Goal: Task Accomplishment & Management: Manage account settings

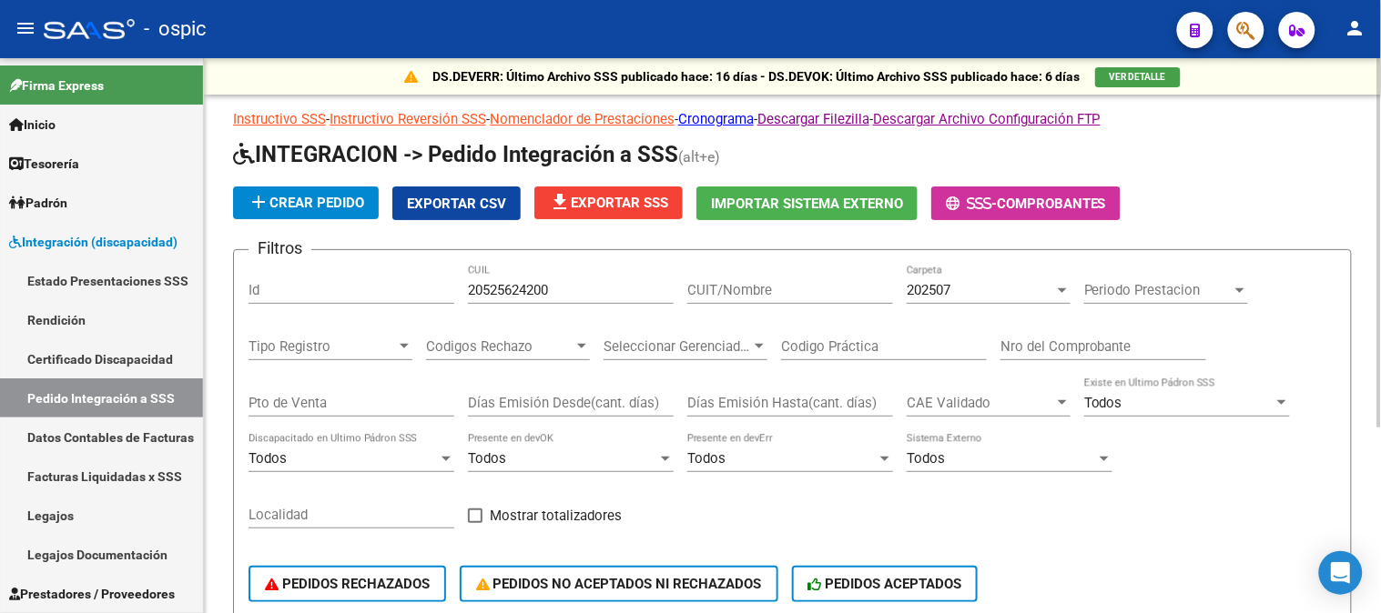
click at [374, 264] on form "Filtros Id 20525624200 CUIL CUIT/Nombre 202507 Carpeta Periodo Prestacion Perio…" at bounding box center [792, 461] width 1119 height 425
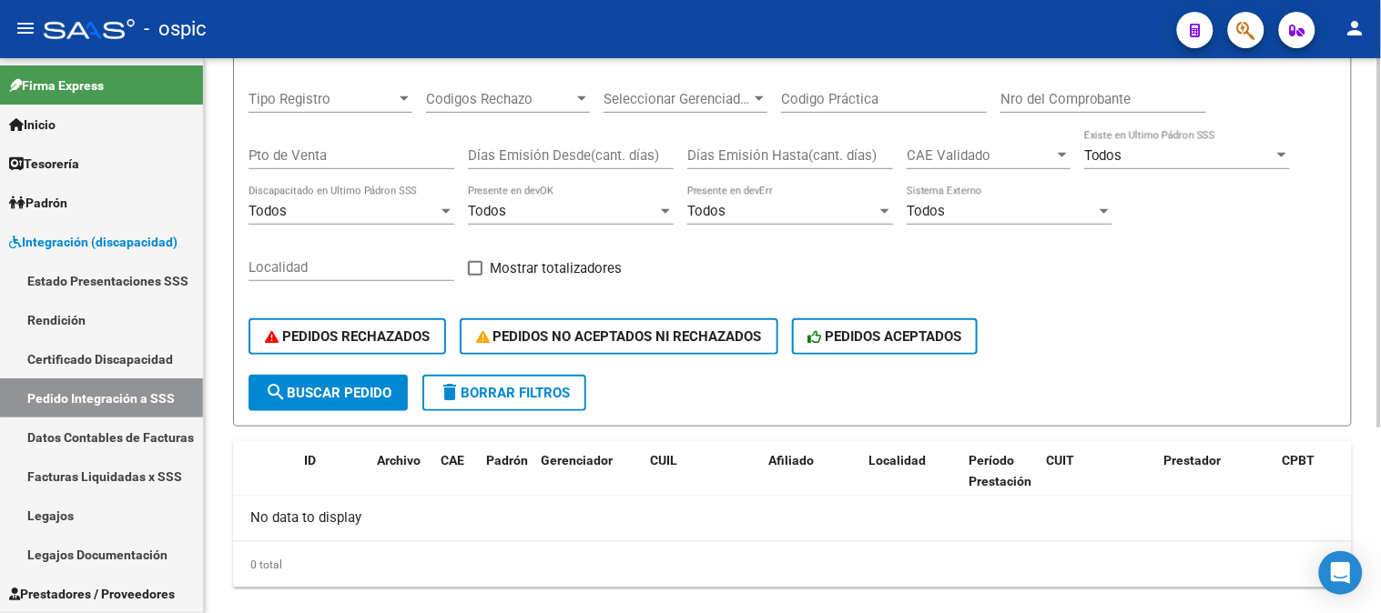
scroll to position [278, 0]
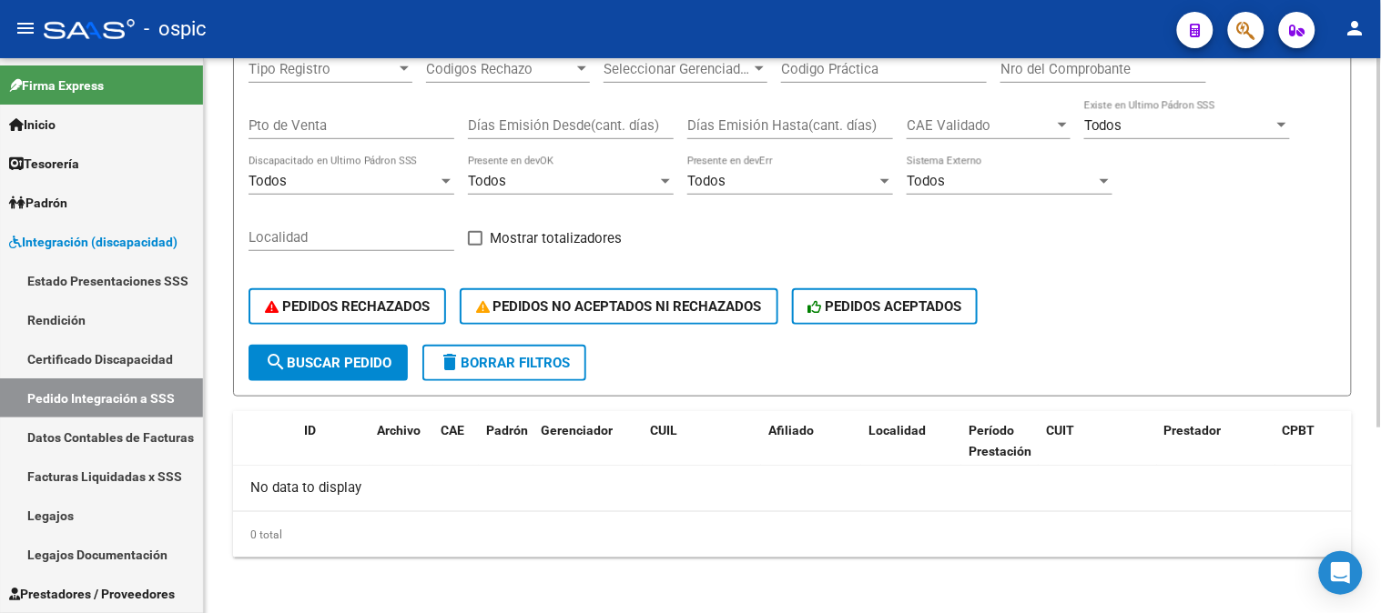
type input "perotti"
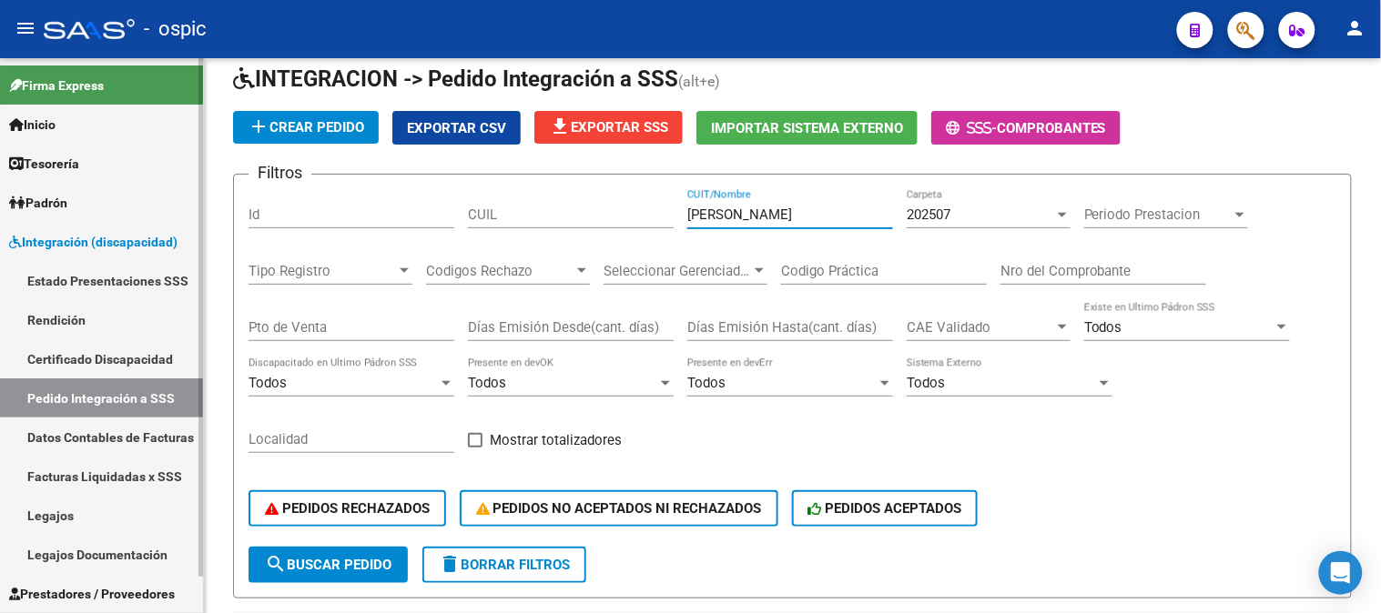
scroll to position [38, 0]
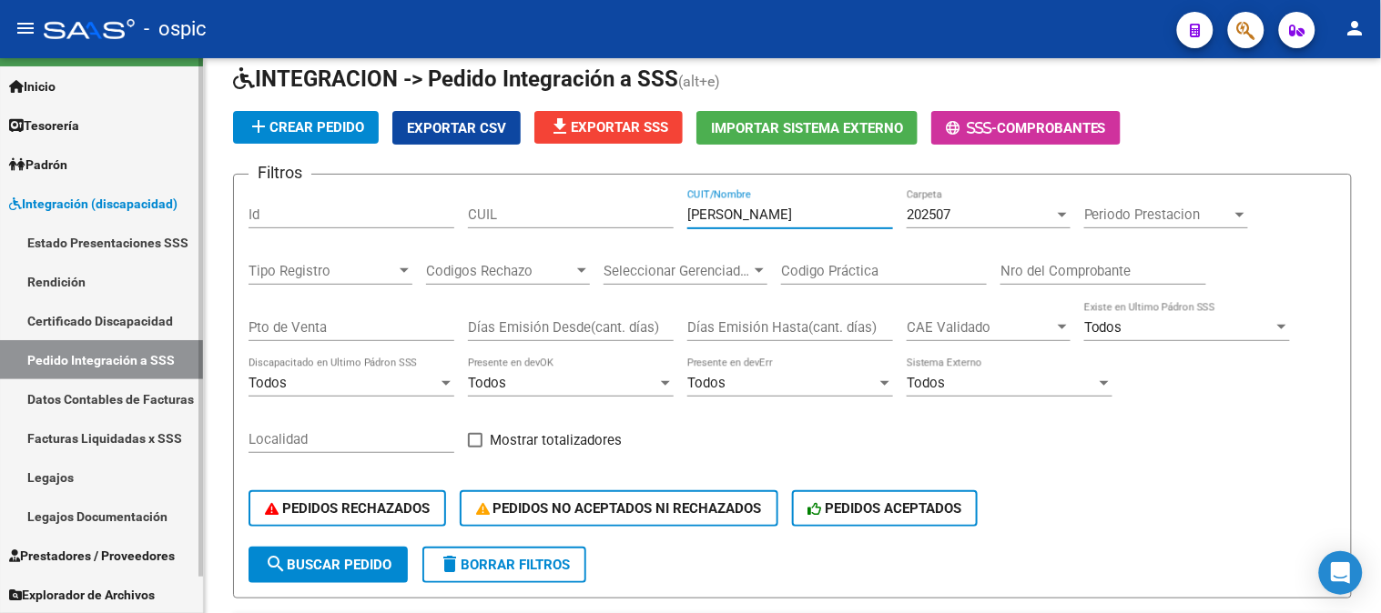
click at [84, 197] on span "Integración (discapacidad)" at bounding box center [93, 204] width 168 height 20
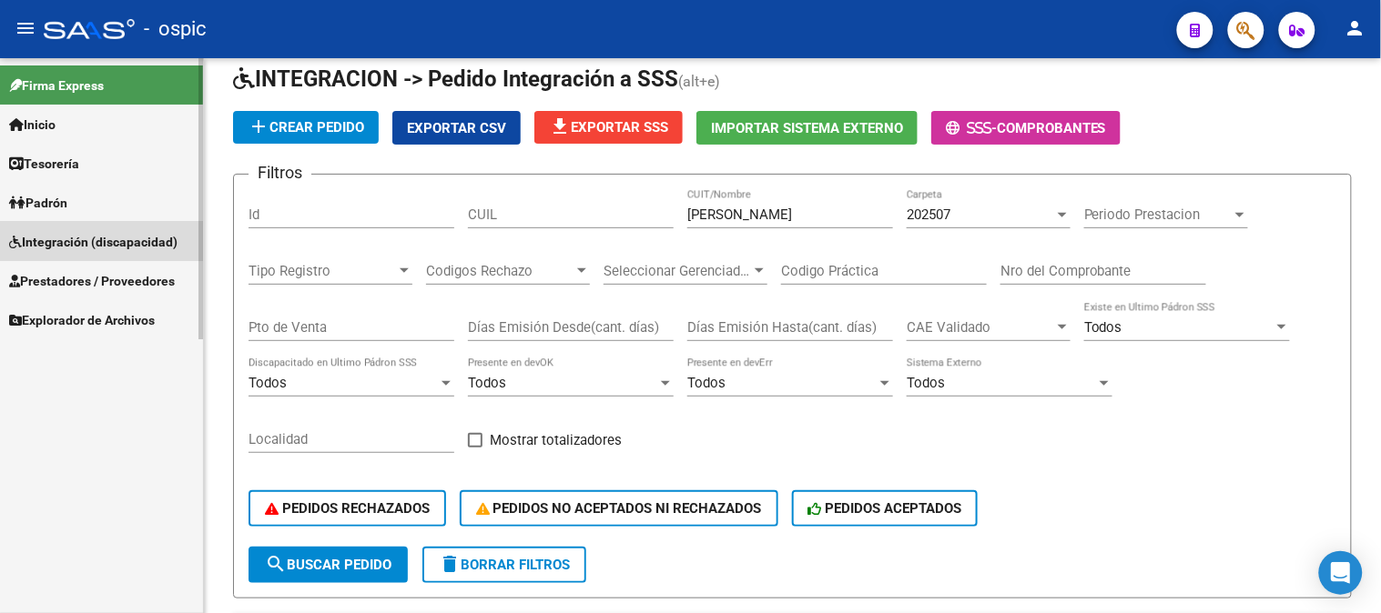
scroll to position [0, 0]
click at [87, 271] on span "Prestadores / Proveedores" at bounding box center [92, 281] width 166 height 20
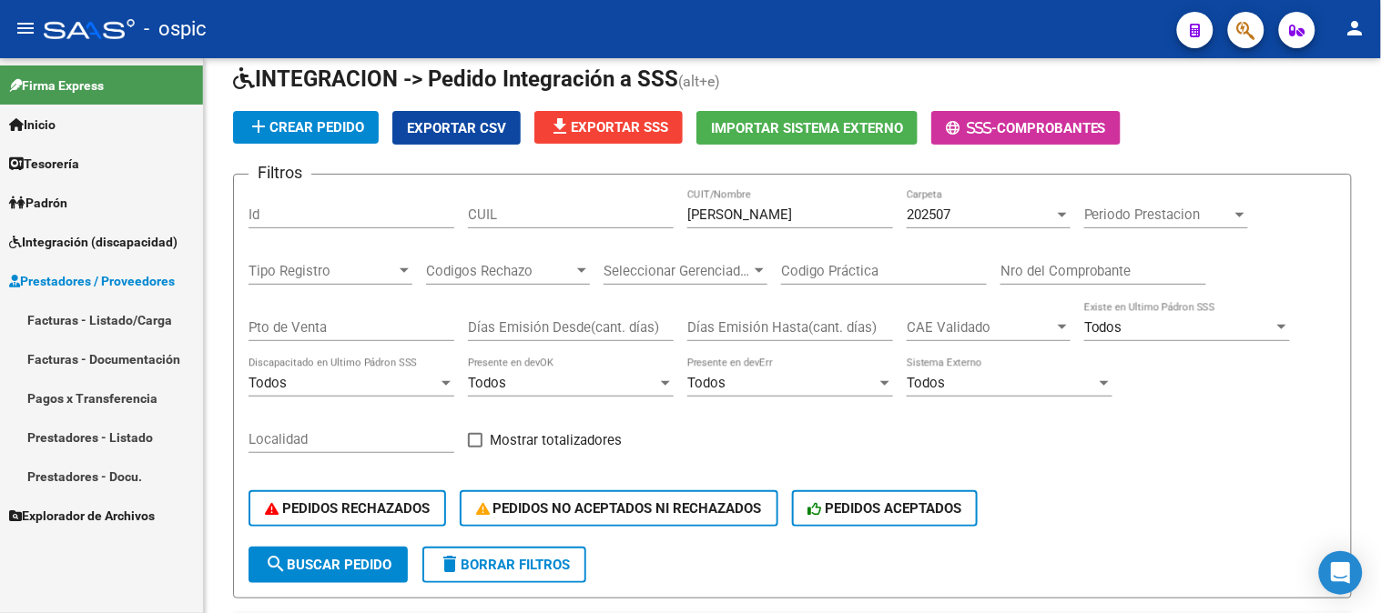
drag, startPoint x: 86, startPoint y: 320, endPoint x: 150, endPoint y: 329, distance: 64.2
click at [86, 319] on link "Facturas - Listado/Carga" at bounding box center [101, 319] width 203 height 39
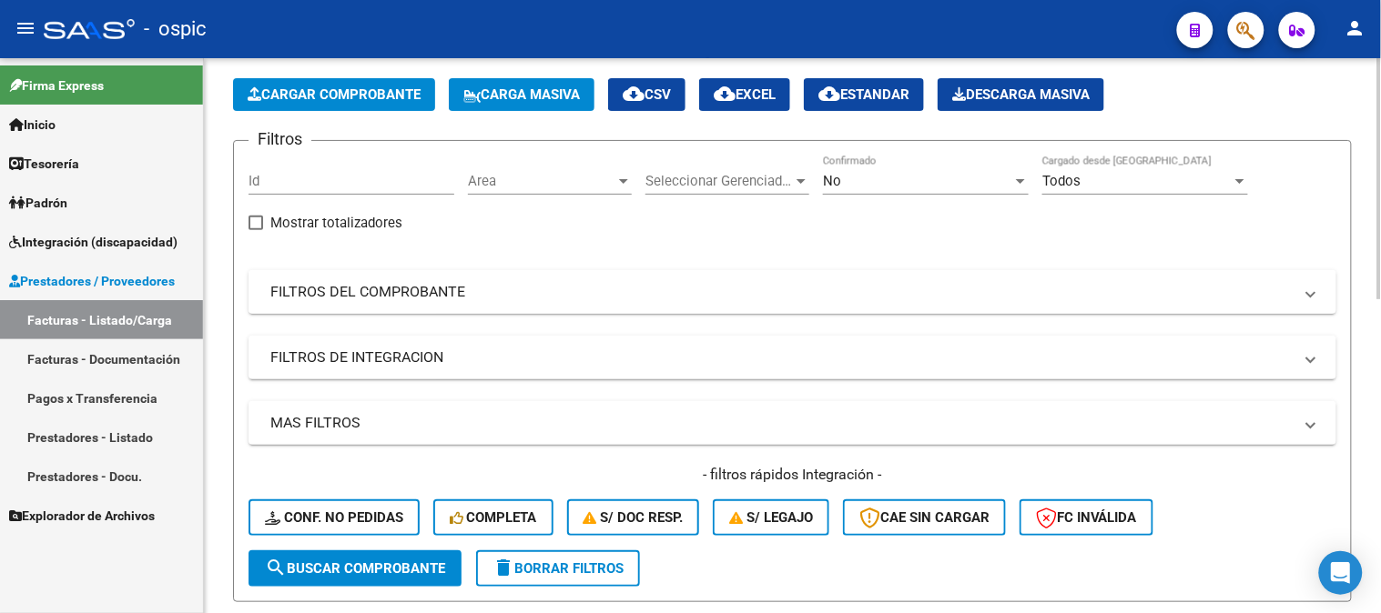
click at [394, 294] on mat-panel-title "FILTROS DEL COMPROBANTE" at bounding box center [781, 292] width 1022 height 20
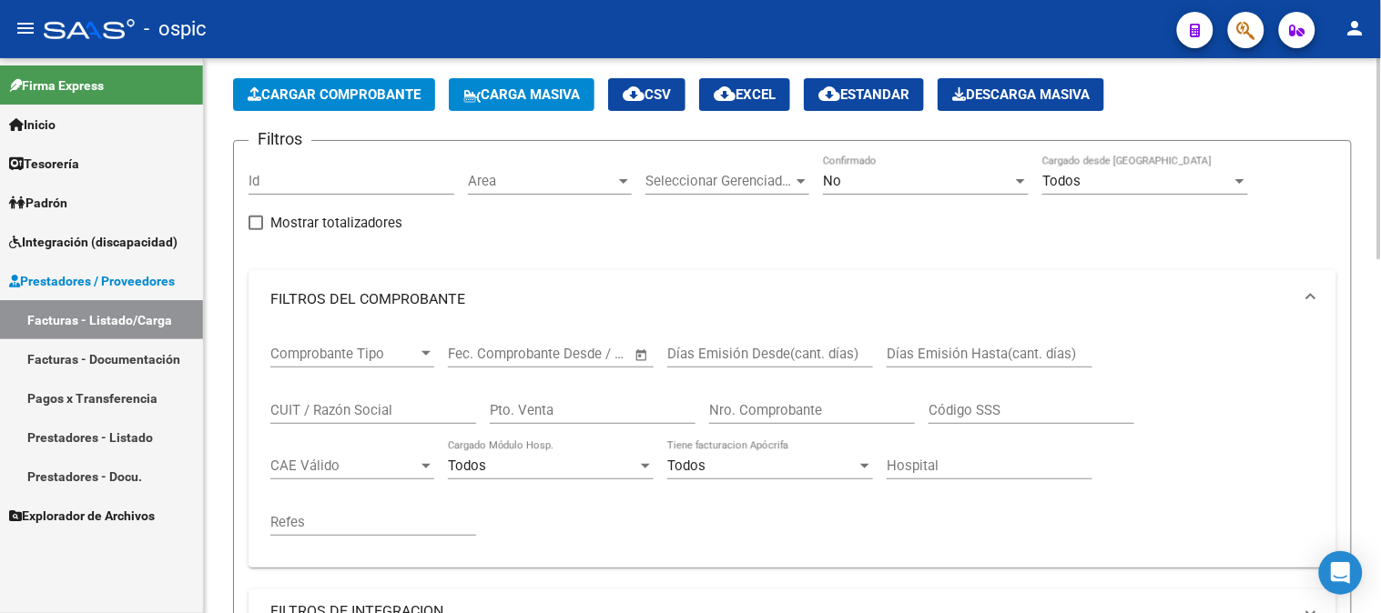
click at [368, 406] on input "CUIT / Razón Social" at bounding box center [373, 410] width 206 height 16
type input "m"
type input "MUIÑOS"
click at [879, 178] on div "No" at bounding box center [917, 181] width 189 height 16
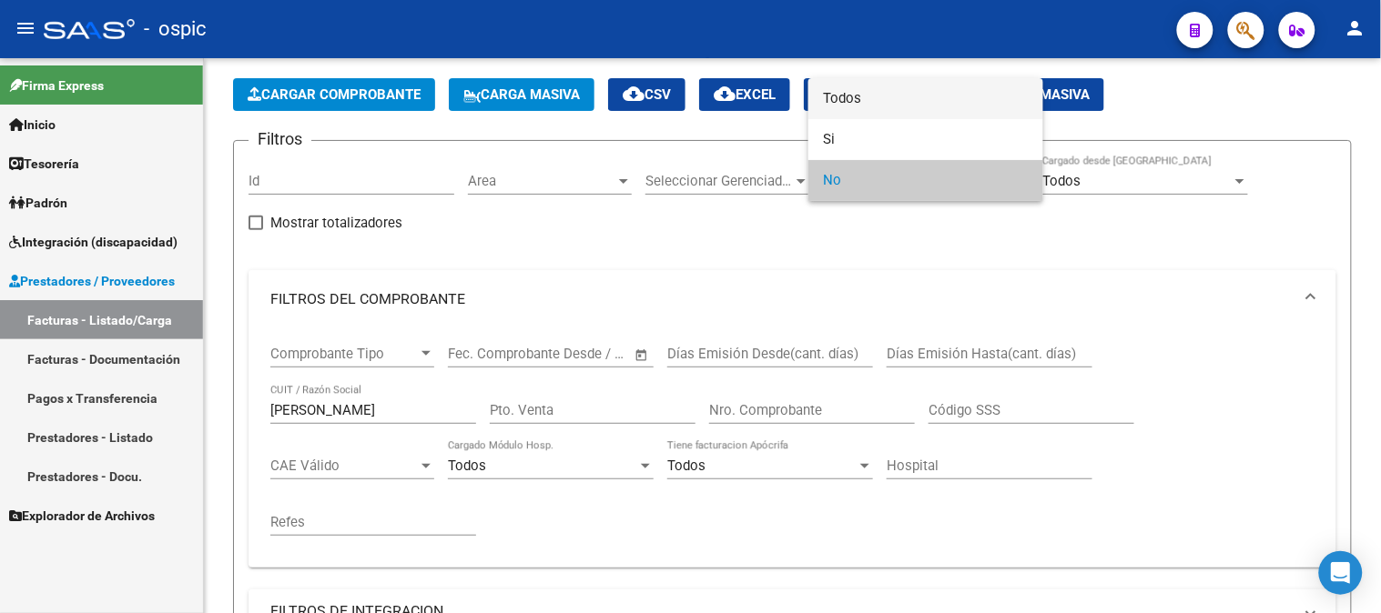
click at [860, 89] on span "Todos" at bounding box center [926, 98] width 206 height 41
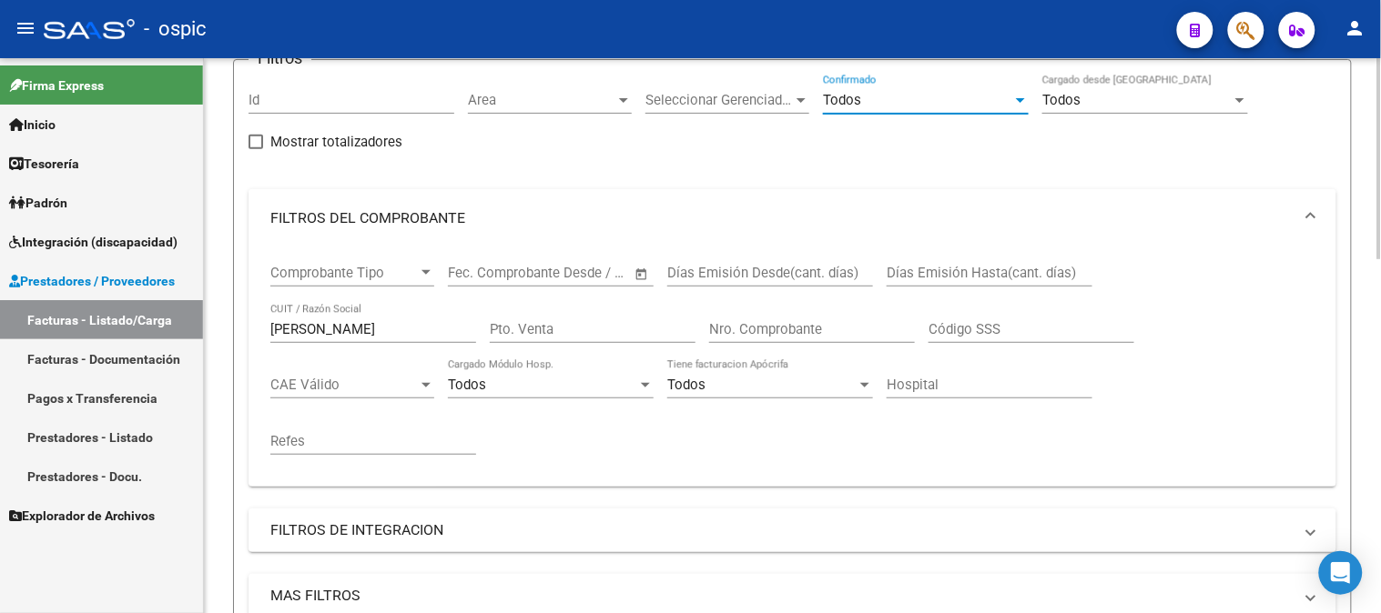
scroll to position [480, 0]
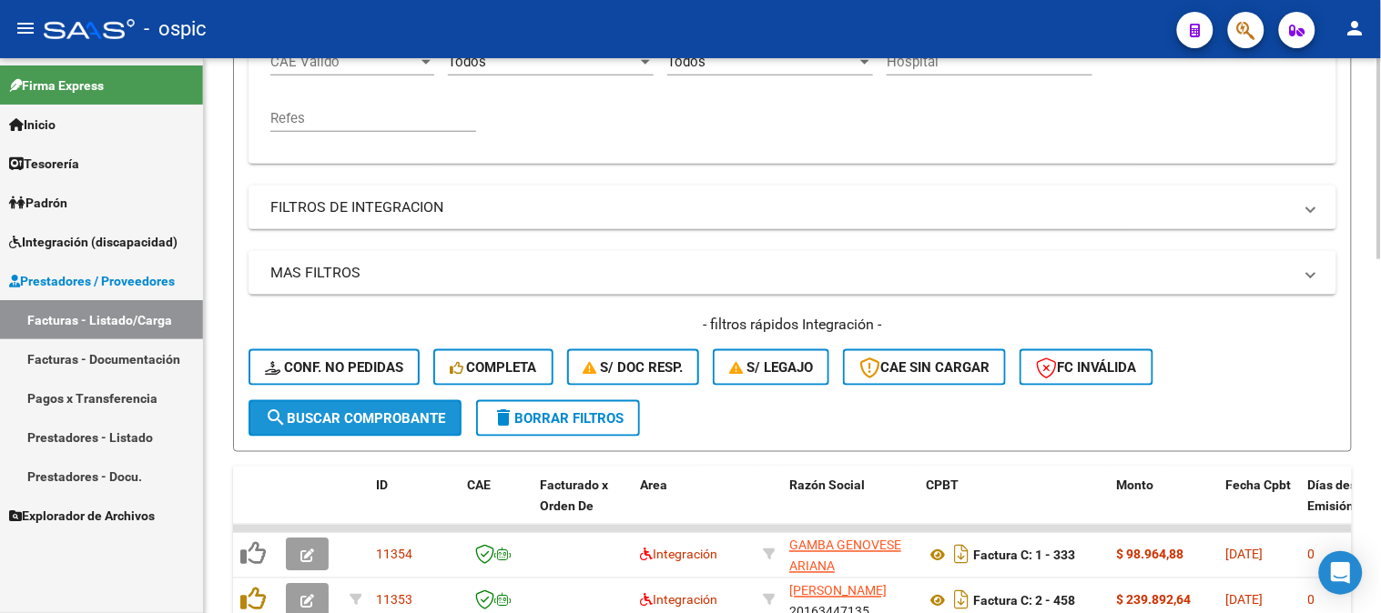
click at [340, 415] on span "search Buscar Comprobante" at bounding box center [355, 418] width 180 height 16
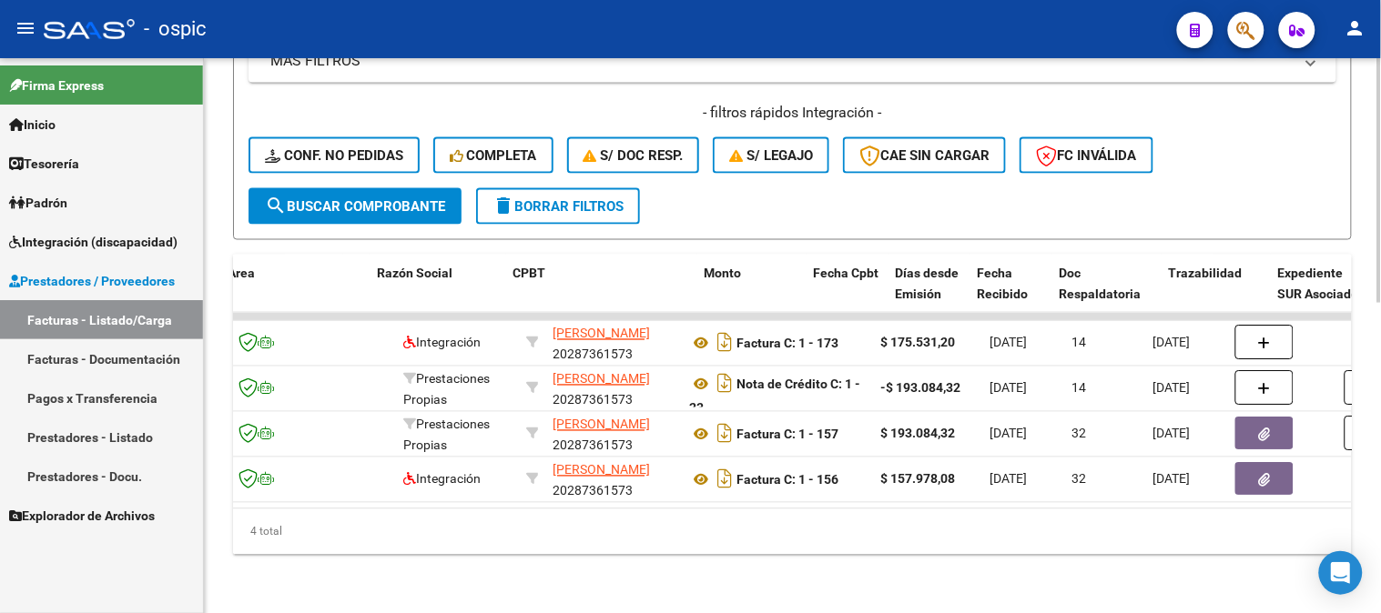
scroll to position [0, 420]
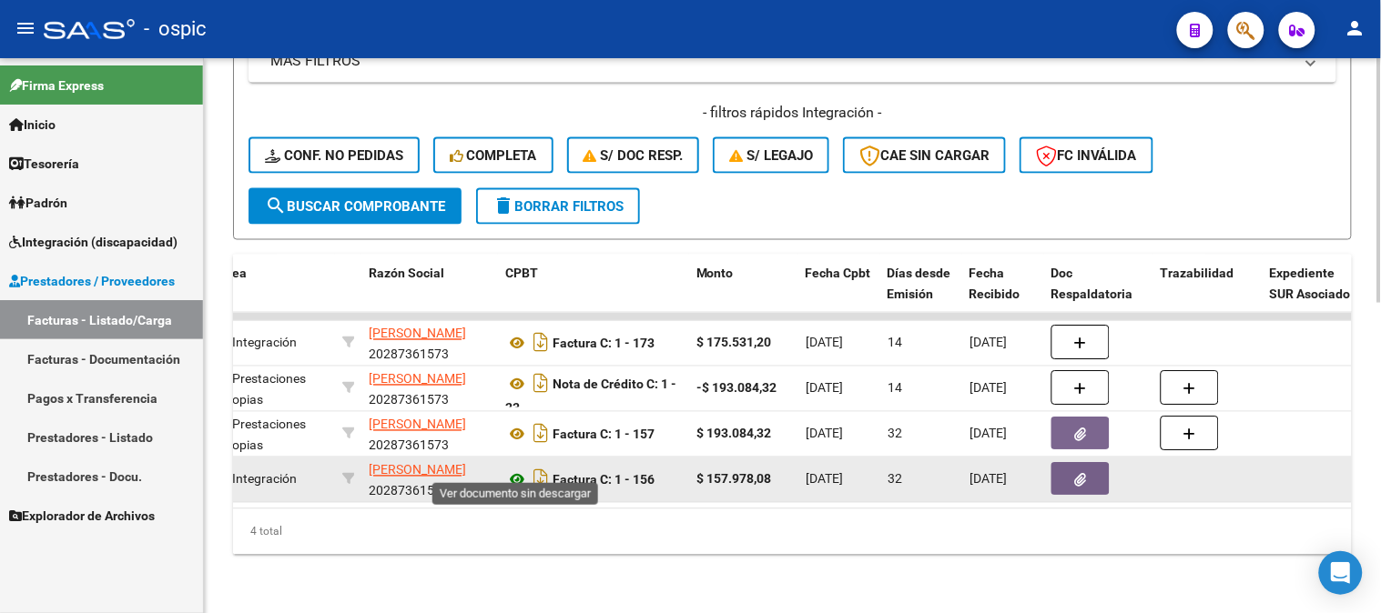
click at [516, 470] on icon at bounding box center [517, 481] width 24 height 22
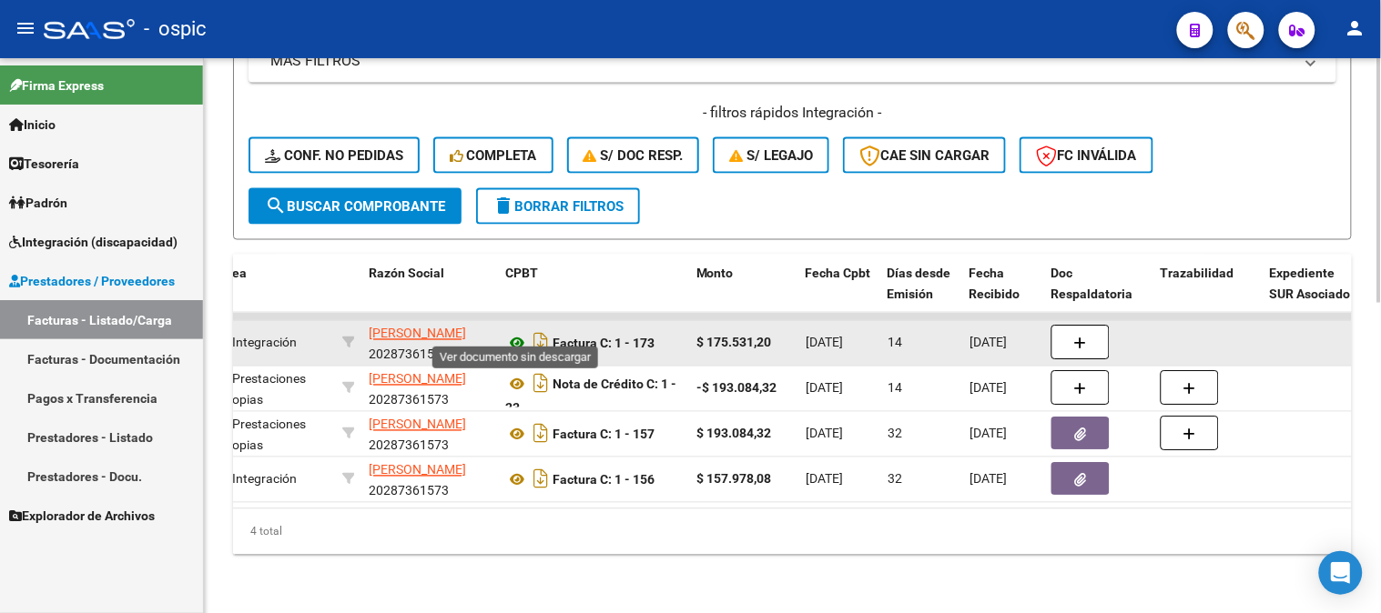
click at [512, 333] on icon at bounding box center [517, 344] width 24 height 22
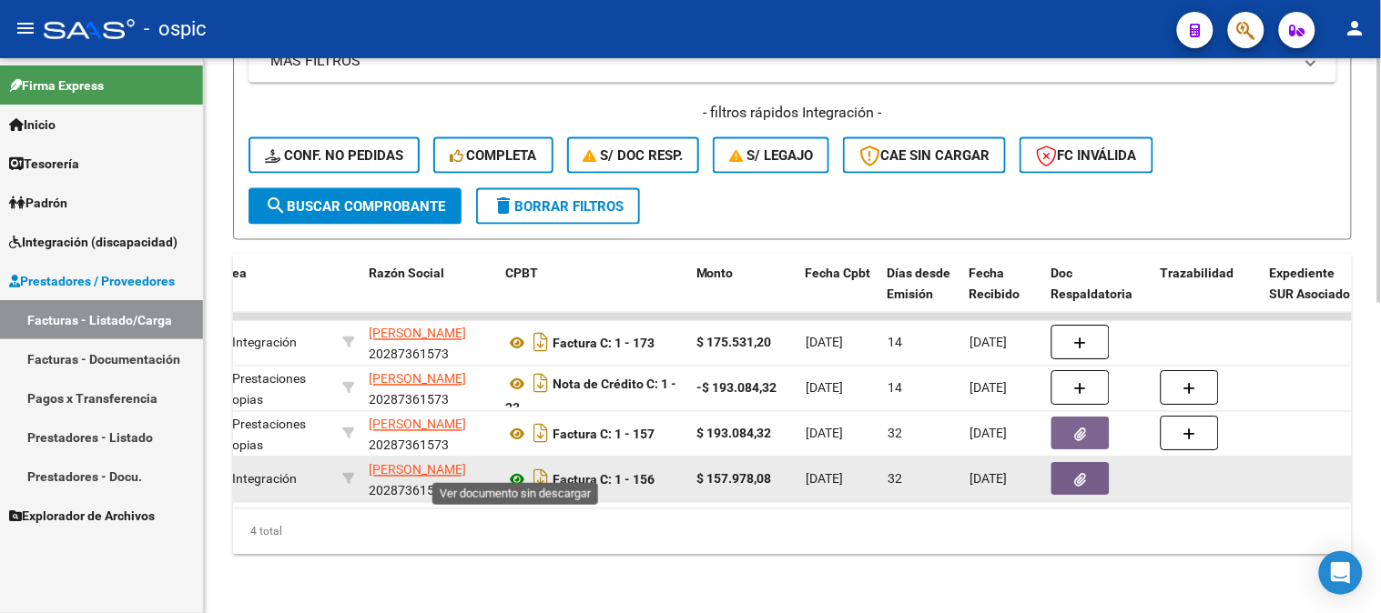
click at [516, 470] on icon at bounding box center [517, 481] width 24 height 22
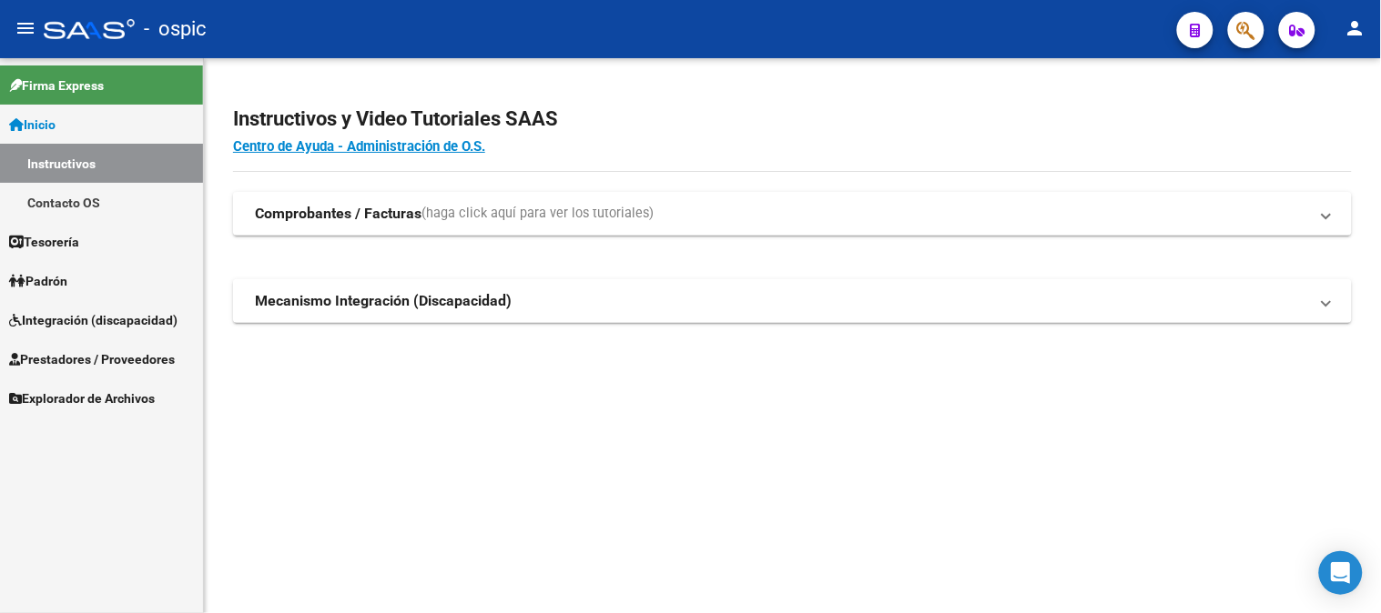
click at [76, 324] on span "Integración (discapacidad)" at bounding box center [93, 320] width 168 height 20
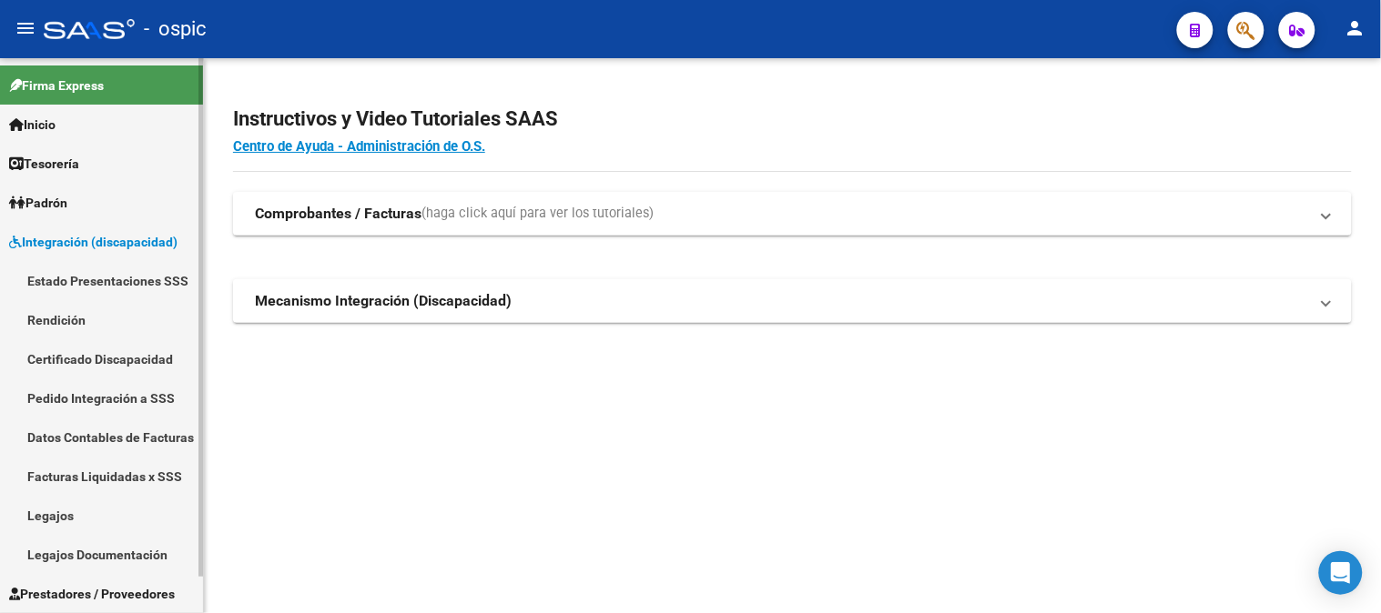
click at [55, 511] on link "Legajos" at bounding box center [101, 515] width 203 height 39
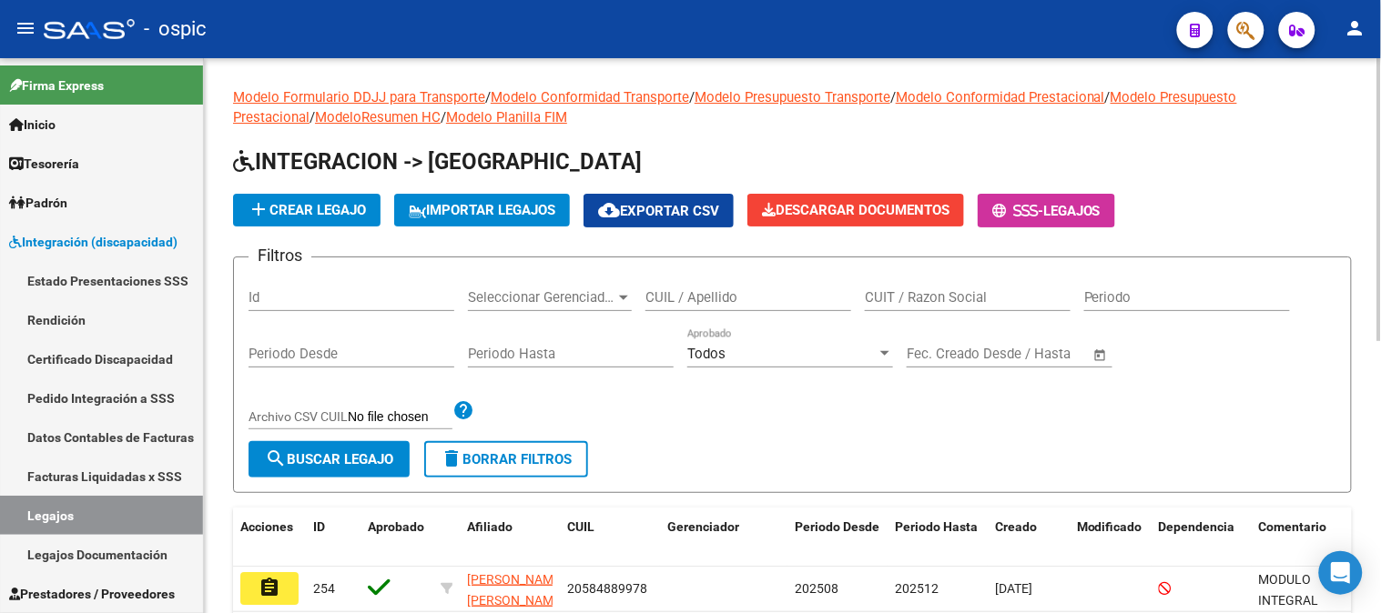
click at [785, 311] on div "CUIL / Apellido" at bounding box center [748, 291] width 206 height 39
type input "bravo gust"
click at [333, 446] on button "search Buscar Legajo" at bounding box center [328, 459] width 161 height 36
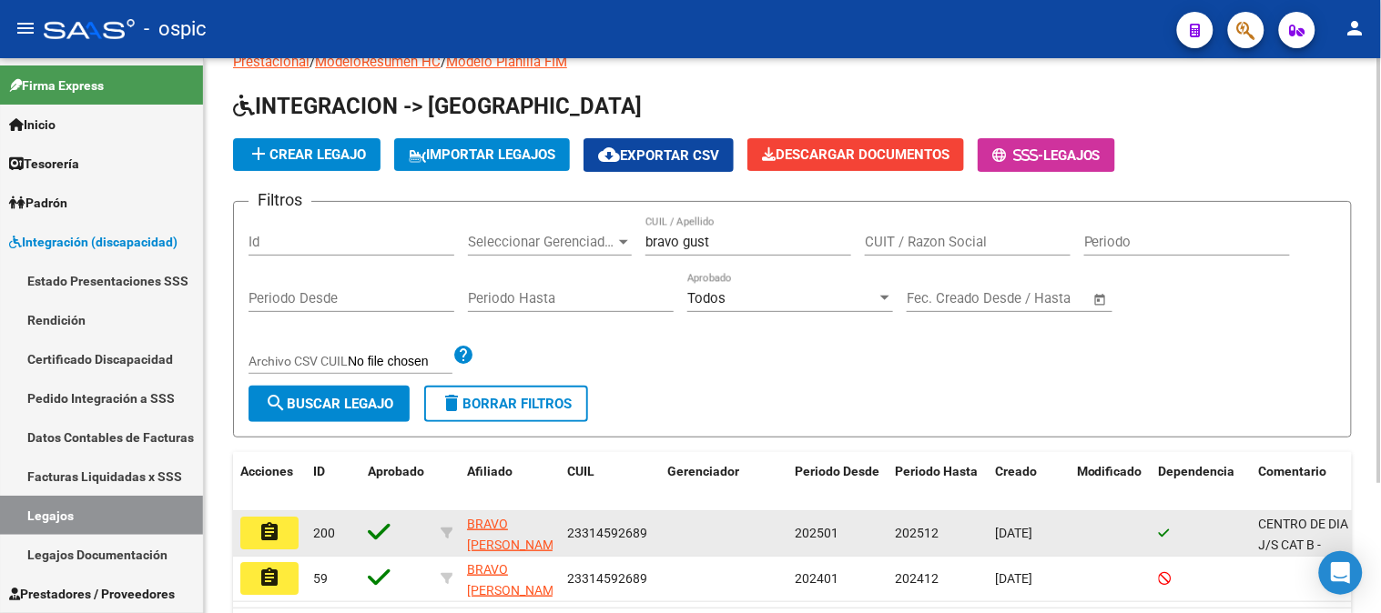
scroll to position [101, 0]
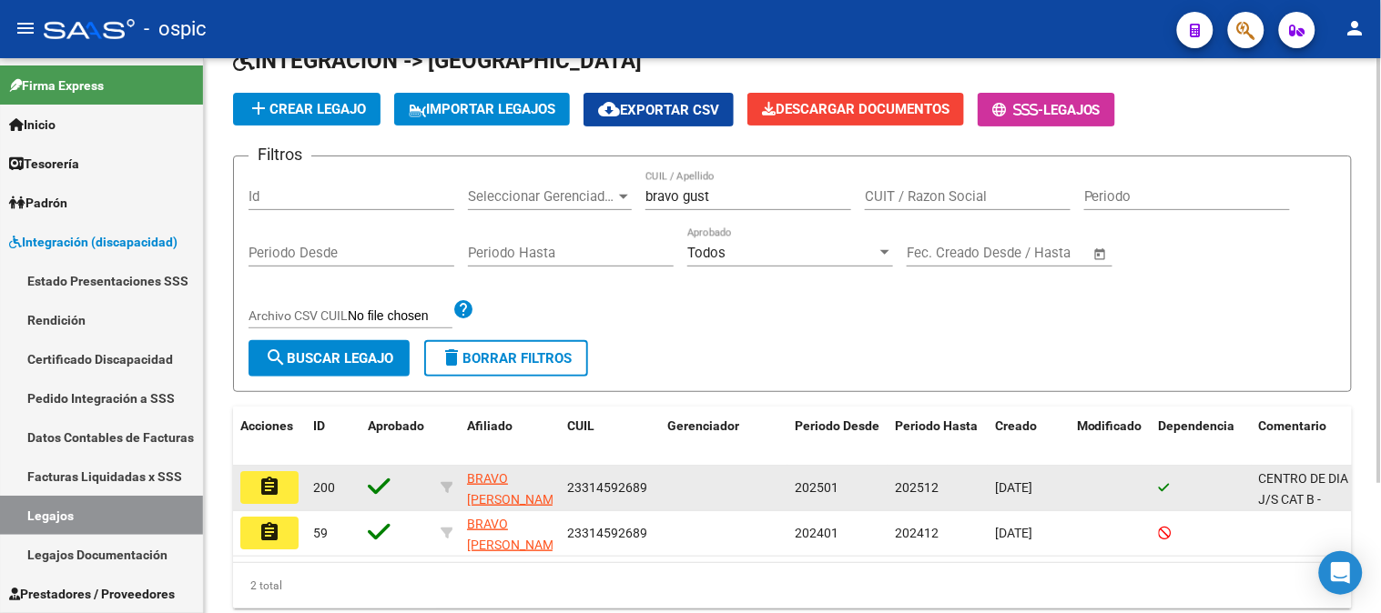
click at [278, 482] on mat-icon "assignment" at bounding box center [269, 487] width 22 height 22
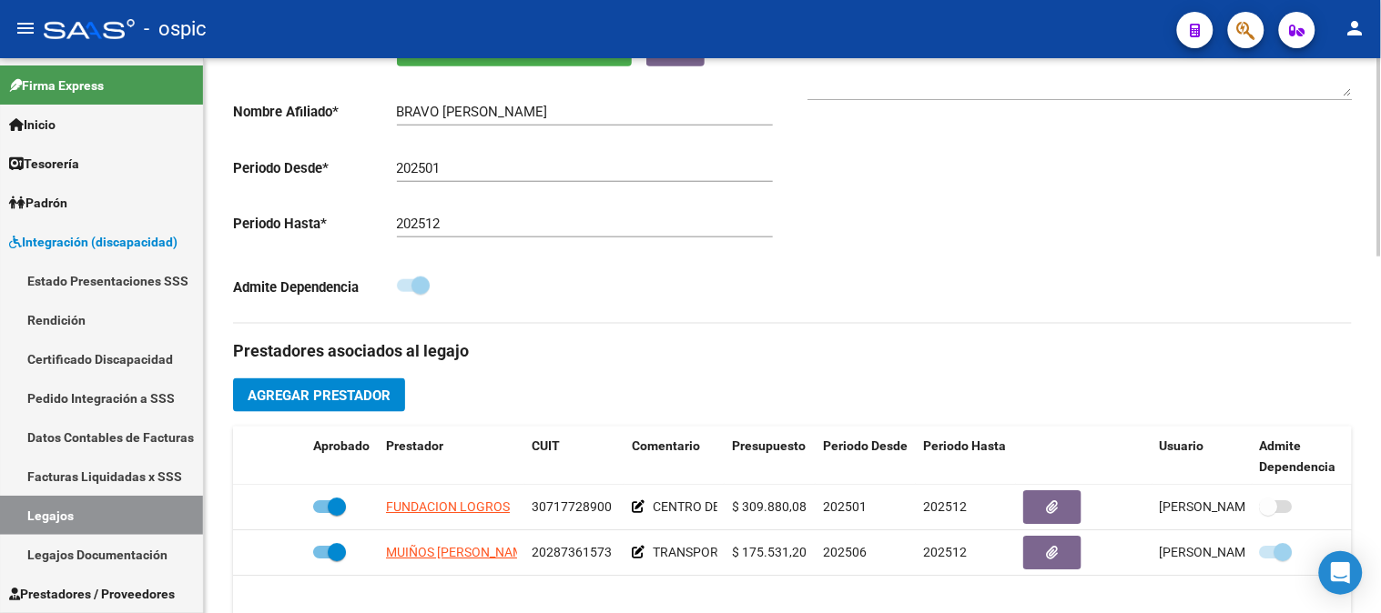
scroll to position [505, 0]
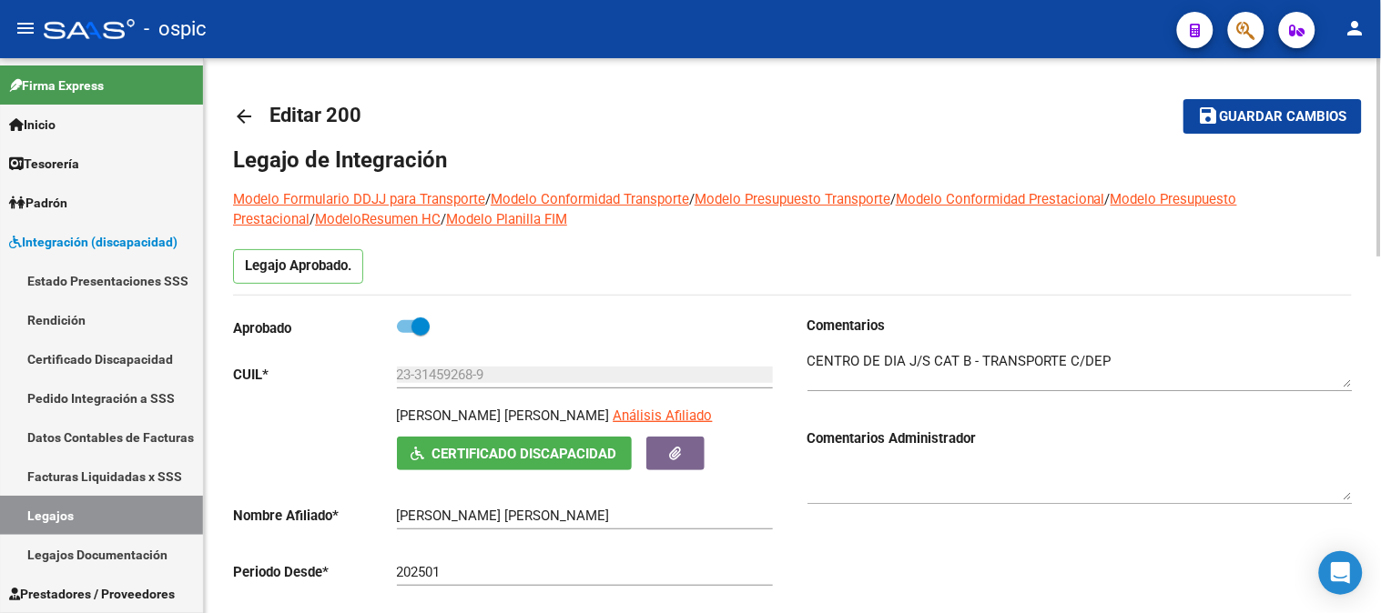
scroll to position [505, 0]
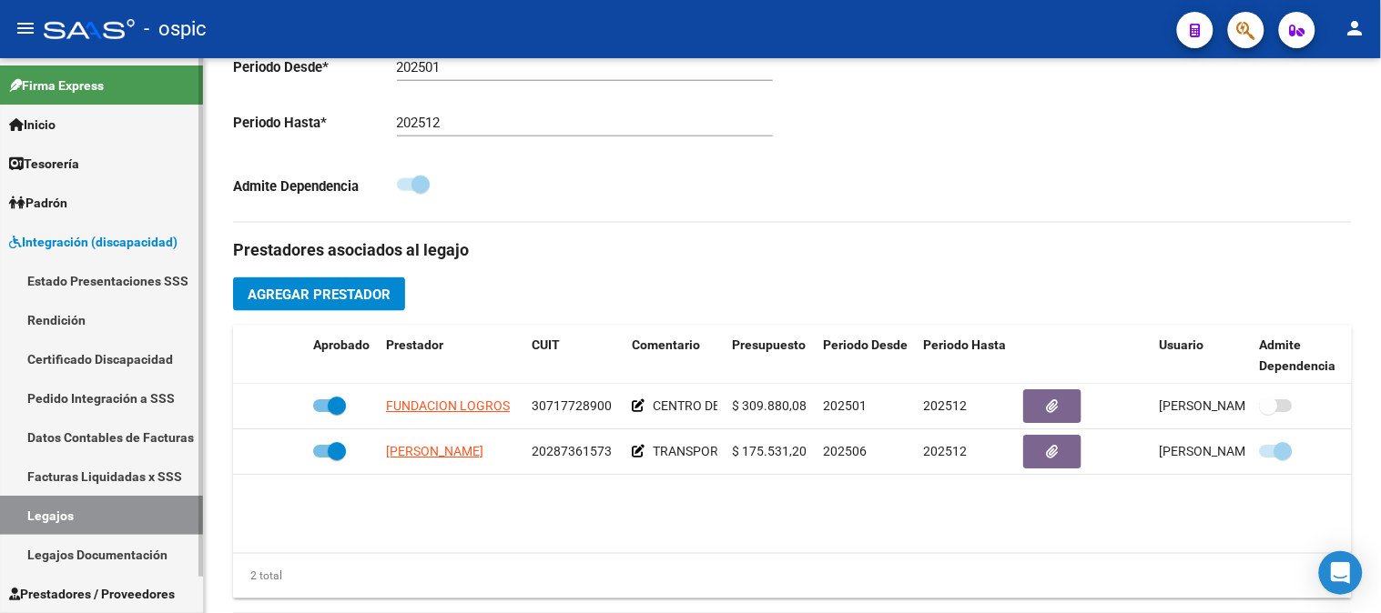
click at [139, 251] on span "Integración (discapacidad)" at bounding box center [93, 242] width 168 height 20
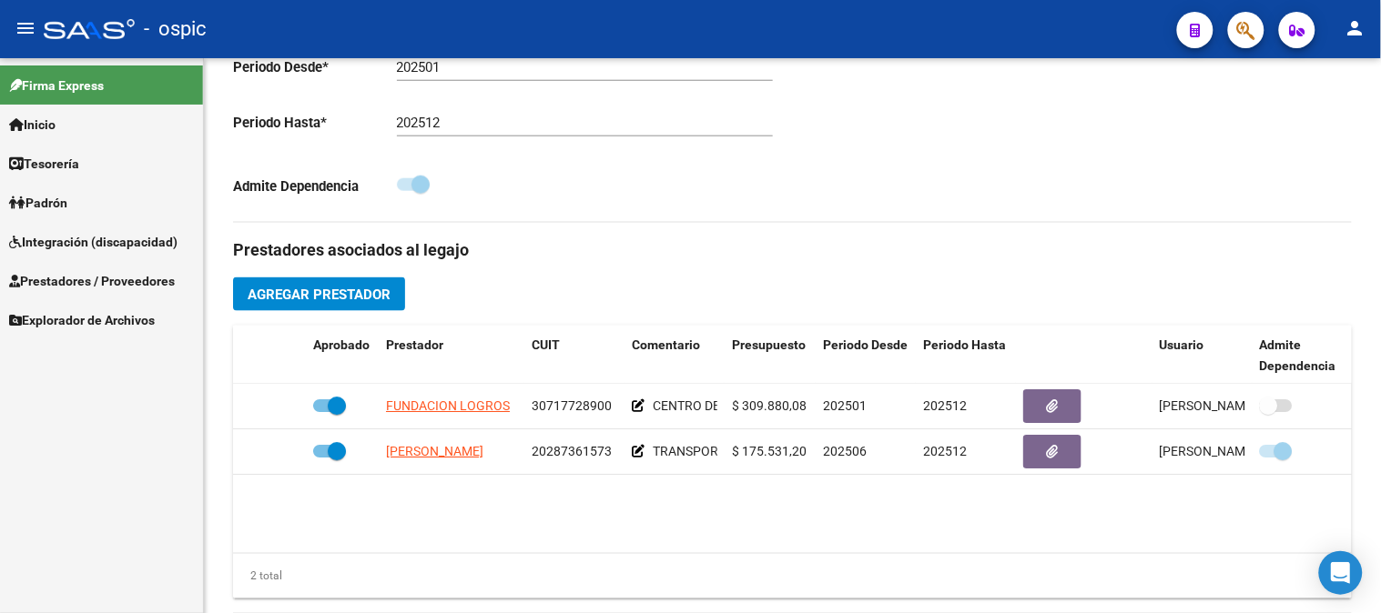
click at [127, 276] on span "Prestadores / Proveedores" at bounding box center [92, 281] width 166 height 20
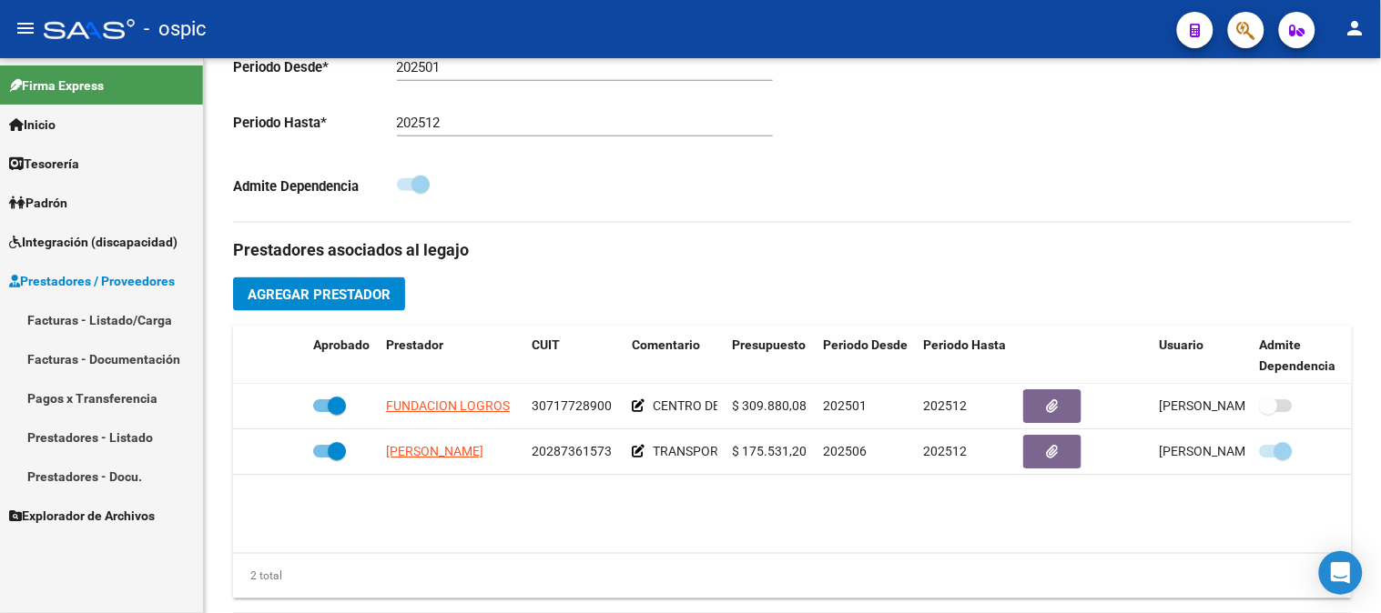
click at [131, 321] on link "Facturas - Listado/Carga" at bounding box center [101, 319] width 203 height 39
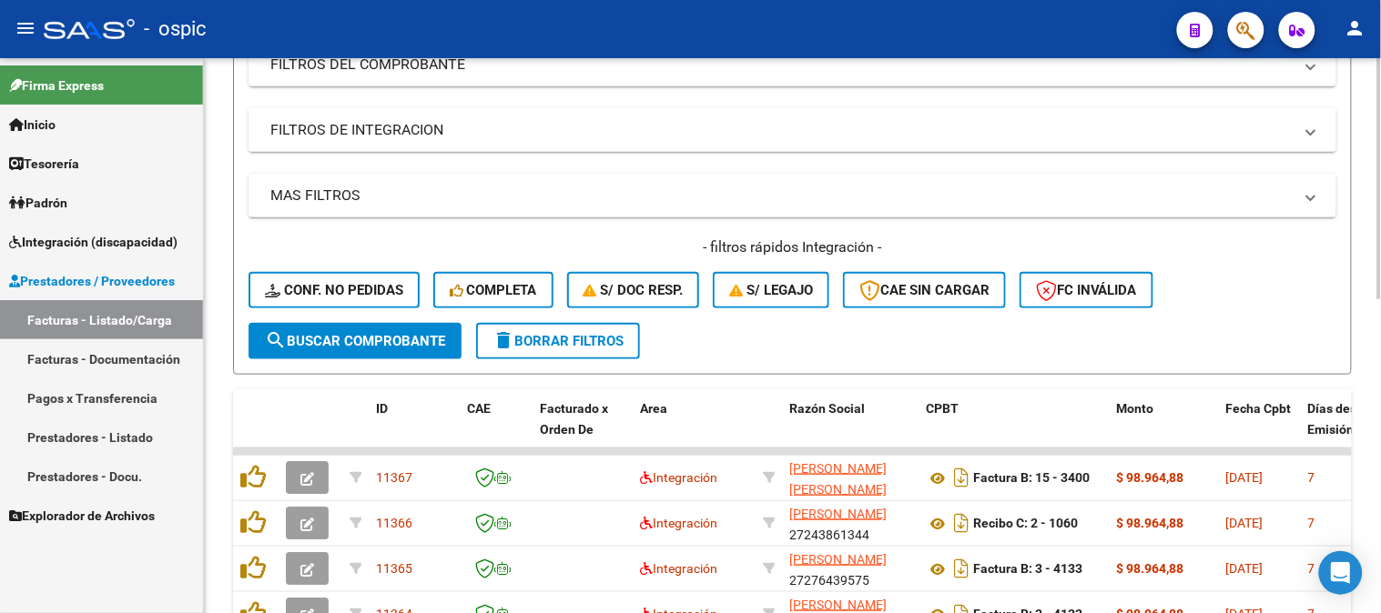
click at [541, 339] on span "delete Borrar Filtros" at bounding box center [557, 341] width 131 height 16
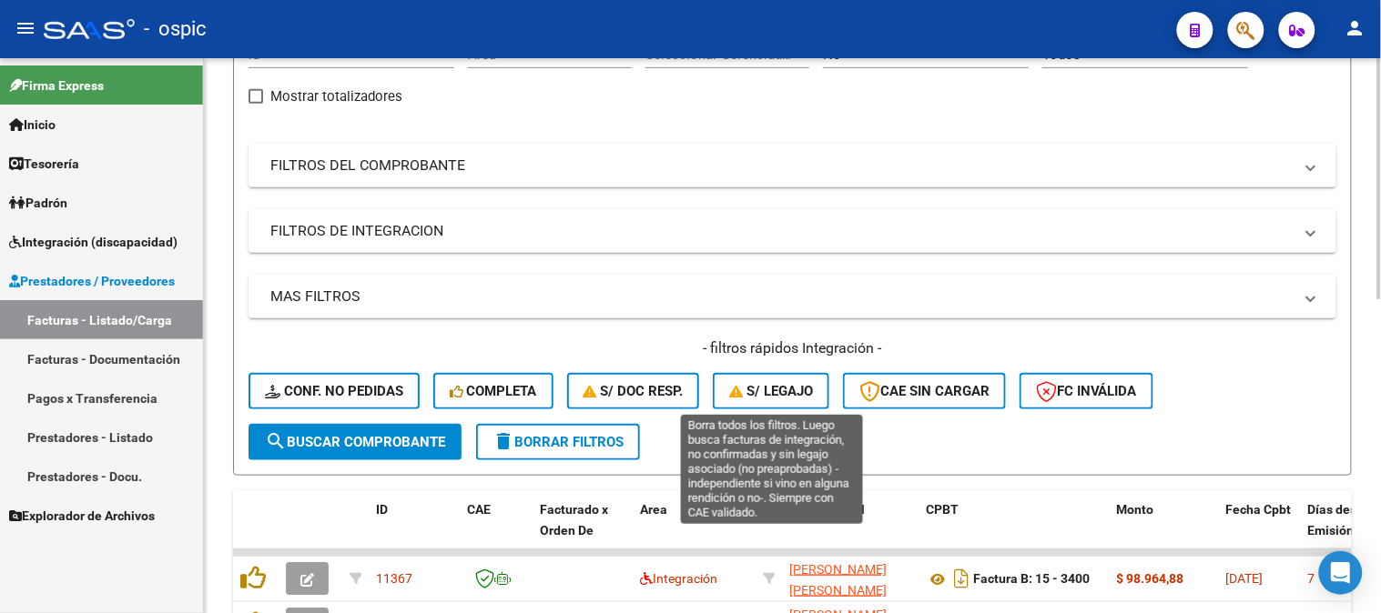
drag, startPoint x: 785, startPoint y: 384, endPoint x: 733, endPoint y: 388, distance: 52.9
click at [786, 384] on span "S/ legajo" at bounding box center [771, 391] width 84 height 16
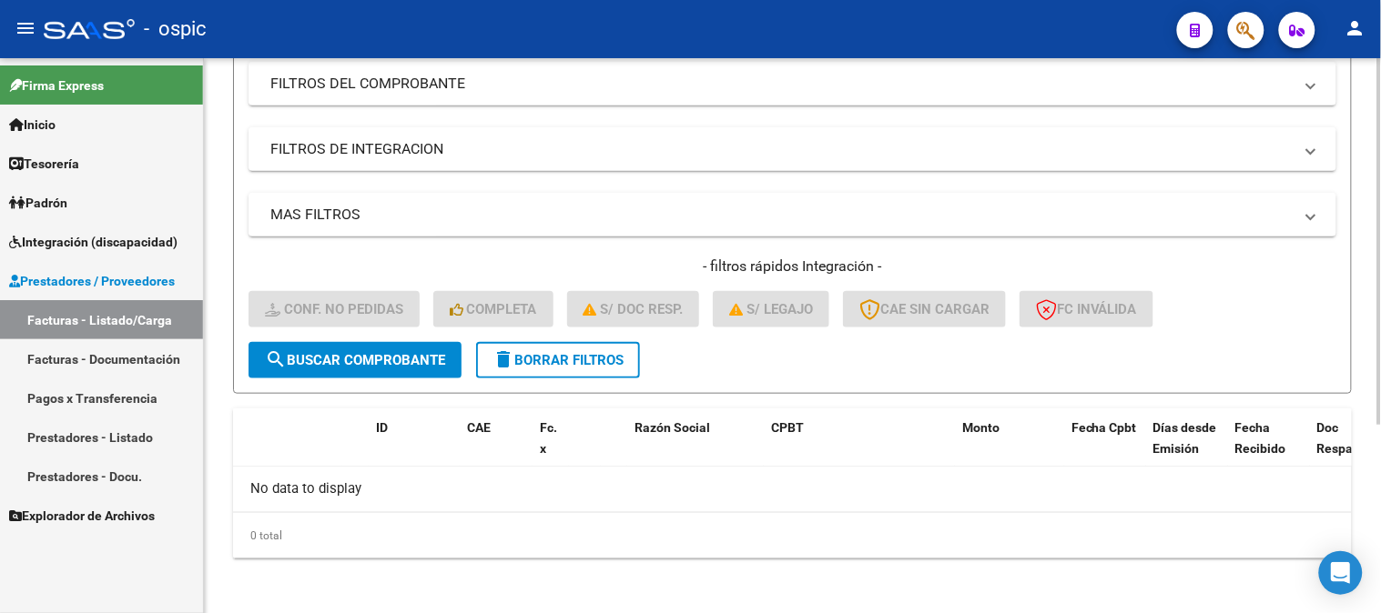
click at [632, 355] on button "delete Borrar Filtros" at bounding box center [558, 360] width 164 height 36
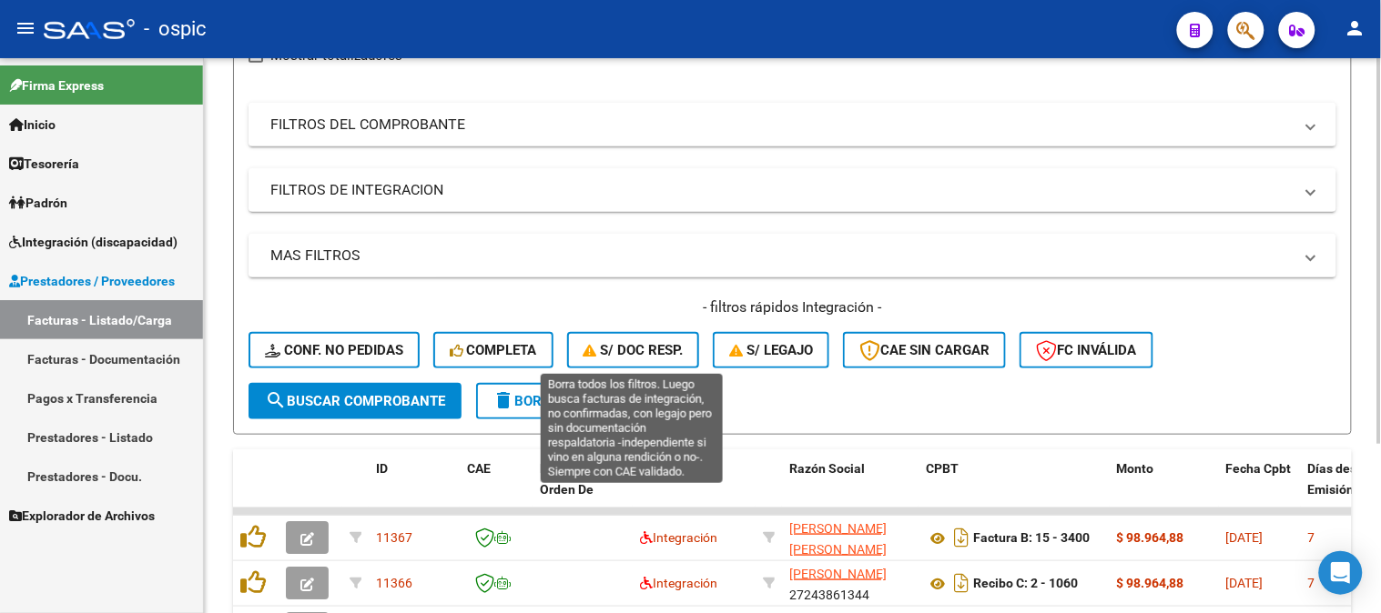
scroll to position [284, 0]
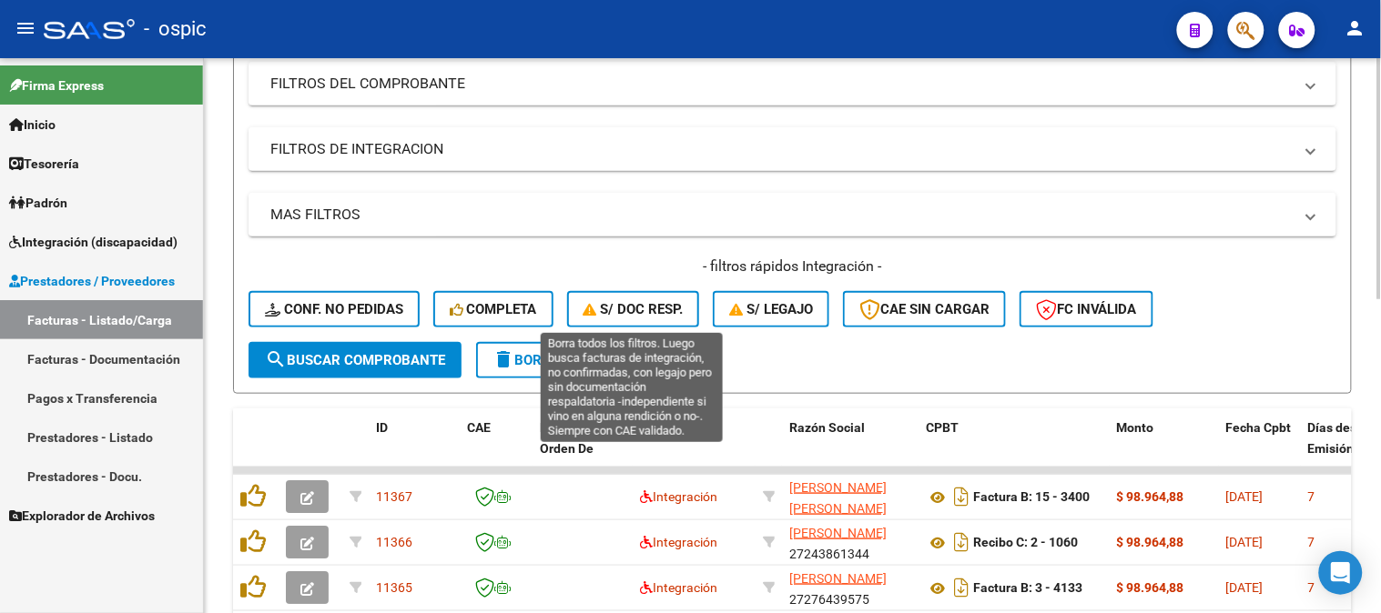
click at [646, 301] on span "S/ Doc Resp." at bounding box center [633, 309] width 100 height 16
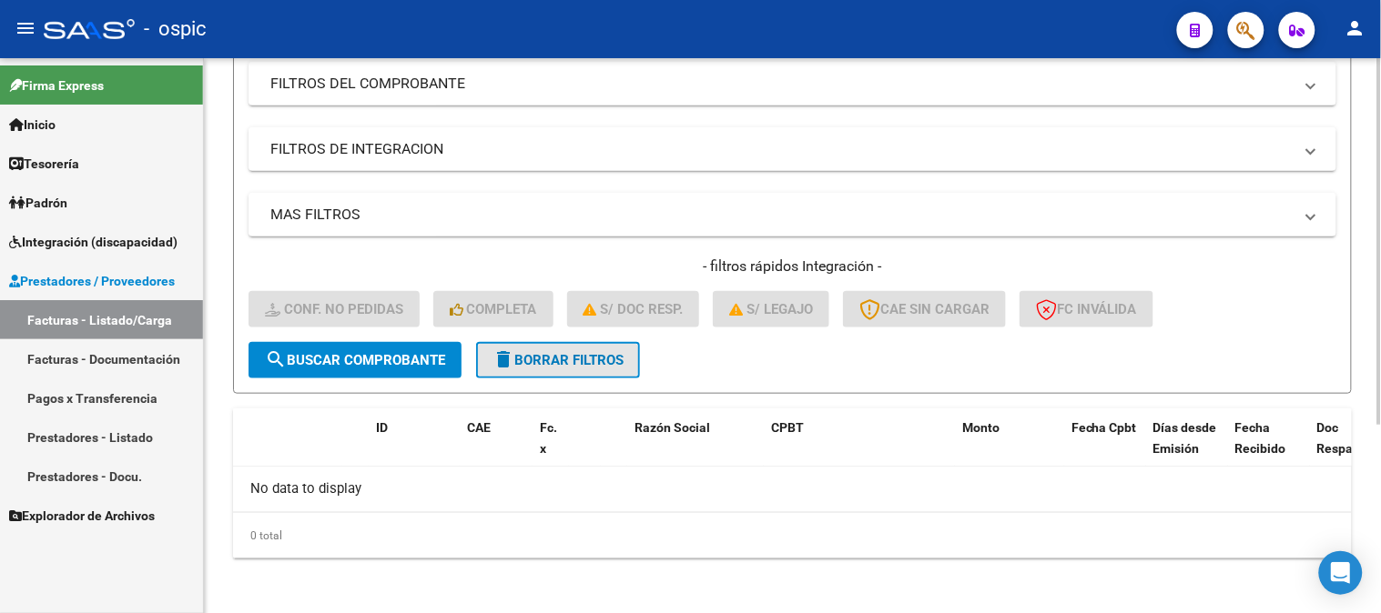
click at [587, 352] on span "delete Borrar Filtros" at bounding box center [557, 360] width 131 height 16
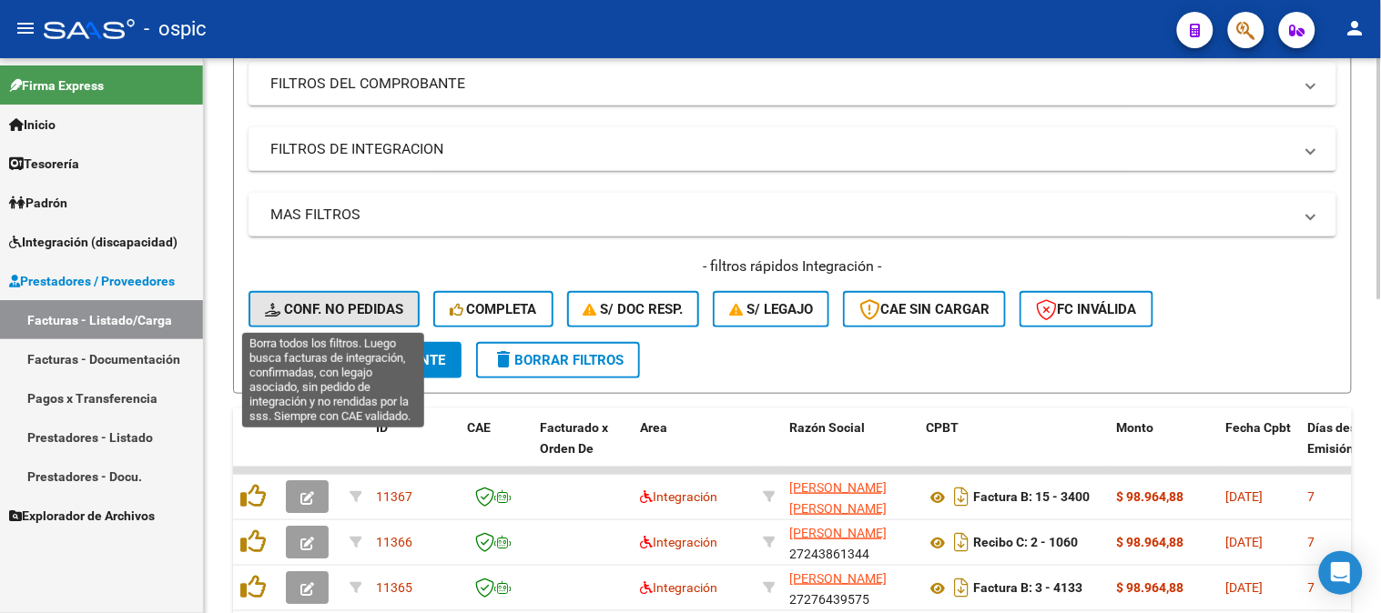
click at [371, 309] on span "Conf. no pedidas" at bounding box center [334, 309] width 138 height 16
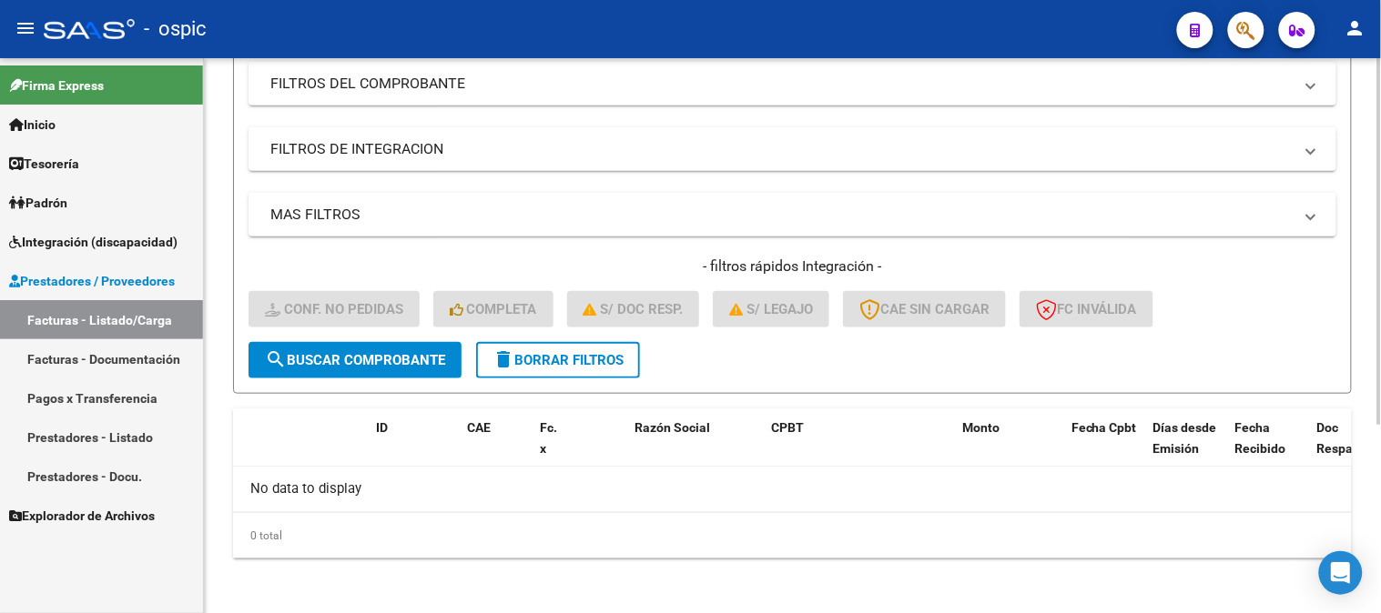
click at [533, 376] on form "Filtros Id Integración Area Seleccionar Gerenciador Seleccionar Gerenciador Si …" at bounding box center [792, 163] width 1119 height 462
click at [535, 366] on span "delete Borrar Filtros" at bounding box center [557, 360] width 131 height 16
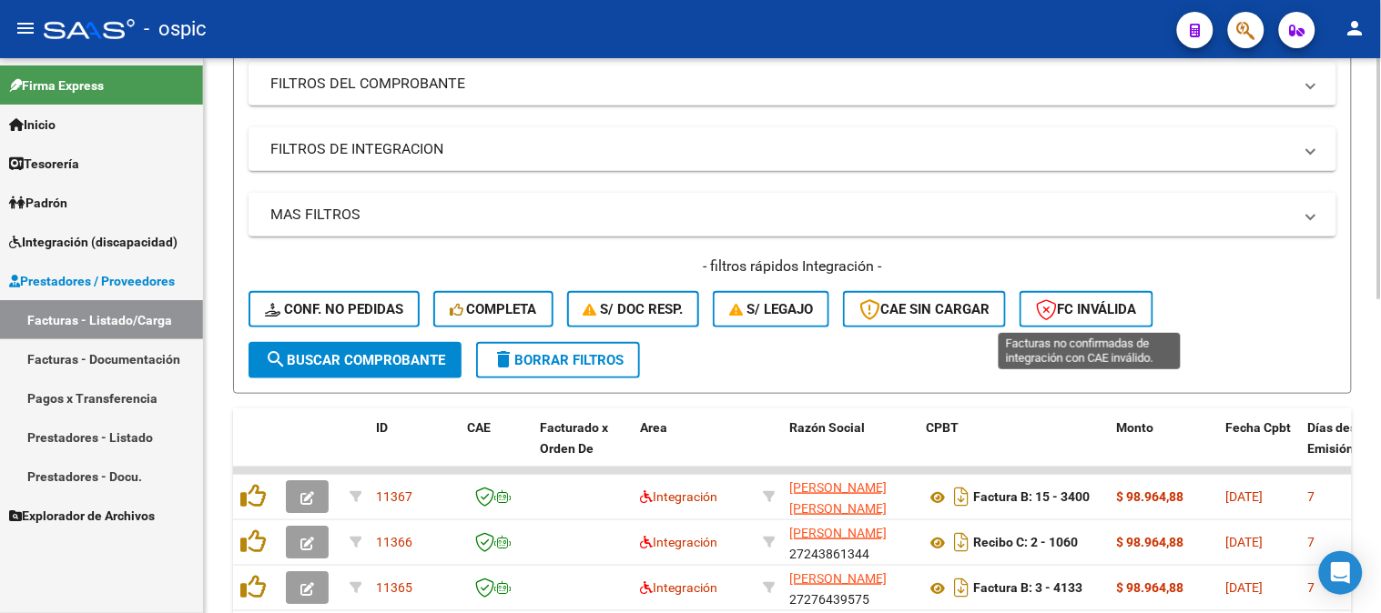
click at [1094, 314] on span "FC Inválida" at bounding box center [1086, 309] width 101 height 16
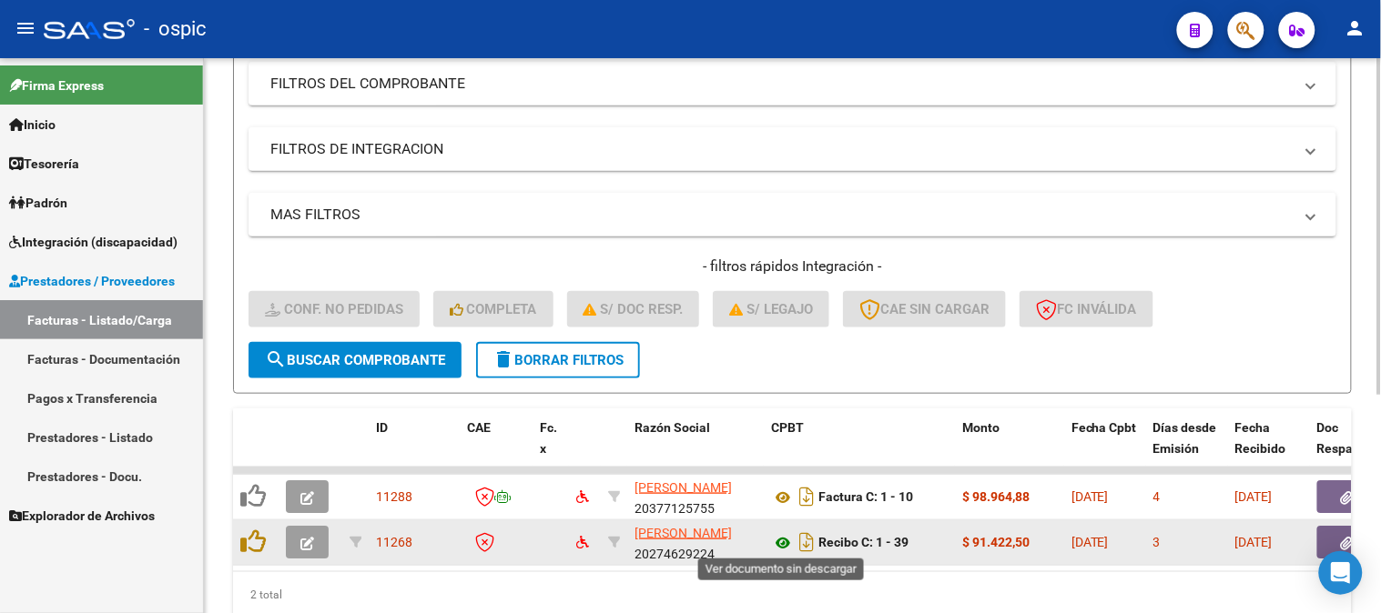
click at [781, 538] on icon at bounding box center [783, 543] width 24 height 22
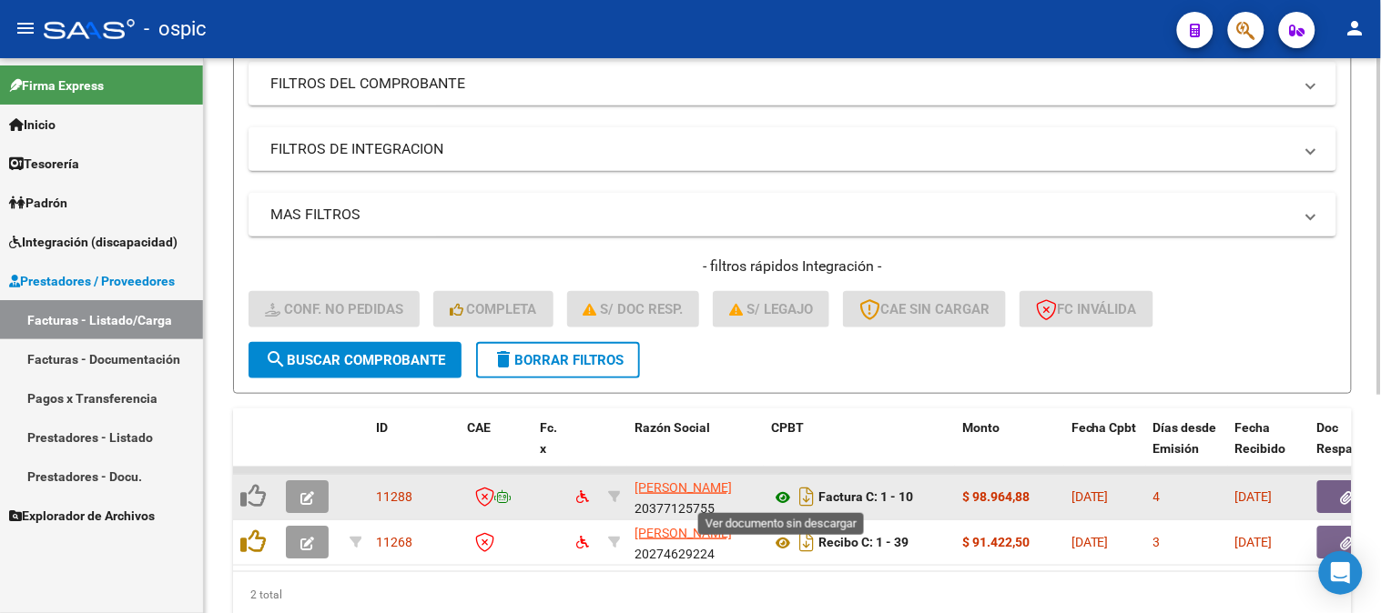
click at [790, 501] on icon at bounding box center [783, 498] width 24 height 22
click at [304, 491] on icon "button" at bounding box center [307, 498] width 14 height 14
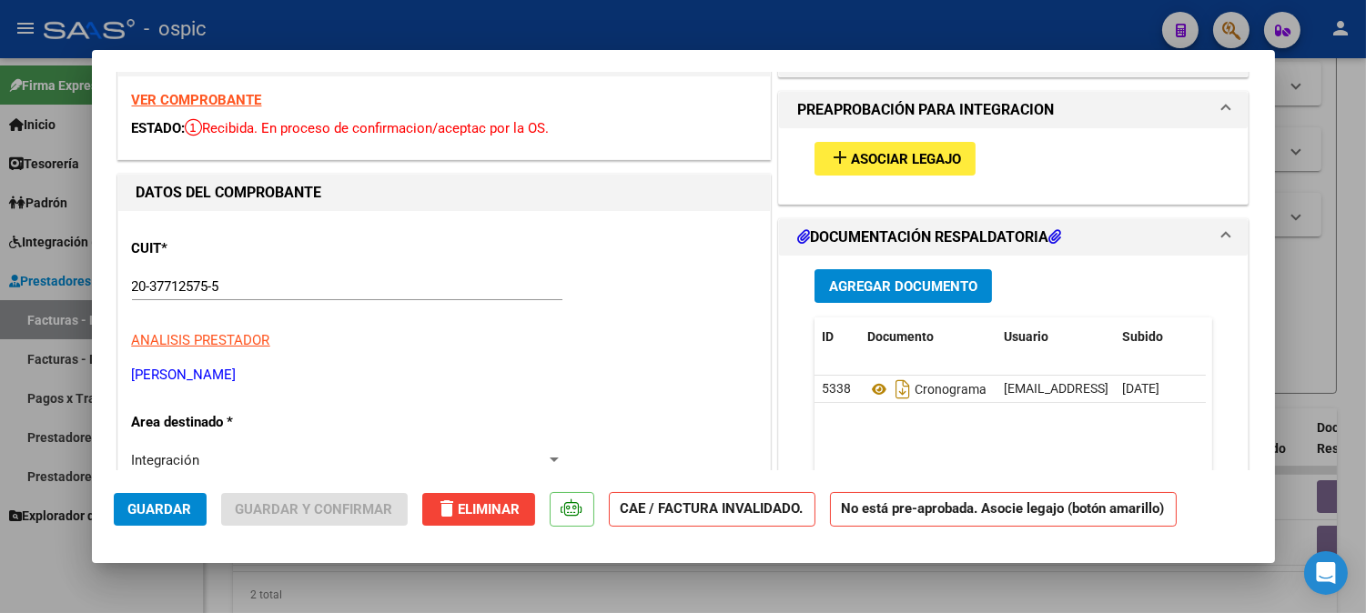
scroll to position [101, 0]
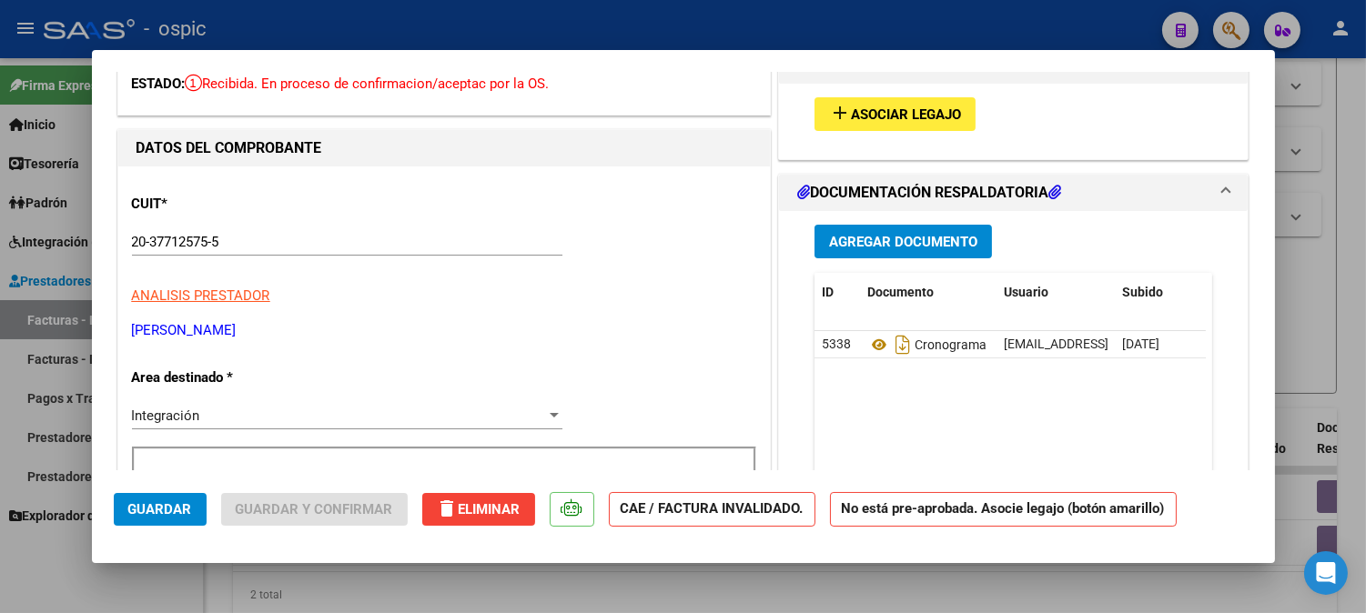
click at [197, 404] on div "Integración Seleccionar Area" at bounding box center [347, 415] width 430 height 27
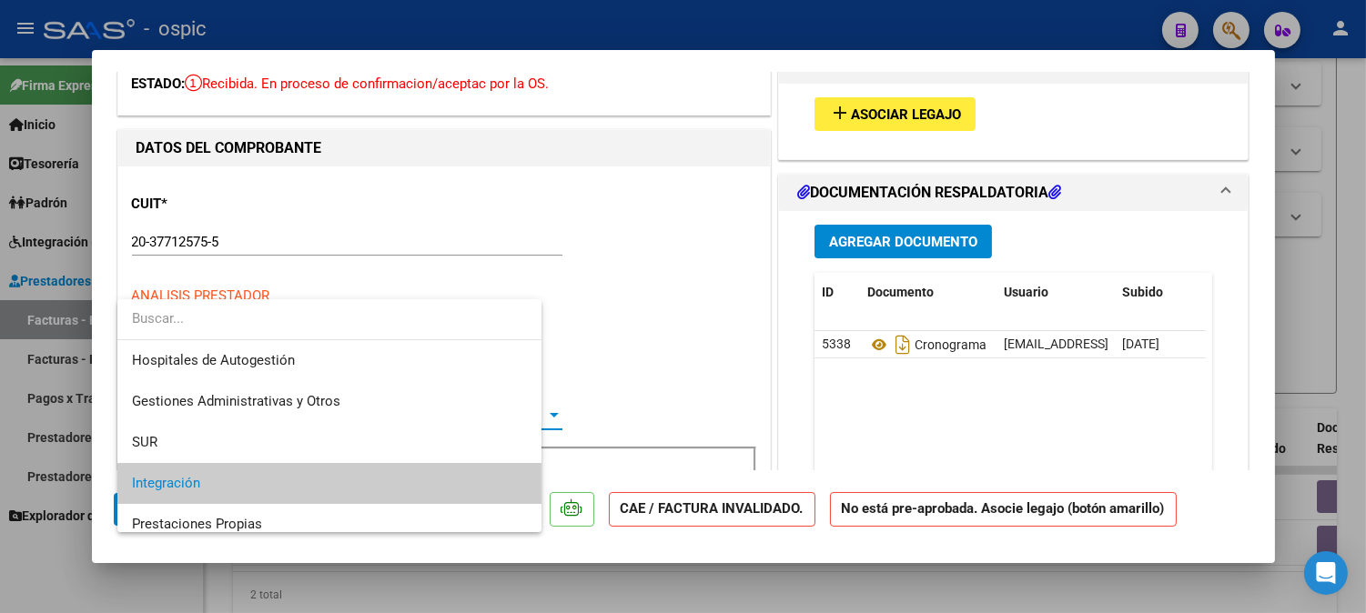
scroll to position [67, 0]
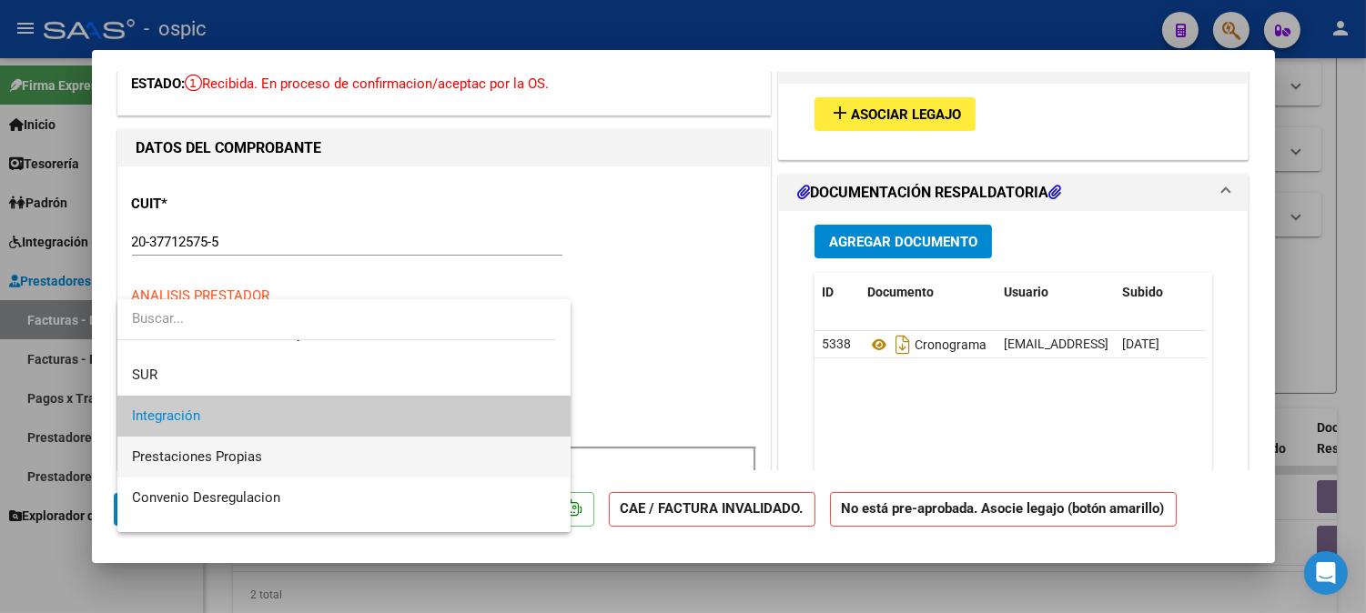
click at [198, 449] on span "Prestaciones Propias" at bounding box center [197, 457] width 130 height 16
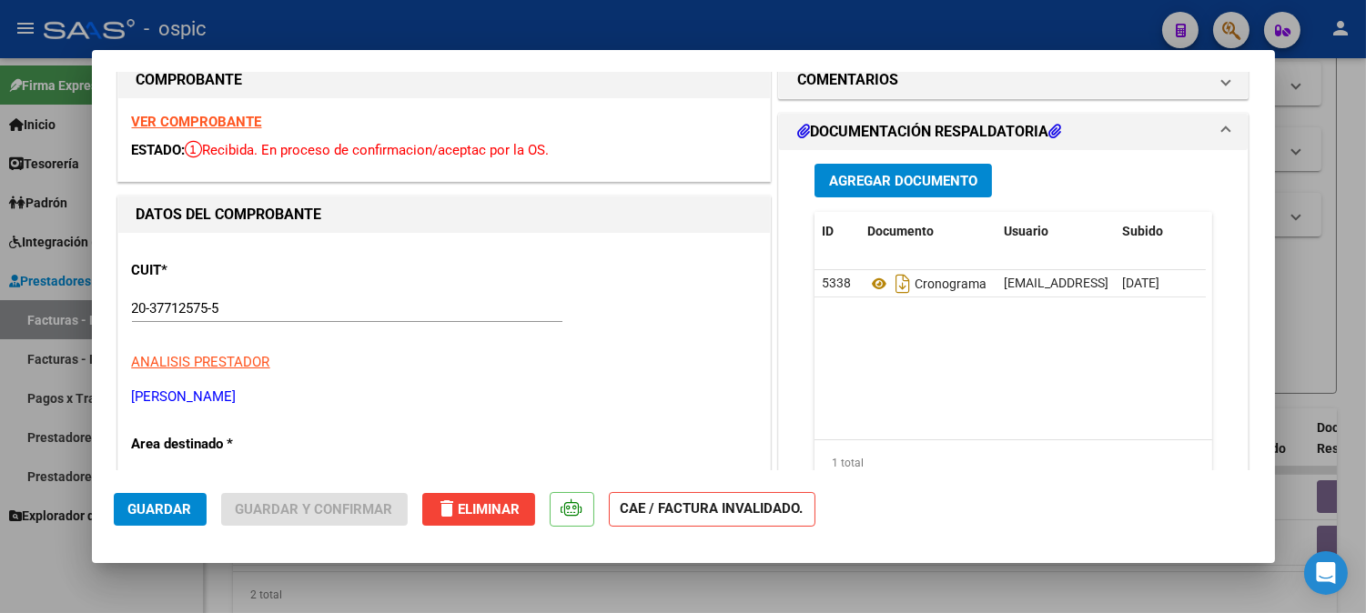
scroll to position [0, 0]
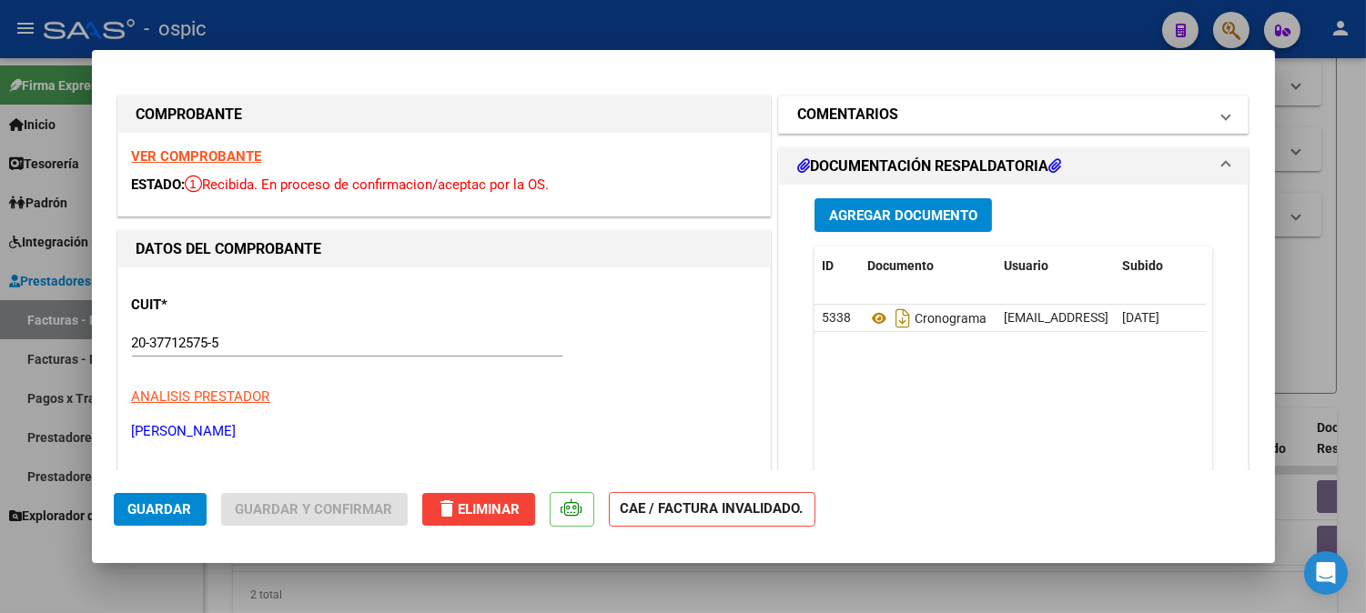
click at [859, 116] on h1 "COMENTARIOS" at bounding box center [847, 115] width 101 height 22
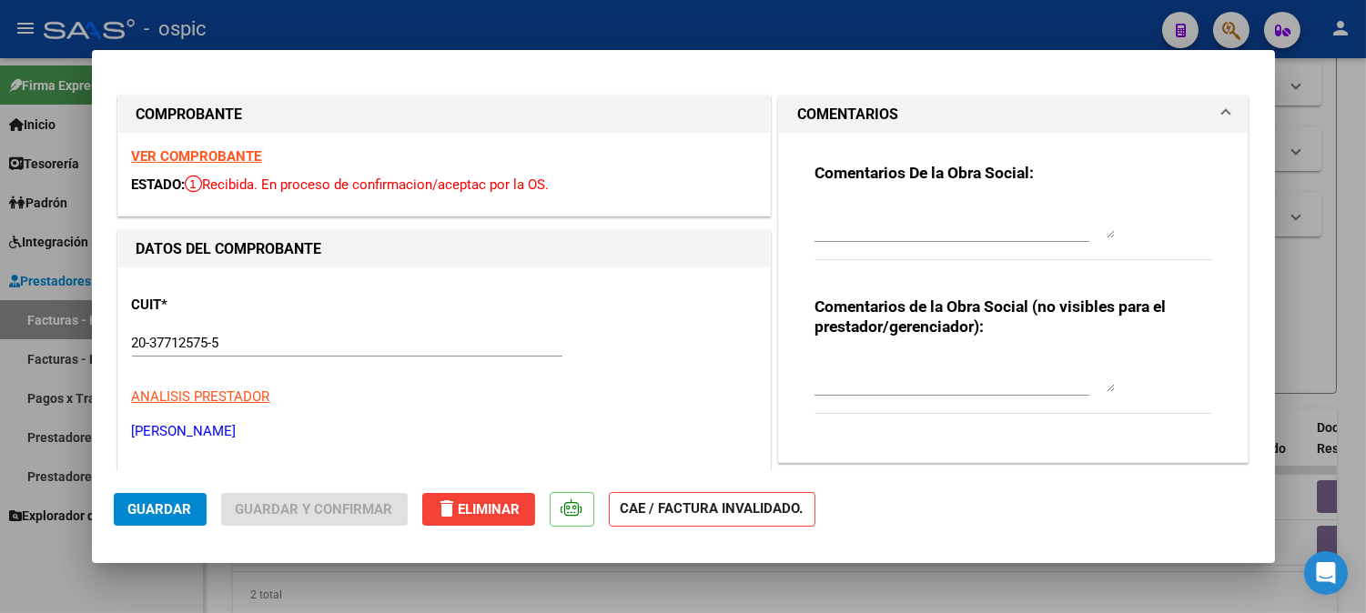
click at [221, 157] on strong "VER COMPROBANTE" at bounding box center [197, 156] width 130 height 16
click at [850, 195] on div "Comentarios De la Obra Social:" at bounding box center [1014, 221] width 399 height 117
click at [853, 212] on textarea at bounding box center [965, 220] width 300 height 36
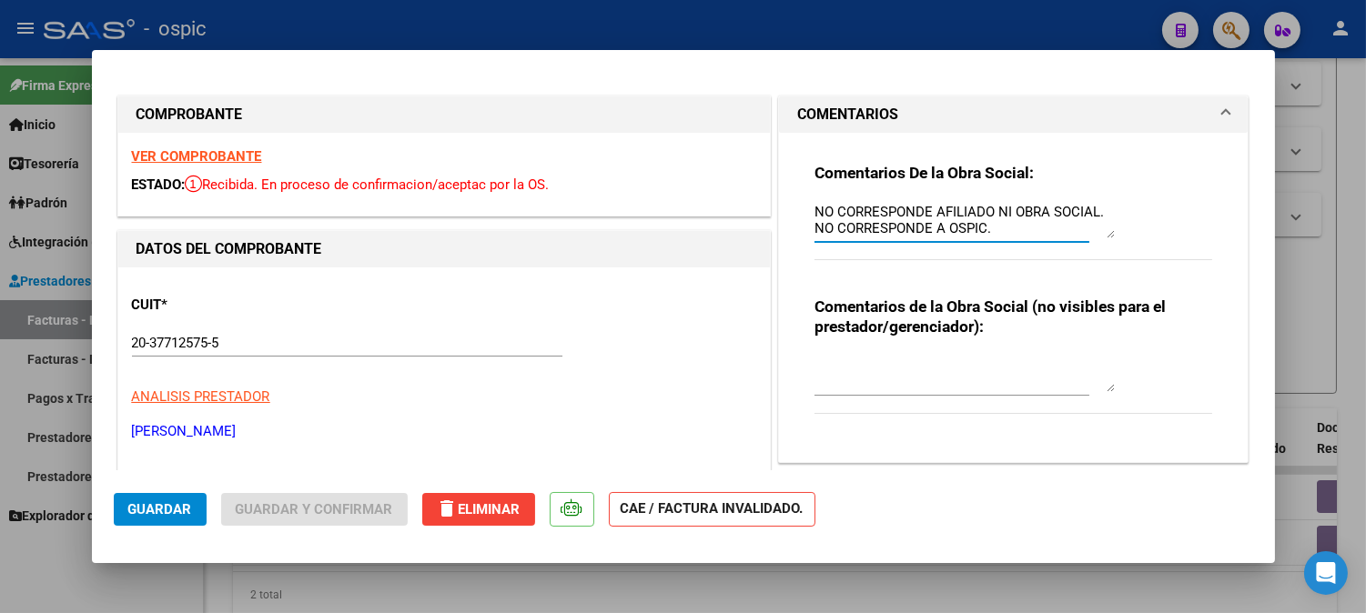
drag, startPoint x: 1095, startPoint y: 219, endPoint x: 1076, endPoint y: 232, distance: 23.0
click at [1076, 232] on textarea "NO CORRESPONDE AFILIADO NI OBRA SOCIAL. NO CORRESPONDE A OSPIC." at bounding box center [965, 220] width 300 height 36
type textarea "NO CORRESPONDE AFILIADO NI OBRA SOCIAL. NO CORRESPONDE A OSPIC."
click at [889, 368] on textarea at bounding box center [965, 374] width 300 height 36
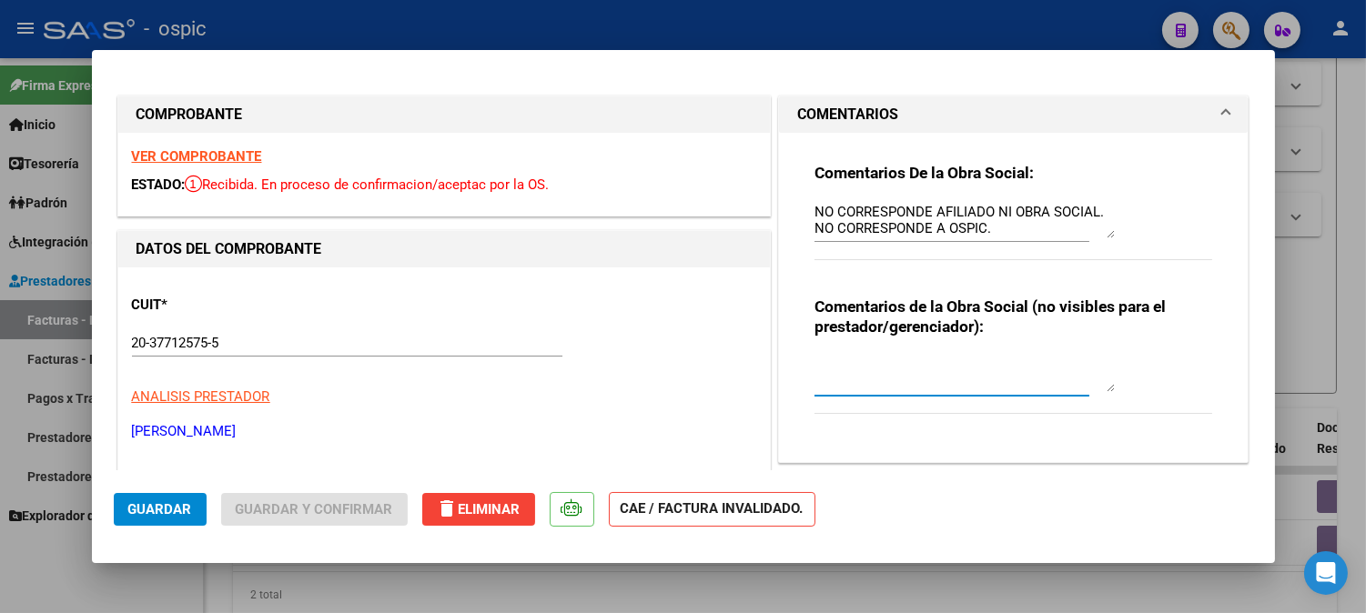
paste textarea "NO CORRESPONDE AFILIADO NI OBRA SOCIAL. NO CORRESPONDE A OSPIC."
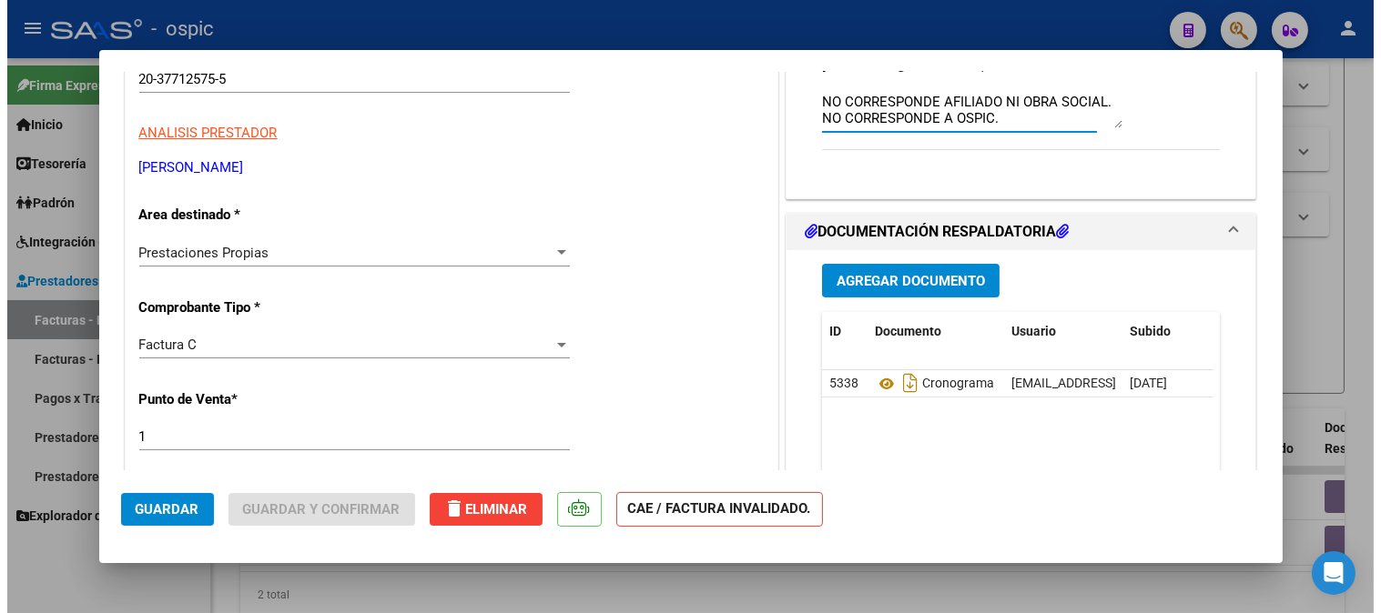
scroll to position [404, 0]
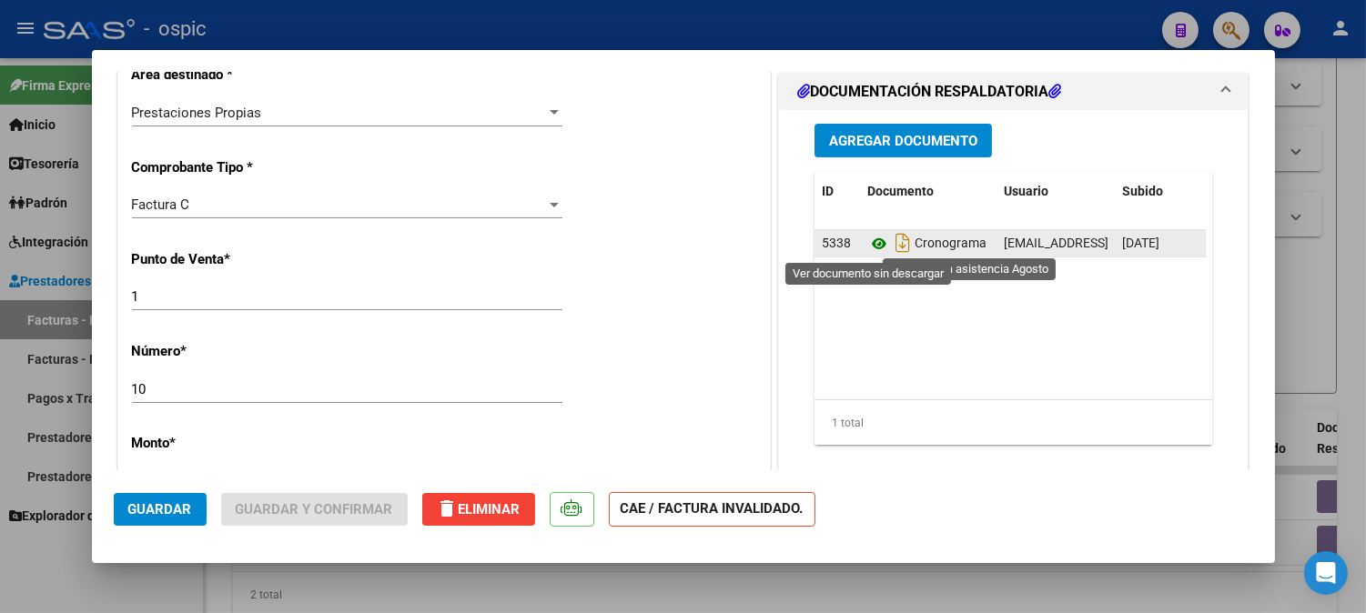
type textarea "NO CORRESPONDE AFILIADO NI OBRA SOCIAL. NO CORRESPONDE A OSPIC."
click at [869, 241] on icon at bounding box center [879, 244] width 24 height 22
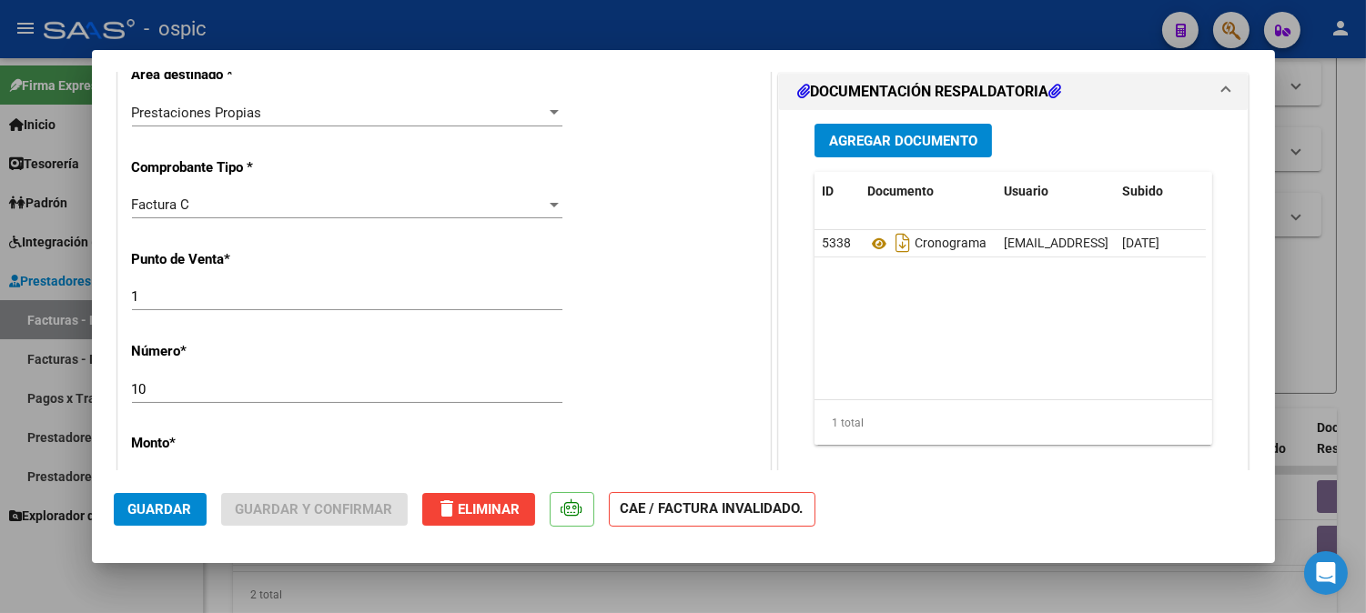
click at [166, 513] on span "Guardar" at bounding box center [160, 509] width 64 height 16
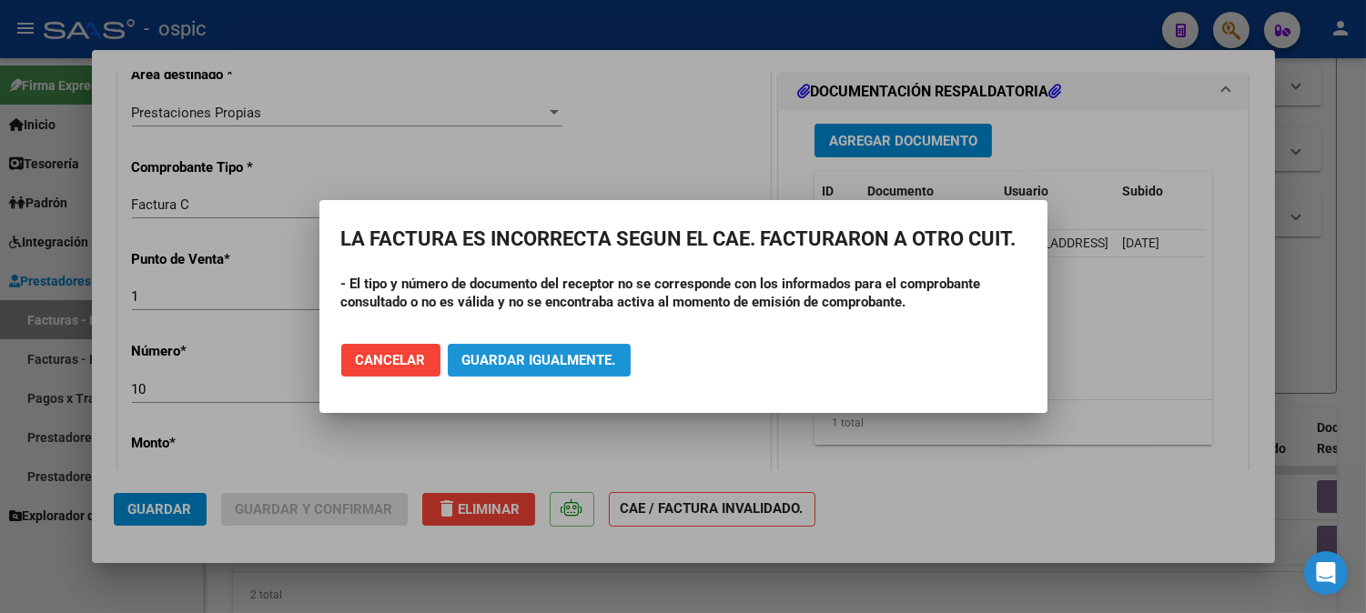
click at [566, 359] on span "Guardar igualmente." at bounding box center [539, 360] width 154 height 16
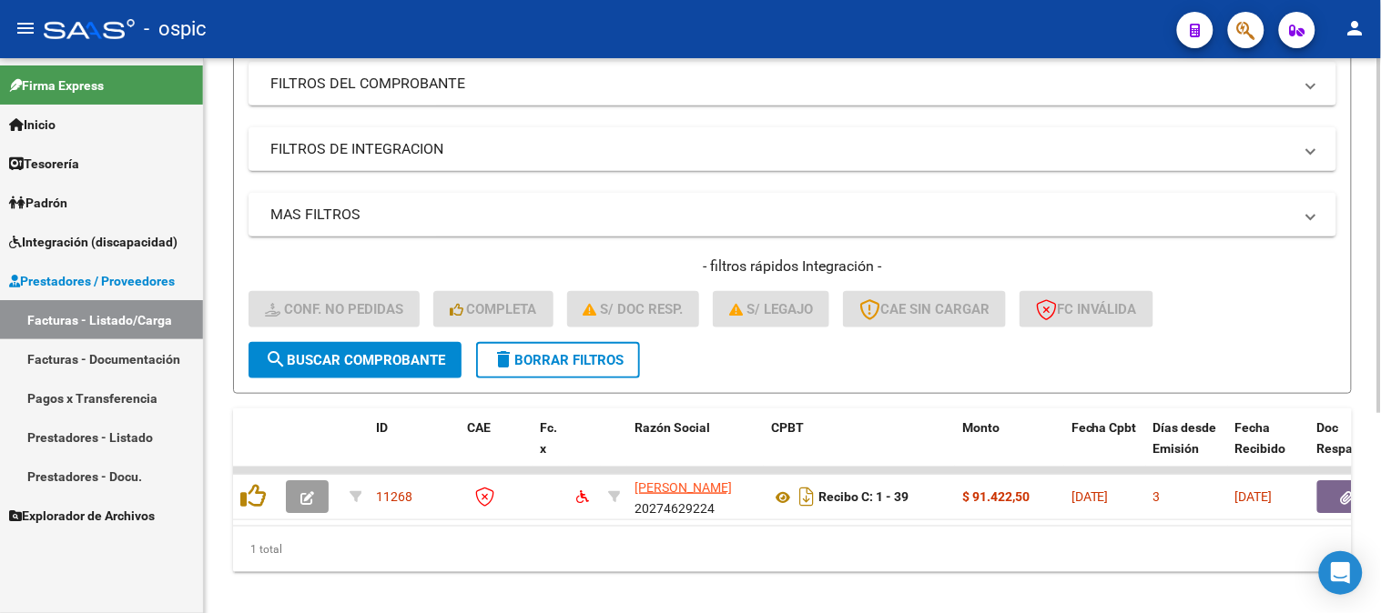
scroll to position [0, 0]
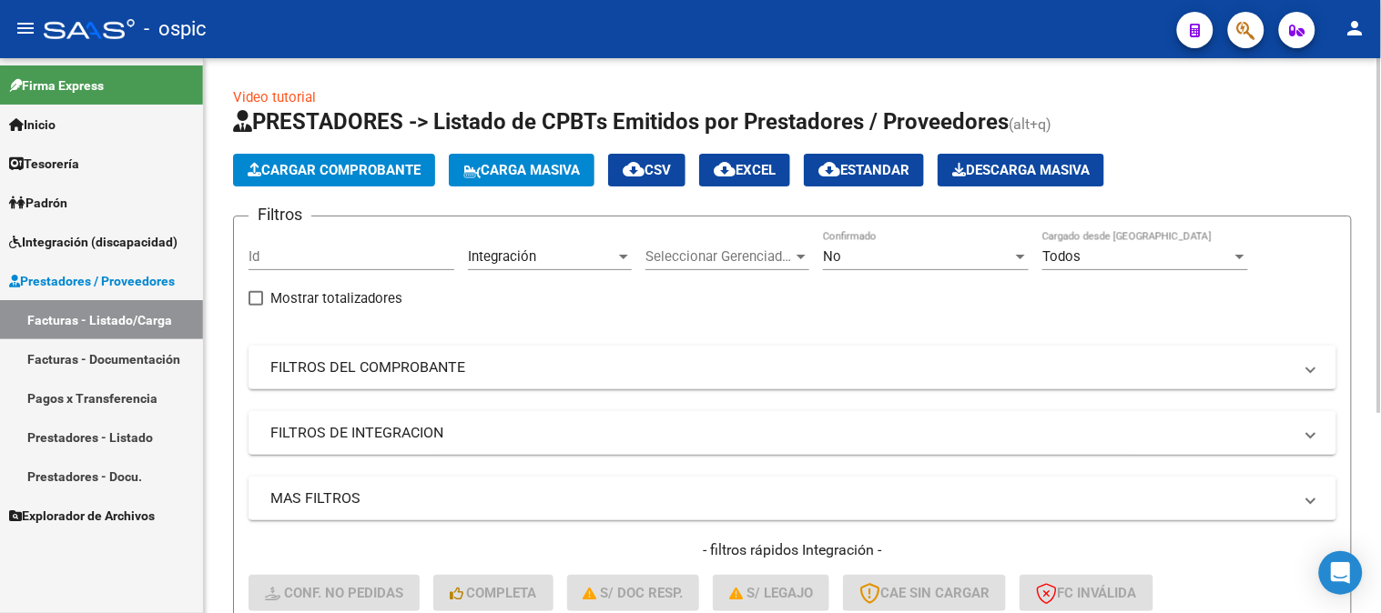
click at [528, 258] on span "Integración" at bounding box center [502, 256] width 68 height 16
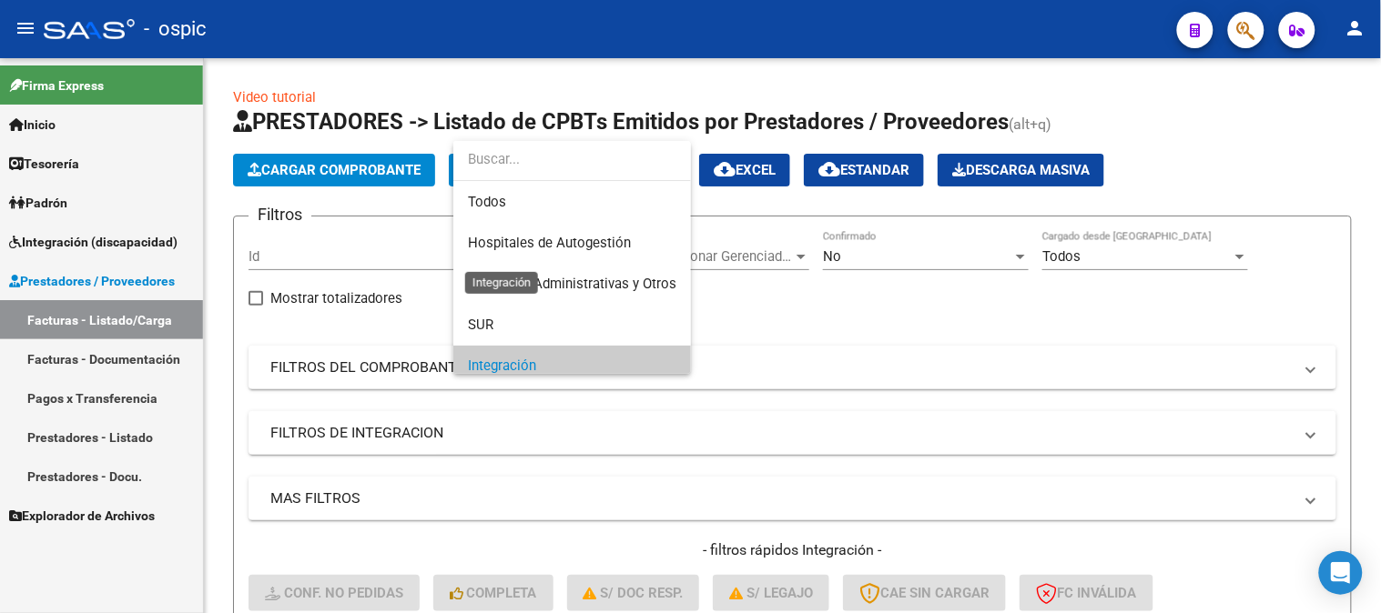
scroll to position [109, 0]
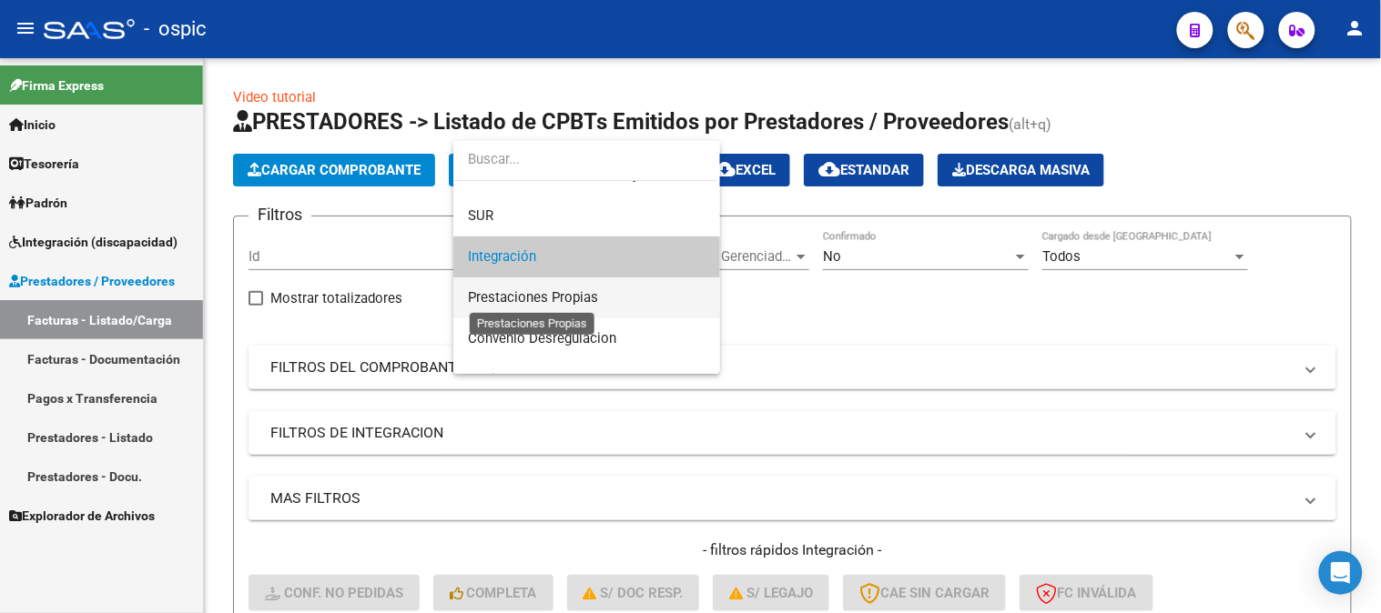
click at [550, 293] on span "Prestaciones Propias" at bounding box center [533, 297] width 130 height 16
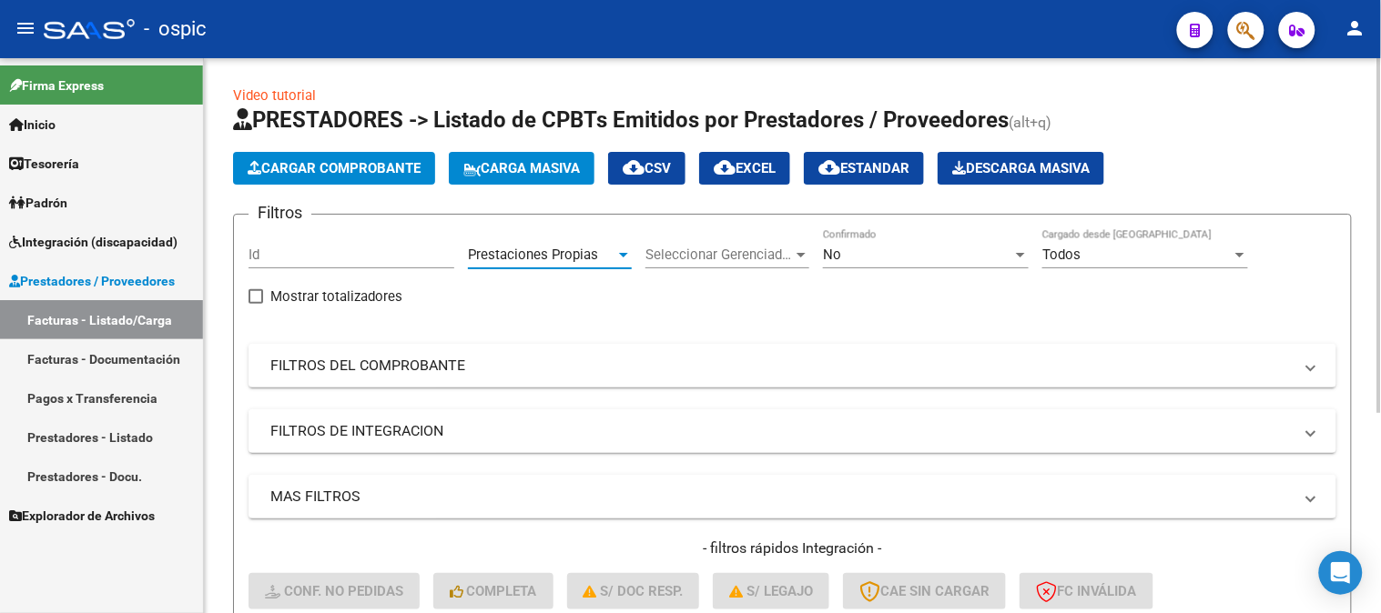
scroll to position [0, 0]
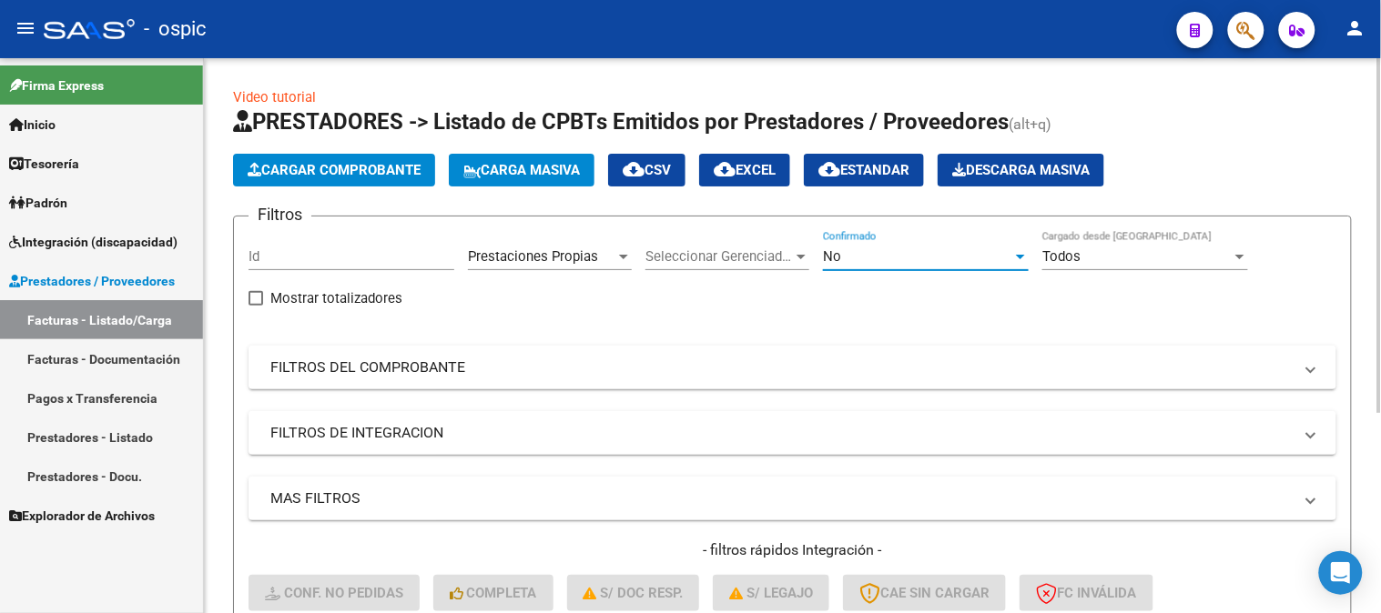
click at [870, 251] on div "No" at bounding box center [917, 256] width 189 height 16
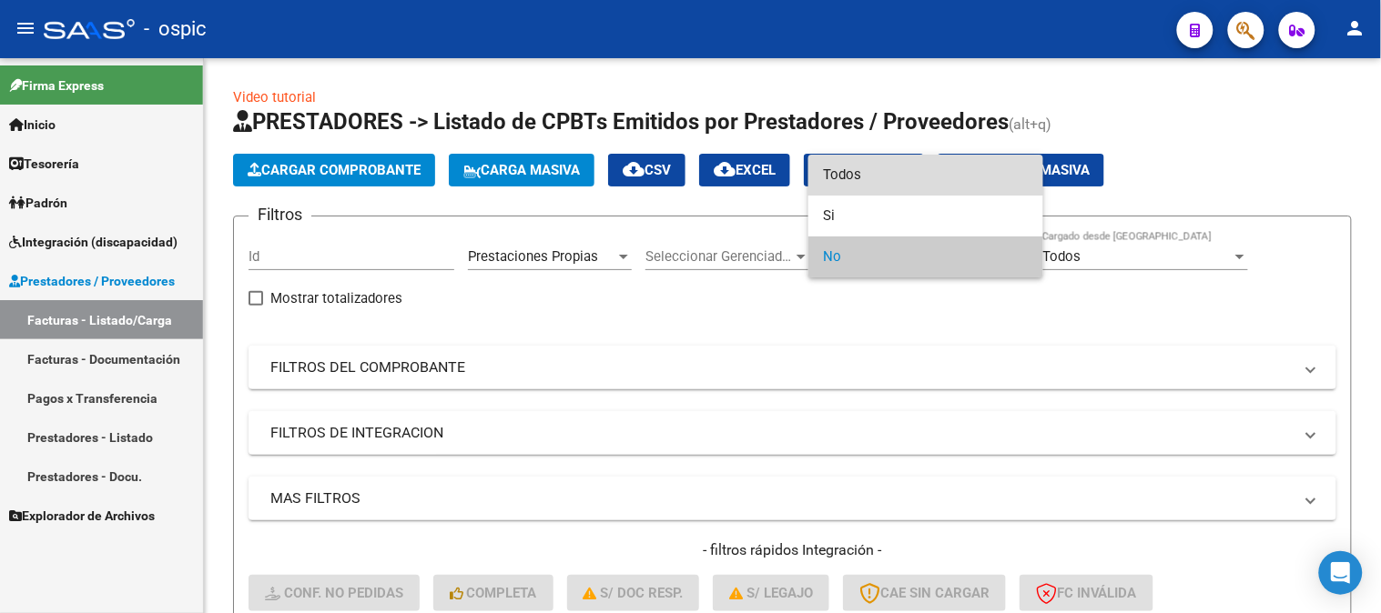
drag, startPoint x: 870, startPoint y: 167, endPoint x: 476, endPoint y: 362, distance: 440.0
click at [866, 169] on span "Todos" at bounding box center [926, 175] width 206 height 41
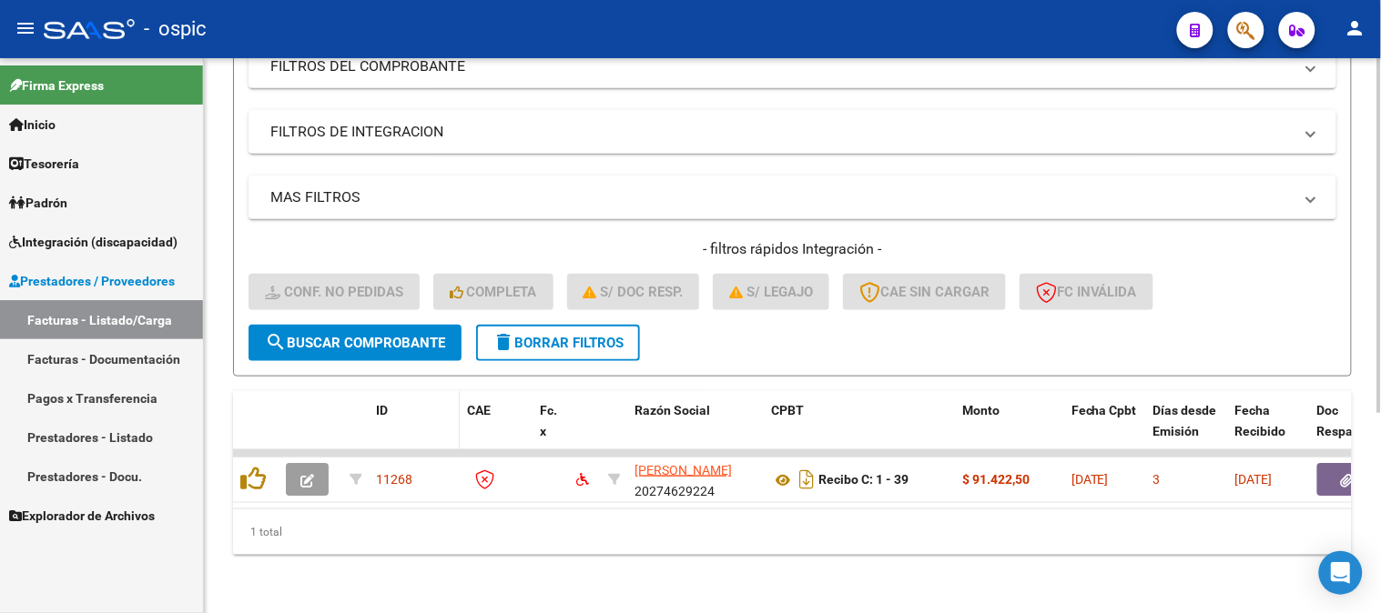
scroll to position [313, 0]
click at [376, 335] on span "search Buscar Comprobante" at bounding box center [355, 343] width 180 height 16
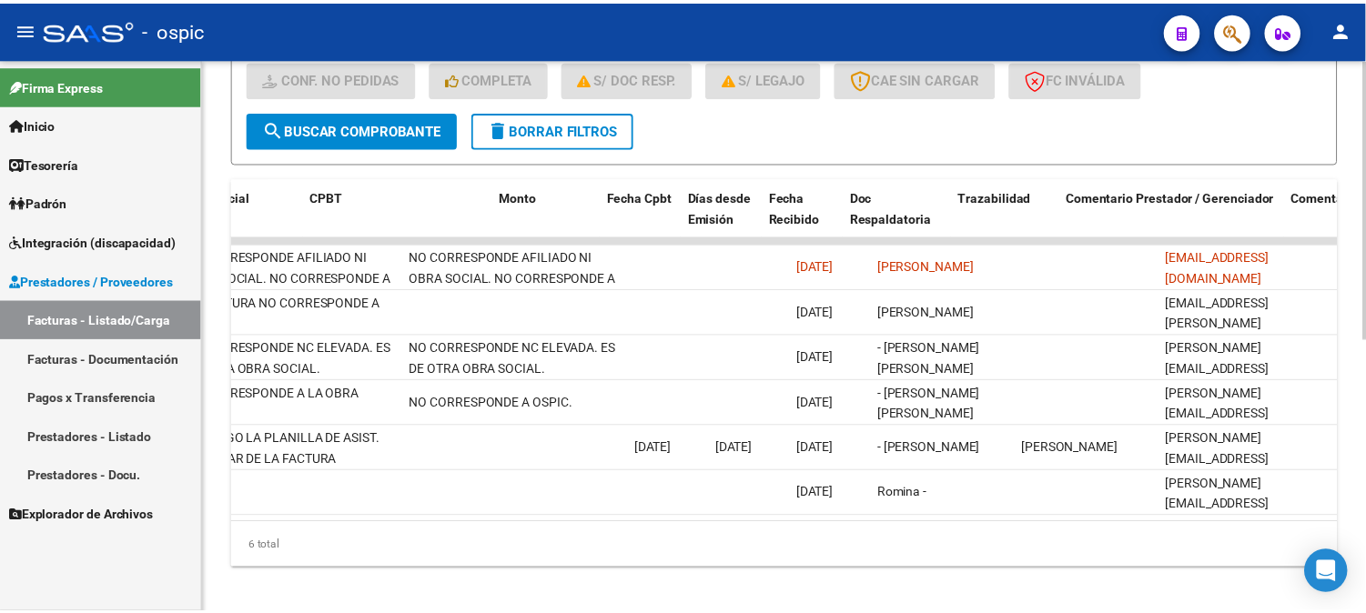
scroll to position [0, 0]
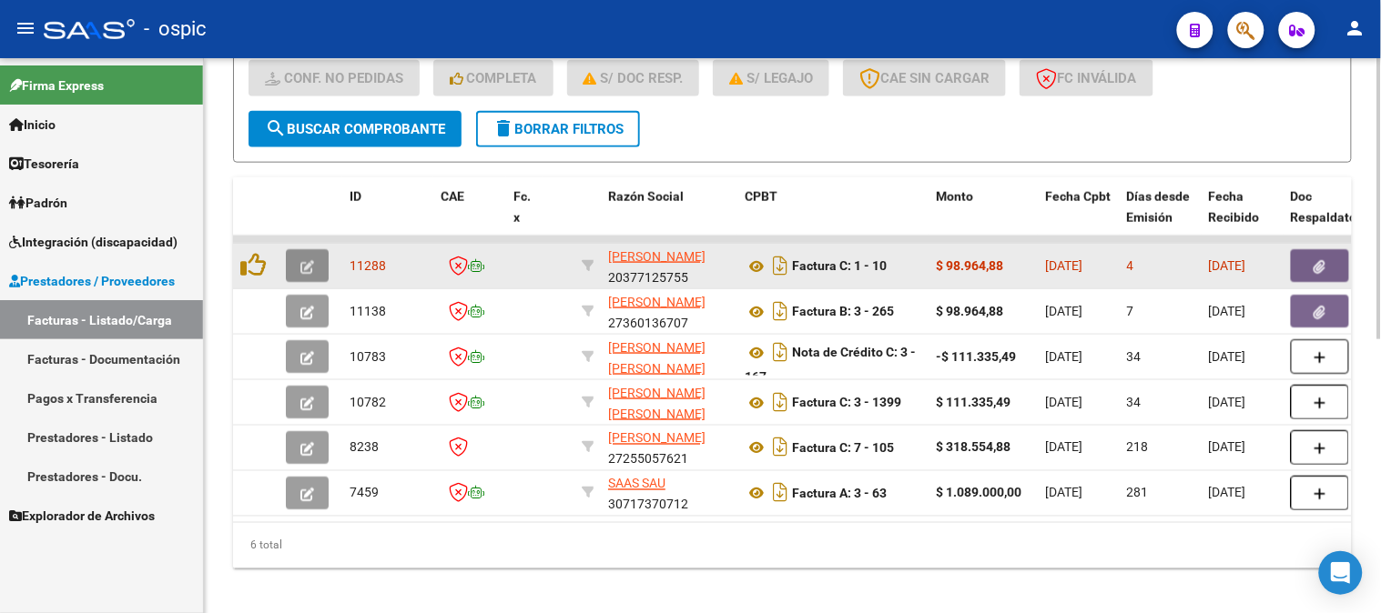
click at [294, 257] on button "button" at bounding box center [307, 265] width 43 height 33
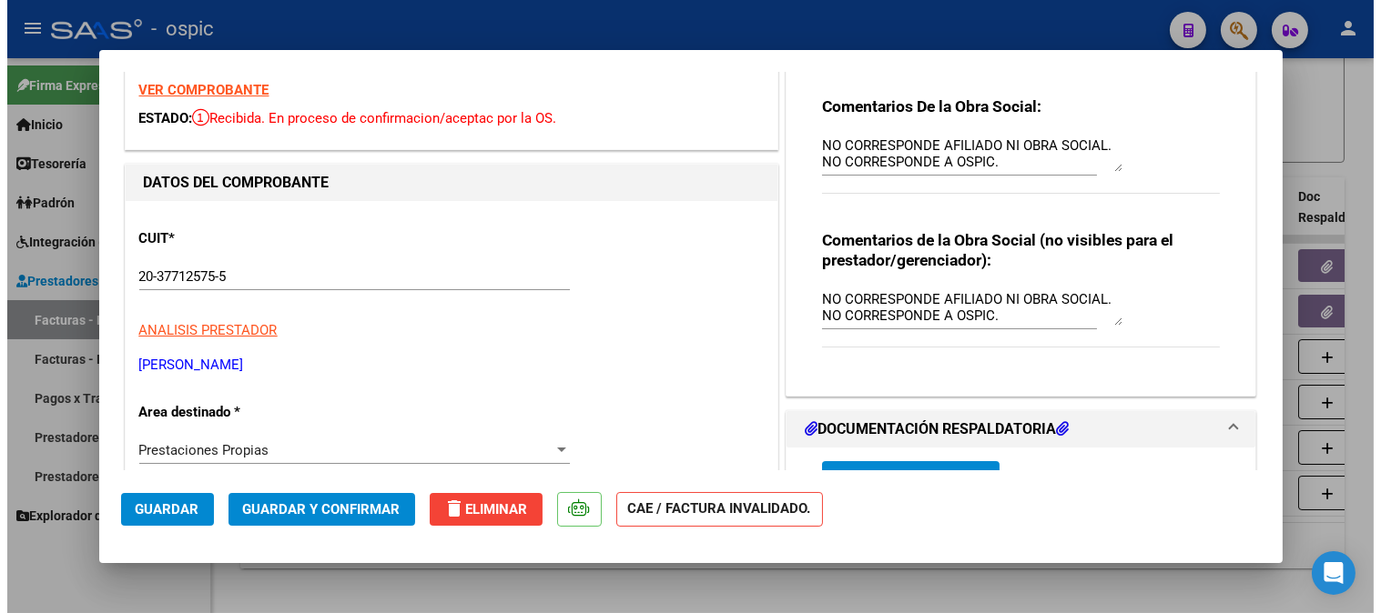
scroll to position [101, 0]
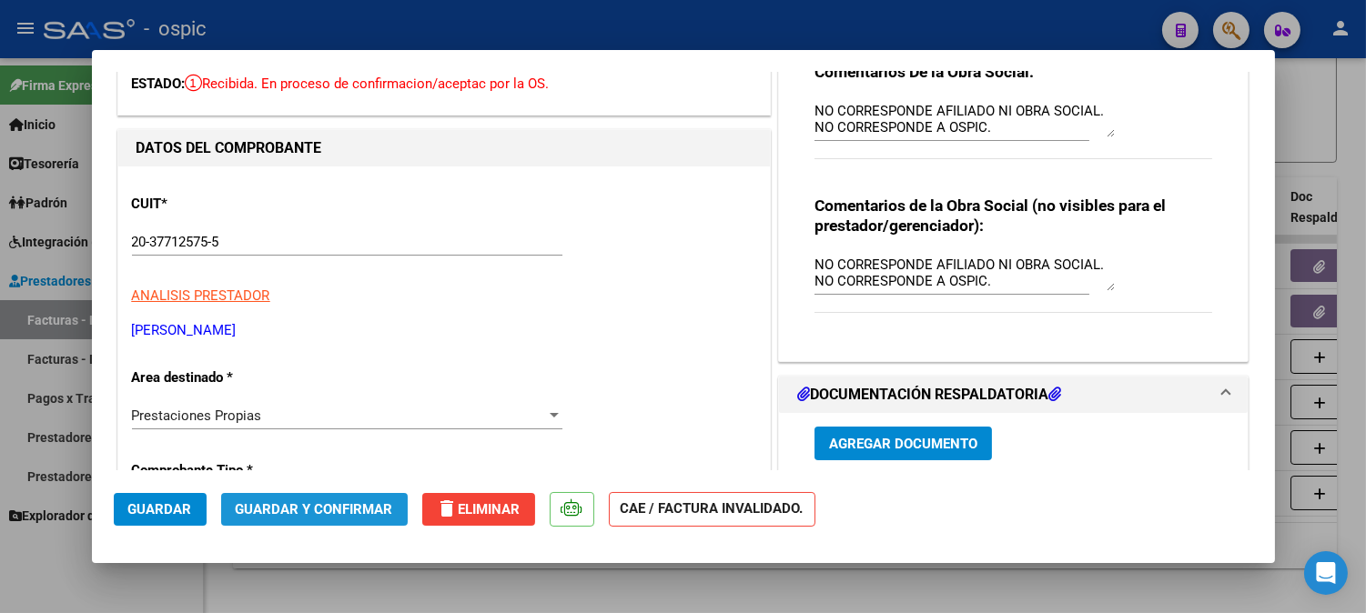
click at [333, 511] on span "Guardar y Confirmar" at bounding box center [314, 509] width 157 height 16
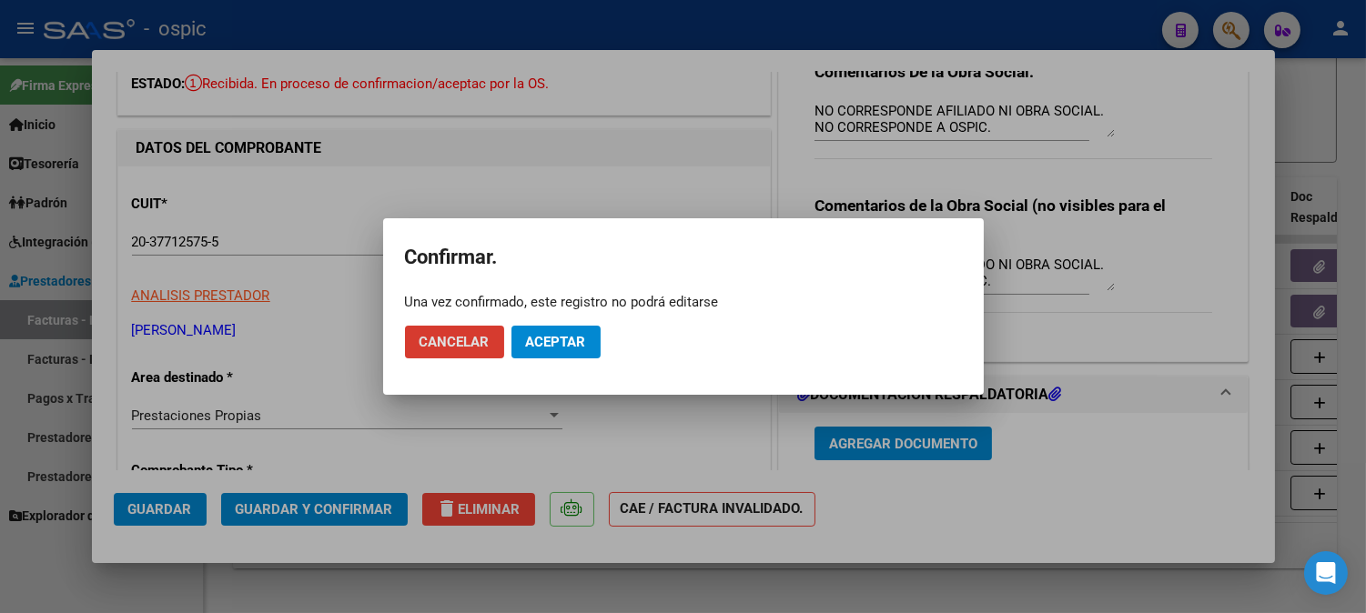
click at [598, 329] on button "Aceptar" at bounding box center [555, 342] width 89 height 33
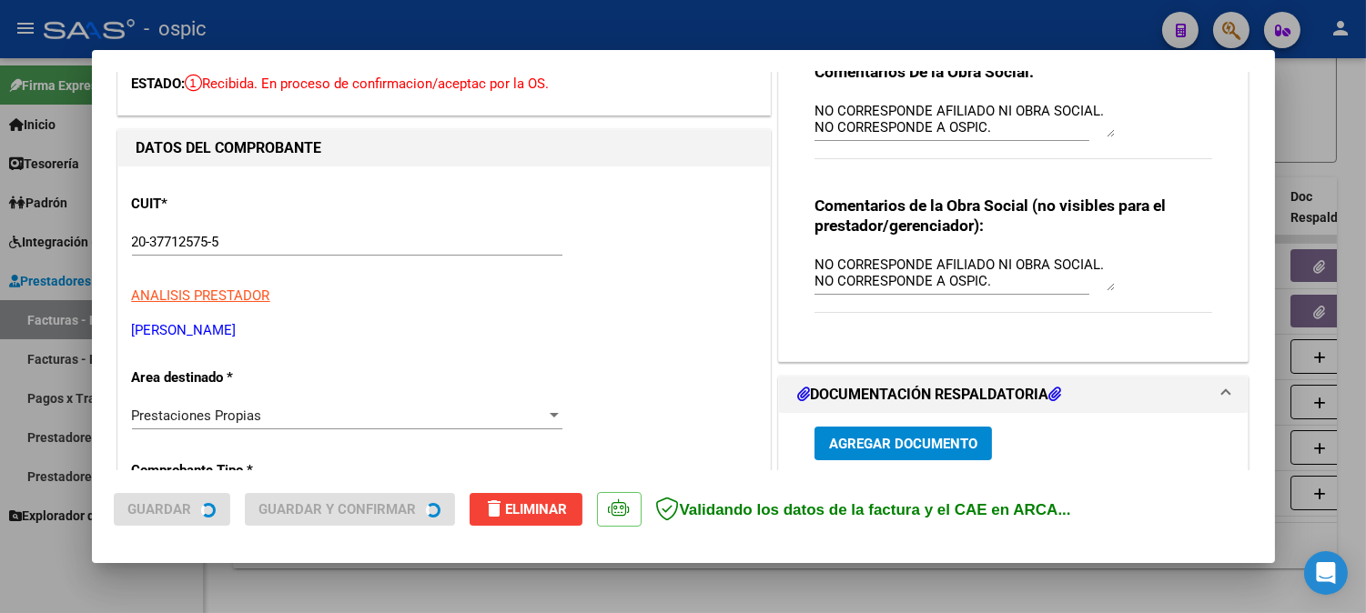
click at [576, 339] on p "INTILANGELO NICOLAS" at bounding box center [444, 330] width 624 height 21
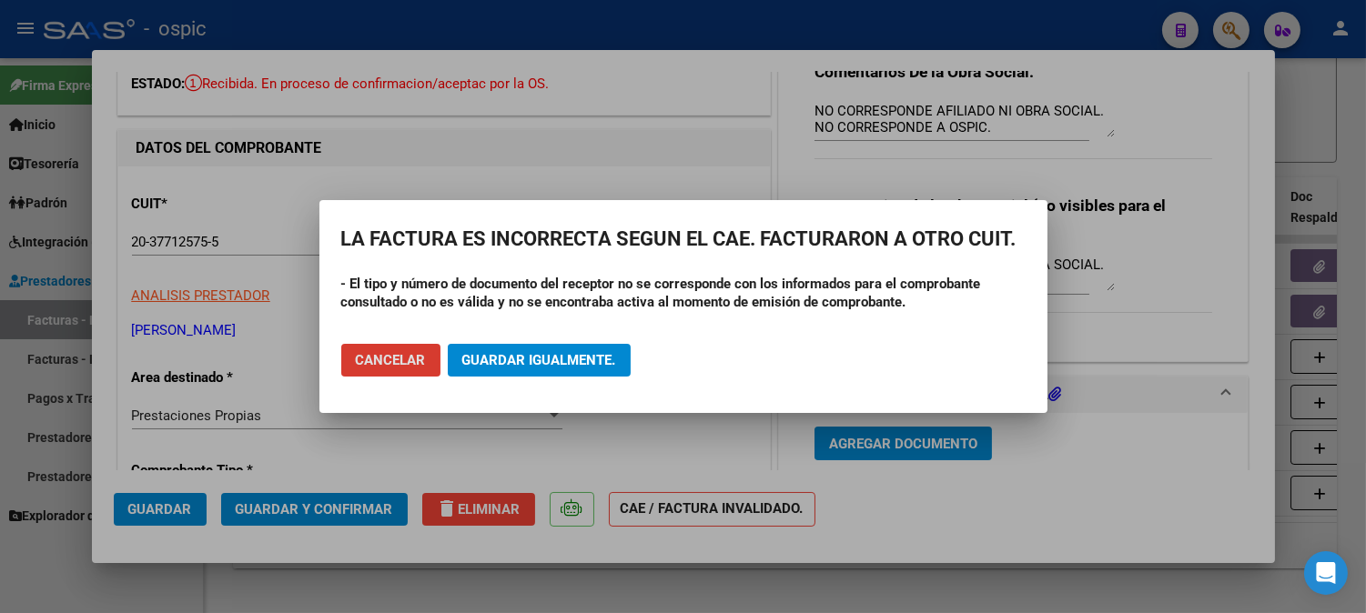
click at [556, 349] on button "Guardar igualmente." at bounding box center [539, 360] width 183 height 33
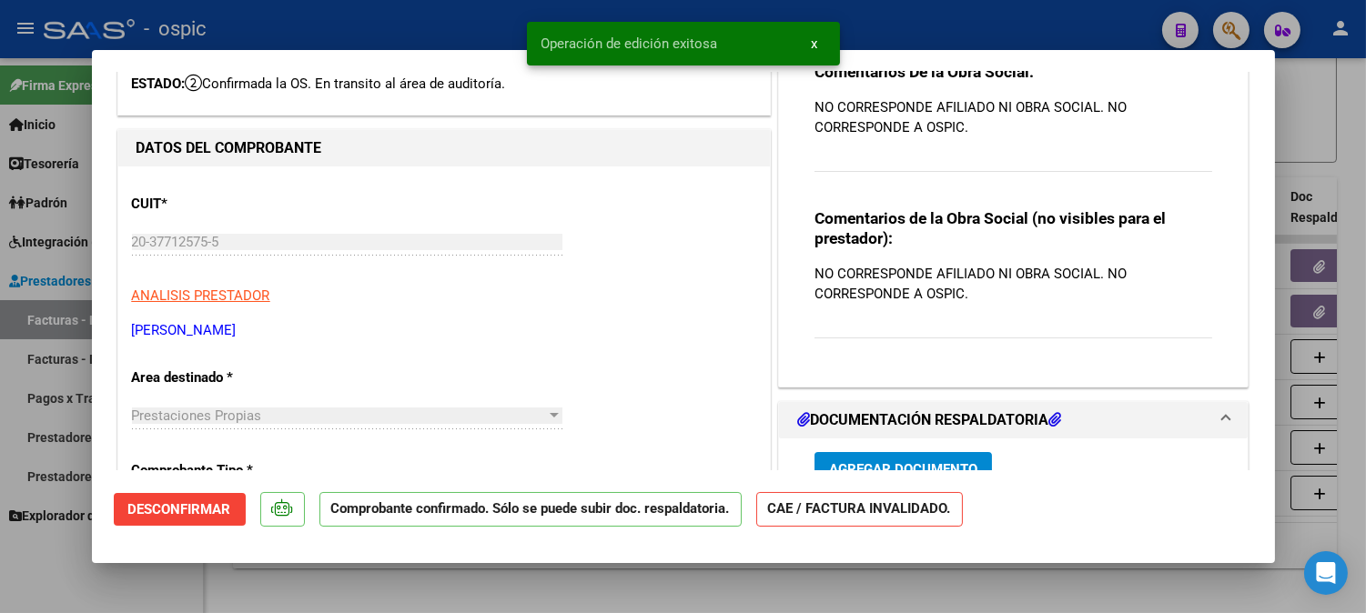
type input "$ 0,00"
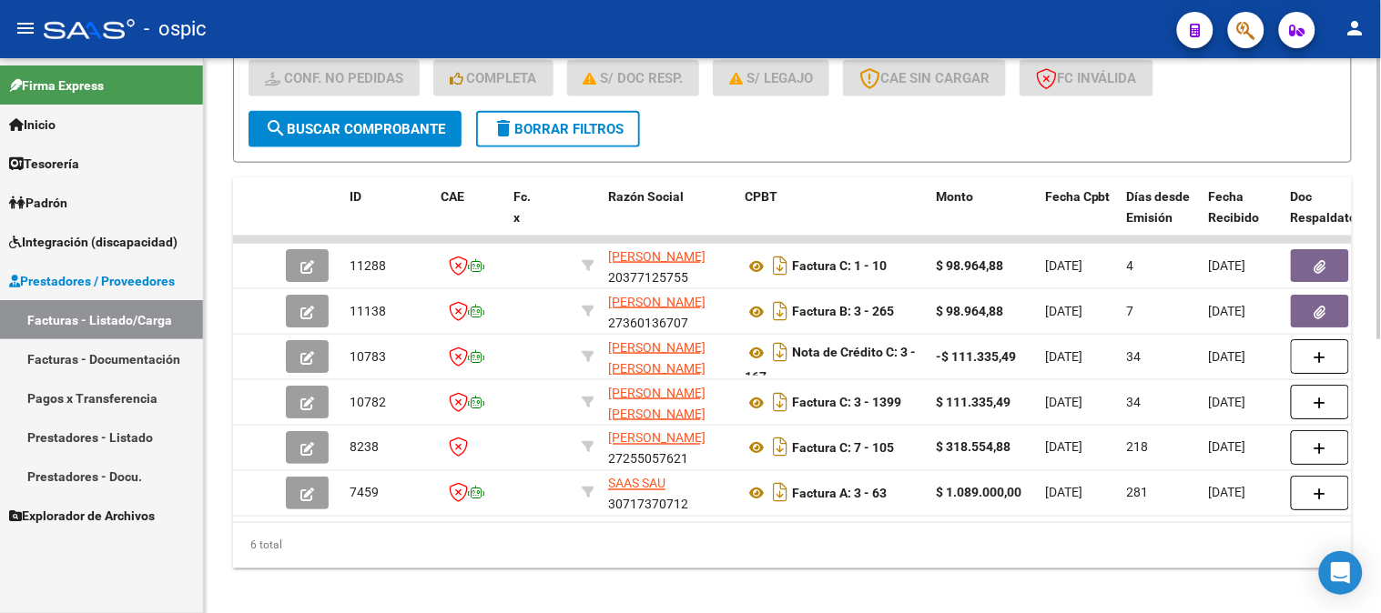
scroll to position [212, 0]
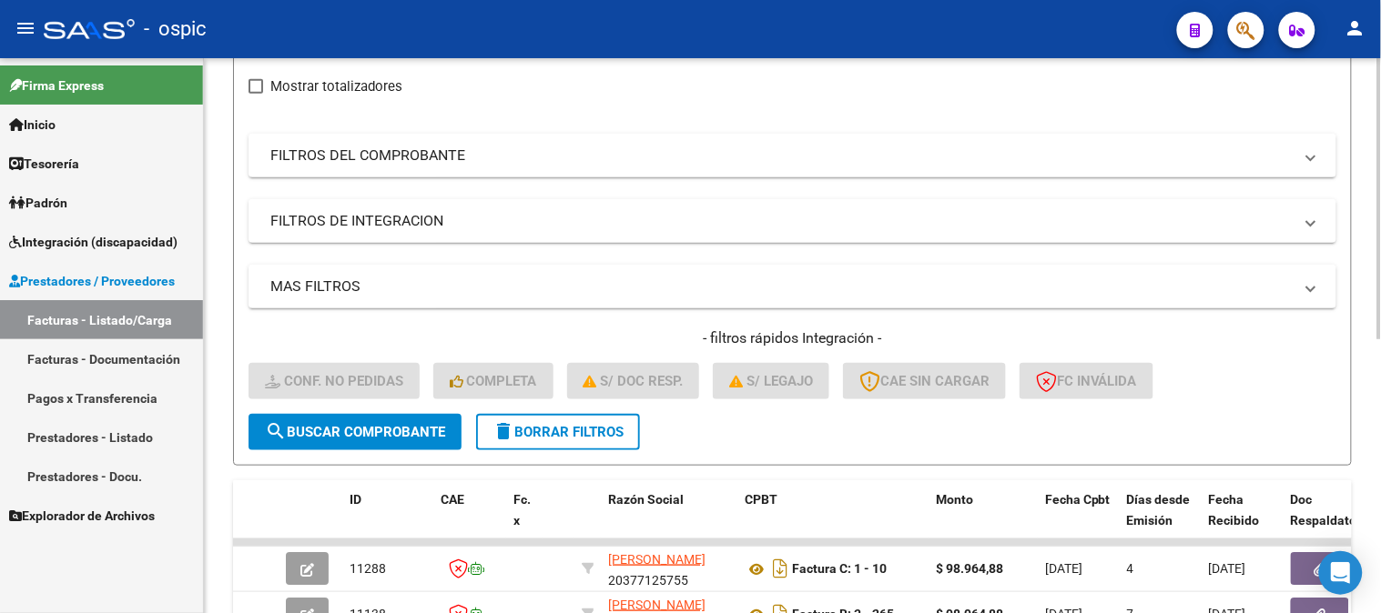
click at [528, 450] on form "Filtros Id Prestaciones Propias Area Seleccionar Gerenciador Seleccionar Gerenc…" at bounding box center [792, 235] width 1119 height 462
click at [533, 438] on span "delete Borrar Filtros" at bounding box center [557, 432] width 131 height 16
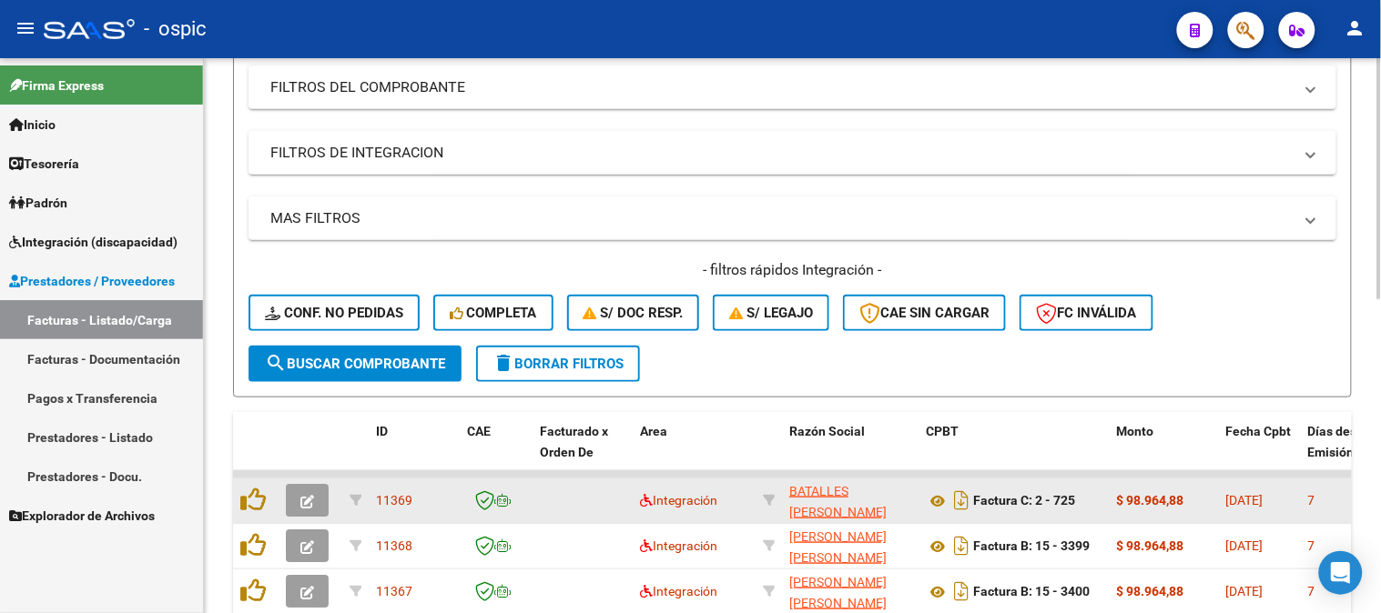
scroll to position [313, 0]
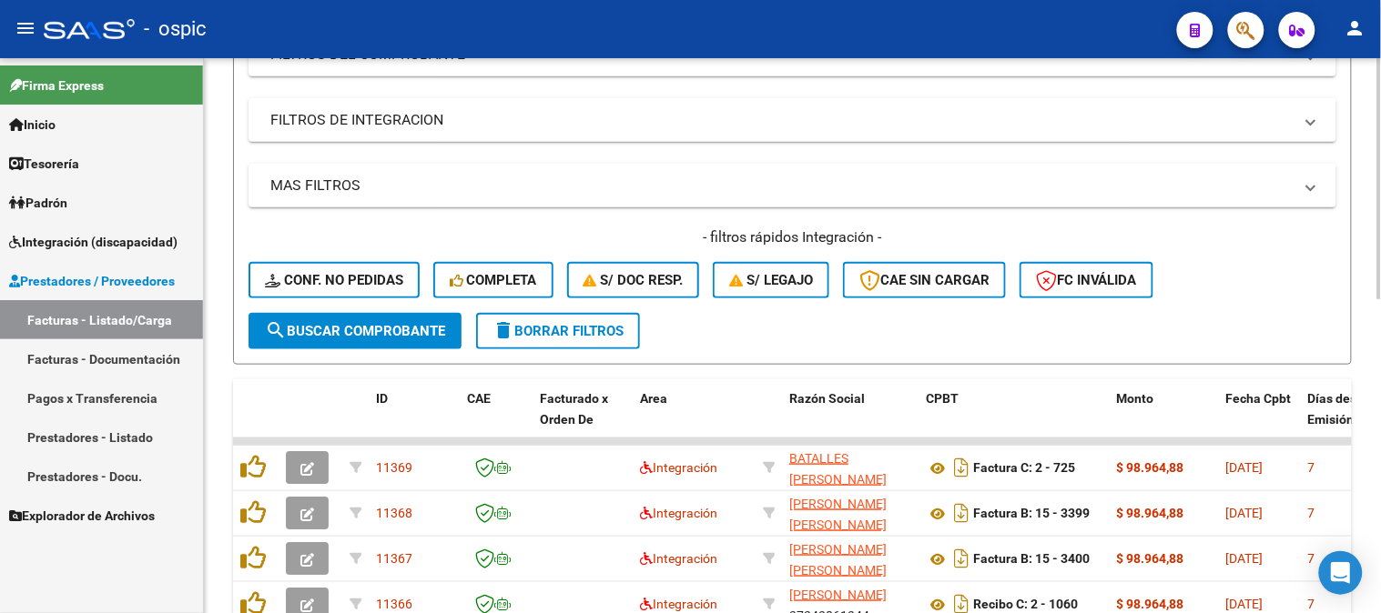
click at [566, 332] on span "delete Borrar Filtros" at bounding box center [557, 331] width 131 height 16
click at [1087, 272] on span "FC Inválida" at bounding box center [1086, 280] width 101 height 16
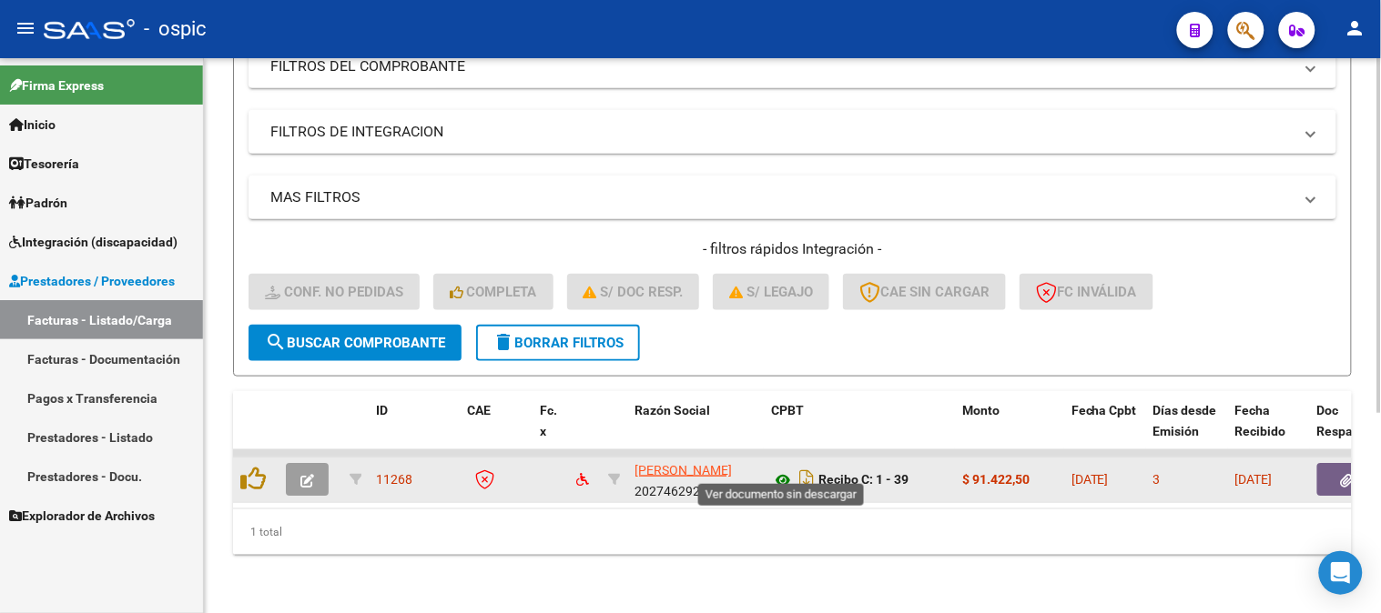
click at [787, 470] on icon at bounding box center [783, 481] width 24 height 22
click at [314, 467] on button "button" at bounding box center [307, 479] width 43 height 33
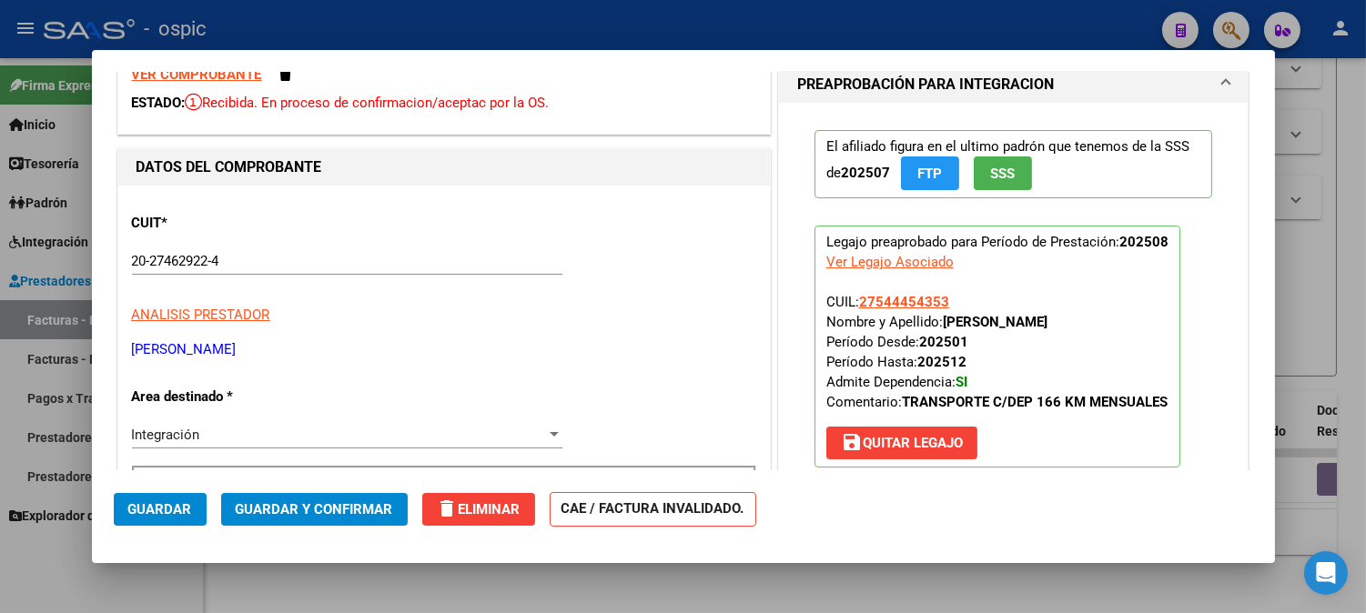
scroll to position [303, 0]
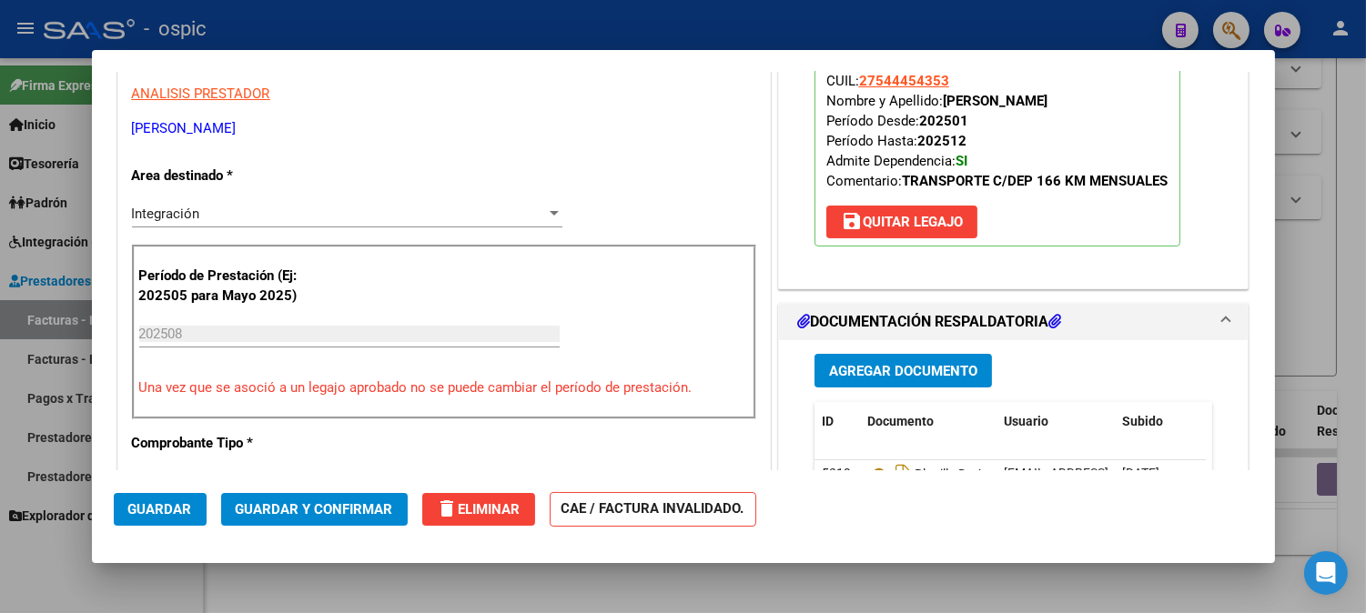
type input "$ 0,00"
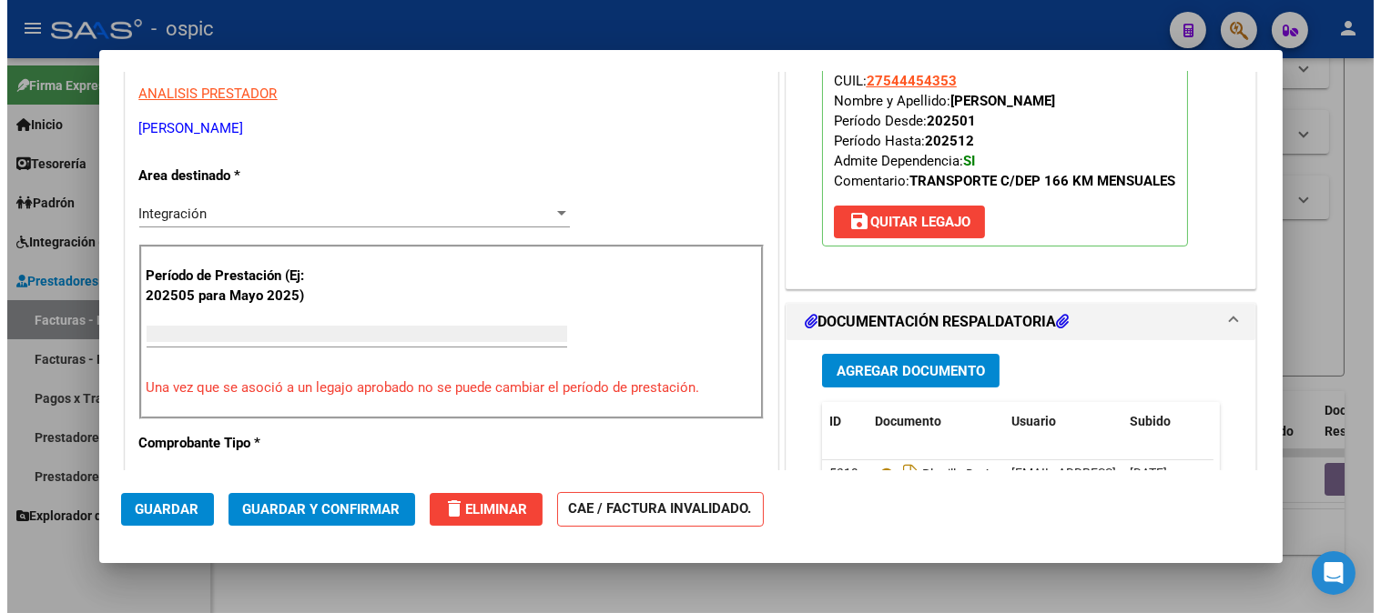
scroll to position [0, 0]
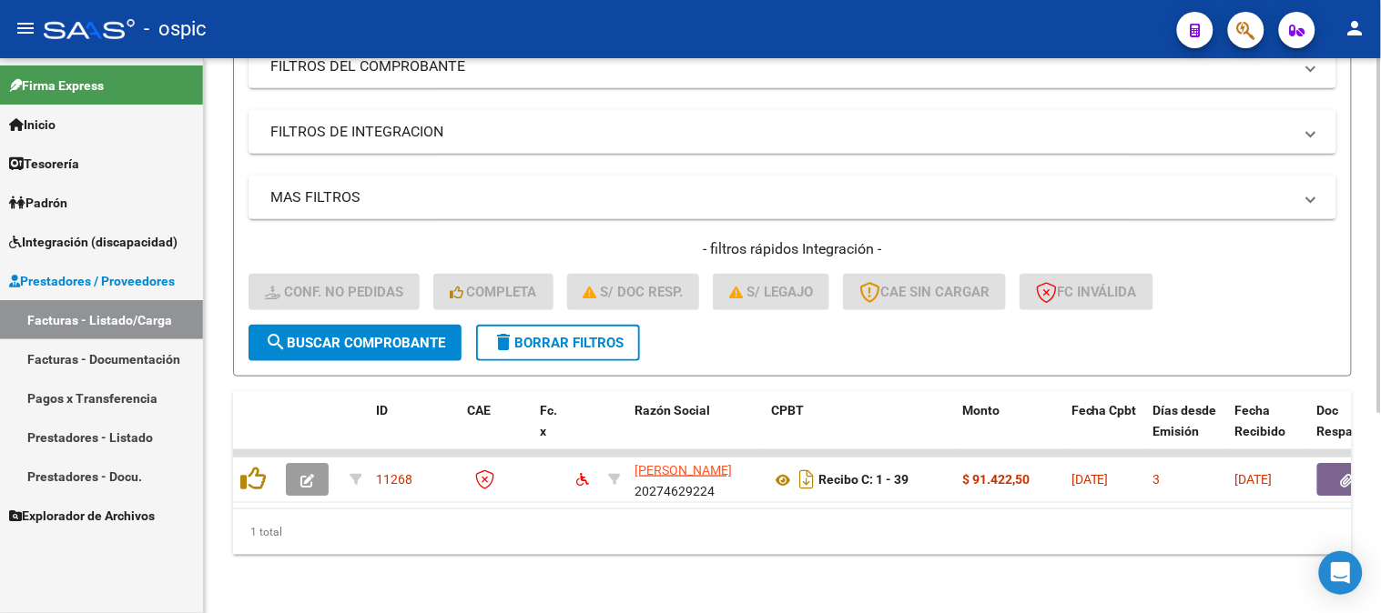
click at [594, 335] on span "delete Borrar Filtros" at bounding box center [557, 343] width 131 height 16
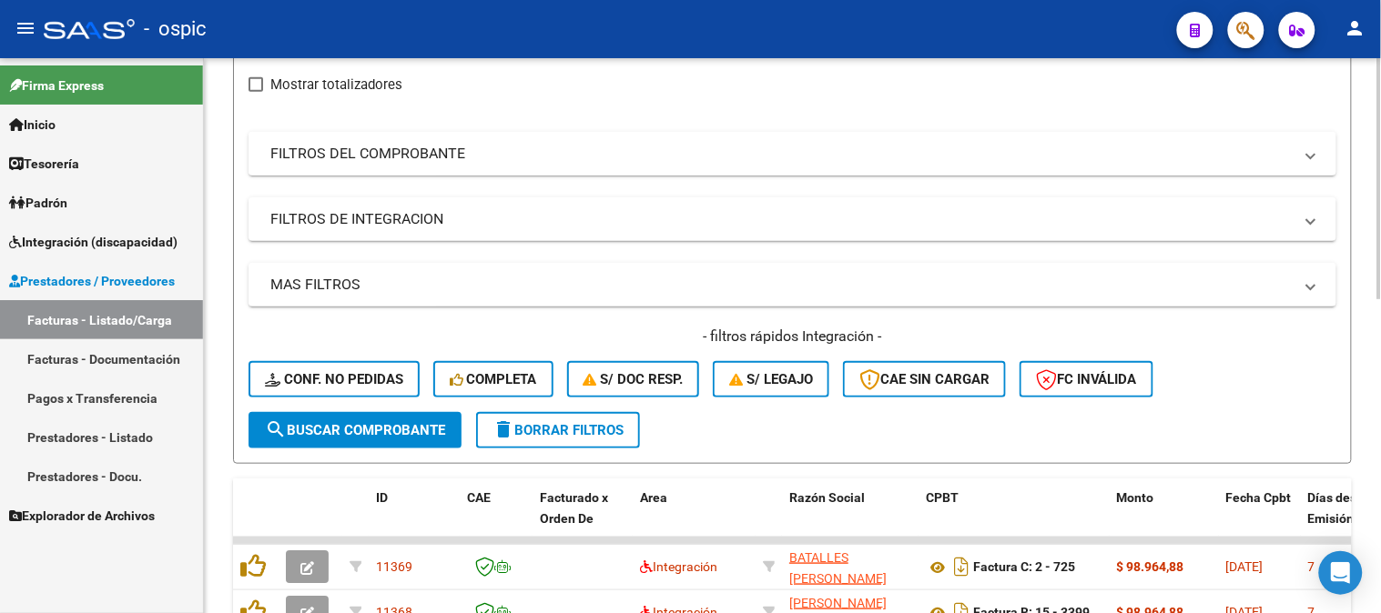
scroll to position [101, 0]
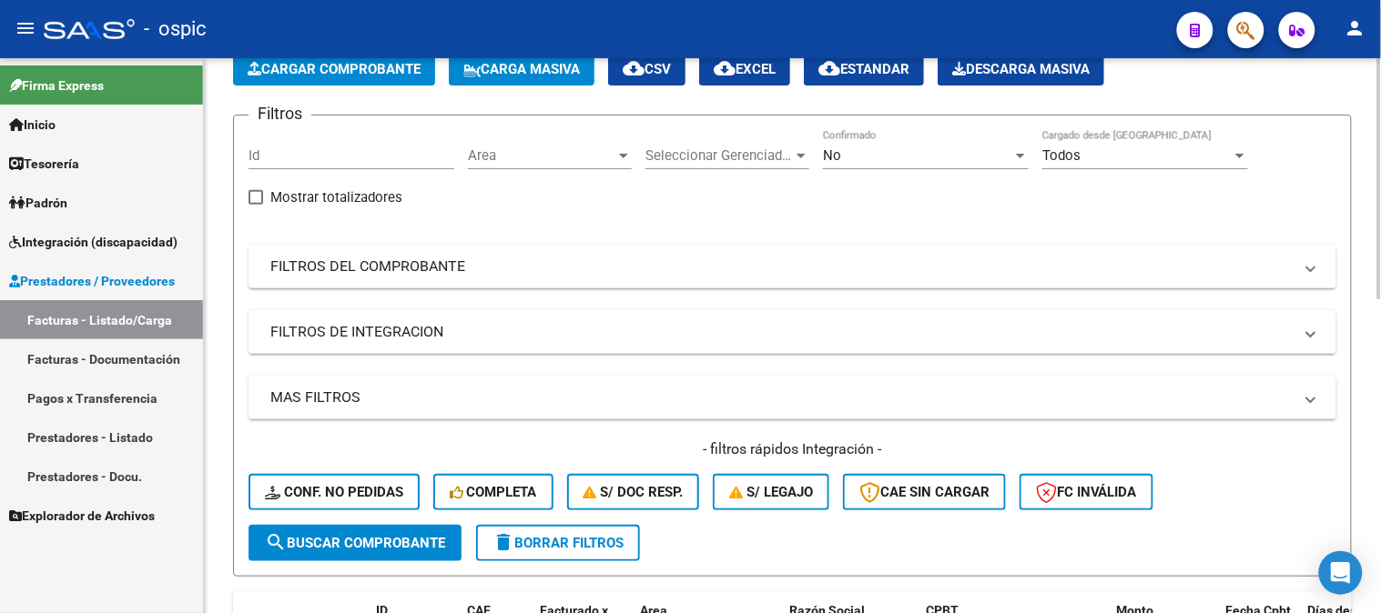
click at [597, 546] on span "delete Borrar Filtros" at bounding box center [557, 543] width 131 height 16
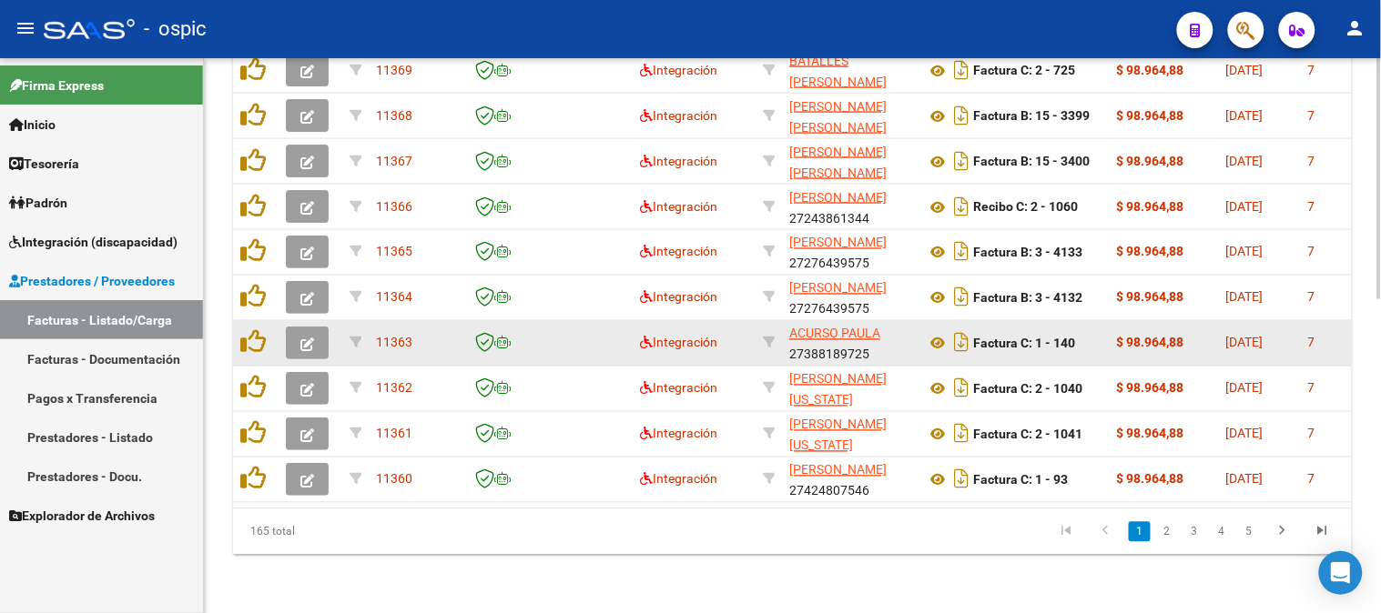
scroll to position [723, 0]
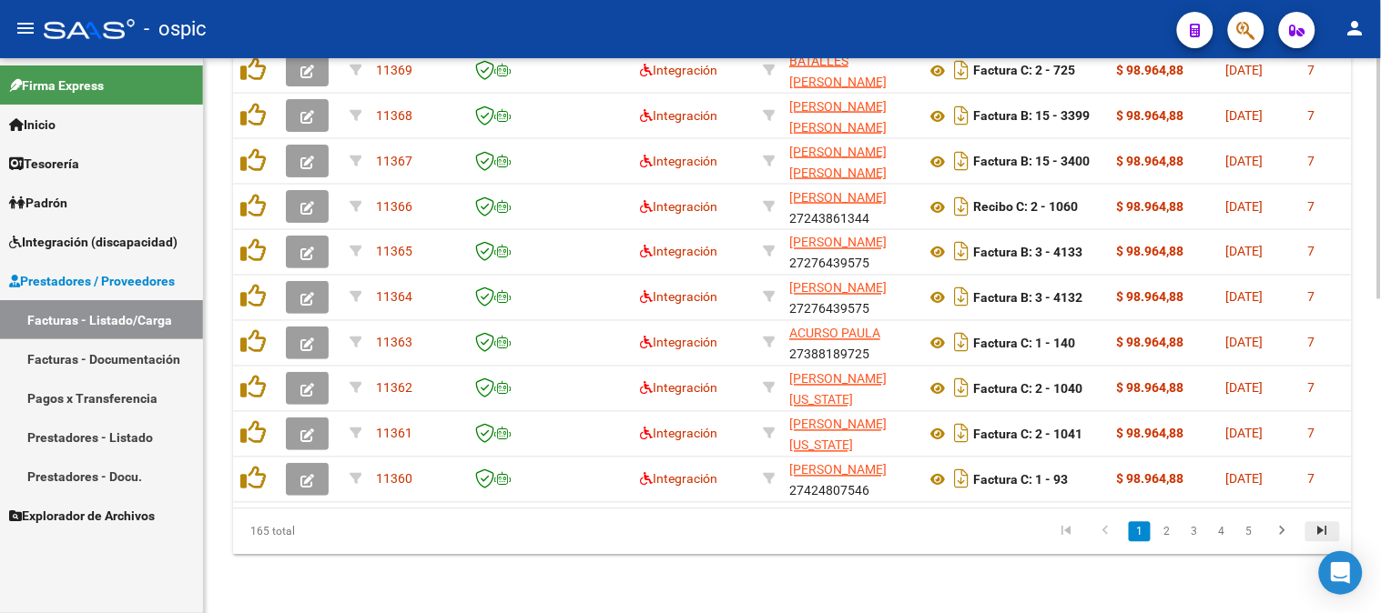
click at [1327, 532] on icon "go to last page" at bounding box center [1323, 534] width 24 height 22
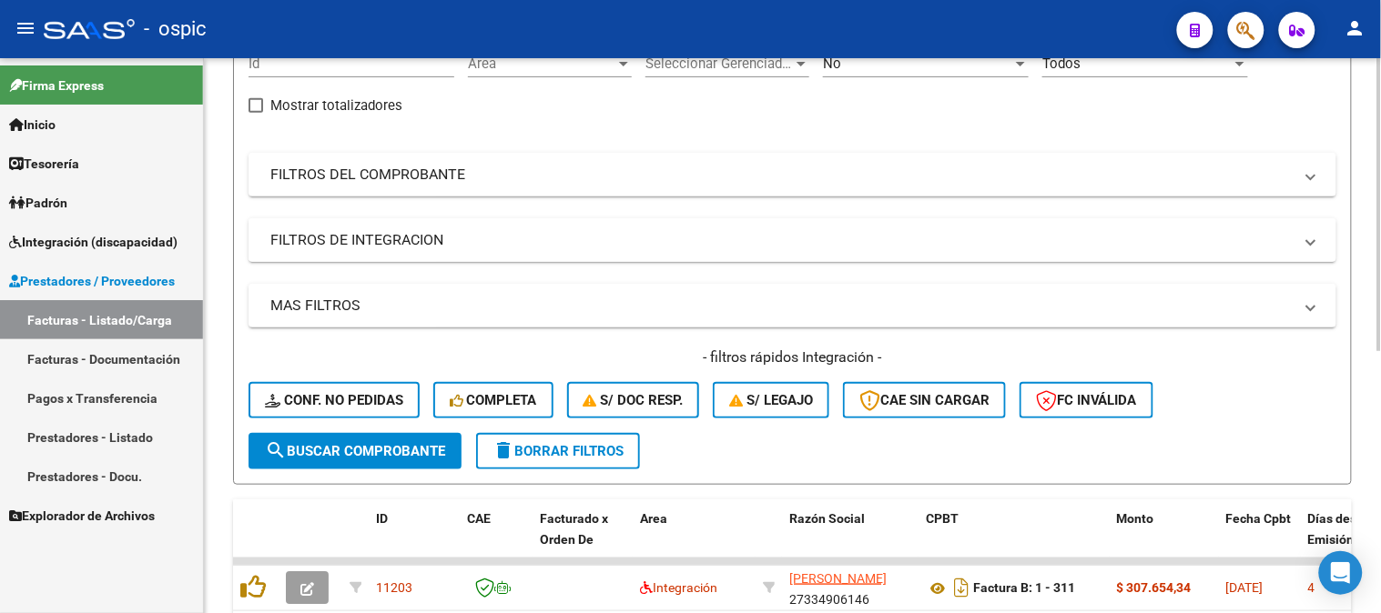
scroll to position [0, 0]
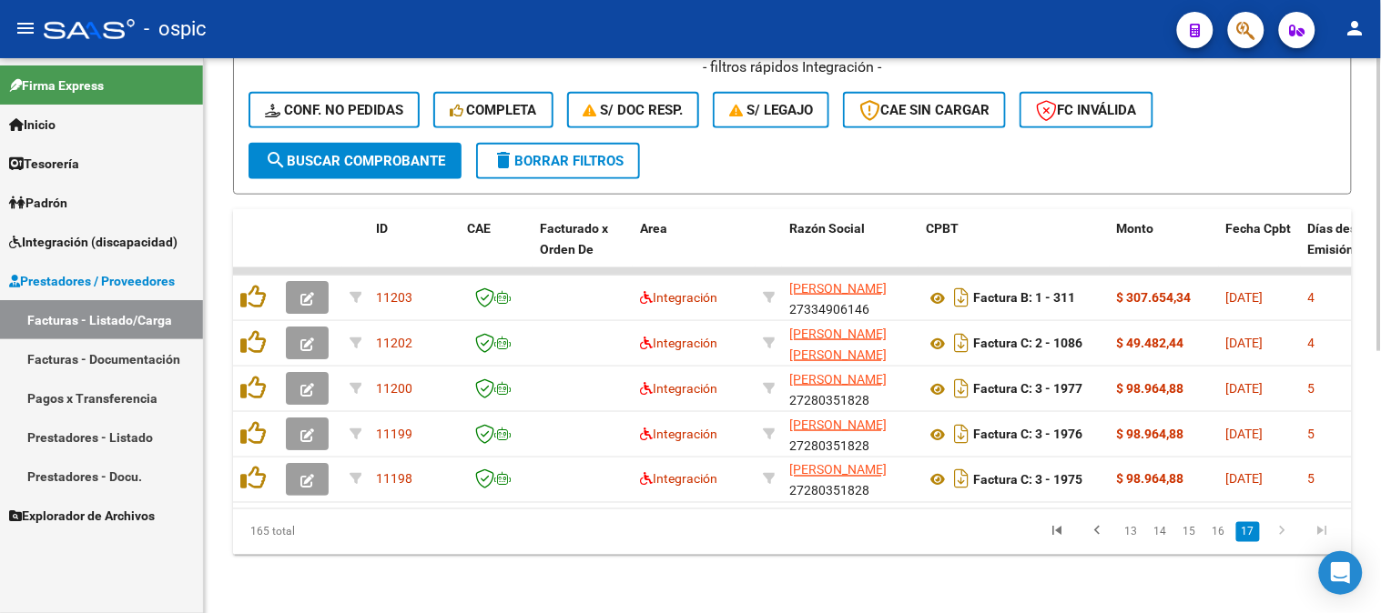
click at [562, 155] on span "delete Borrar Filtros" at bounding box center [557, 161] width 131 height 16
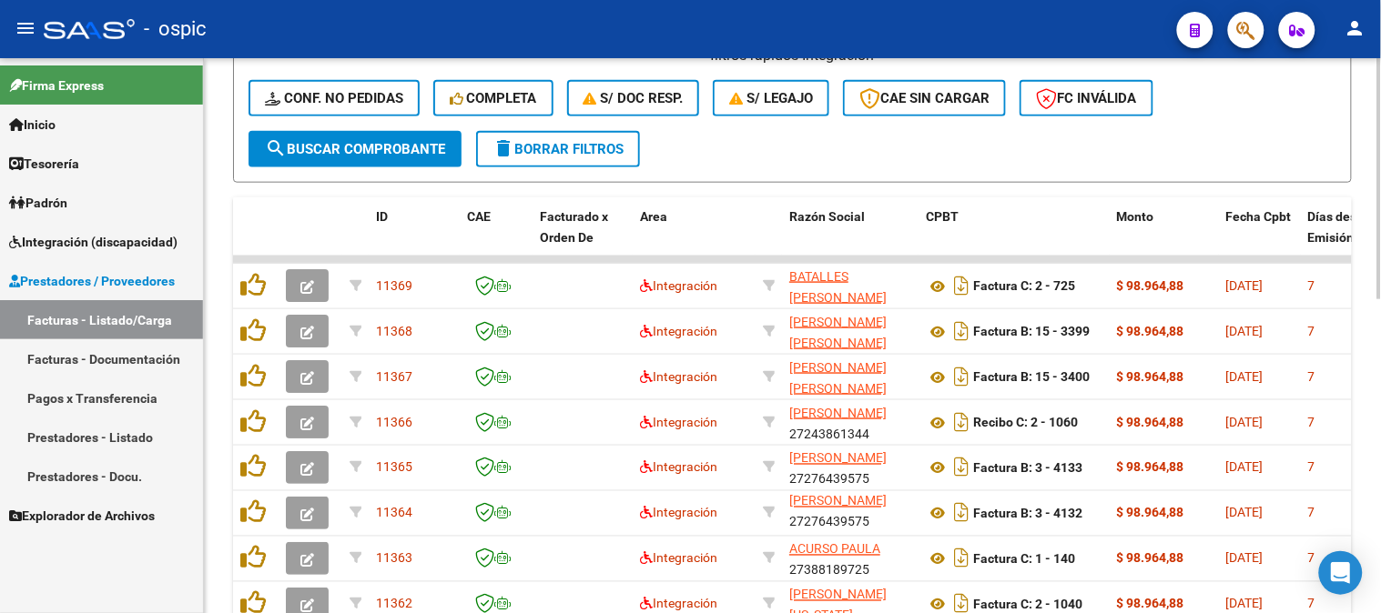
scroll to position [724, 0]
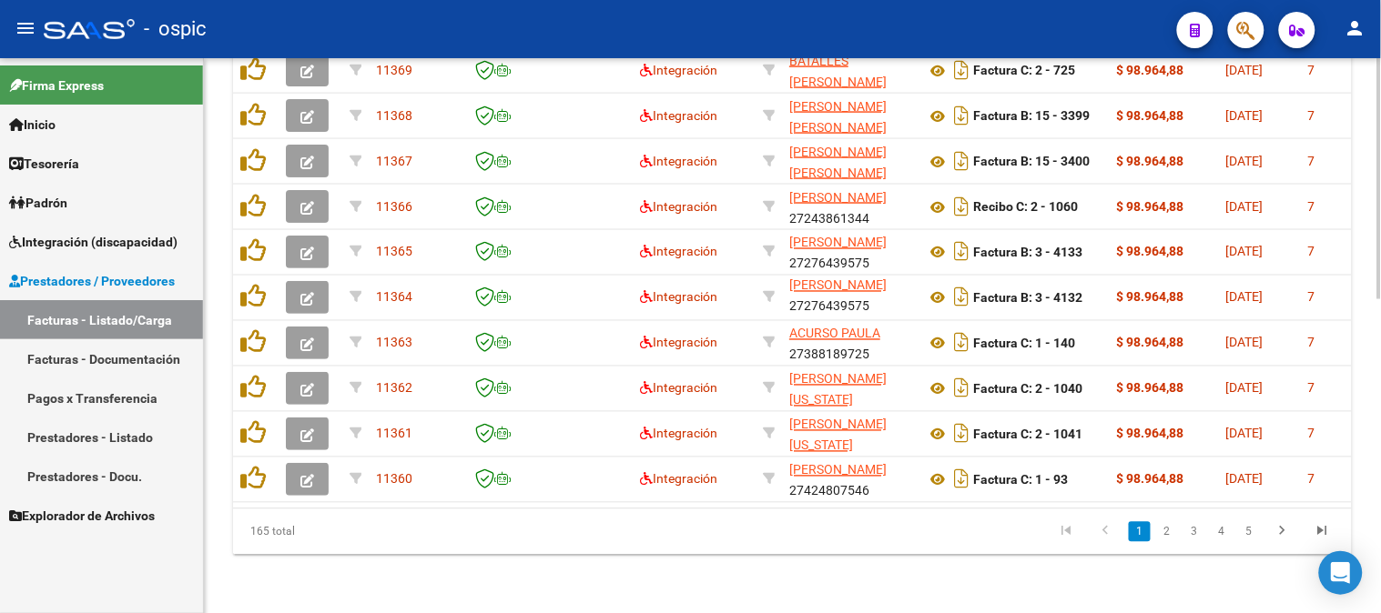
click at [1380, 581] on div at bounding box center [1379, 492] width 5 height 241
click at [1329, 531] on icon "go to last page" at bounding box center [1323, 534] width 24 height 22
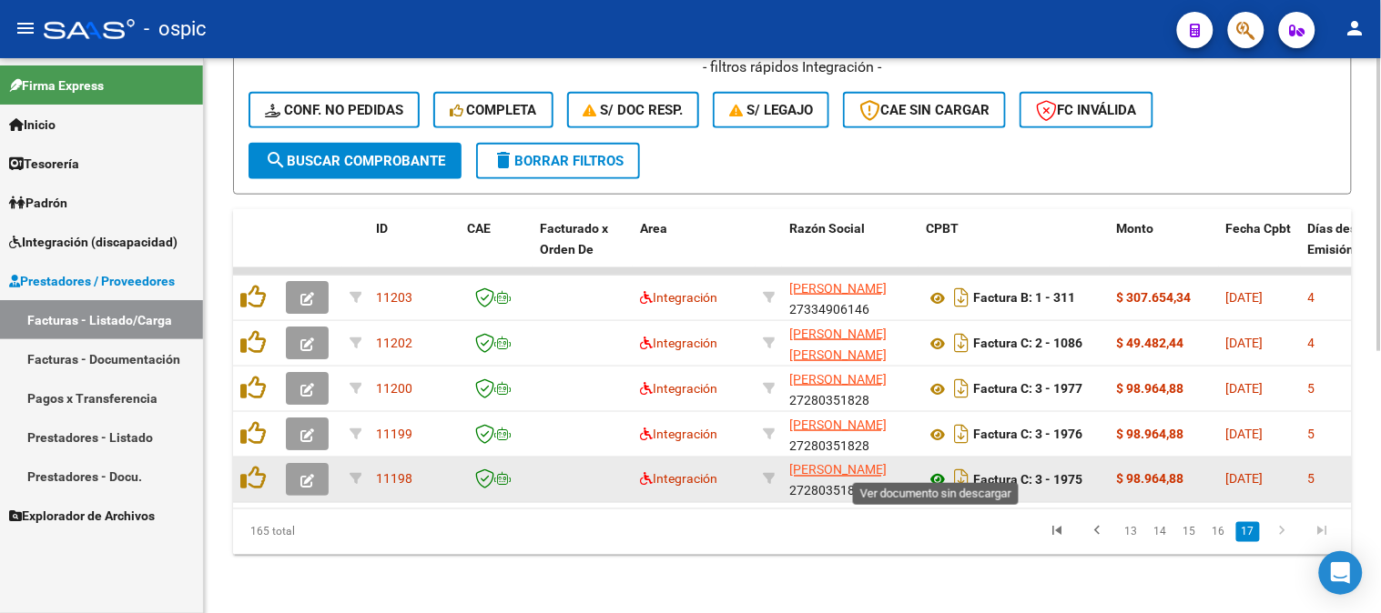
click at [938, 470] on icon at bounding box center [938, 481] width 24 height 22
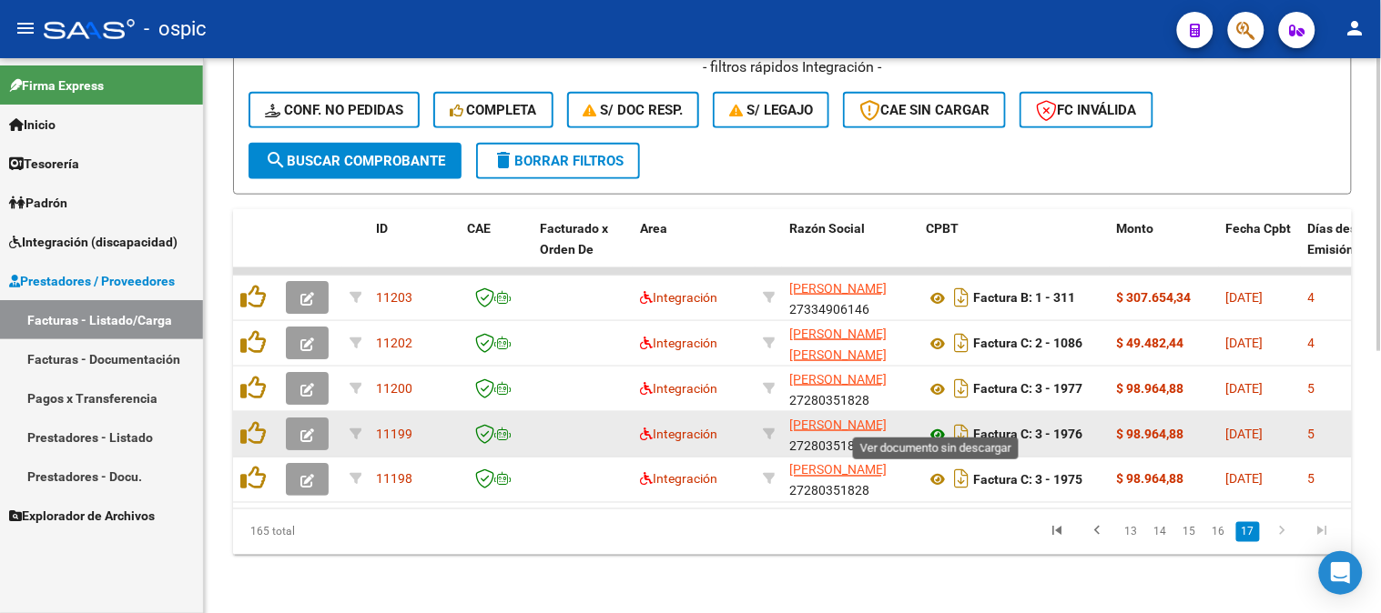
click at [939, 424] on icon at bounding box center [938, 435] width 24 height 22
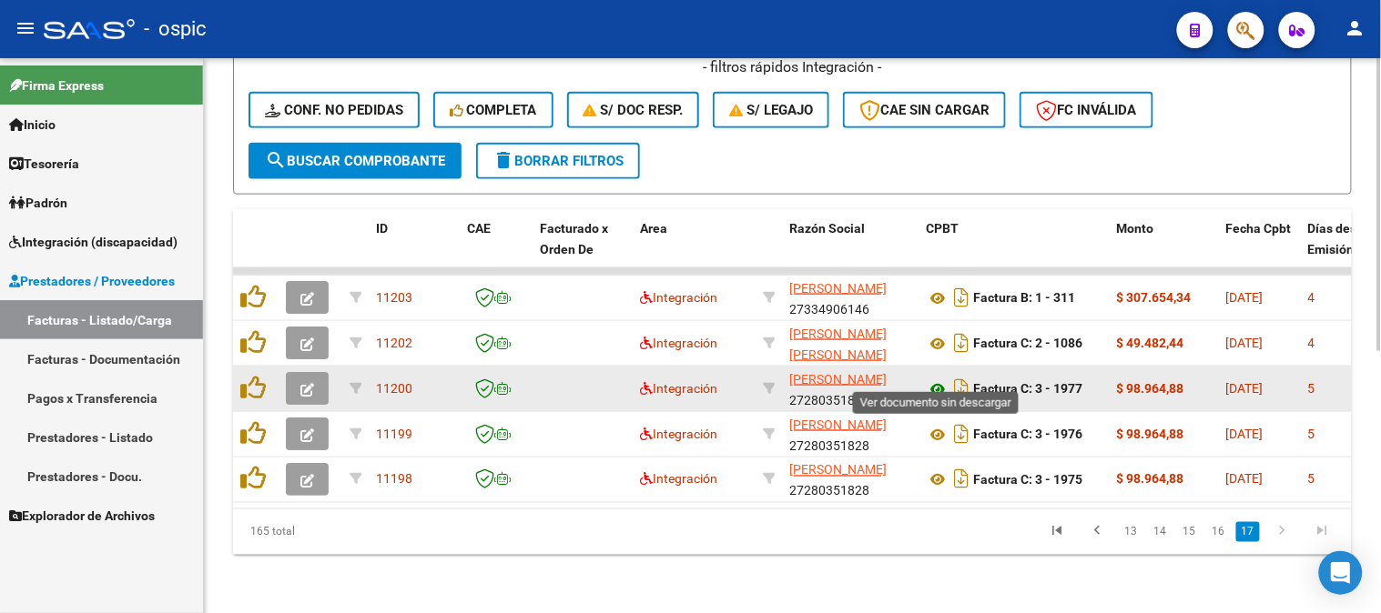
click at [945, 379] on icon at bounding box center [938, 390] width 24 height 22
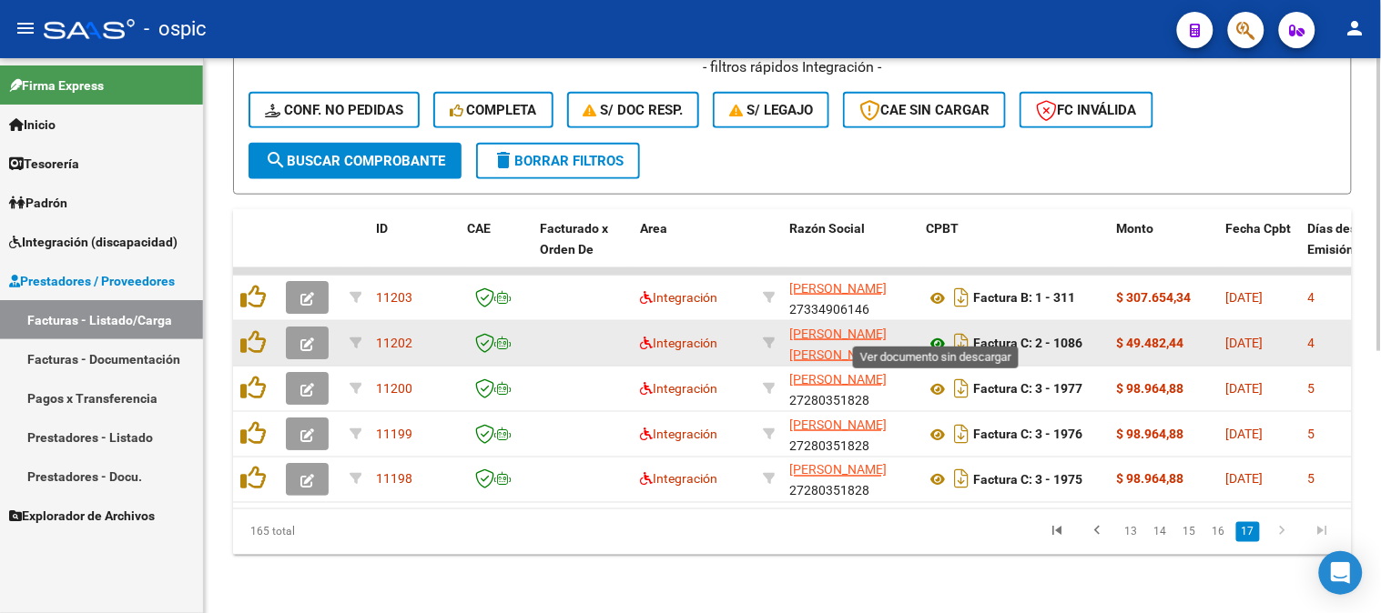
click at [937, 333] on icon at bounding box center [938, 344] width 24 height 22
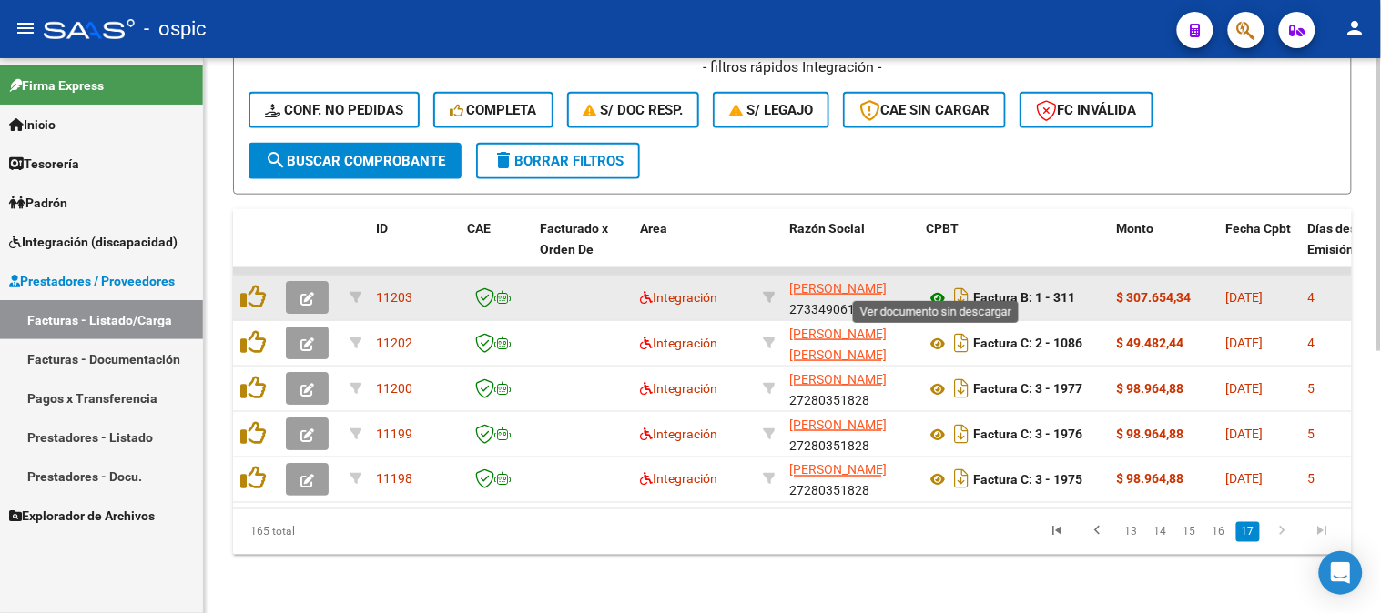
click at [934, 288] on icon at bounding box center [938, 299] width 24 height 22
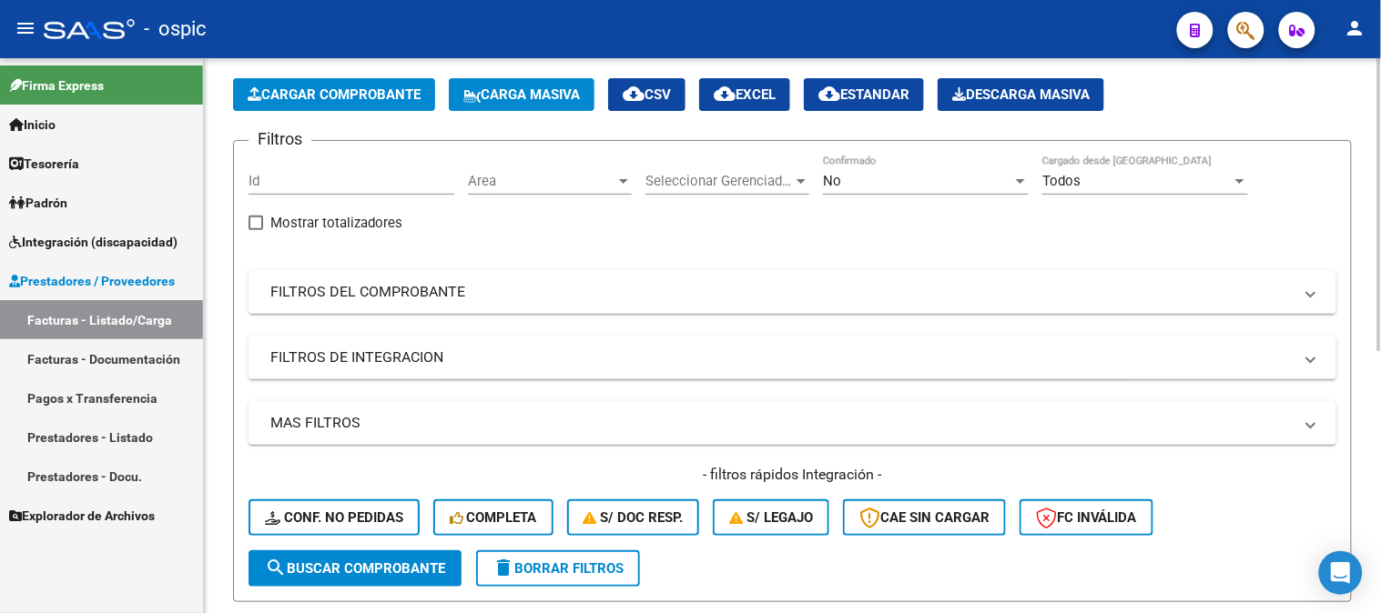
scroll to position [0, 0]
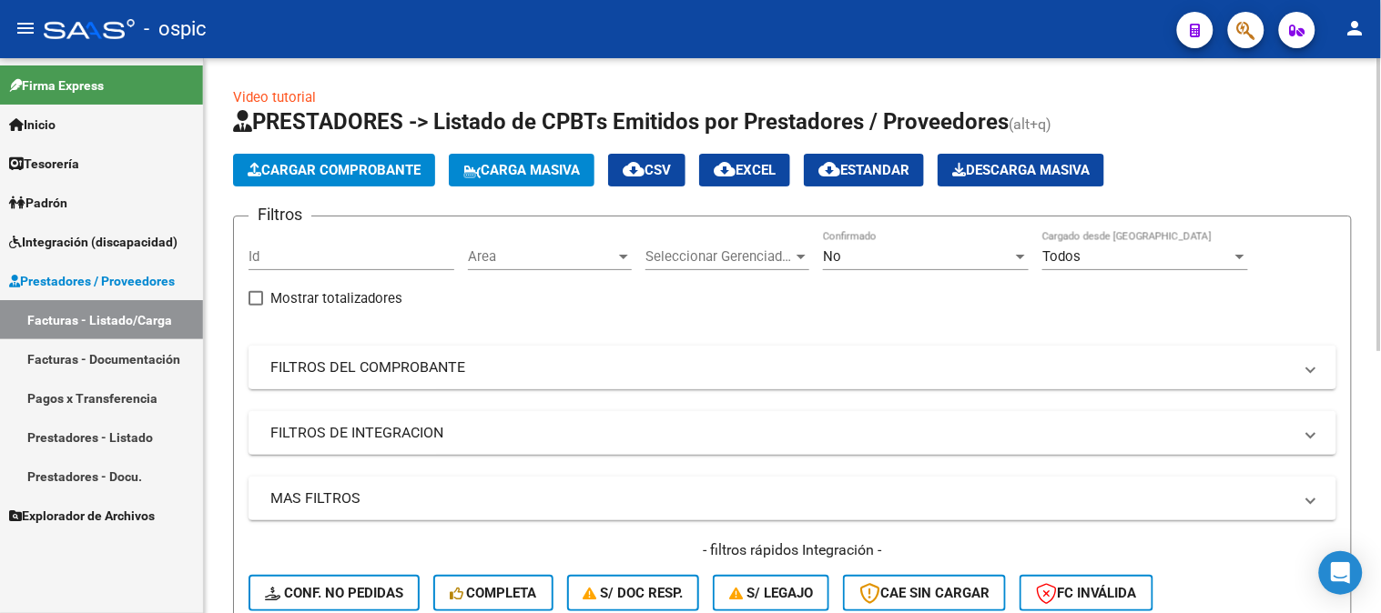
click at [366, 367] on mat-panel-title "FILTROS DEL COMPROBANTE" at bounding box center [781, 368] width 1022 height 20
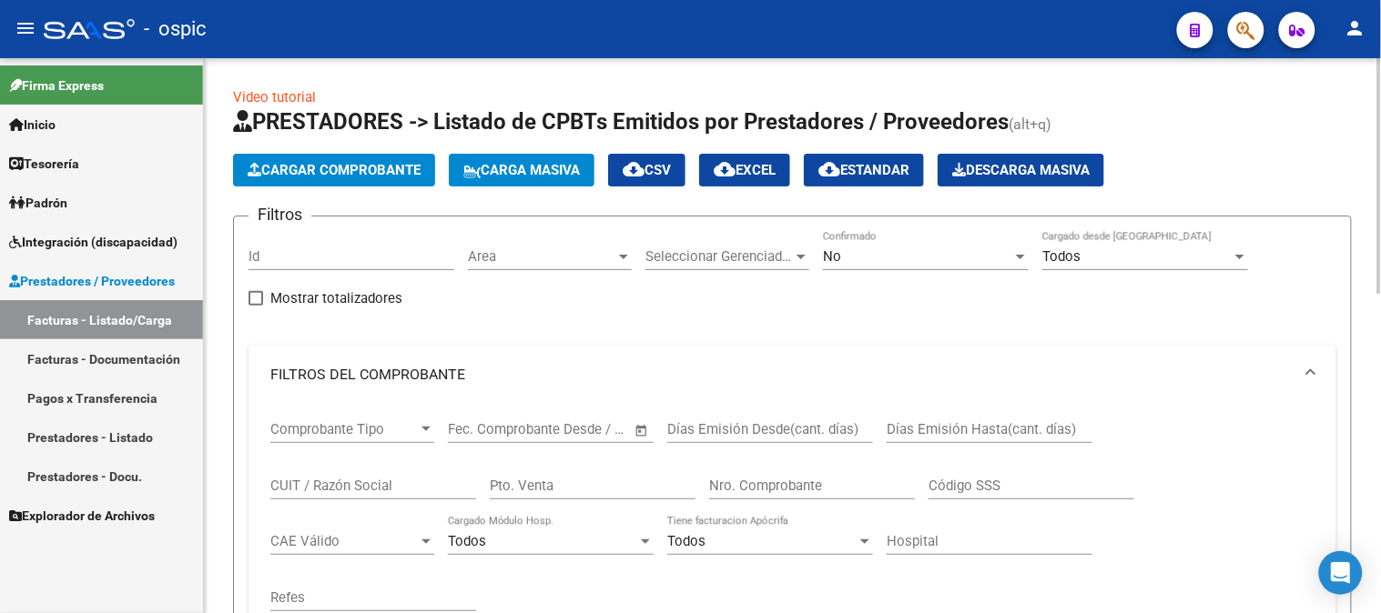
click at [344, 473] on div "CUIT / Razón Social" at bounding box center [373, 480] width 206 height 39
type input "BERTOLOTTI E"
click at [578, 267] on div "Integración Area" at bounding box center [550, 250] width 164 height 39
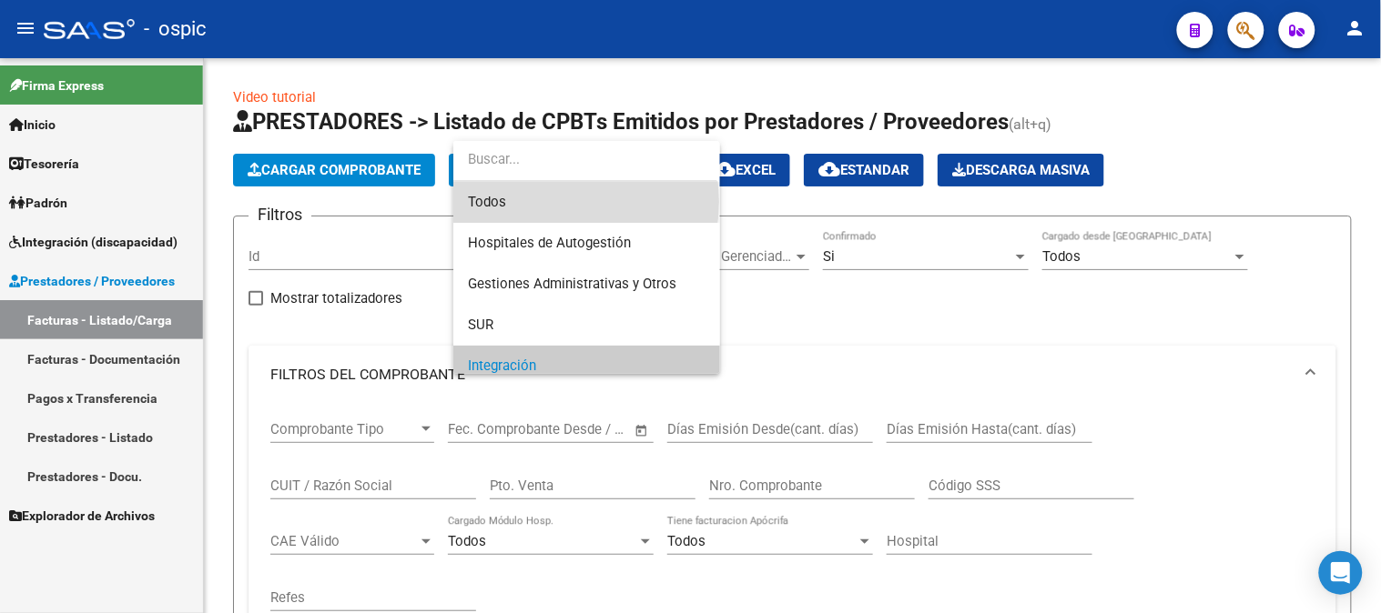
click at [550, 201] on span "Todos" at bounding box center [587, 202] width 238 height 41
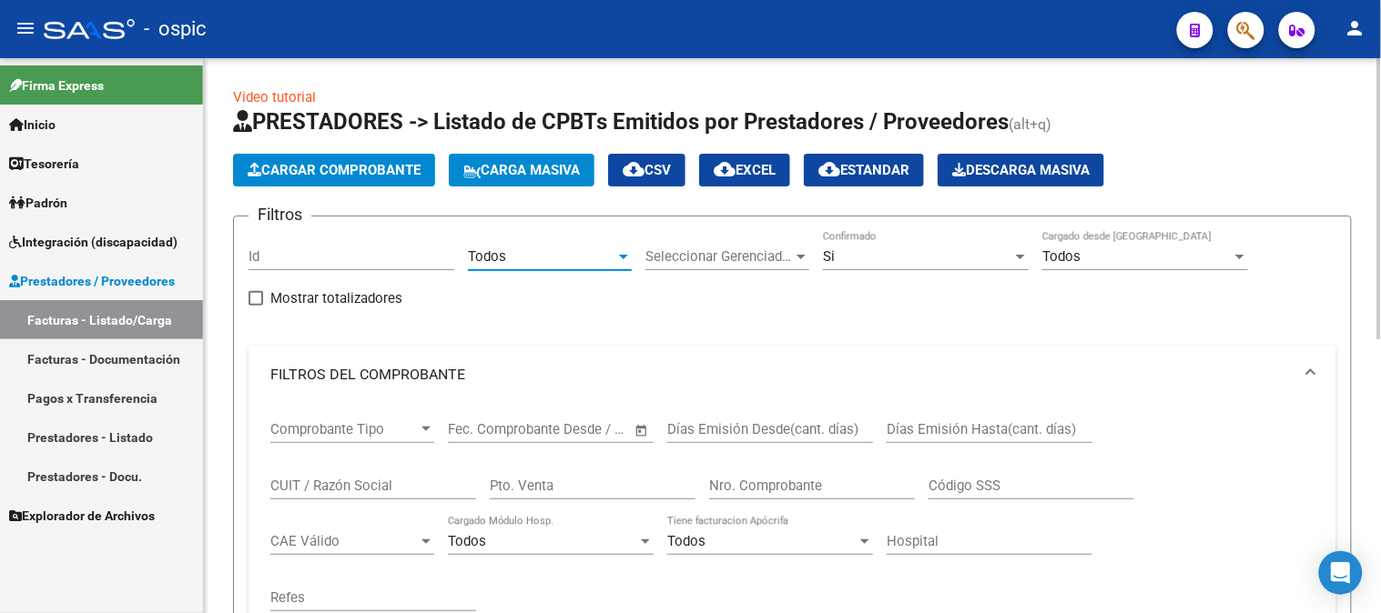
click at [906, 248] on div "Si" at bounding box center [917, 256] width 189 height 16
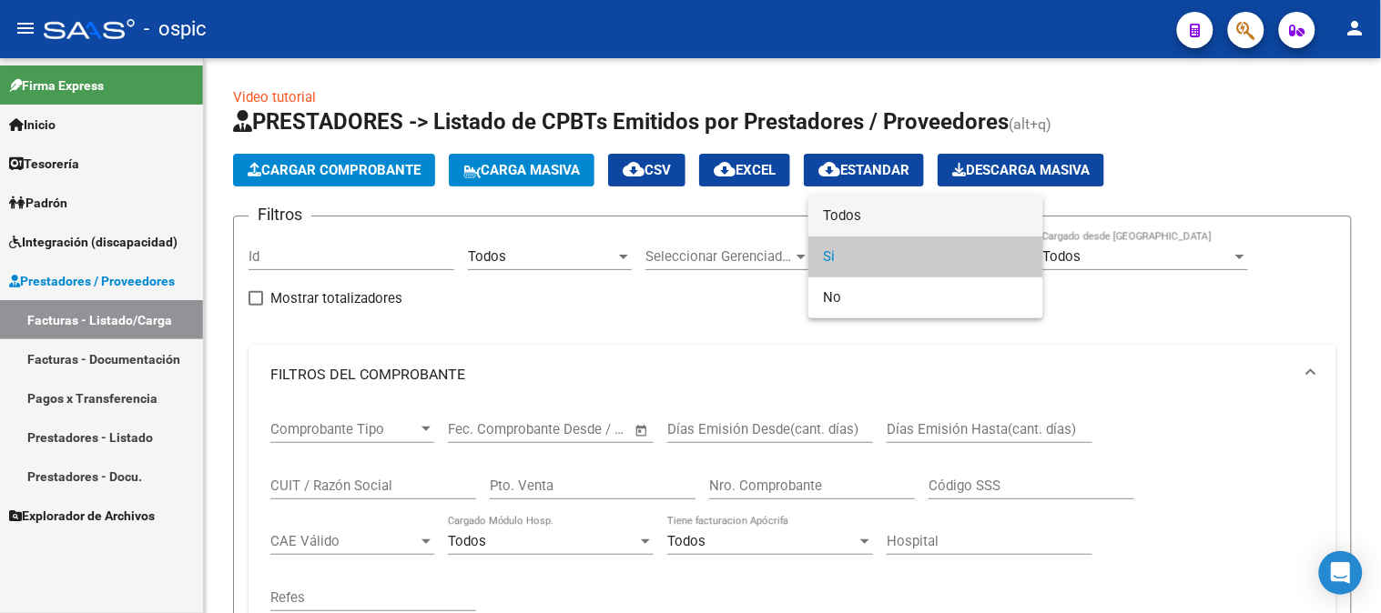
click at [866, 203] on span "Todos" at bounding box center [926, 216] width 206 height 41
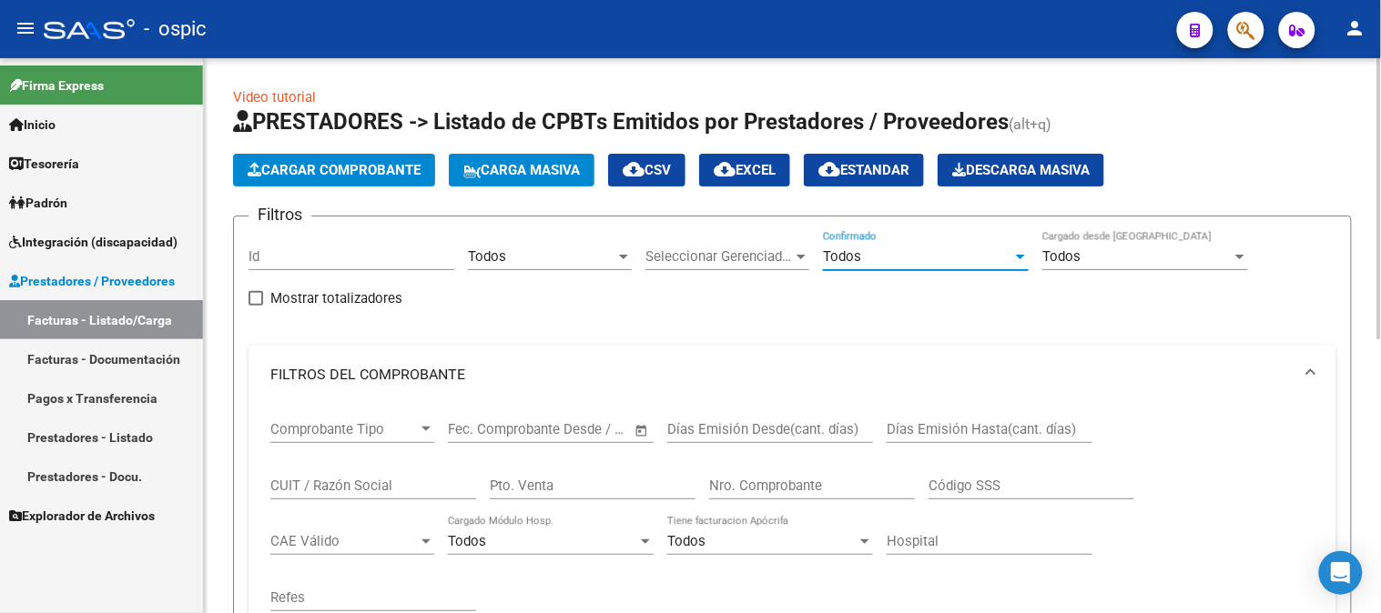
click at [865, 253] on div "Todos" at bounding box center [917, 256] width 189 height 16
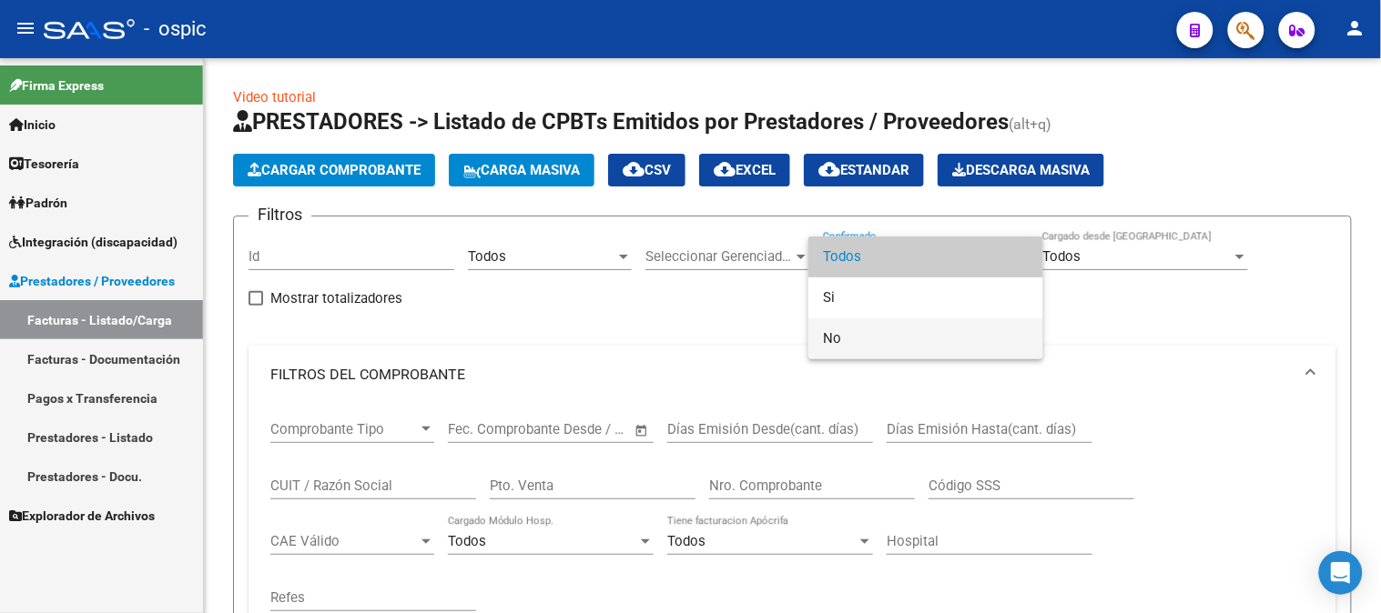
click at [854, 330] on span "No" at bounding box center [926, 339] width 206 height 41
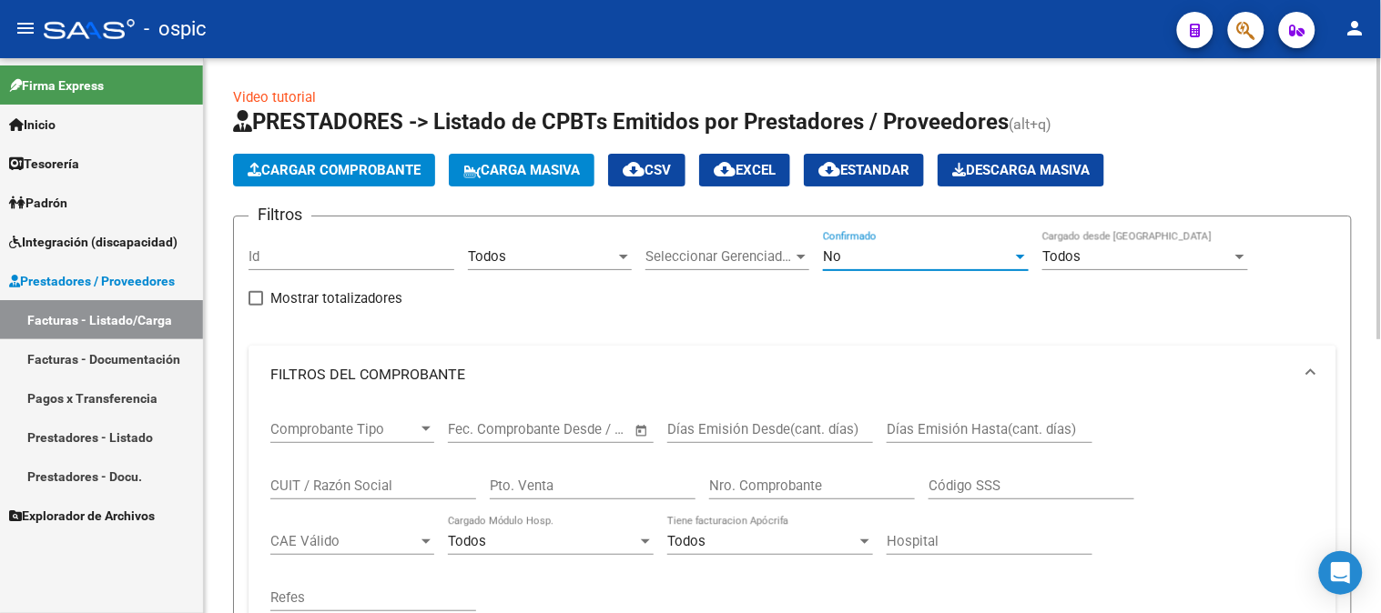
click at [373, 484] on input "CUIT / Razón Social" at bounding box center [373, 486] width 206 height 16
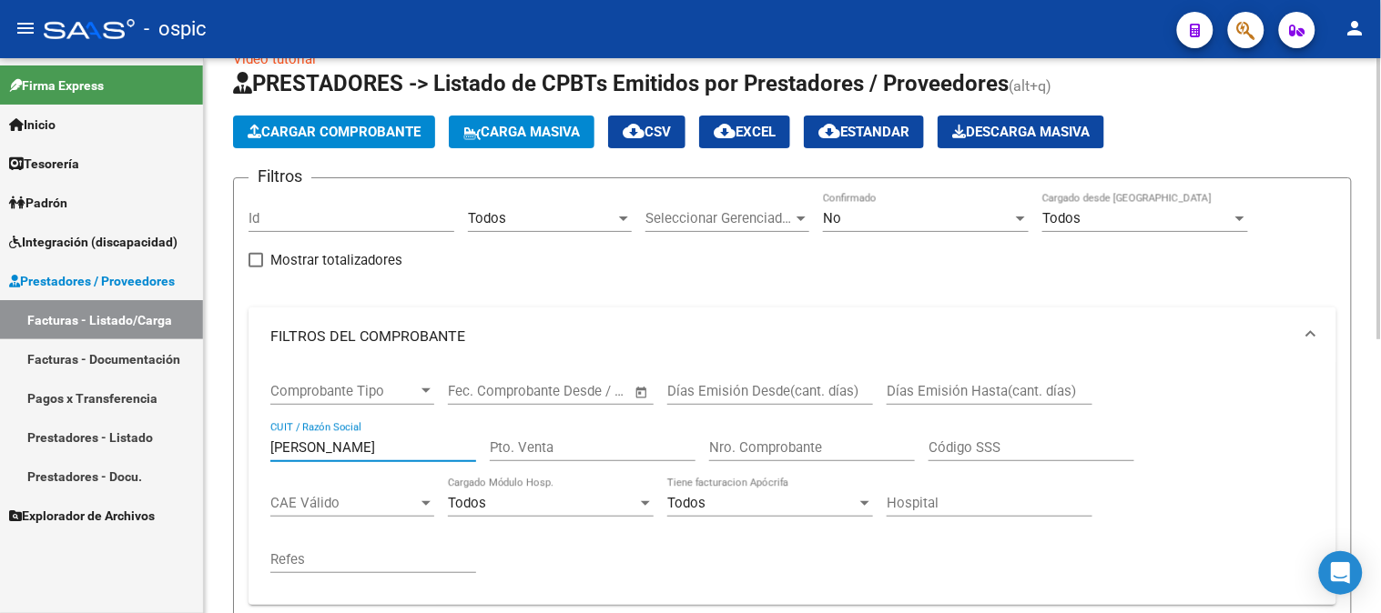
scroll to position [33, 0]
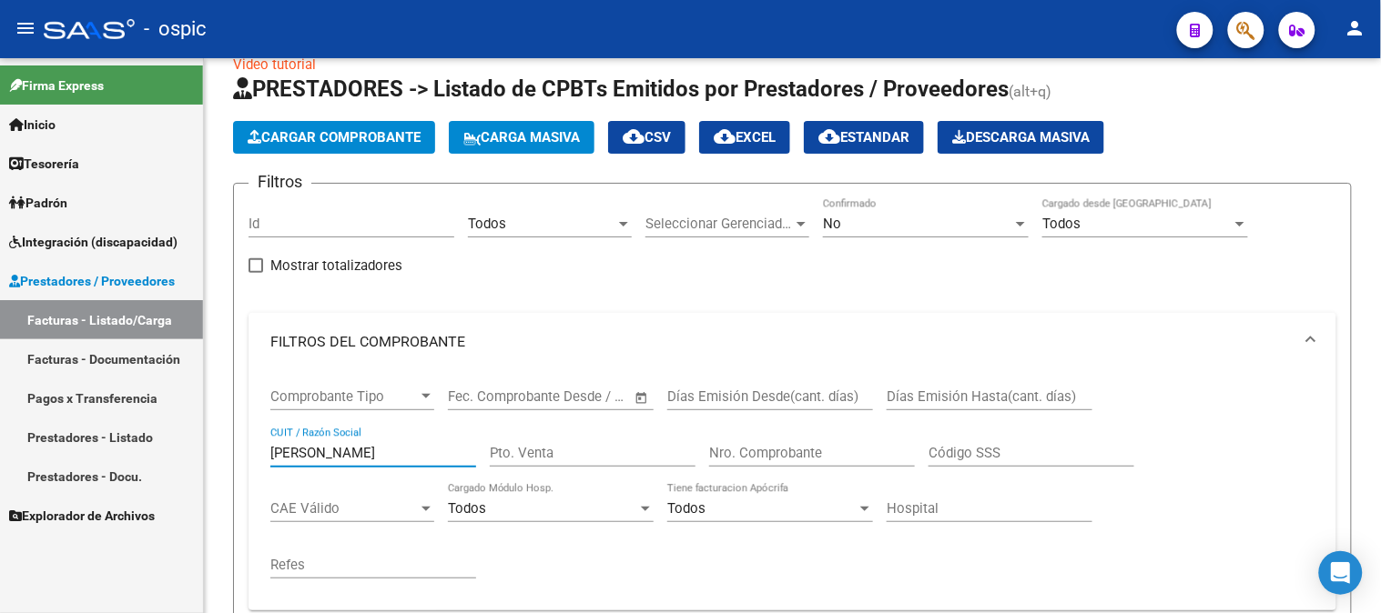
drag, startPoint x: 374, startPoint y: 459, endPoint x: 133, endPoint y: 449, distance: 241.4
click at [133, 450] on mat-sidenav-container "Firma Express Inicio Instructivos Contacto OS Tesorería Extractos Procesados (c…" at bounding box center [690, 335] width 1381 height 555
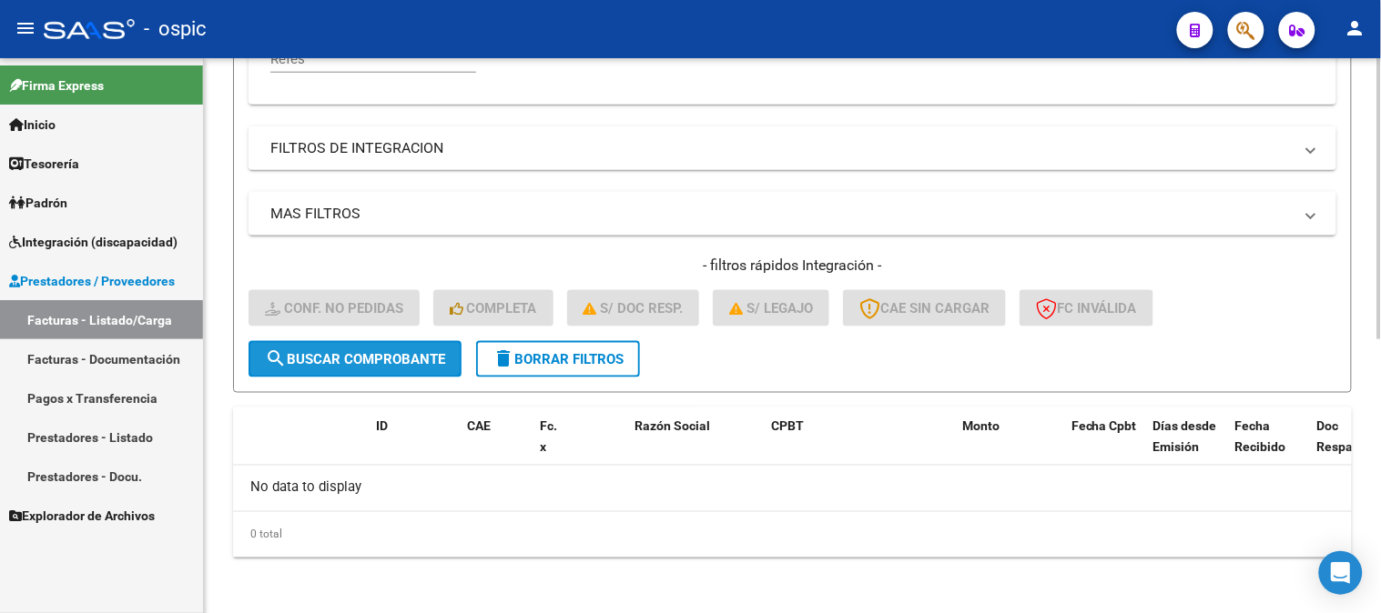
click at [406, 361] on span "search Buscar Comprobante" at bounding box center [355, 359] width 180 height 16
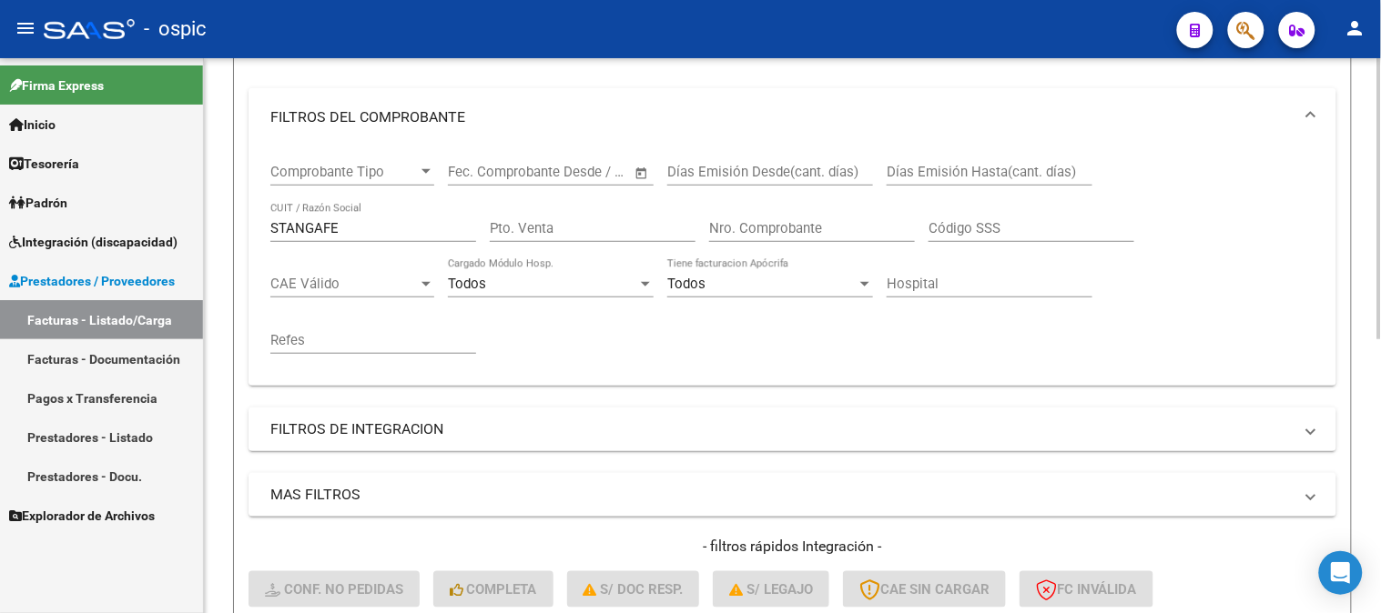
scroll to position [235, 0]
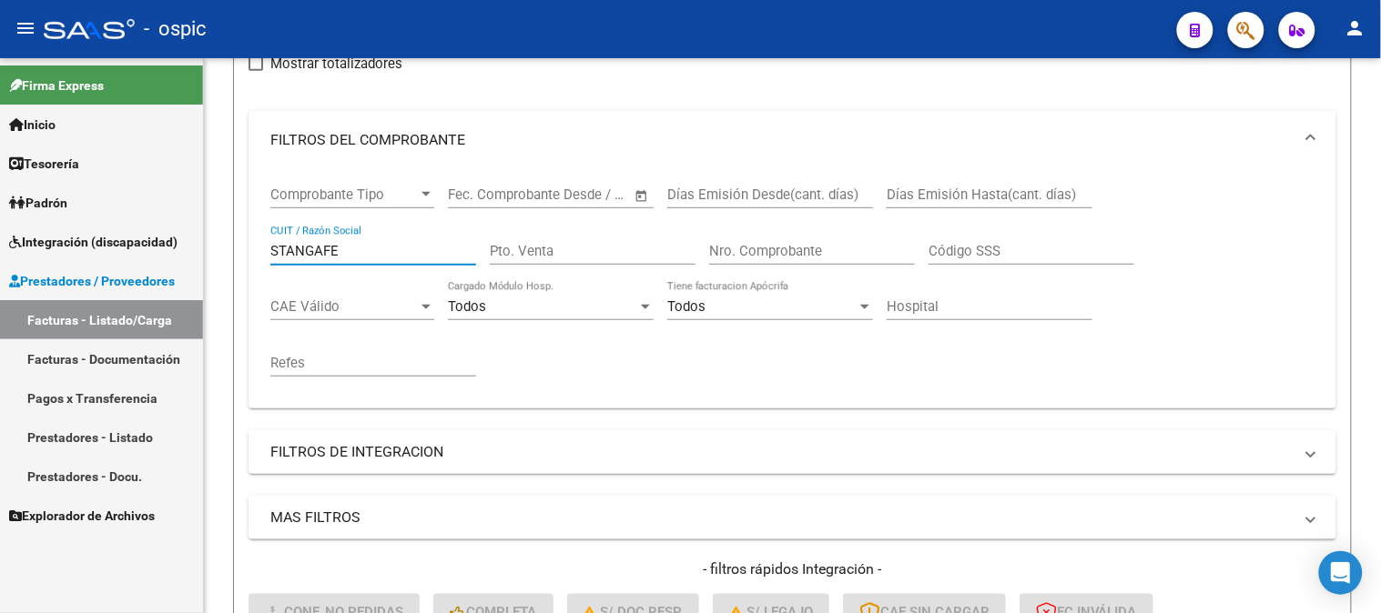
drag, startPoint x: 366, startPoint y: 252, endPoint x: 111, endPoint y: 250, distance: 254.8
click at [120, 248] on mat-sidenav-container "Firma Express Inicio Instructivos Contacto OS Tesorería Extractos Procesados (c…" at bounding box center [690, 335] width 1381 height 555
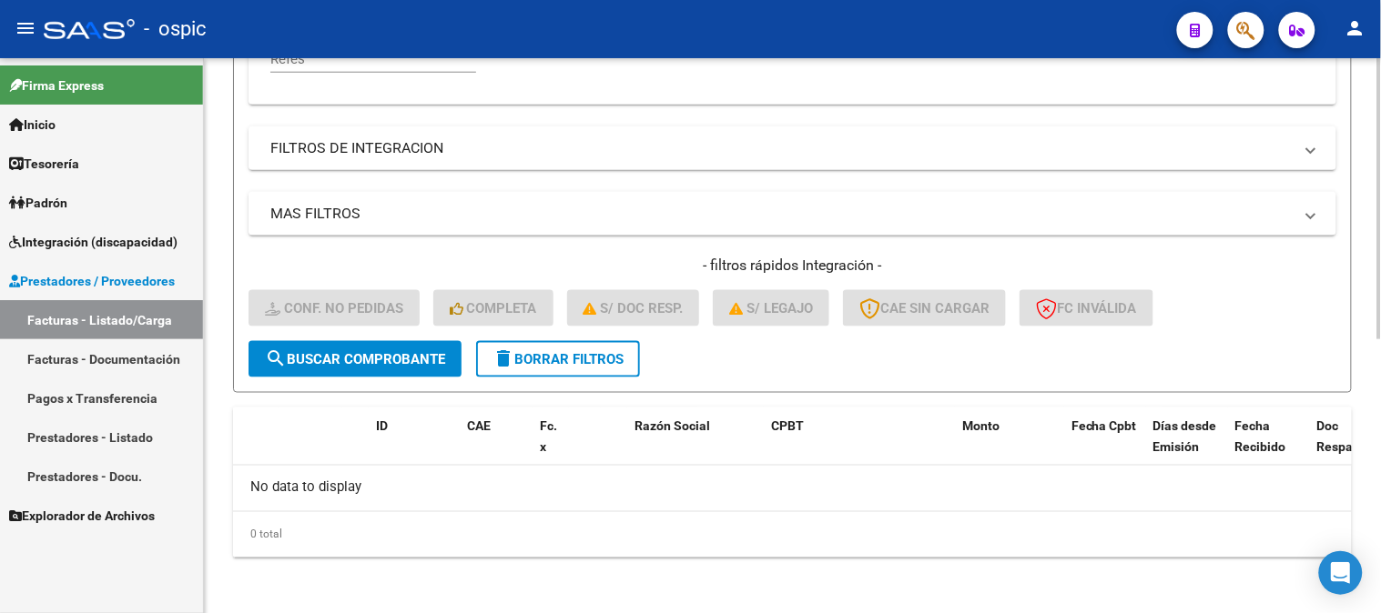
type input "MIGLIOZZI"
click at [344, 359] on span "search Buscar Comprobante" at bounding box center [355, 359] width 180 height 16
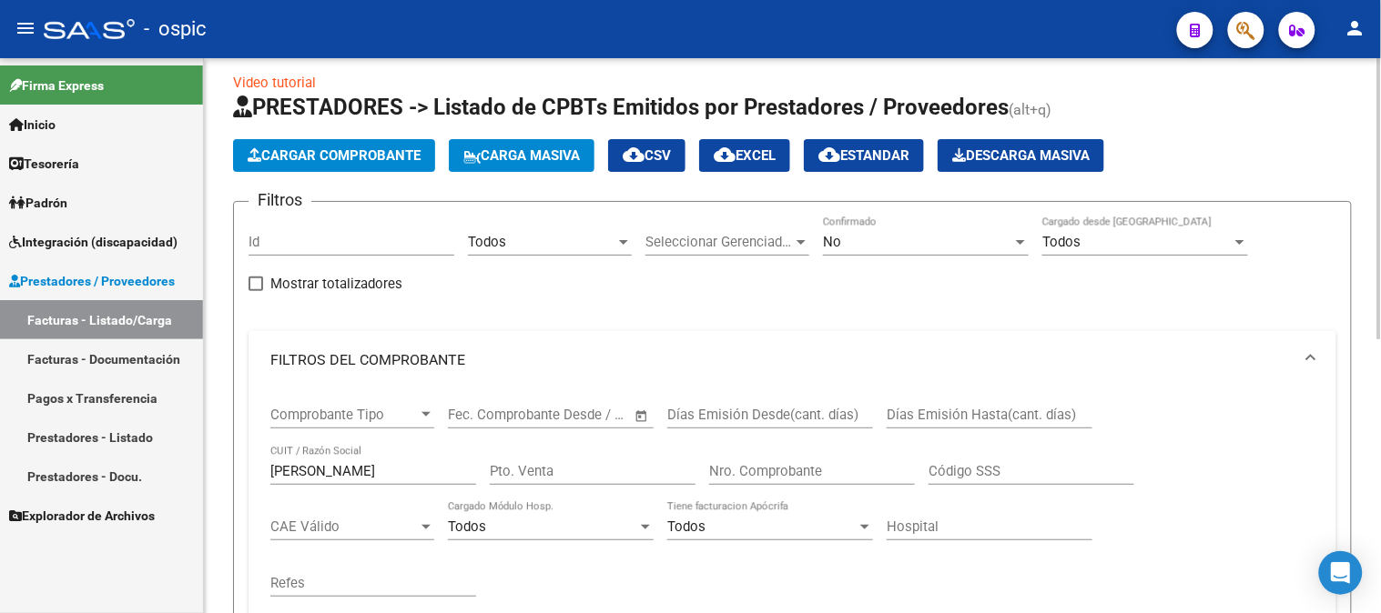
scroll to position [0, 0]
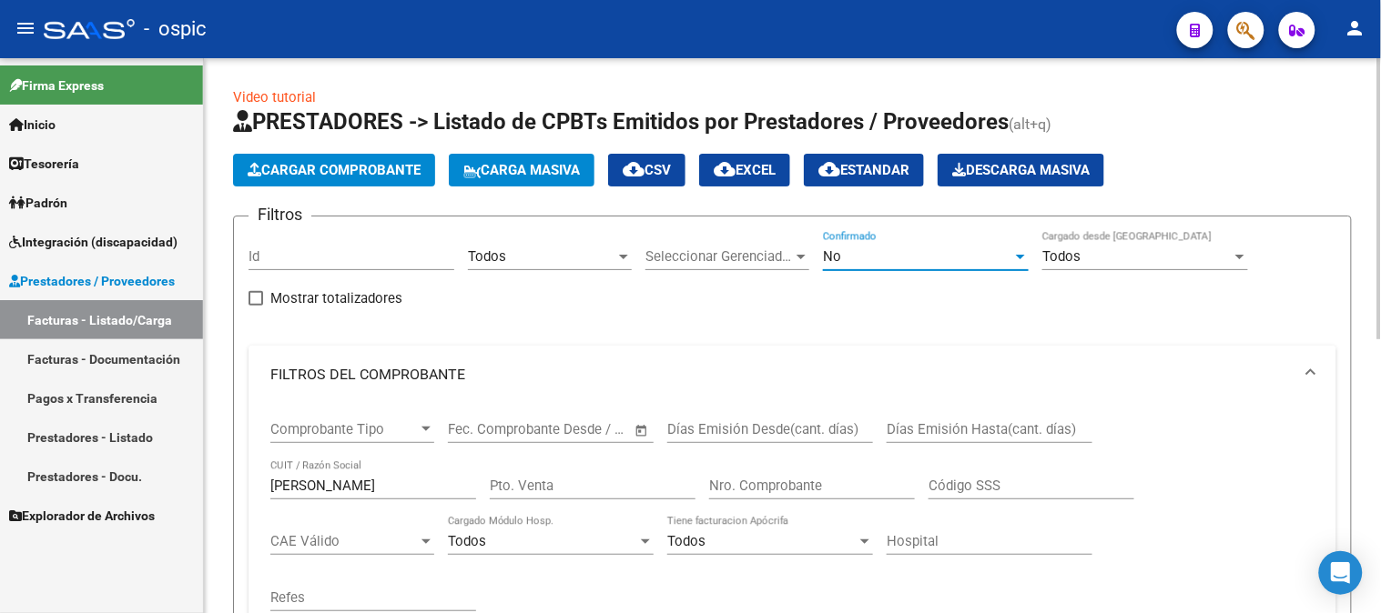
click at [865, 250] on div "No" at bounding box center [917, 256] width 189 height 16
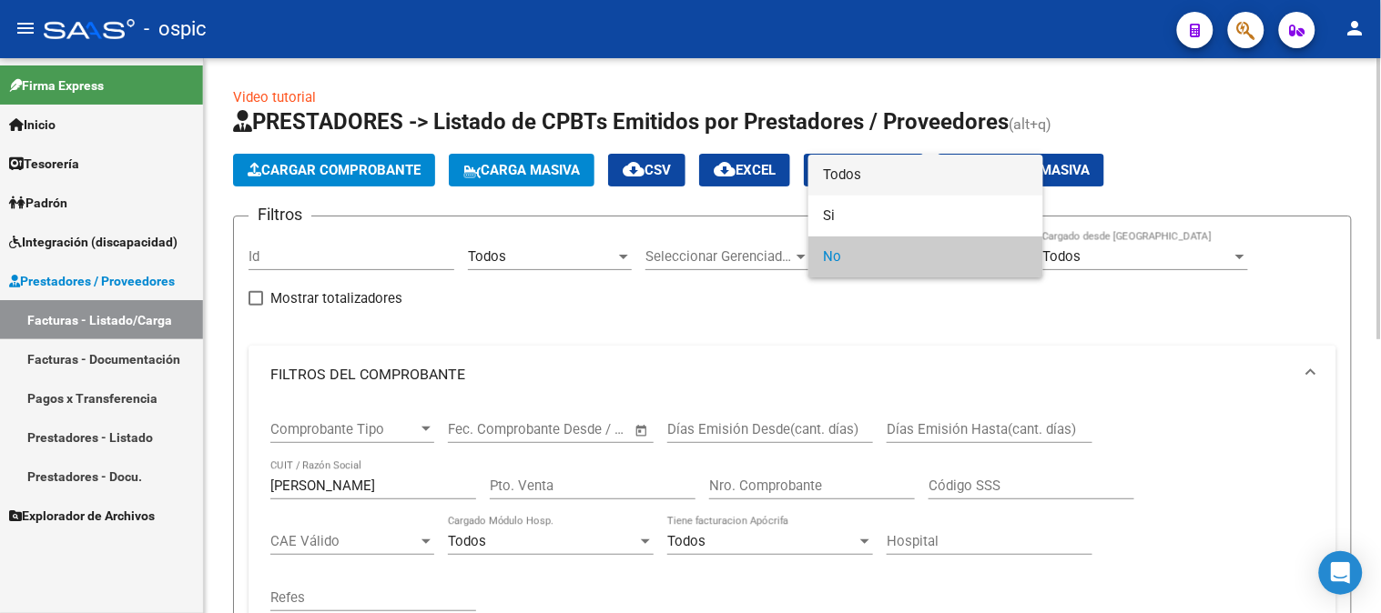
click at [860, 177] on span "Todos" at bounding box center [926, 175] width 206 height 41
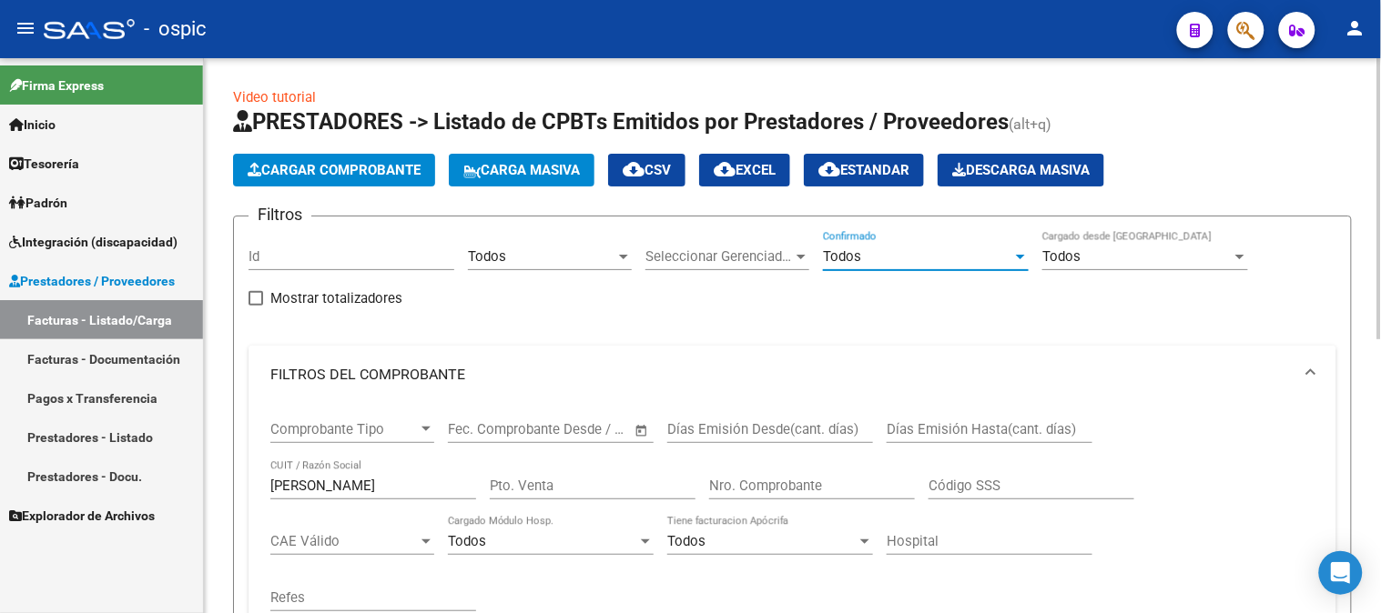
click at [594, 481] on input "Pto. Venta" at bounding box center [593, 486] width 206 height 16
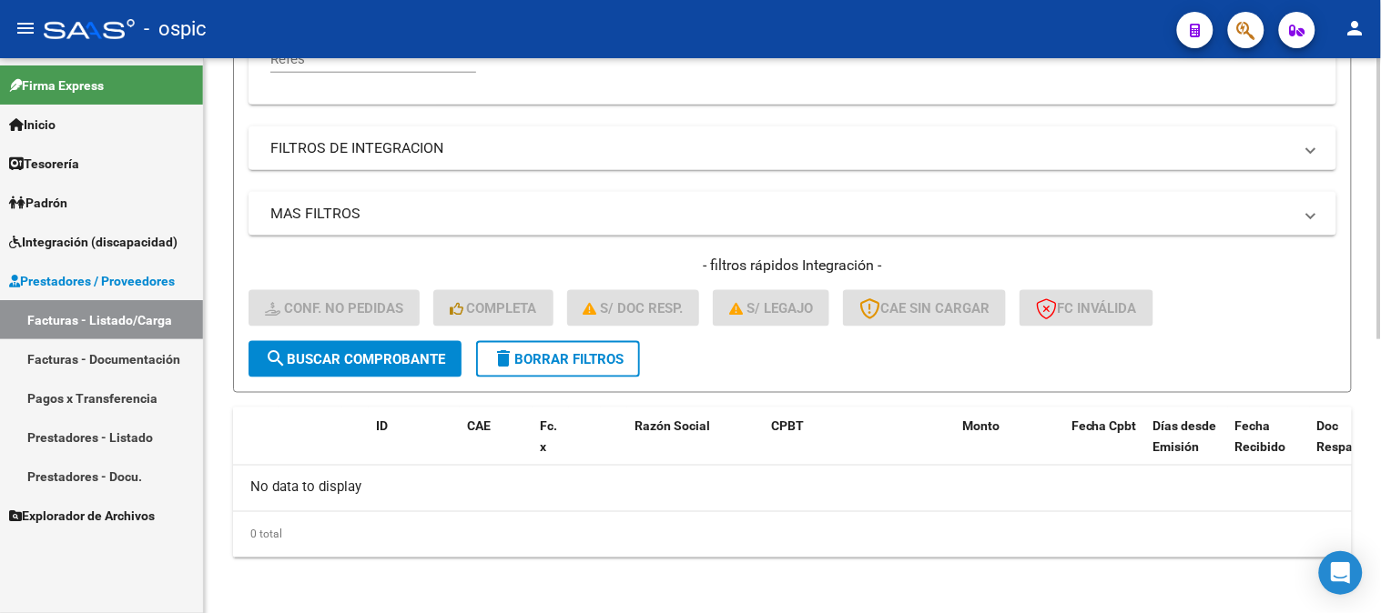
drag, startPoint x: 525, startPoint y: 369, endPoint x: 856, endPoint y: 293, distance: 339.8
click at [526, 368] on button "delete Borrar Filtros" at bounding box center [558, 359] width 164 height 36
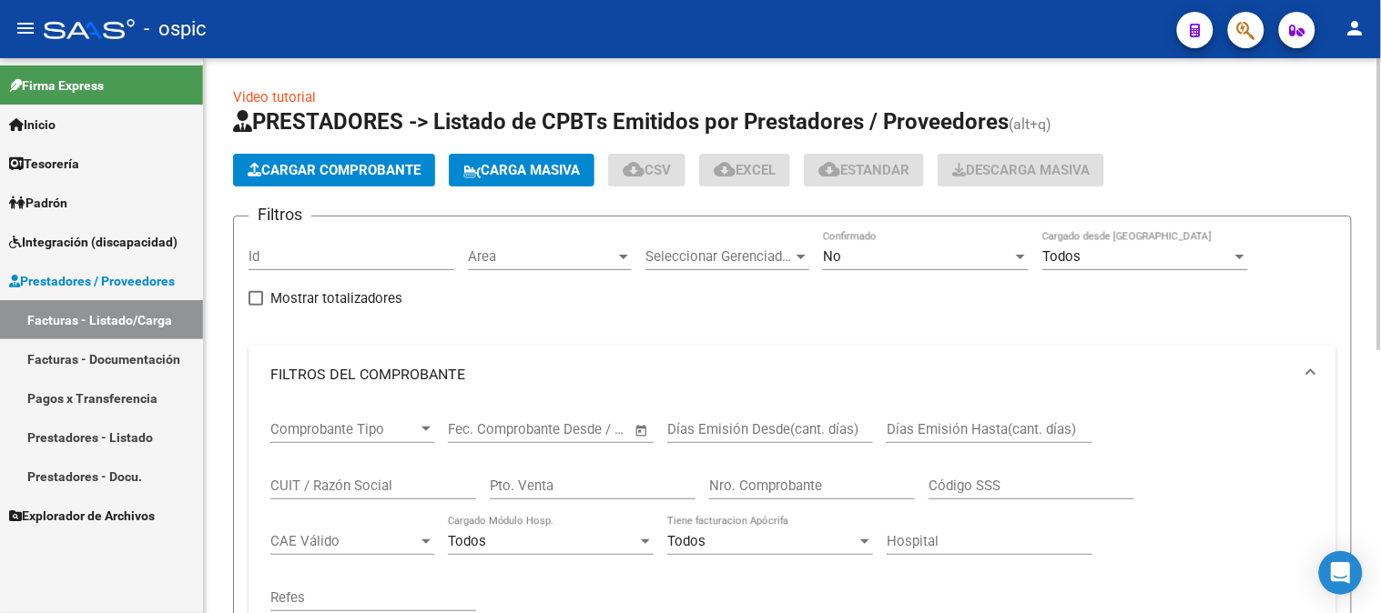
click at [876, 258] on div "No" at bounding box center [917, 256] width 189 height 16
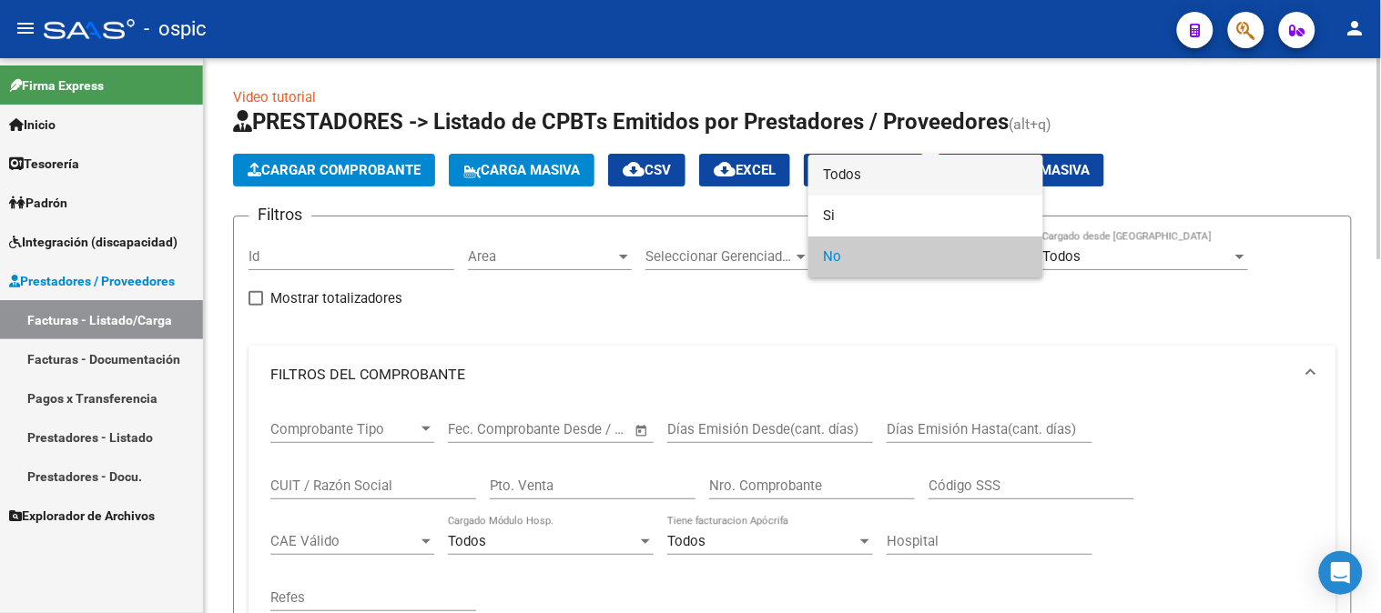
click at [867, 177] on span "Todos" at bounding box center [926, 175] width 206 height 41
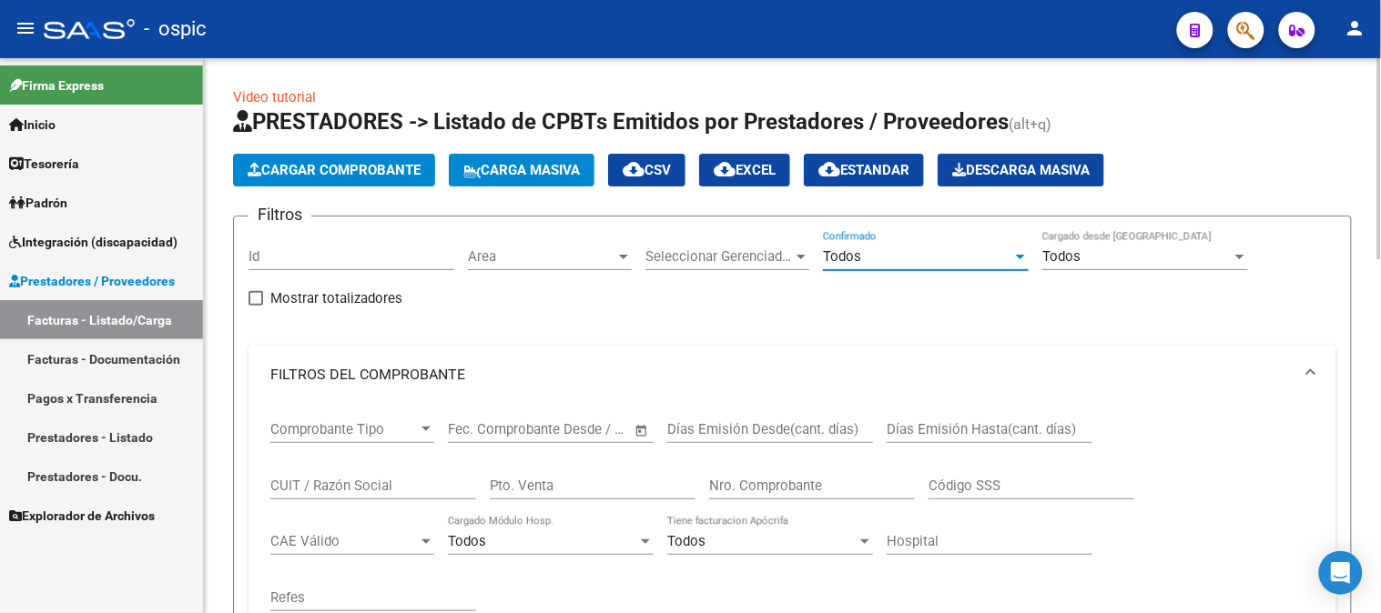
click at [571, 493] on input "Pto. Venta" at bounding box center [593, 486] width 206 height 16
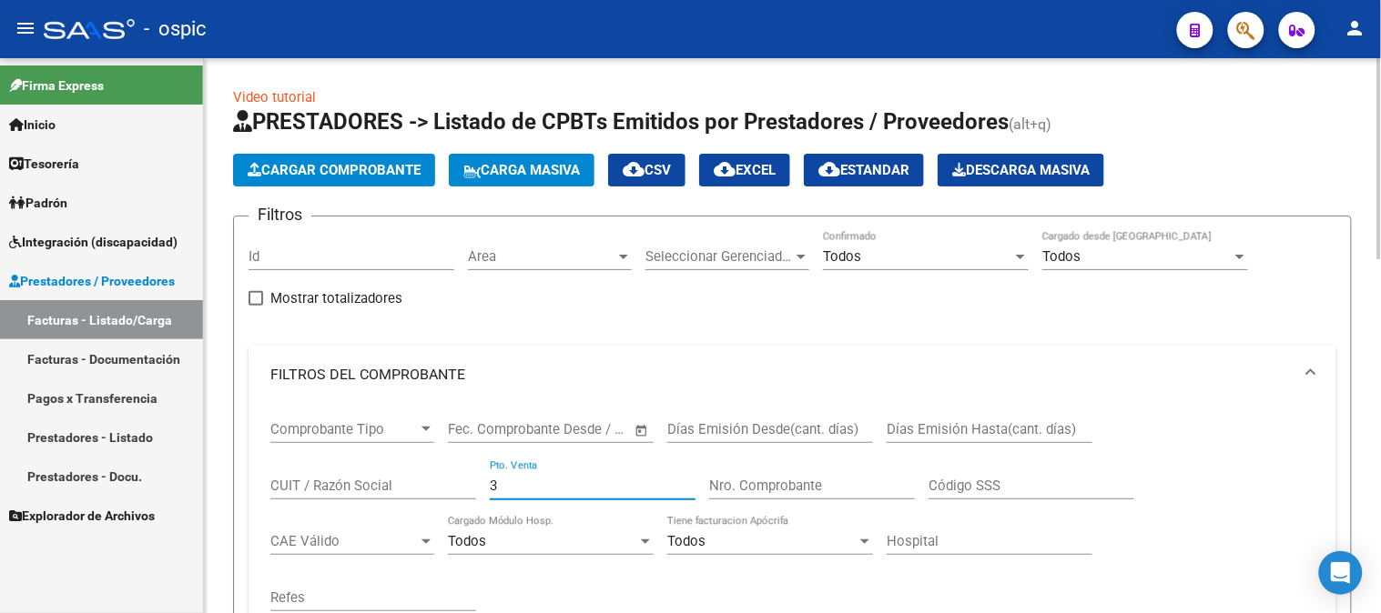
type input "3"
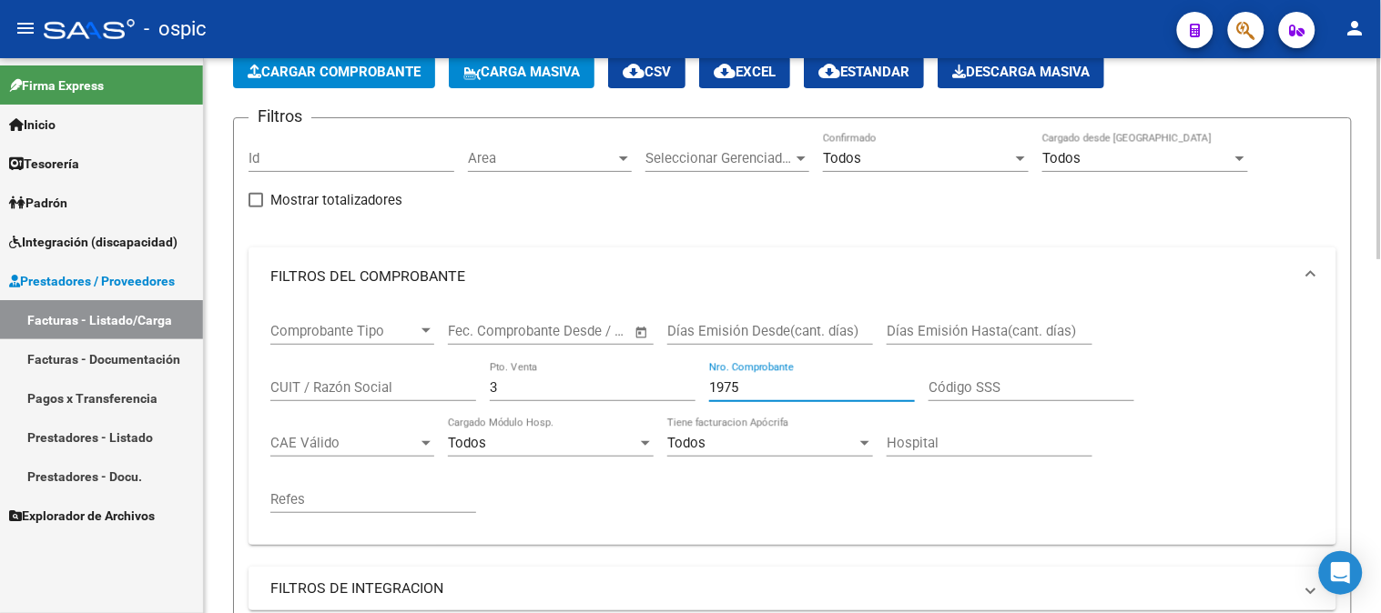
scroll to position [404, 0]
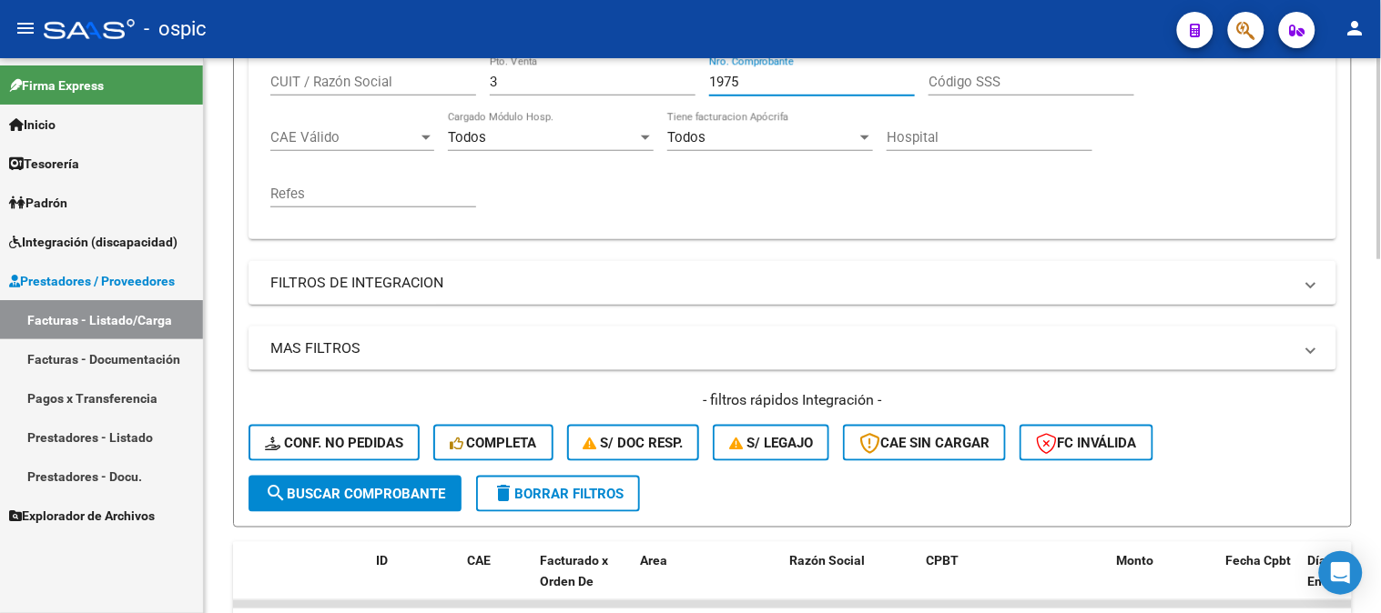
type input "1975"
click at [379, 480] on button "search Buscar Comprobante" at bounding box center [354, 494] width 213 height 36
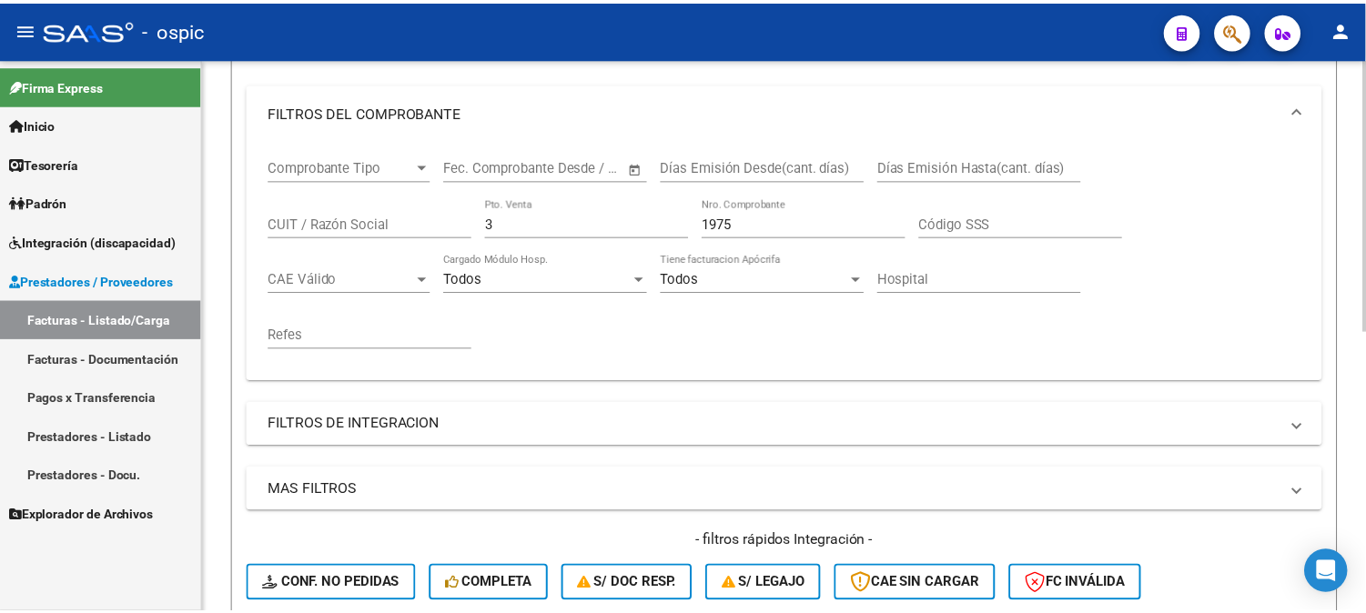
scroll to position [568, 0]
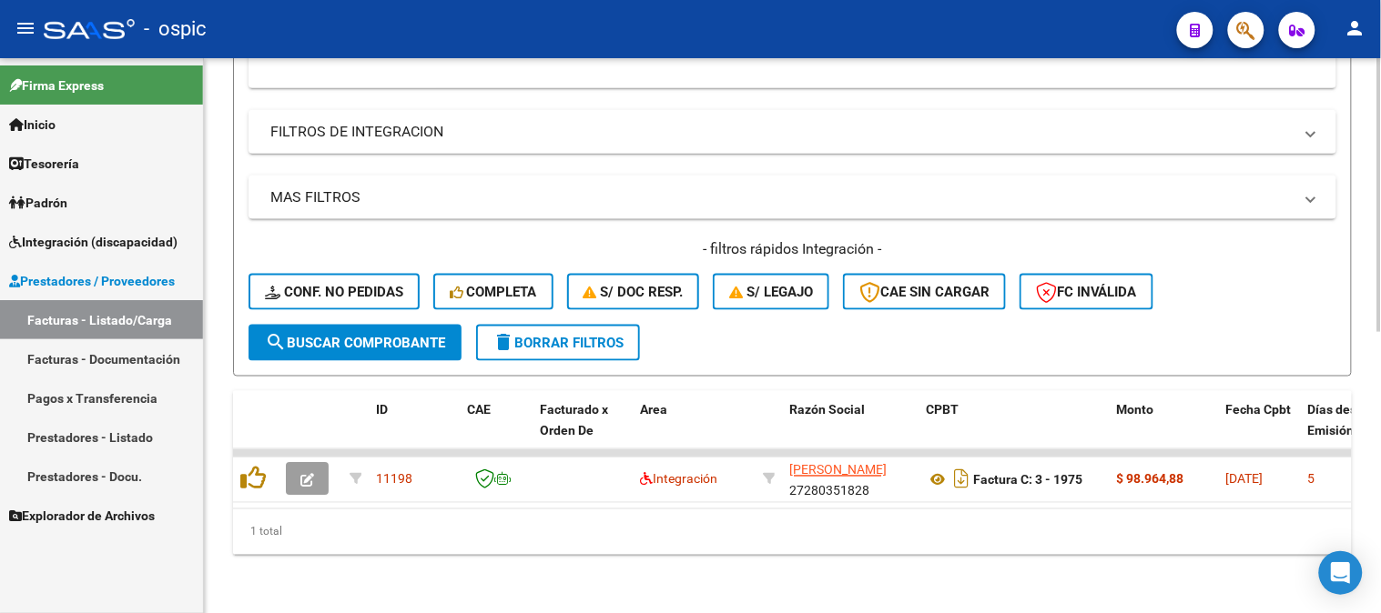
click at [384, 335] on span "search Buscar Comprobante" at bounding box center [355, 343] width 180 height 16
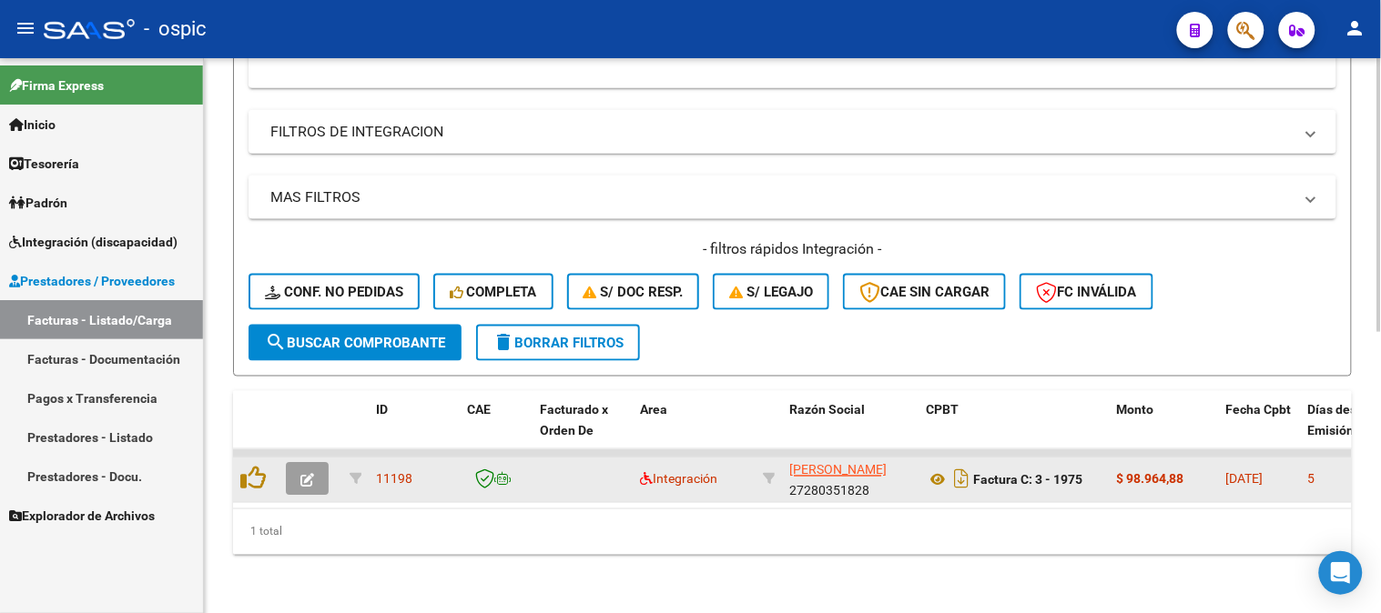
click at [300, 474] on icon "button" at bounding box center [307, 481] width 14 height 14
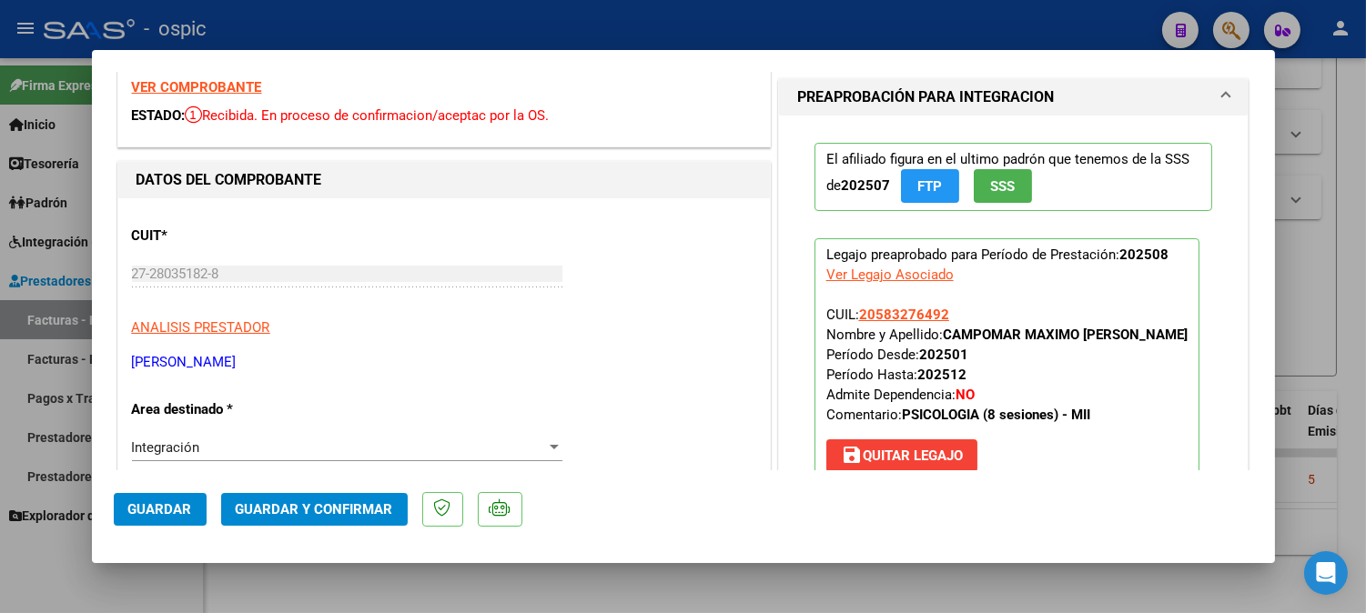
scroll to position [0, 0]
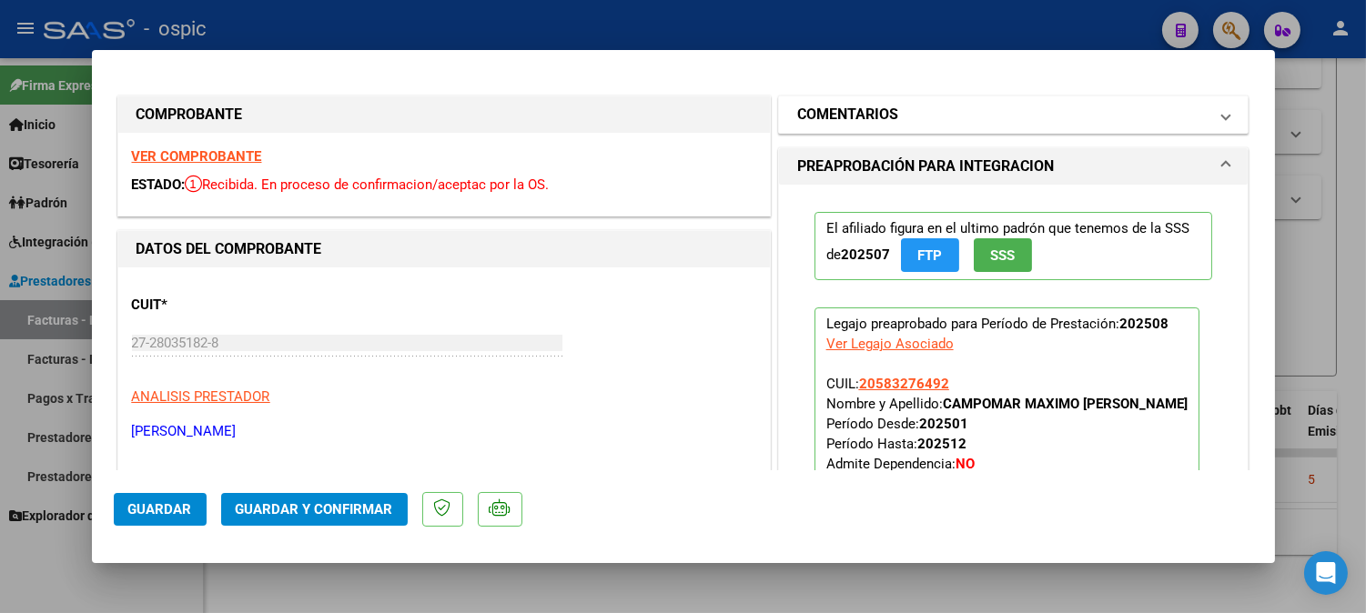
click at [923, 107] on mat-panel-title "COMENTARIOS" at bounding box center [1002, 115] width 411 height 22
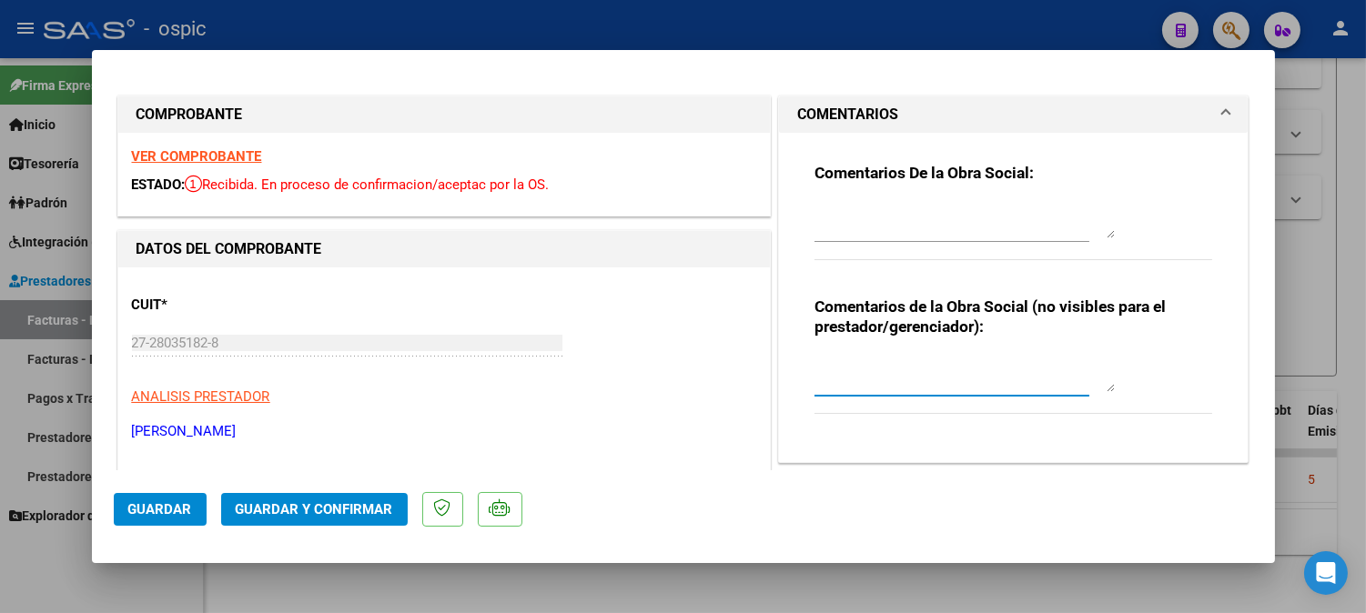
drag, startPoint x: 899, startPoint y: 359, endPoint x: 1098, endPoint y: 421, distance: 209.0
click at [902, 359] on textarea at bounding box center [965, 374] width 300 height 36
type textarea "PSICO 8 SESIONES"
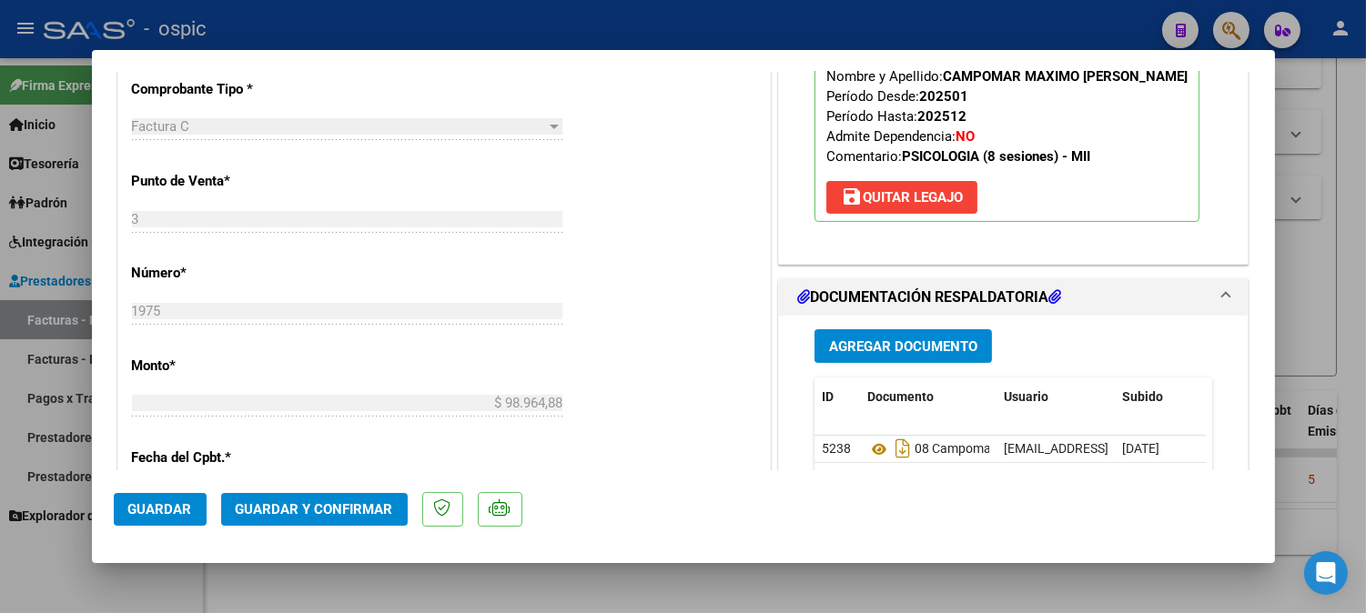
scroll to position [774, 0]
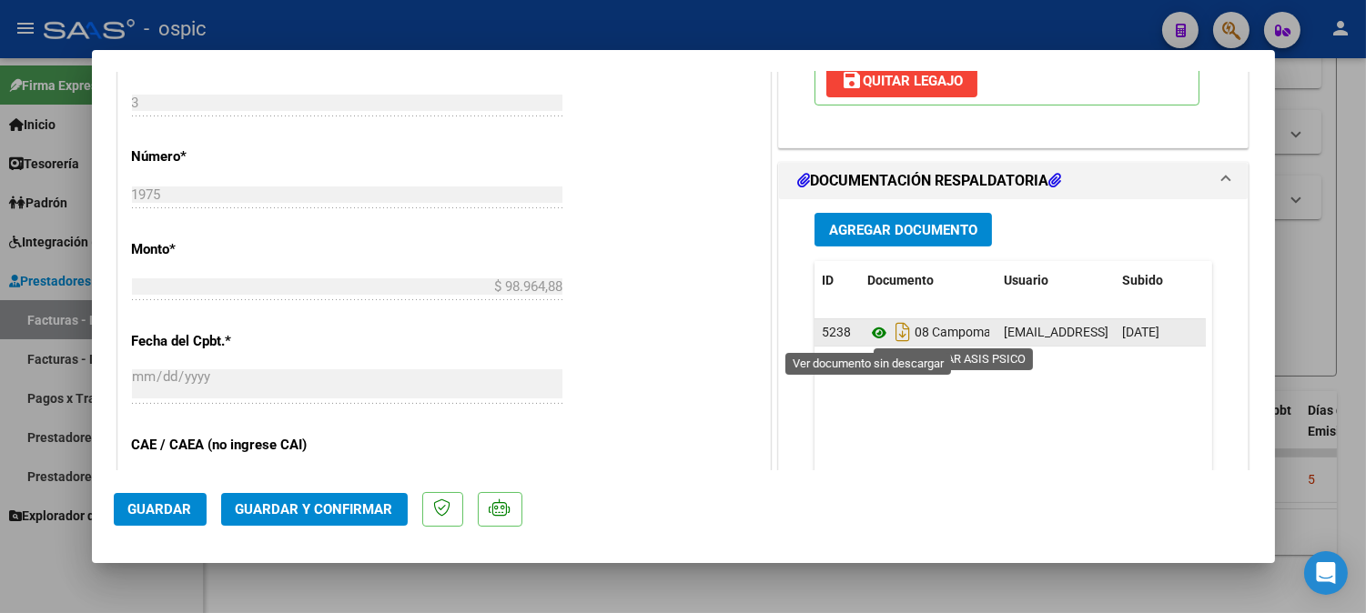
click at [867, 332] on icon at bounding box center [879, 333] width 24 height 22
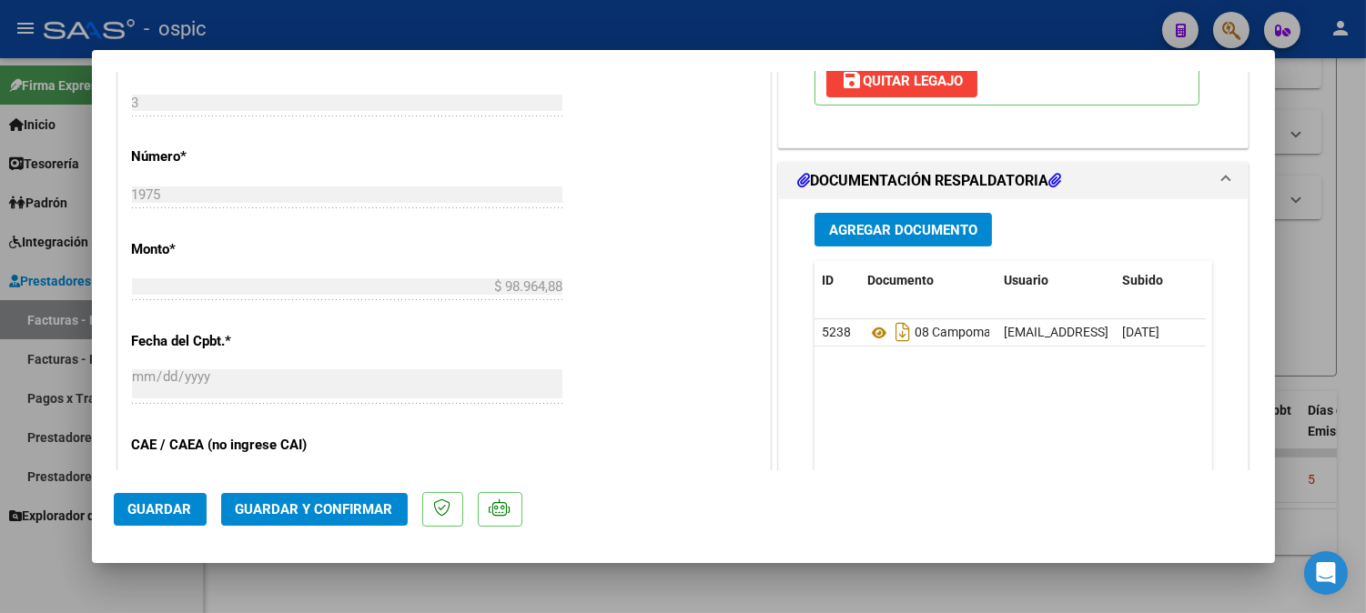
click at [362, 506] on span "Guardar y Confirmar" at bounding box center [314, 509] width 157 height 16
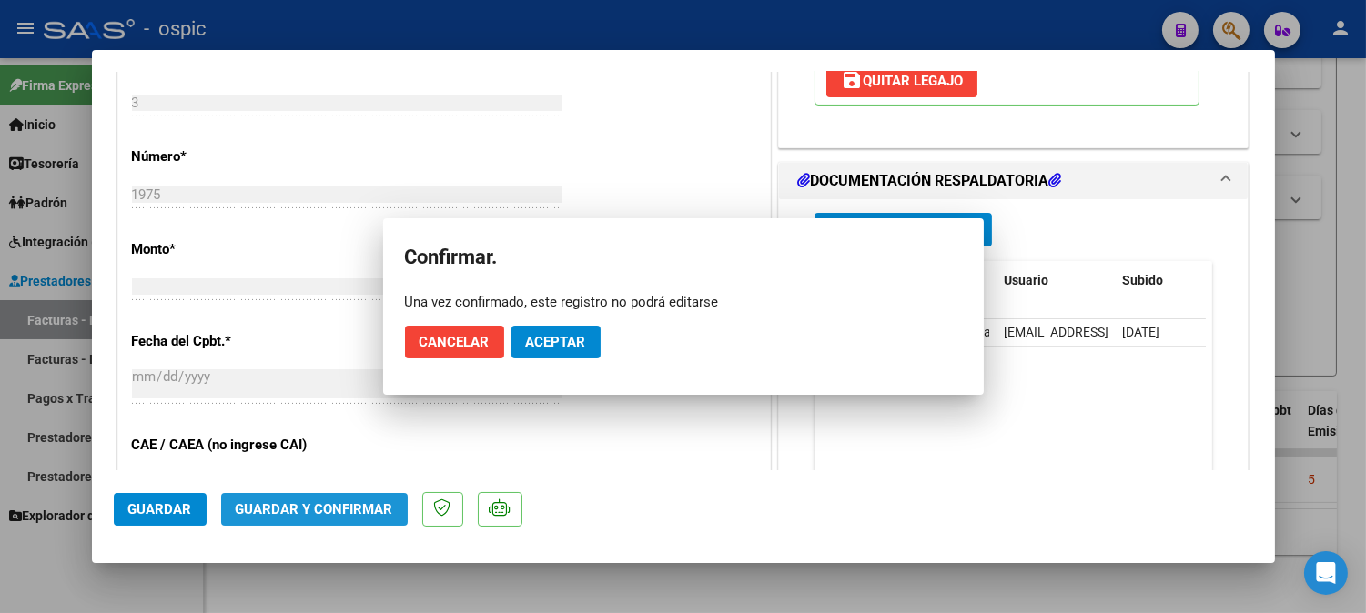
click at [309, 506] on div at bounding box center [683, 306] width 1366 height 613
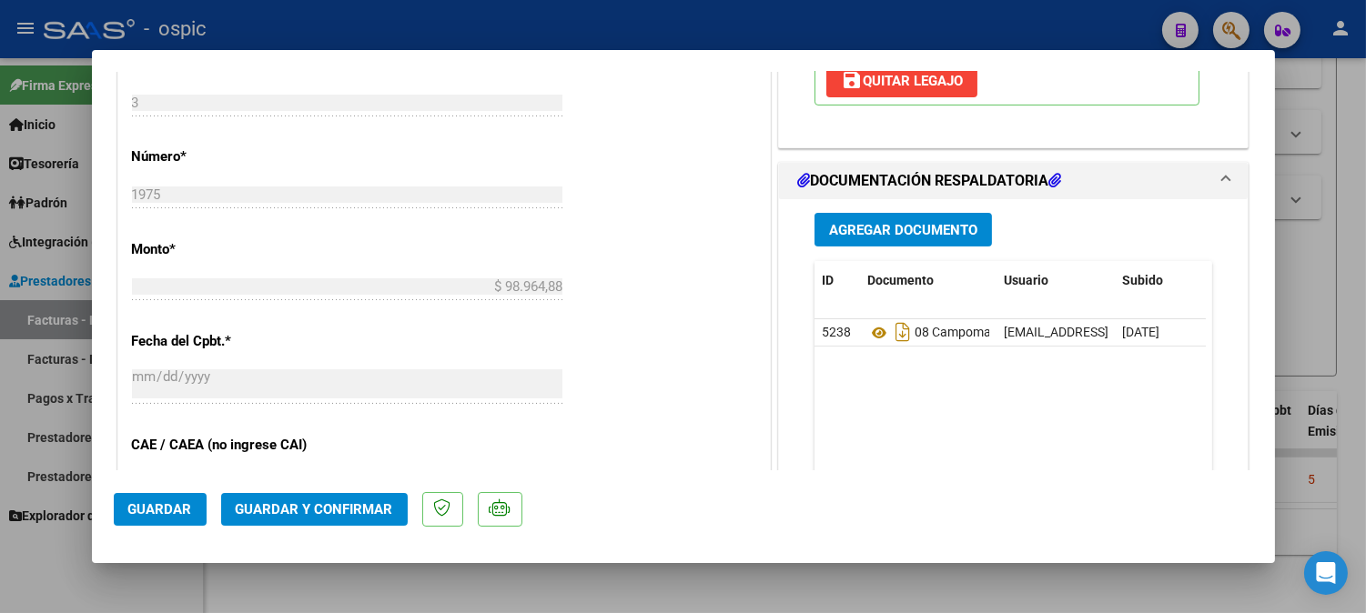
click at [316, 508] on span "Guardar y Confirmar" at bounding box center [314, 509] width 157 height 16
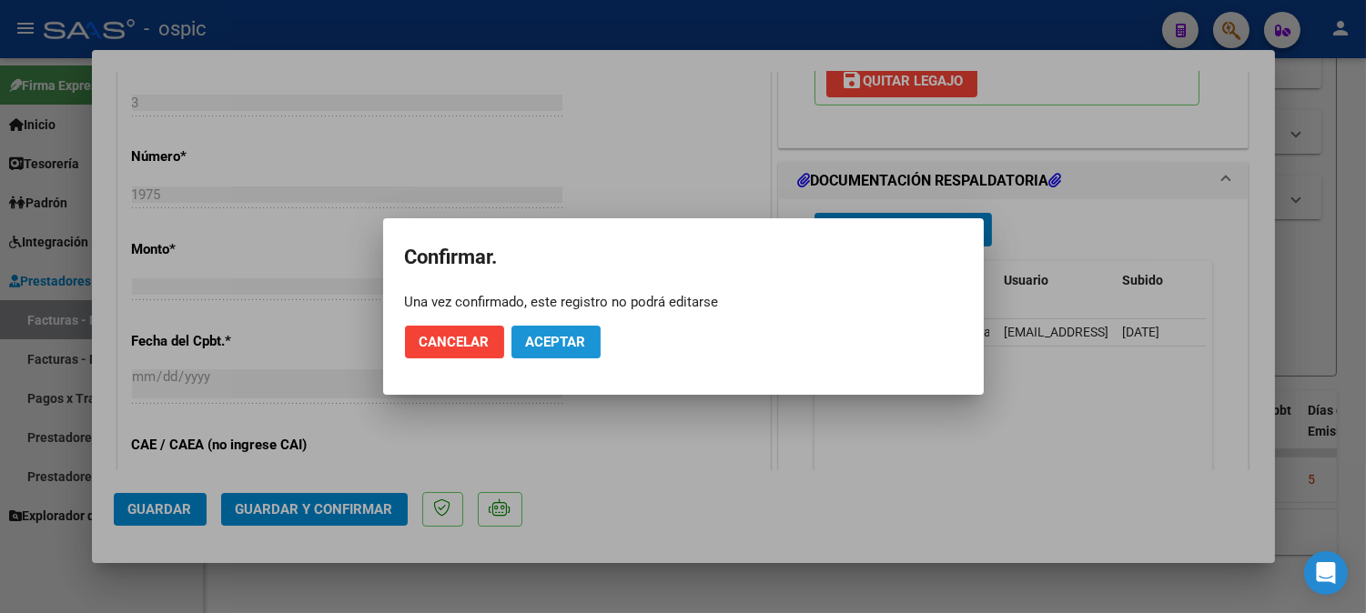
click at [564, 341] on span "Aceptar" at bounding box center [556, 342] width 60 height 16
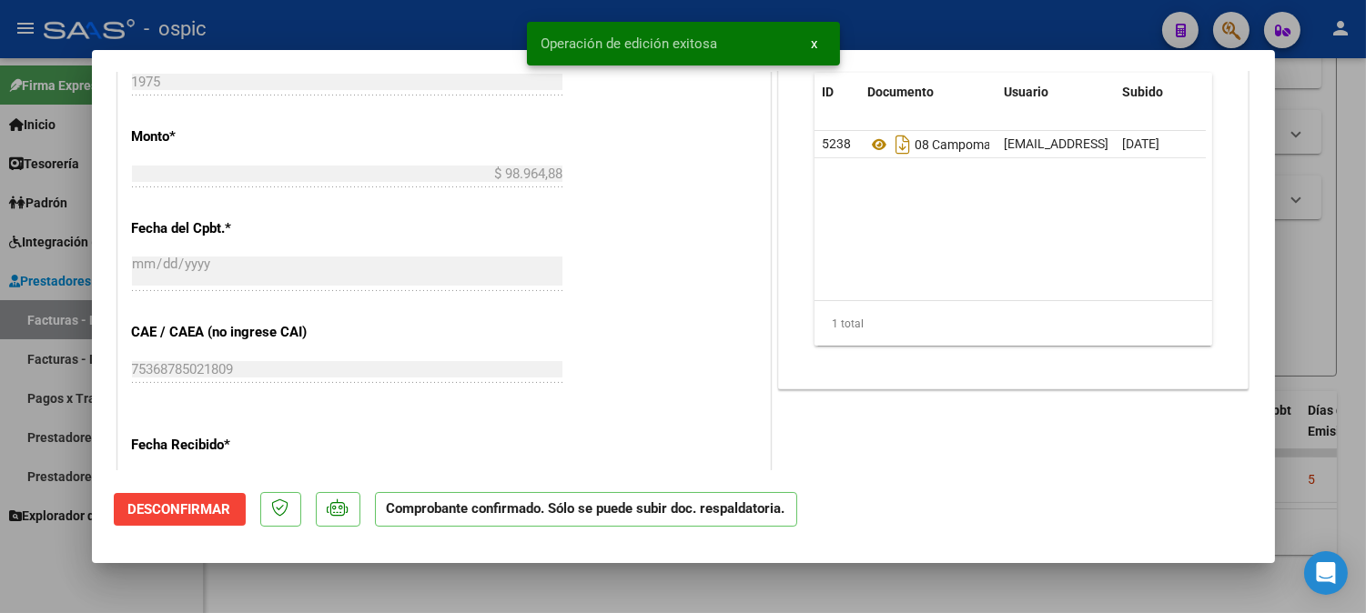
type input "$ 0,00"
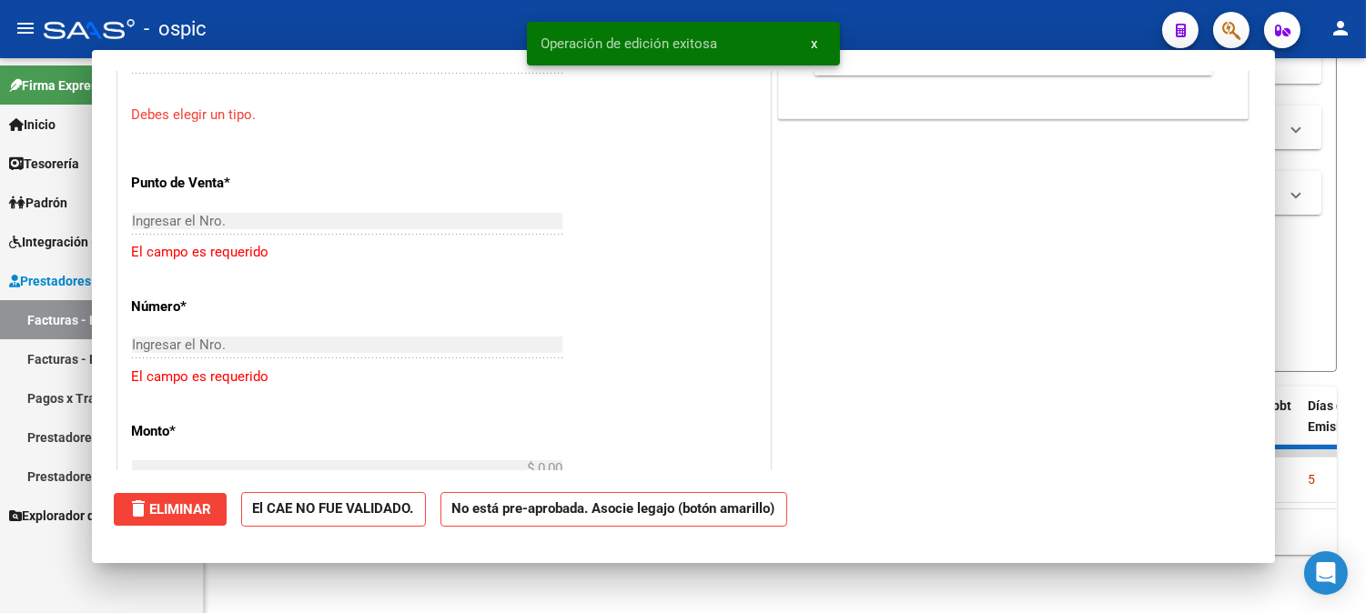
scroll to position [805, 0]
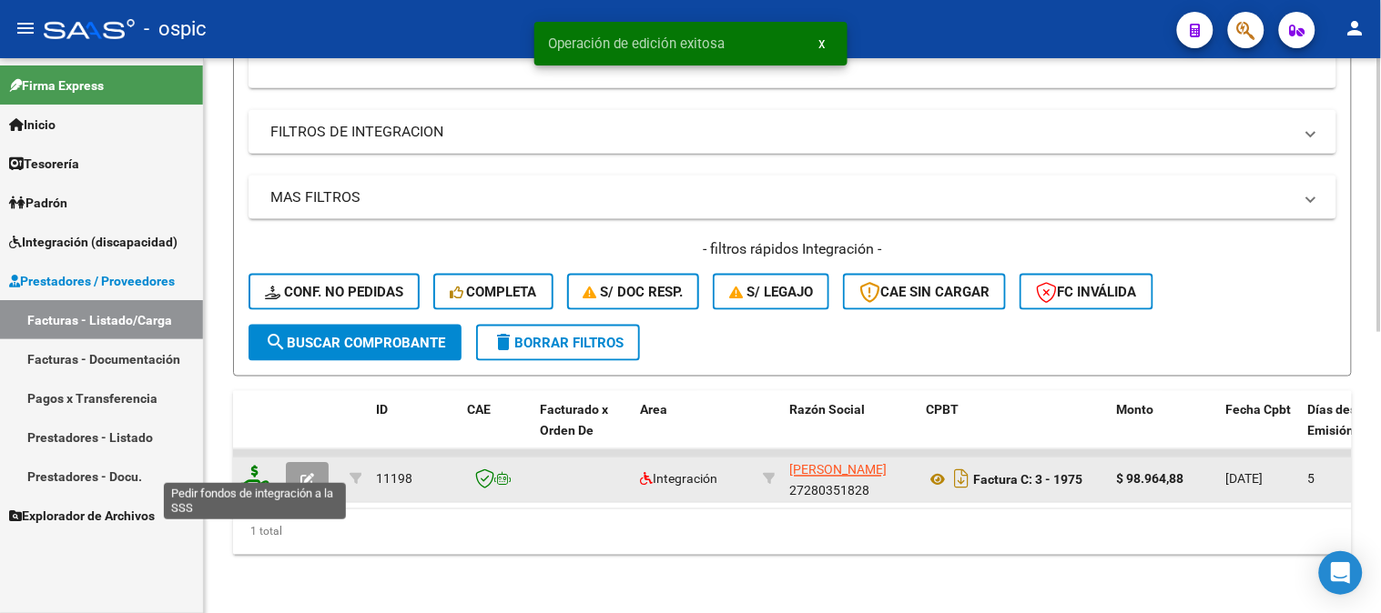
click at [253, 466] on icon at bounding box center [254, 478] width 29 height 25
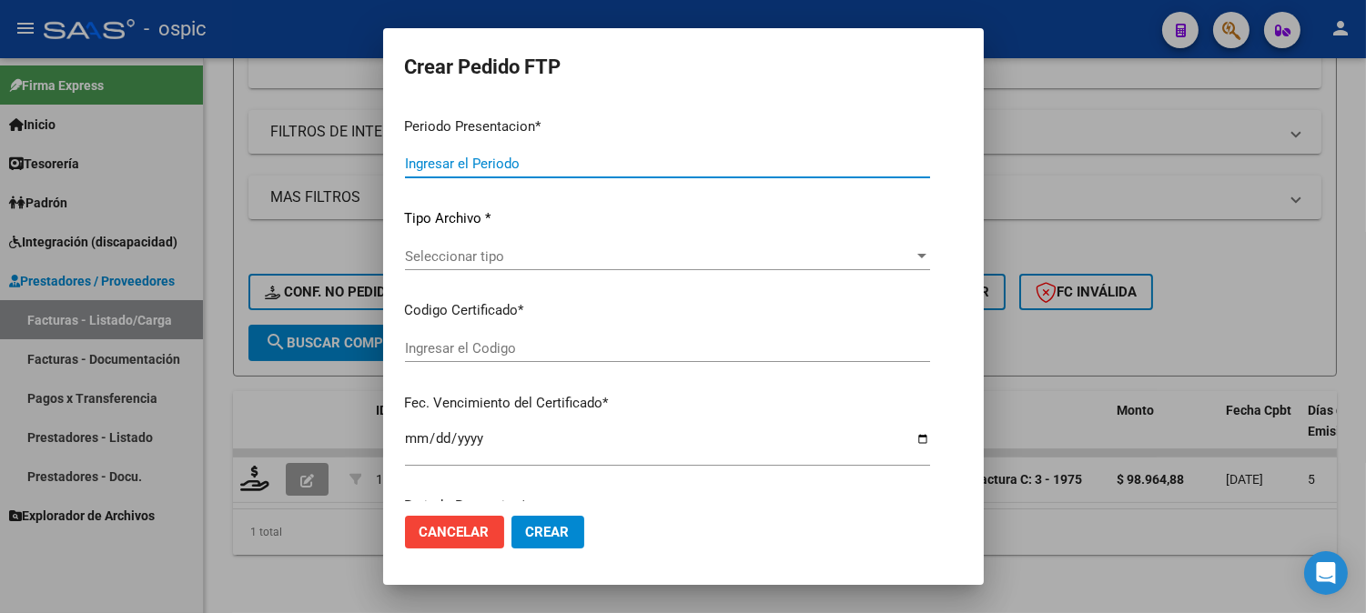
type input "202508"
type input "$ 98.964,88"
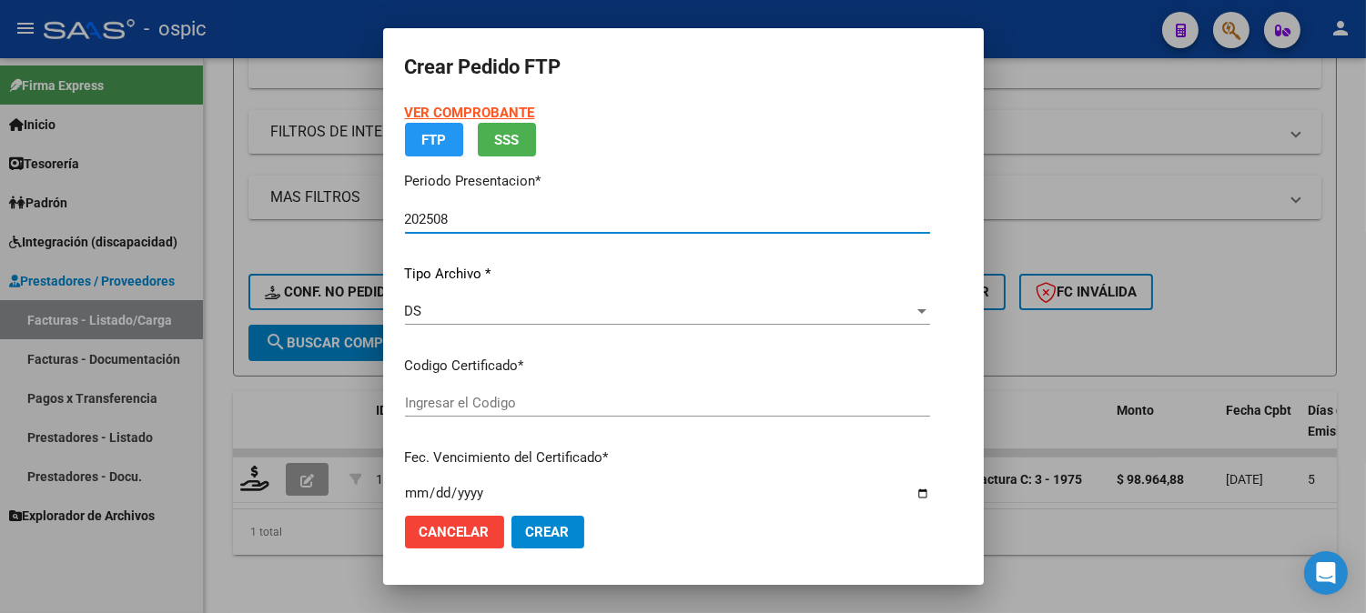
type input "3939274672"
type input "2030-07-31"
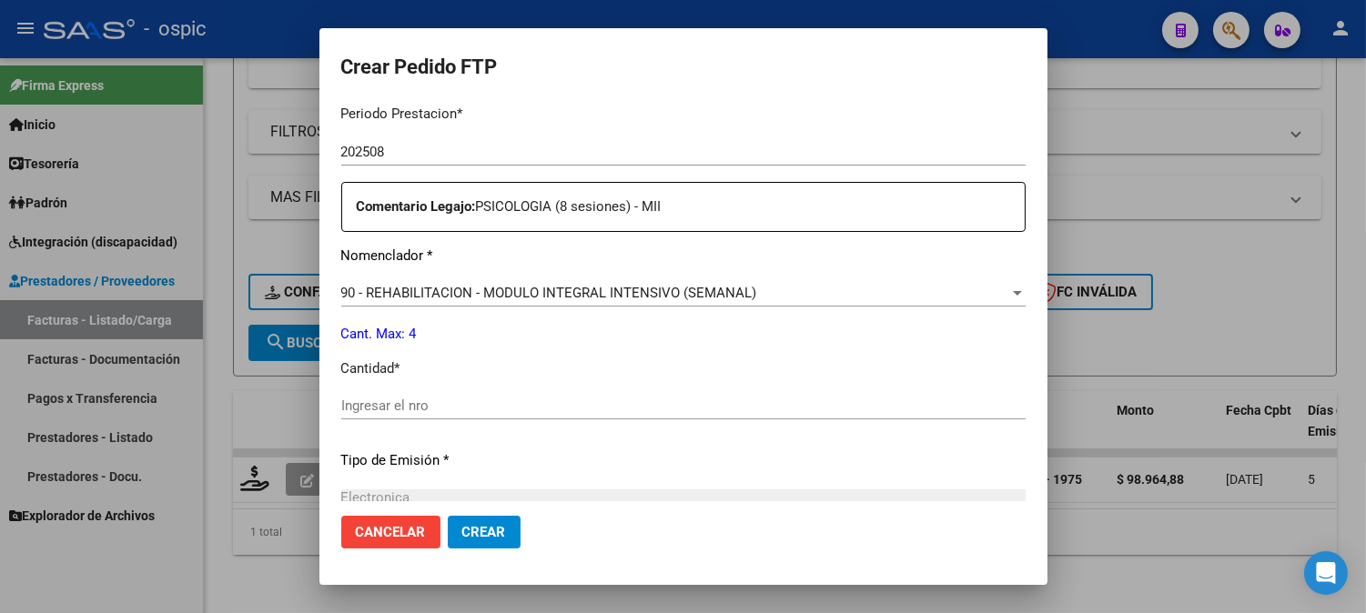
scroll to position [612, 0]
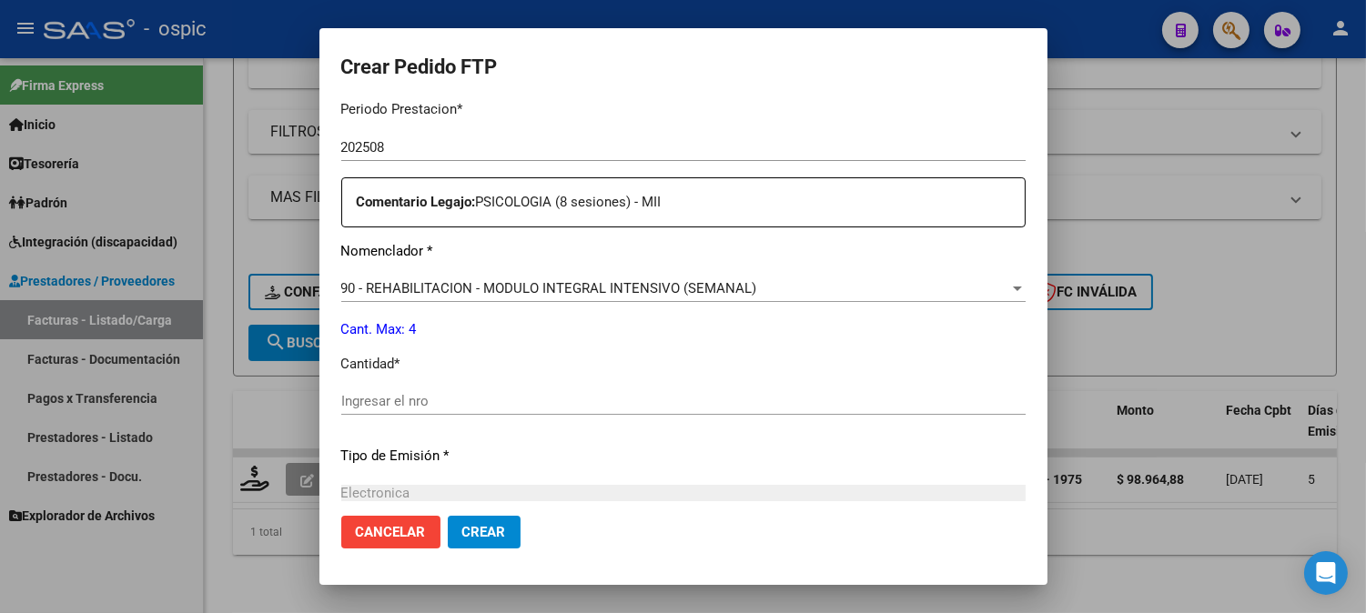
click at [722, 392] on div "Ingresar el nro" at bounding box center [683, 401] width 684 height 27
type input "4"
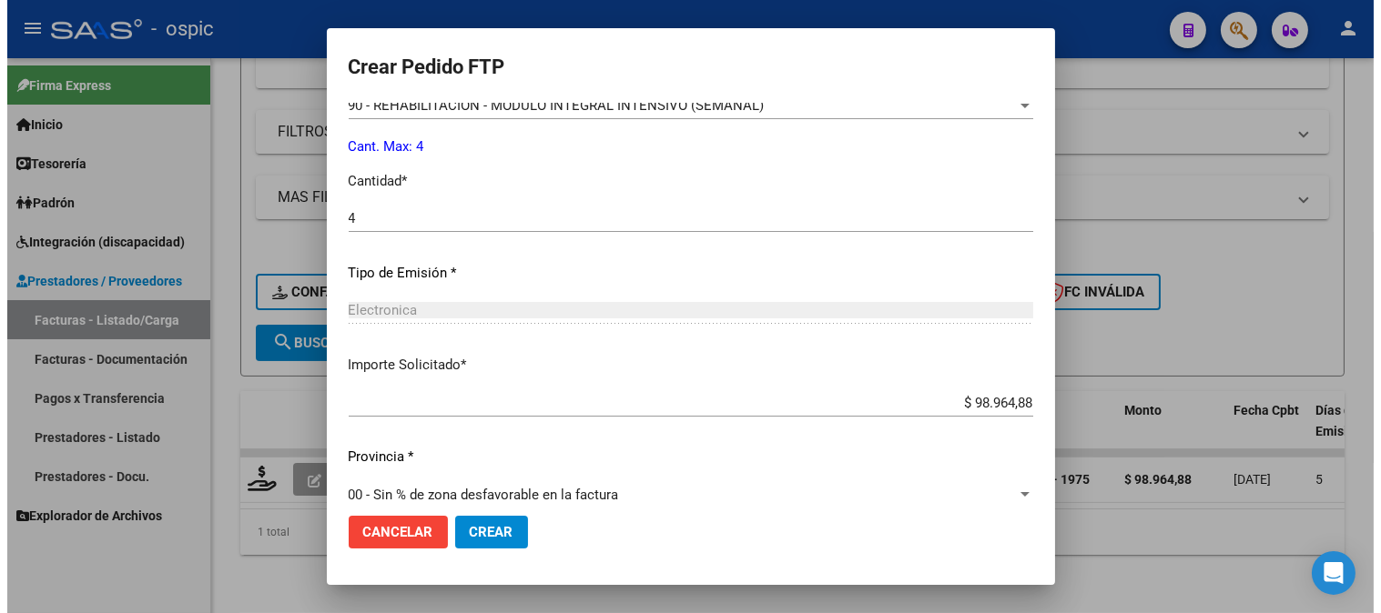
scroll to position [819, 0]
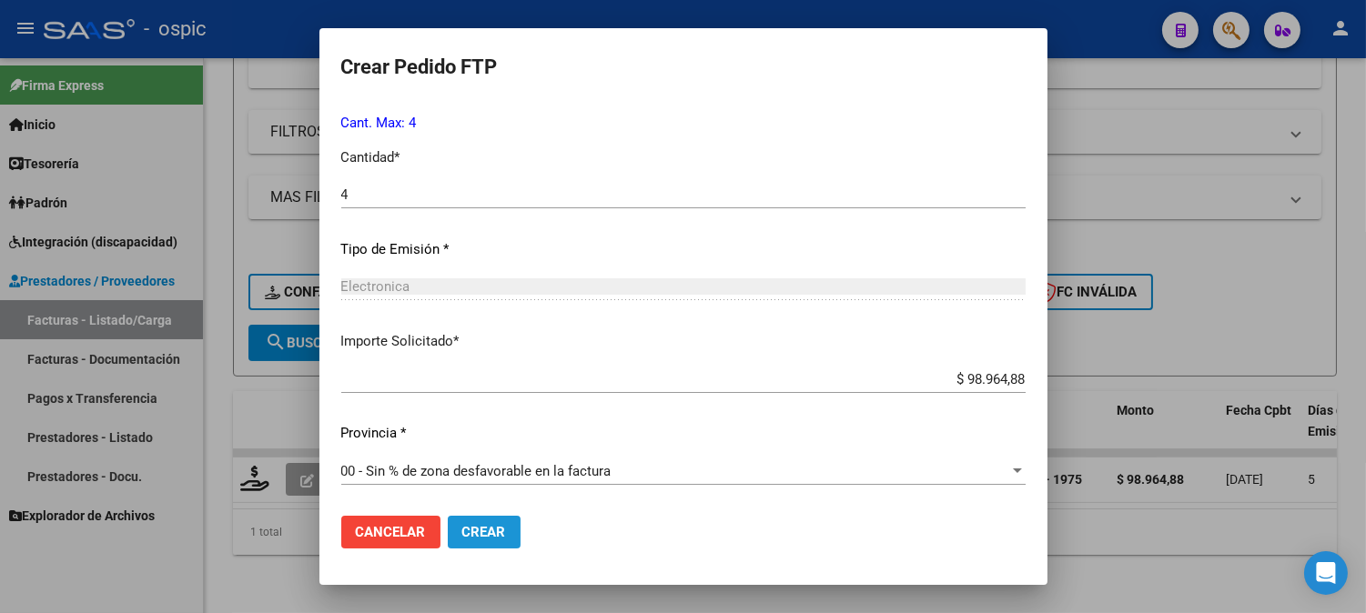
click at [497, 532] on span "Crear" at bounding box center [484, 532] width 44 height 16
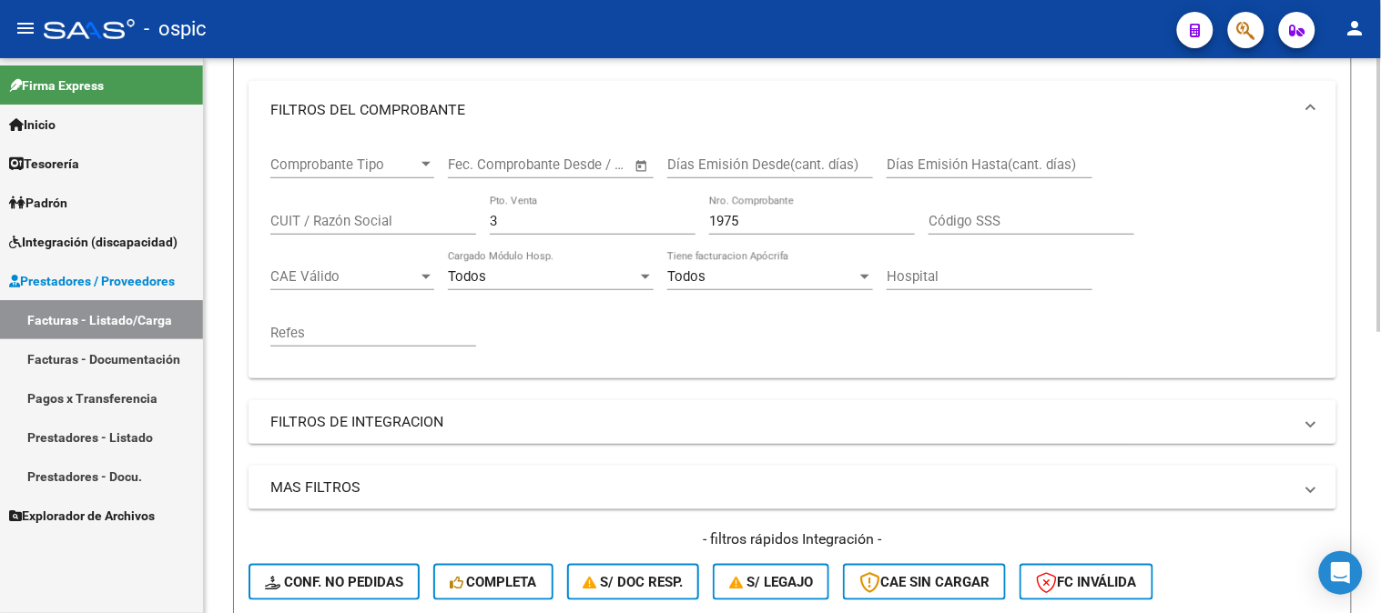
scroll to position [164, 0]
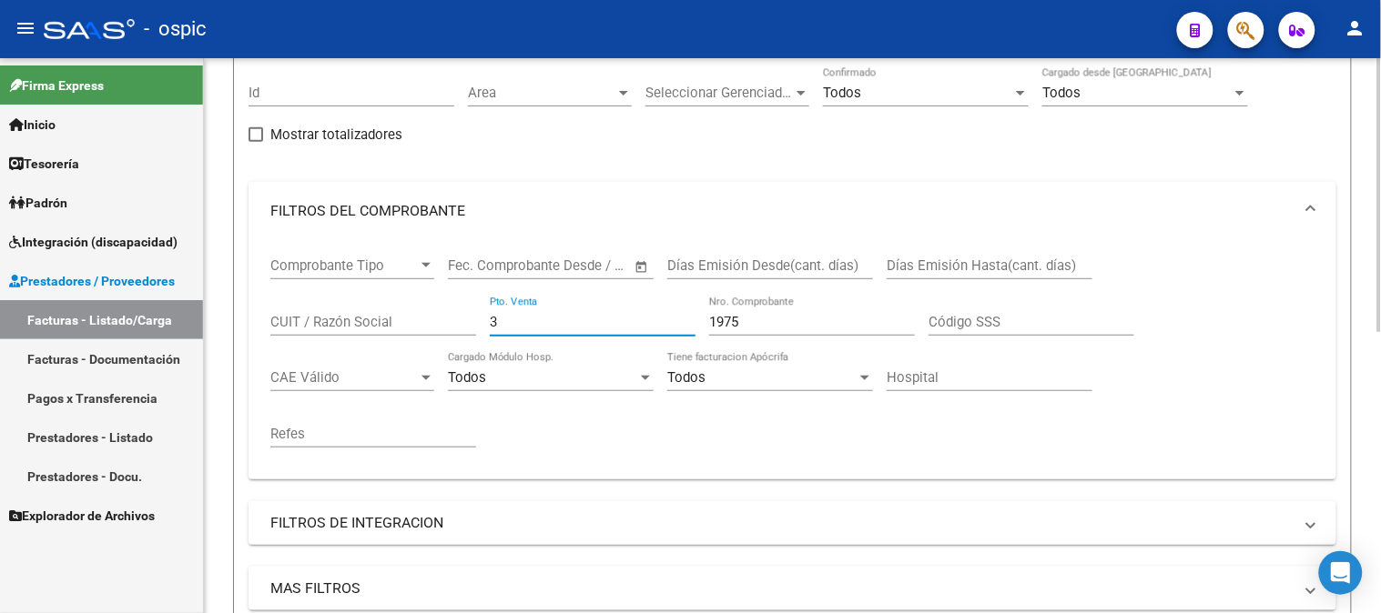
drag, startPoint x: 508, startPoint y: 321, endPoint x: 400, endPoint y: 329, distance: 107.7
click at [393, 331] on div "Comprobante Tipo Comprobante Tipo Fecha inicio – Fecha fin Fec. Comprobante Des…" at bounding box center [792, 352] width 1044 height 225
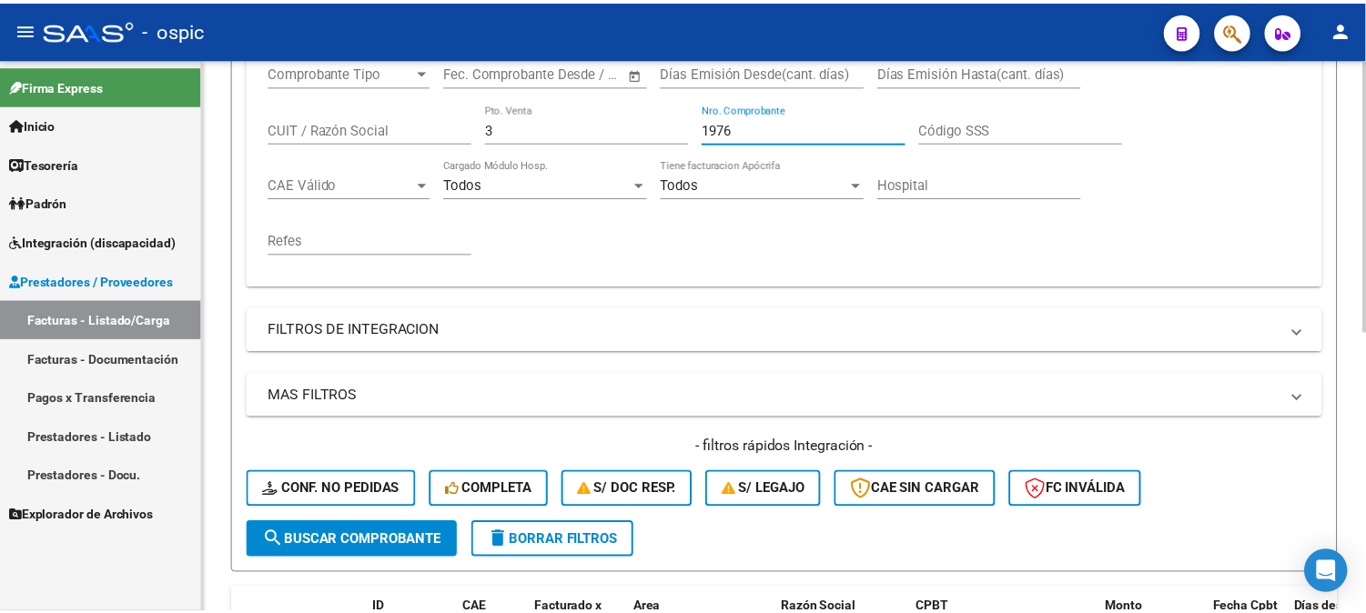
scroll to position [568, 0]
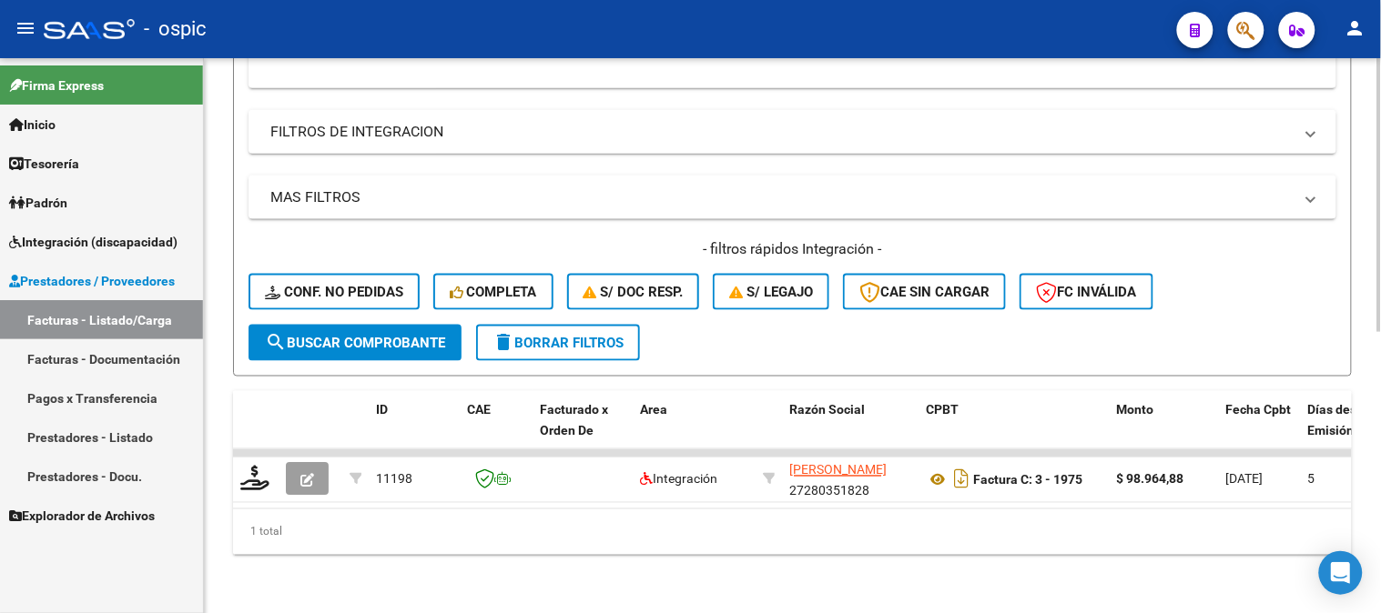
type input "1976"
click at [412, 335] on span "search Buscar Comprobante" at bounding box center [355, 343] width 180 height 16
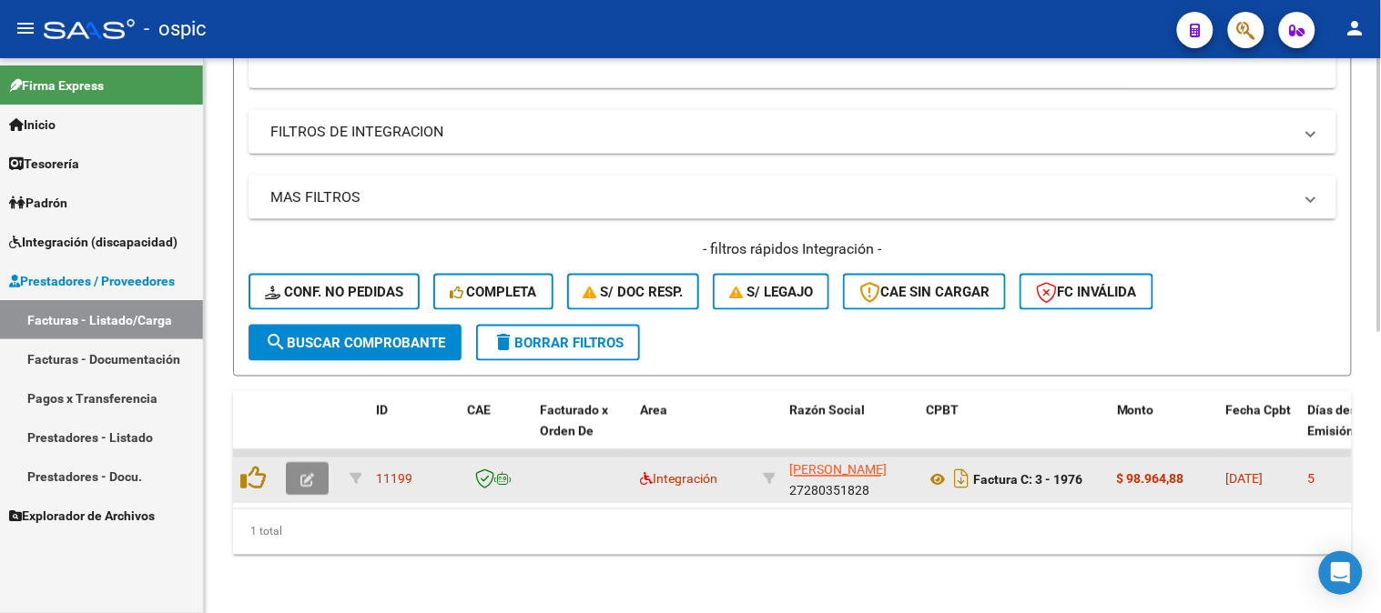
click at [306, 474] on icon "button" at bounding box center [307, 481] width 14 height 14
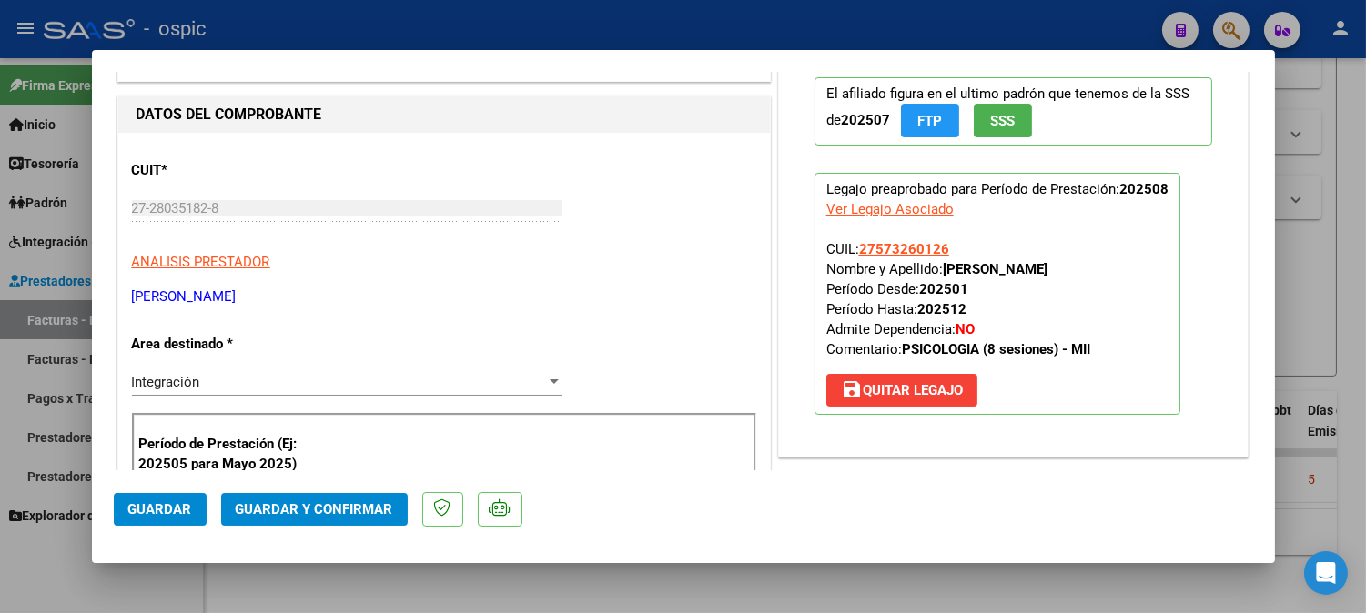
scroll to position [0, 0]
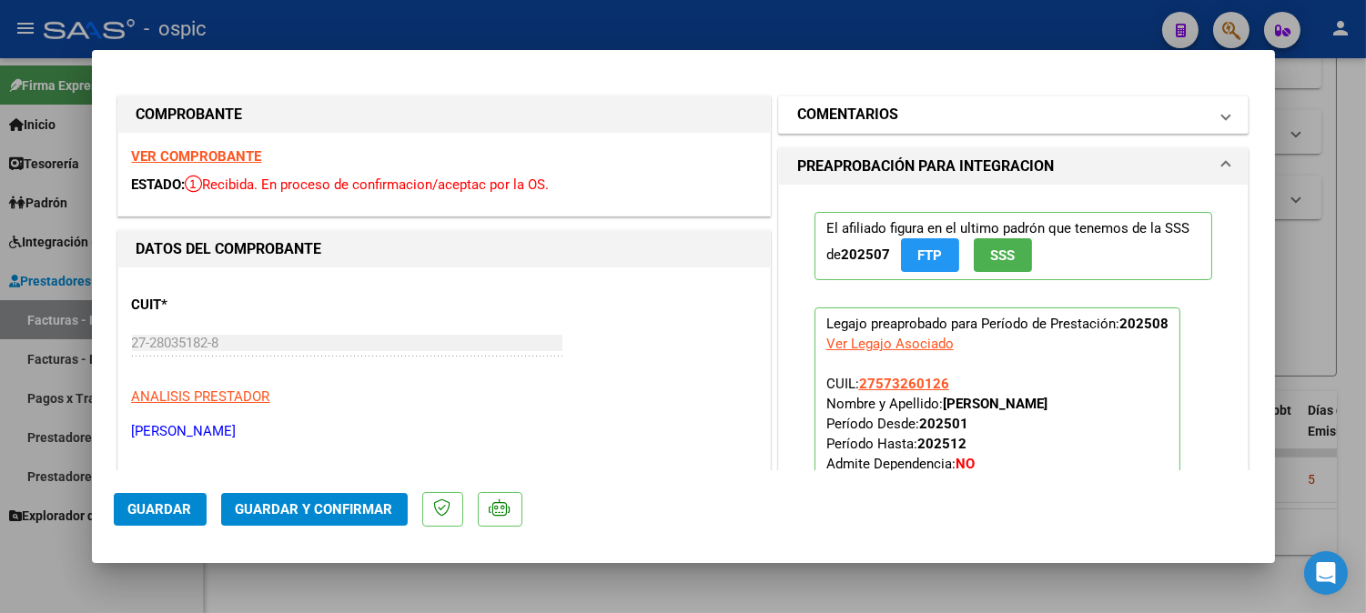
click at [993, 121] on mat-panel-title "COMENTARIOS" at bounding box center [1002, 115] width 411 height 22
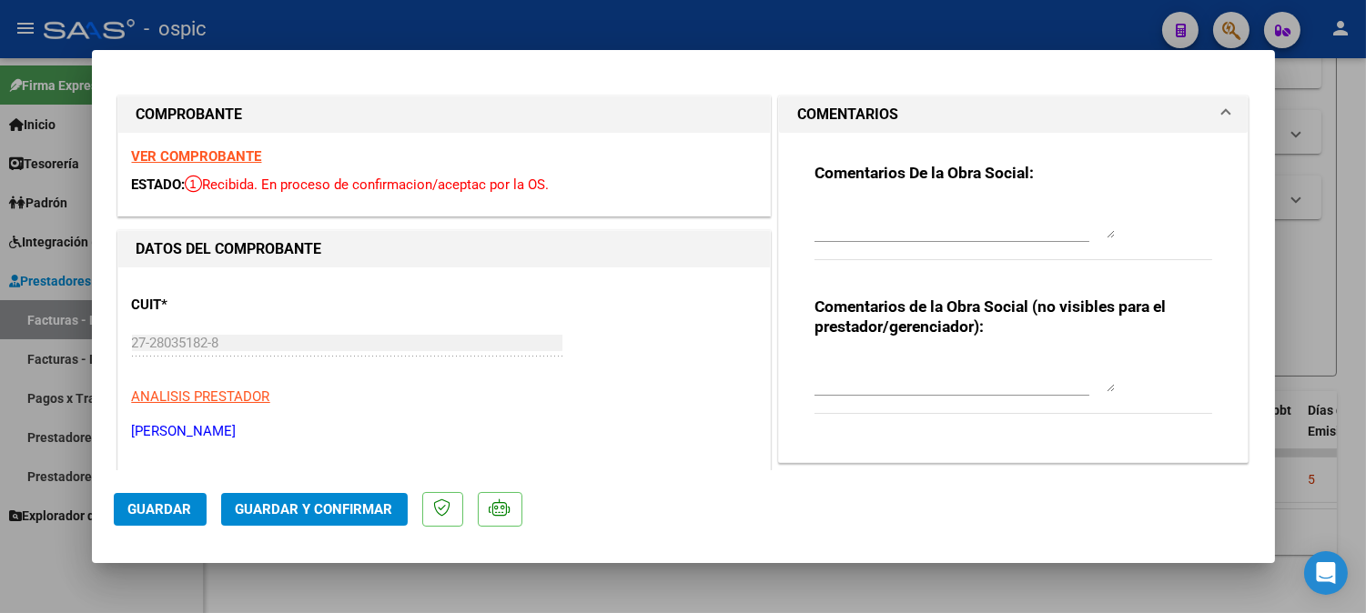
drag, startPoint x: 920, startPoint y: 359, endPoint x: 1019, endPoint y: 382, distance: 102.0
click at [924, 360] on textarea at bounding box center [965, 374] width 300 height 36
type textarea "PSICO 8 SESIONES"
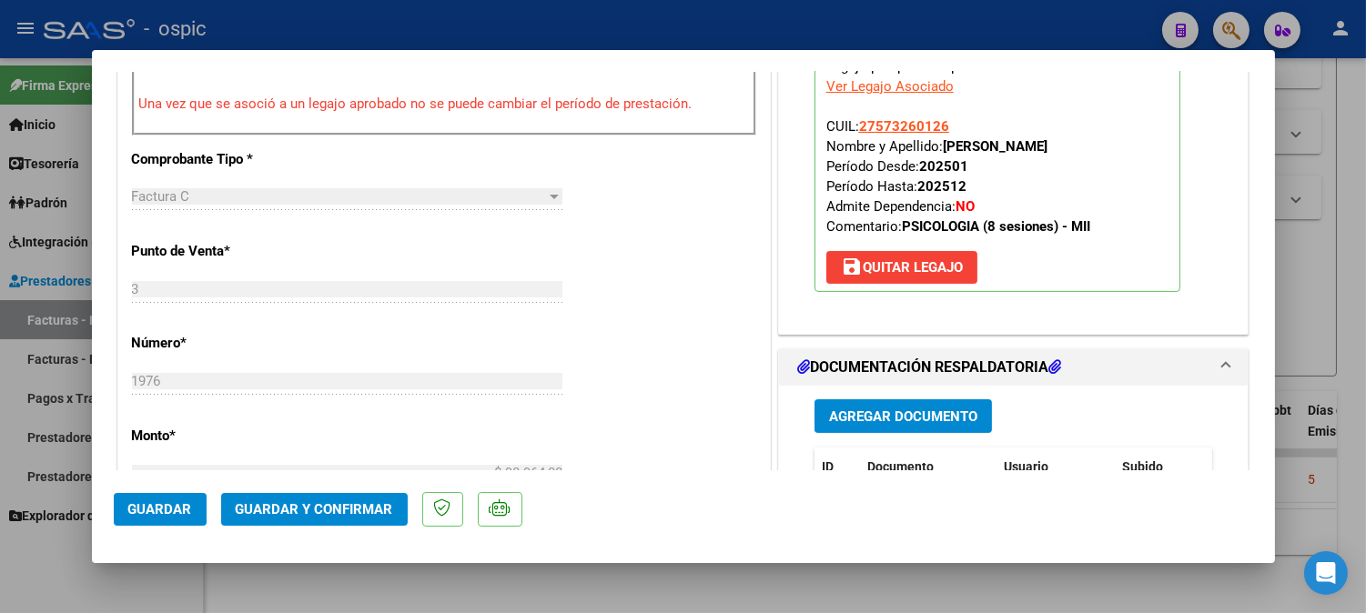
scroll to position [784, 0]
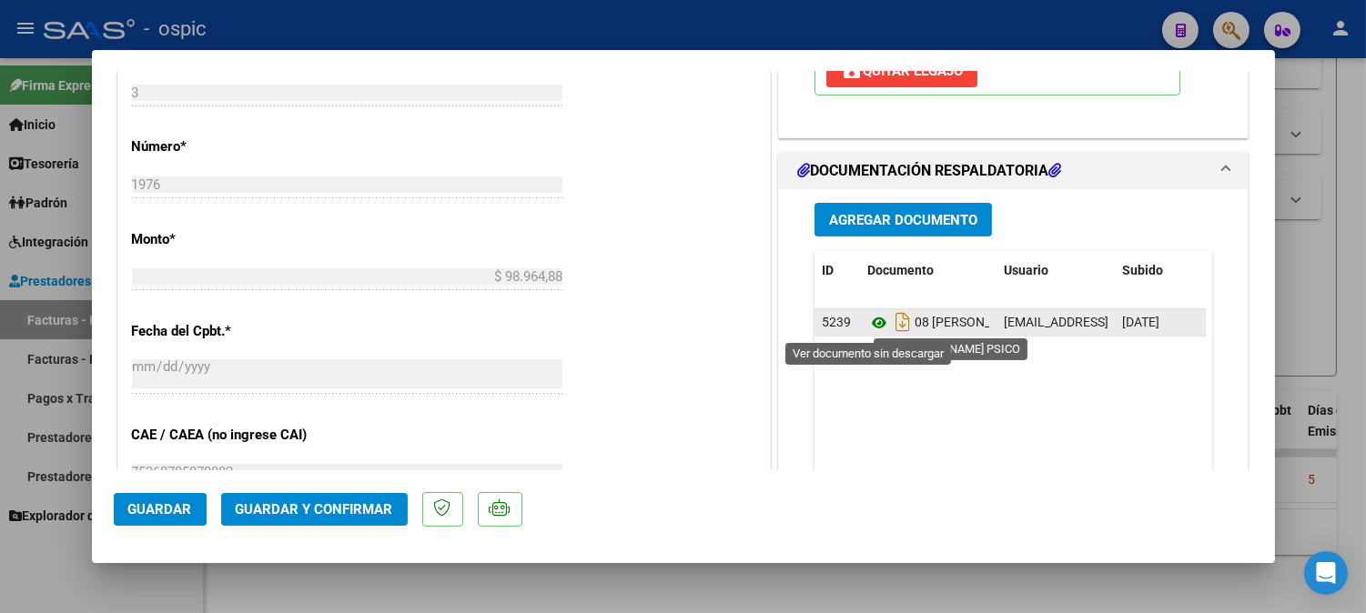
click at [869, 324] on icon at bounding box center [879, 323] width 24 height 22
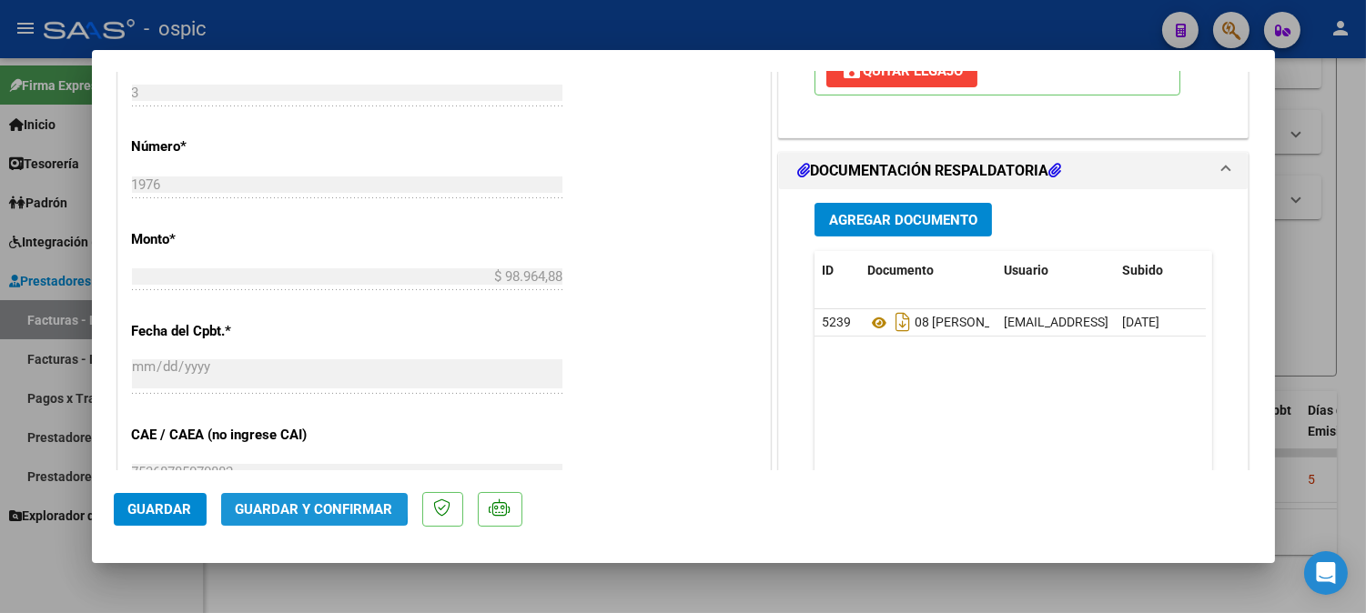
click at [312, 507] on span "Guardar y Confirmar" at bounding box center [314, 509] width 157 height 16
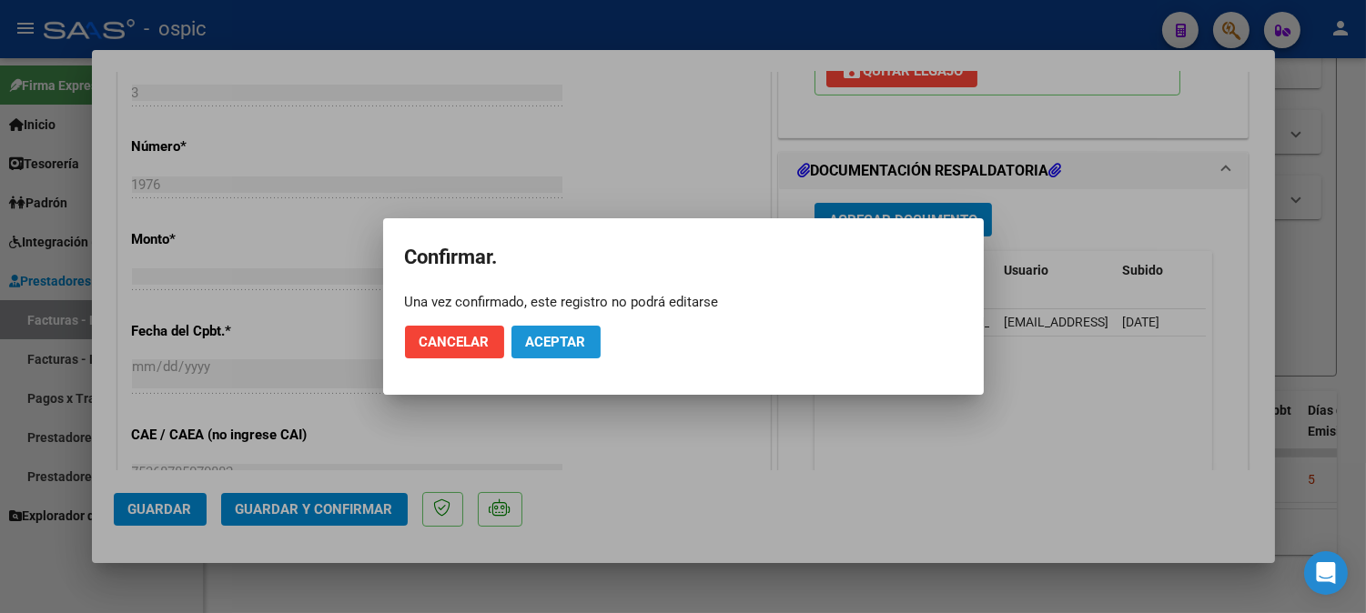
click at [546, 340] on span "Aceptar" at bounding box center [556, 342] width 60 height 16
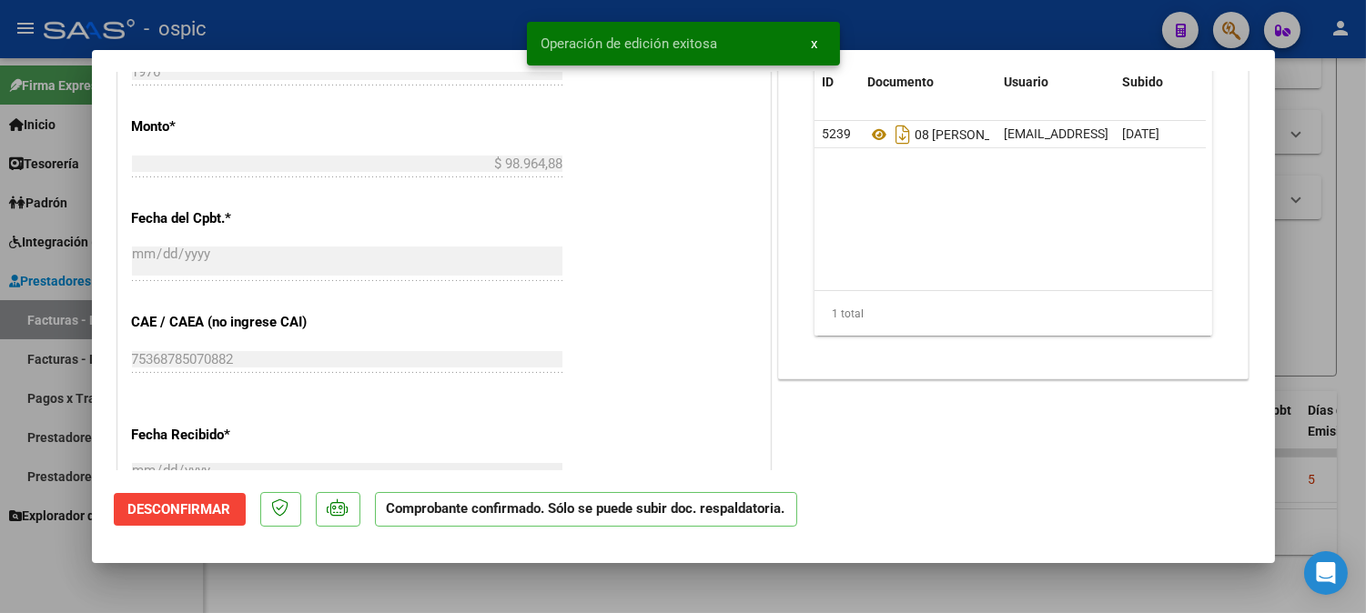
type input "$ 0,00"
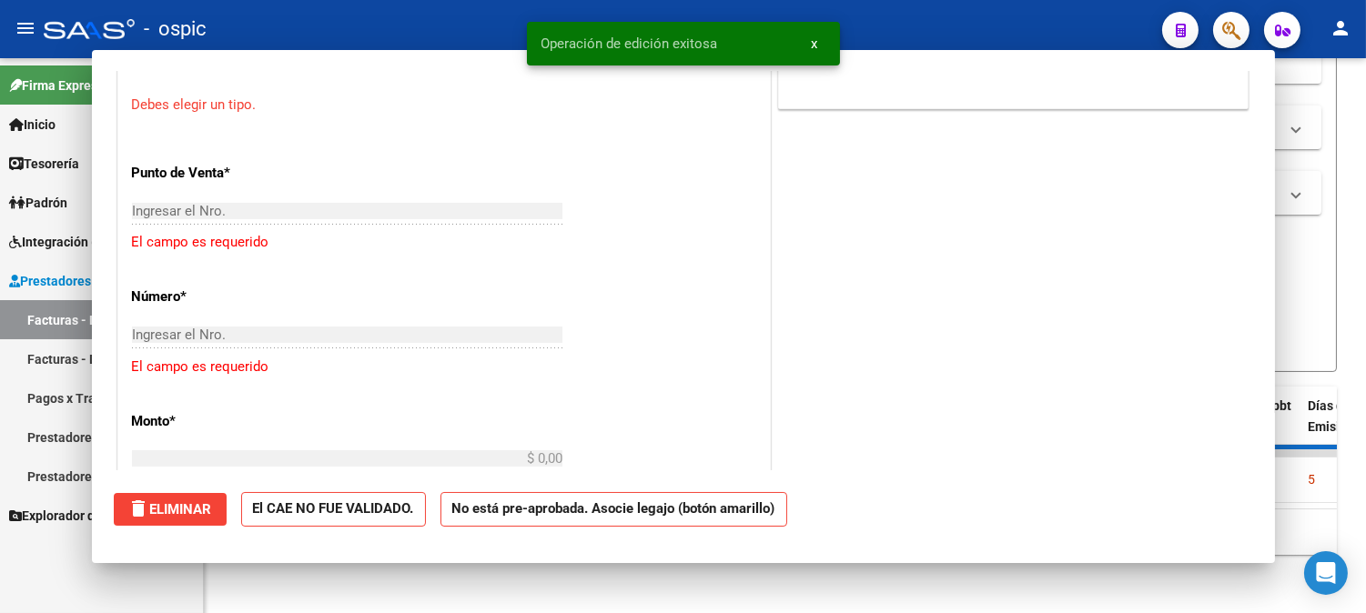
scroll to position [815, 0]
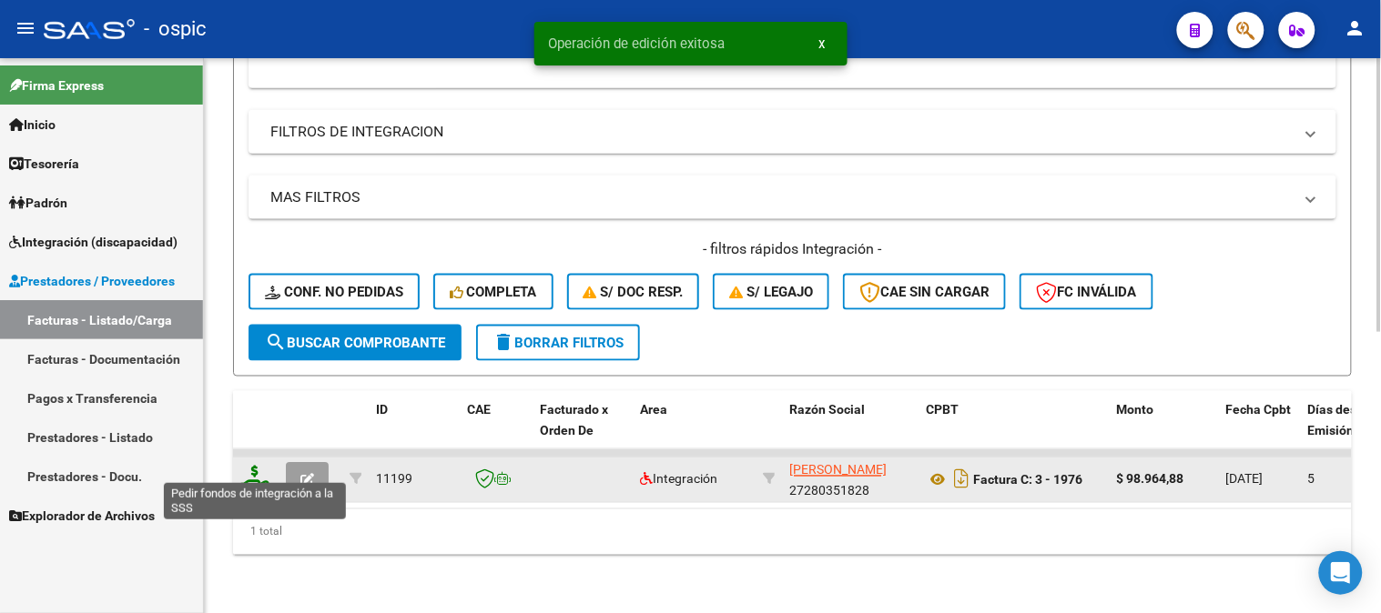
click at [255, 466] on icon at bounding box center [254, 478] width 29 height 25
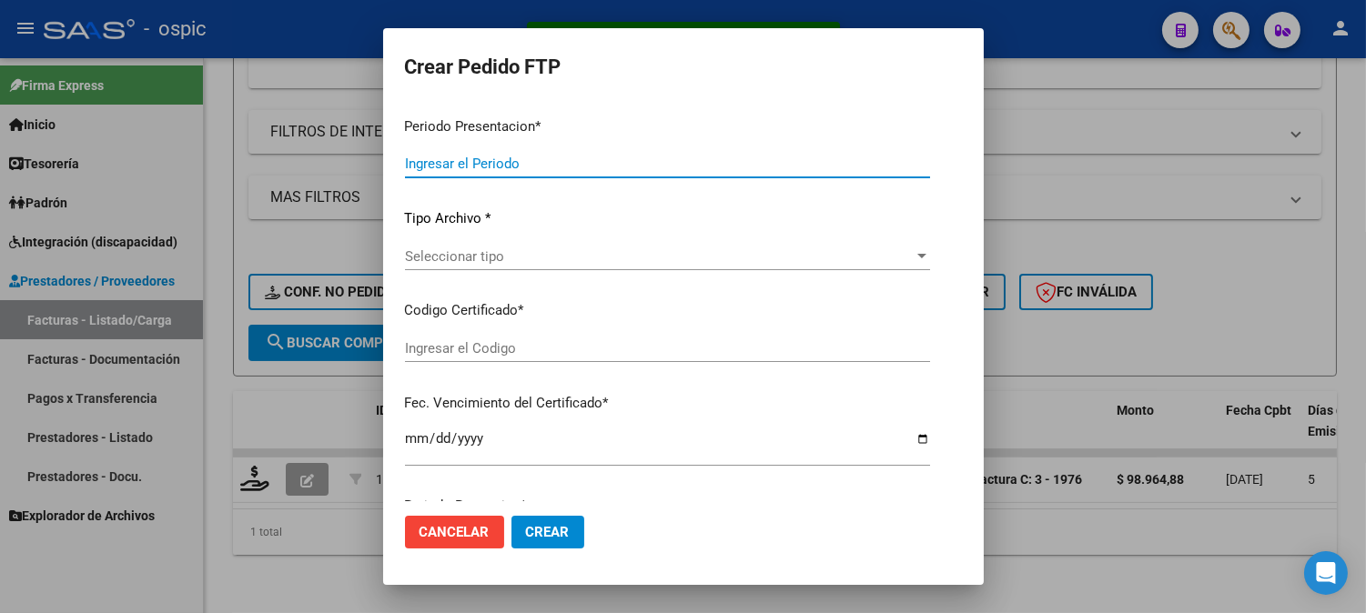
type input "202508"
type input "$ 98.964,88"
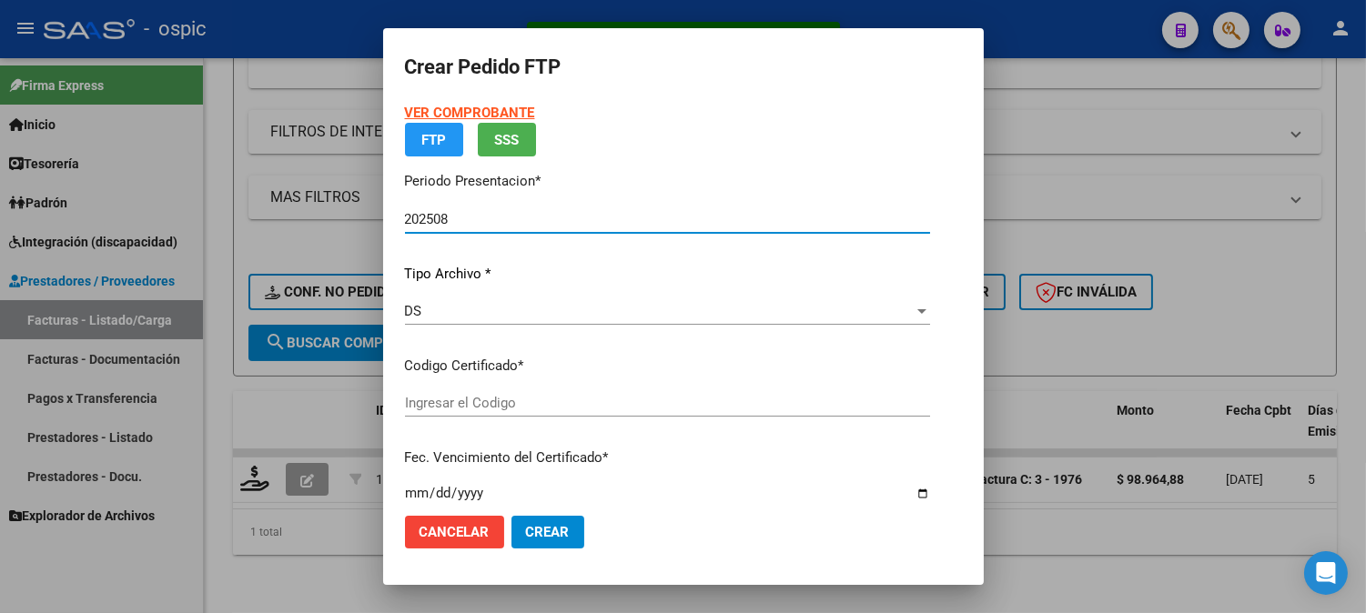
type input "0000000000000000000000000000001880698397"
type input "2029-12-31"
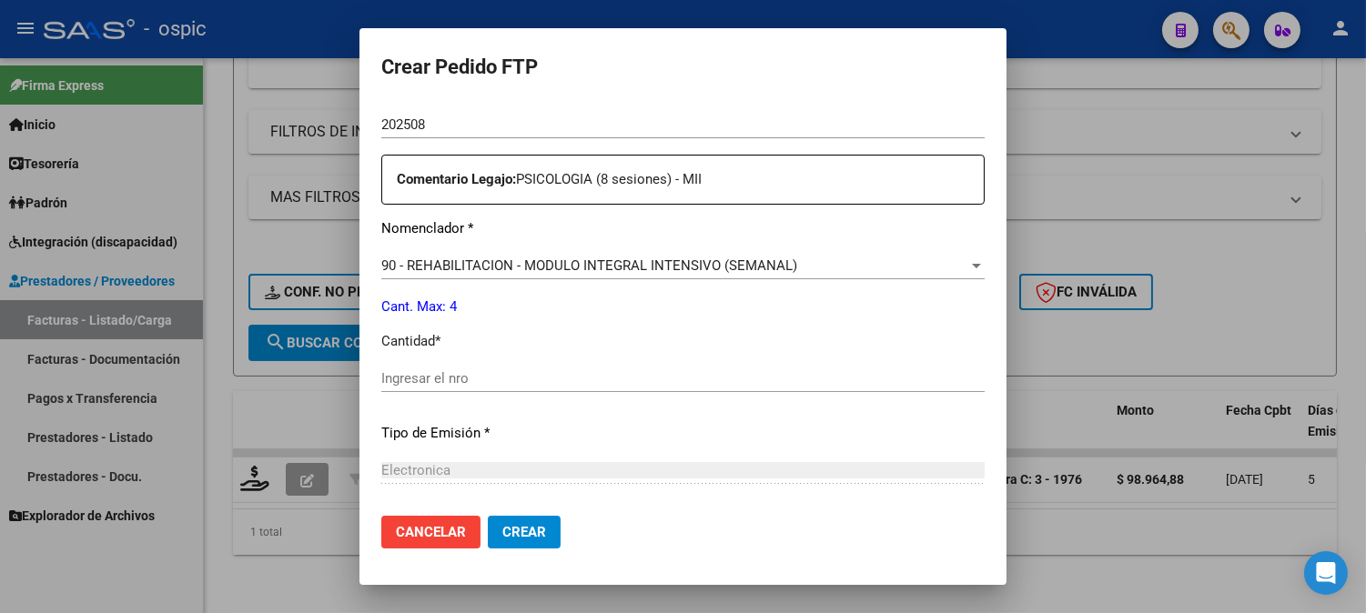
scroll to position [650, 0]
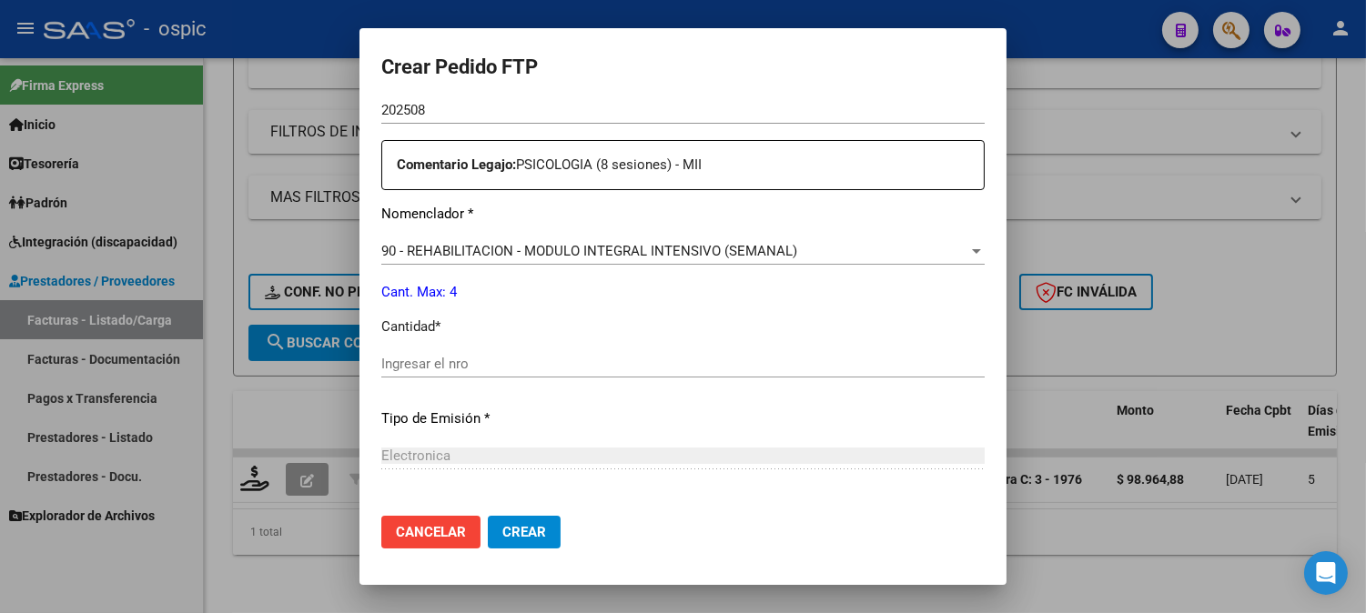
click at [608, 360] on input "Ingresar el nro" at bounding box center [682, 364] width 603 height 16
type input "4"
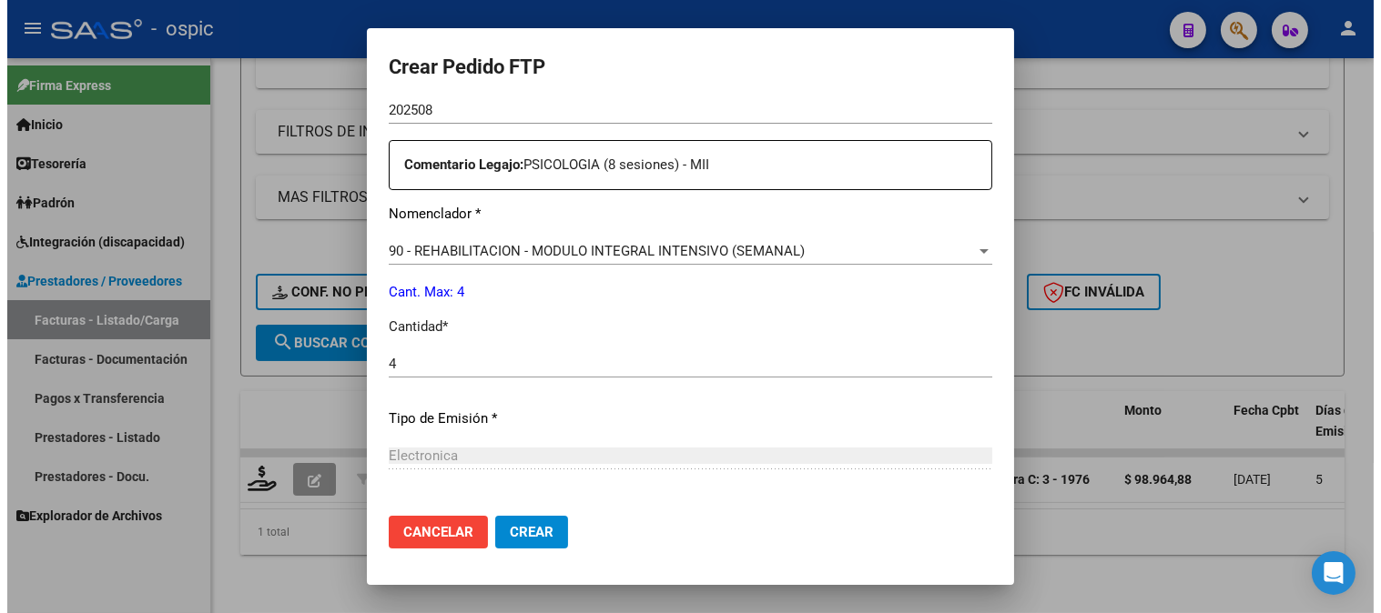
scroll to position [819, 0]
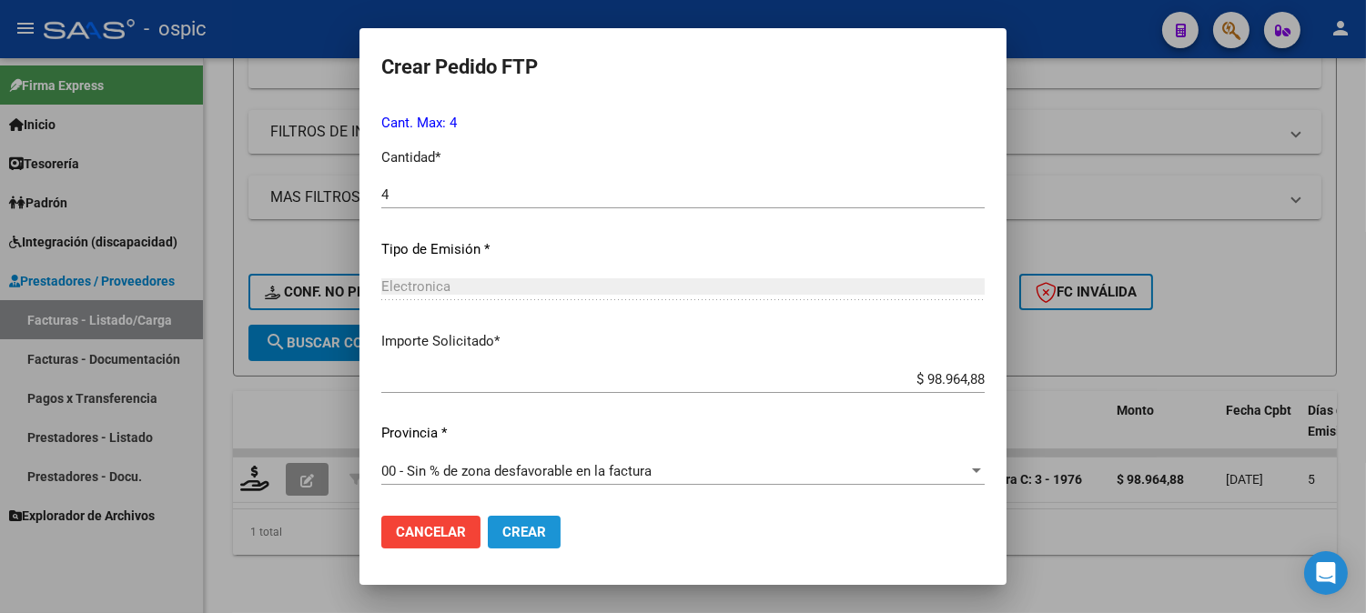
click at [502, 533] on span "Crear" at bounding box center [524, 532] width 44 height 16
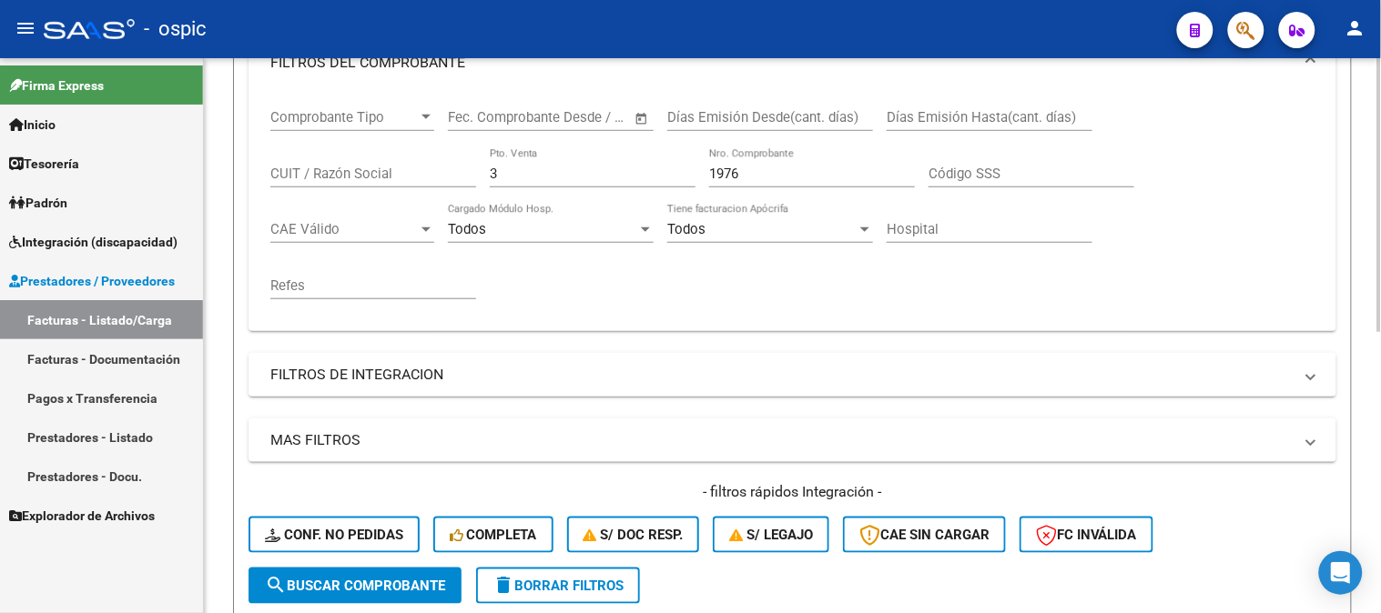
scroll to position [164, 0]
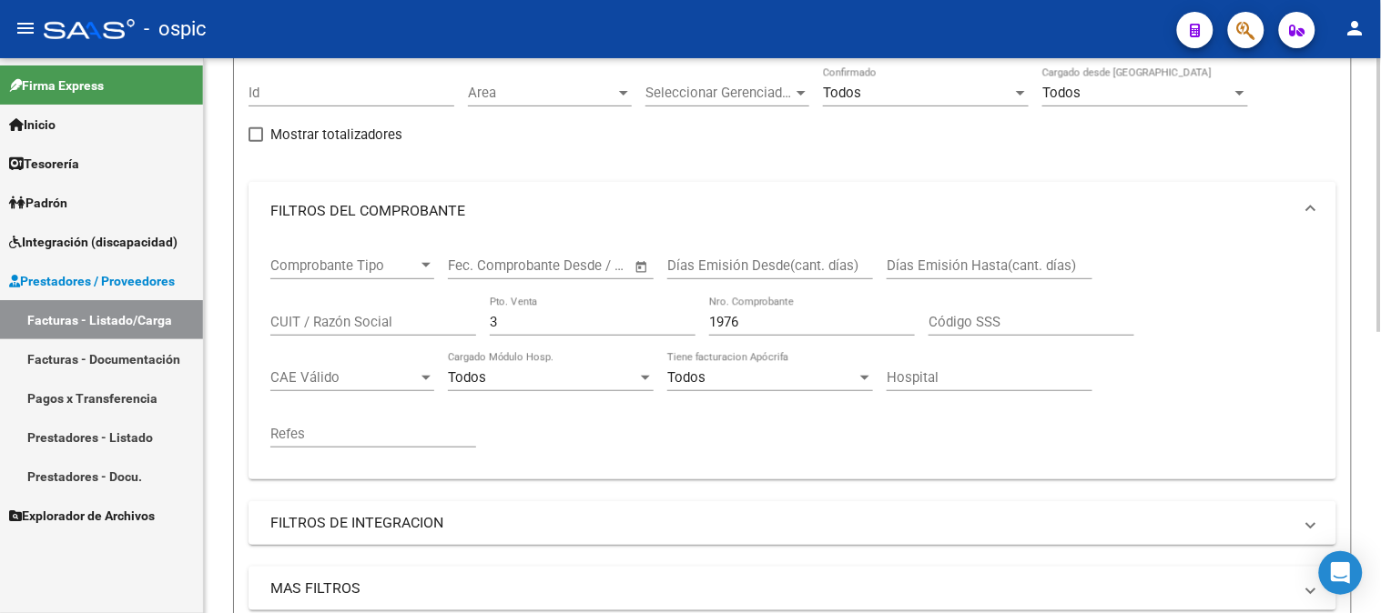
click at [349, 317] on div "Comprobante Tipo Comprobante Tipo Fecha inicio – Fecha fin Fec. Comprobante Des…" at bounding box center [792, 352] width 1044 height 225
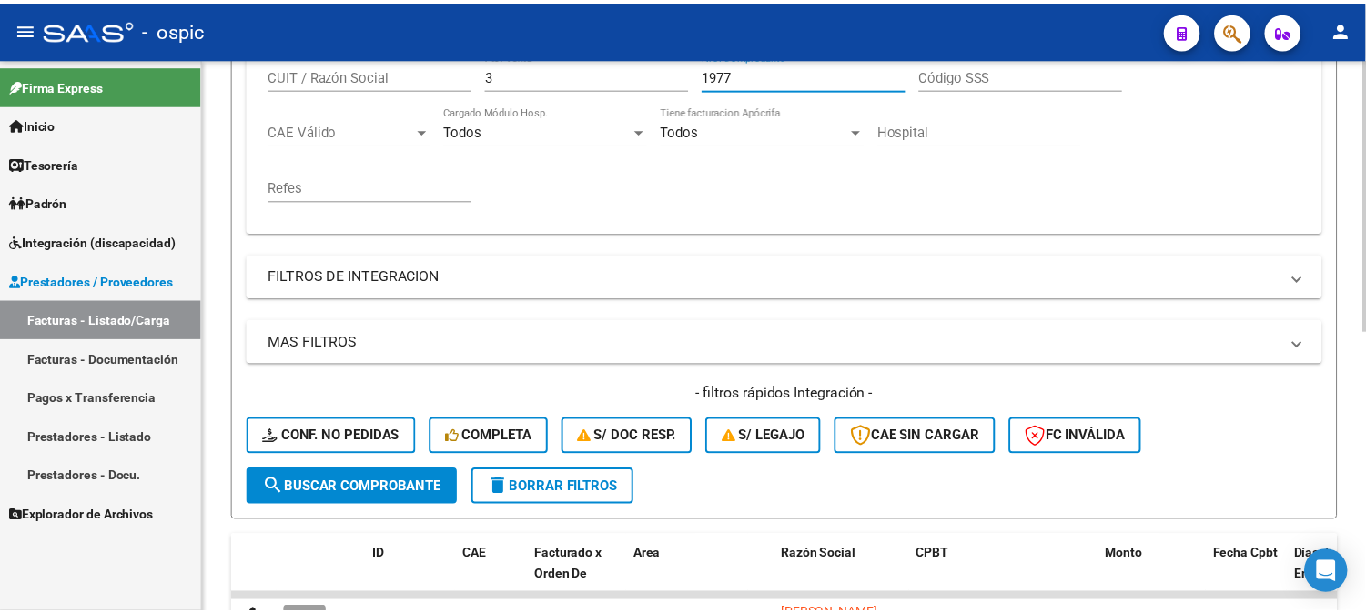
scroll to position [568, 0]
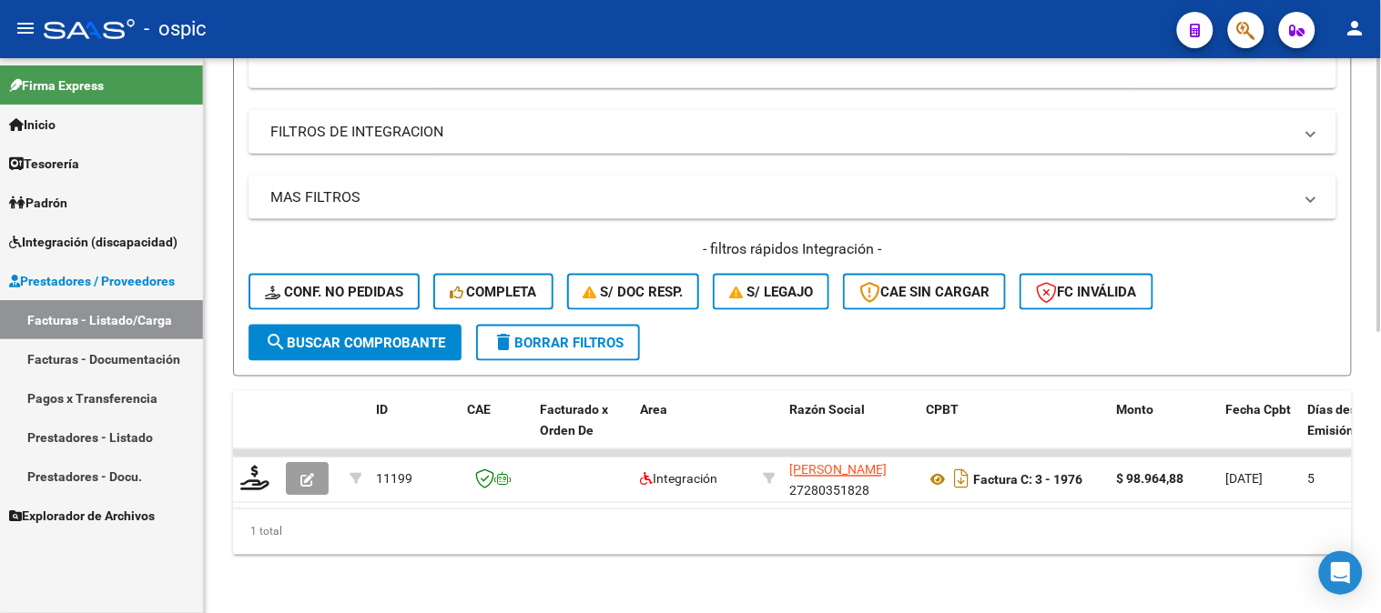
type input "1977"
click at [369, 335] on span "search Buscar Comprobante" at bounding box center [355, 343] width 180 height 16
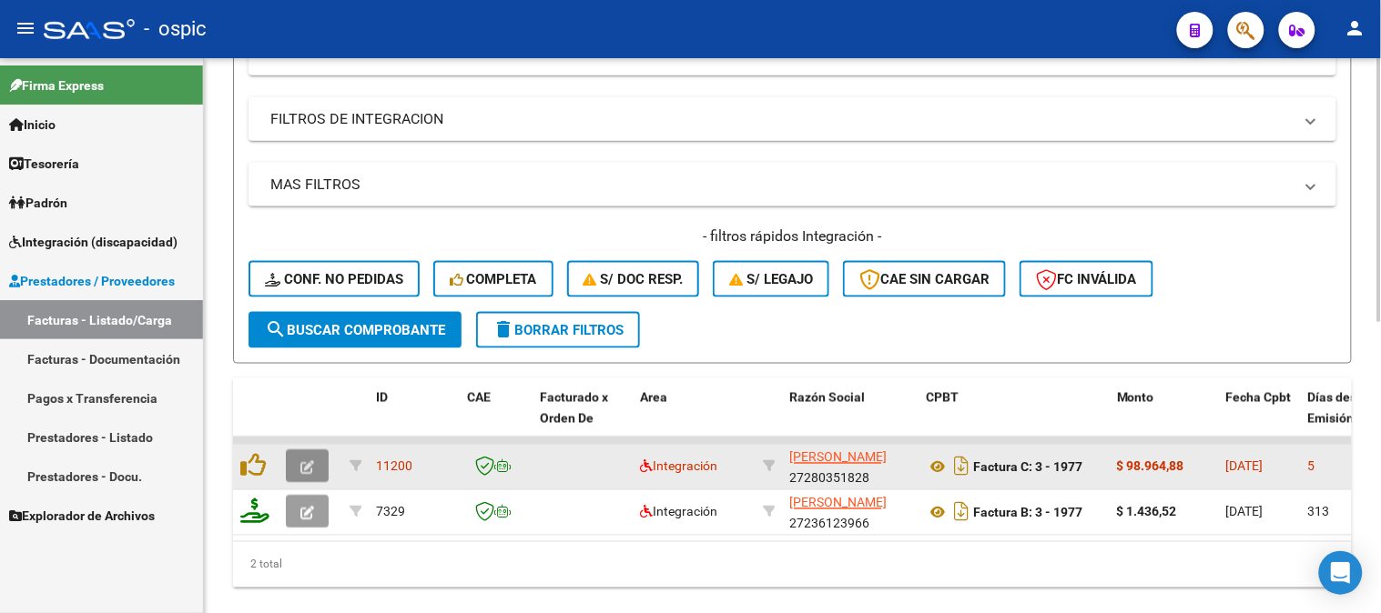
click at [307, 459] on span "button" at bounding box center [307, 467] width 14 height 16
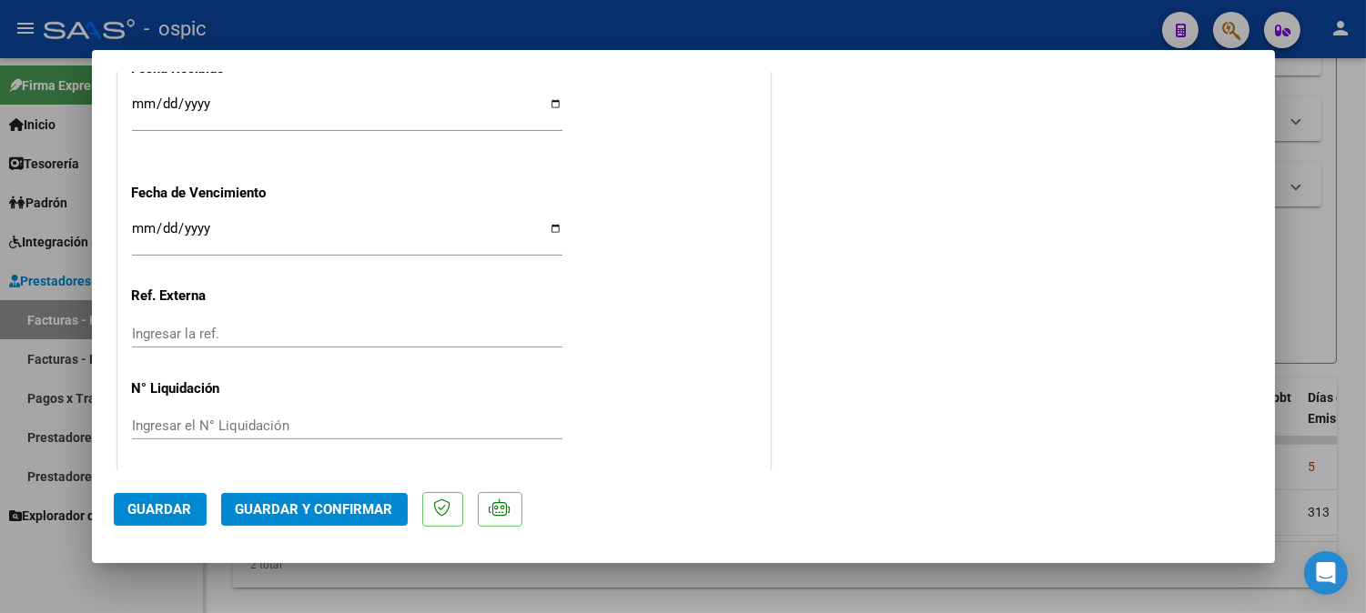
scroll to position [0, 0]
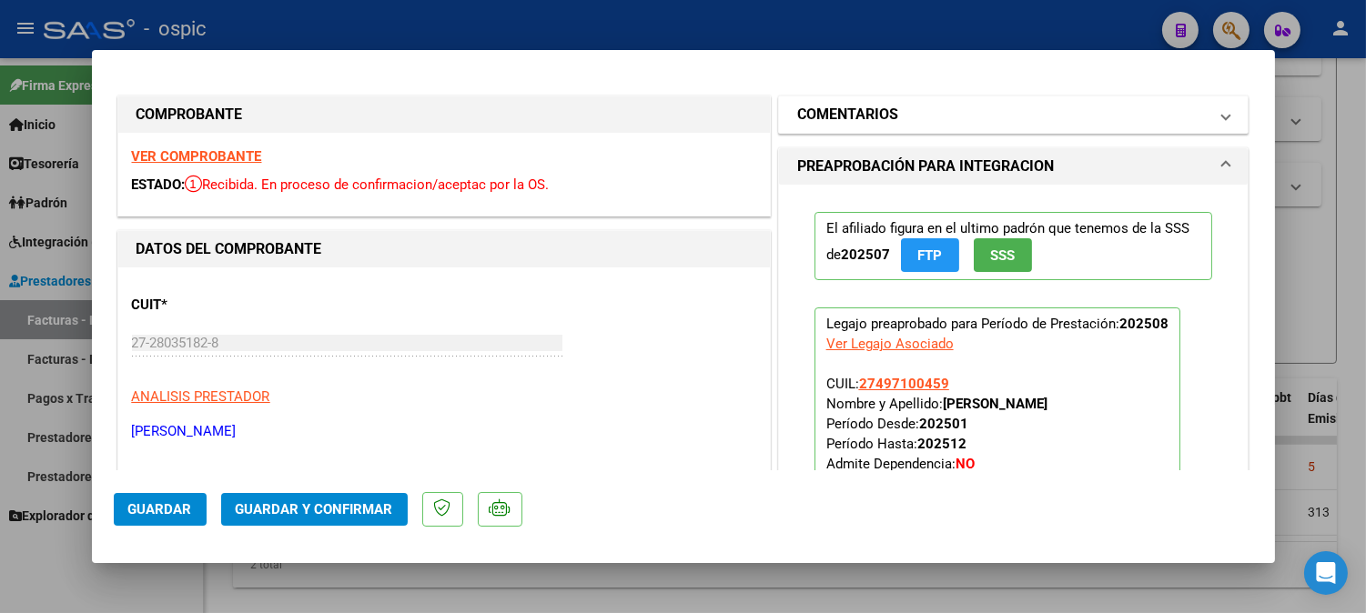
click at [894, 114] on mat-panel-title "COMENTARIOS" at bounding box center [1002, 115] width 411 height 22
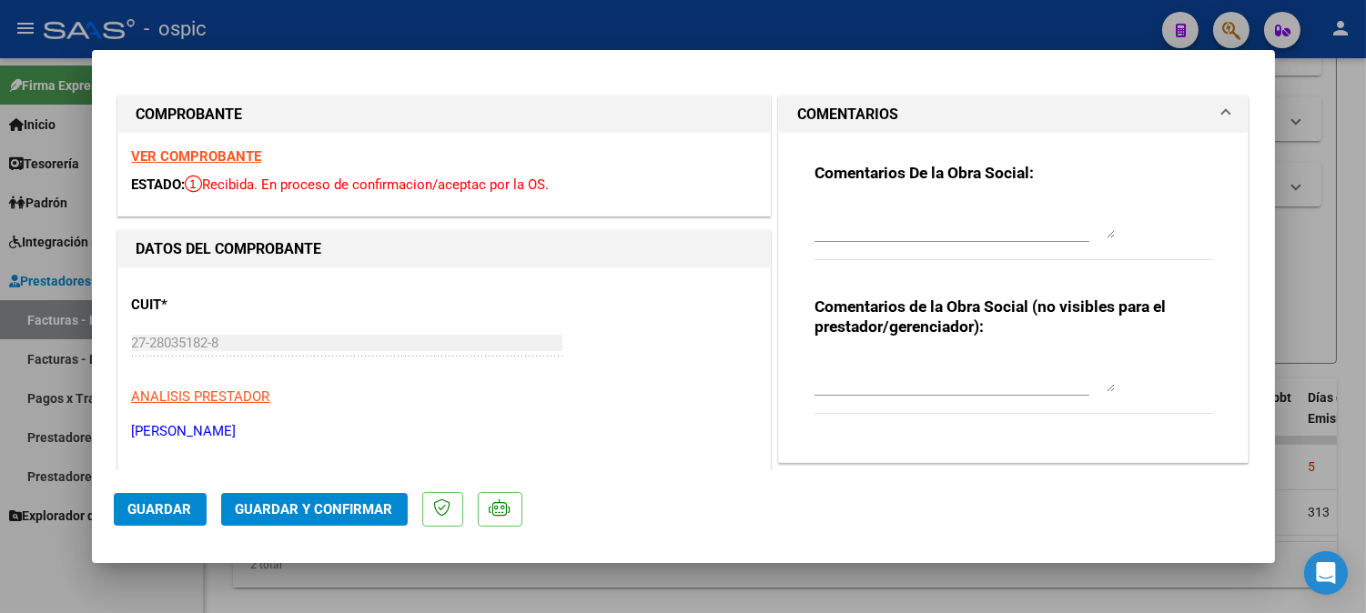
click at [949, 355] on div at bounding box center [965, 374] width 300 height 44
type textarea "PSICO 8 SESIONES"
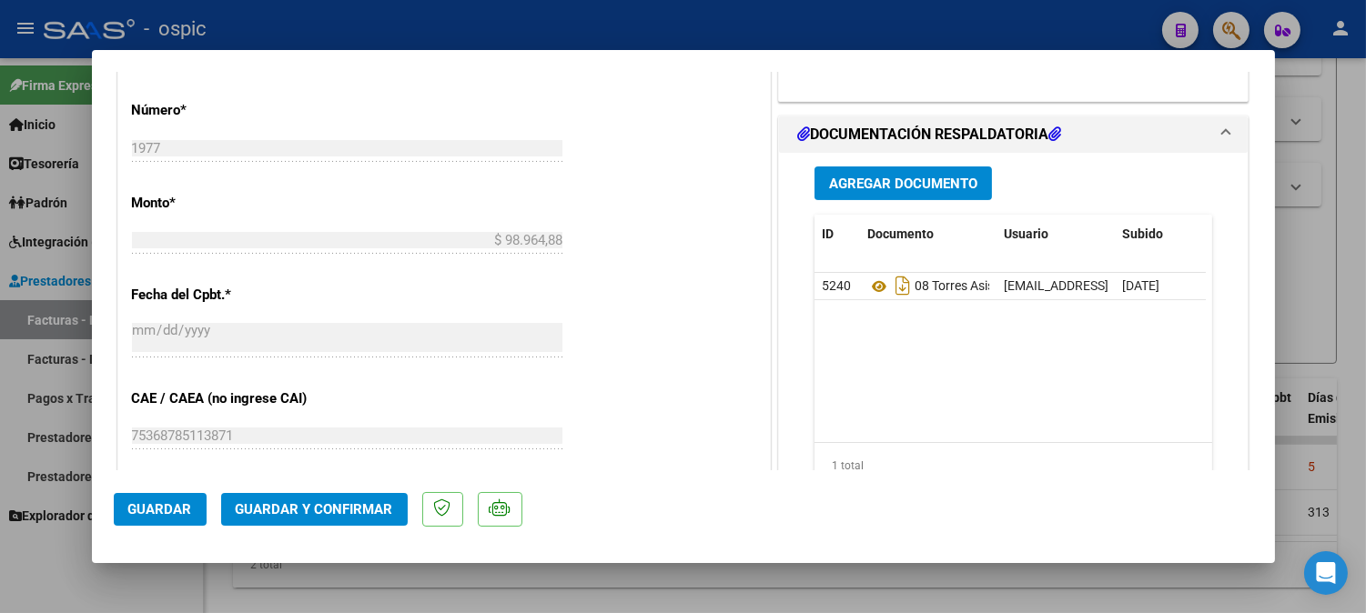
scroll to position [825, 0]
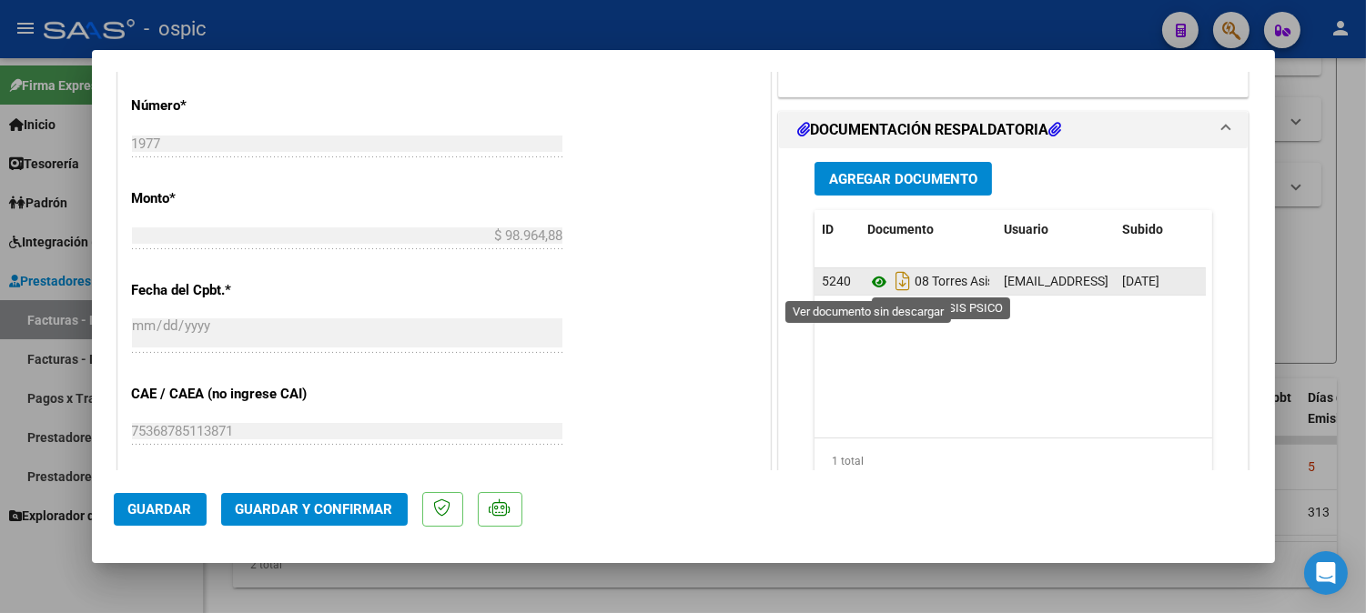
click at [872, 280] on icon at bounding box center [879, 282] width 24 height 22
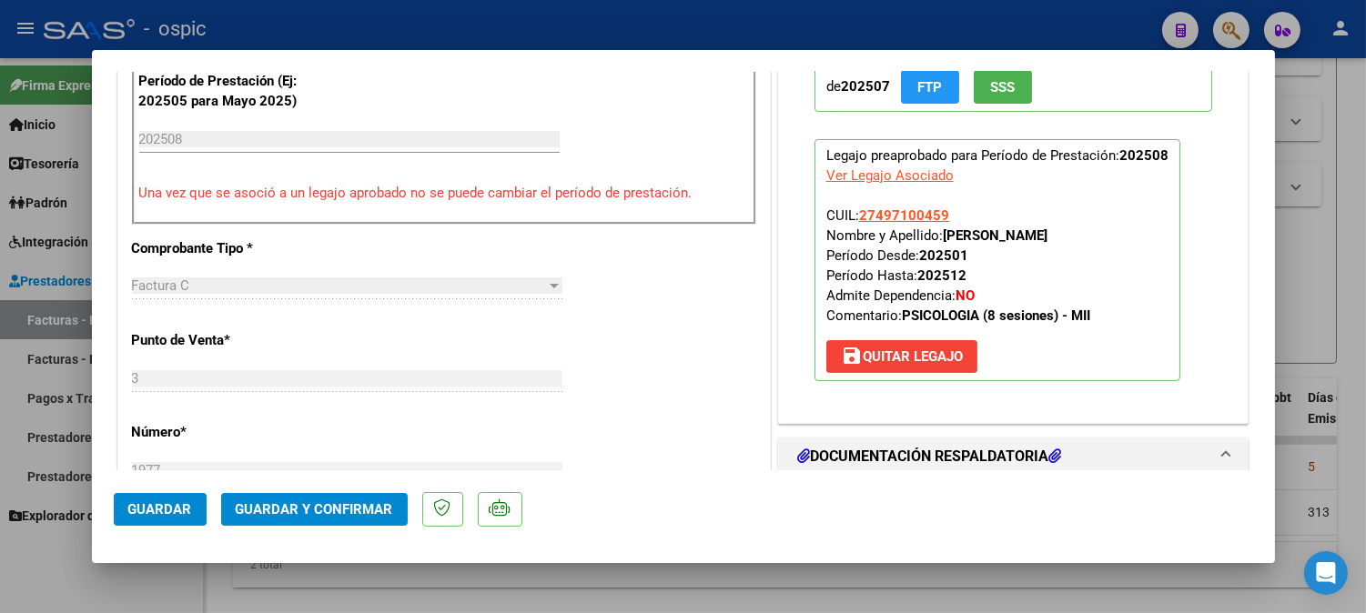
scroll to position [517, 0]
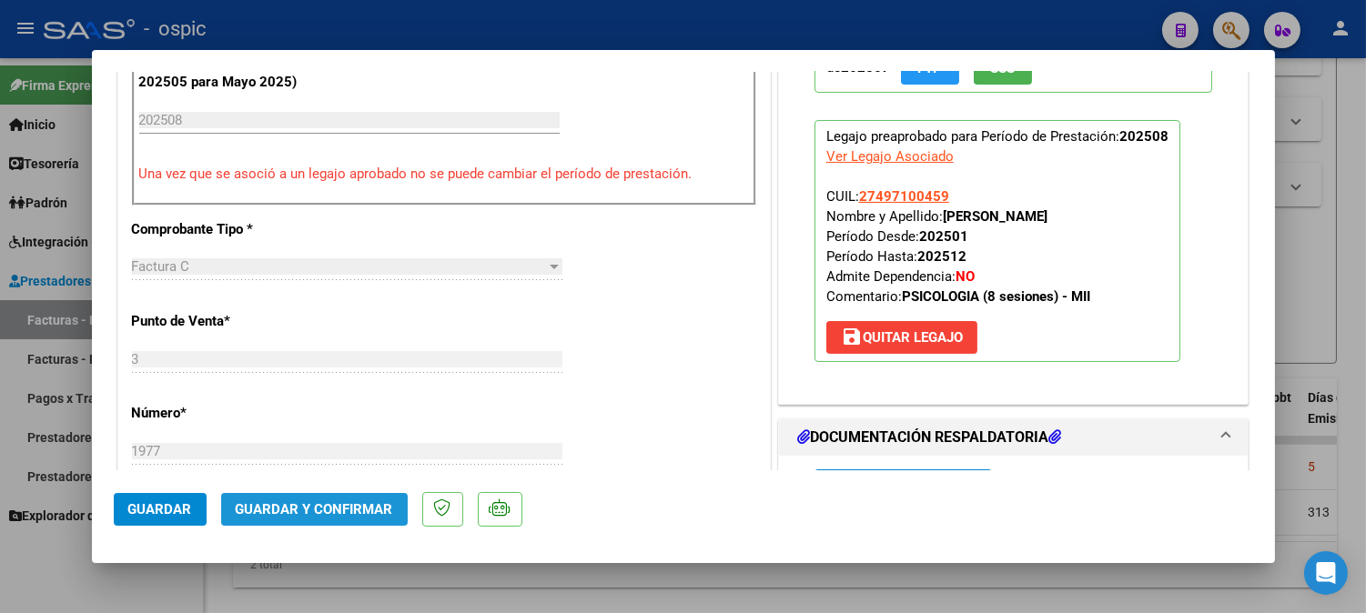
click at [313, 520] on button "Guardar y Confirmar" at bounding box center [314, 509] width 187 height 33
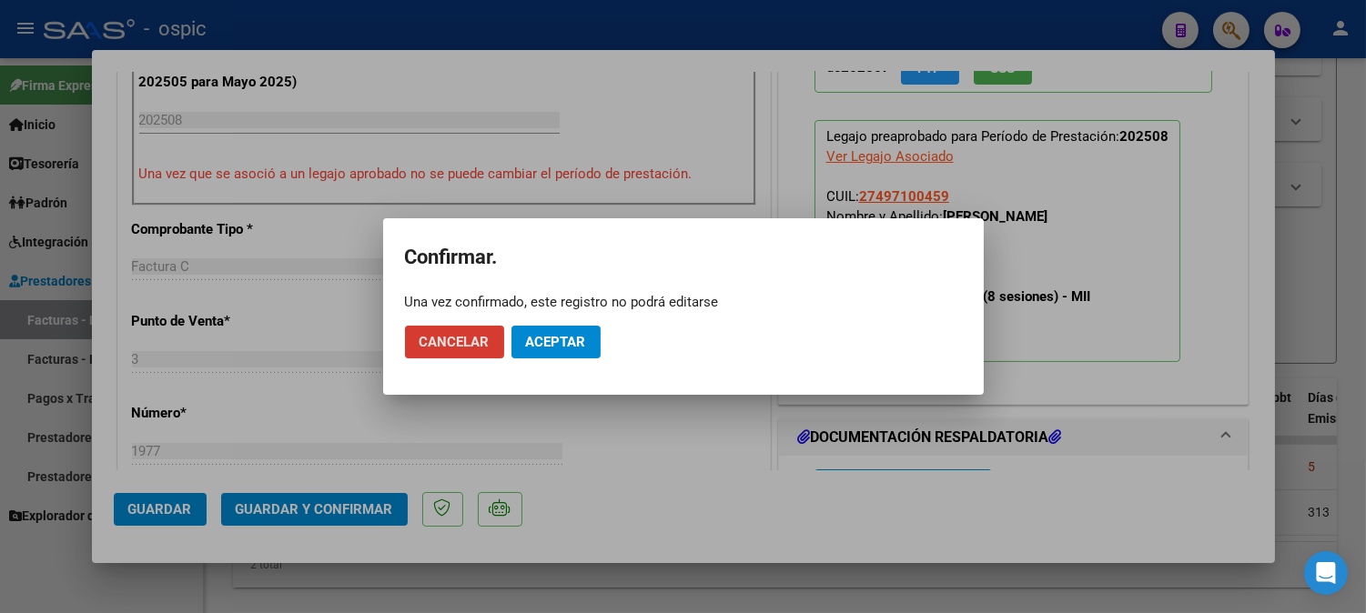
click at [557, 342] on span "Aceptar" at bounding box center [556, 342] width 60 height 16
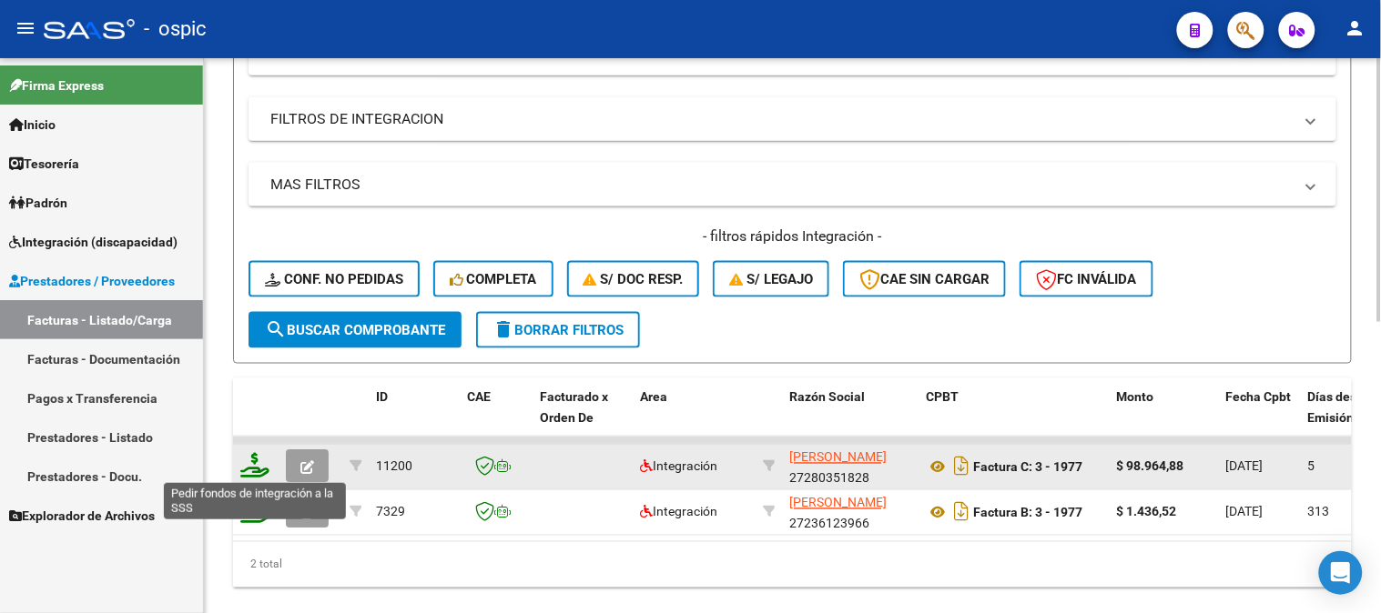
click at [253, 460] on icon at bounding box center [254, 465] width 29 height 25
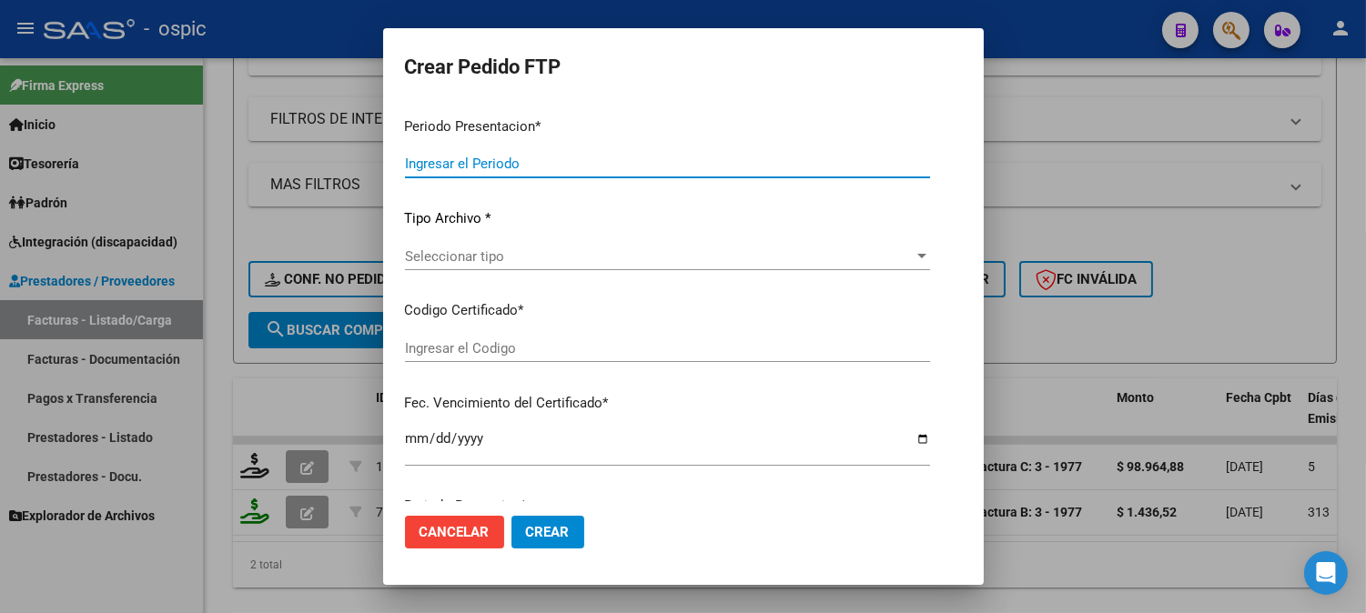
type input "202508"
type input "$ 98.964,88"
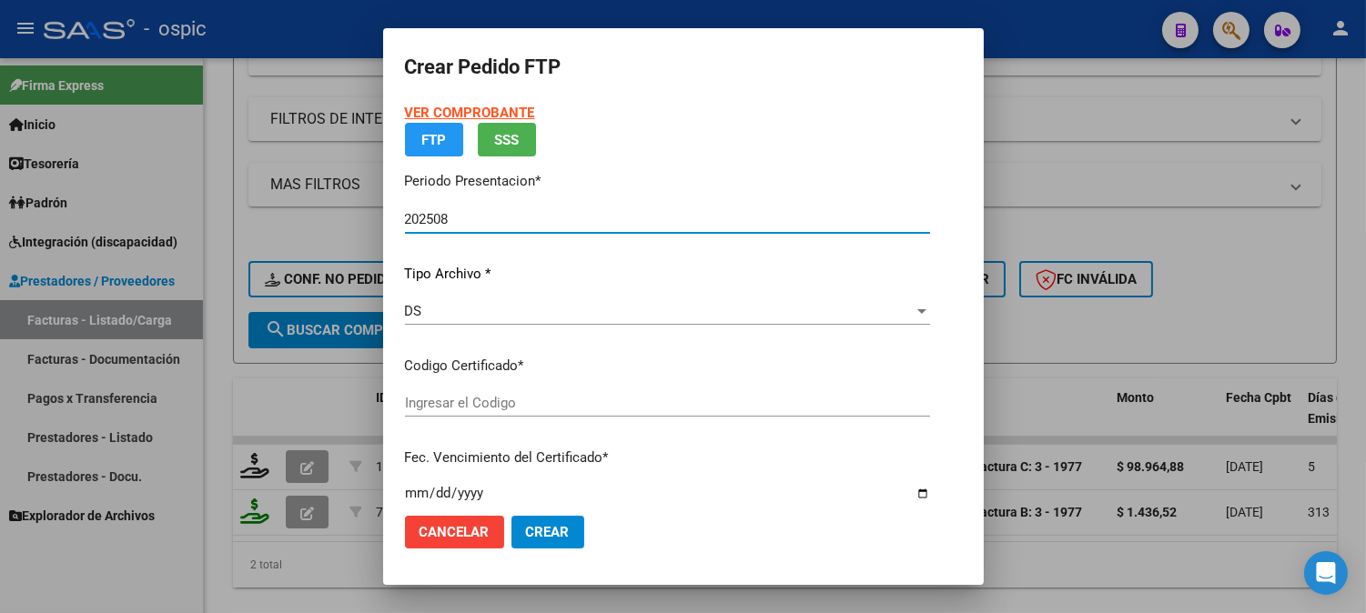
type input "0000000000000000000000000000001868806274"
type input "2027-06-01"
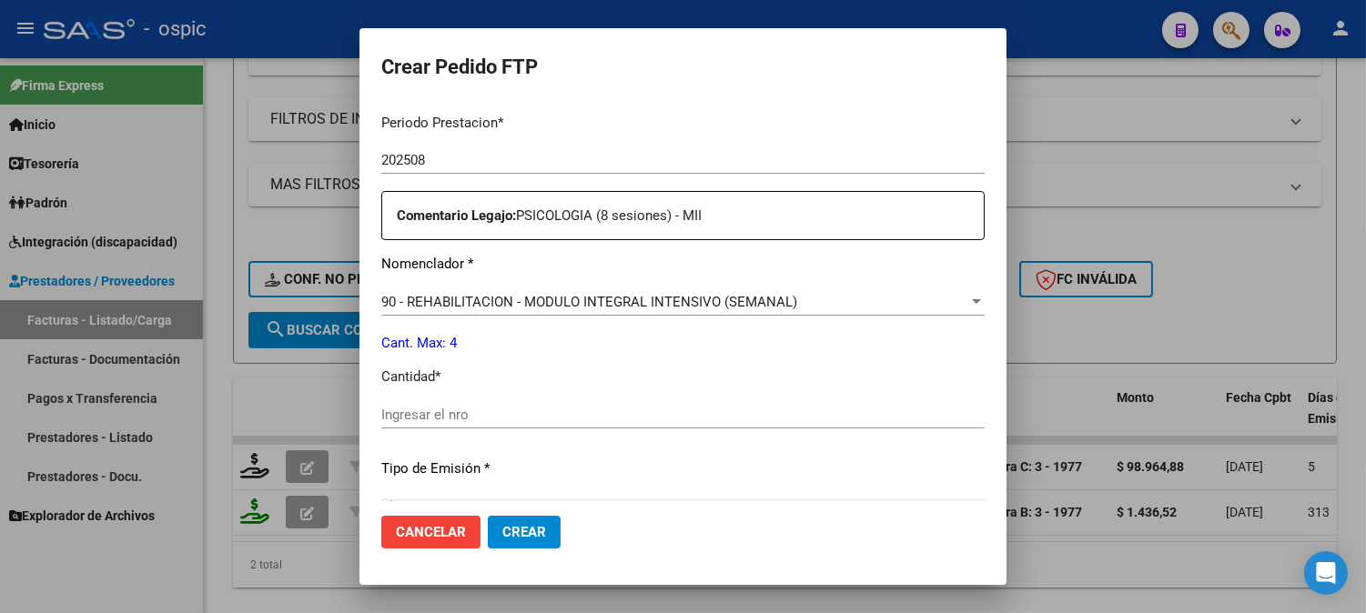
scroll to position [582, 0]
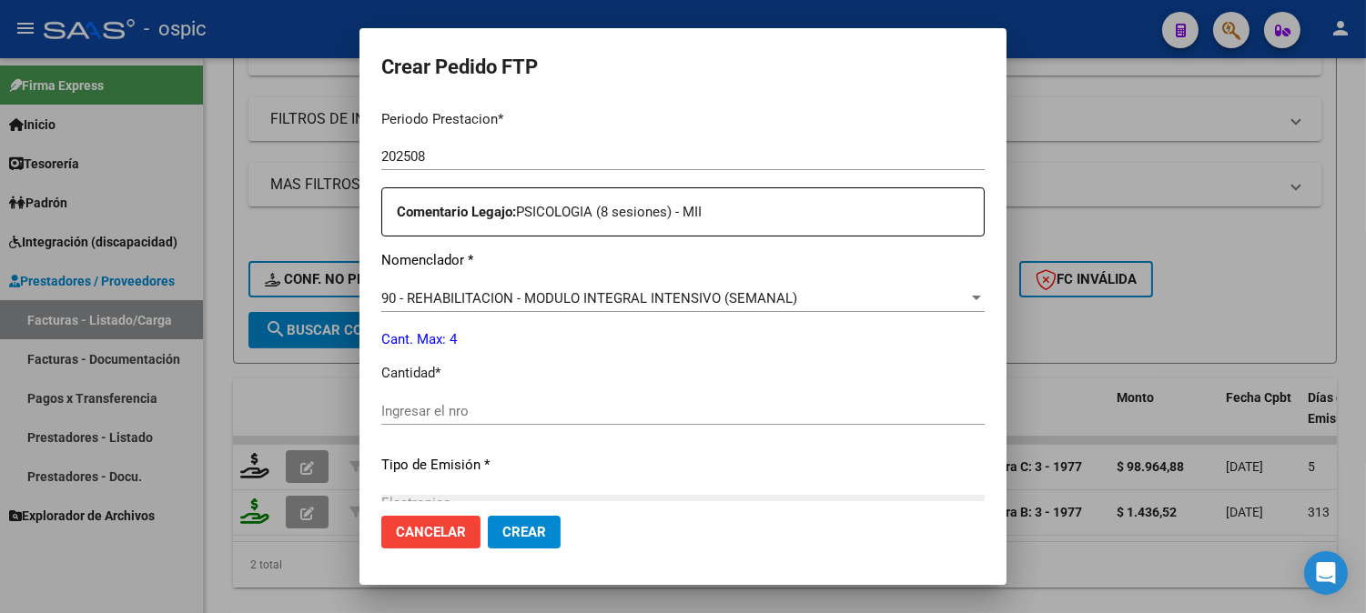
click at [615, 401] on div "Ingresar el nro" at bounding box center [682, 411] width 603 height 27
type input "4"
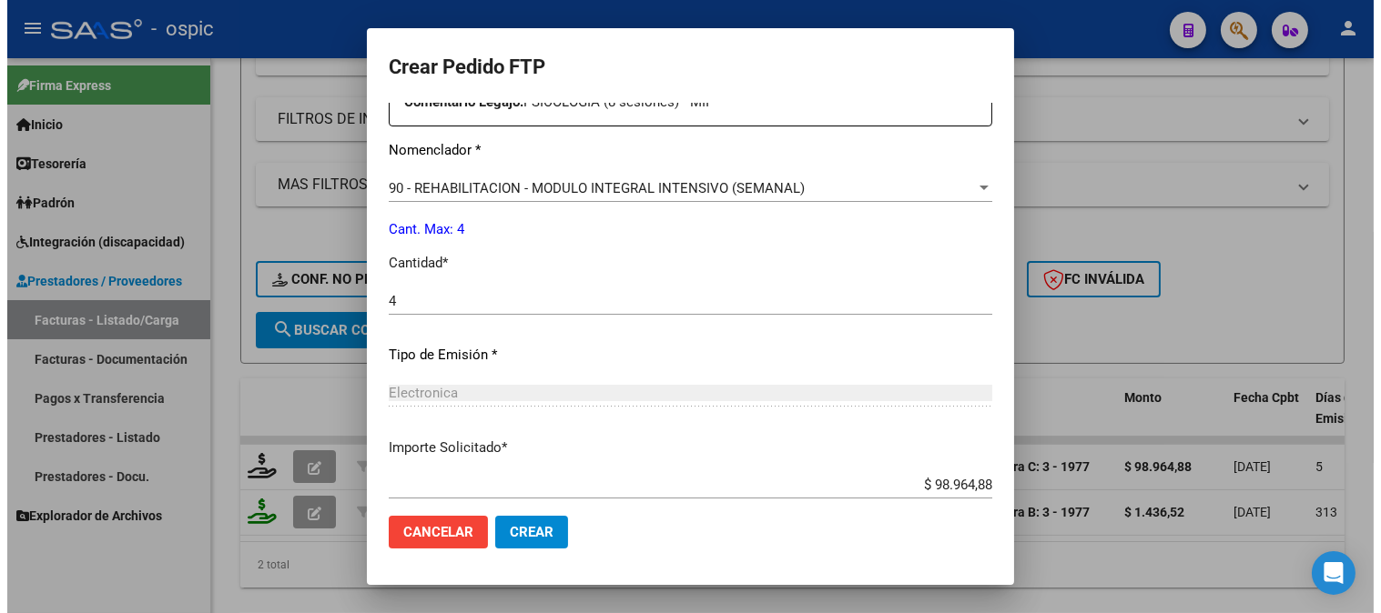
scroll to position [798, 0]
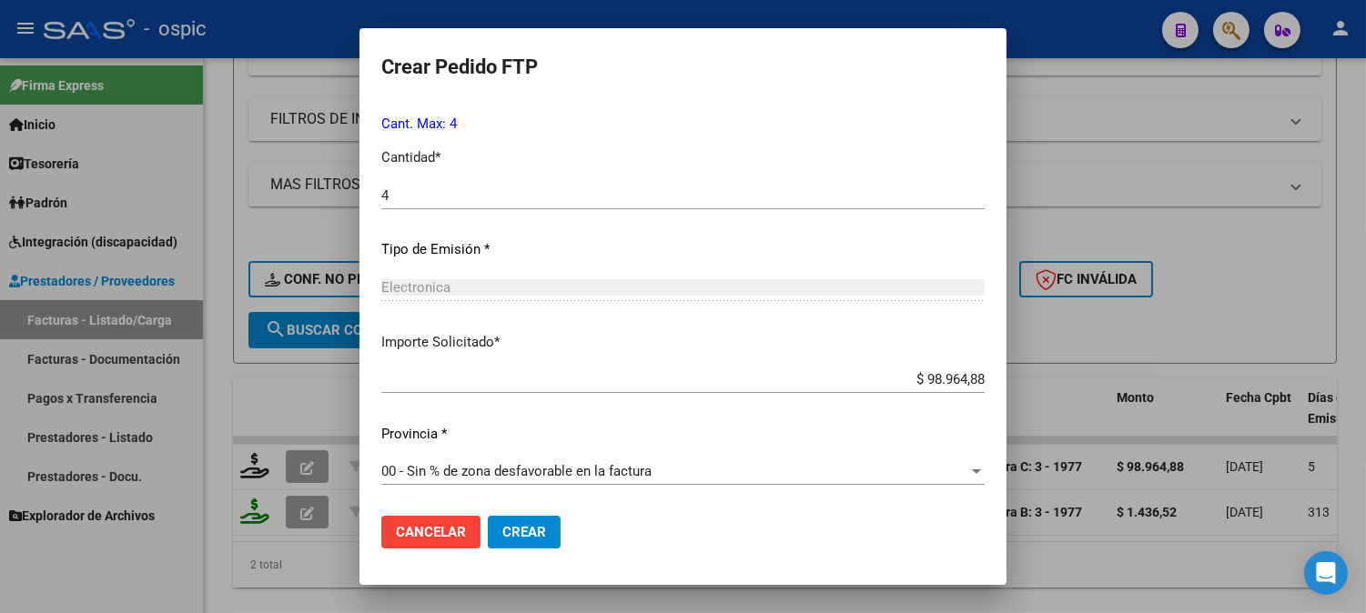
drag, startPoint x: 498, startPoint y: 529, endPoint x: 705, endPoint y: 443, distance: 224.4
click at [502, 528] on span "Crear" at bounding box center [524, 532] width 44 height 16
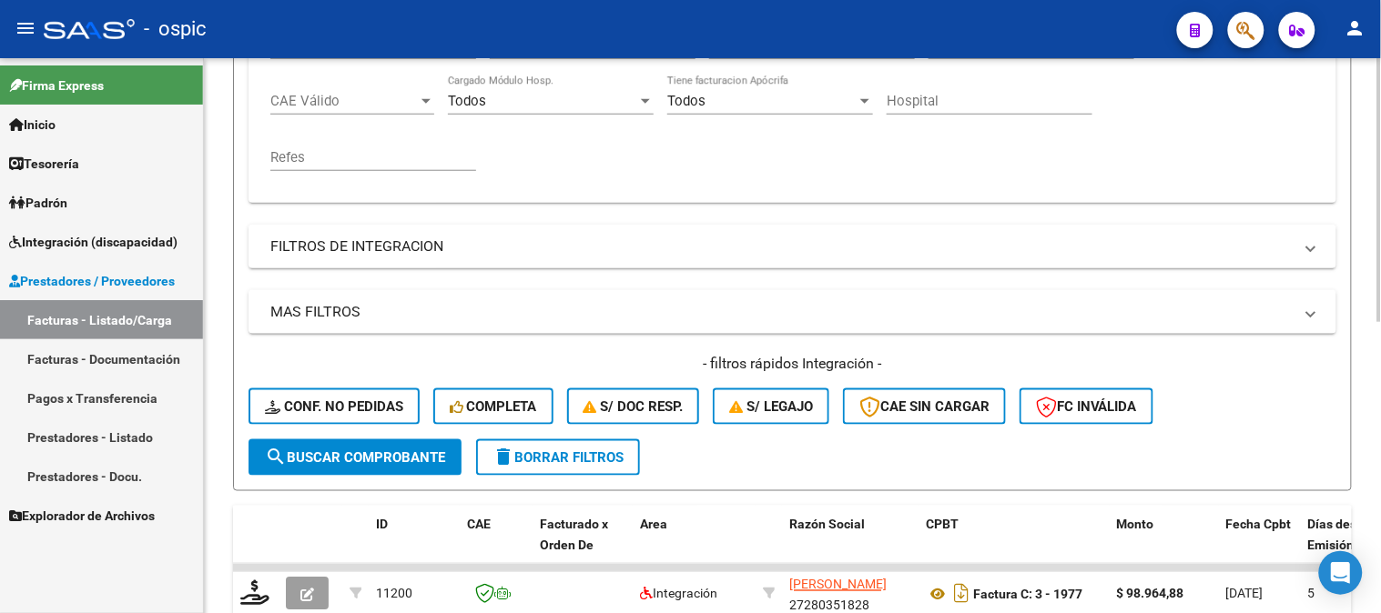
scroll to position [164, 0]
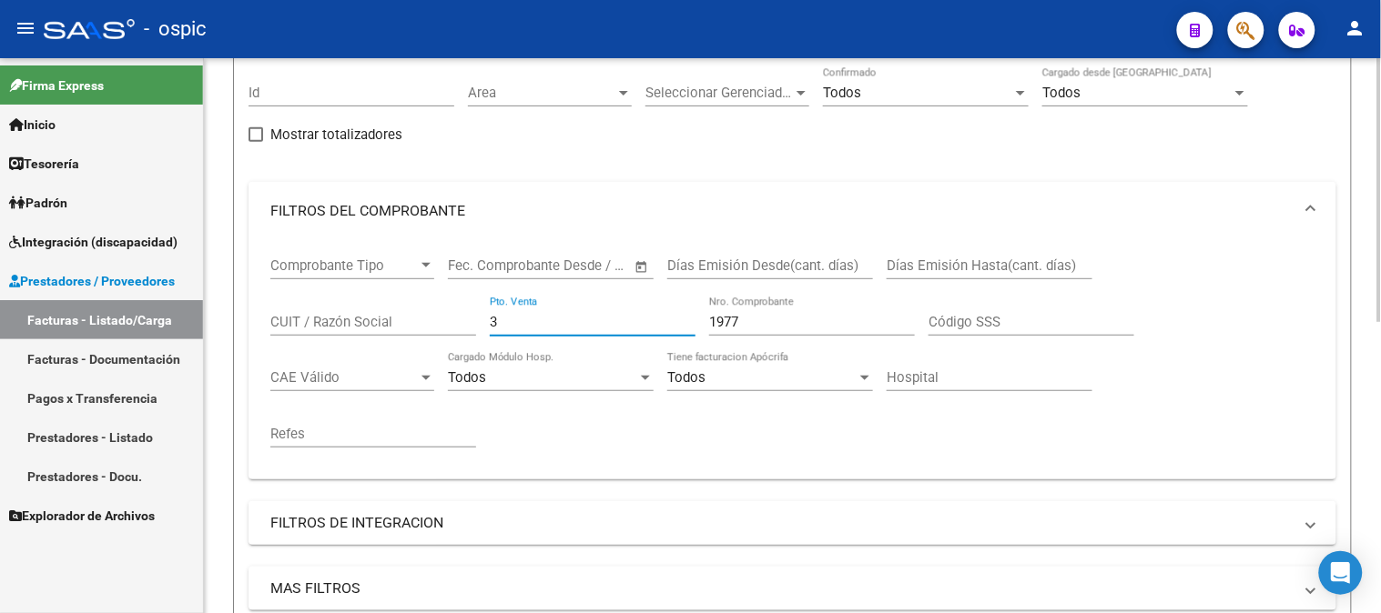
click at [351, 312] on div "Comprobante Tipo Comprobante Tipo Fecha inicio – Fecha fin Fec. Comprobante Des…" at bounding box center [792, 352] width 1044 height 225
type input "2"
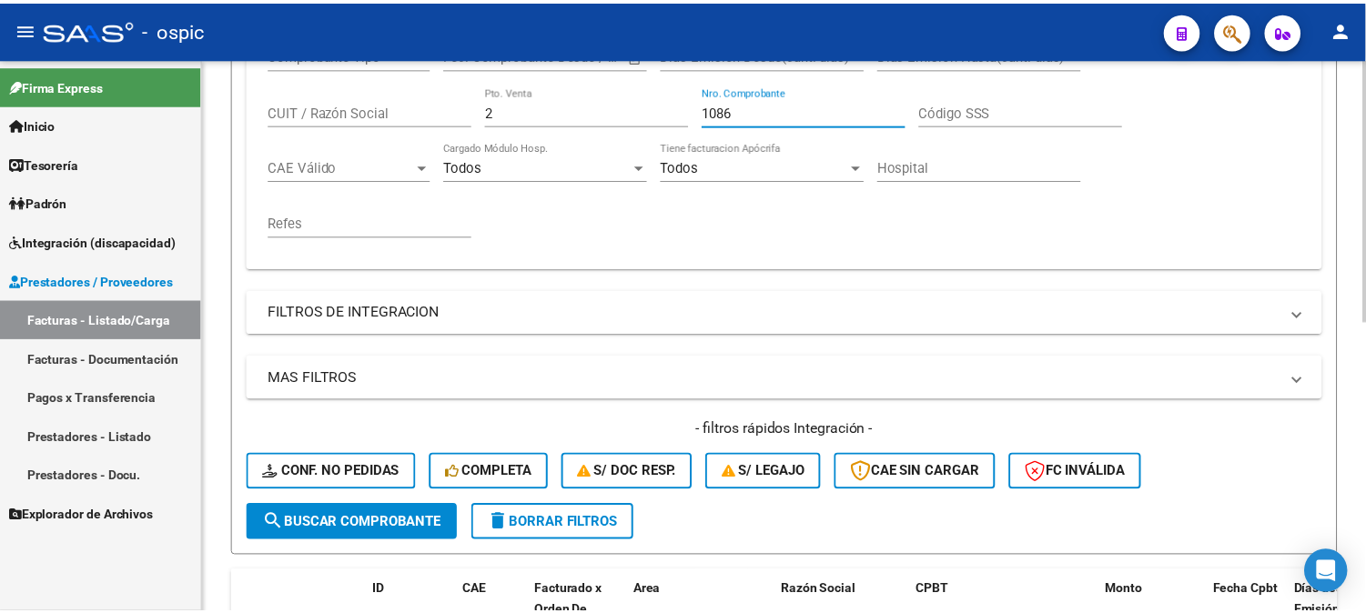
scroll to position [568, 0]
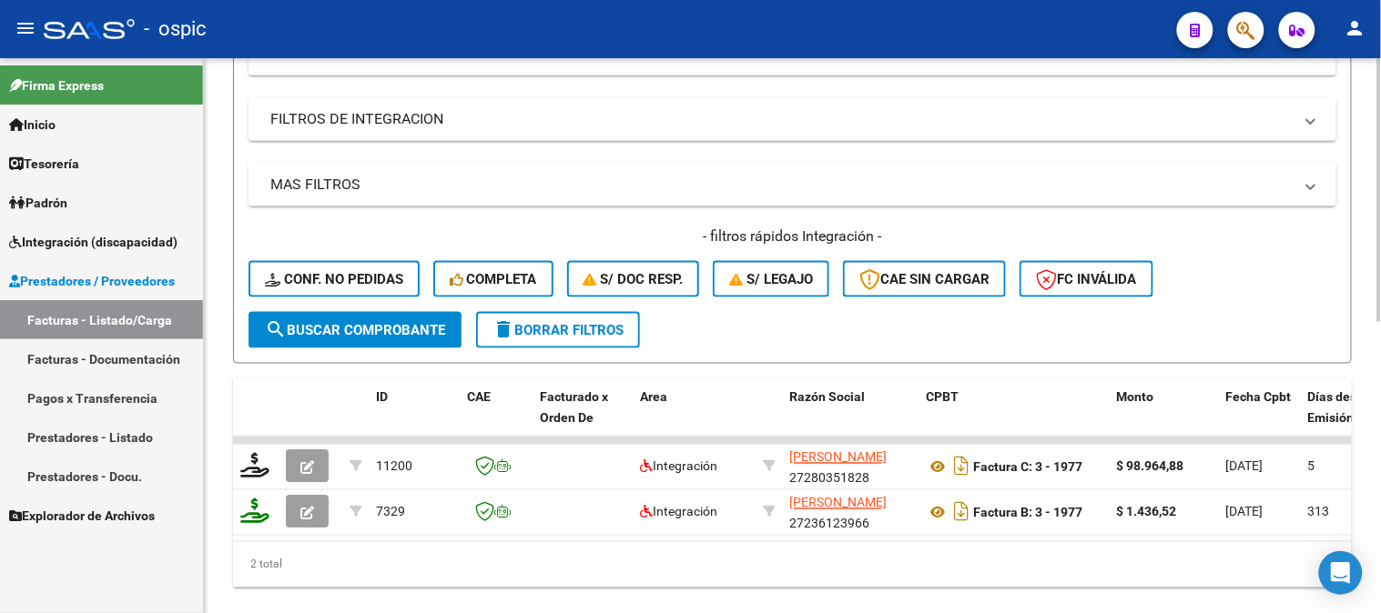
type input "1086"
click at [399, 314] on button "search Buscar Comprobante" at bounding box center [354, 330] width 213 height 36
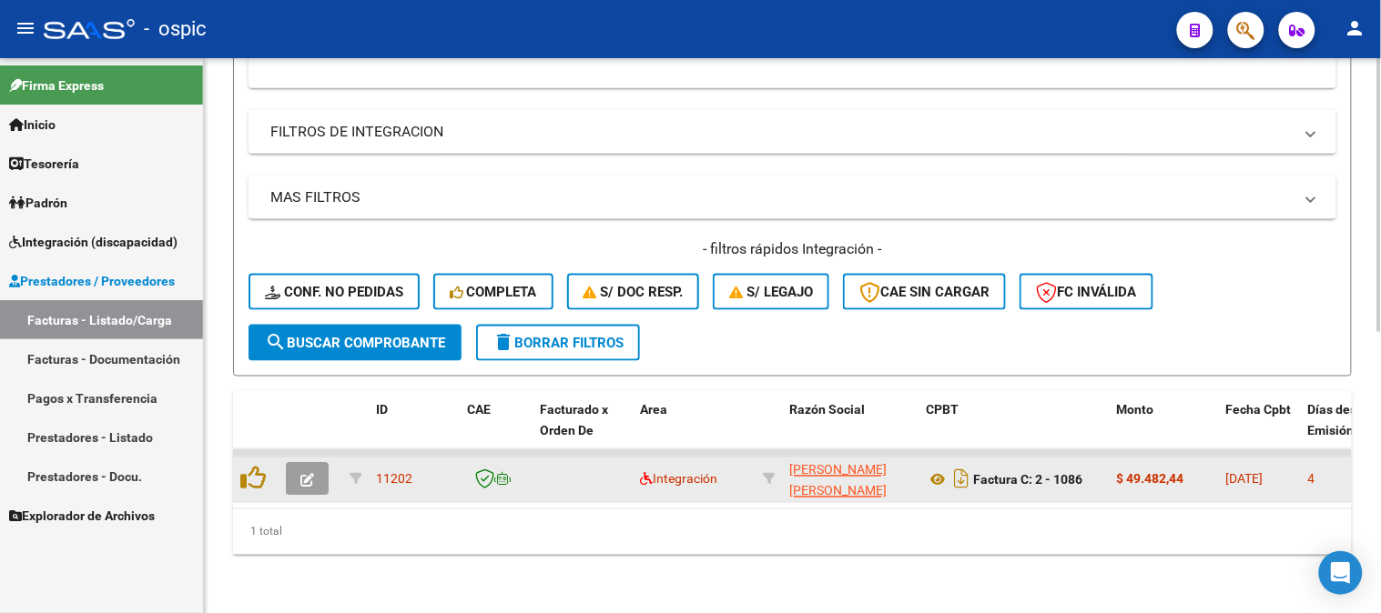
click at [317, 463] on button "button" at bounding box center [307, 479] width 43 height 33
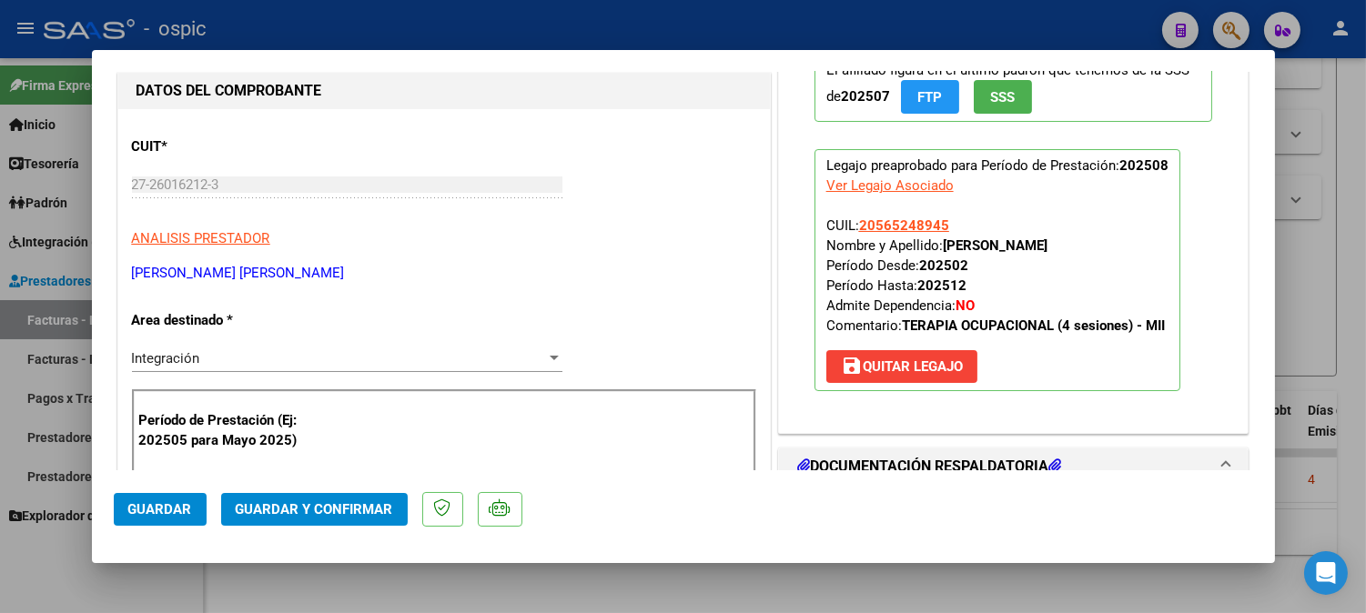
scroll to position [0, 0]
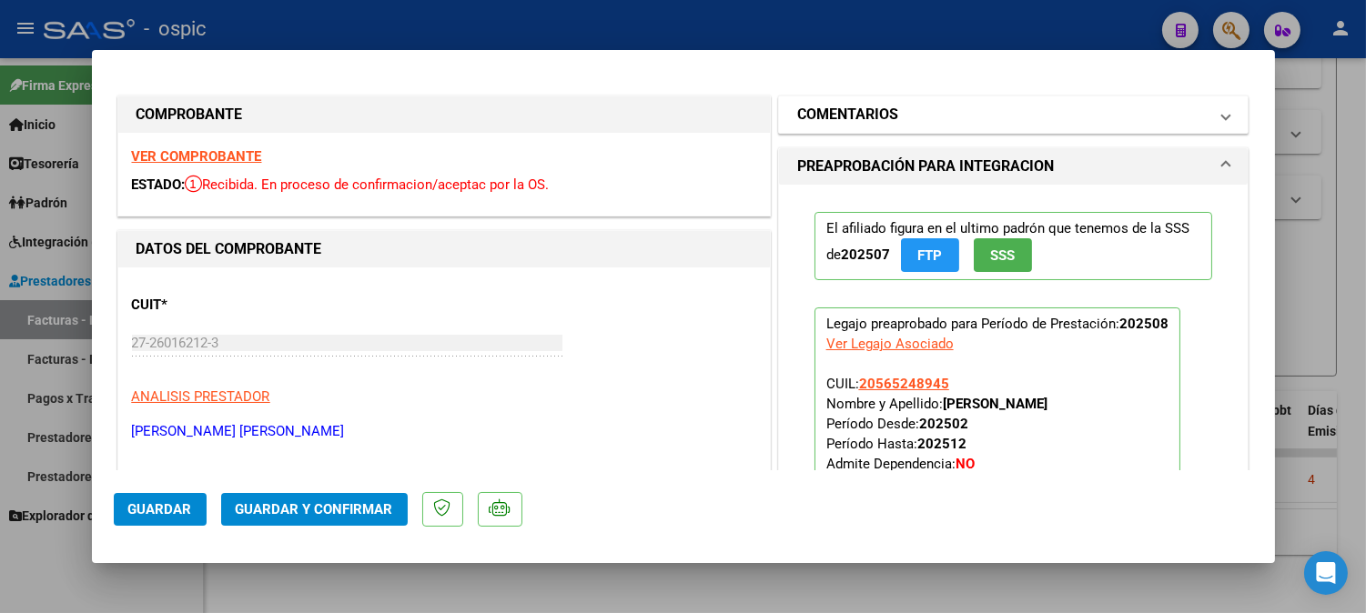
click at [858, 114] on h1 "COMENTARIOS" at bounding box center [847, 115] width 101 height 22
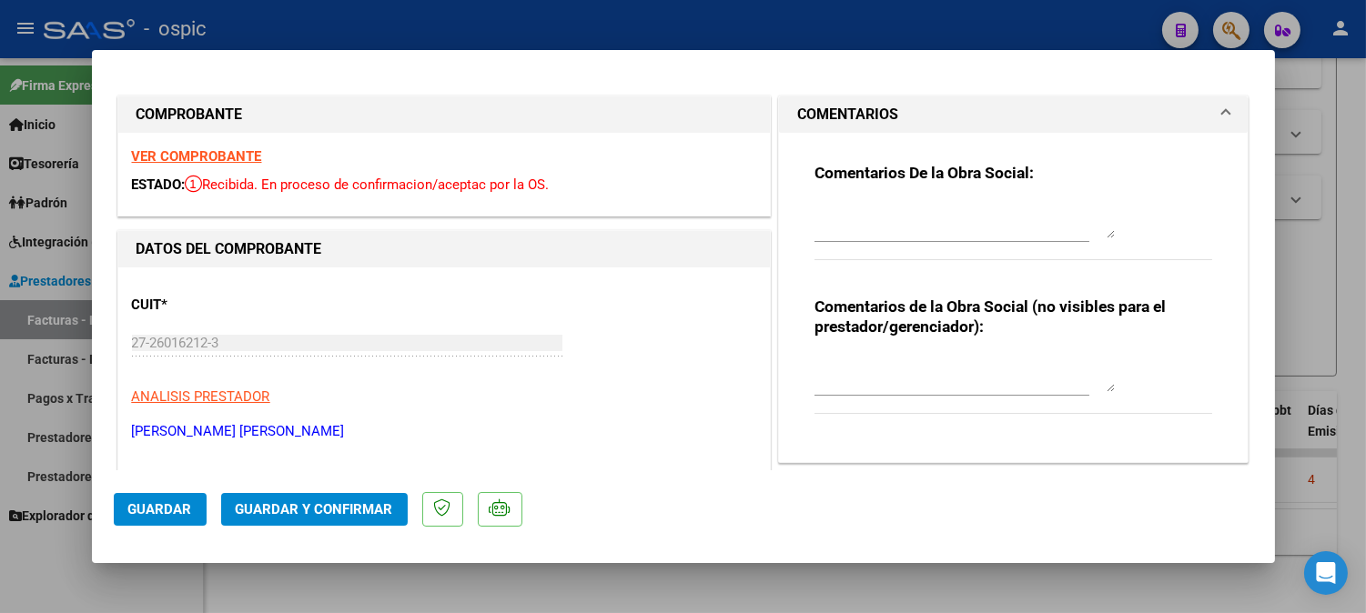
click at [890, 370] on textarea at bounding box center [965, 374] width 300 height 36
type textarea "T.O 4 SESIONES"
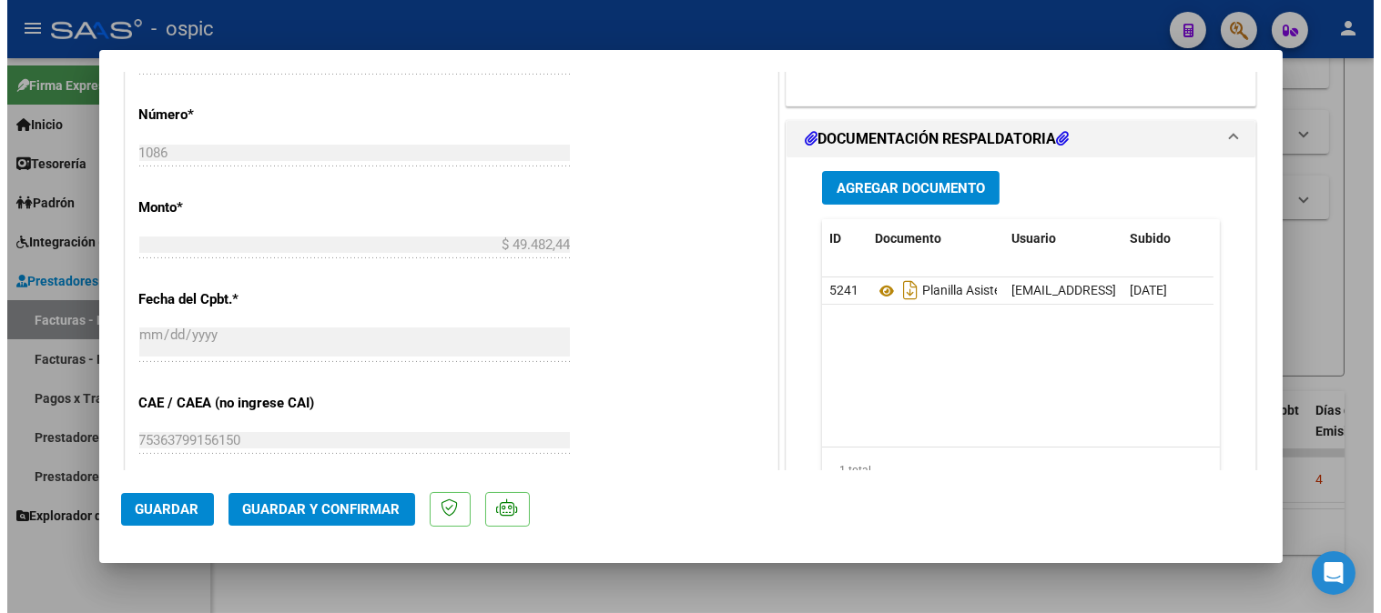
scroll to position [825, 0]
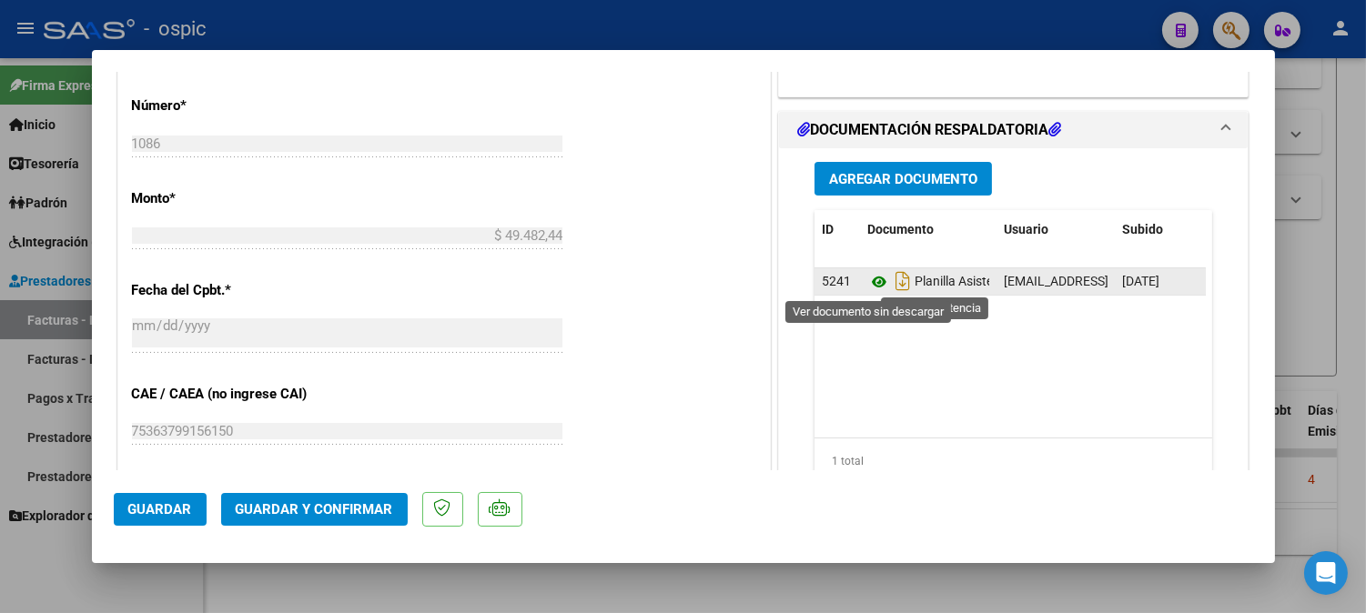
click at [867, 279] on icon at bounding box center [879, 282] width 24 height 22
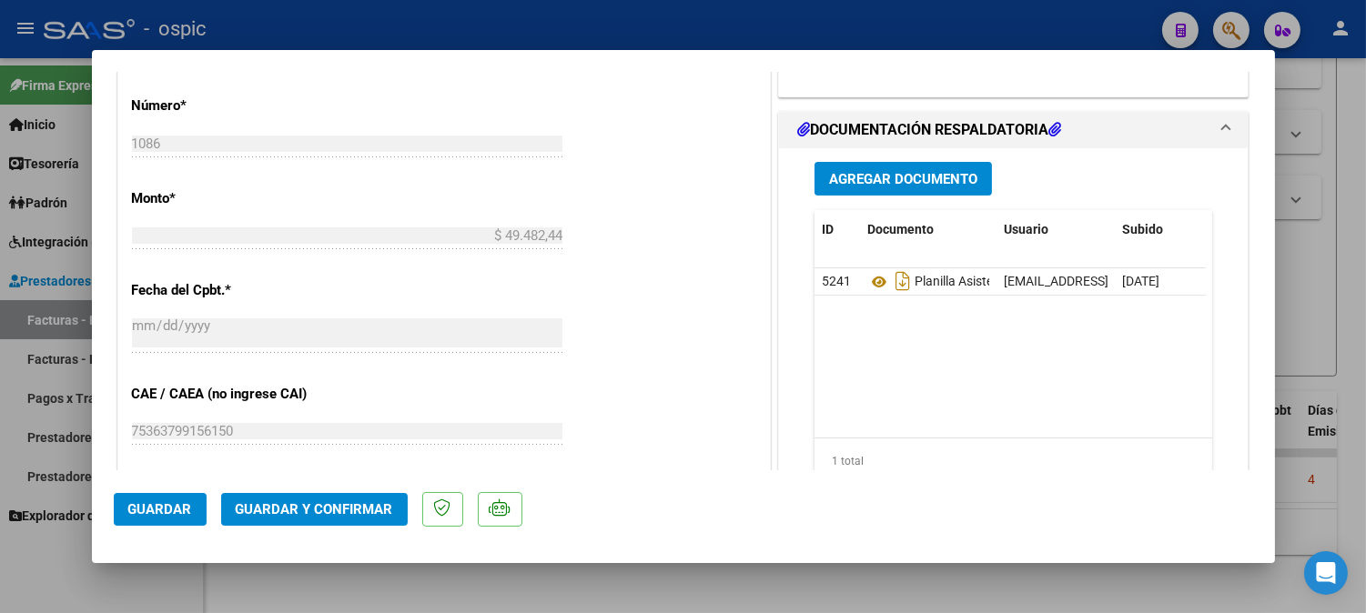
click at [361, 504] on span "Guardar y Confirmar" at bounding box center [314, 509] width 157 height 16
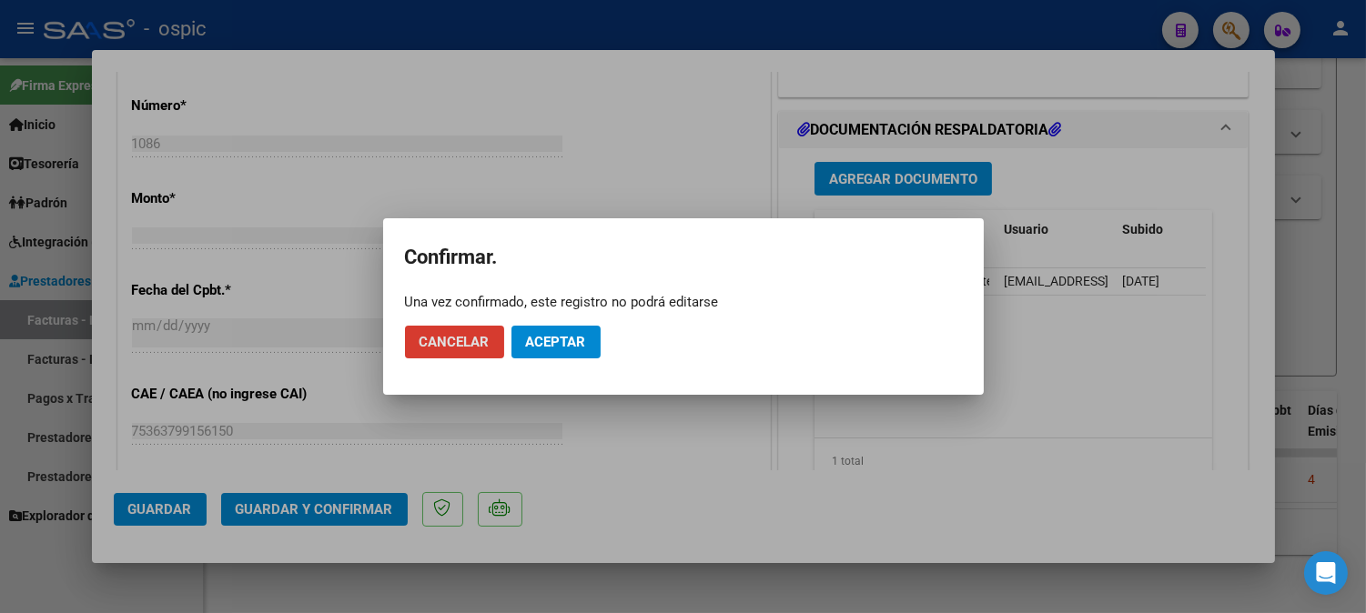
click at [544, 337] on span "Aceptar" at bounding box center [556, 342] width 60 height 16
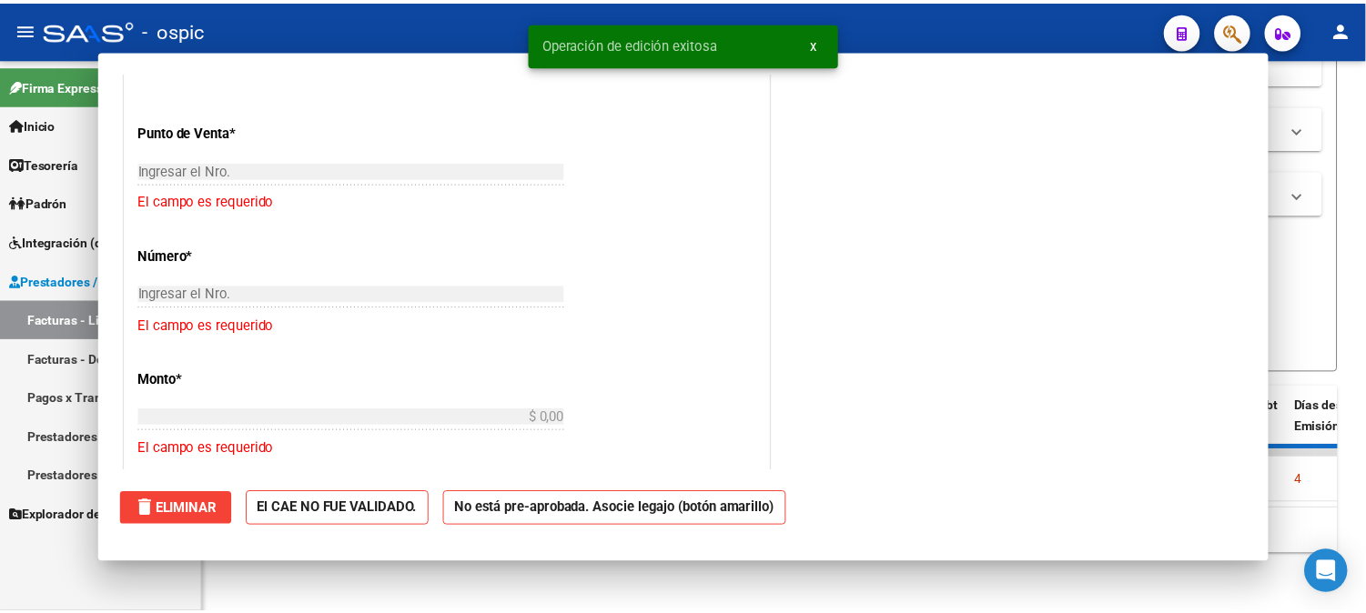
scroll to position [0, 0]
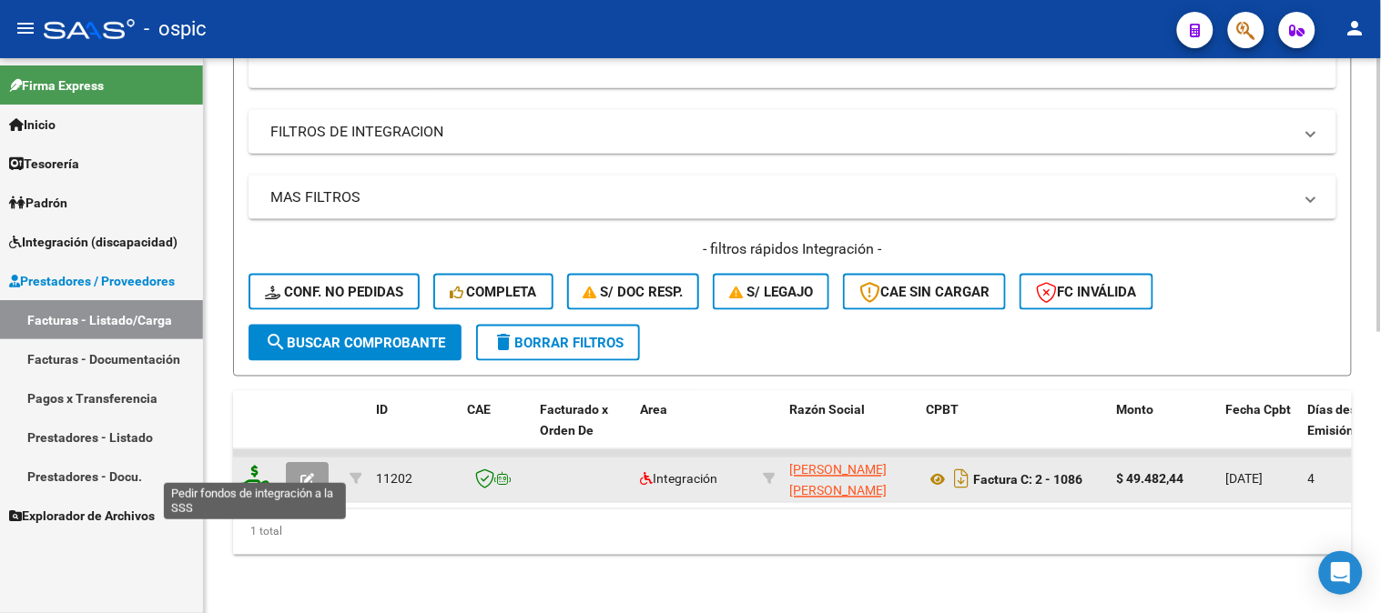
click at [252, 466] on icon at bounding box center [254, 478] width 29 height 25
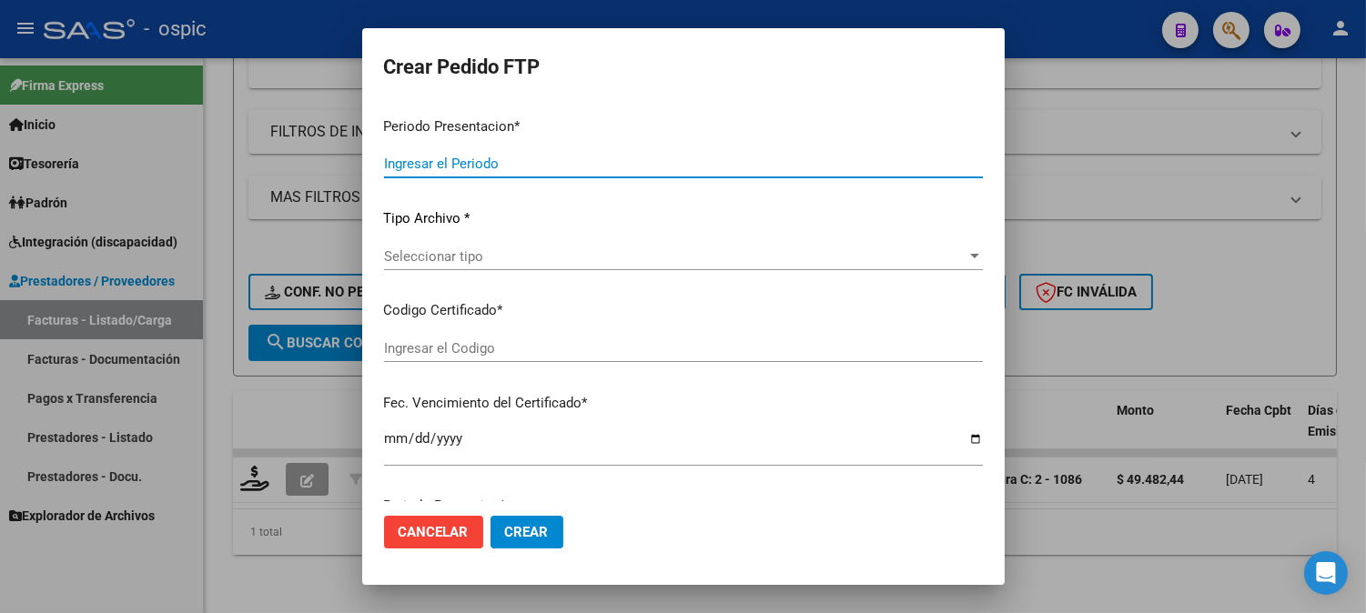
type input "202508"
type input "$ 49.482,44"
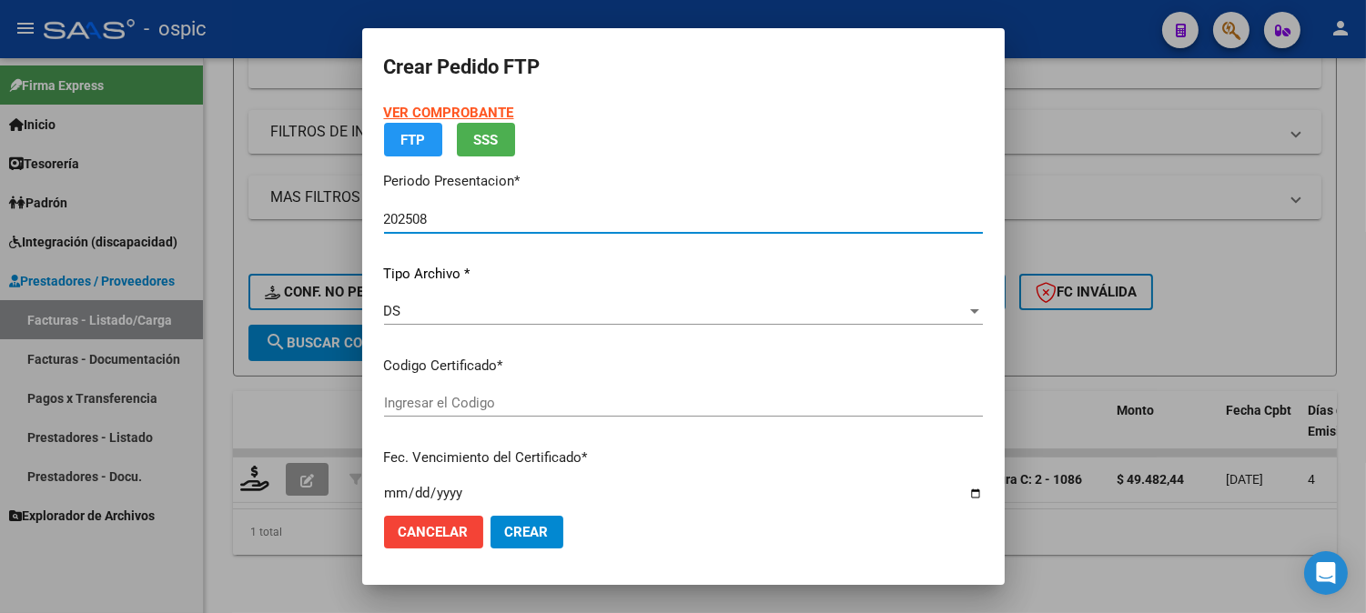
type input "0000000000000000000000000000005886763117"
type input "2027-11-02"
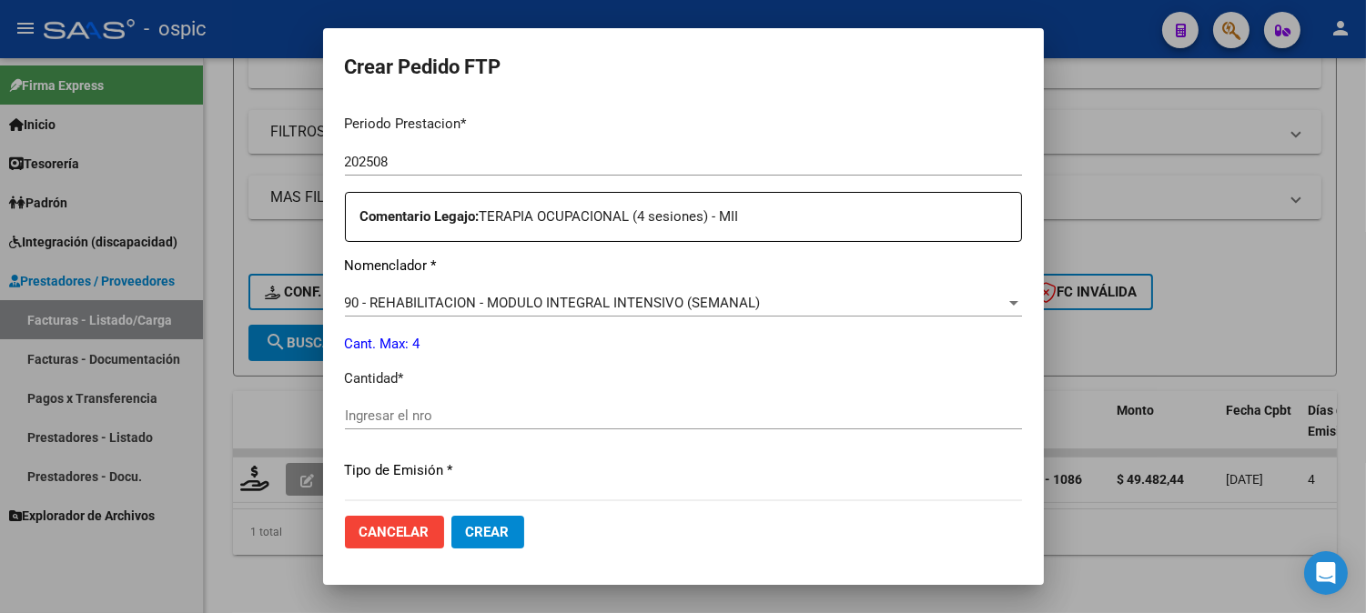
scroll to position [602, 0]
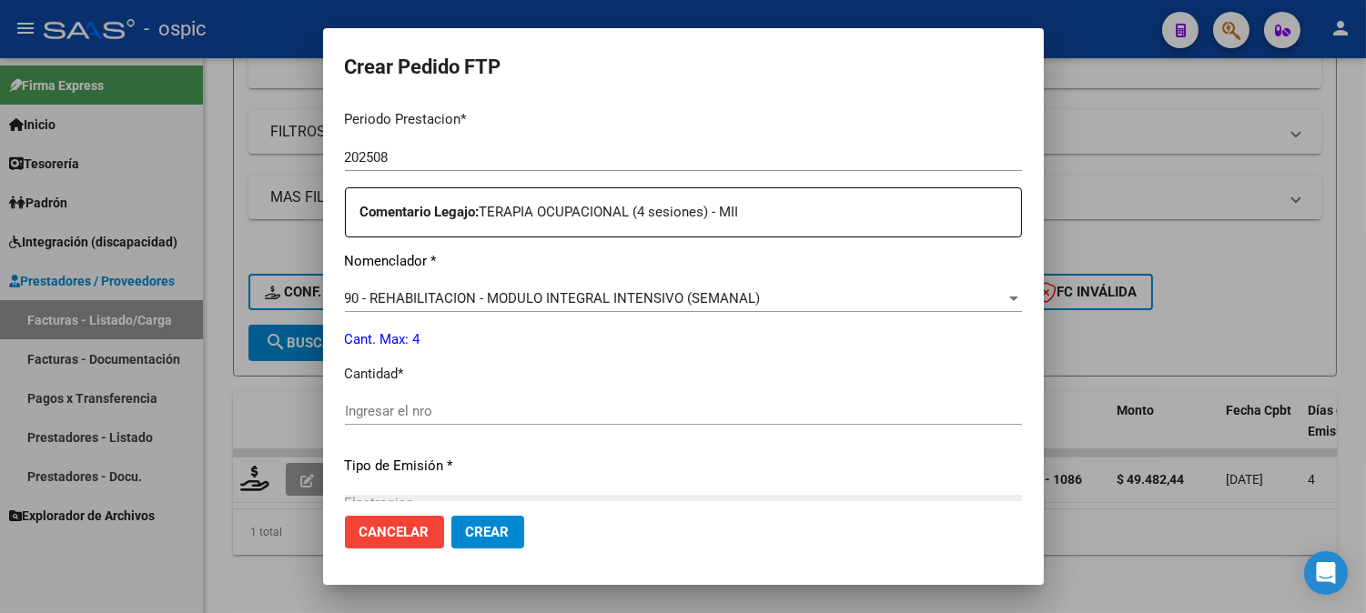
click at [643, 404] on input "Ingresar el nro" at bounding box center [683, 411] width 677 height 16
type input "4"
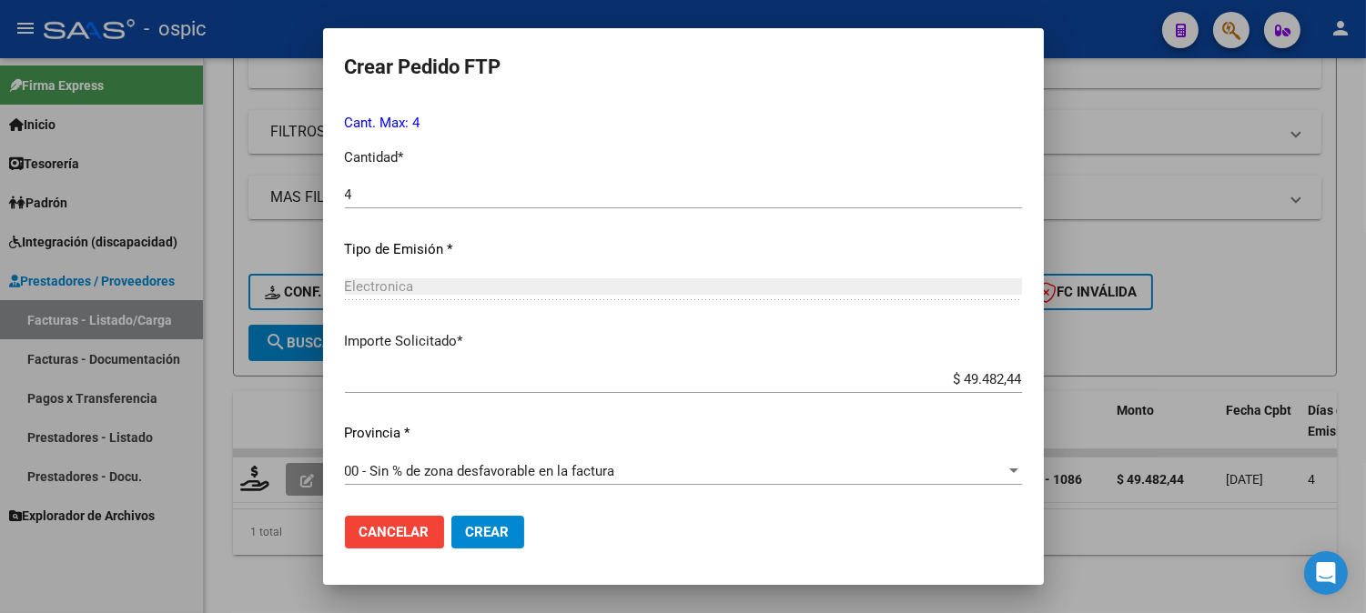
click at [475, 533] on span "Crear" at bounding box center [488, 532] width 44 height 16
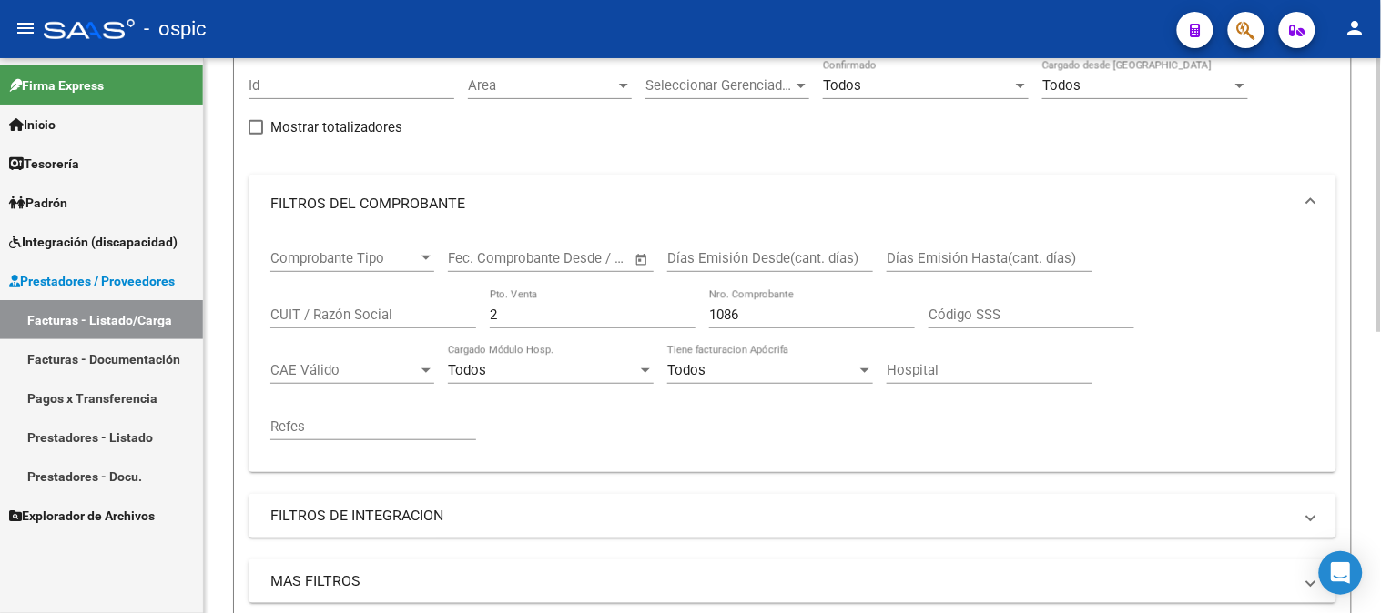
scroll to position [164, 0]
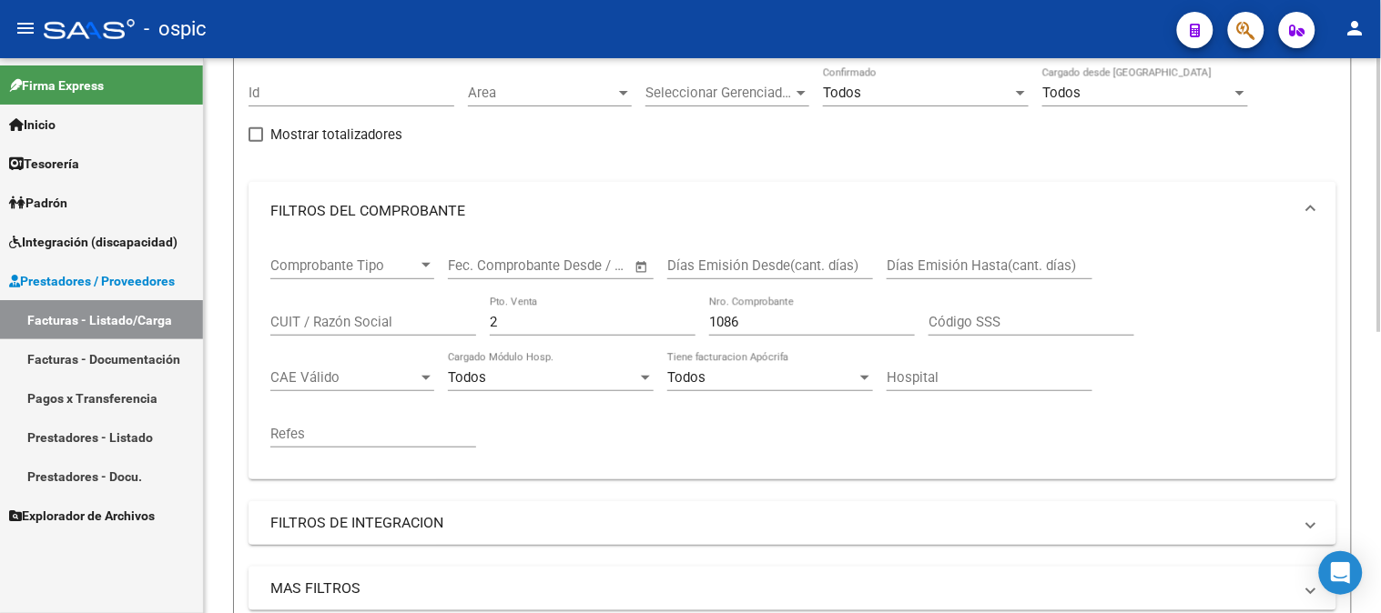
drag, startPoint x: 486, startPoint y: 321, endPoint x: 322, endPoint y: 328, distance: 163.9
click at [322, 328] on div "Comprobante Tipo Comprobante Tipo Fecha inicio – Fecha fin Fec. Comprobante Des…" at bounding box center [792, 352] width 1044 height 225
type input "1"
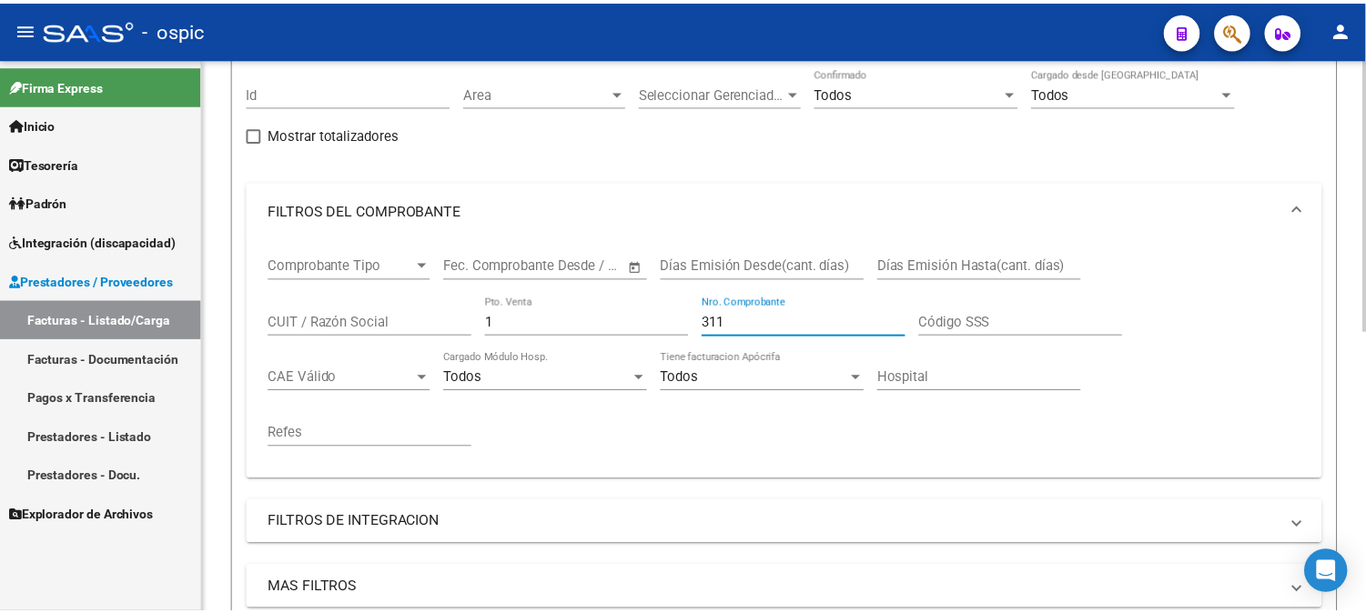
scroll to position [568, 0]
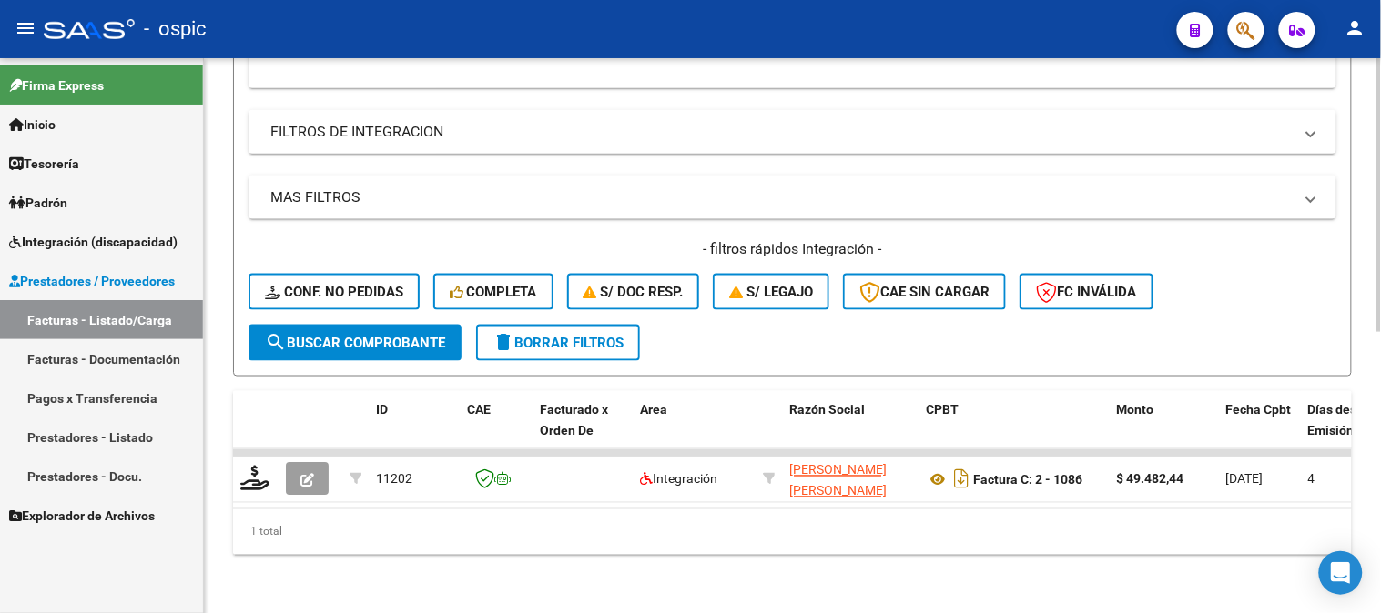
type input "311"
click at [412, 325] on button "search Buscar Comprobante" at bounding box center [354, 343] width 213 height 36
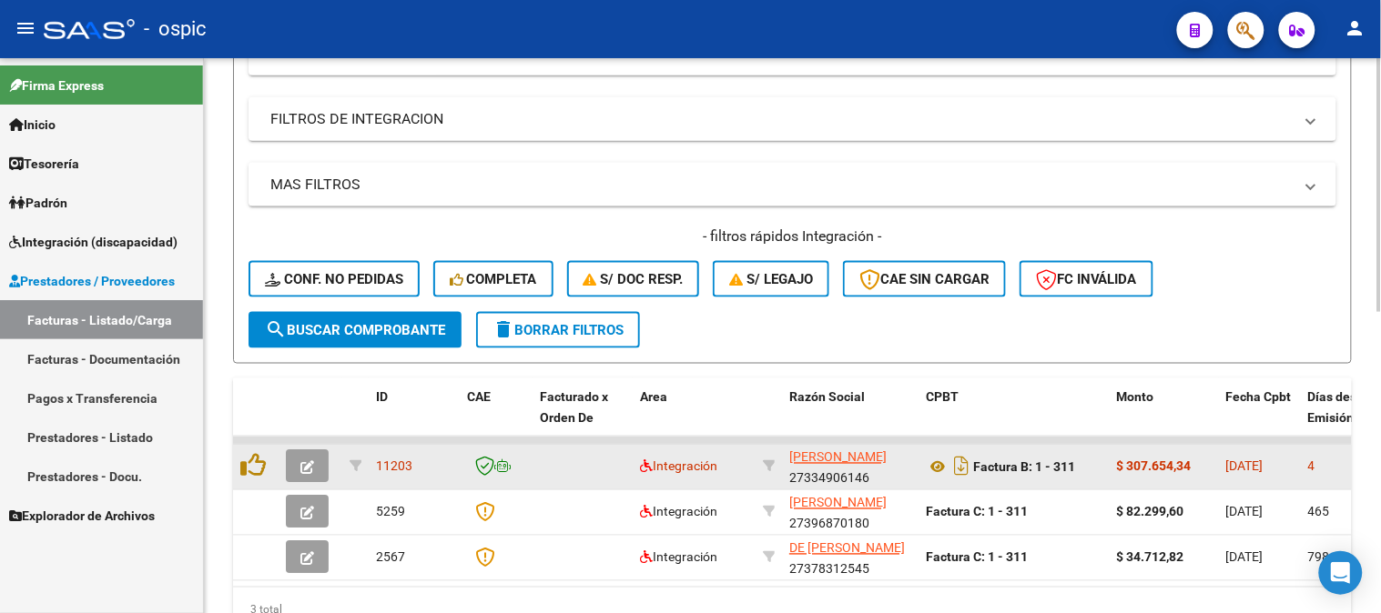
click at [309, 461] on icon "button" at bounding box center [307, 468] width 14 height 14
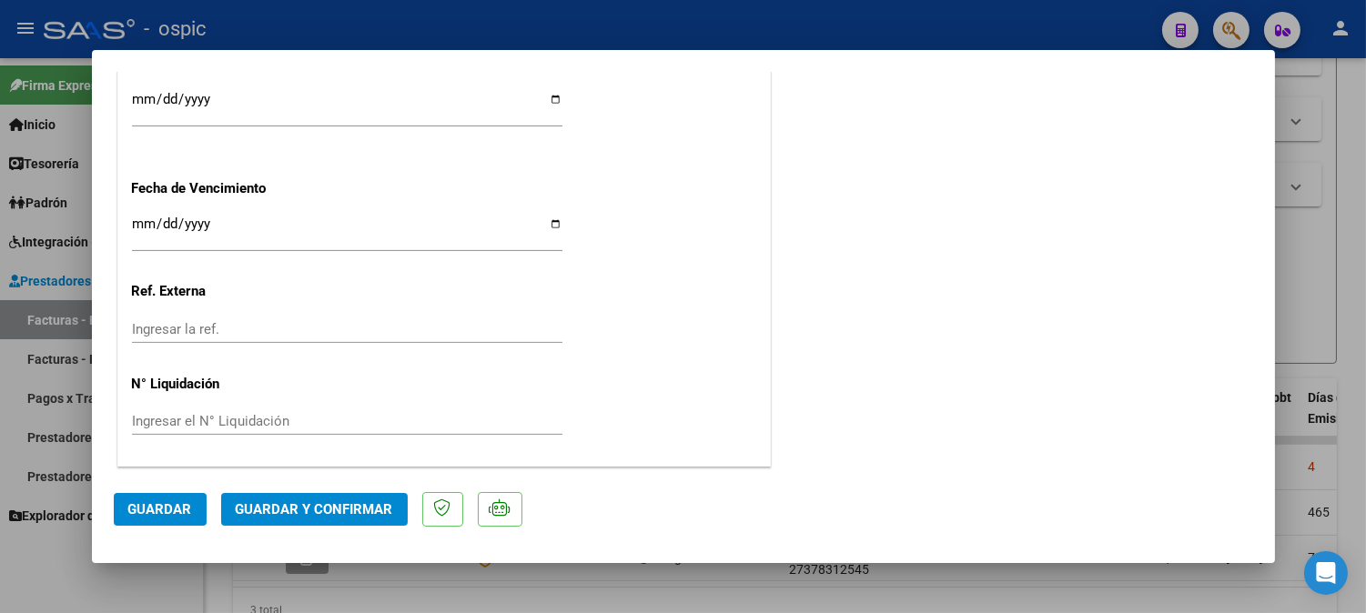
scroll to position [0, 0]
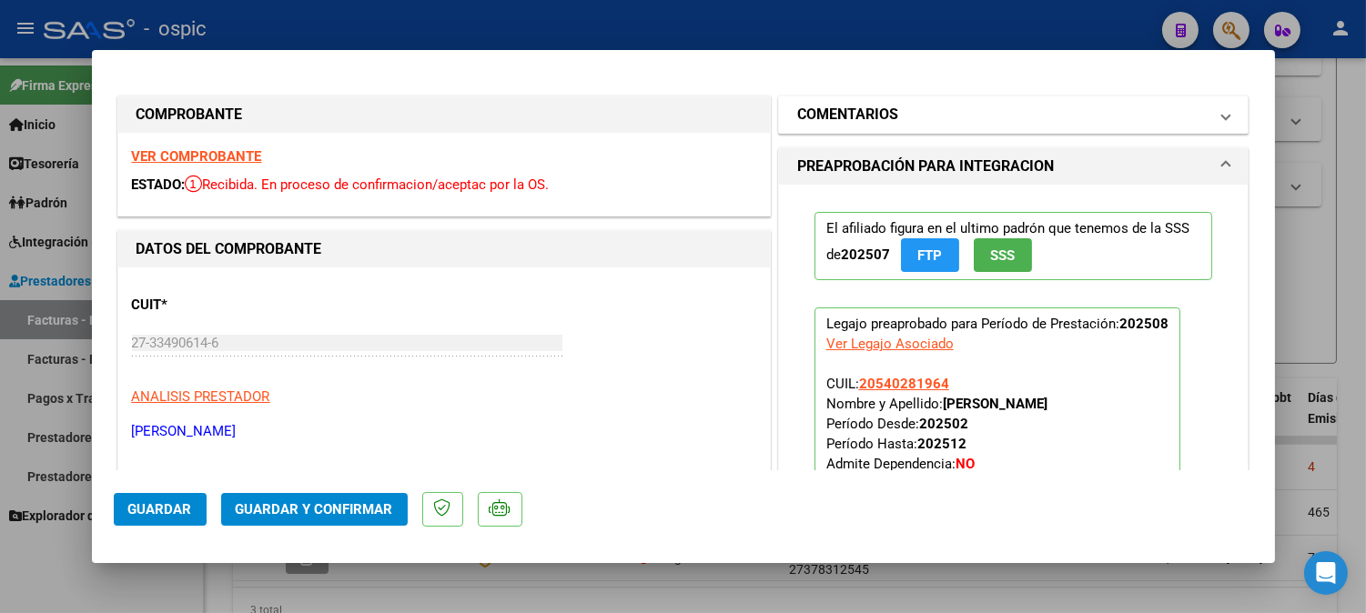
click at [903, 112] on mat-panel-title "COMENTARIOS" at bounding box center [1002, 115] width 411 height 22
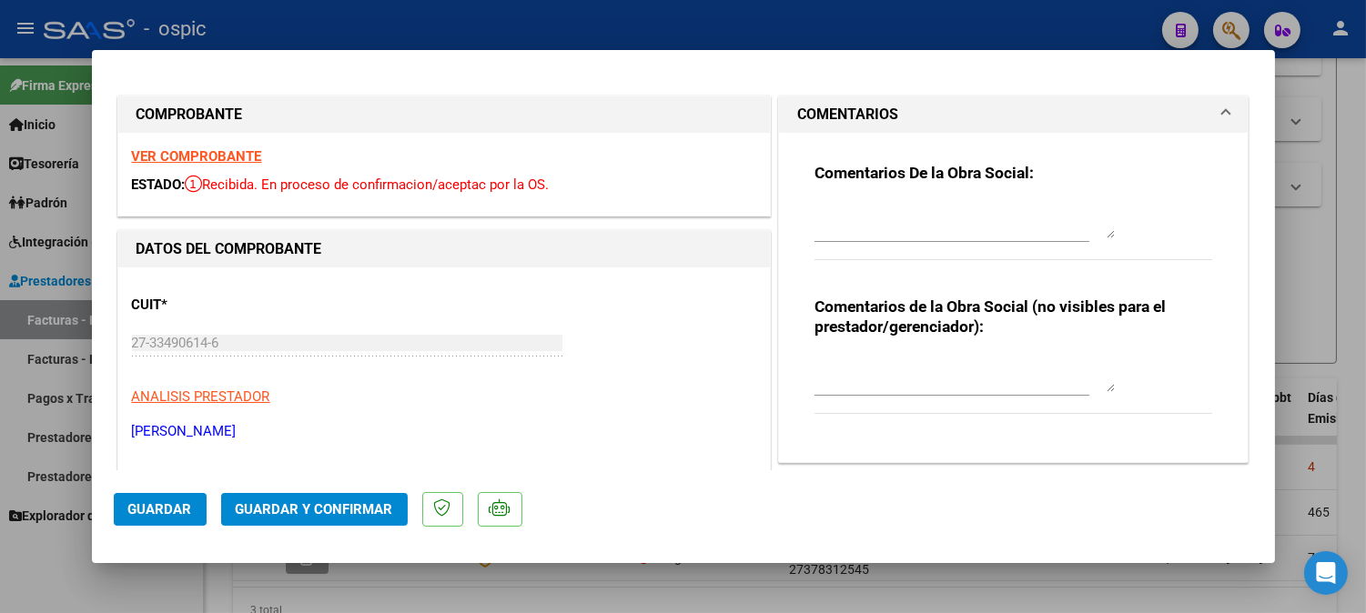
click at [931, 379] on textarea at bounding box center [965, 374] width 300 height 36
type textarea "MODULO MAESTRO DE APOYO"
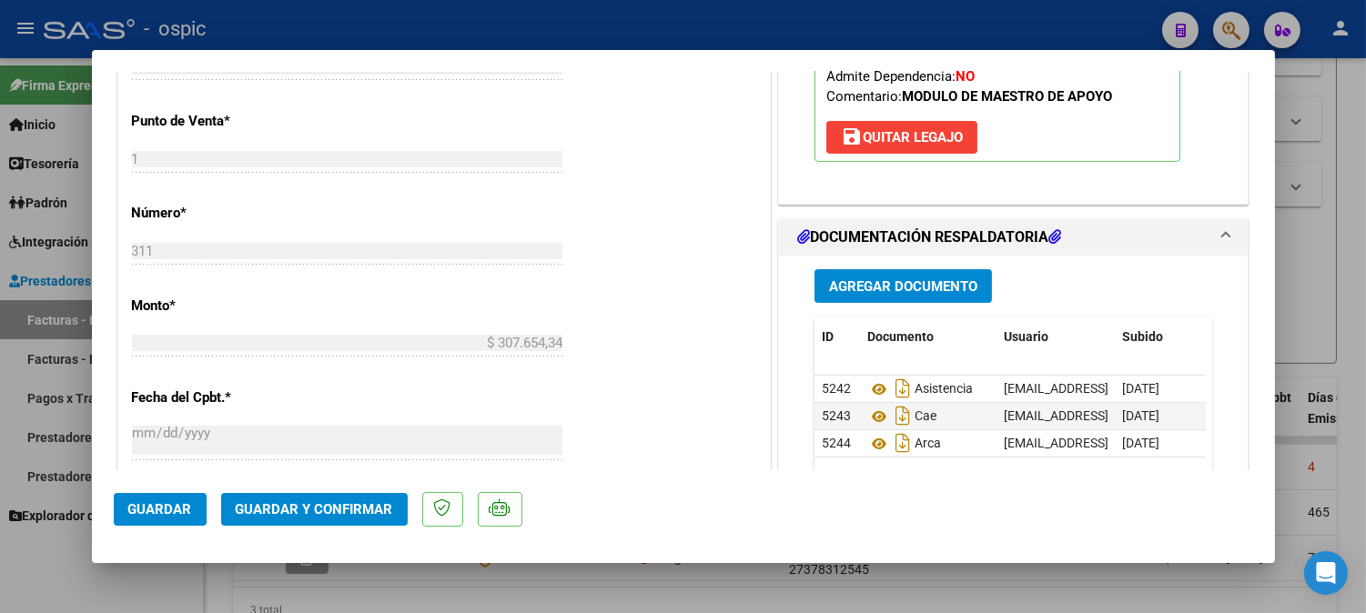
scroll to position [806, 0]
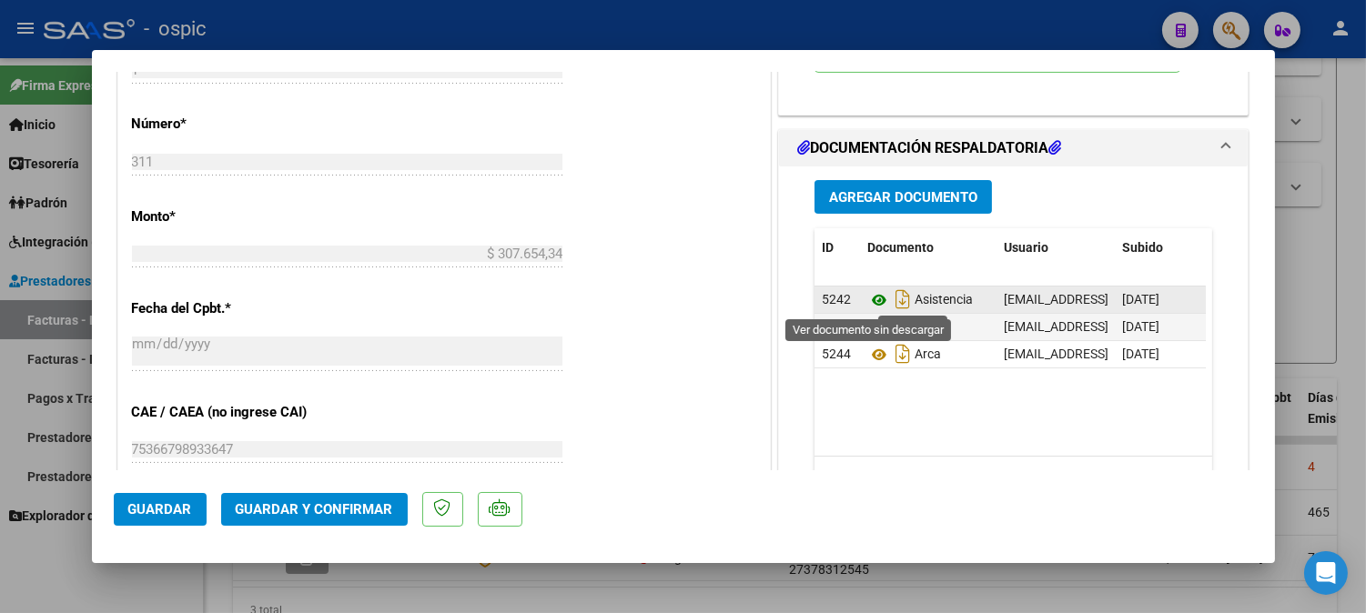
click at [867, 297] on icon at bounding box center [879, 300] width 24 height 22
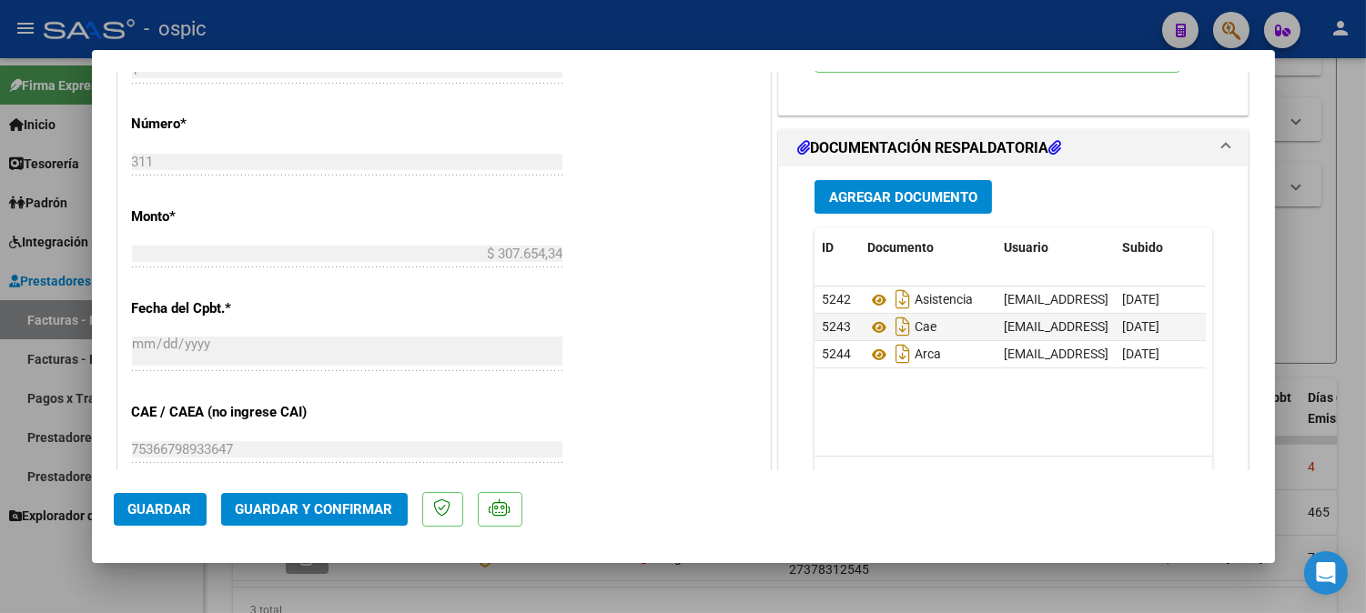
click at [342, 504] on span "Guardar y Confirmar" at bounding box center [314, 509] width 157 height 16
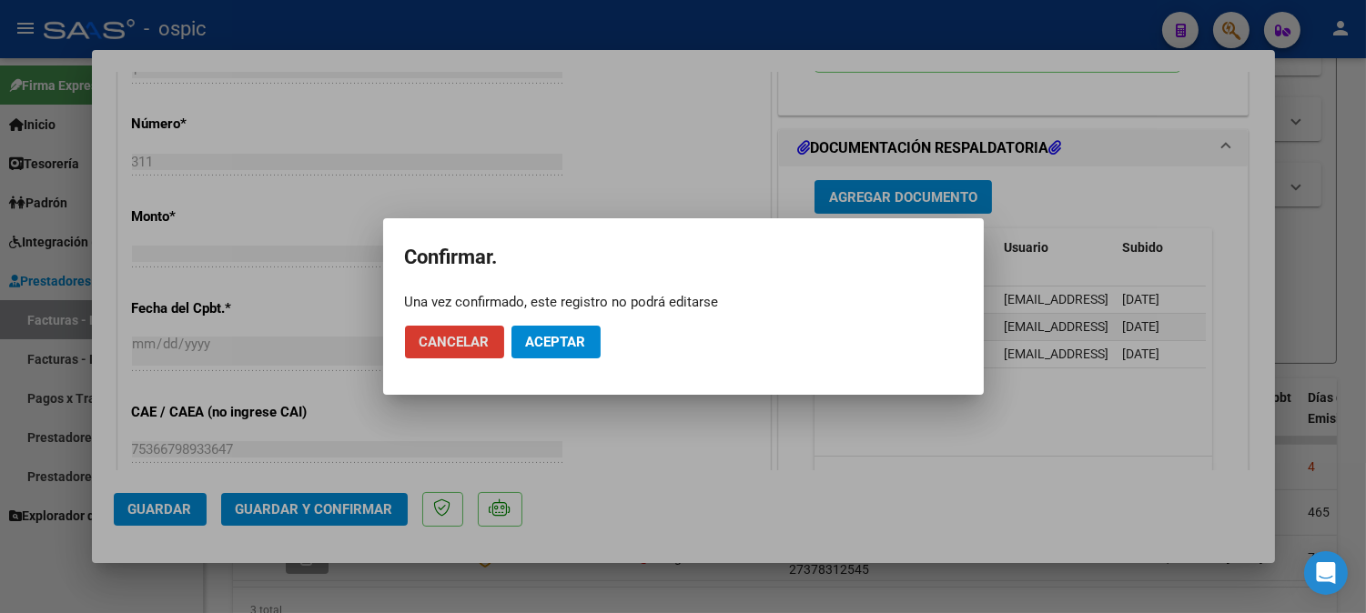
click at [566, 326] on button "Aceptar" at bounding box center [555, 342] width 89 height 33
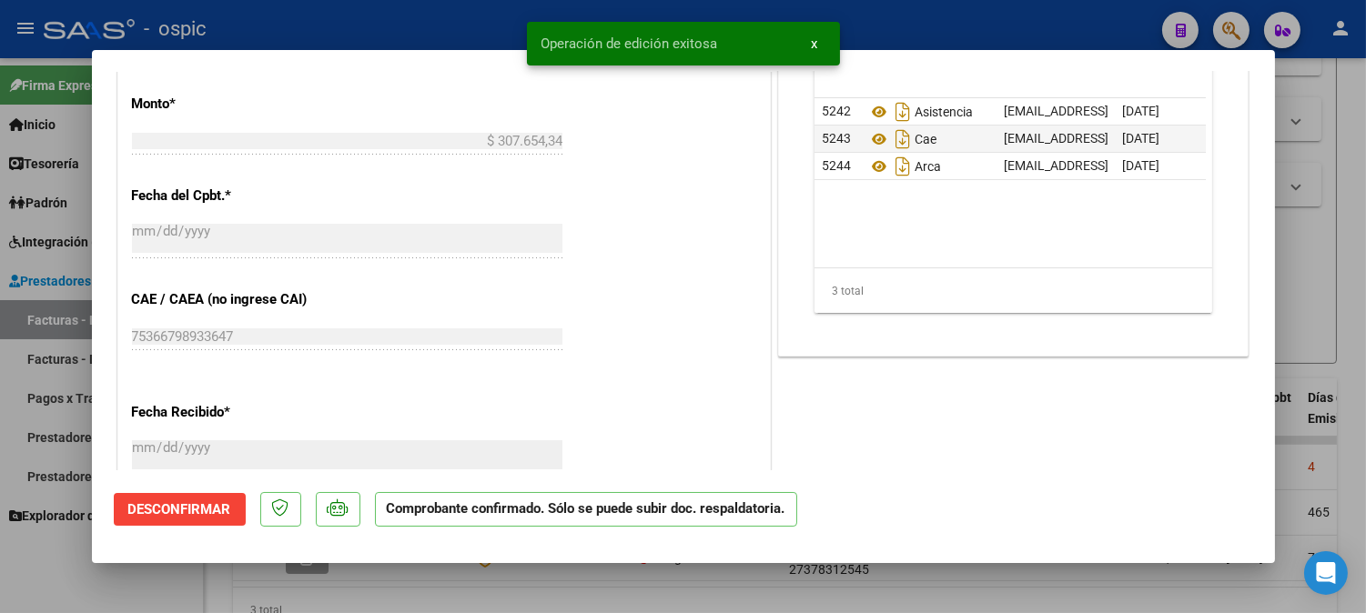
type input "$ 0,00"
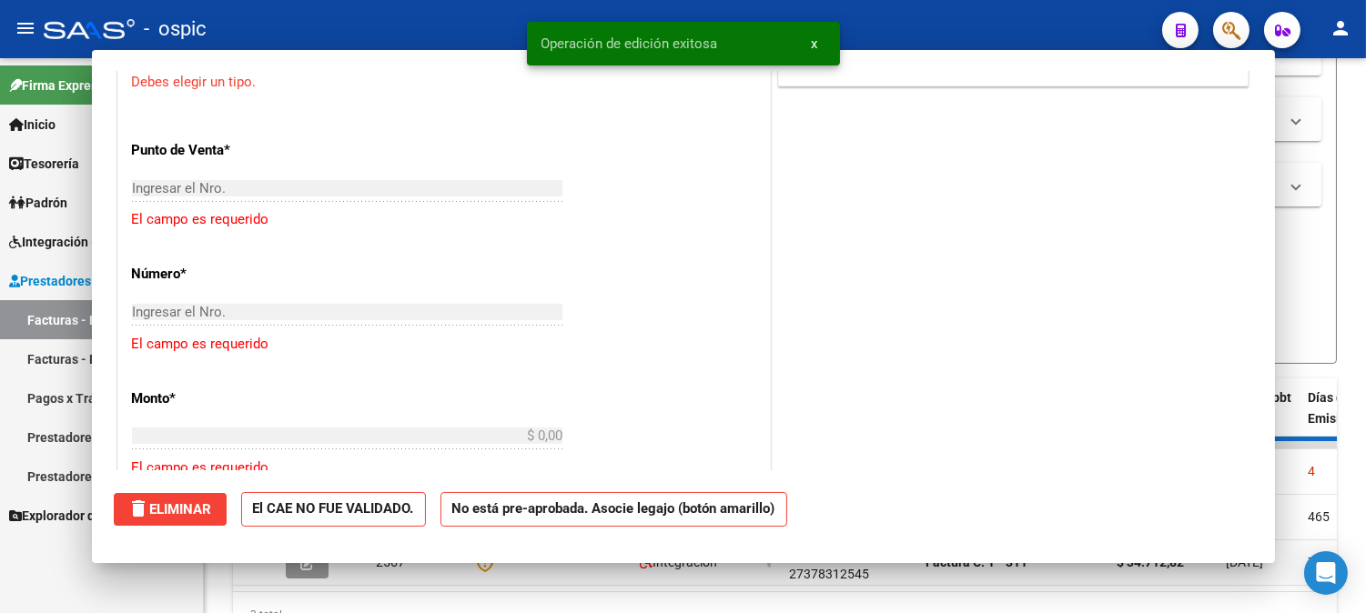
scroll to position [839, 0]
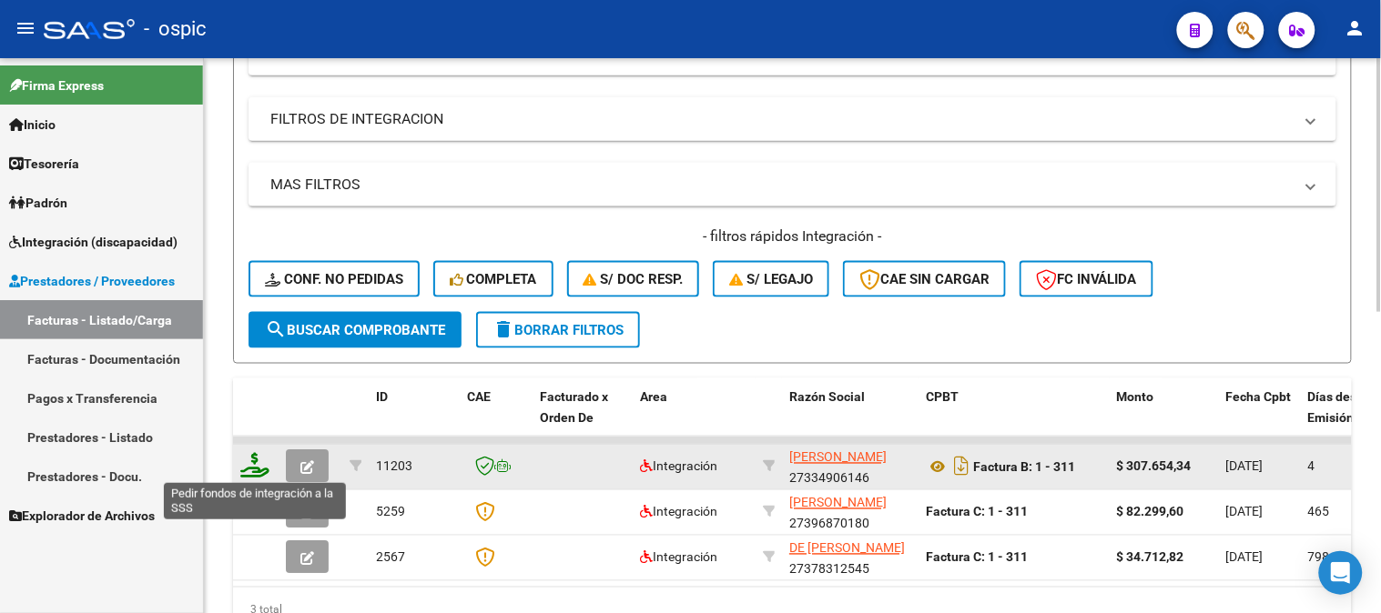
click at [250, 462] on icon at bounding box center [254, 465] width 29 height 25
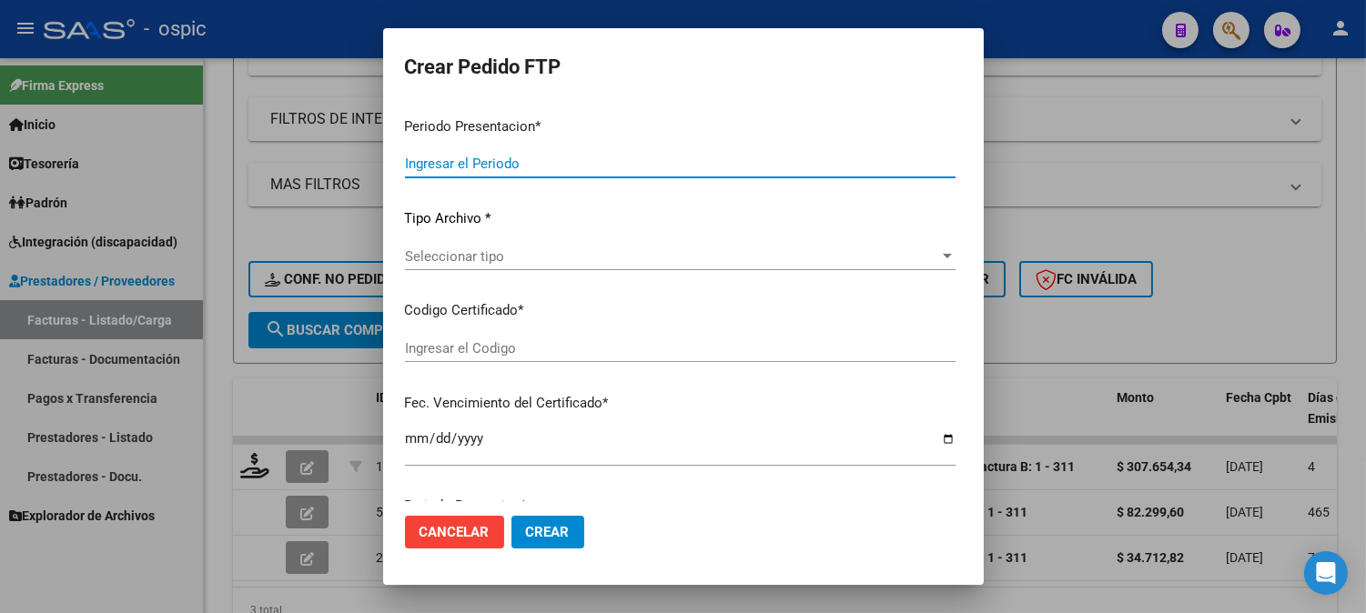
type input "202508"
type input "$ 307.654,34"
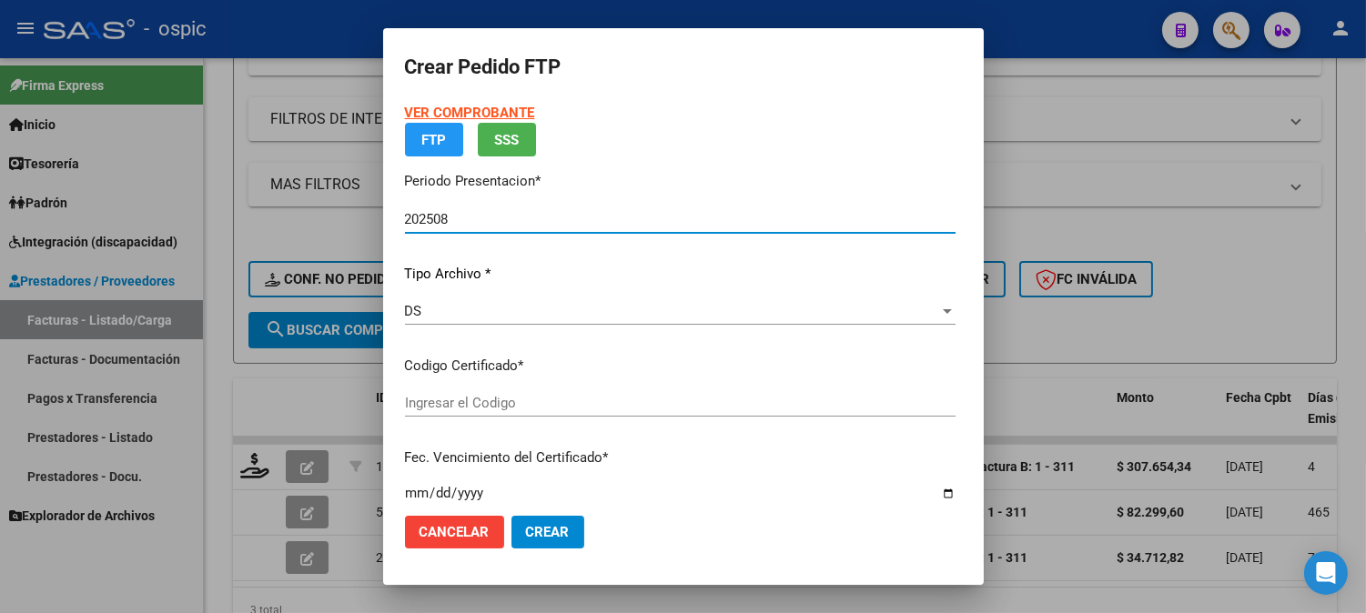
type input "0000000000000000000000000000002273237188"
type input "2027-06-22"
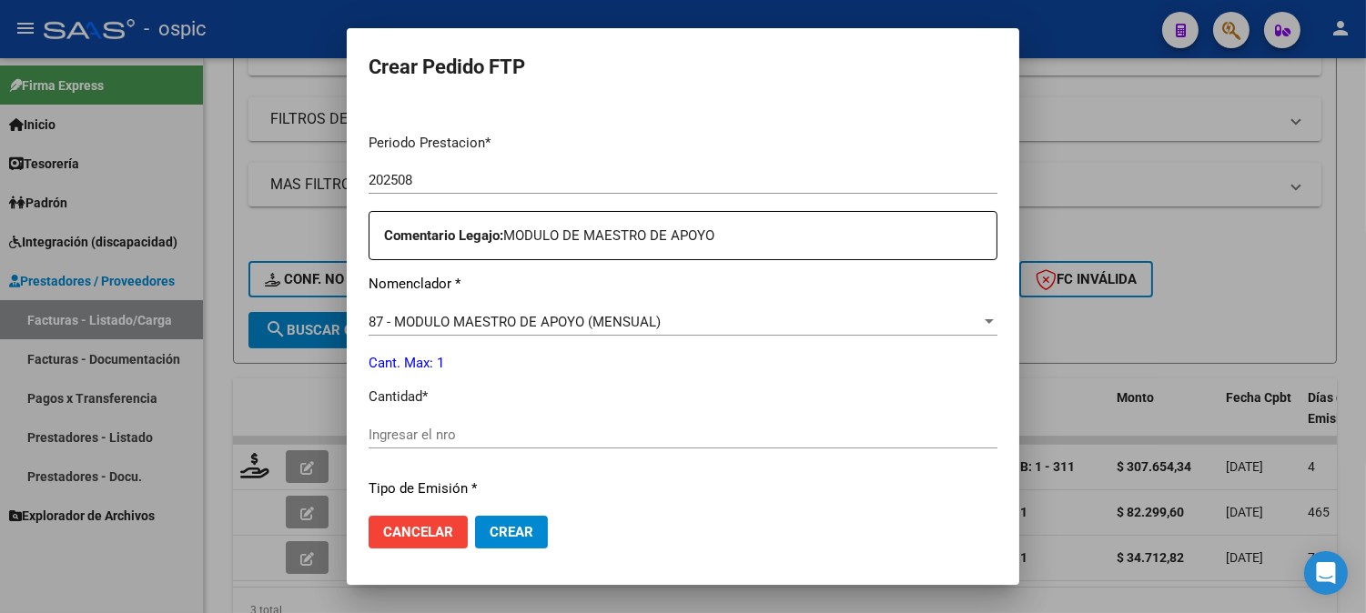
scroll to position [579, 0]
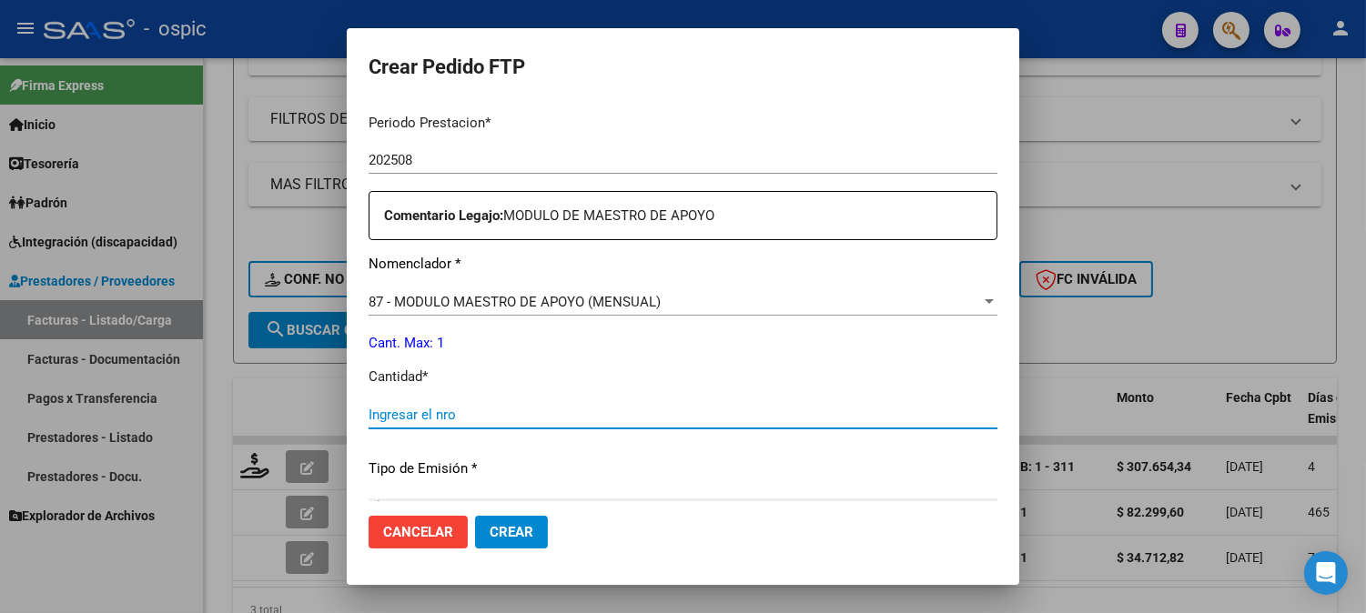
click at [566, 416] on input "Ingresar el nro" at bounding box center [683, 415] width 629 height 16
type input "1"
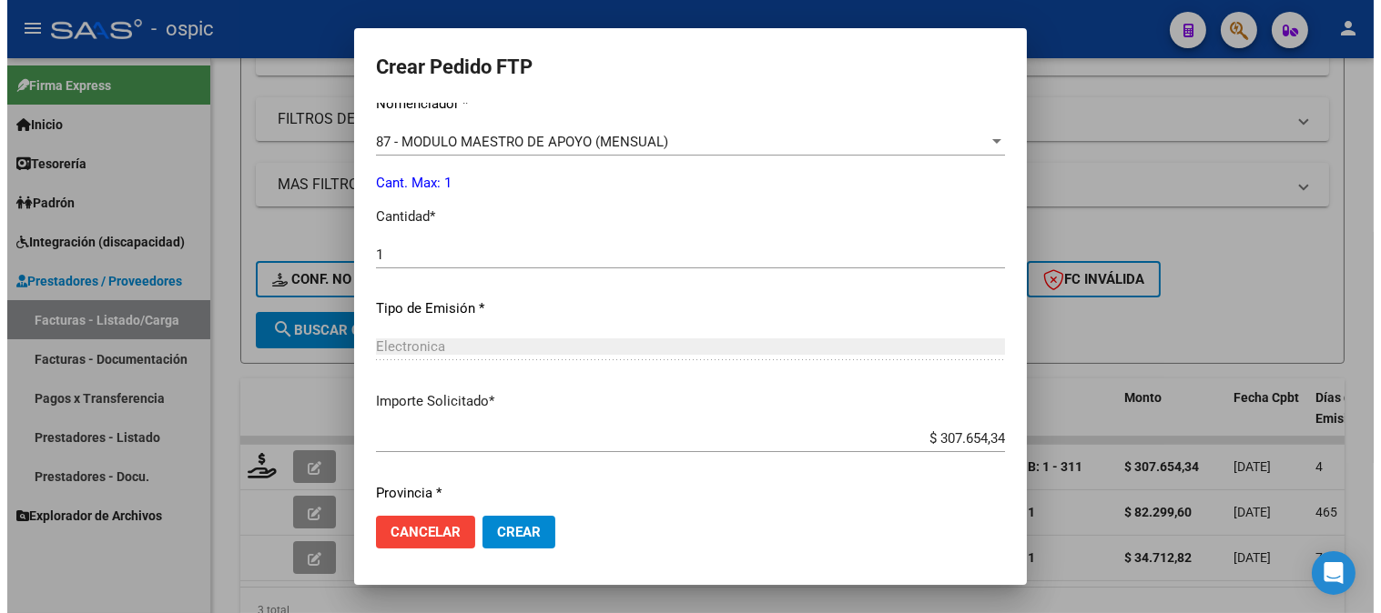
scroll to position [798, 0]
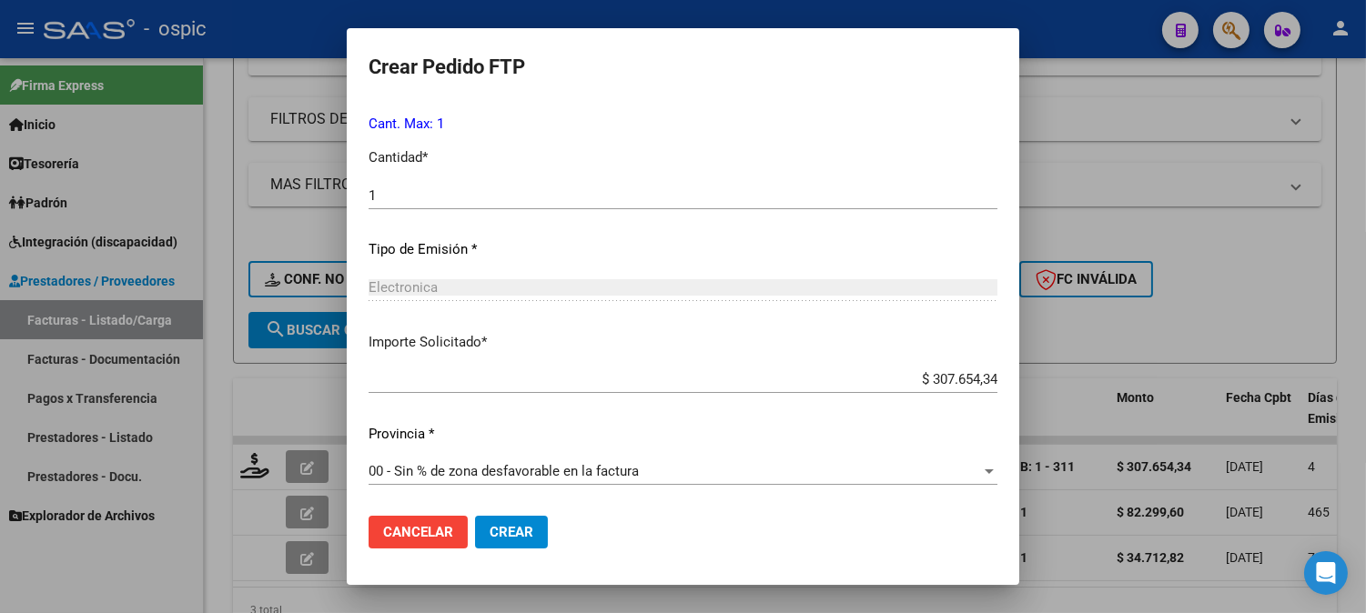
click at [490, 531] on span "Crear" at bounding box center [512, 532] width 44 height 16
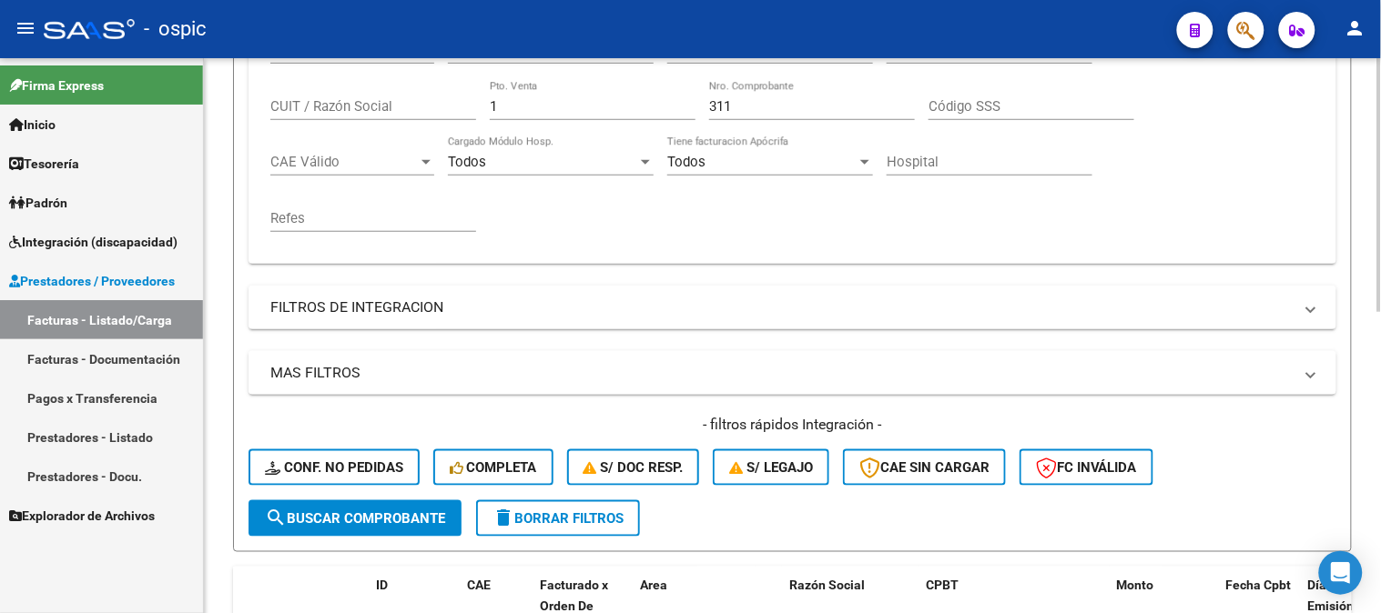
scroll to position [404, 0]
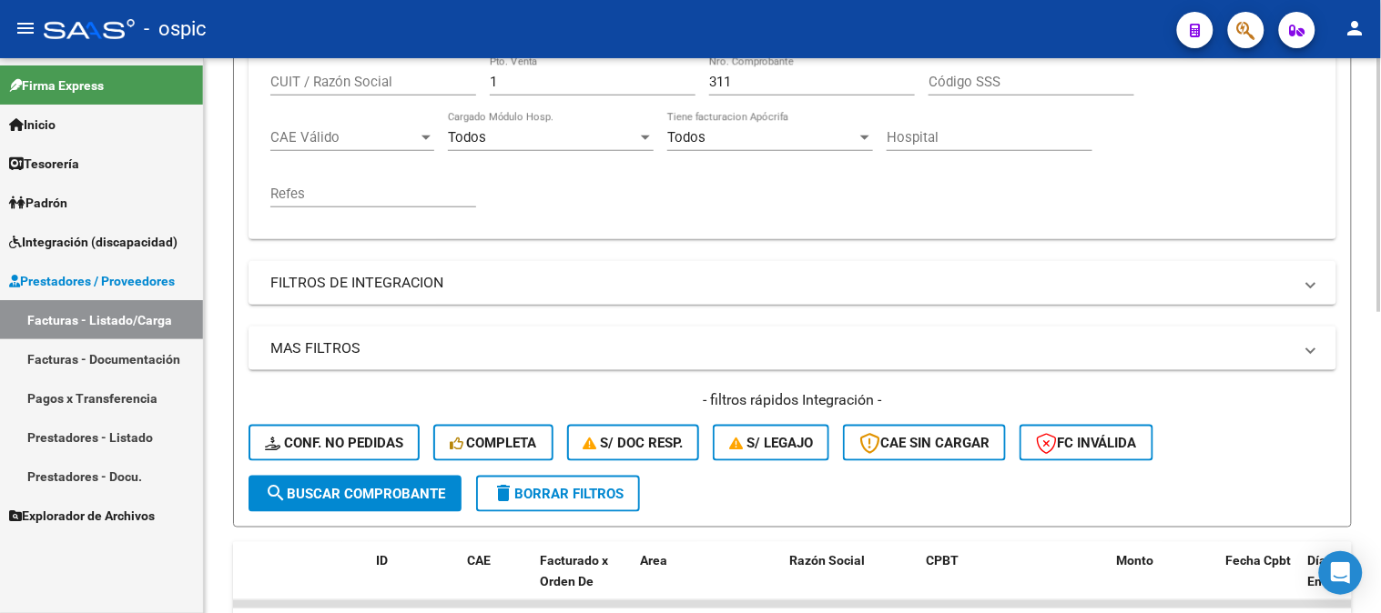
click at [575, 480] on button "delete Borrar Filtros" at bounding box center [558, 494] width 164 height 36
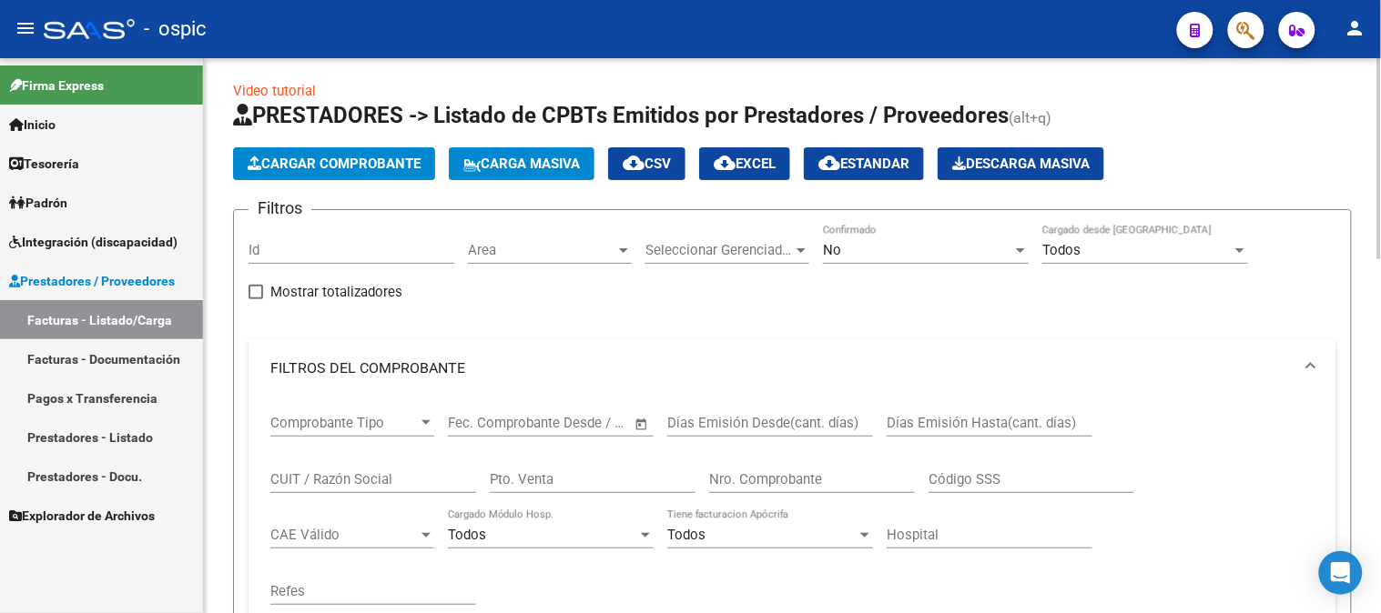
scroll to position [0, 0]
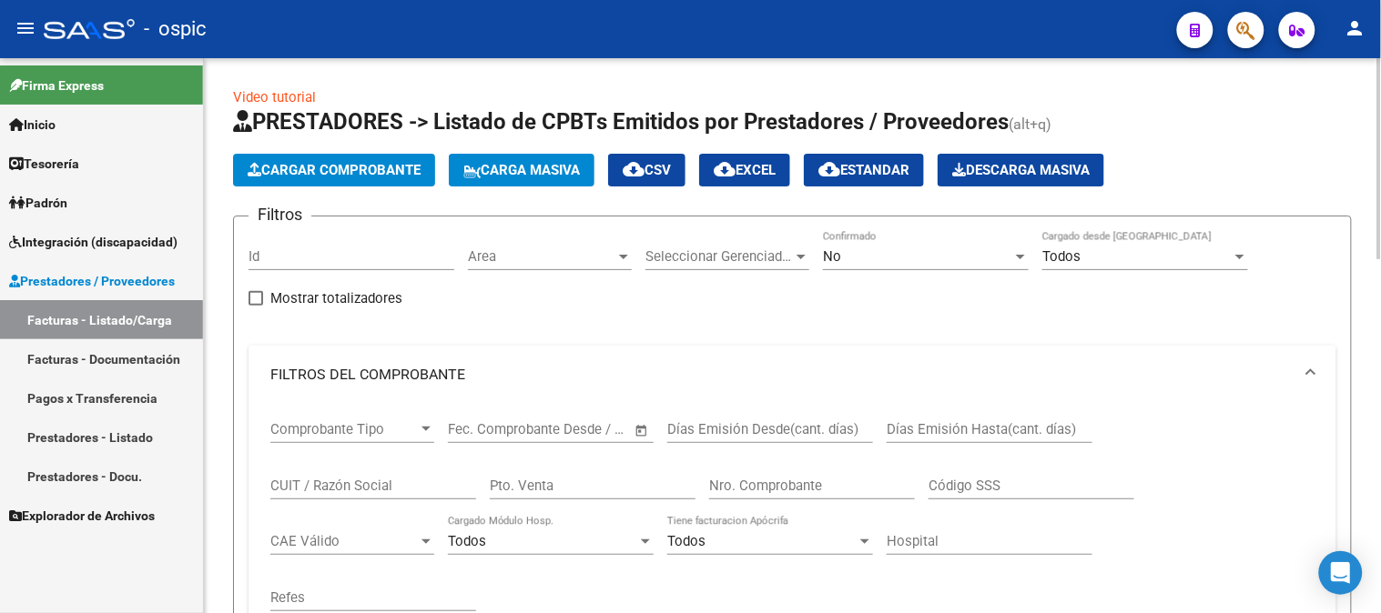
click at [872, 242] on div "No Confirmado" at bounding box center [926, 250] width 206 height 39
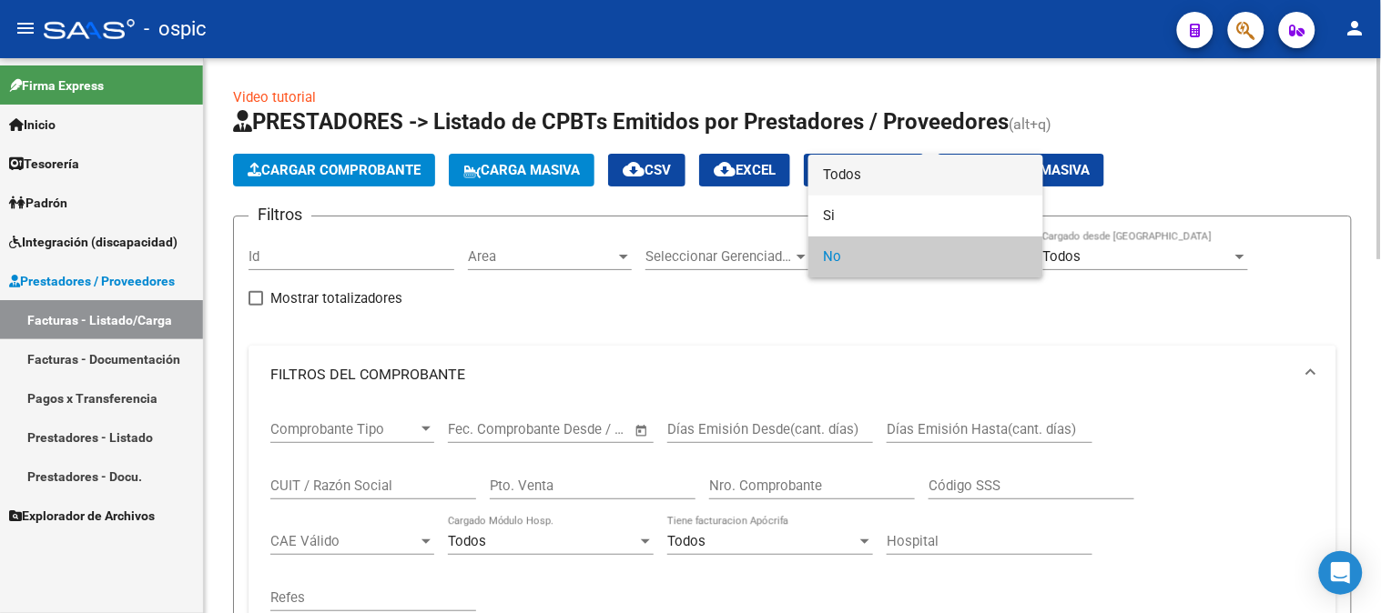
click at [860, 171] on span "Todos" at bounding box center [926, 175] width 206 height 41
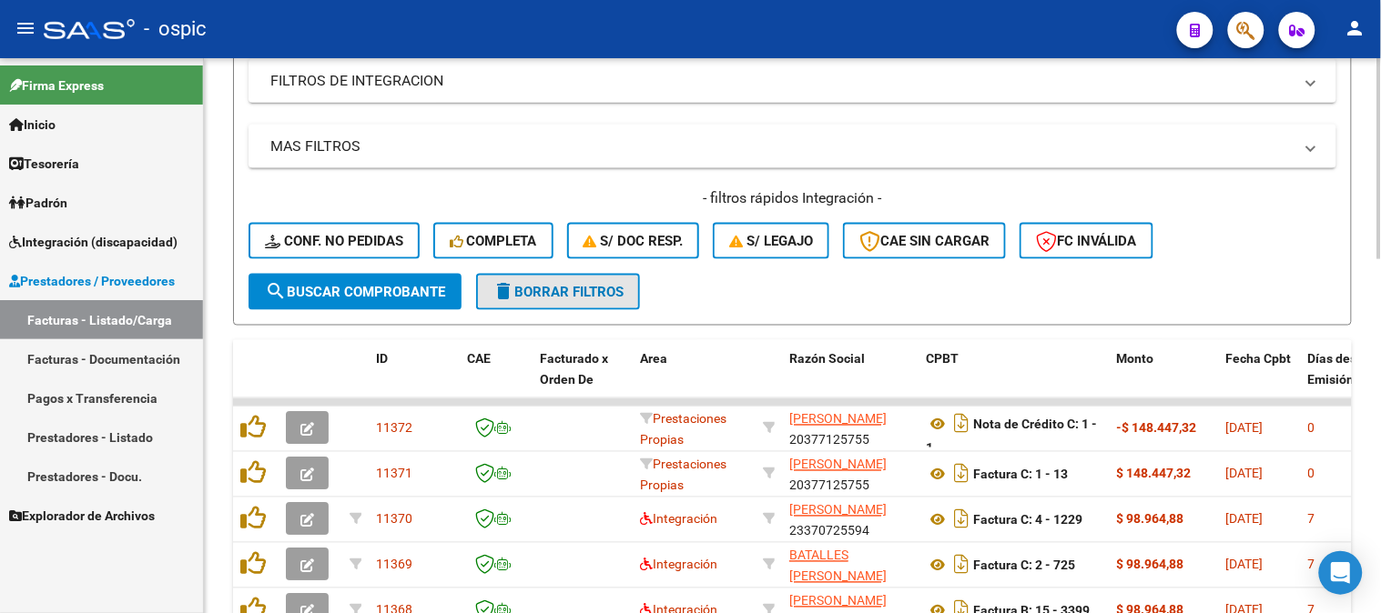
click at [555, 293] on span "delete Borrar Filtros" at bounding box center [557, 292] width 131 height 16
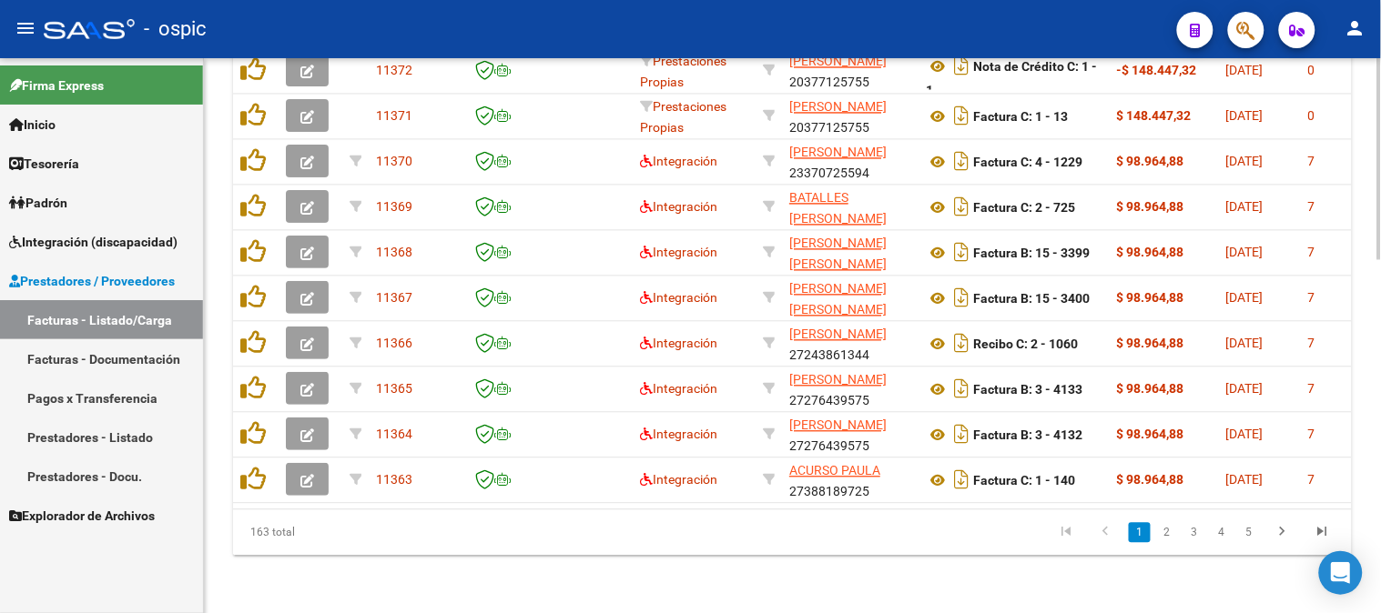
scroll to position [977, 0]
click at [1320, 531] on icon "go to last page" at bounding box center [1323, 534] width 24 height 22
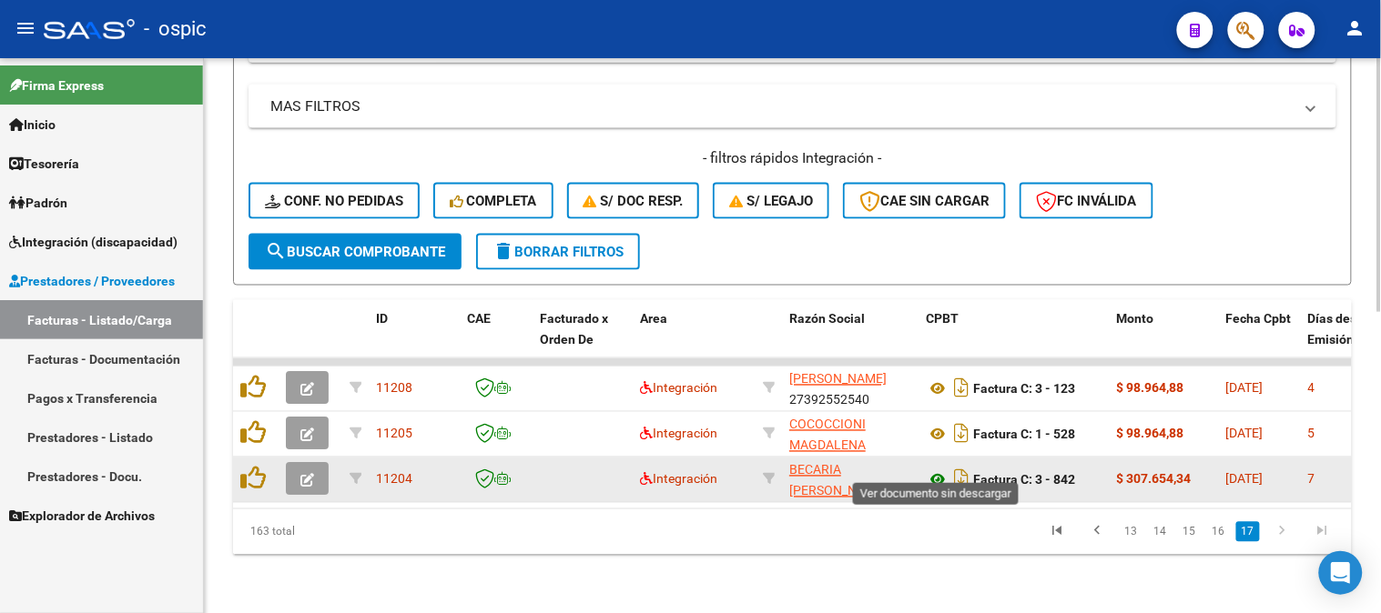
click at [939, 470] on icon at bounding box center [938, 481] width 24 height 22
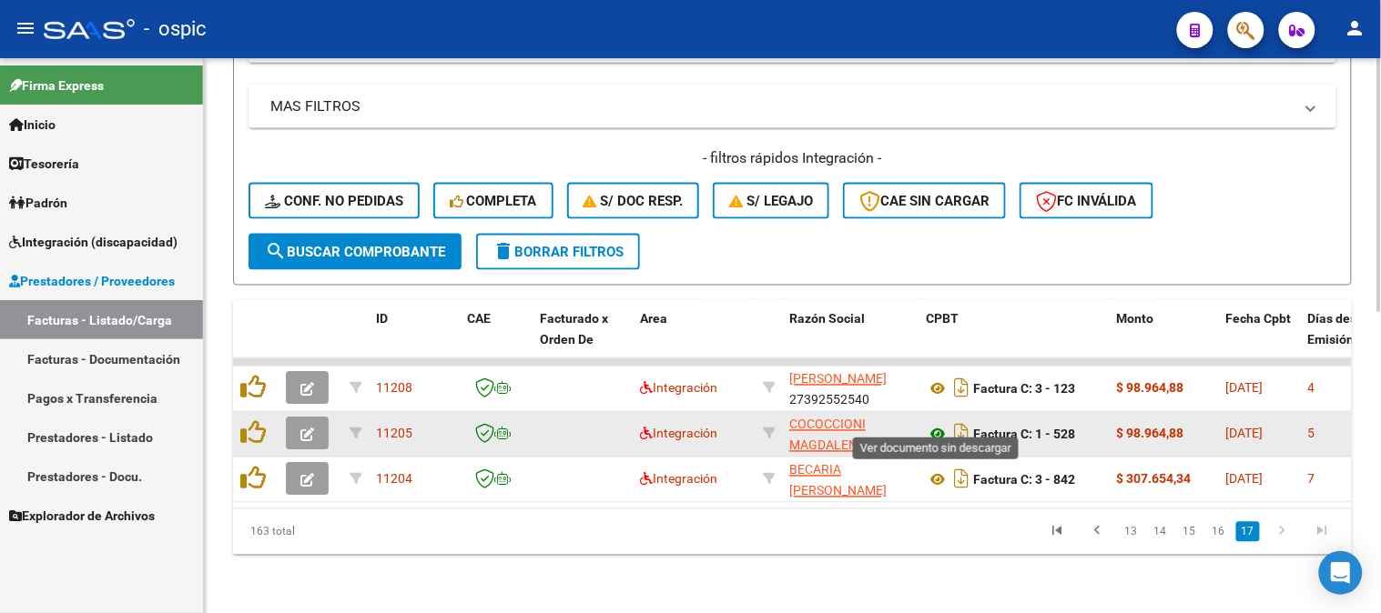
click at [933, 424] on icon at bounding box center [938, 435] width 24 height 22
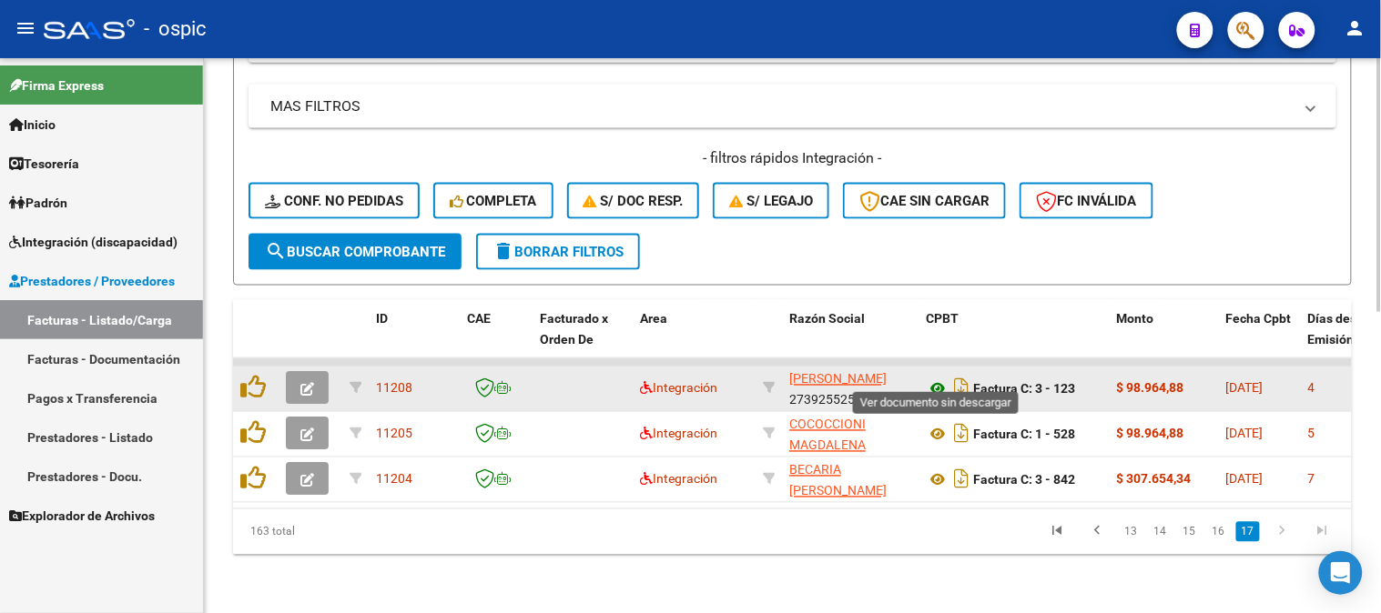
click at [940, 379] on icon at bounding box center [938, 390] width 24 height 22
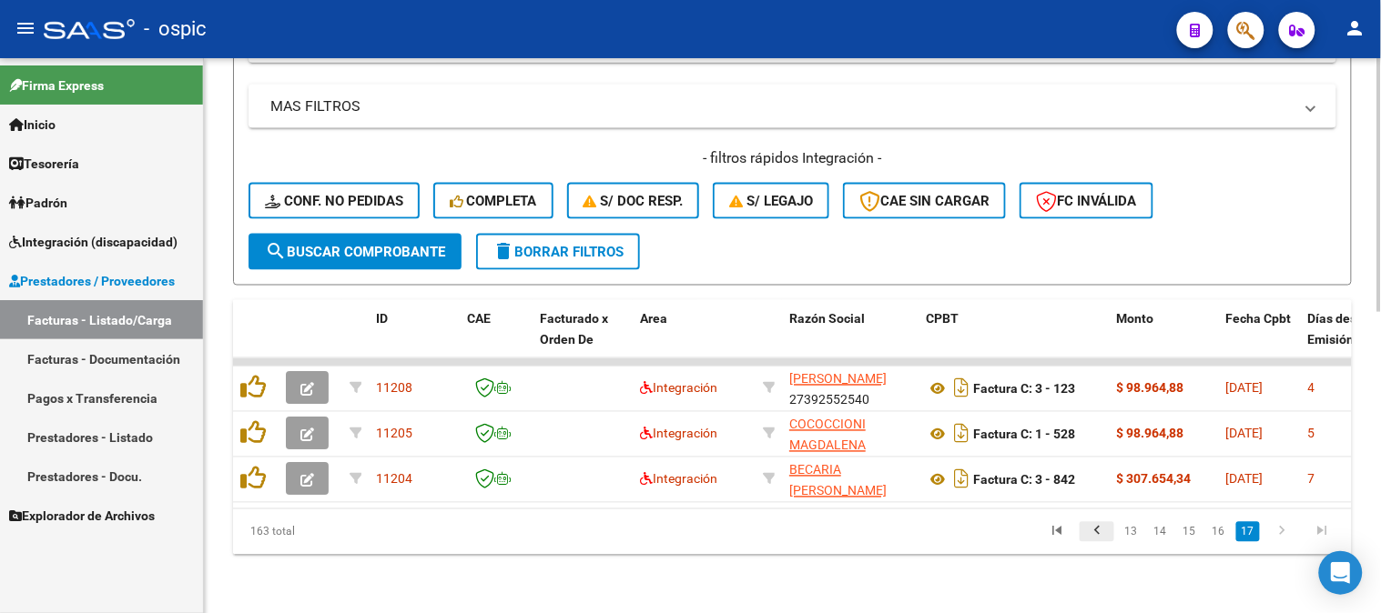
click at [1109, 530] on icon "go to previous page" at bounding box center [1097, 534] width 24 height 22
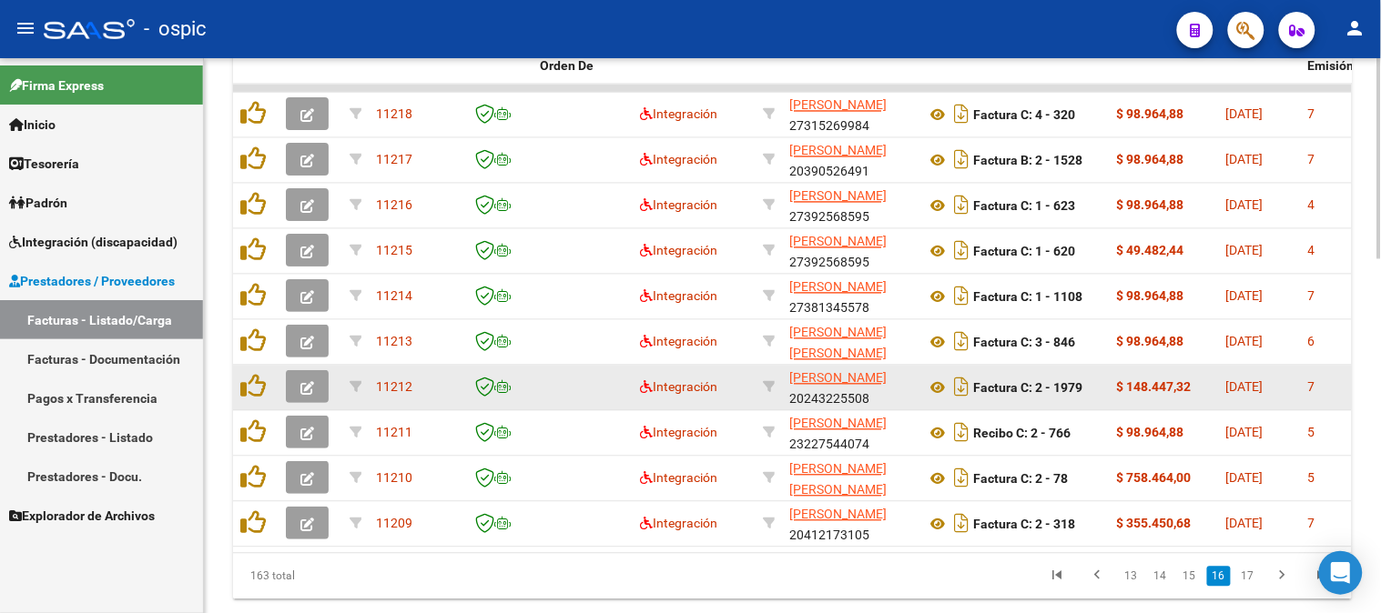
scroll to position [862, 0]
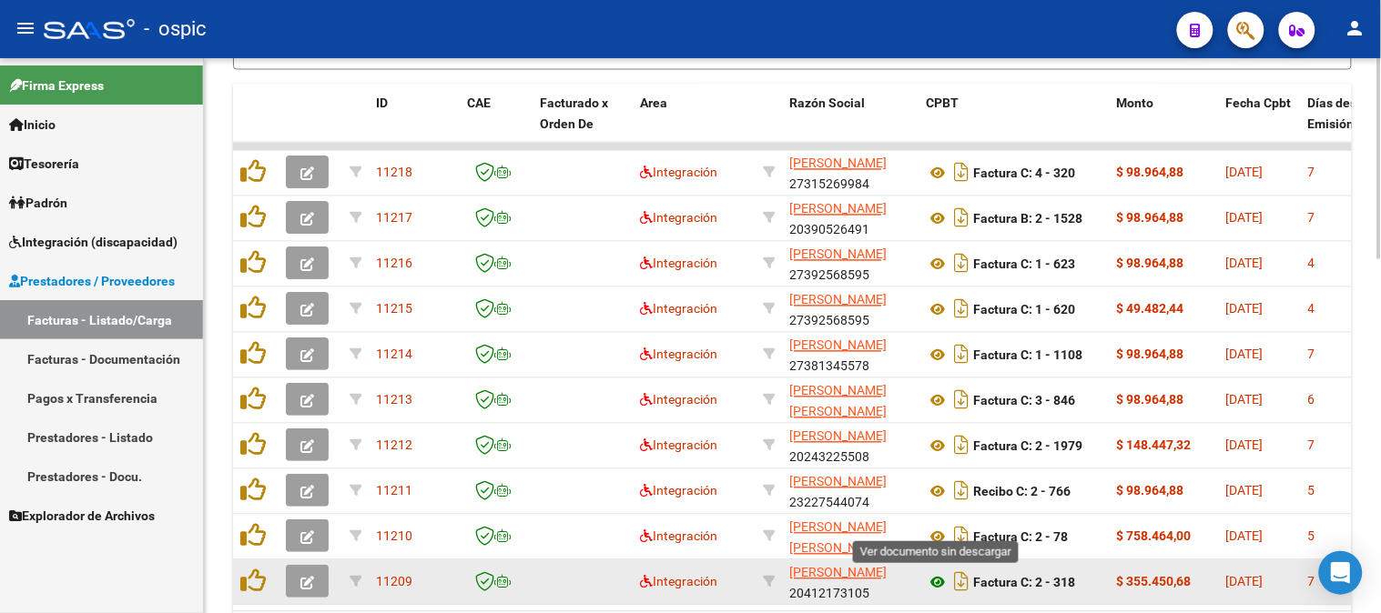
click at [936, 575] on icon at bounding box center [938, 583] width 24 height 22
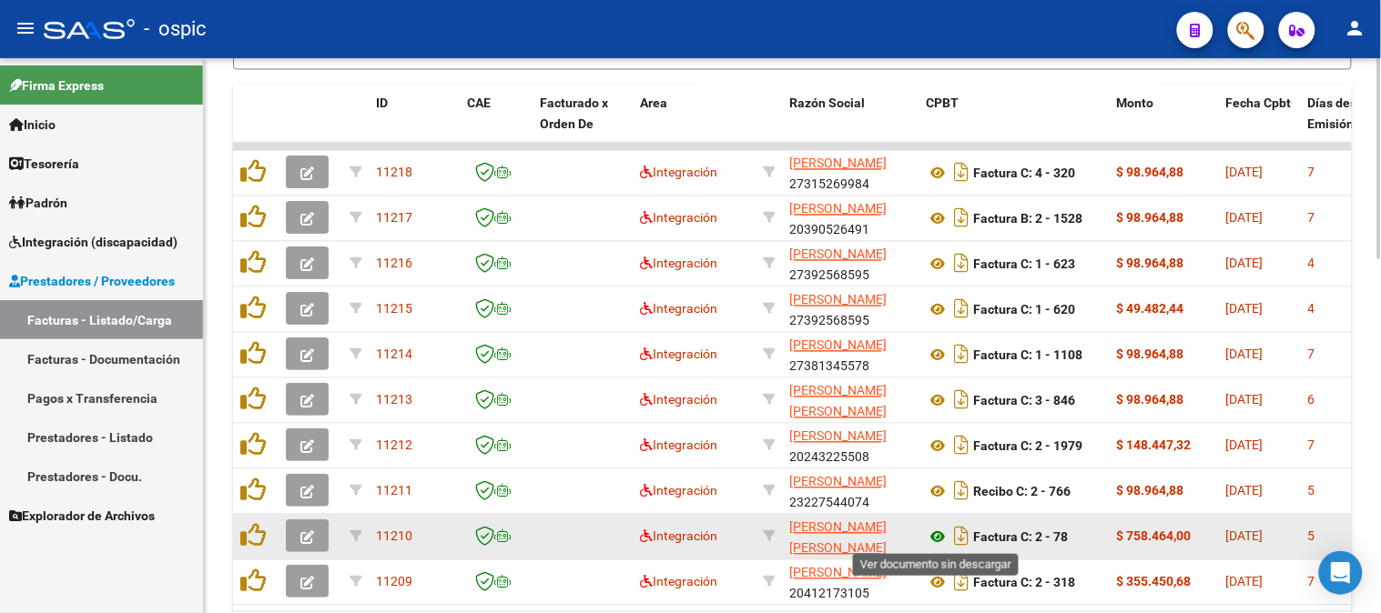
click at [939, 537] on icon at bounding box center [938, 538] width 24 height 22
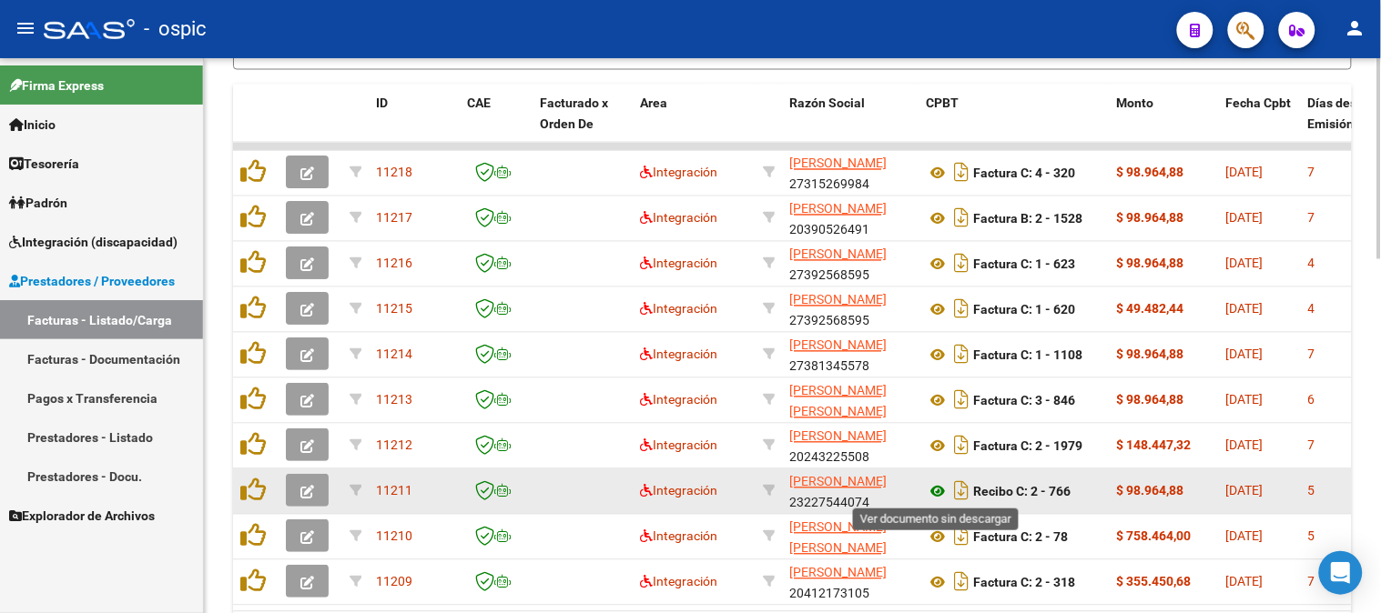
click at [938, 484] on icon at bounding box center [938, 492] width 24 height 22
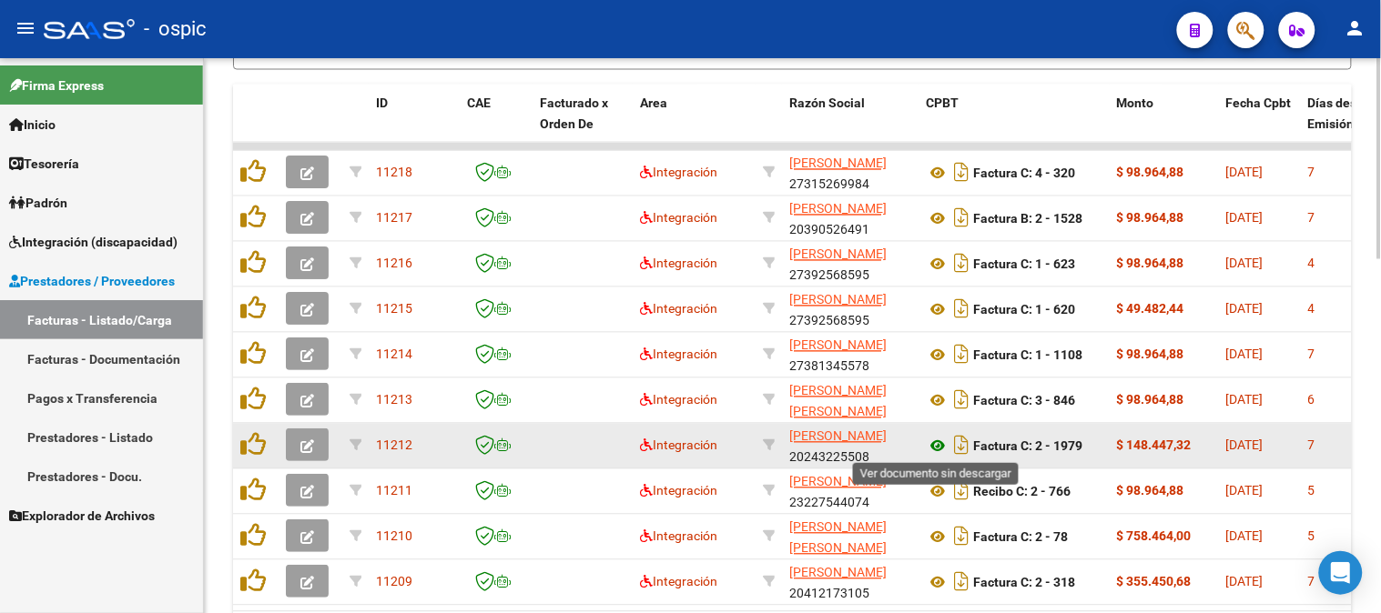
click at [944, 444] on icon at bounding box center [938, 447] width 24 height 22
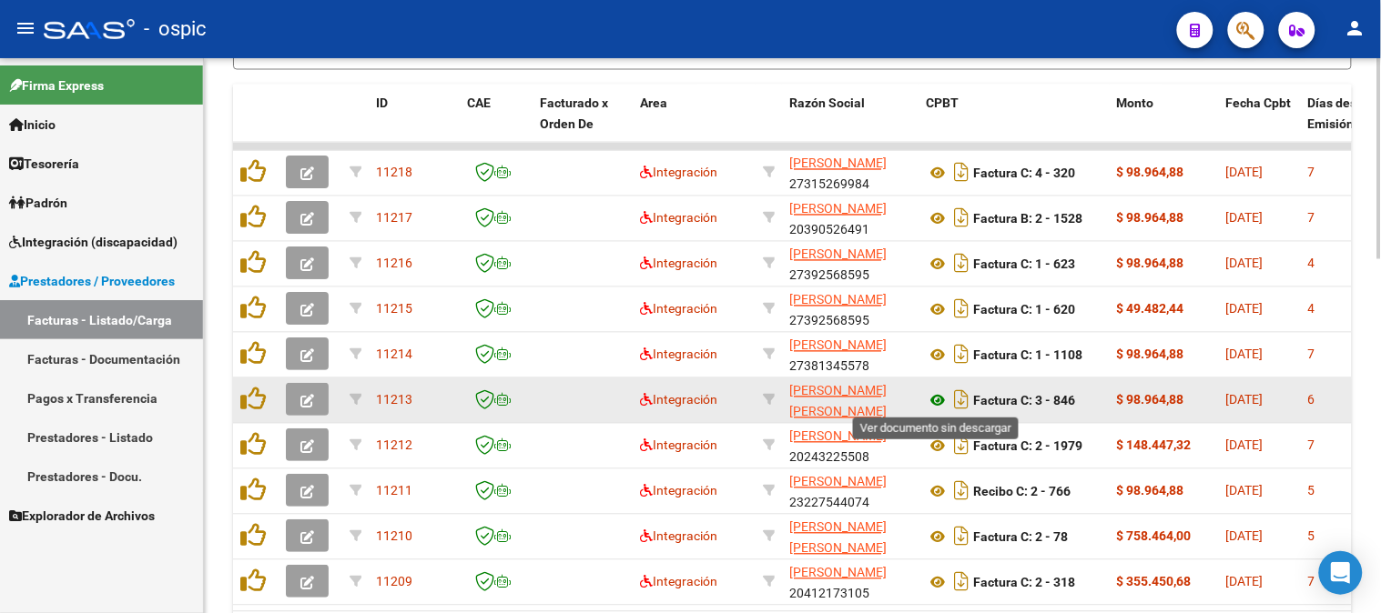
click at [932, 395] on icon at bounding box center [938, 401] width 24 height 22
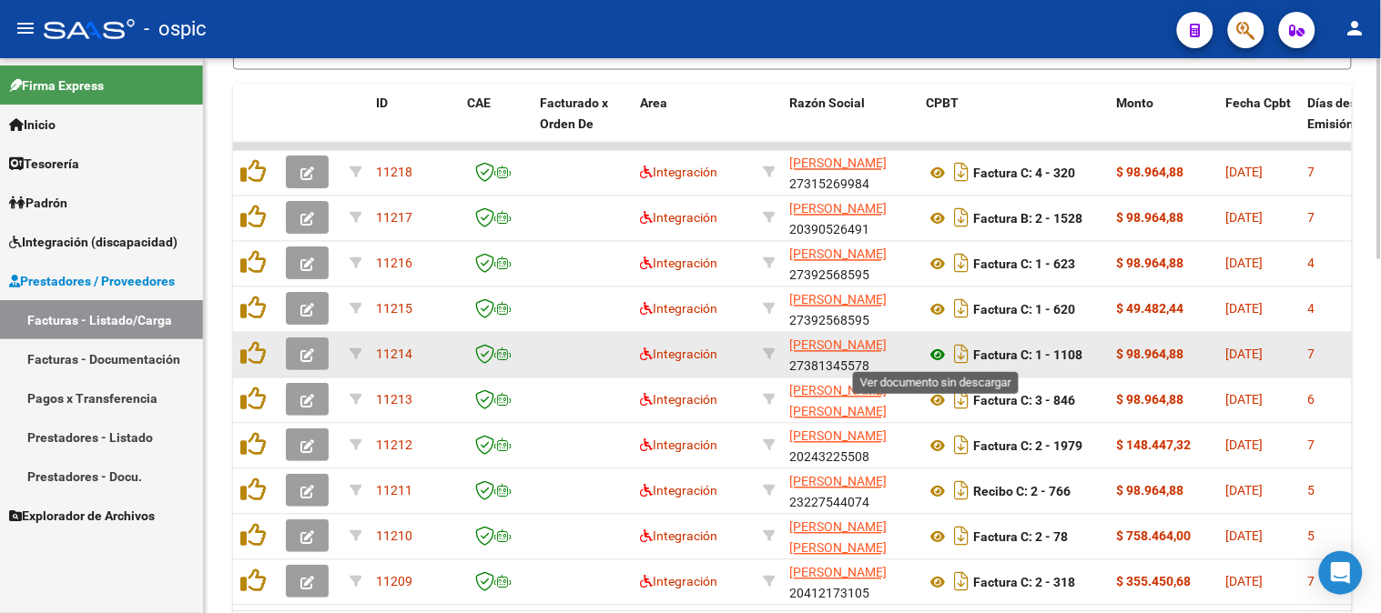
click at [939, 350] on icon at bounding box center [938, 356] width 24 height 22
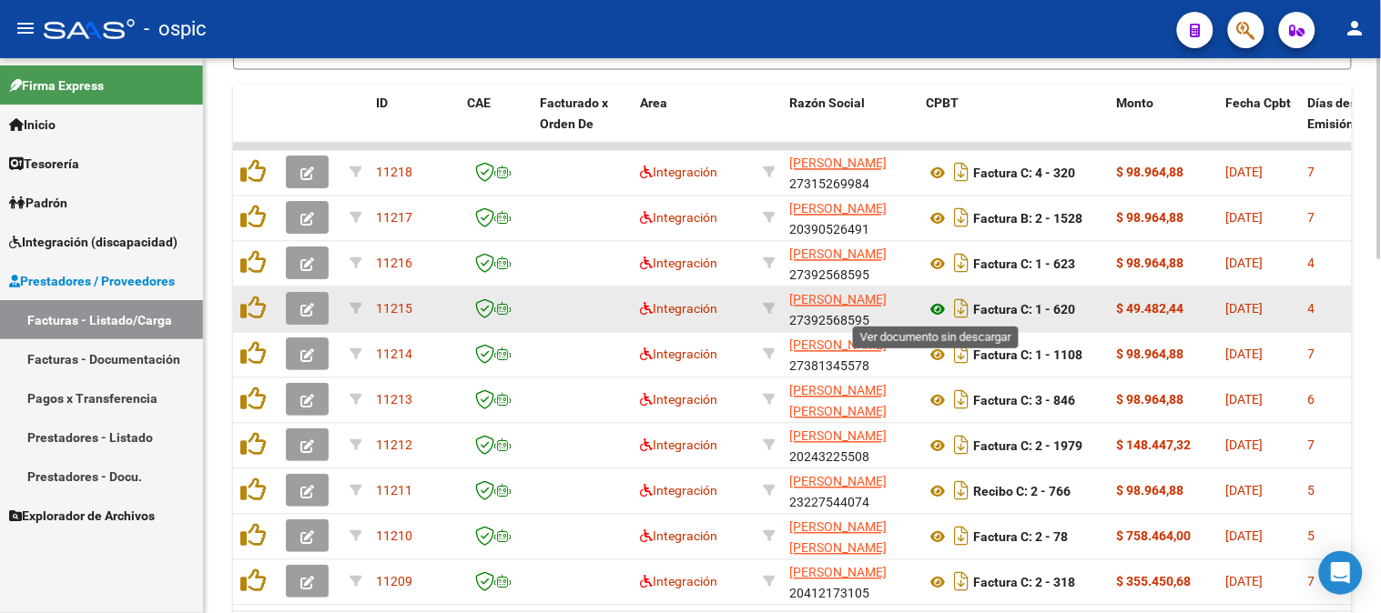
click at [932, 307] on icon at bounding box center [938, 310] width 24 height 22
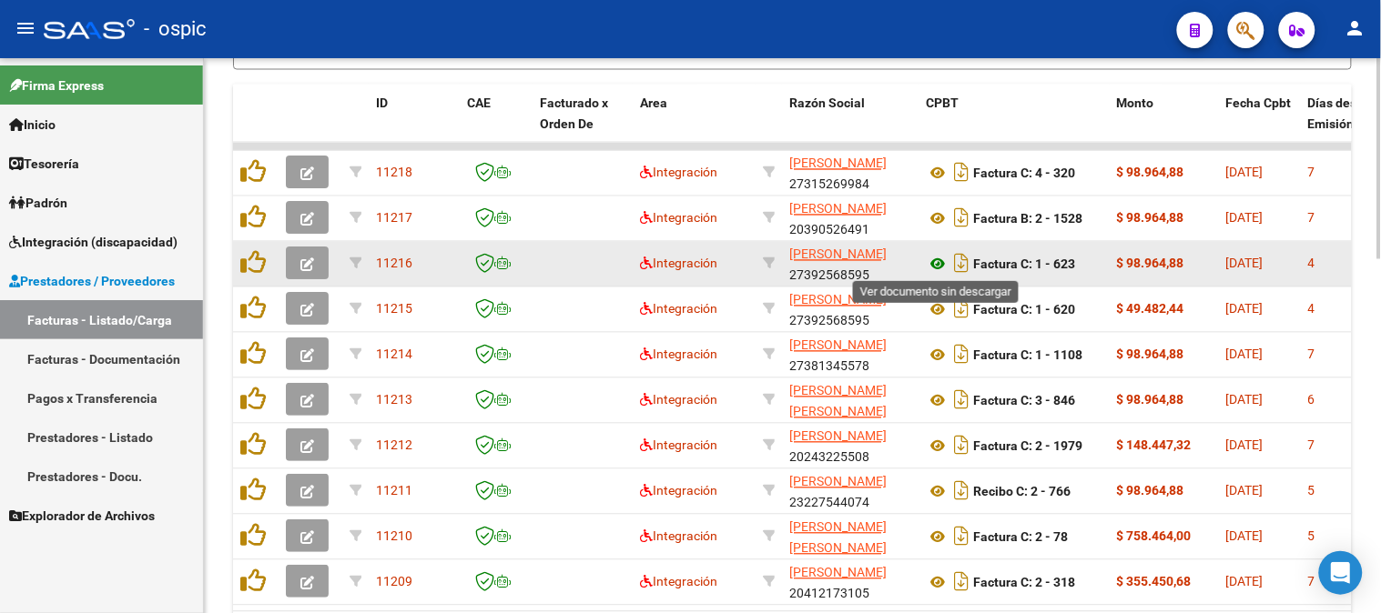
click at [934, 257] on icon at bounding box center [938, 265] width 24 height 22
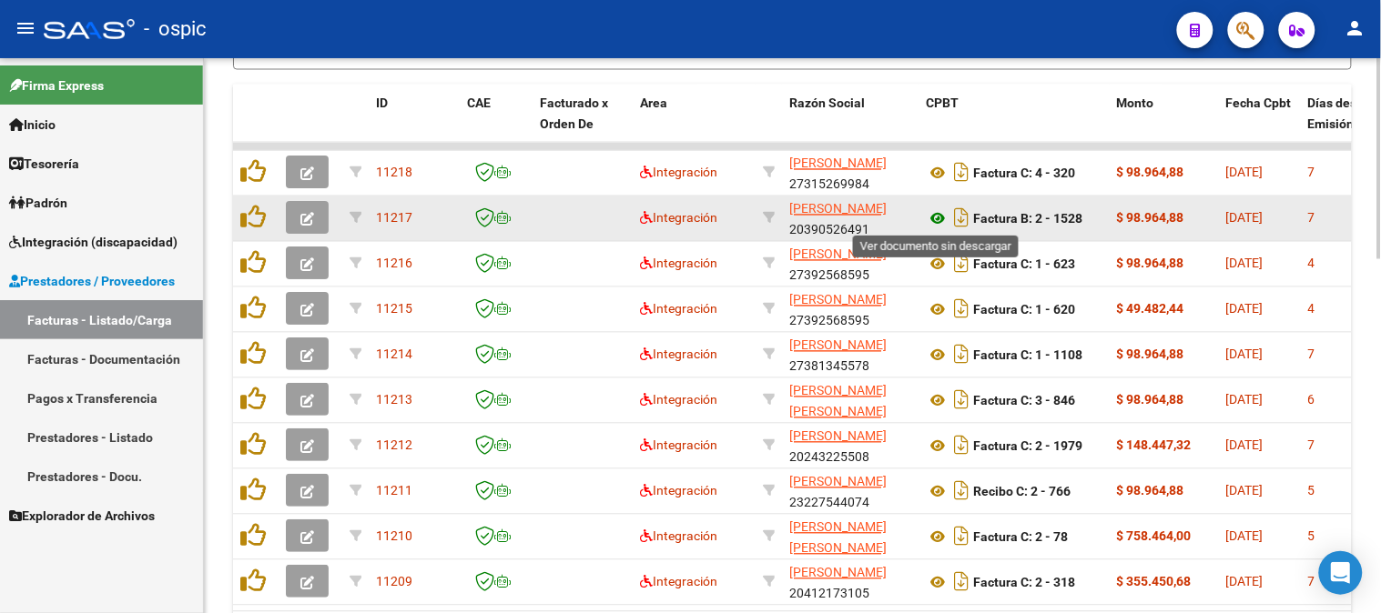
click at [941, 219] on icon at bounding box center [938, 219] width 24 height 22
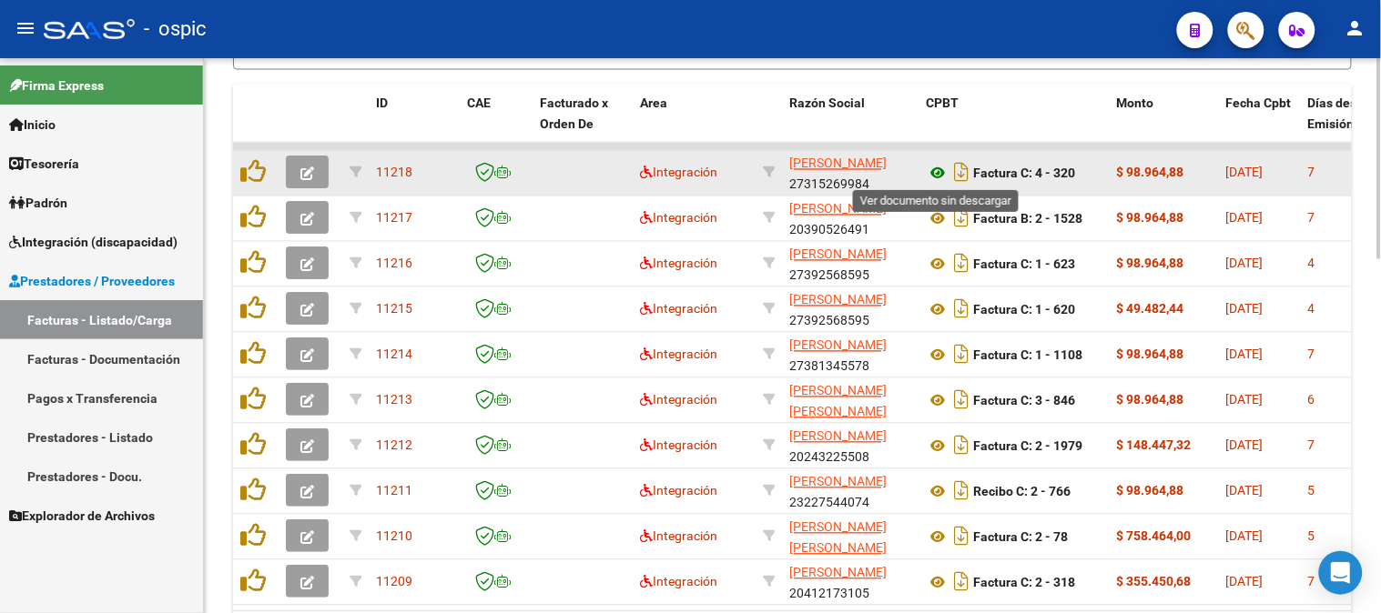
click at [937, 170] on icon at bounding box center [938, 174] width 24 height 22
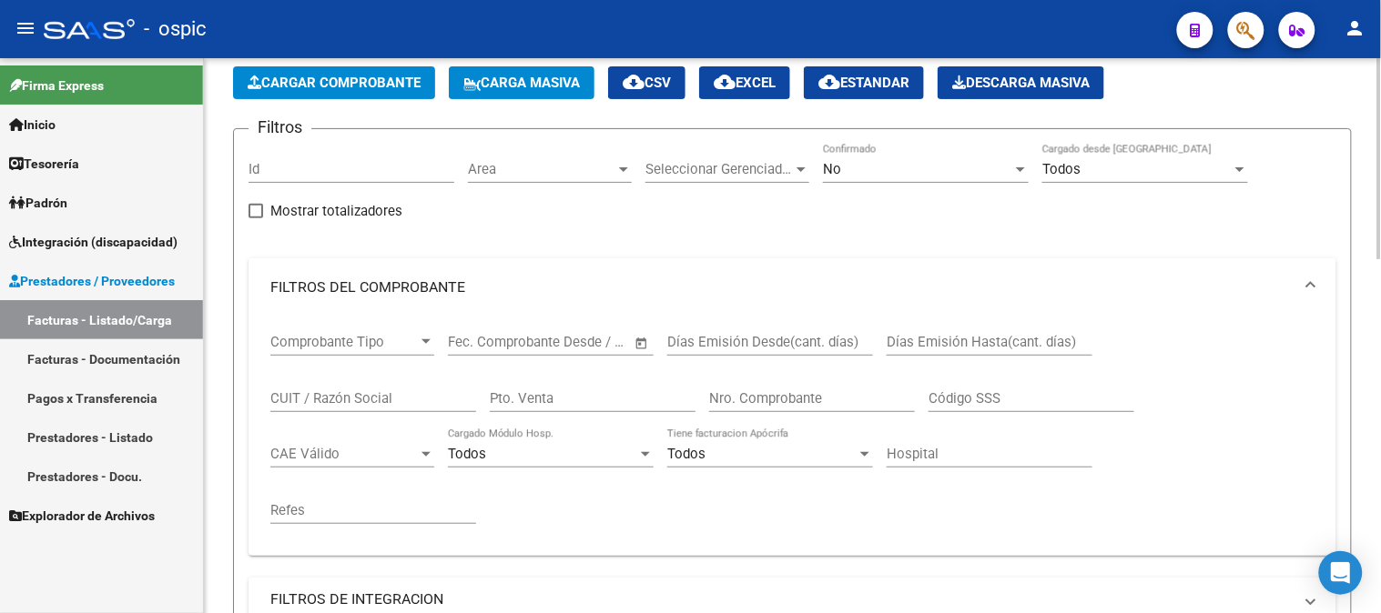
scroll to position [67, 0]
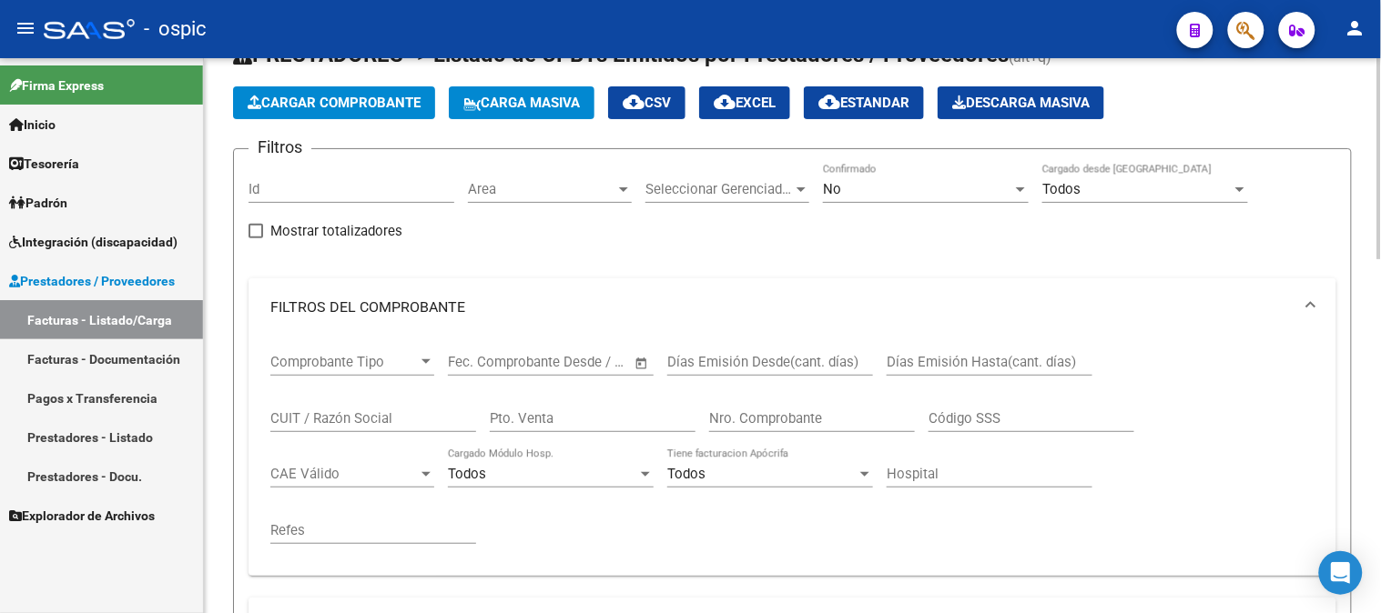
click at [876, 189] on div "No" at bounding box center [917, 189] width 189 height 16
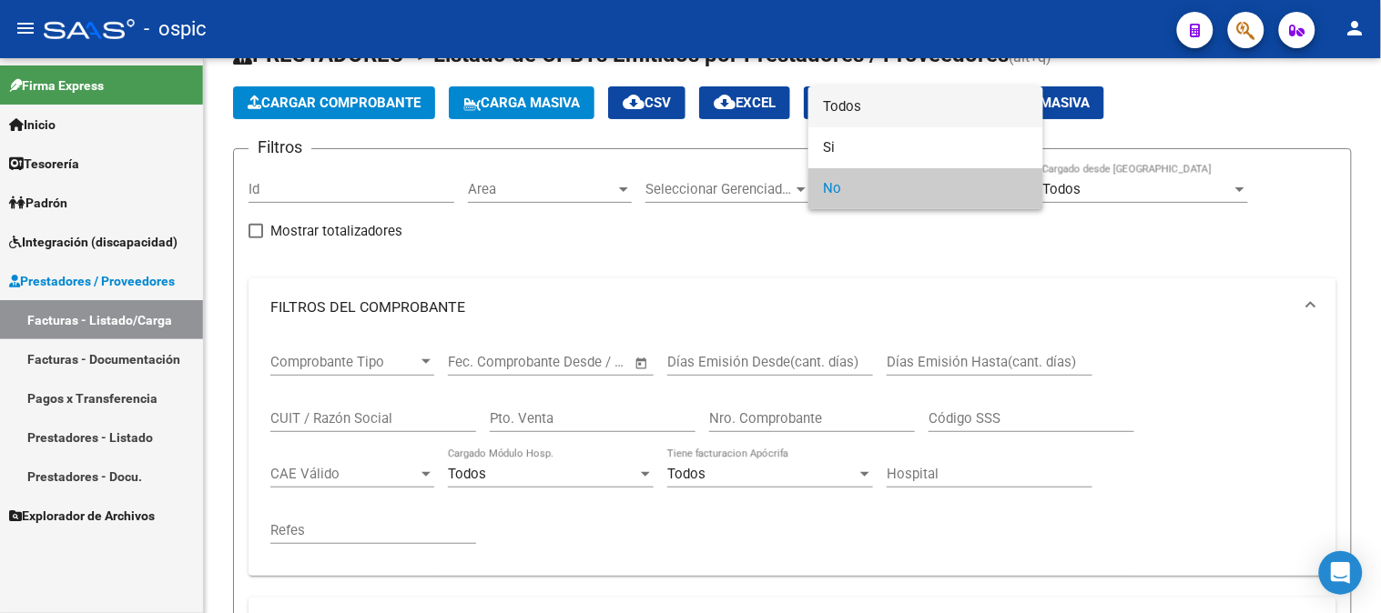
click at [880, 112] on span "Todos" at bounding box center [926, 106] width 206 height 41
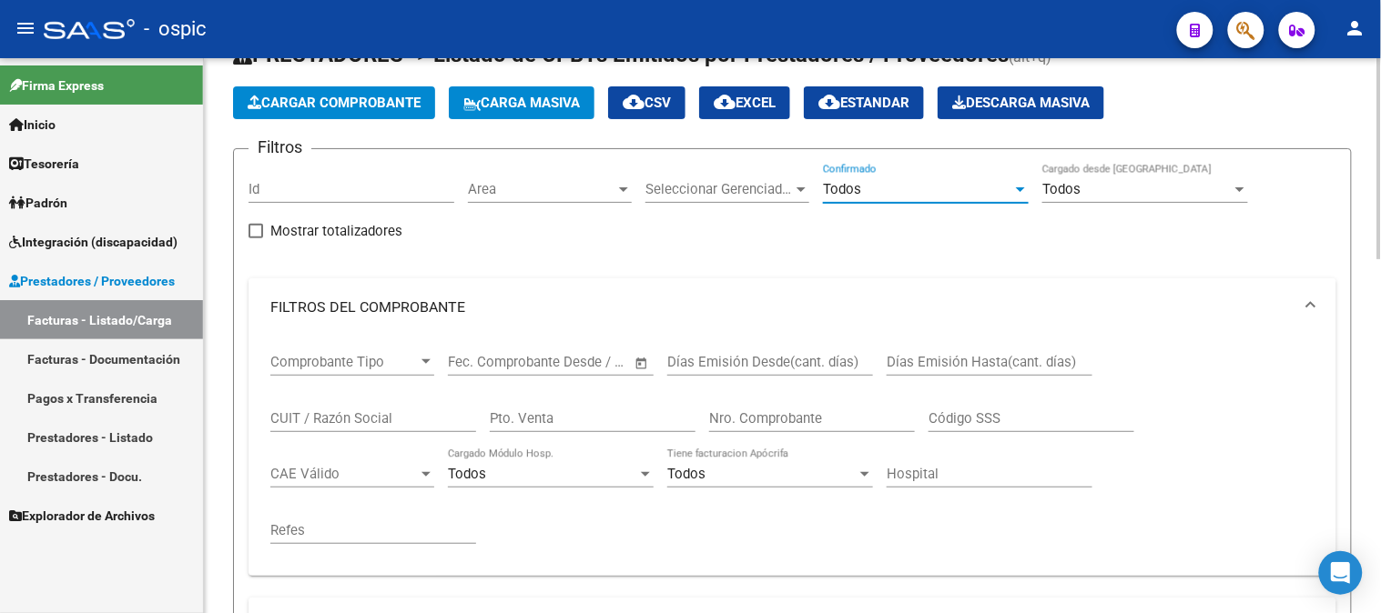
click at [598, 414] on input "Pto. Venta" at bounding box center [593, 418] width 206 height 16
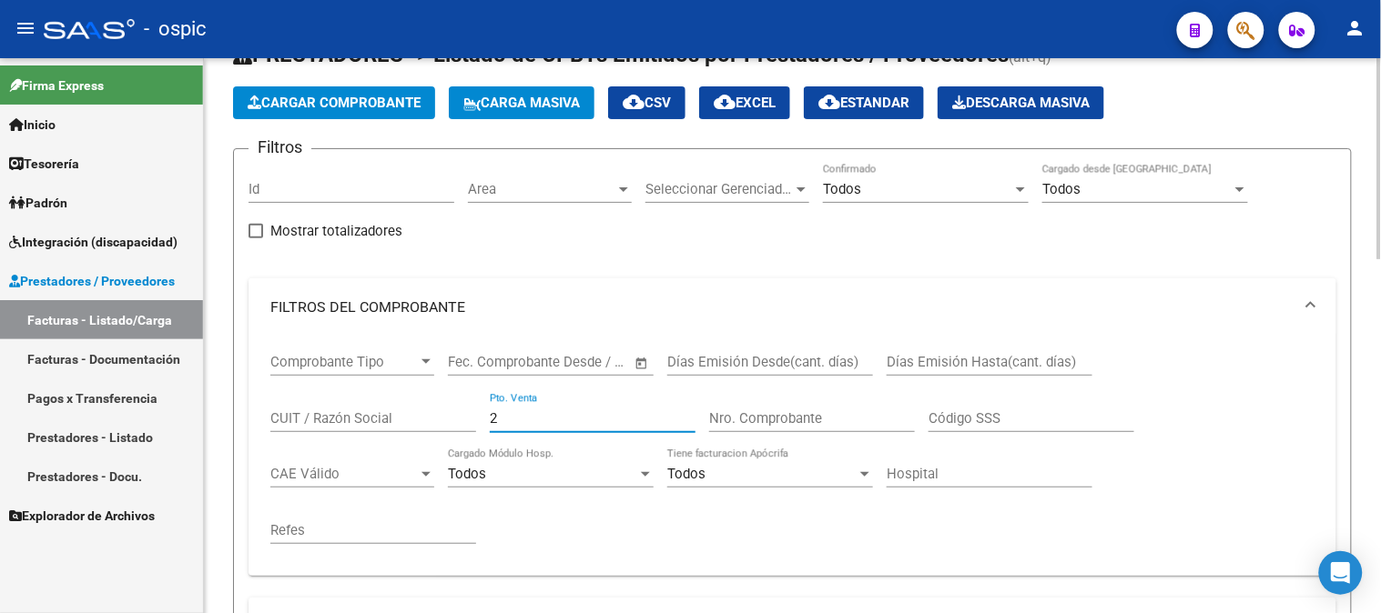
type input "2"
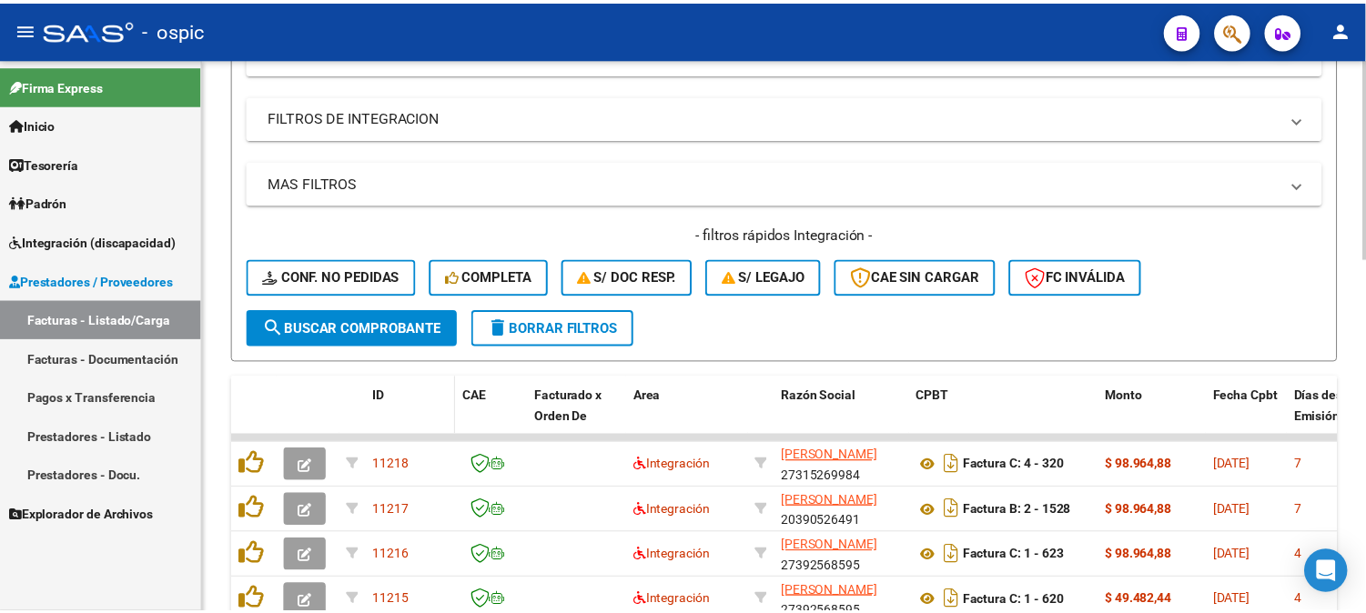
scroll to position [573, 0]
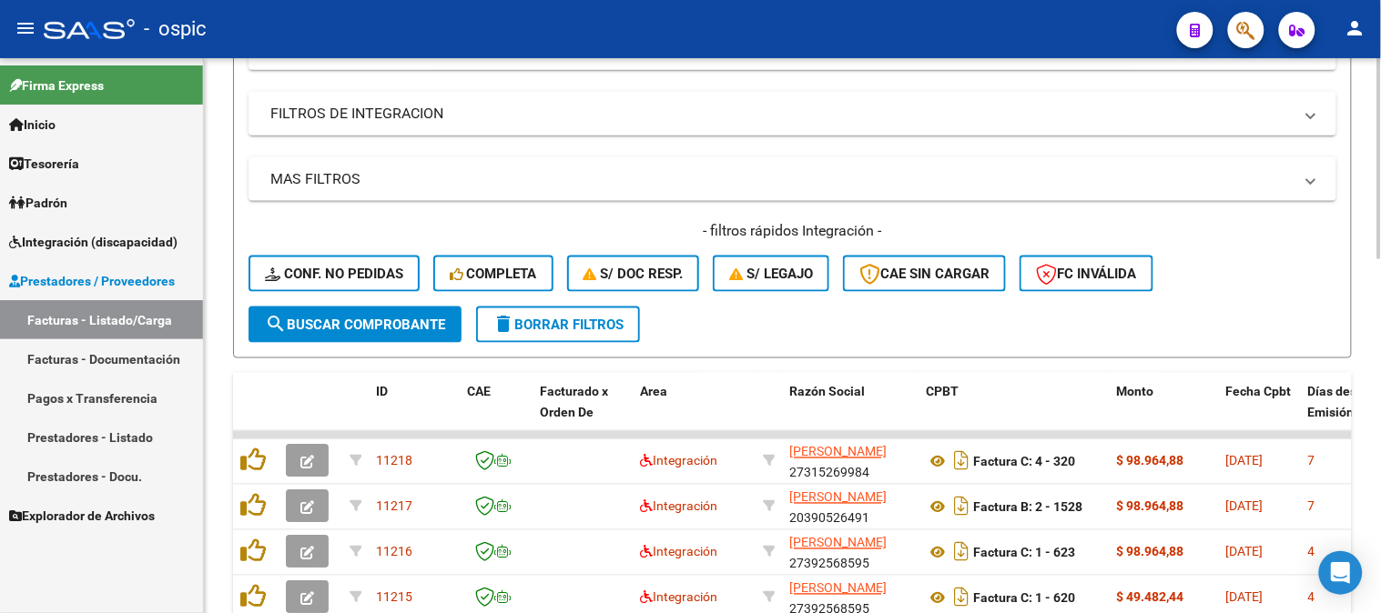
type input "318"
click at [401, 330] on span "search Buscar Comprobante" at bounding box center [355, 325] width 180 height 16
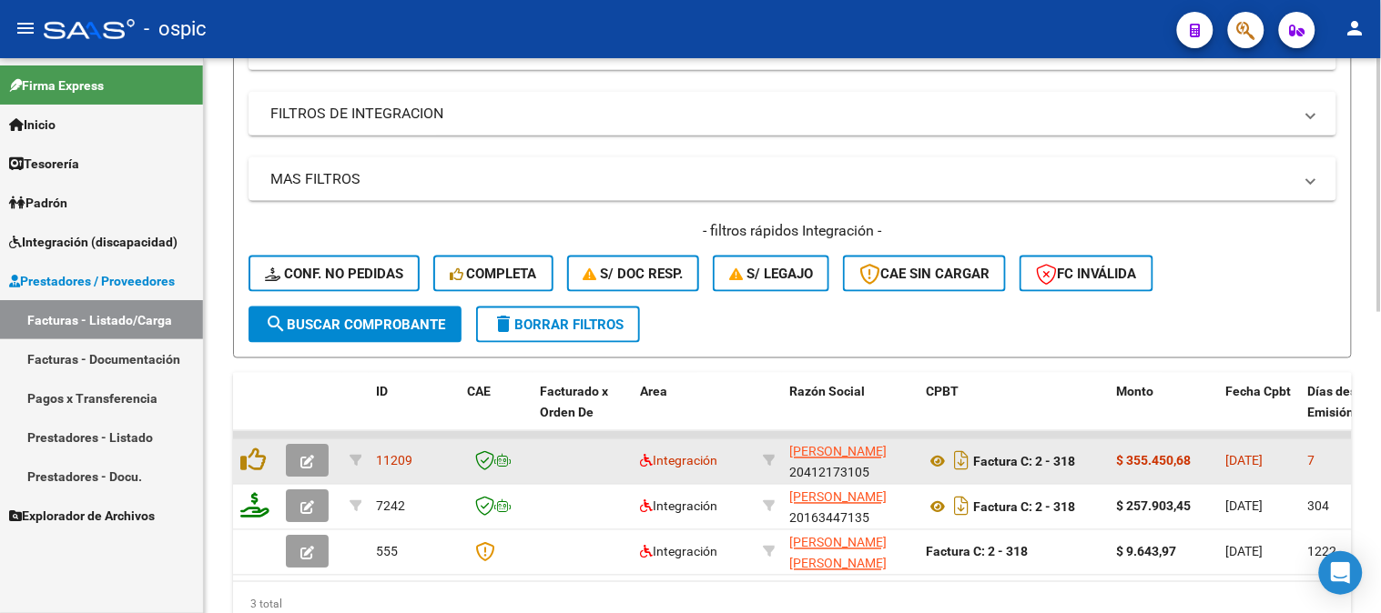
click at [313, 456] on icon "button" at bounding box center [307, 463] width 14 height 14
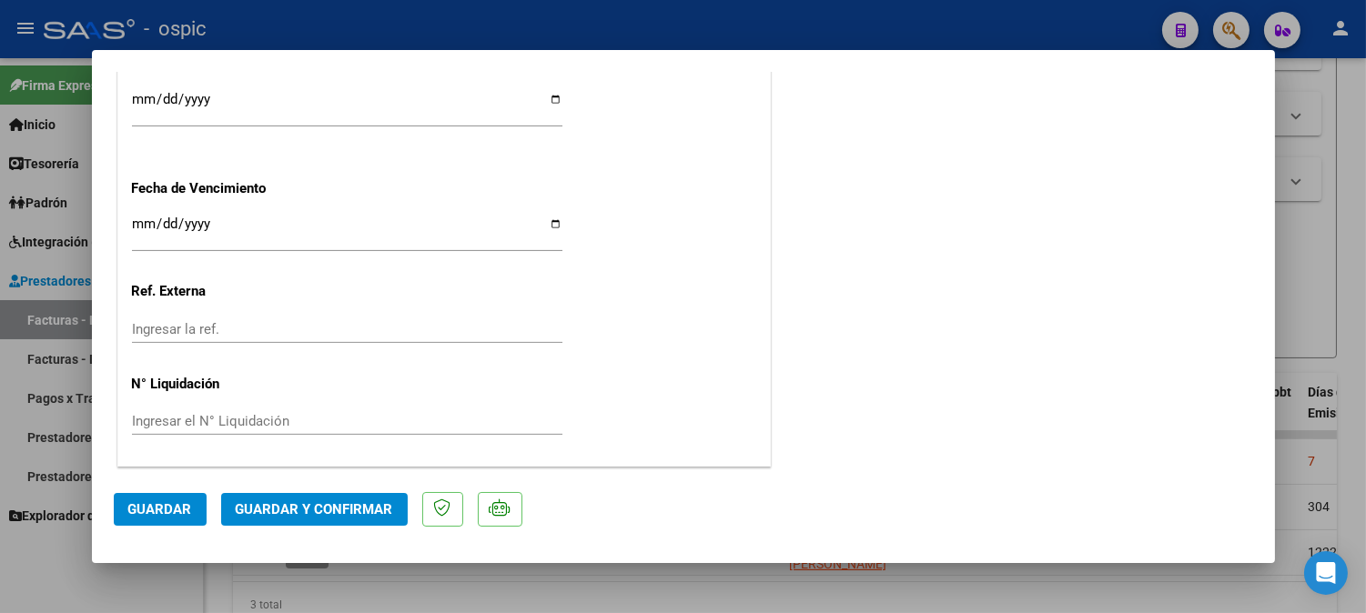
scroll to position [0, 0]
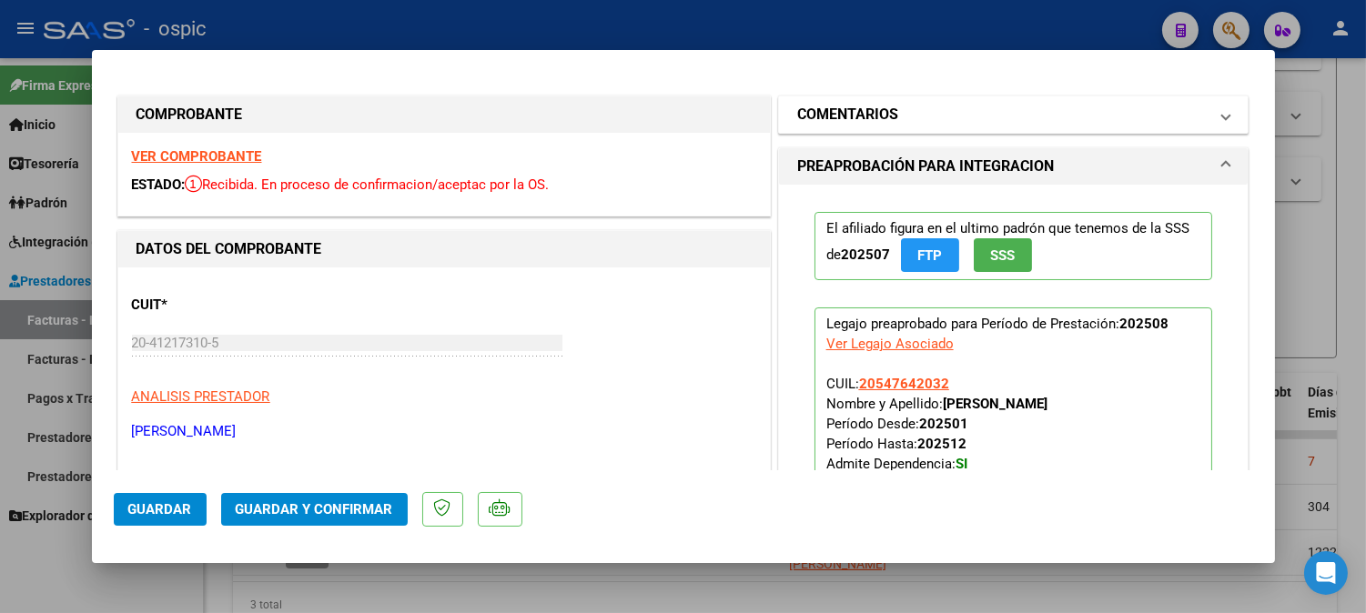
click at [997, 102] on mat-expansion-panel-header "COMENTARIOS" at bounding box center [1014, 114] width 470 height 36
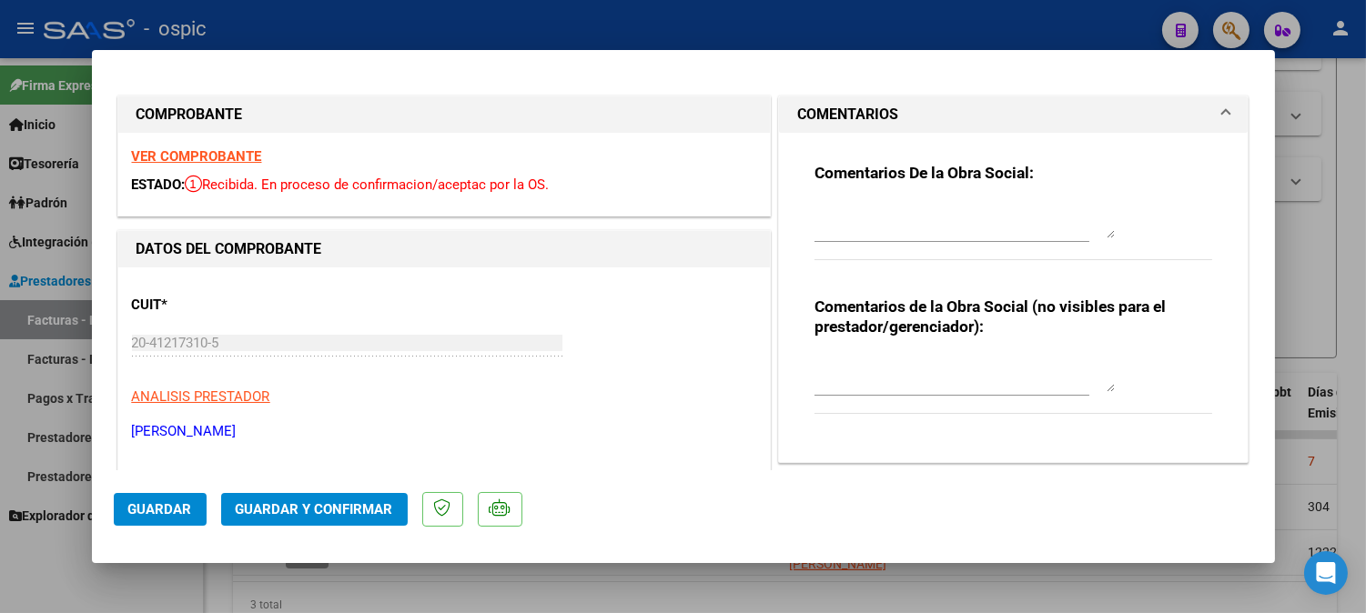
drag, startPoint x: 961, startPoint y: 349, endPoint x: 1060, endPoint y: 369, distance: 101.0
click at [1020, 359] on div "Comentarios de la Obra Social (no visibles para el prestador/gerenciador):" at bounding box center [1014, 365] width 399 height 137
click at [924, 368] on textarea at bounding box center [965, 374] width 300 height 36
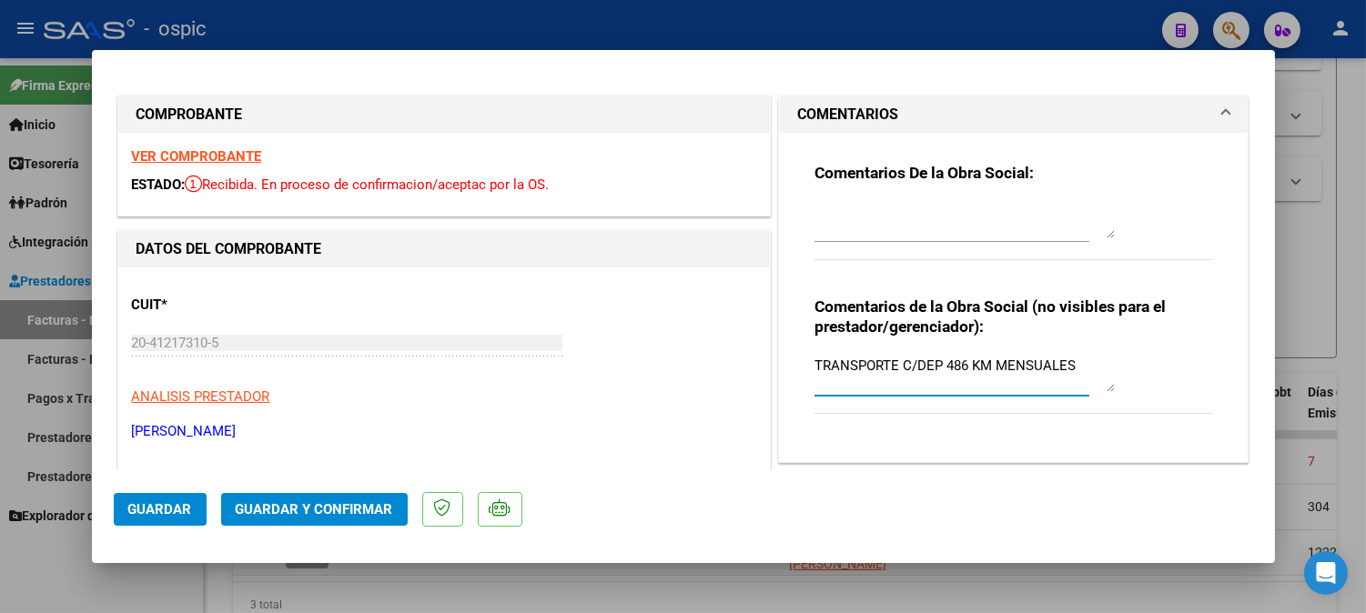
type textarea "TRANSPORTE C/DEP 486 KM MENSUALES"
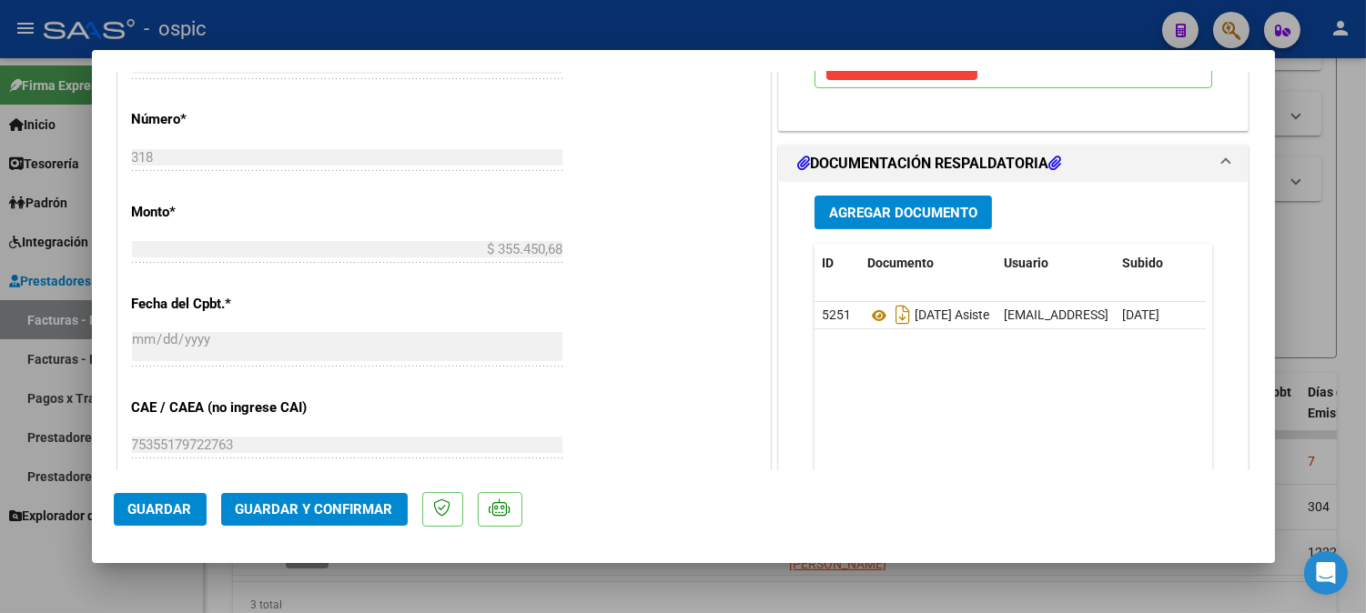
scroll to position [820, 0]
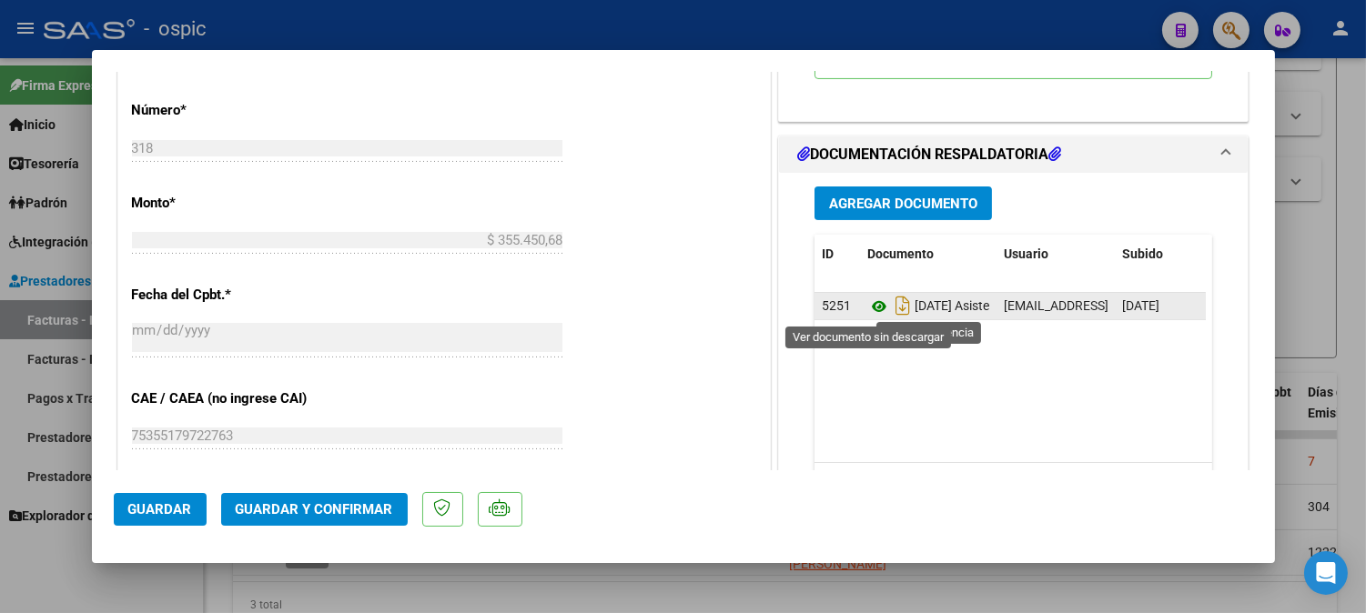
click at [871, 304] on icon at bounding box center [879, 307] width 24 height 22
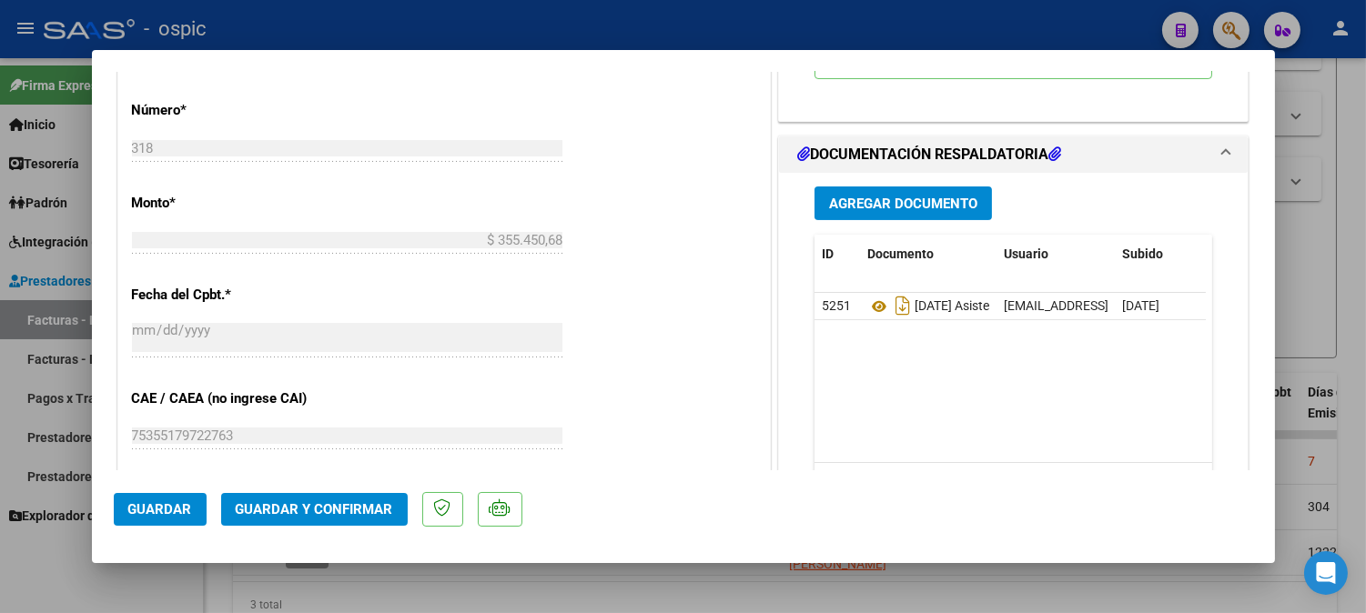
click at [350, 512] on span "Guardar y Confirmar" at bounding box center [314, 509] width 157 height 16
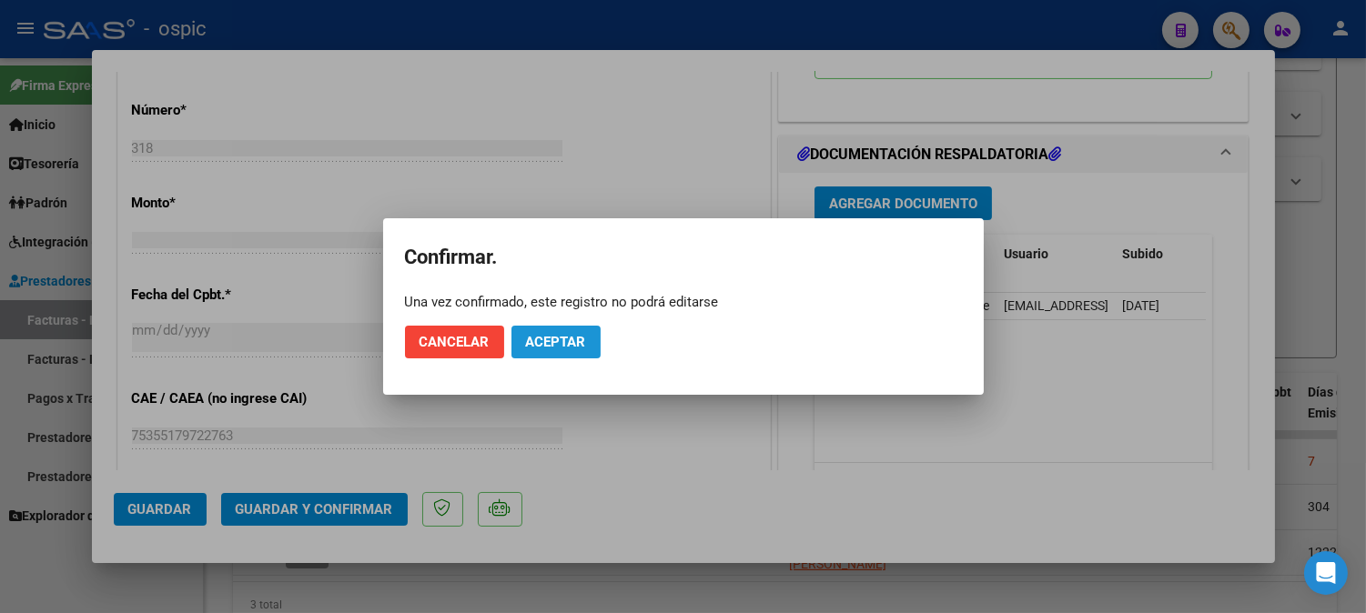
click at [542, 332] on button "Aceptar" at bounding box center [555, 342] width 89 height 33
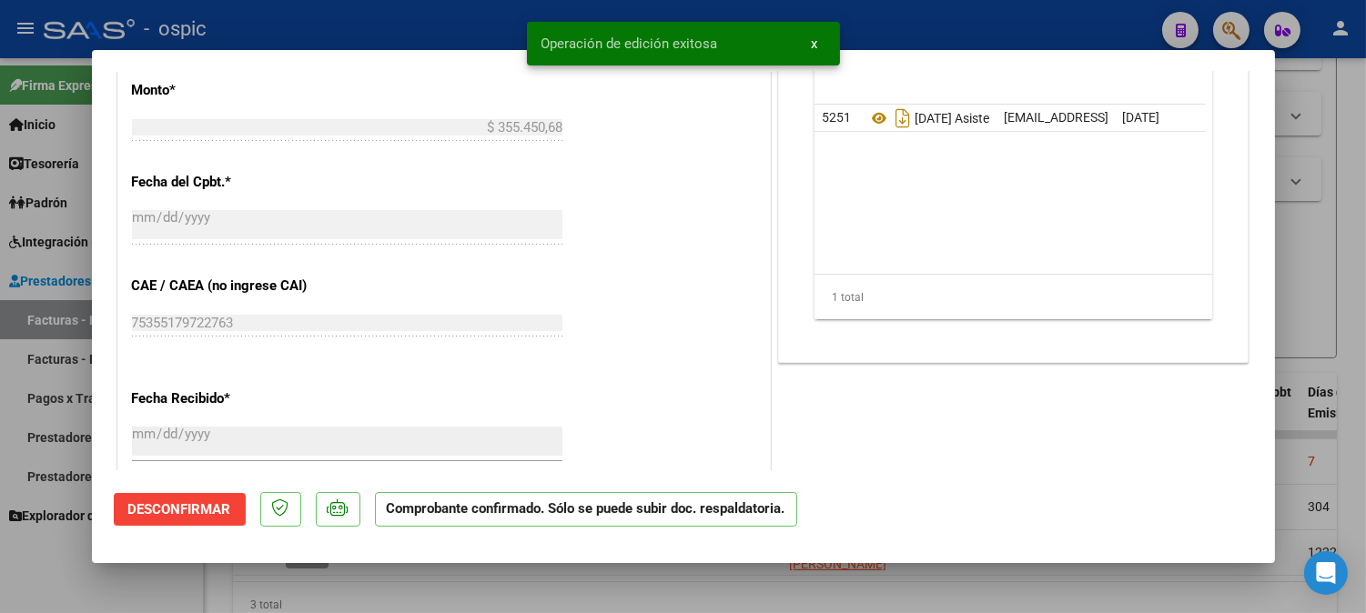
type input "$ 0,00"
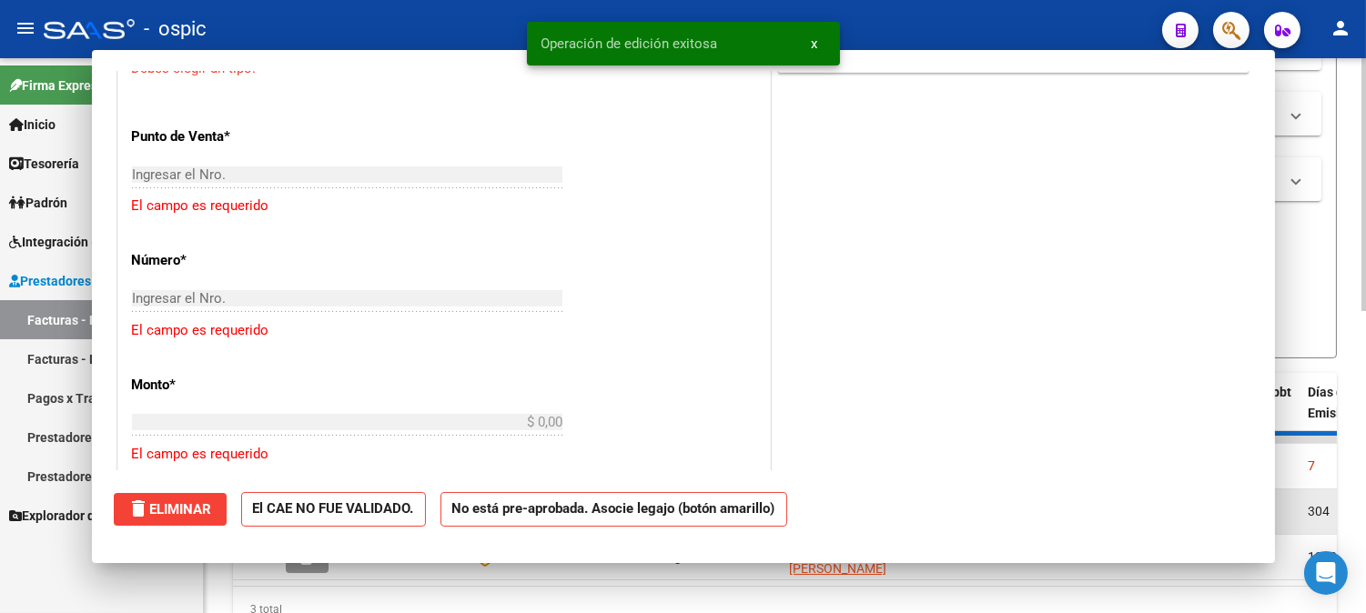
scroll to position [852, 0]
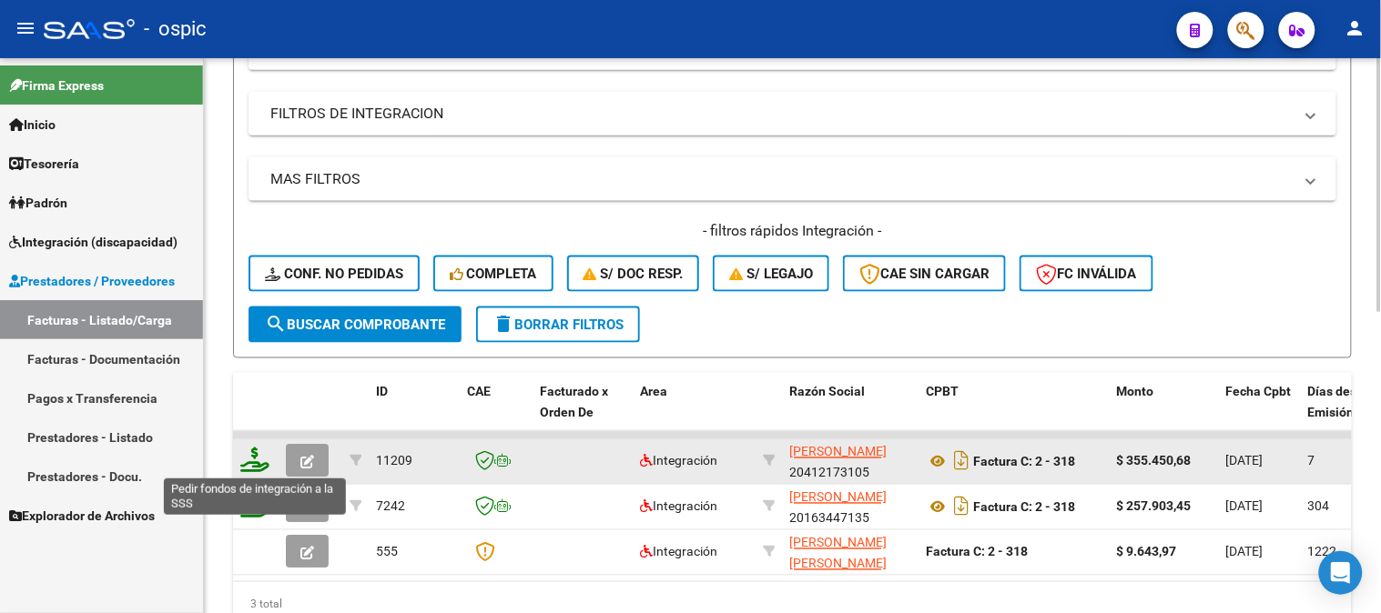
click at [258, 455] on icon at bounding box center [254, 460] width 29 height 25
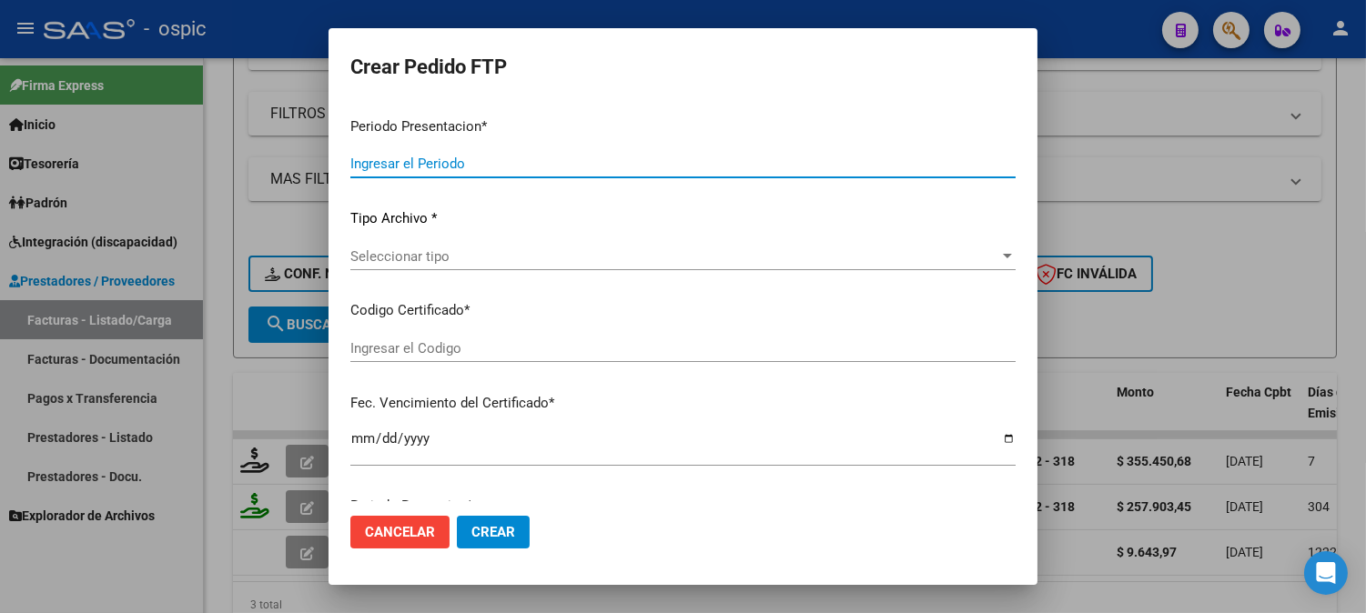
type input "202508"
type input "$ 355.450,68"
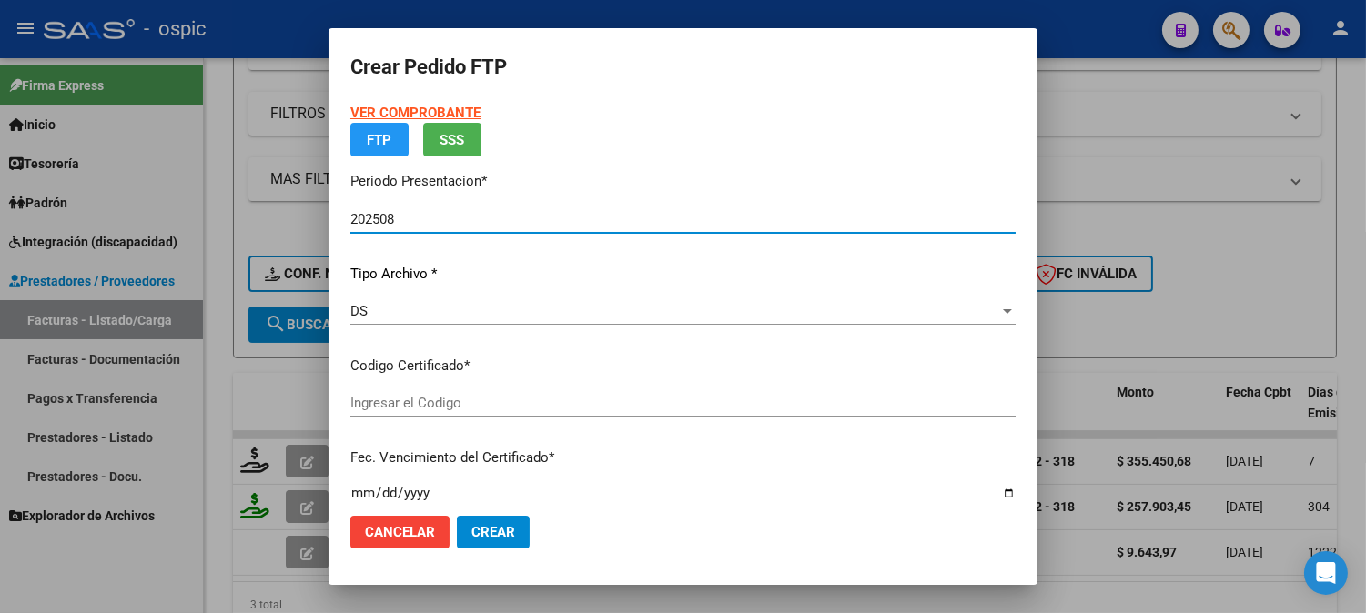
type input "0000000000000000000000000000002022496428"
type input "2026-05-04"
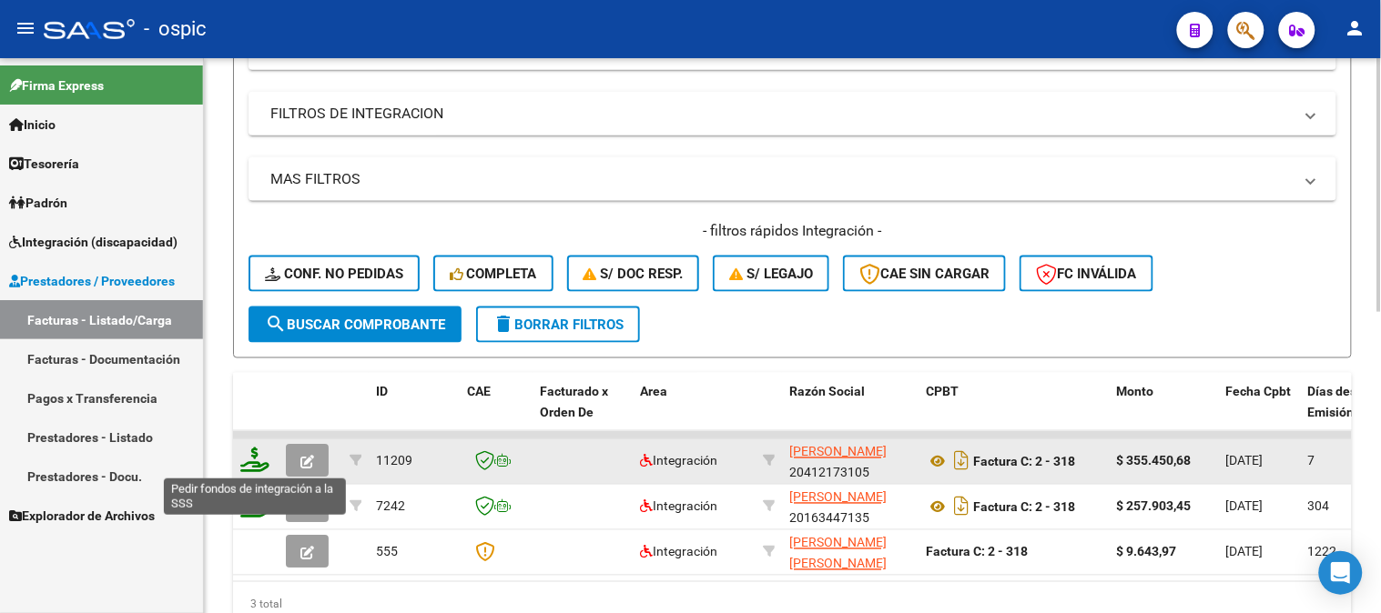
click at [255, 459] on icon at bounding box center [254, 460] width 29 height 25
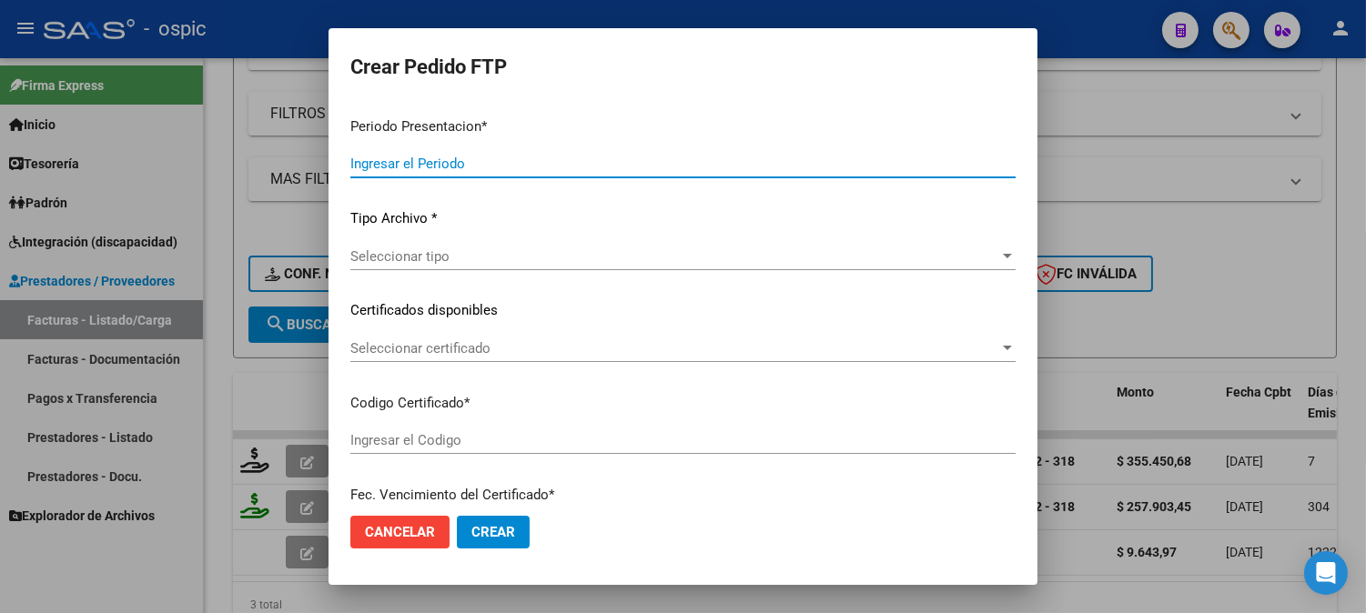
type input "202508"
type input "$ 355.450,68"
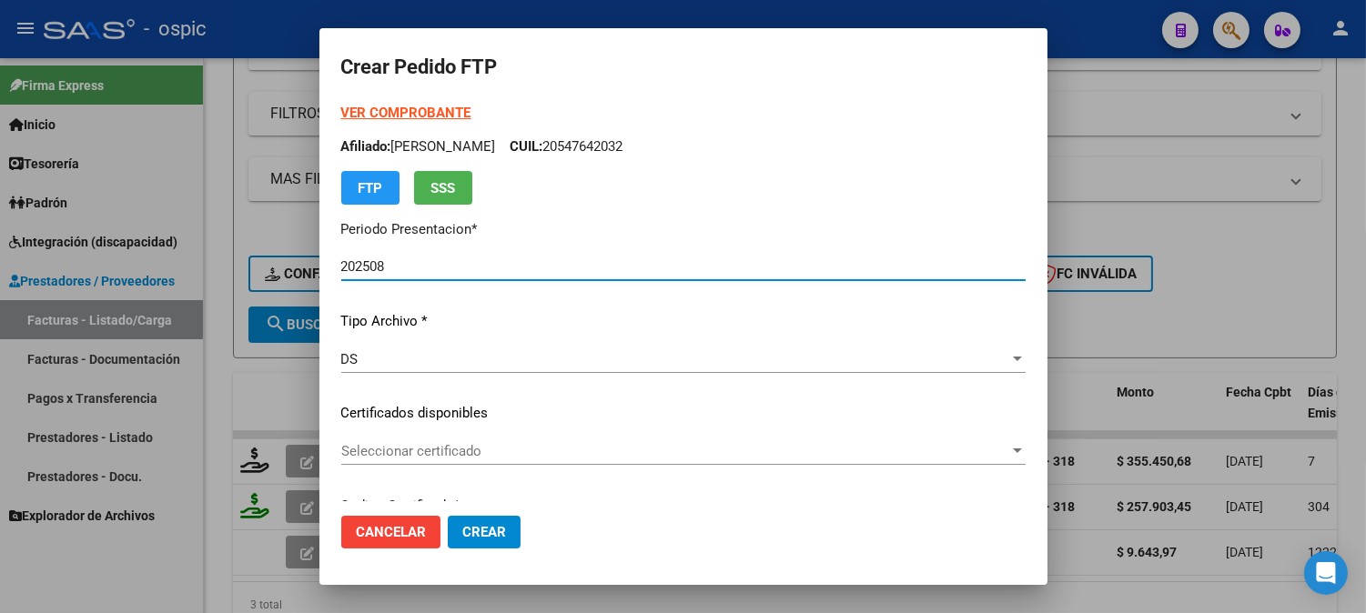
type input "0000000000000000000000000000002022496428"
type input "2026-05-04"
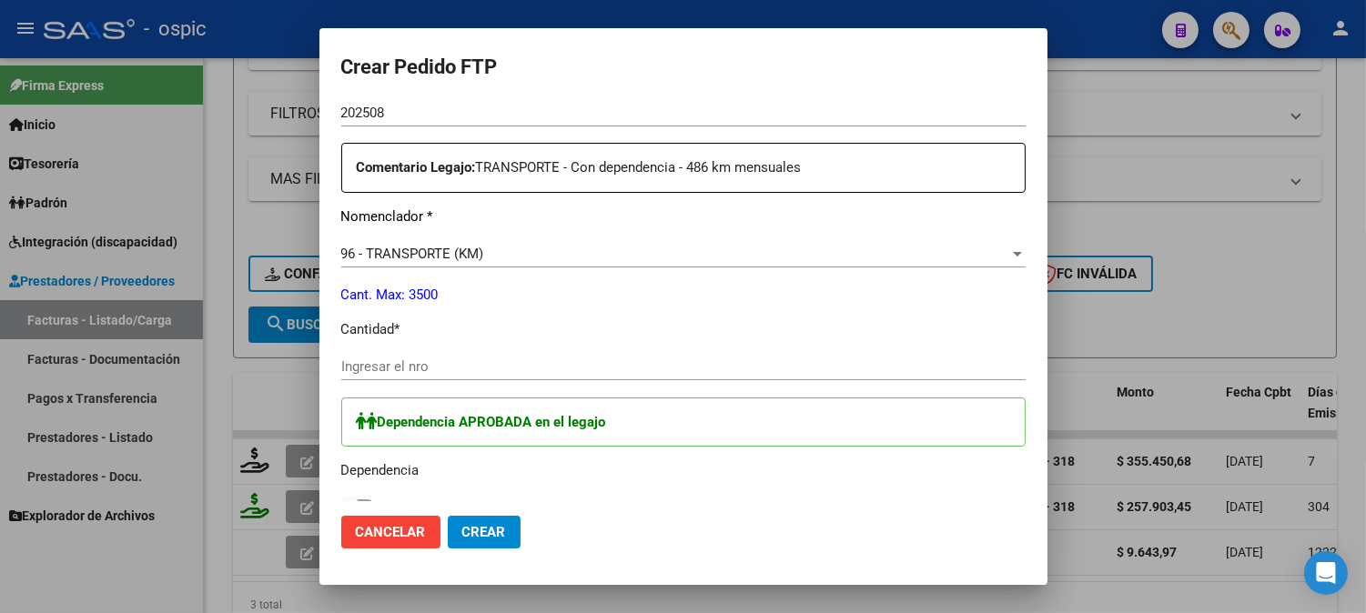
scroll to position [656, 0]
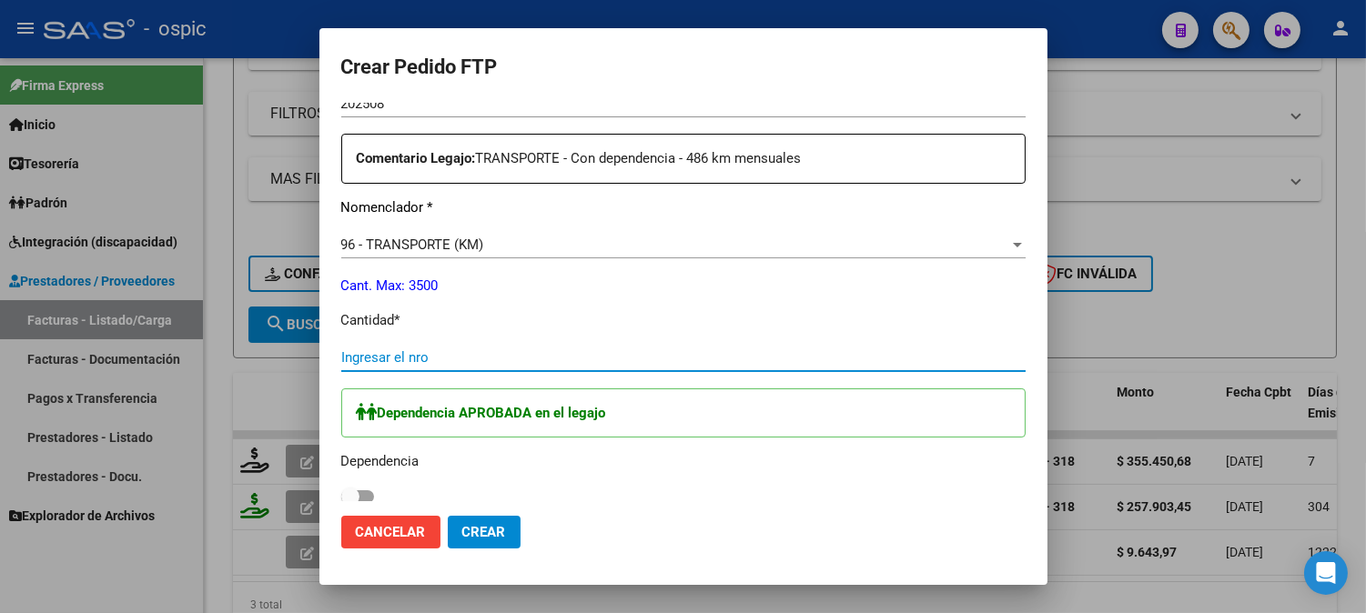
click at [579, 350] on input "Ingresar el nro" at bounding box center [683, 357] width 684 height 16
type input "486"
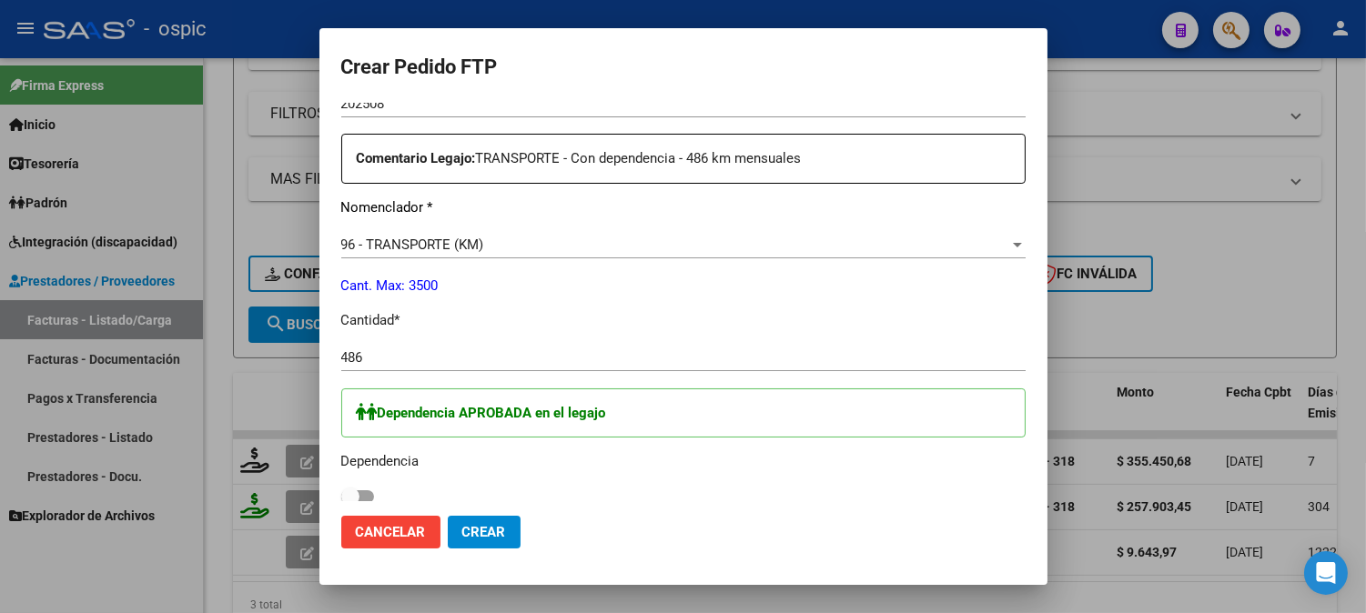
scroll to position [749, 0]
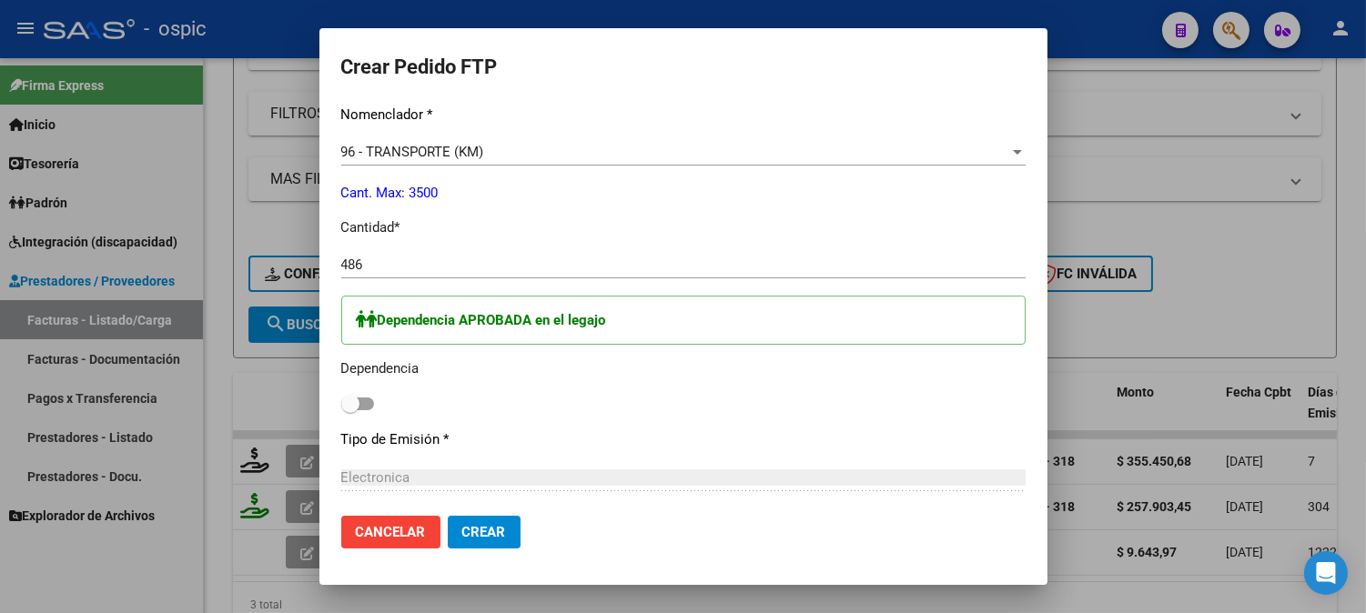
drag, startPoint x: 352, startPoint y: 405, endPoint x: 580, endPoint y: 399, distance: 227.6
click at [359, 403] on span at bounding box center [350, 404] width 18 height 18
click at [350, 410] on input "checkbox" at bounding box center [349, 410] width 1 height 1
checkbox input "true"
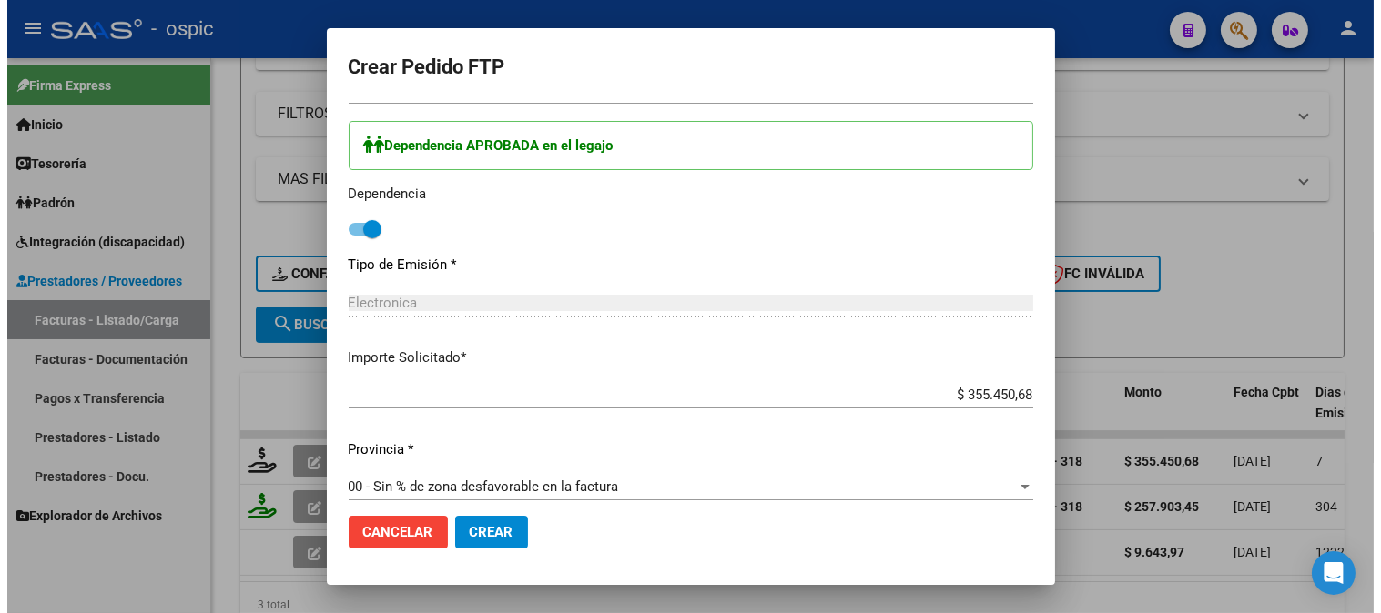
scroll to position [1123, 0]
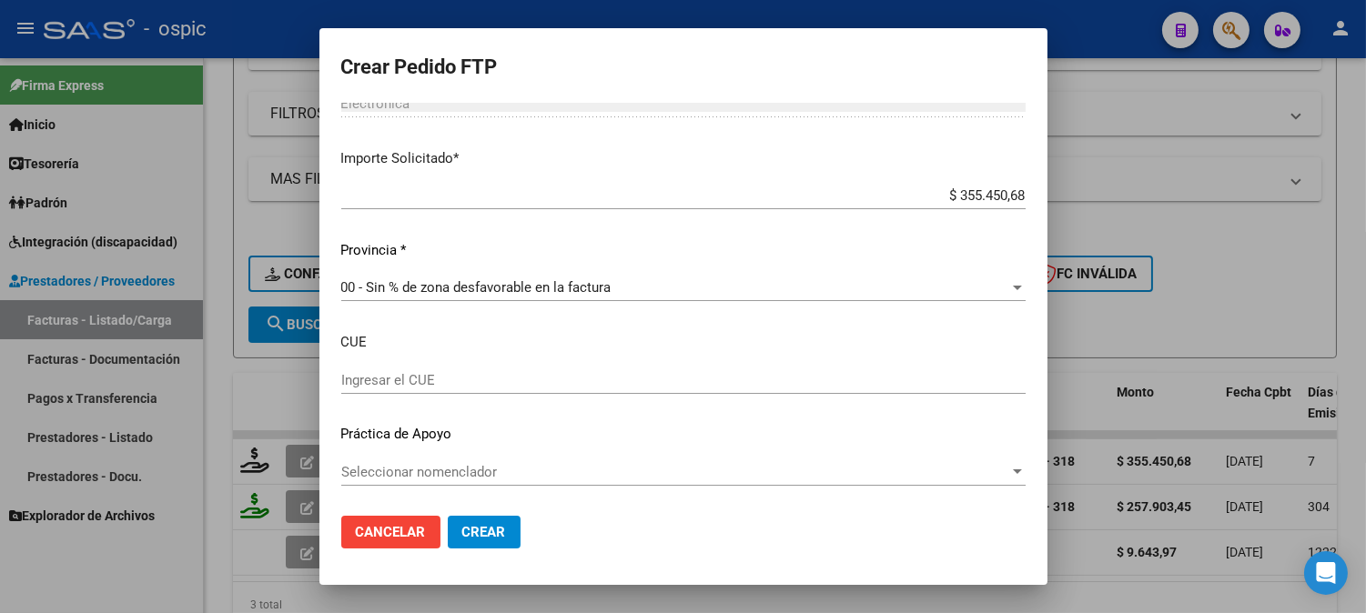
click at [484, 531] on span "Crear" at bounding box center [484, 532] width 44 height 16
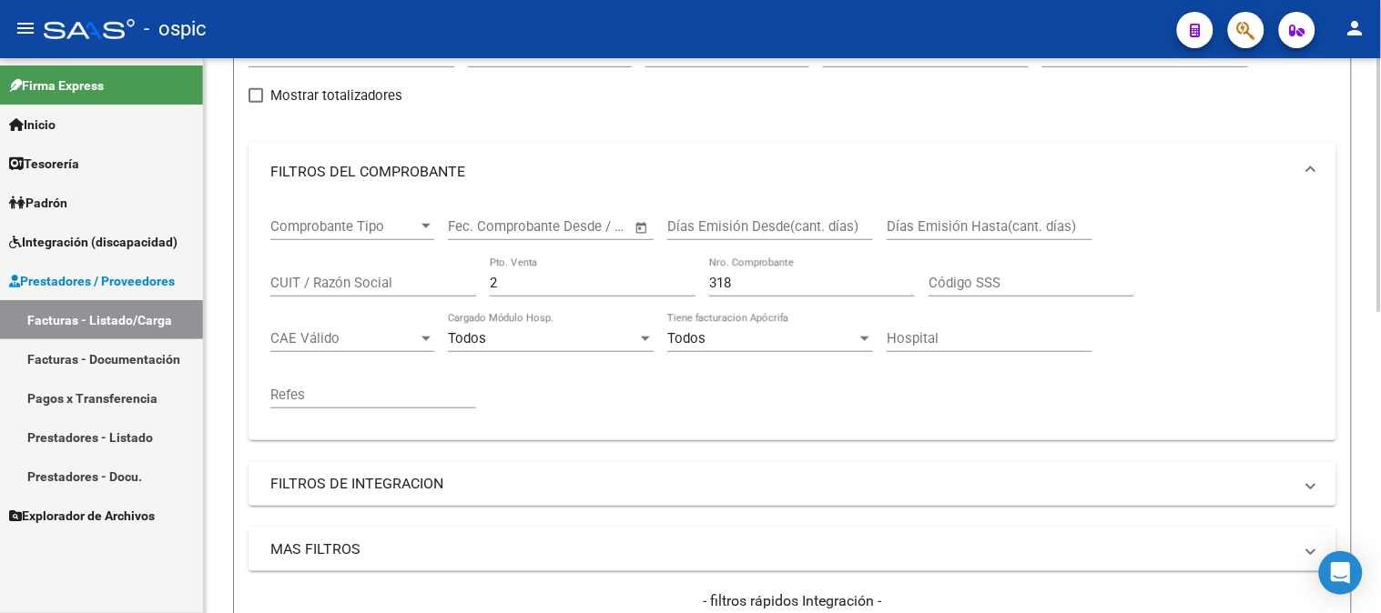
scroll to position [168, 0]
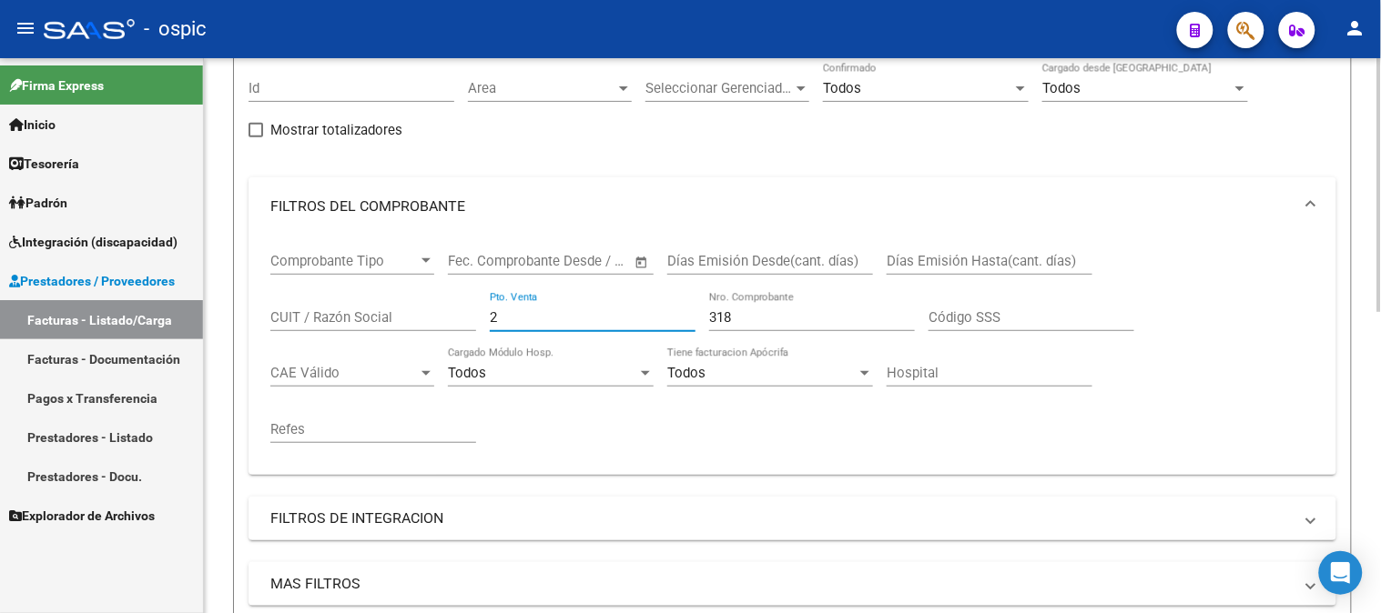
drag, startPoint x: 542, startPoint y: 316, endPoint x: 265, endPoint y: 316, distance: 277.6
click at [265, 316] on div "Comprobante Tipo Comprobante Tipo Fecha inicio – Fecha fin Fec. Comprobante Des…" at bounding box center [792, 355] width 1088 height 239
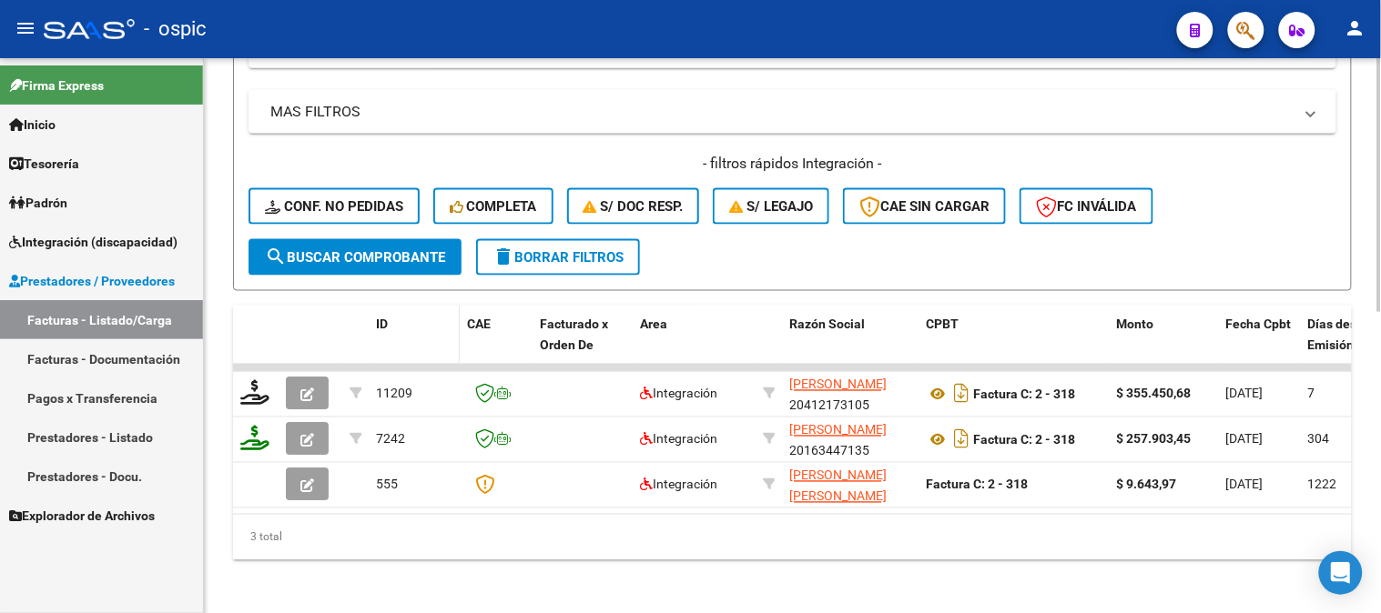
scroll to position [659, 0]
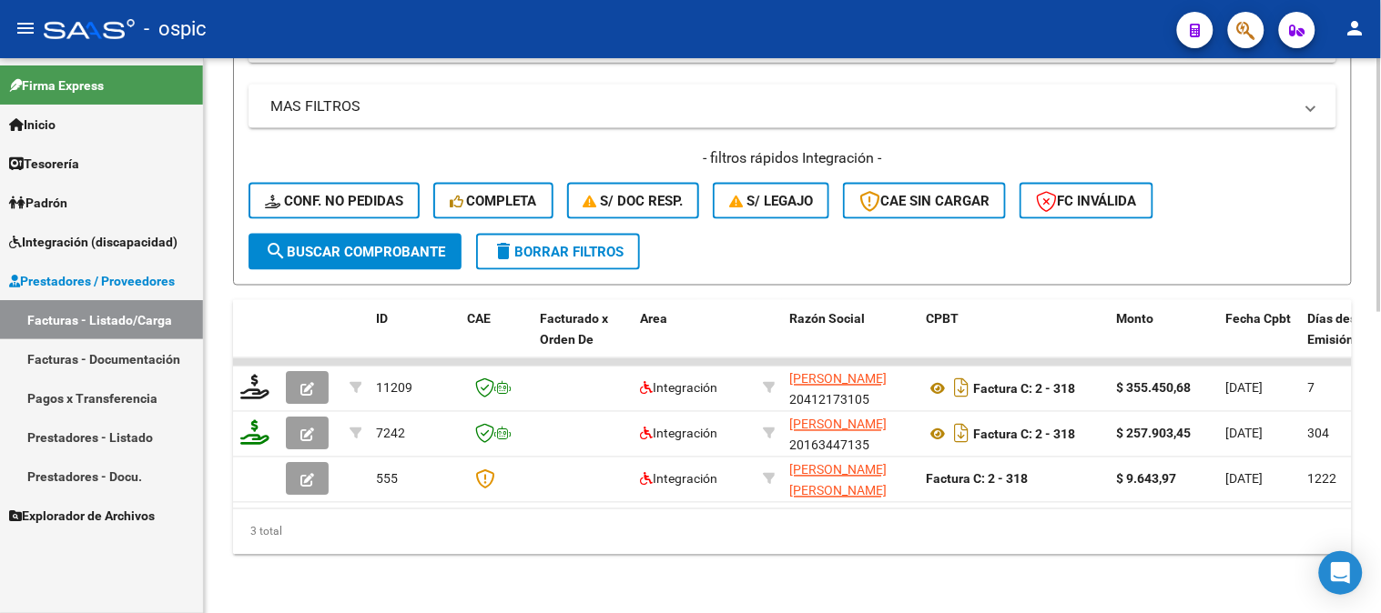
type input "78"
click at [392, 244] on span "search Buscar Comprobante" at bounding box center [355, 252] width 180 height 16
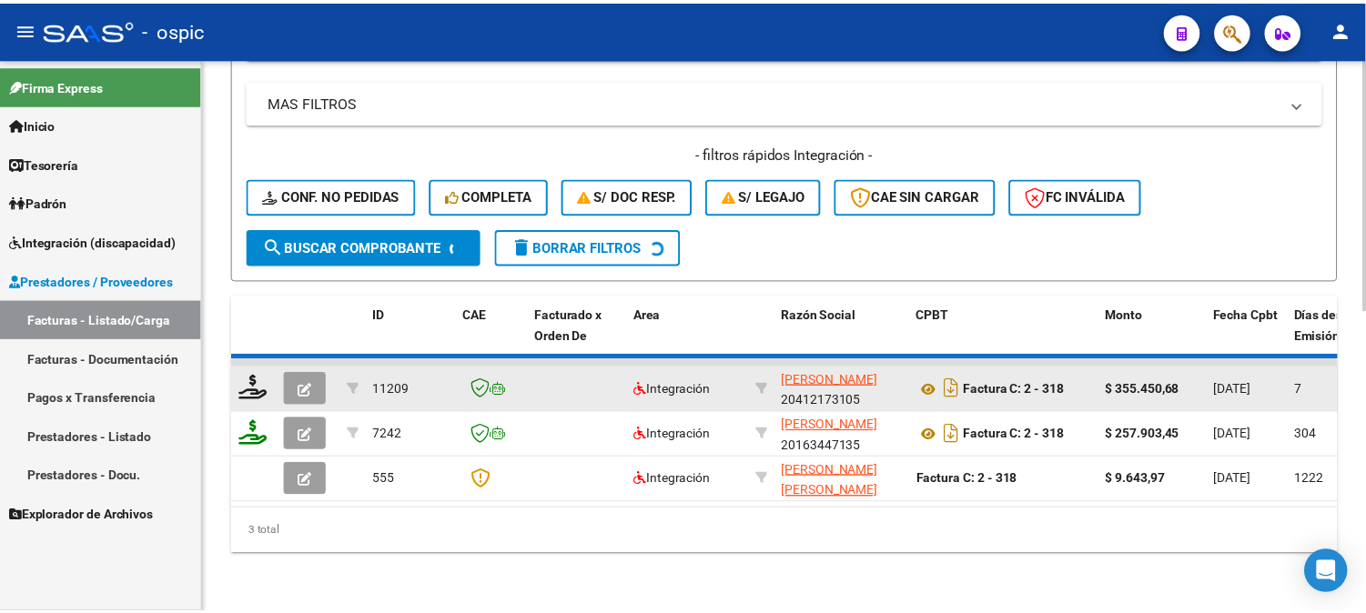
scroll to position [614, 0]
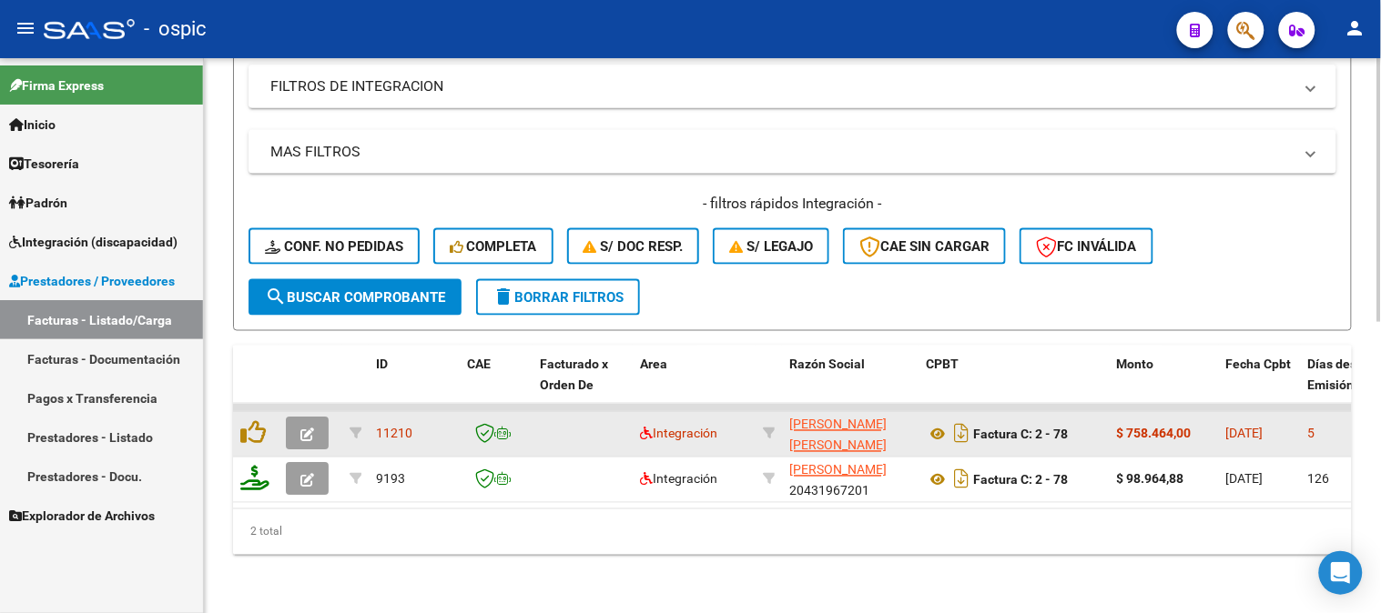
click at [309, 418] on button "button" at bounding box center [307, 434] width 43 height 33
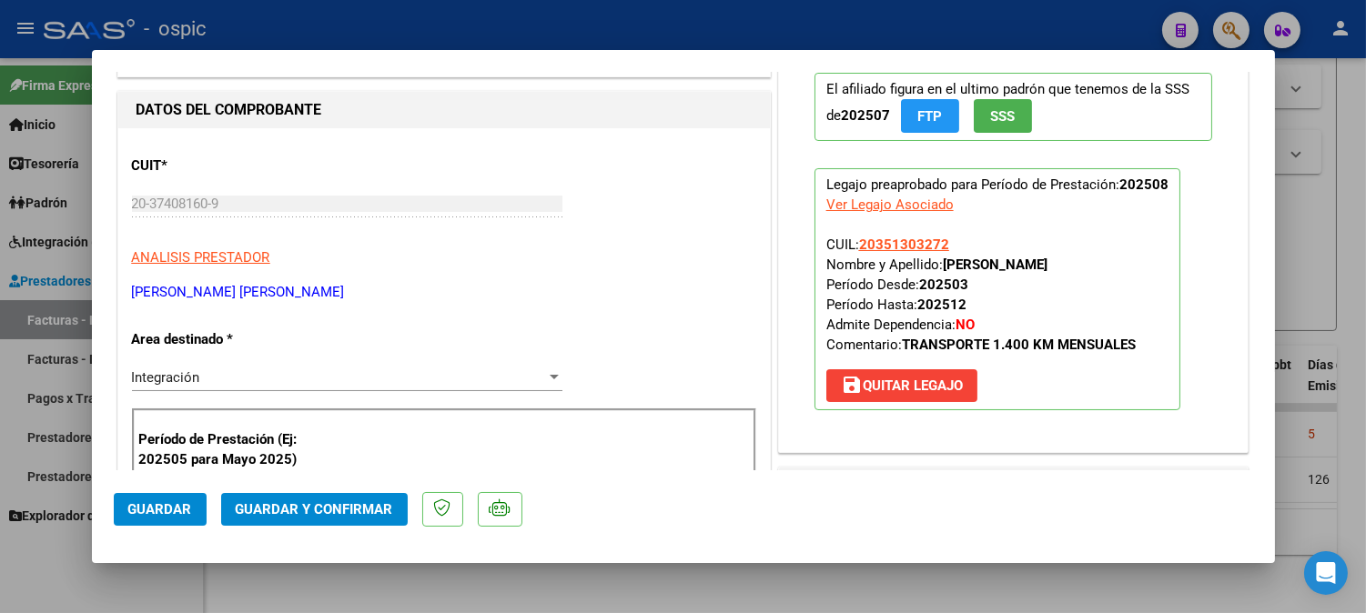
scroll to position [0, 0]
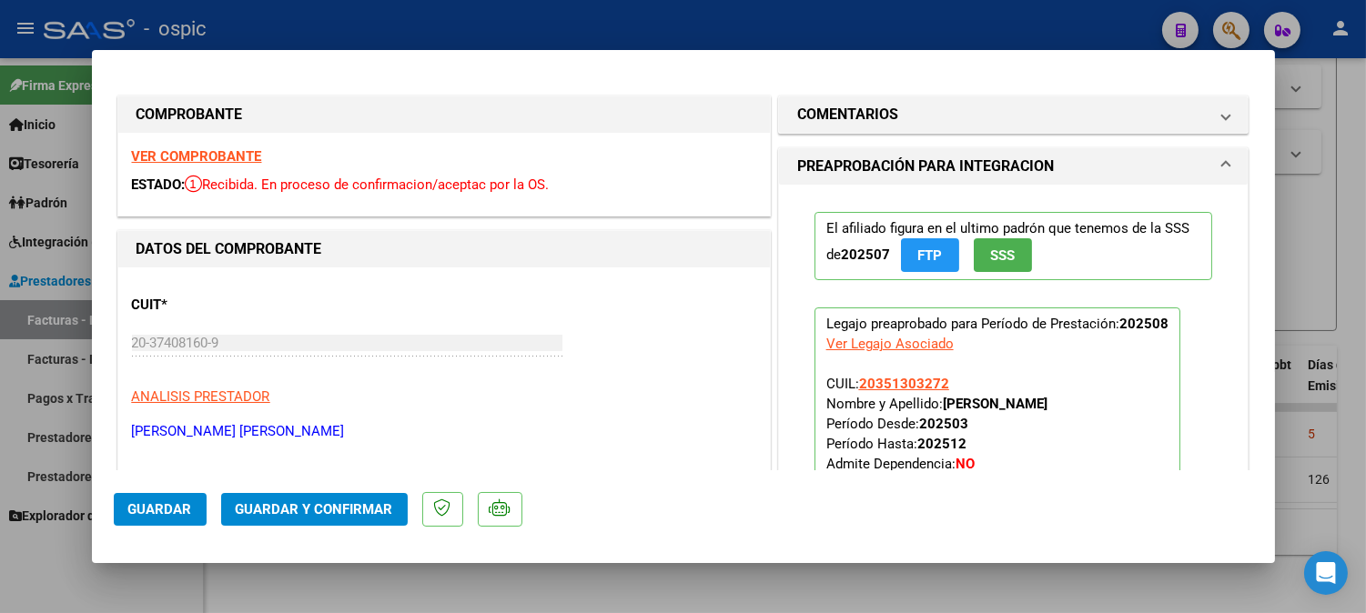
drag, startPoint x: 936, startPoint y: 113, endPoint x: 936, endPoint y: 222, distance: 109.2
click at [936, 116] on mat-panel-title "COMENTARIOS" at bounding box center [1002, 115] width 411 height 22
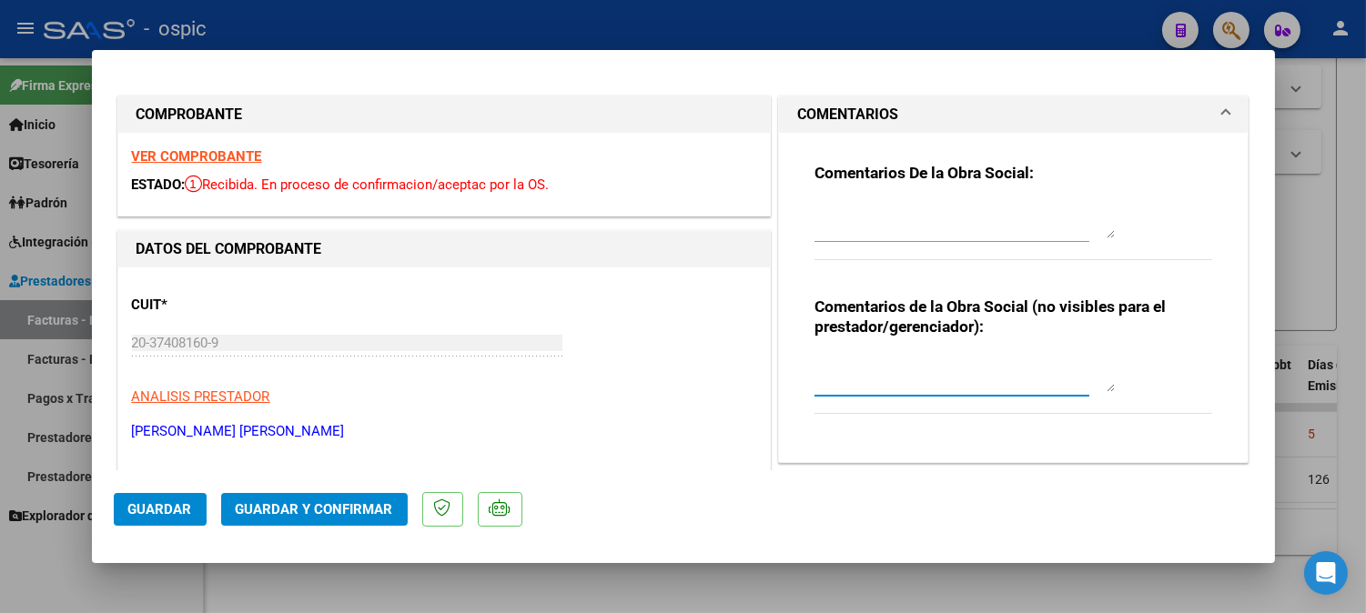
drag, startPoint x: 936, startPoint y: 222, endPoint x: 875, endPoint y: 365, distance: 155.4
click at [875, 365] on textarea at bounding box center [965, 374] width 300 height 36
type textarea "TRANSPORTE 1.400 KM MENSUALES"
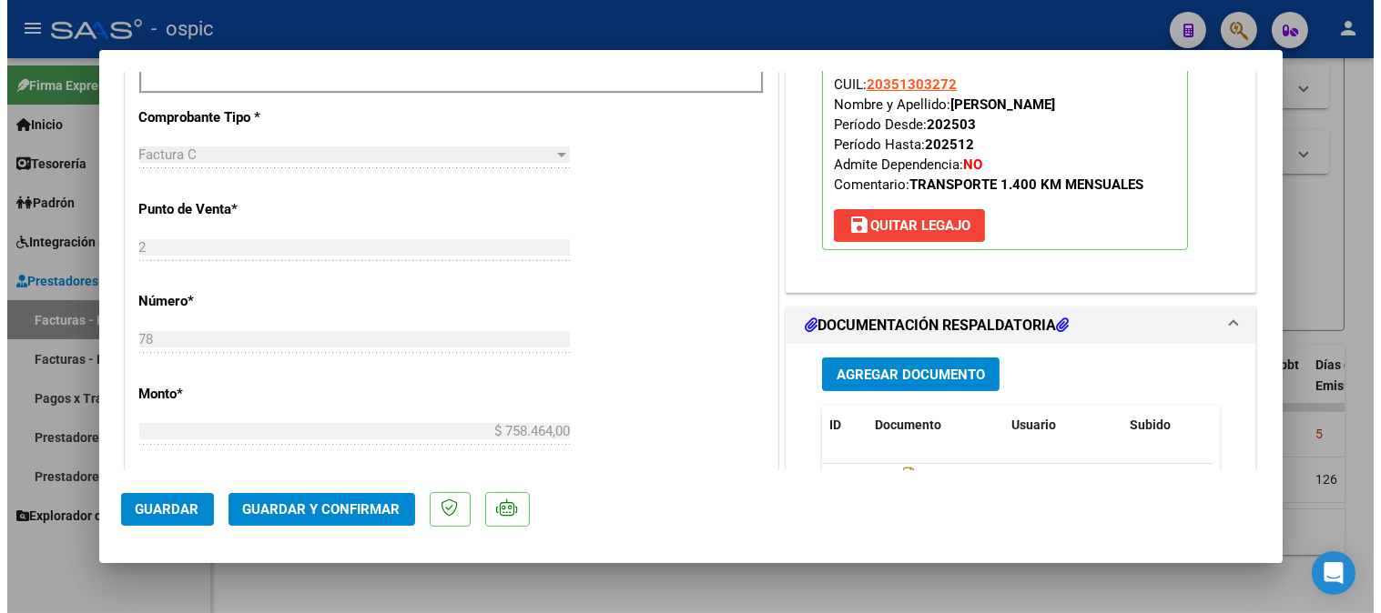
scroll to position [723, 0]
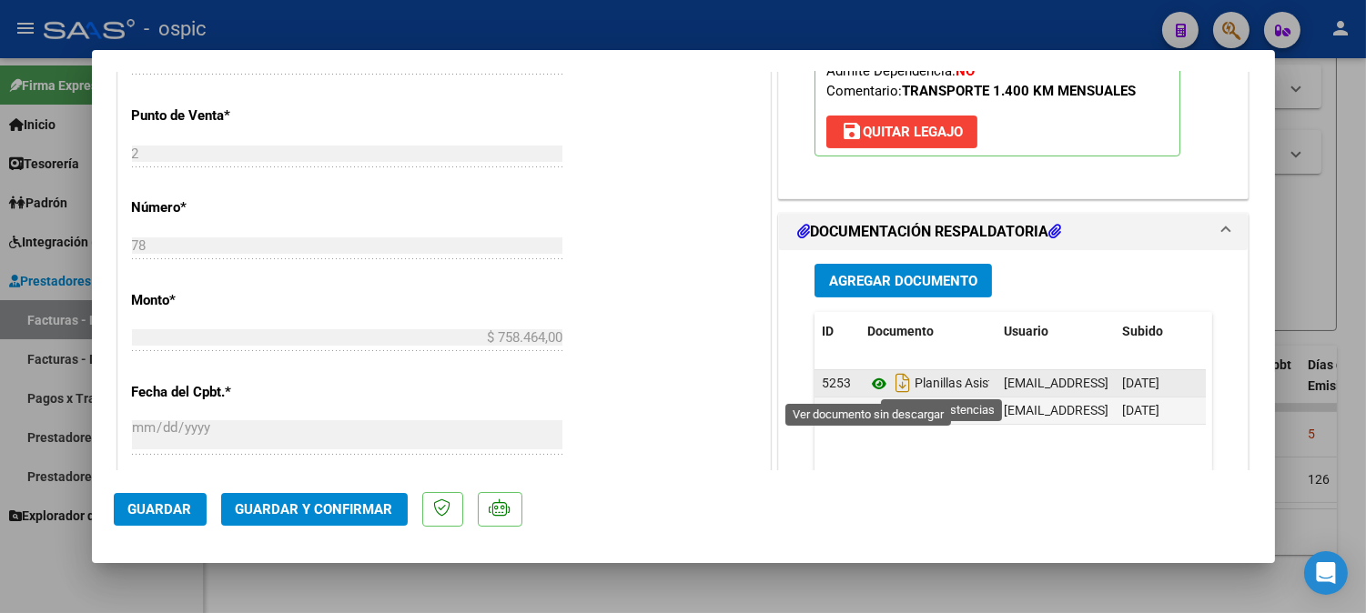
click at [869, 383] on icon at bounding box center [879, 384] width 24 height 22
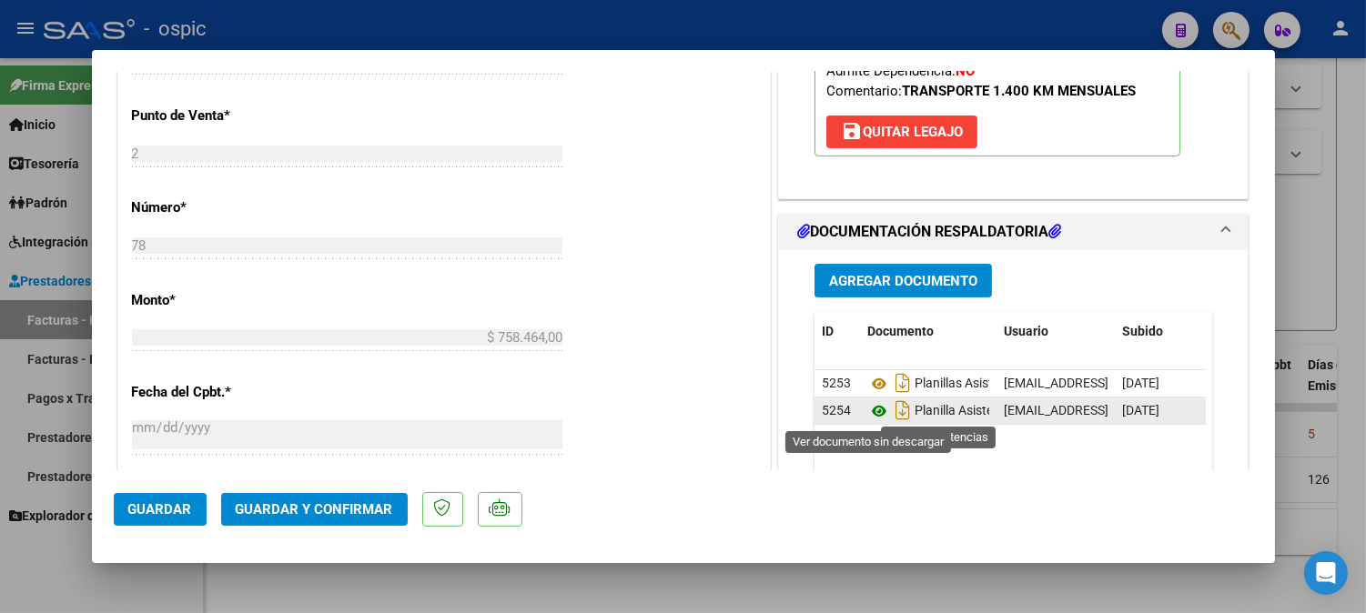
click at [872, 412] on icon at bounding box center [879, 411] width 24 height 22
click at [378, 513] on span "Guardar y Confirmar" at bounding box center [314, 509] width 157 height 16
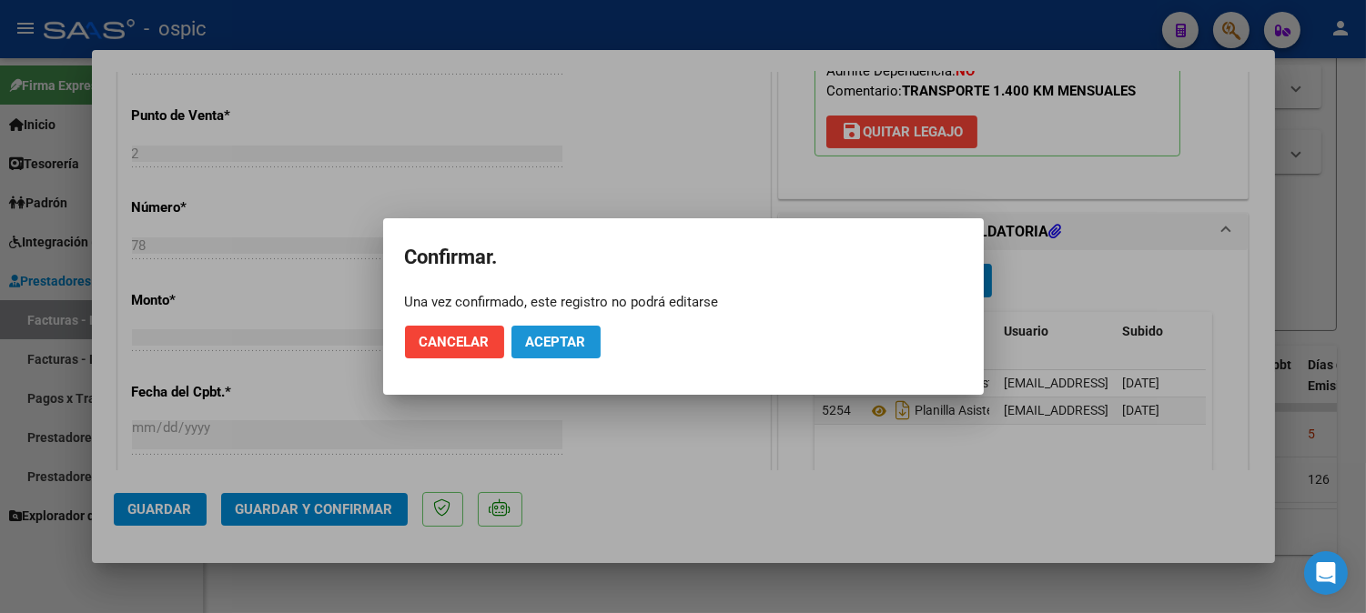
click at [562, 337] on span "Aceptar" at bounding box center [556, 342] width 60 height 16
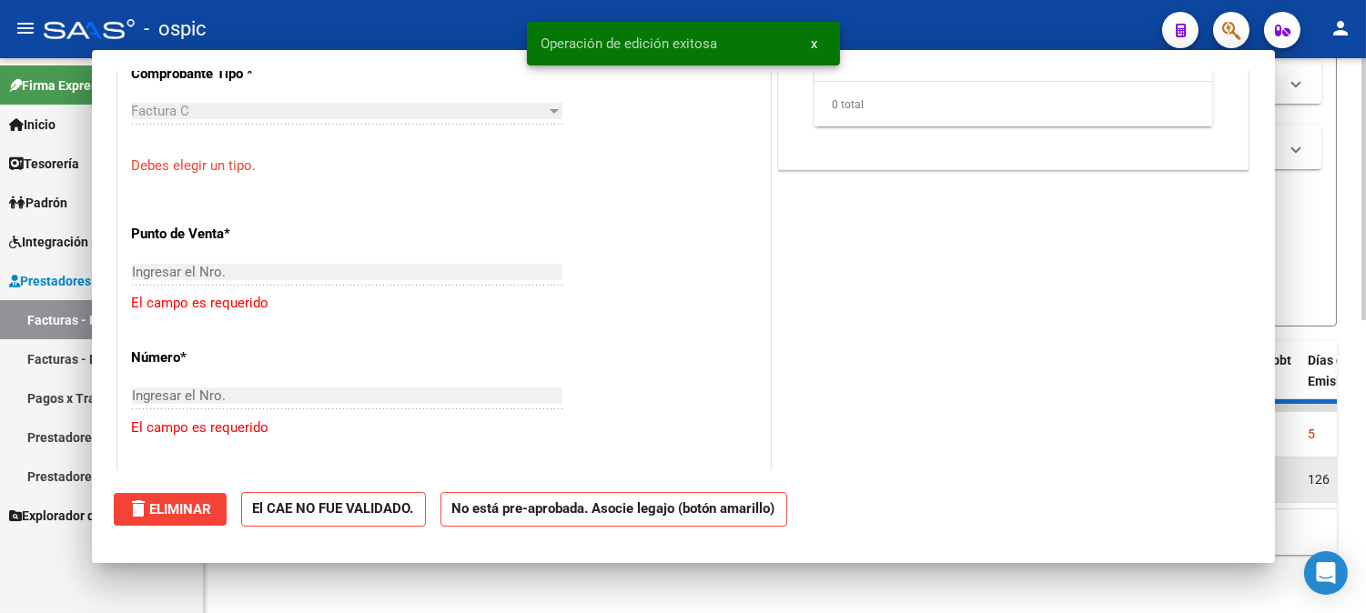
scroll to position [0, 0]
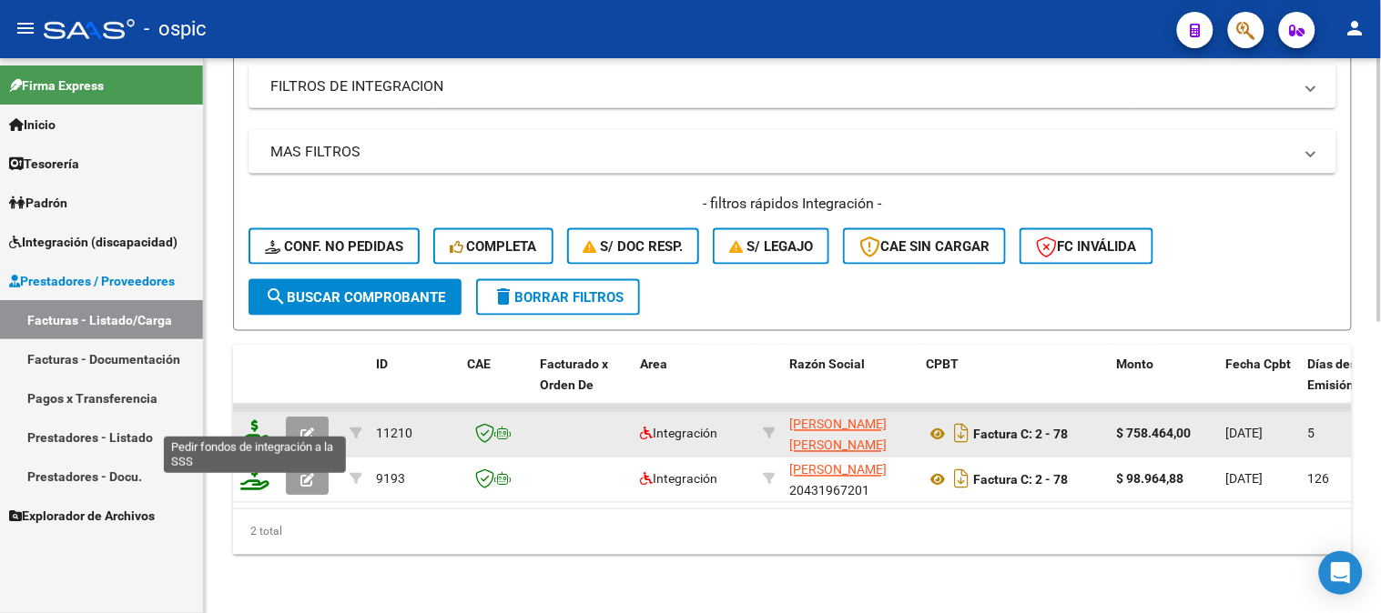
click at [255, 420] on icon at bounding box center [254, 432] width 29 height 25
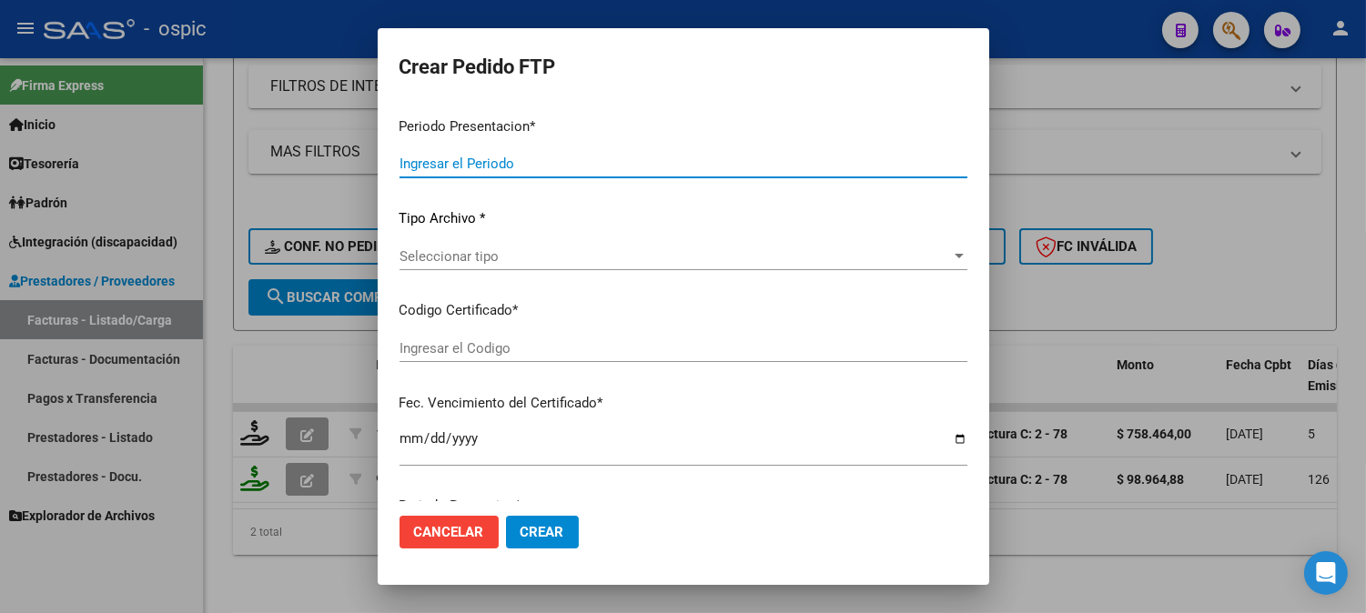
type input "202508"
type input "$ 758.464,00"
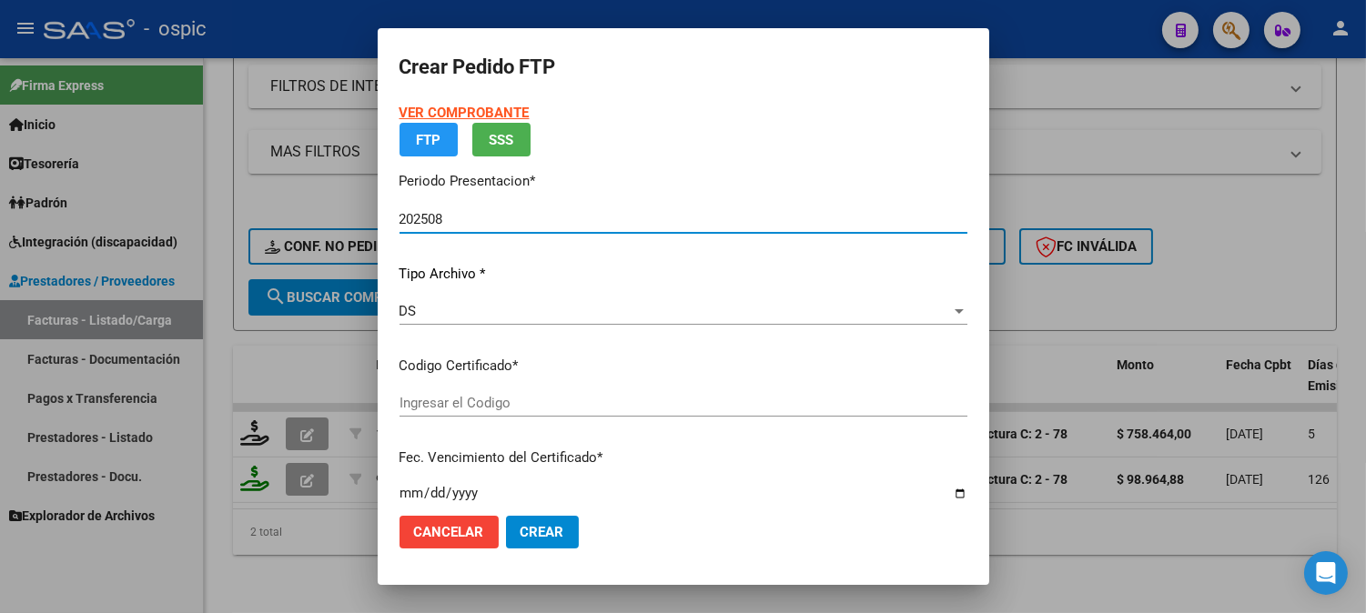
type input "8349674711"
type input "2034-07-31"
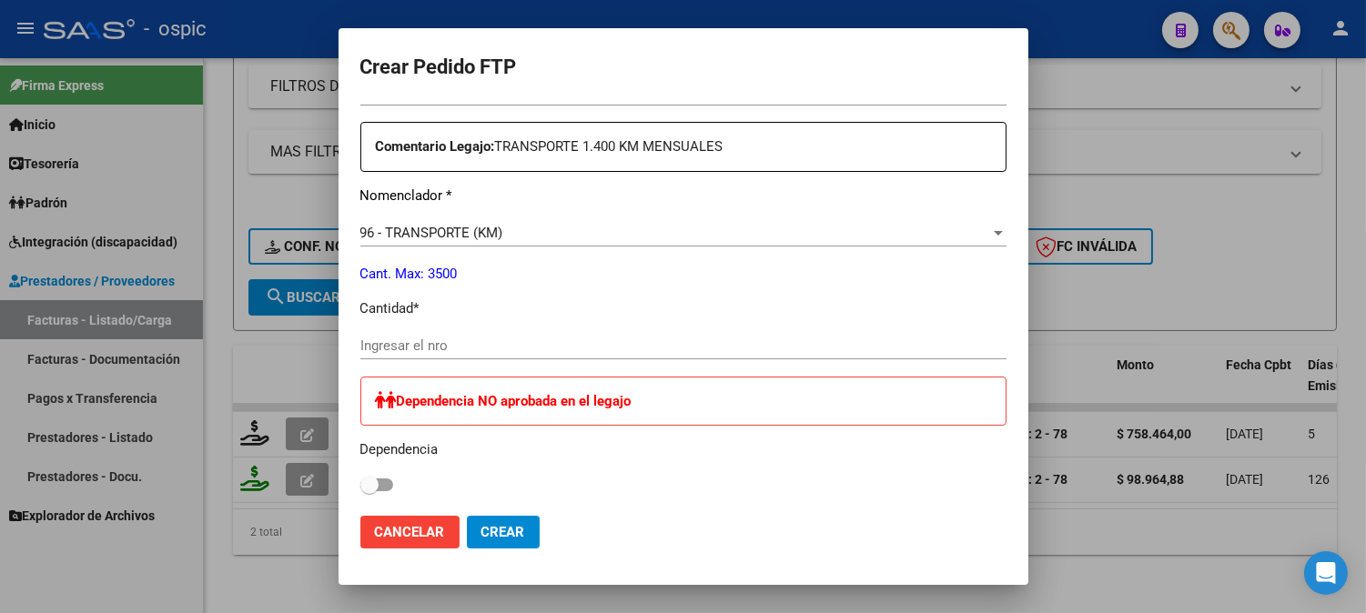
scroll to position [681, 0]
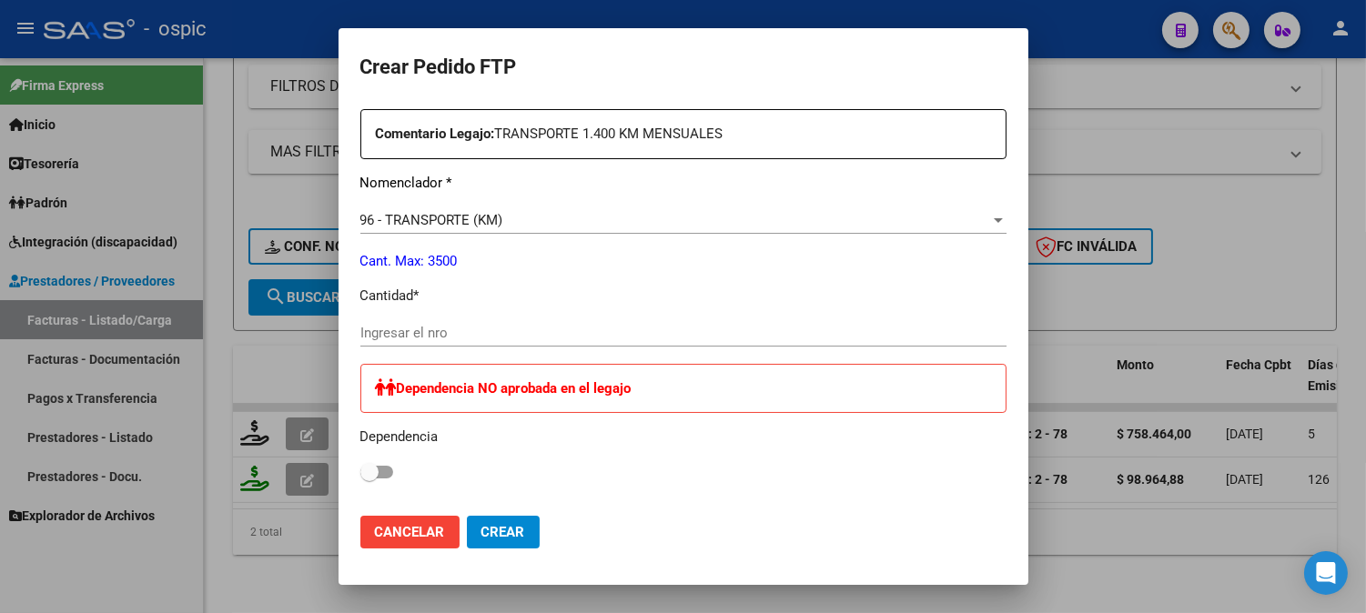
click at [483, 334] on input "Ingresar el nro" at bounding box center [683, 333] width 646 height 16
type input "1400"
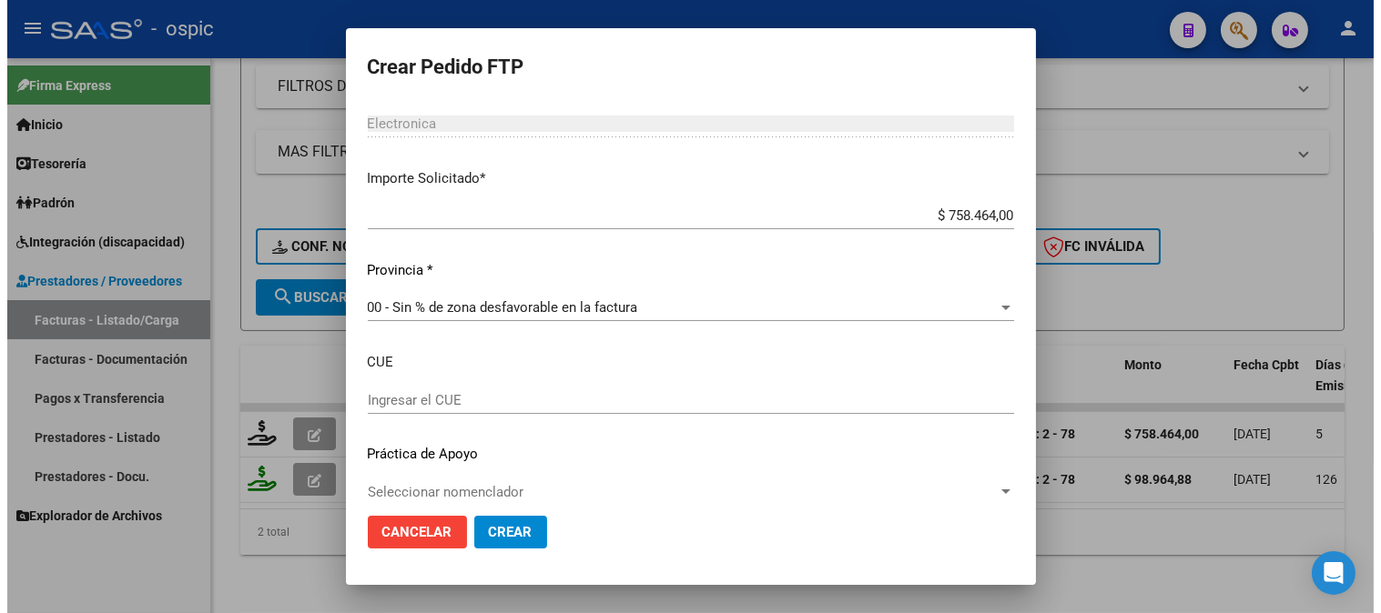
scroll to position [1123, 0]
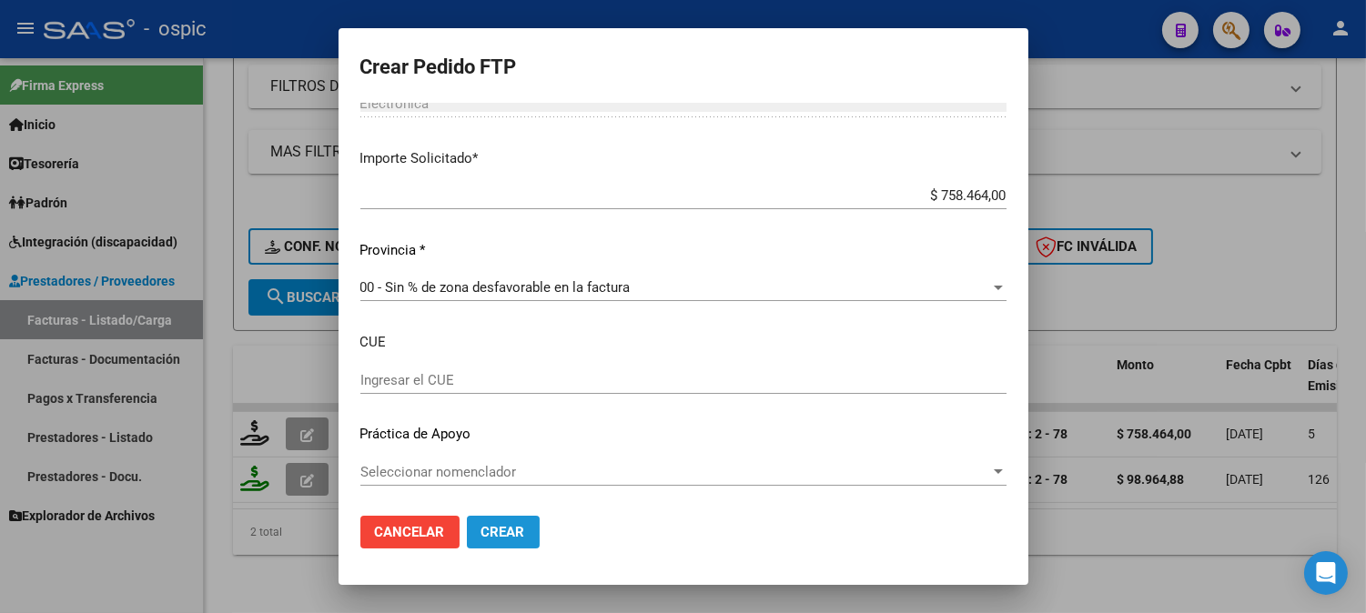
drag, startPoint x: 478, startPoint y: 535, endPoint x: 495, endPoint y: 524, distance: 20.5
click at [481, 535] on span "Crear" at bounding box center [503, 532] width 44 height 16
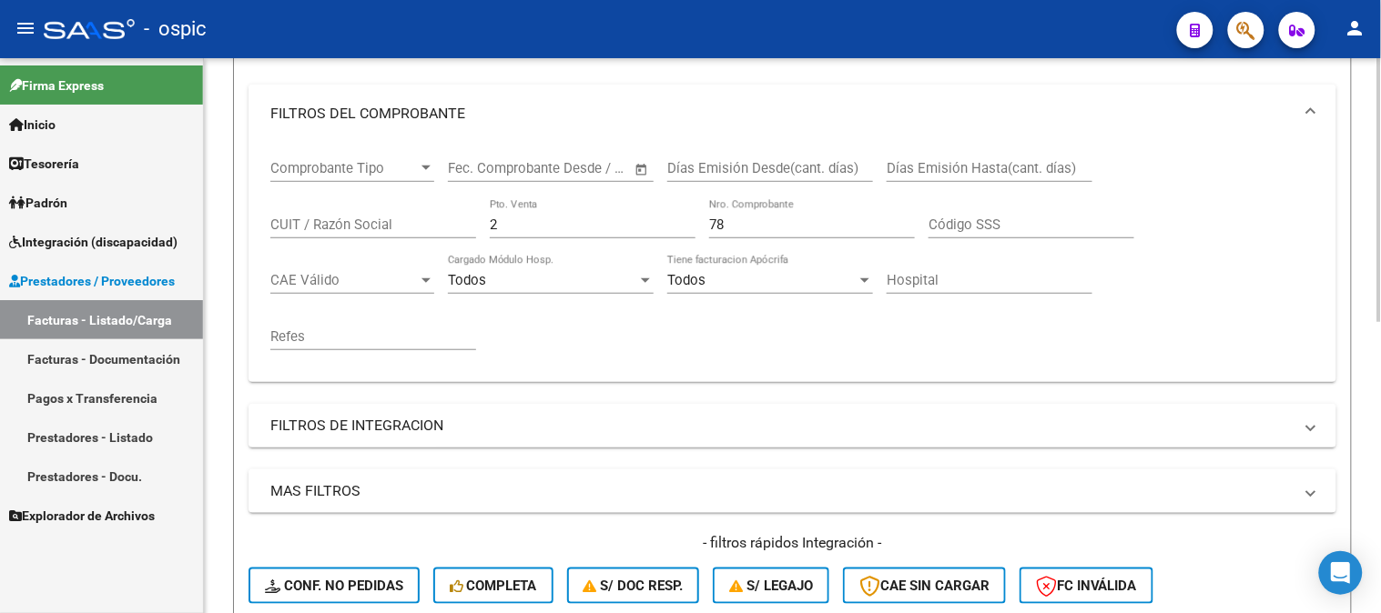
scroll to position [210, 0]
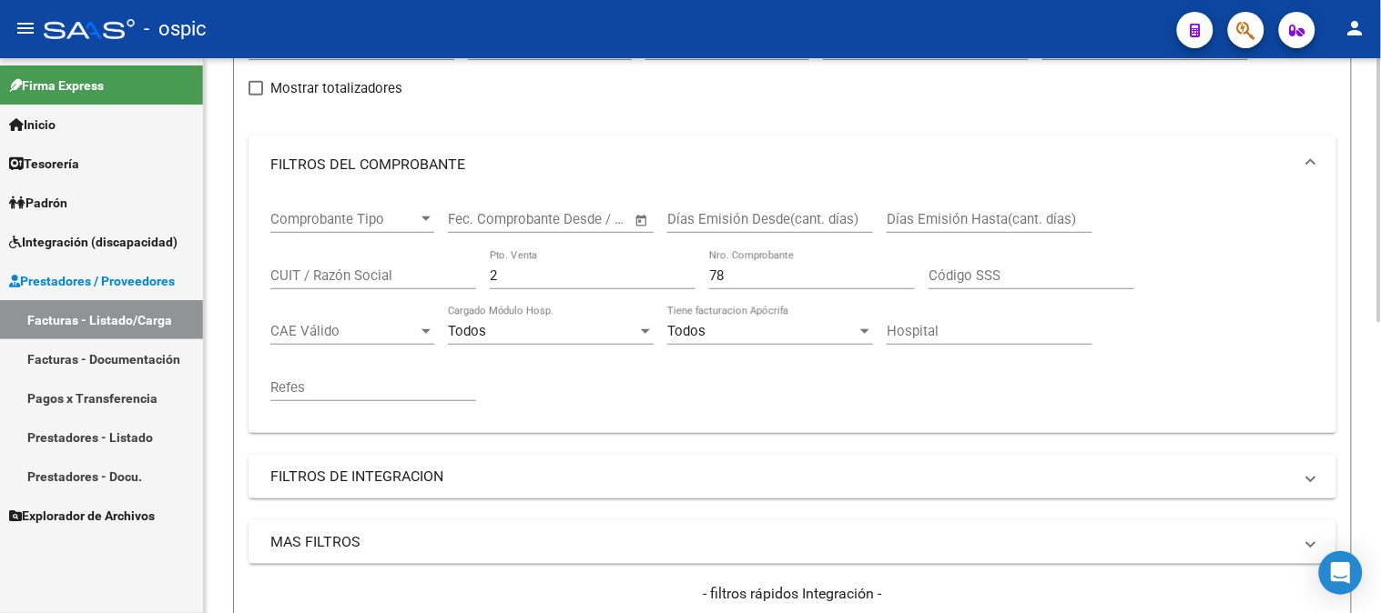
drag, startPoint x: 514, startPoint y: 266, endPoint x: 349, endPoint y: 266, distance: 164.7
click at [349, 266] on div "Comprobante Tipo Comprobante Tipo Fecha inicio – Fecha fin Fec. Comprobante Des…" at bounding box center [792, 306] width 1044 height 225
drag, startPoint x: 511, startPoint y: 277, endPoint x: 402, endPoint y: 277, distance: 108.3
click at [402, 277] on div "Comprobante Tipo Comprobante Tipo Fecha inicio – Fecha fin Fec. Comprobante Des…" at bounding box center [792, 306] width 1044 height 225
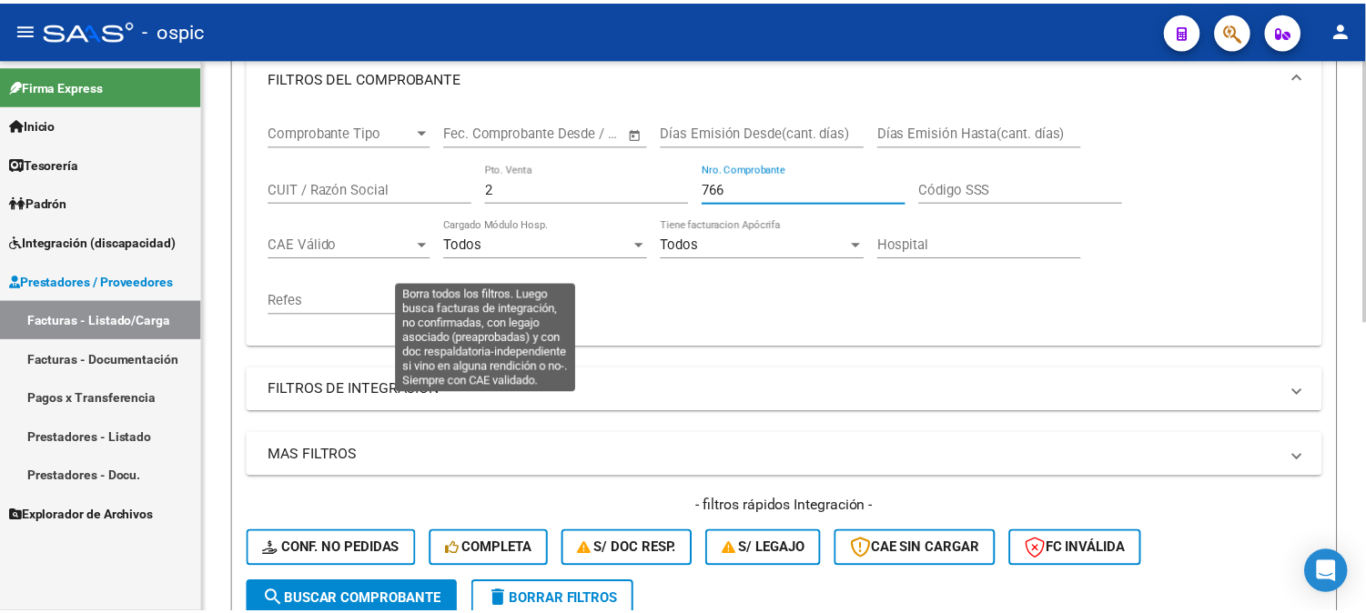
scroll to position [613, 0]
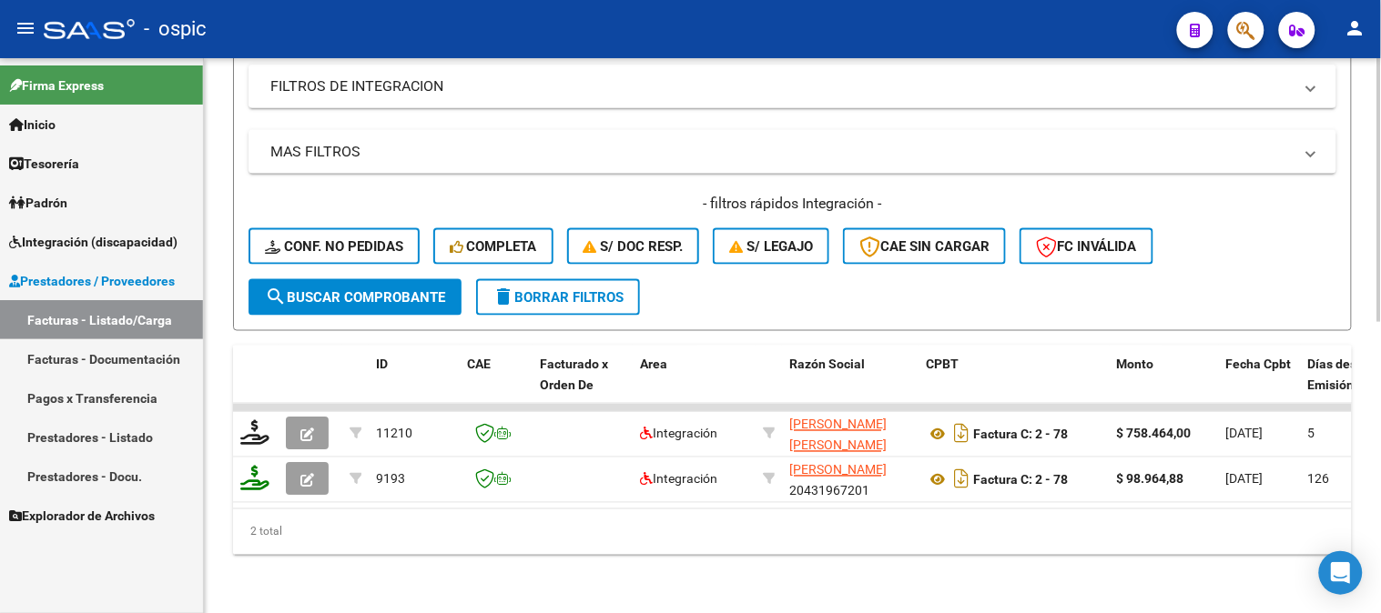
type input "766"
click at [386, 289] on span "search Buscar Comprobante" at bounding box center [355, 297] width 180 height 16
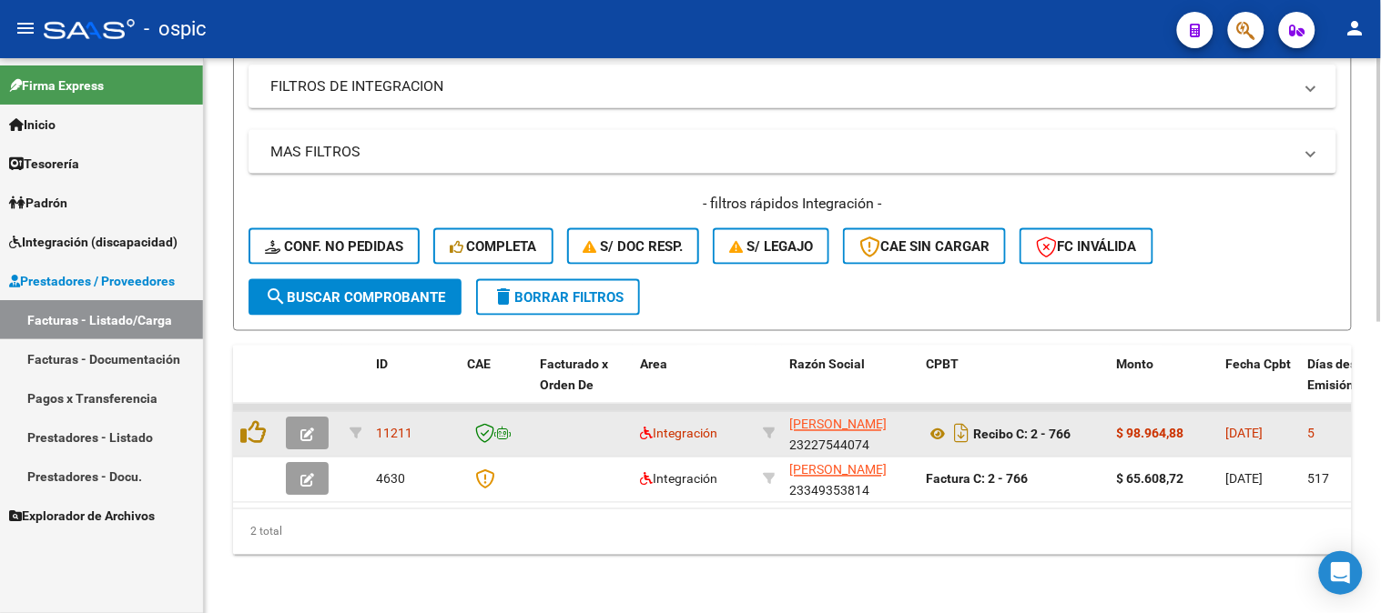
click at [306, 429] on icon "button" at bounding box center [307, 436] width 14 height 14
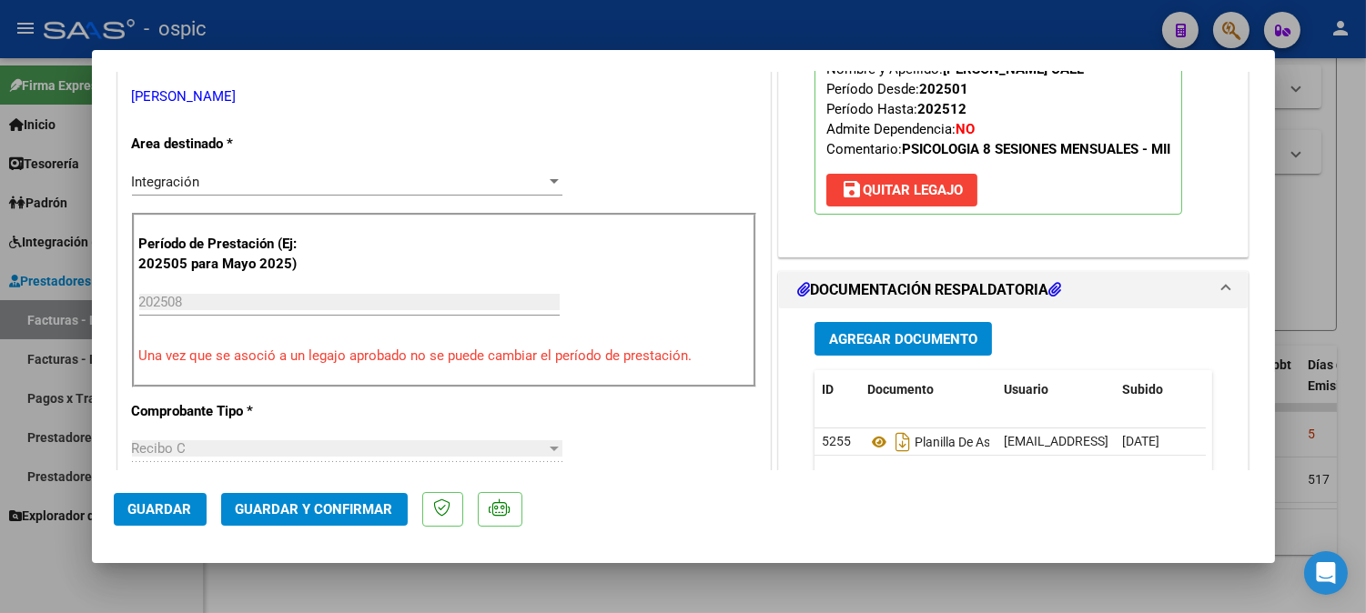
scroll to position [32, 0]
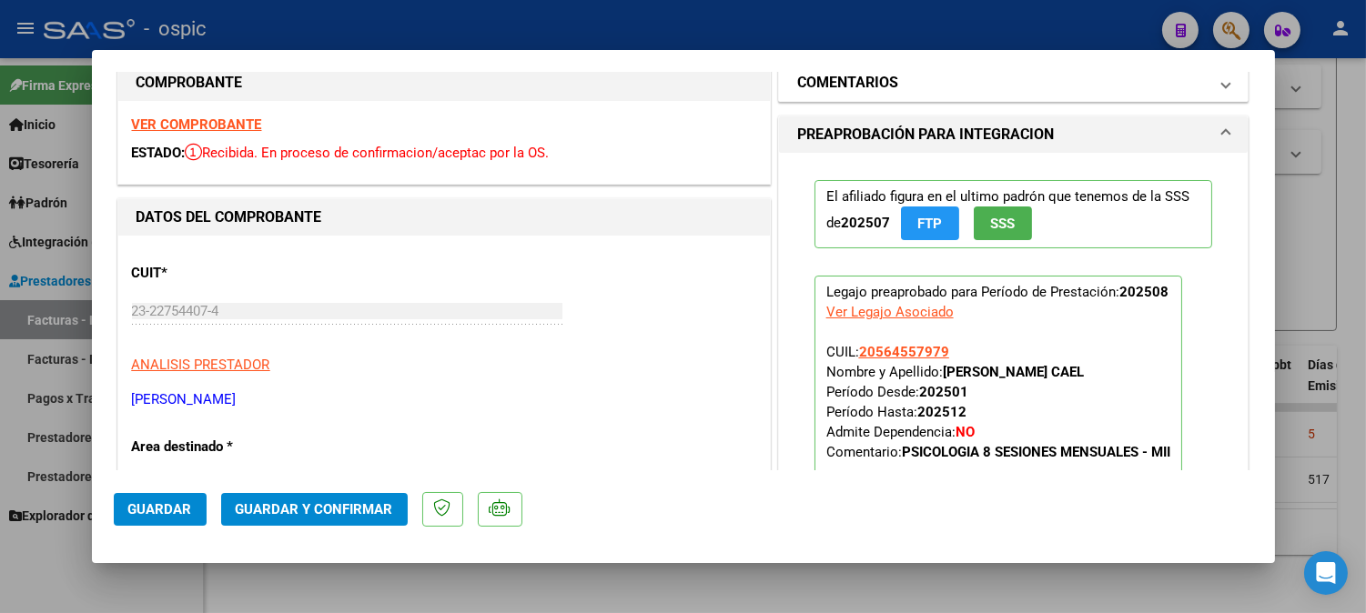
click at [933, 92] on mat-panel-title "COMENTARIOS" at bounding box center [1002, 83] width 411 height 22
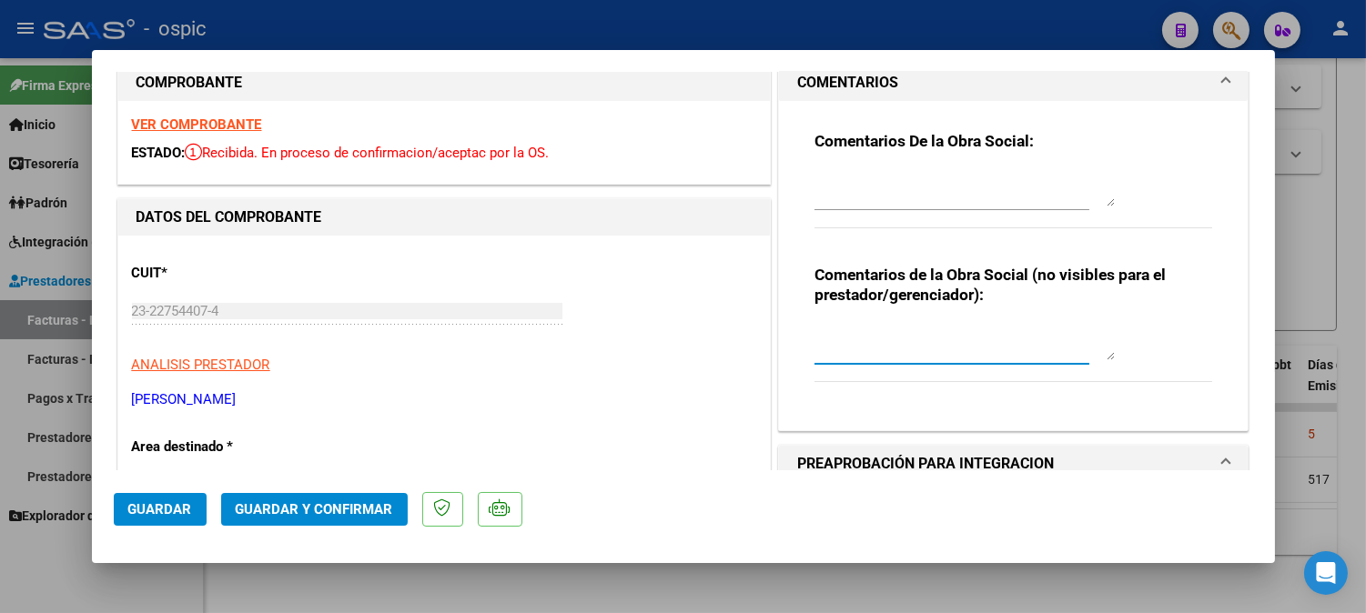
drag, startPoint x: 934, startPoint y: 339, endPoint x: 1380, endPoint y: 416, distance: 452.6
click at [935, 337] on textarea at bounding box center [965, 342] width 300 height 36
type textarea "PSICO 8 SESIONES"
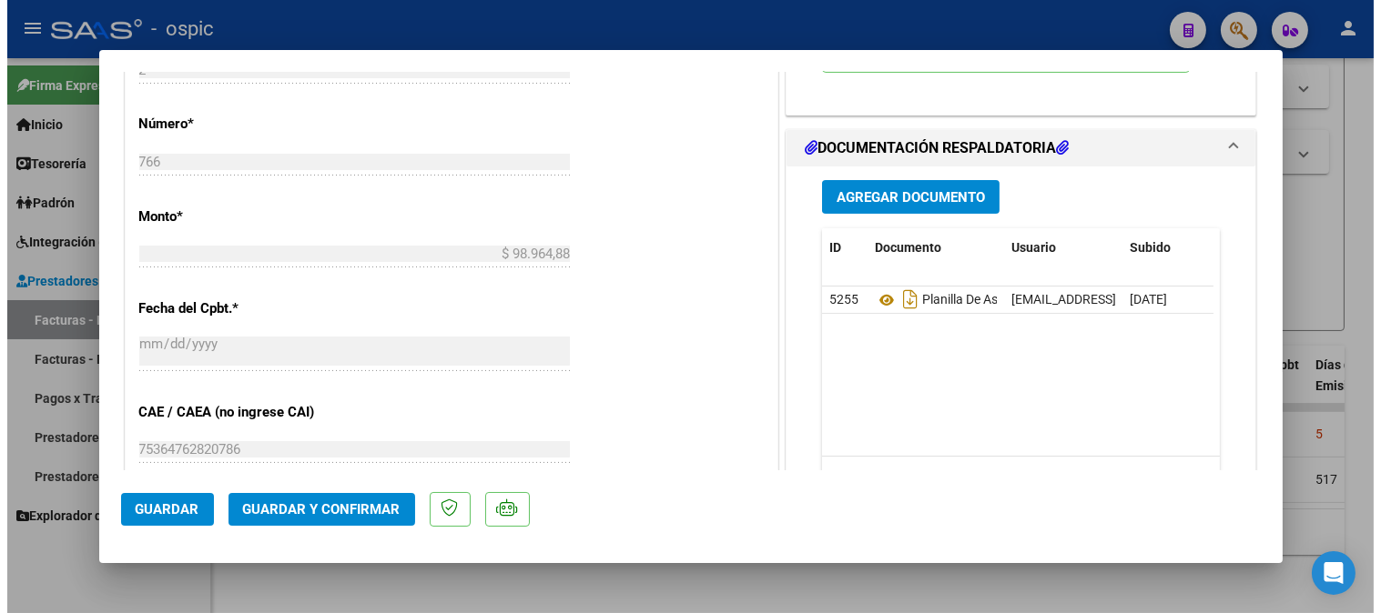
scroll to position [815, 0]
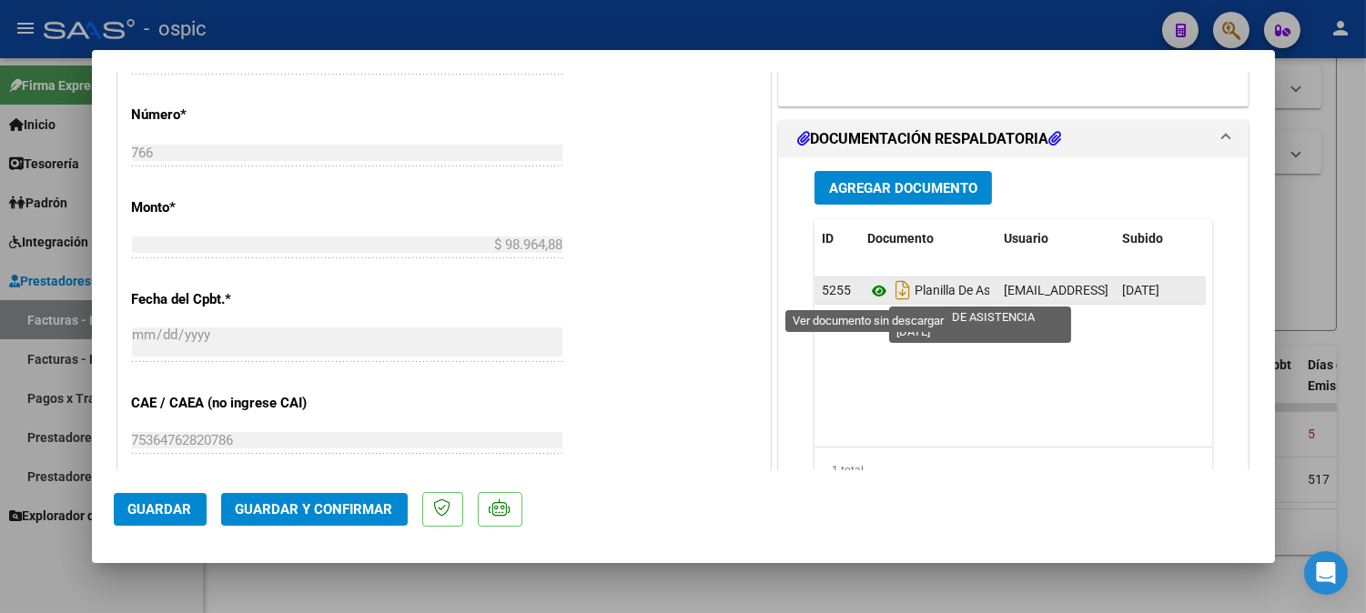
click at [867, 293] on icon at bounding box center [879, 291] width 24 height 22
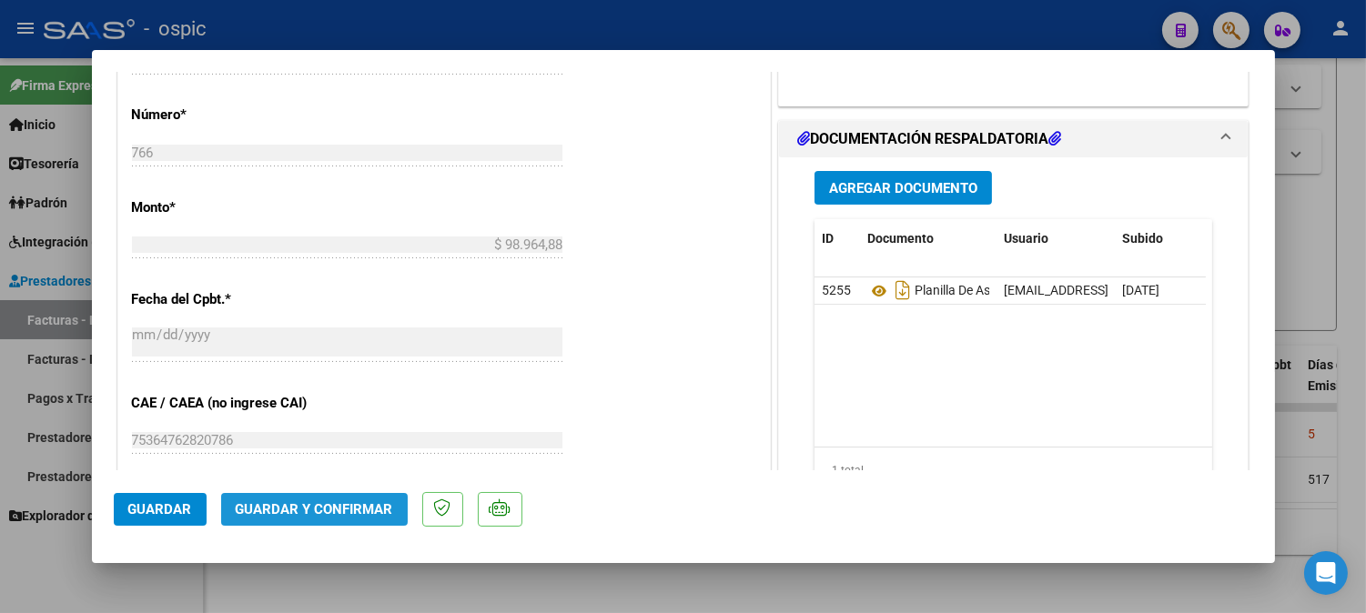
click at [317, 516] on span "Guardar y Confirmar" at bounding box center [314, 509] width 157 height 16
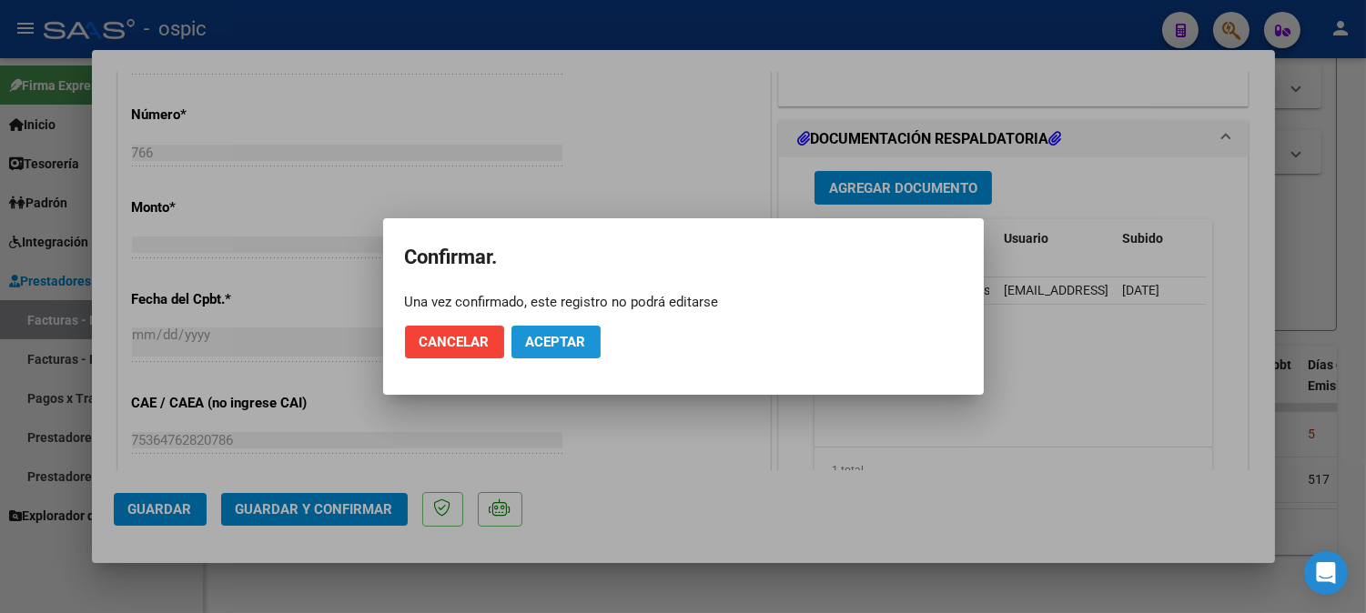
click at [557, 347] on span "Aceptar" at bounding box center [556, 342] width 60 height 16
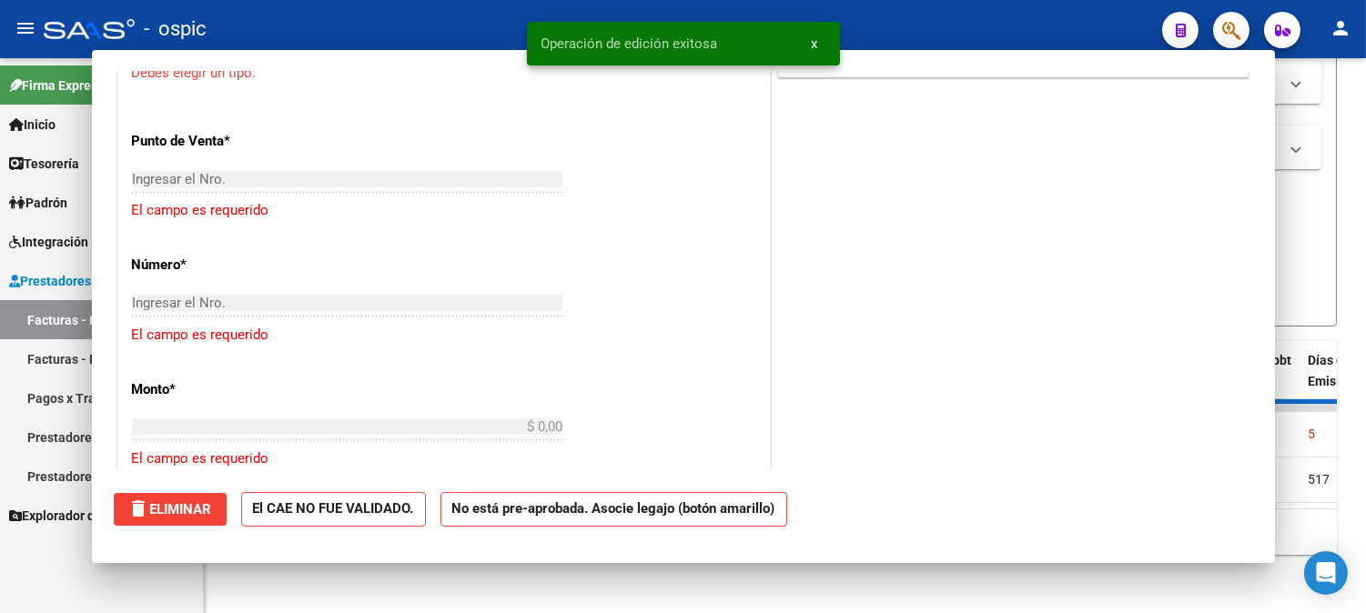
scroll to position [0, 0]
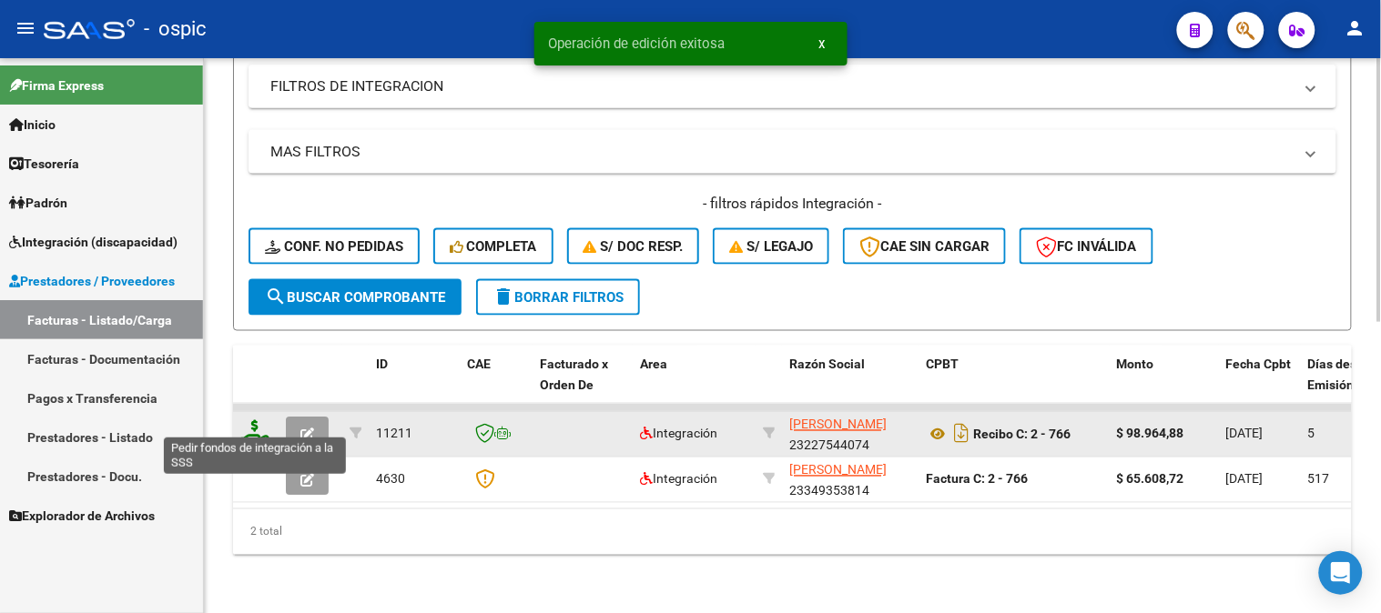
click at [257, 421] on icon at bounding box center [254, 432] width 29 height 25
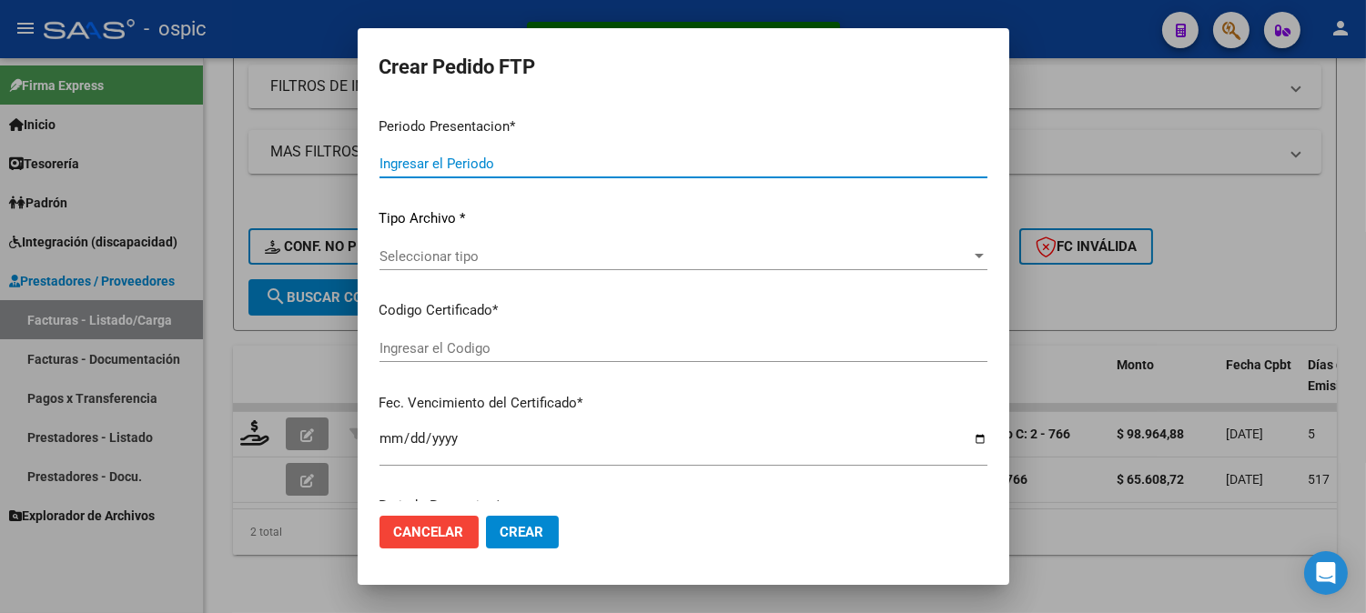
type input "202508"
type input "$ 98.964,88"
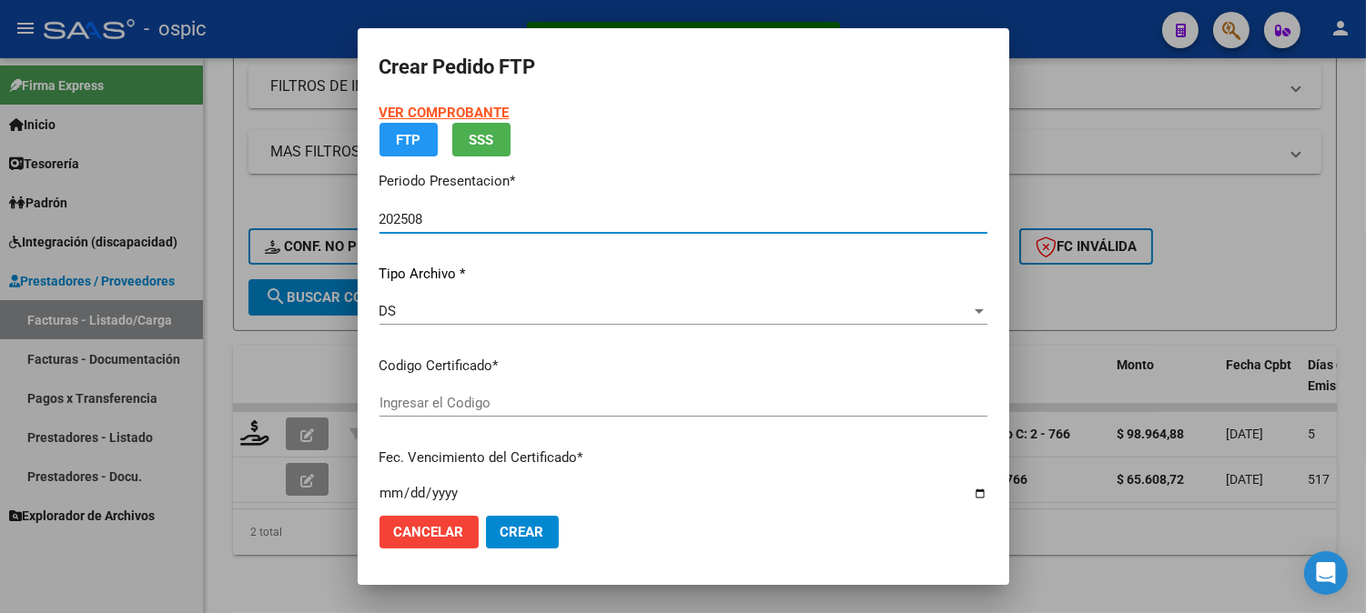
type input "9915748551"
type input "2029-08-31"
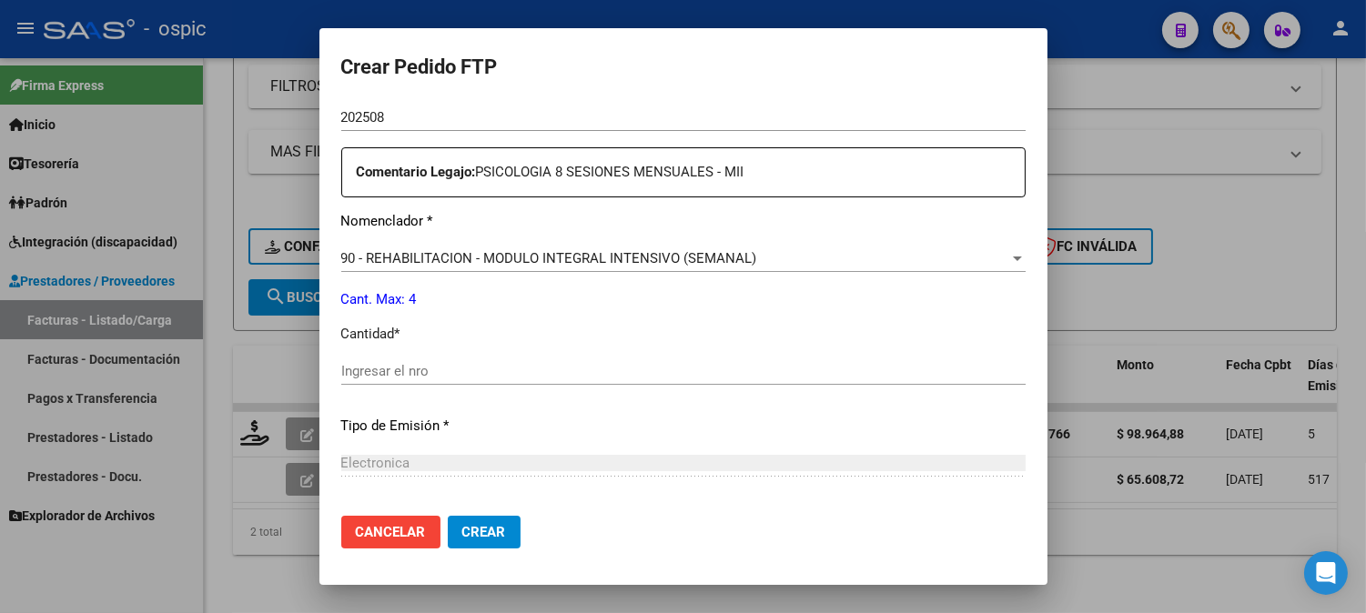
scroll to position [646, 0]
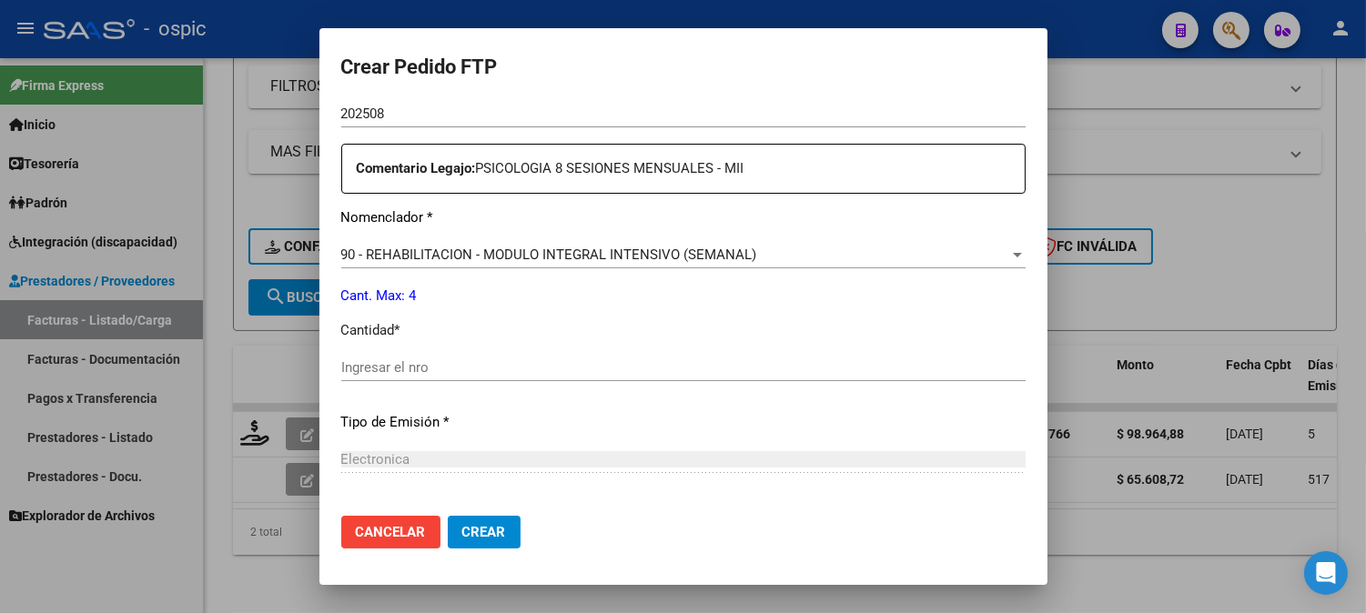
click at [697, 357] on div "Ingresar el nro" at bounding box center [683, 367] width 684 height 27
type input "4"
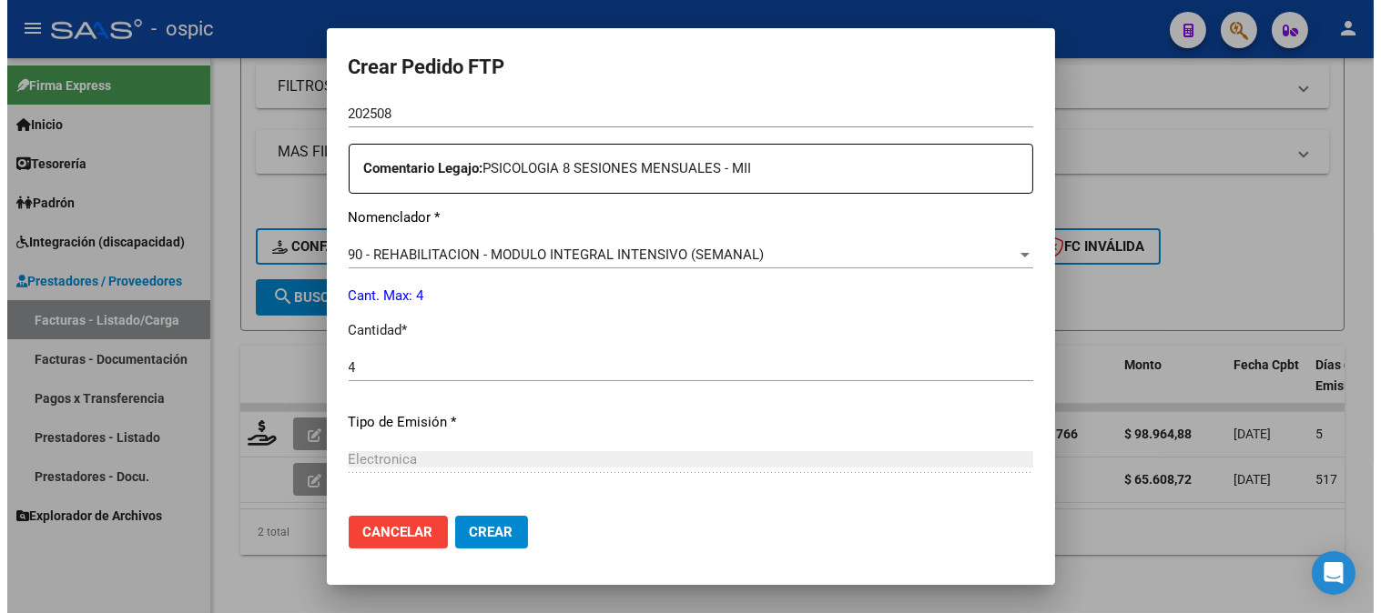
scroll to position [819, 0]
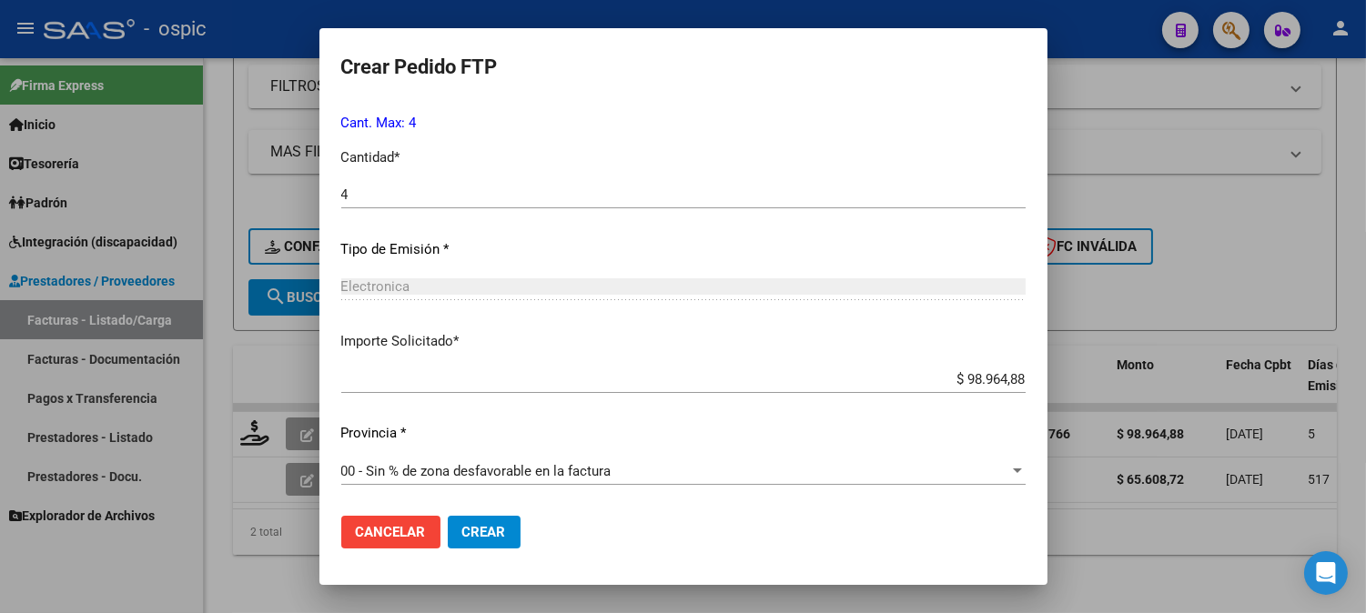
click at [483, 521] on button "Crear" at bounding box center [484, 532] width 73 height 33
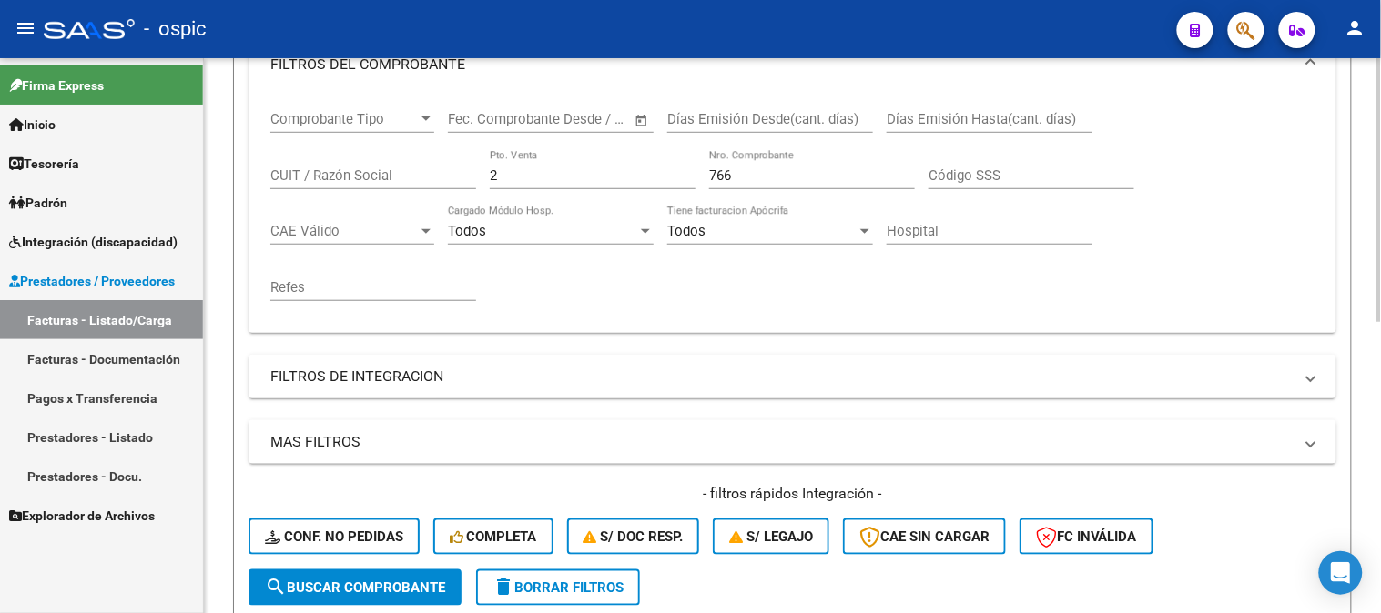
scroll to position [209, 0]
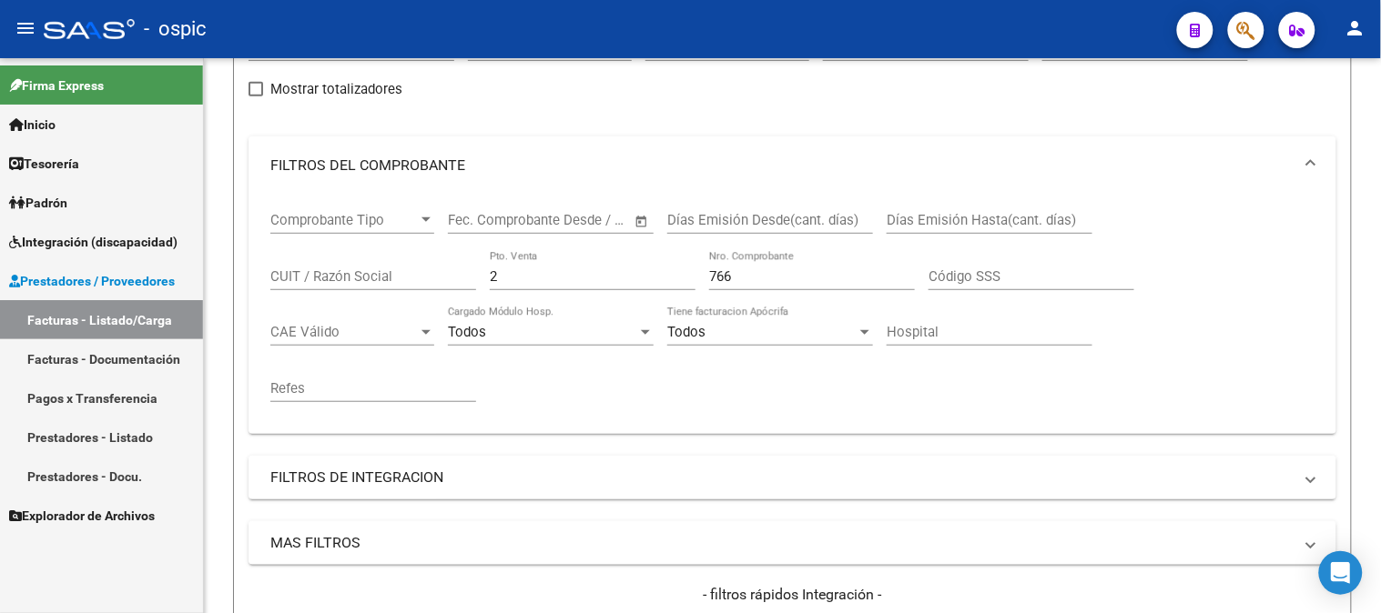
click at [87, 271] on mat-sidenav-container "Firma Express Inicio Instructivos Contacto OS Tesorería Extractos Procesados (c…" at bounding box center [690, 335] width 1381 height 555
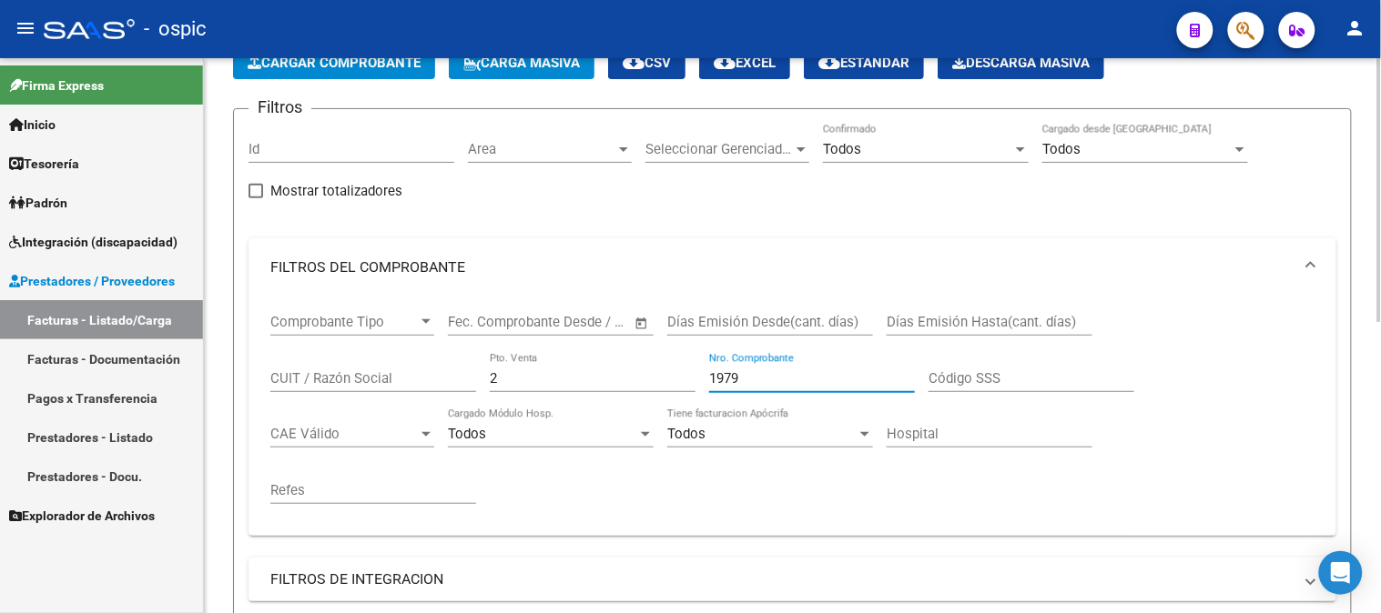
scroll to position [613, 0]
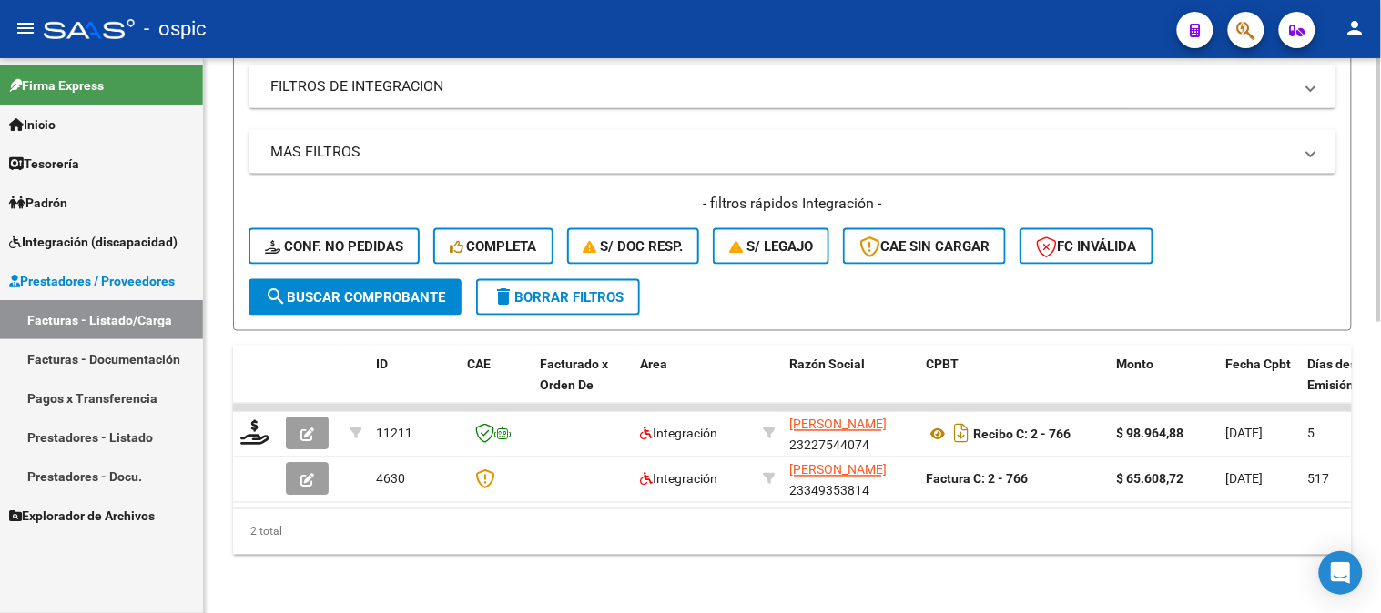
type input "1979"
click at [366, 289] on span "search Buscar Comprobante" at bounding box center [355, 297] width 180 height 16
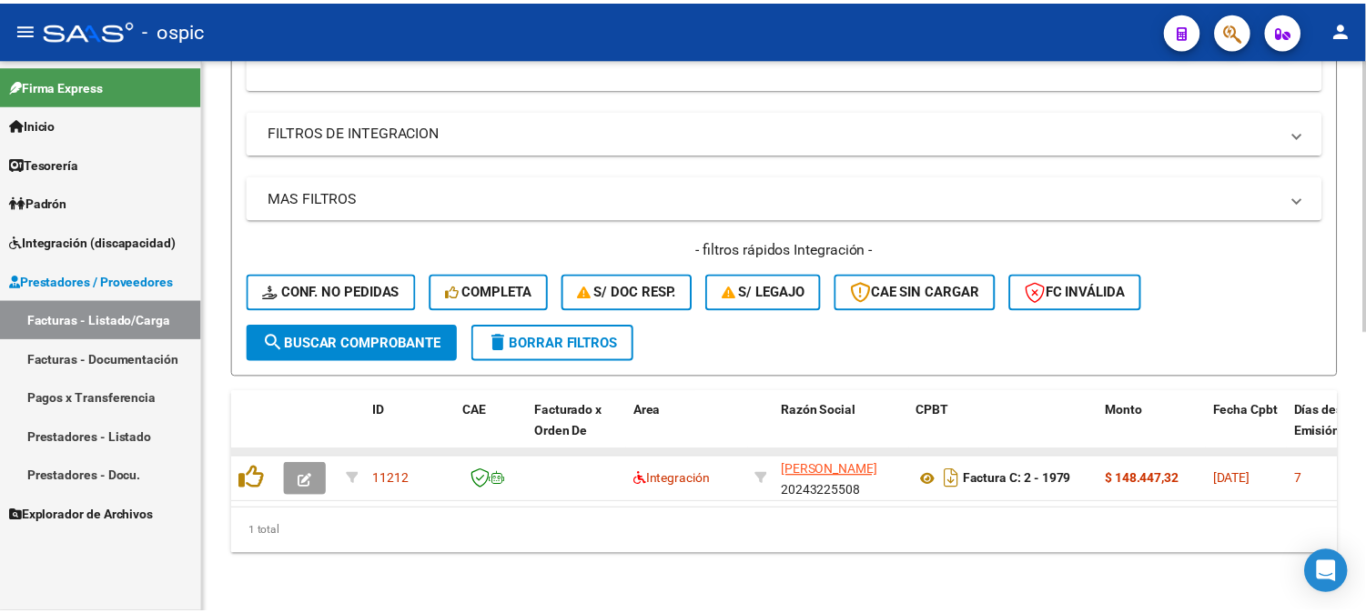
scroll to position [569, 0]
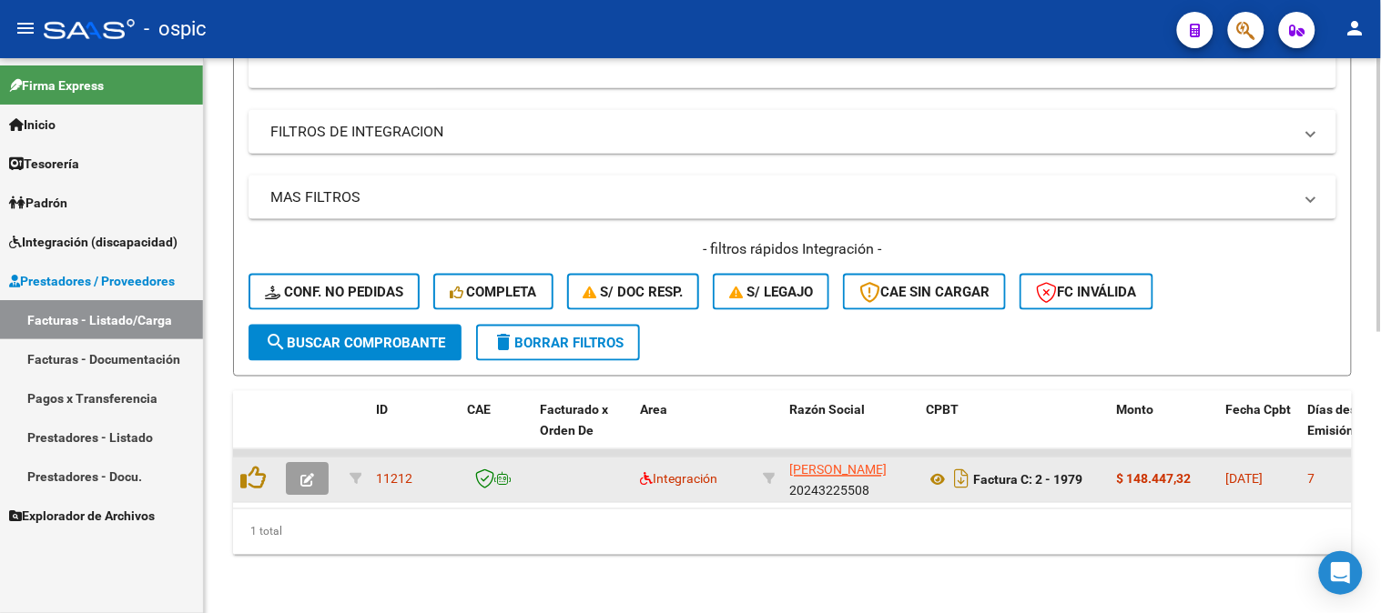
click at [303, 474] on icon "button" at bounding box center [307, 481] width 14 height 14
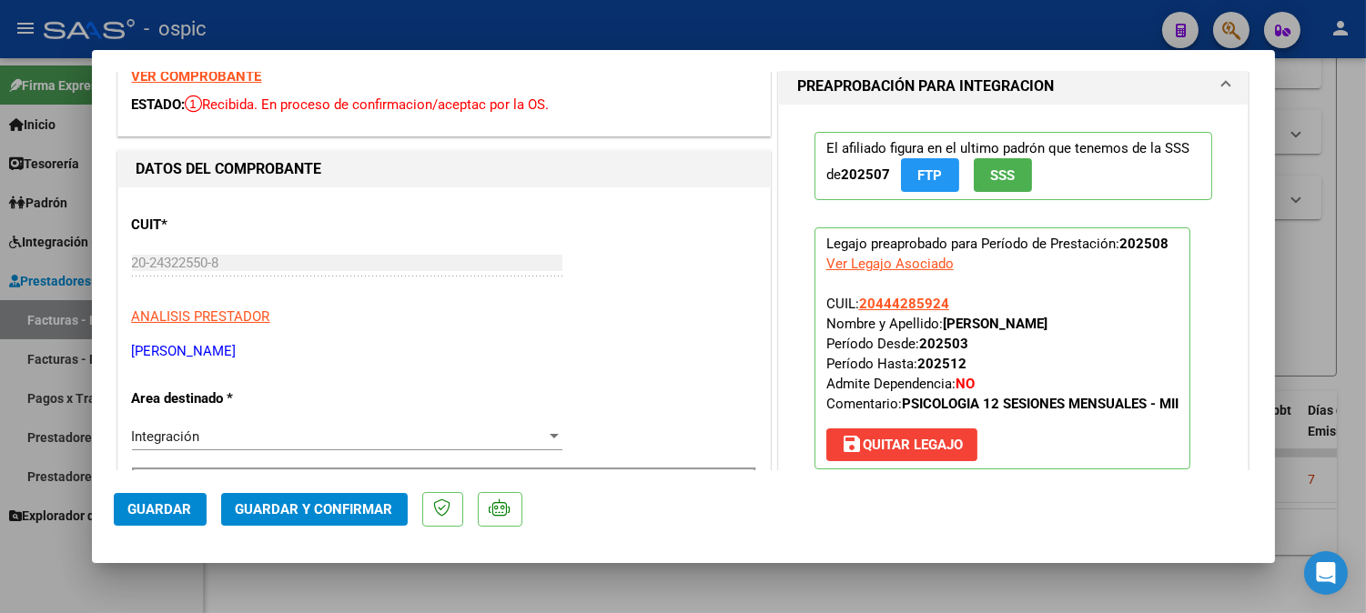
scroll to position [0, 0]
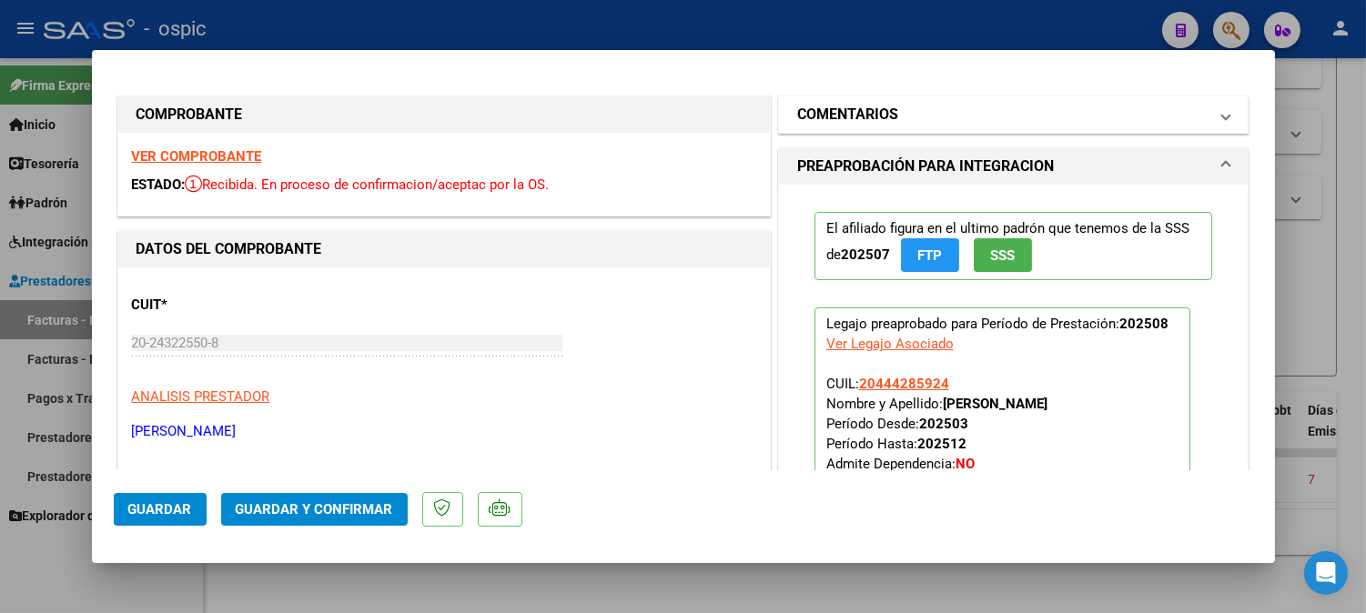
click at [855, 102] on mat-expansion-panel-header "COMENTARIOS" at bounding box center [1014, 114] width 470 height 36
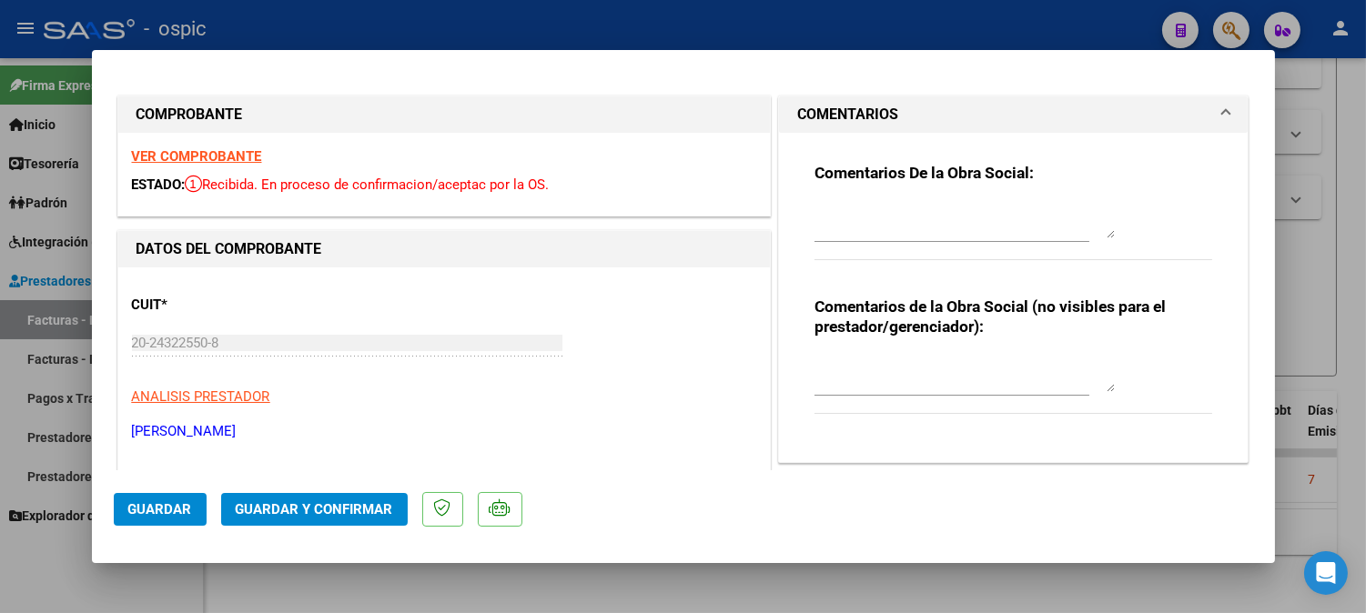
drag, startPoint x: 856, startPoint y: 371, endPoint x: 999, endPoint y: 383, distance: 143.4
click at [858, 373] on textarea at bounding box center [965, 374] width 300 height 36
type textarea "PSICO 12 SESIONES"
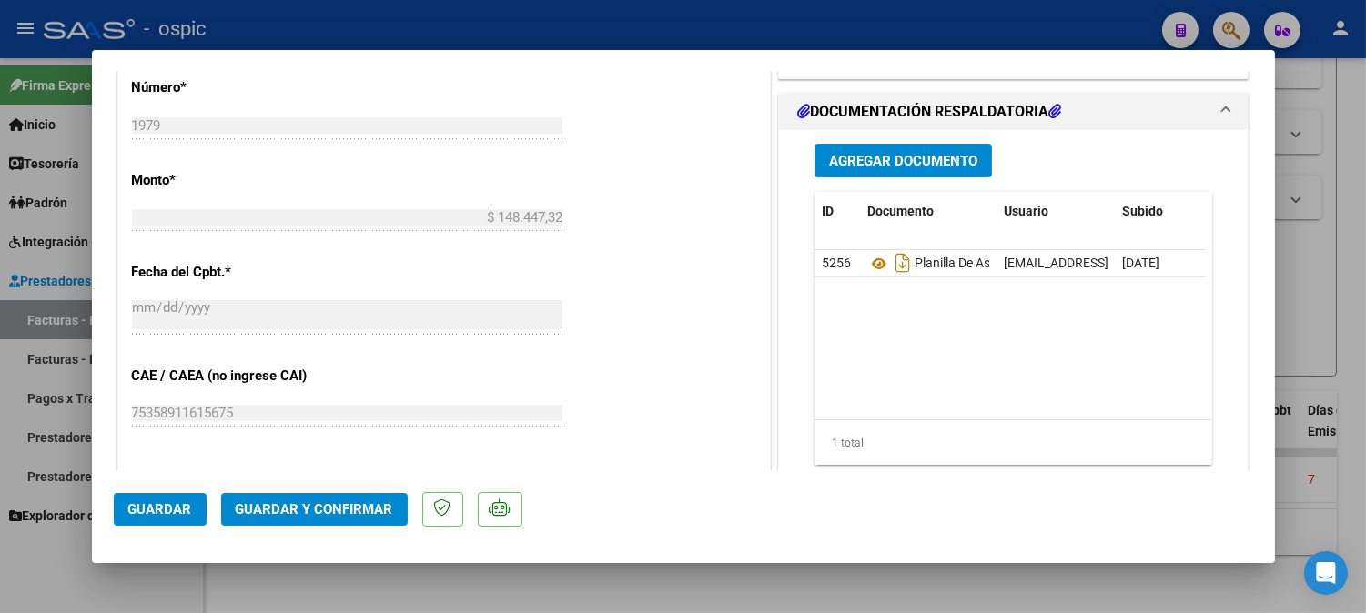
scroll to position [853, 0]
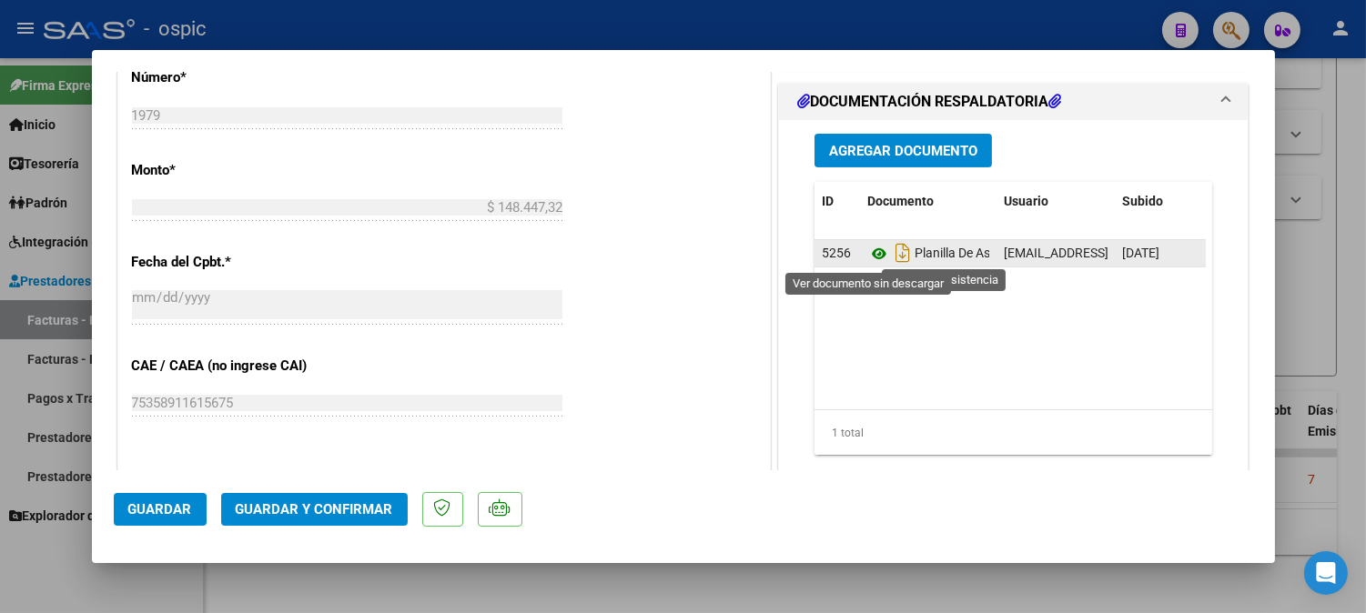
click at [875, 252] on icon at bounding box center [879, 254] width 24 height 22
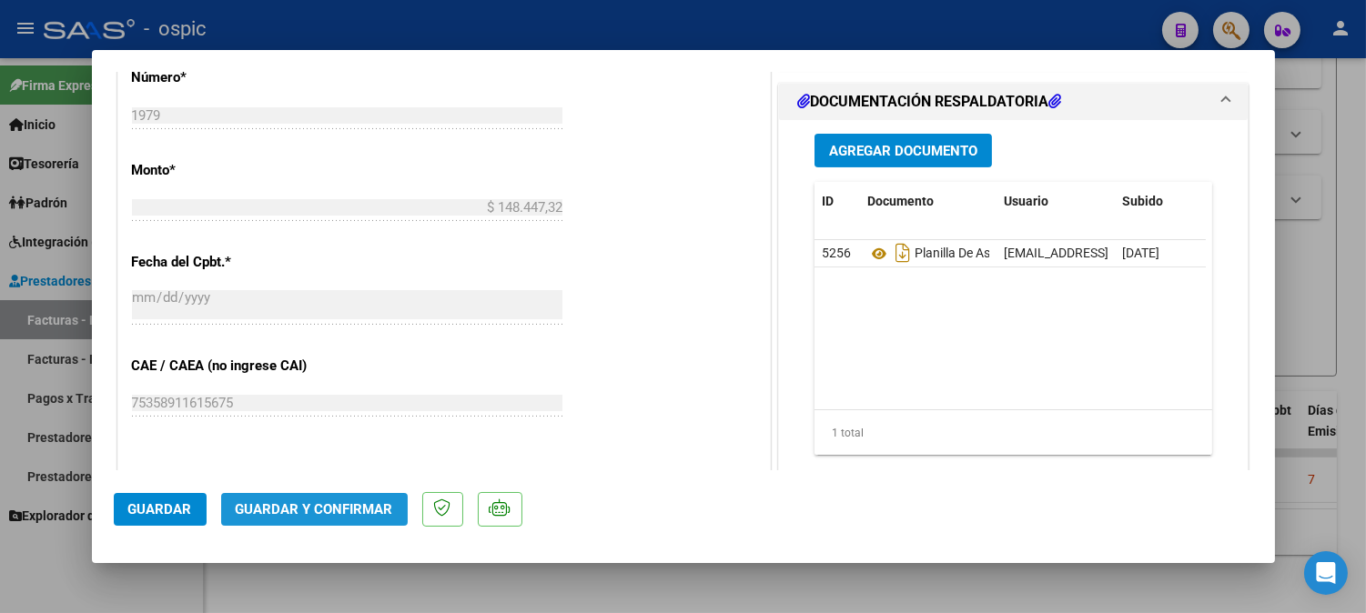
click at [355, 503] on span "Guardar y Confirmar" at bounding box center [314, 509] width 157 height 16
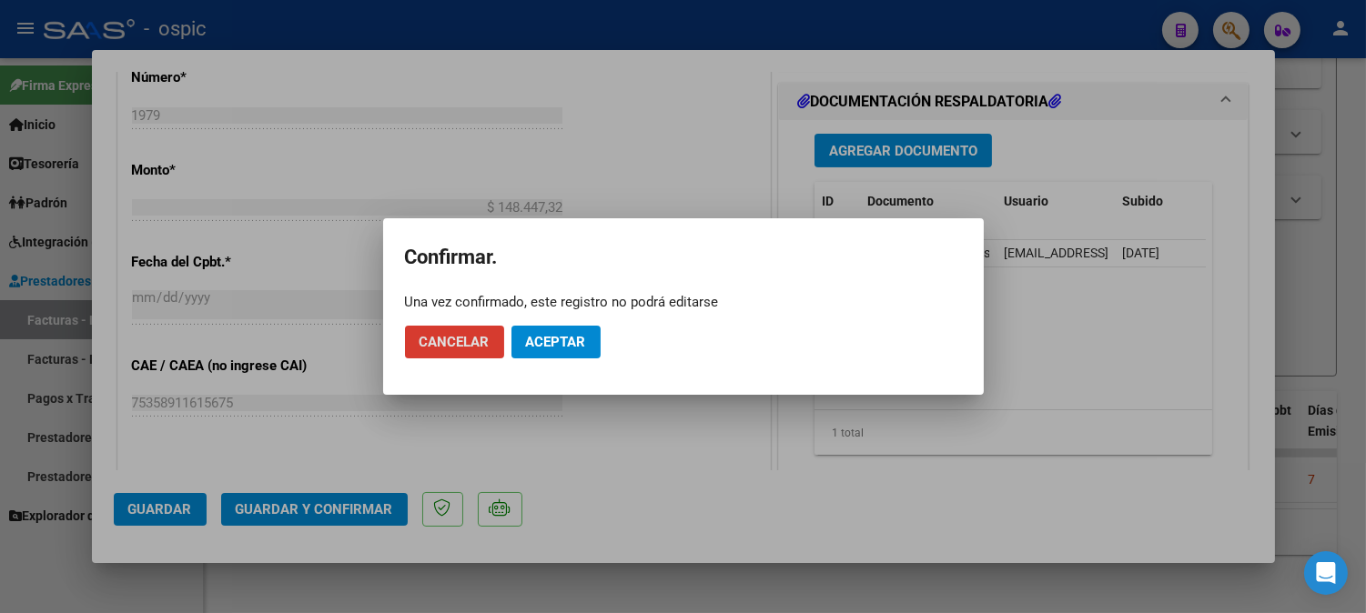
click at [519, 349] on button "Aceptar" at bounding box center [555, 342] width 89 height 33
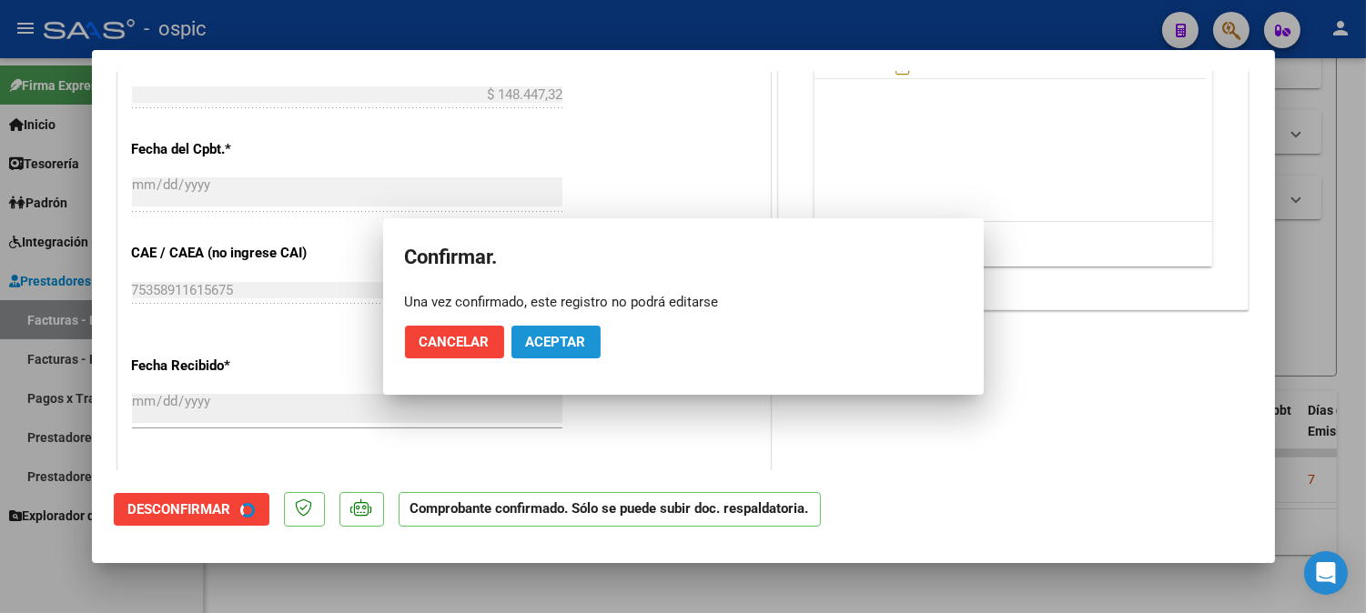
scroll to position [741, 0]
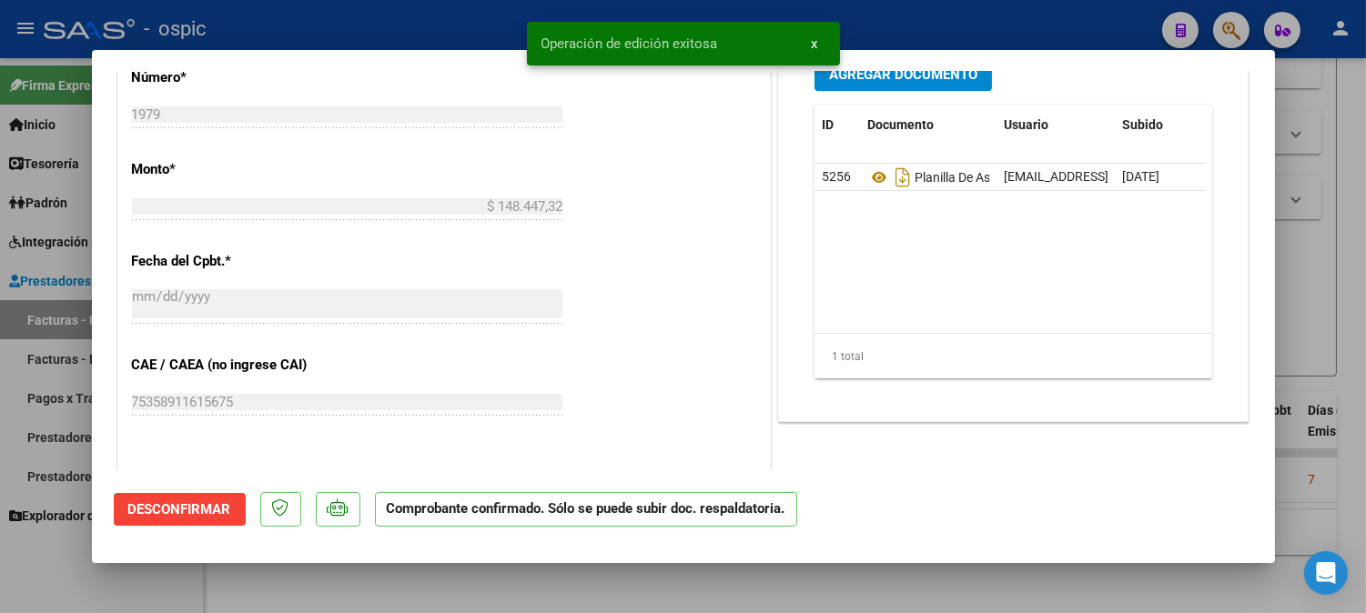
type input "$ 0,00"
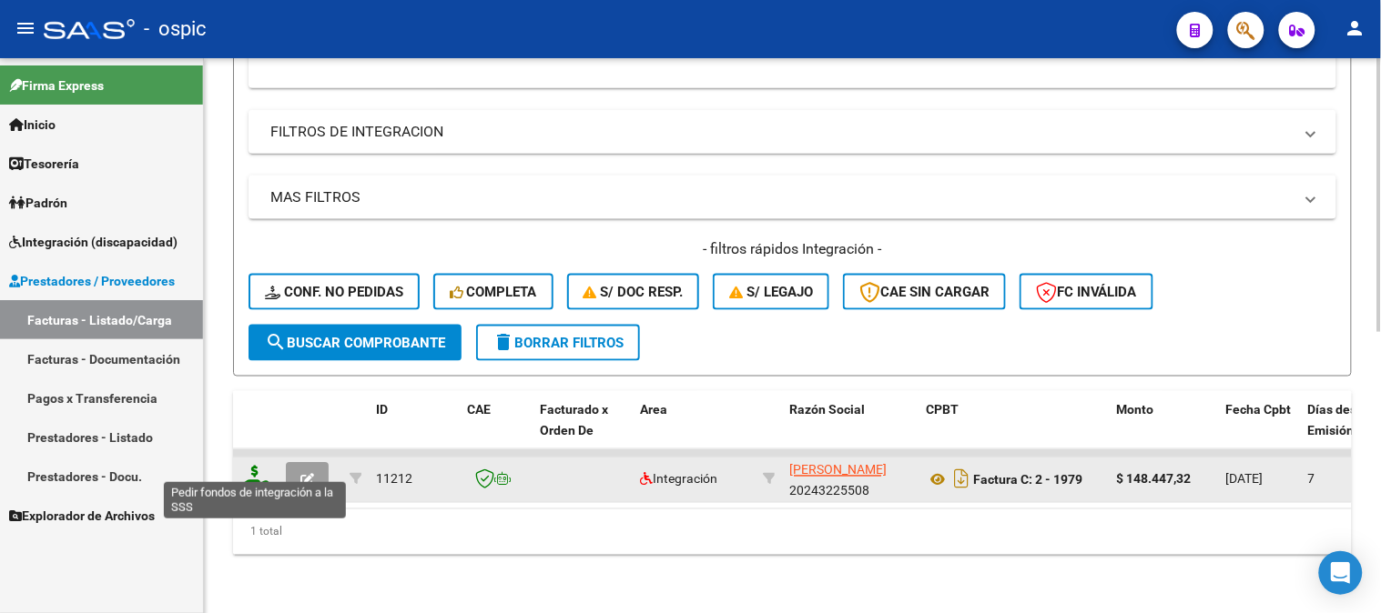
click at [256, 466] on icon at bounding box center [254, 478] width 29 height 25
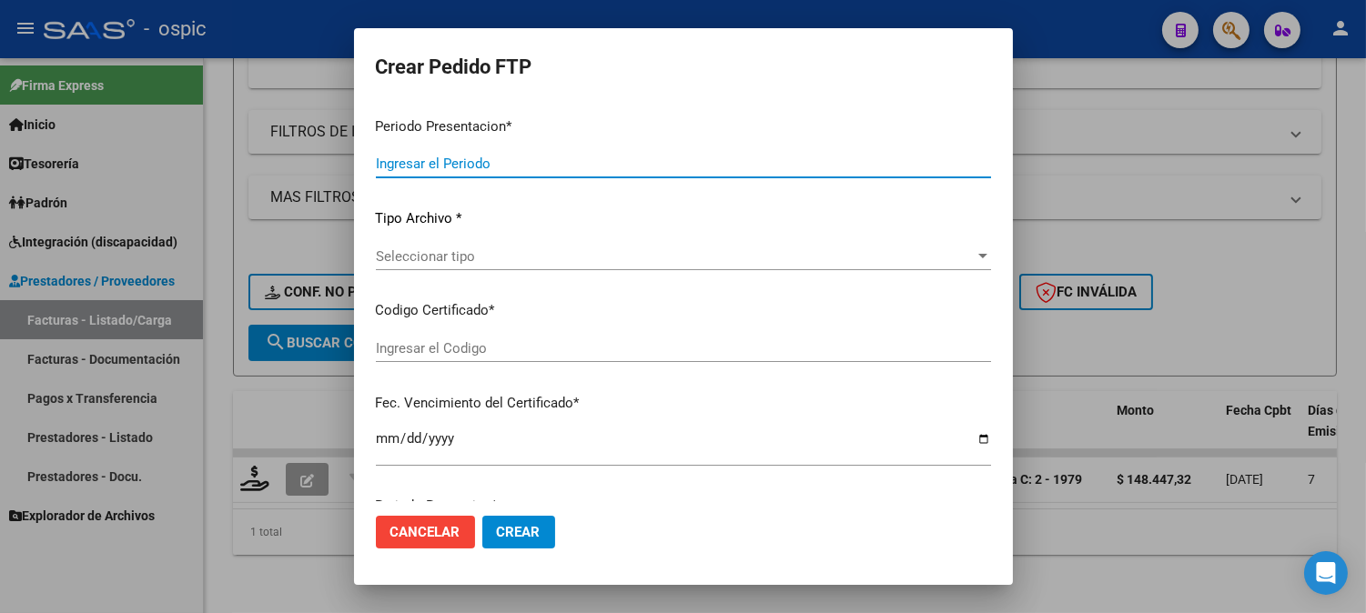
type input "202508"
type input "$ 148.447,32"
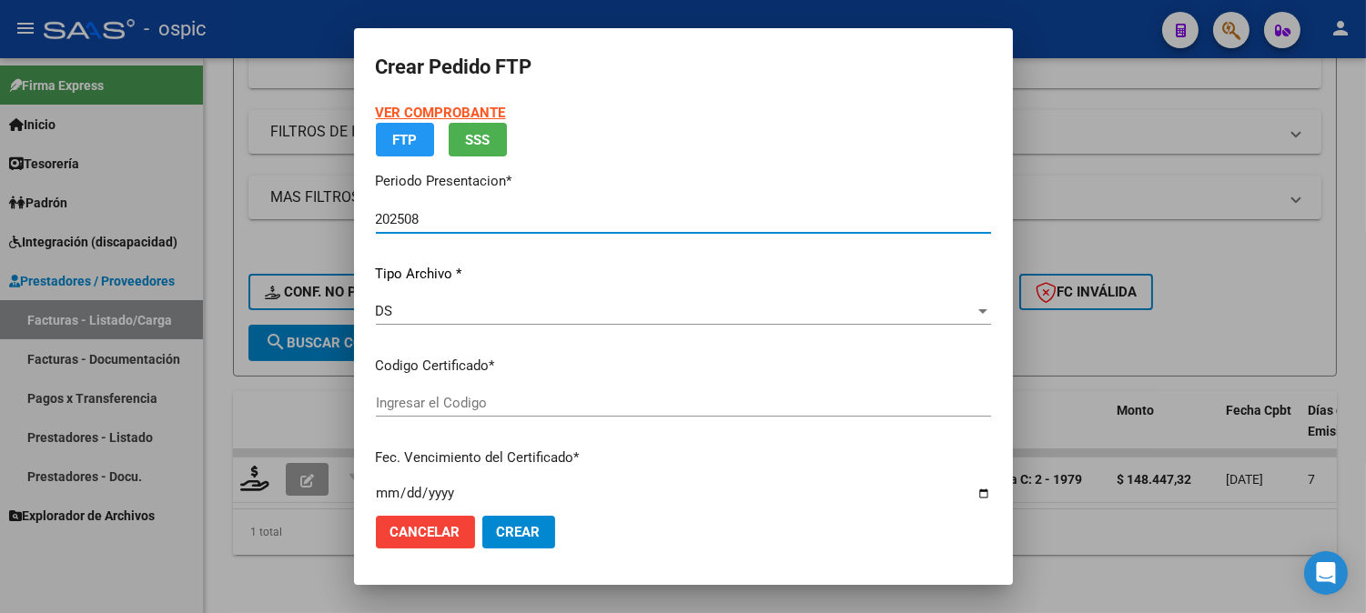
type input "582436931"
type input "2027-11-02"
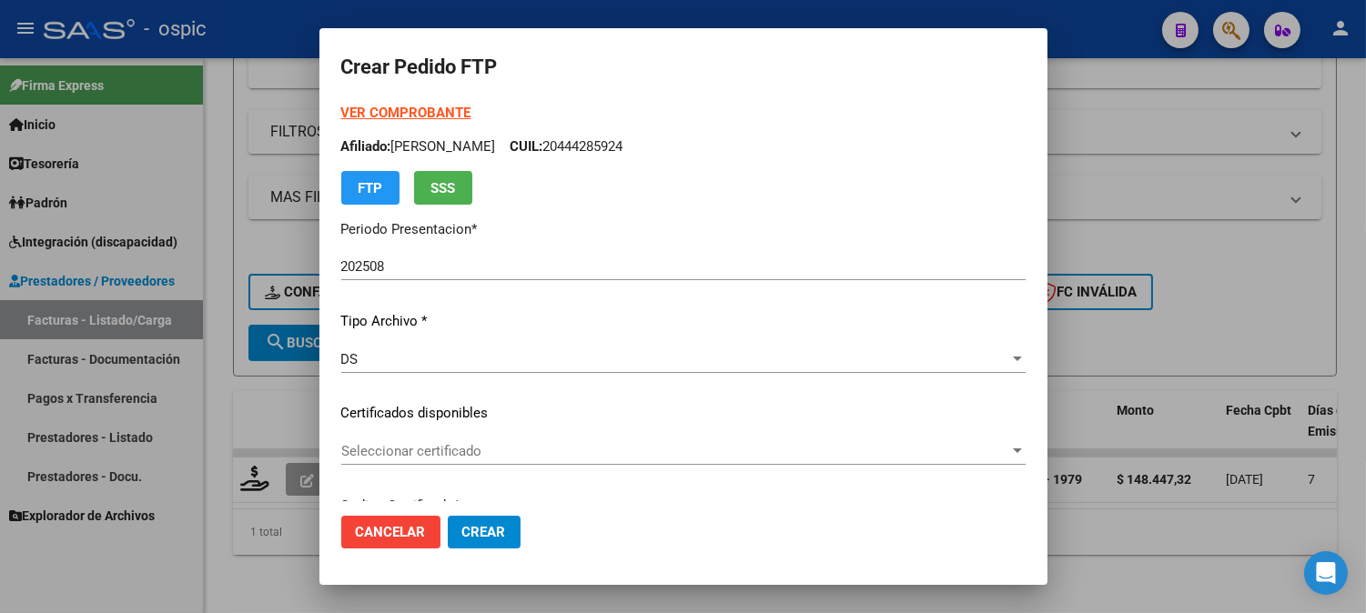
drag, startPoint x: 1017, startPoint y: 149, endPoint x: 1023, endPoint y: 157, distance: 10.4
click at [1023, 157] on mat-dialog-content "VER COMPROBANTE ARCA Padrón Afiliado: FERREYRA LORENZO VALENTIN CUIL: 204442859…" at bounding box center [683, 302] width 728 height 399
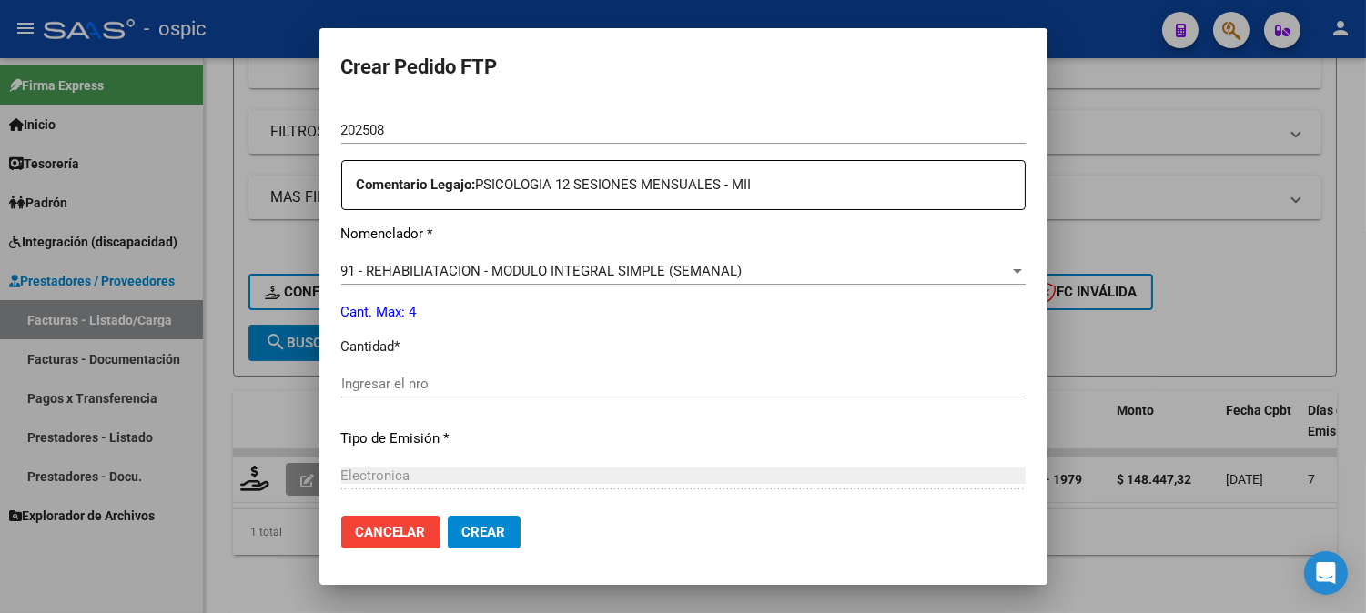
scroll to position [656, 0]
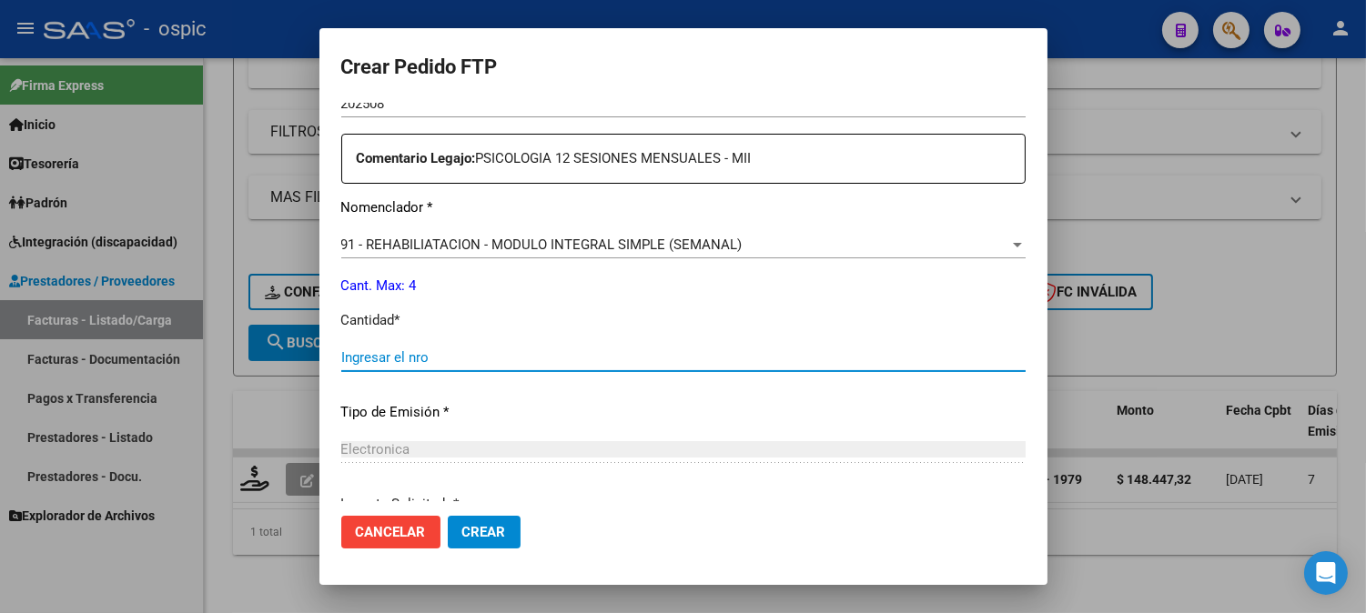
click at [679, 364] on input "Ingresar el nro" at bounding box center [683, 357] width 684 height 16
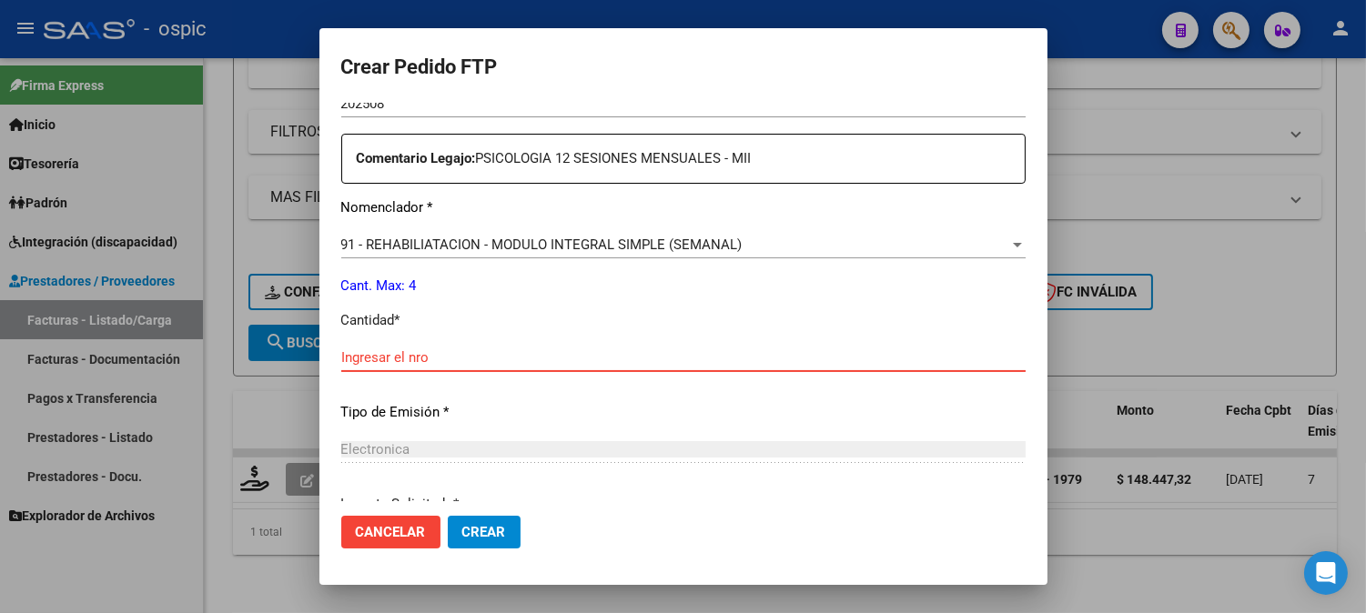
click at [683, 248] on span "91 - REHABILIATACION - MODULO INTEGRAL SIMPLE (SEMANAL)" at bounding box center [541, 245] width 401 height 16
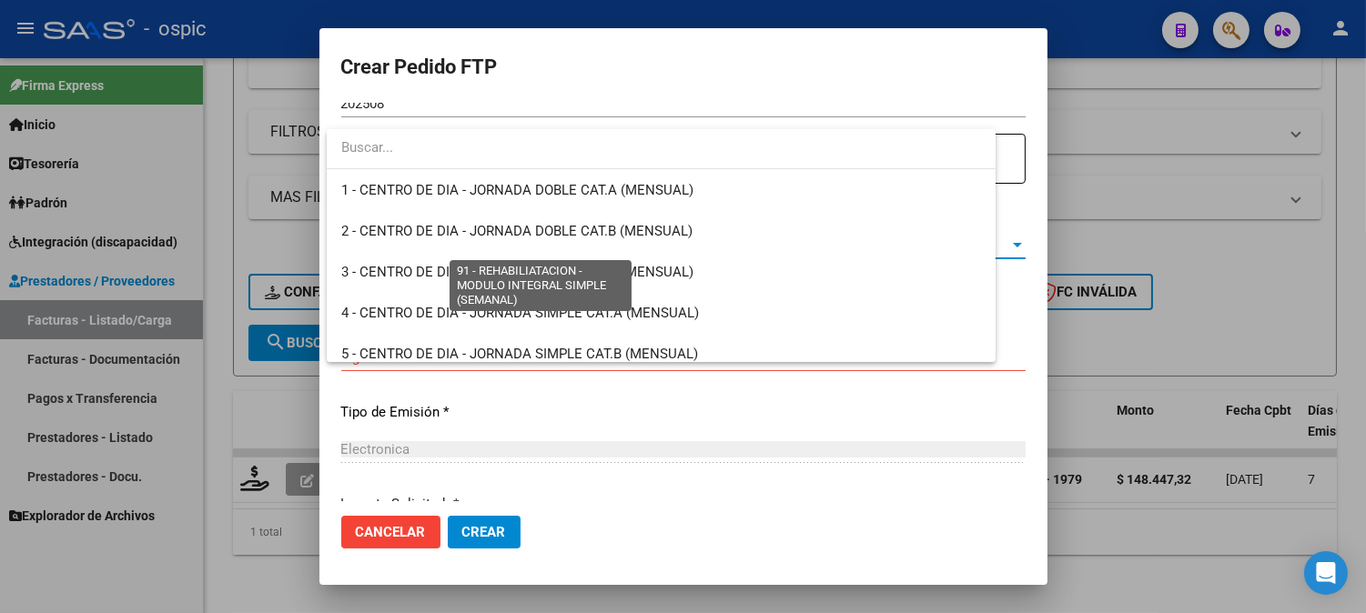
scroll to position [3631, 0]
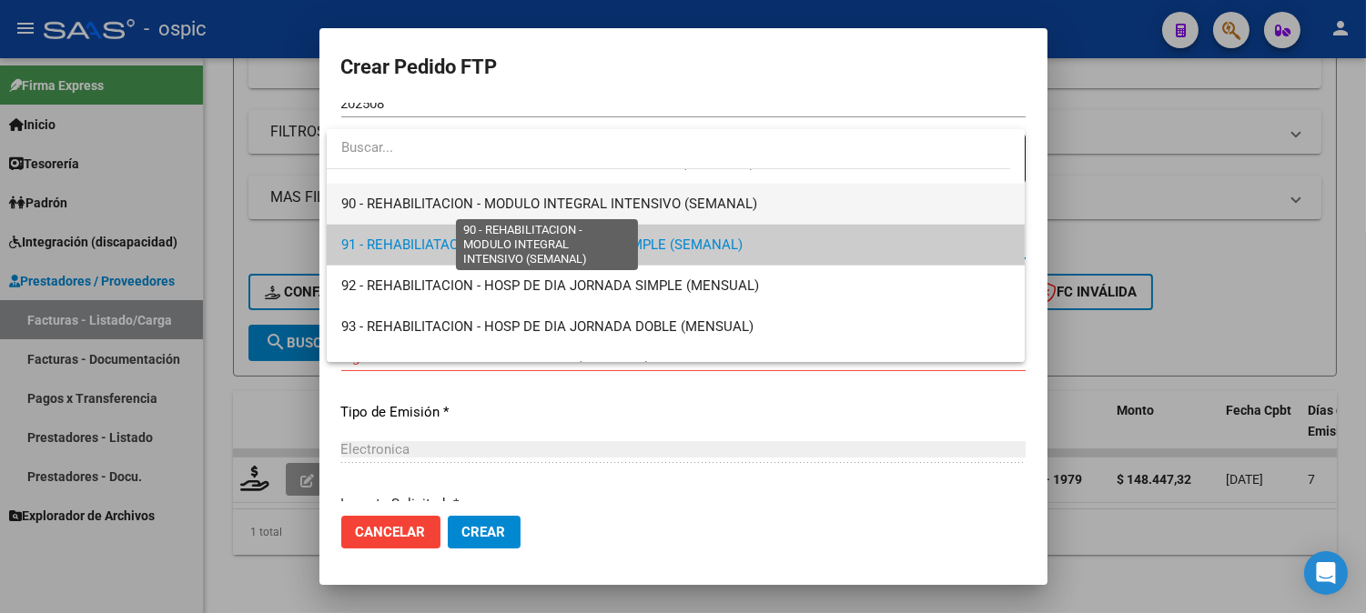
click at [672, 202] on span "90 - REHABILITACION - MODULO INTEGRAL INTENSIVO (SEMANAL)" at bounding box center [549, 204] width 416 height 16
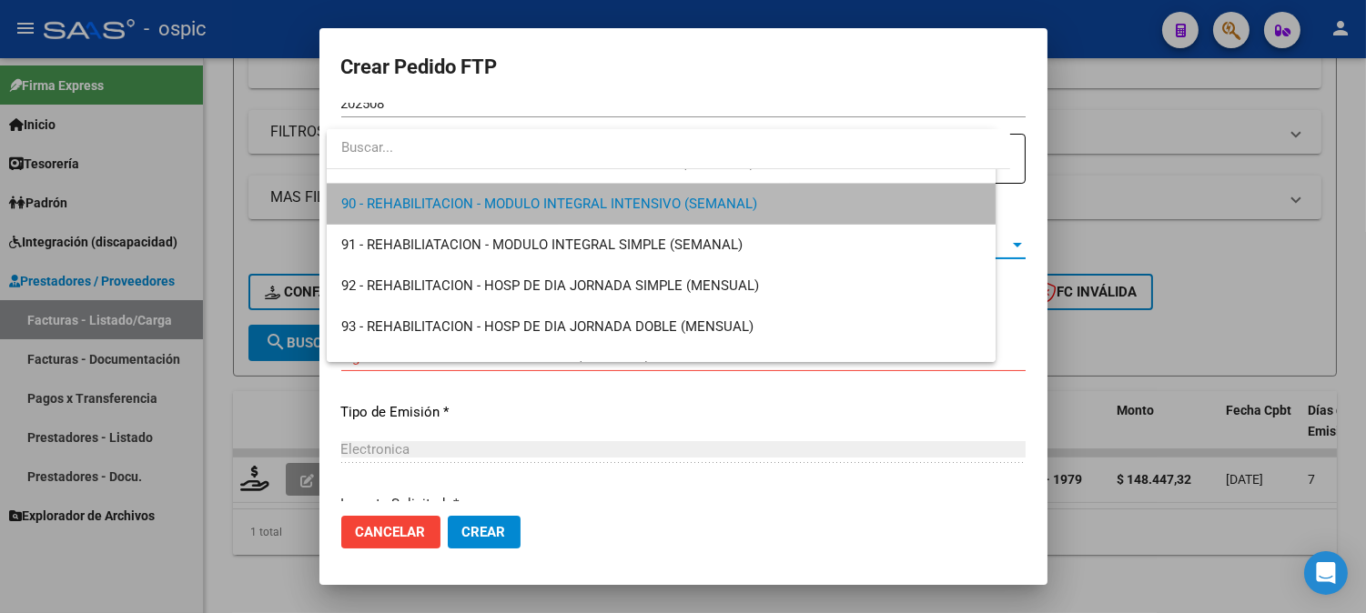
scroll to position [3645, 0]
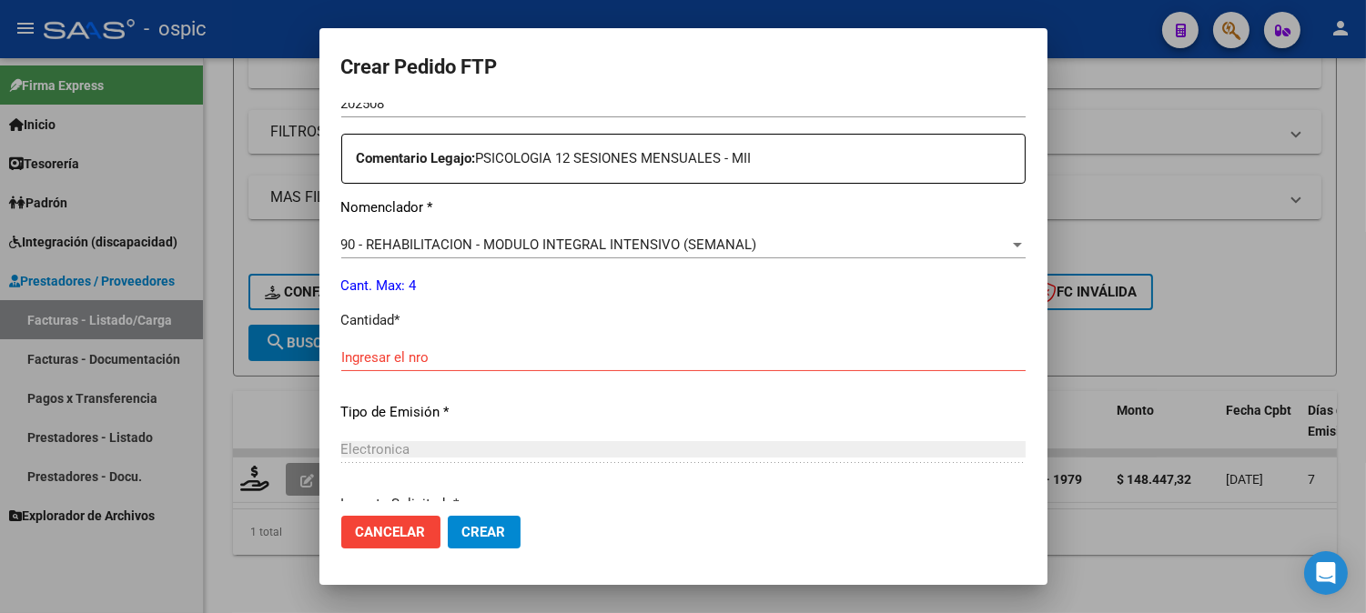
click at [592, 367] on div "Ingresar el nro" at bounding box center [683, 357] width 684 height 27
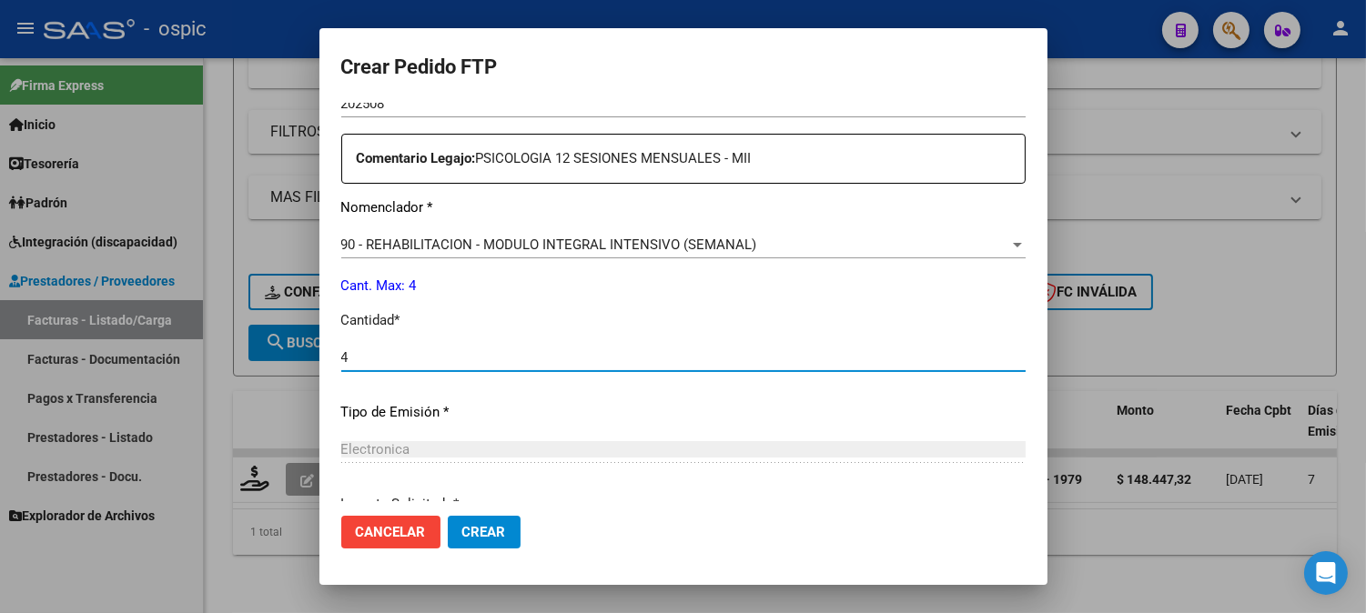
type input "4"
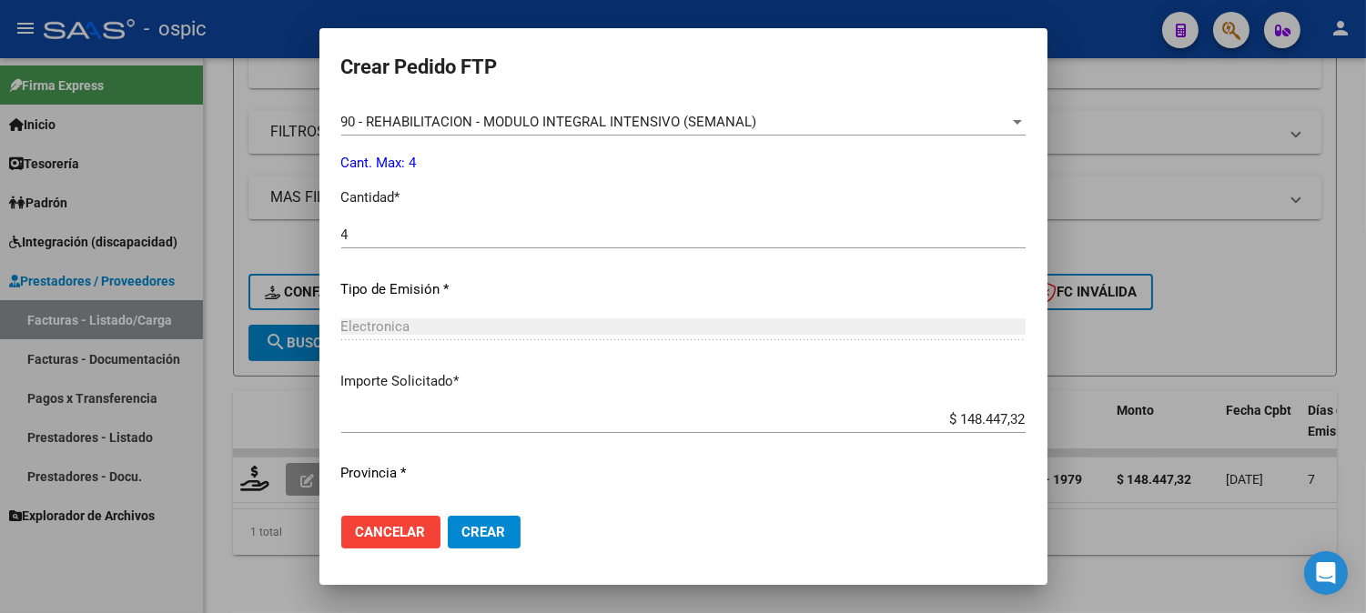
scroll to position [819, 0]
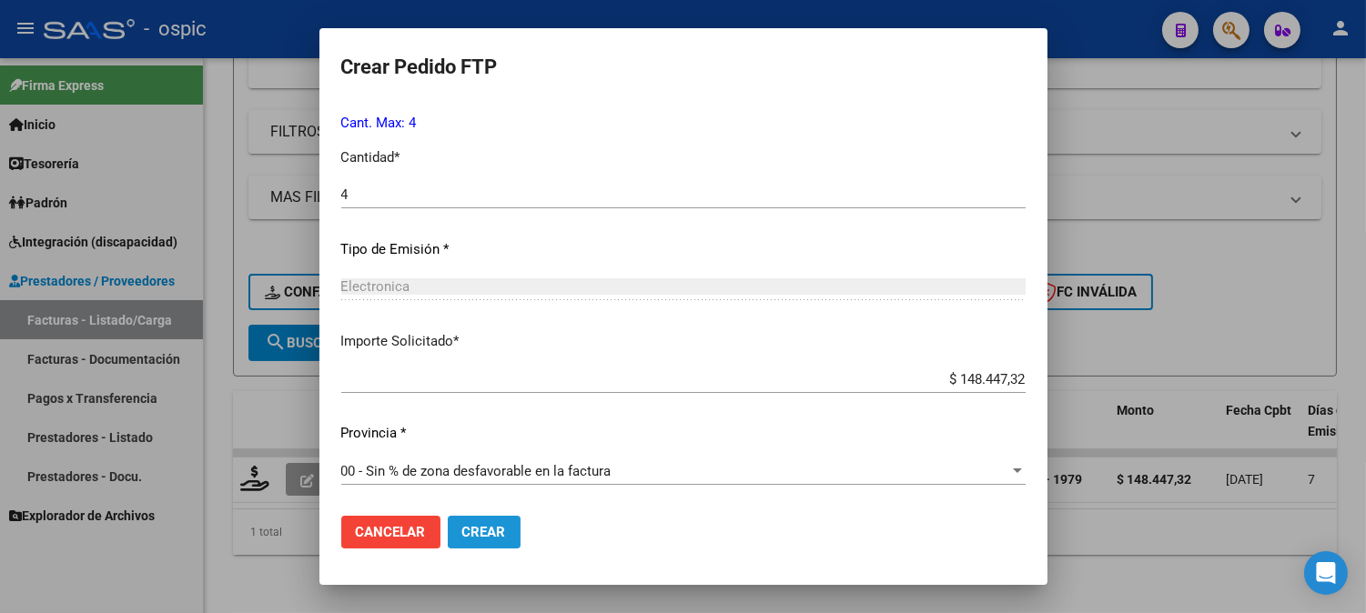
click at [483, 532] on span "Crear" at bounding box center [484, 532] width 44 height 16
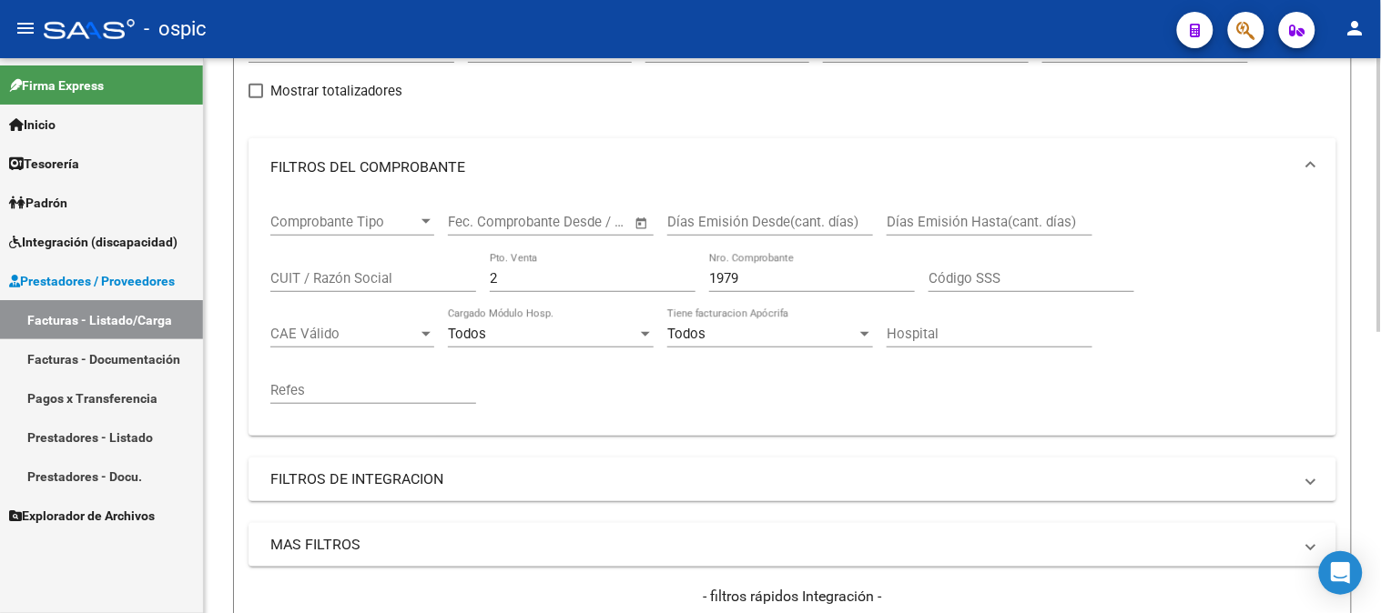
scroll to position [165, 0]
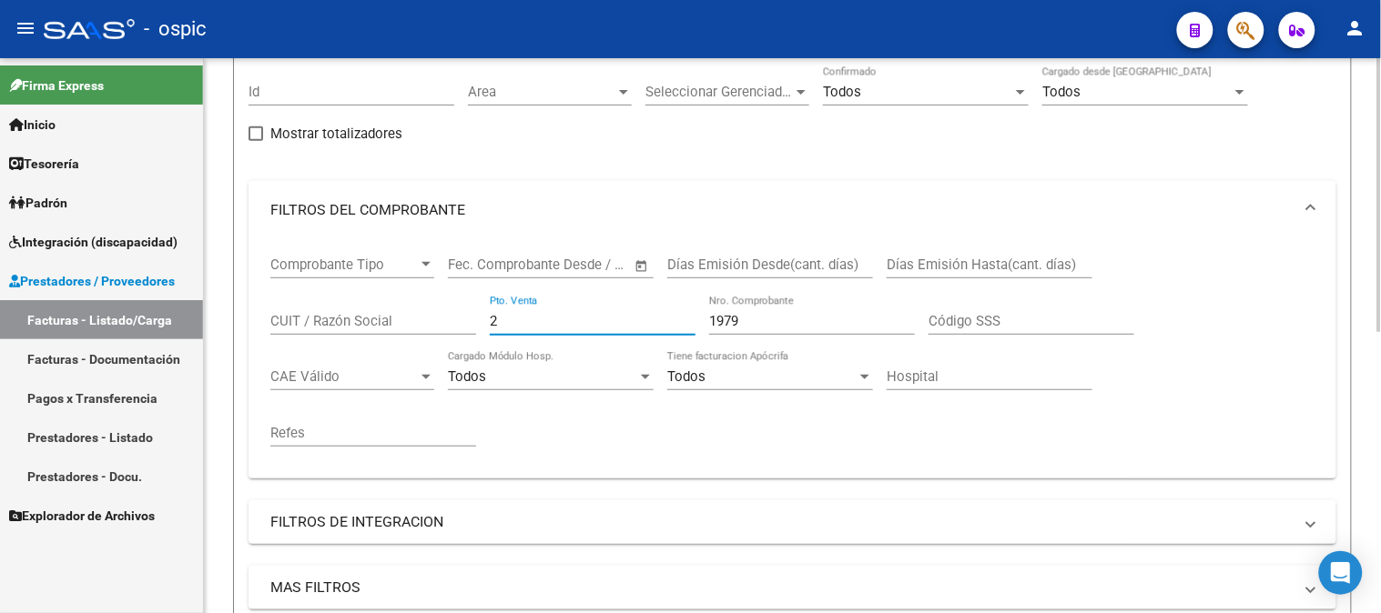
drag, startPoint x: 511, startPoint y: 320, endPoint x: 400, endPoint y: 316, distance: 111.1
click at [401, 316] on div "Comprobante Tipo Comprobante Tipo Fecha inicio – Fecha fin Fec. Comprobante Des…" at bounding box center [792, 351] width 1044 height 225
type input "3"
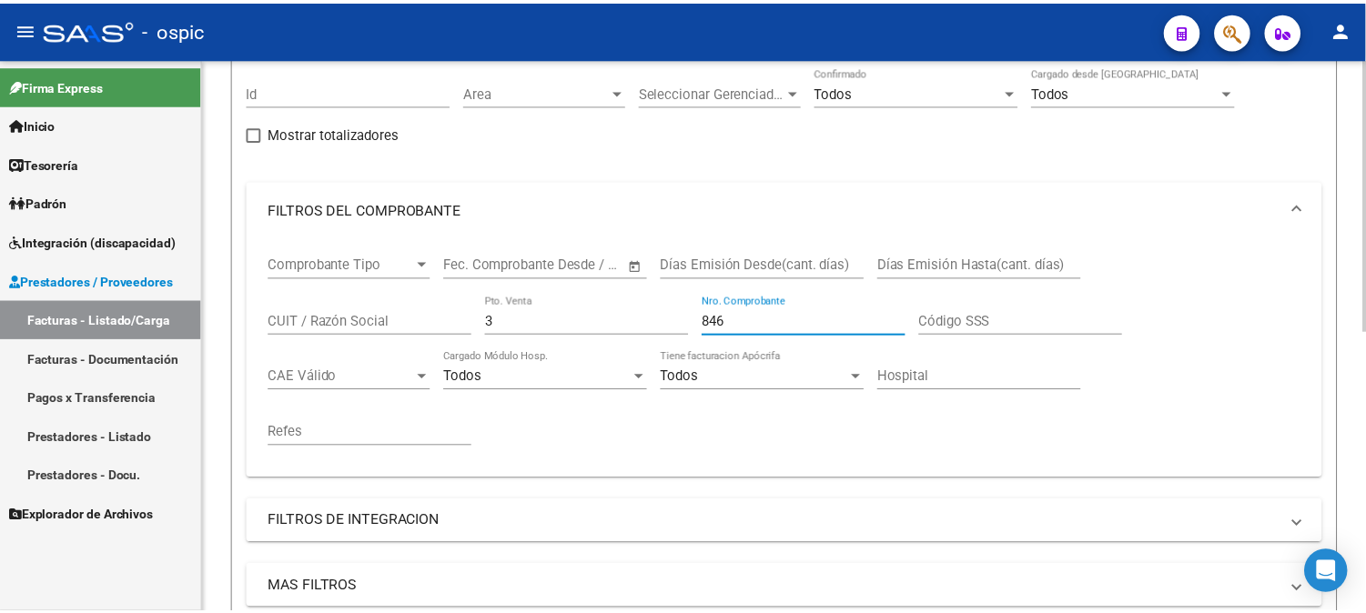
scroll to position [568, 0]
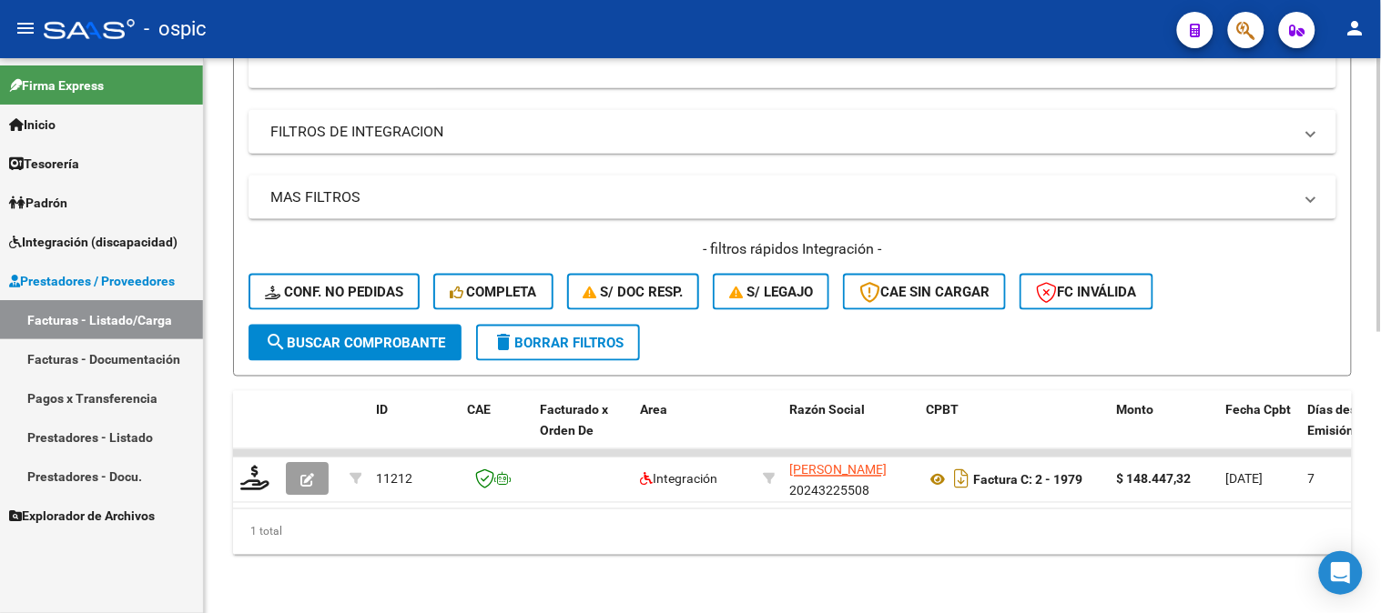
type input "846"
click at [352, 335] on span "search Buscar Comprobante" at bounding box center [355, 343] width 180 height 16
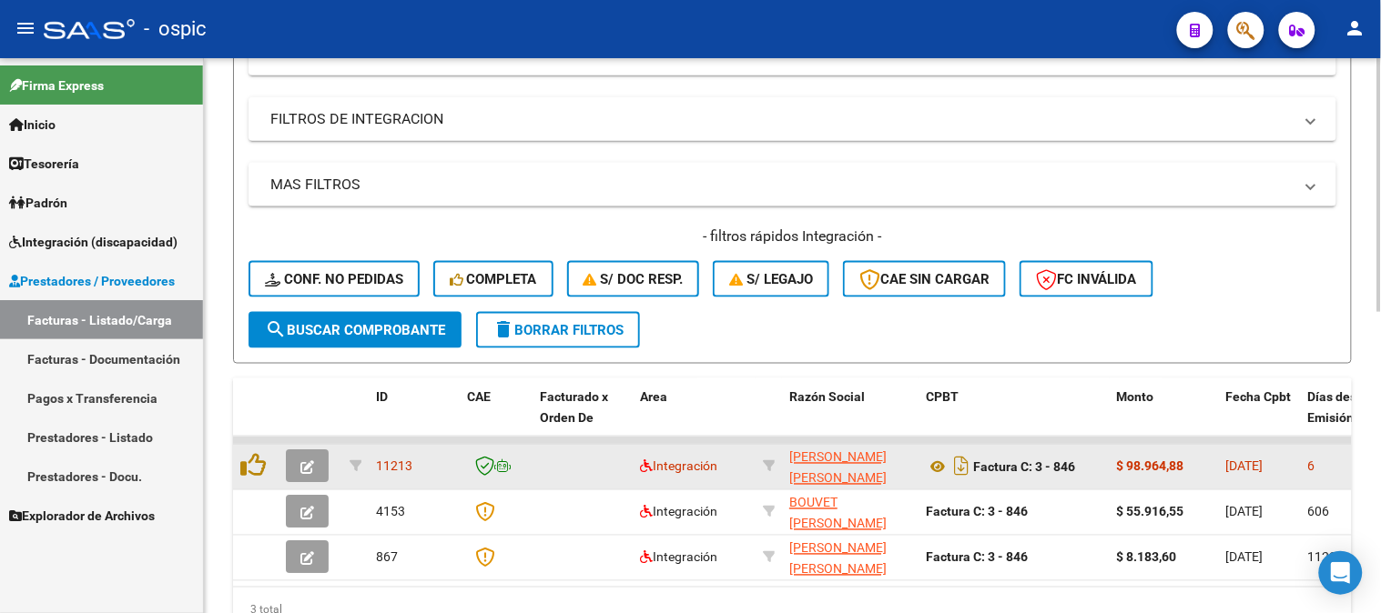
click at [311, 466] on icon "button" at bounding box center [307, 468] width 14 height 14
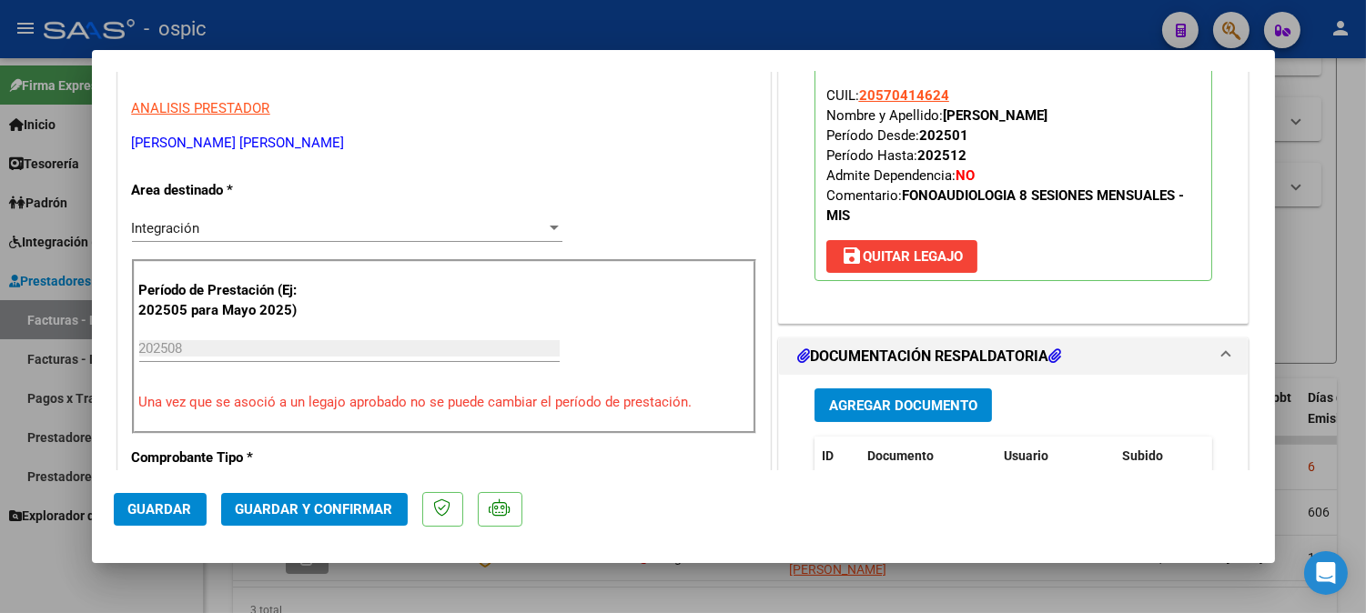
scroll to position [257, 0]
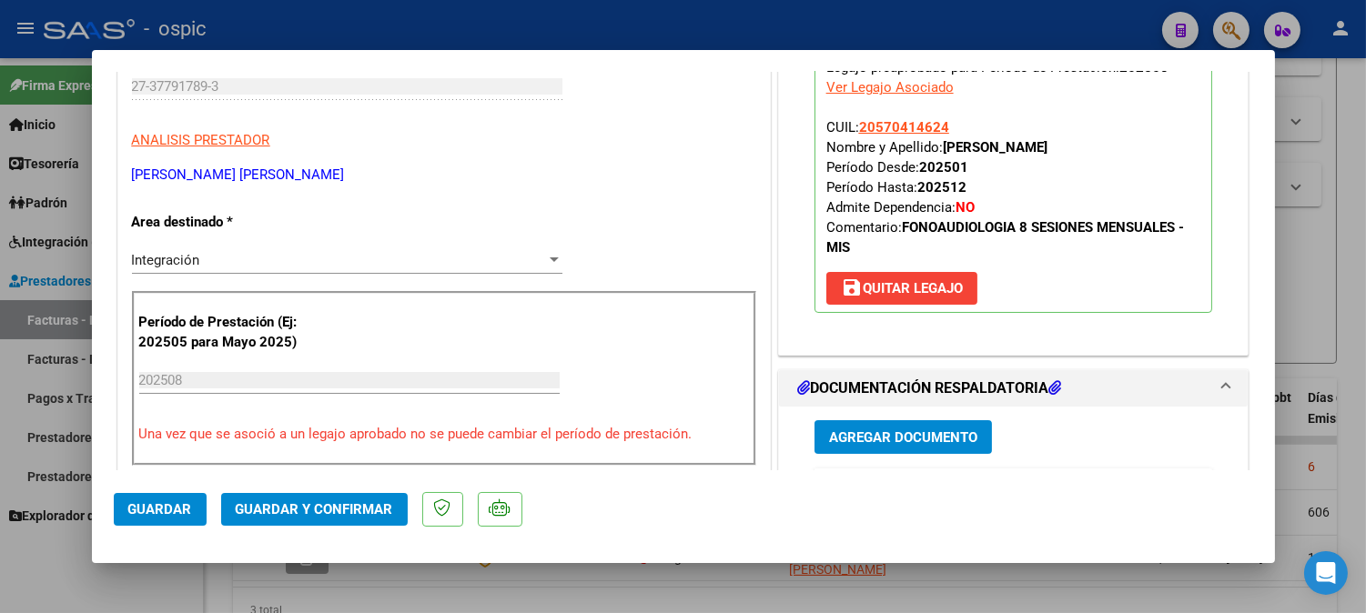
type input "$ 0,00"
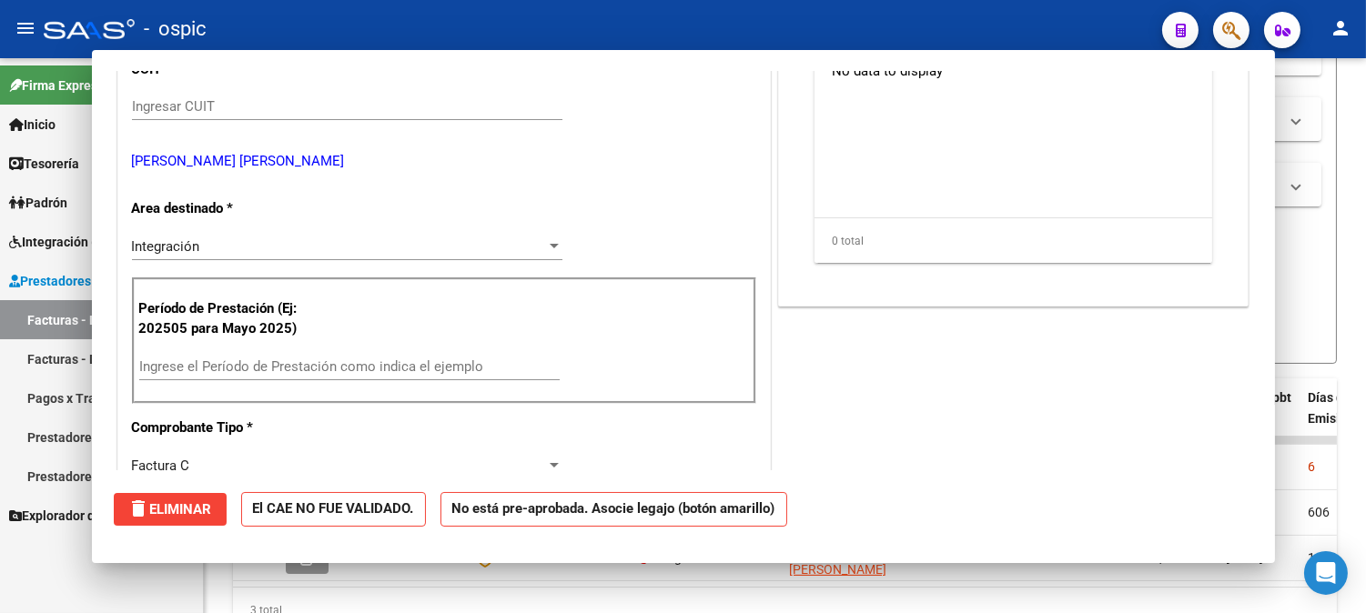
scroll to position [0, 0]
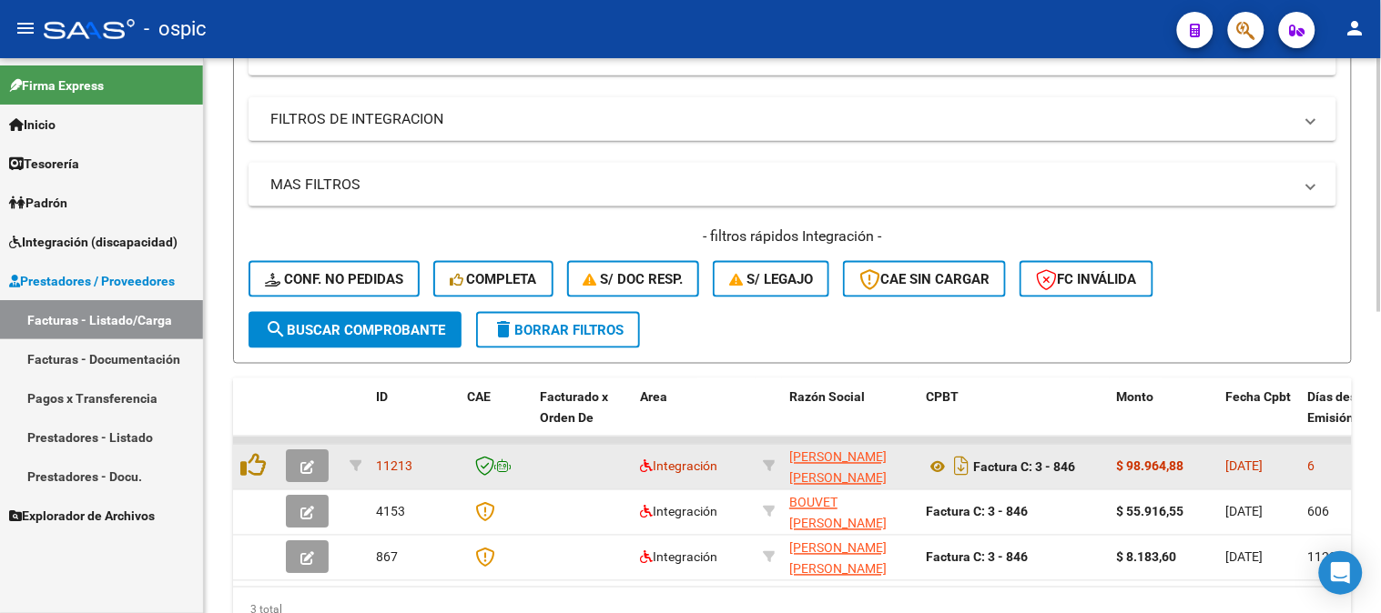
click at [305, 451] on button "button" at bounding box center [307, 466] width 43 height 33
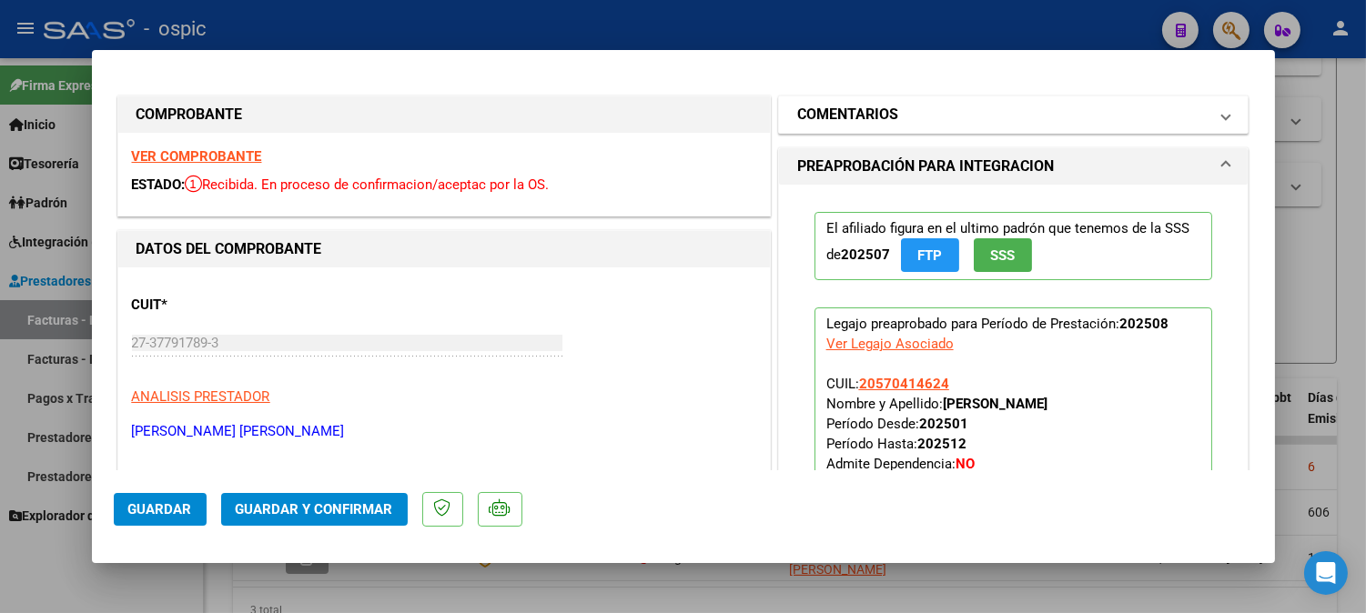
click at [986, 104] on mat-panel-title "COMENTARIOS" at bounding box center [1002, 115] width 411 height 22
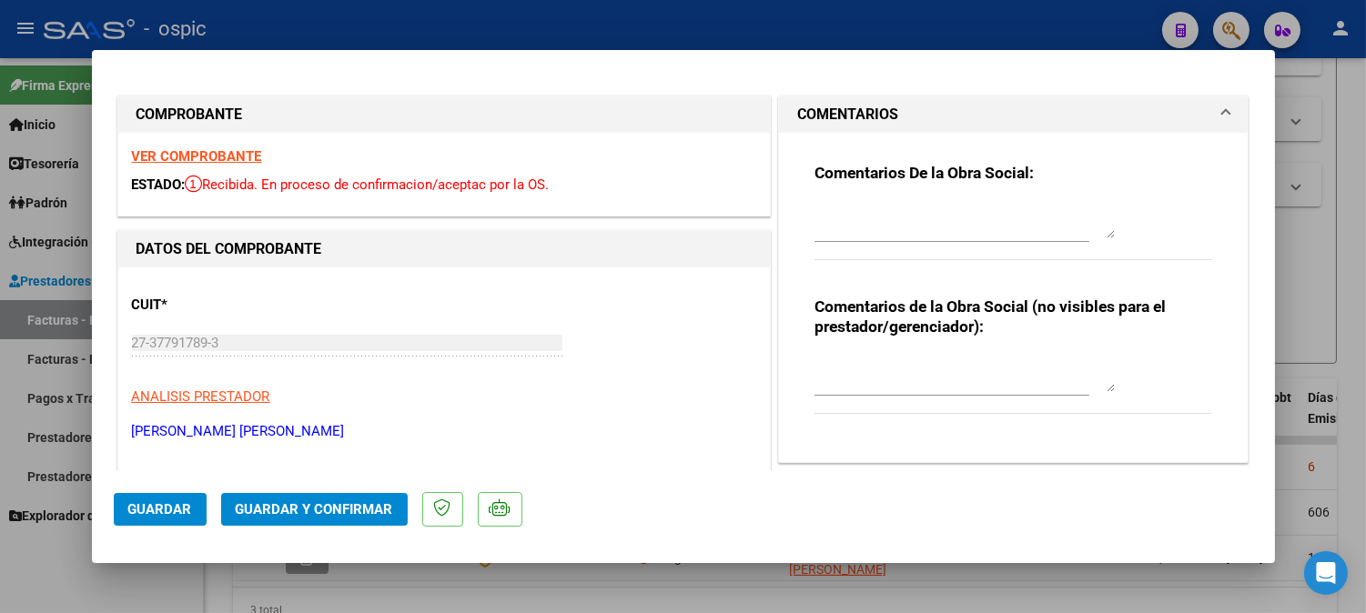
drag, startPoint x: 928, startPoint y: 367, endPoint x: 1380, endPoint y: 384, distance: 451.7
click at [943, 375] on textarea at bounding box center [965, 374] width 300 height 36
type textarea "FONO 8 SESIONES"
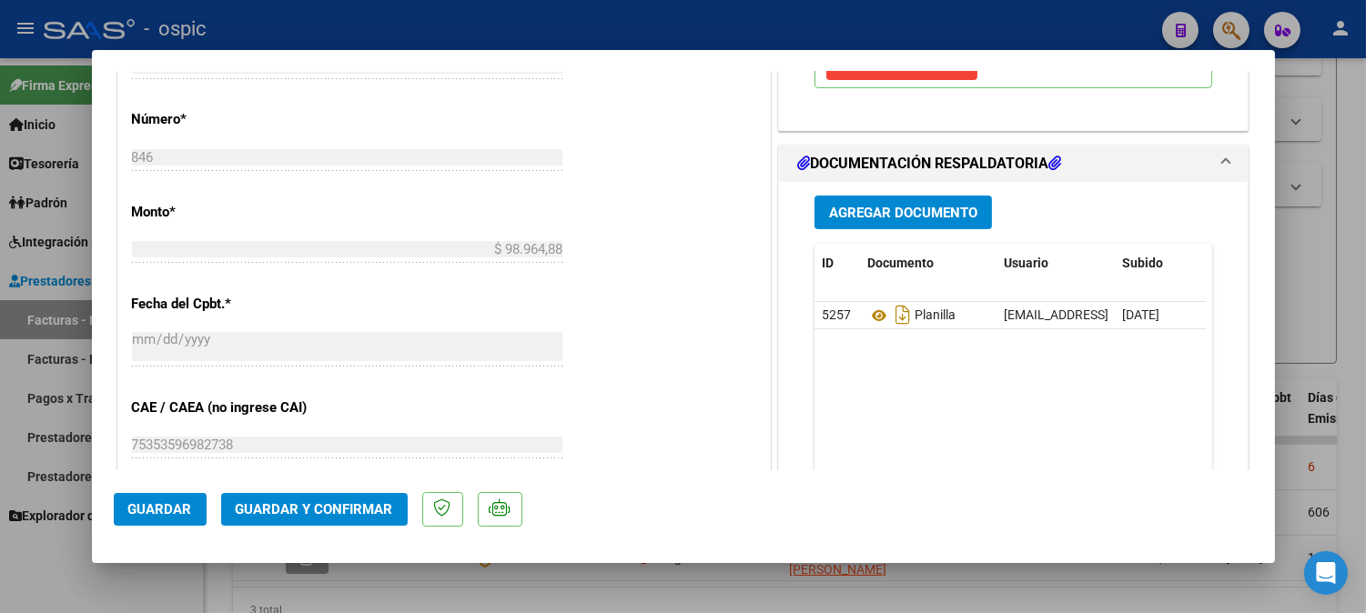
scroll to position [815, 0]
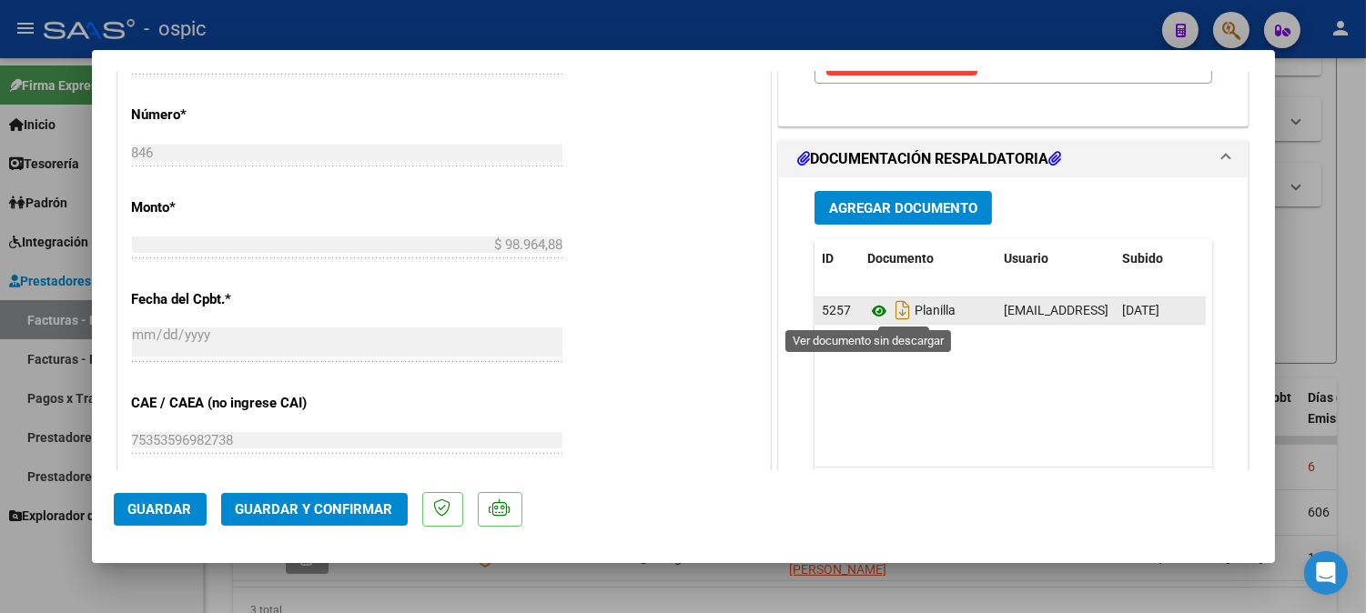
click at [867, 314] on icon at bounding box center [879, 311] width 24 height 22
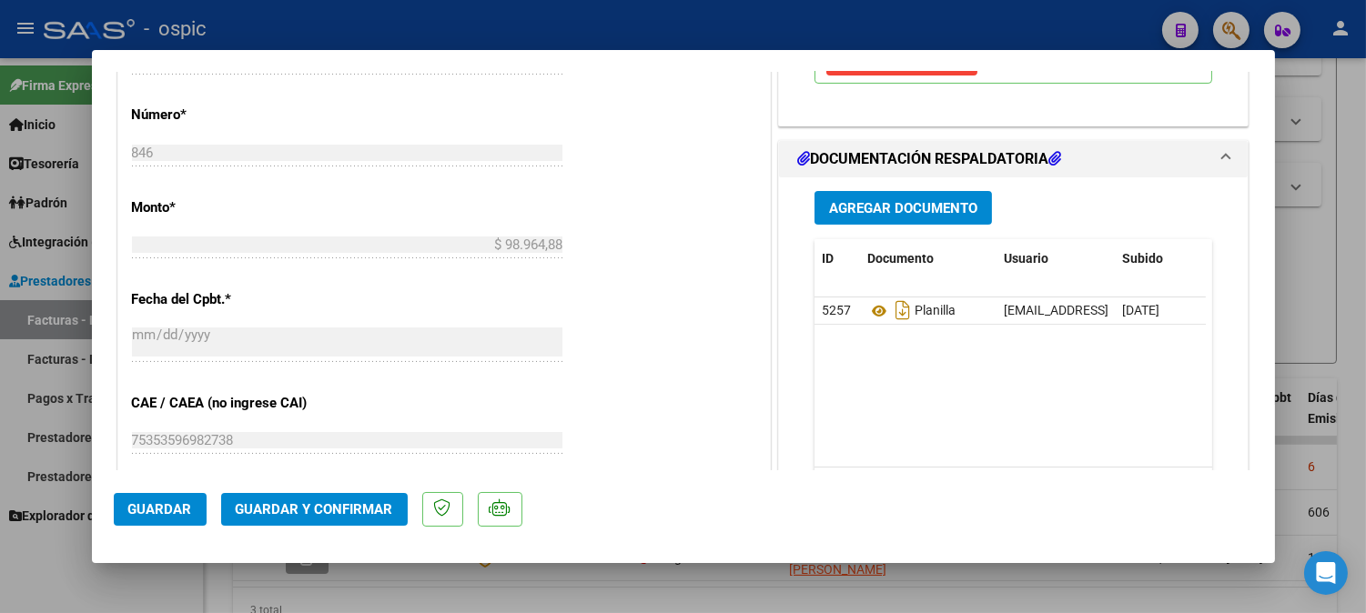
click at [343, 503] on span "Guardar y Confirmar" at bounding box center [314, 509] width 157 height 16
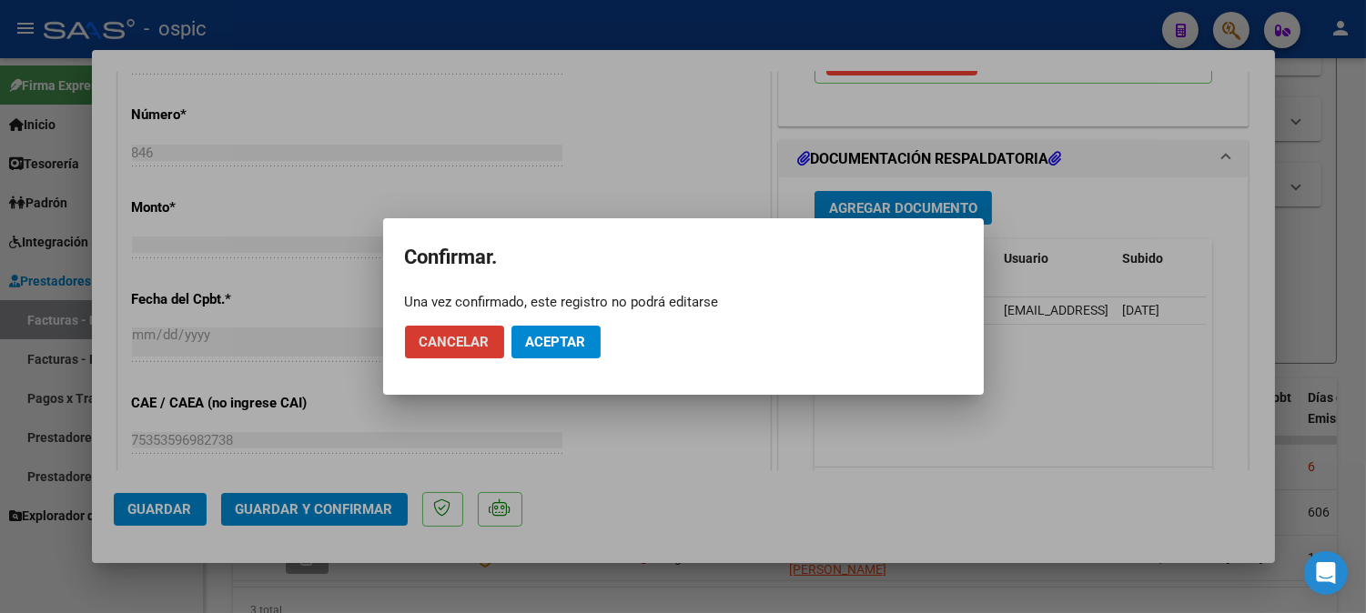
click at [567, 352] on button "Aceptar" at bounding box center [555, 342] width 89 height 33
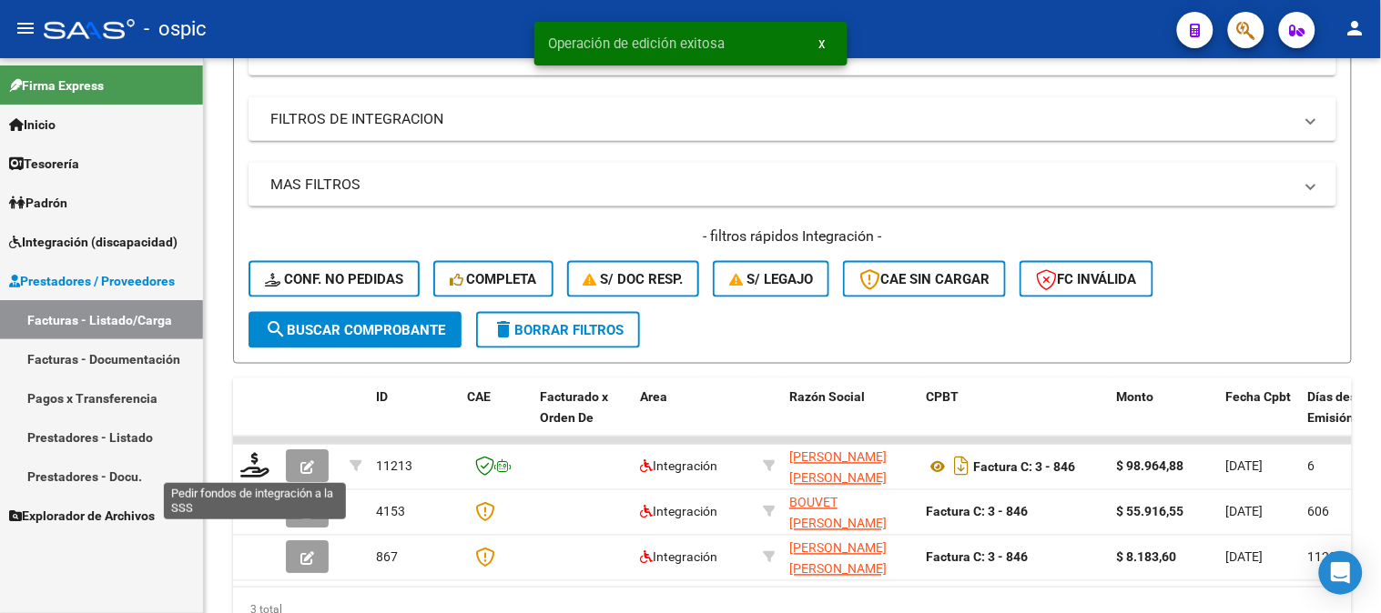
click at [258, 466] on icon at bounding box center [254, 465] width 29 height 25
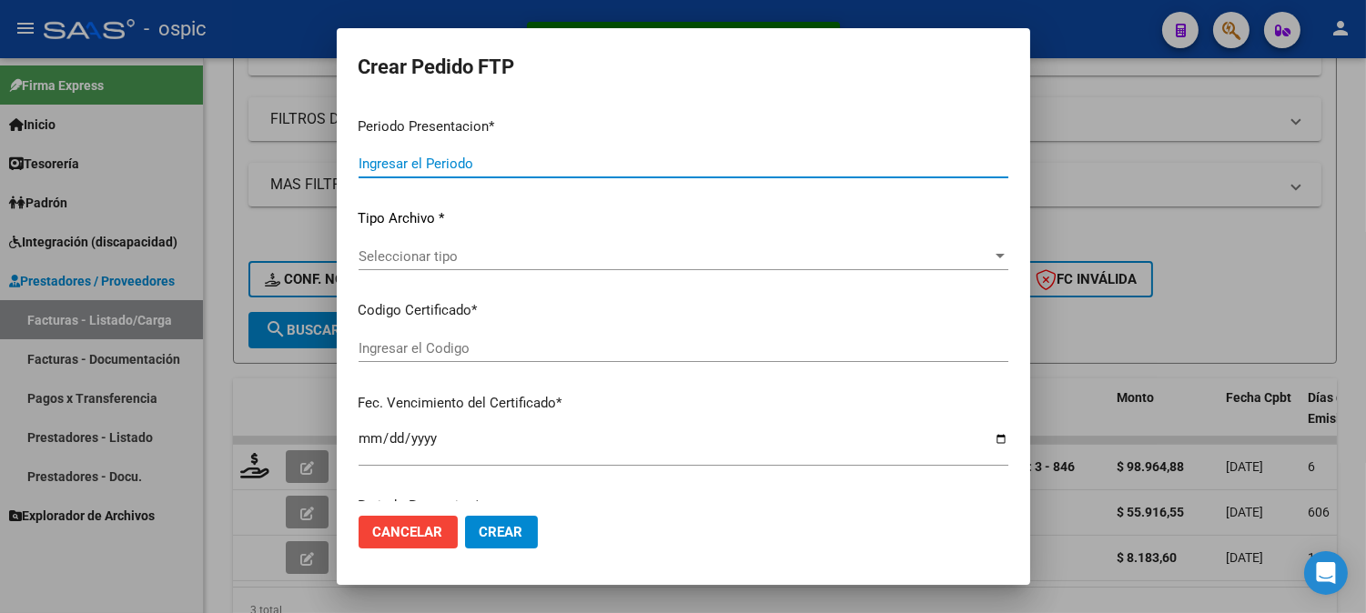
type input "202508"
type input "$ 98.964,88"
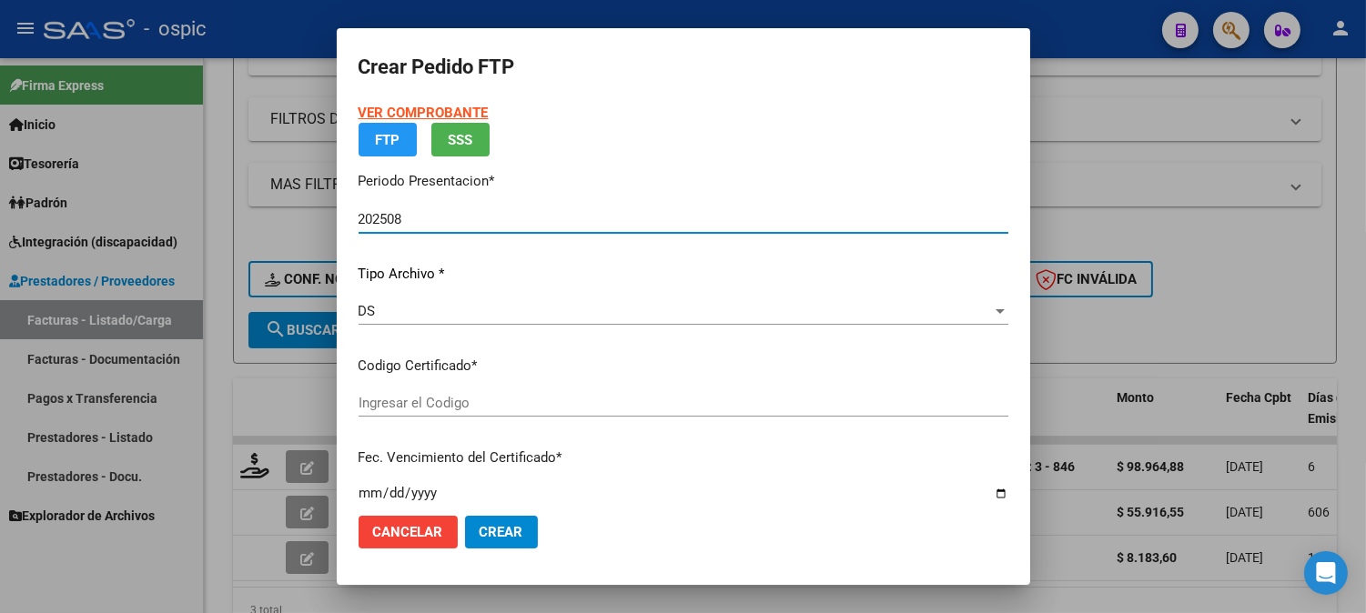
type input "8985289709"
type input "2027-01-12"
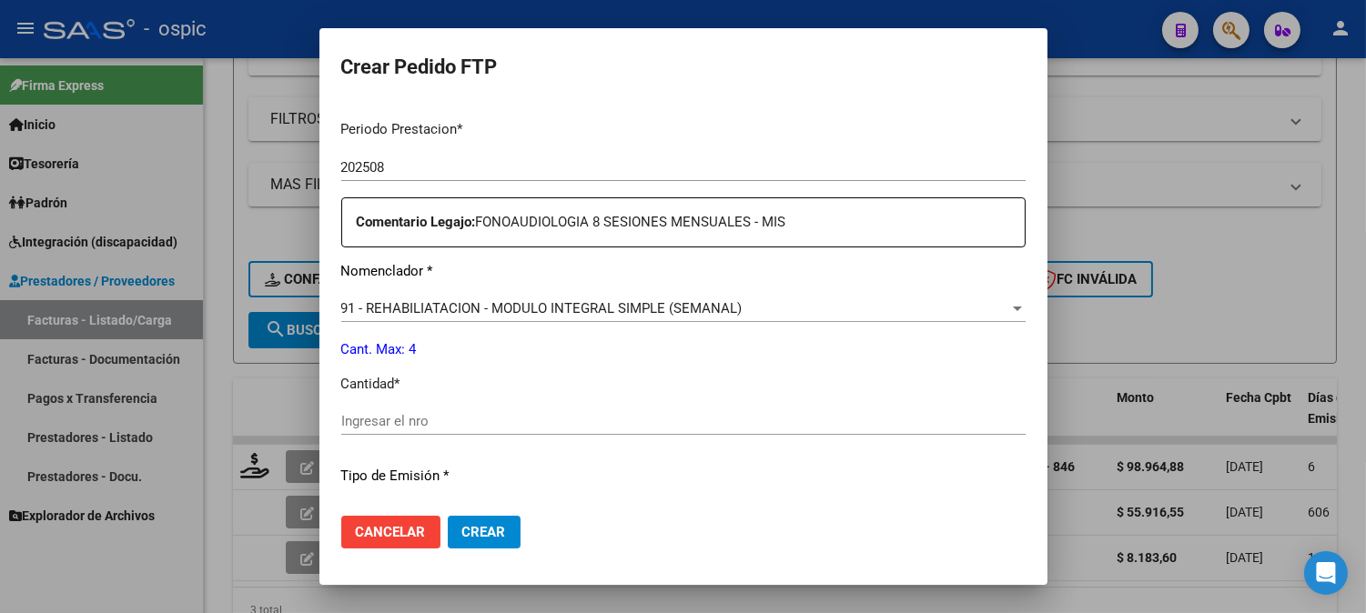
scroll to position [595, 0]
drag, startPoint x: 668, startPoint y: 420, endPoint x: 689, endPoint y: 423, distance: 21.1
click at [668, 422] on input "Ingresar el nro" at bounding box center [683, 418] width 684 height 16
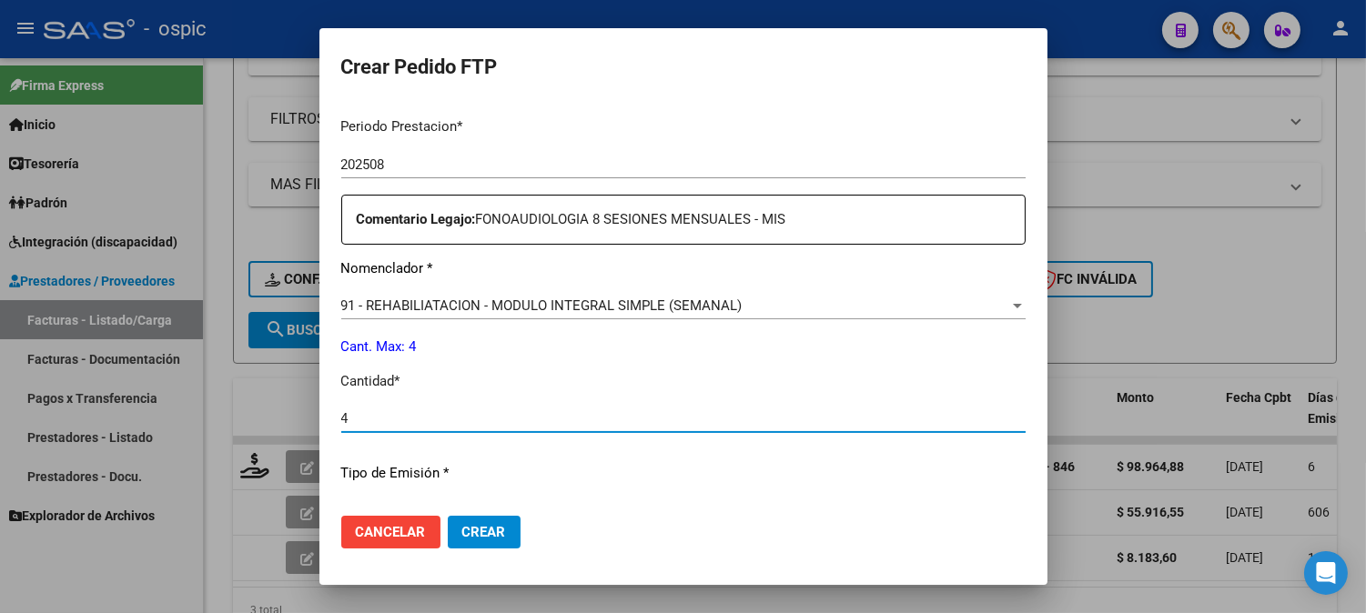
type input "4"
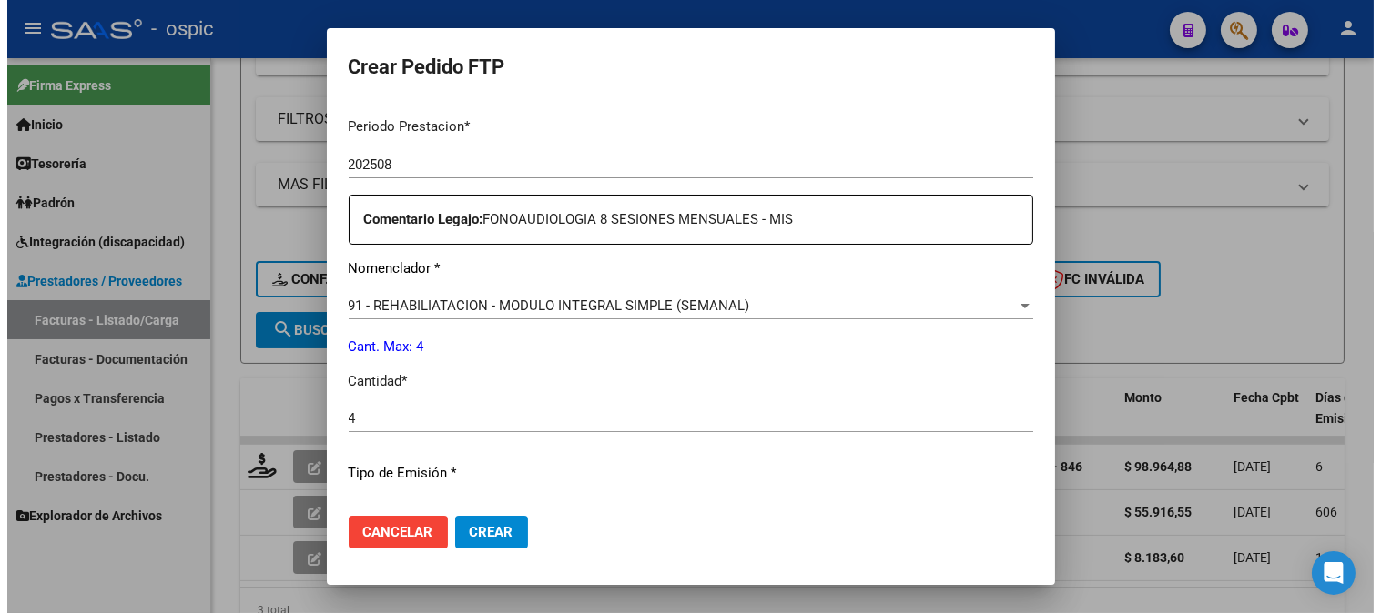
scroll to position [819, 0]
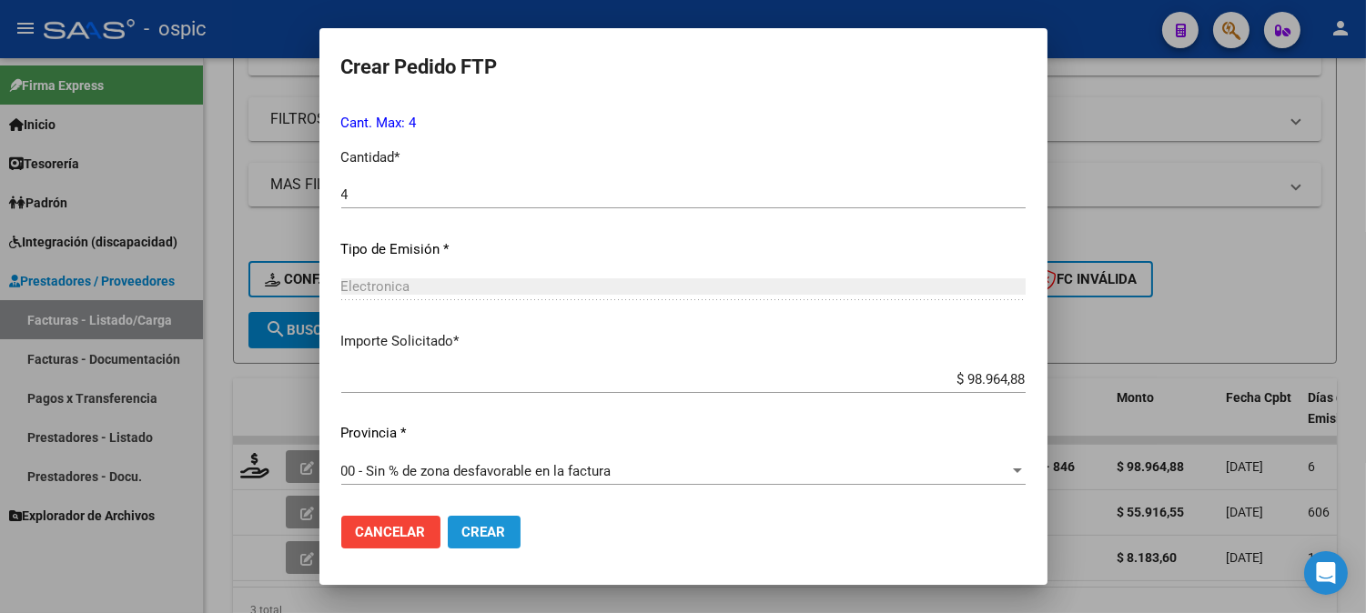
drag, startPoint x: 499, startPoint y: 535, endPoint x: 589, endPoint y: 517, distance: 91.9
click at [504, 533] on span "Crear" at bounding box center [484, 532] width 44 height 16
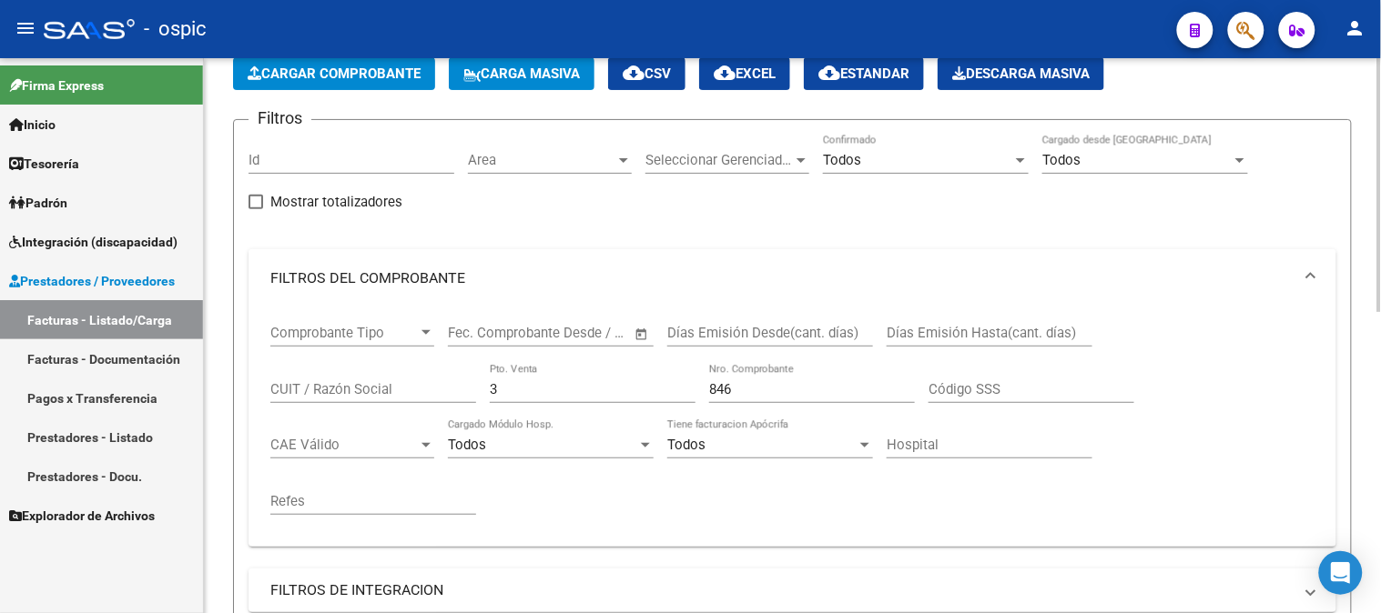
scroll to position [62, 0]
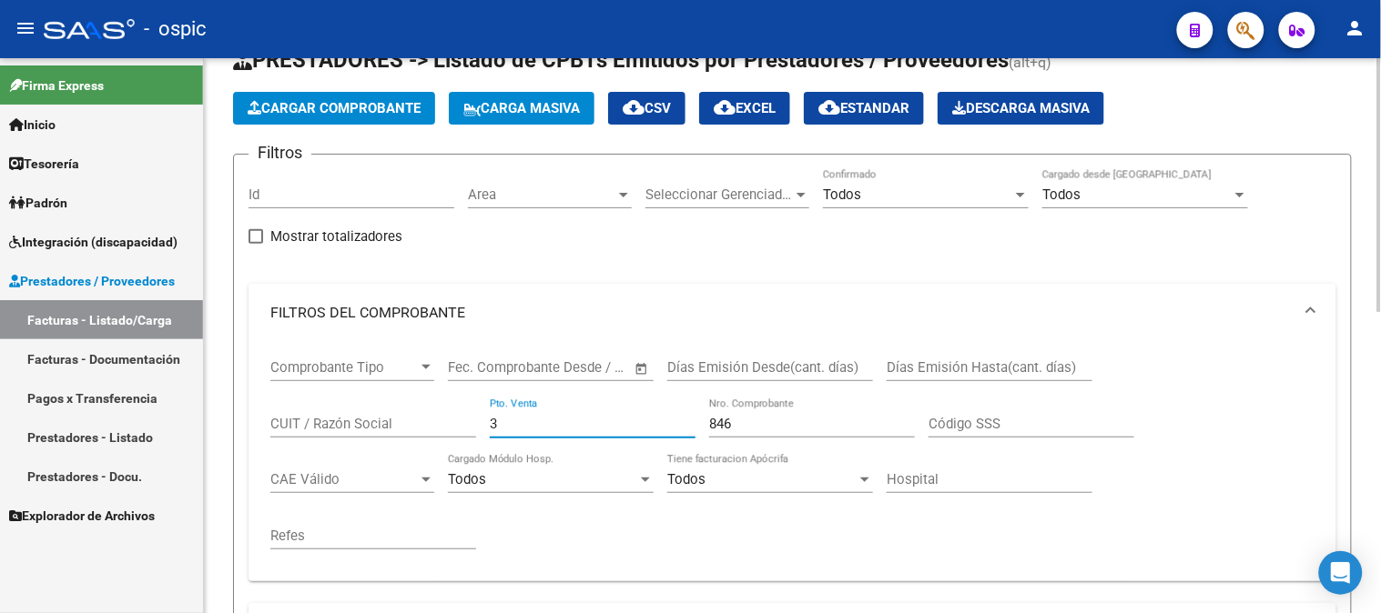
drag, startPoint x: 528, startPoint y: 428, endPoint x: 370, endPoint y: 425, distance: 158.4
click at [370, 425] on div "Comprobante Tipo Comprobante Tipo Fecha inicio – Fecha fin Fec. Comprobante Des…" at bounding box center [792, 454] width 1044 height 225
type input "1"
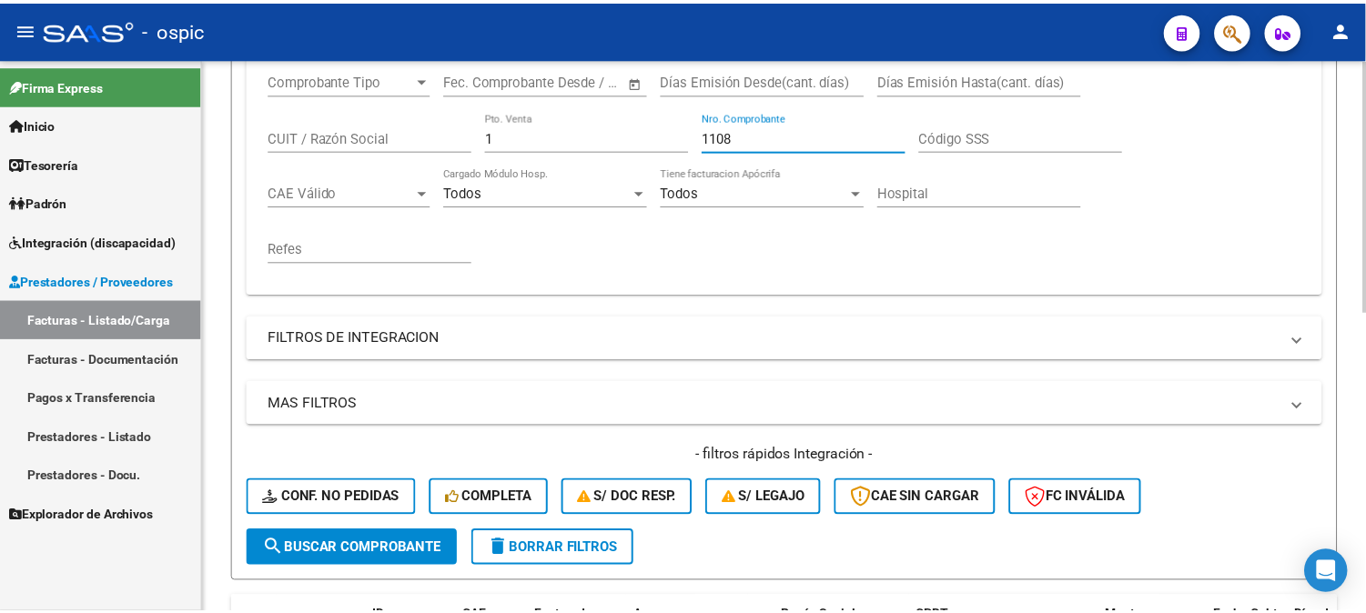
scroll to position [568, 0]
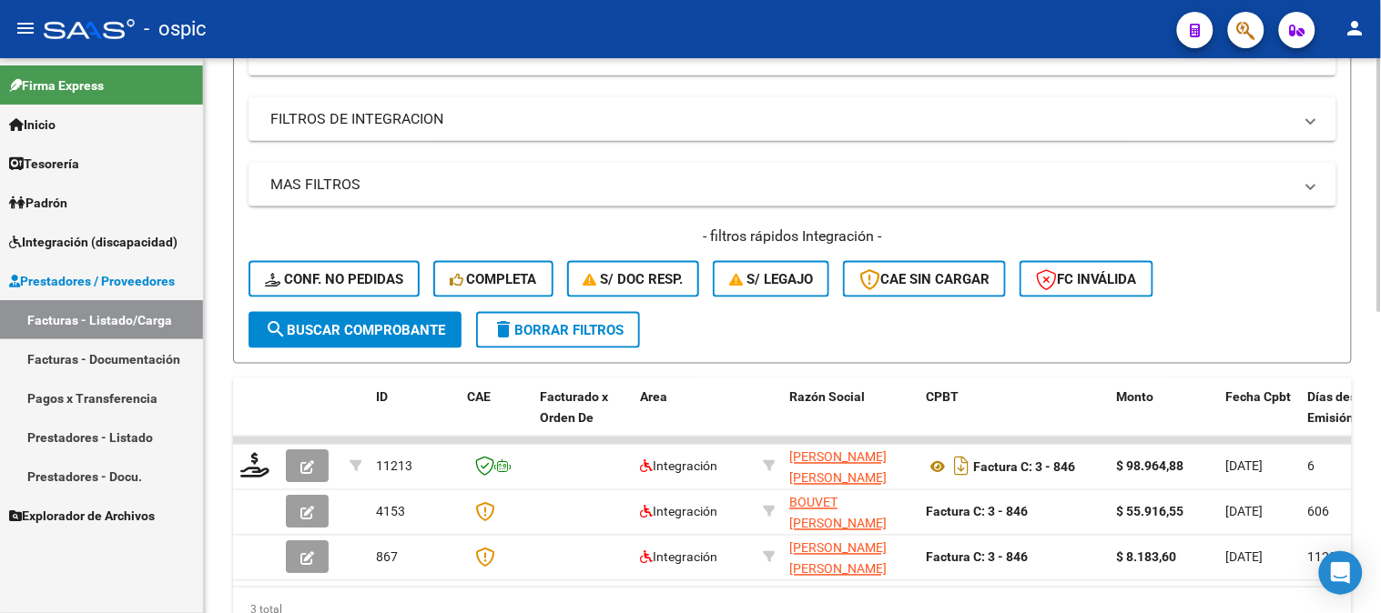
type input "1108"
click at [408, 326] on span "search Buscar Comprobante" at bounding box center [355, 330] width 180 height 16
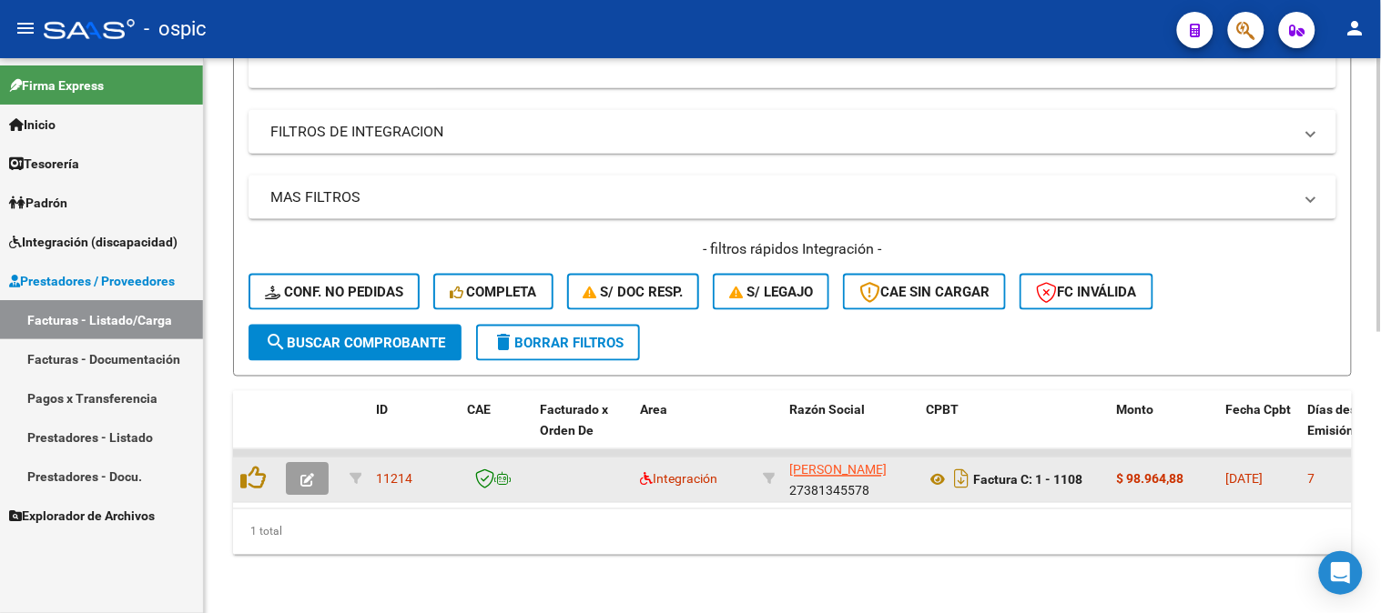
click at [307, 474] on icon "button" at bounding box center [307, 481] width 14 height 14
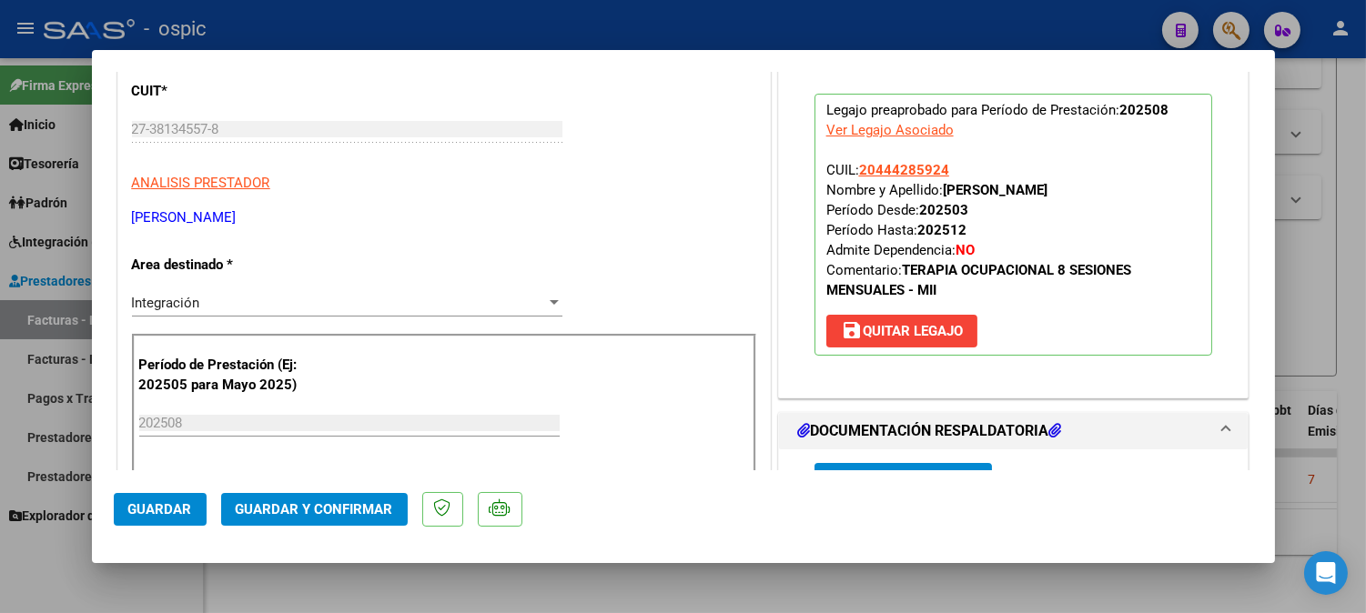
scroll to position [0, 0]
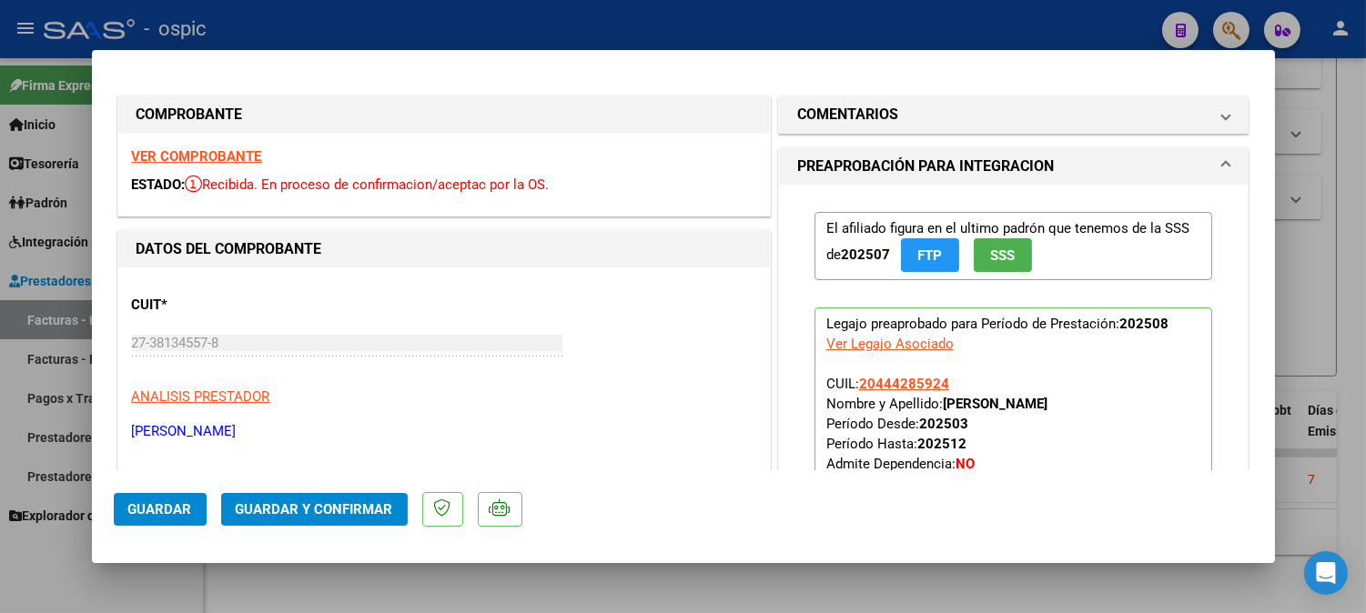
drag, startPoint x: 859, startPoint y: 116, endPoint x: 865, endPoint y: 220, distance: 103.9
click at [862, 116] on h1 "COMENTARIOS" at bounding box center [847, 115] width 101 height 22
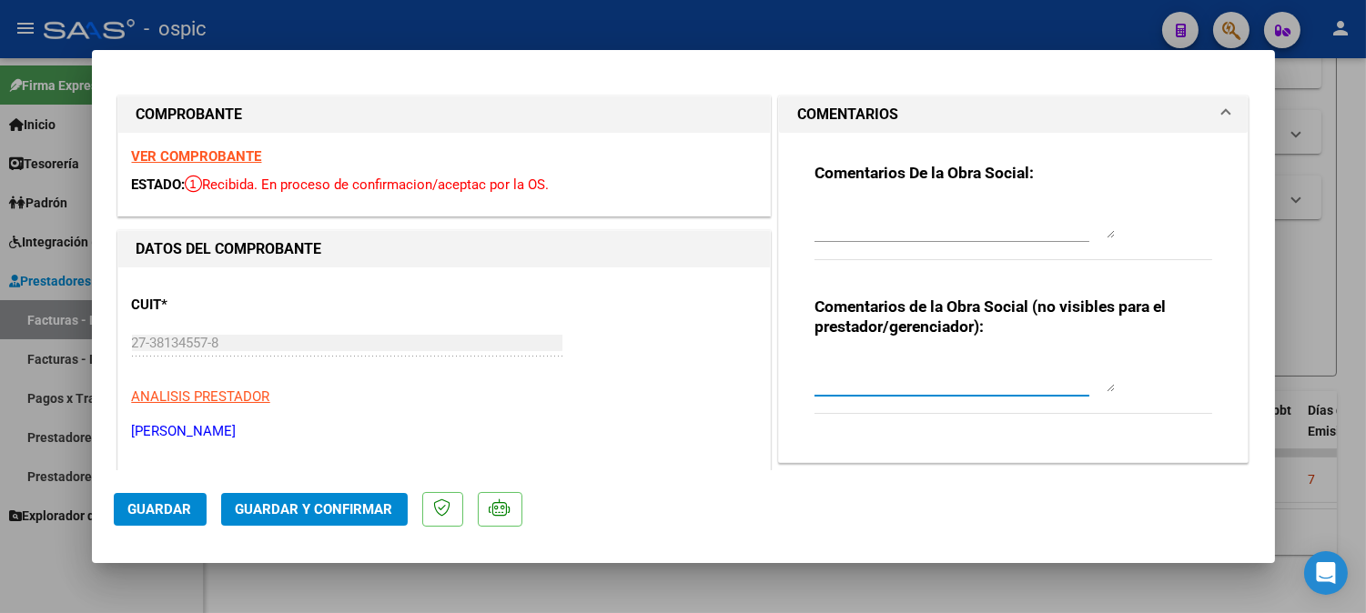
drag, startPoint x: 880, startPoint y: 379, endPoint x: 1380, endPoint y: 333, distance: 501.7
click at [894, 377] on textarea at bounding box center [965, 374] width 300 height 36
type textarea "T.O 8 SESIONES"
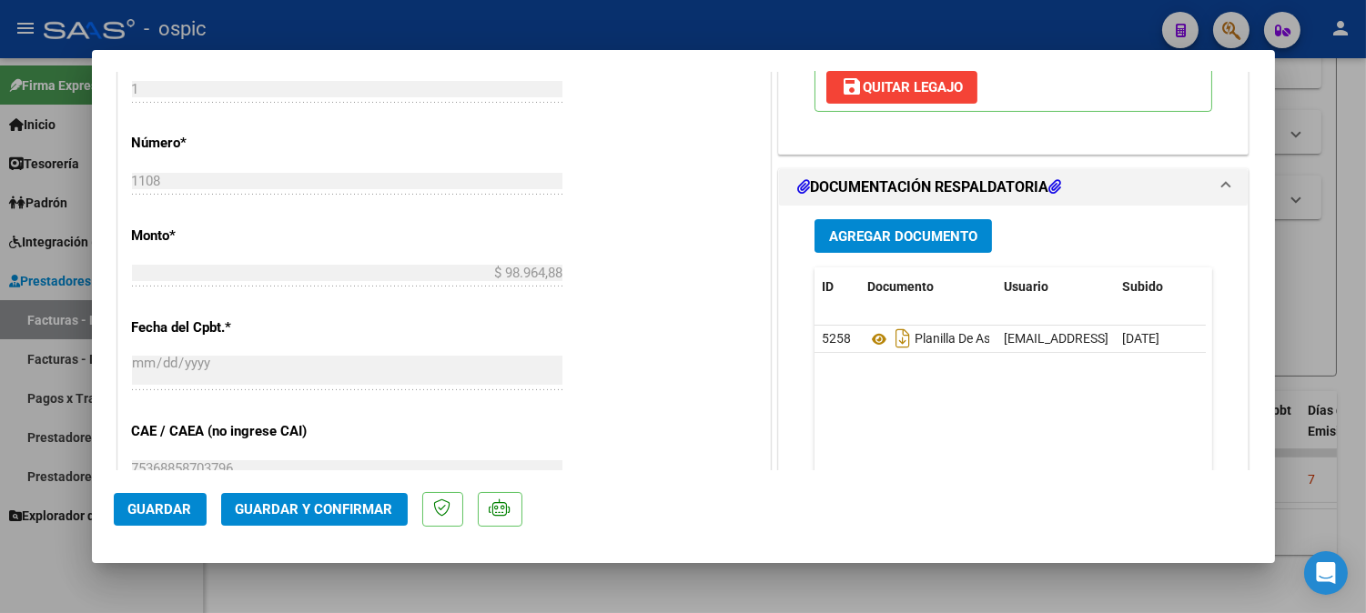
scroll to position [793, 0]
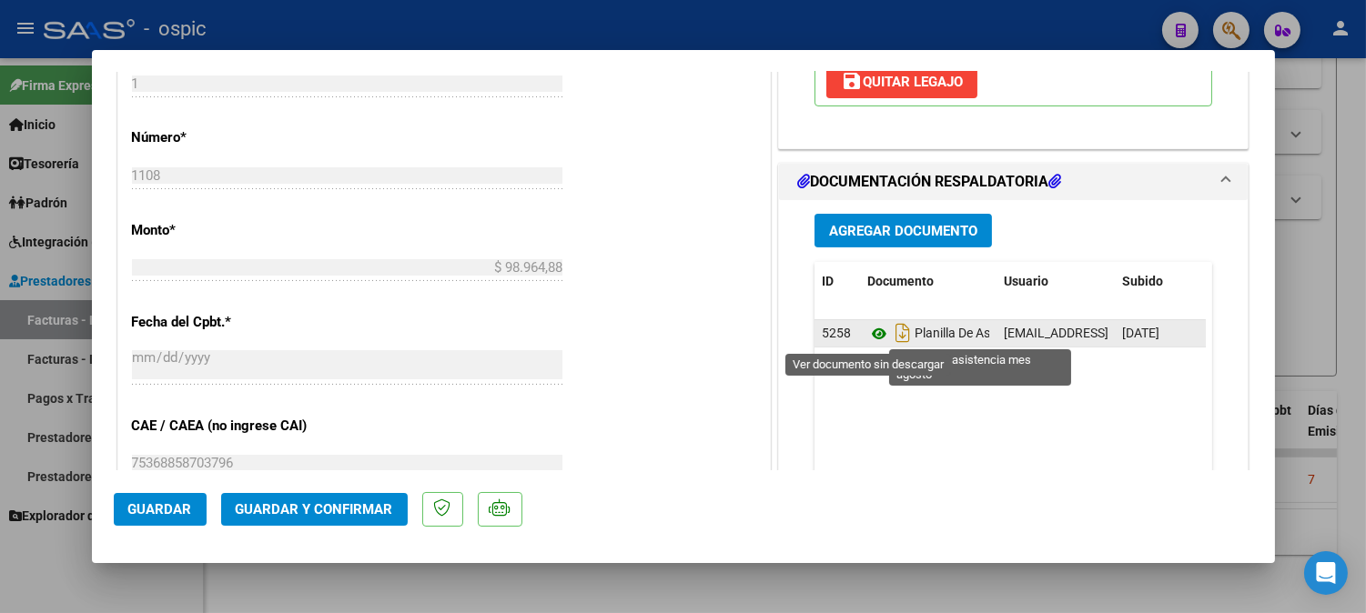
click at [869, 330] on icon at bounding box center [879, 334] width 24 height 22
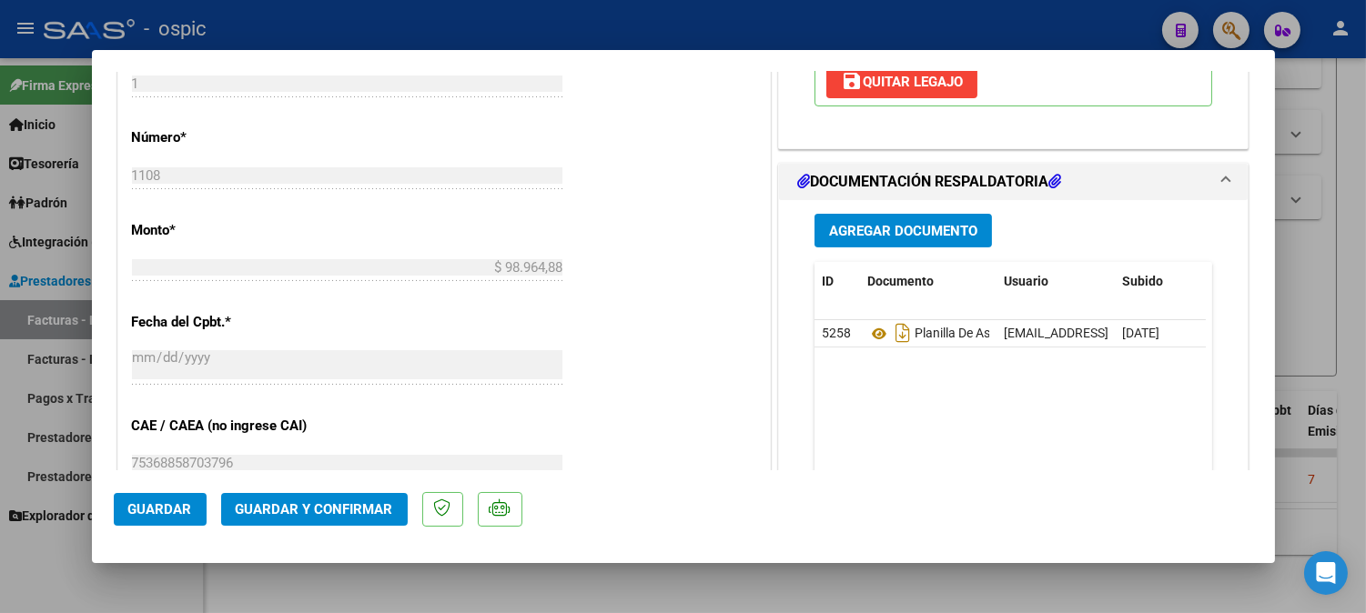
click at [361, 506] on span "Guardar y Confirmar" at bounding box center [314, 509] width 157 height 16
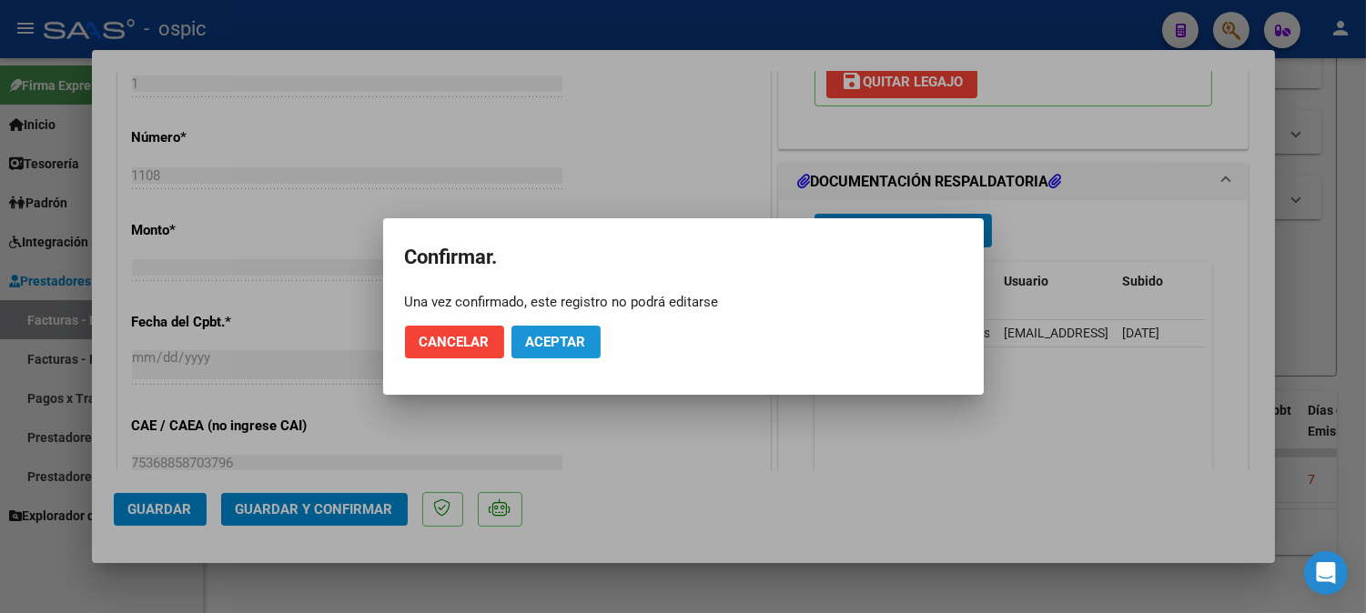
click at [520, 332] on button "Aceptar" at bounding box center [555, 342] width 89 height 33
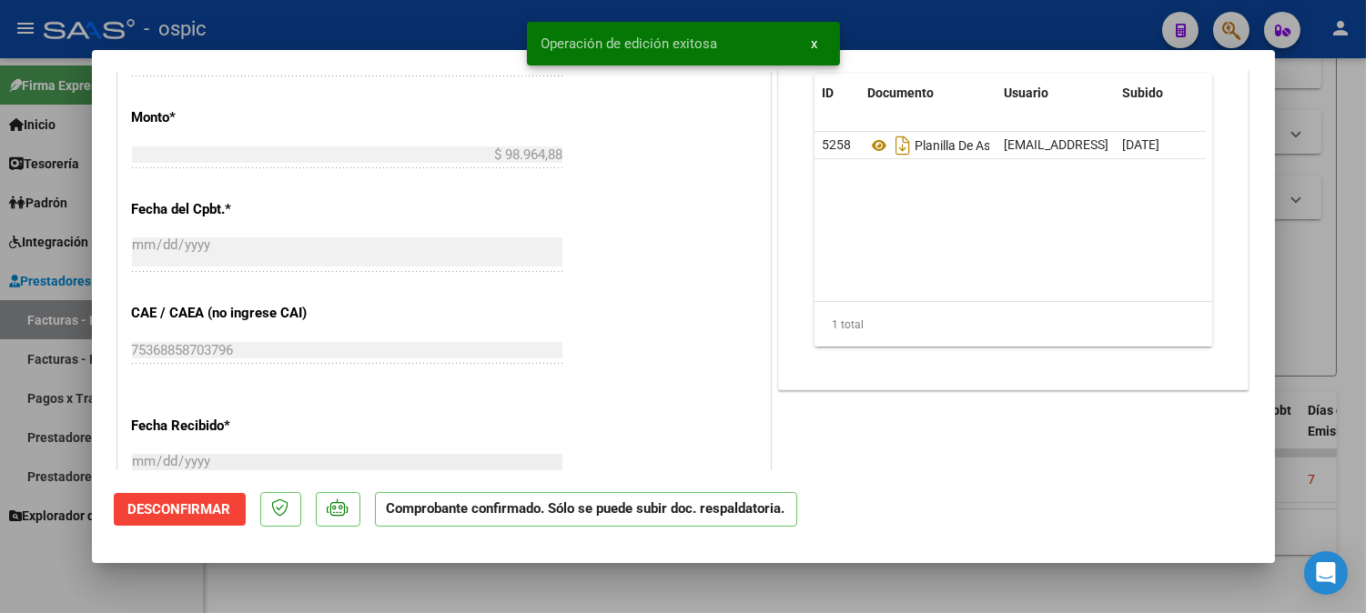
type input "$ 0,00"
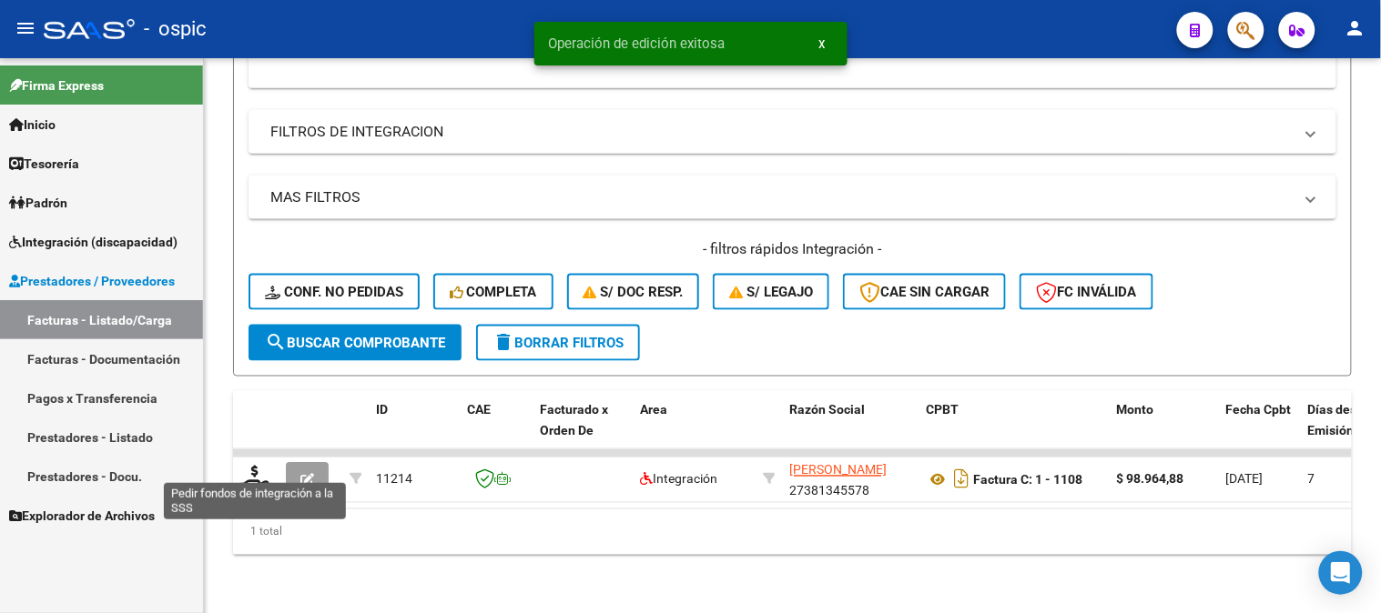
click at [251, 469] on icon at bounding box center [254, 478] width 29 height 25
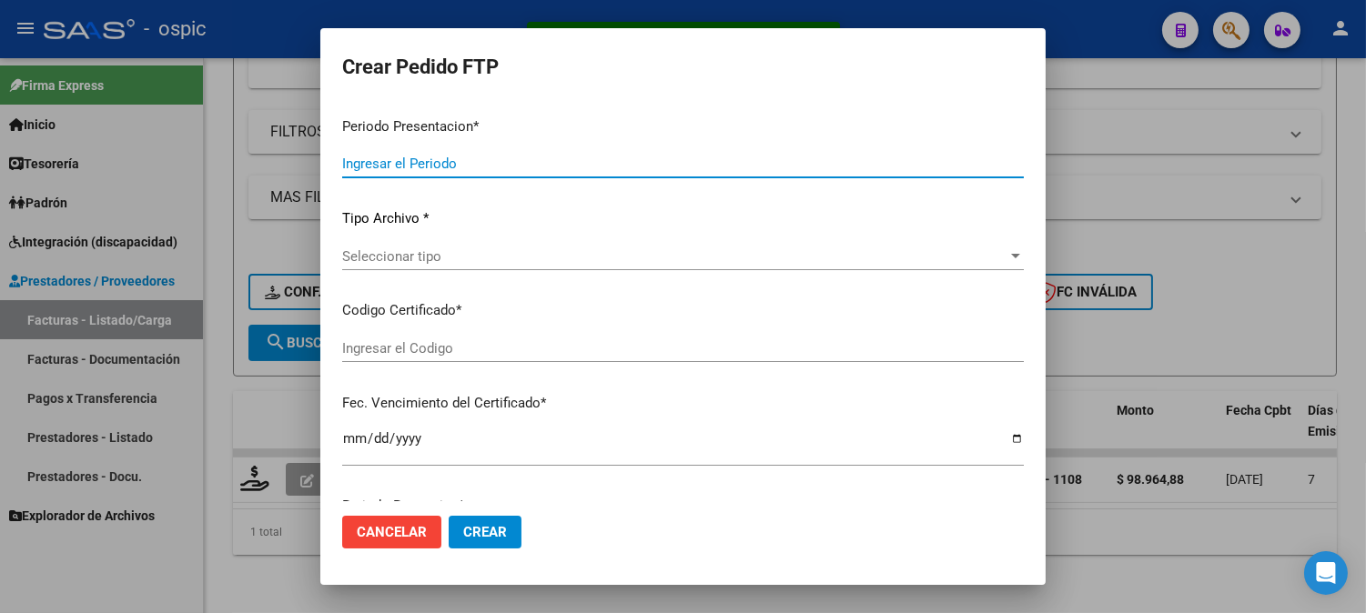
type input "202508"
type input "$ 98.964,88"
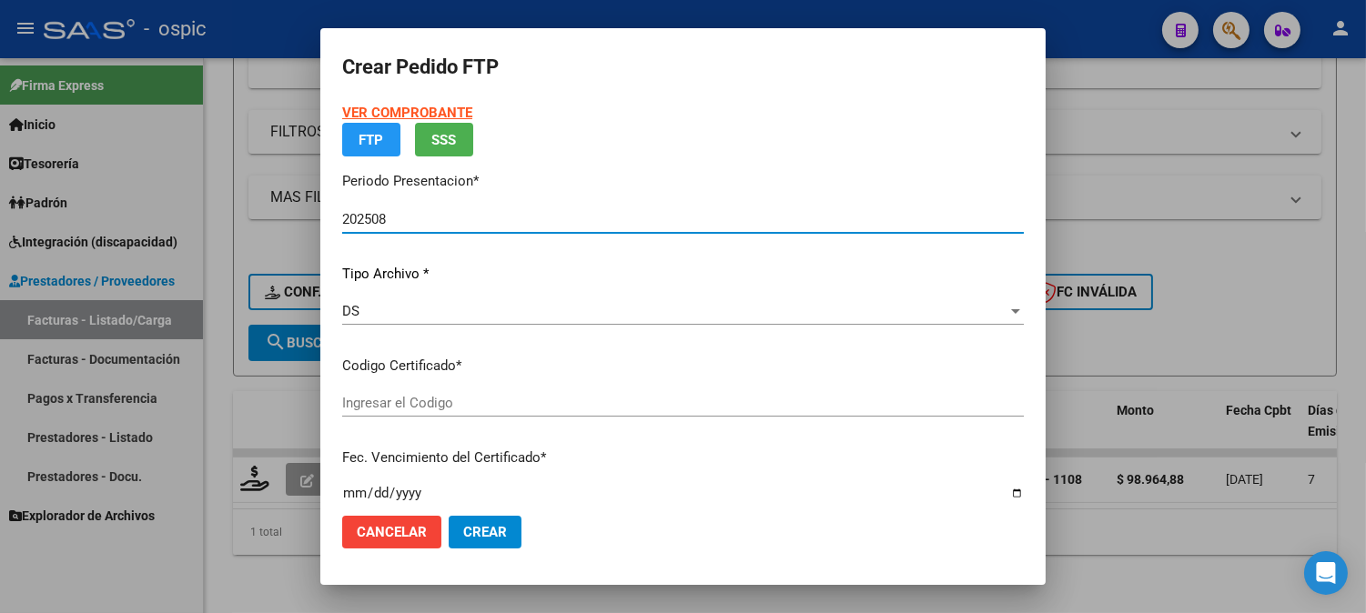
type input "582436931"
type input "2027-11-02"
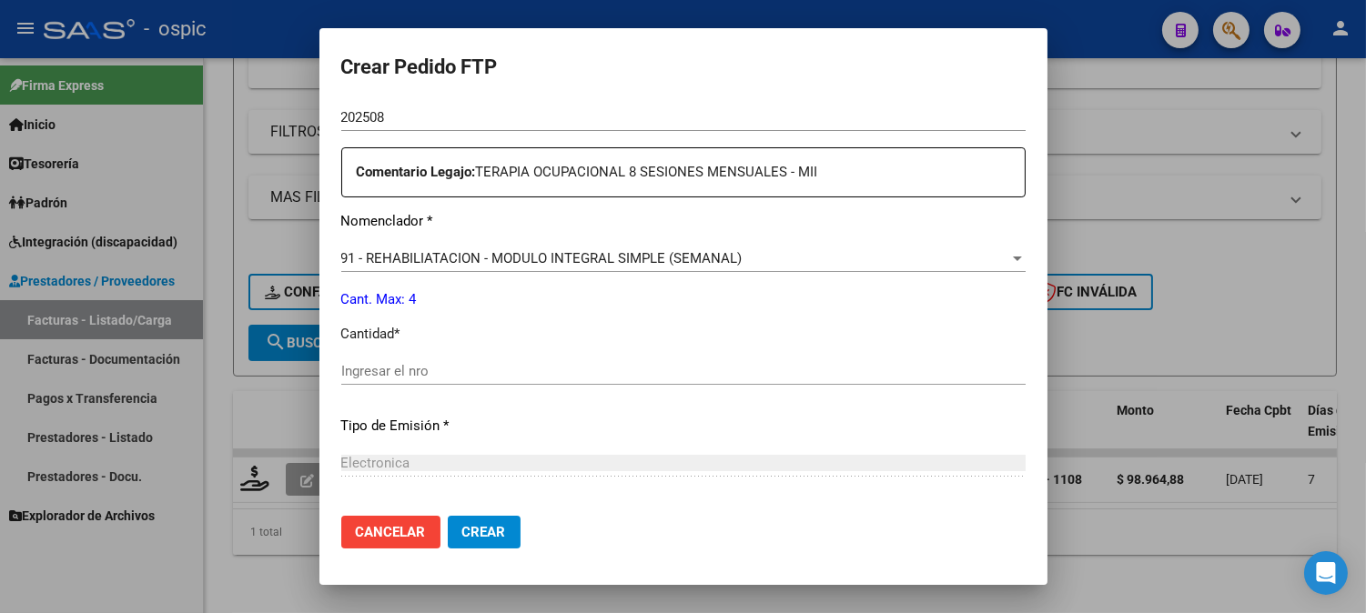
scroll to position [650, 0]
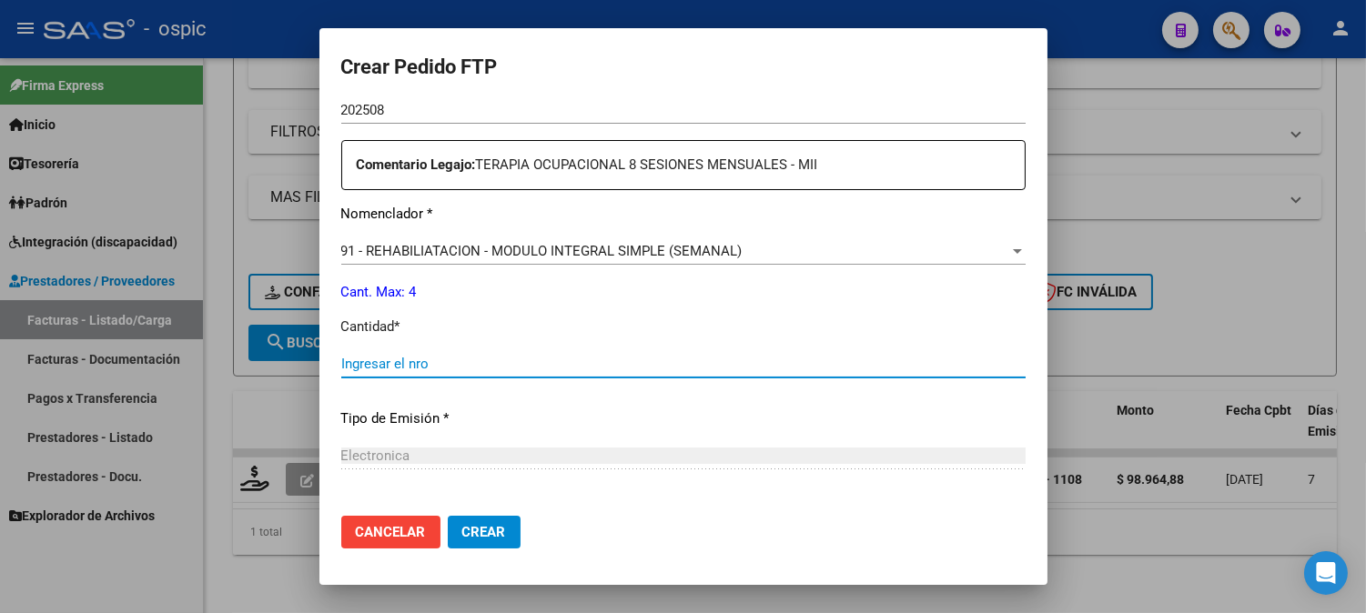
click at [684, 364] on input "Ingresar el nro" at bounding box center [683, 364] width 684 height 16
click at [633, 251] on span "91 - REHABILIATACION - MODULO INTEGRAL SIMPLE (SEMANAL)" at bounding box center [541, 251] width 401 height 16
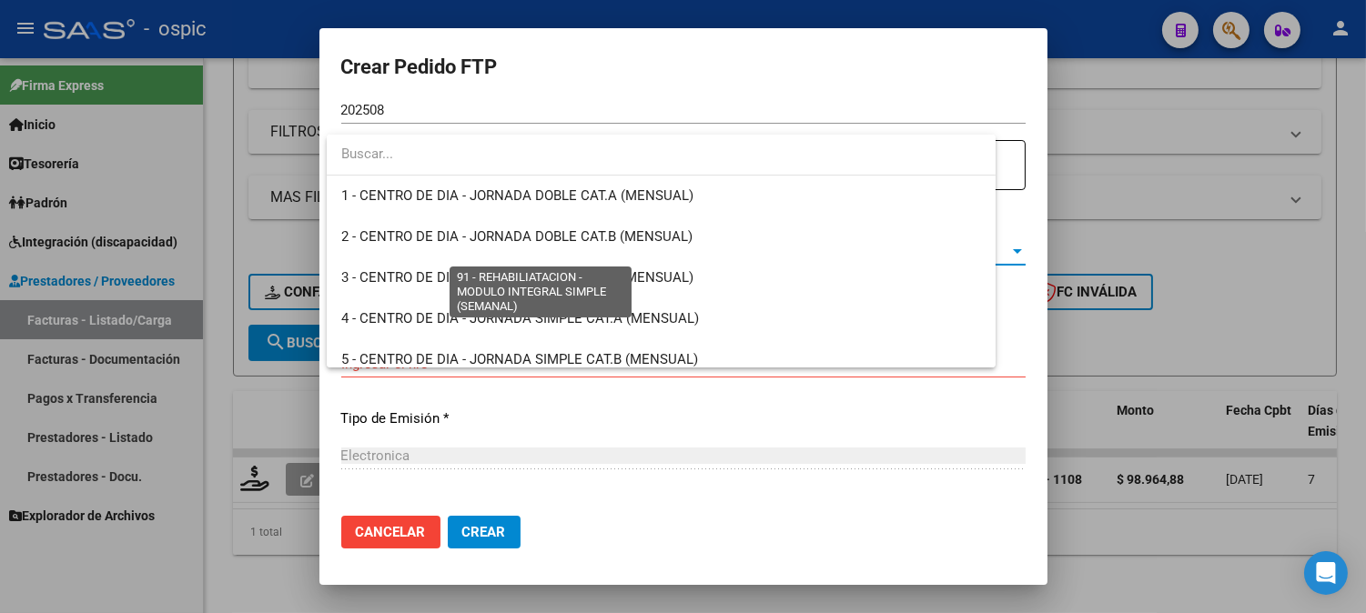
scroll to position [3631, 0]
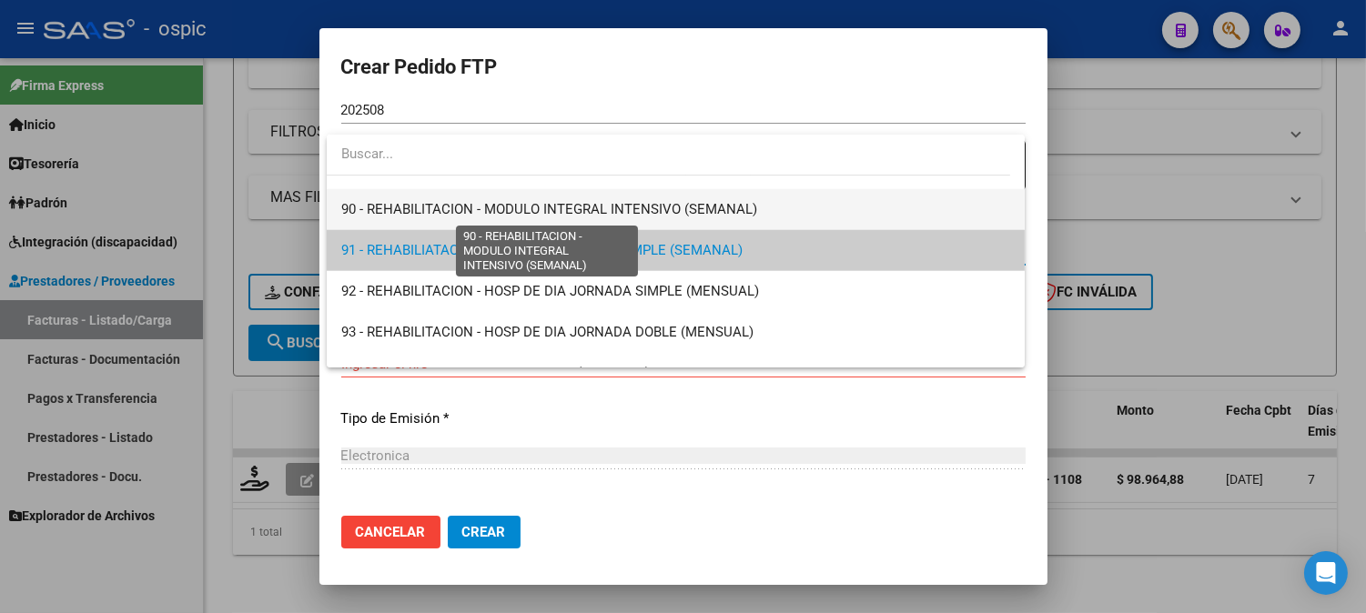
click at [635, 216] on span "90 - REHABILITACION - MODULO INTEGRAL INTENSIVO (SEMANAL)" at bounding box center [549, 209] width 416 height 16
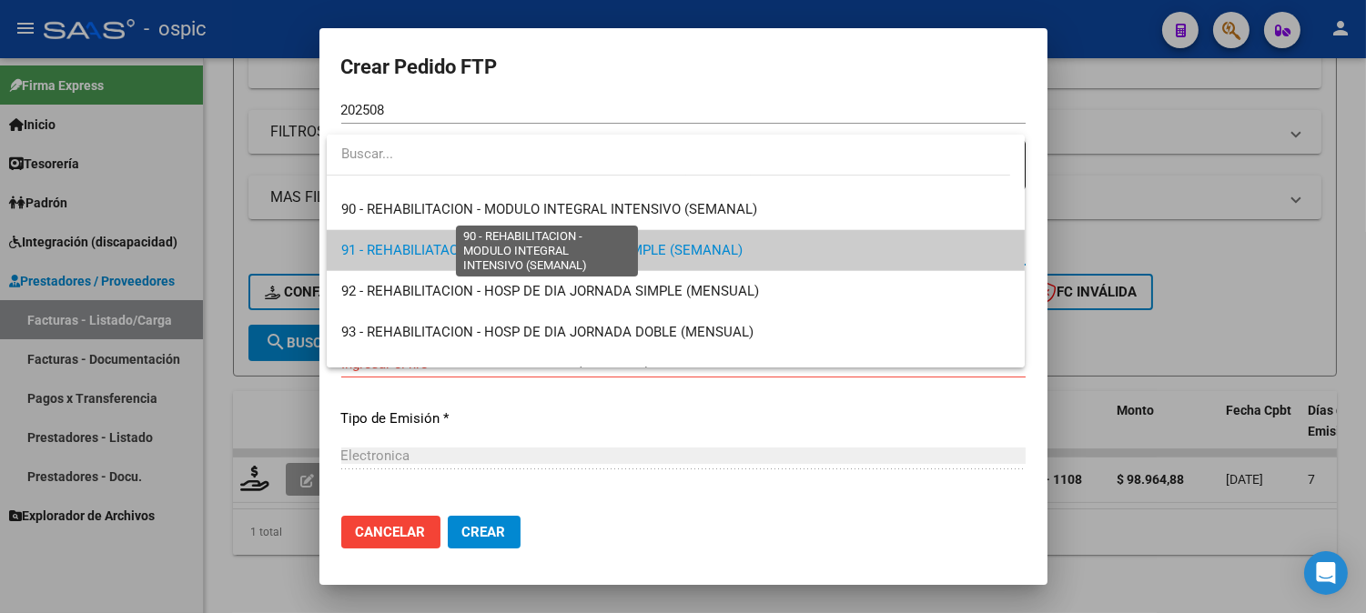
scroll to position [3645, 0]
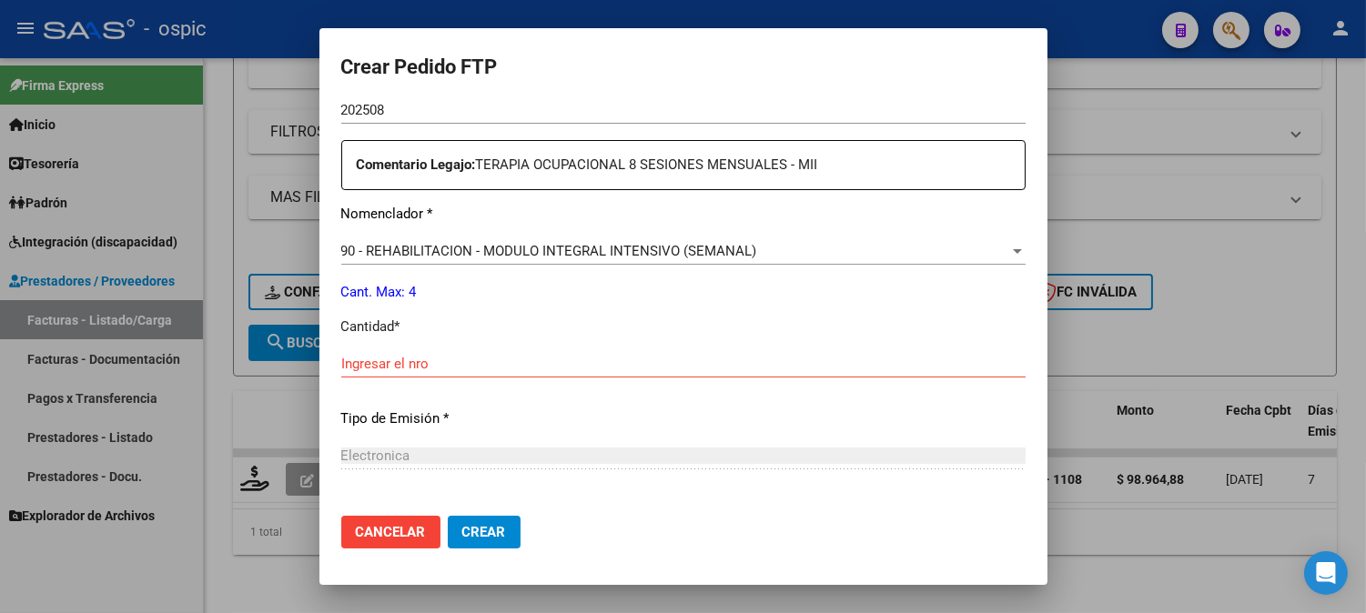
click at [569, 377] on div "Ingresar el nro" at bounding box center [683, 363] width 684 height 27
type input "4"
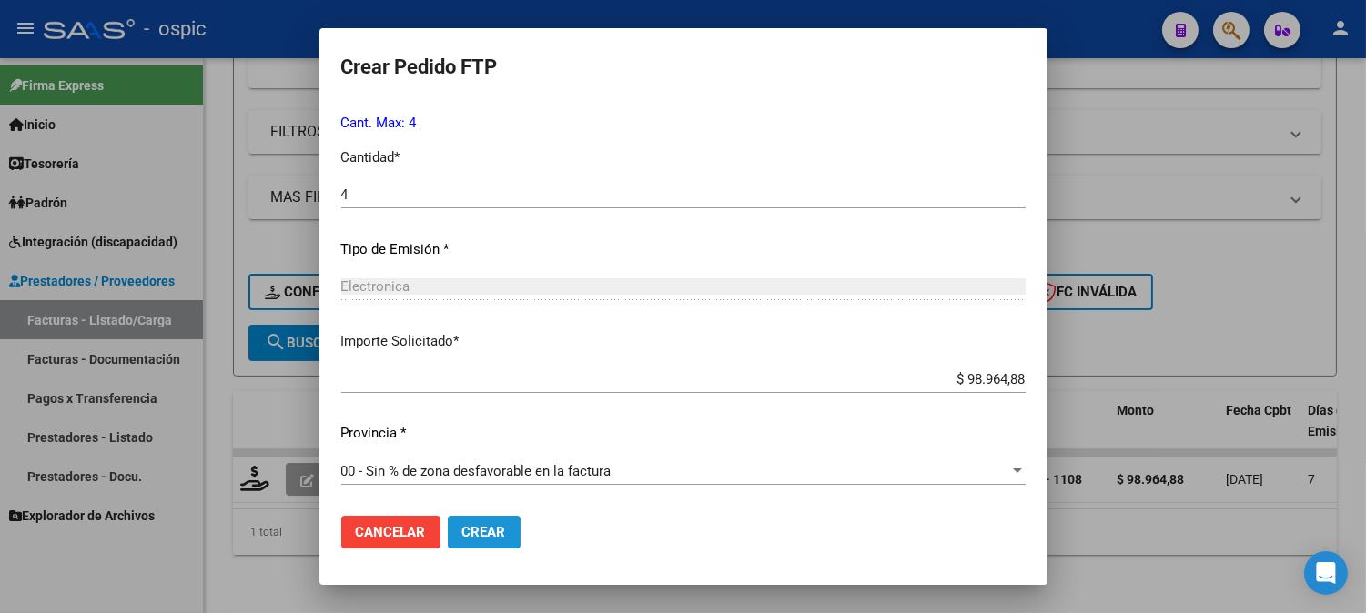
drag, startPoint x: 477, startPoint y: 529, endPoint x: 1380, endPoint y: 233, distance: 950.0
click at [482, 528] on span "Crear" at bounding box center [484, 532] width 44 height 16
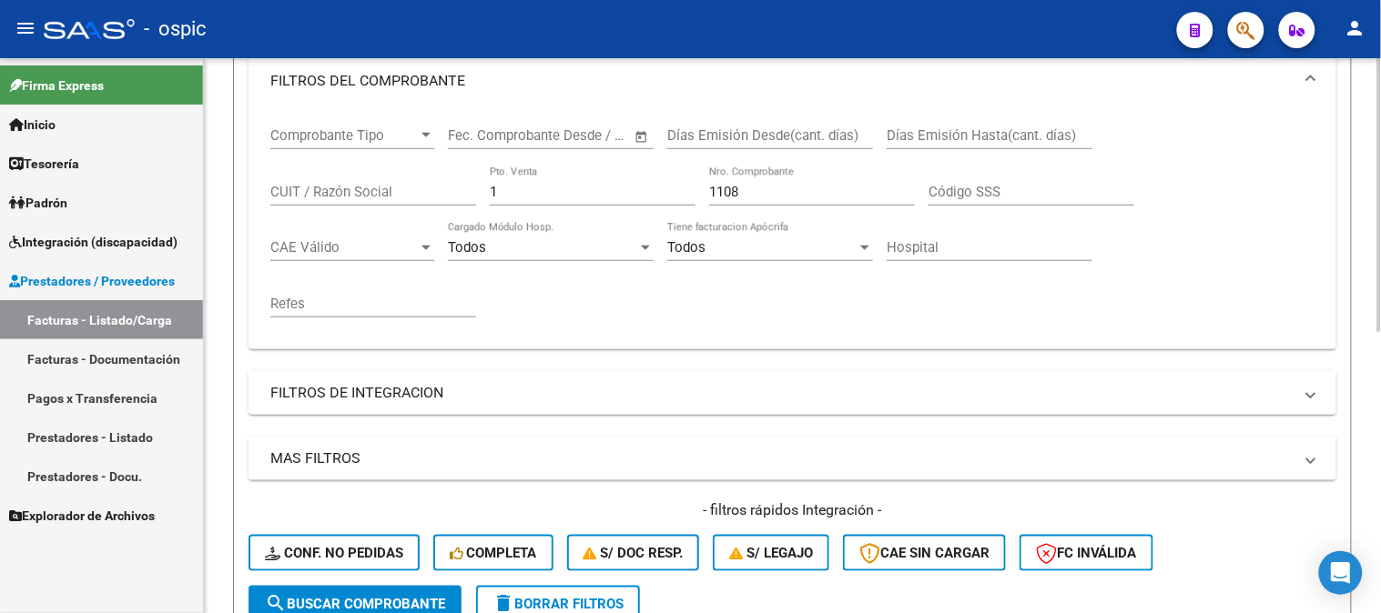
scroll to position [265, 0]
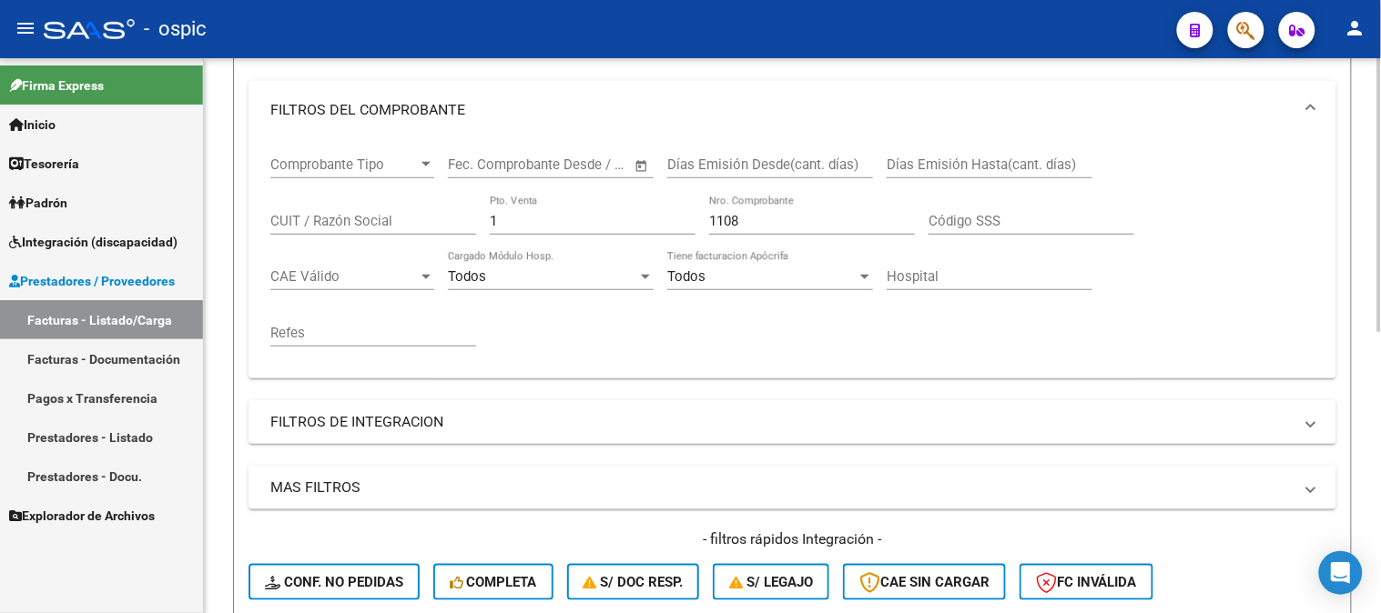
drag, startPoint x: 525, startPoint y: 216, endPoint x: 392, endPoint y: 230, distance: 133.7
click at [395, 230] on div "Comprobante Tipo Comprobante Tipo Fecha inicio – Fecha fin Fec. Comprobante Des…" at bounding box center [792, 251] width 1044 height 225
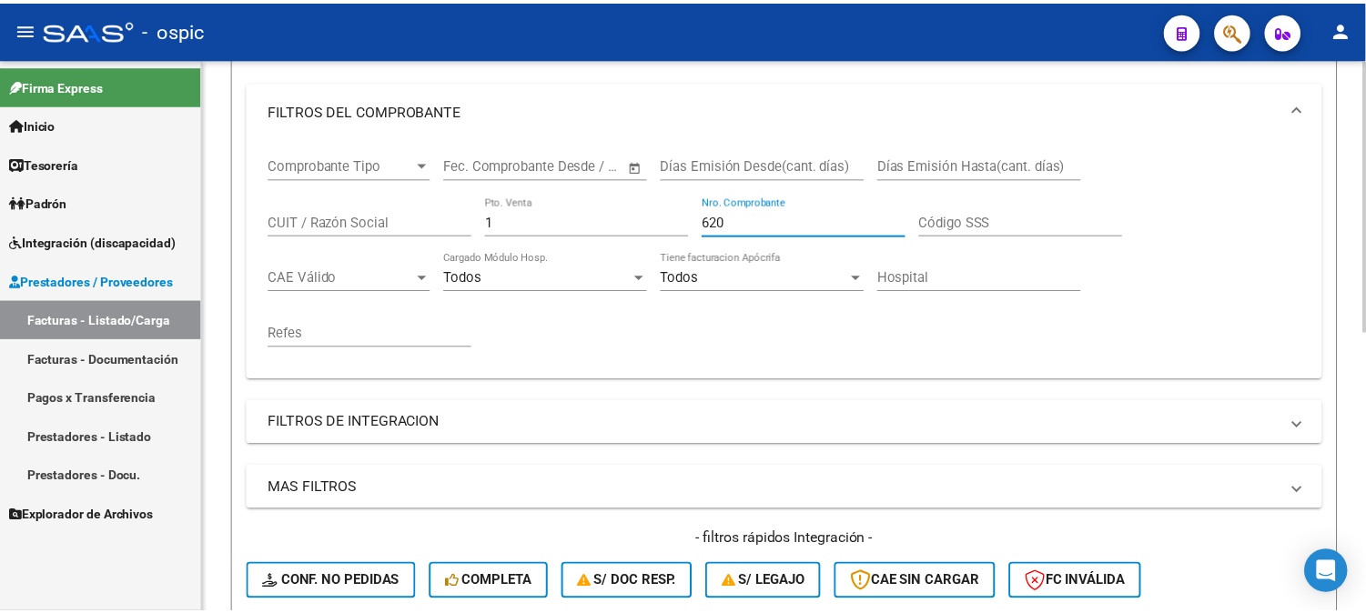
scroll to position [568, 0]
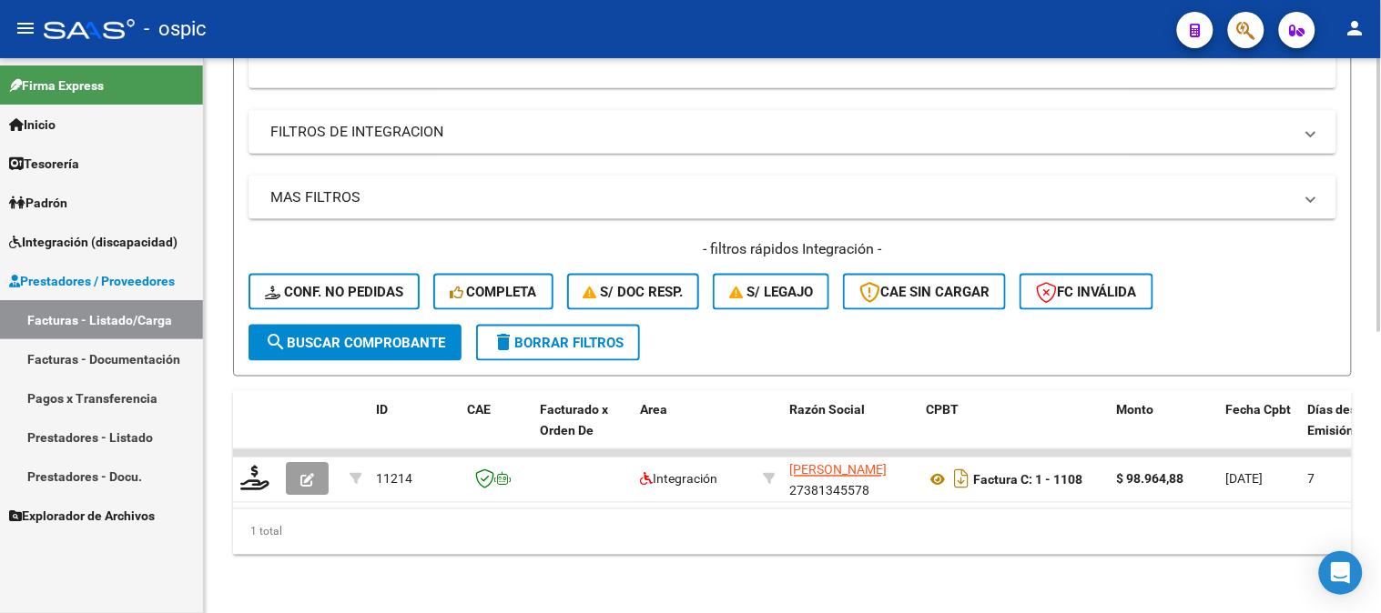
type input "620"
click at [411, 335] on span "search Buscar Comprobante" at bounding box center [355, 343] width 180 height 16
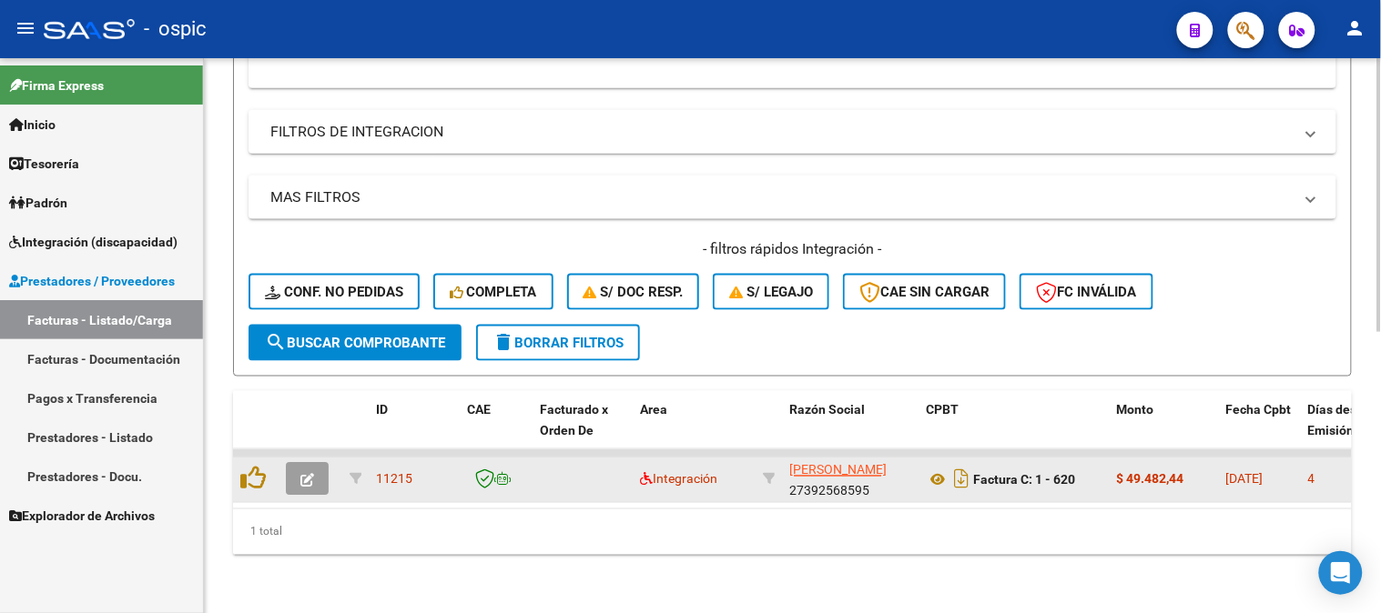
click at [302, 474] on icon "button" at bounding box center [307, 481] width 14 height 14
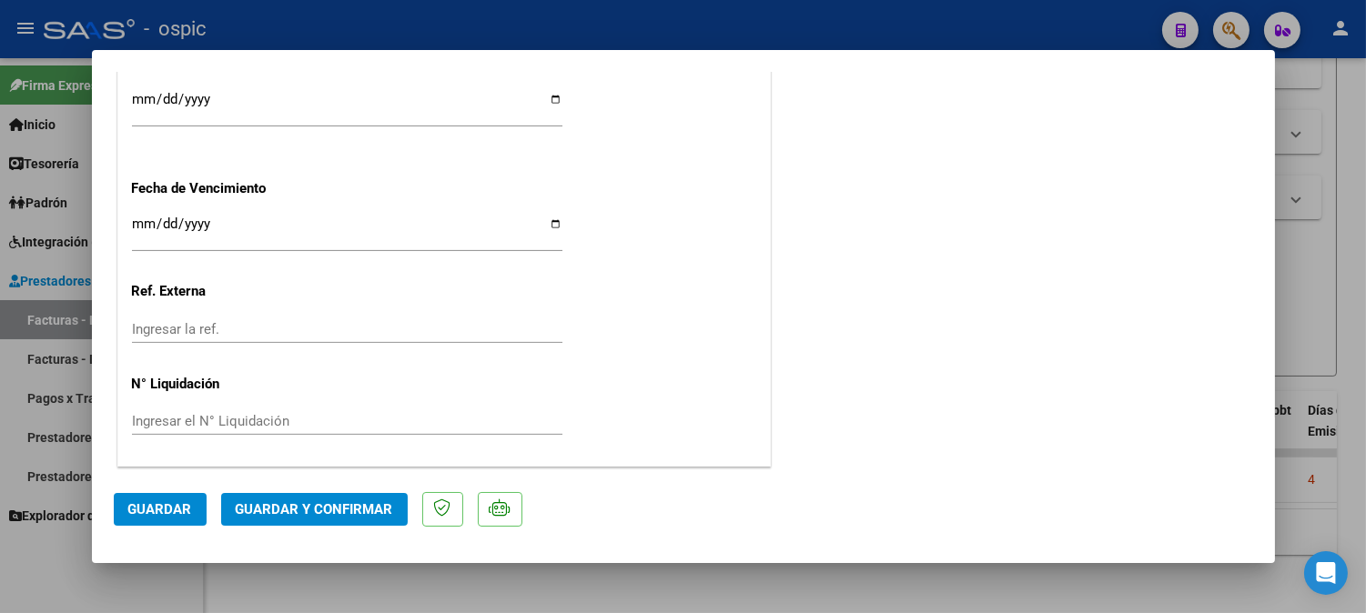
scroll to position [0, 0]
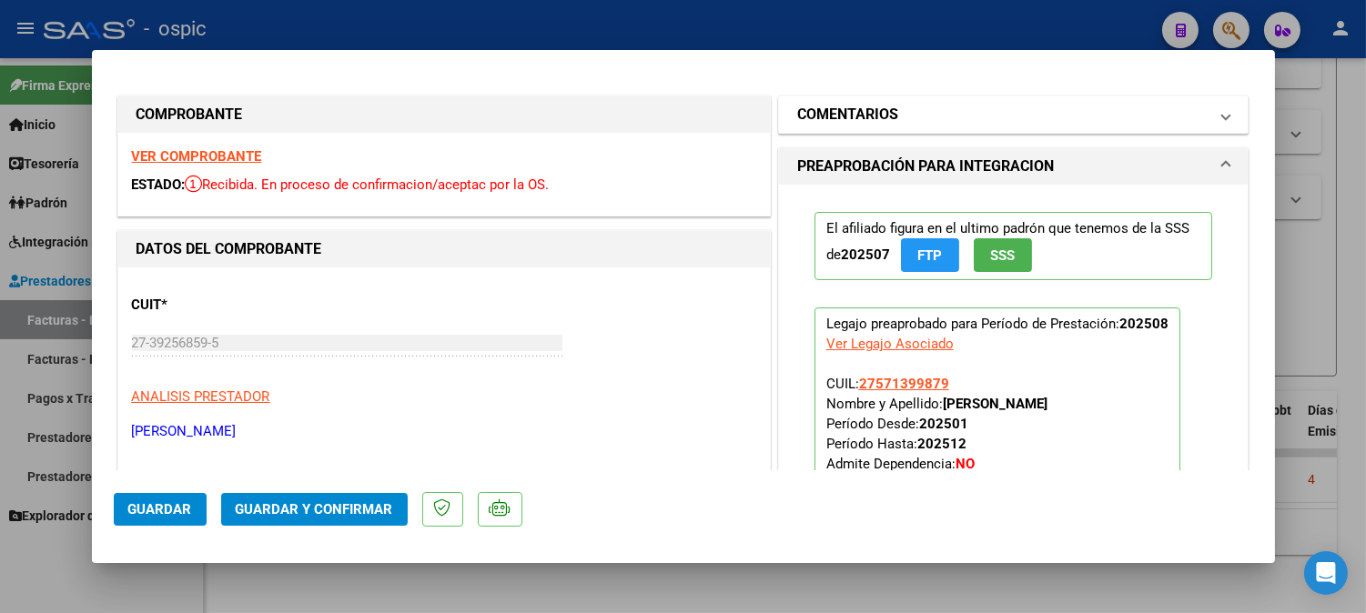
click at [865, 115] on h1 "COMENTARIOS" at bounding box center [847, 115] width 101 height 22
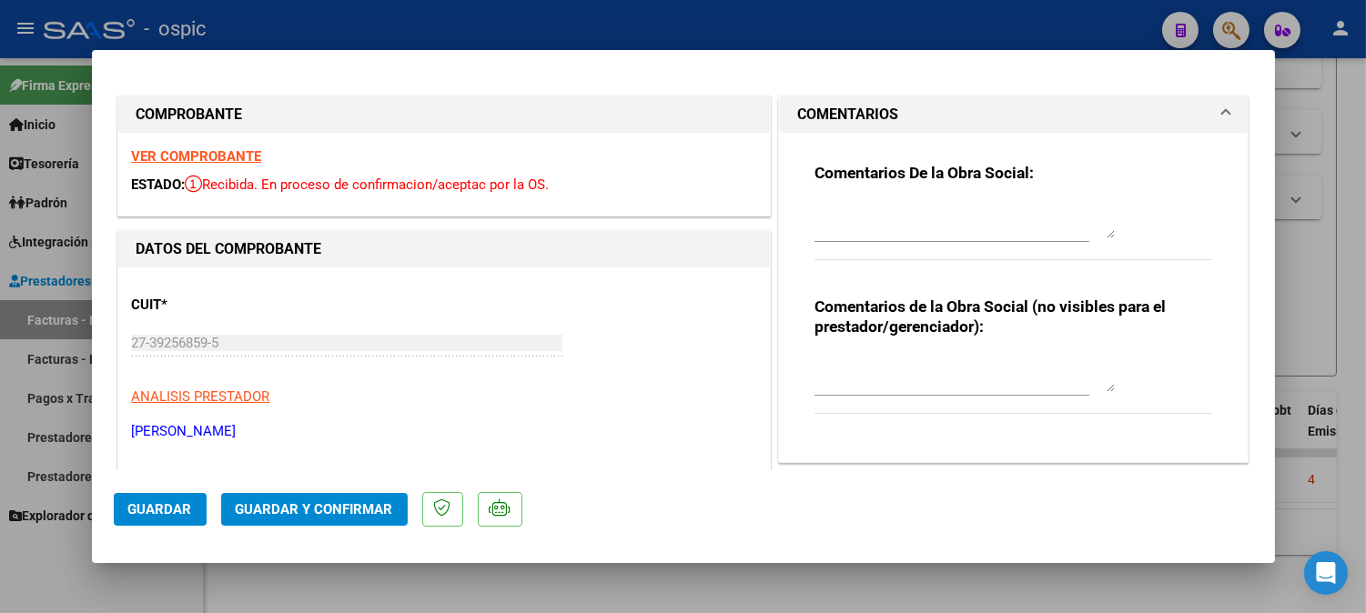
click at [879, 374] on textarea at bounding box center [965, 374] width 300 height 36
type textarea "MUSICOT 4 SESIONES"
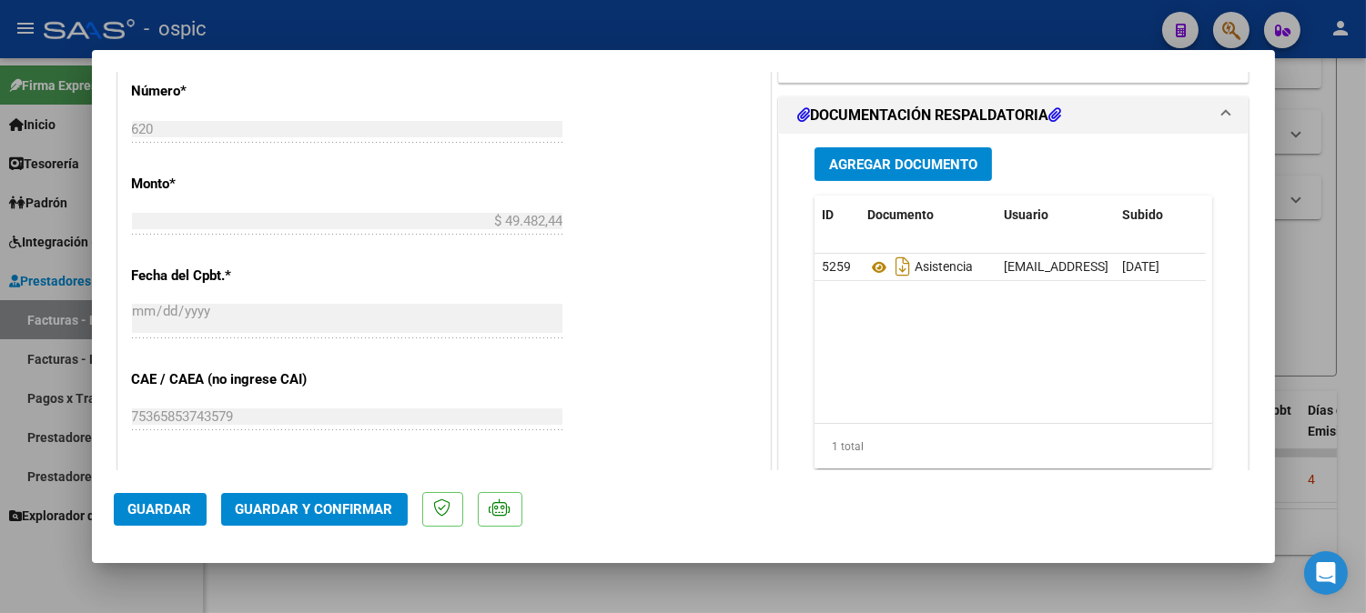
scroll to position [848, 0]
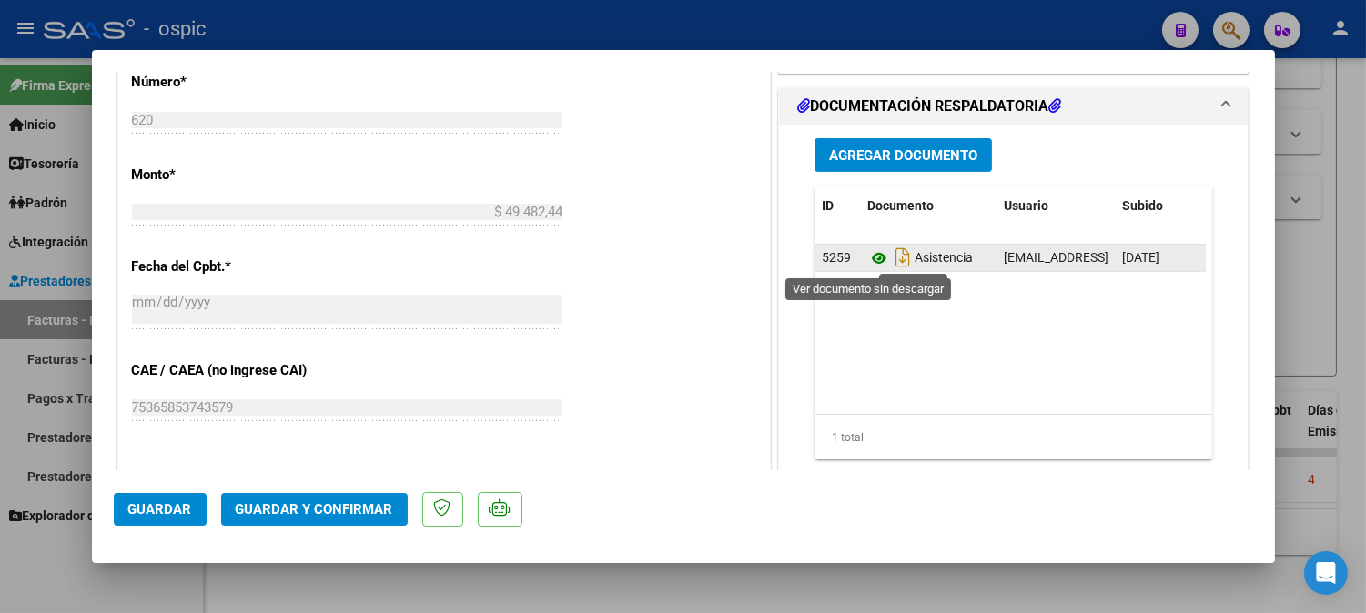
click at [868, 258] on icon at bounding box center [879, 259] width 24 height 22
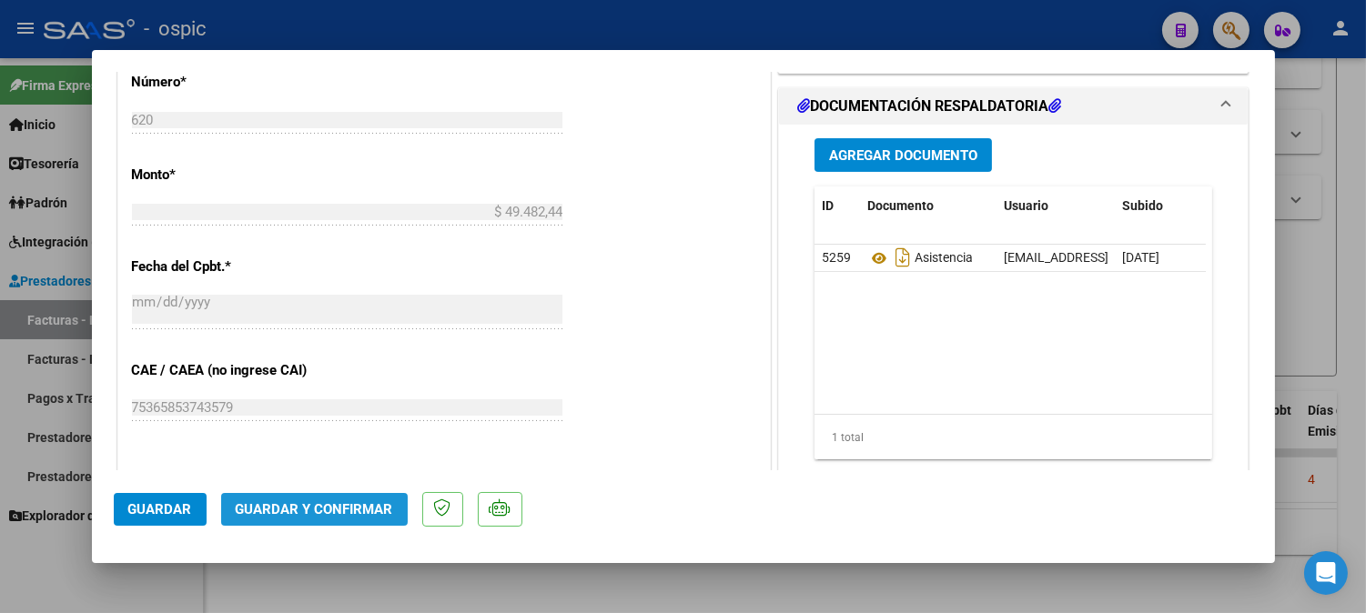
click at [351, 507] on span "Guardar y Confirmar" at bounding box center [314, 509] width 157 height 16
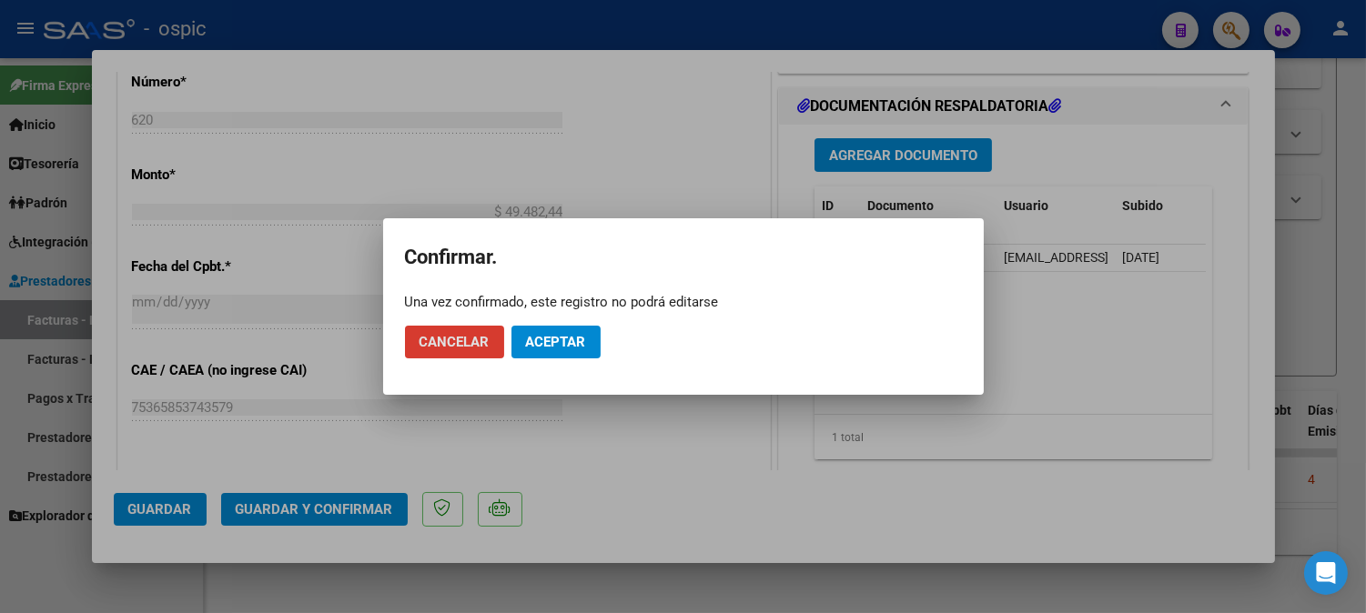
click at [576, 347] on span "Aceptar" at bounding box center [556, 342] width 60 height 16
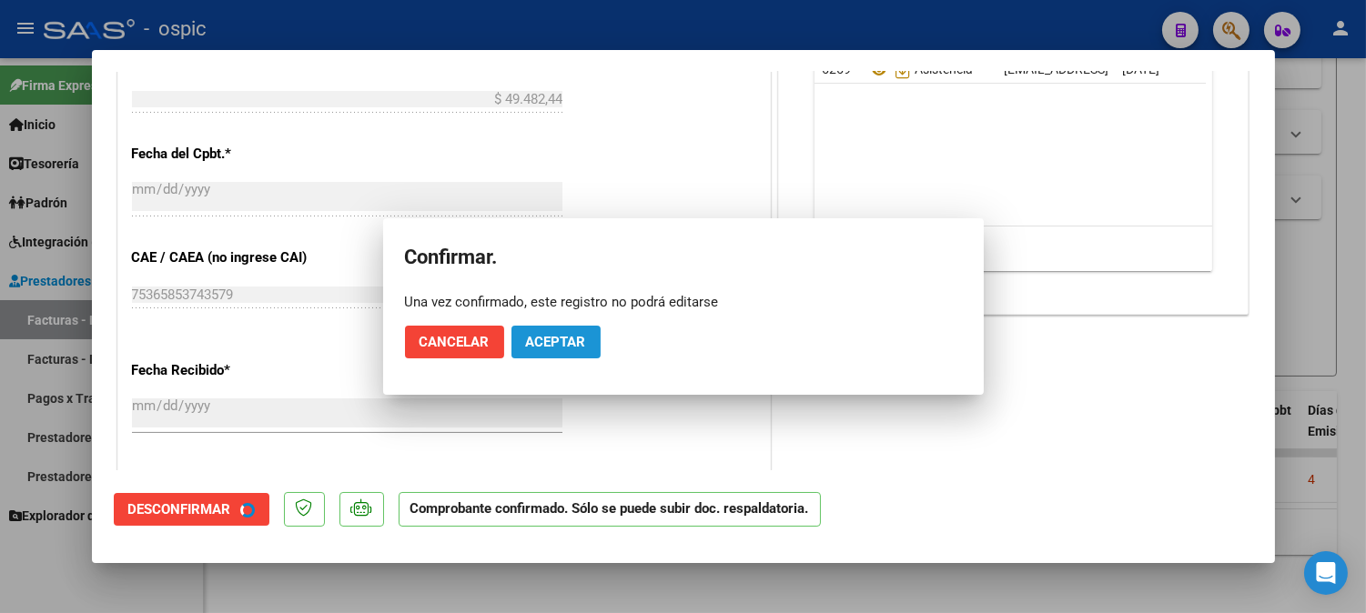
scroll to position [734, 0]
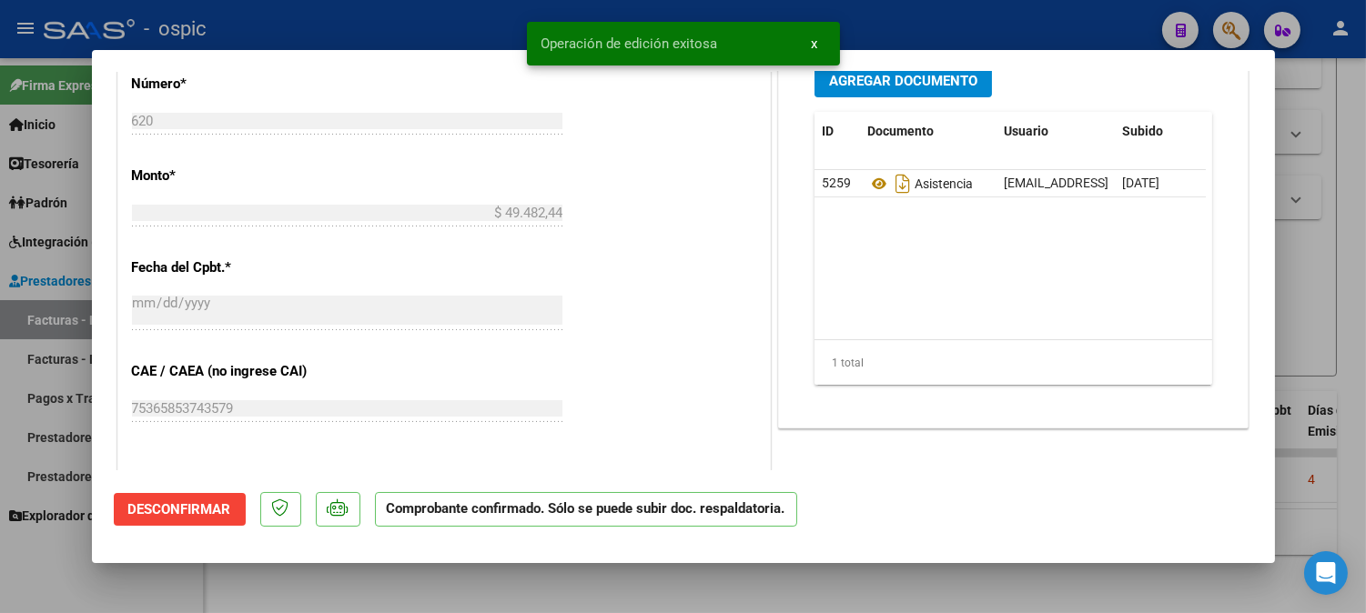
type input "$ 0,00"
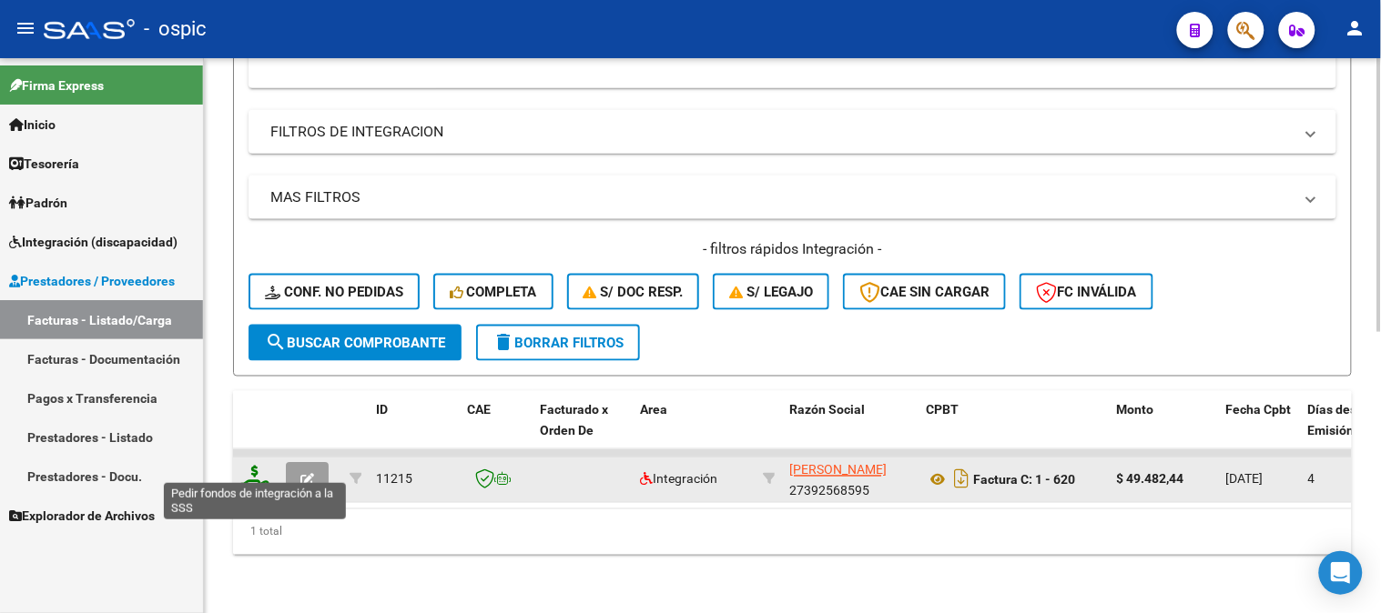
click at [258, 468] on icon at bounding box center [254, 478] width 29 height 25
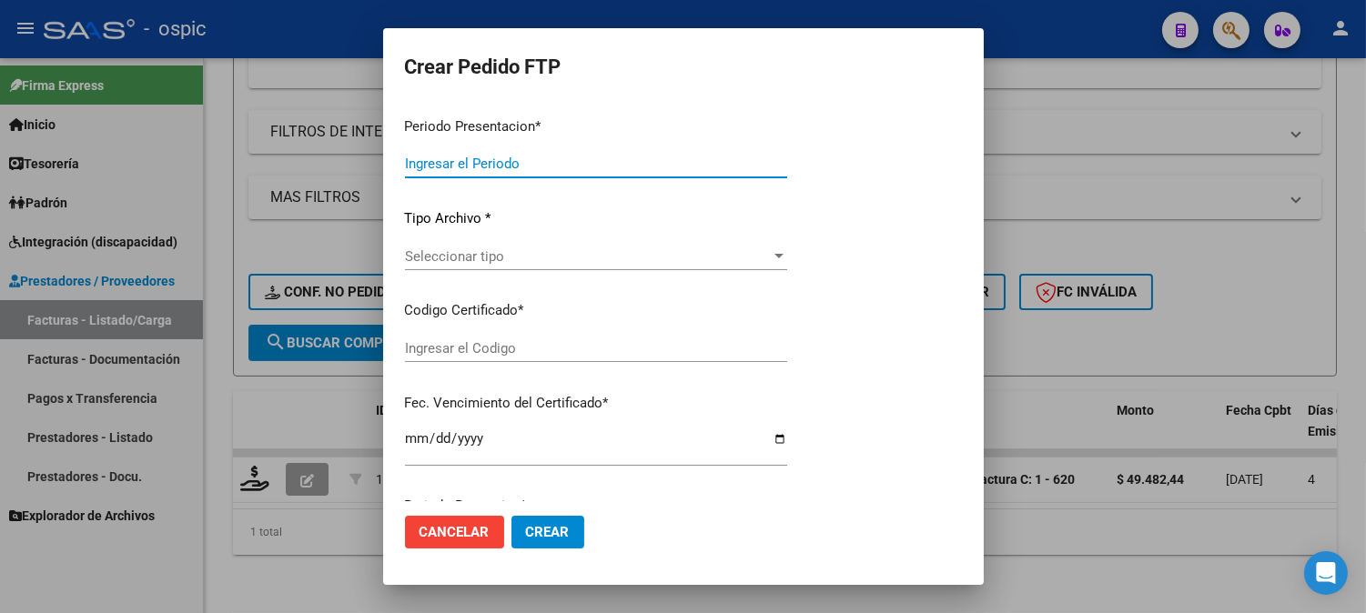
type input "202508"
type input "$ 49.482,44"
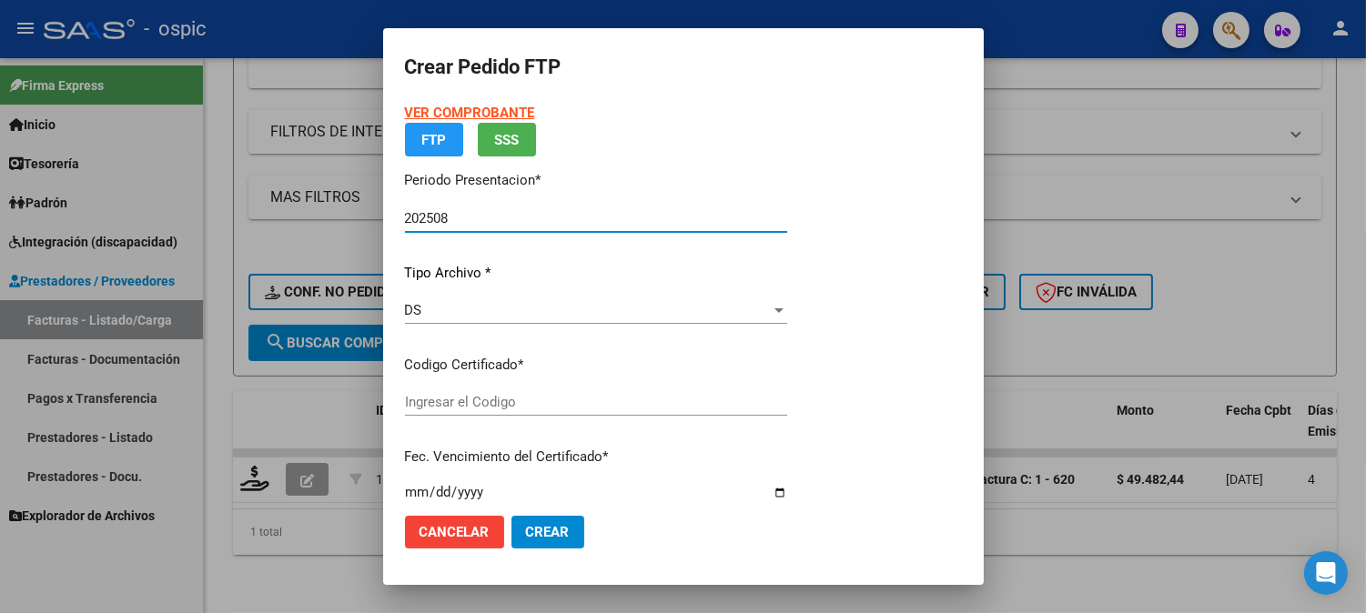
type input "0000000000000000000000000000000474544129"
type input "2025-11-10"
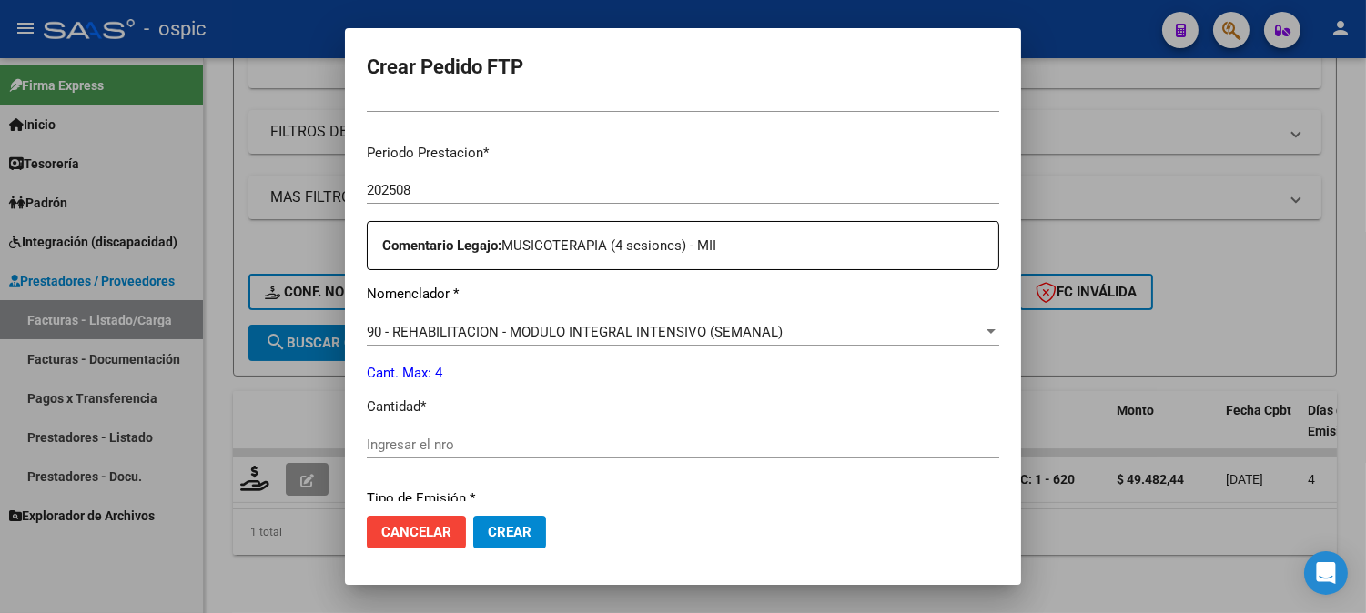
scroll to position [625, 0]
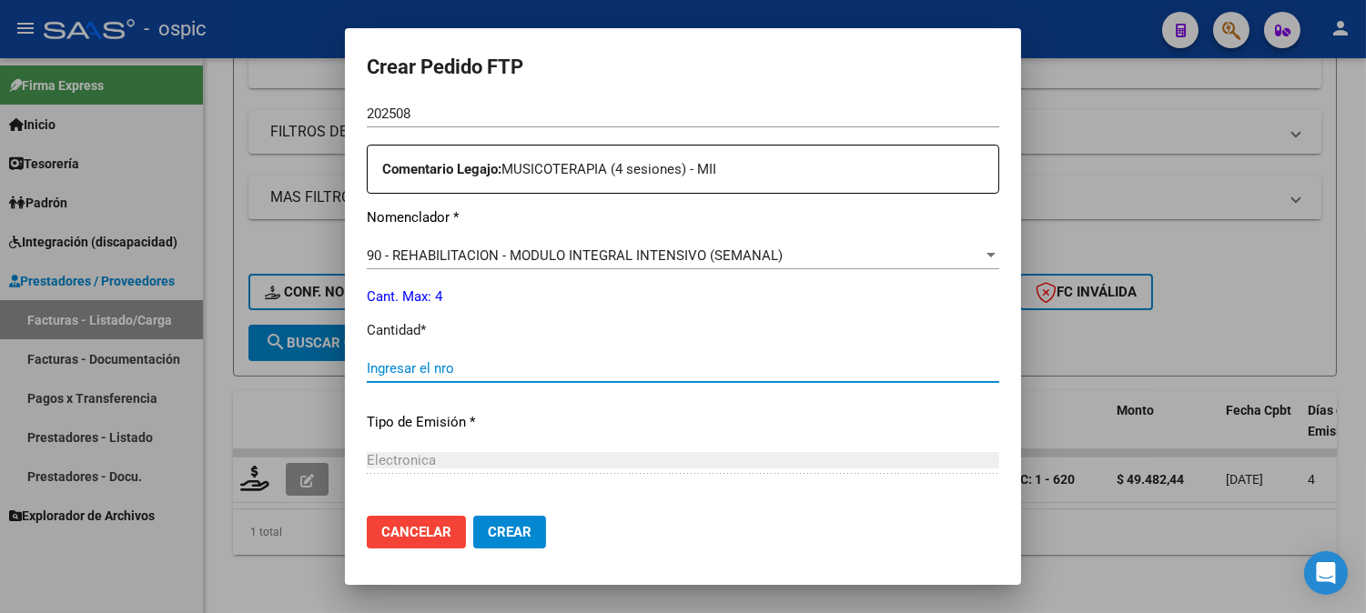
click at [638, 368] on input "Ingresar el nro" at bounding box center [683, 368] width 633 height 16
type input "4"
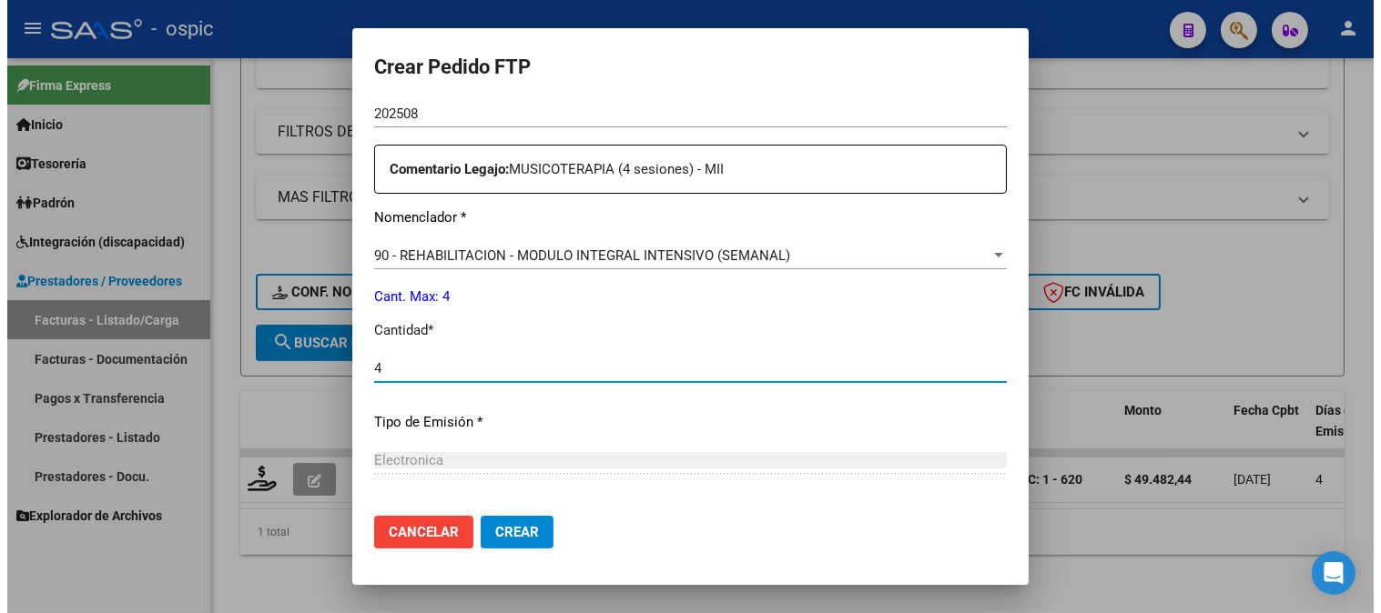
scroll to position [798, 0]
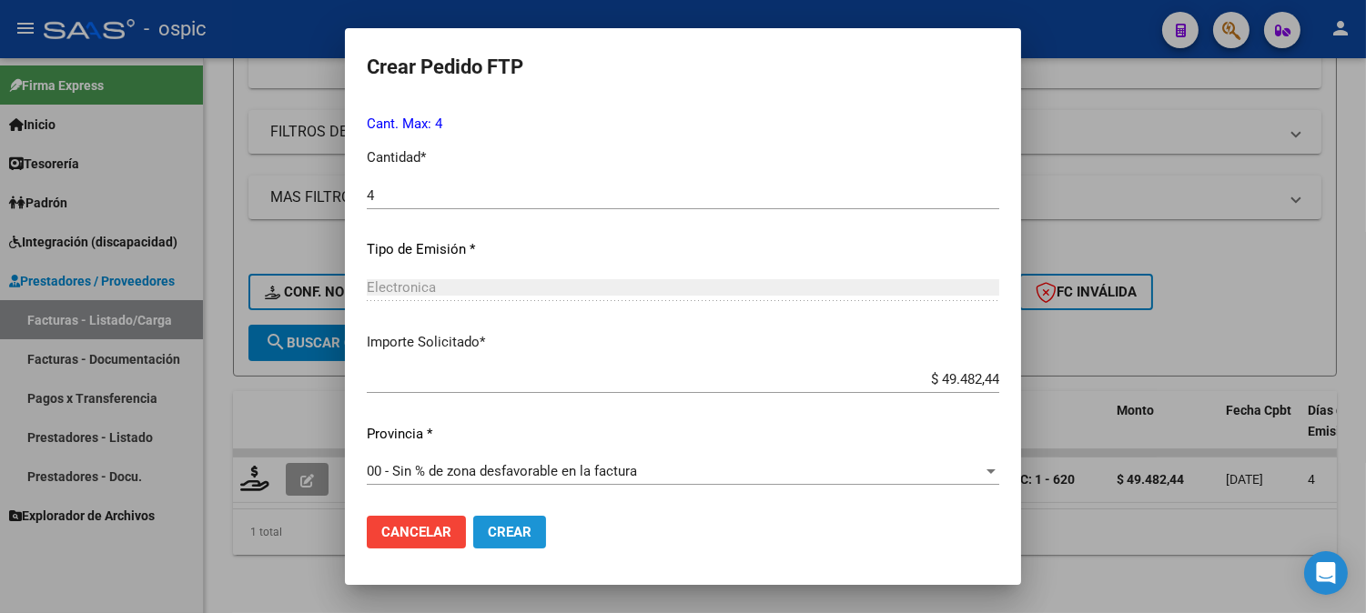
click at [490, 528] on span "Crear" at bounding box center [510, 532] width 44 height 16
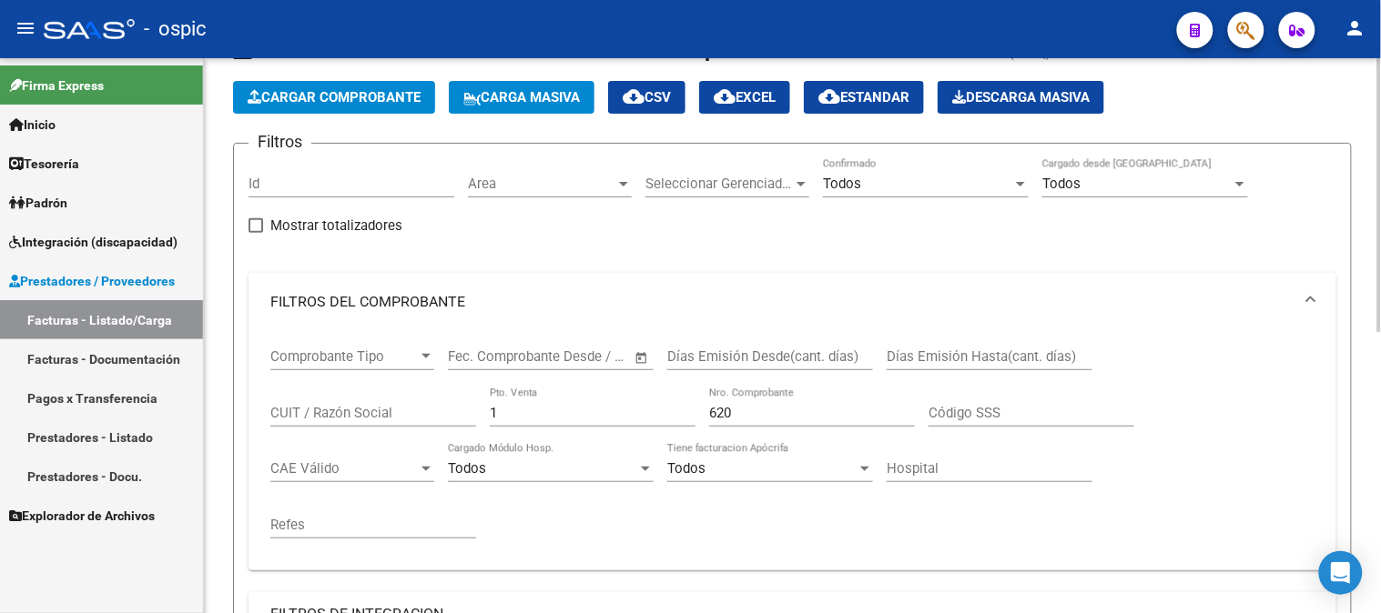
scroll to position [0, 0]
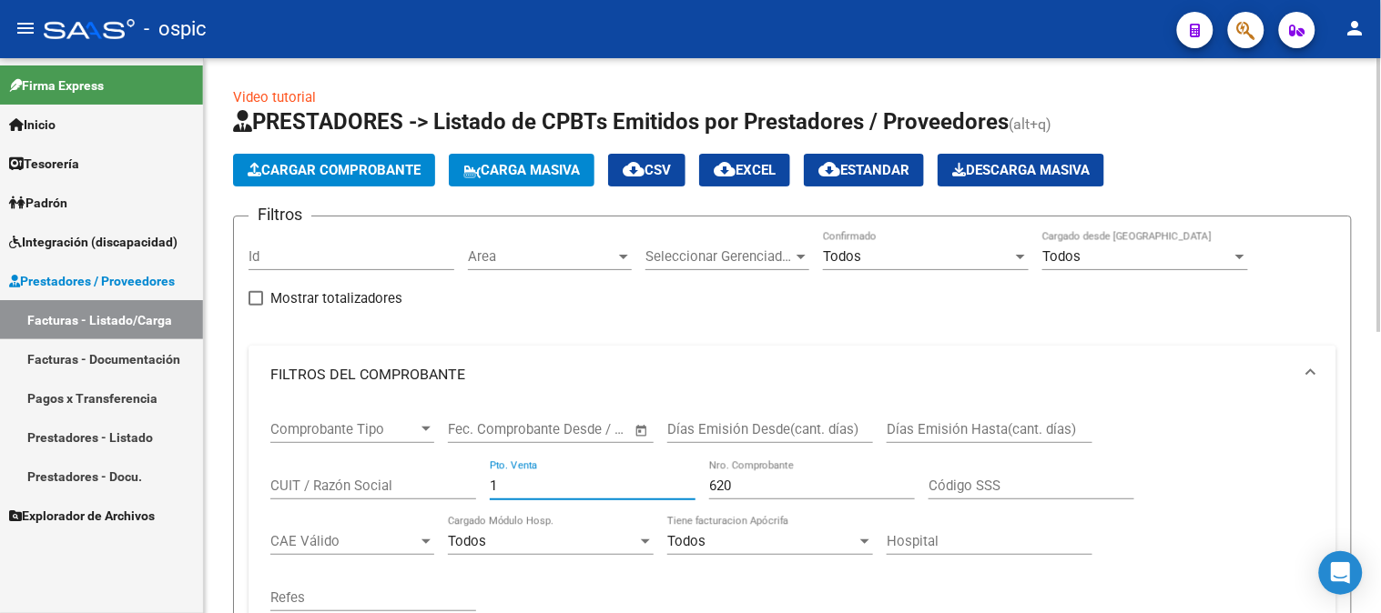
drag, startPoint x: 514, startPoint y: 491, endPoint x: 408, endPoint y: 486, distance: 106.6
click at [448, 486] on div "Comprobante Tipo Comprobante Tipo Fecha inicio – Fecha fin Fec. Comprobante Des…" at bounding box center [792, 516] width 1044 height 225
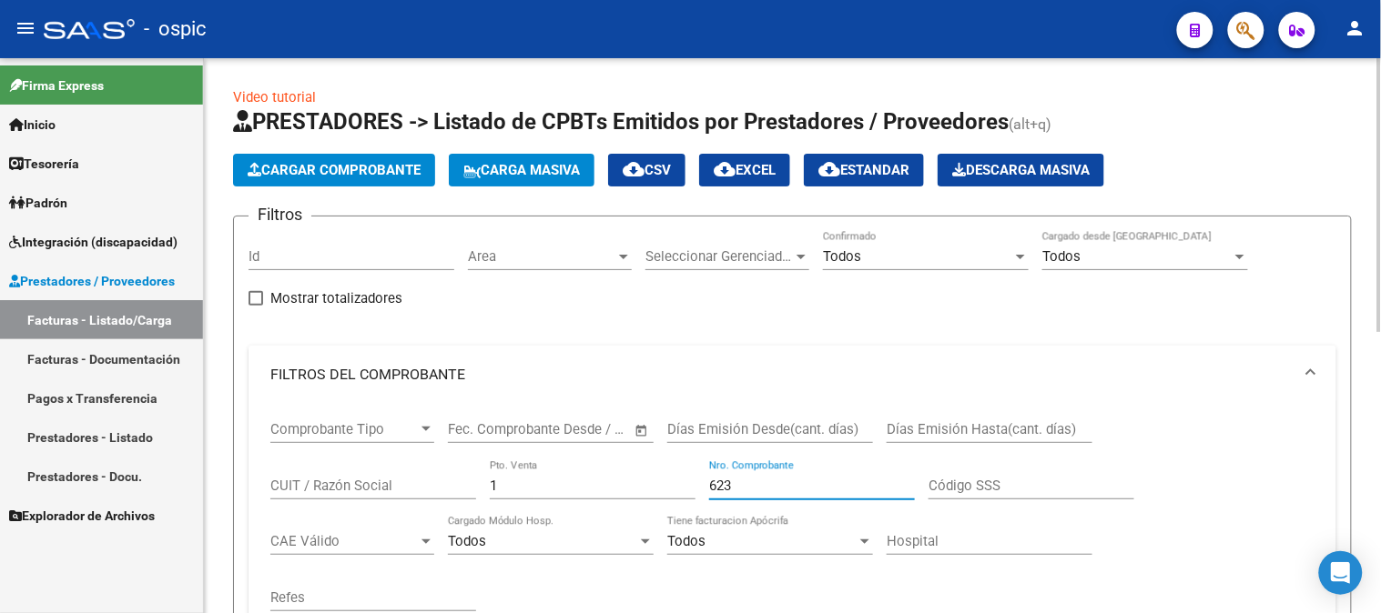
scroll to position [505, 0]
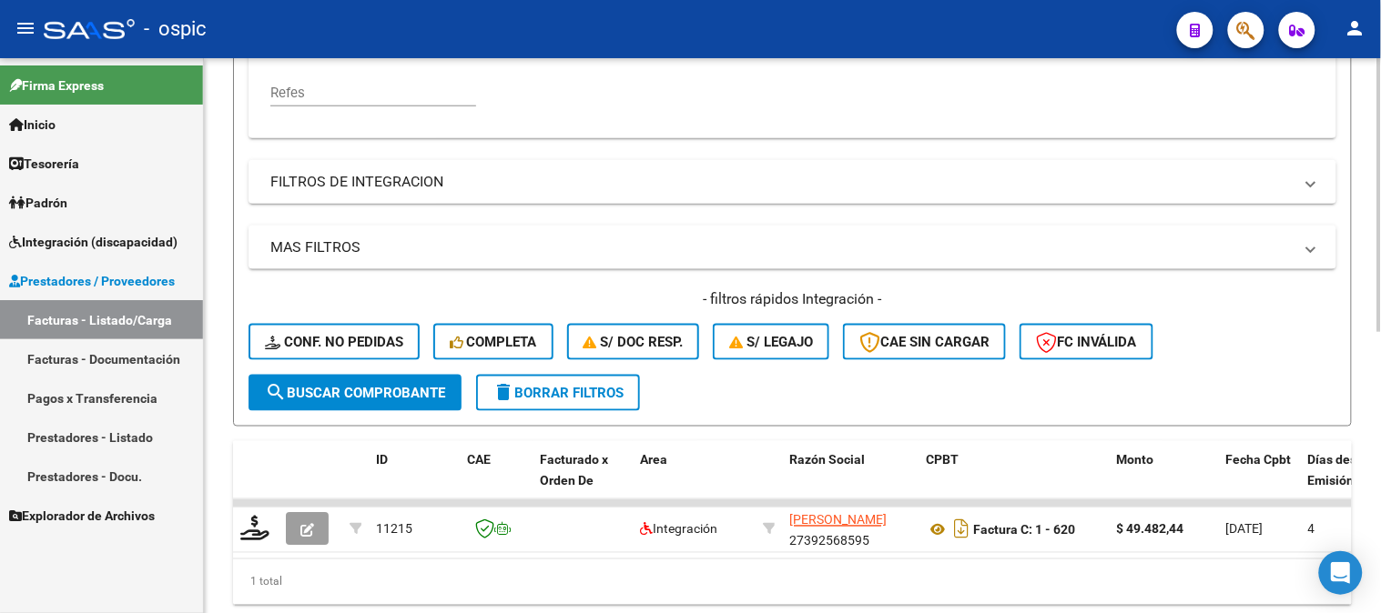
type input "623"
click at [424, 380] on button "search Buscar Comprobante" at bounding box center [354, 393] width 213 height 36
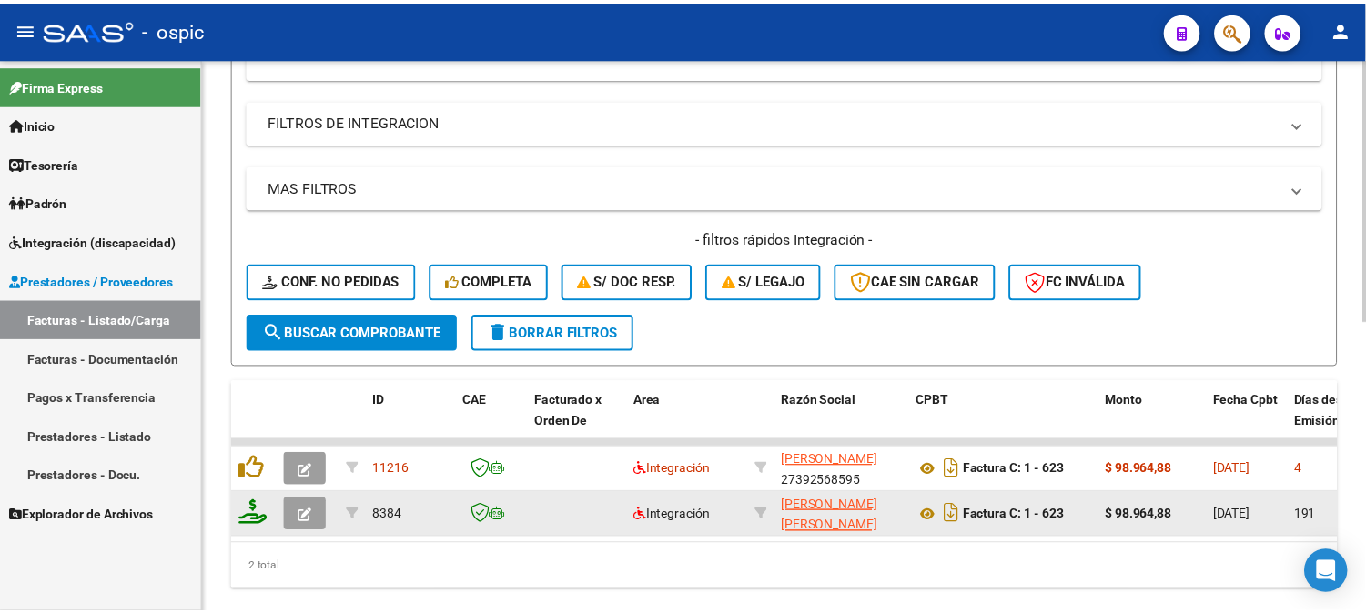
scroll to position [613, 0]
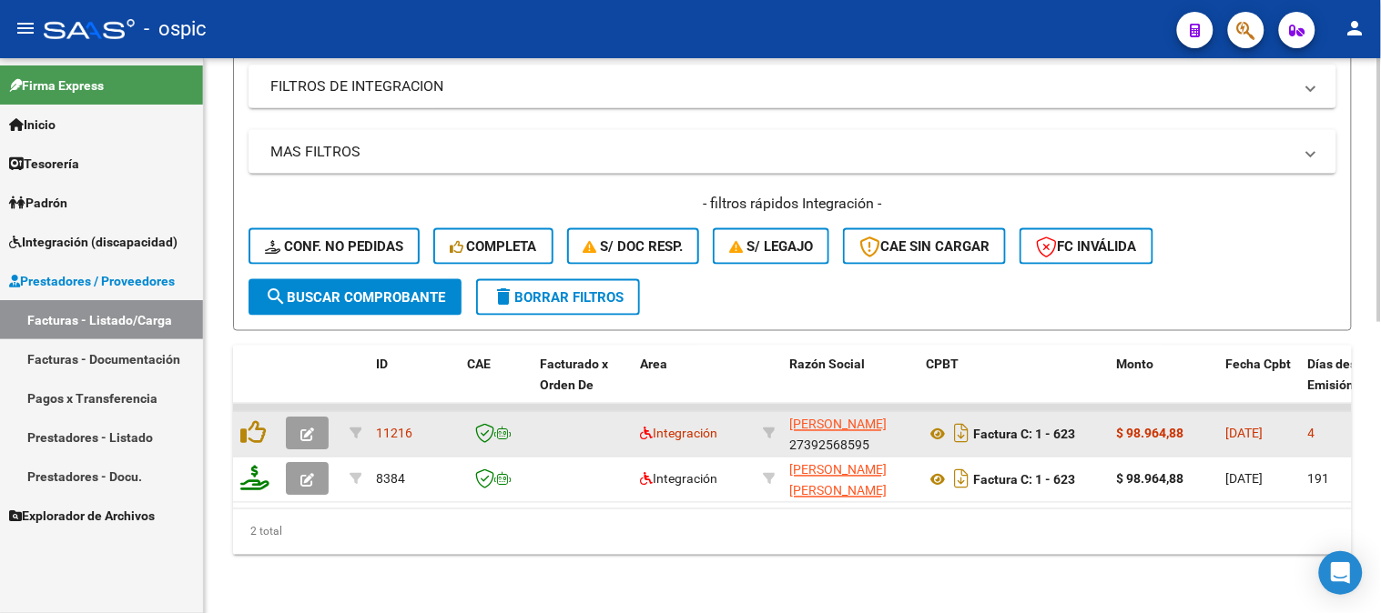
click at [310, 429] on icon "button" at bounding box center [307, 436] width 14 height 14
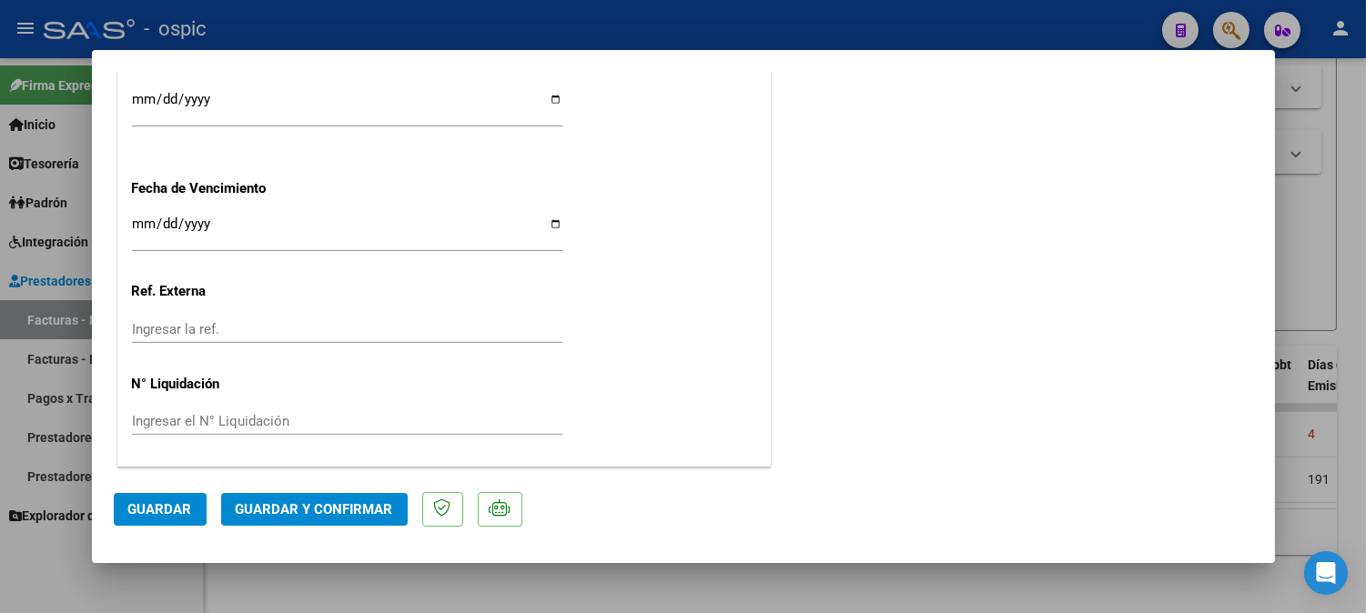
scroll to position [0, 0]
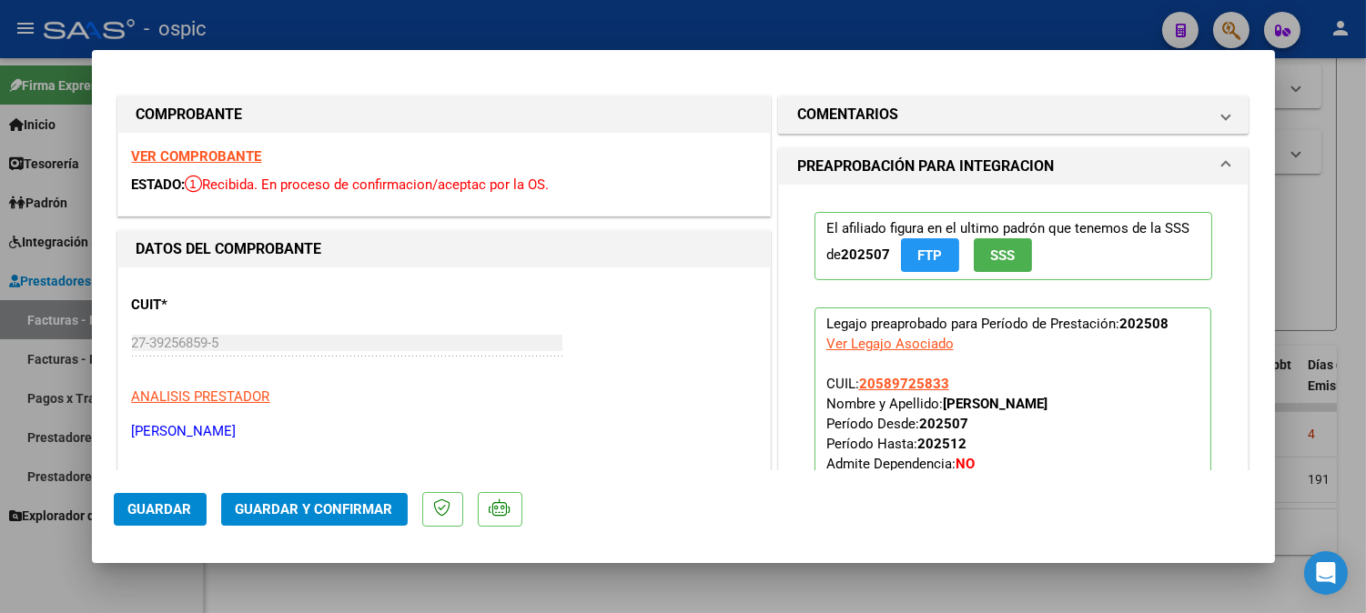
drag, startPoint x: 926, startPoint y: 107, endPoint x: 957, endPoint y: 253, distance: 148.9
click at [926, 110] on mat-panel-title "COMENTARIOS" at bounding box center [1002, 115] width 411 height 22
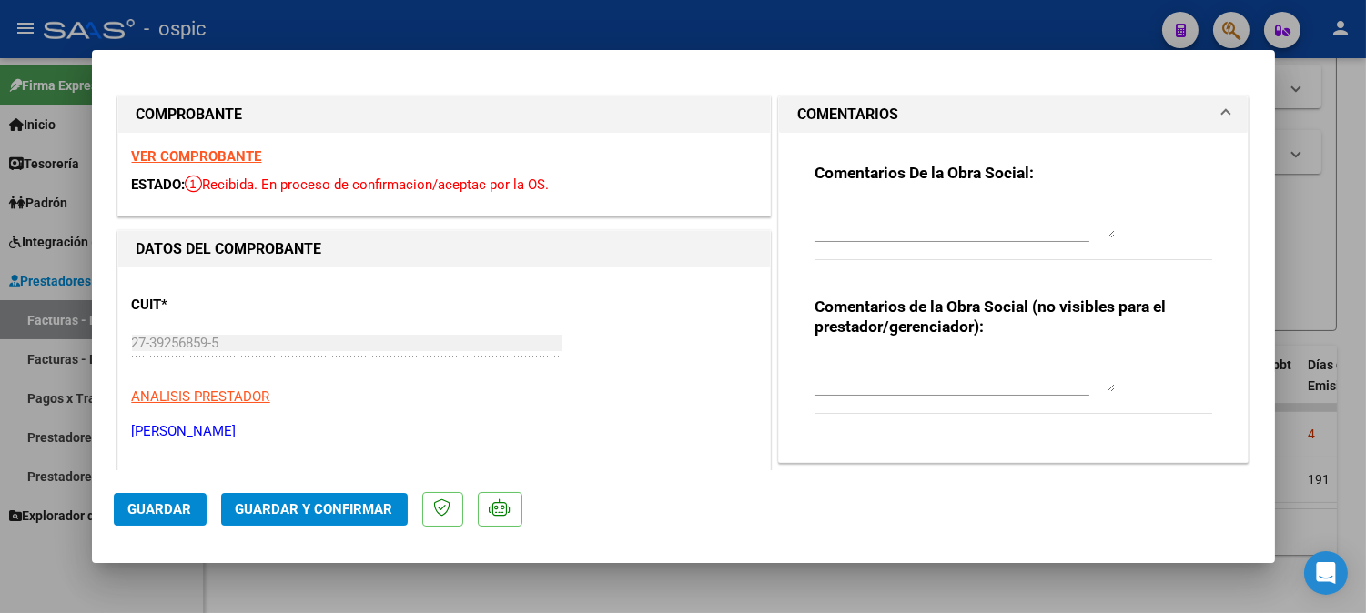
drag, startPoint x: 945, startPoint y: 370, endPoint x: 1380, endPoint y: 348, distance: 435.6
click at [947, 370] on textarea at bounding box center [965, 374] width 300 height 36
type textarea "MUSICOT 8 SESIONES"
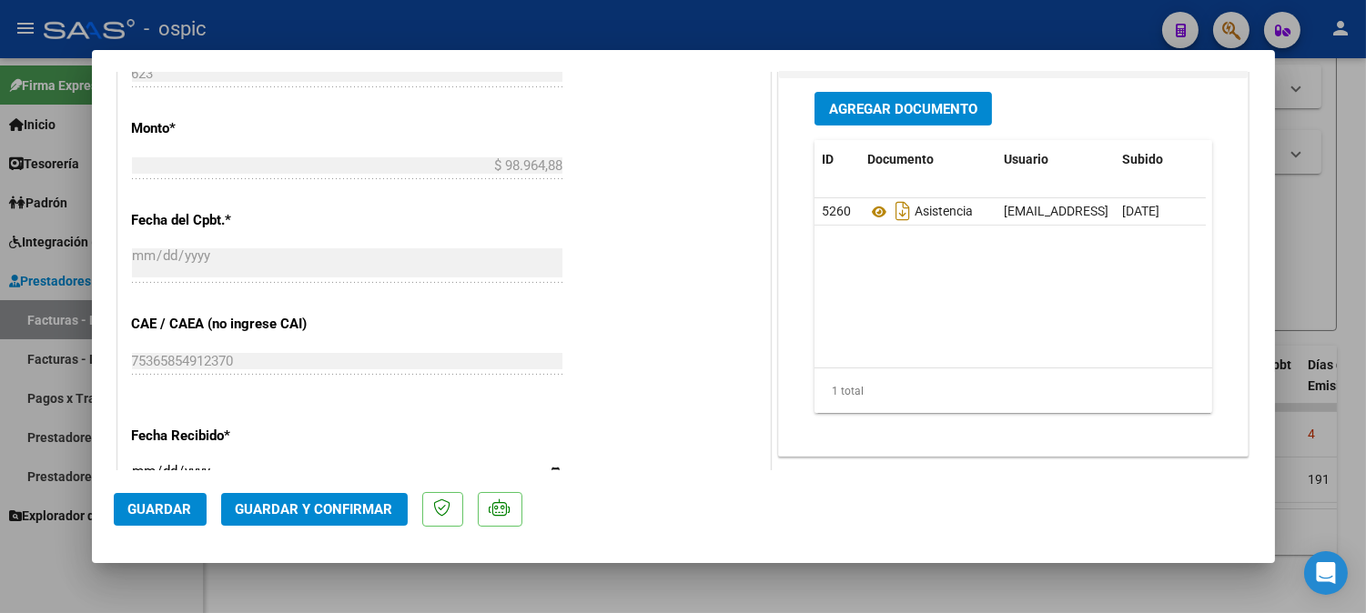
scroll to position [886, 0]
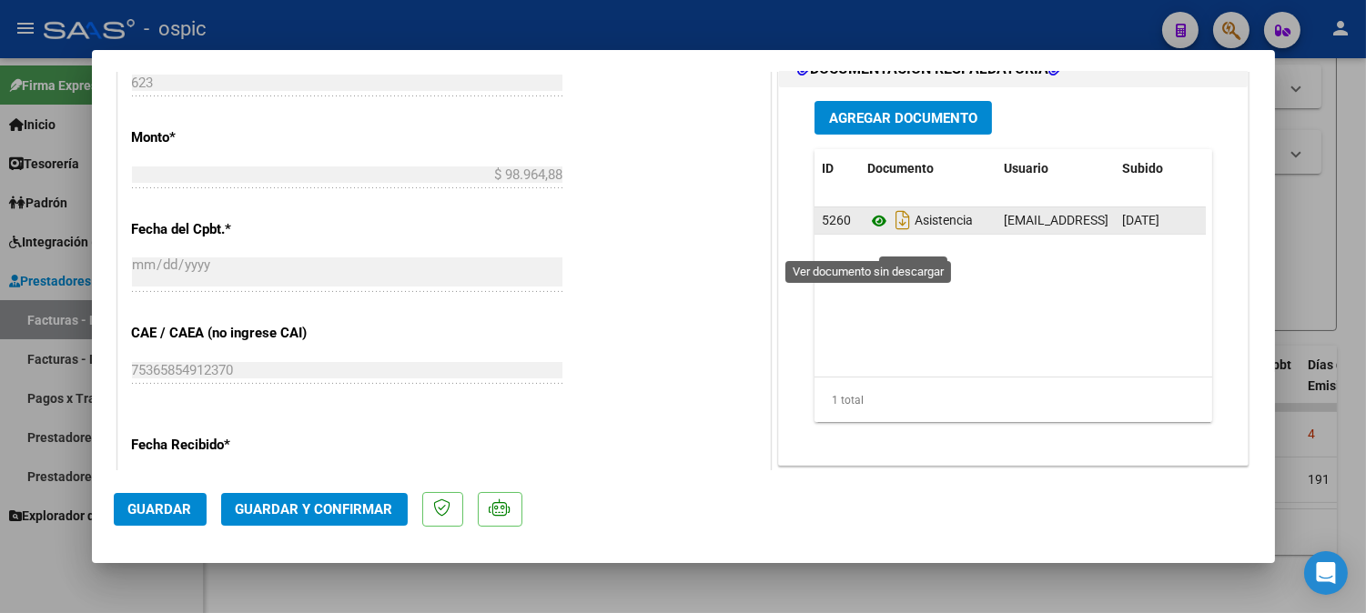
click at [875, 232] on icon at bounding box center [879, 221] width 24 height 22
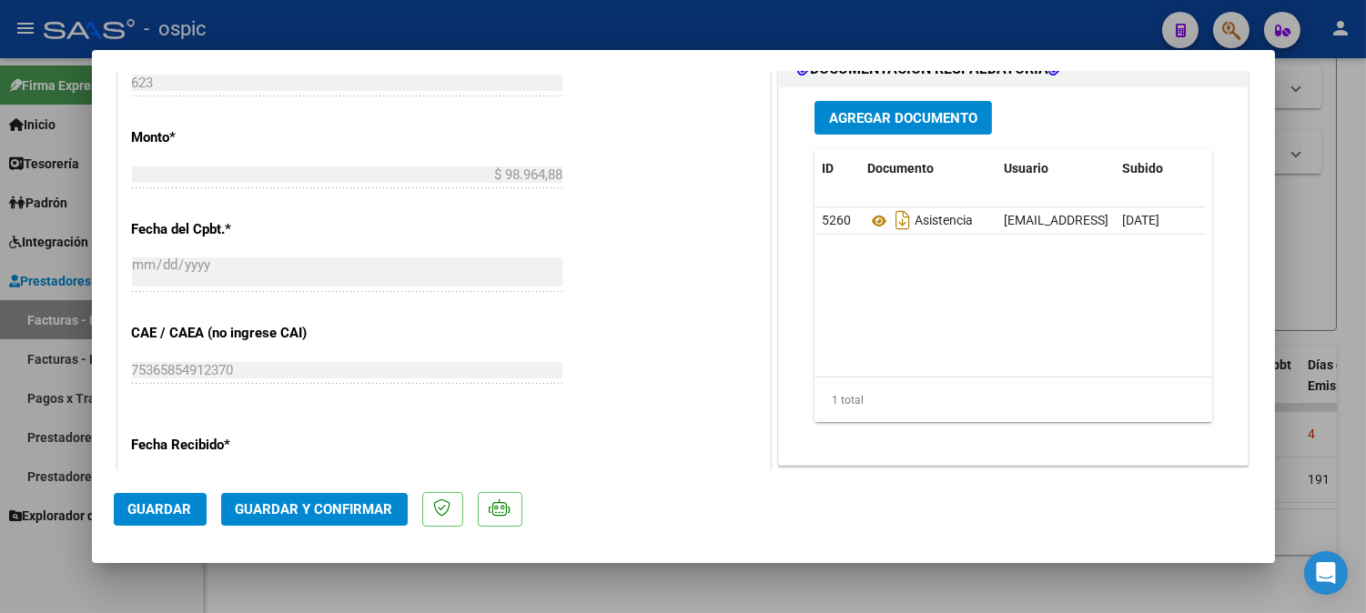
click at [366, 511] on span "Guardar y Confirmar" at bounding box center [314, 509] width 157 height 16
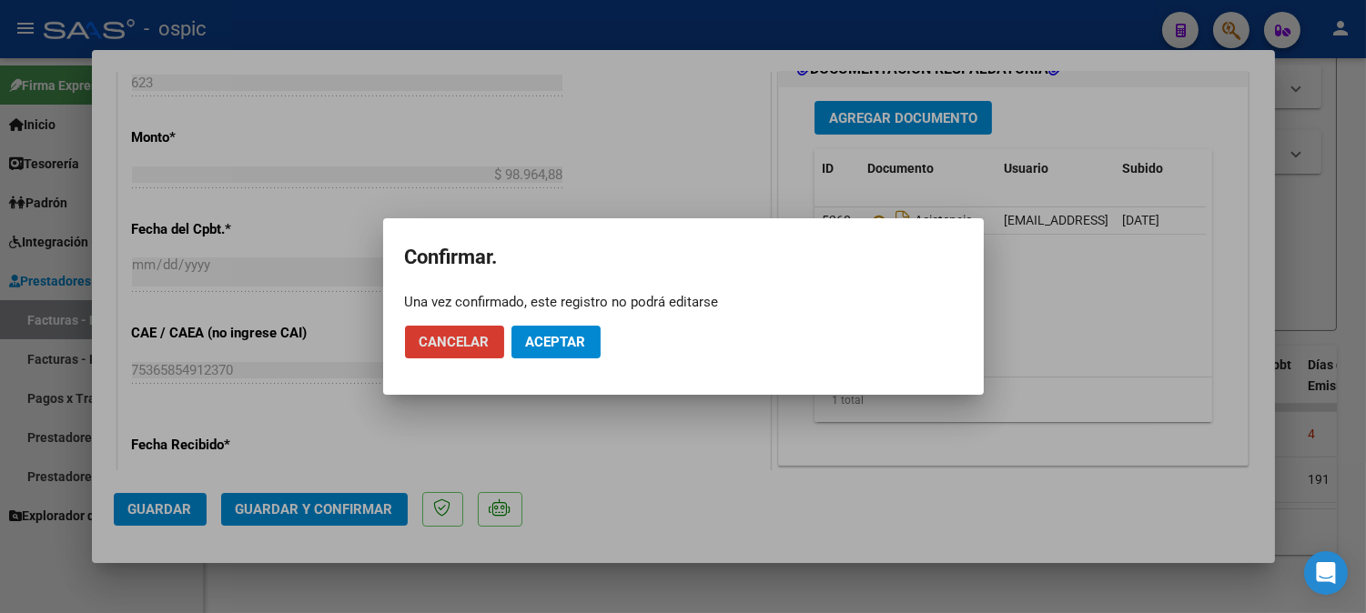
click at [568, 341] on span "Aceptar" at bounding box center [556, 342] width 60 height 16
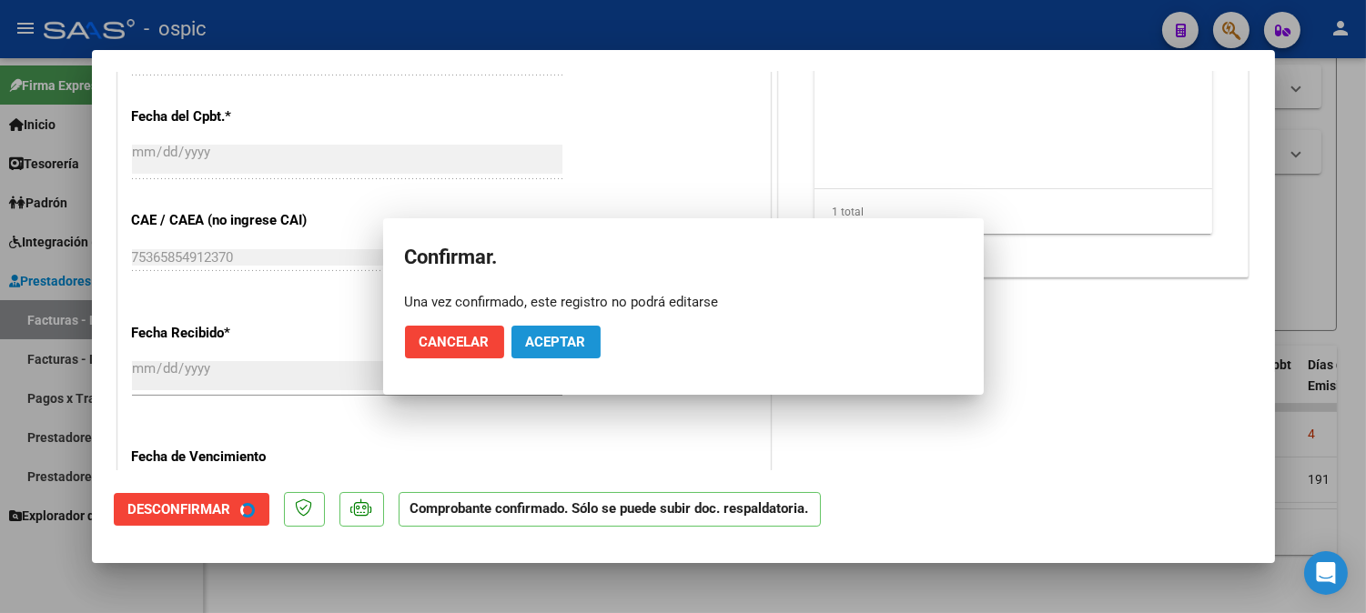
scroll to position [774, 0]
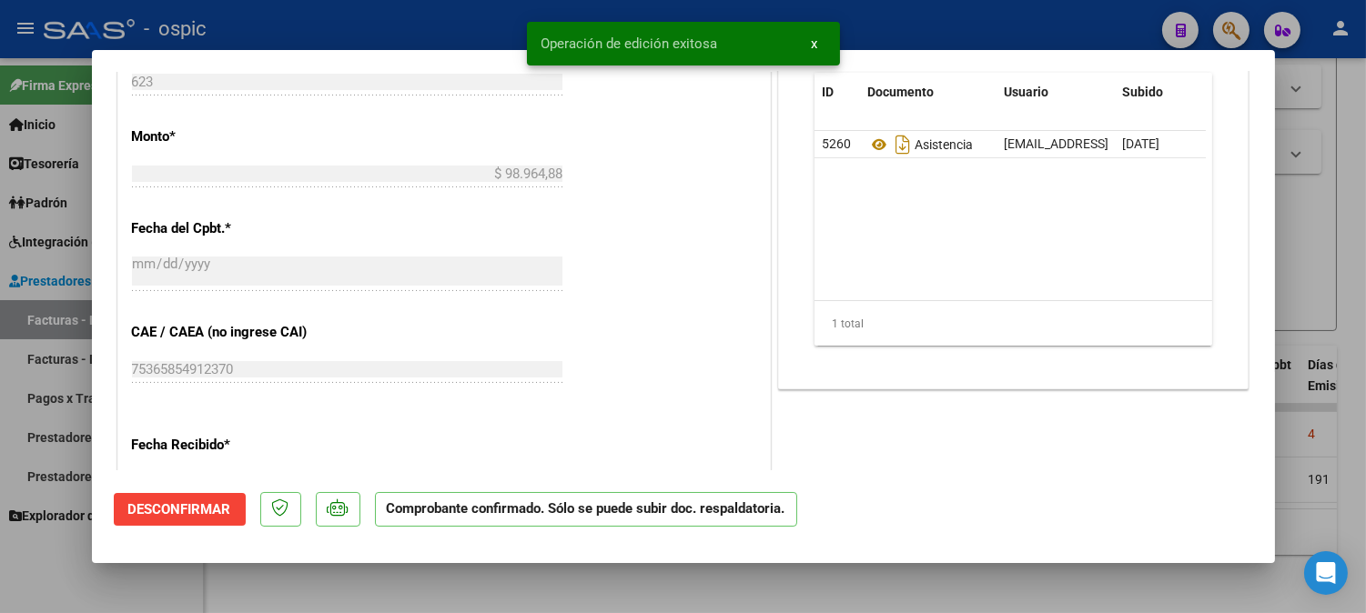
type input "$ 0,00"
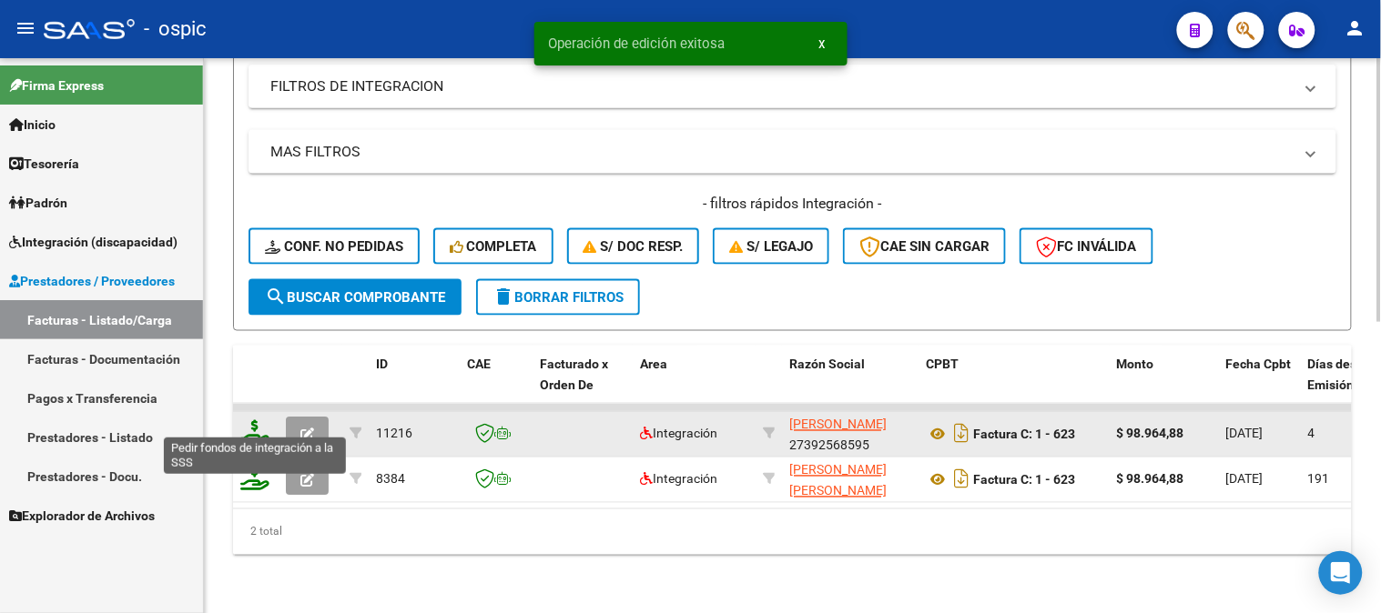
click at [257, 420] on icon at bounding box center [254, 432] width 29 height 25
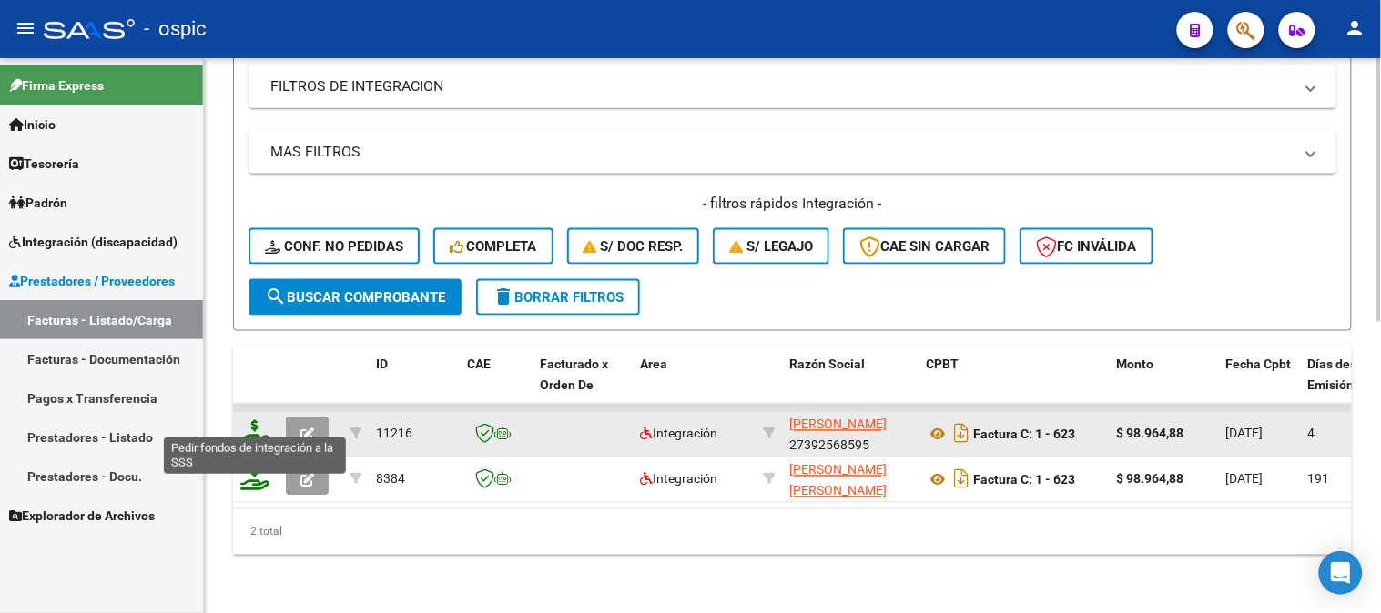
click at [252, 420] on icon at bounding box center [254, 432] width 29 height 25
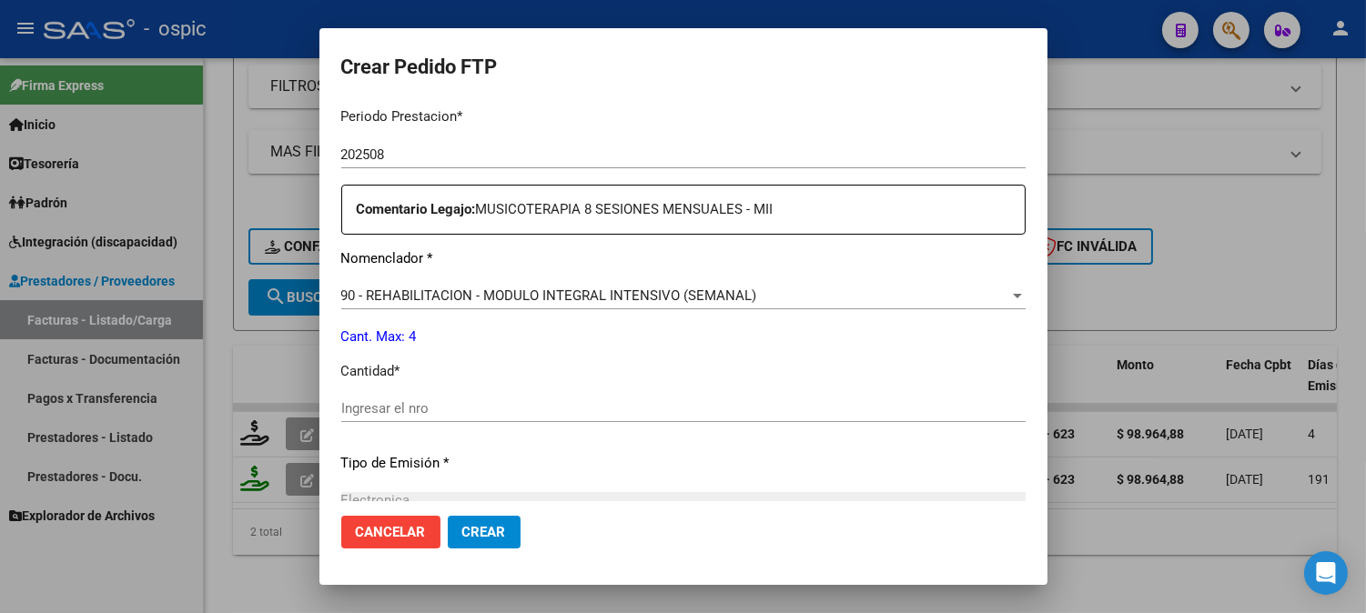
scroll to position [612, 0]
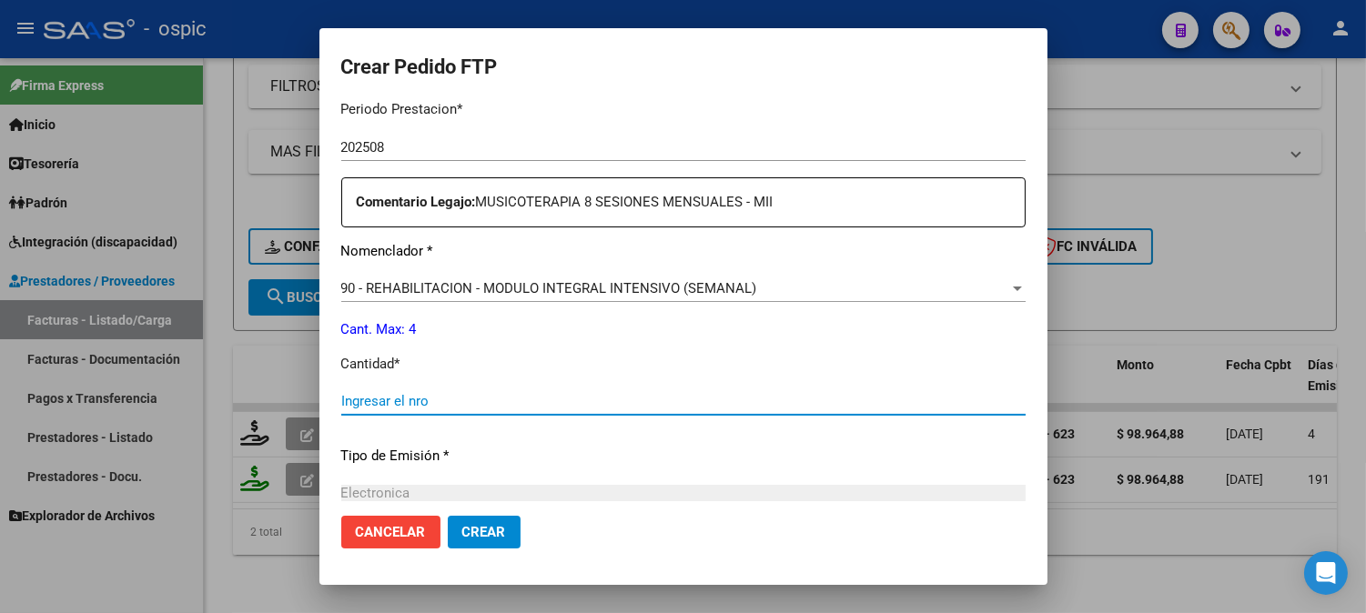
click at [632, 398] on input "Ingresar el nro" at bounding box center [683, 401] width 684 height 16
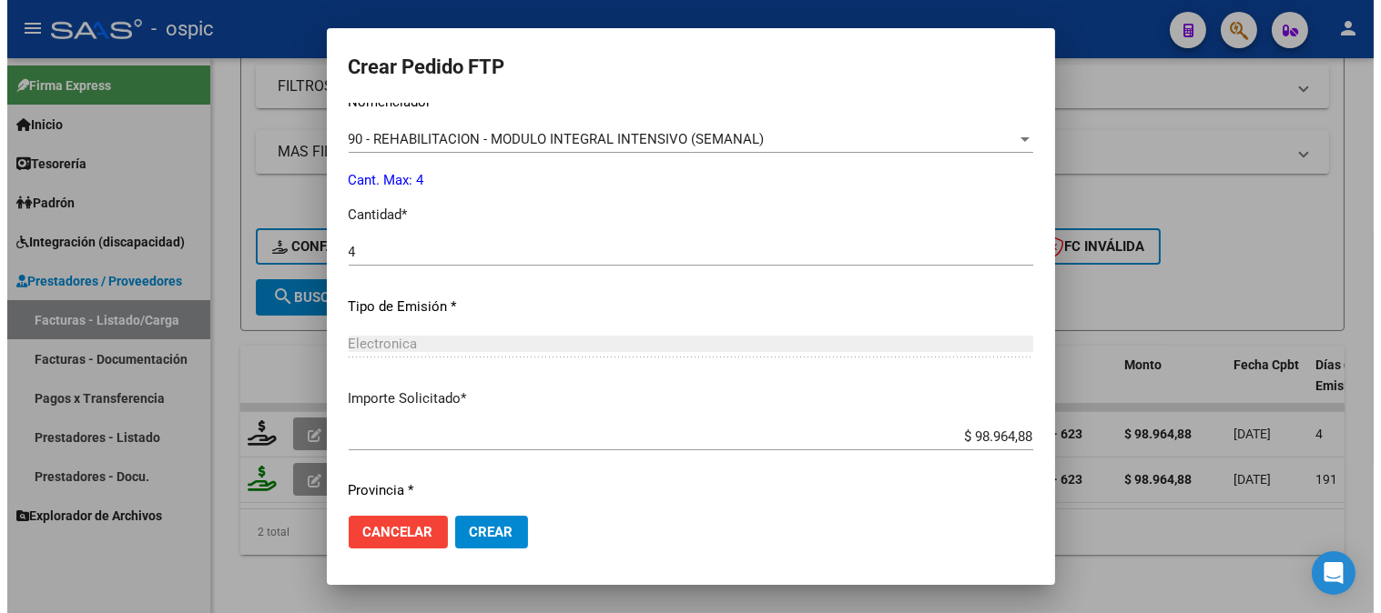
scroll to position [819, 0]
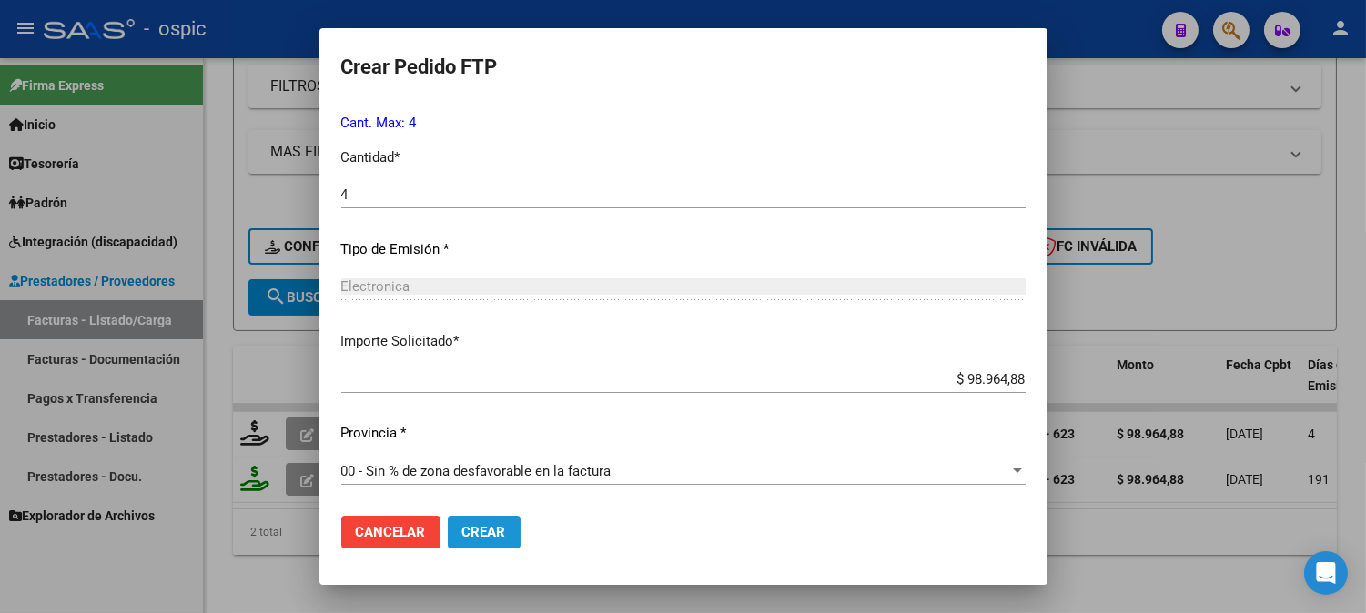
click at [503, 532] on span "Crear" at bounding box center [484, 532] width 44 height 16
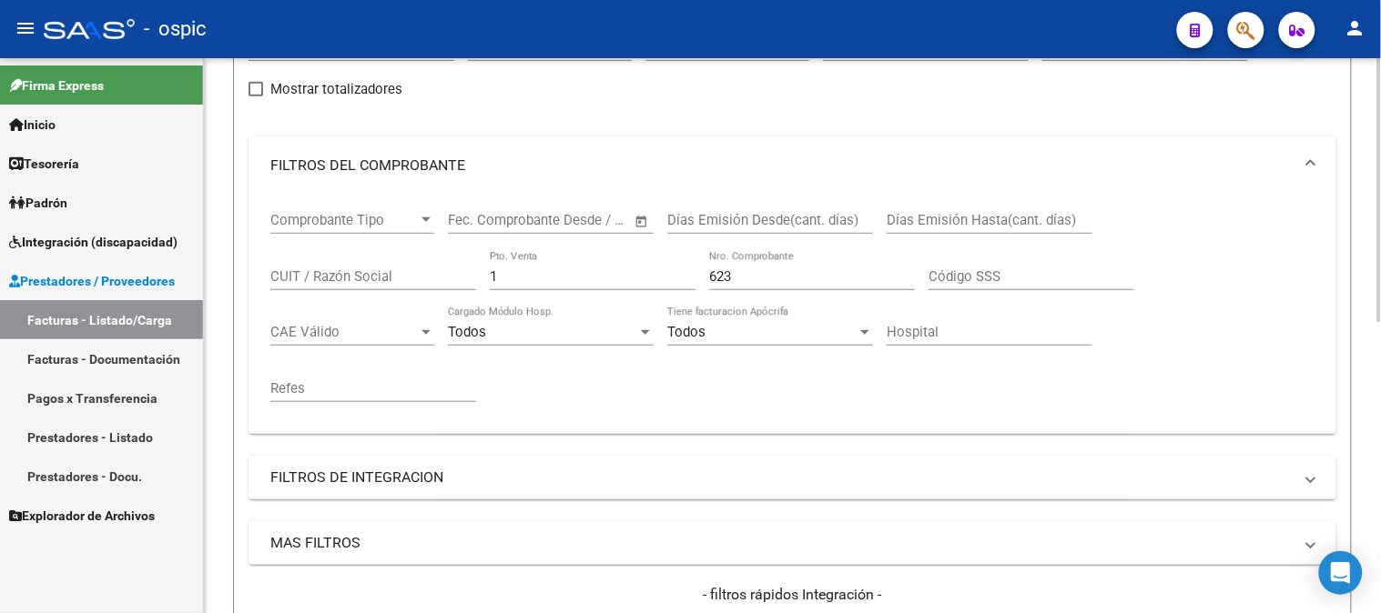
scroll to position [107, 0]
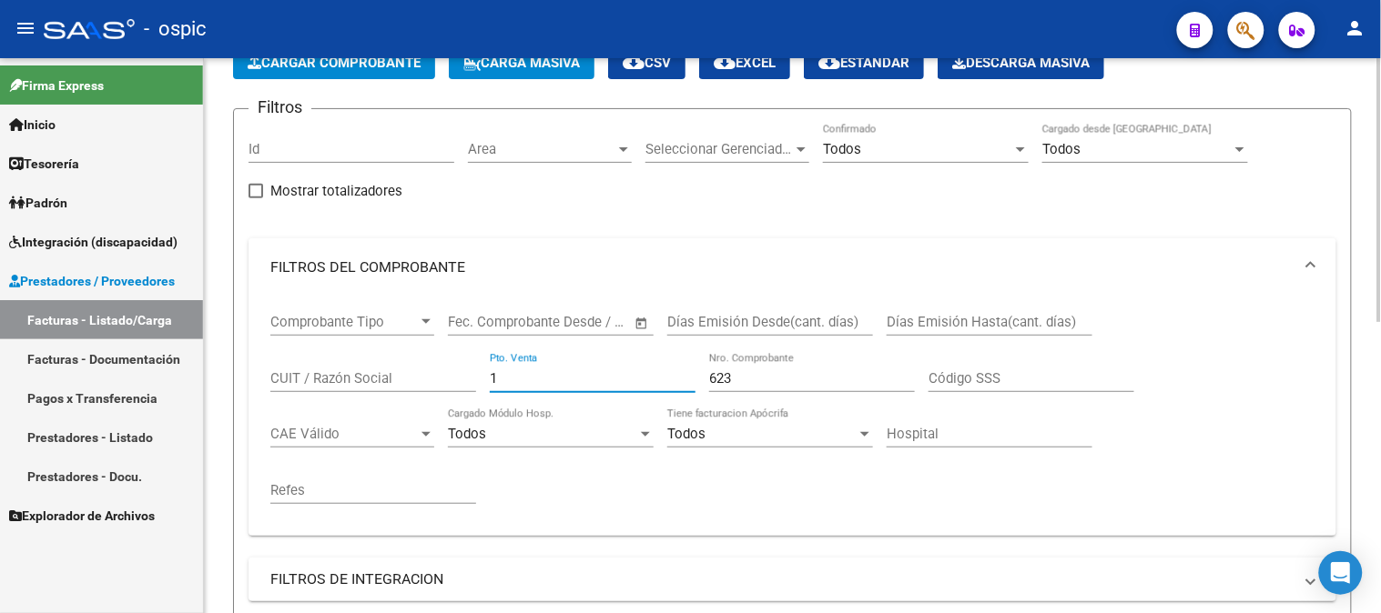
drag, startPoint x: 514, startPoint y: 380, endPoint x: 328, endPoint y: 380, distance: 186.6
click at [328, 380] on div "Comprobante Tipo Comprobante Tipo Fecha inicio – Fecha fin Fec. Comprobante Des…" at bounding box center [792, 409] width 1044 height 225
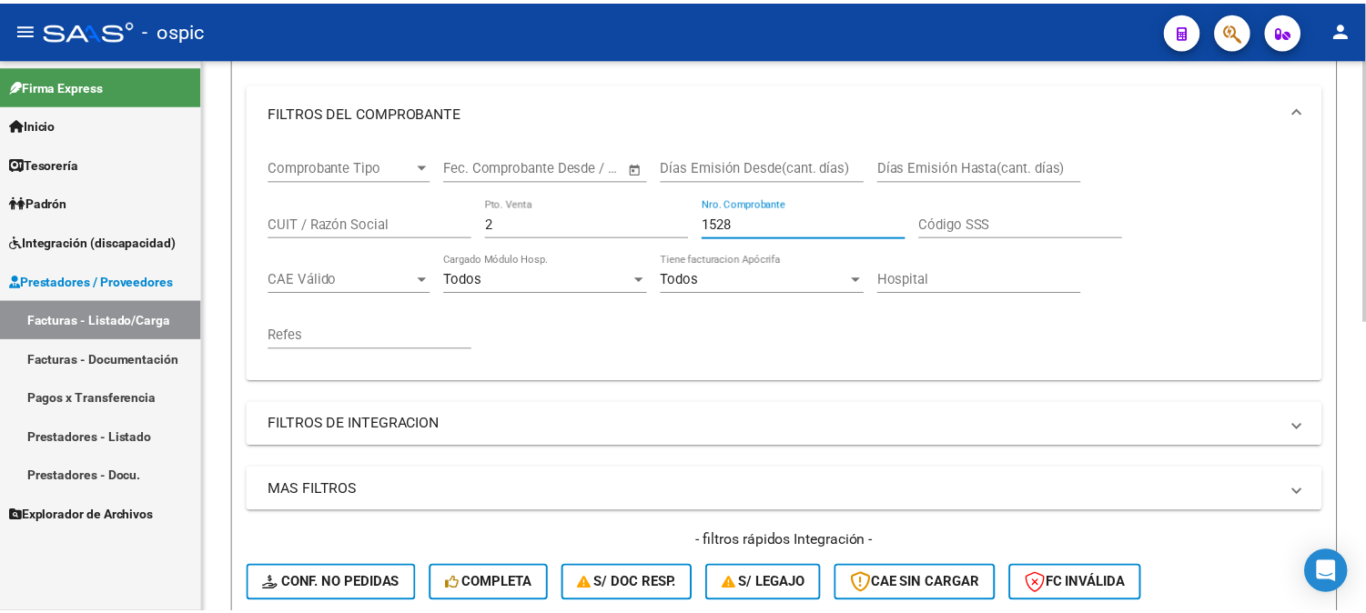
scroll to position [613, 0]
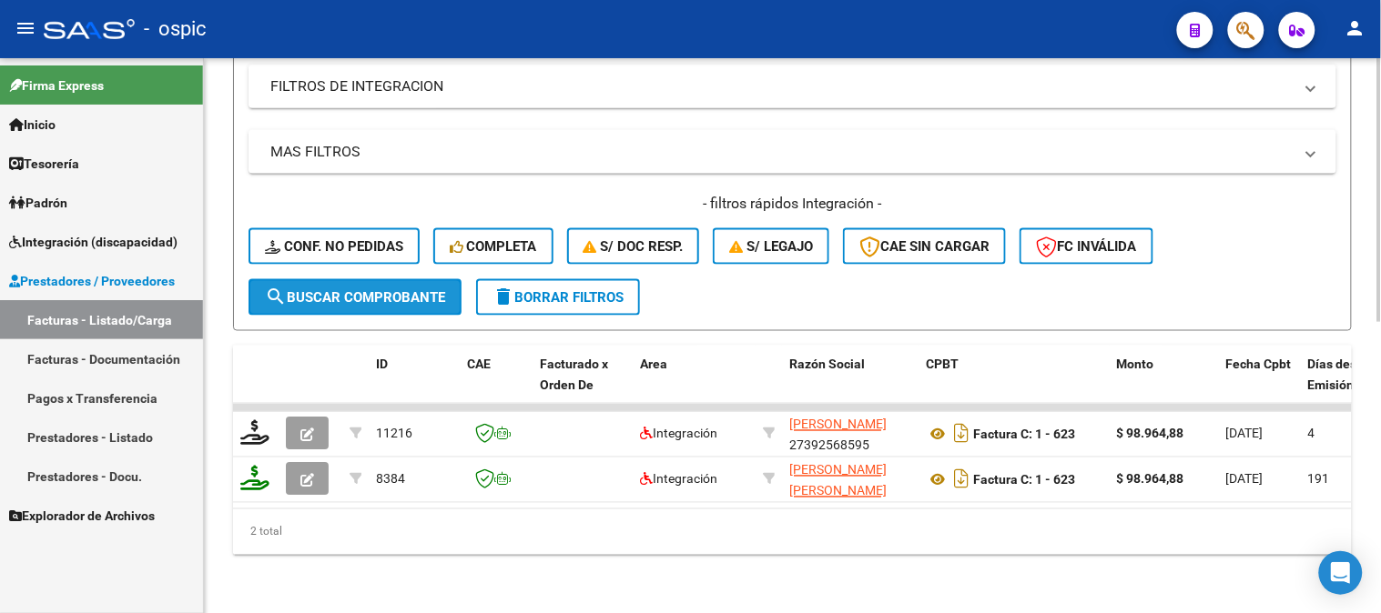
click at [386, 289] on span "search Buscar Comprobante" at bounding box center [355, 297] width 180 height 16
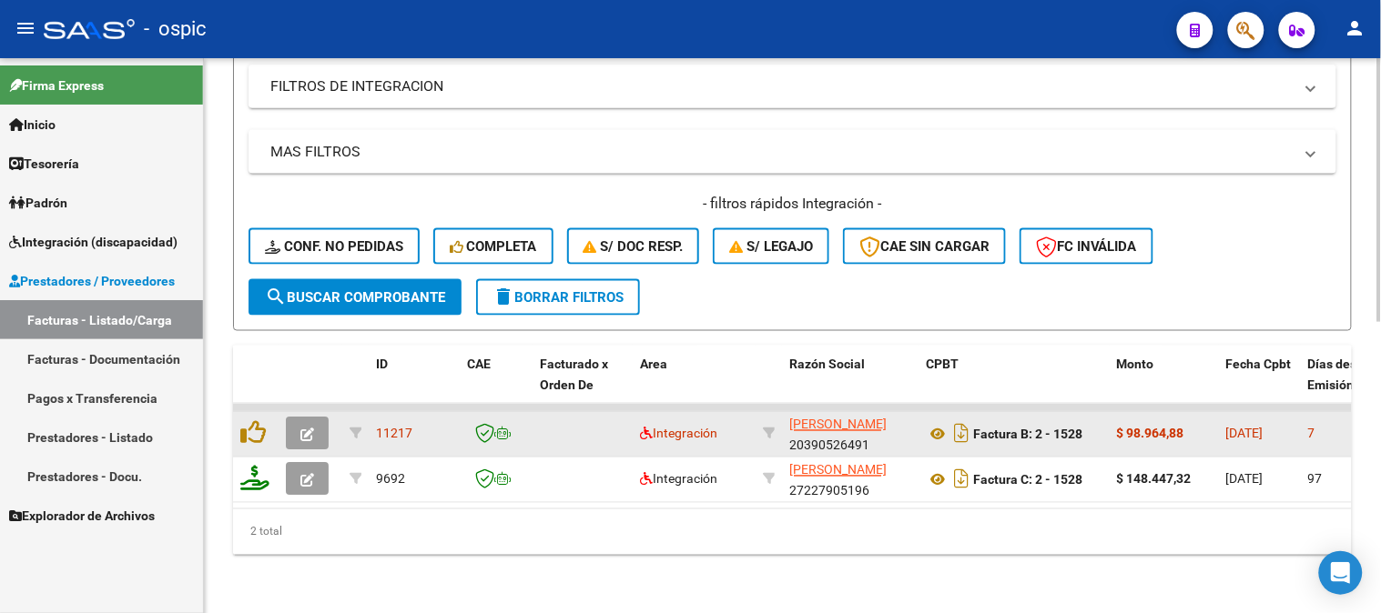
click at [306, 429] on icon "button" at bounding box center [307, 436] width 14 height 14
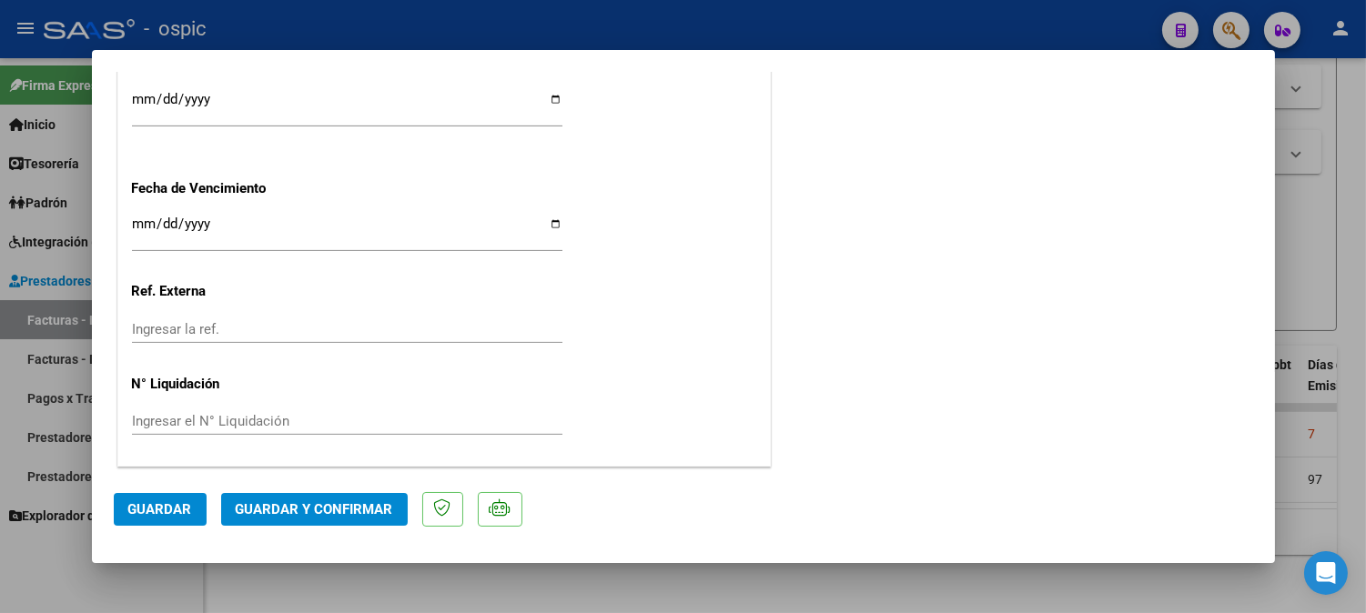
scroll to position [0, 0]
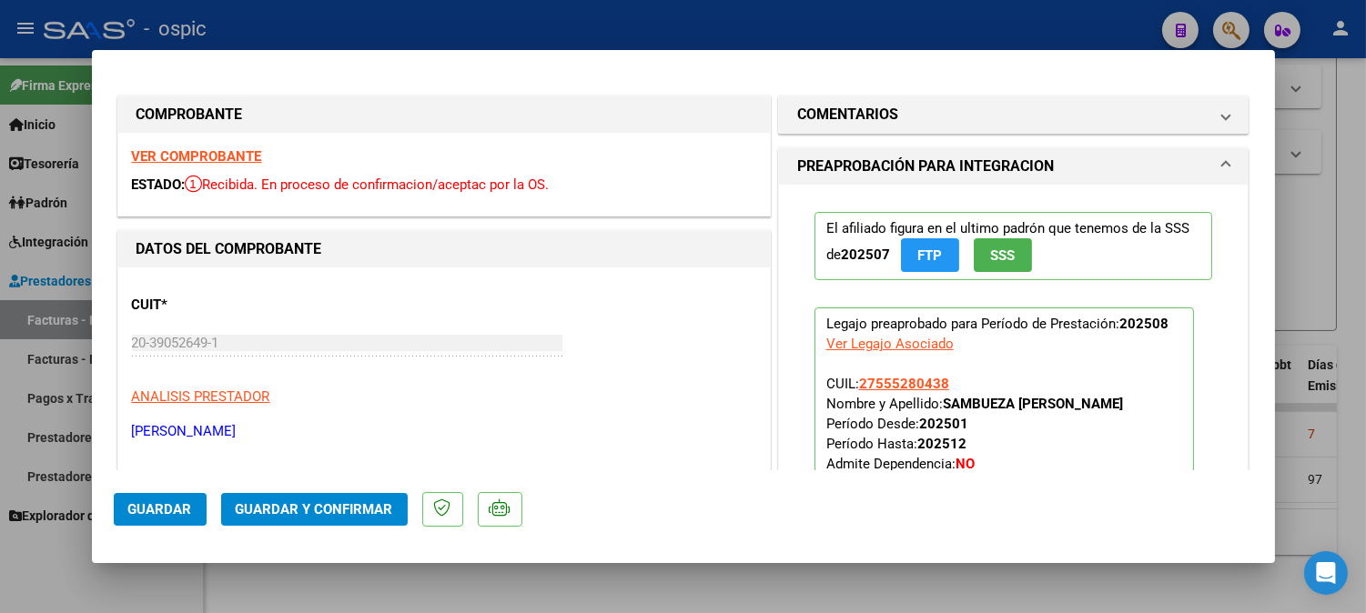
drag, startPoint x: 1027, startPoint y: 113, endPoint x: 943, endPoint y: 370, distance: 270.8
click at [1026, 115] on mat-panel-title "COMENTARIOS" at bounding box center [1002, 115] width 411 height 22
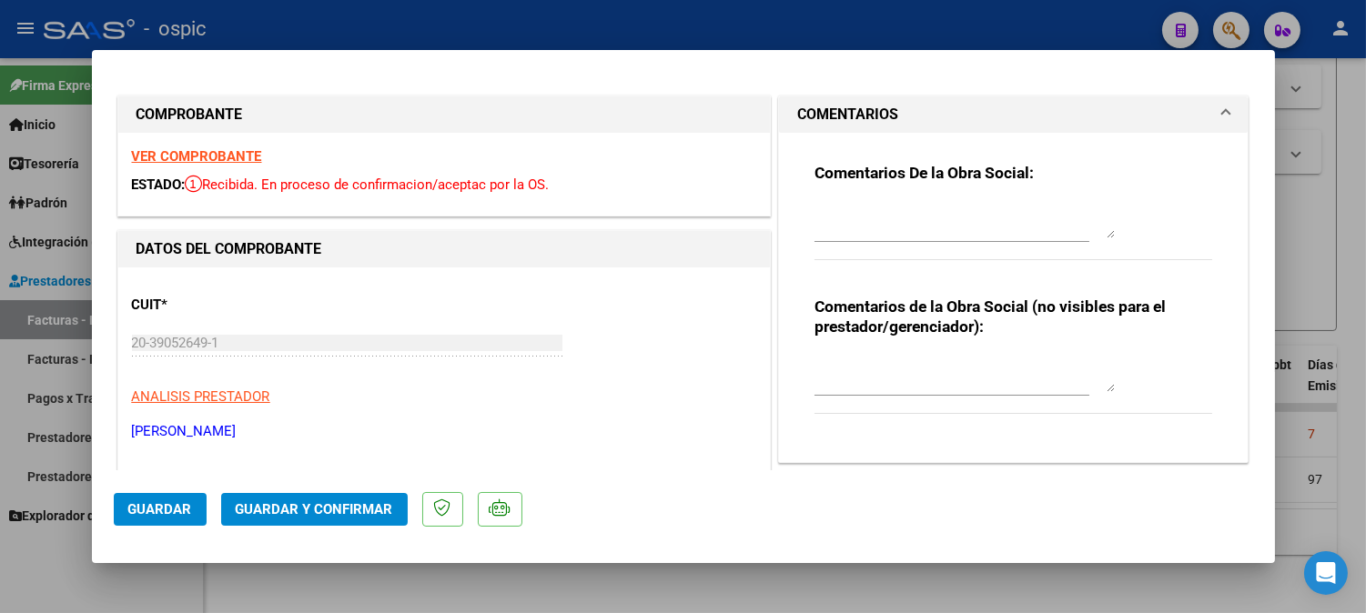
click at [916, 343] on div "Comentarios de la Obra Social (no visibles para el prestador/gerenciador):" at bounding box center [1014, 365] width 399 height 137
drag, startPoint x: 997, startPoint y: 356, endPoint x: 1008, endPoint y: 353, distance: 11.3
click at [997, 353] on div at bounding box center [965, 374] width 300 height 44
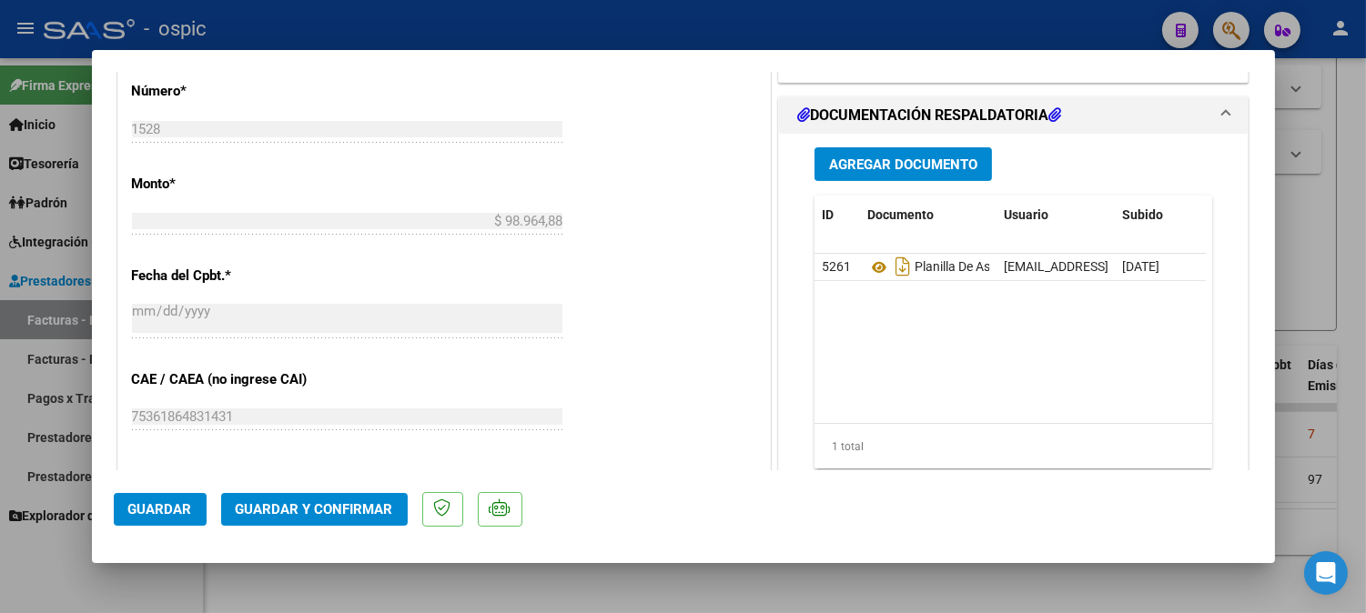
scroll to position [853, 0]
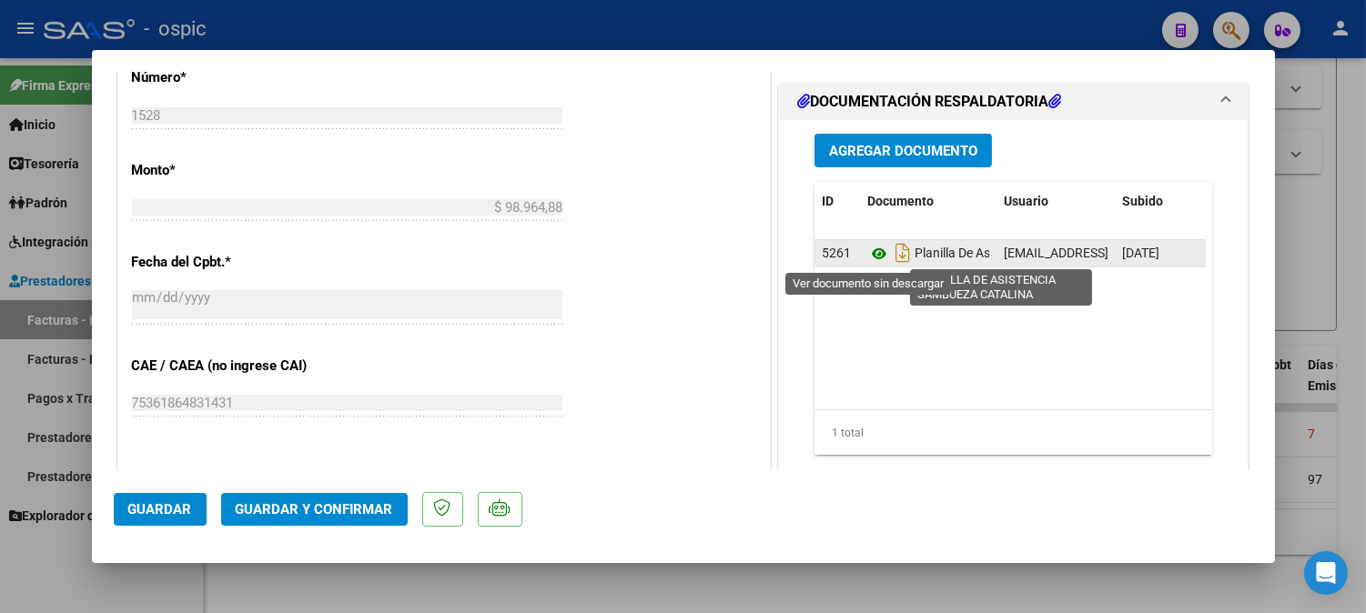
click at [874, 257] on icon at bounding box center [879, 254] width 24 height 22
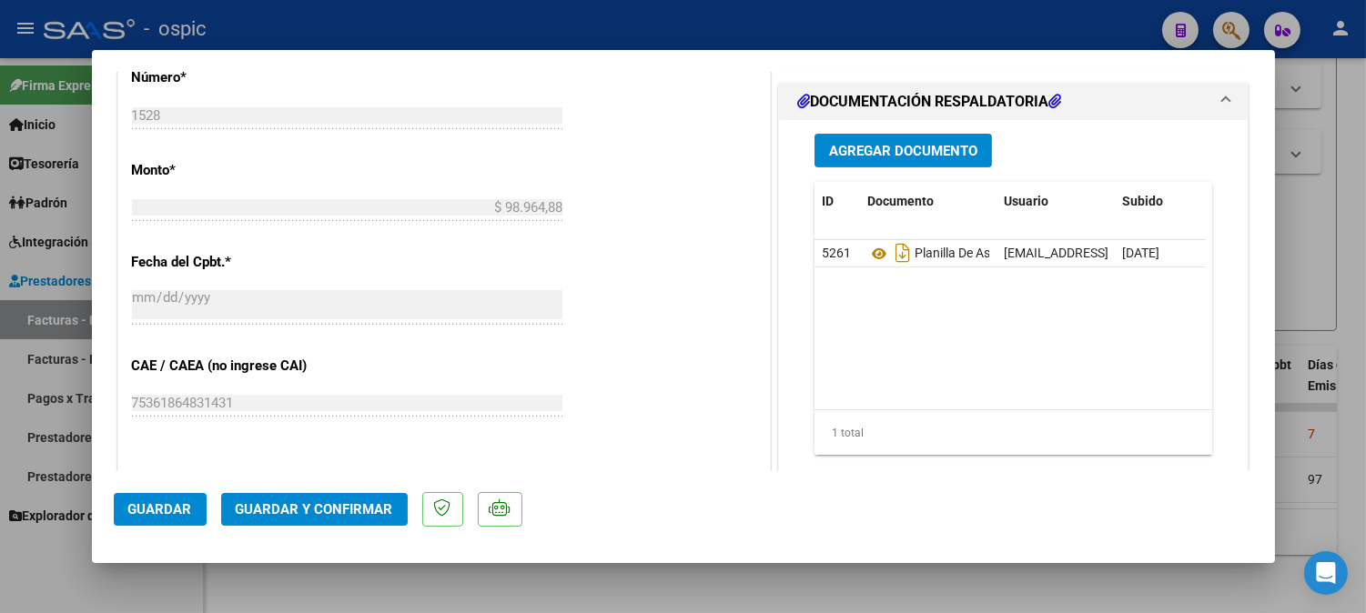
click at [364, 511] on span "Guardar y Confirmar" at bounding box center [314, 509] width 157 height 16
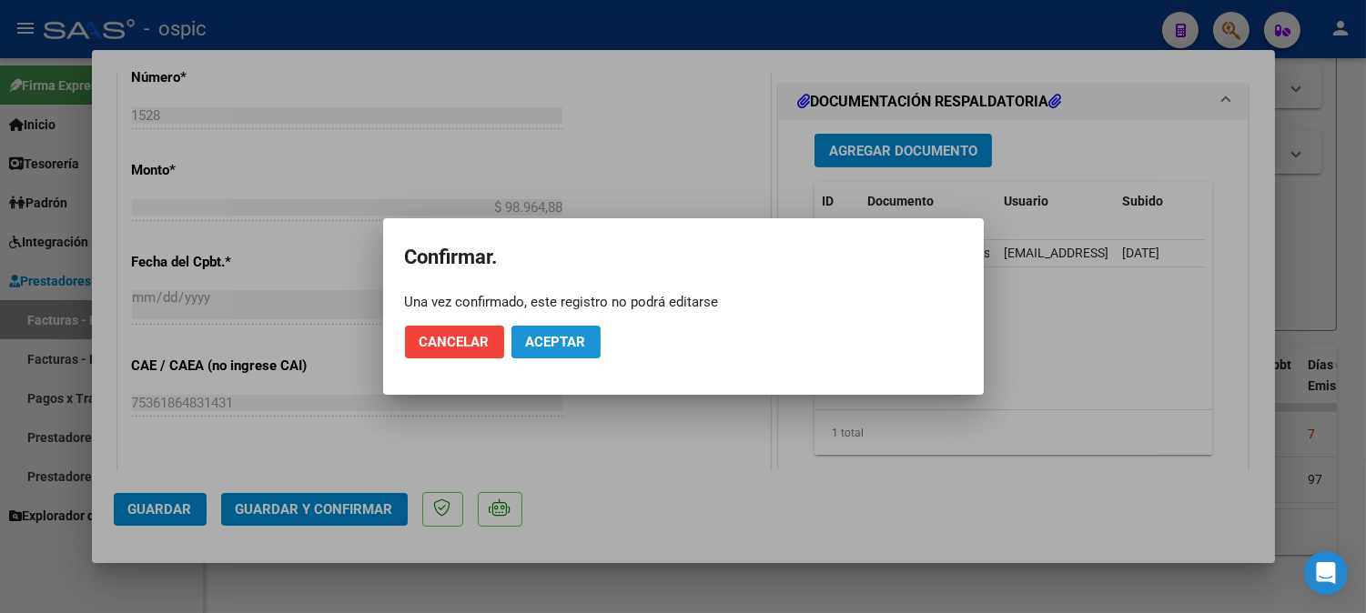
click at [528, 342] on span "Aceptar" at bounding box center [556, 342] width 60 height 16
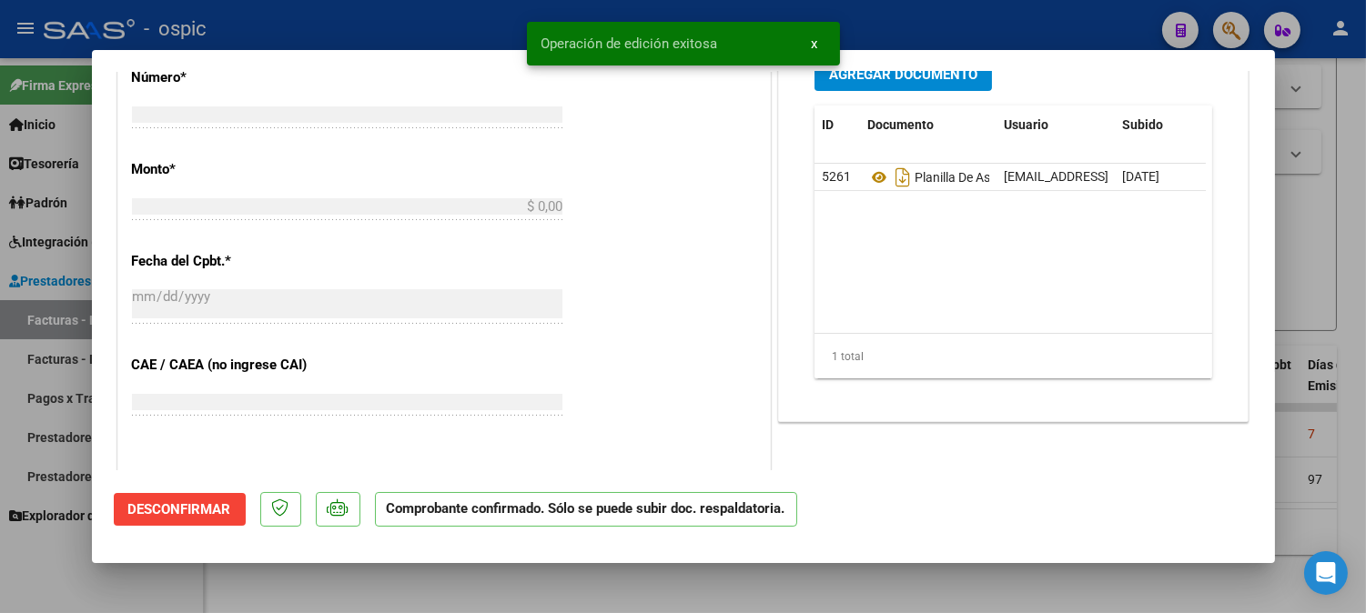
scroll to position [1078, 0]
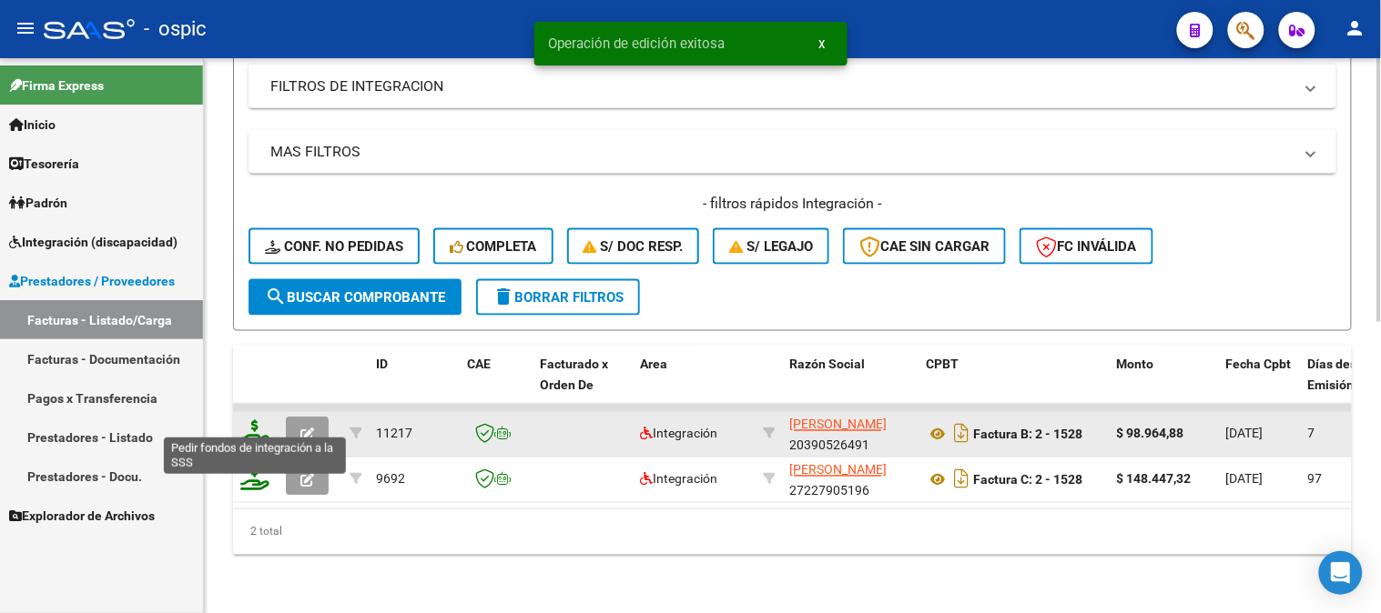
click at [252, 423] on icon at bounding box center [254, 432] width 29 height 25
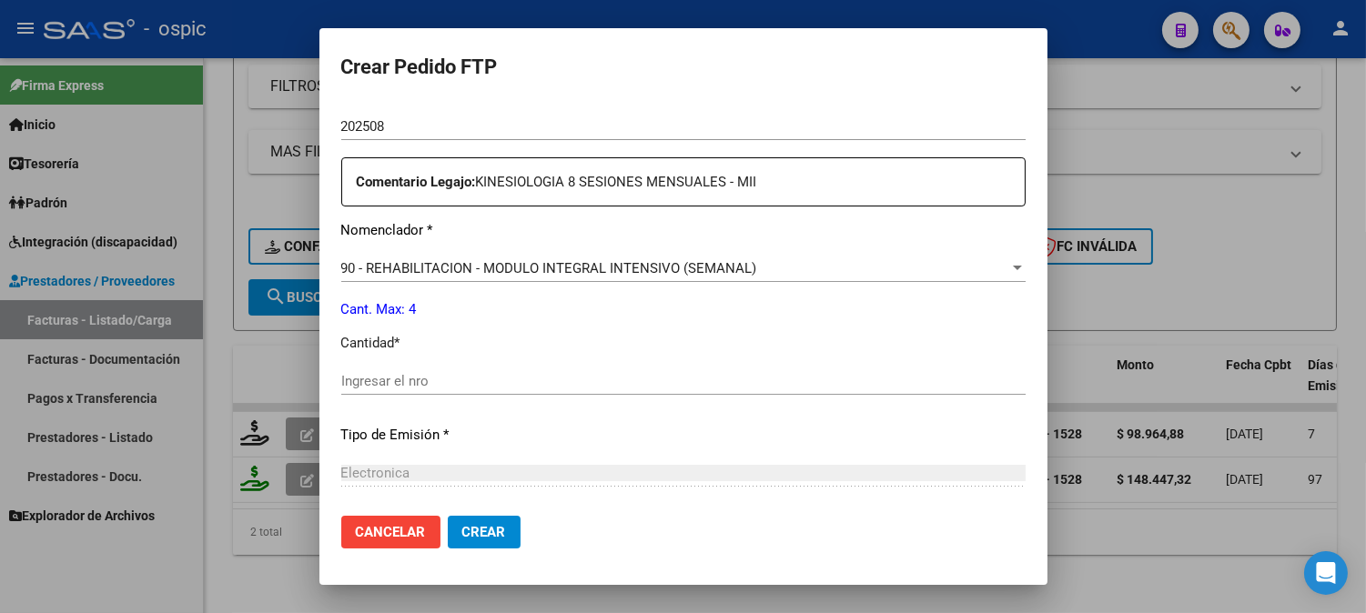
scroll to position [615, 0]
click at [615, 370] on input "Ingresar el nro" at bounding box center [683, 378] width 684 height 16
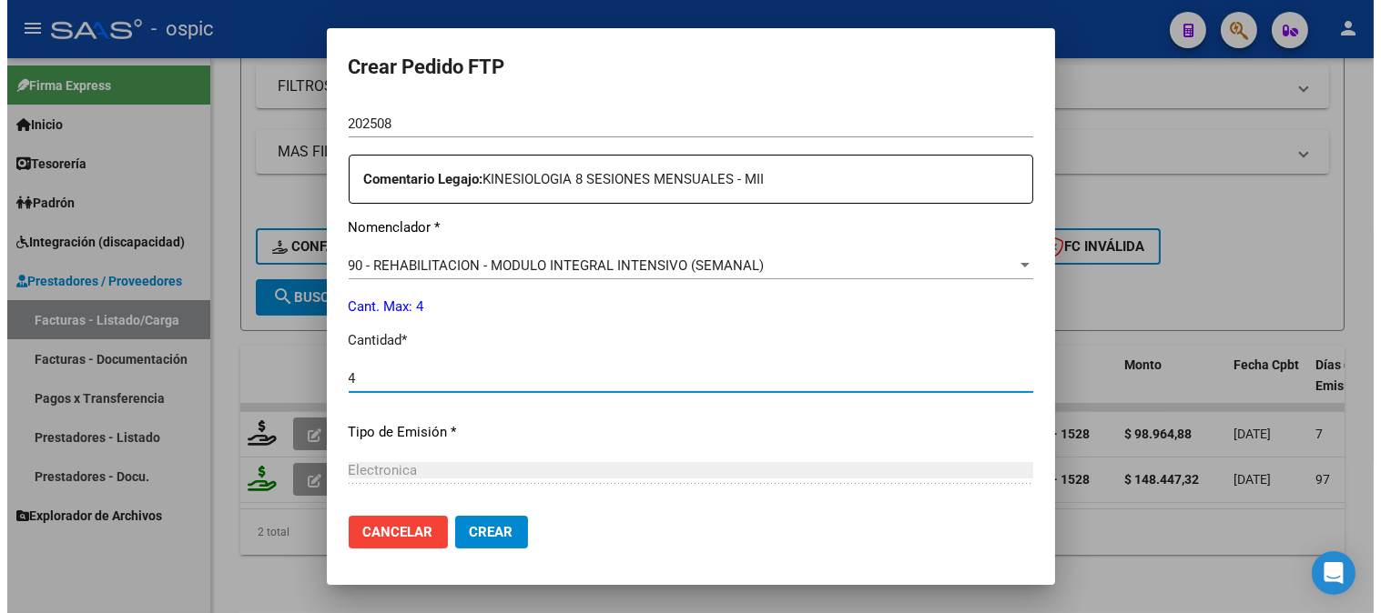
scroll to position [798, 0]
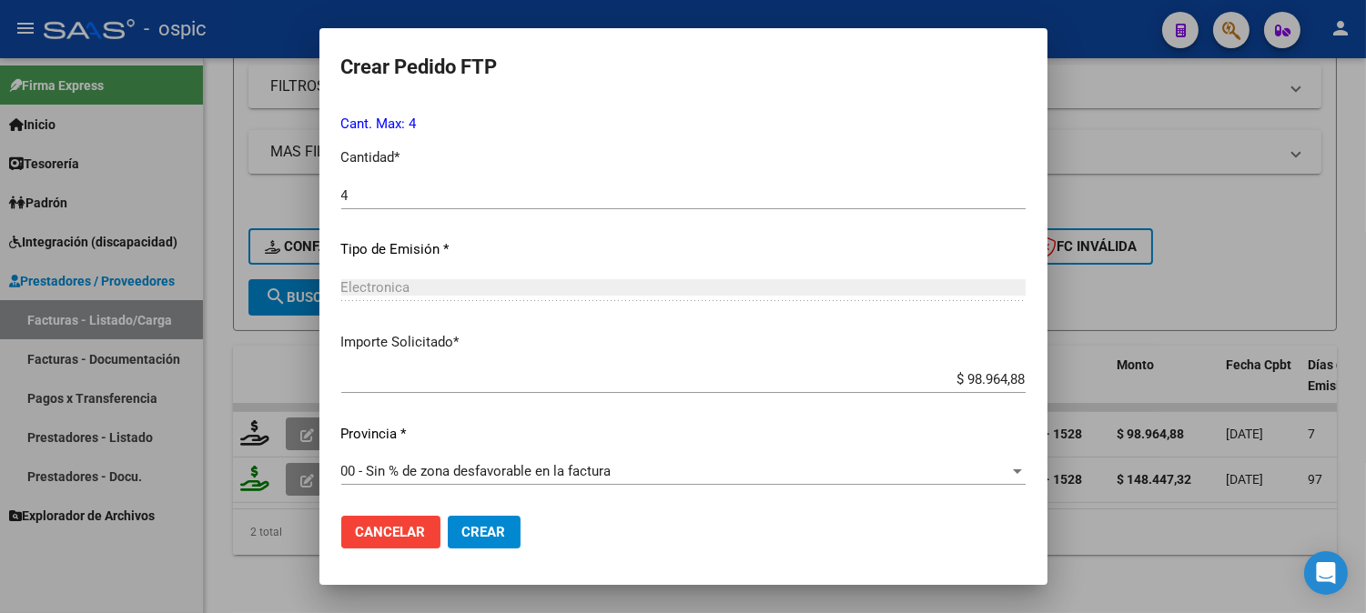
click at [493, 528] on span "Crear" at bounding box center [484, 532] width 44 height 16
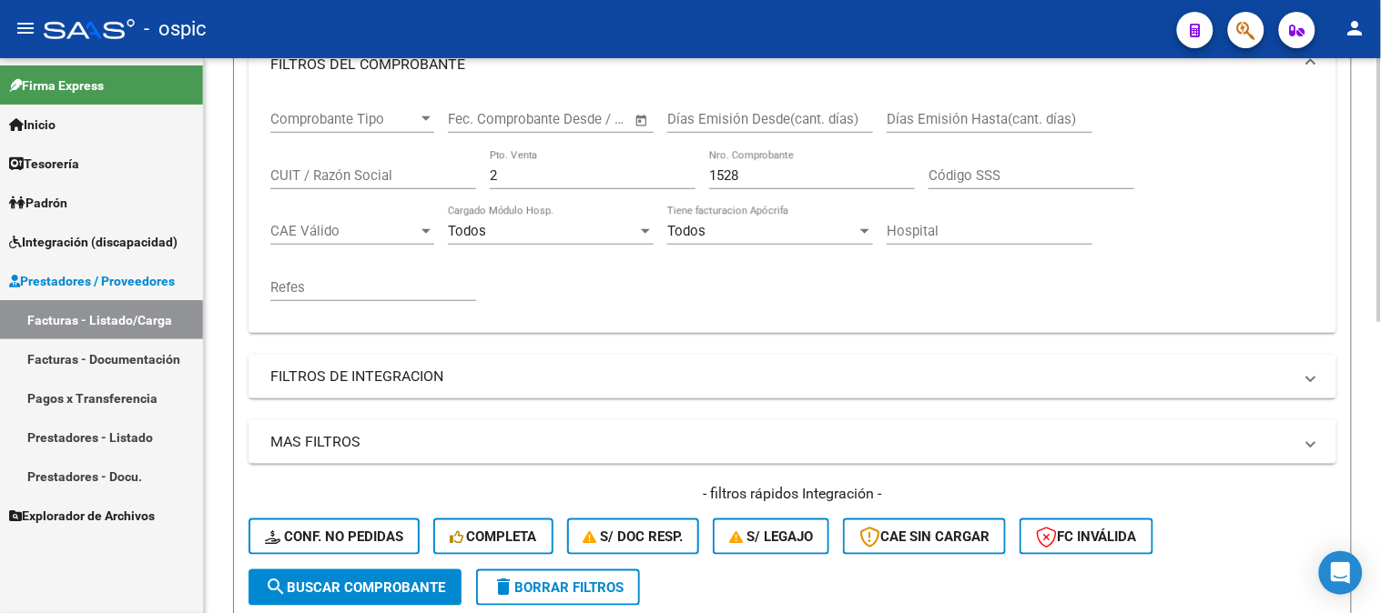
scroll to position [209, 0]
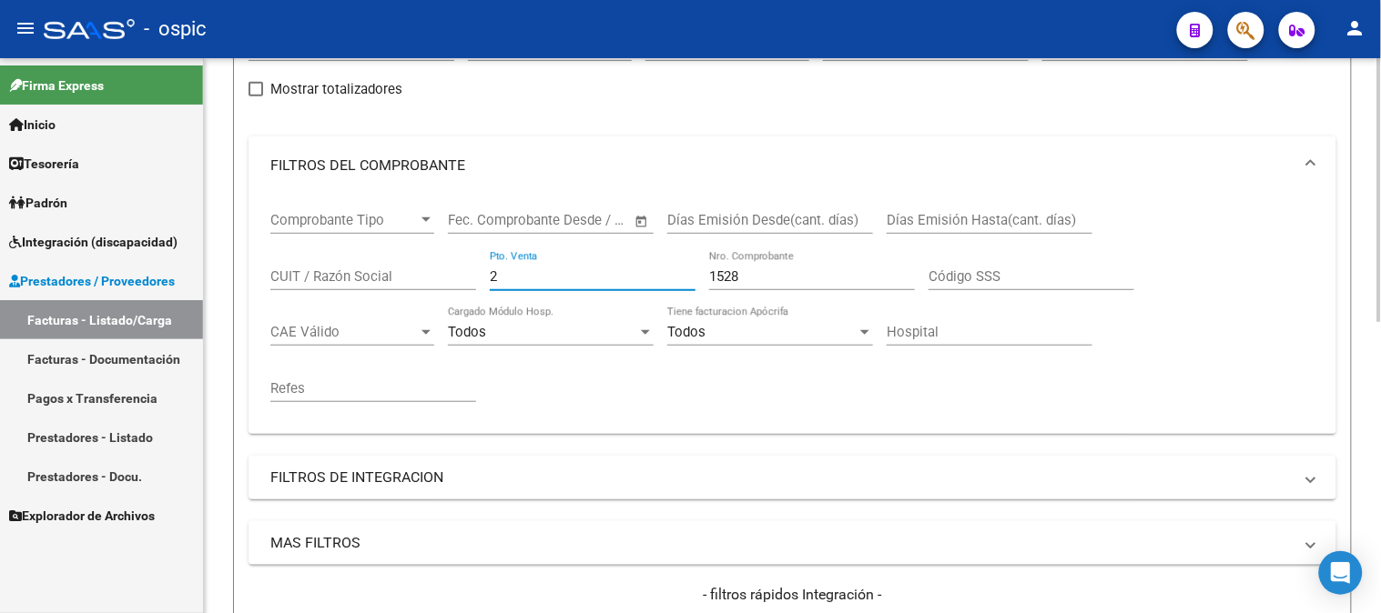
drag, startPoint x: 552, startPoint y: 274, endPoint x: 310, endPoint y: 276, distance: 241.2
click at [310, 274] on div "Comprobante Tipo Comprobante Tipo Fecha inicio – Fecha fin Fec. Comprobante Des…" at bounding box center [792, 307] width 1044 height 225
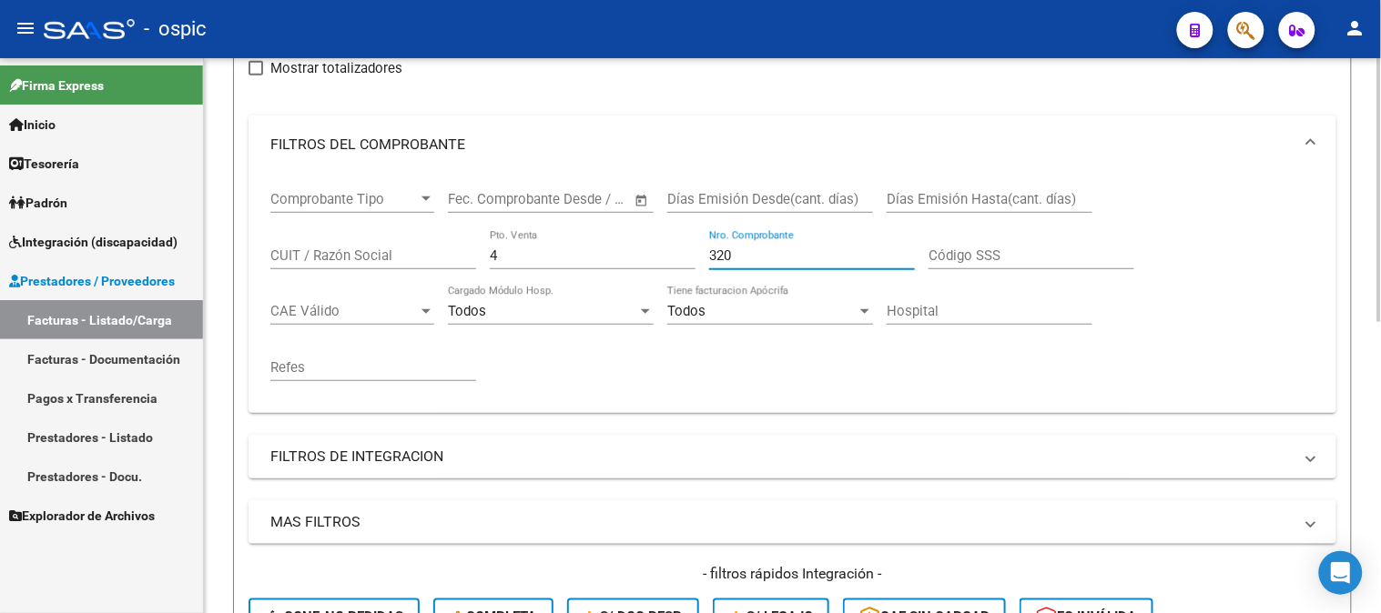
scroll to position [512, 0]
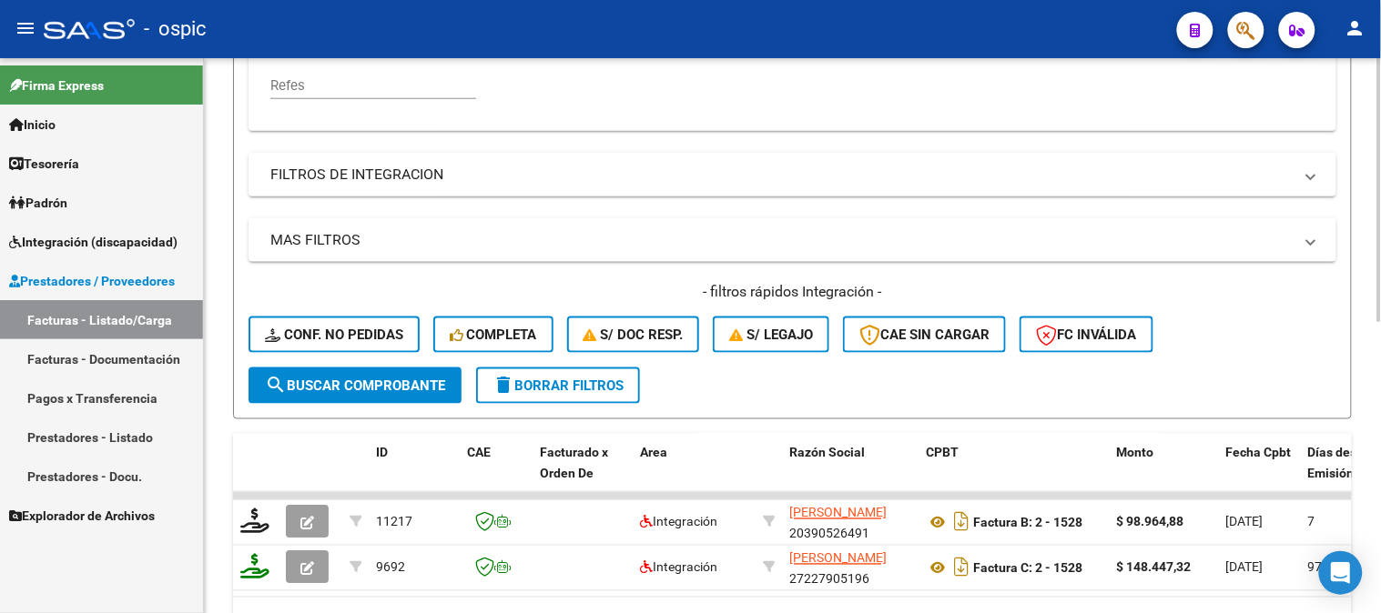
click at [361, 385] on span "search Buscar Comprobante" at bounding box center [355, 386] width 180 height 16
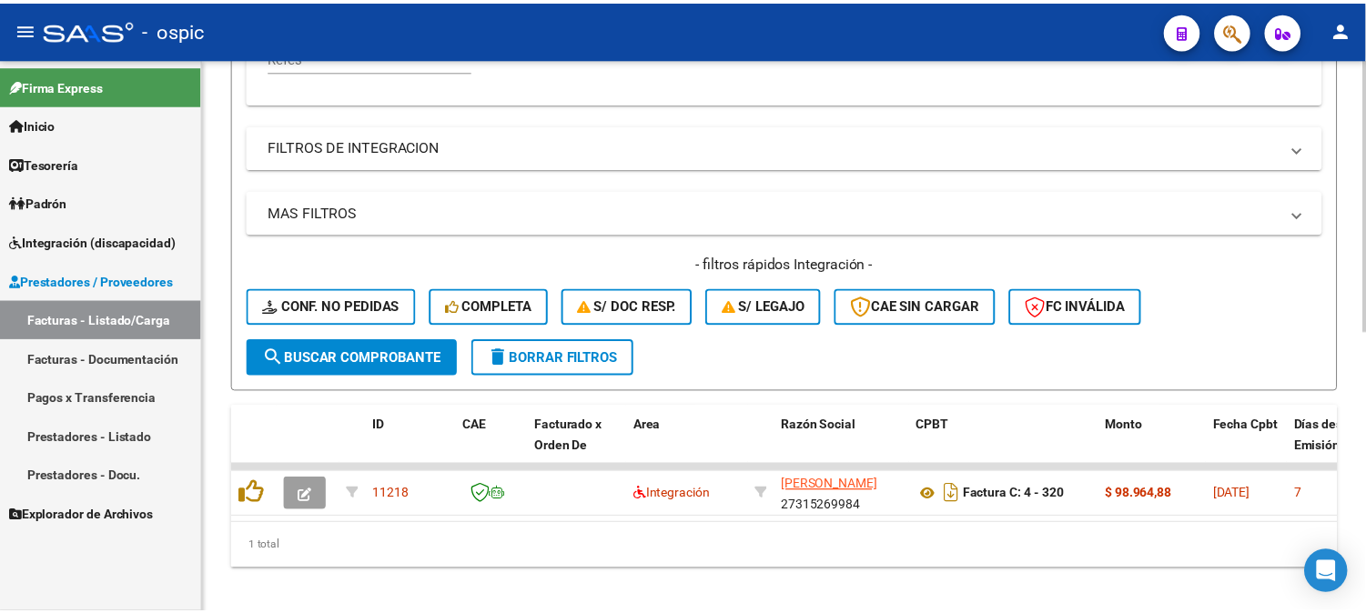
scroll to position [568, 0]
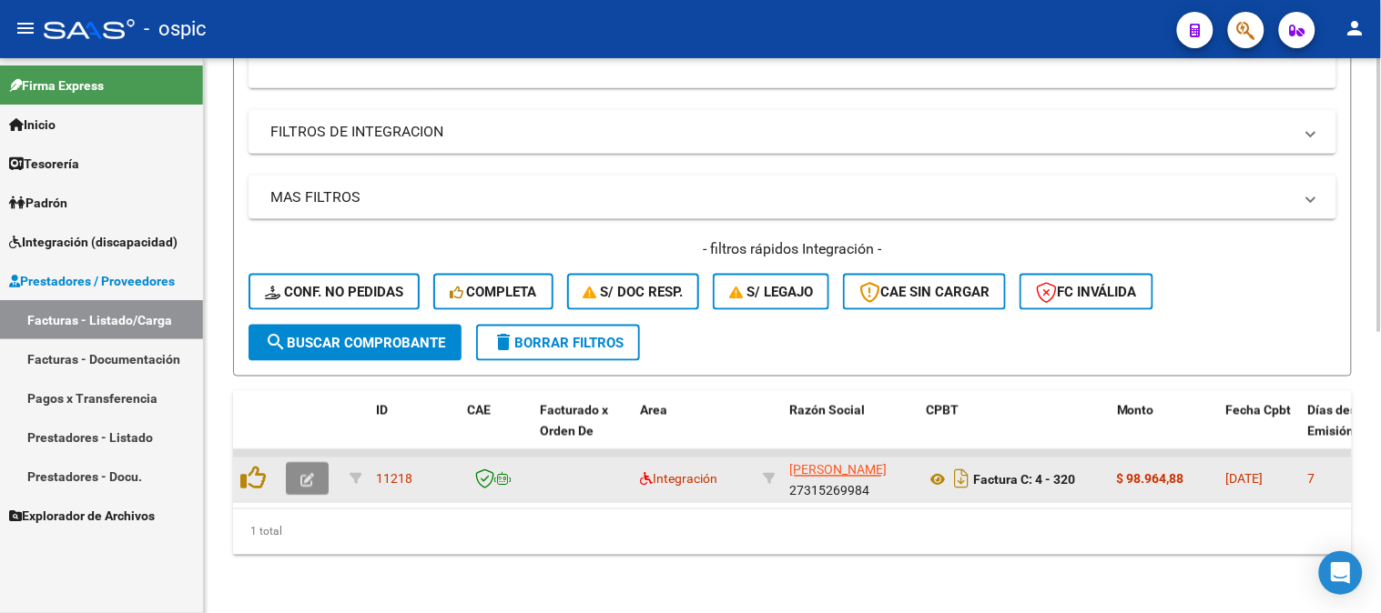
click at [310, 474] on icon "button" at bounding box center [307, 481] width 14 height 14
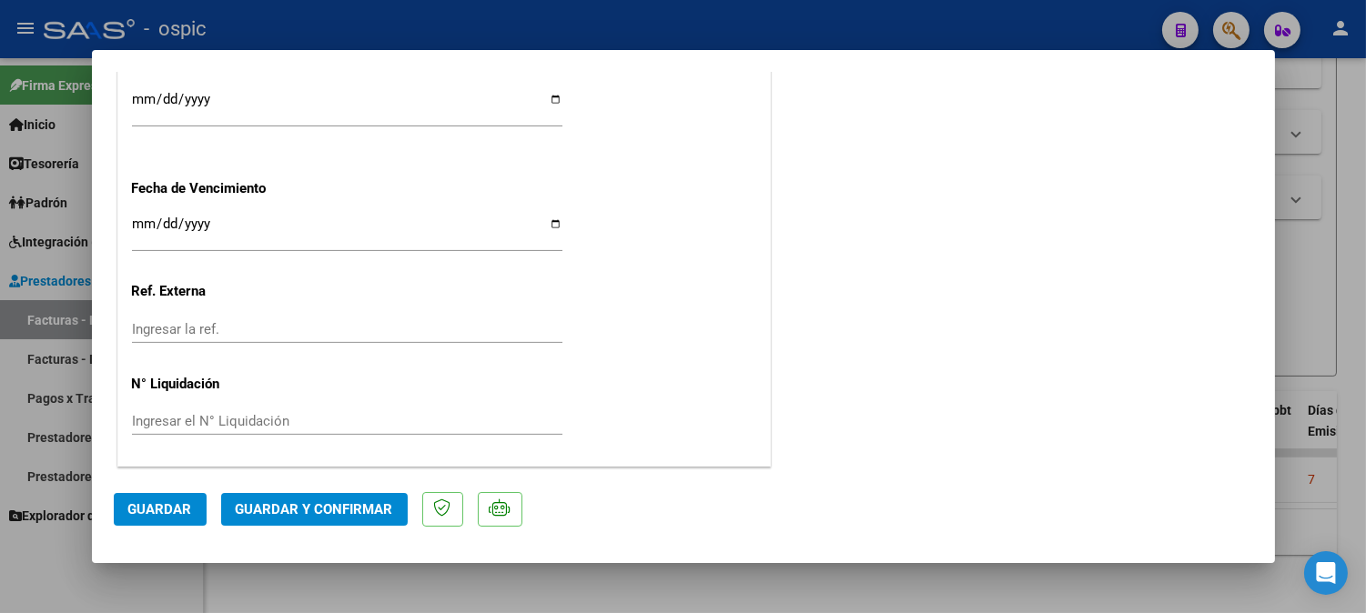
scroll to position [0, 0]
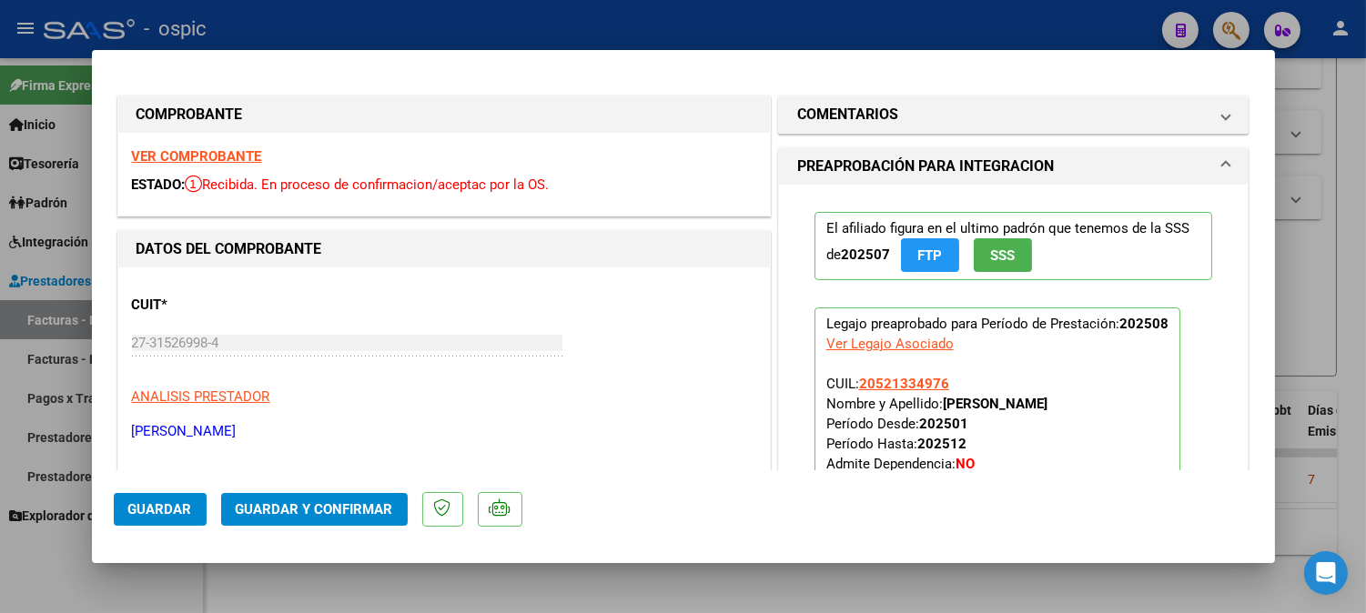
click at [951, 96] on mat-expansion-panel "COMENTARIOS Comentarios De la Obra Social: Comentarios de la Obra Social (no vi…" at bounding box center [1013, 115] width 471 height 38
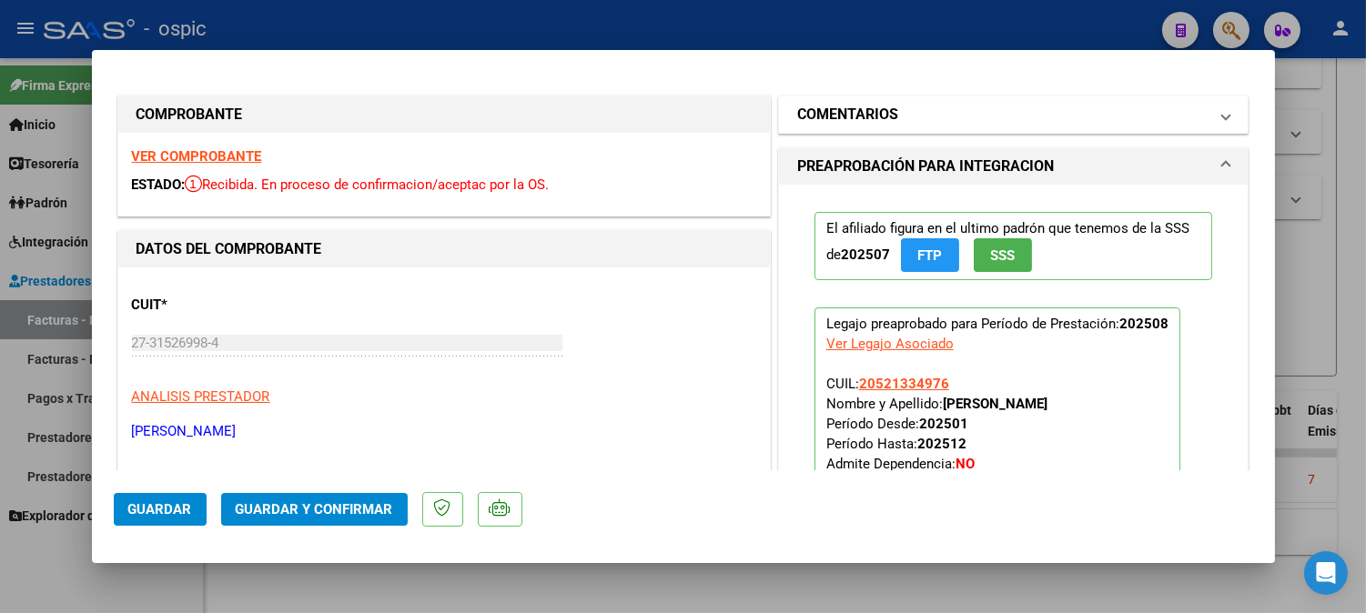
click at [947, 120] on mat-panel-title "COMENTARIOS" at bounding box center [1002, 115] width 411 height 22
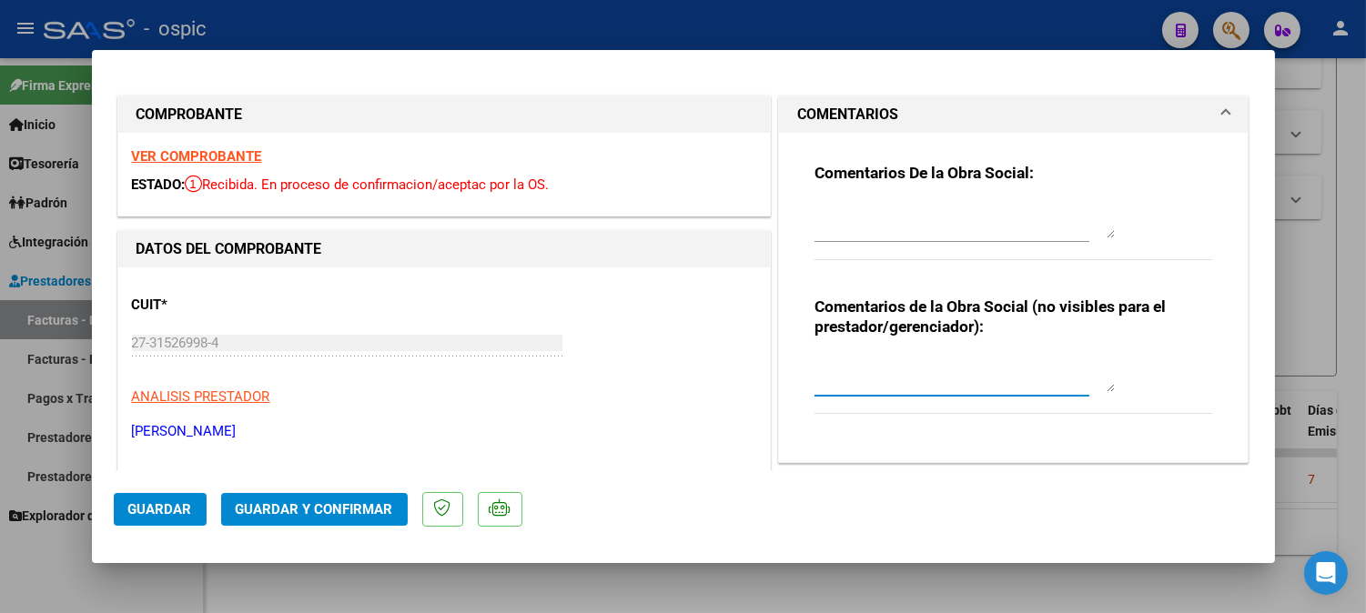
drag, startPoint x: 922, startPoint y: 357, endPoint x: 1380, endPoint y: 348, distance: 457.9
click at [935, 358] on textarea at bounding box center [965, 374] width 300 height 36
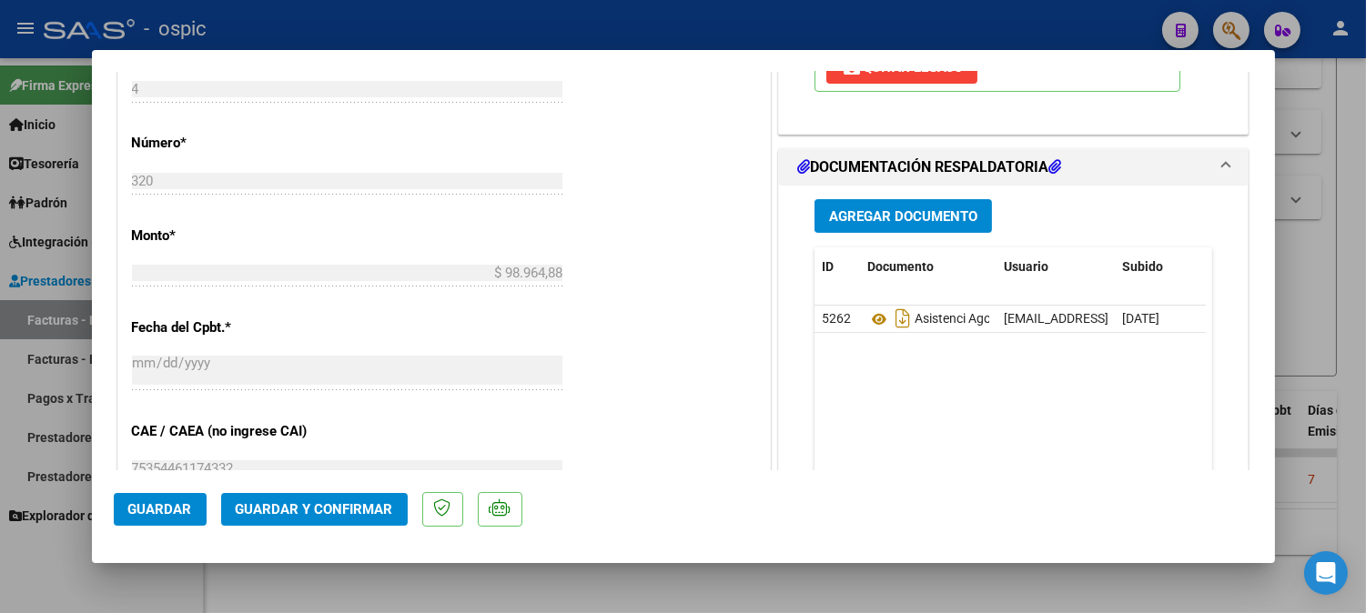
scroll to position [793, 0]
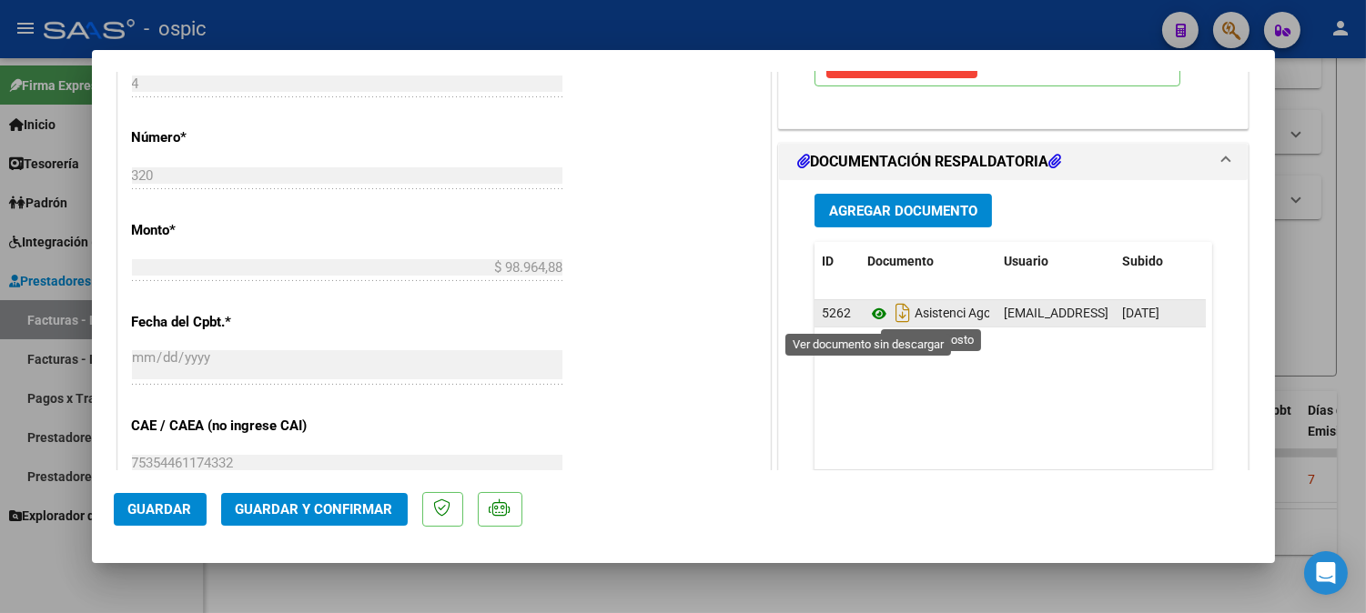
click at [870, 309] on icon at bounding box center [879, 314] width 24 height 22
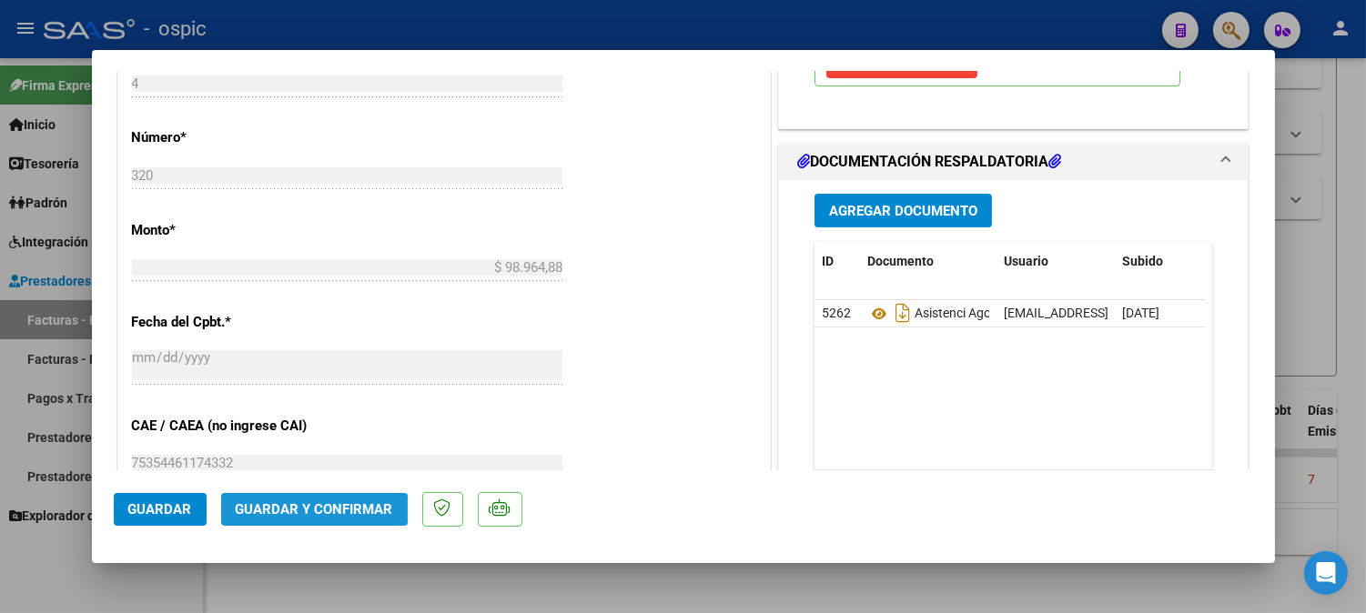
click at [356, 508] on span "Guardar y Confirmar" at bounding box center [314, 509] width 157 height 16
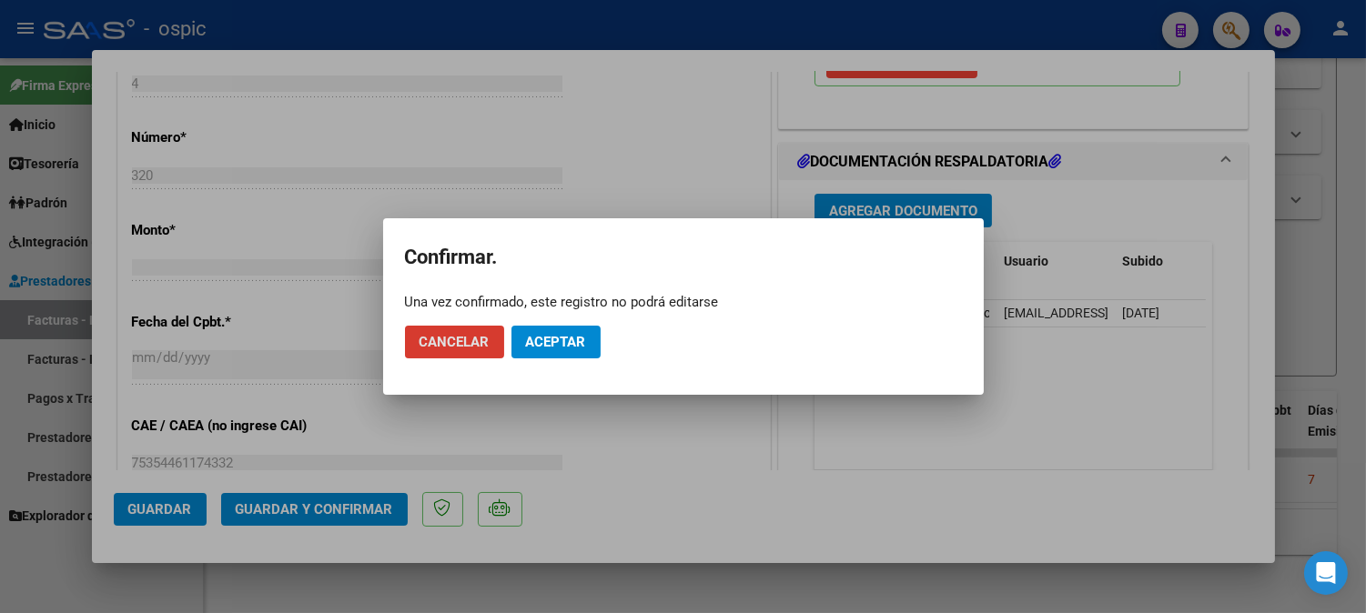
click at [548, 338] on span "Aceptar" at bounding box center [556, 342] width 60 height 16
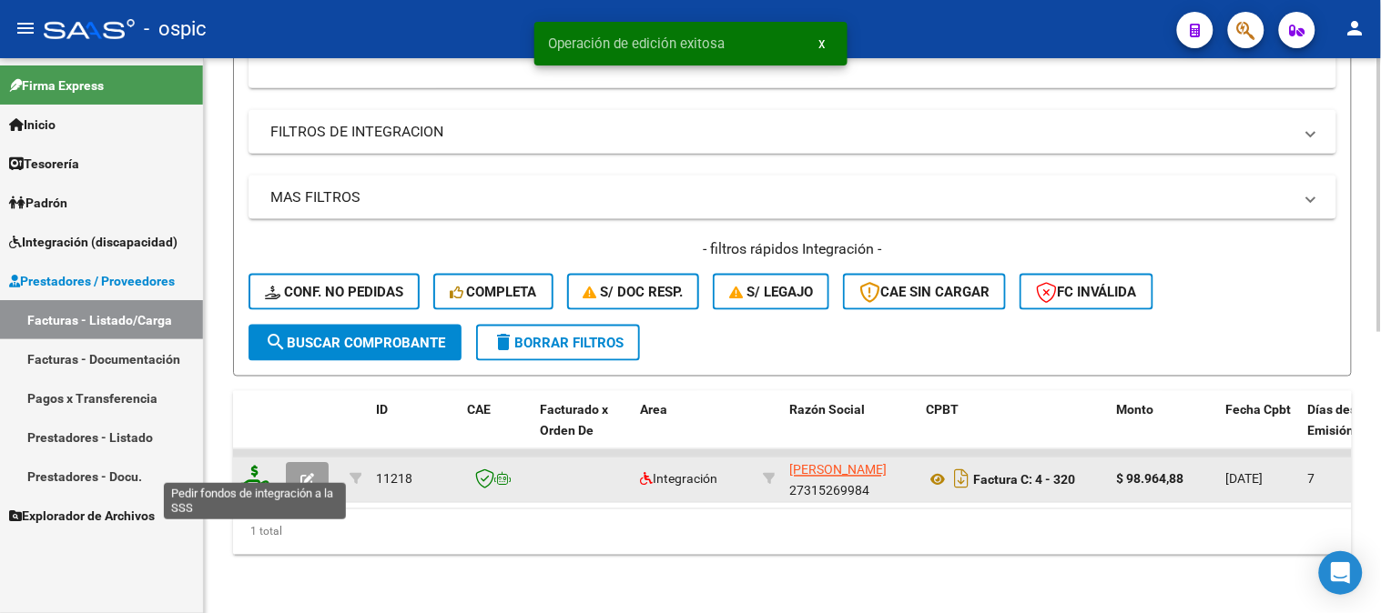
click at [257, 466] on icon at bounding box center [254, 478] width 29 height 25
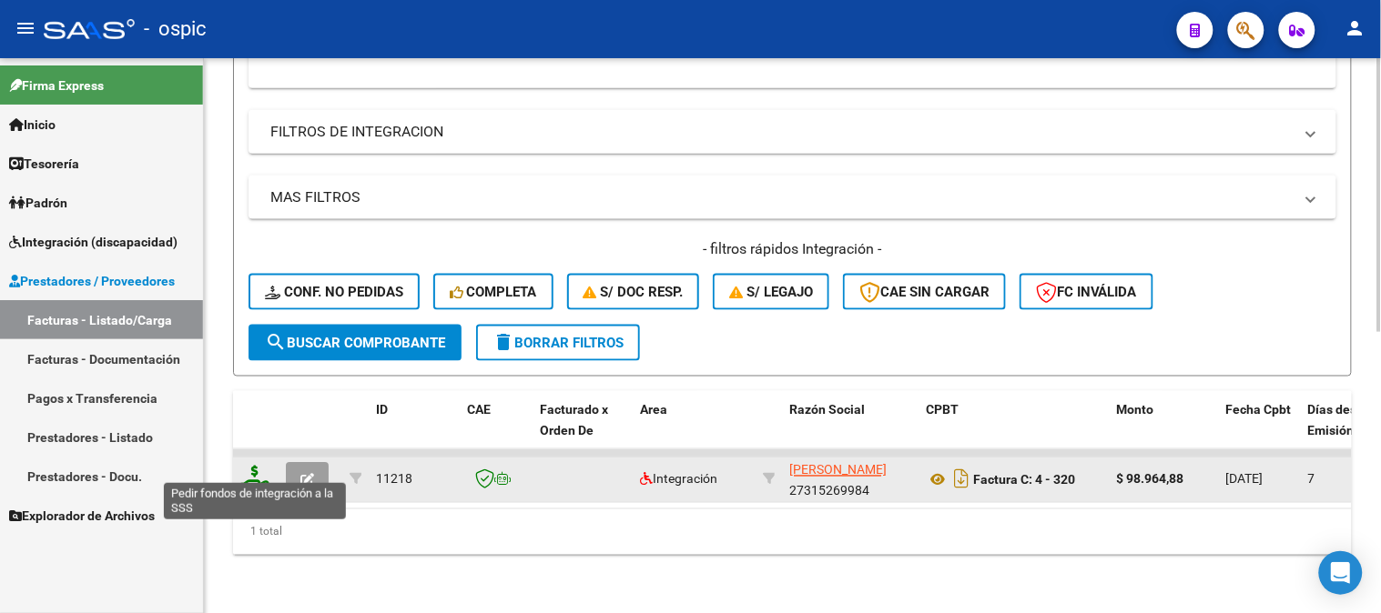
click at [255, 466] on icon at bounding box center [254, 478] width 29 height 25
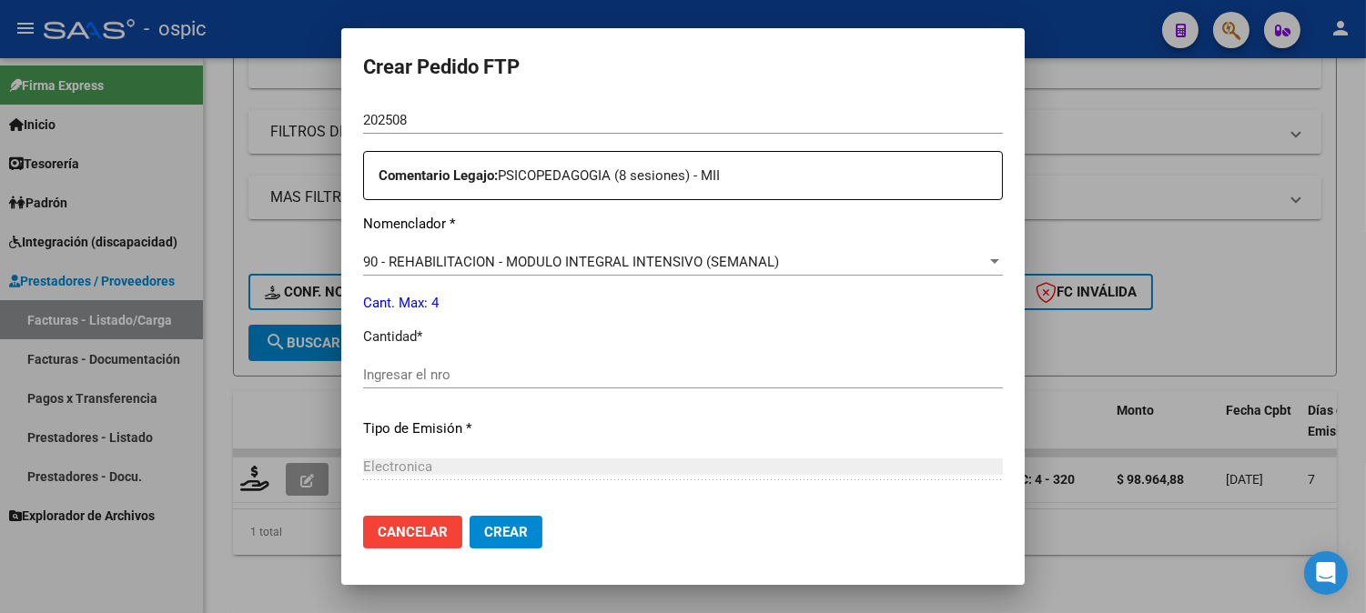
scroll to position [625, 0]
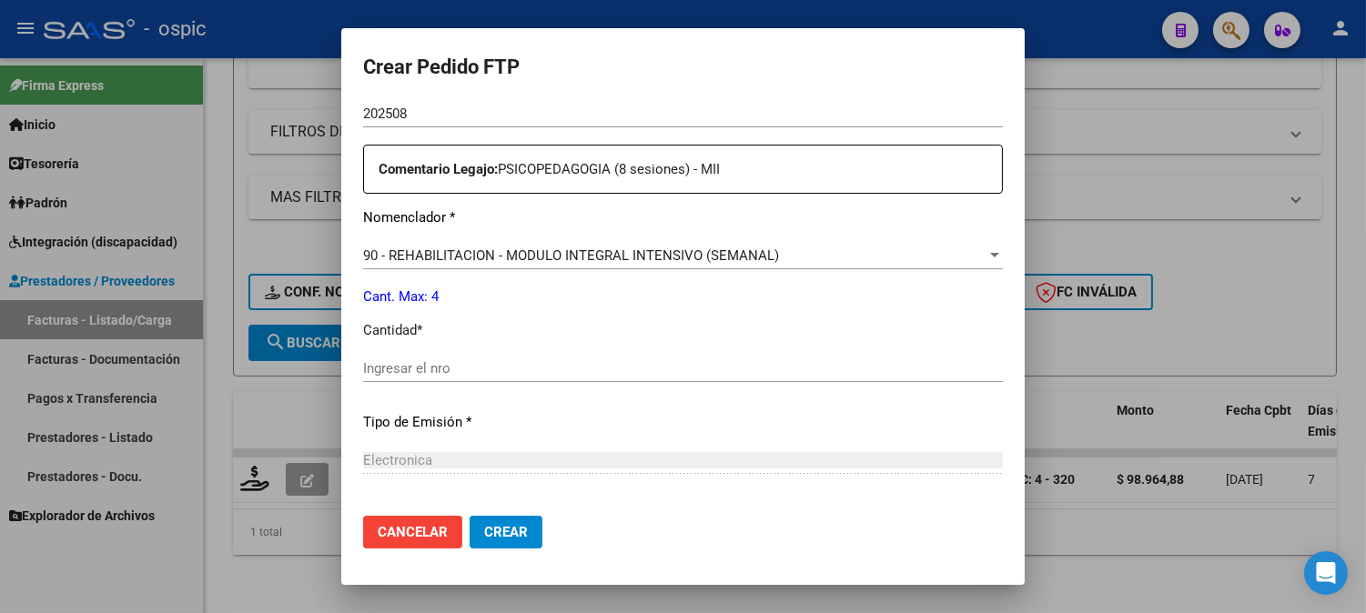
click at [729, 361] on input "Ingresar el nro" at bounding box center [683, 368] width 640 height 16
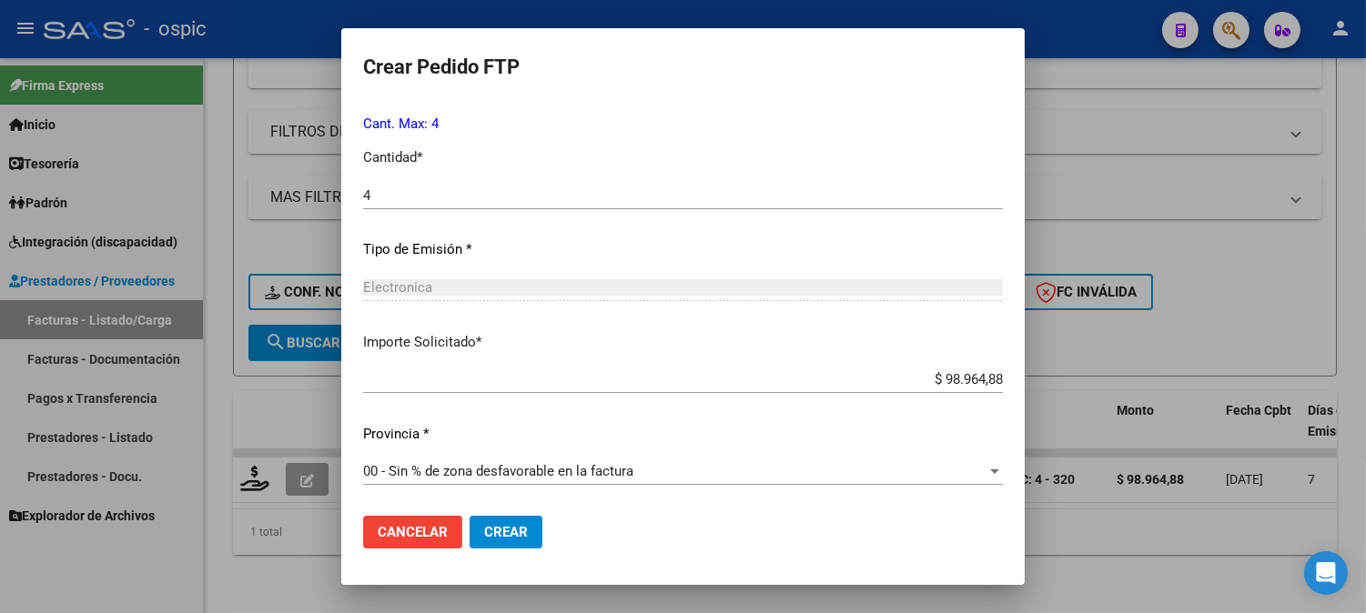
drag, startPoint x: 480, startPoint y: 521, endPoint x: 707, endPoint y: 521, distance: 227.5
click at [496, 521] on button "Crear" at bounding box center [506, 532] width 73 height 33
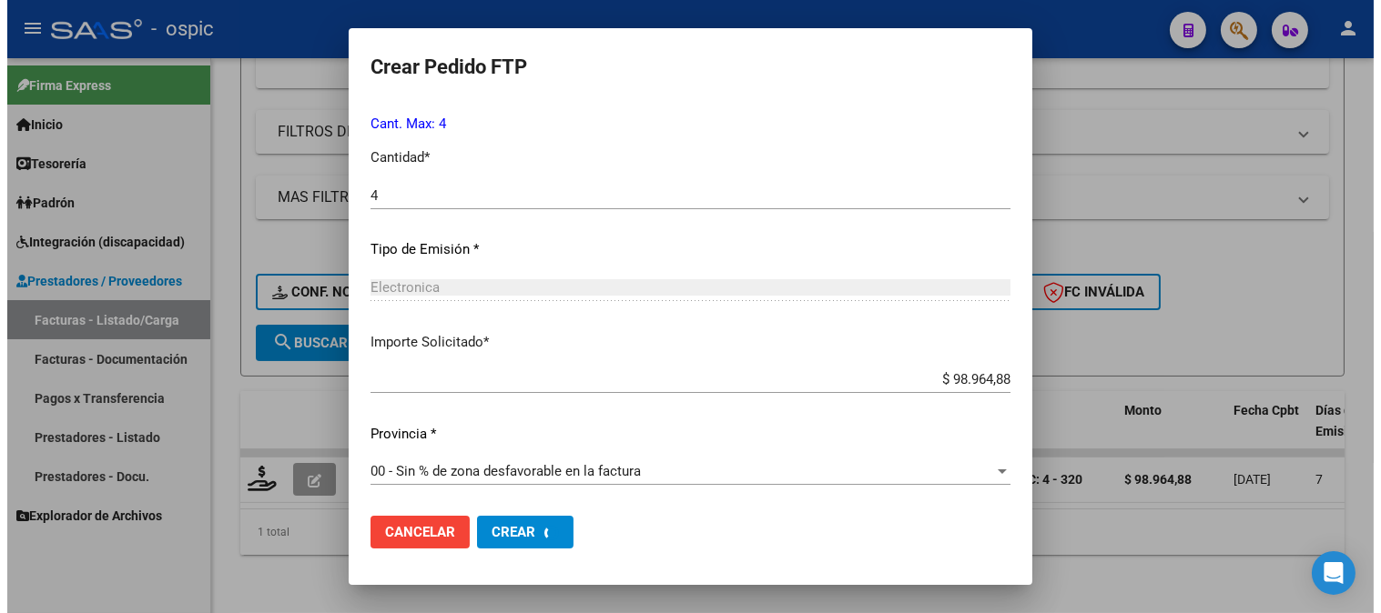
scroll to position [0, 0]
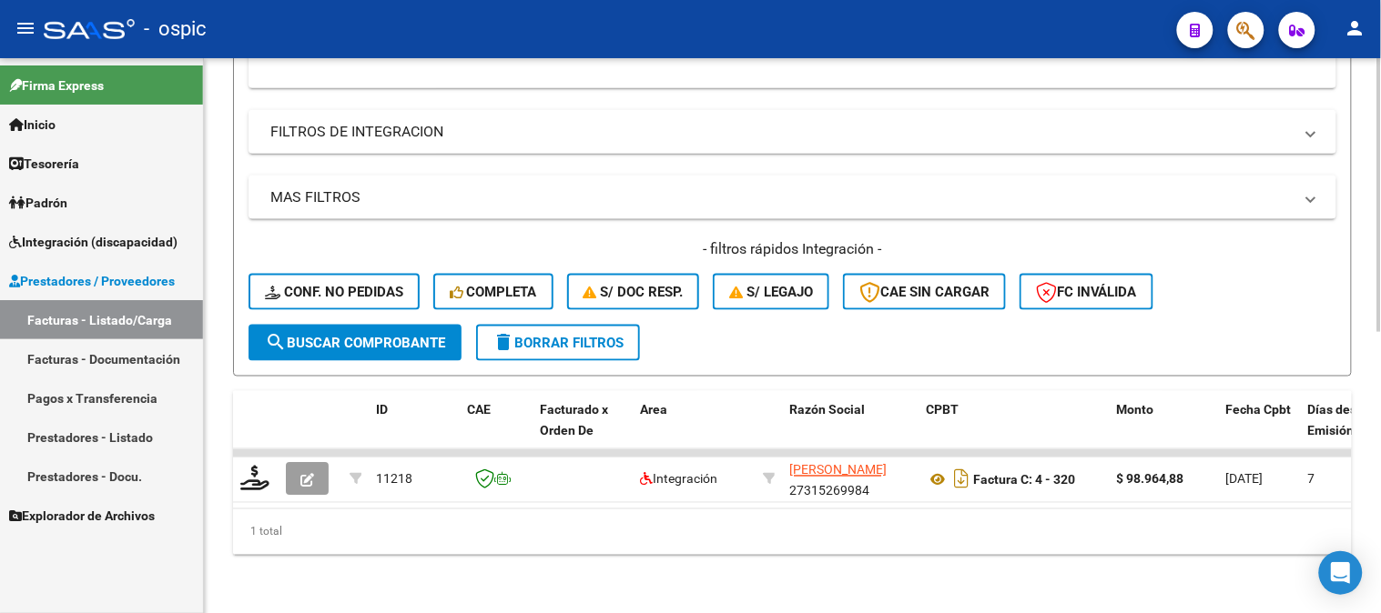
click at [577, 335] on span "delete Borrar Filtros" at bounding box center [557, 343] width 131 height 16
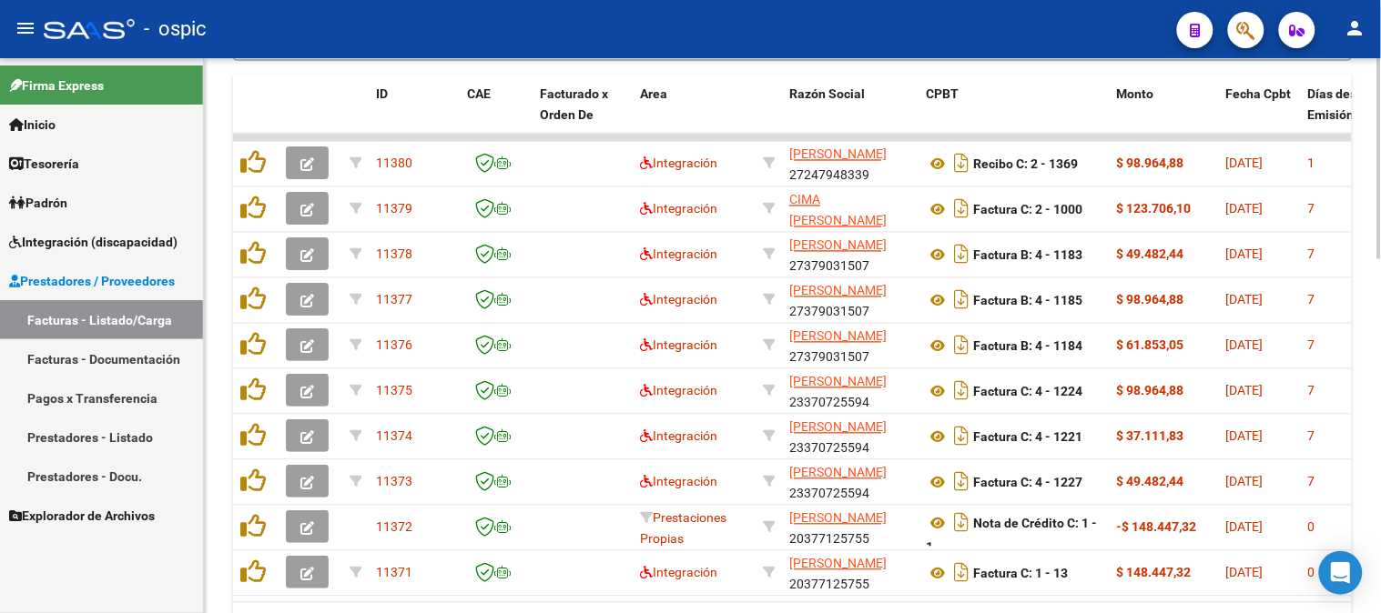
scroll to position [972, 0]
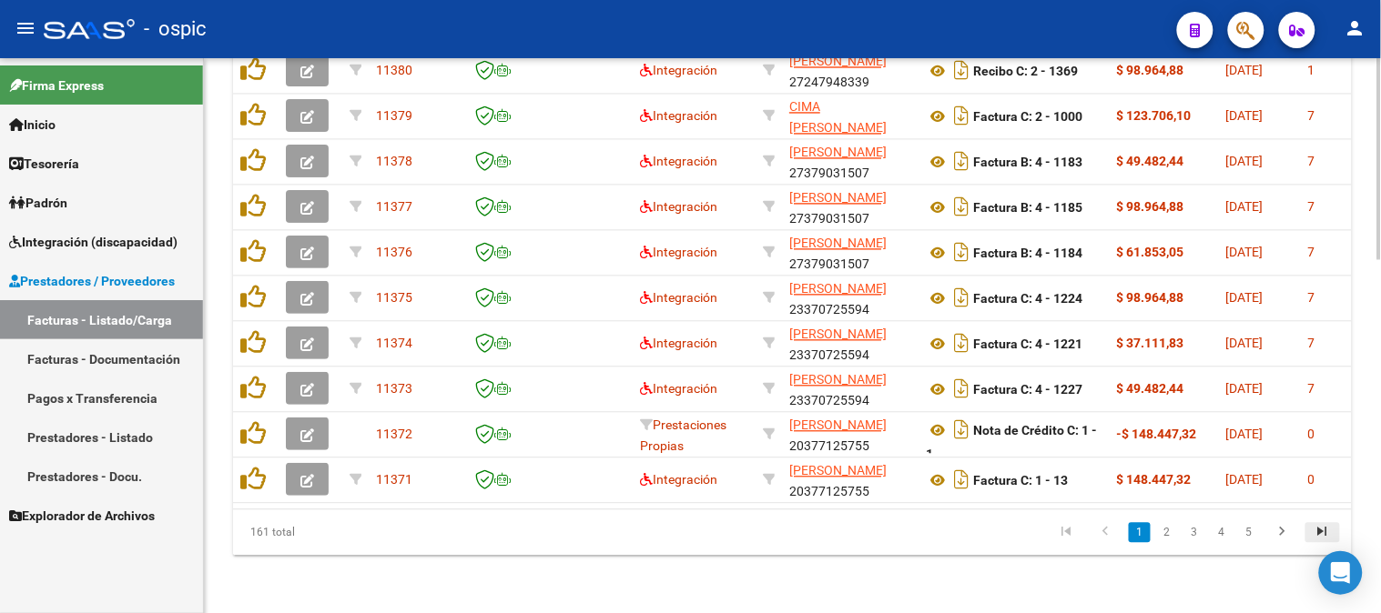
click at [1331, 540] on icon "go to last page" at bounding box center [1323, 534] width 24 height 22
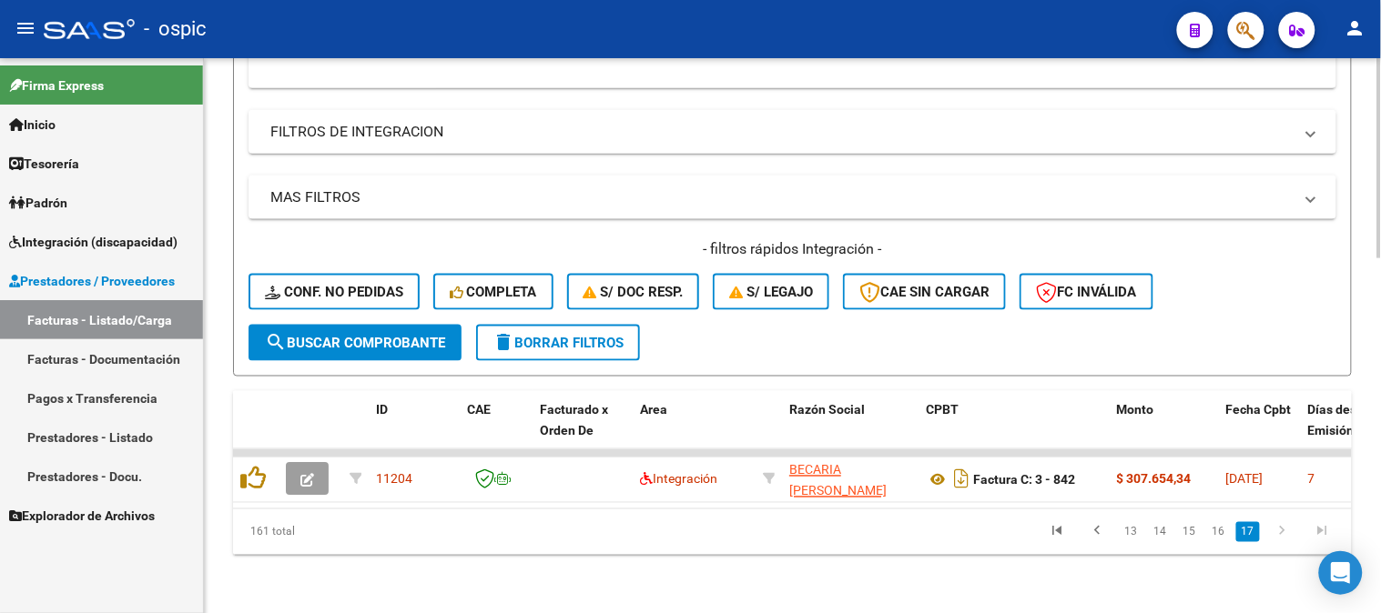
scroll to position [569, 0]
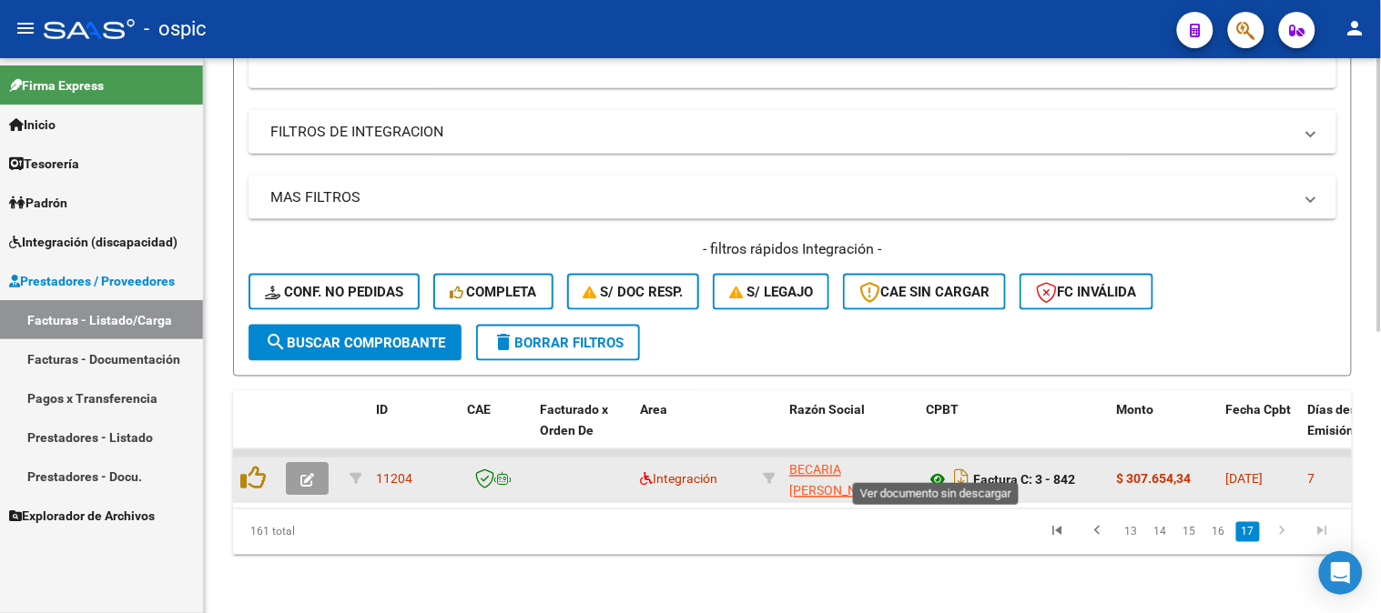
click at [943, 470] on icon at bounding box center [938, 481] width 24 height 22
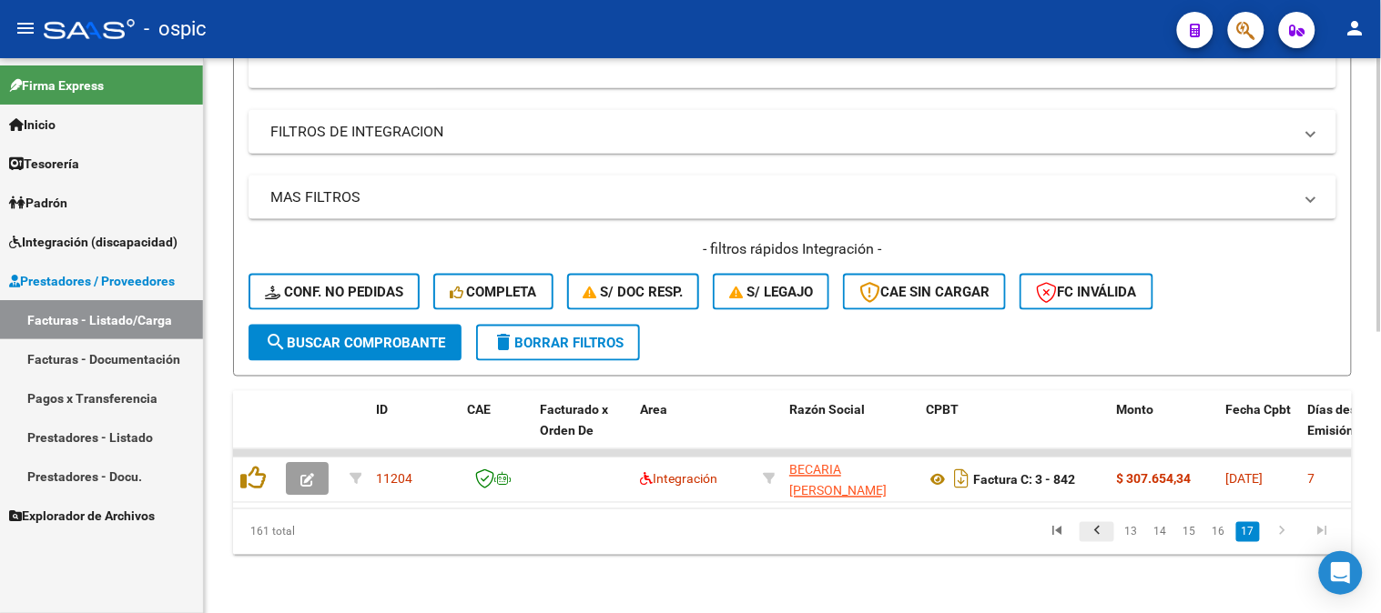
click at [1097, 531] on icon "go to previous page" at bounding box center [1097, 534] width 24 height 22
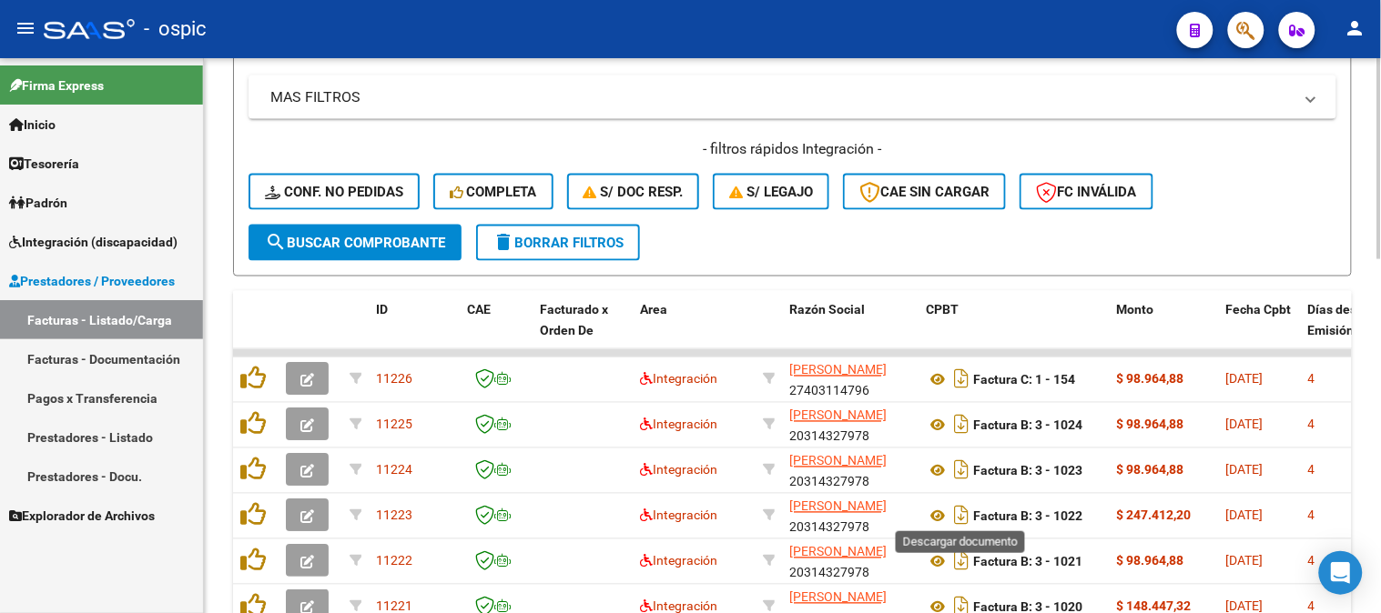
scroll to position [872, 0]
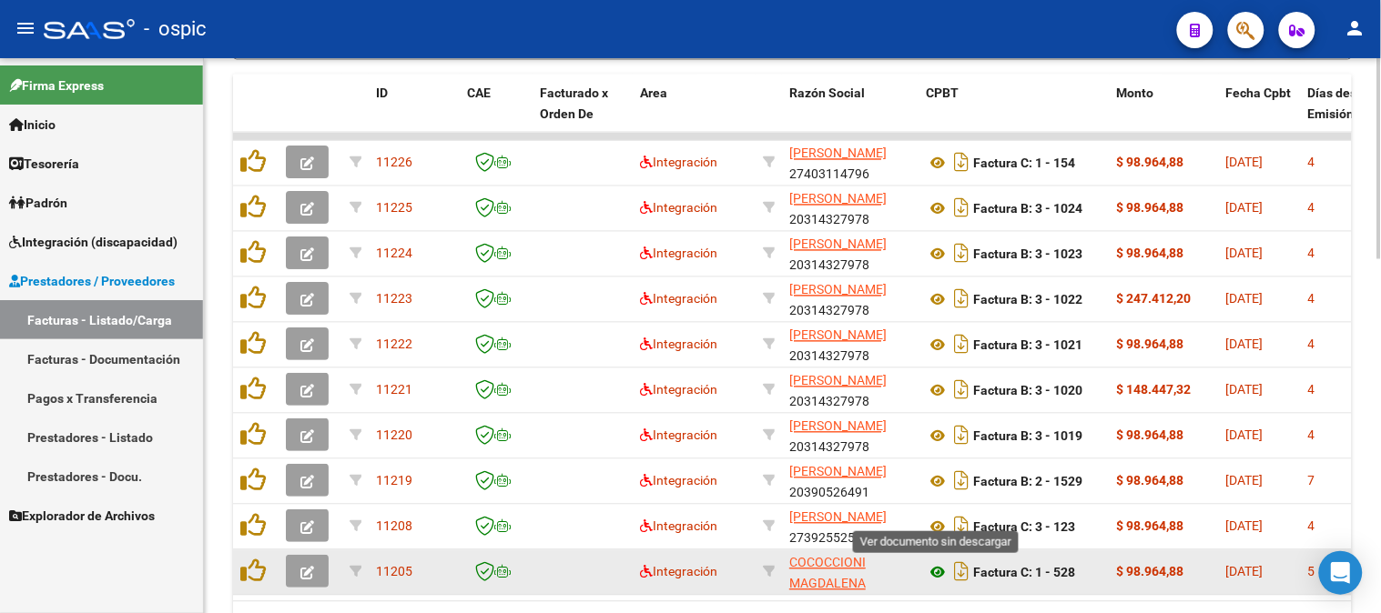
click at [936, 572] on icon at bounding box center [938, 573] width 24 height 22
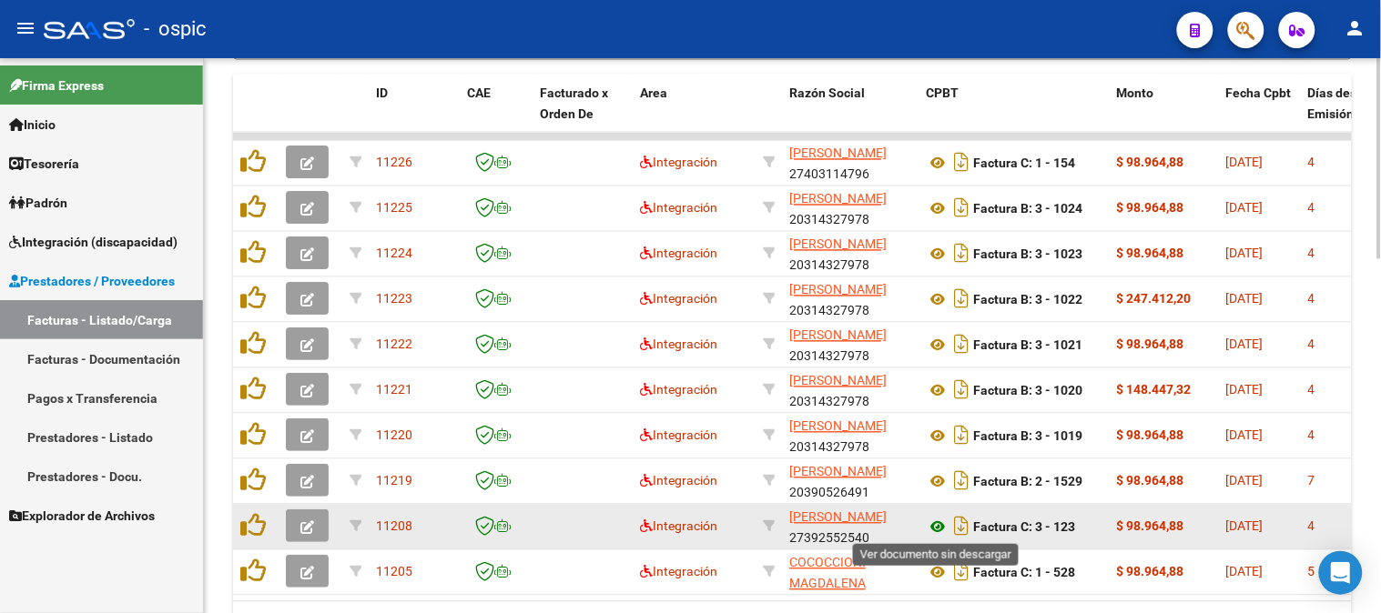
click at [934, 523] on icon at bounding box center [938, 528] width 24 height 22
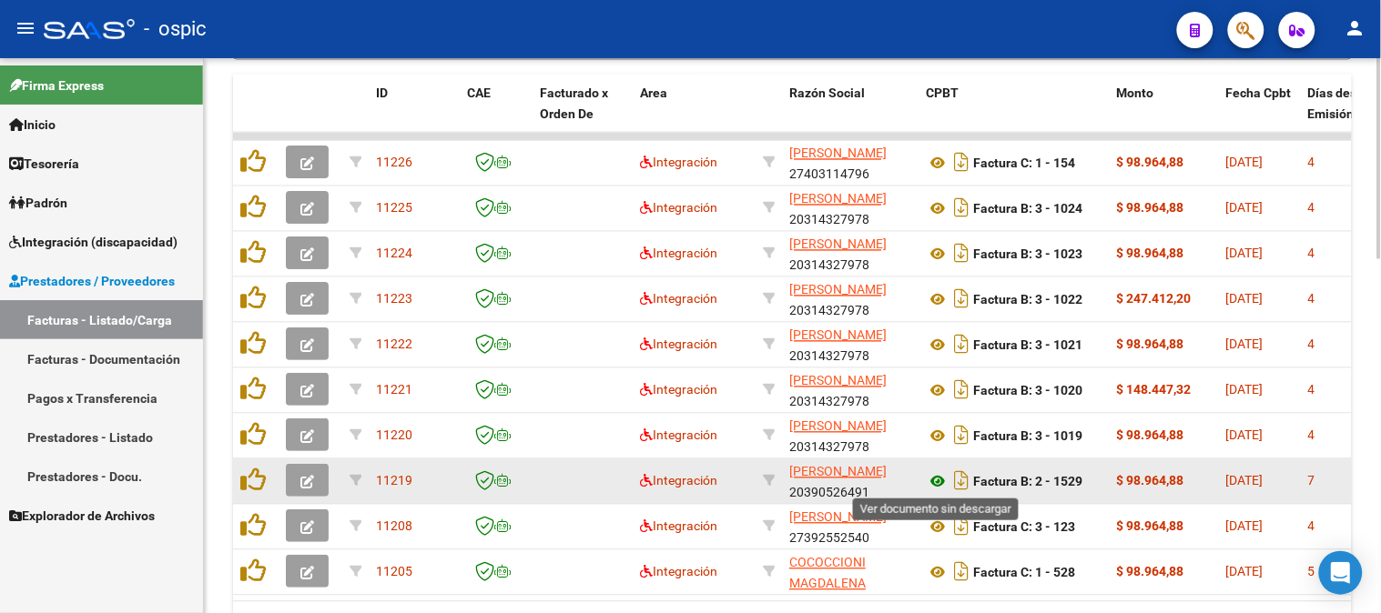
click at [939, 479] on icon at bounding box center [938, 482] width 24 height 22
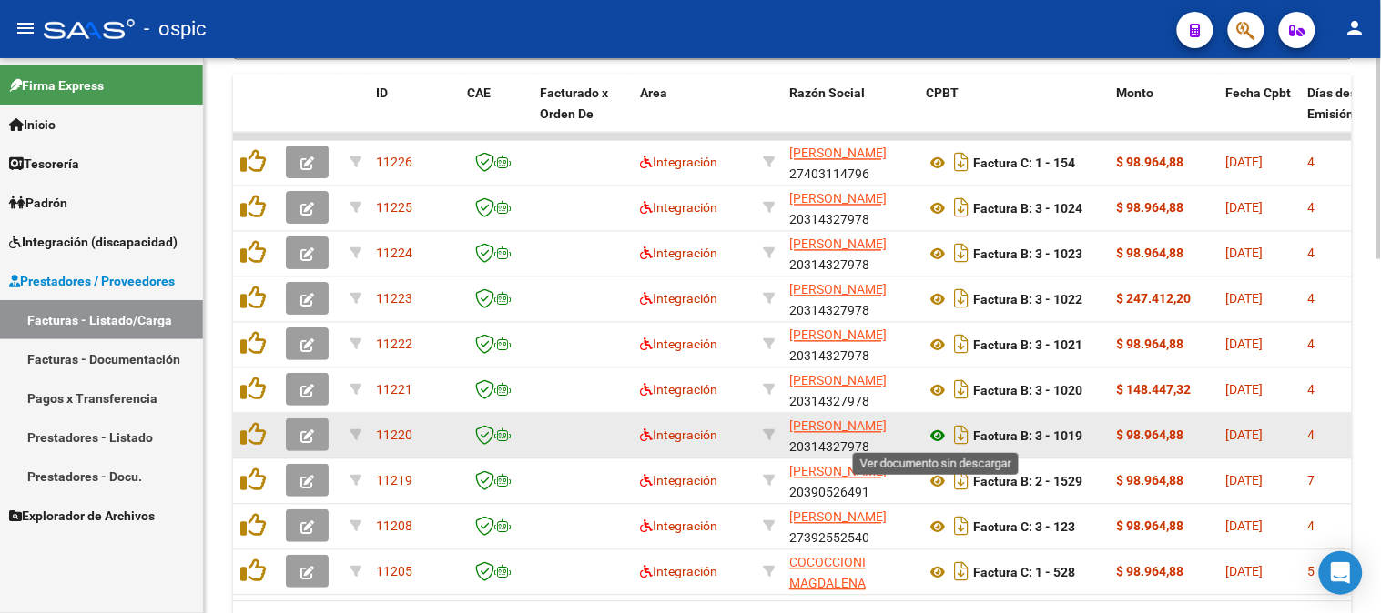
click at [940, 431] on icon at bounding box center [938, 437] width 24 height 22
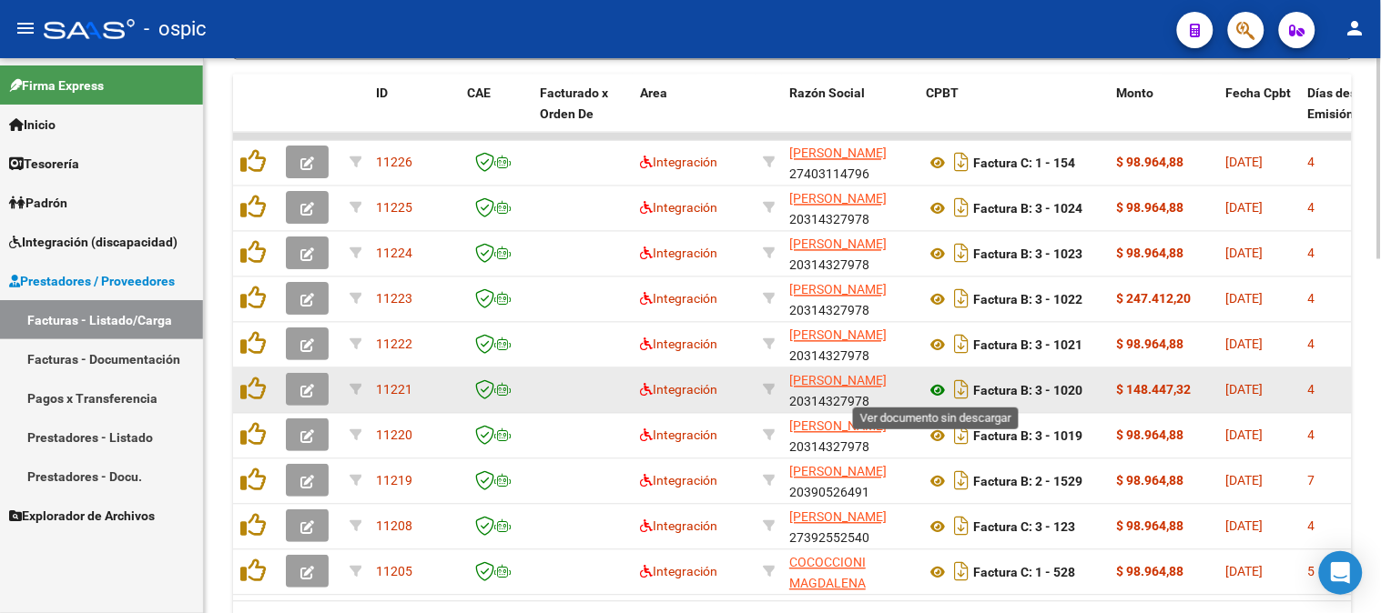
click at [941, 386] on icon at bounding box center [938, 391] width 24 height 22
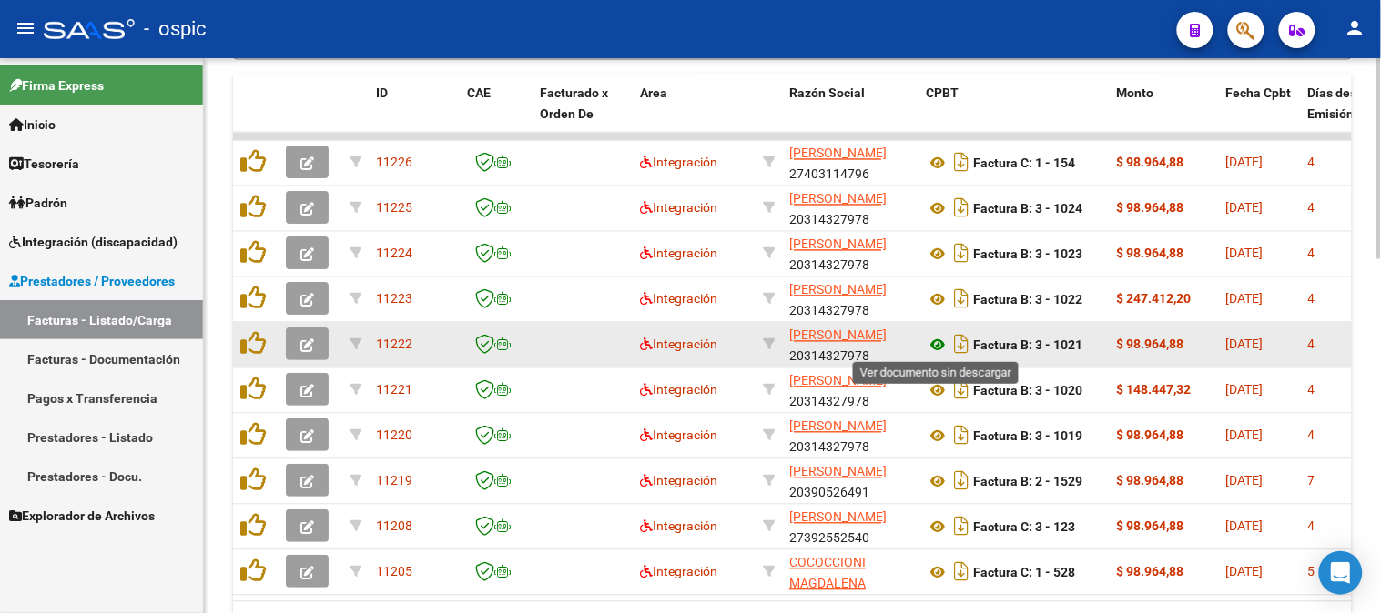
click at [941, 340] on icon at bounding box center [938, 346] width 24 height 22
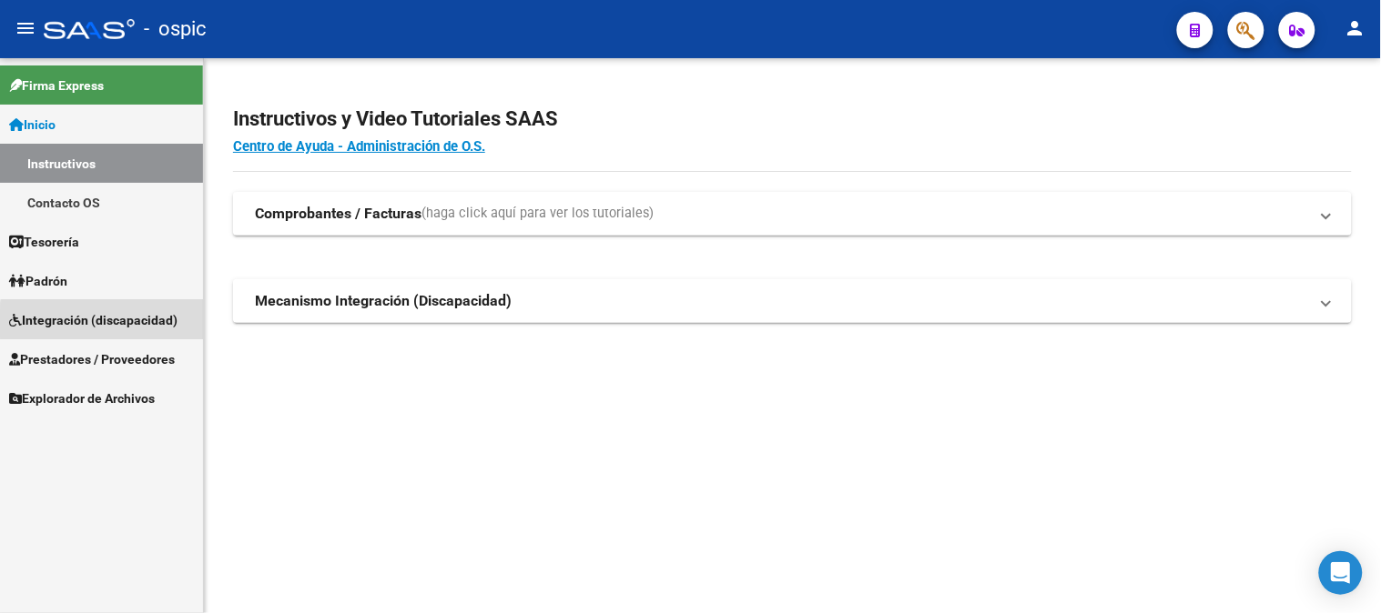
click at [116, 323] on span "Integración (discapacidad)" at bounding box center [93, 320] width 168 height 20
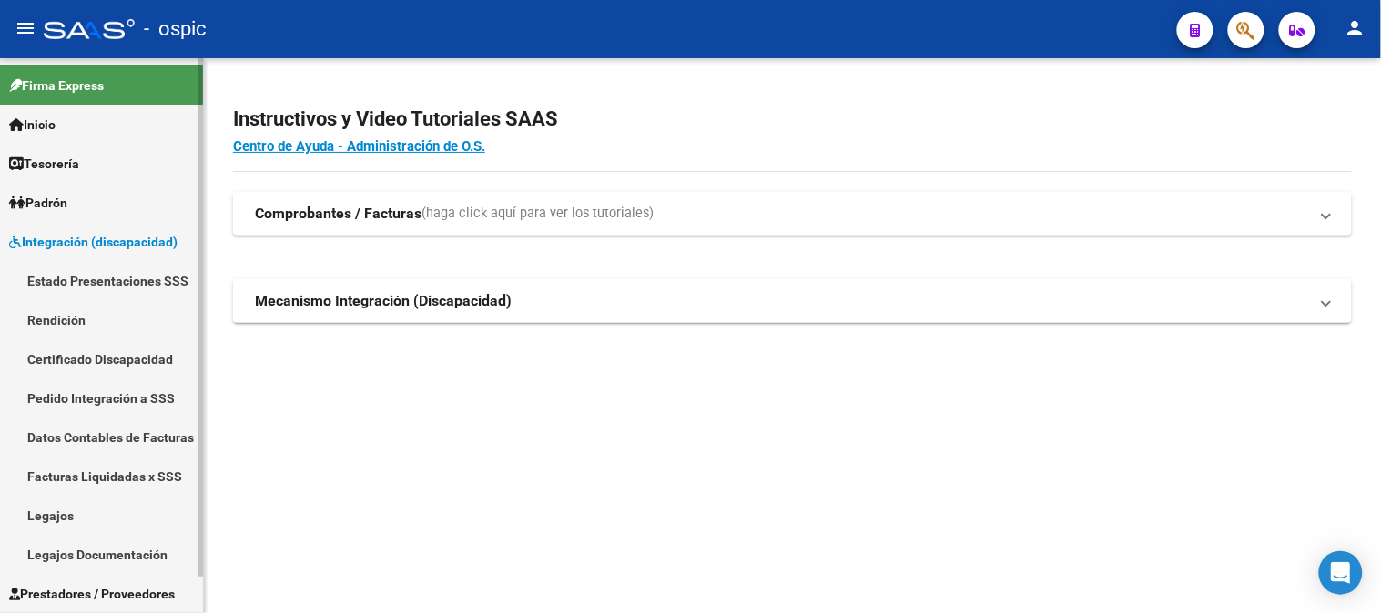
click at [131, 399] on link "Pedido Integración a SSS" at bounding box center [101, 398] width 203 height 39
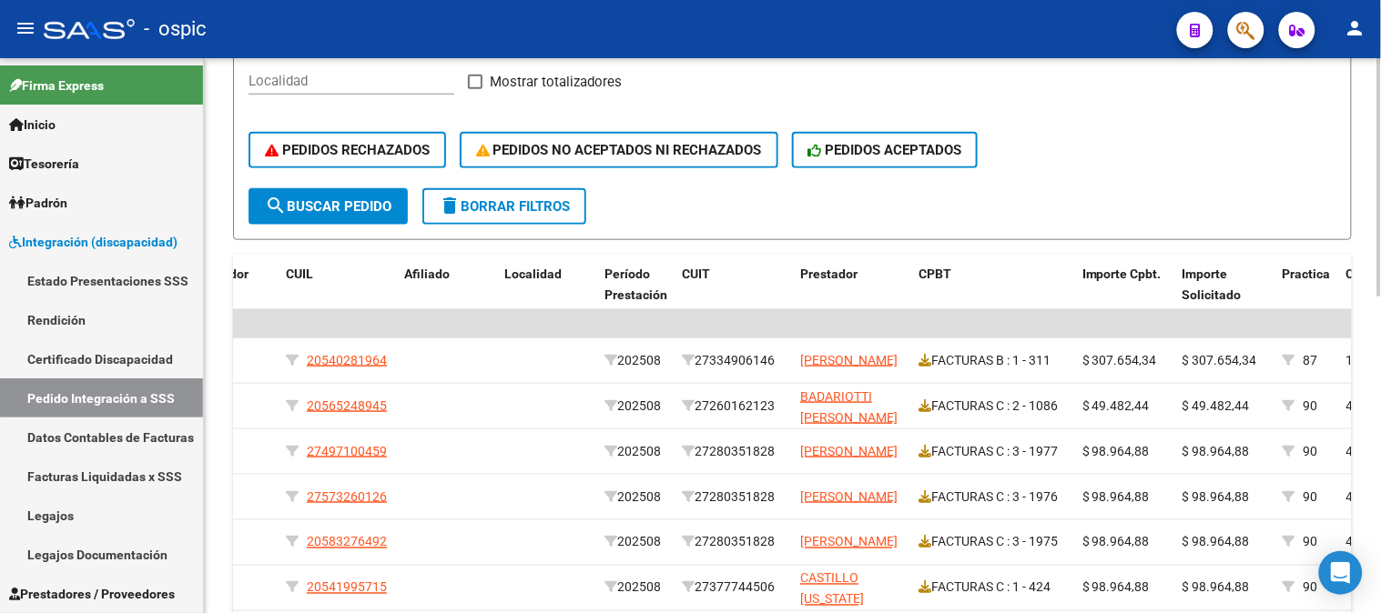
scroll to position [303, 0]
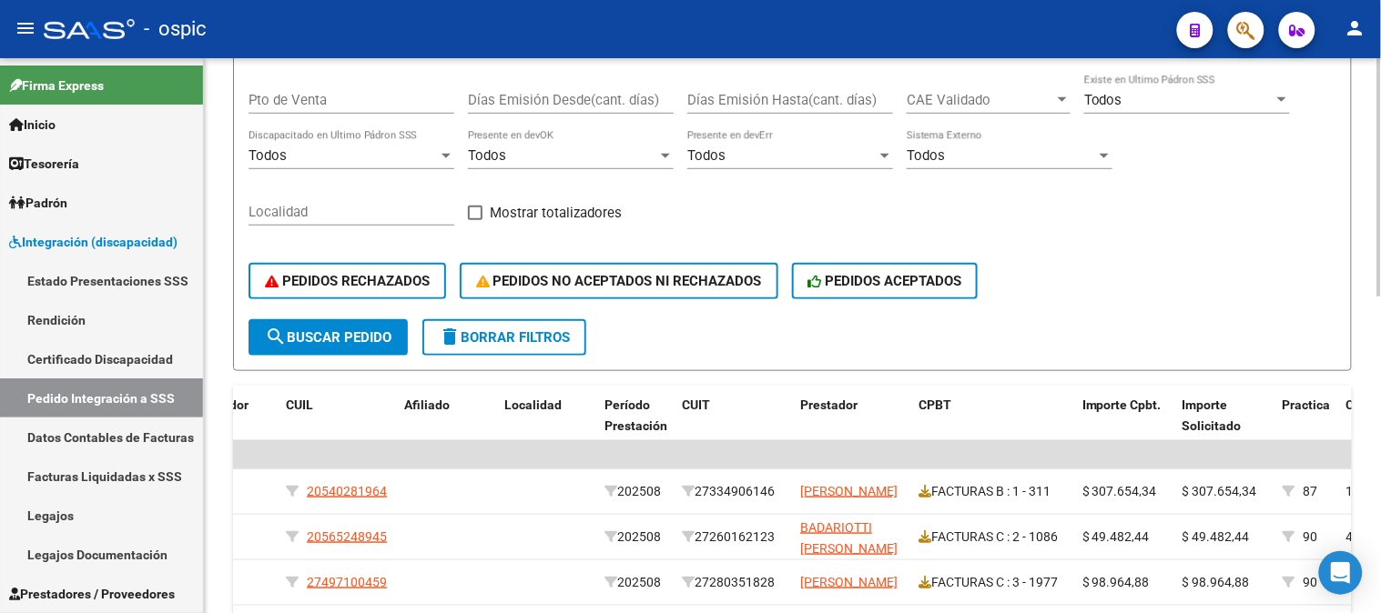
click at [529, 329] on span "delete Borrar Filtros" at bounding box center [504, 337] width 131 height 16
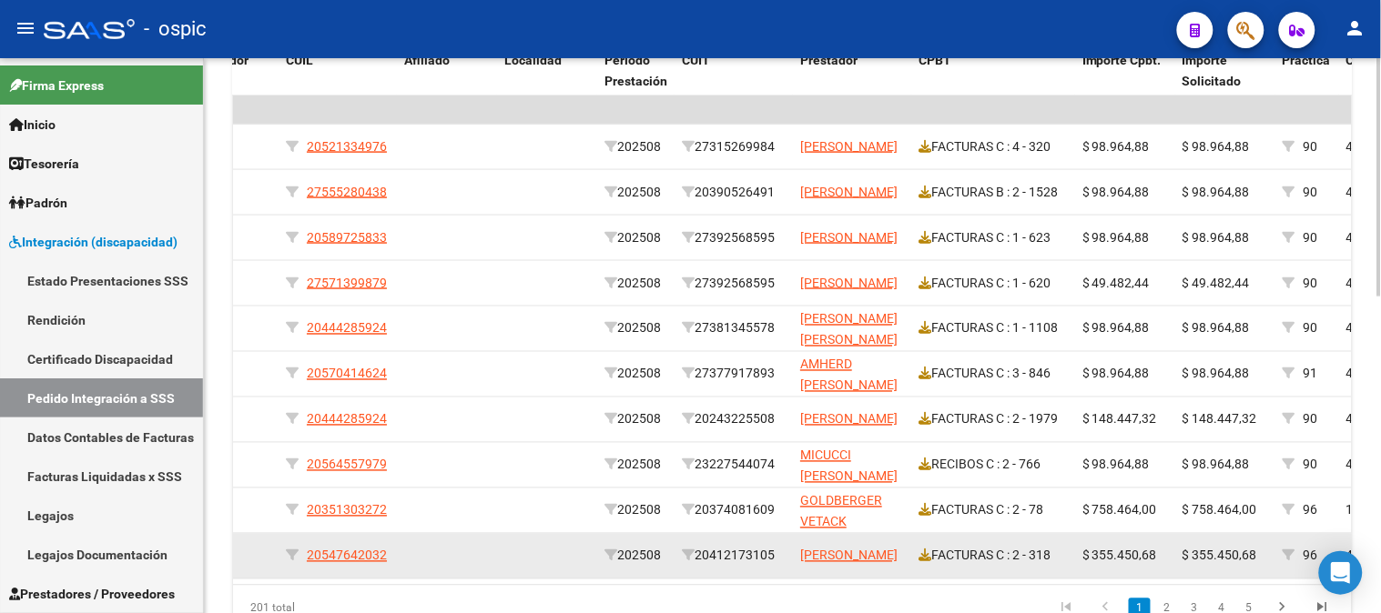
scroll to position [606, 0]
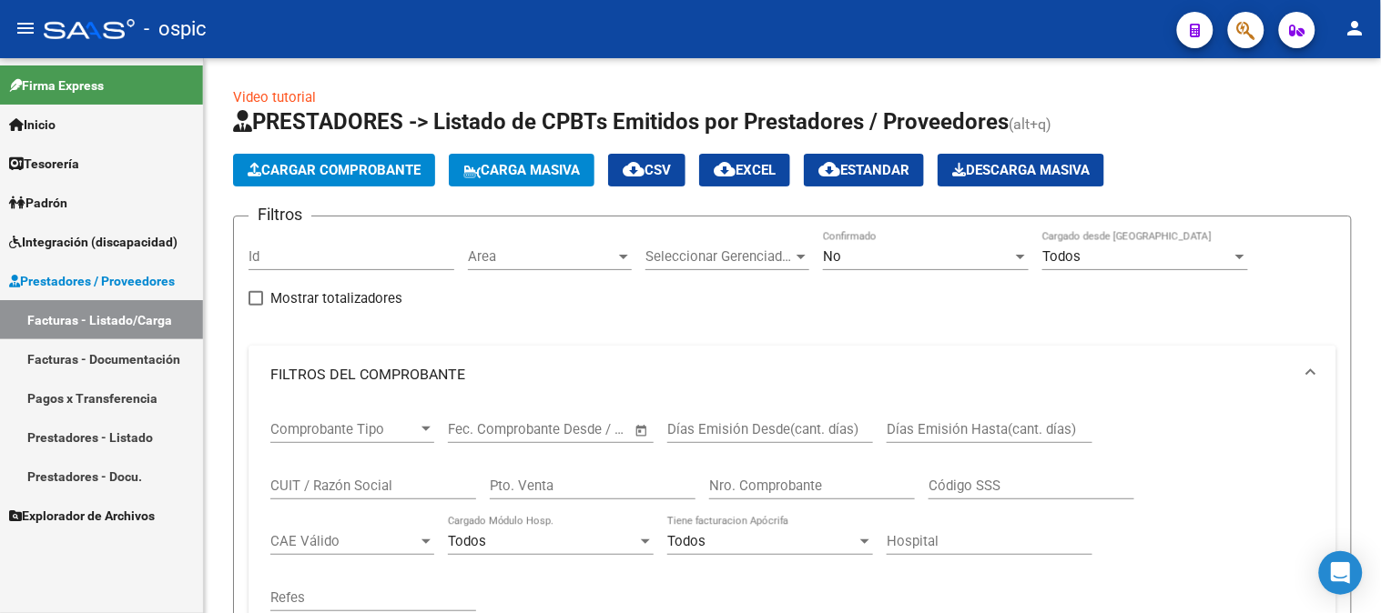
scroll to position [872, 0]
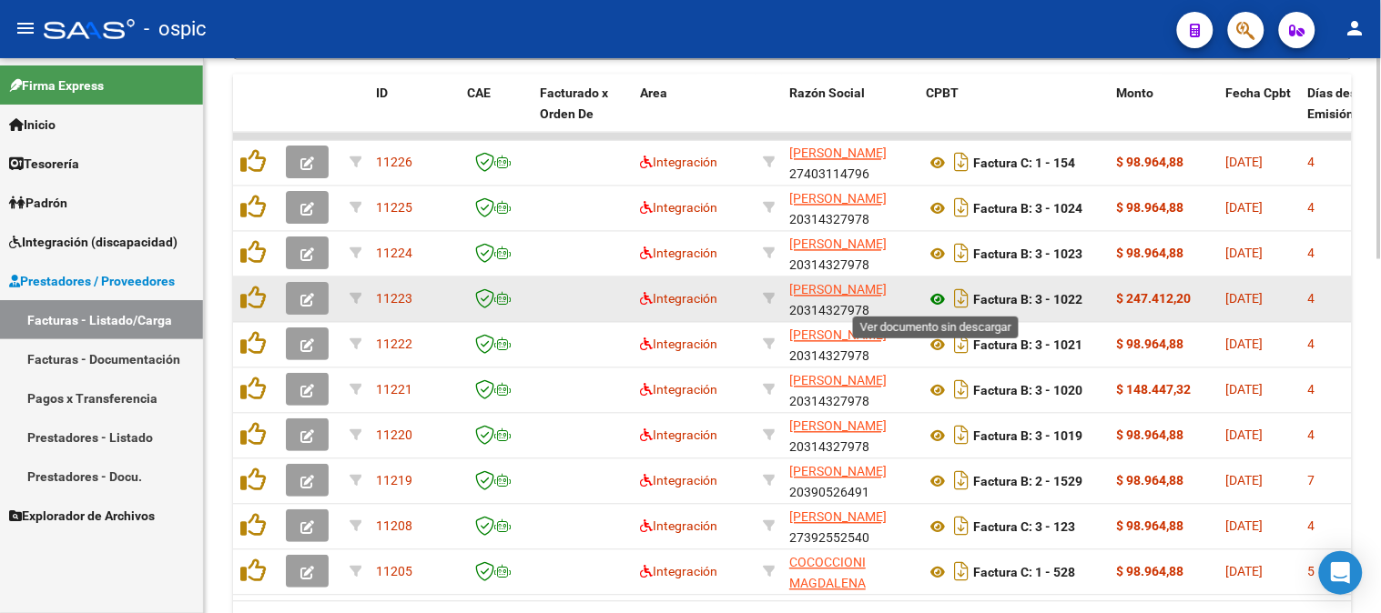
click at [936, 299] on icon at bounding box center [938, 300] width 24 height 22
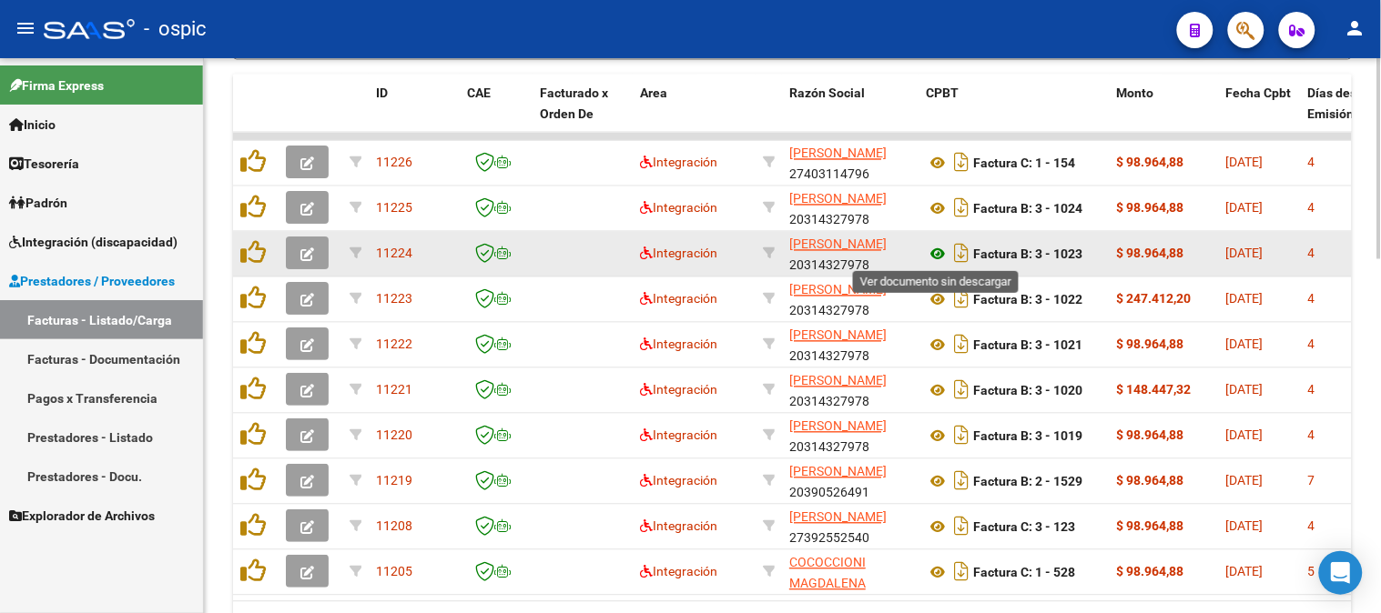
click at [937, 251] on icon at bounding box center [938, 255] width 24 height 22
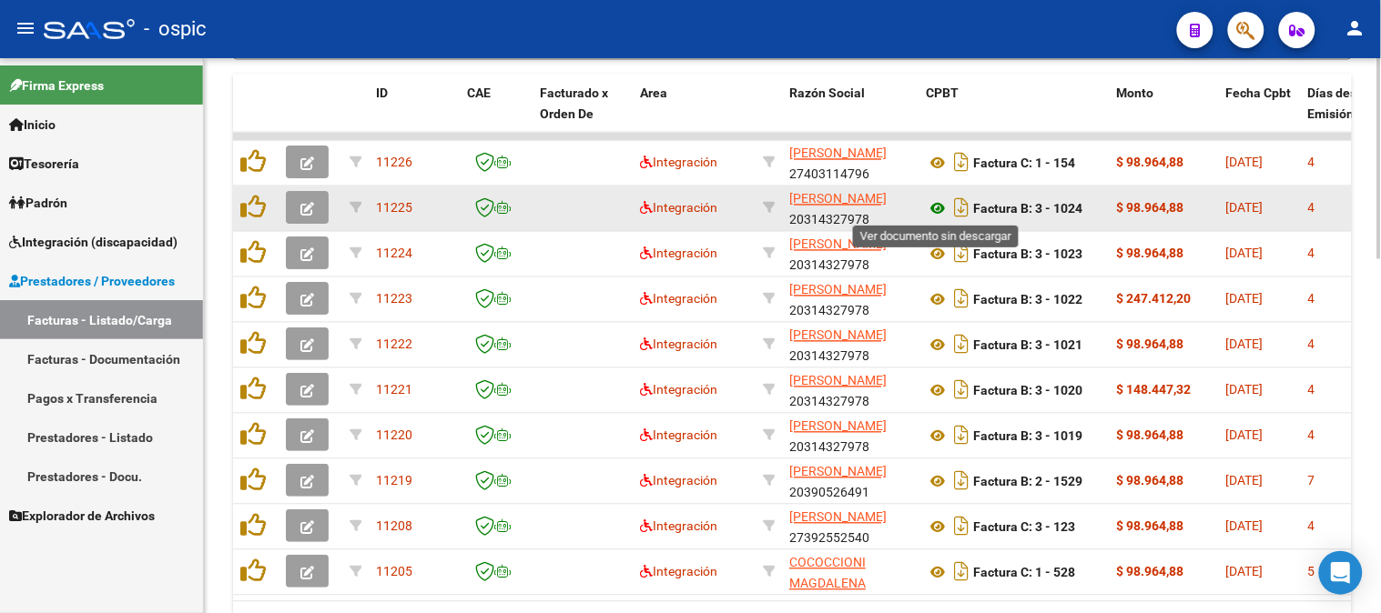
click at [939, 204] on icon at bounding box center [938, 209] width 24 height 22
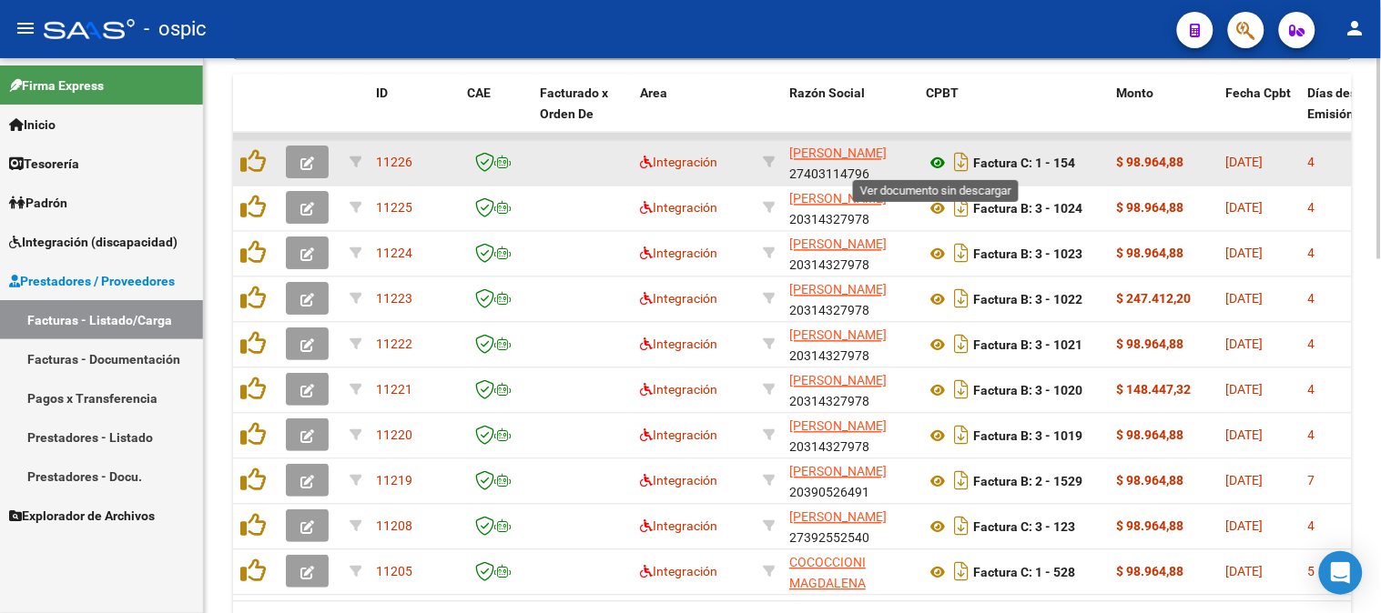
click at [941, 156] on icon at bounding box center [938, 164] width 24 height 22
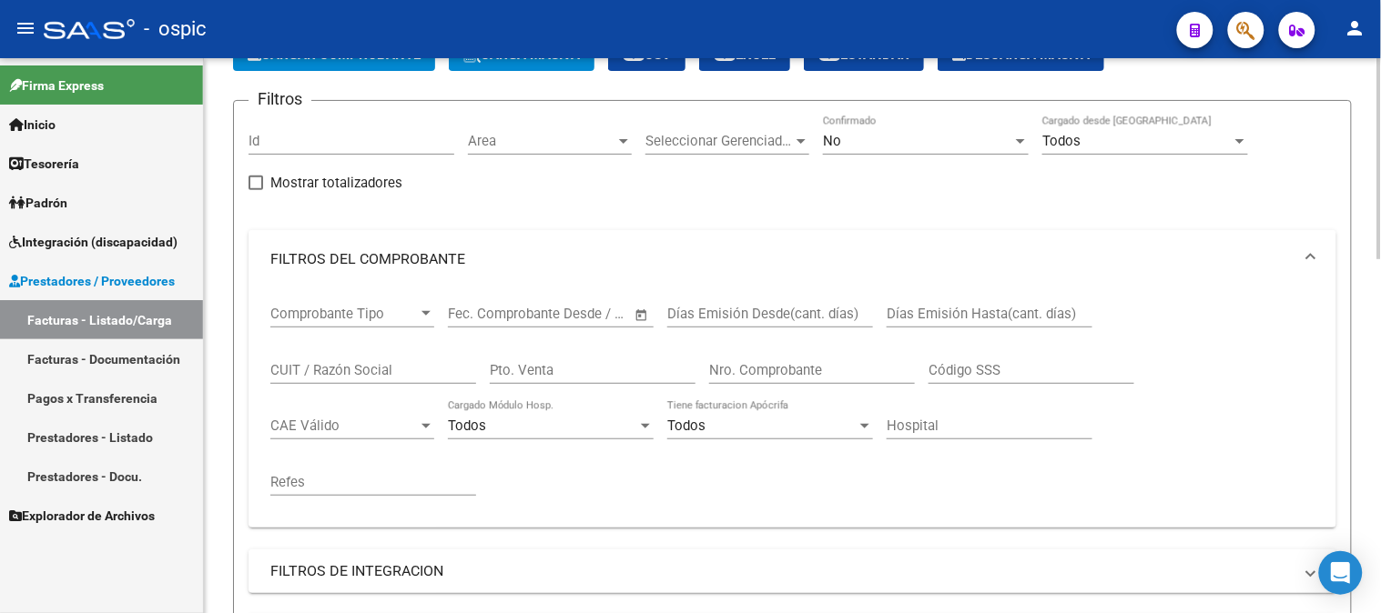
scroll to position [64, 0]
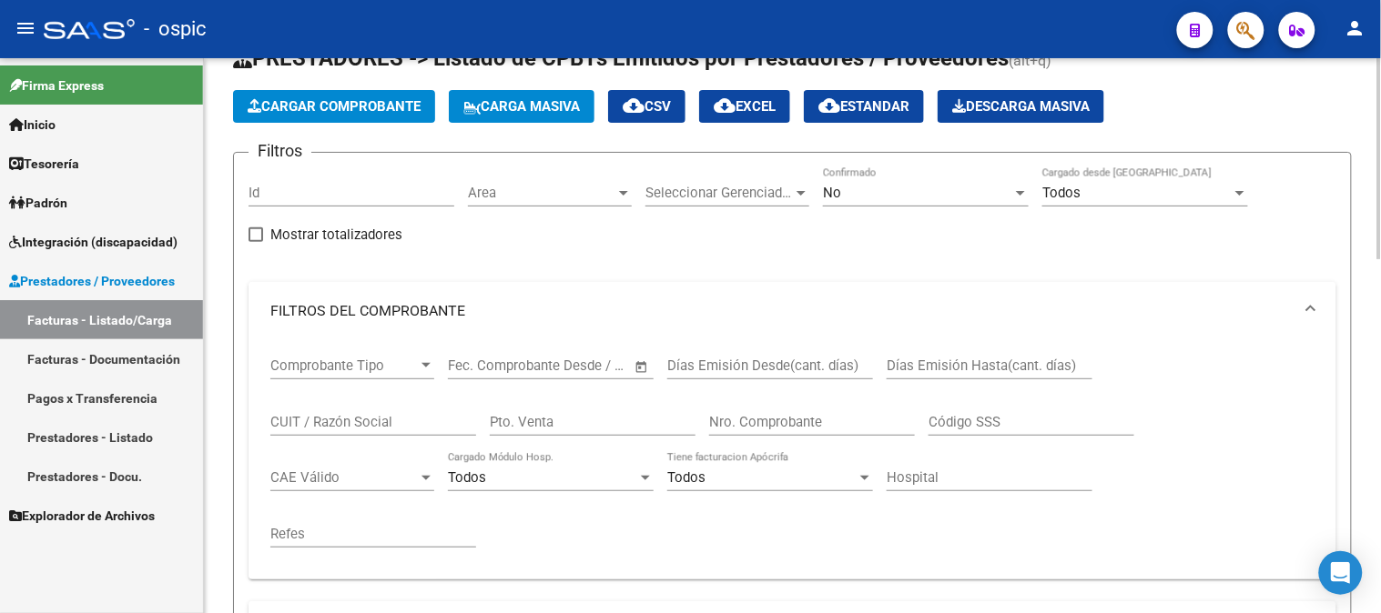
click at [863, 201] on div "No" at bounding box center [917, 193] width 189 height 16
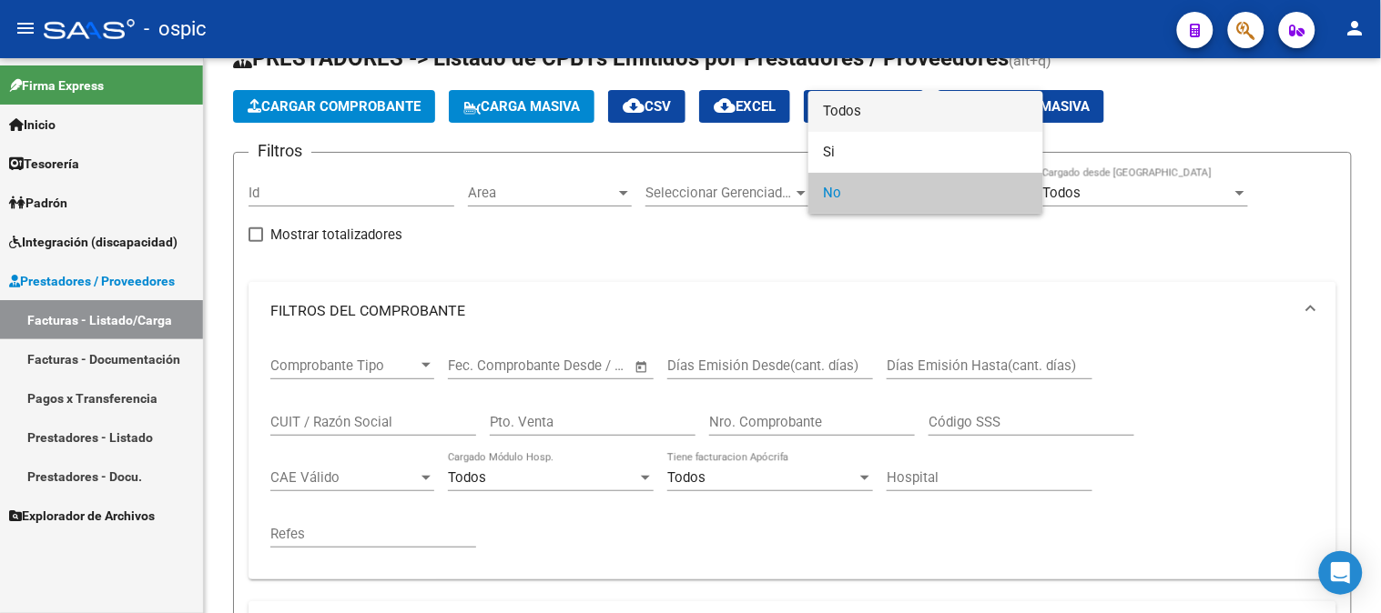
click at [857, 109] on span "Todos" at bounding box center [926, 111] width 206 height 41
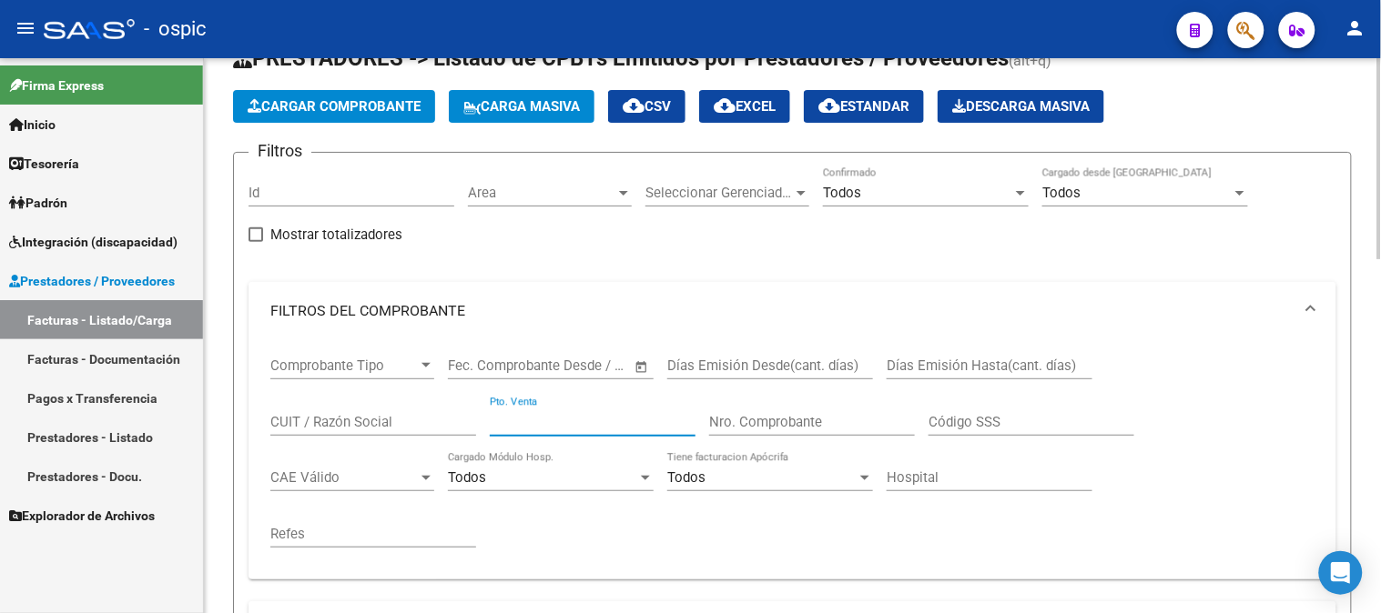
click at [579, 430] on input "Pto. Venta" at bounding box center [593, 422] width 206 height 16
type input "3"
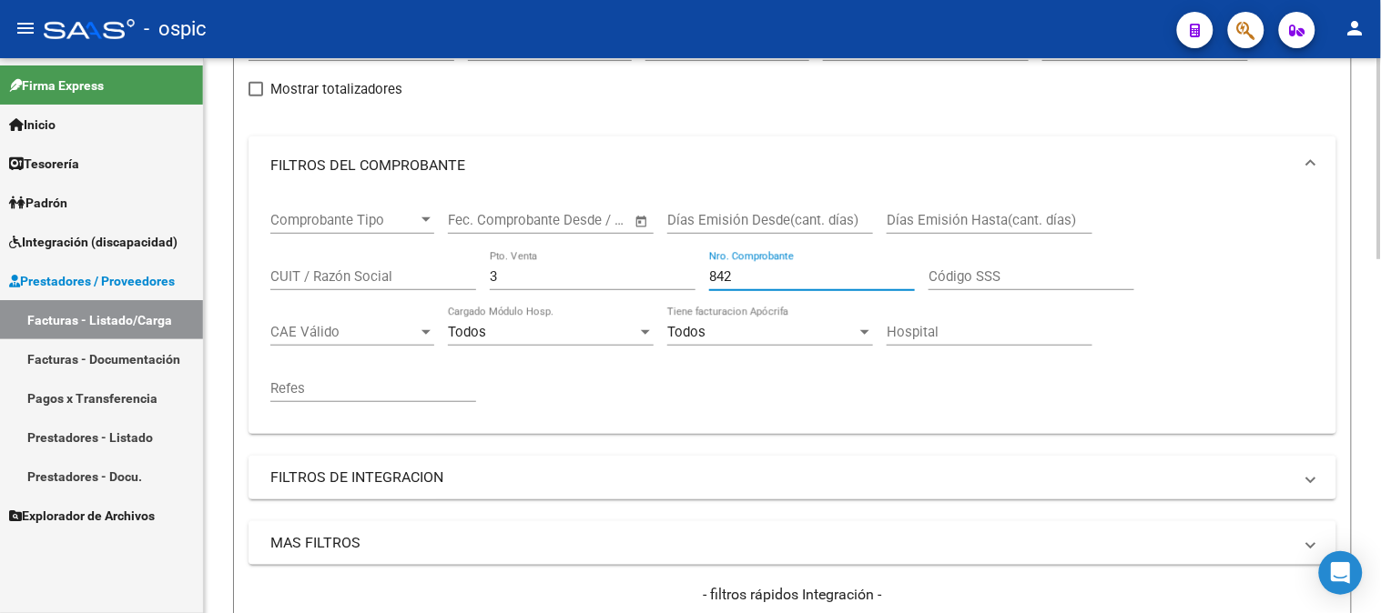
scroll to position [468, 0]
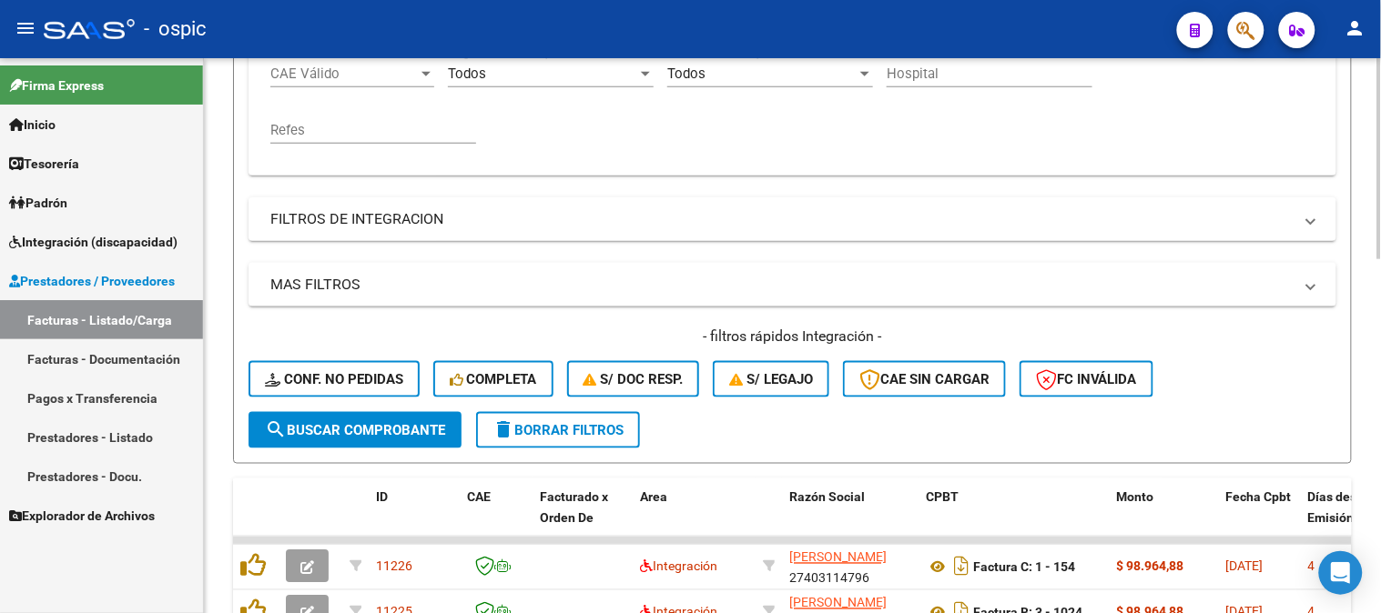
type input "842"
click at [412, 425] on span "search Buscar Comprobante" at bounding box center [355, 430] width 180 height 16
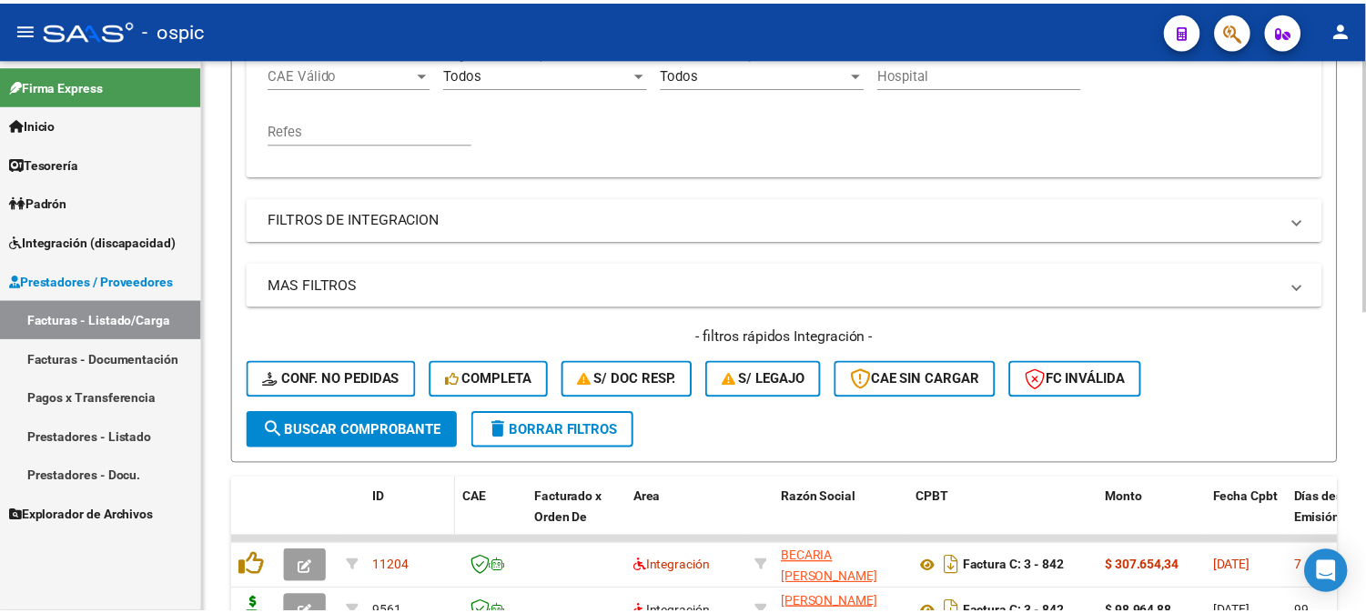
scroll to position [569, 0]
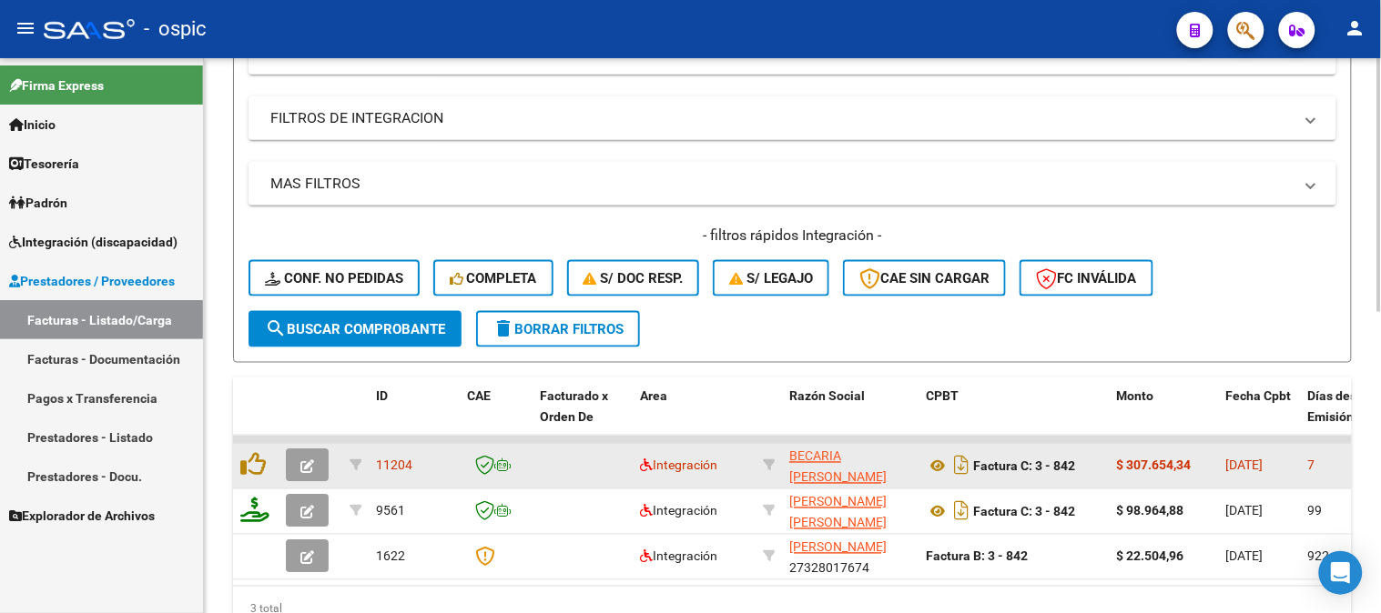
click at [312, 471] on icon "button" at bounding box center [307, 468] width 14 height 14
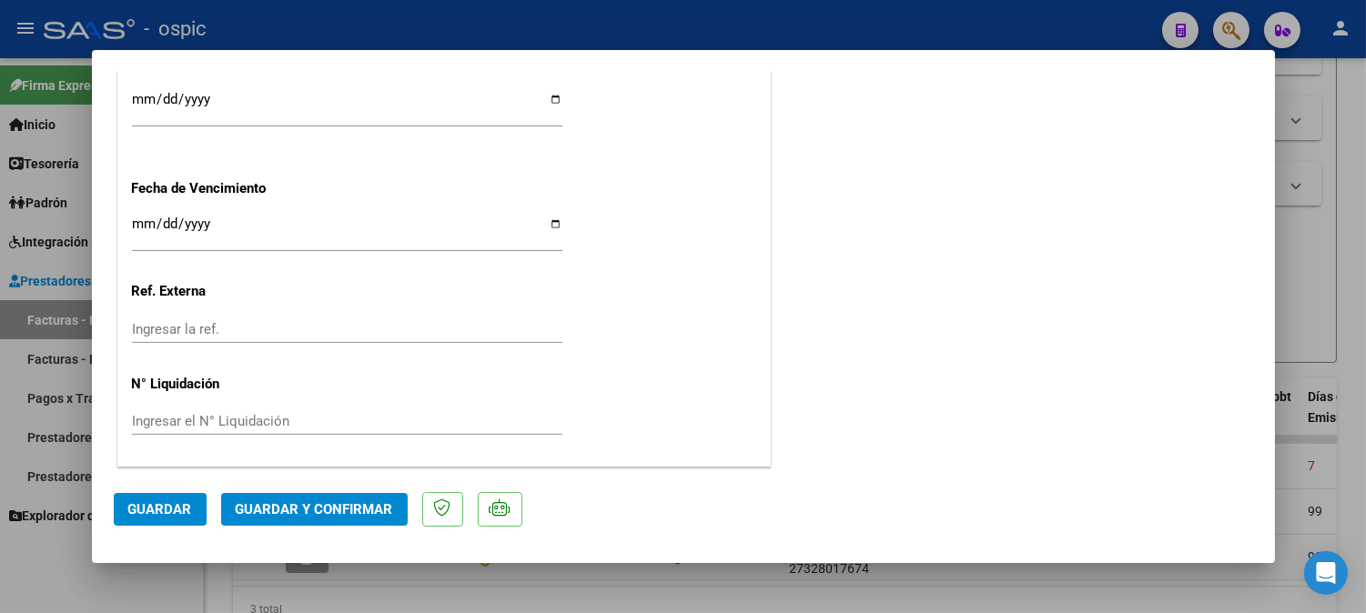
scroll to position [0, 0]
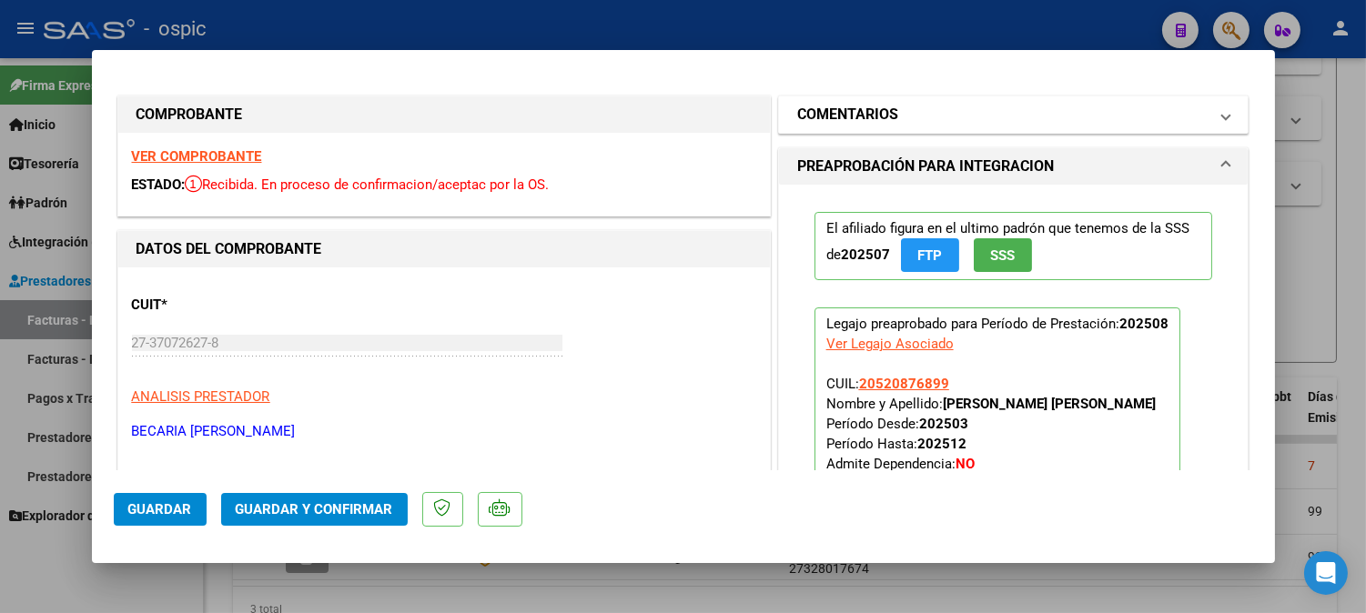
click at [1005, 96] on mat-expansion-panel-header "COMENTARIOS" at bounding box center [1014, 114] width 470 height 36
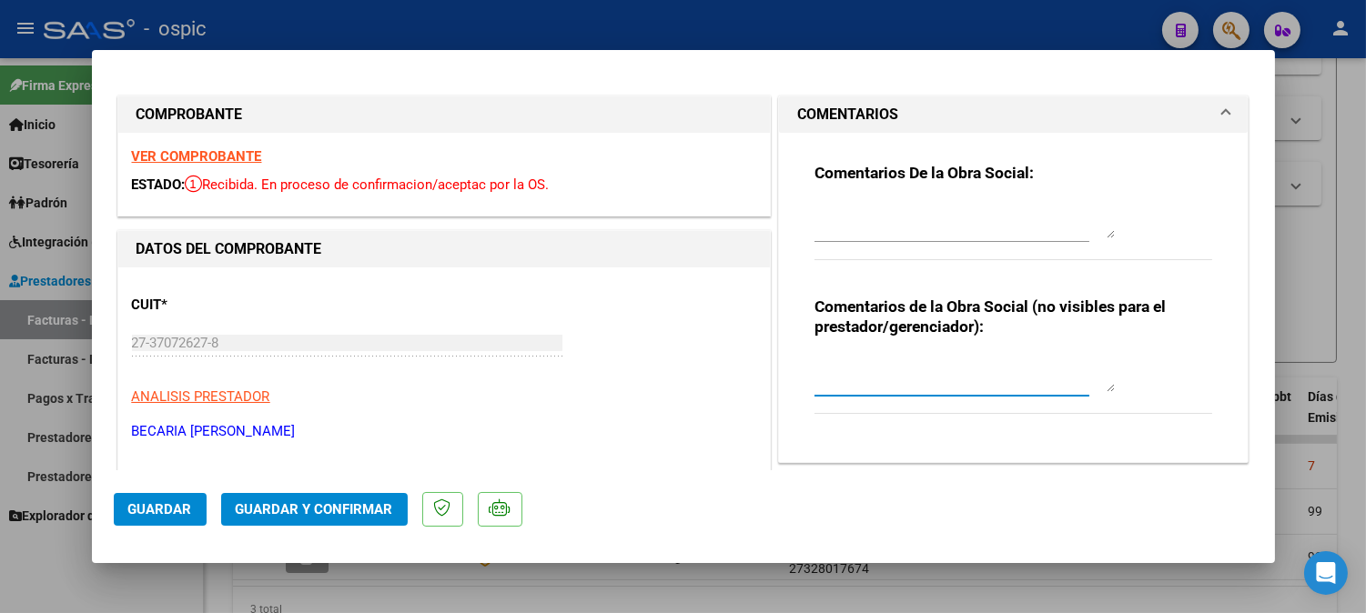
drag, startPoint x: 992, startPoint y: 362, endPoint x: 1380, endPoint y: 391, distance: 388.8
click at [1006, 370] on textarea at bounding box center [965, 374] width 300 height 36
type textarea "MODULO MAESTRA DE APOYO"
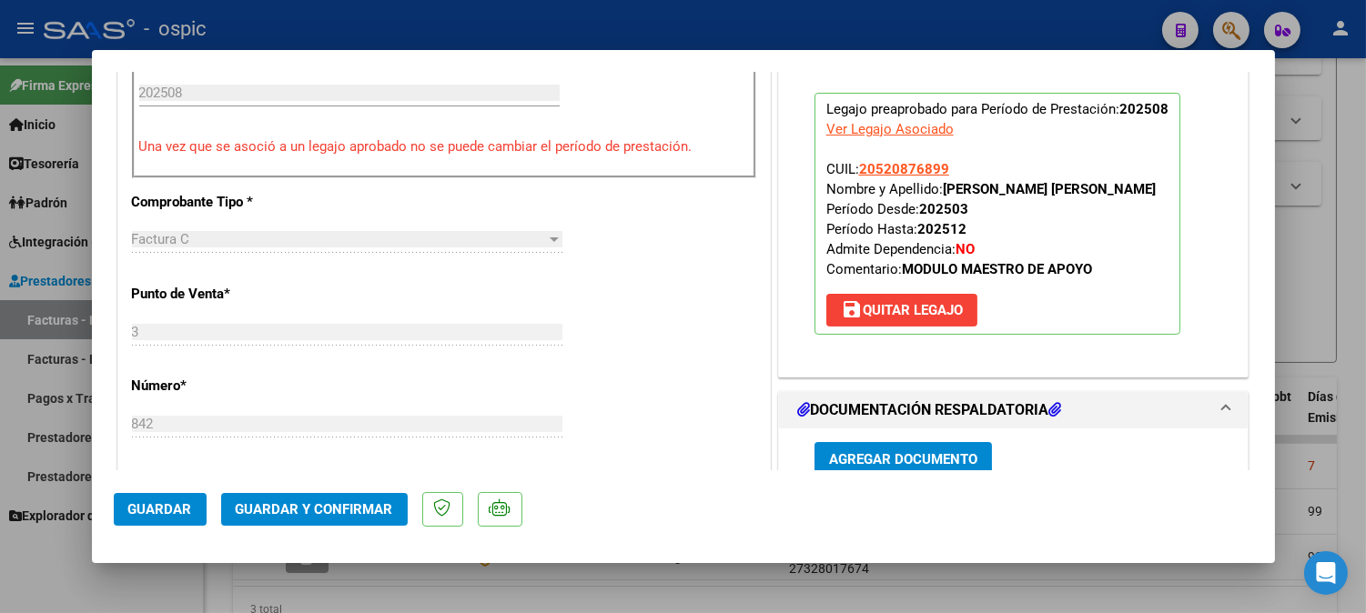
scroll to position [713, 0]
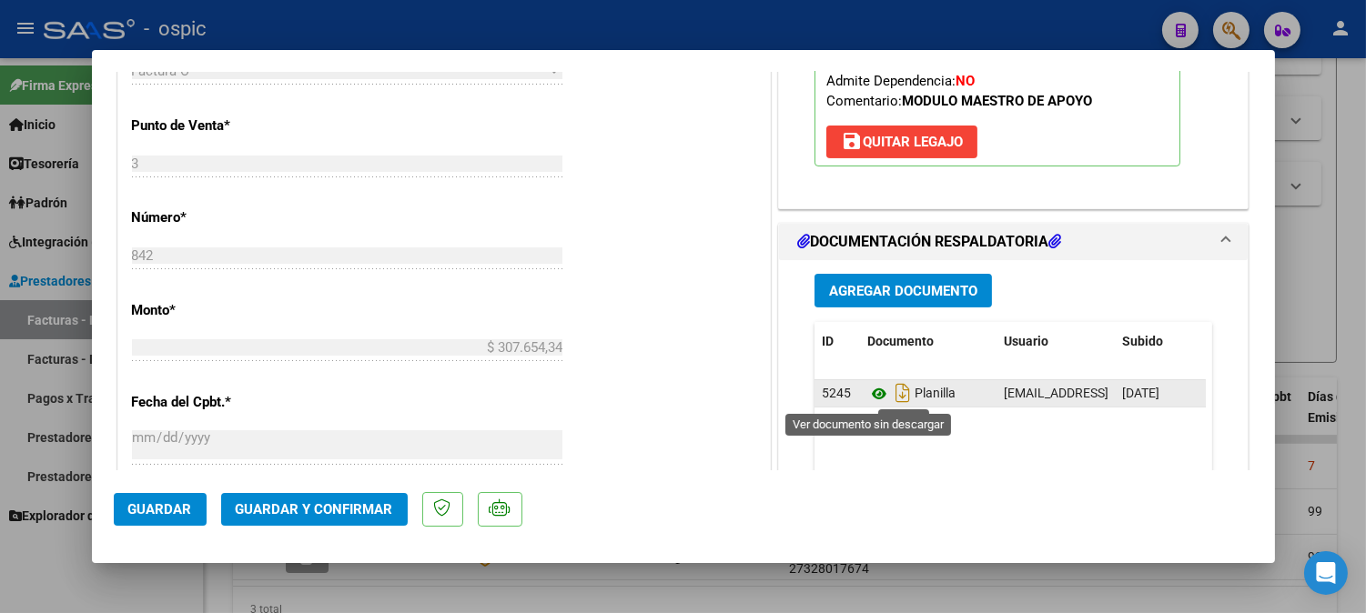
click at [874, 396] on icon at bounding box center [879, 394] width 24 height 22
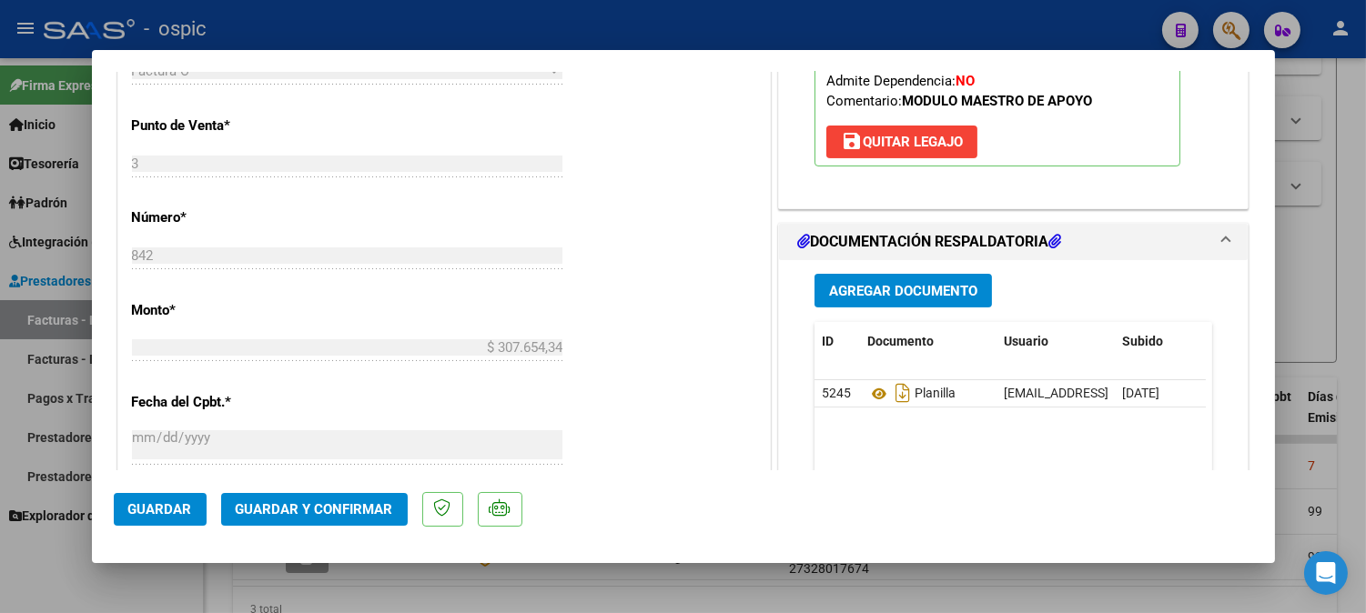
click at [324, 511] on span "Guardar y Confirmar" at bounding box center [314, 509] width 157 height 16
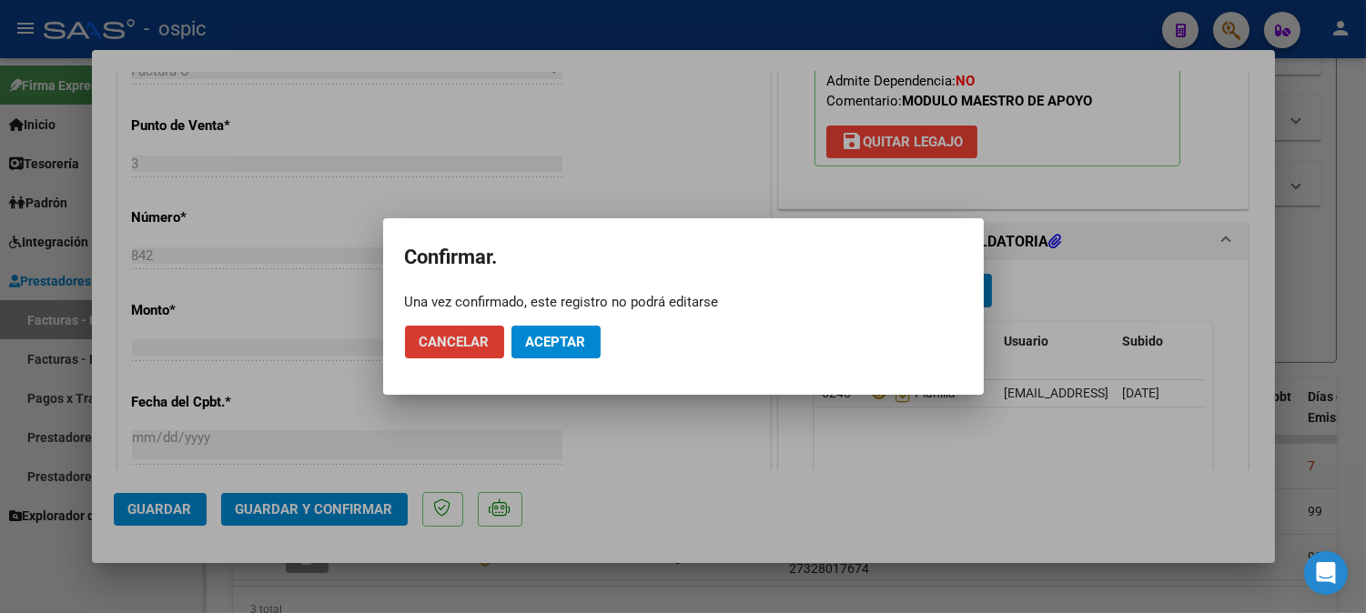
click at [564, 338] on span "Aceptar" at bounding box center [556, 342] width 60 height 16
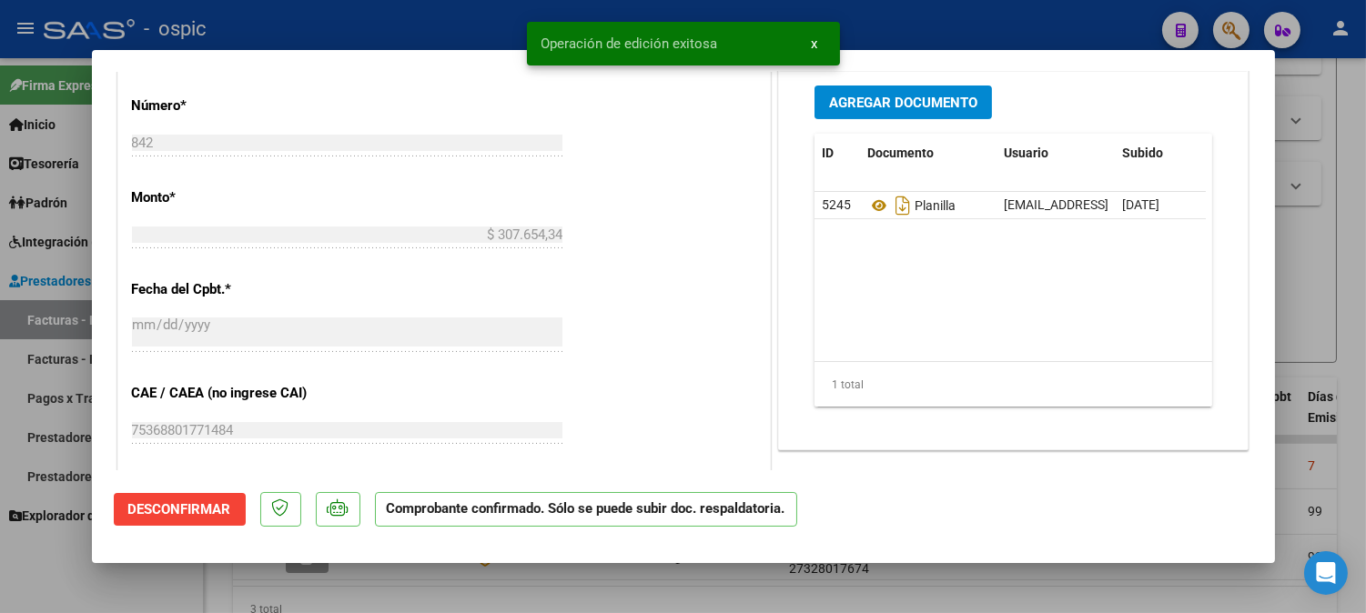
type input "$ 0,00"
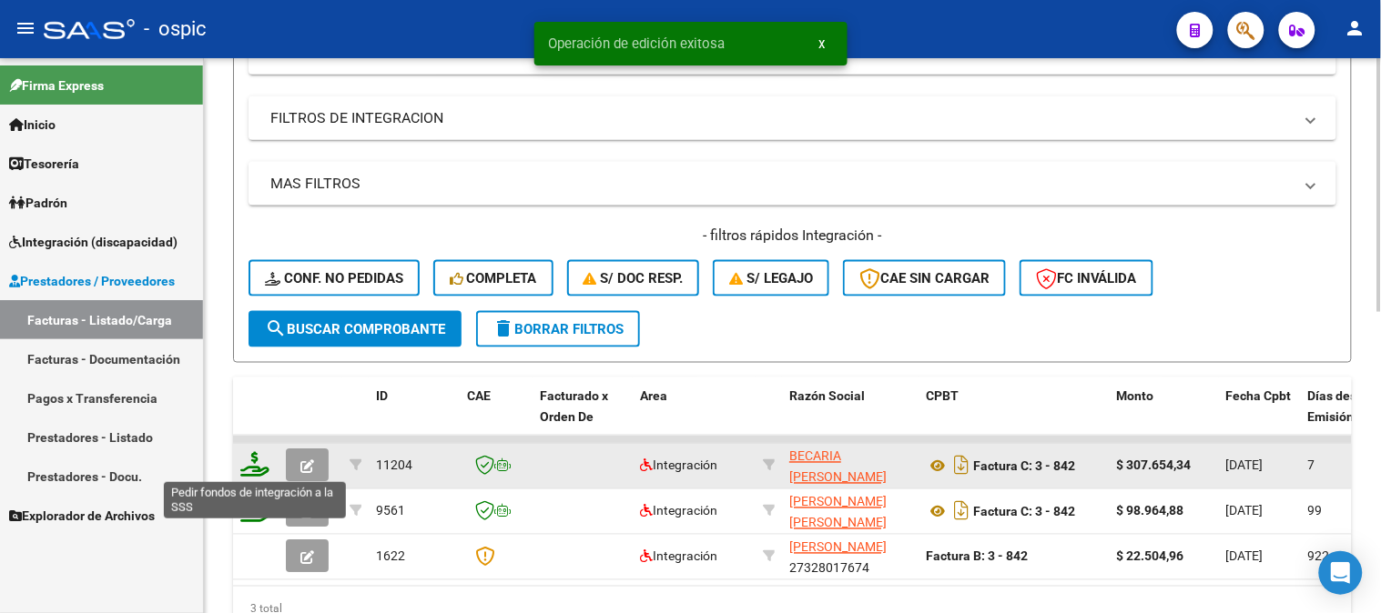
click at [252, 461] on icon at bounding box center [254, 464] width 29 height 25
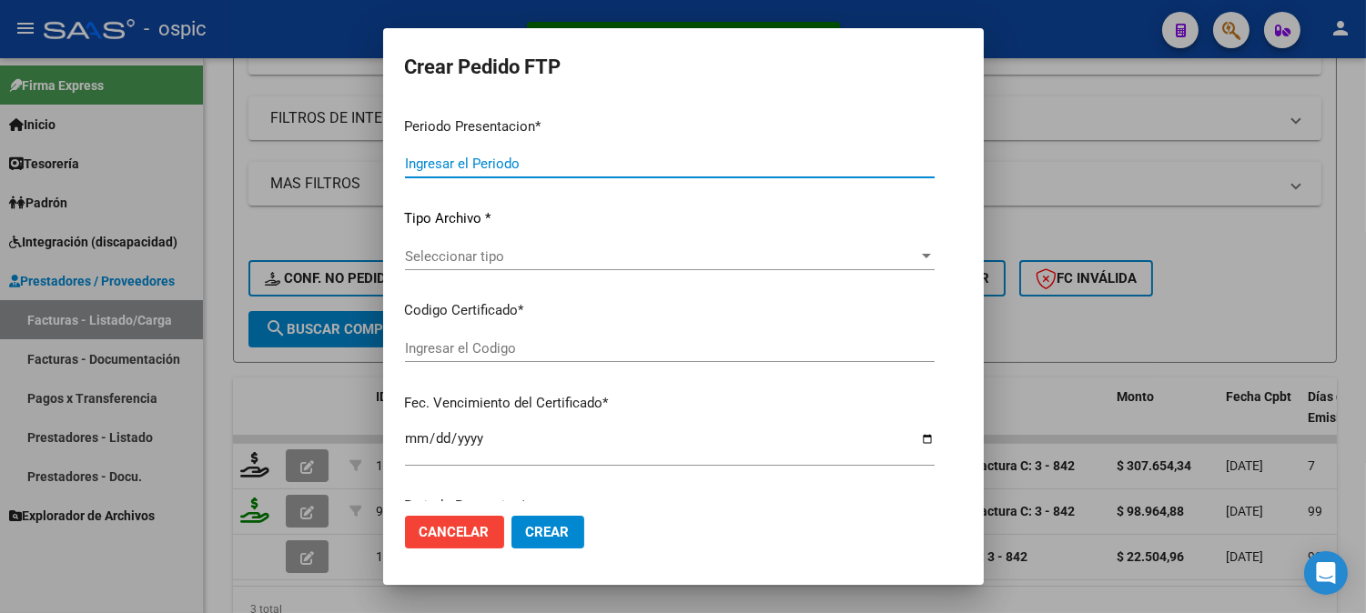
type input "202508"
type input "$ 307.654,34"
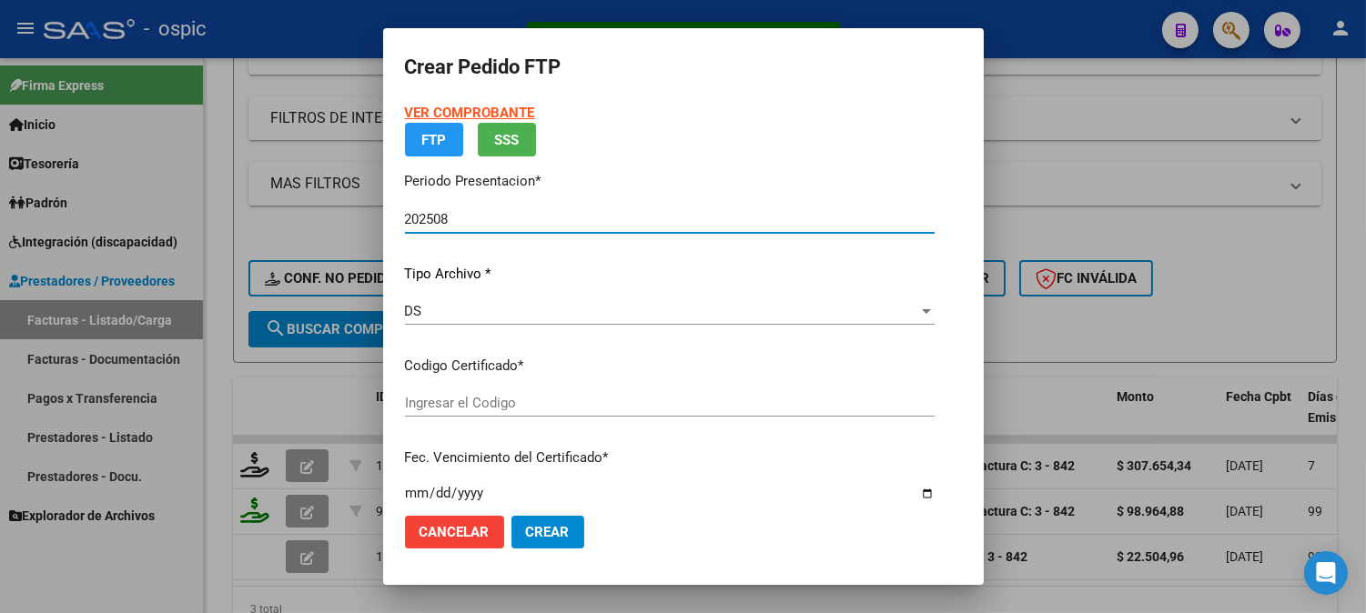
type input "0000000000000000000000000000008430075872"
type input "2028-05-31"
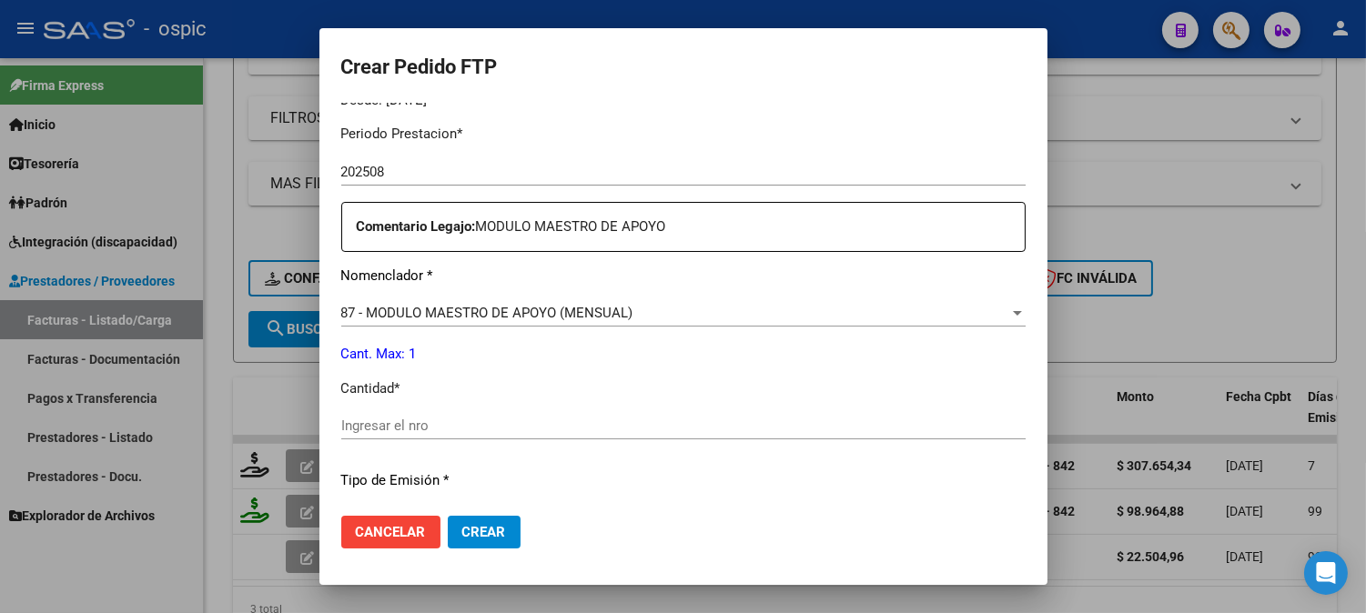
scroll to position [592, 0]
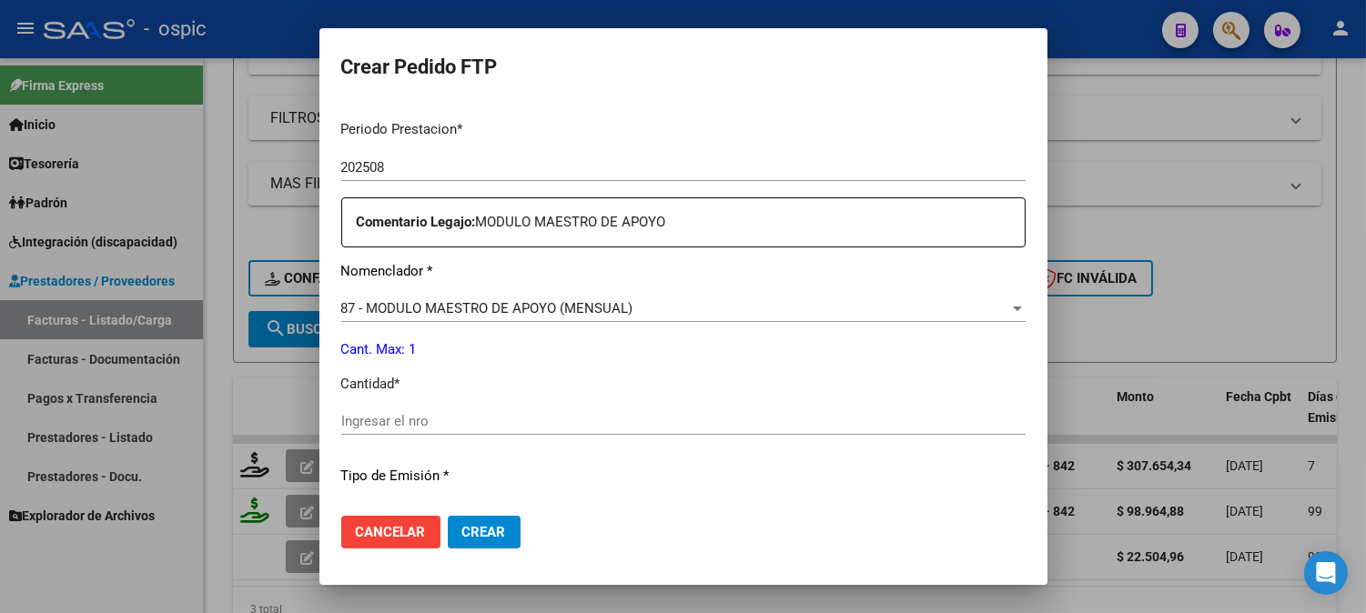
drag, startPoint x: 679, startPoint y: 417, endPoint x: 1085, endPoint y: 422, distance: 405.9
click at [679, 420] on input "Ingresar el nro" at bounding box center [683, 421] width 684 height 16
type input "1"
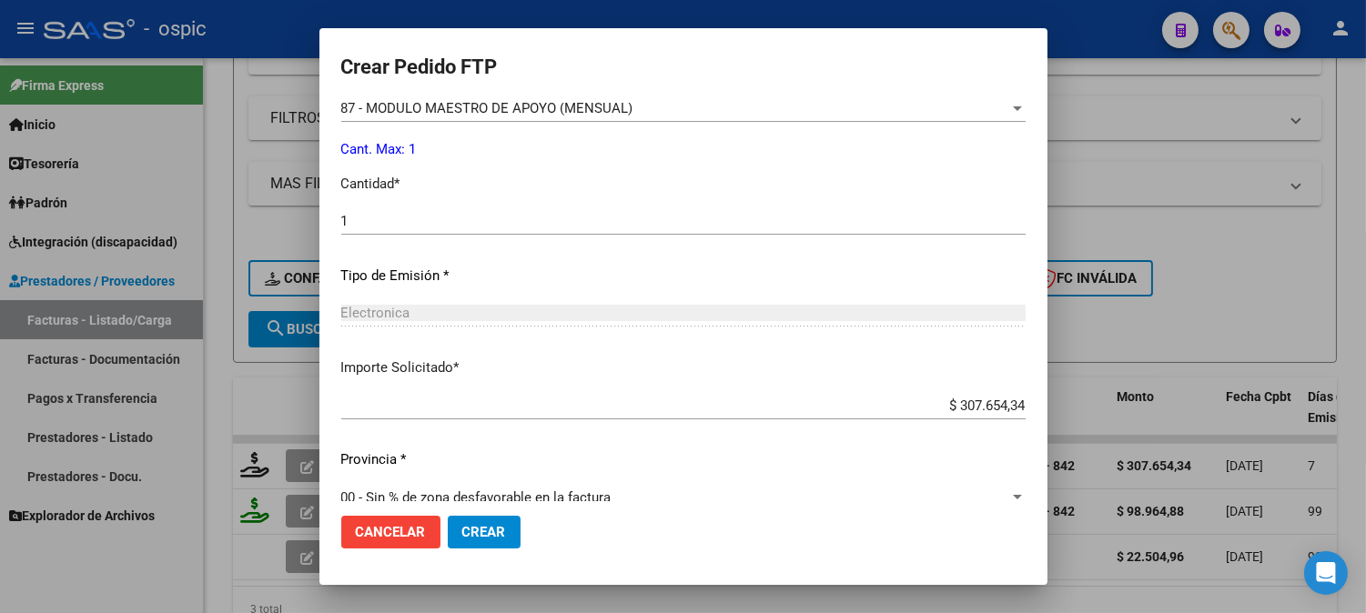
scroll to position [803, 0]
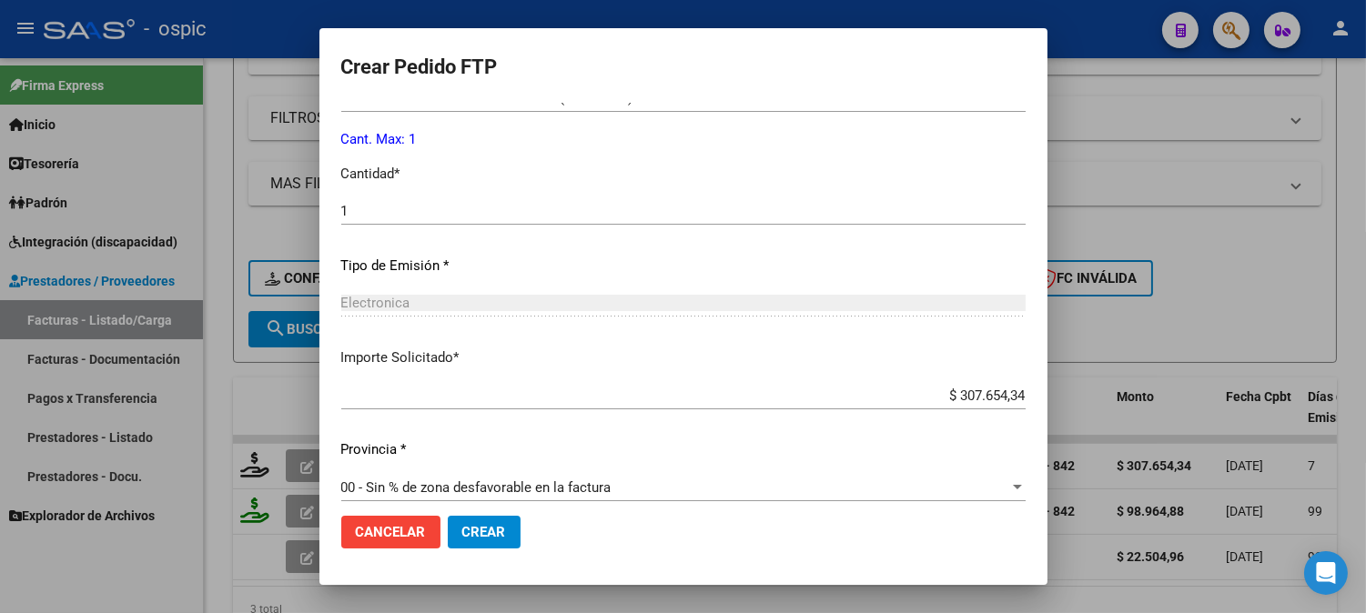
click at [481, 522] on button "Crear" at bounding box center [484, 532] width 73 height 33
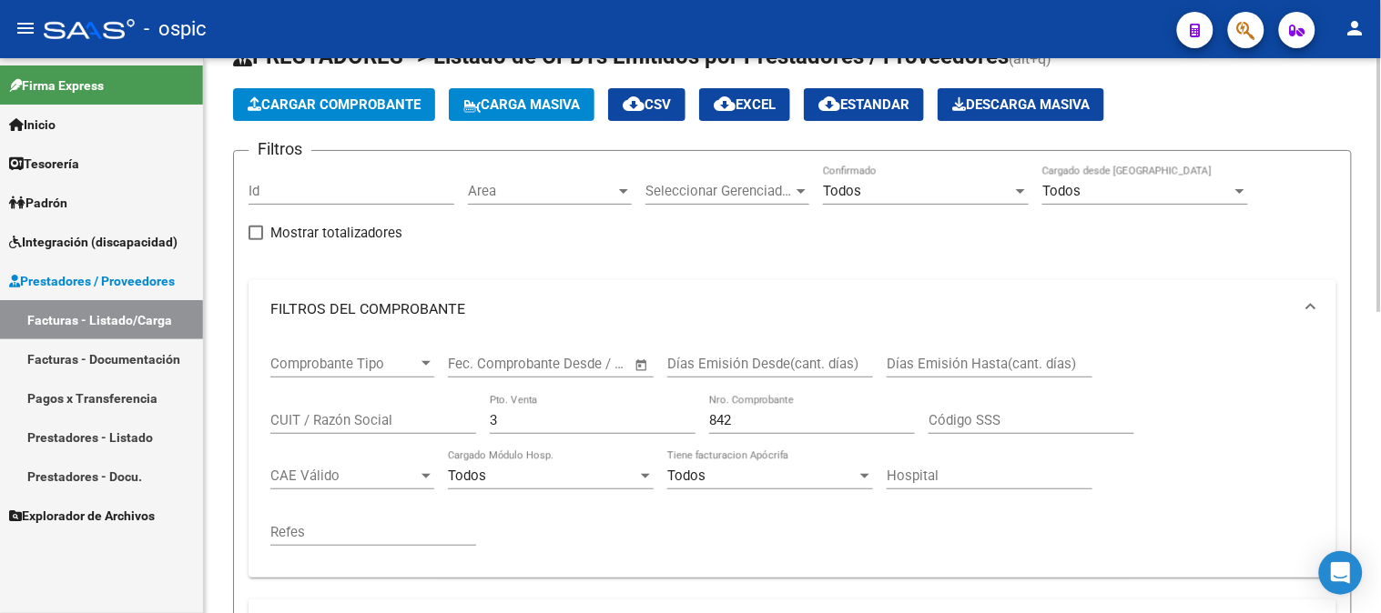
scroll to position [64, 0]
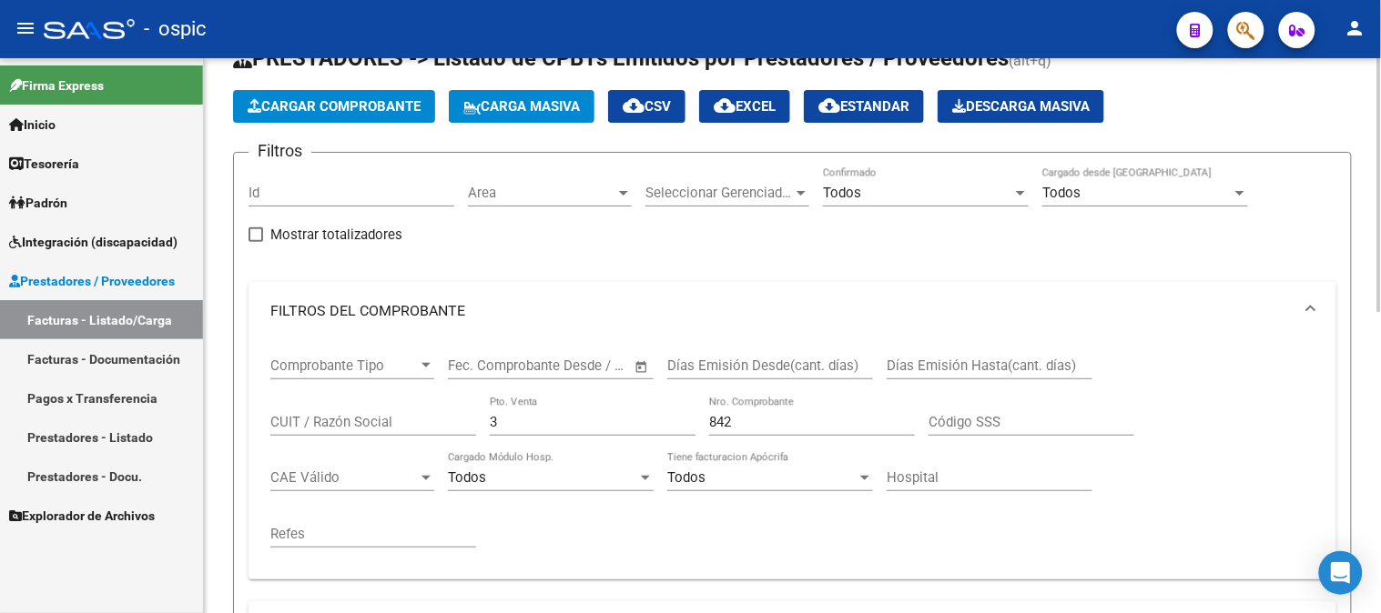
click at [420, 432] on div "Comprobante Tipo Comprobante Tipo Fecha inicio – Fecha fin Fec. Comprobante Des…" at bounding box center [792, 452] width 1044 height 225
type input "1"
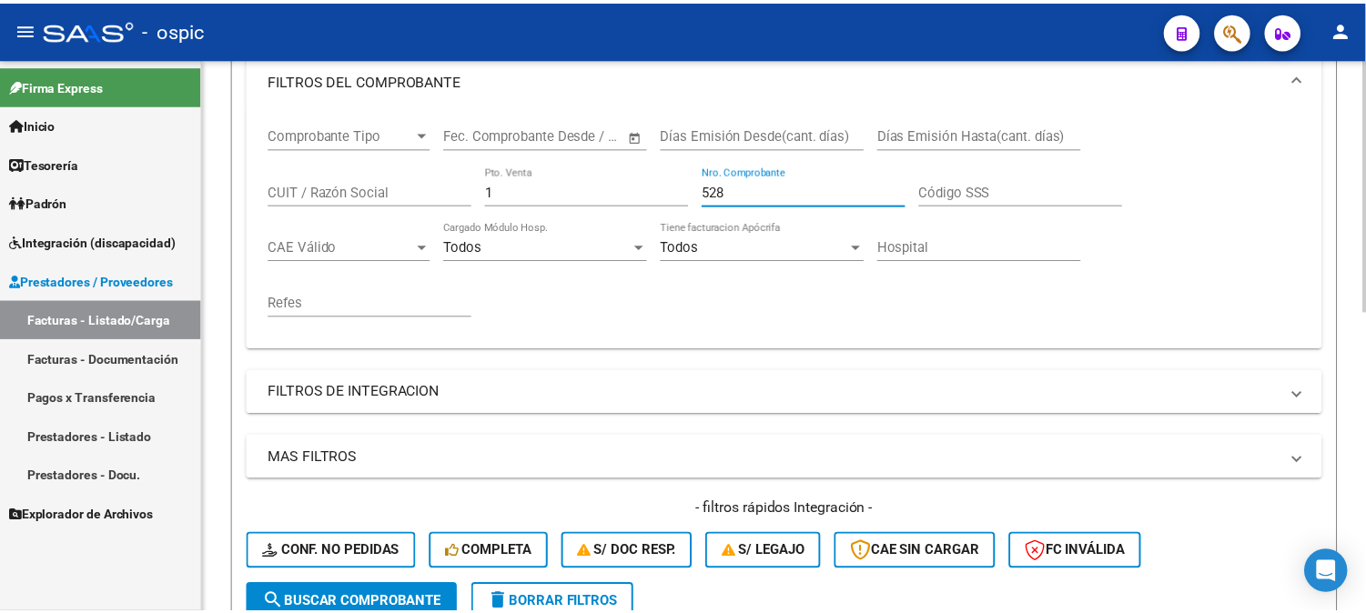
scroll to position [569, 0]
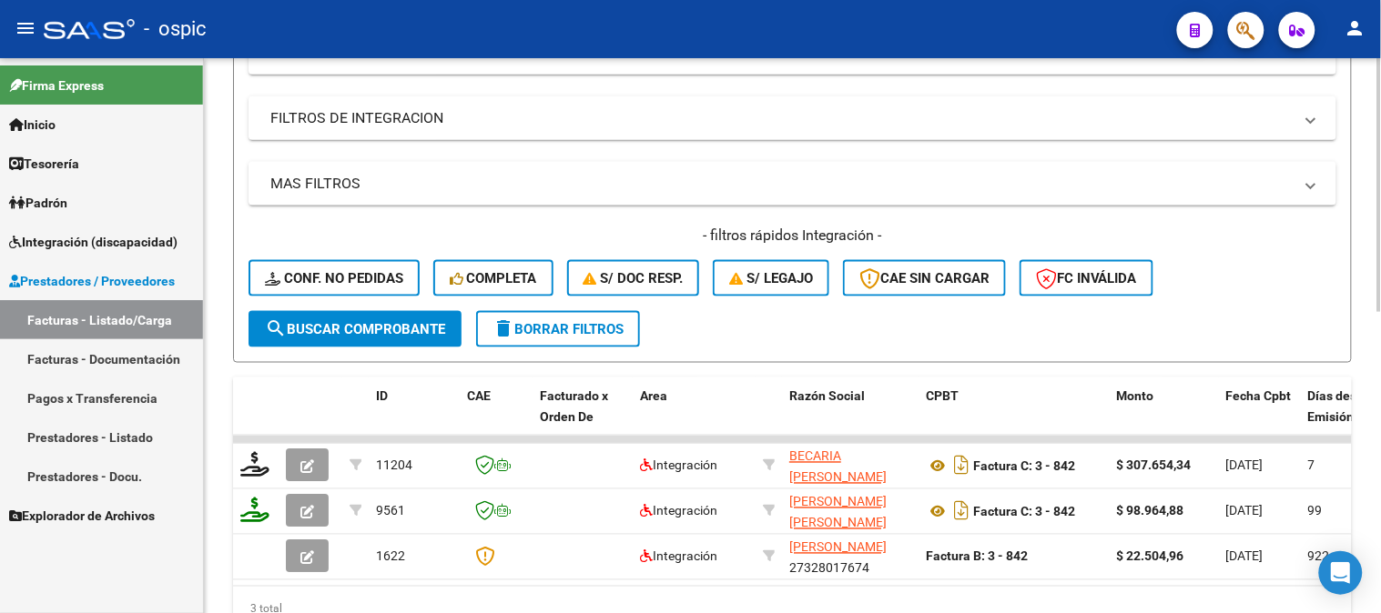
type input "528"
click at [433, 321] on span "search Buscar Comprobante" at bounding box center [355, 329] width 180 height 16
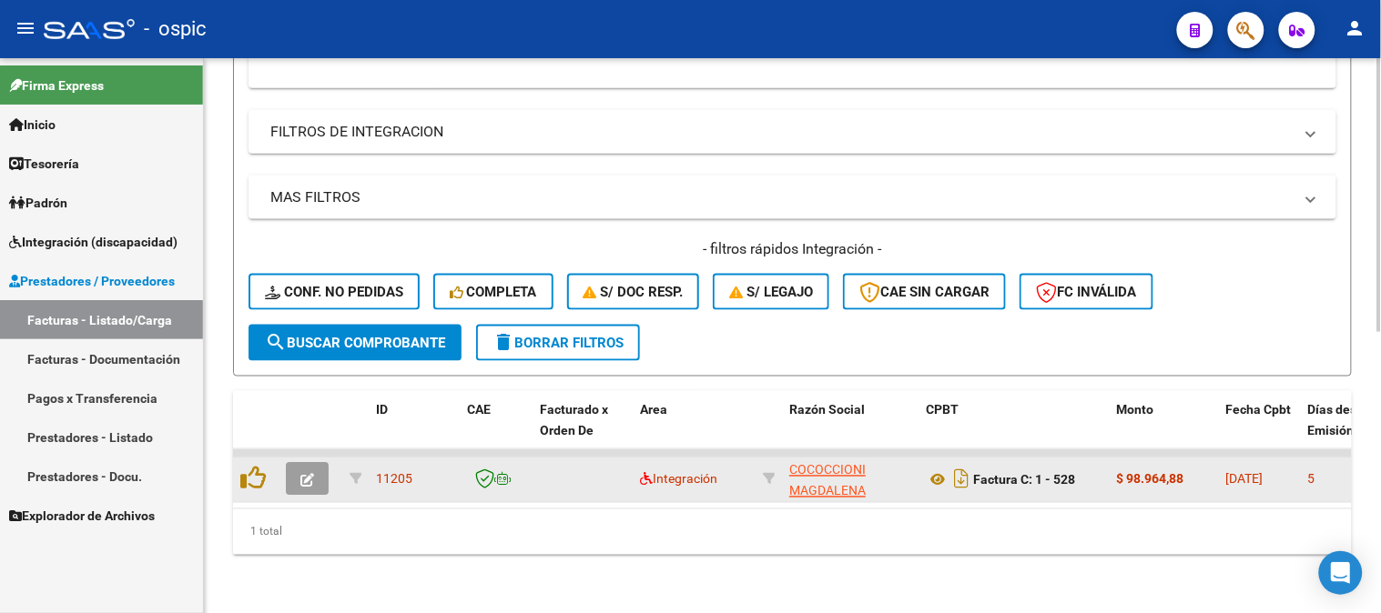
click at [294, 463] on button "button" at bounding box center [307, 479] width 43 height 33
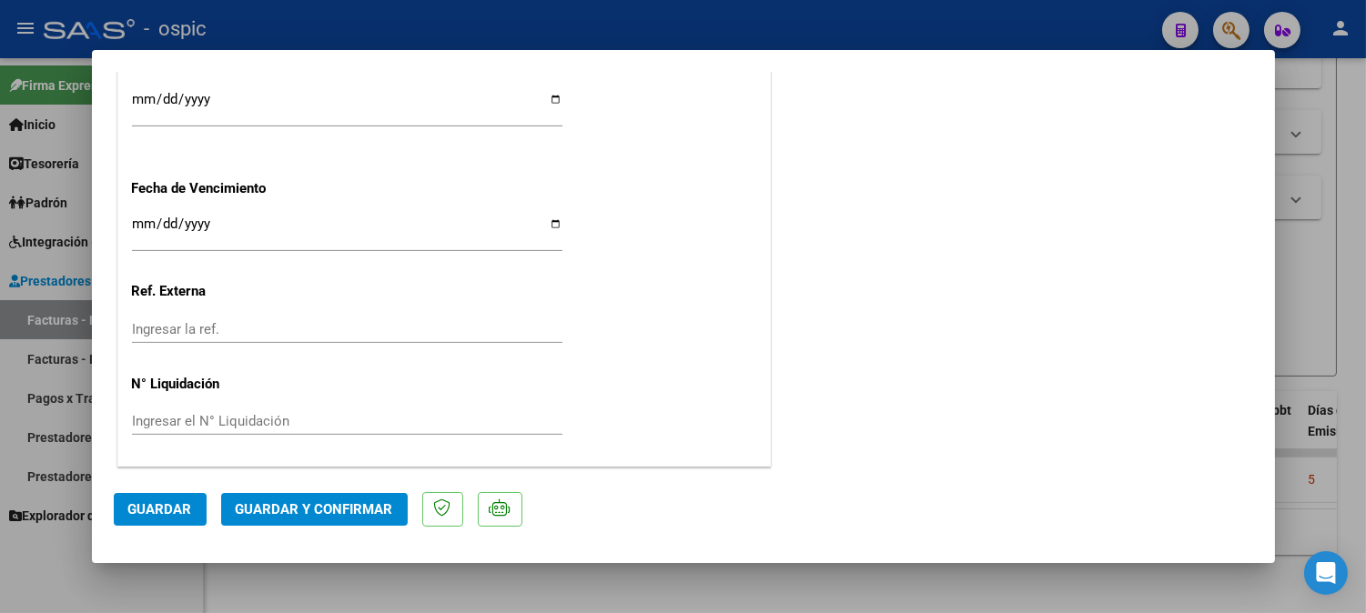
scroll to position [0, 0]
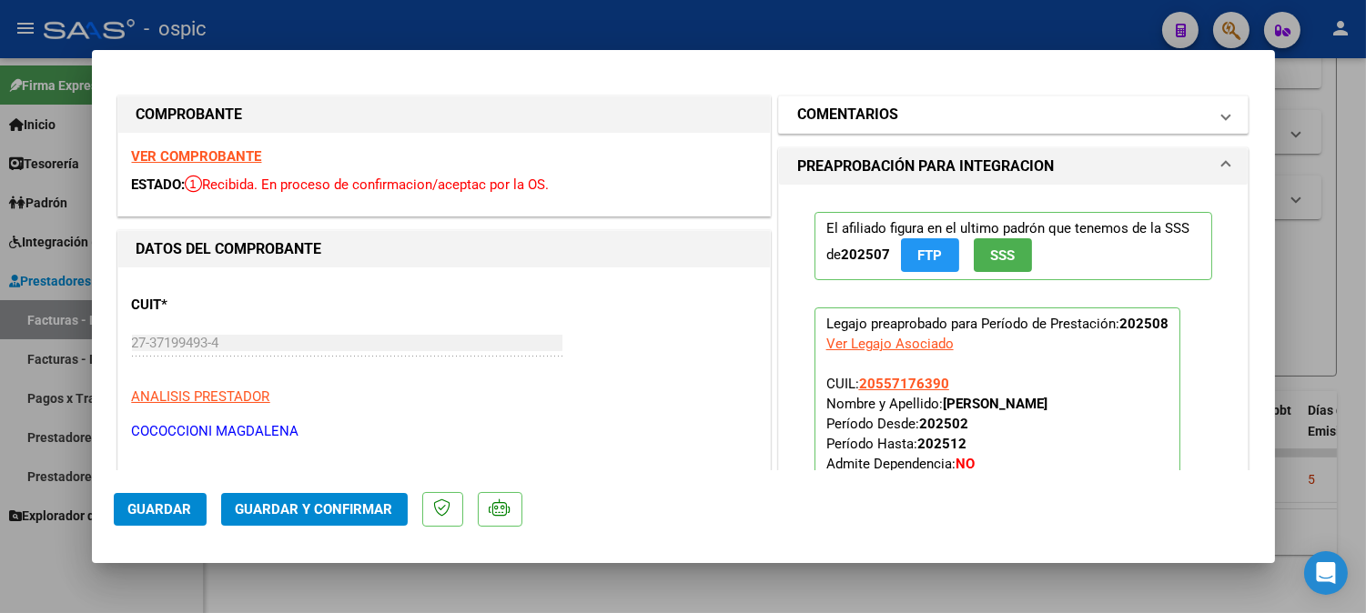
click at [948, 110] on mat-panel-title "COMENTARIOS" at bounding box center [1002, 115] width 411 height 22
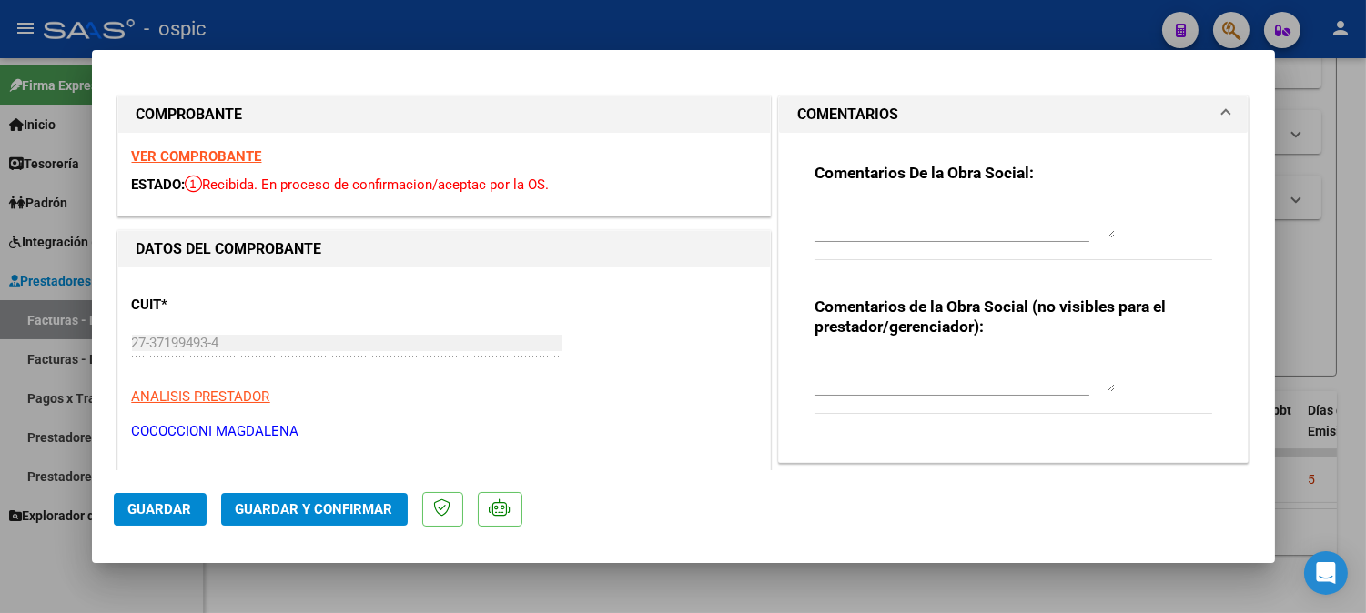
click at [945, 367] on textarea at bounding box center [965, 374] width 300 height 36
type textarea "PSICO 8 SESIONES"
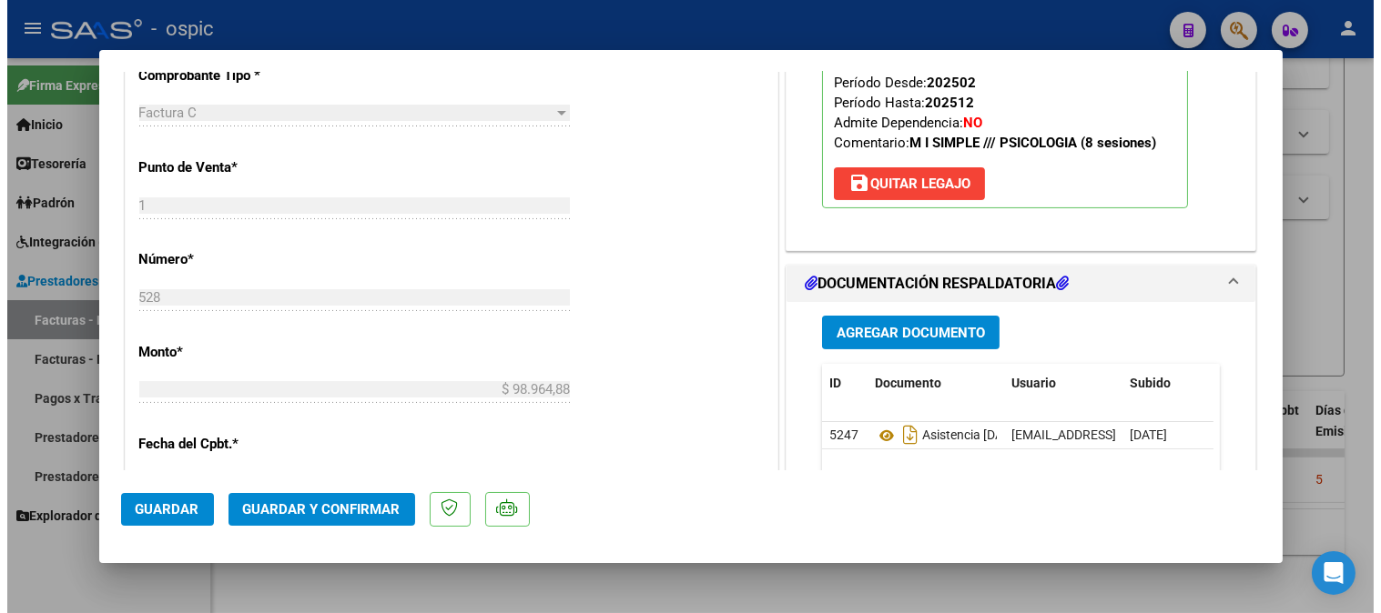
scroll to position [784, 0]
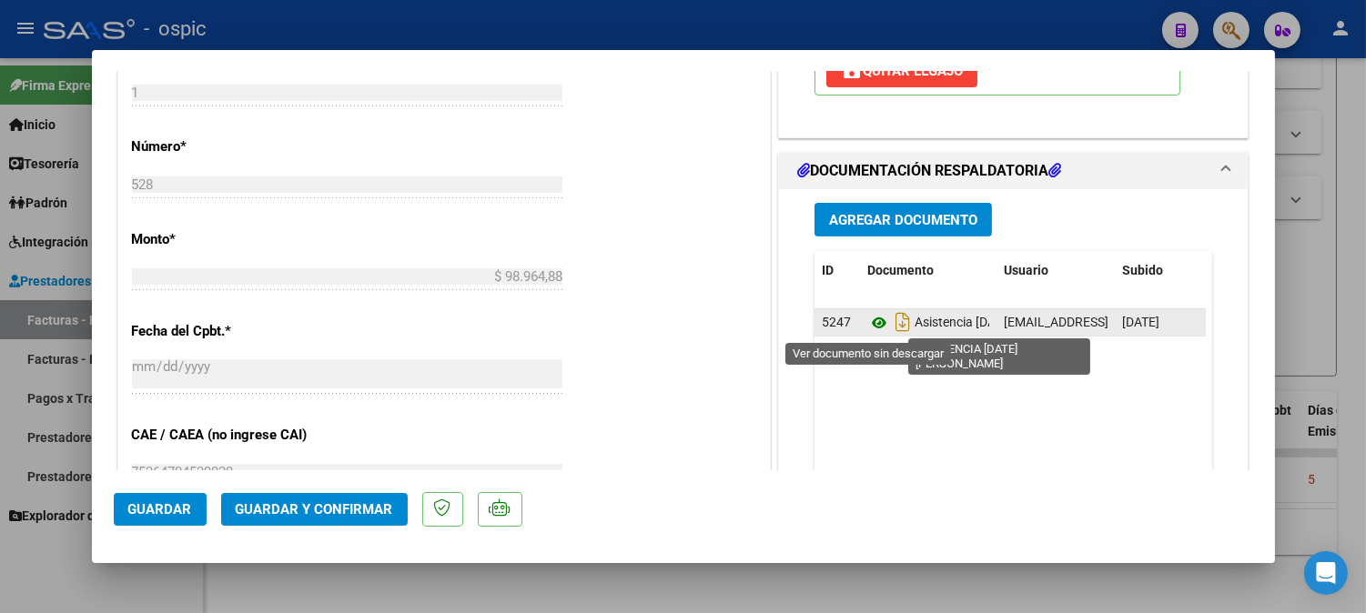
click at [867, 319] on icon at bounding box center [879, 323] width 24 height 22
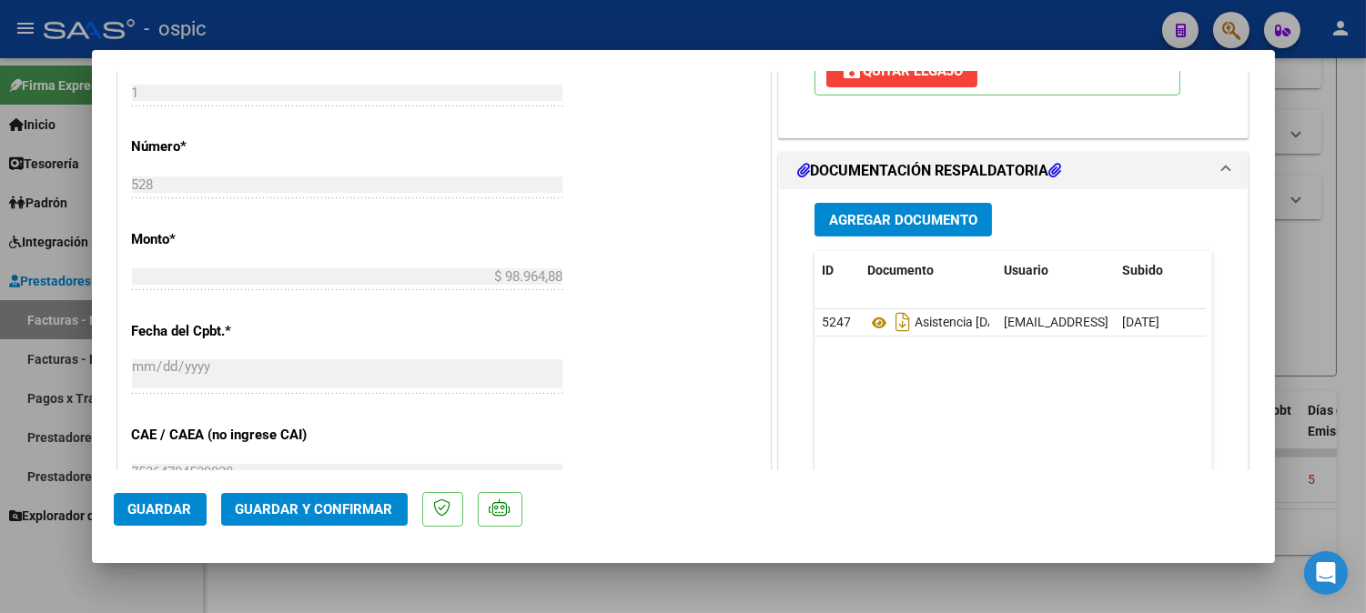
click at [382, 516] on span "Guardar y Confirmar" at bounding box center [314, 509] width 157 height 16
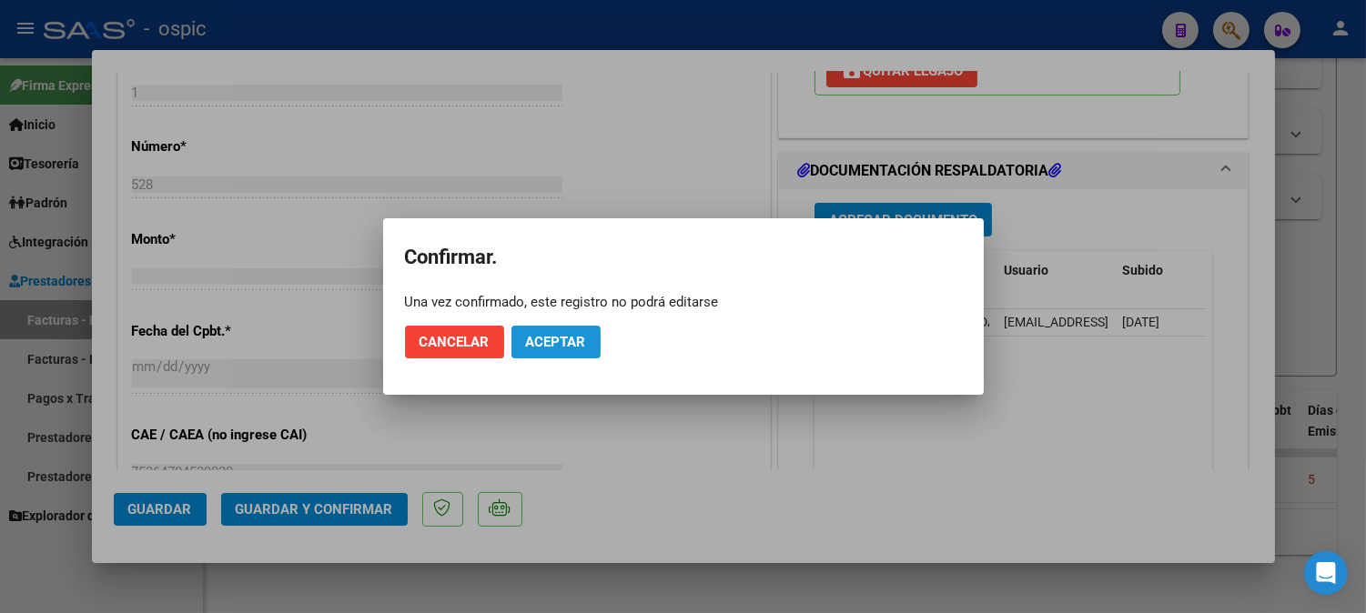
click at [558, 328] on button "Aceptar" at bounding box center [555, 342] width 89 height 33
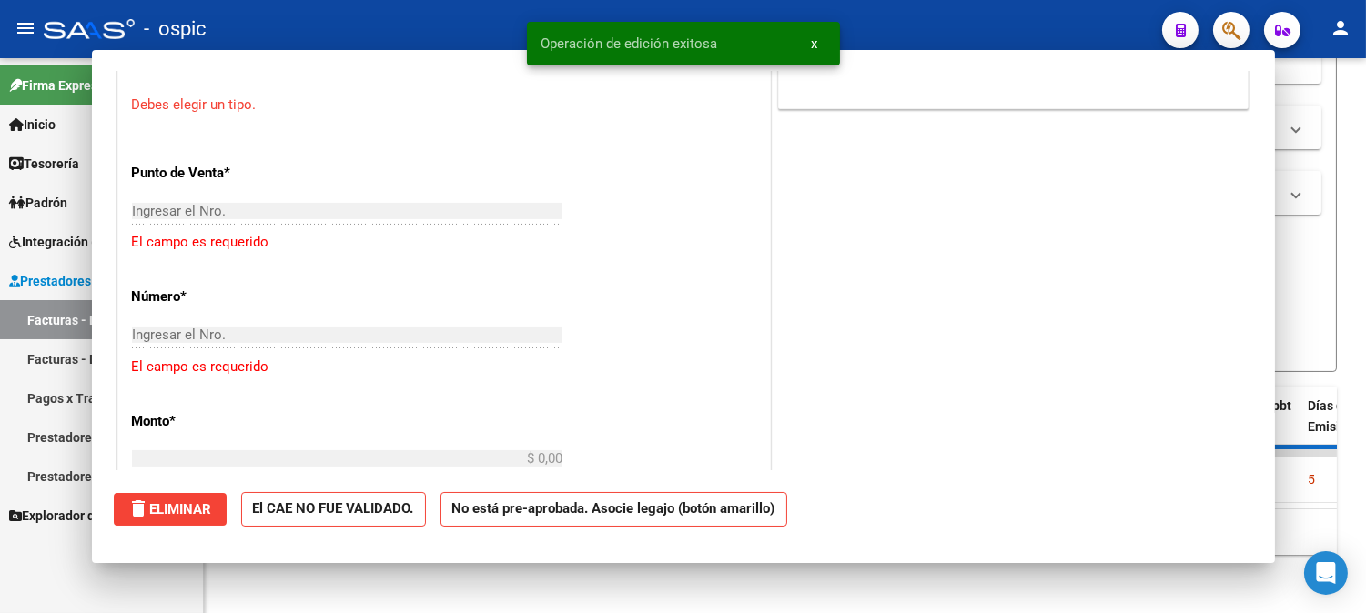
scroll to position [0, 0]
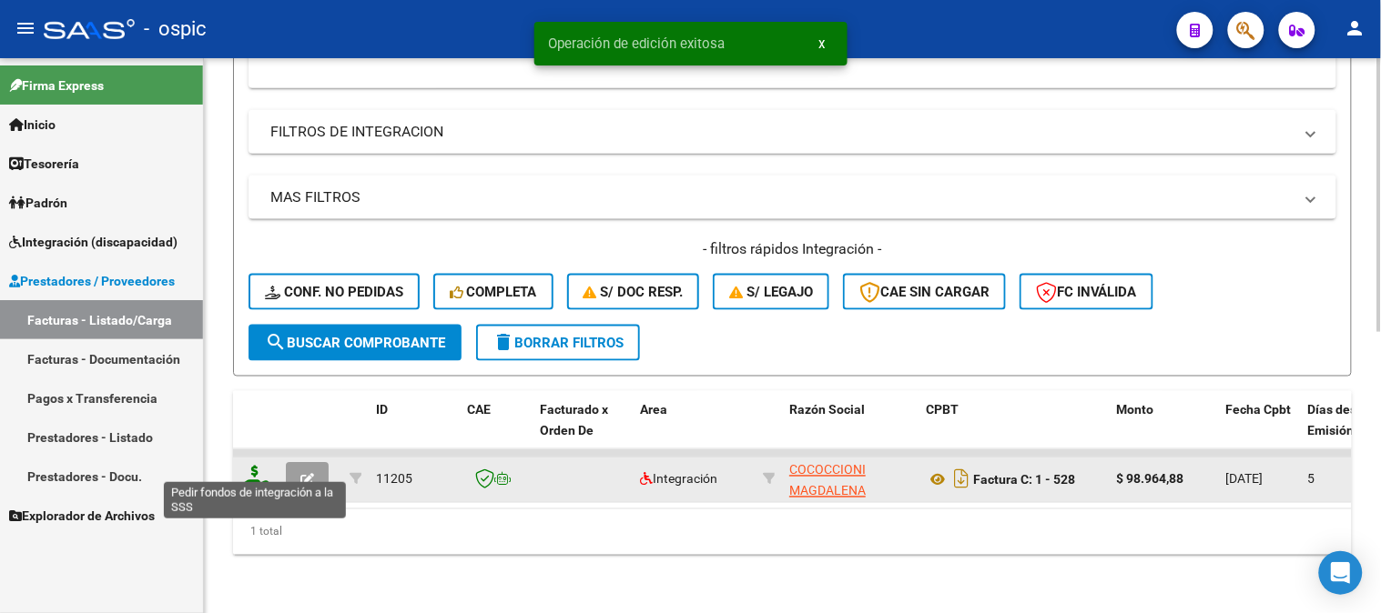
click at [258, 466] on icon at bounding box center [254, 478] width 29 height 25
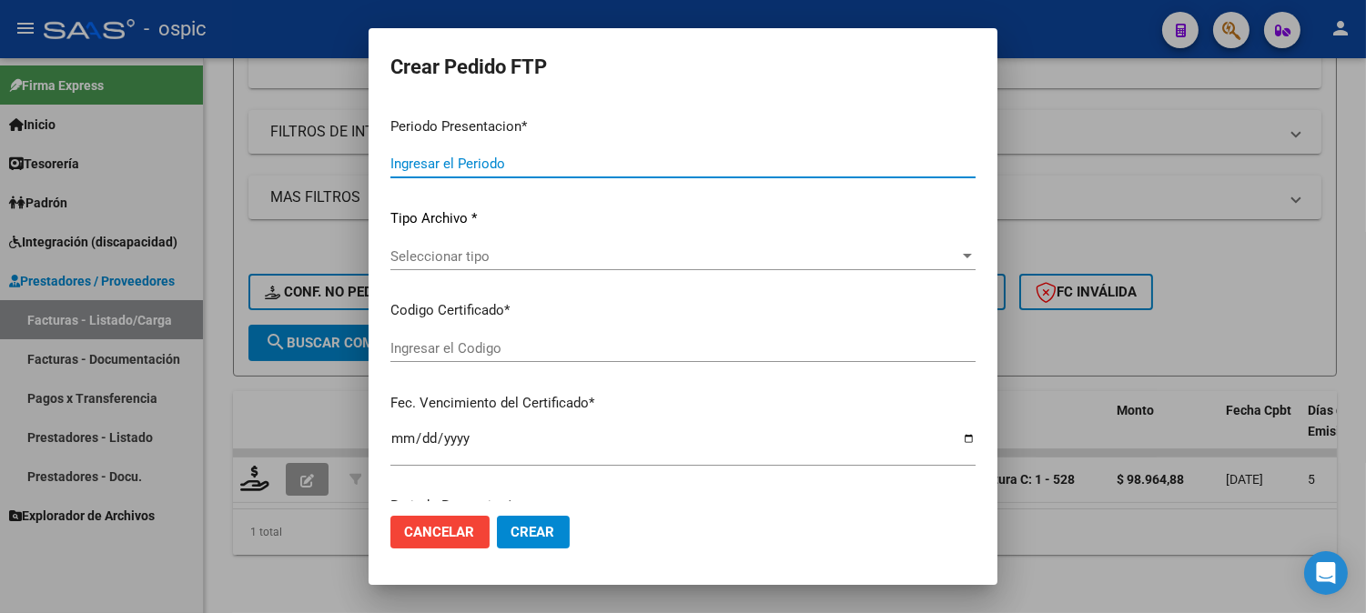
type input "202508"
type input "$ 98.964,88"
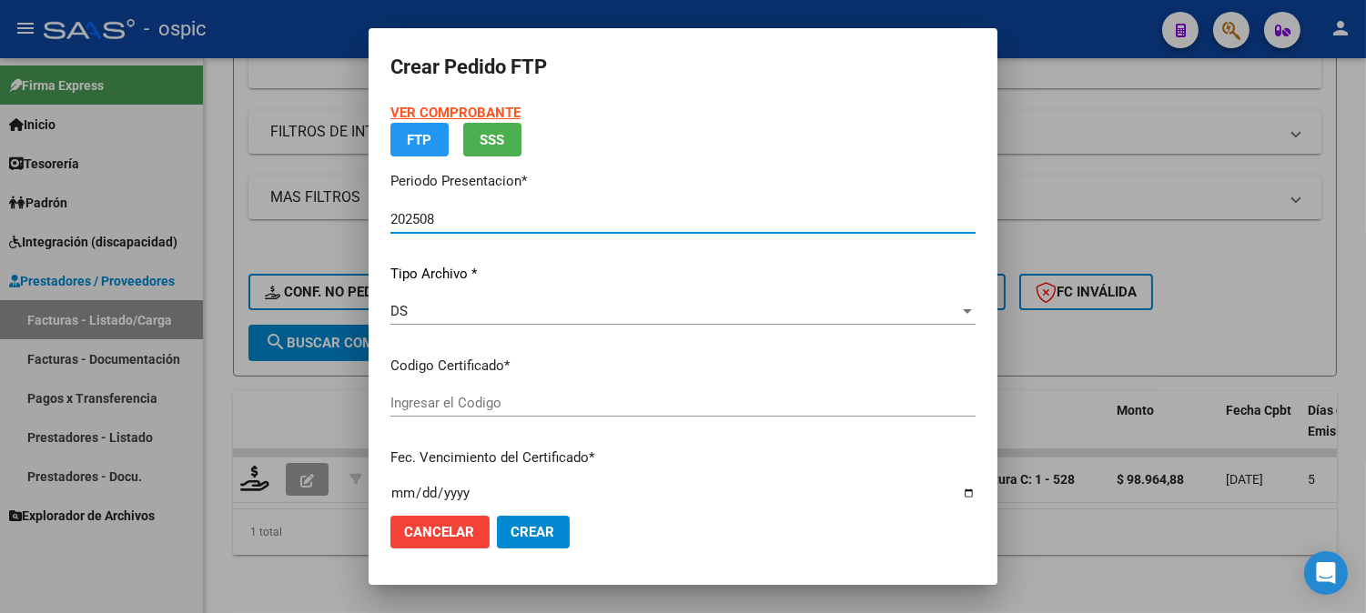
type input "5413957848"
type input "2029-03-31"
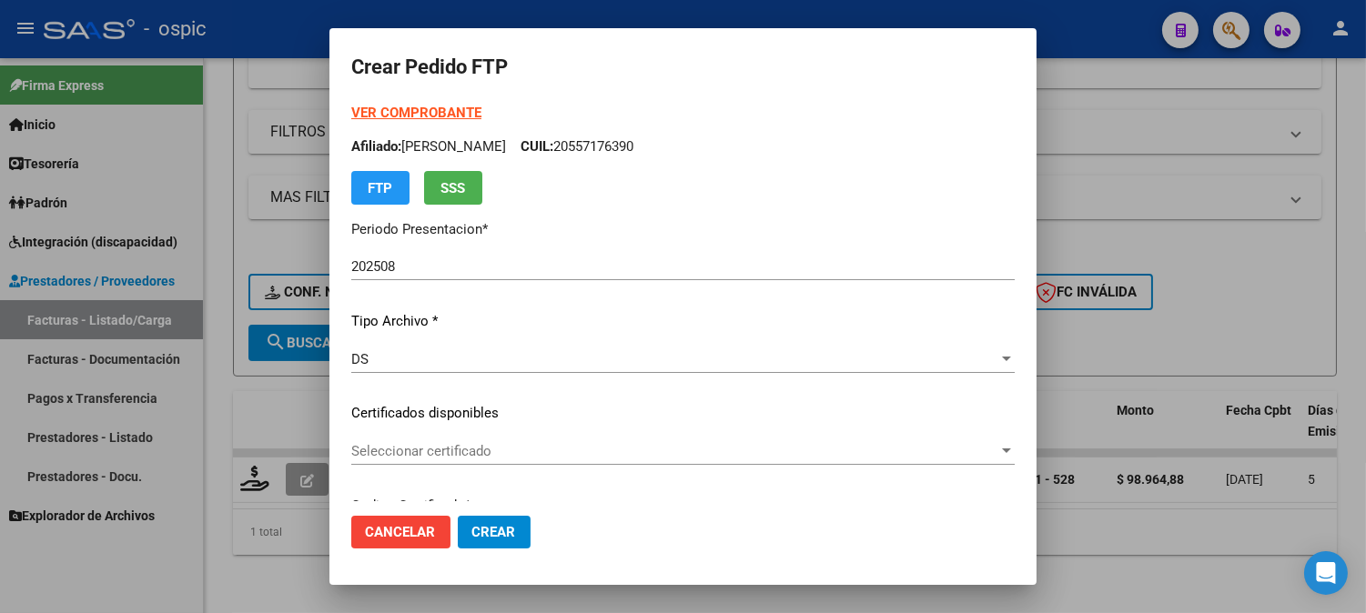
drag, startPoint x: 1002, startPoint y: 144, endPoint x: 1013, endPoint y: 179, distance: 37.1
click at [1006, 188] on div "VER COMPROBANTE ARCA Padrón Afiliado: MERLONGHI PEDRO FERNANDO CUIL: 2055717639…" at bounding box center [682, 154] width 663 height 102
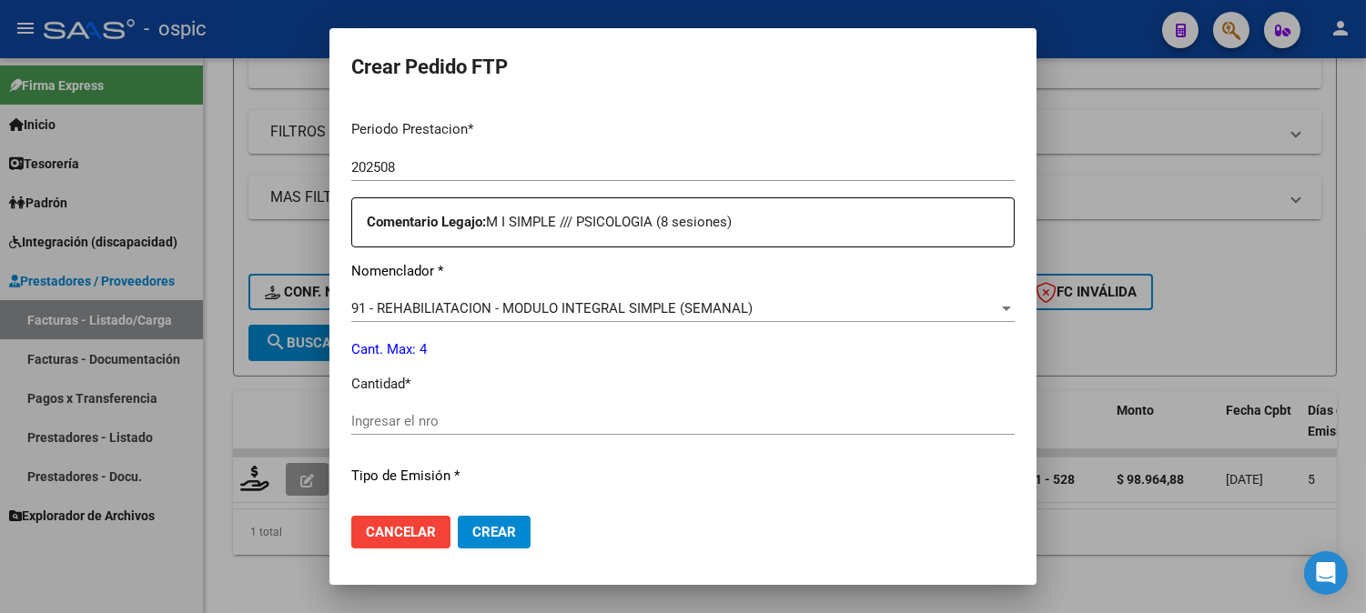
scroll to position [602, 0]
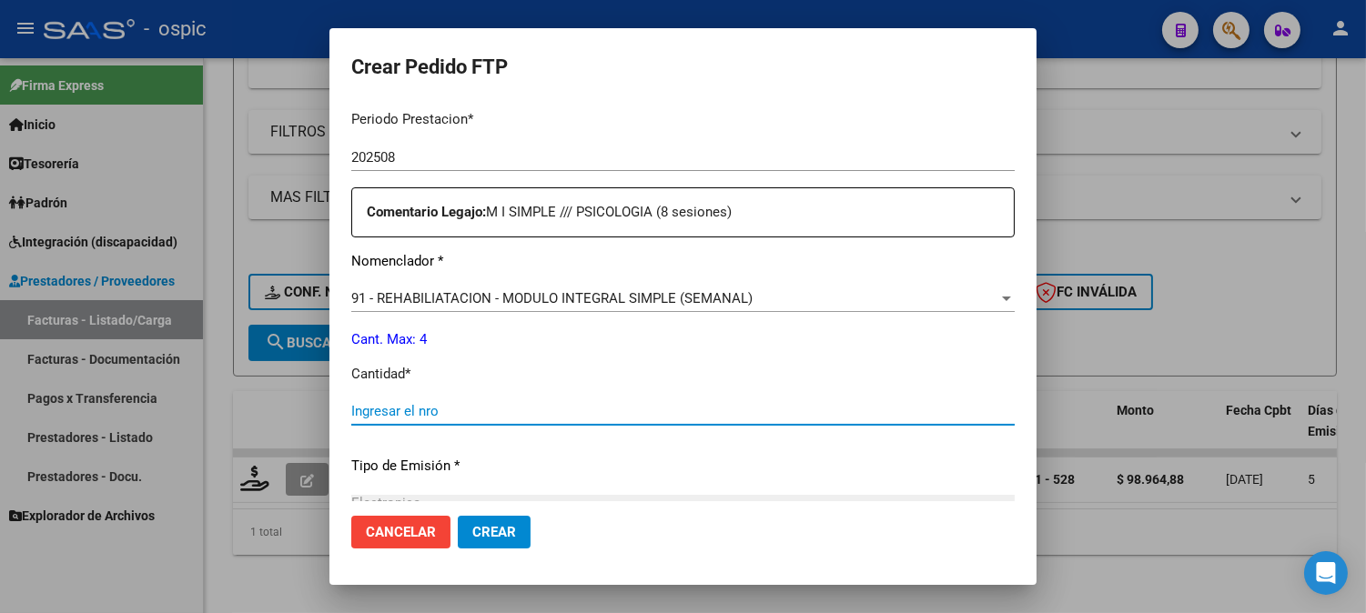
click at [613, 420] on input "Ingresar el nro" at bounding box center [682, 411] width 663 height 16
type input "4"
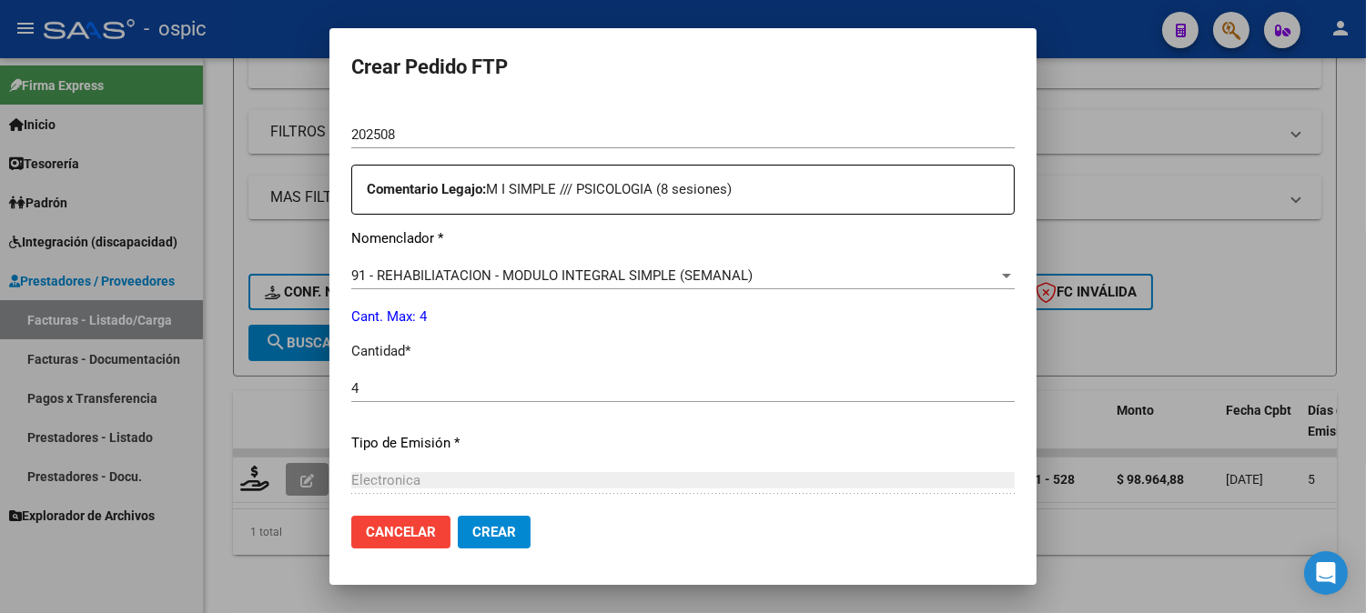
scroll to position [819, 0]
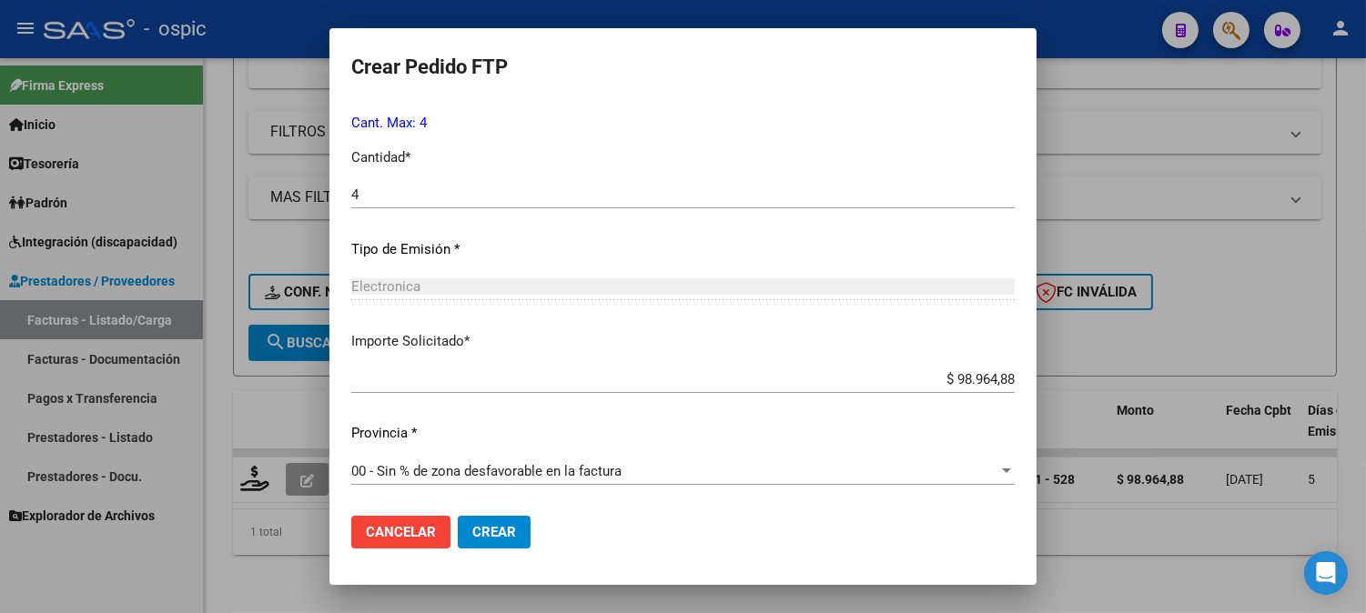
drag, startPoint x: 496, startPoint y: 523, endPoint x: 521, endPoint y: 510, distance: 28.1
click at [503, 520] on button "Crear" at bounding box center [494, 532] width 73 height 33
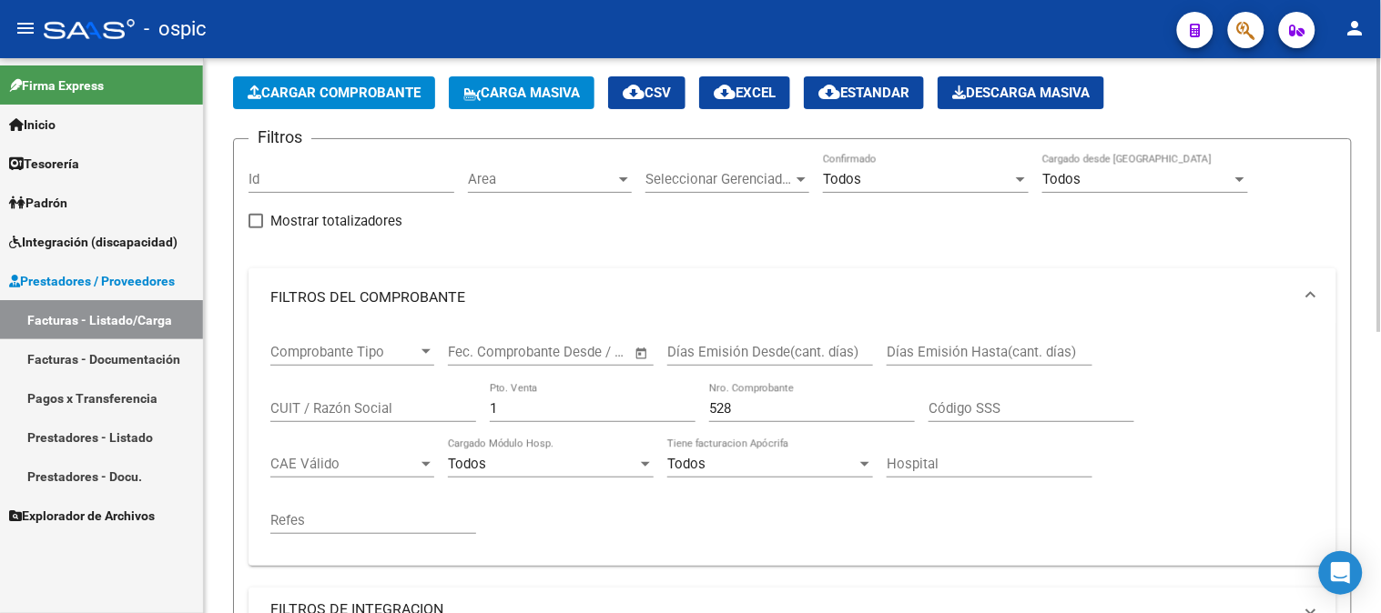
scroll to position [64, 0]
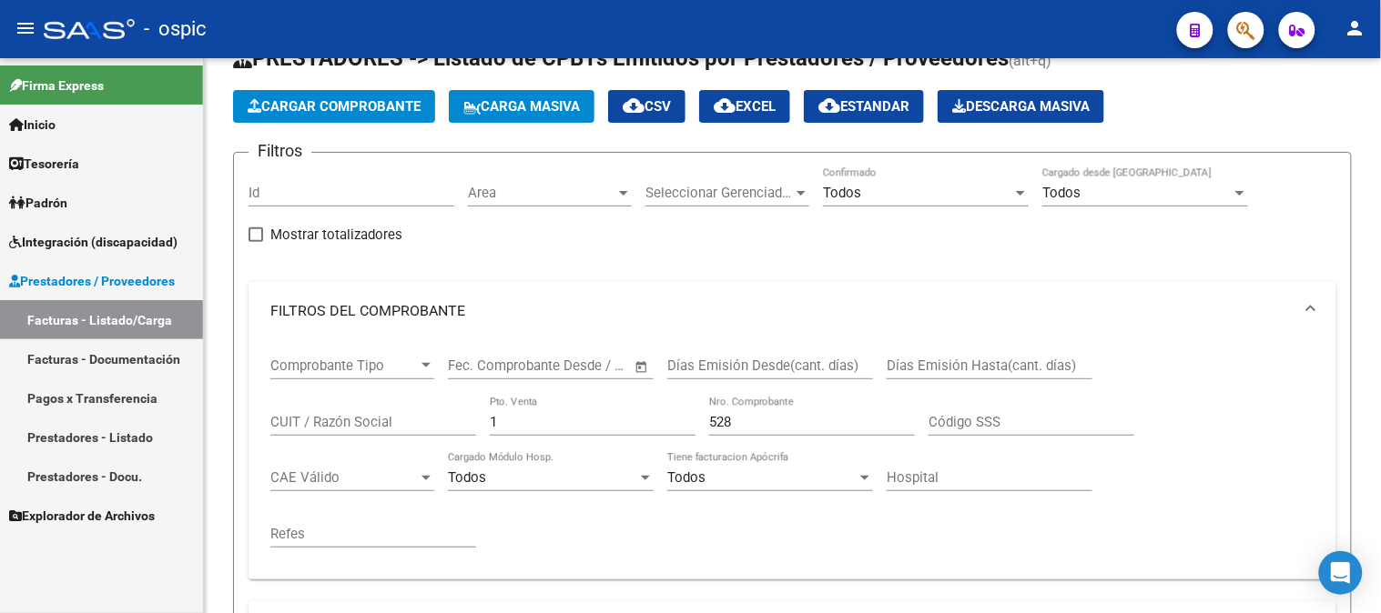
drag, startPoint x: 548, startPoint y: 421, endPoint x: 195, endPoint y: 405, distance: 353.5
click at [248, 408] on div "Comprobante Tipo Comprobante Tipo Fecha inicio – Fecha fin Fec. Comprobante Des…" at bounding box center [792, 459] width 1088 height 239
type input "3"
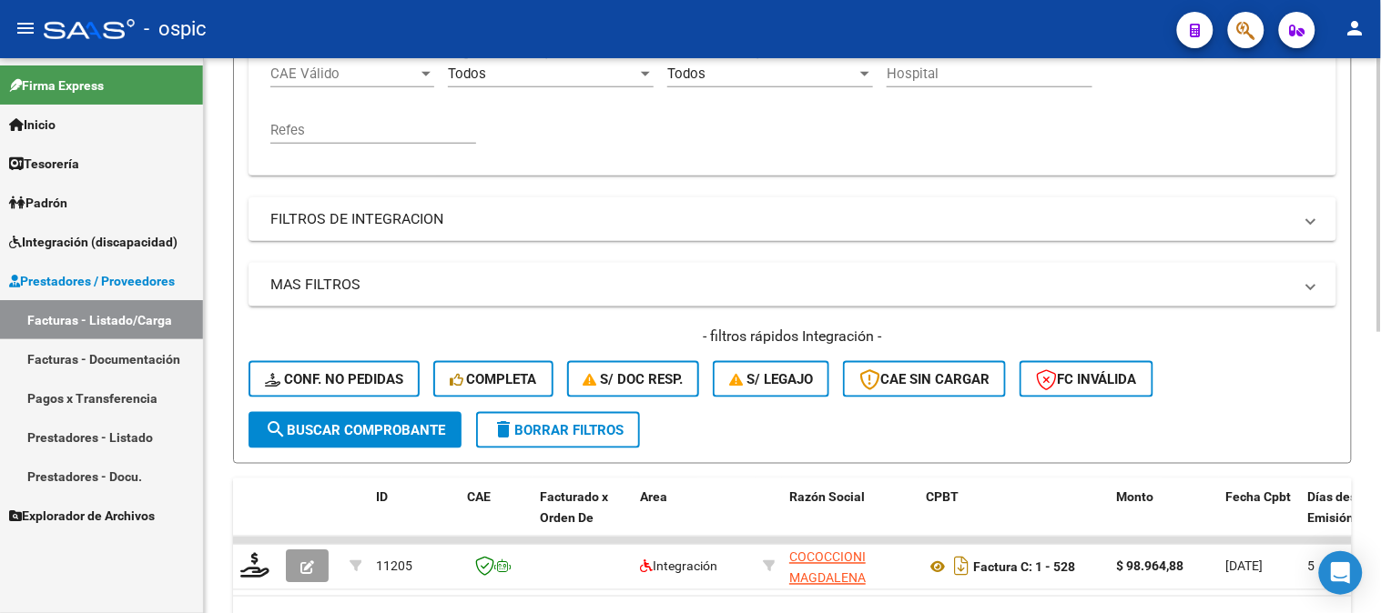
type input "123"
click at [370, 412] on button "search Buscar Comprobante" at bounding box center [354, 430] width 213 height 36
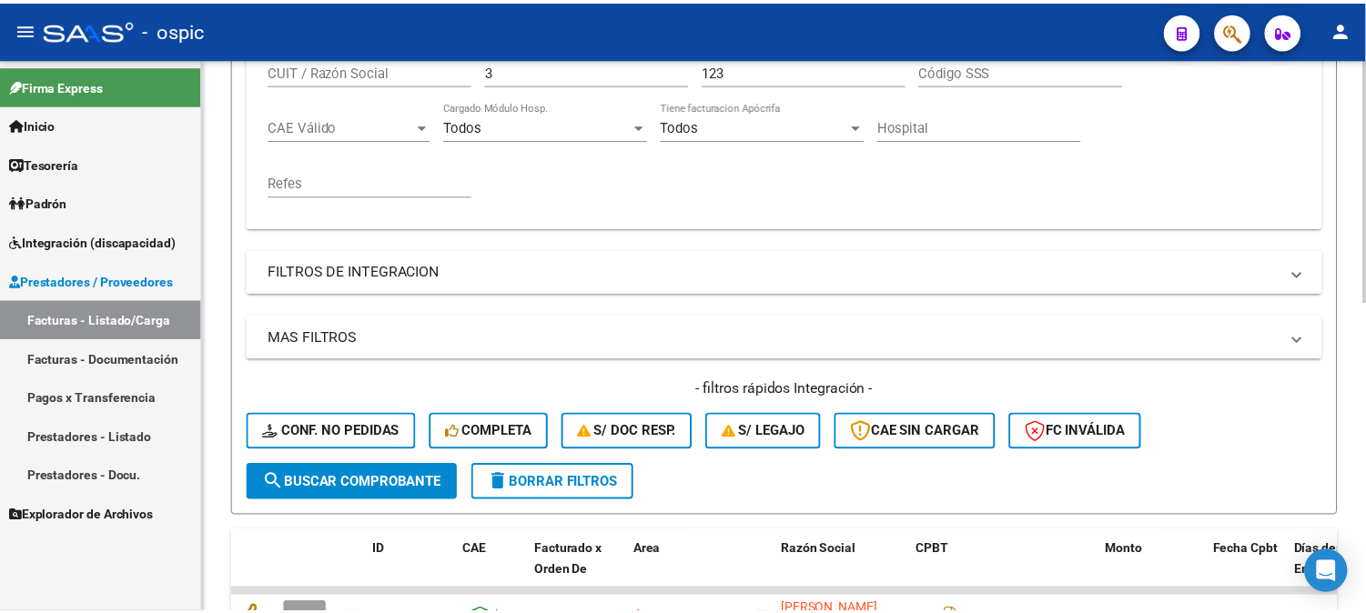
scroll to position [573, 0]
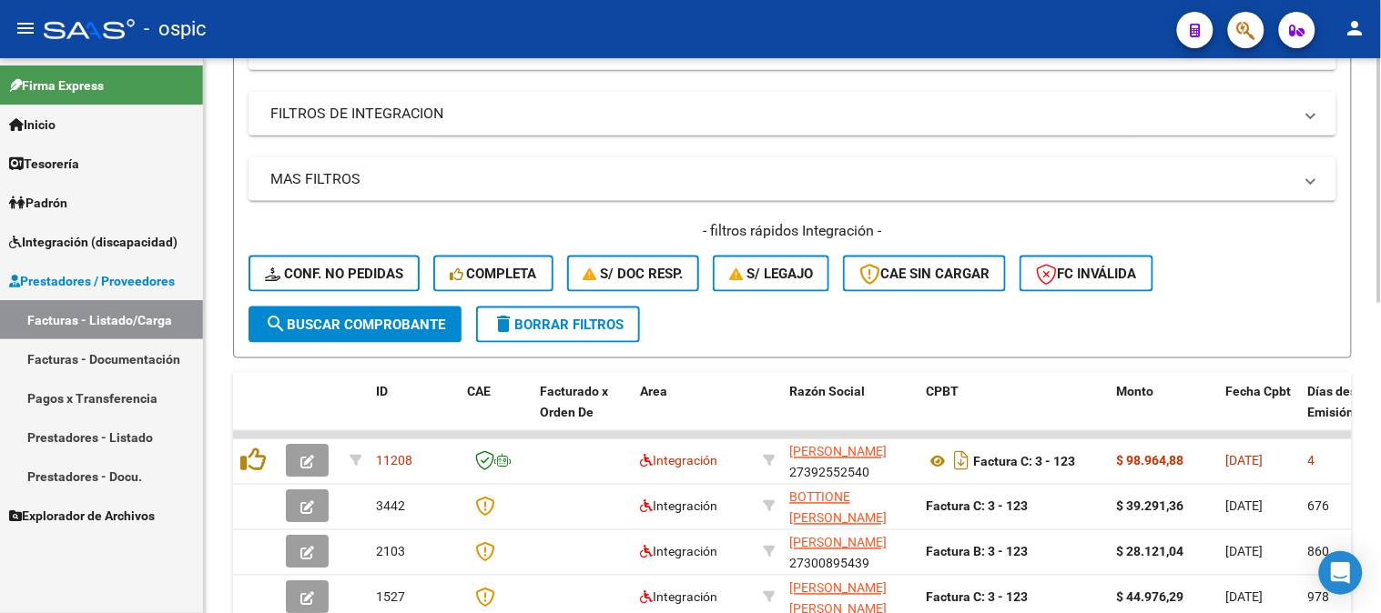
click at [398, 317] on span "search Buscar Comprobante" at bounding box center [355, 325] width 180 height 16
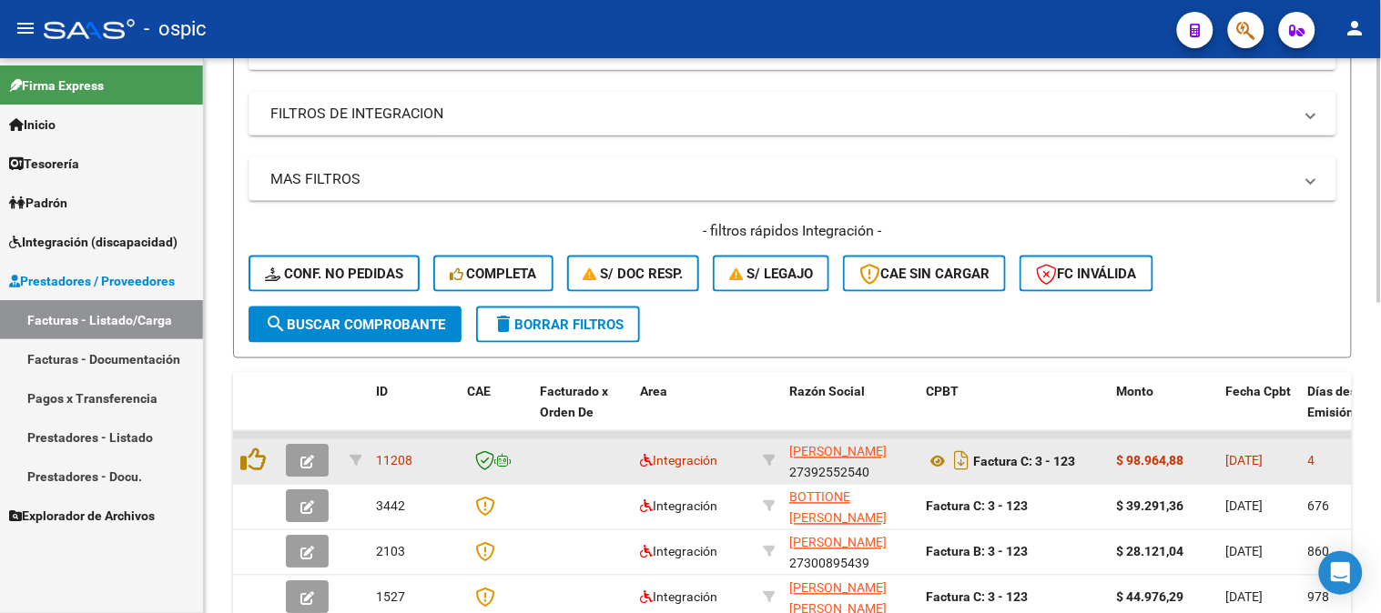
click at [305, 456] on icon "button" at bounding box center [307, 463] width 14 height 14
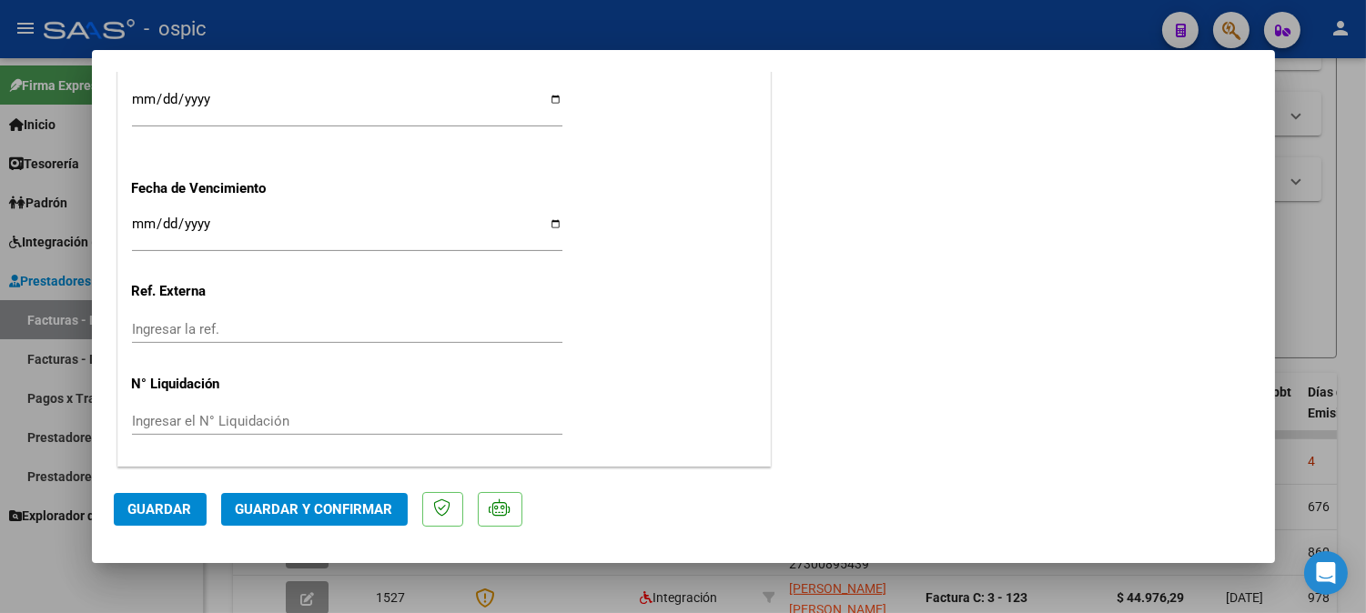
scroll to position [0, 0]
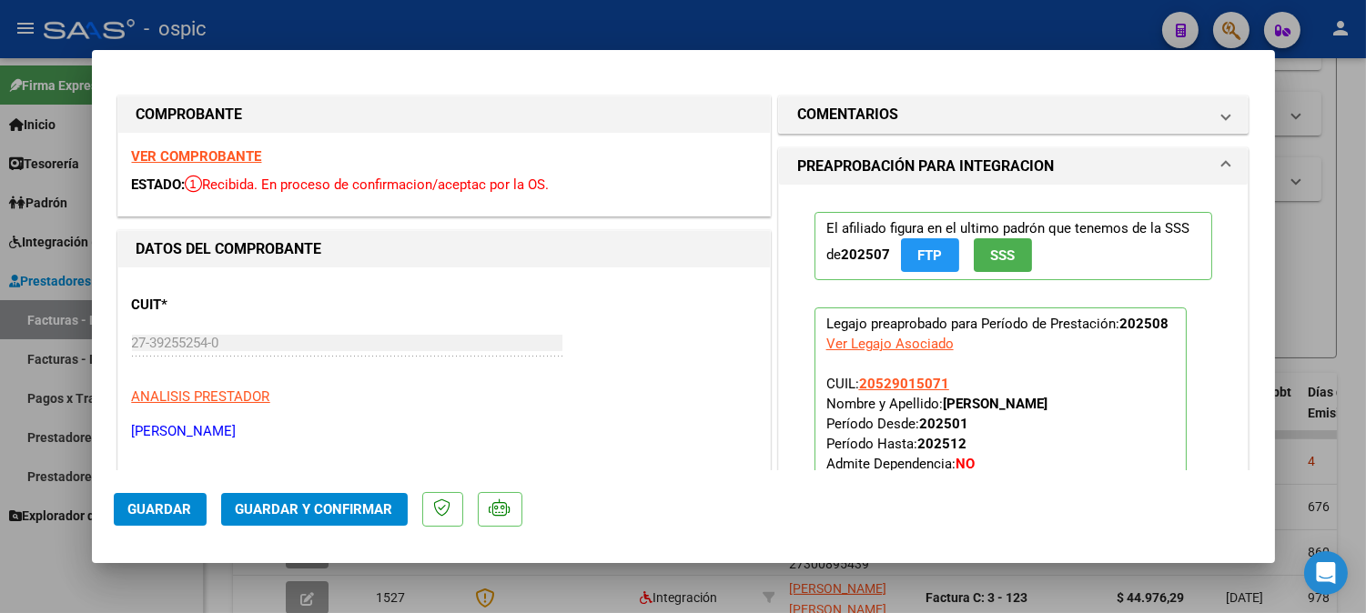
click at [1013, 128] on mat-expansion-panel-header "COMENTARIOS" at bounding box center [1014, 114] width 470 height 36
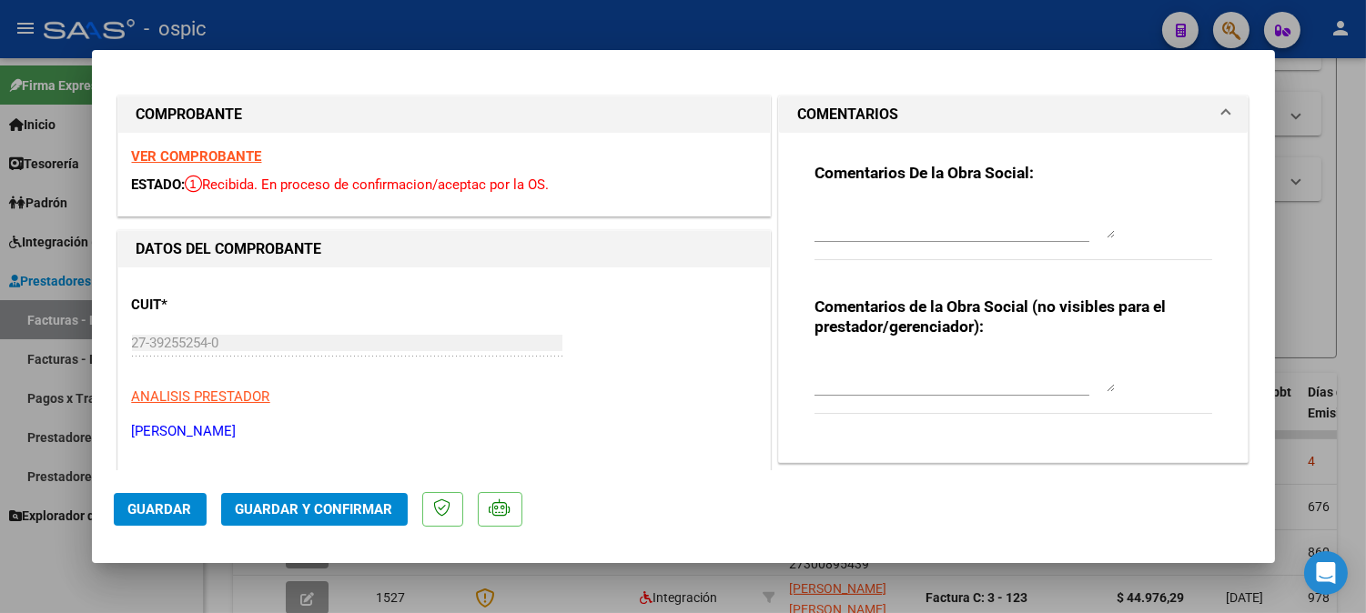
click at [932, 384] on textarea at bounding box center [965, 374] width 300 height 36
type textarea "PSICO 8 SESIONES"
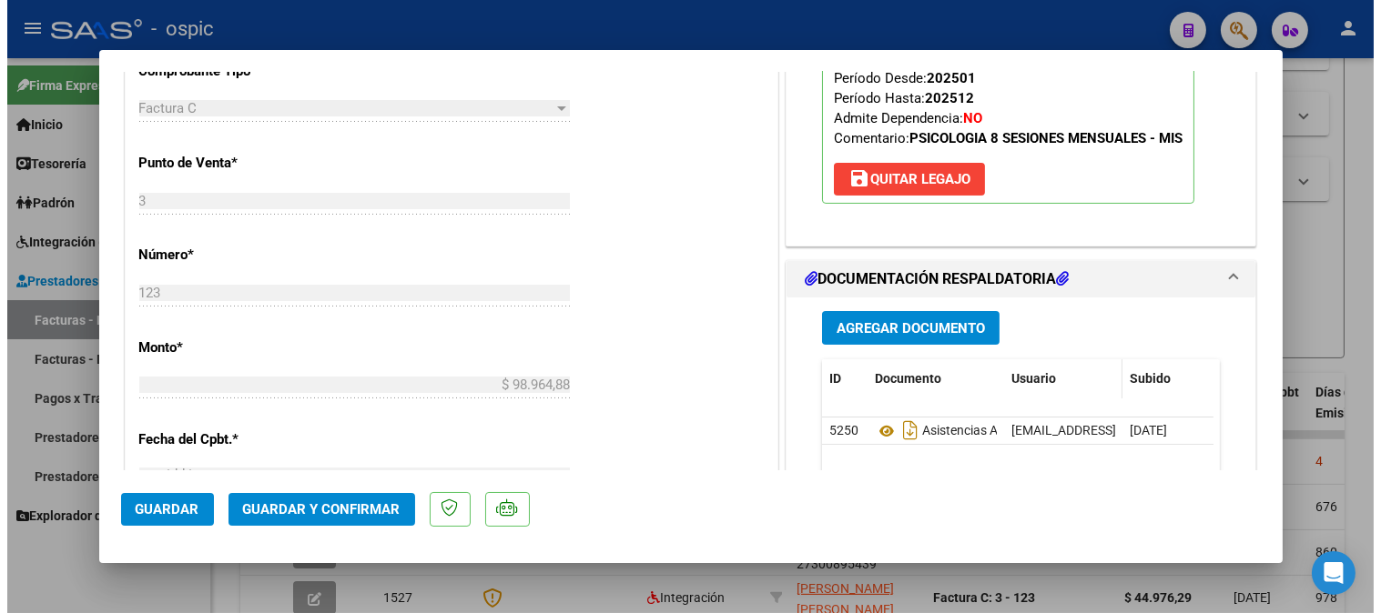
scroll to position [680, 0]
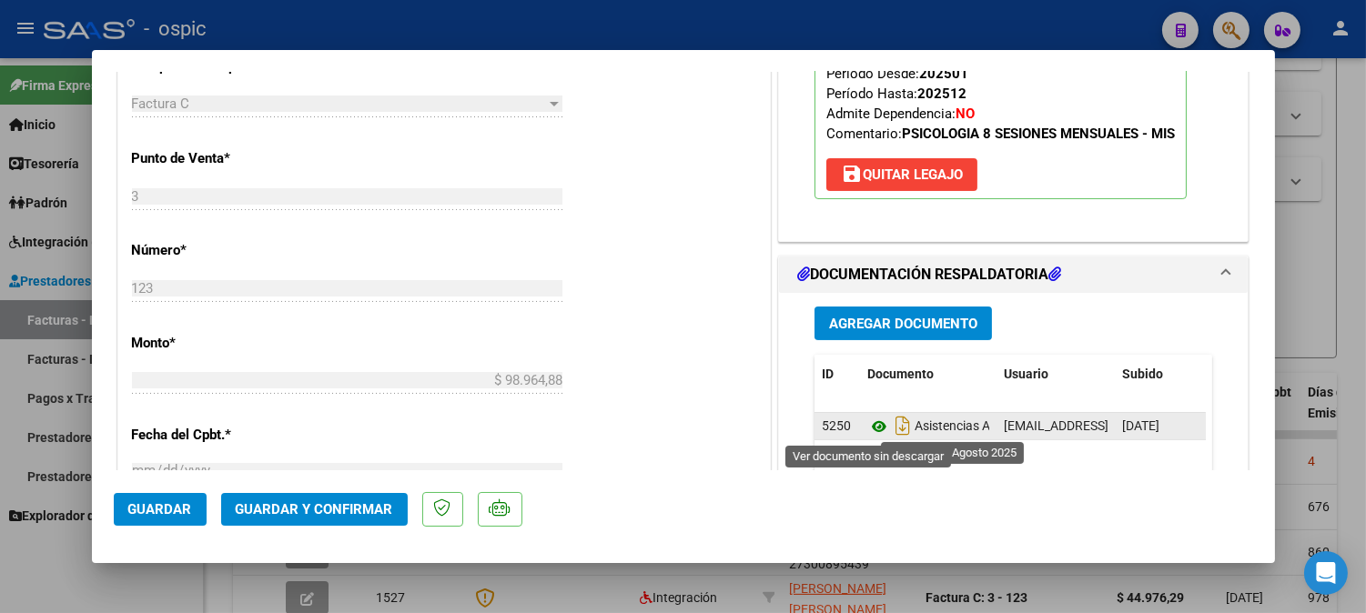
click at [875, 421] on icon at bounding box center [879, 427] width 24 height 22
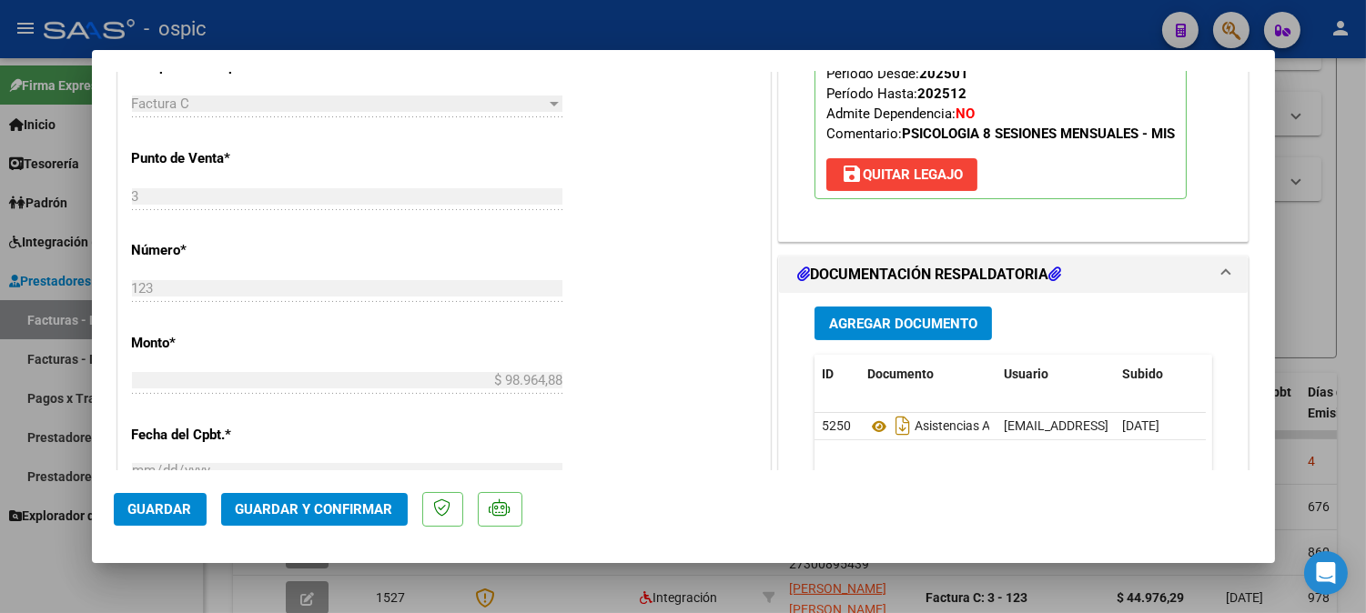
click at [356, 512] on span "Guardar y Confirmar" at bounding box center [314, 509] width 157 height 16
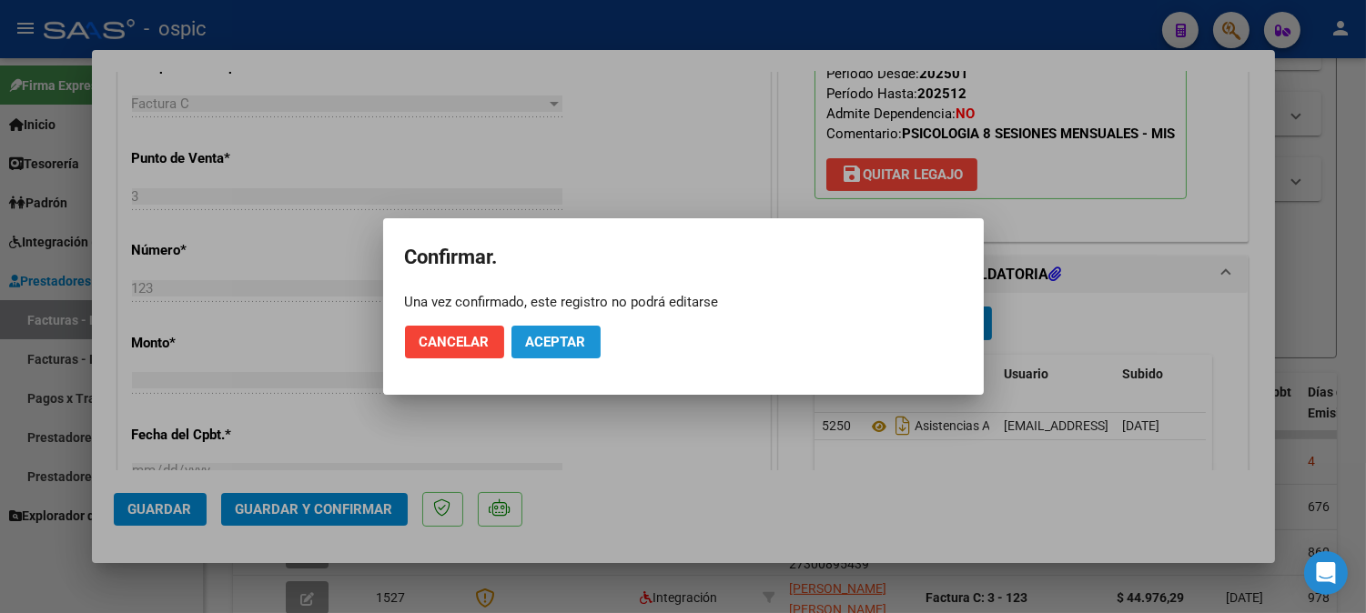
click at [564, 339] on span "Aceptar" at bounding box center [556, 342] width 60 height 16
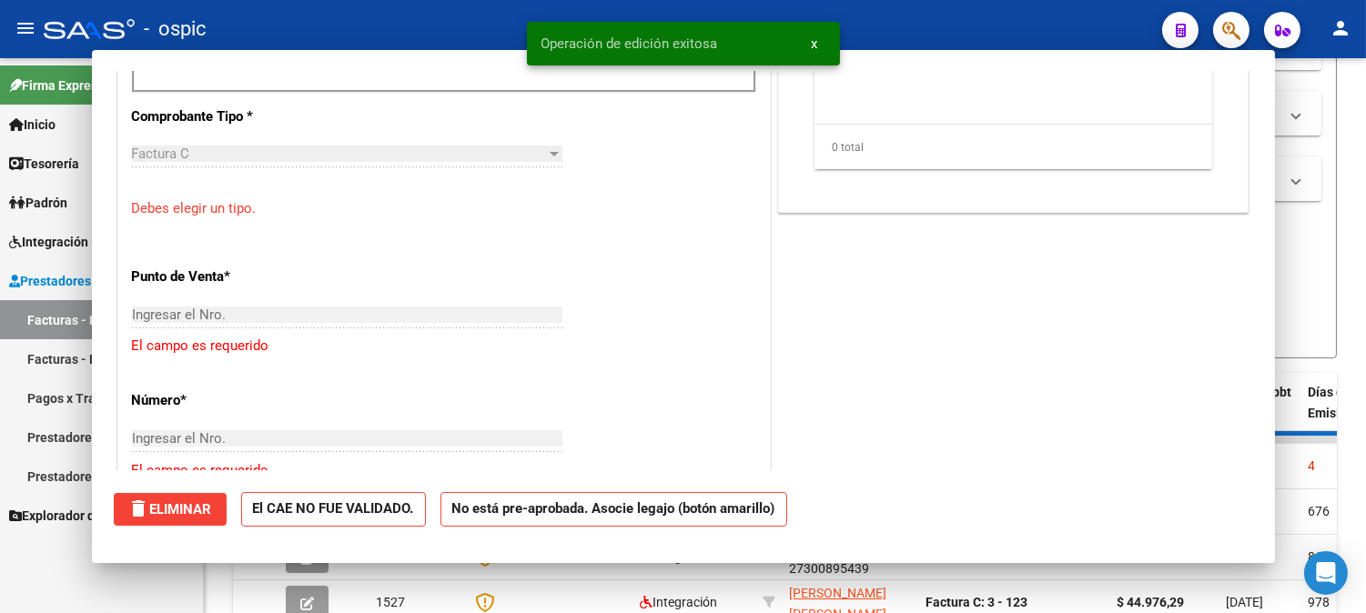
scroll to position [0, 0]
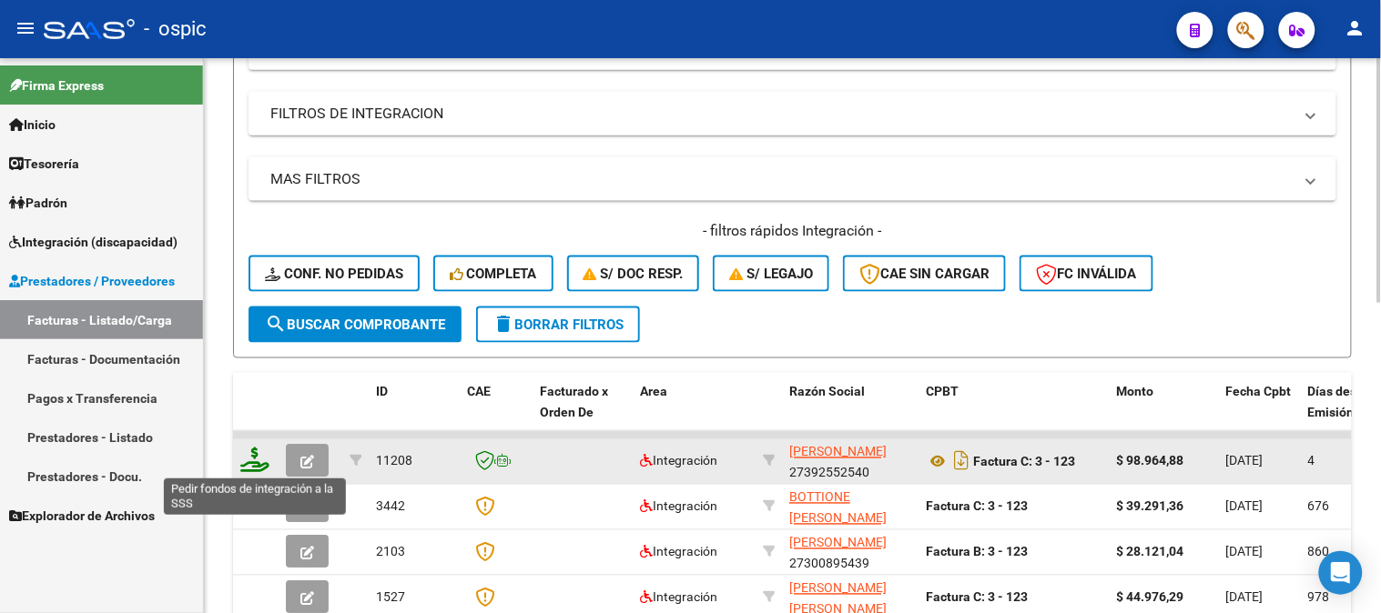
click at [253, 458] on icon at bounding box center [254, 460] width 29 height 25
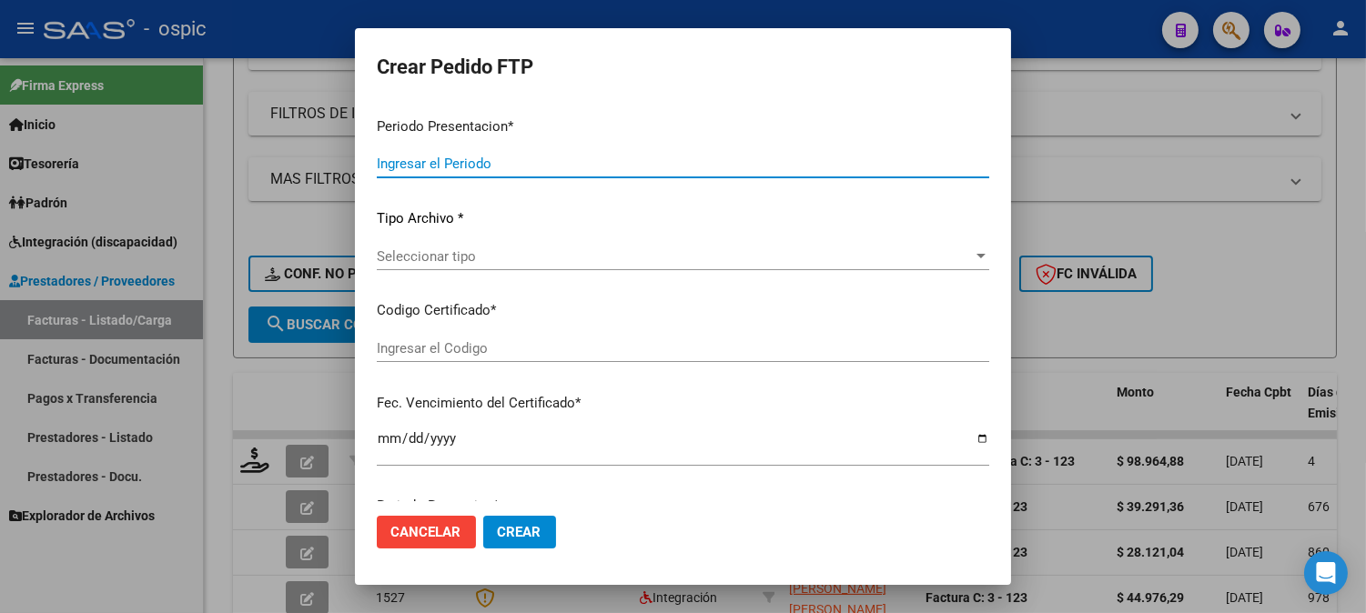
type input "202508"
type input "$ 98.964,88"
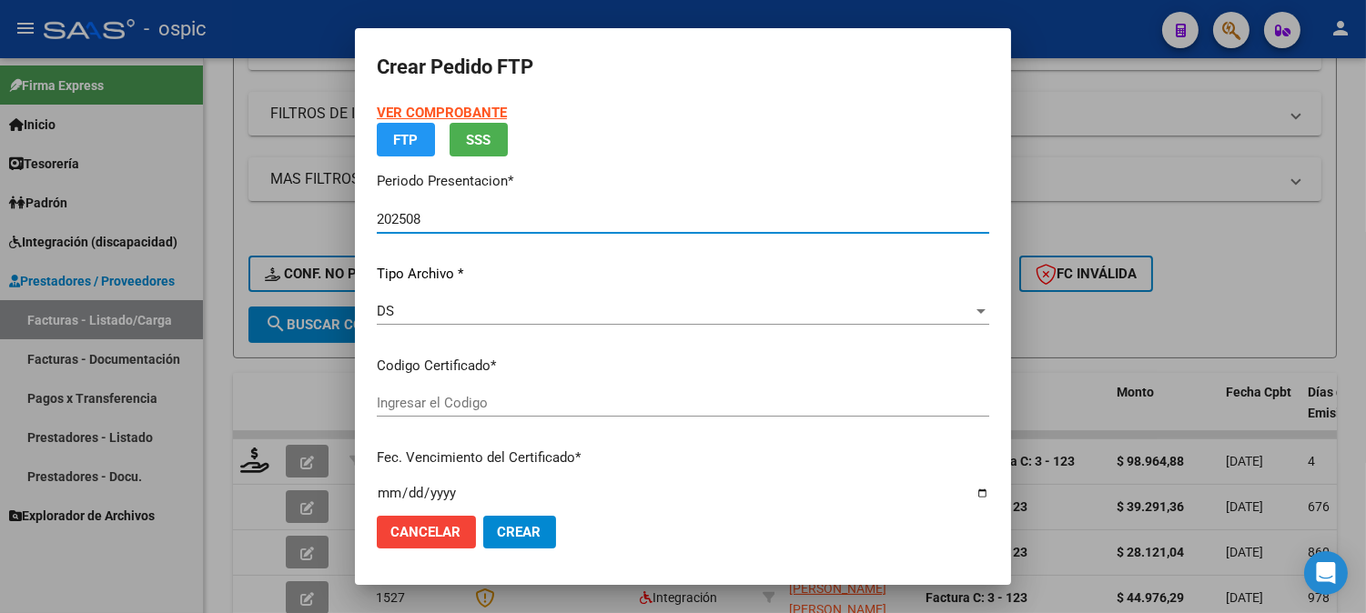
type input "3718504050"
type input "2029-03-26"
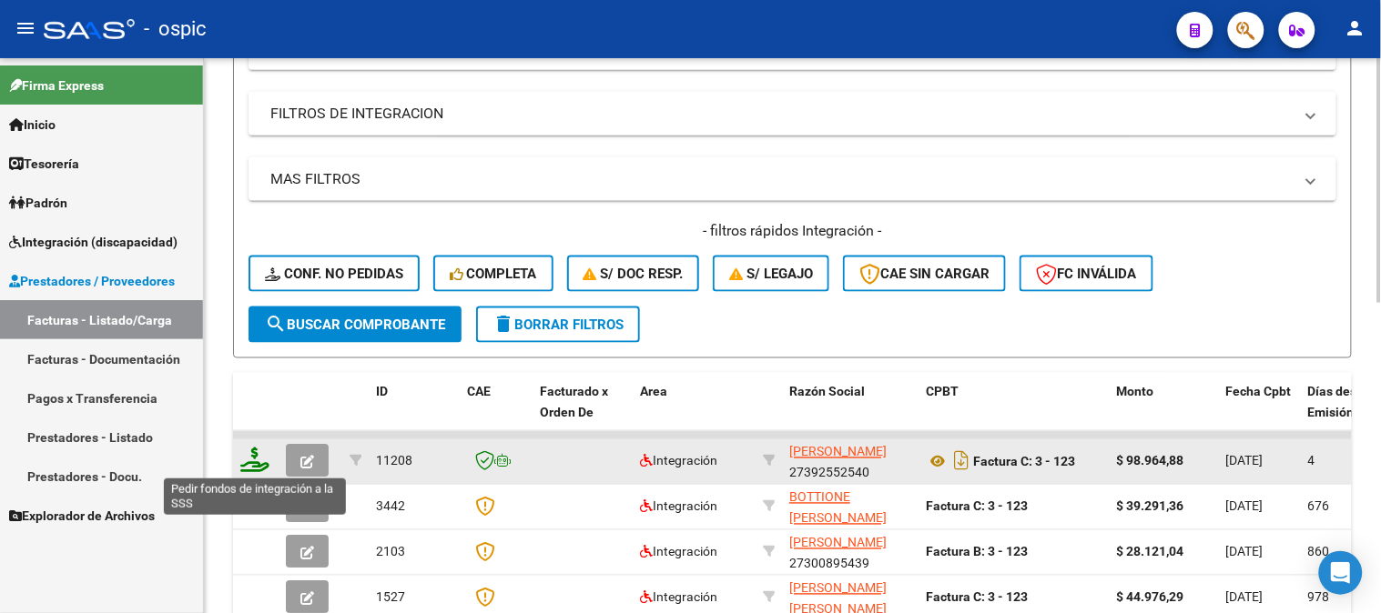
click at [251, 457] on icon at bounding box center [254, 460] width 29 height 25
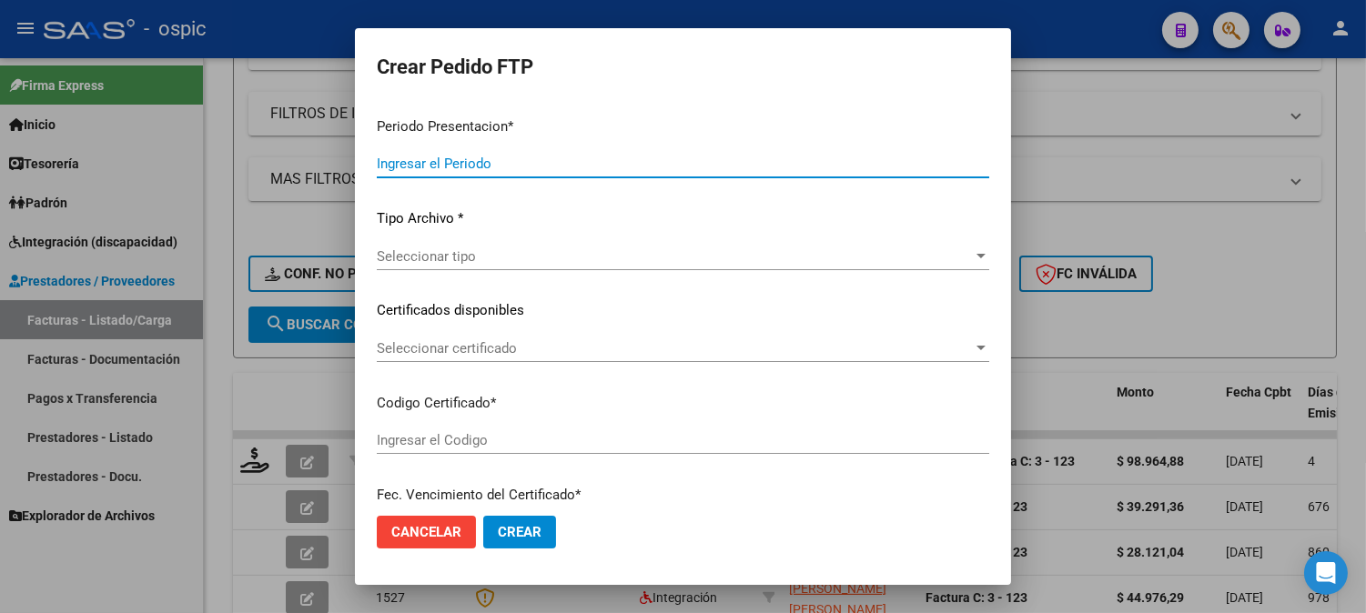
type input "202508"
type input "$ 98.964,88"
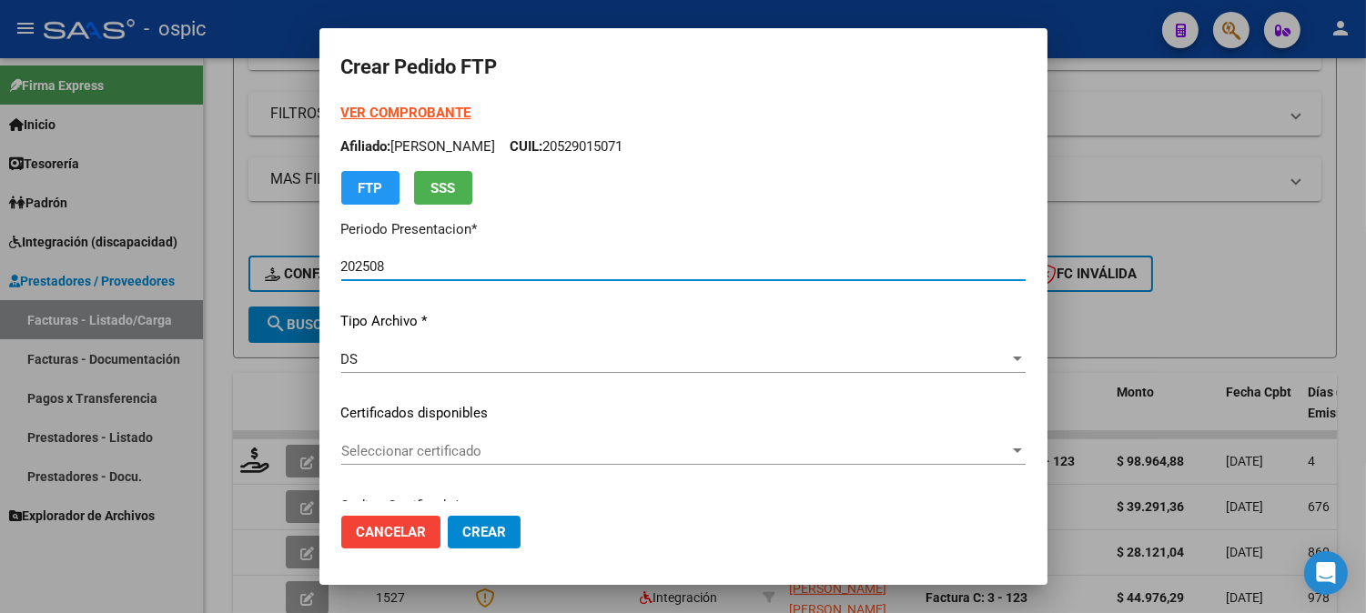
type input "3718504050"
type input "2029-03-26"
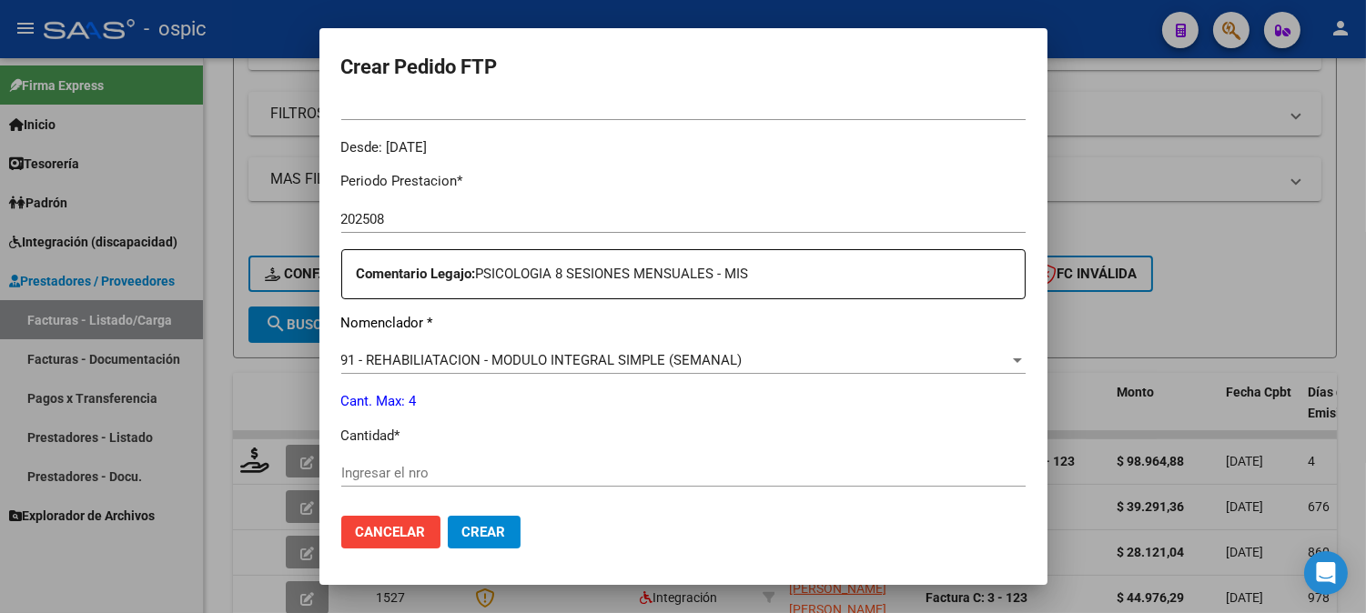
scroll to position [565, 0]
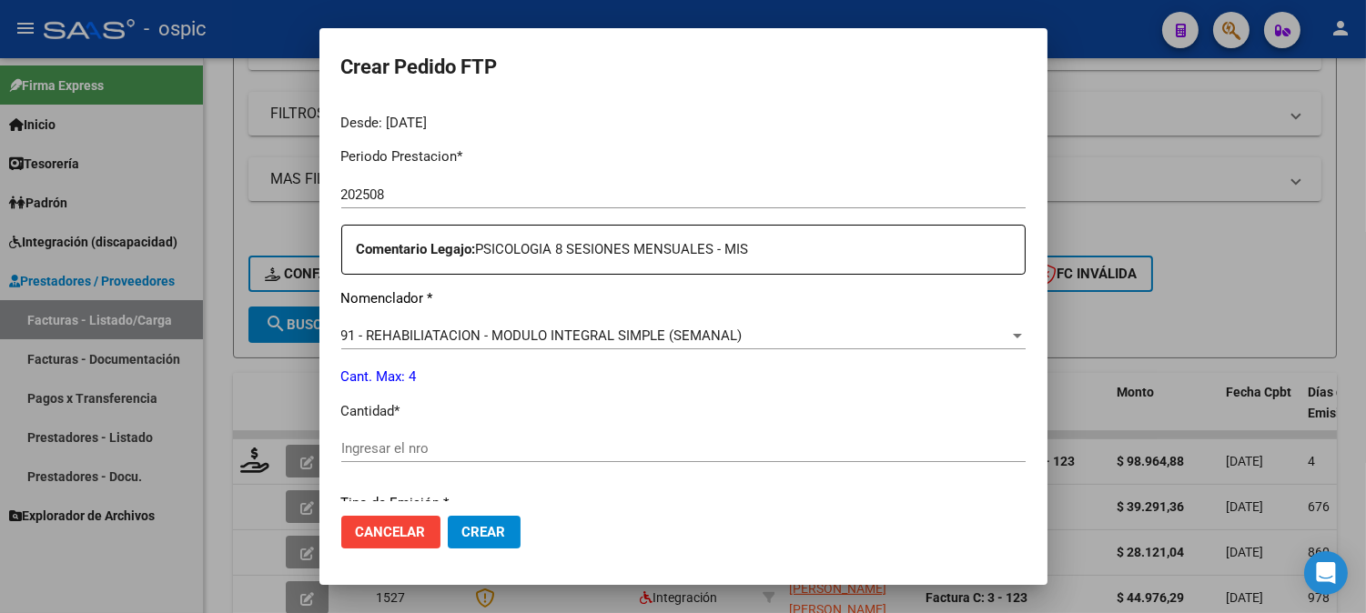
drag, startPoint x: 643, startPoint y: 441, endPoint x: 855, endPoint y: 439, distance: 212.1
click at [643, 442] on input "Ingresar el nro" at bounding box center [683, 448] width 684 height 16
type input "4"
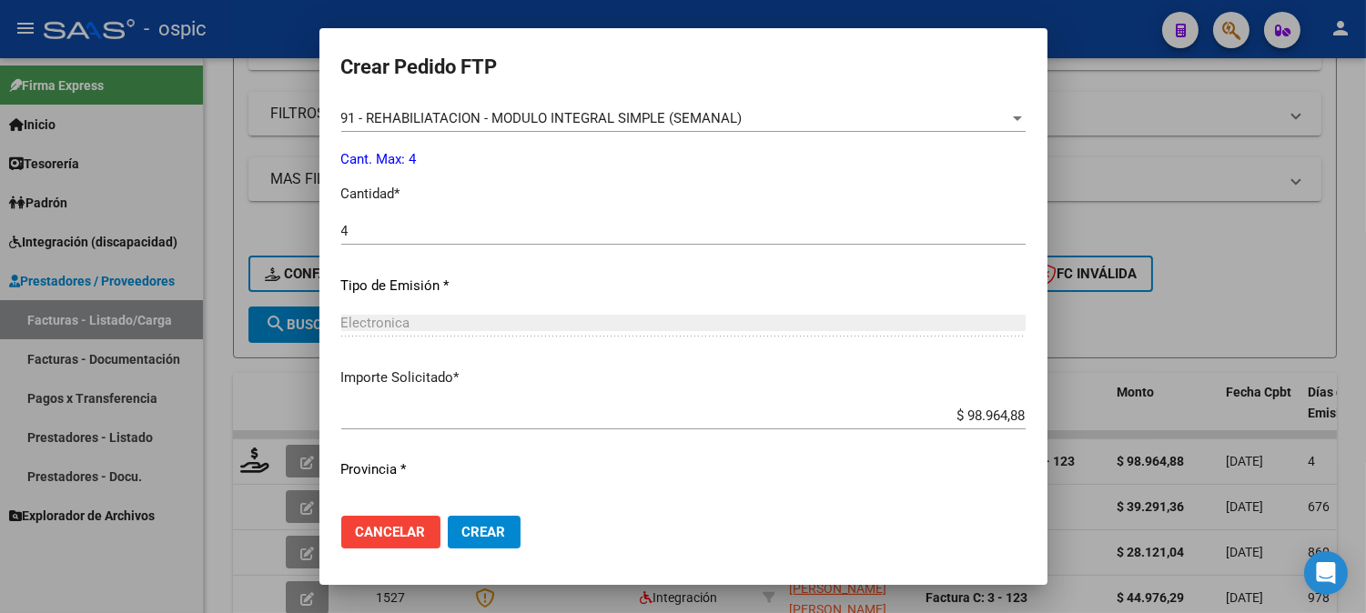
scroll to position [819, 0]
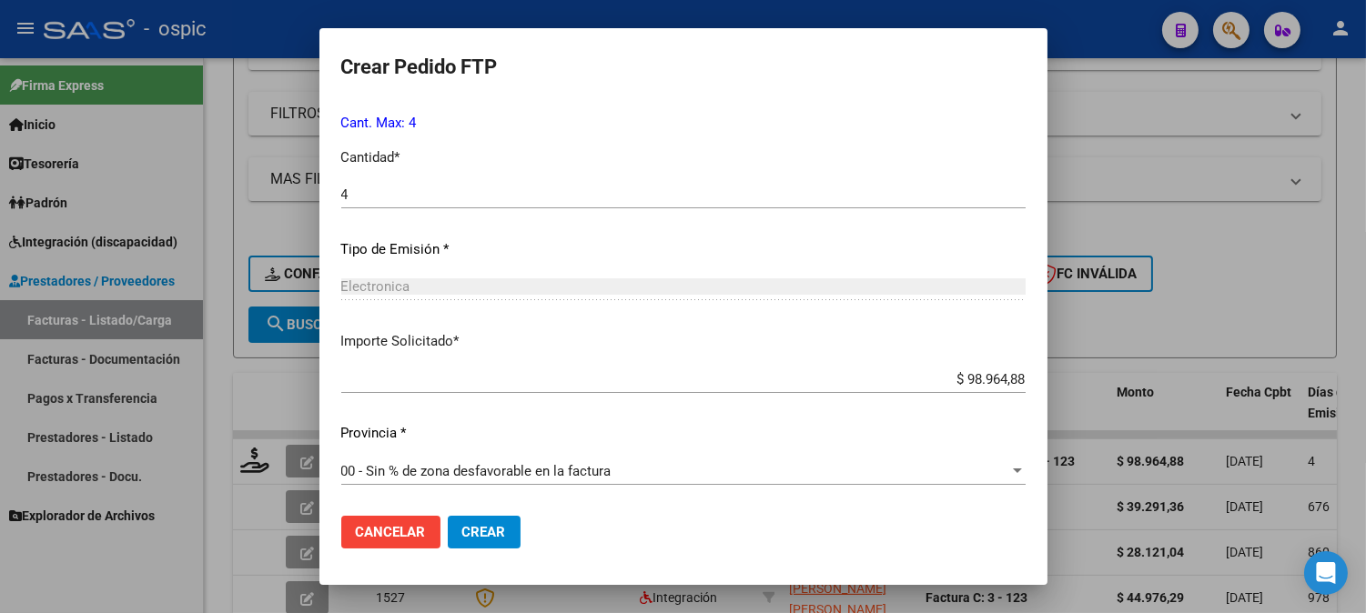
drag, startPoint x: 486, startPoint y: 531, endPoint x: 515, endPoint y: 521, distance: 30.8
click at [488, 531] on span "Crear" at bounding box center [484, 532] width 44 height 16
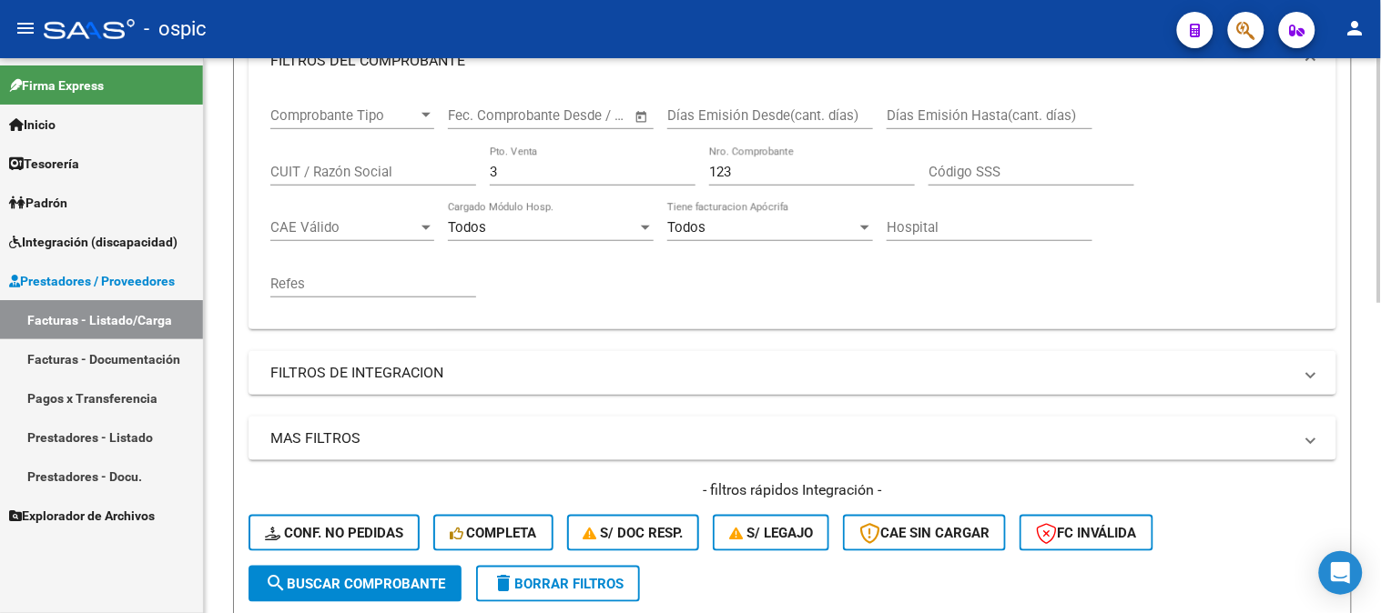
scroll to position [269, 0]
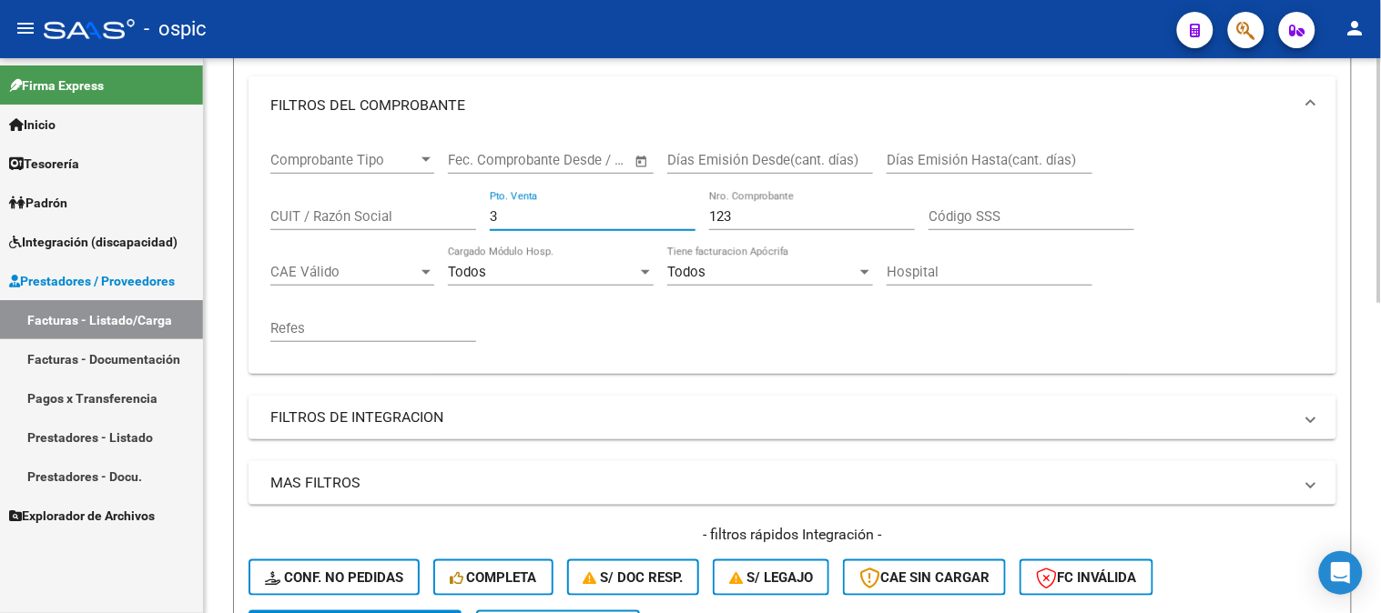
drag, startPoint x: 431, startPoint y: 217, endPoint x: 431, endPoint y: 207, distance: 10.0
click at [429, 217] on div "Comprobante Tipo Comprobante Tipo Fecha inicio – Fecha fin Fec. Comprobante Des…" at bounding box center [792, 247] width 1044 height 225
type input "2"
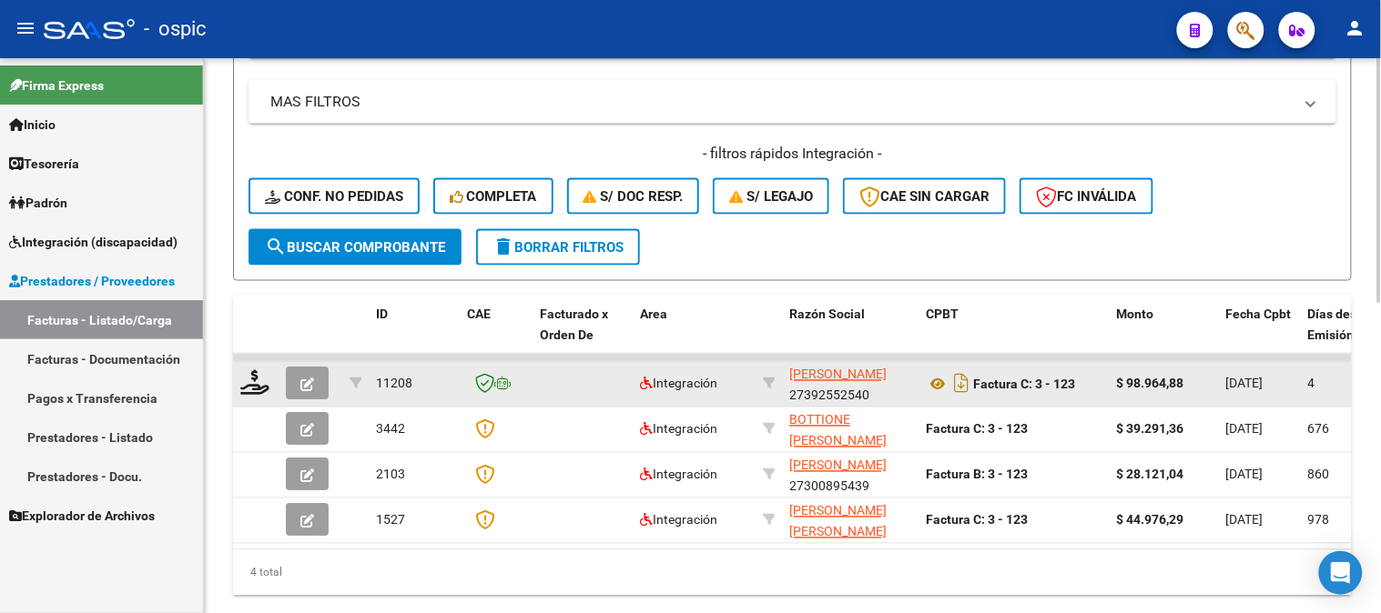
scroll to position [674, 0]
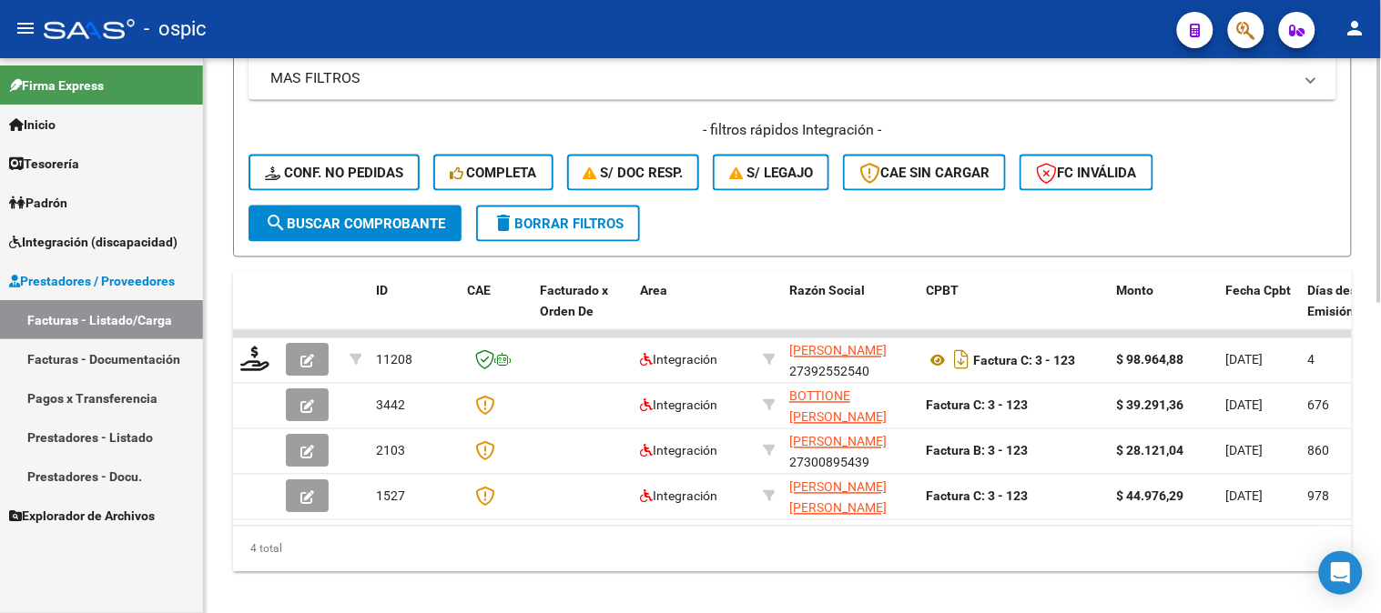
type input "1529"
click at [367, 228] on span "search Buscar Comprobante" at bounding box center [355, 224] width 180 height 16
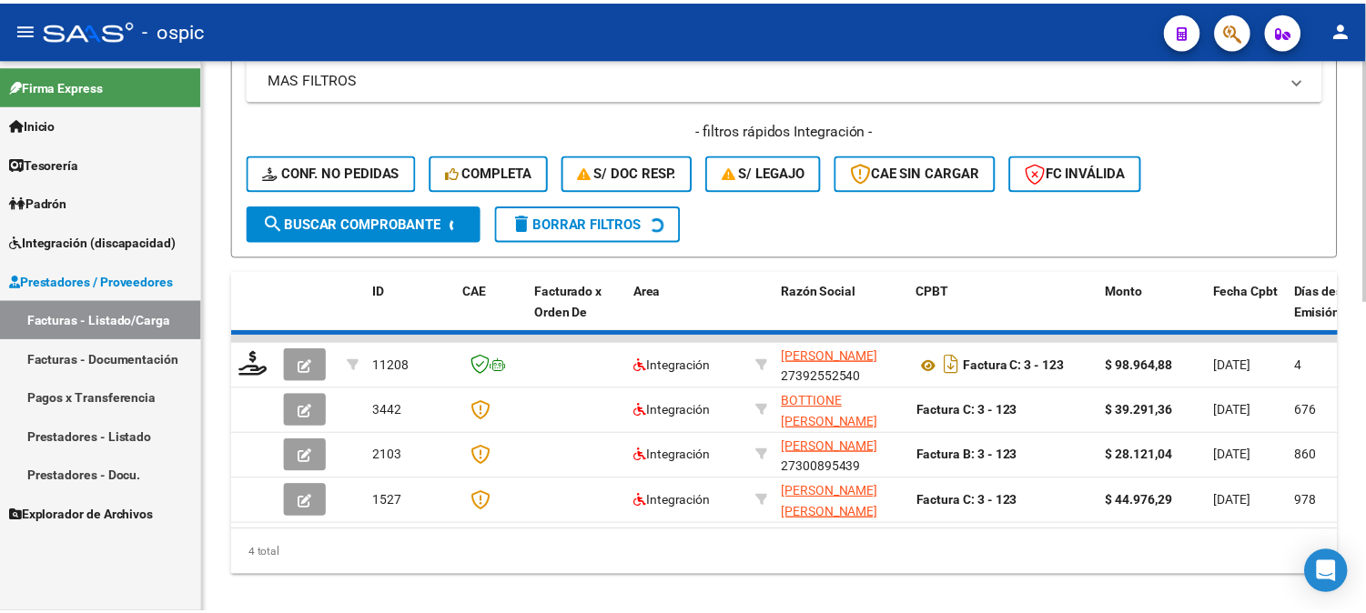
scroll to position [614, 0]
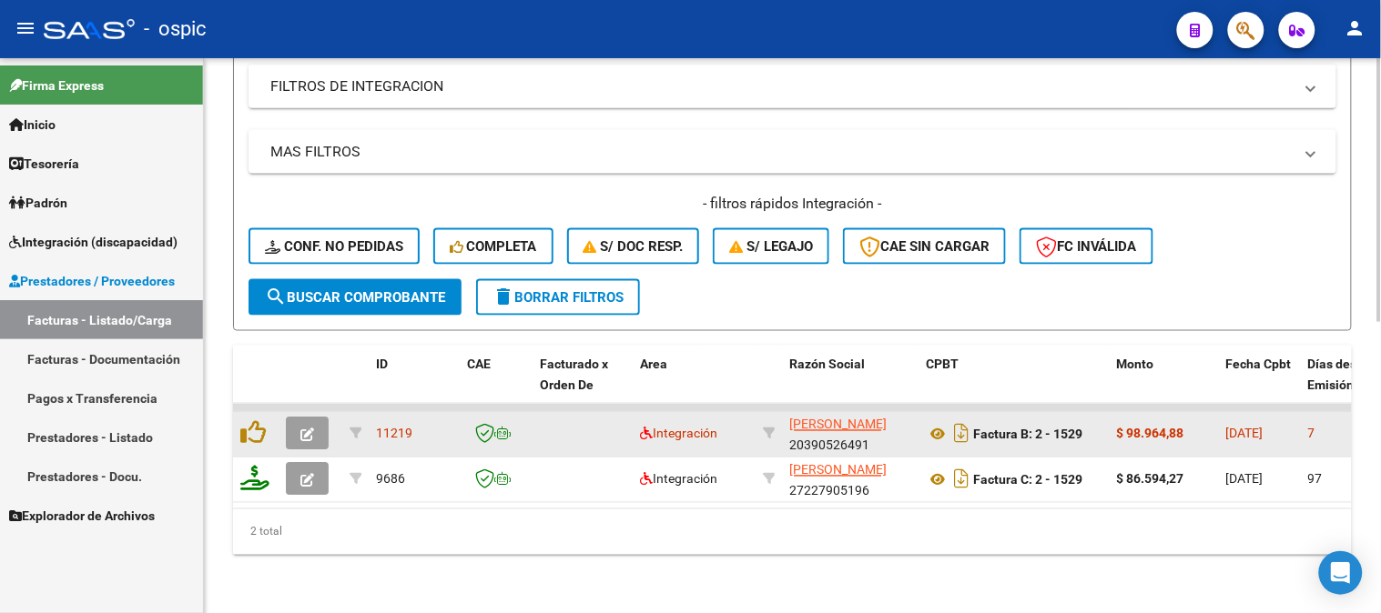
click at [309, 429] on icon "button" at bounding box center [307, 436] width 14 height 14
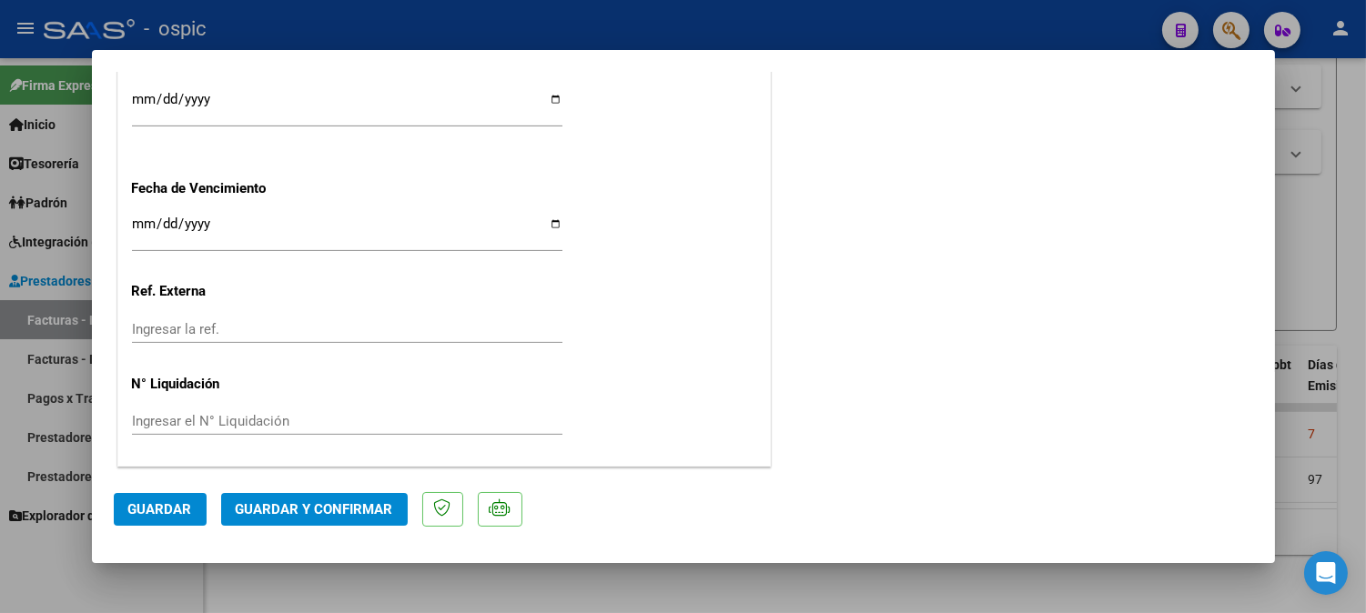
scroll to position [0, 0]
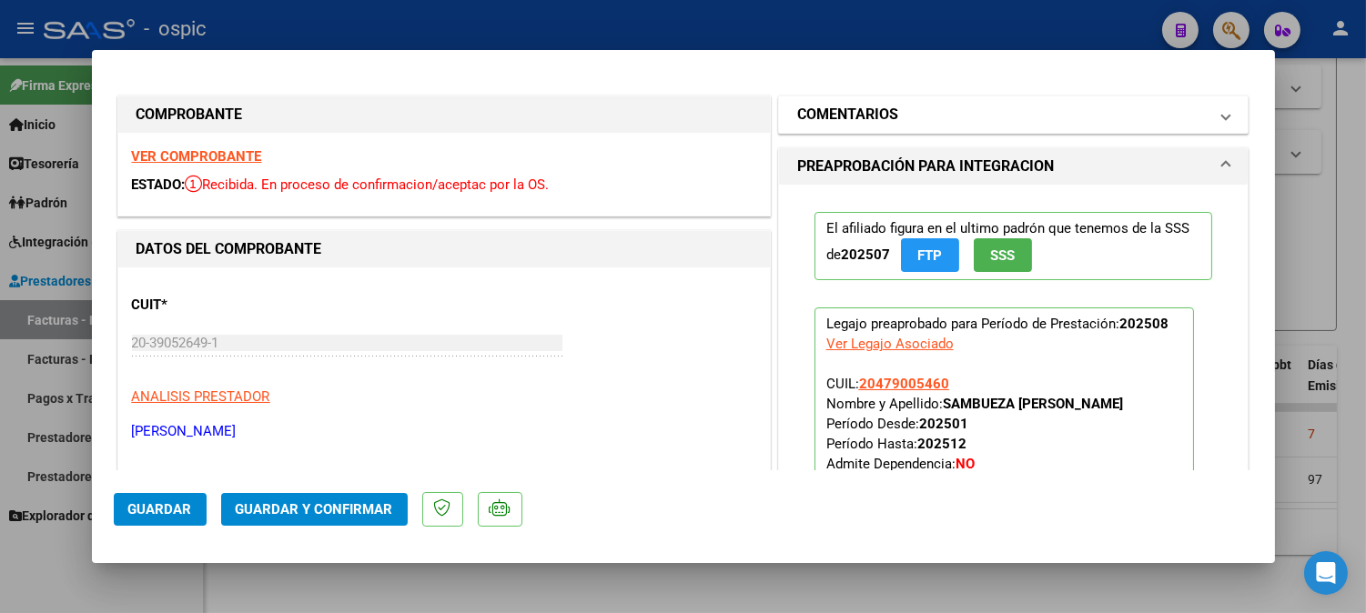
click at [892, 107] on mat-panel-title "COMENTARIOS" at bounding box center [1002, 115] width 411 height 22
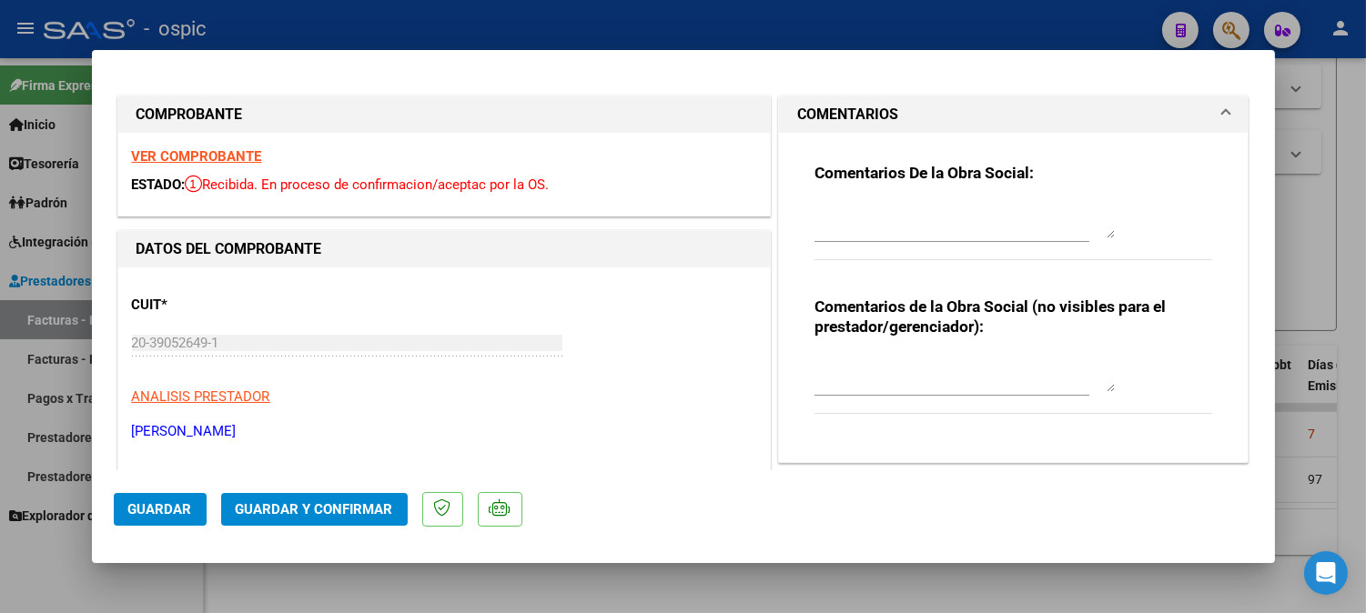
drag, startPoint x: 906, startPoint y: 356, endPoint x: 1380, endPoint y: 364, distance: 473.3
click at [910, 358] on textarea at bounding box center [965, 374] width 300 height 36
type textarea "KINESIO 8 SESIONES"
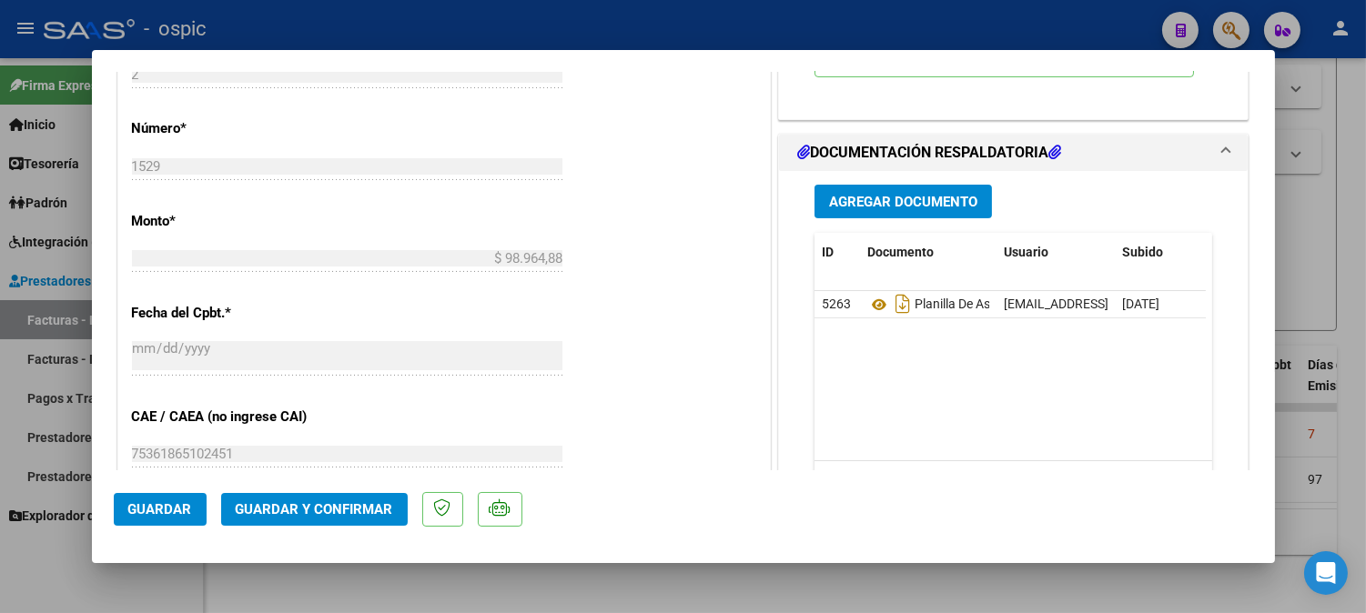
scroll to position [871, 0]
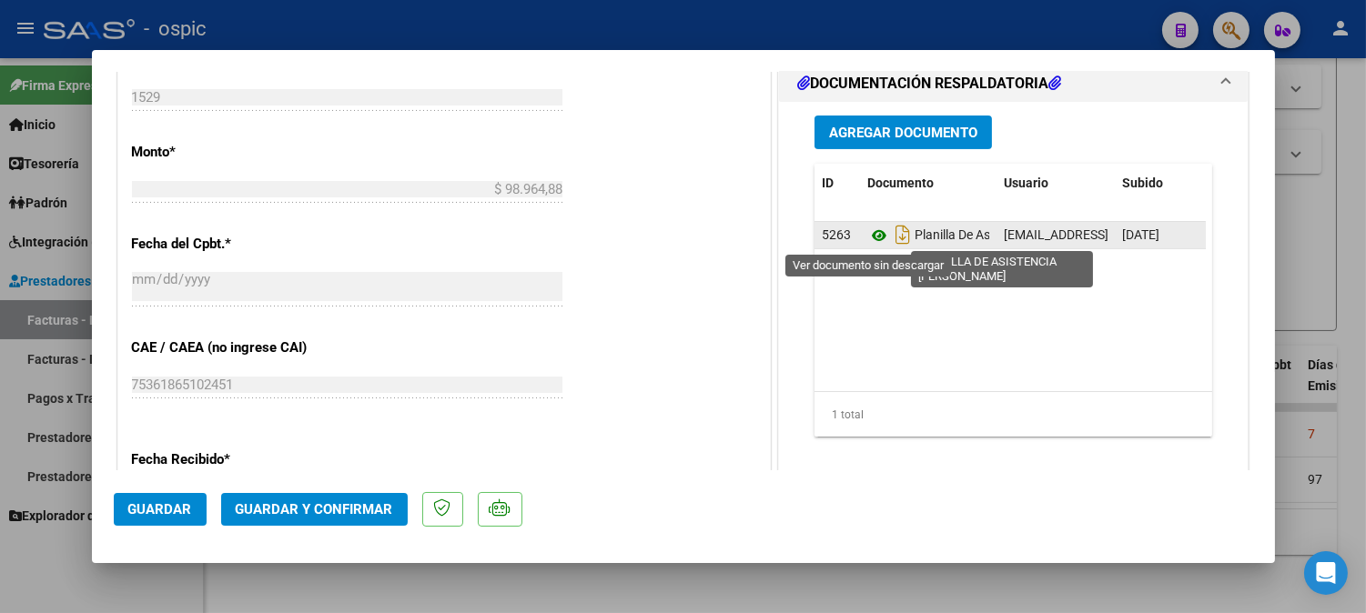
click at [867, 232] on icon at bounding box center [879, 236] width 24 height 22
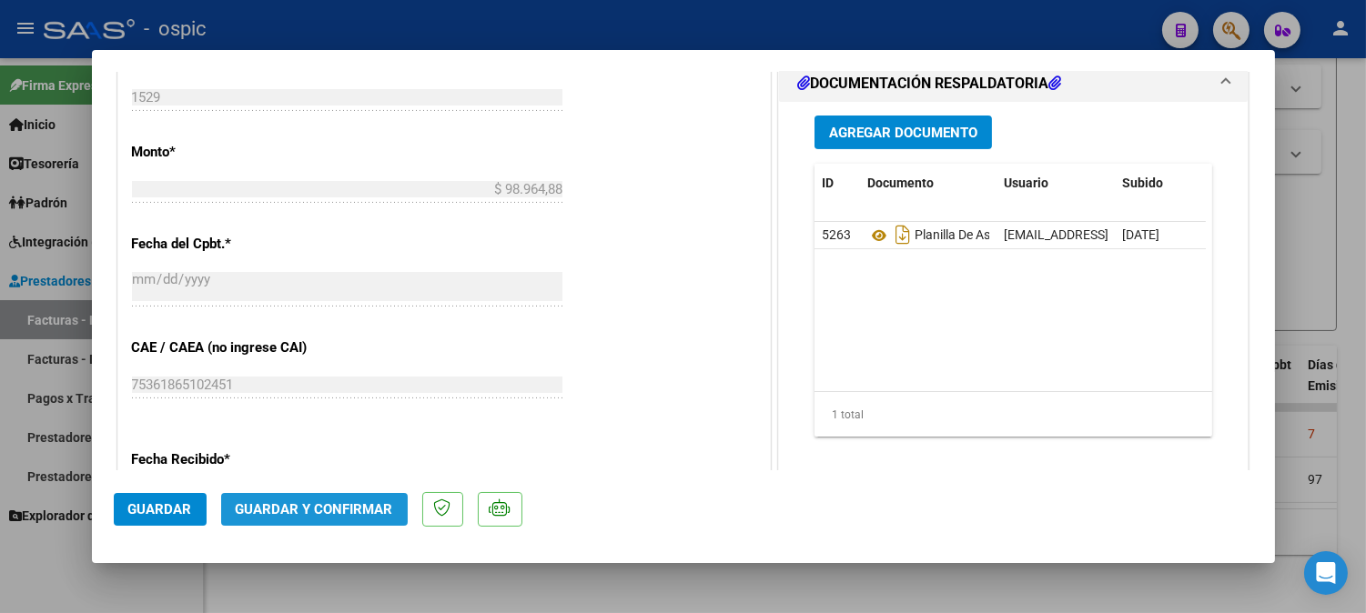
click at [341, 503] on span "Guardar y Confirmar" at bounding box center [314, 509] width 157 height 16
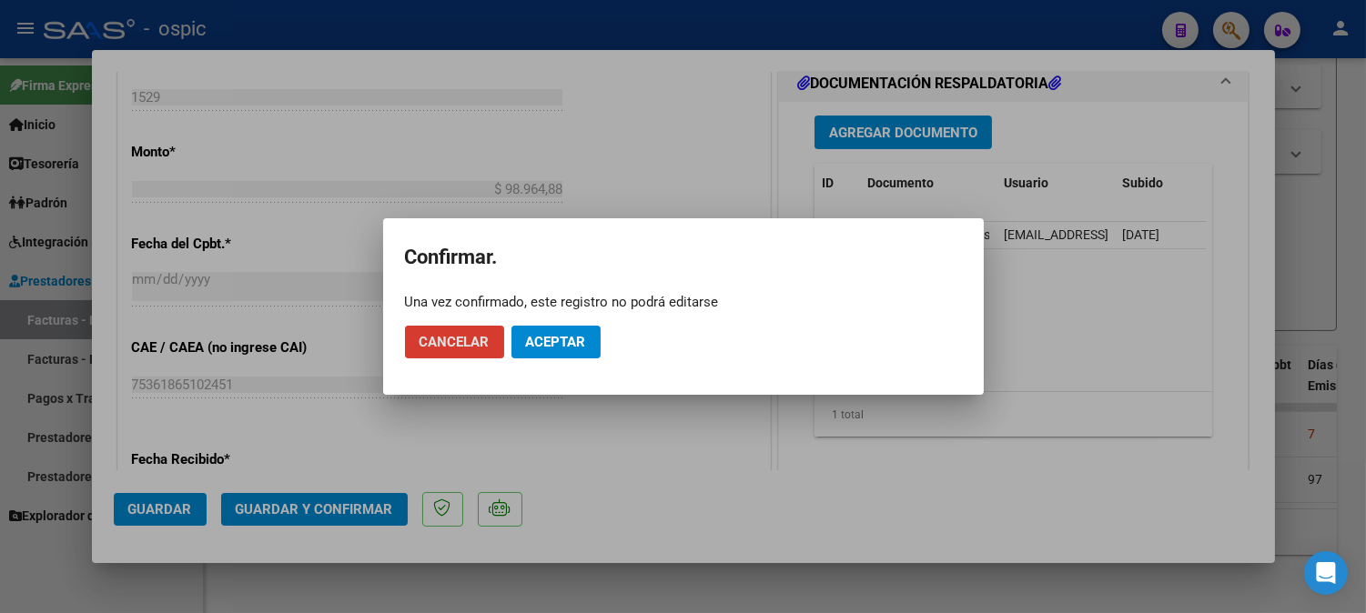
click at [556, 337] on span "Aceptar" at bounding box center [556, 342] width 60 height 16
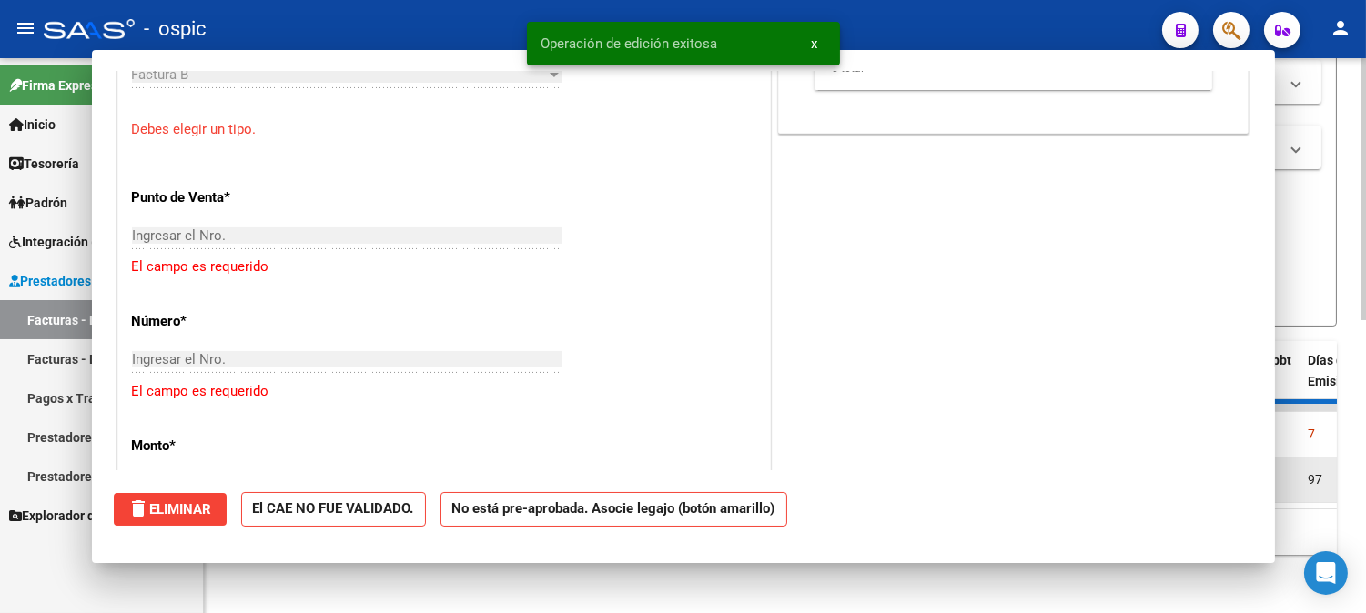
scroll to position [0, 0]
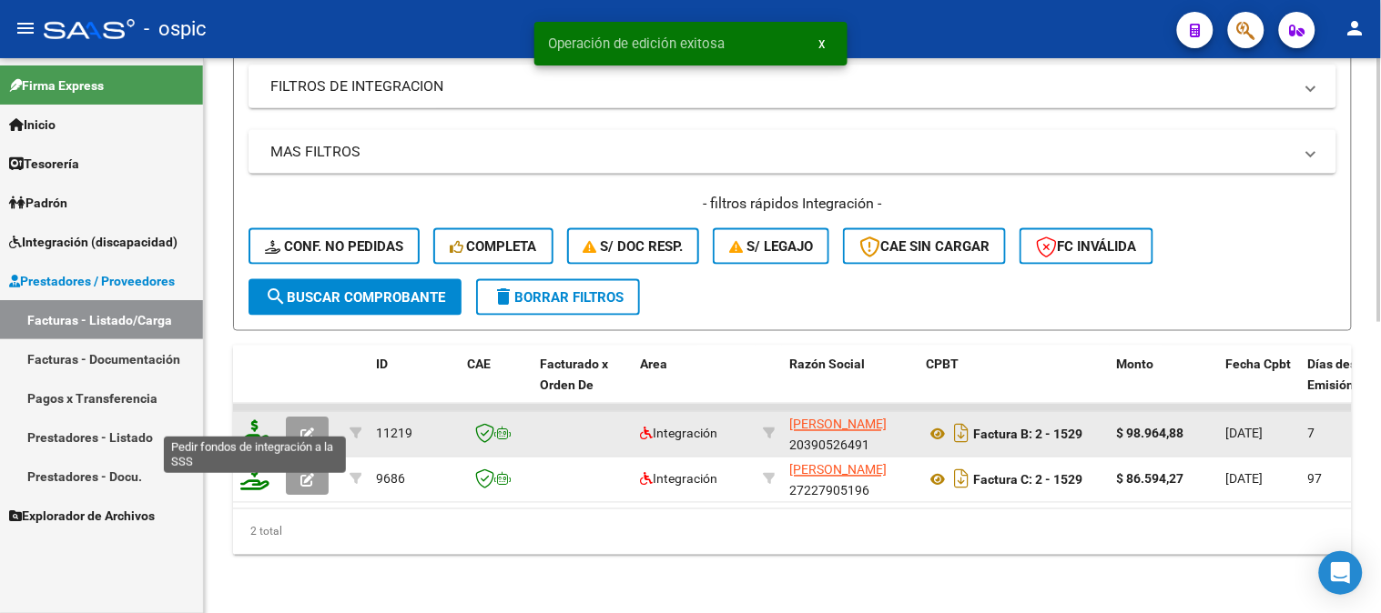
click at [257, 420] on icon at bounding box center [254, 432] width 29 height 25
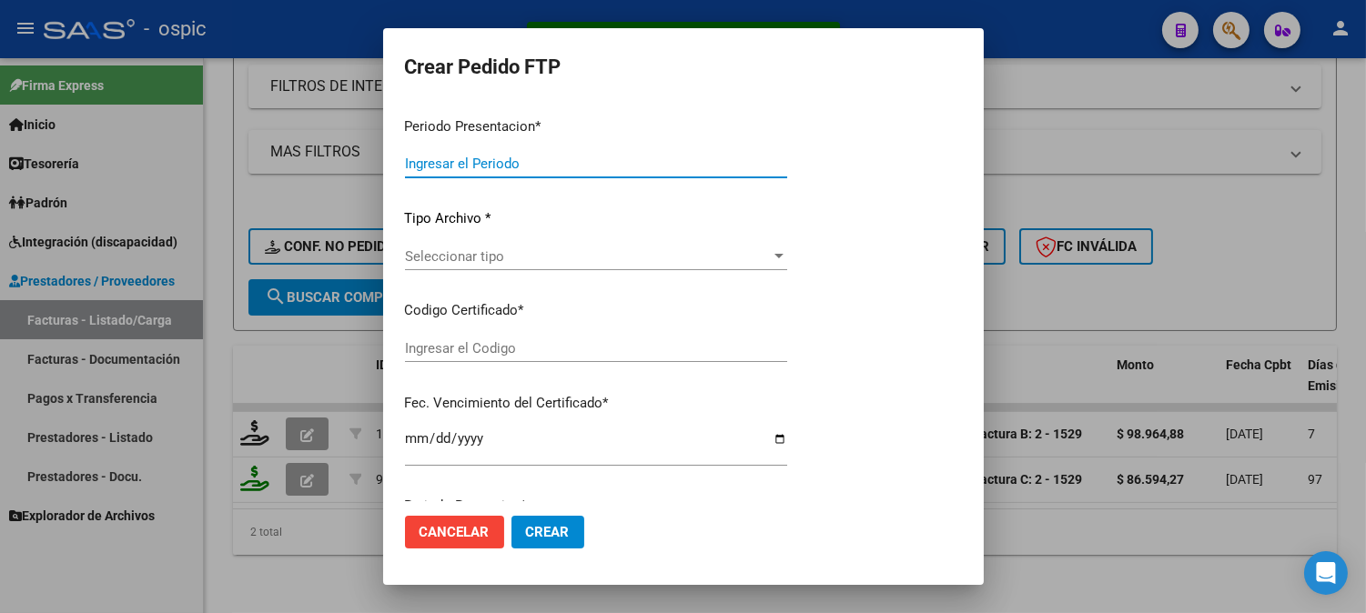
type input "202508"
type input "$ 98.964,88"
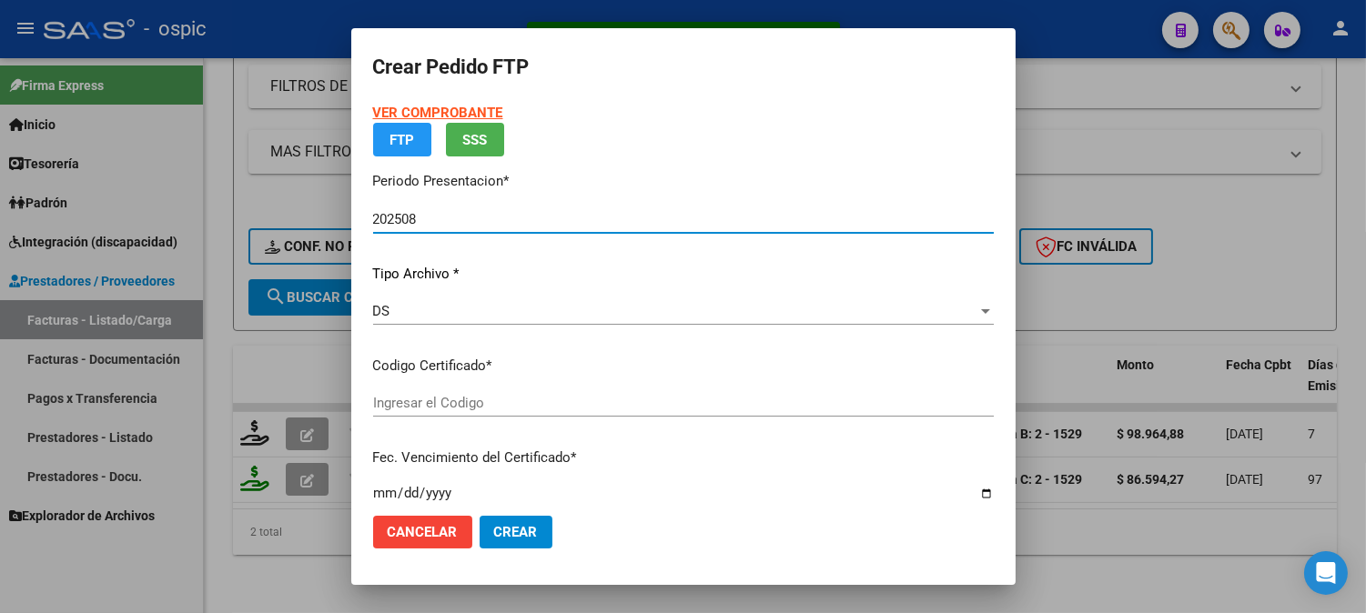
type input "0000000000000000000000000000007143936950"
type input "2025-09-06"
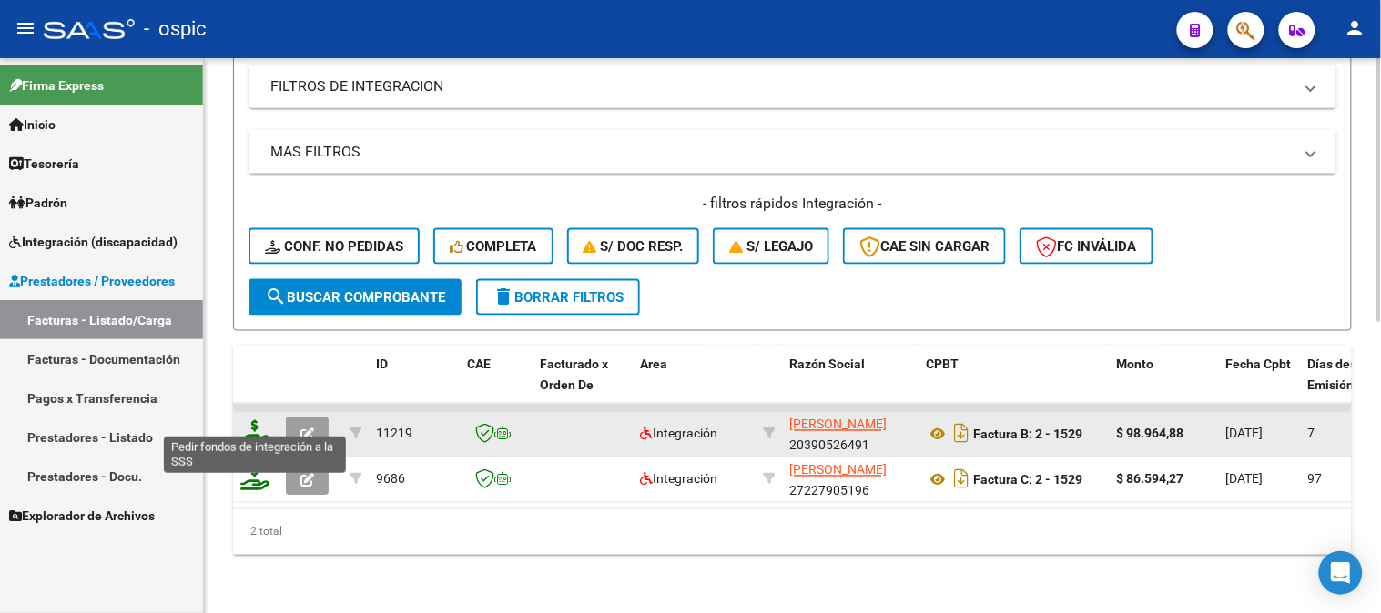
click at [255, 420] on icon at bounding box center [254, 432] width 29 height 25
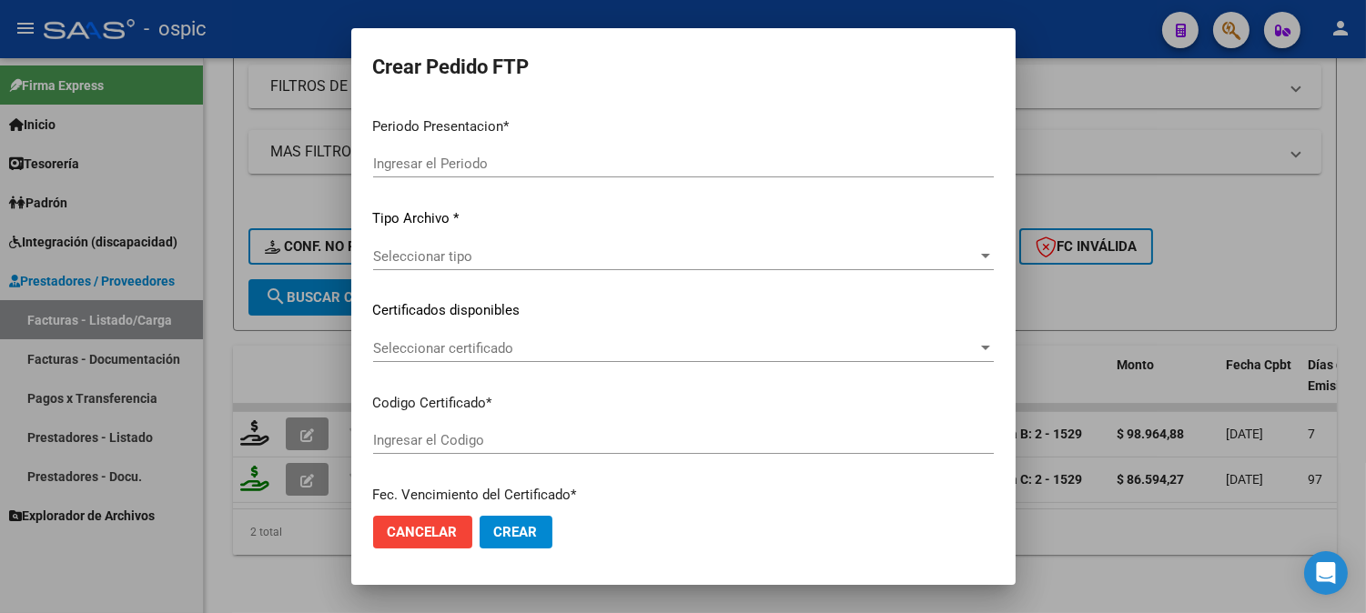
type input "202508"
type input "$ 98.964,88"
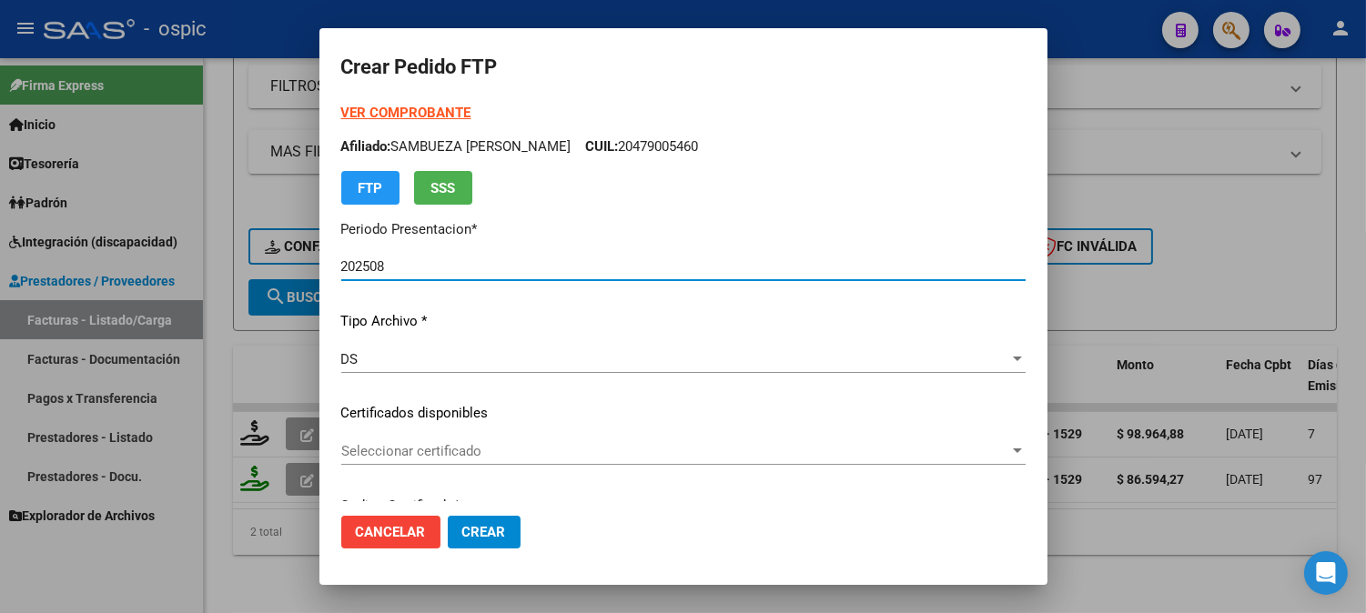
type input "0000000000000000000000000000007143936950"
type input "2025-09-06"
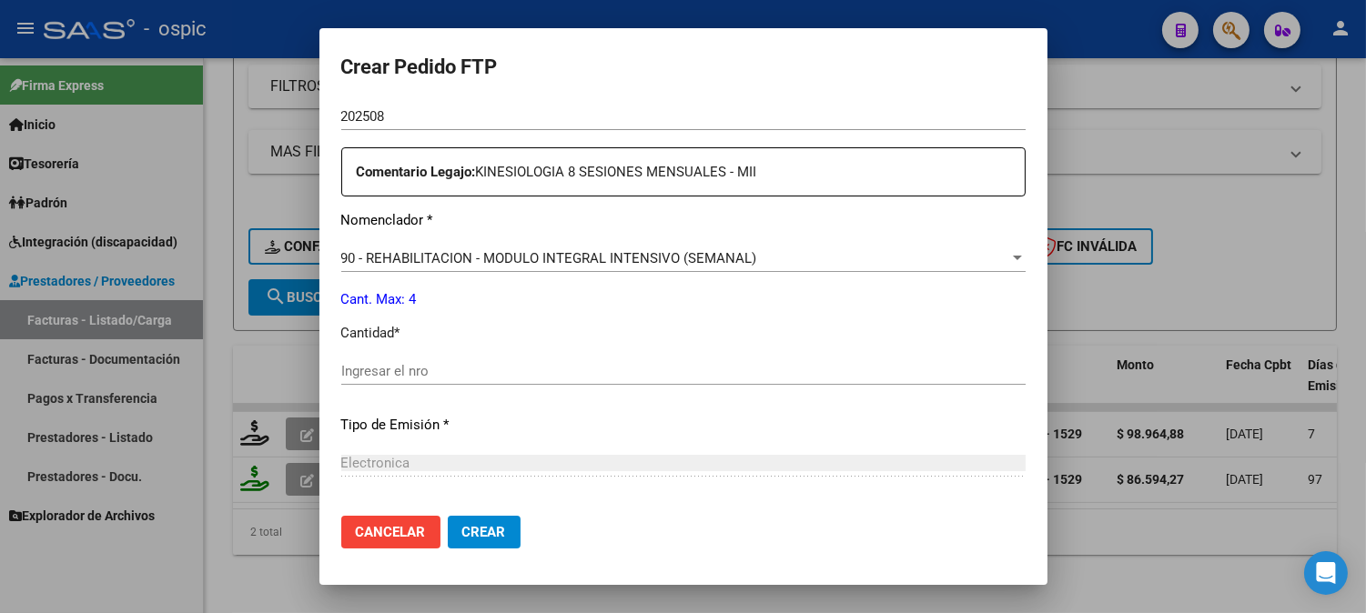
scroll to position [625, 0]
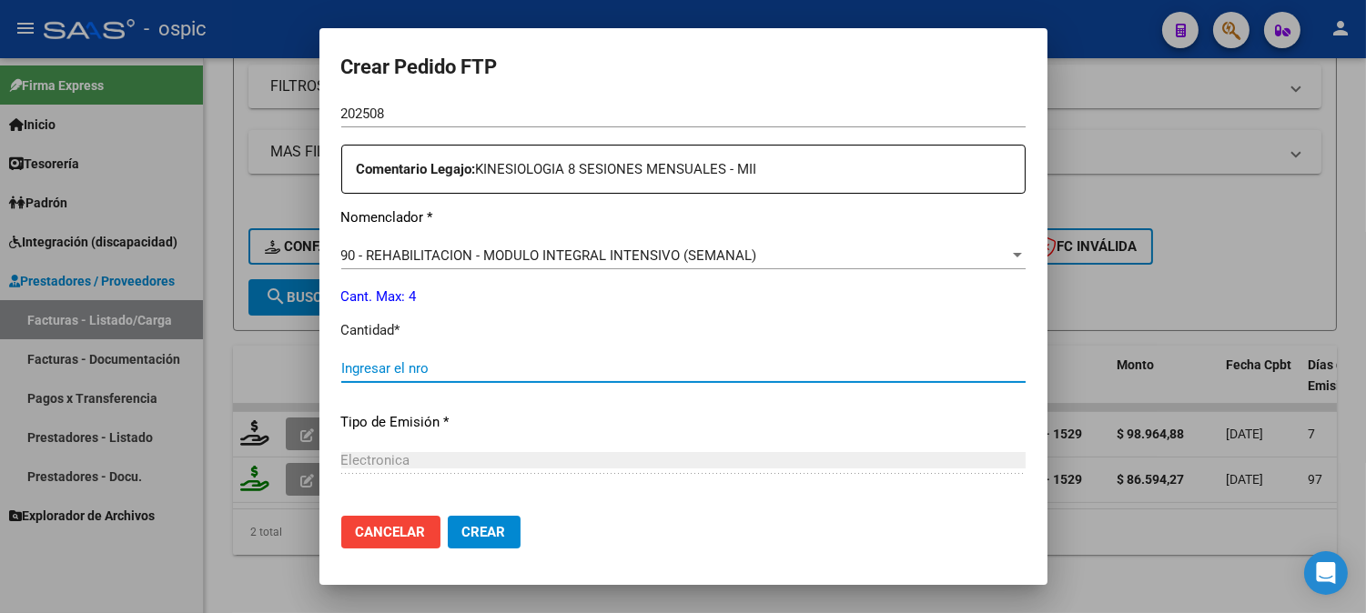
click at [714, 373] on input "Ingresar el nro" at bounding box center [683, 368] width 684 height 16
type input "4"
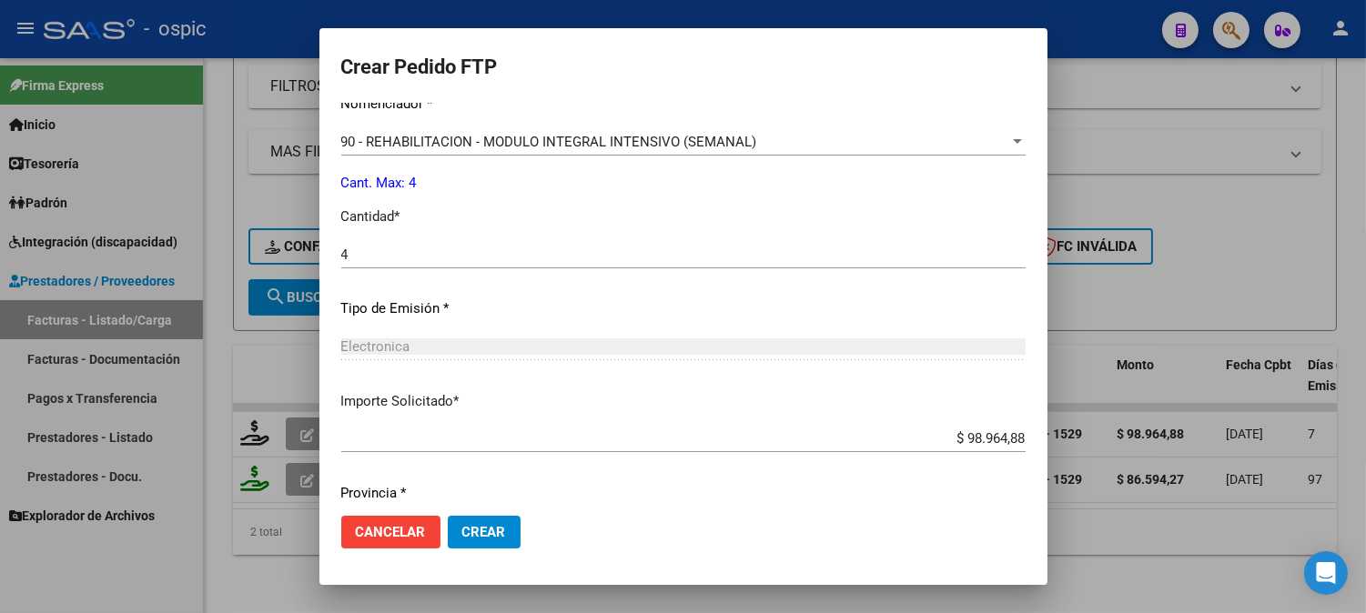
scroll to position [798, 0]
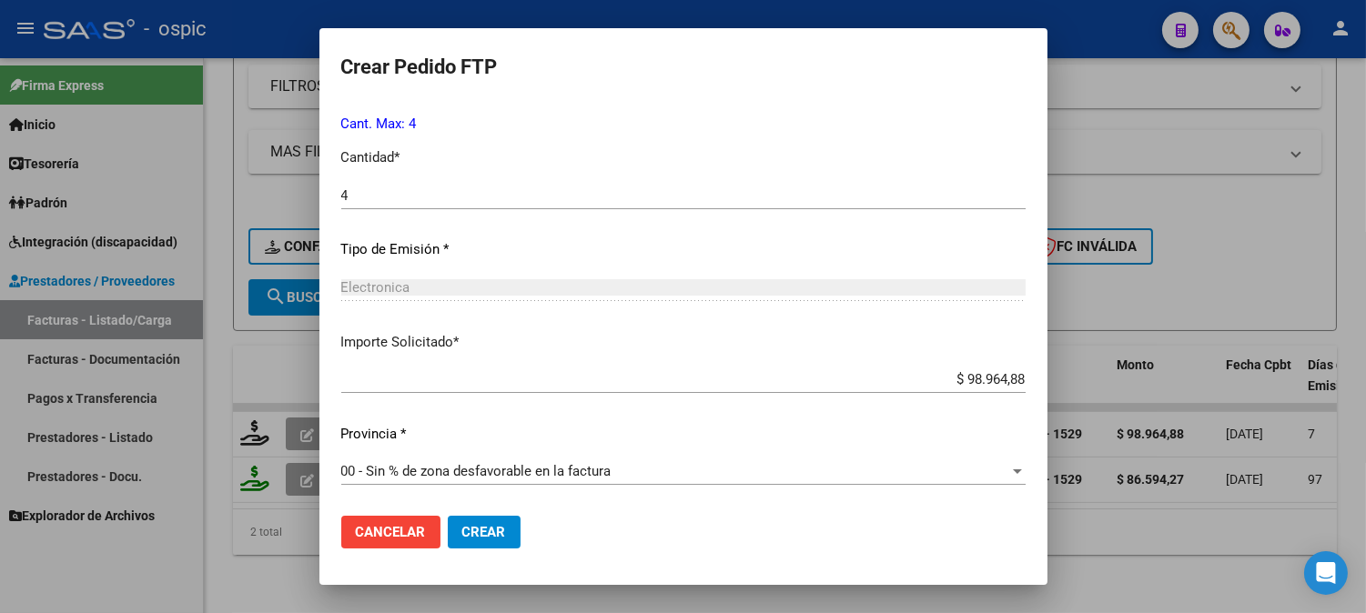
click at [481, 530] on span "Crear" at bounding box center [484, 532] width 44 height 16
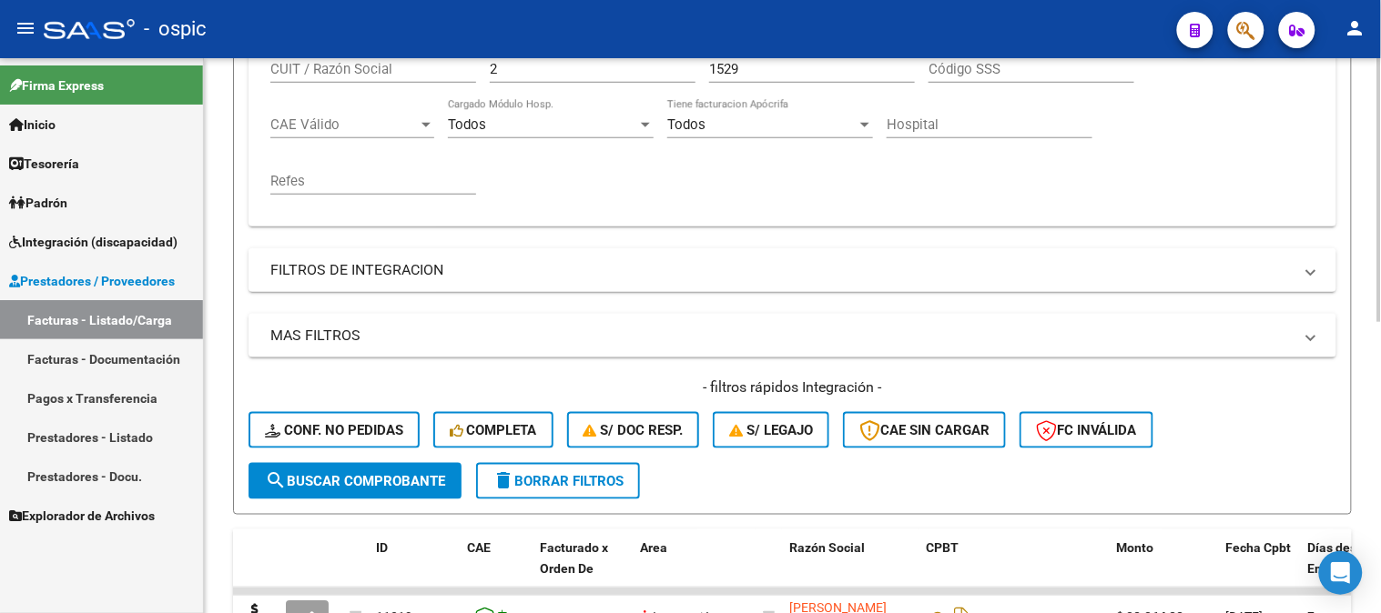
scroll to position [210, 0]
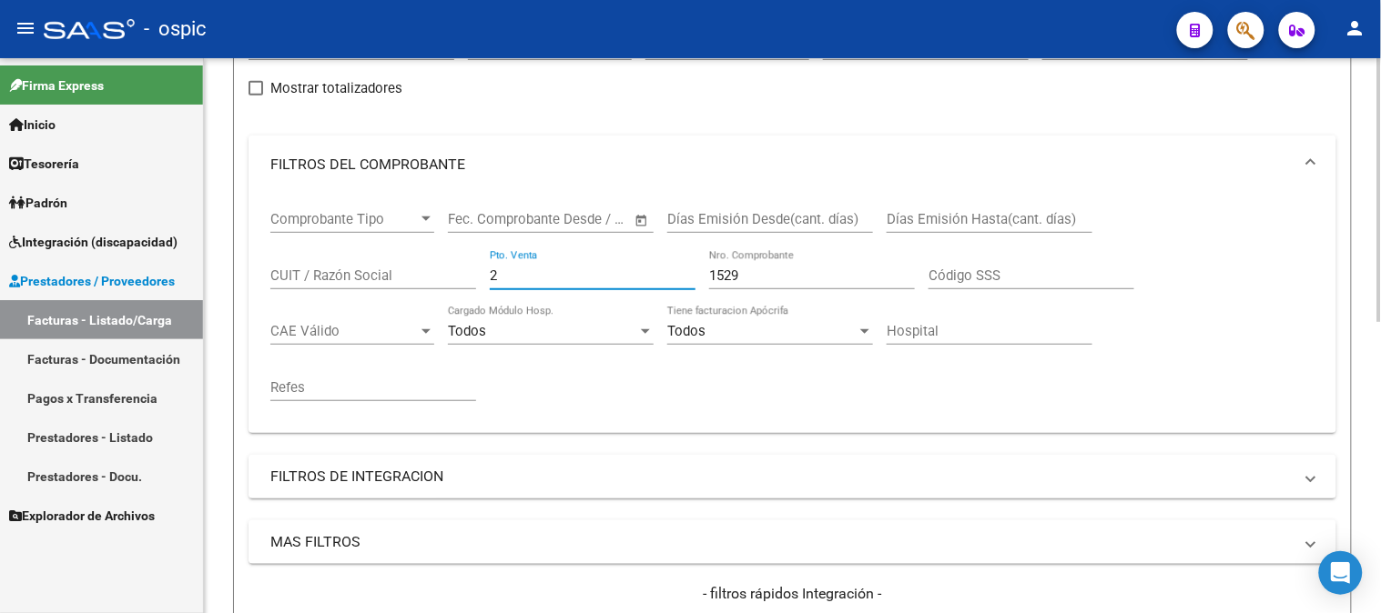
drag, startPoint x: 494, startPoint y: 278, endPoint x: 347, endPoint y: 265, distance: 148.1
click at [347, 265] on div "Comprobante Tipo Comprobante Tipo Fecha inicio – Fecha fin Fec. Comprobante Des…" at bounding box center [792, 306] width 1044 height 225
type input "3"
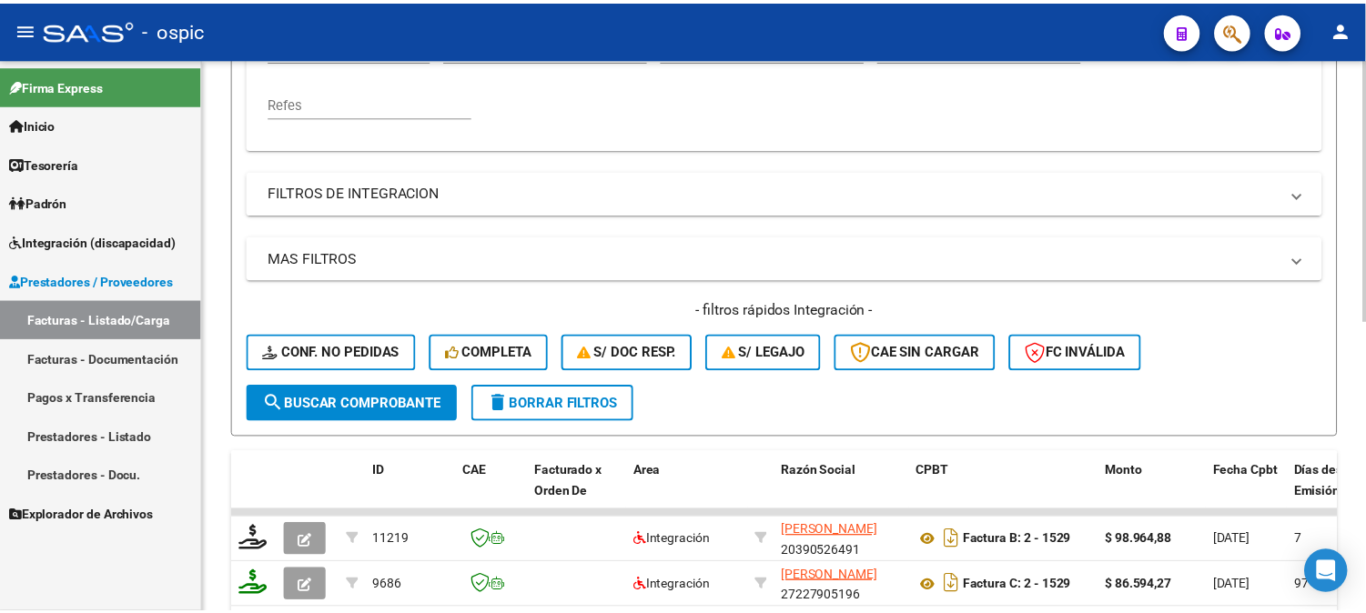
scroll to position [606, 0]
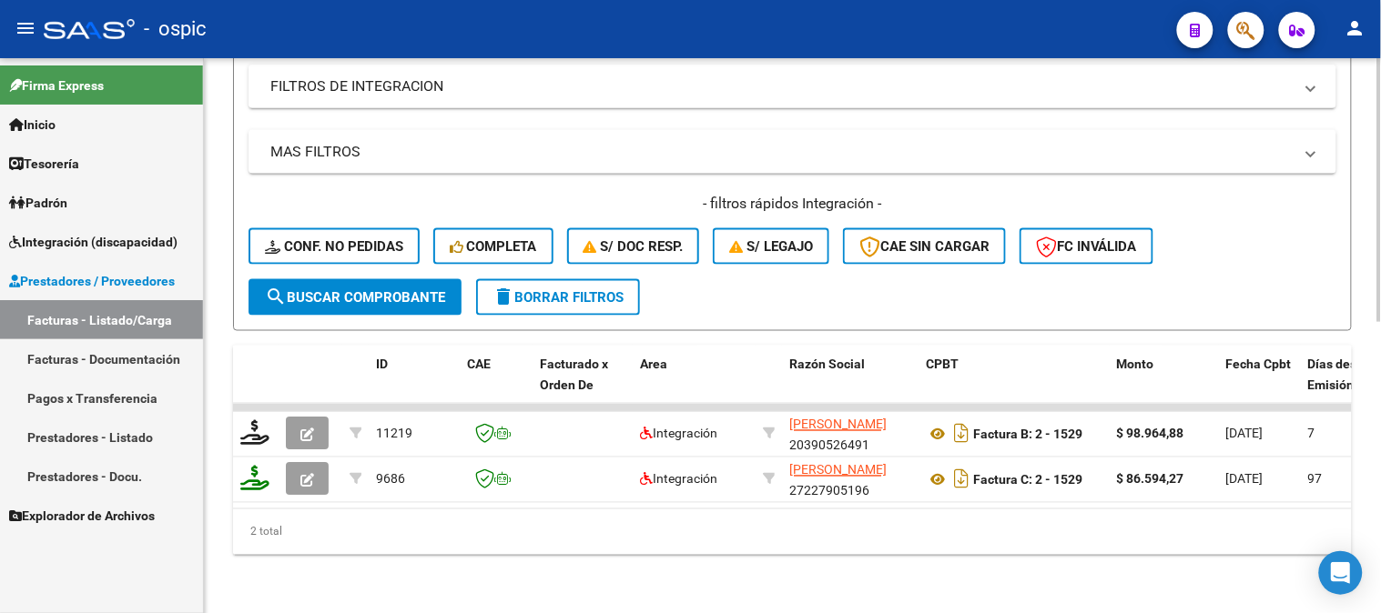
type input "1019"
click at [389, 289] on span "search Buscar Comprobante" at bounding box center [355, 297] width 180 height 16
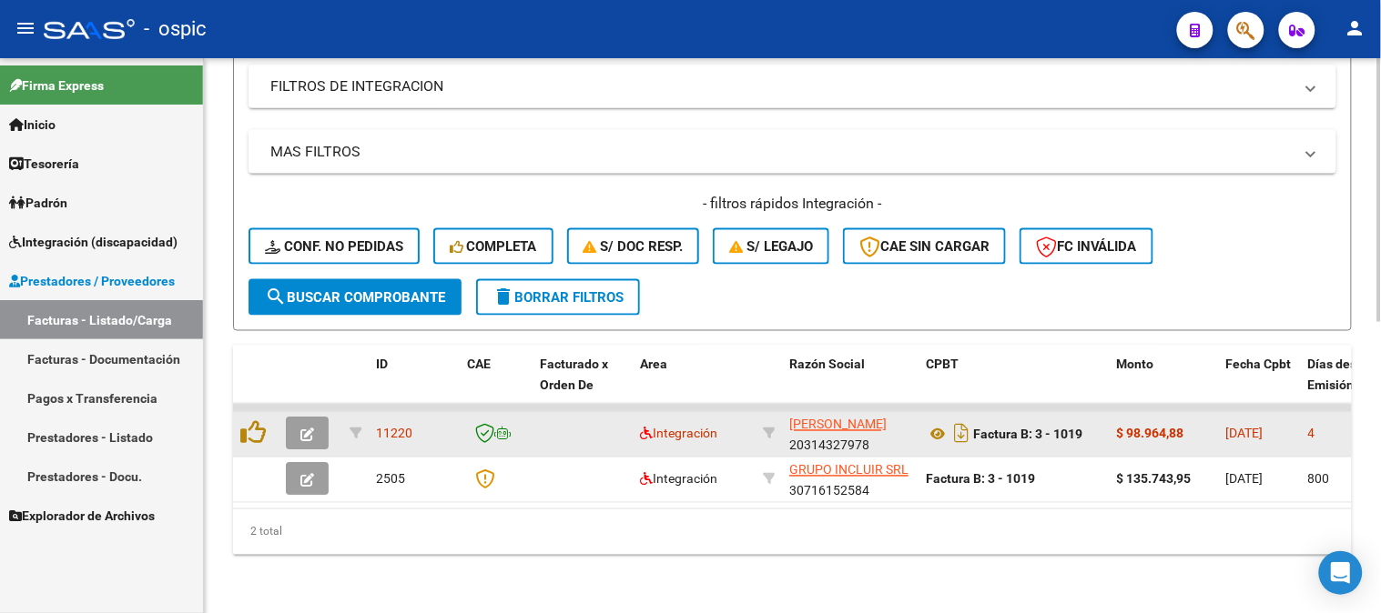
click at [310, 418] on button "button" at bounding box center [307, 434] width 43 height 33
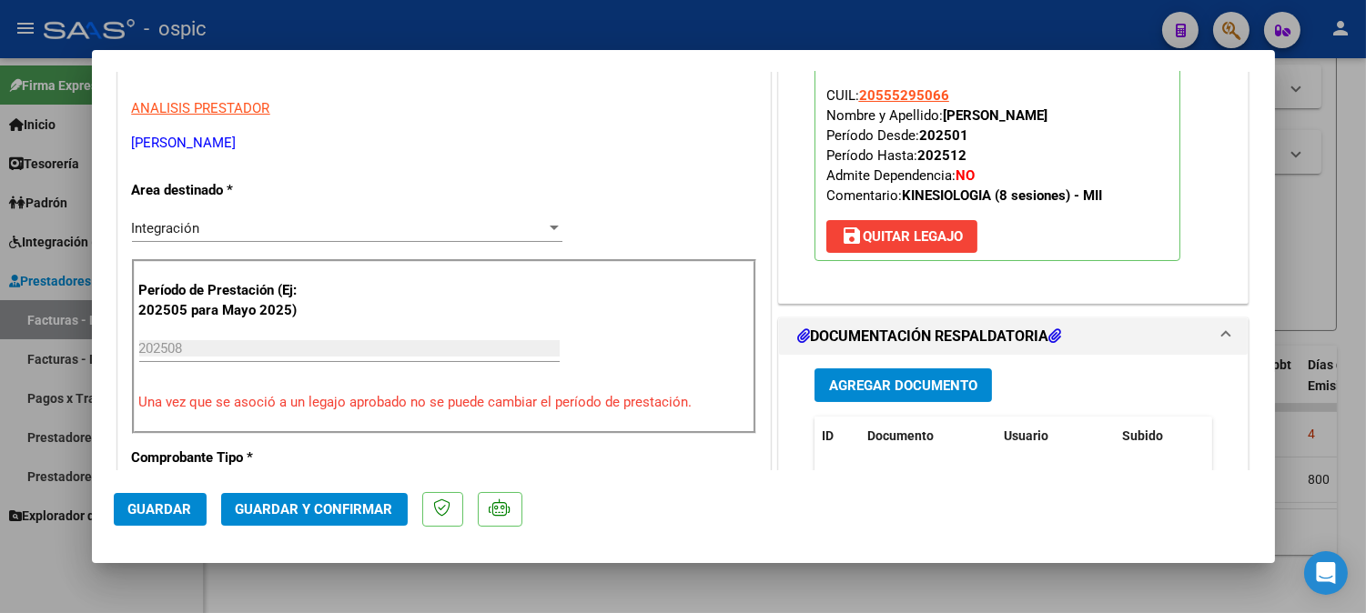
scroll to position [0, 0]
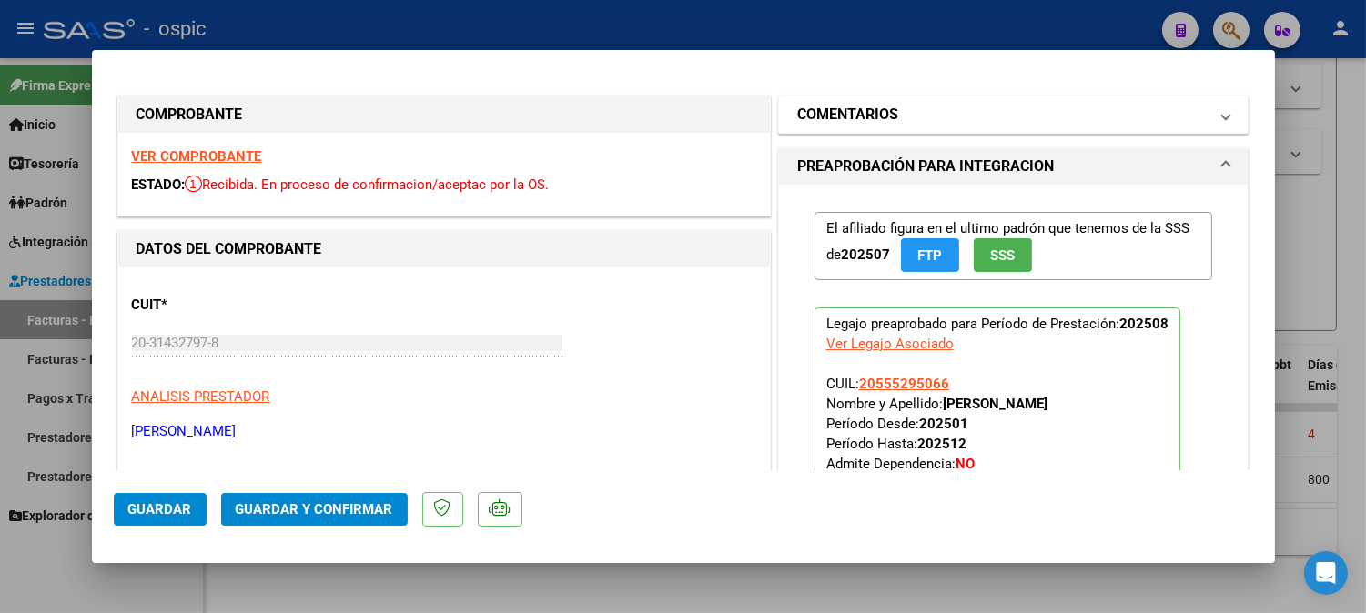
click at [920, 104] on mat-panel-title "COMENTARIOS" at bounding box center [1002, 115] width 411 height 22
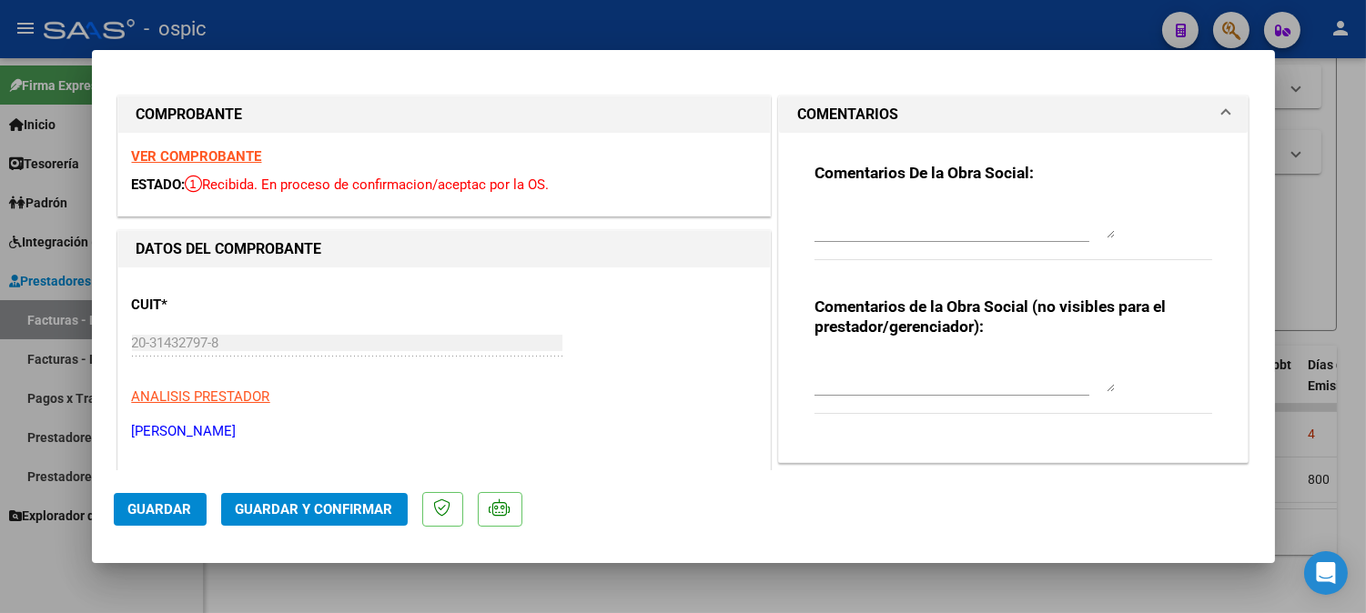
click at [942, 367] on textarea at bounding box center [965, 374] width 300 height 36
type textarea "KINESIO 8 SESIONES"
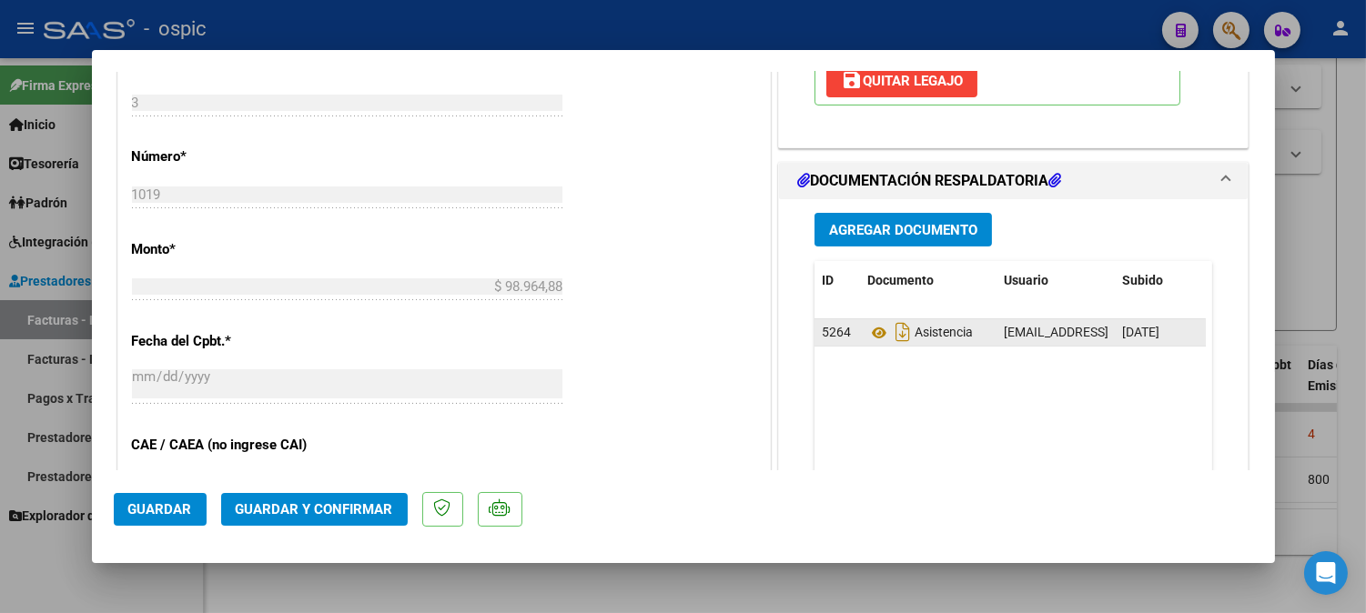
scroll to position [778, 0]
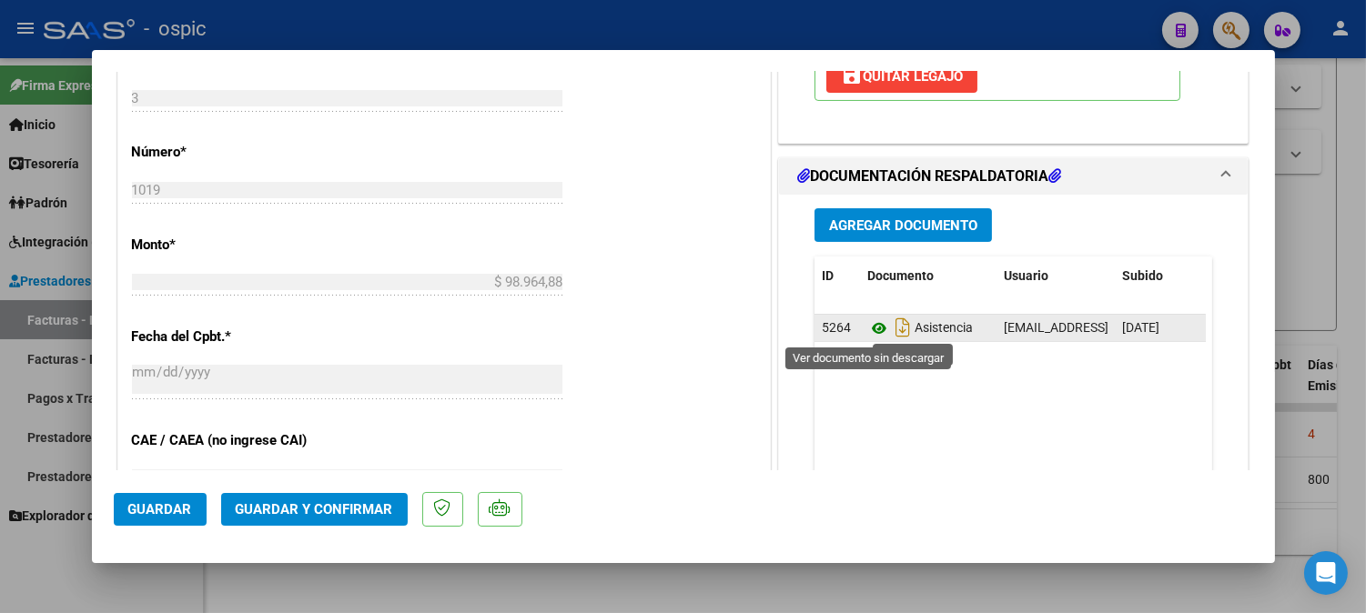
click at [872, 328] on icon at bounding box center [879, 329] width 24 height 22
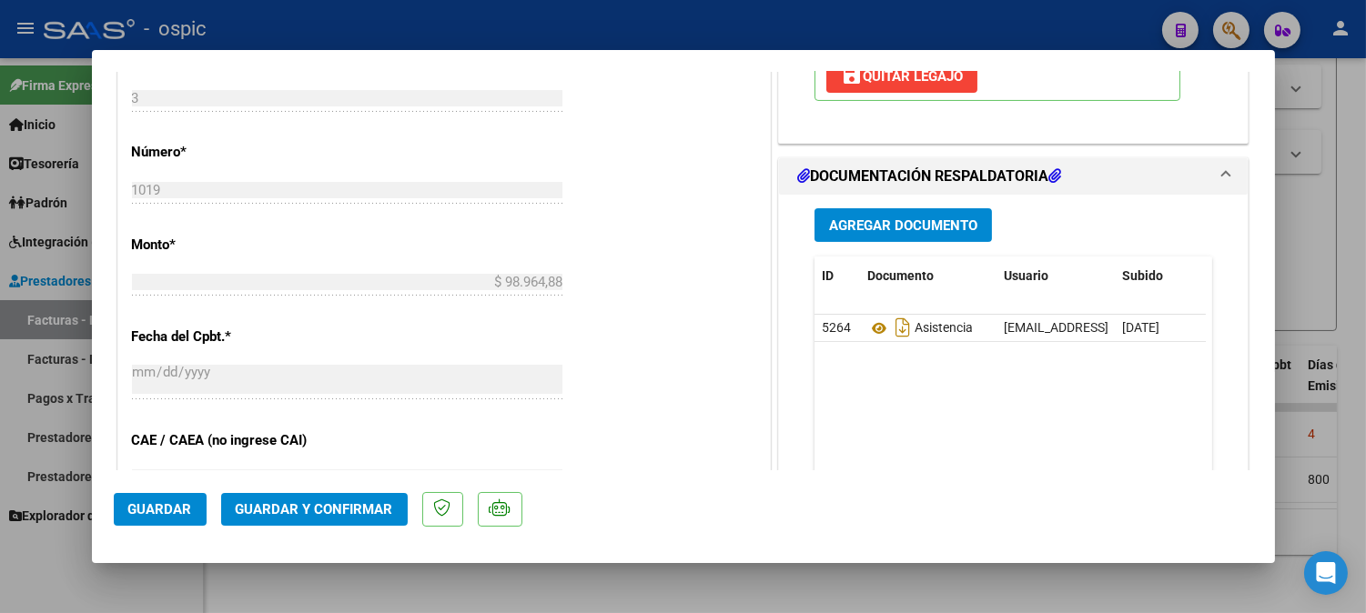
click at [338, 505] on span "Guardar y Confirmar" at bounding box center [314, 509] width 157 height 16
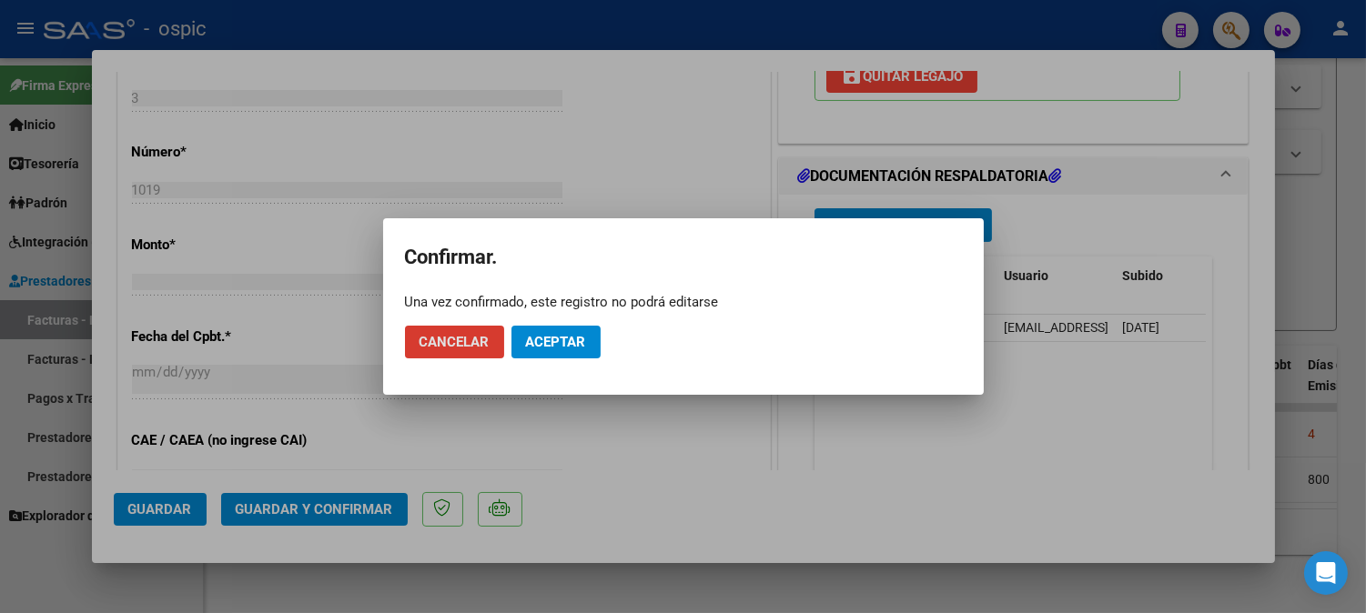
click at [546, 337] on span "Aceptar" at bounding box center [556, 342] width 60 height 16
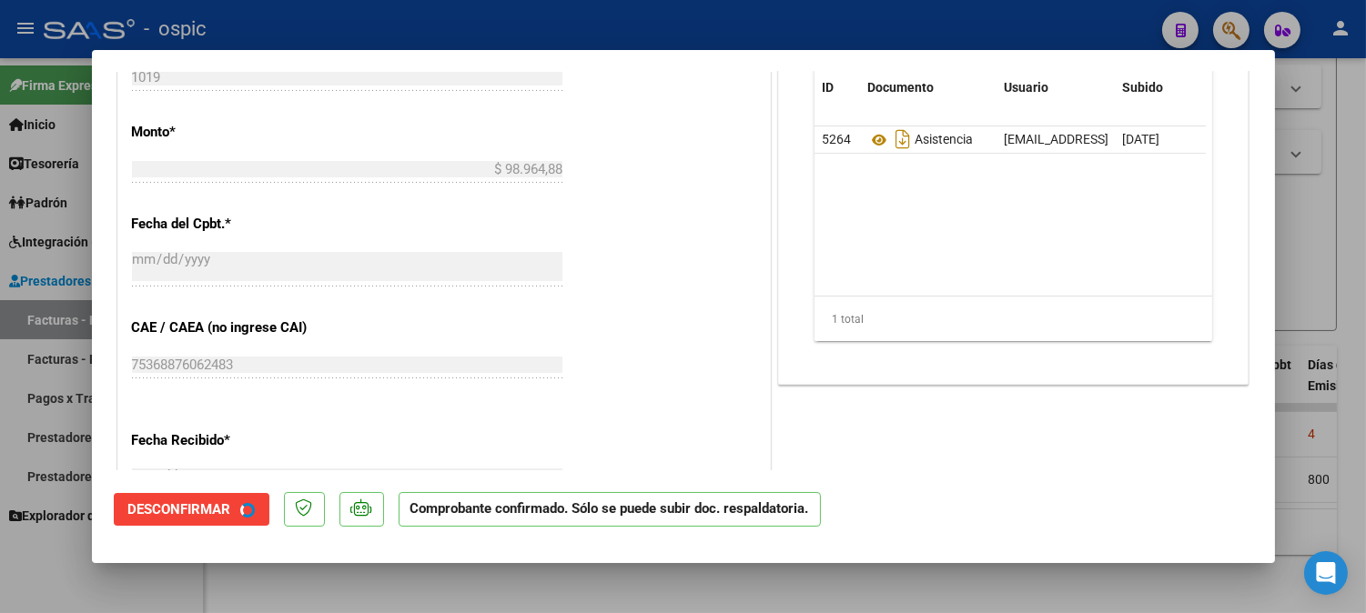
type input "$ 0,00"
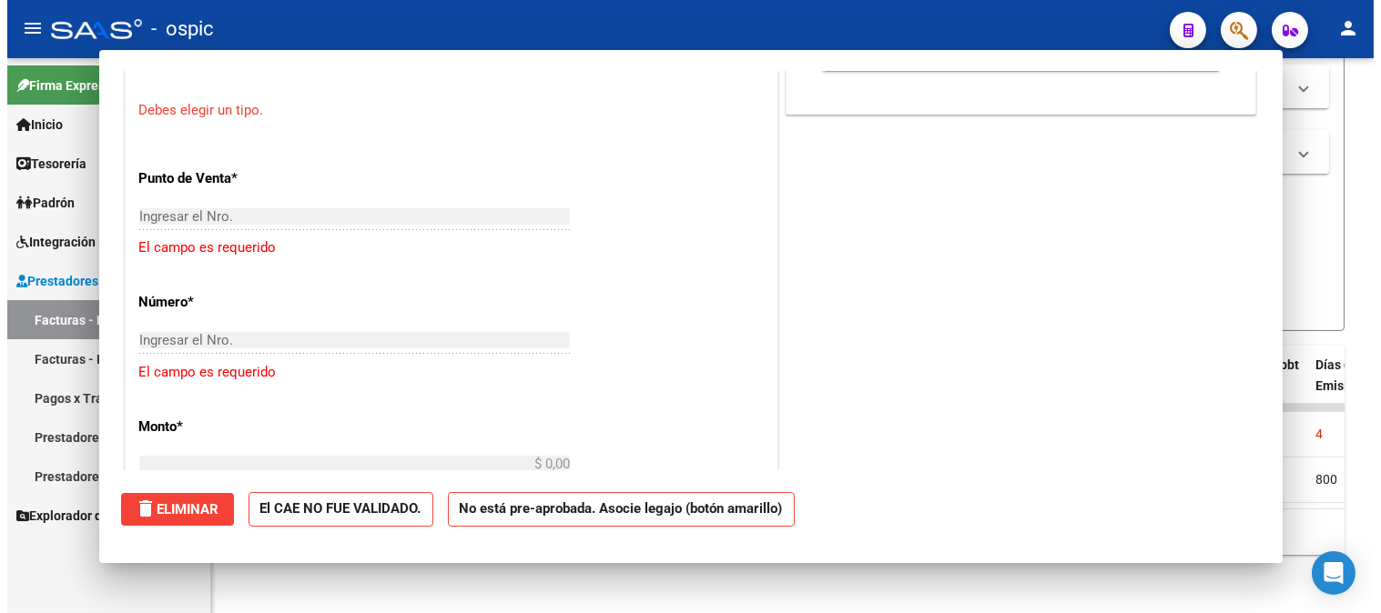
scroll to position [811, 0]
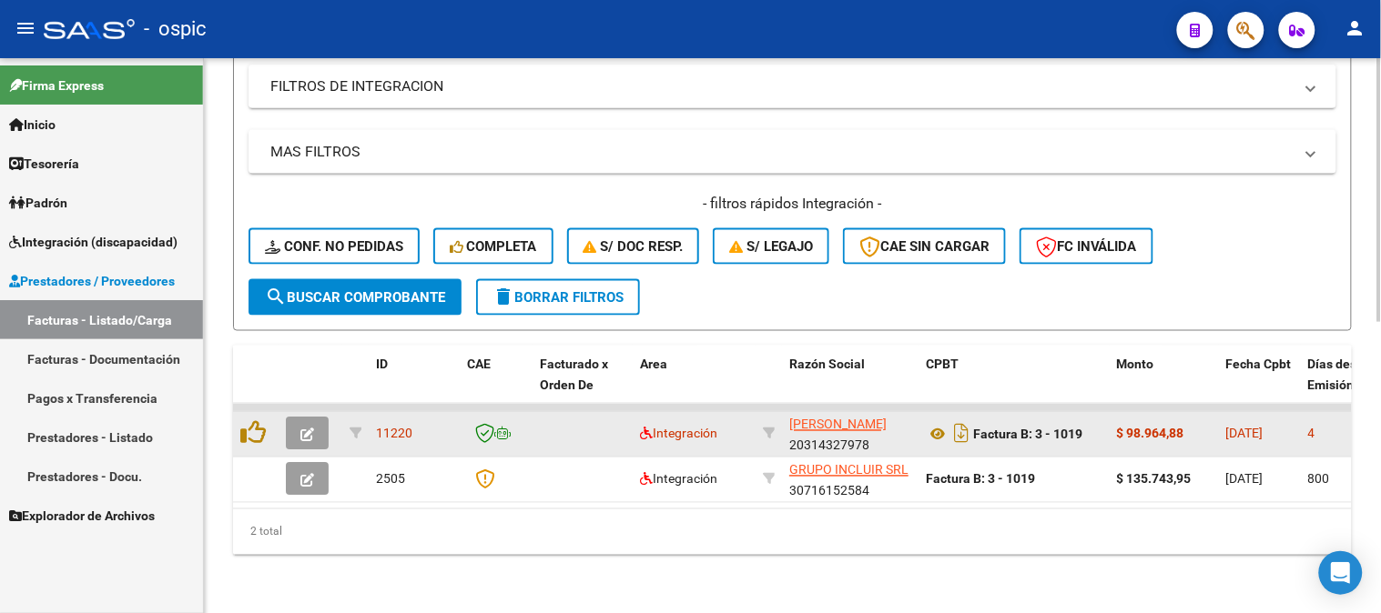
click at [309, 418] on button "button" at bounding box center [307, 434] width 43 height 33
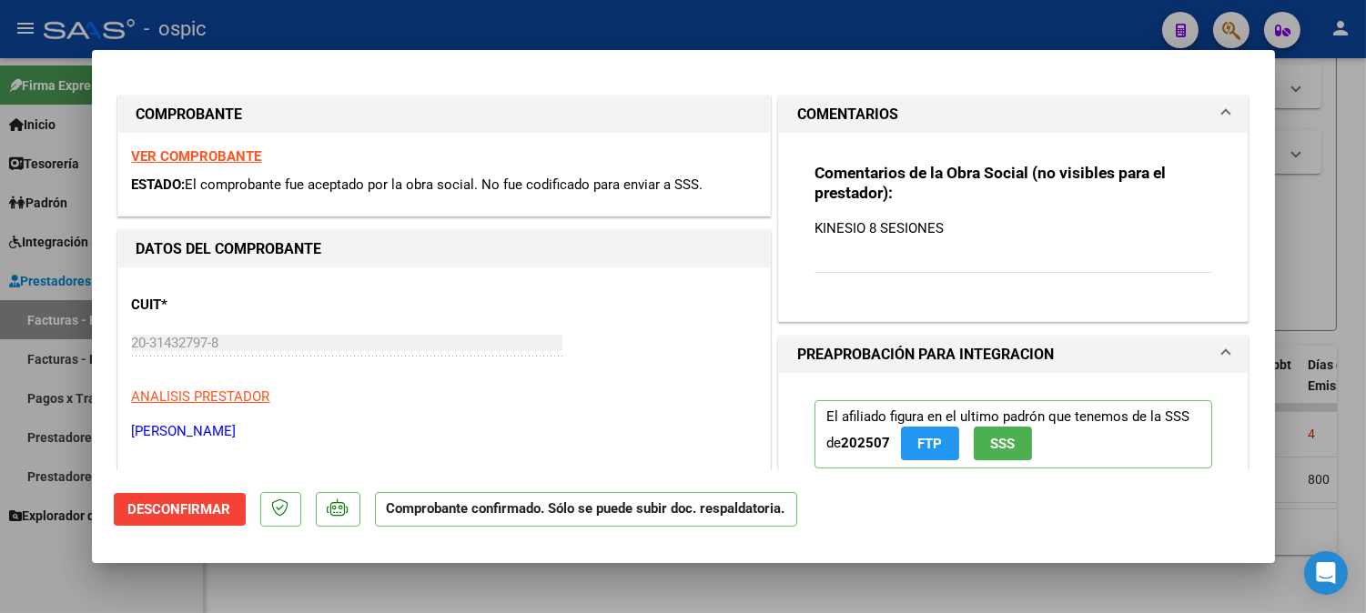
type input "$ 0,00"
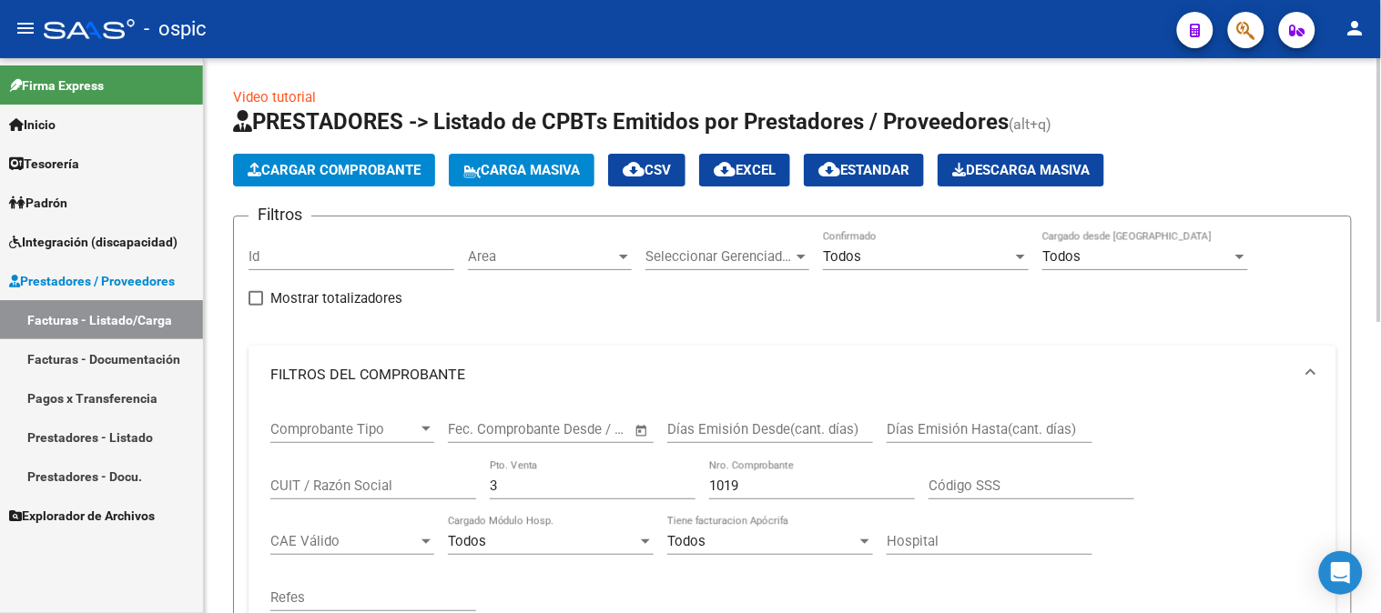
scroll to position [404, 0]
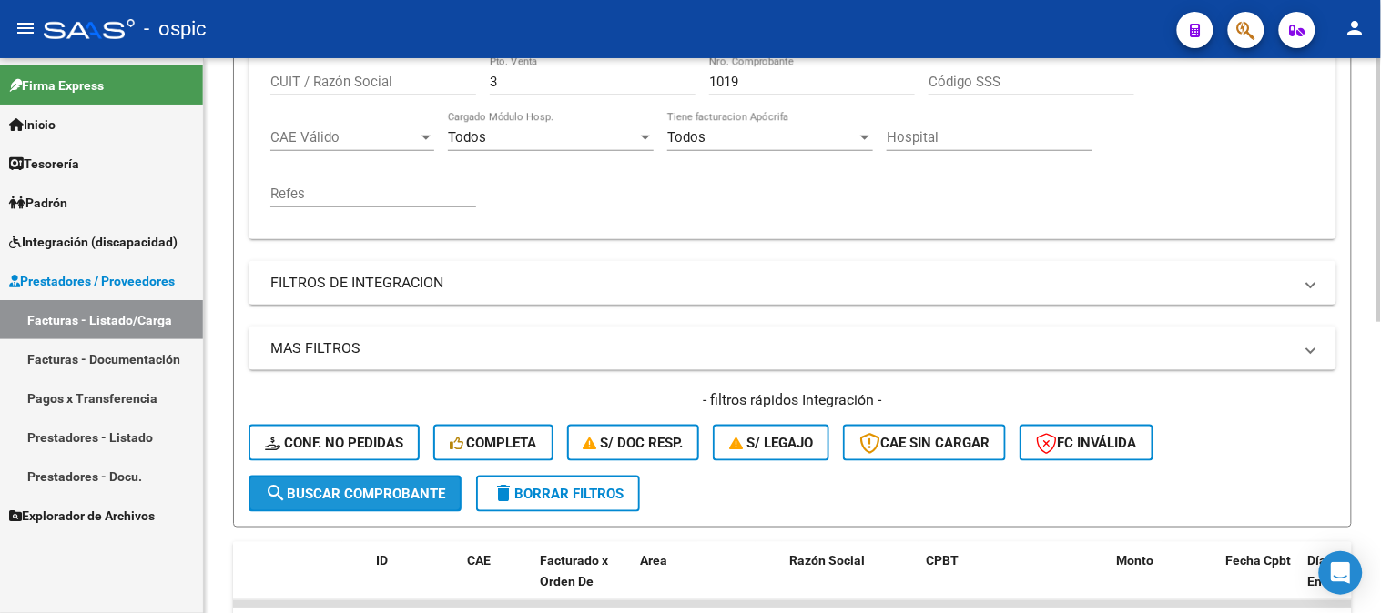
click at [379, 487] on span "search Buscar Comprobante" at bounding box center [355, 494] width 180 height 16
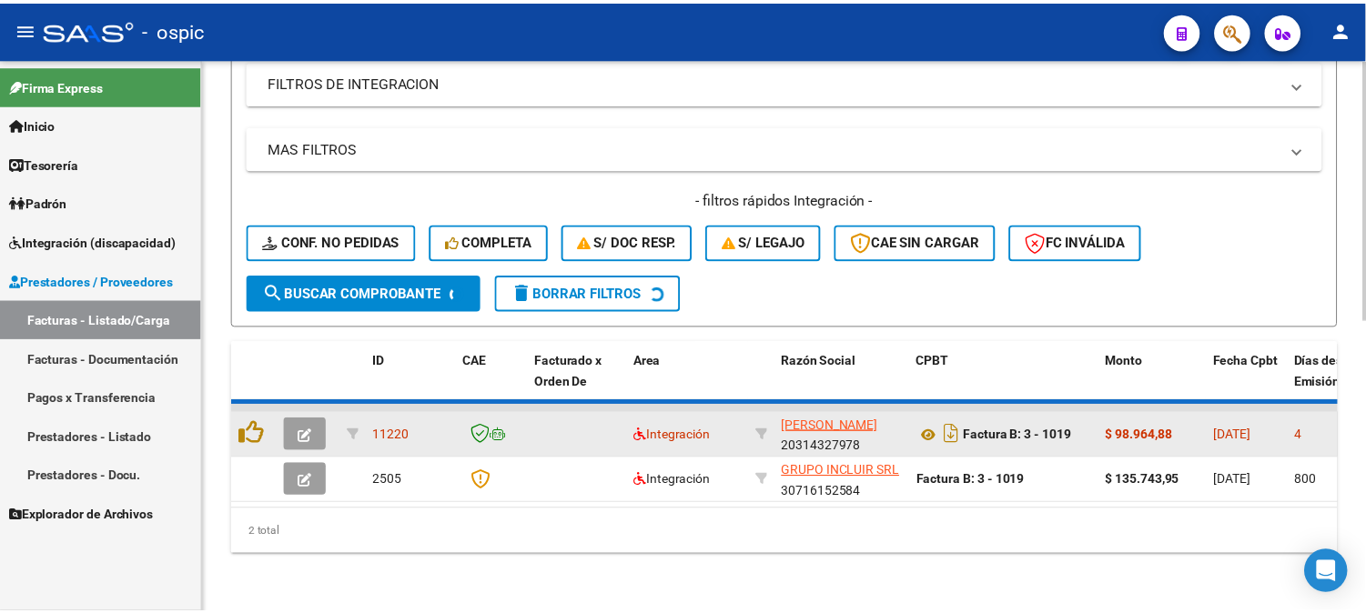
scroll to position [614, 0]
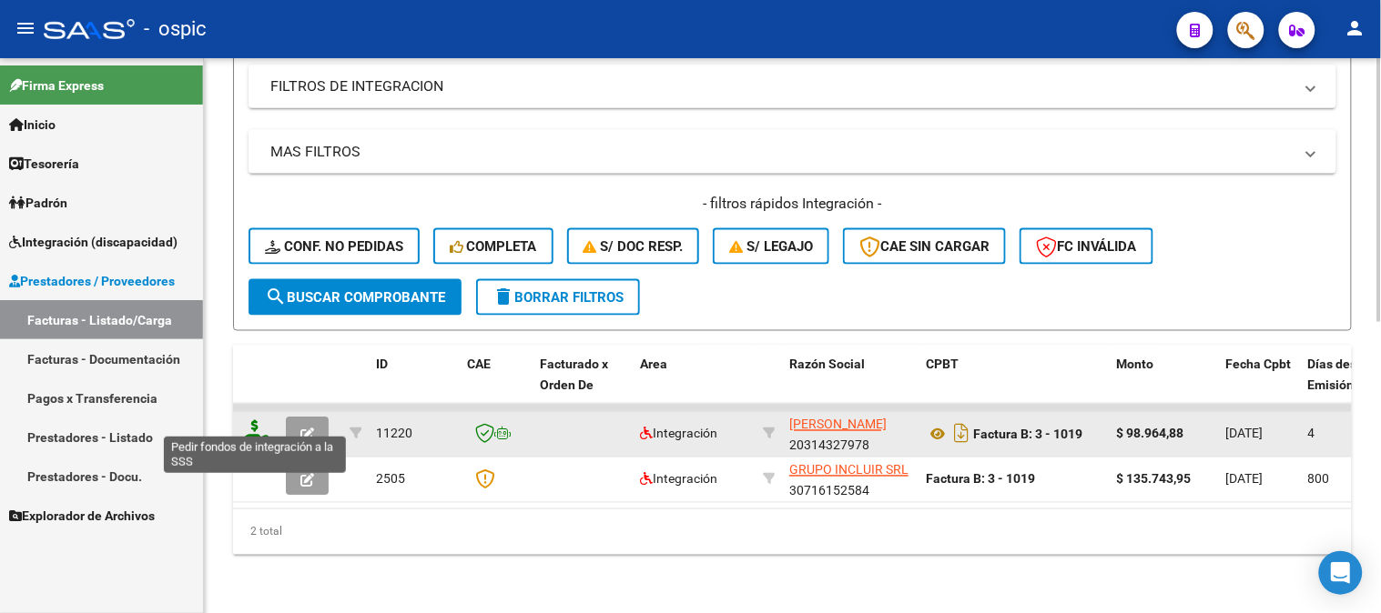
click at [257, 420] on icon at bounding box center [254, 432] width 29 height 25
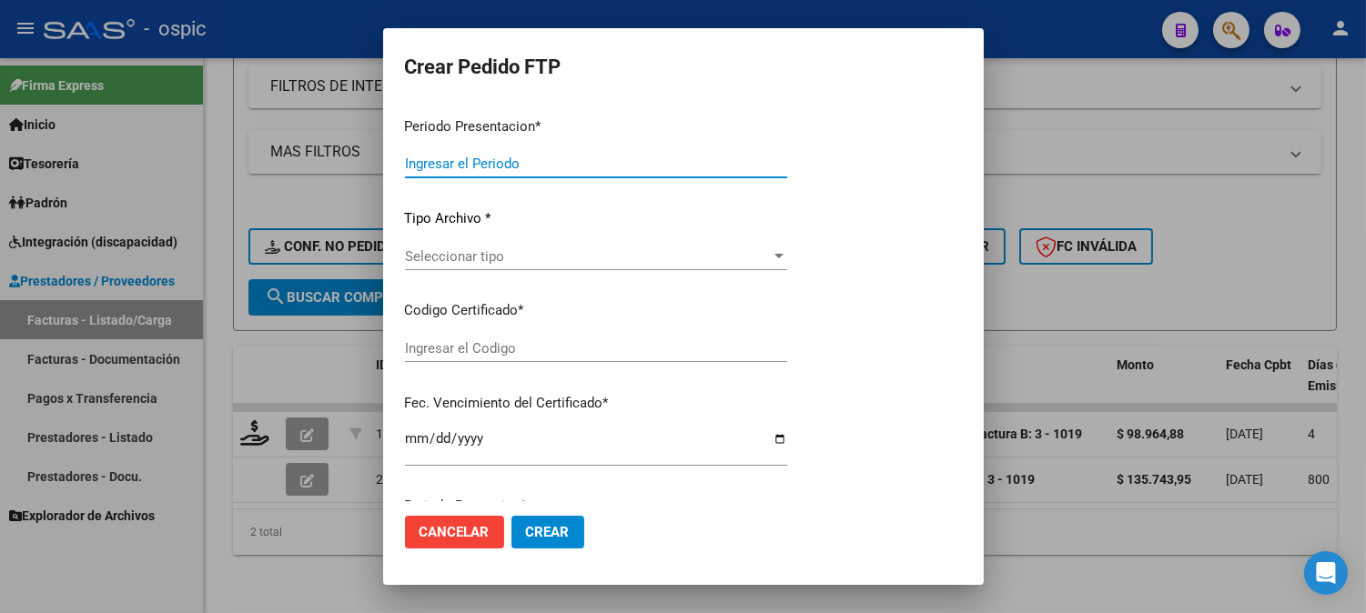
type input "202508"
type input "$ 98.964,88"
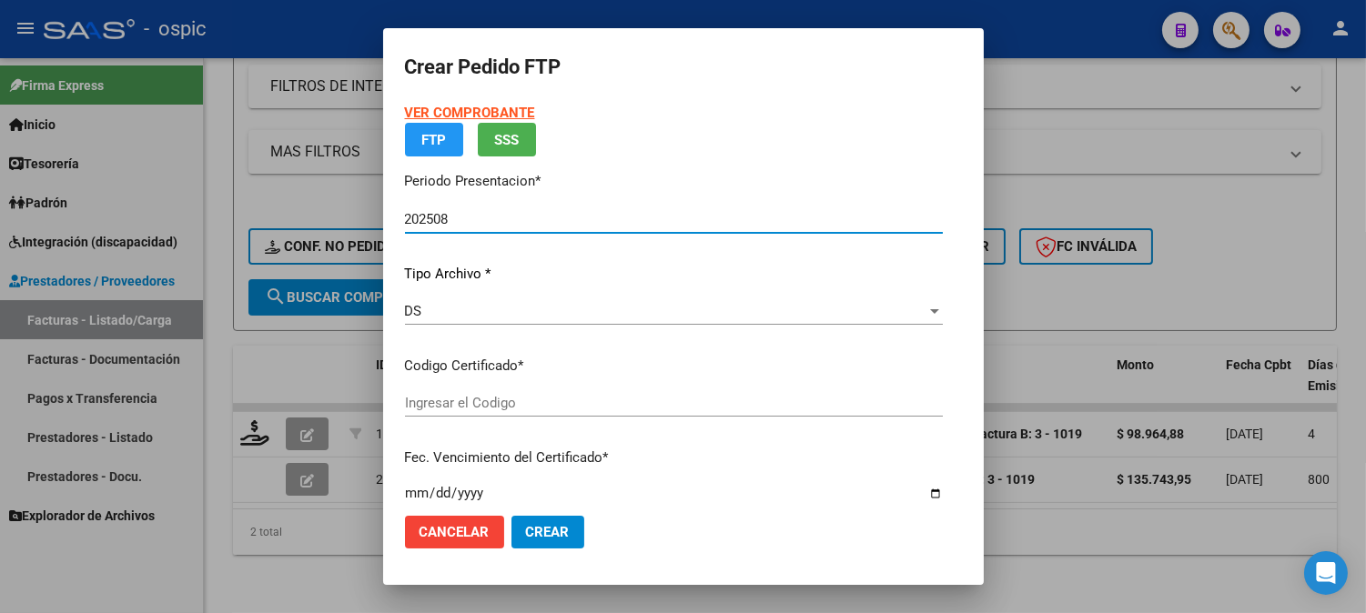
type input "0000000000000000000000000000001131708197"
type input "2028-07-01"
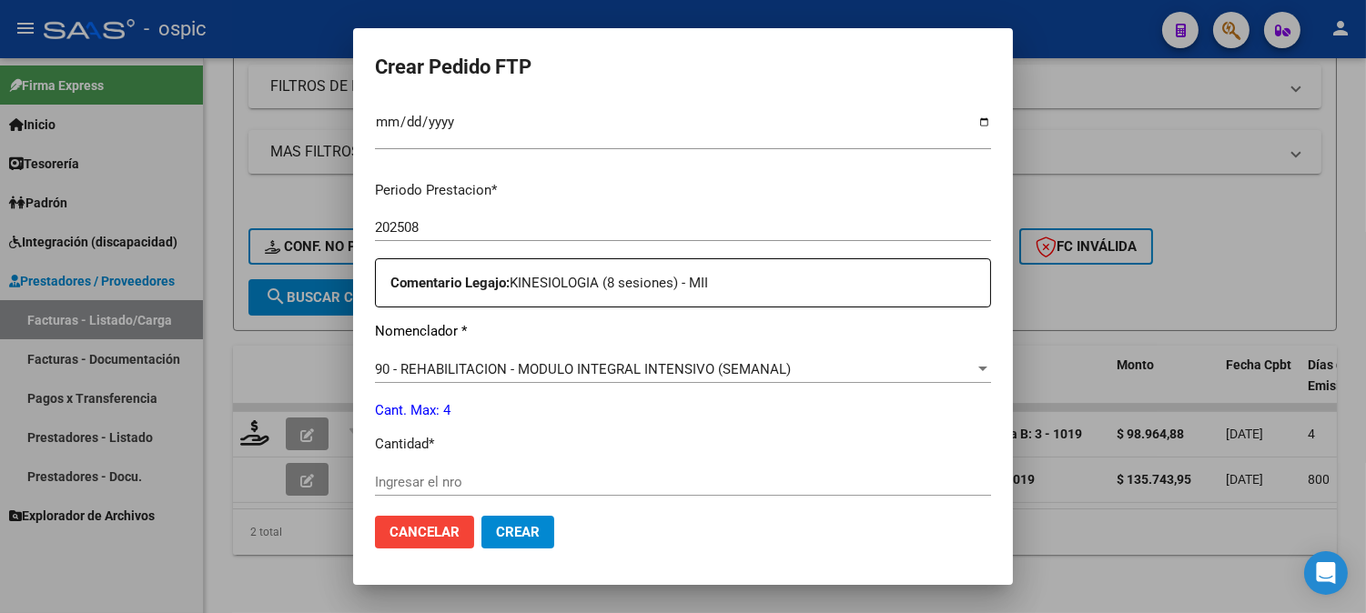
scroll to position [544, 0]
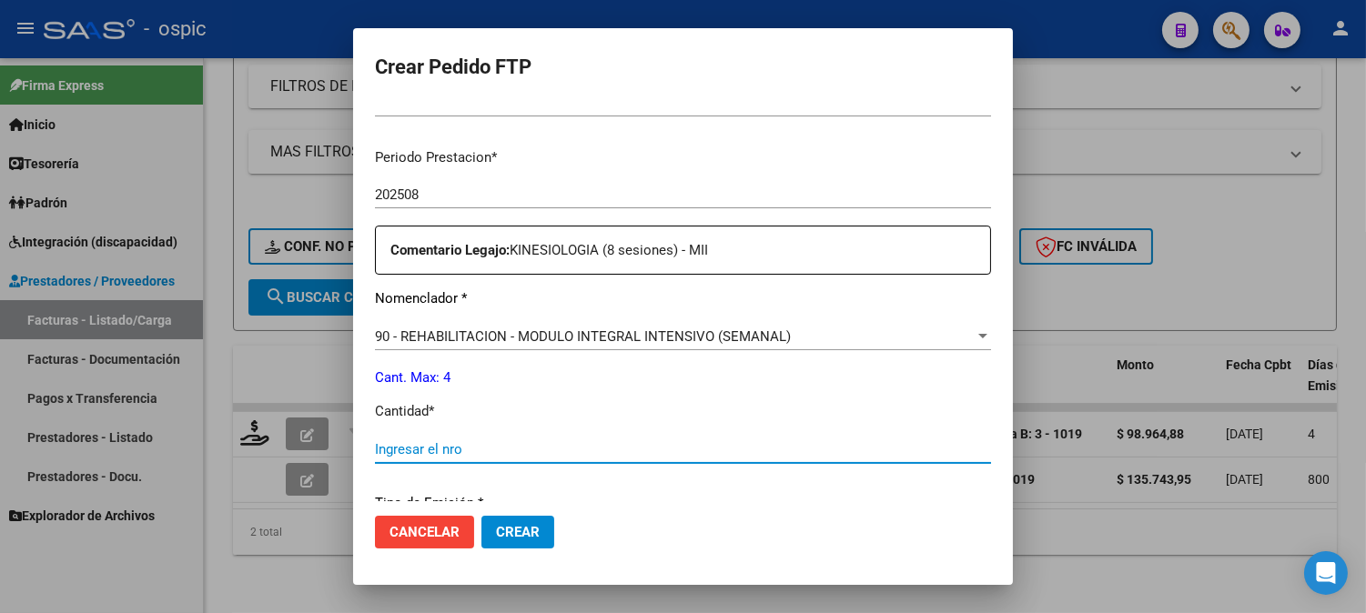
click at [666, 444] on input "Ingresar el nro" at bounding box center [683, 449] width 616 height 16
type input "4"
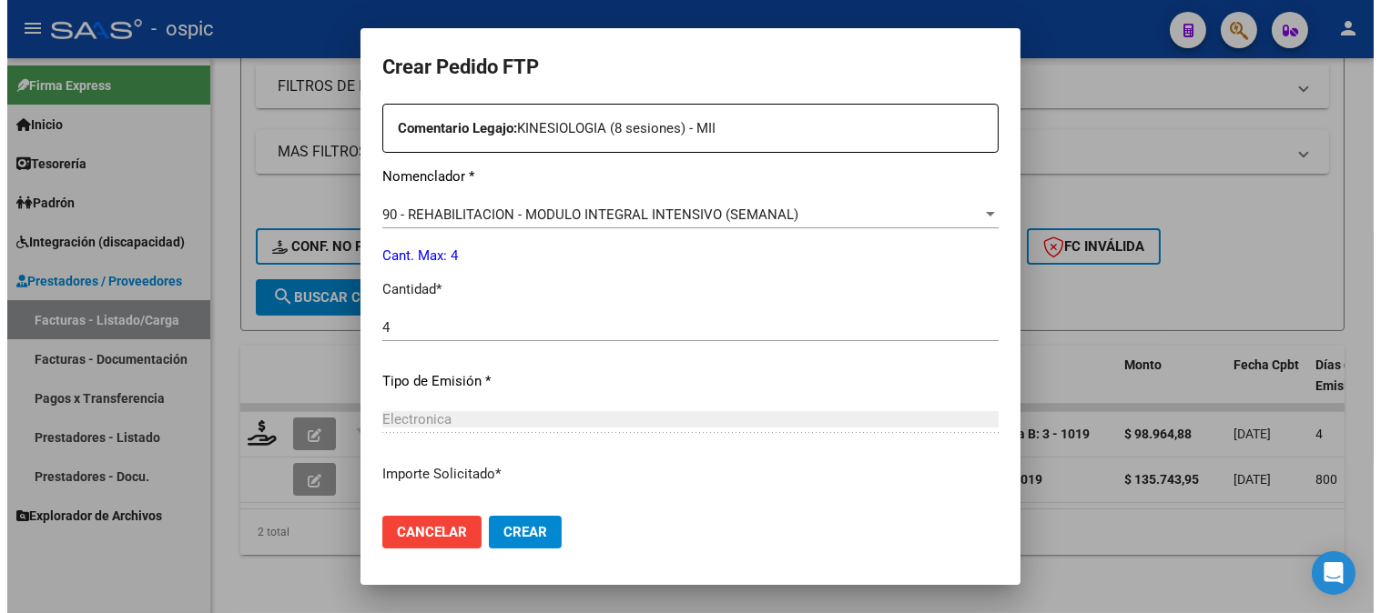
scroll to position [798, 0]
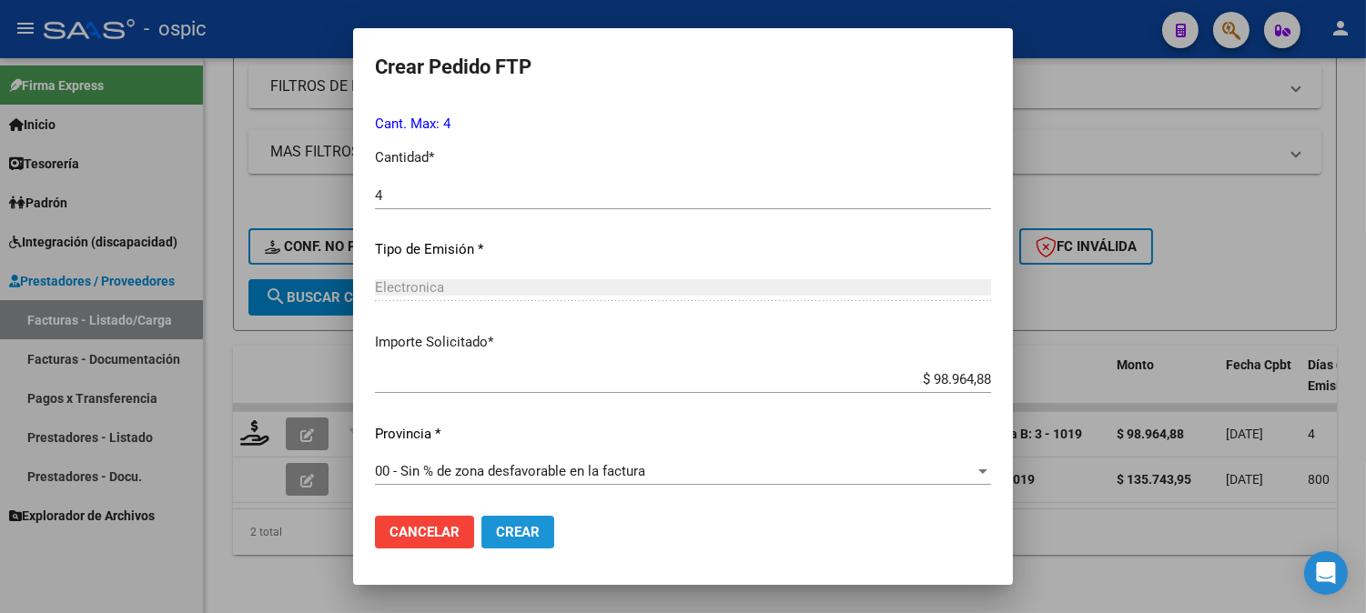
click at [521, 520] on button "Crear" at bounding box center [517, 532] width 73 height 33
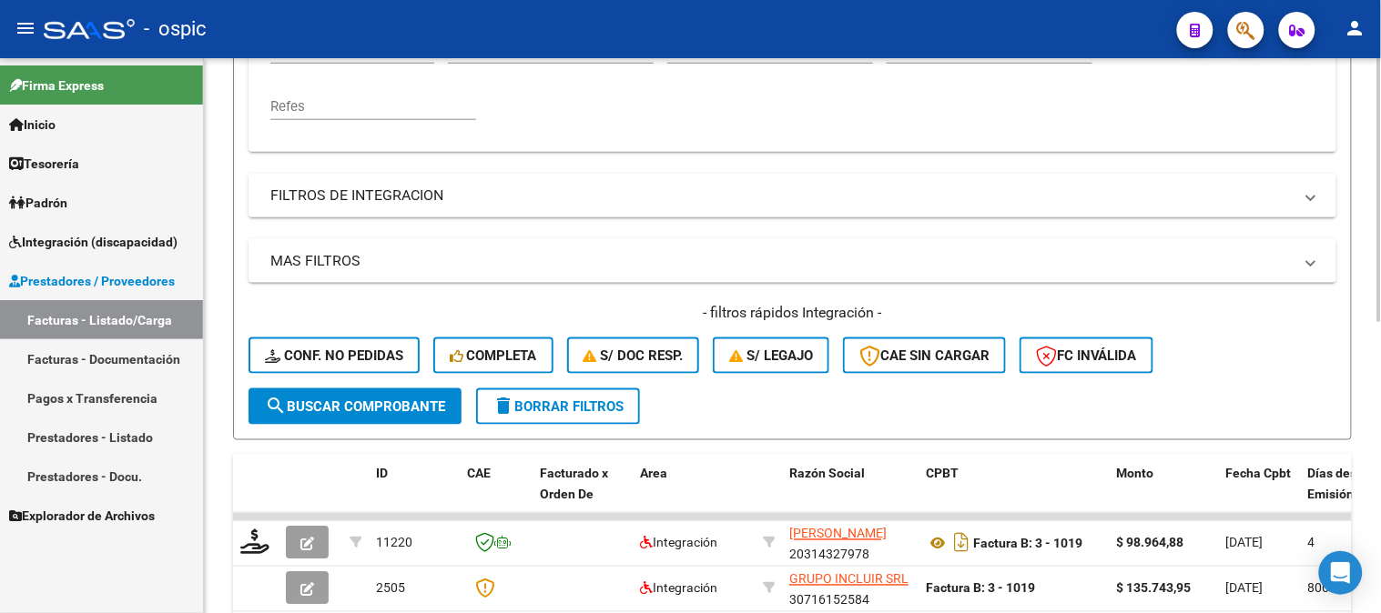
scroll to position [311, 0]
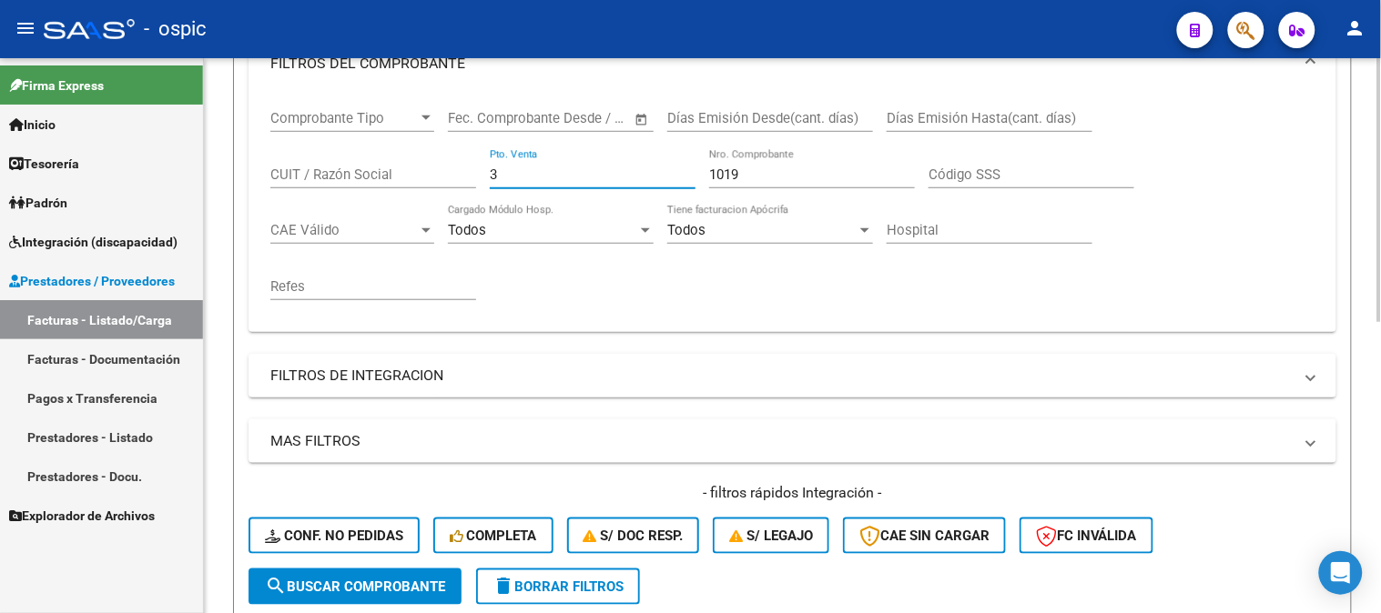
drag, startPoint x: 253, startPoint y: 180, endPoint x: 259, endPoint y: 193, distance: 14.2
click at [233, 180] on form "Filtros Id Area Area Seleccionar Gerenciador Seleccionar Gerenciador Todos Conf…" at bounding box center [792, 262] width 1119 height 716
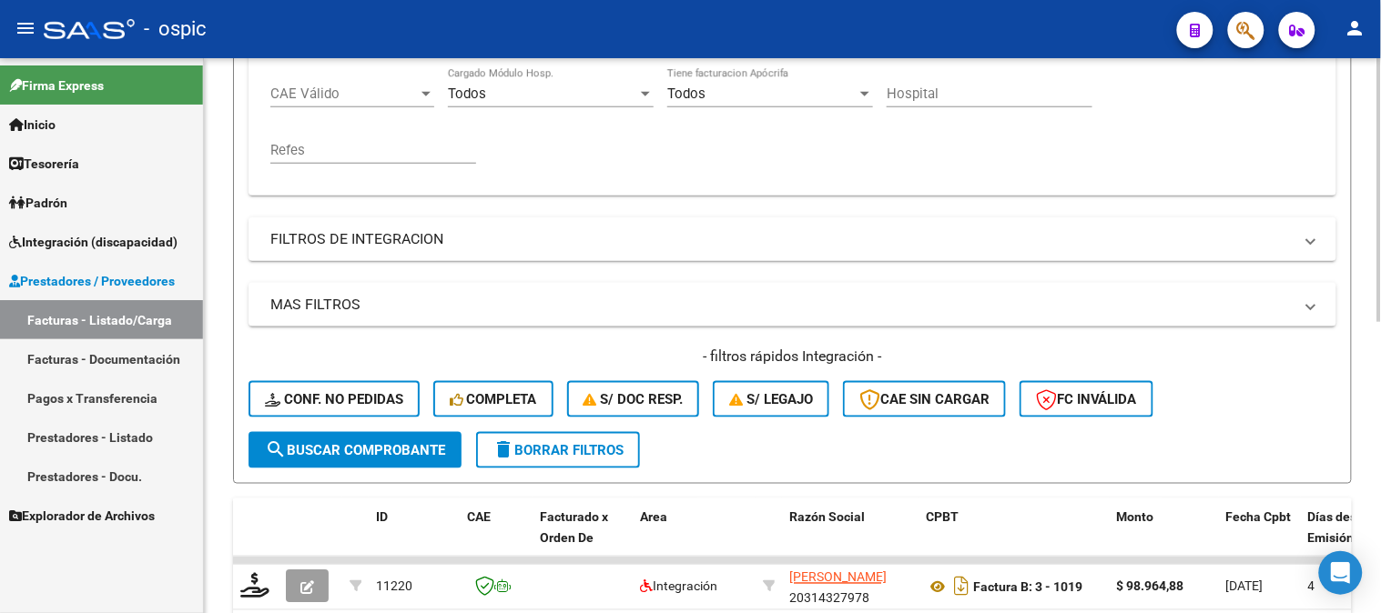
scroll to position [613, 0]
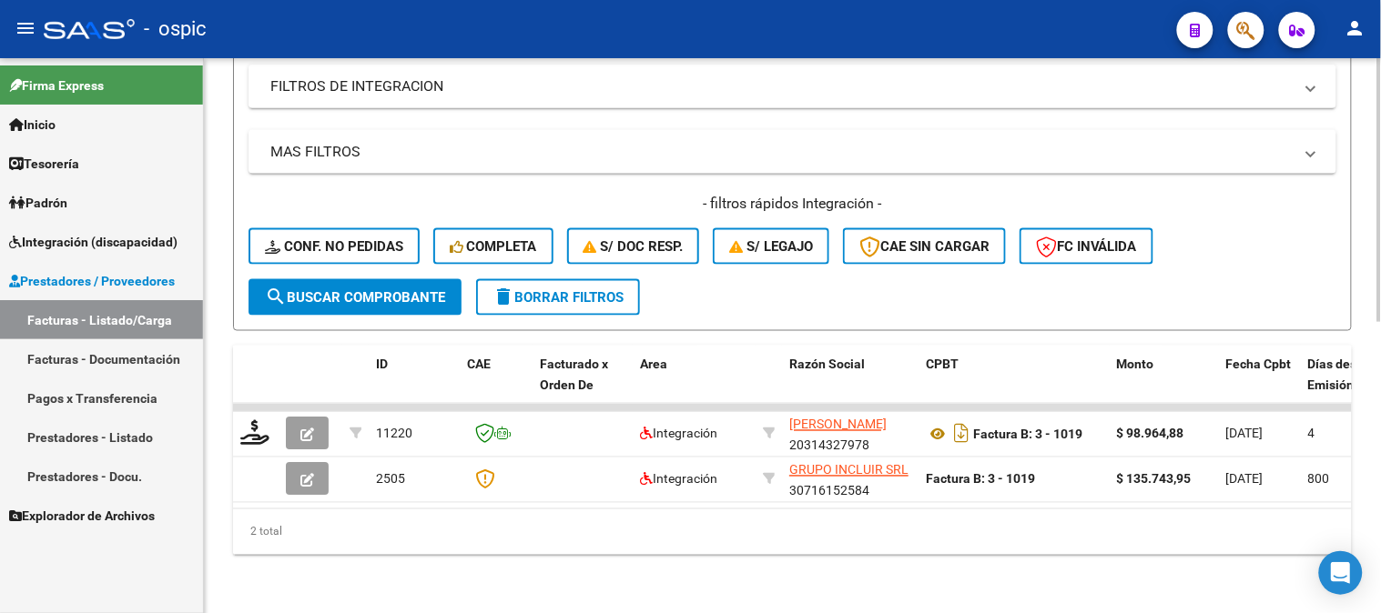
type input "1020"
click at [400, 279] on button "search Buscar Comprobante" at bounding box center [354, 297] width 213 height 36
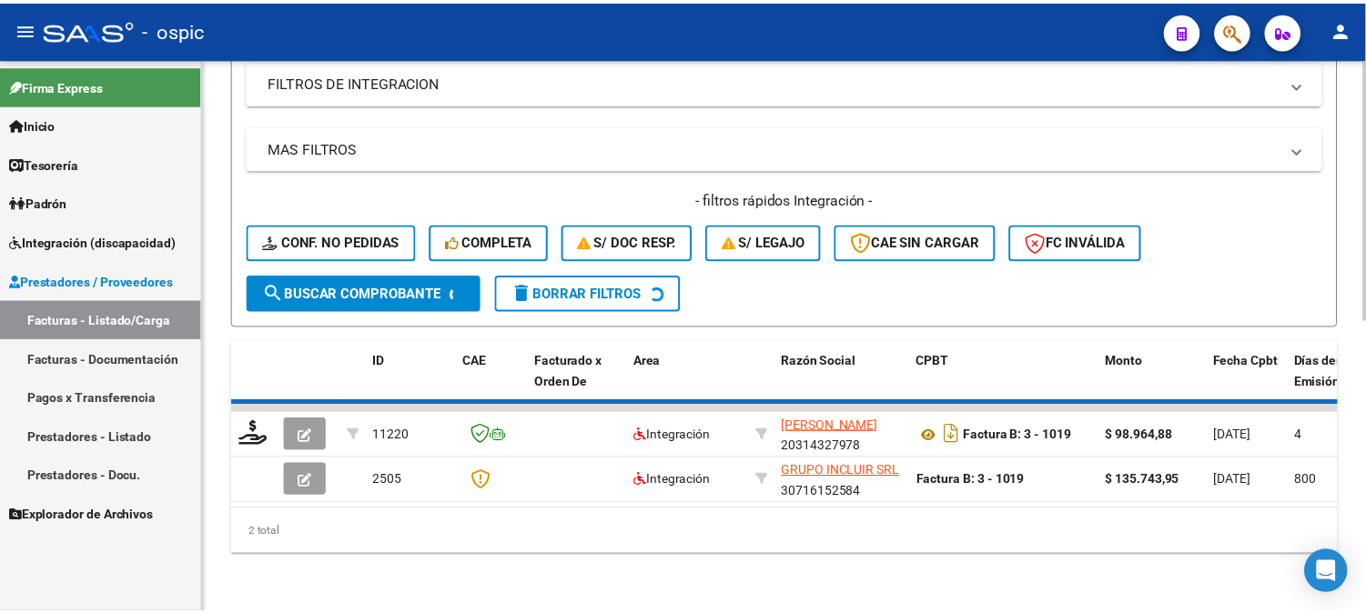
scroll to position [569, 0]
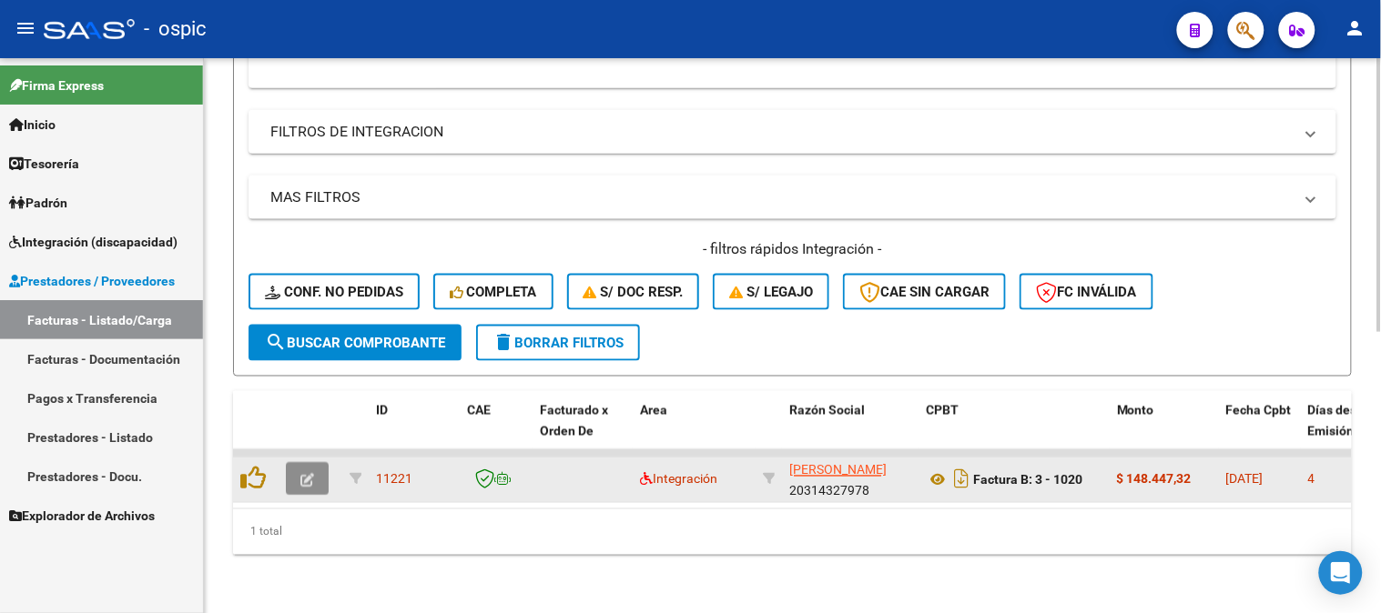
click at [306, 463] on button "button" at bounding box center [307, 479] width 43 height 33
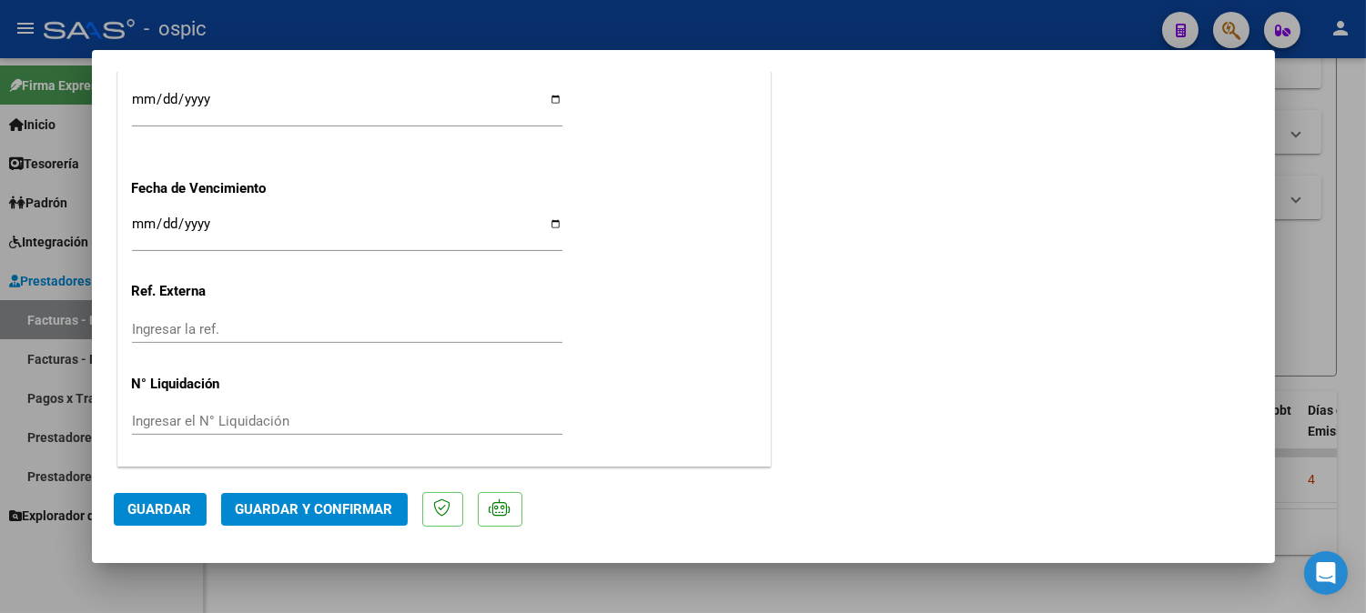
scroll to position [0, 0]
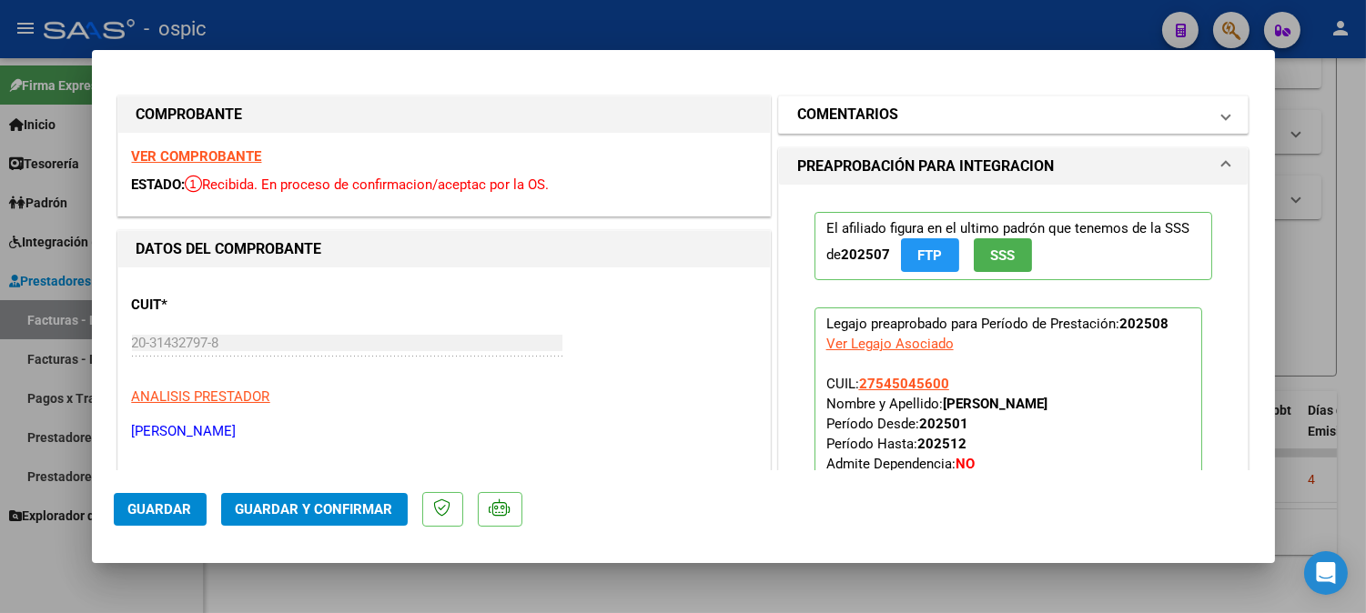
click at [810, 115] on h1 "COMENTARIOS" at bounding box center [847, 115] width 101 height 22
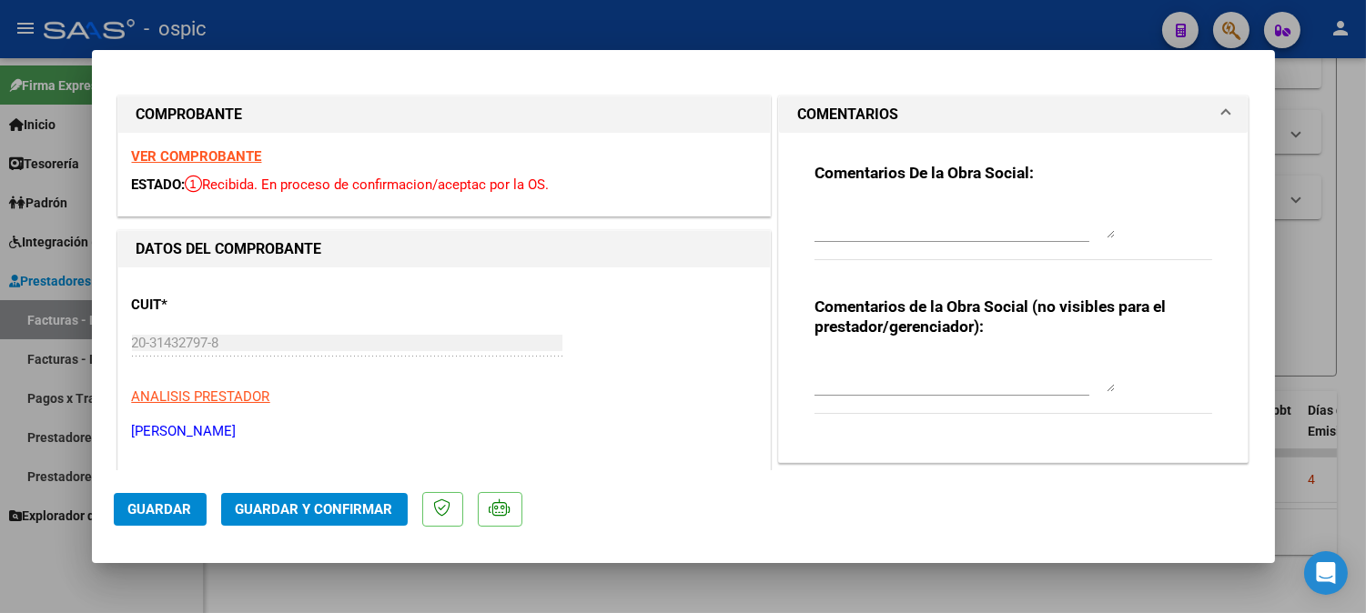
drag, startPoint x: 904, startPoint y: 359, endPoint x: 1090, endPoint y: 393, distance: 189.7
click at [910, 359] on textarea at bounding box center [965, 374] width 300 height 36
type textarea "KINESIO 12 SESIONES"
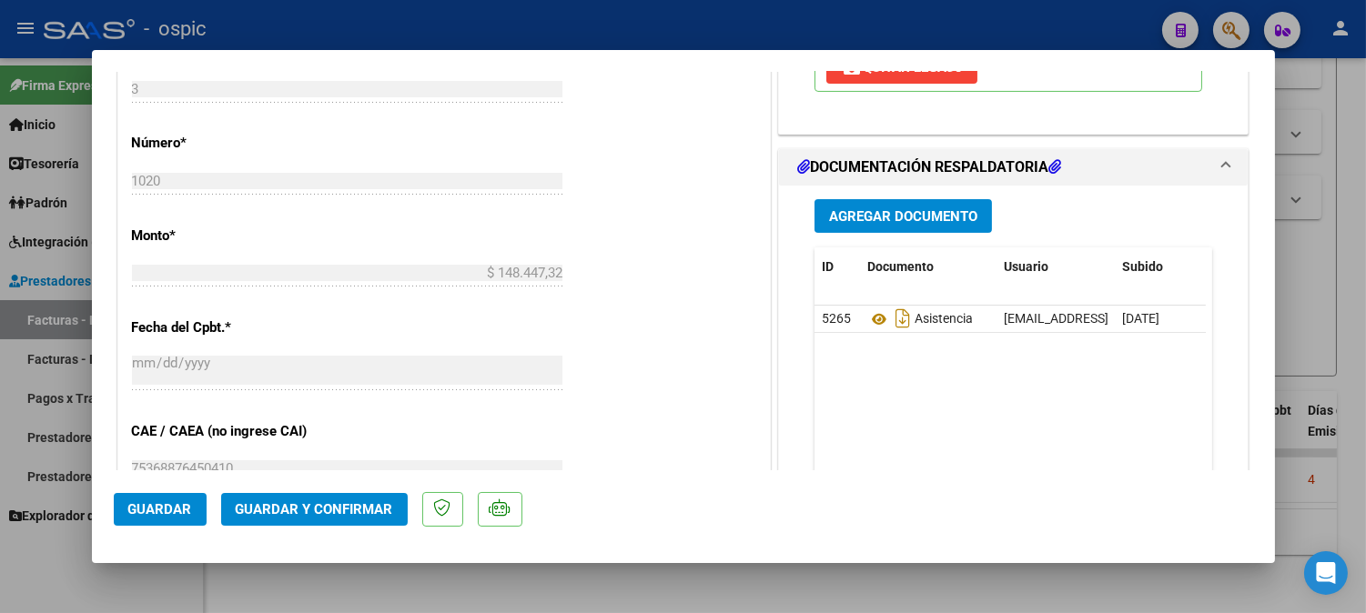
scroll to position [793, 0]
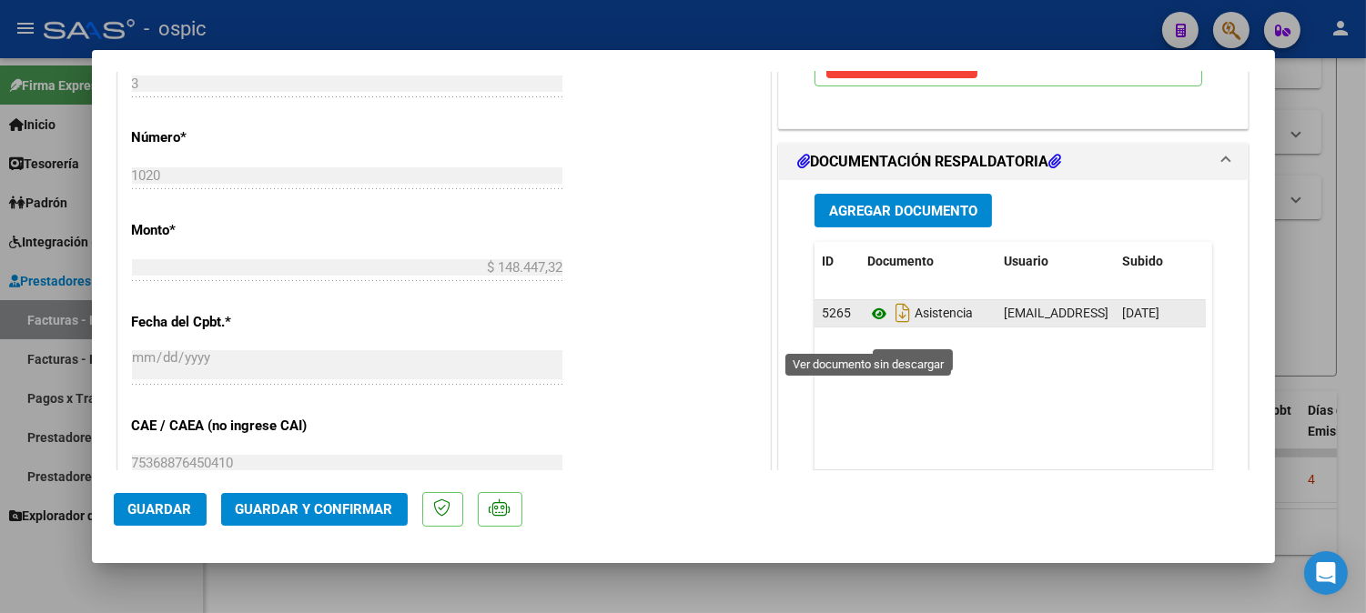
click at [867, 325] on icon at bounding box center [879, 314] width 24 height 22
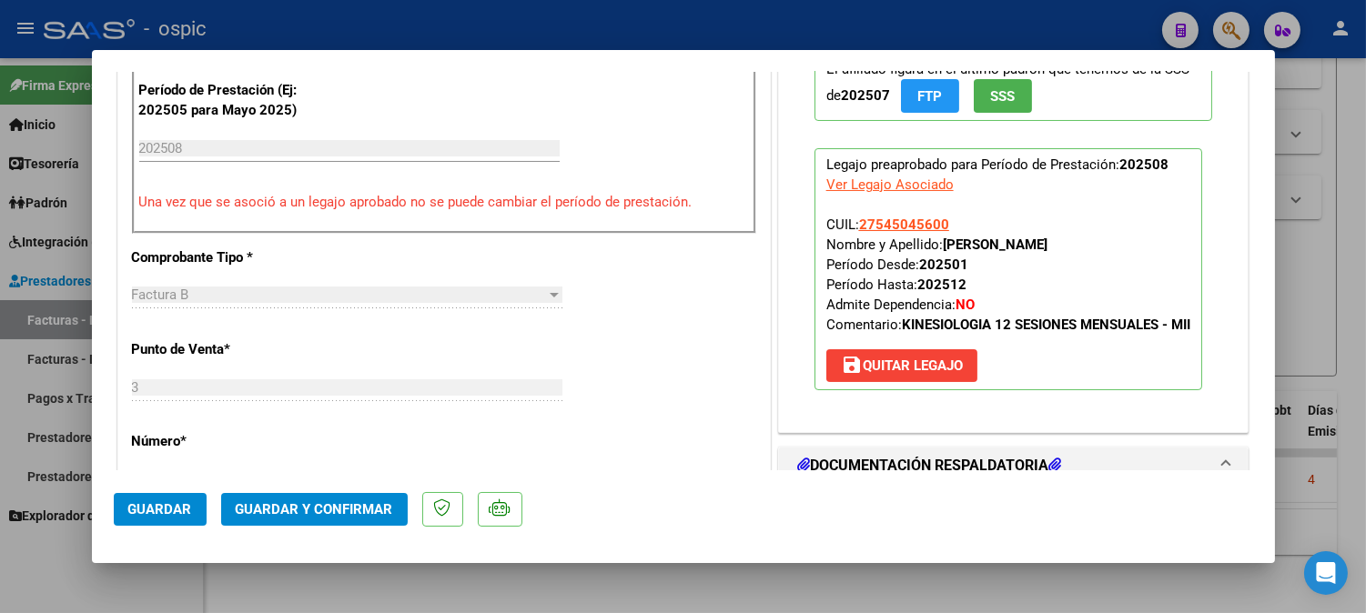
scroll to position [438, 0]
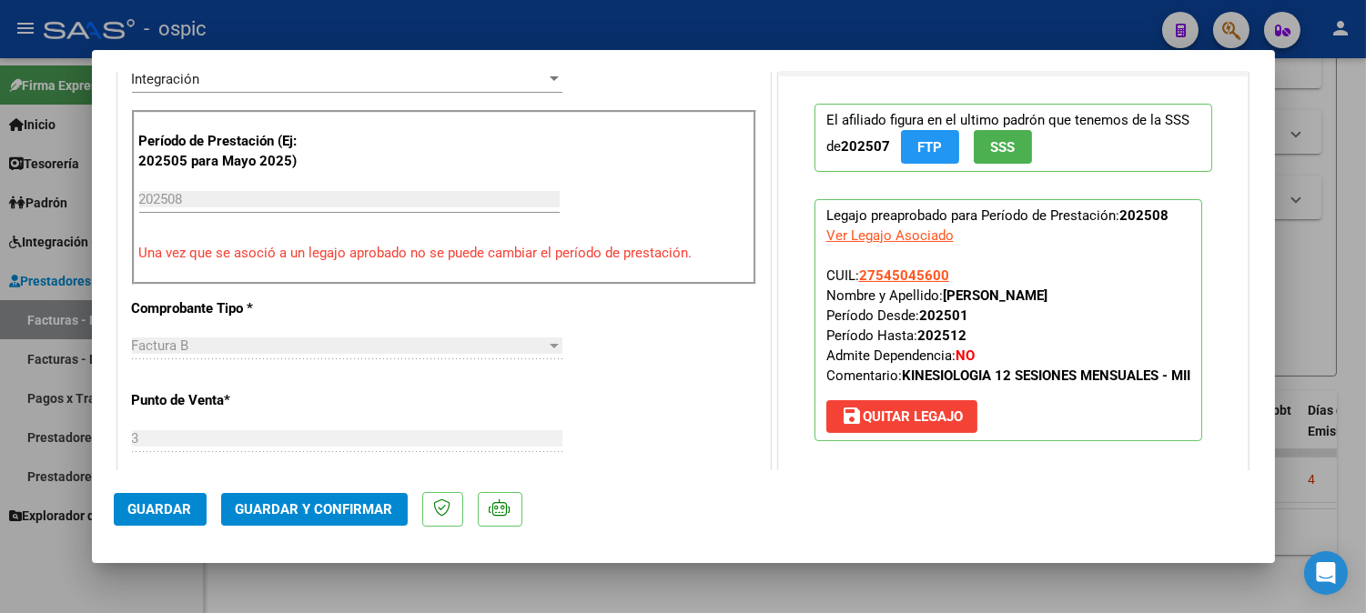
click at [308, 490] on mat-dialog-actions "Guardar Guardar y Confirmar" at bounding box center [683, 507] width 1139 height 72
click at [313, 501] on button "Guardar y Confirmar" at bounding box center [314, 509] width 187 height 33
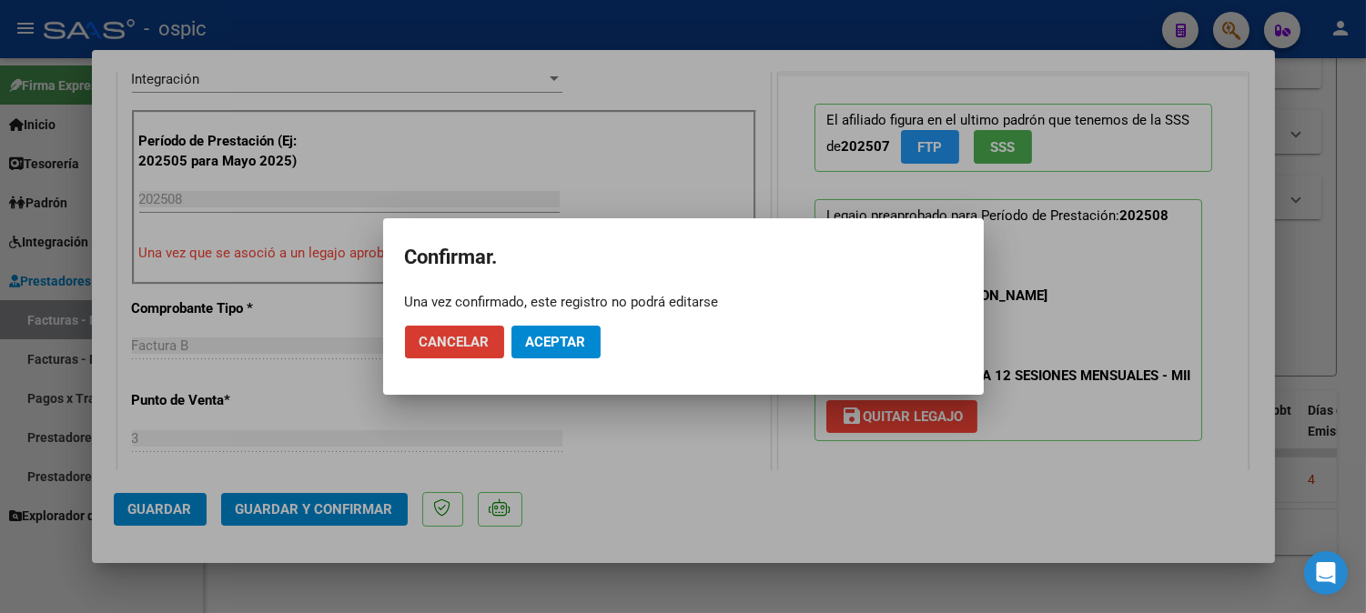
click at [561, 340] on span "Aceptar" at bounding box center [556, 342] width 60 height 16
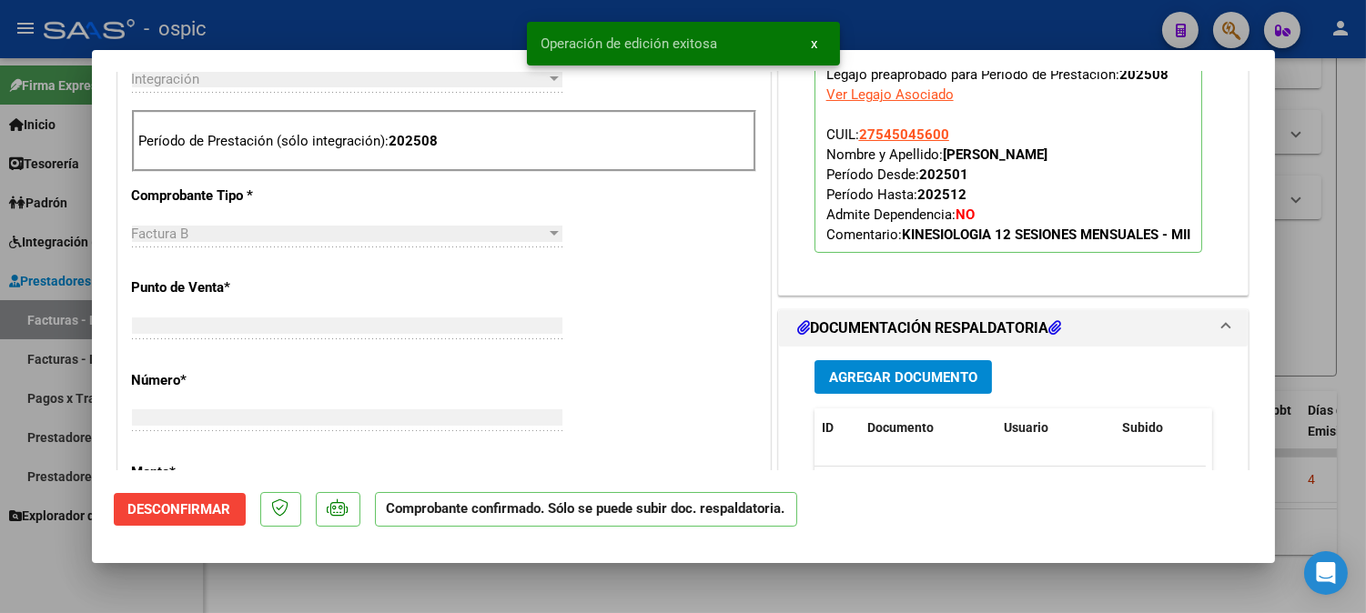
scroll to position [0, 0]
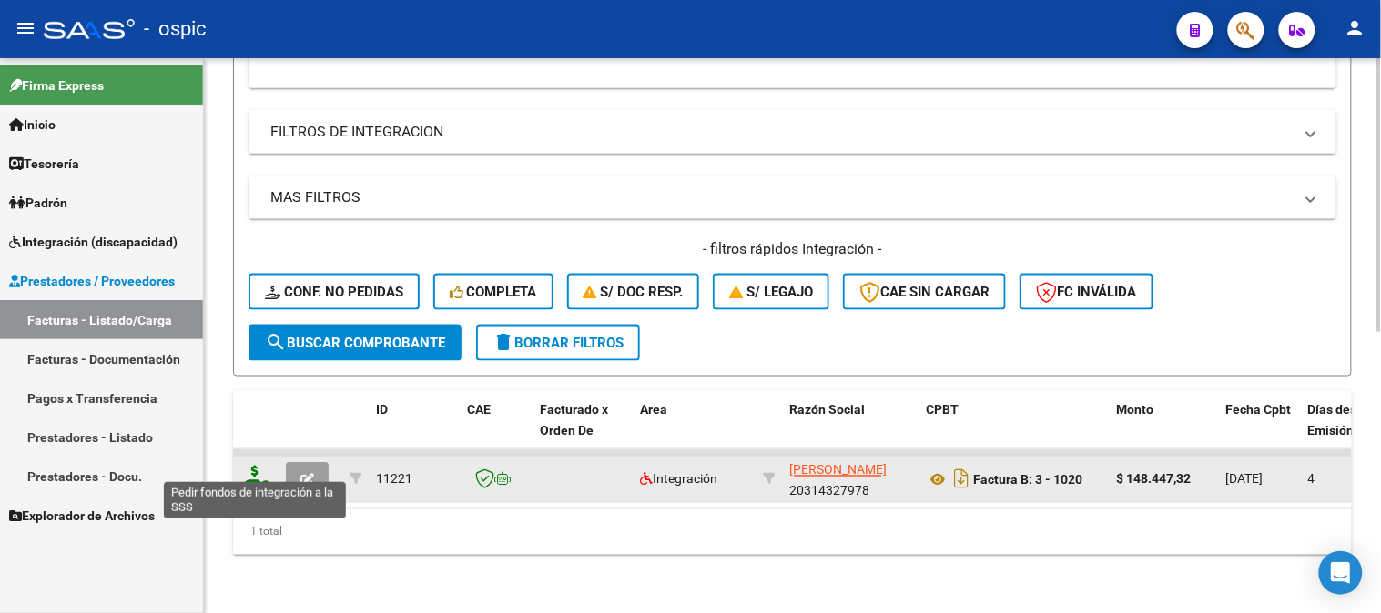
click at [253, 466] on icon at bounding box center [254, 478] width 29 height 25
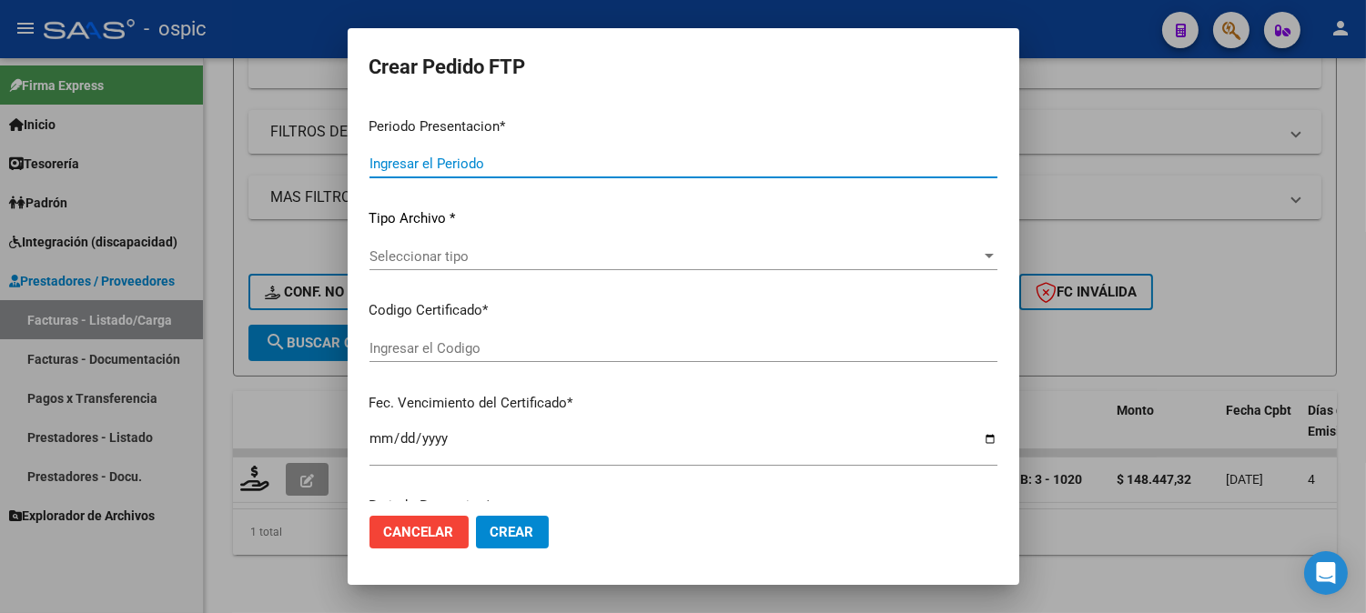
type input "202508"
type input "$ 148.447,32"
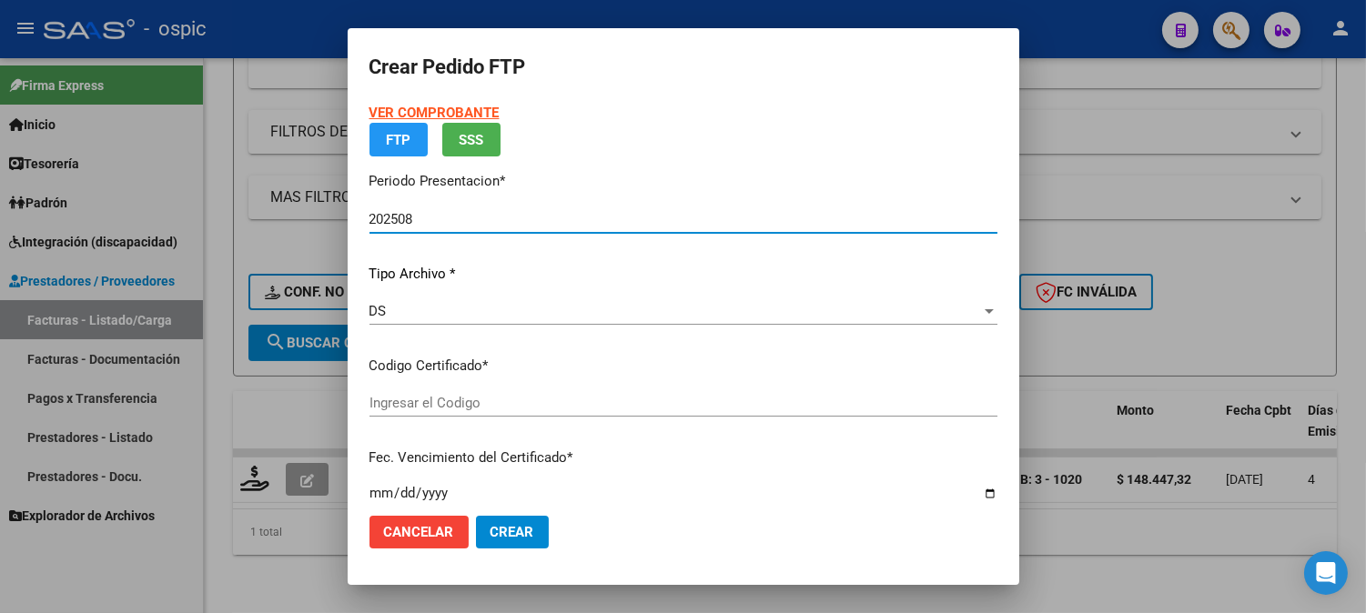
type input "0000000000000000000000000000008560540133"
type input "2027-02-01"
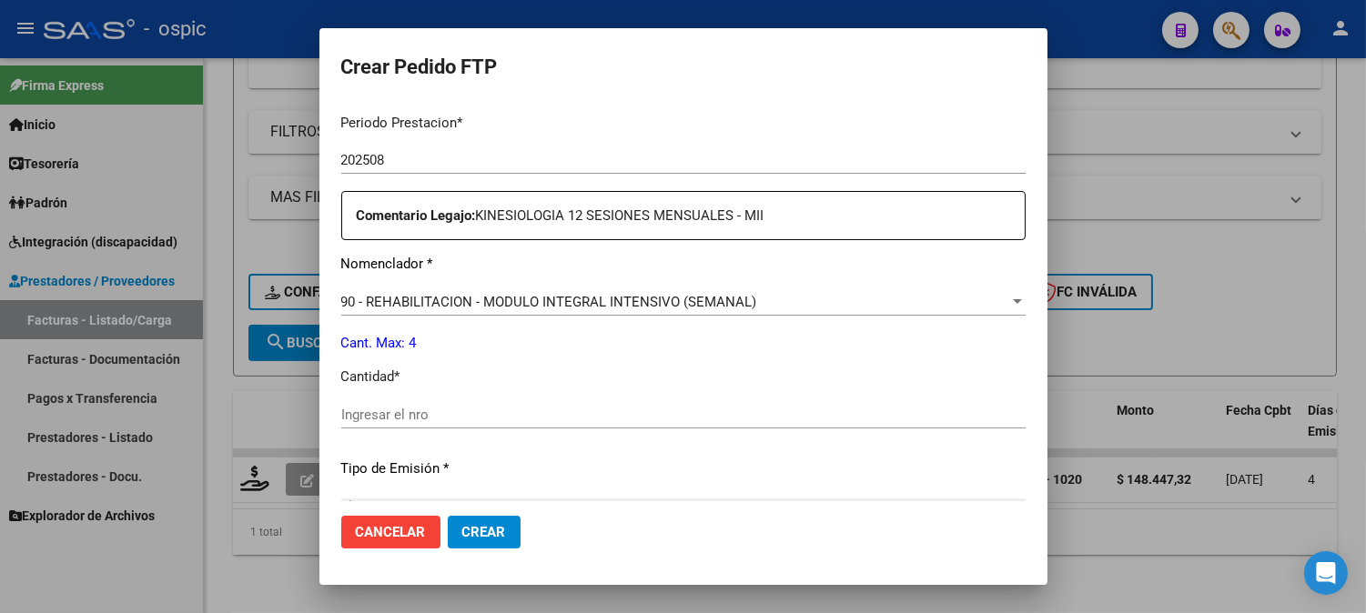
scroll to position [612, 0]
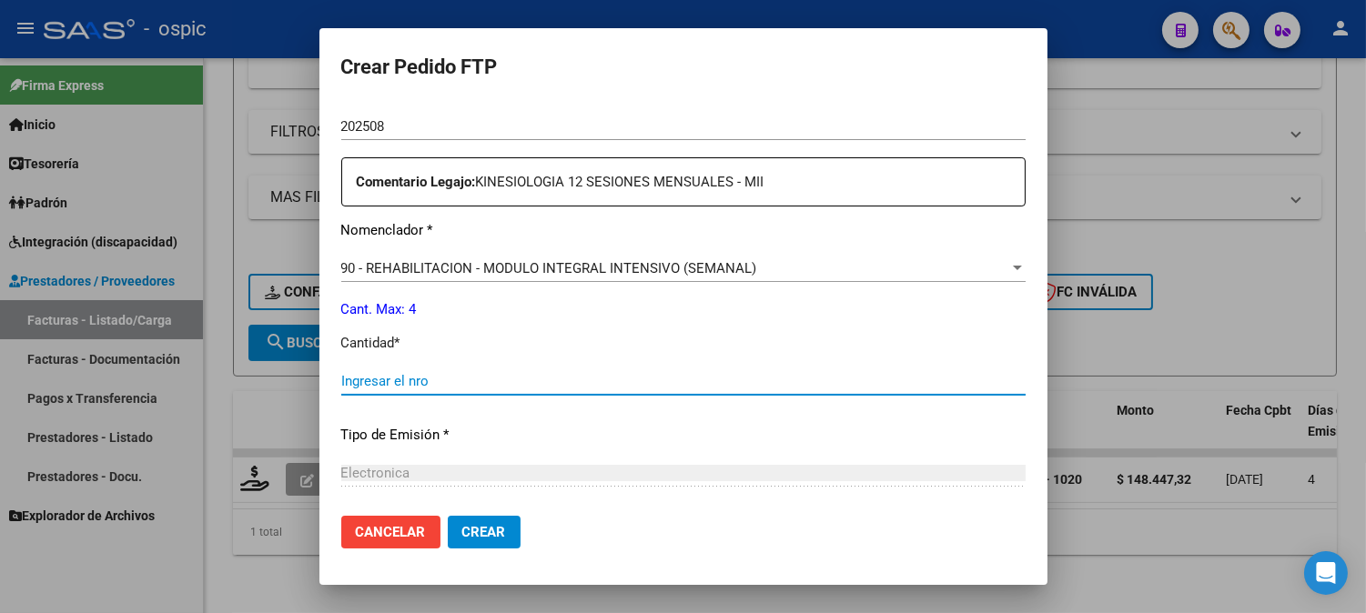
drag, startPoint x: 710, startPoint y: 388, endPoint x: 1188, endPoint y: 358, distance: 478.7
click at [711, 388] on input "Ingresar el nro" at bounding box center [683, 381] width 684 height 16
type input "4"
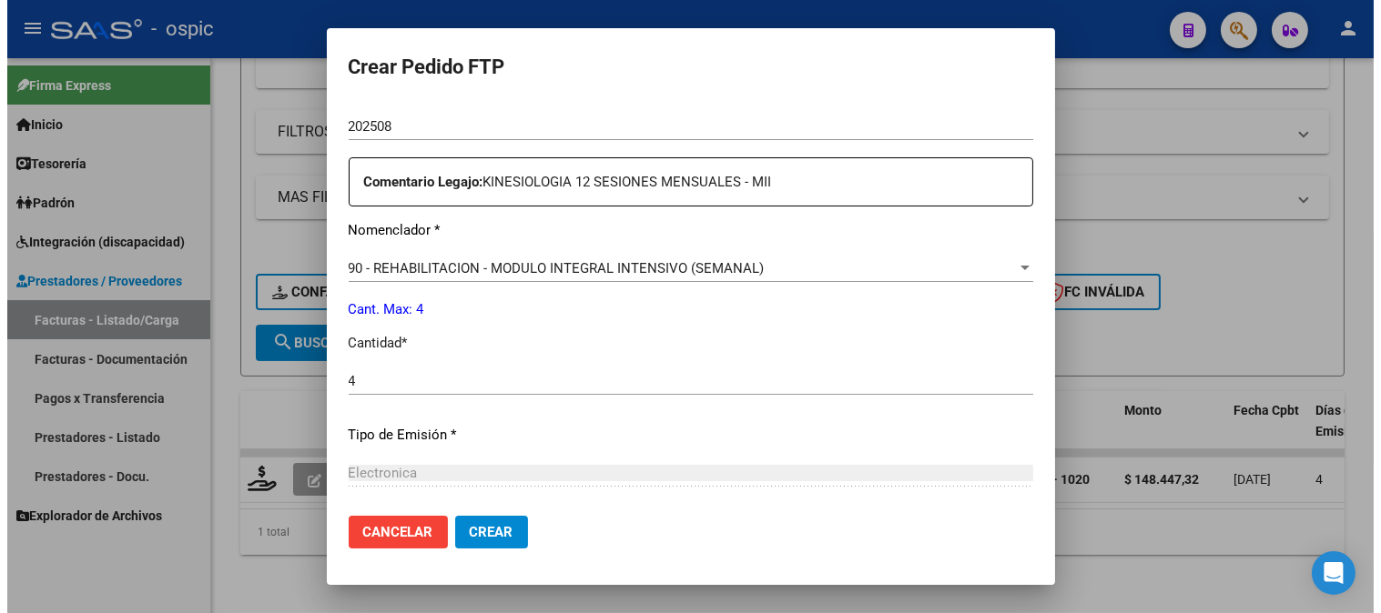
scroll to position [798, 0]
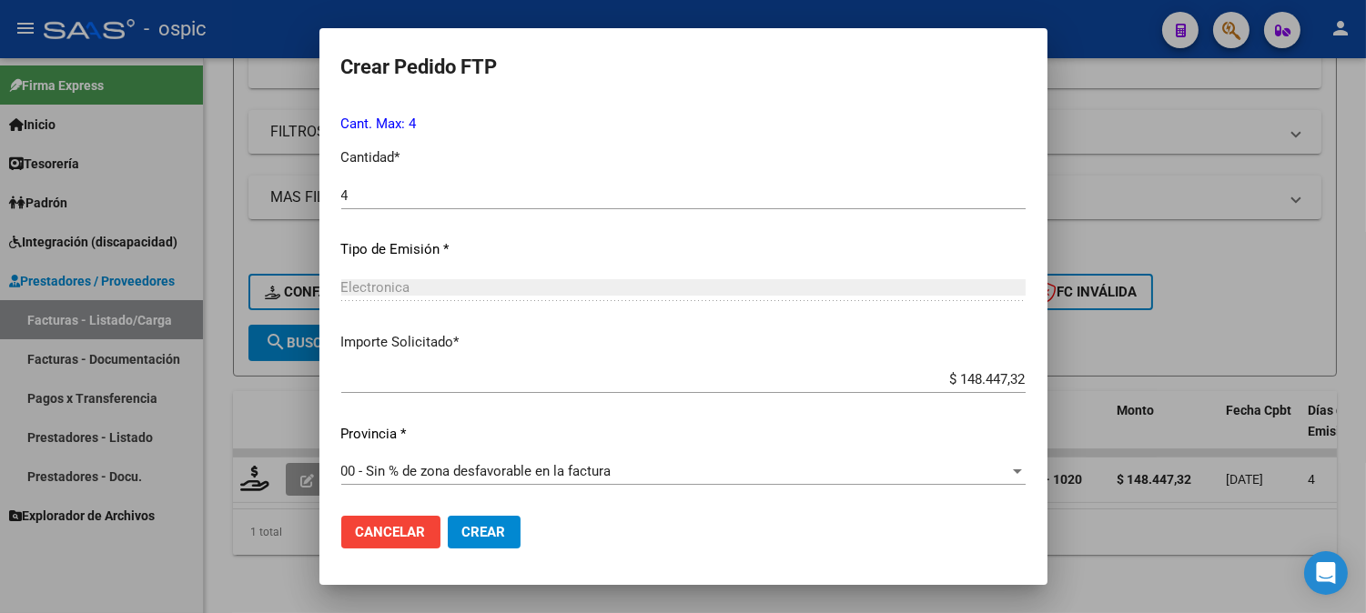
click at [476, 538] on span "Crear" at bounding box center [484, 532] width 44 height 16
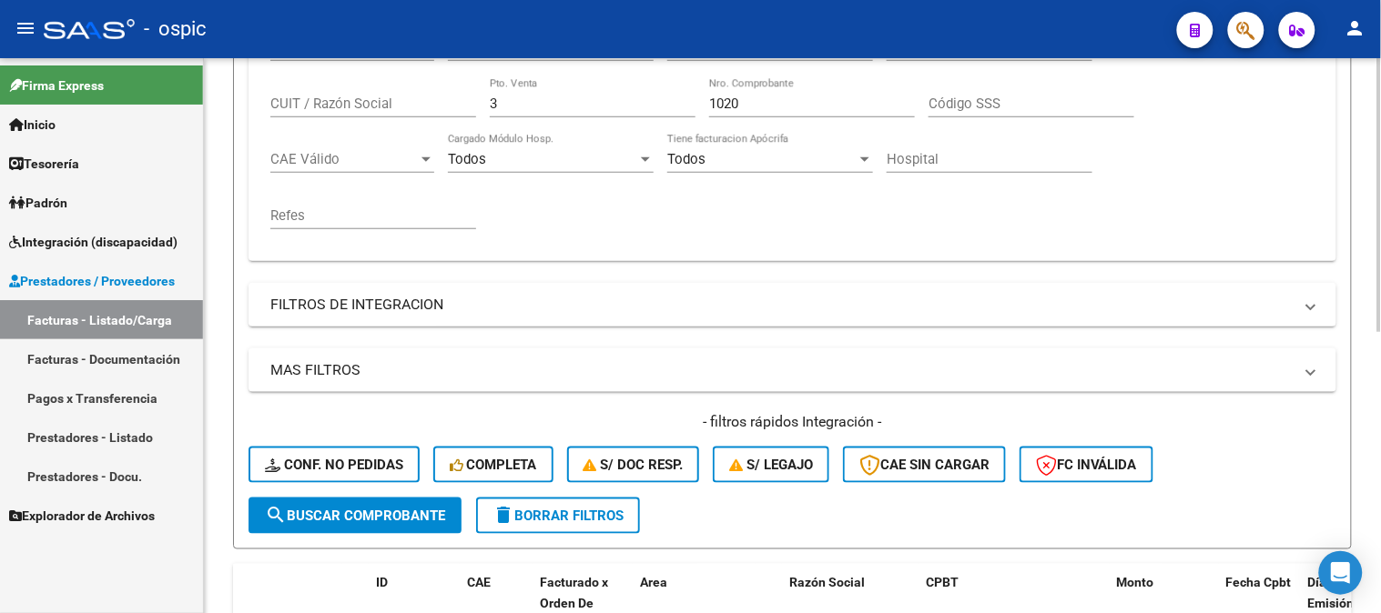
scroll to position [64, 0]
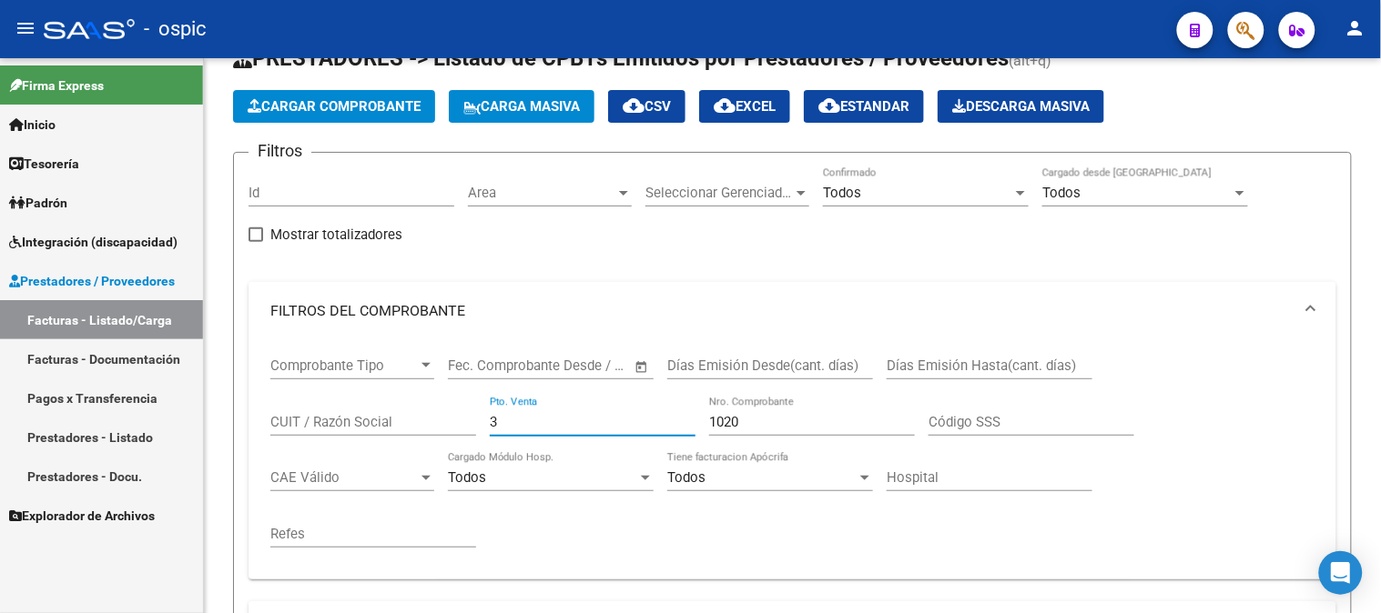
drag, startPoint x: 523, startPoint y: 420, endPoint x: 35, endPoint y: 399, distance: 489.2
click at [110, 410] on mat-sidenav-container "Firma Express Inicio Instructivos Contacto OS Tesorería Extractos Procesados (c…" at bounding box center [690, 335] width 1381 height 555
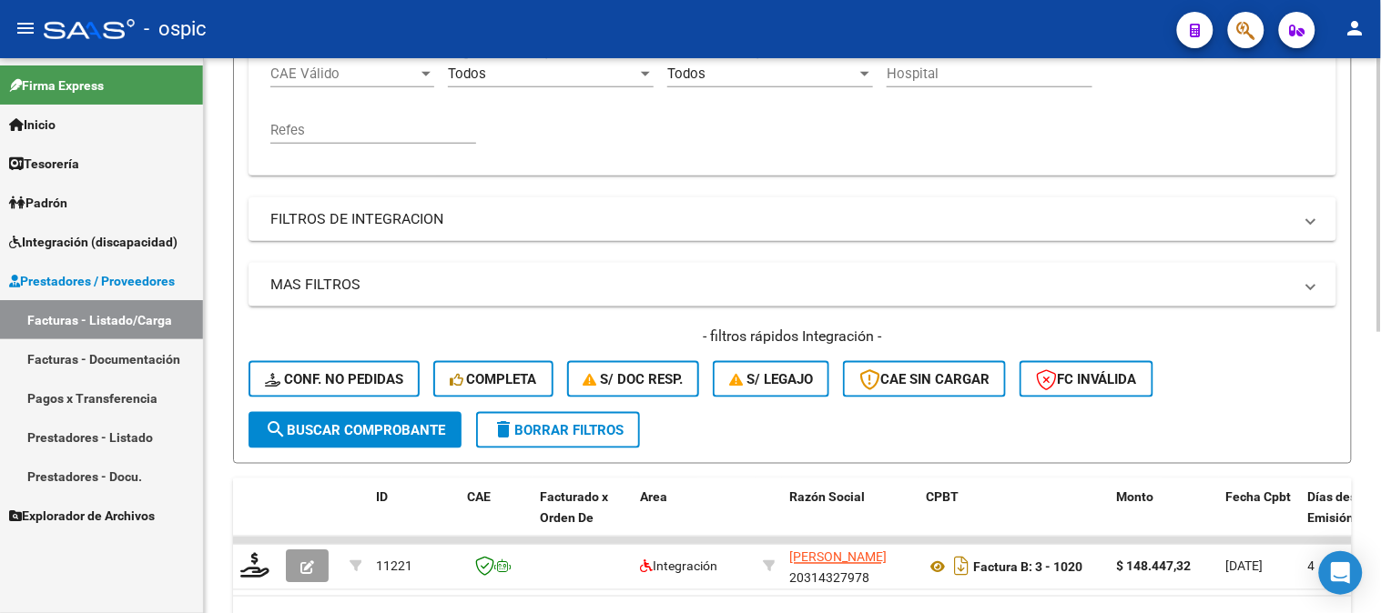
type input "1021"
drag, startPoint x: 370, startPoint y: 416, endPoint x: 374, endPoint y: 403, distance: 13.3
click at [370, 416] on button "search Buscar Comprobante" at bounding box center [354, 430] width 213 height 36
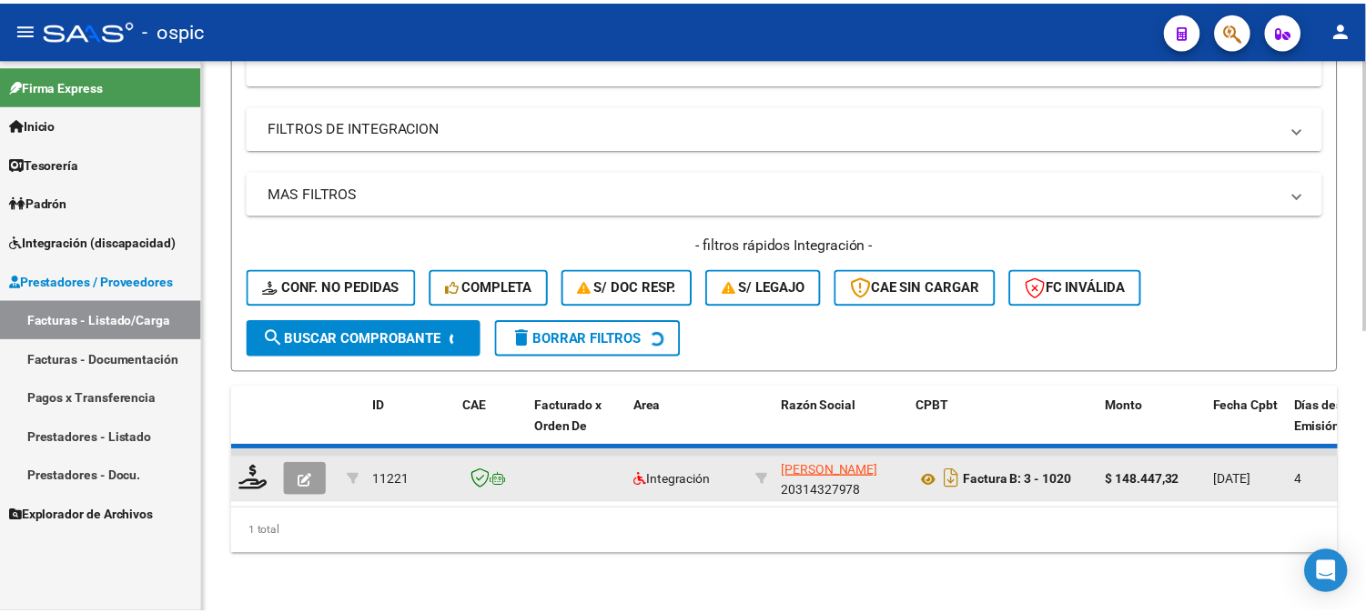
scroll to position [573, 0]
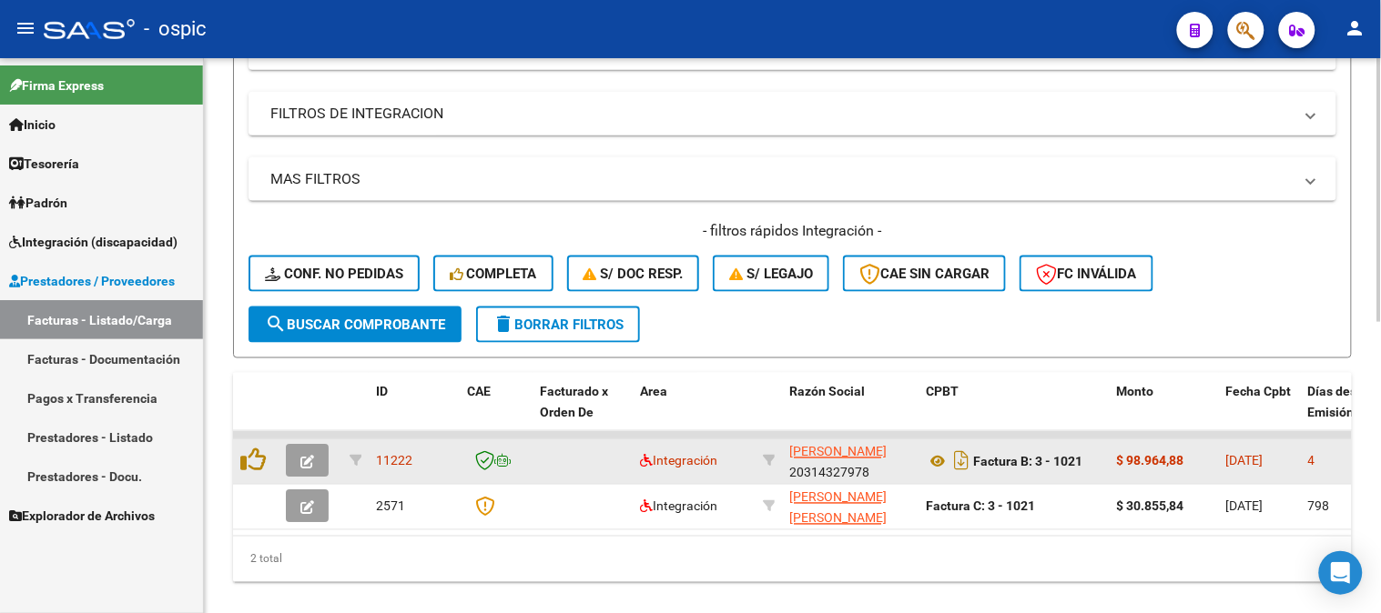
click at [307, 461] on icon "button" at bounding box center [307, 463] width 14 height 14
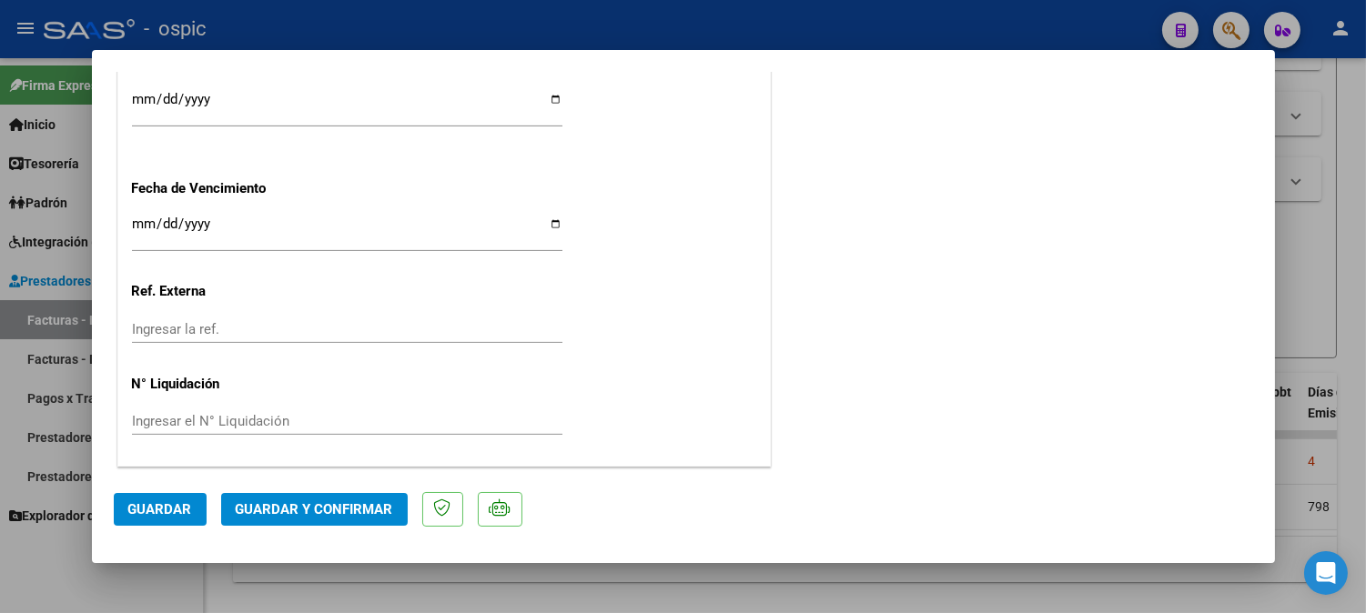
scroll to position [0, 0]
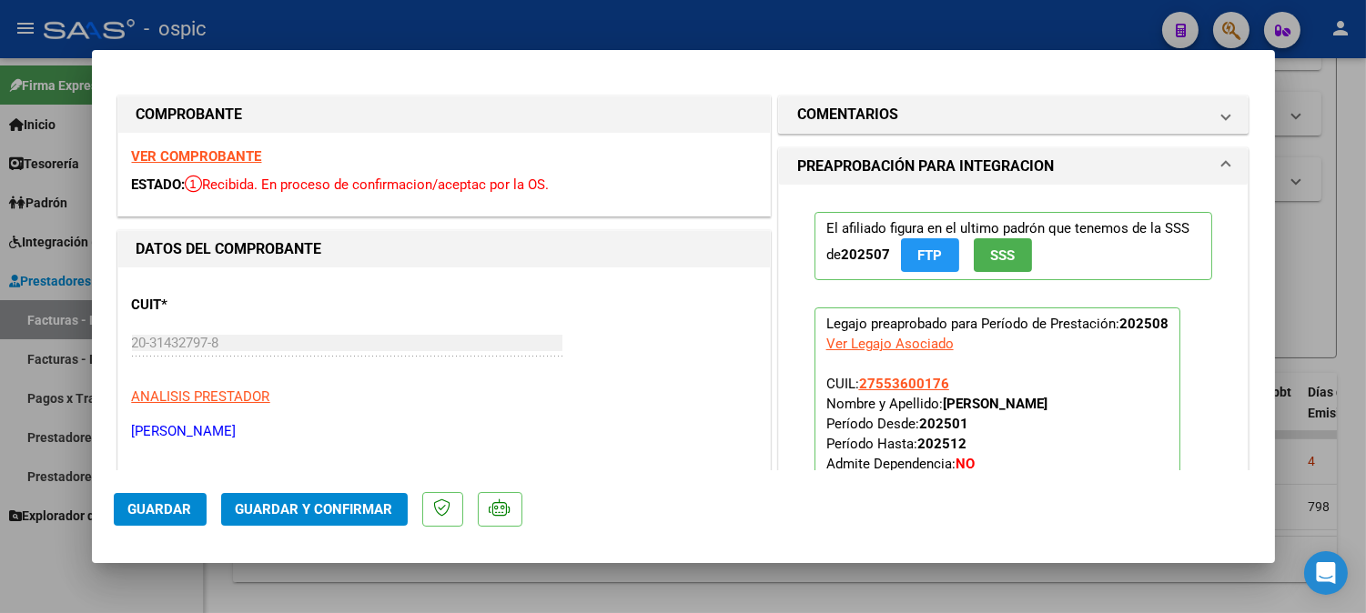
drag, startPoint x: 972, startPoint y: 110, endPoint x: 959, endPoint y: 205, distance: 95.5
click at [972, 111] on mat-panel-title "COMENTARIOS" at bounding box center [1002, 115] width 411 height 22
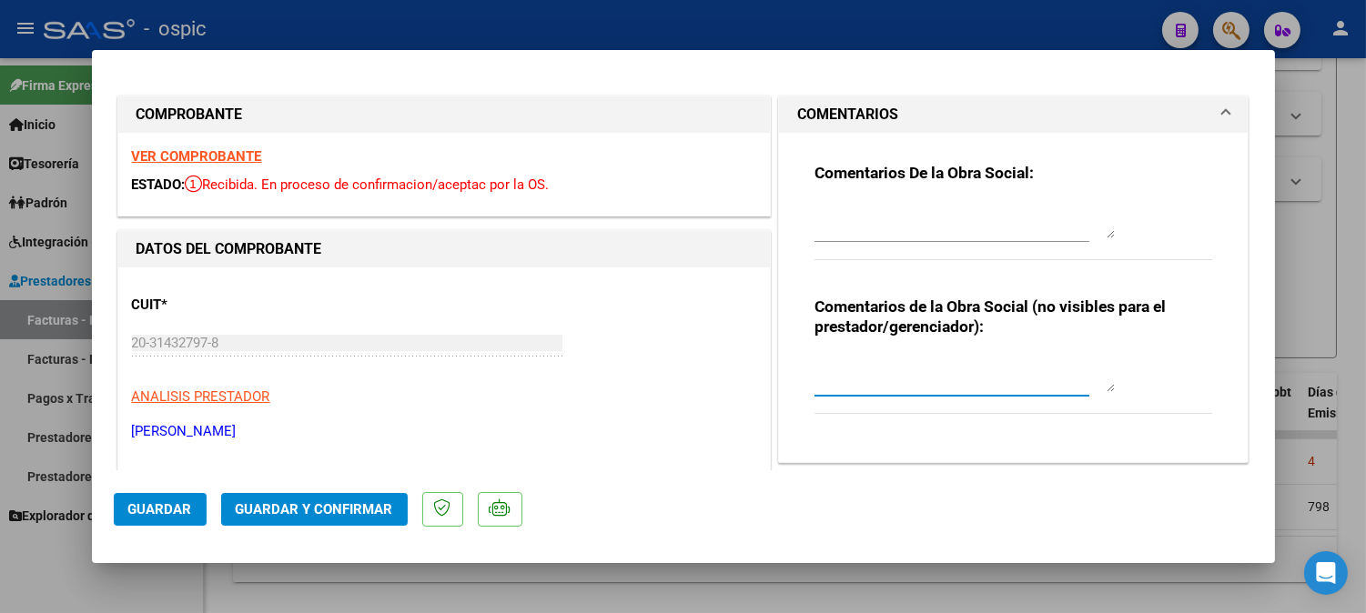
drag, startPoint x: 925, startPoint y: 362, endPoint x: 1163, endPoint y: 377, distance: 238.9
click at [929, 362] on textarea at bounding box center [965, 374] width 300 height 36
type textarea "KINESIO 8 SESIONES"
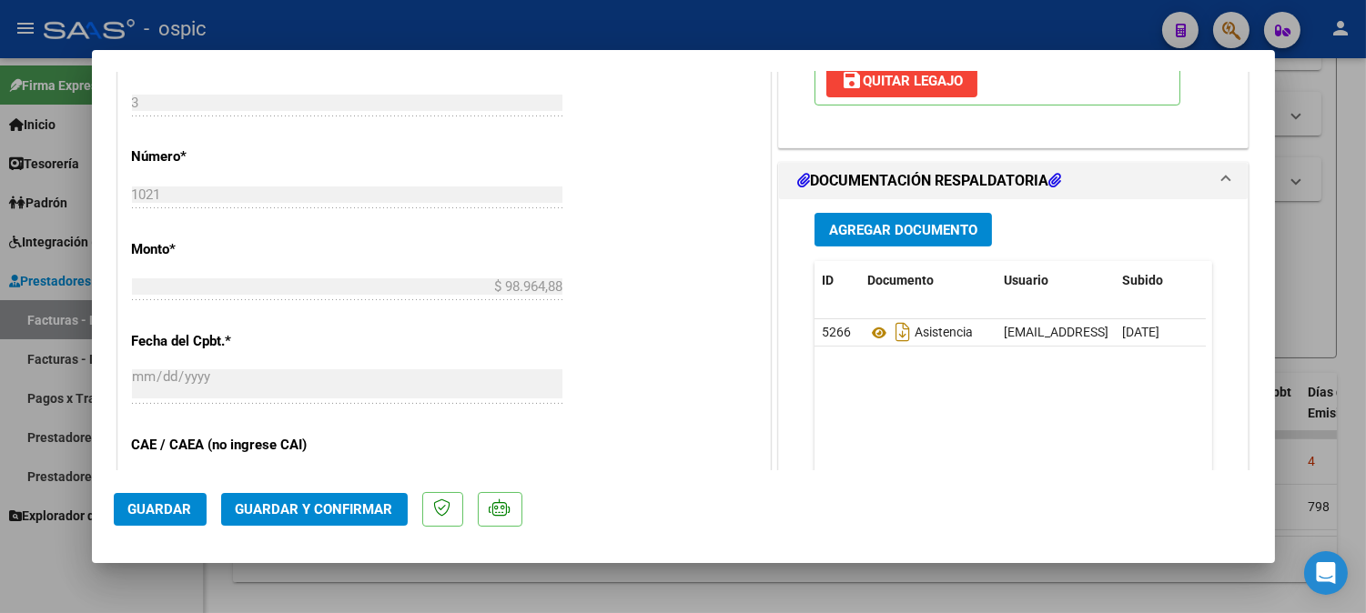
scroll to position [769, 0]
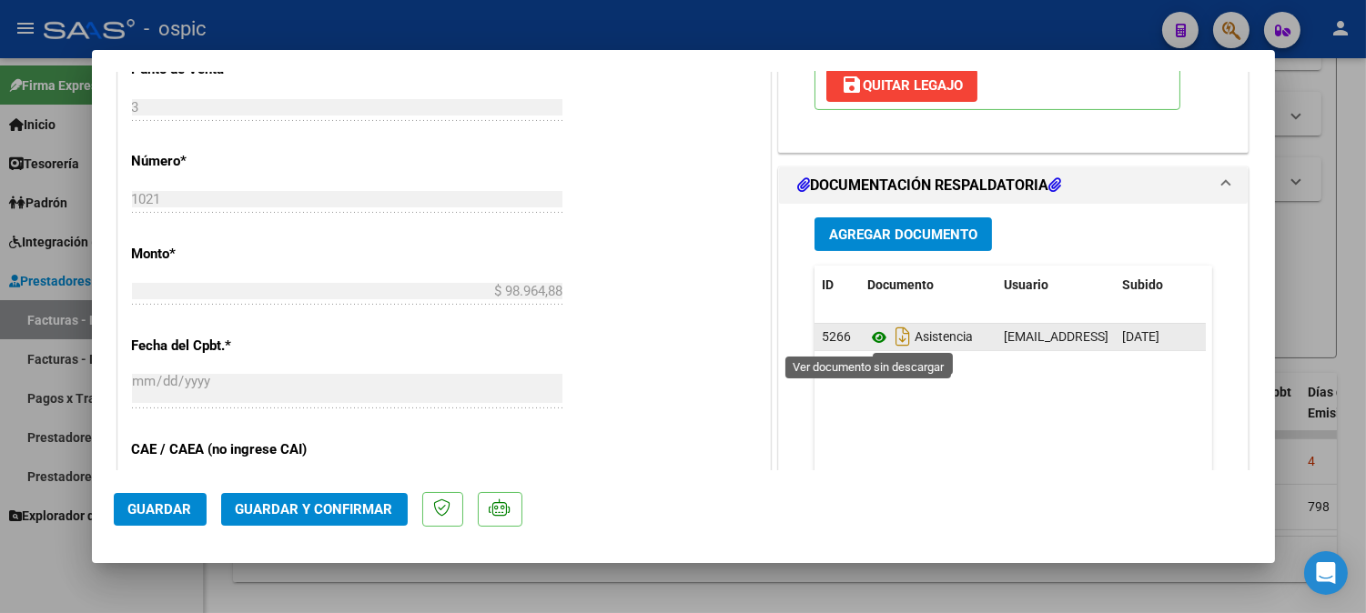
click at [867, 334] on icon at bounding box center [879, 338] width 24 height 22
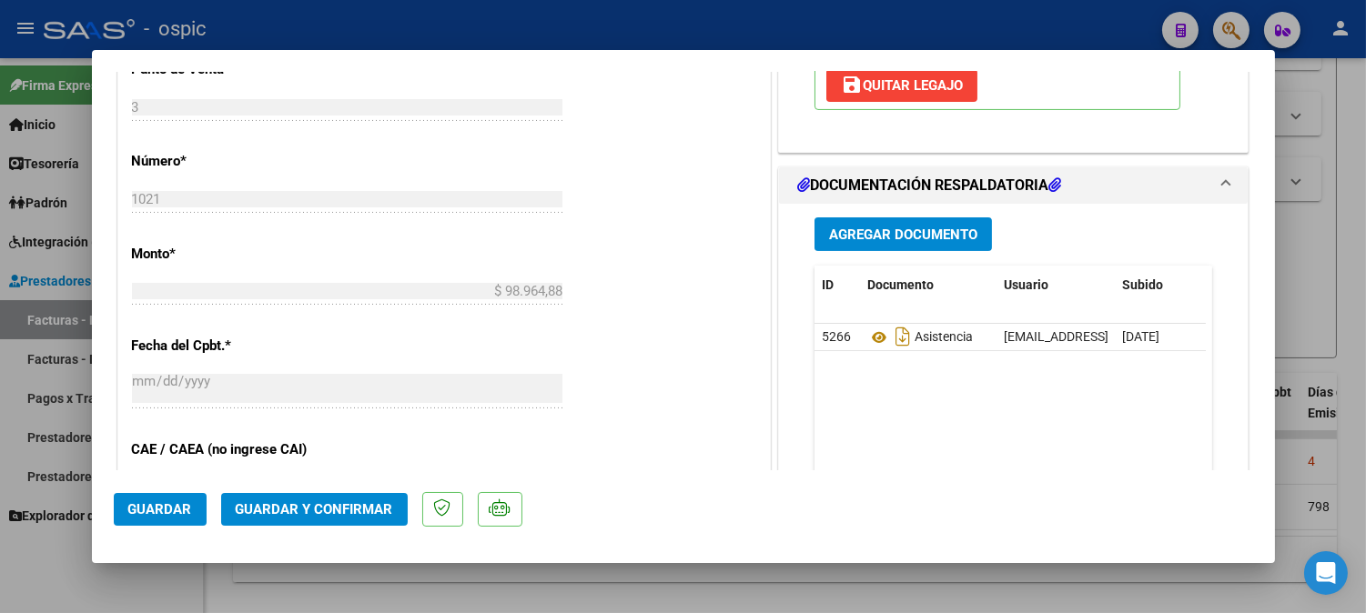
click at [359, 499] on button "Guardar y Confirmar" at bounding box center [314, 509] width 187 height 33
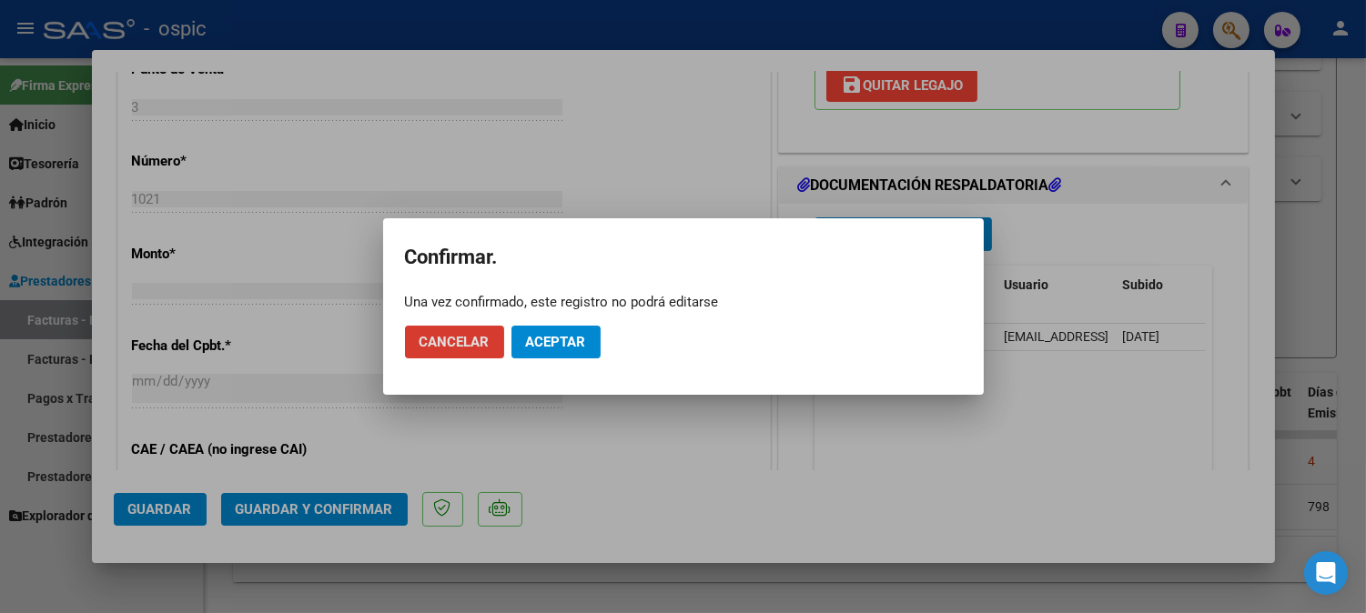
click at [535, 347] on span "Aceptar" at bounding box center [556, 342] width 60 height 16
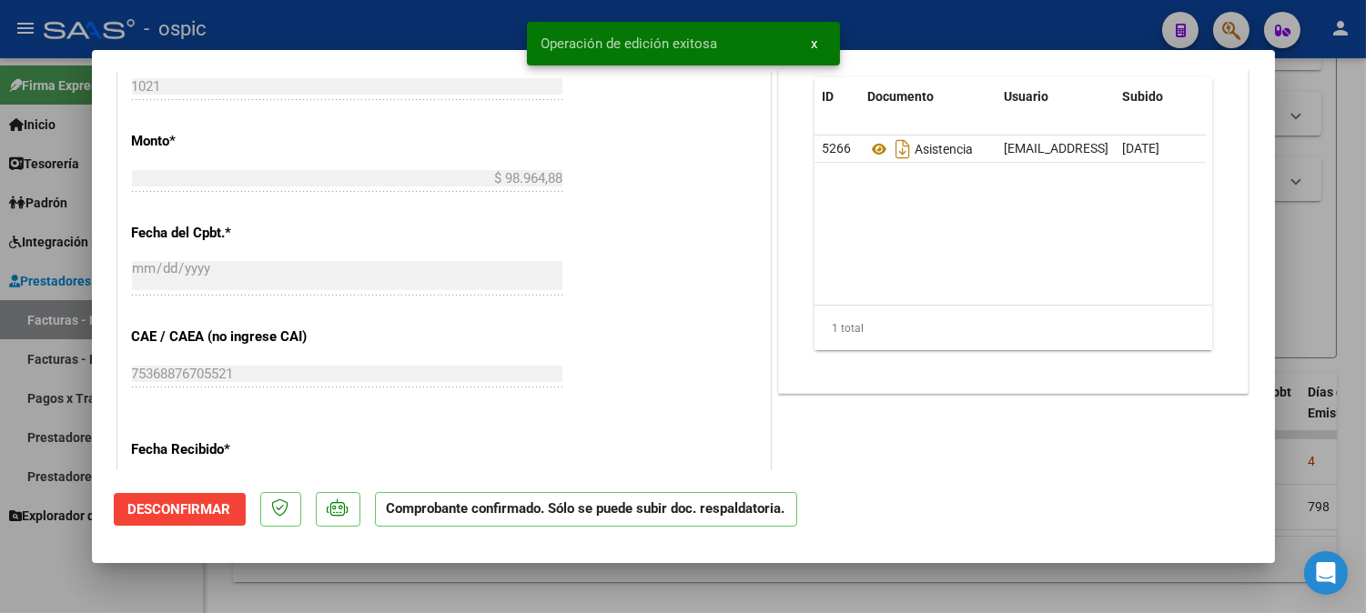
type input "$ 0,00"
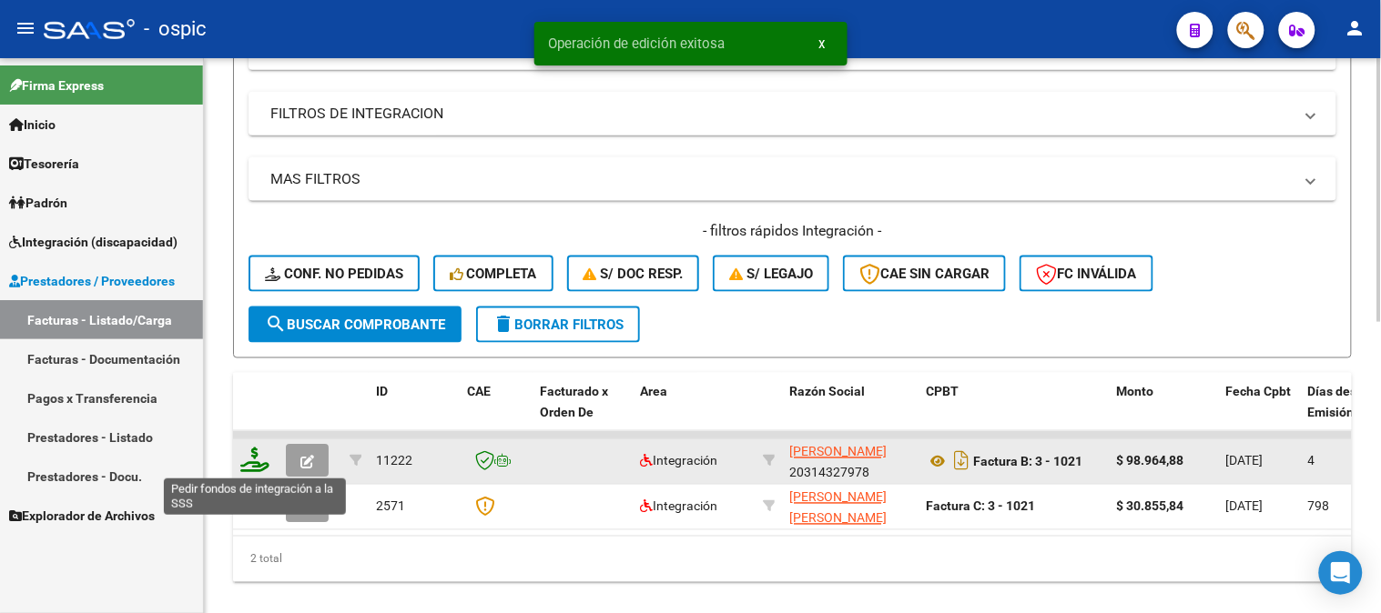
click at [255, 458] on icon at bounding box center [254, 460] width 29 height 25
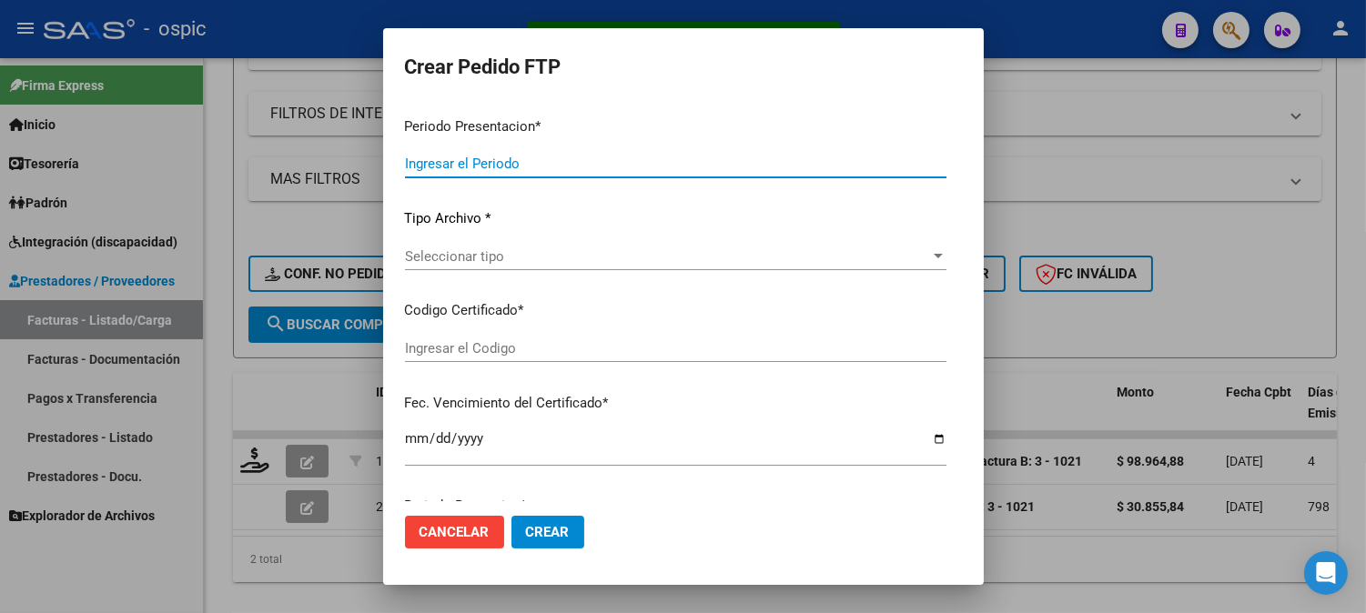
type input "202508"
type input "$ 98.964,88"
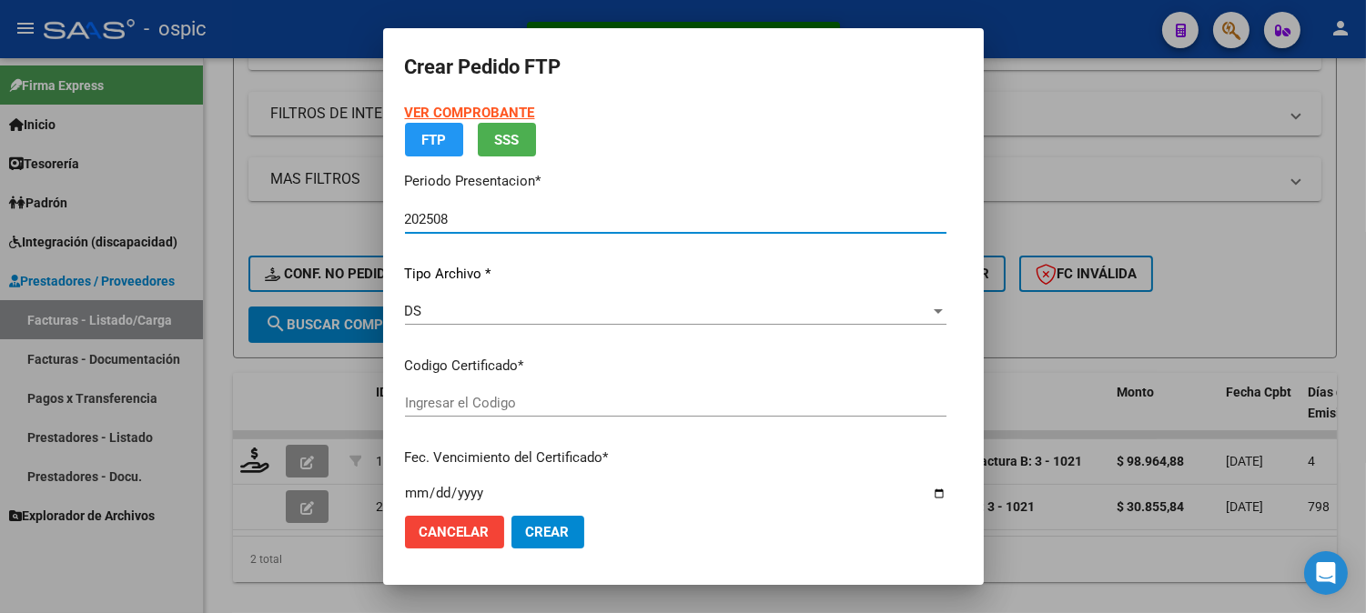
type input "0000000000000000000000000000006546471627"
type input "2029-09-30"
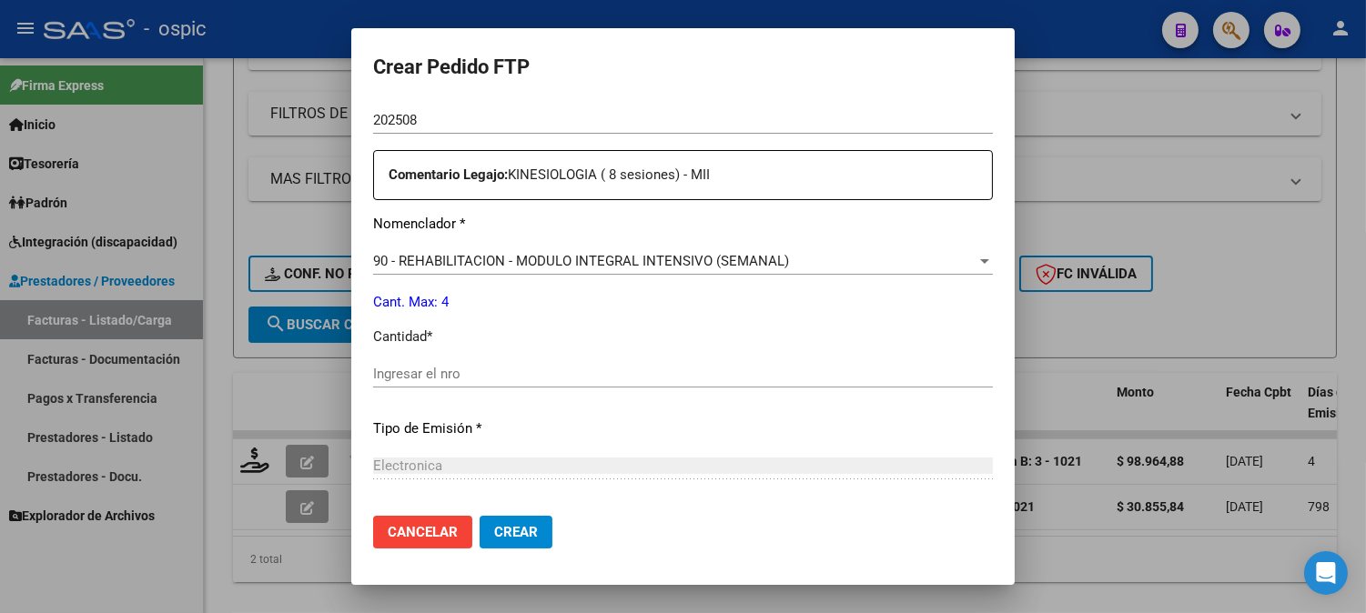
scroll to position [650, 0]
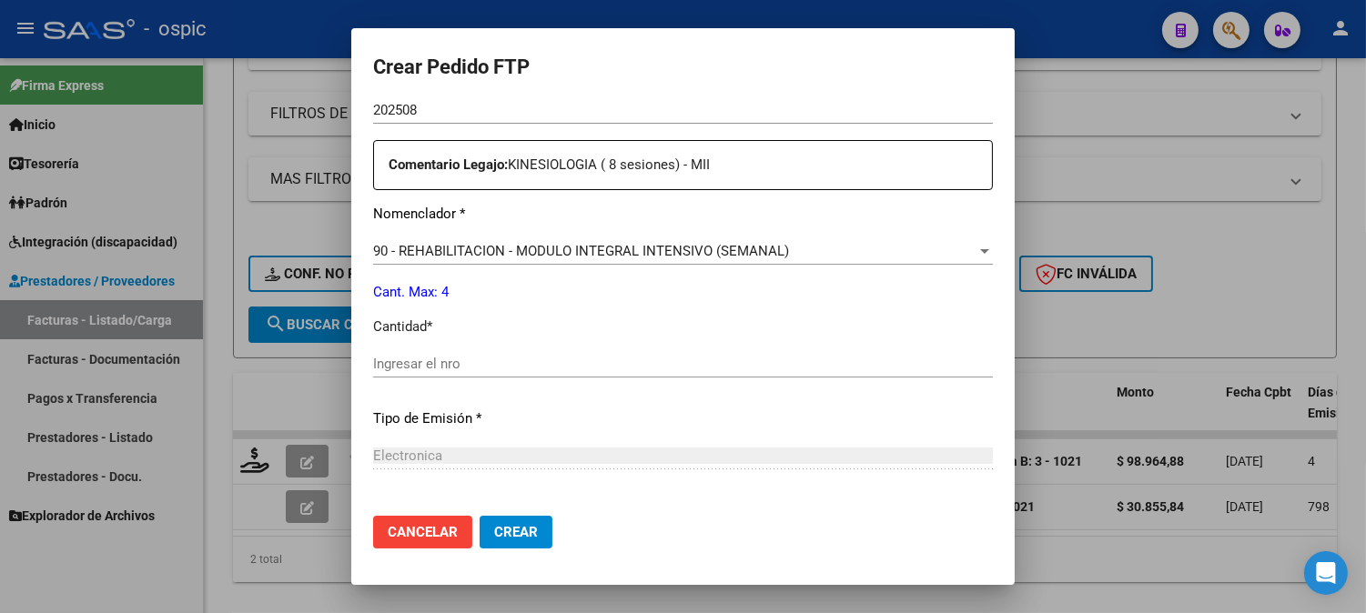
click at [717, 351] on div "Ingresar el nro" at bounding box center [683, 363] width 620 height 27
type input "4"
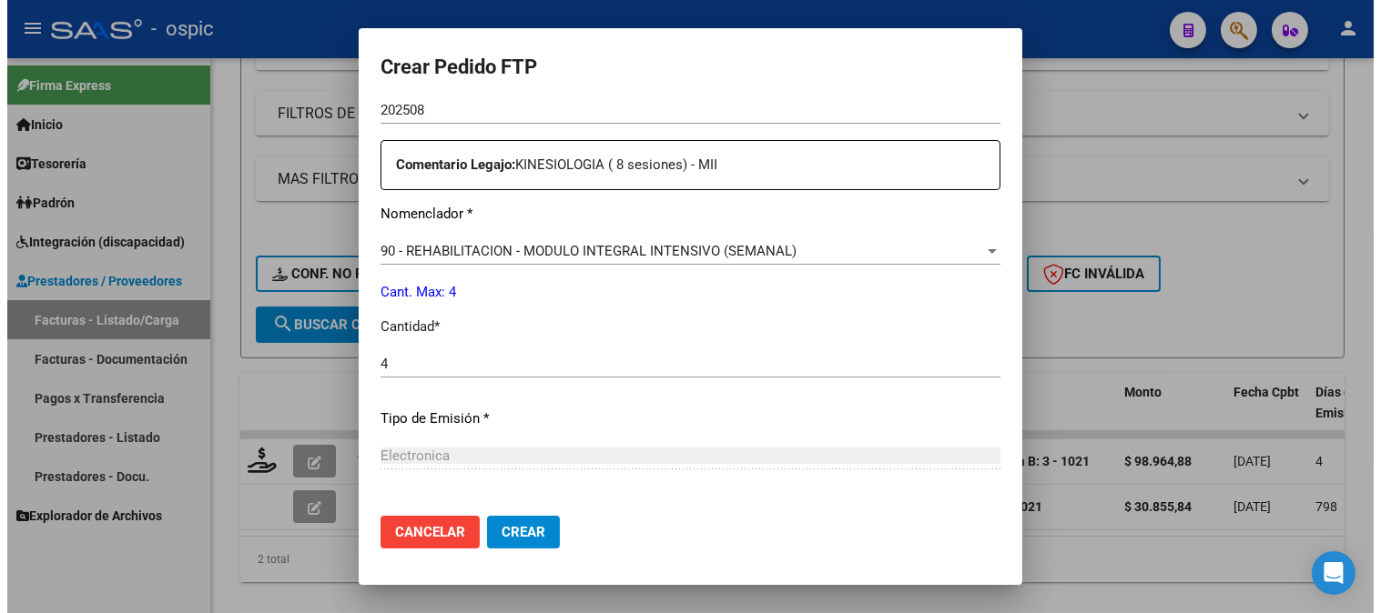
scroll to position [819, 0]
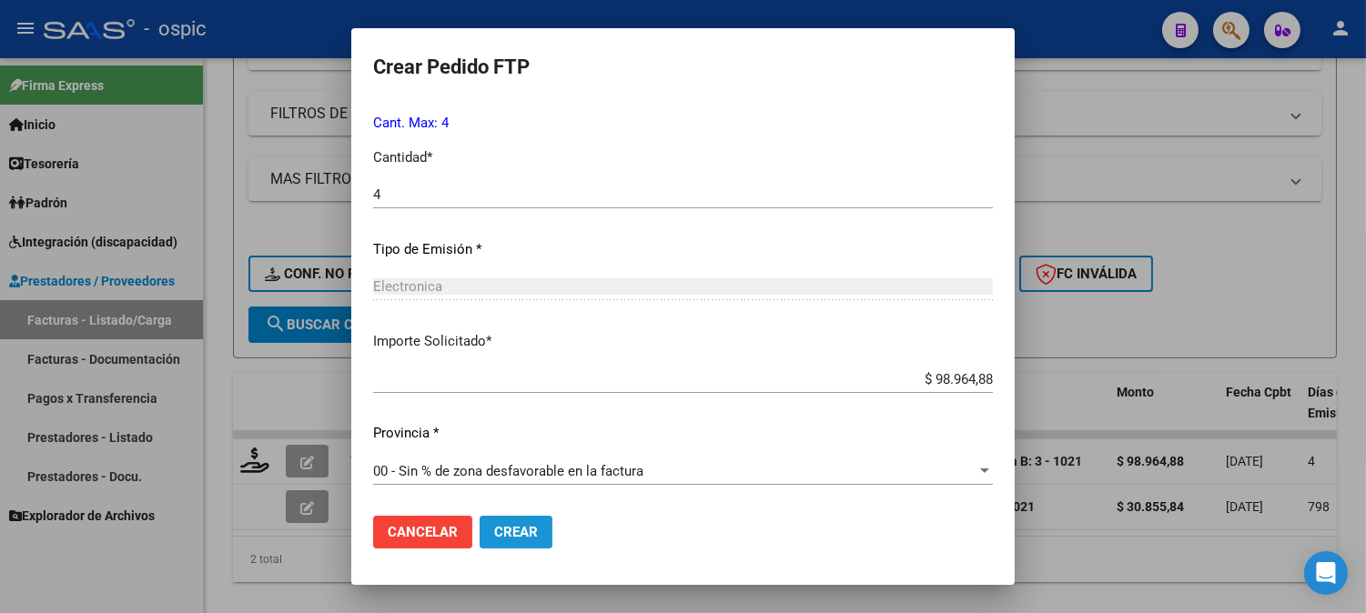
drag, startPoint x: 464, startPoint y: 538, endPoint x: 870, endPoint y: 331, distance: 455.5
click at [494, 535] on span "Crear" at bounding box center [516, 532] width 44 height 16
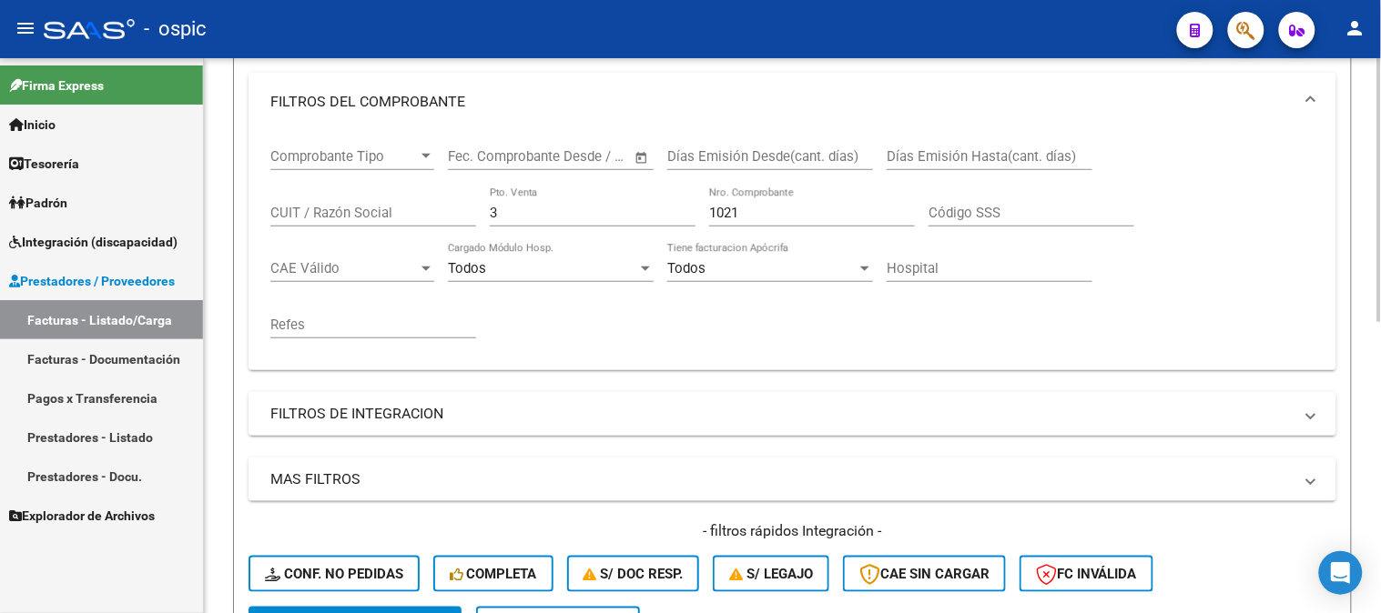
scroll to position [269, 0]
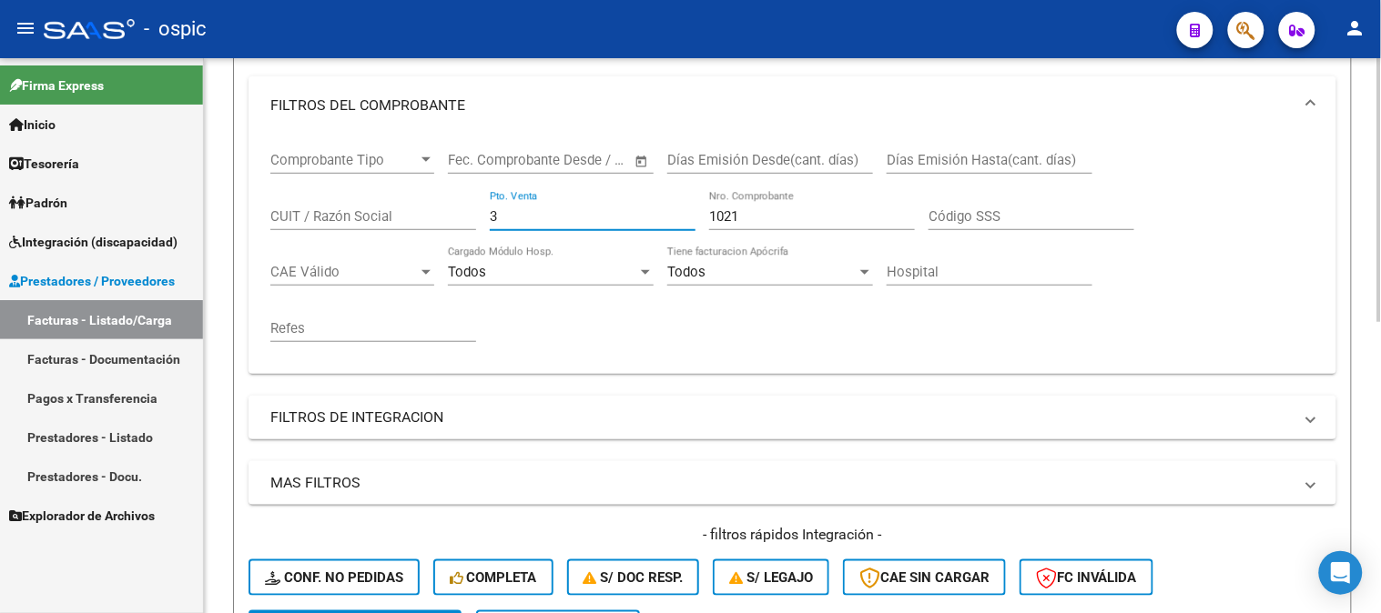
drag, startPoint x: 389, startPoint y: 219, endPoint x: 258, endPoint y: 214, distance: 131.2
click at [251, 216] on div "Comprobante Tipo Comprobante Tipo Fecha inicio – Fecha fin Fec. Comprobante Des…" at bounding box center [792, 254] width 1088 height 239
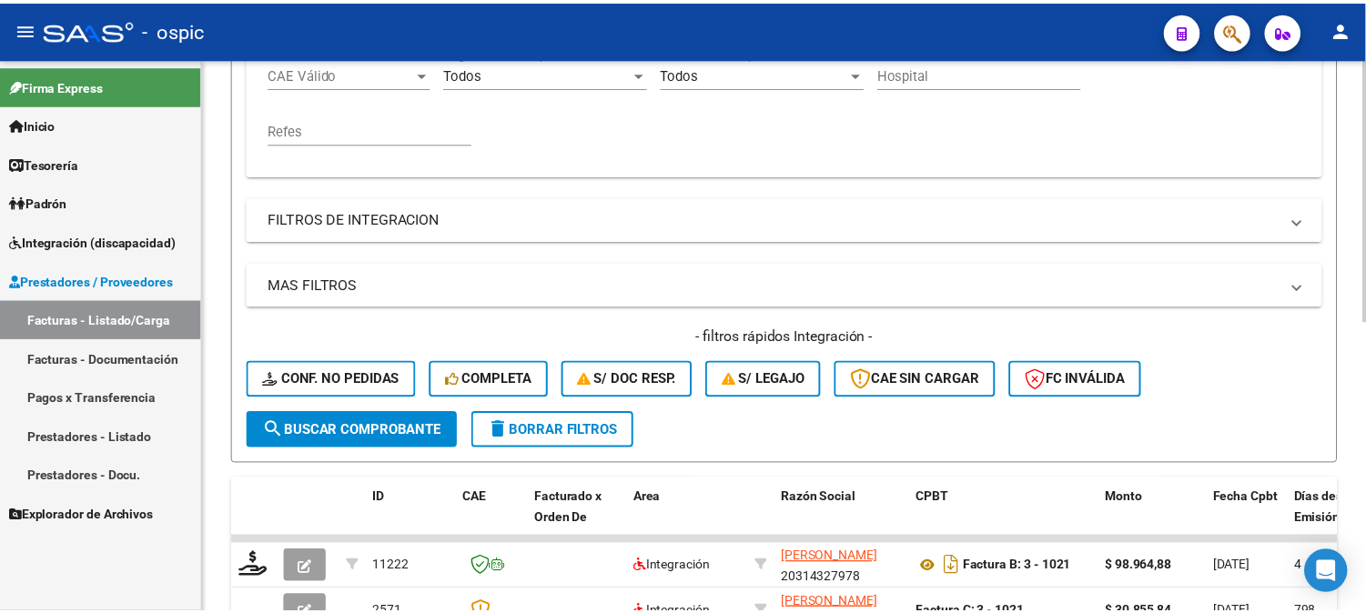
scroll to position [613, 0]
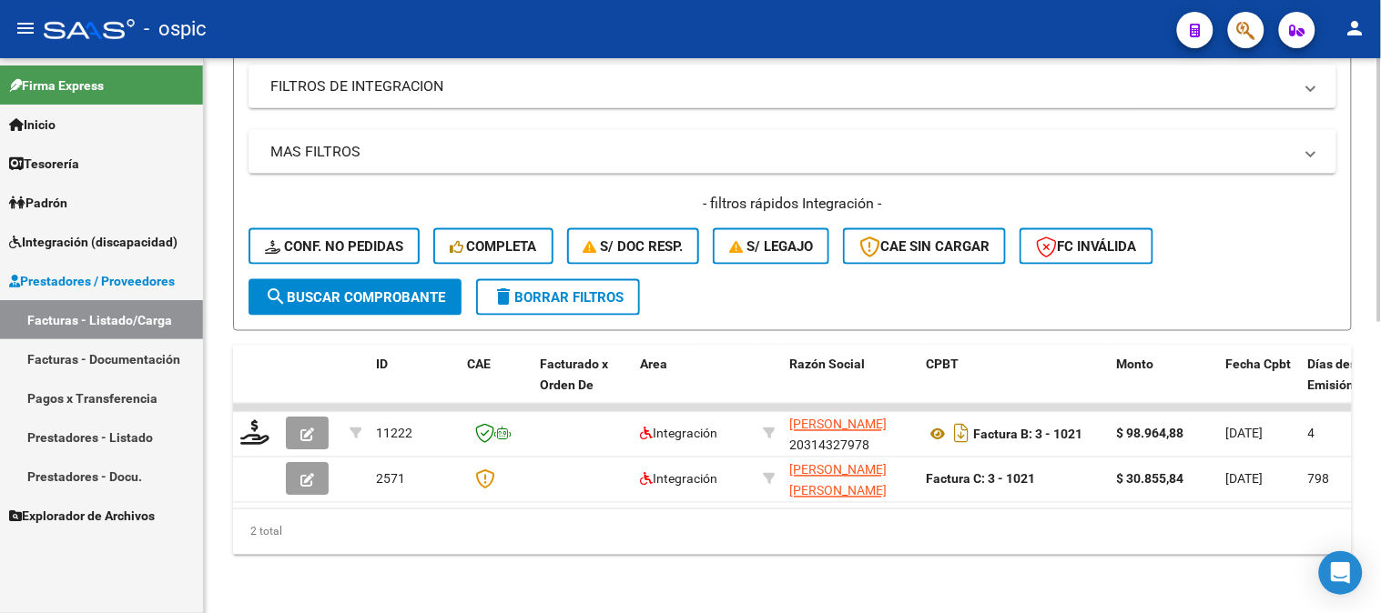
type input "1022"
click at [396, 289] on span "search Buscar Comprobante" at bounding box center [355, 297] width 180 height 16
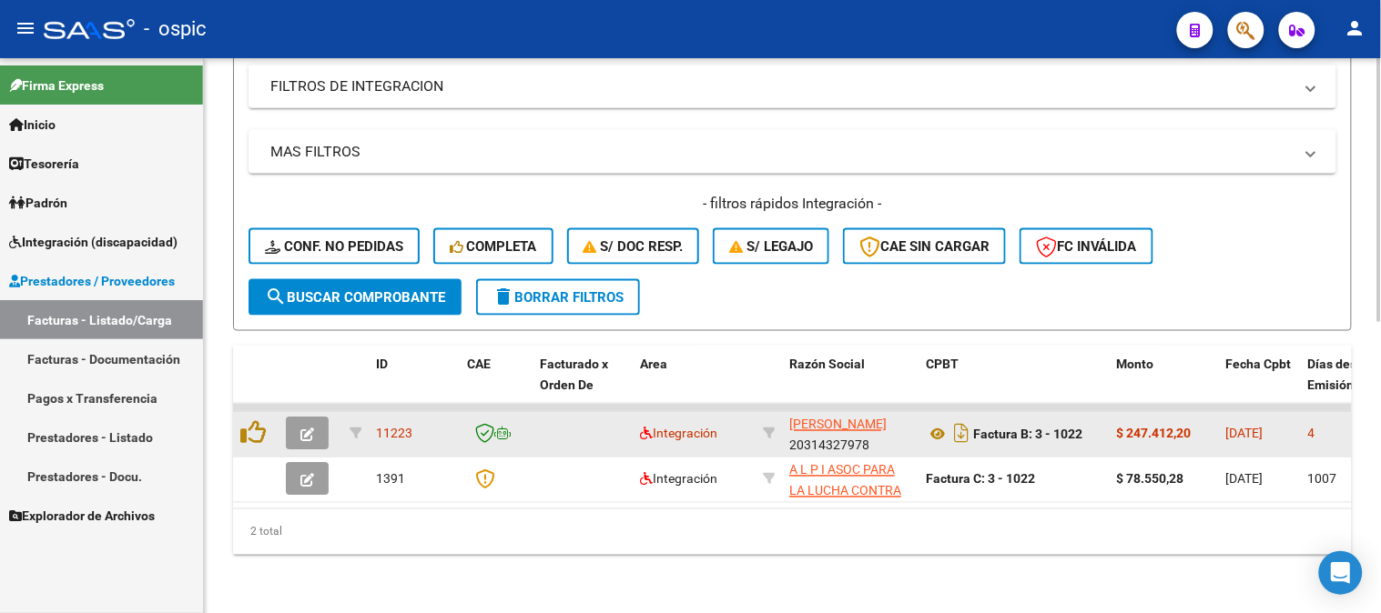
click at [309, 429] on icon "button" at bounding box center [307, 436] width 14 height 14
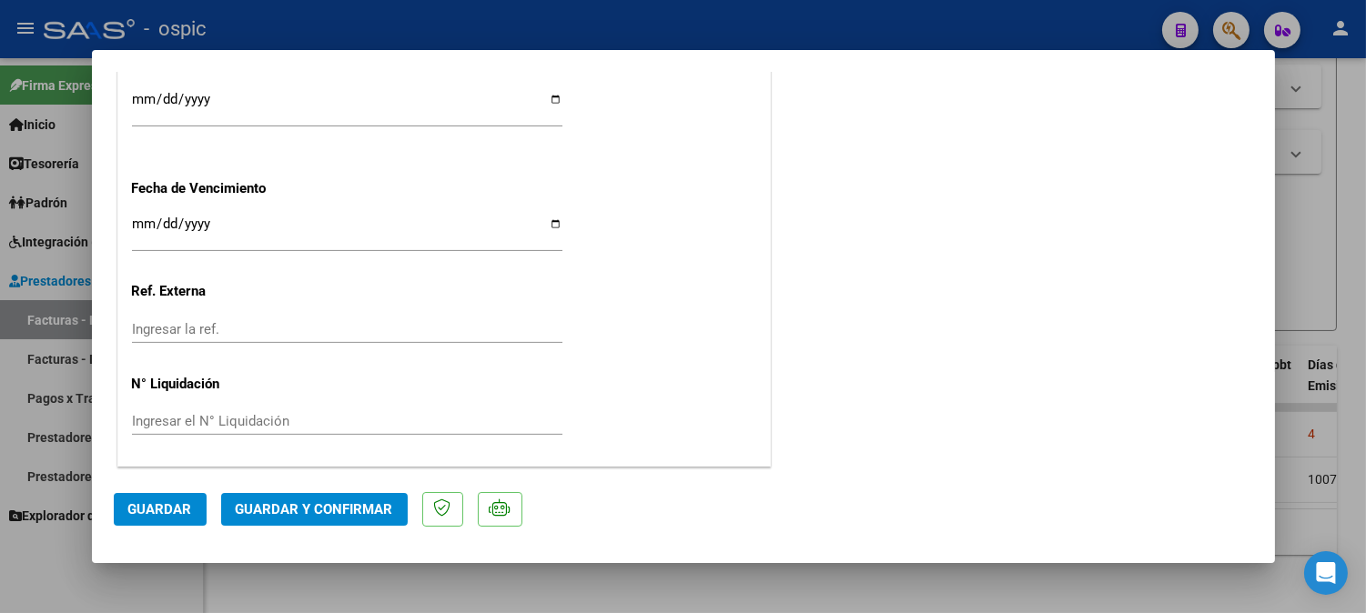
scroll to position [0, 0]
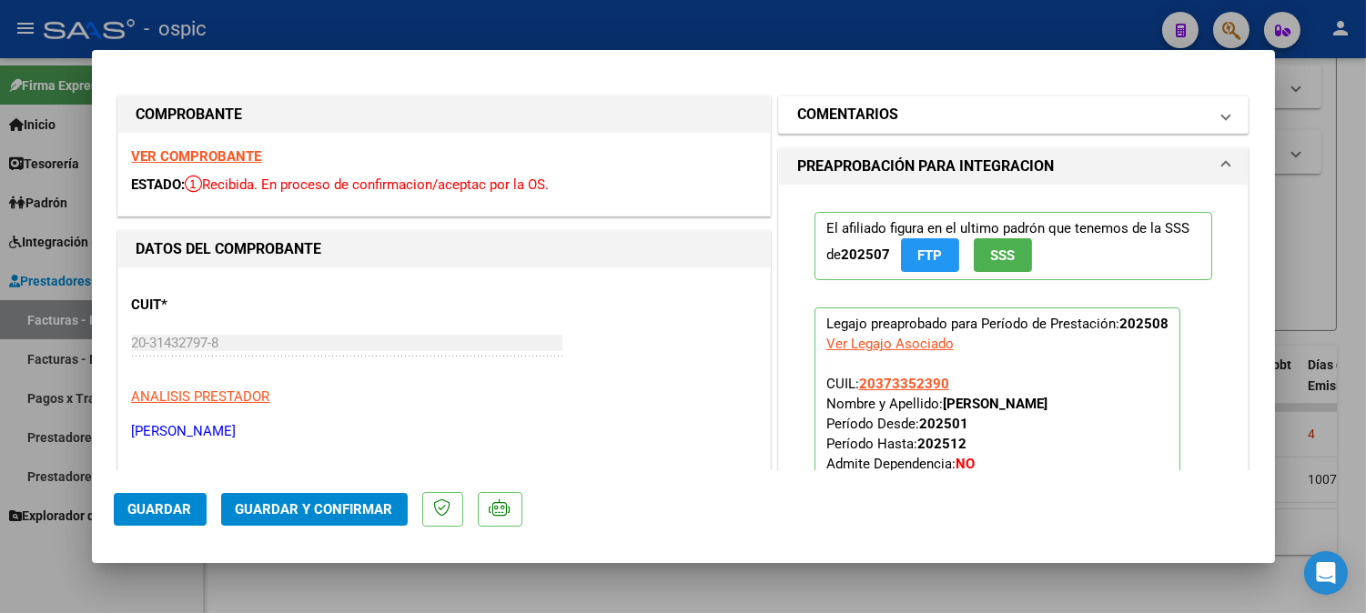
click at [930, 116] on mat-panel-title "COMENTARIOS" at bounding box center [1002, 115] width 411 height 22
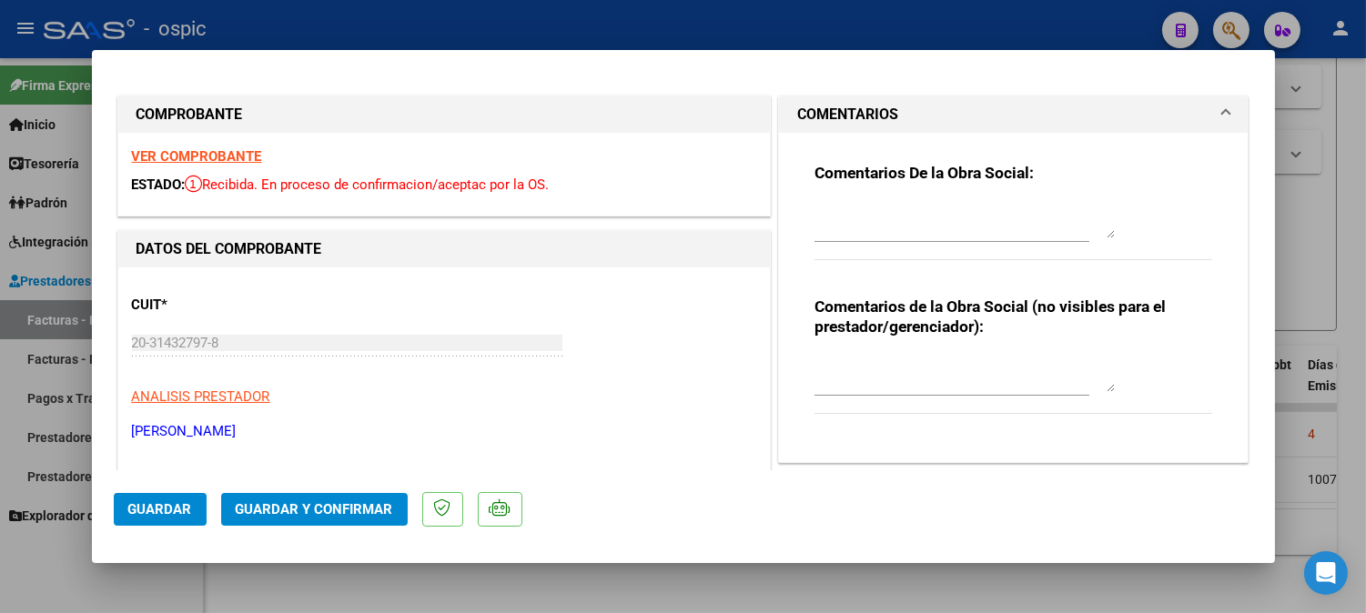
drag, startPoint x: 935, startPoint y: 353, endPoint x: 1380, endPoint y: 319, distance: 446.4
click at [938, 349] on div "Comentarios de la Obra Social (no visibles para el prestador/gerenciador):" at bounding box center [1014, 365] width 399 height 137
click at [953, 355] on div at bounding box center [965, 374] width 300 height 44
type textarea "KINESIO 20 SESIONES"
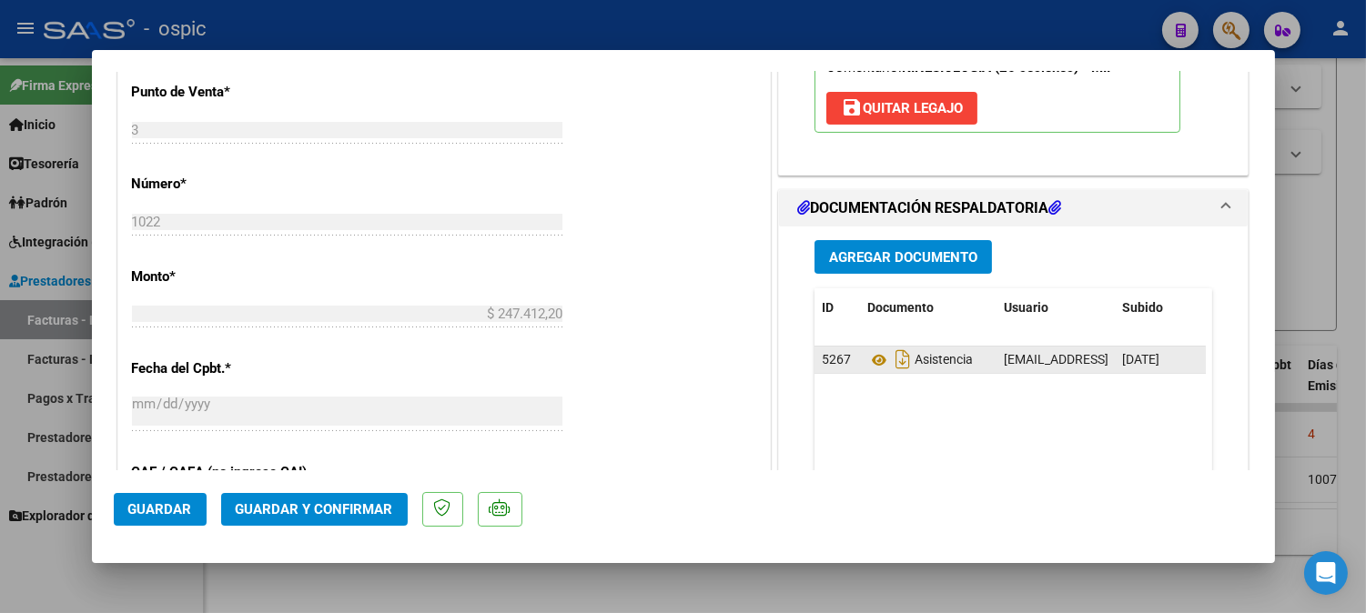
scroll to position [755, 0]
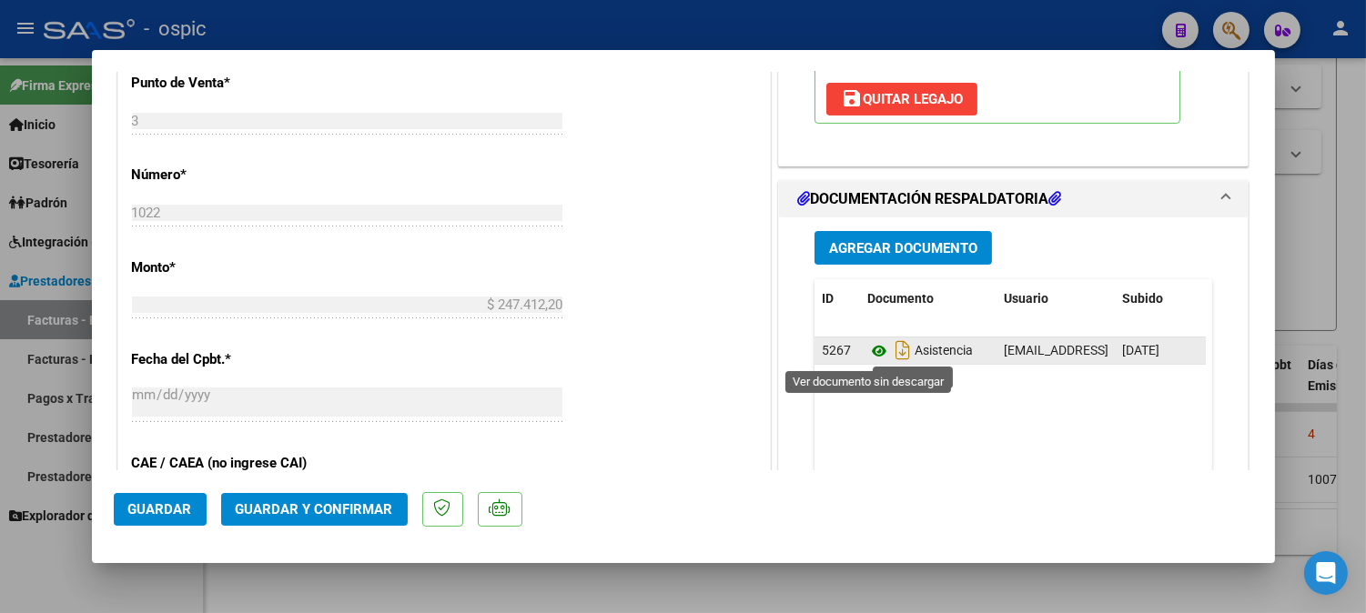
click at [870, 344] on icon at bounding box center [879, 351] width 24 height 22
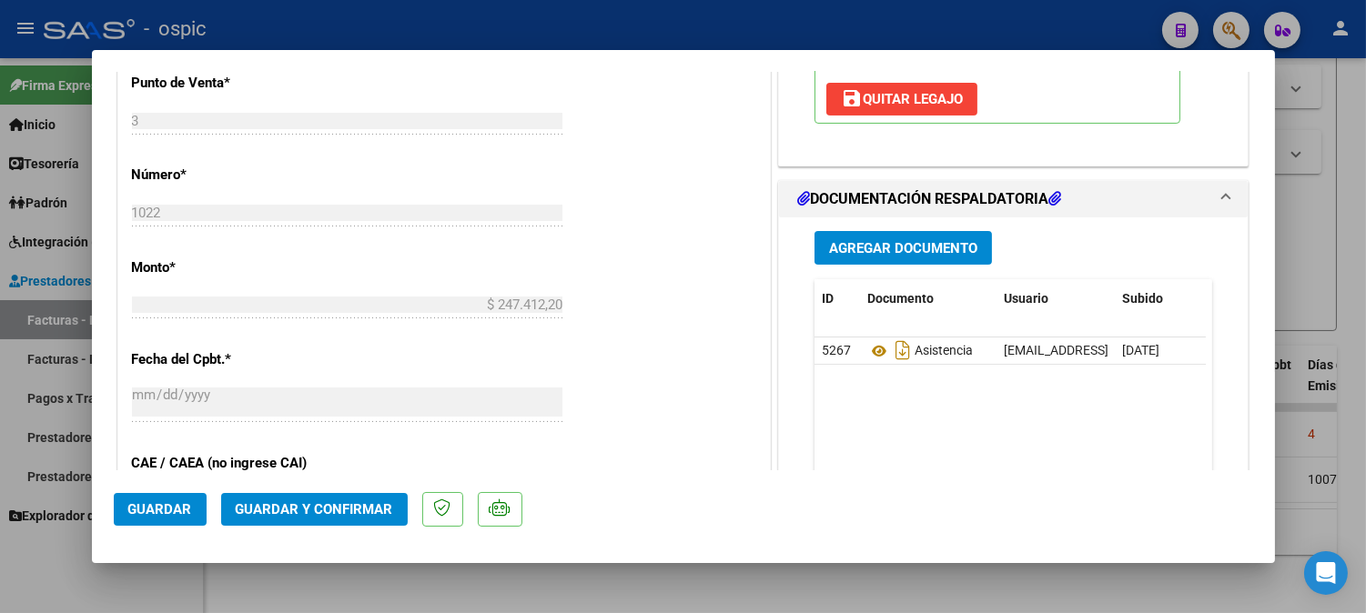
click at [347, 508] on span "Guardar y Confirmar" at bounding box center [314, 509] width 157 height 16
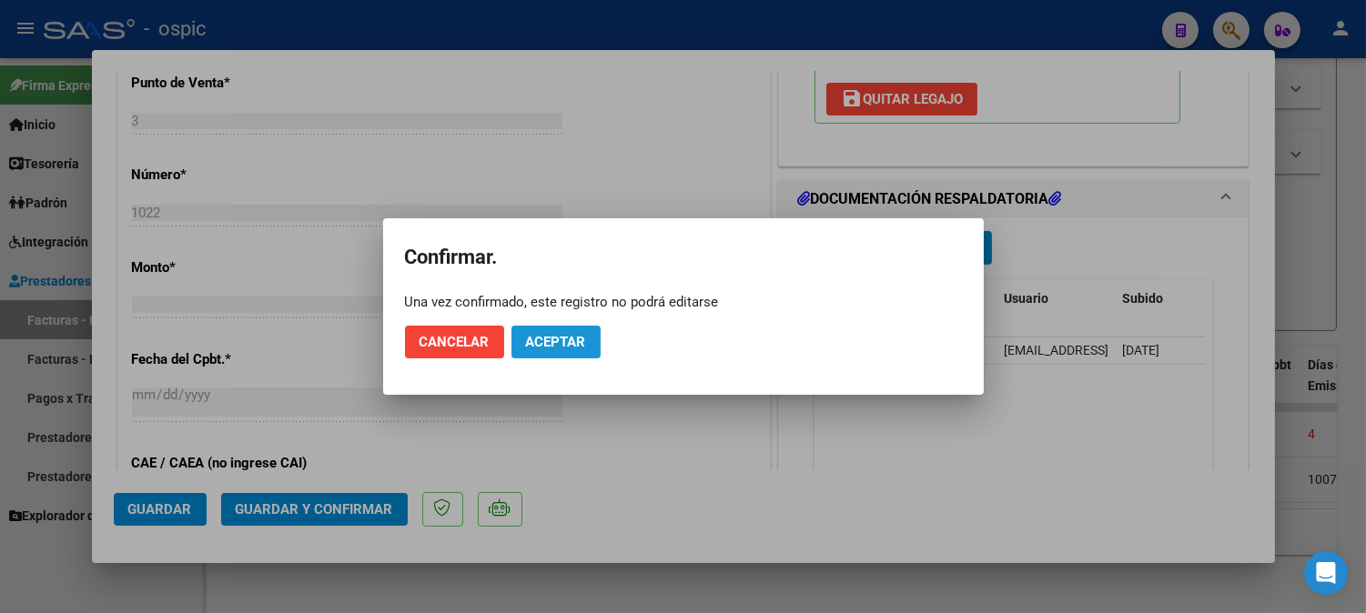
click at [573, 339] on span "Aceptar" at bounding box center [556, 342] width 60 height 16
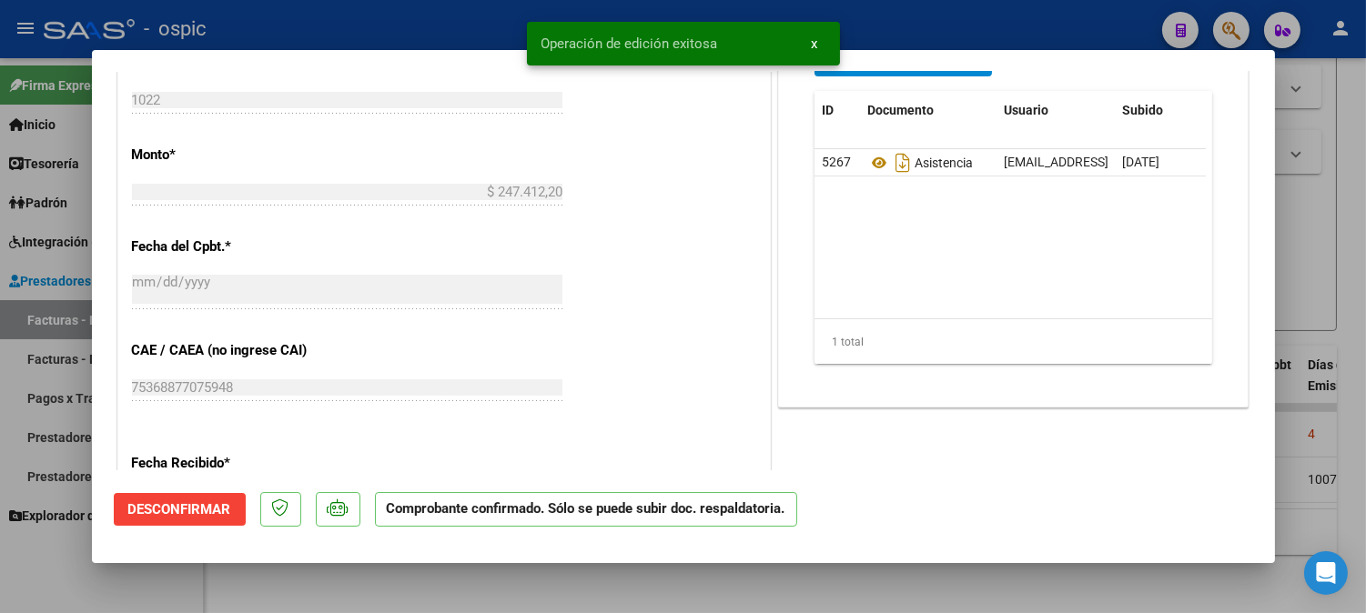
type input "$ 0,00"
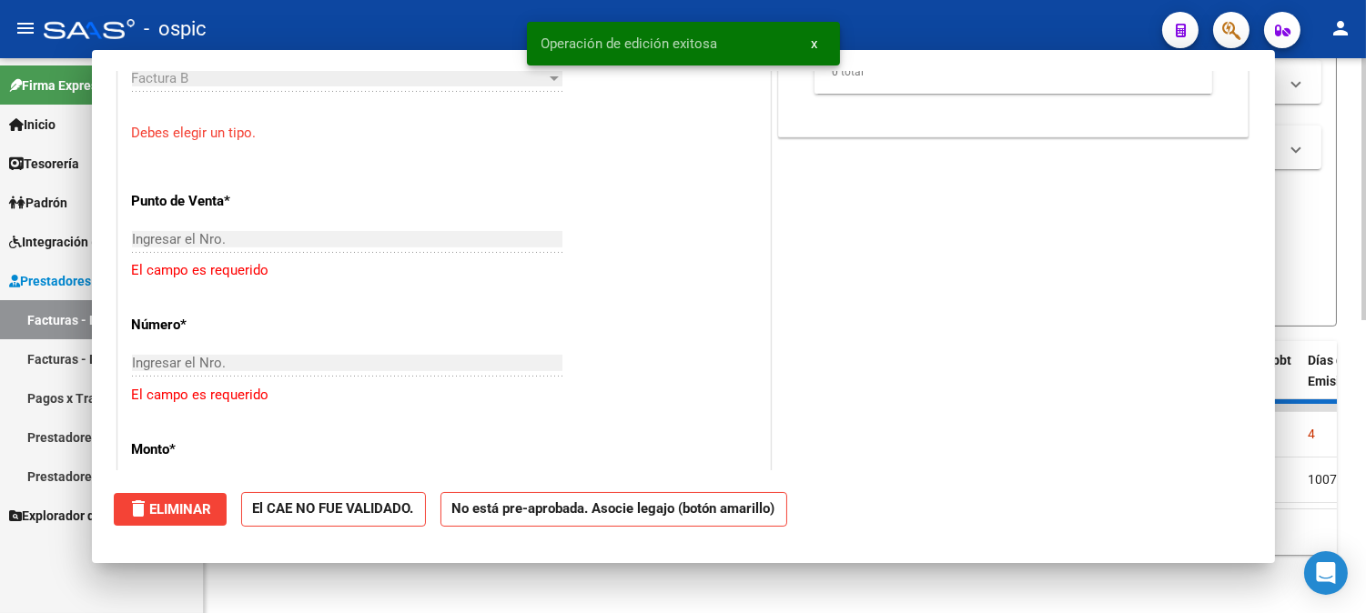
scroll to position [787, 0]
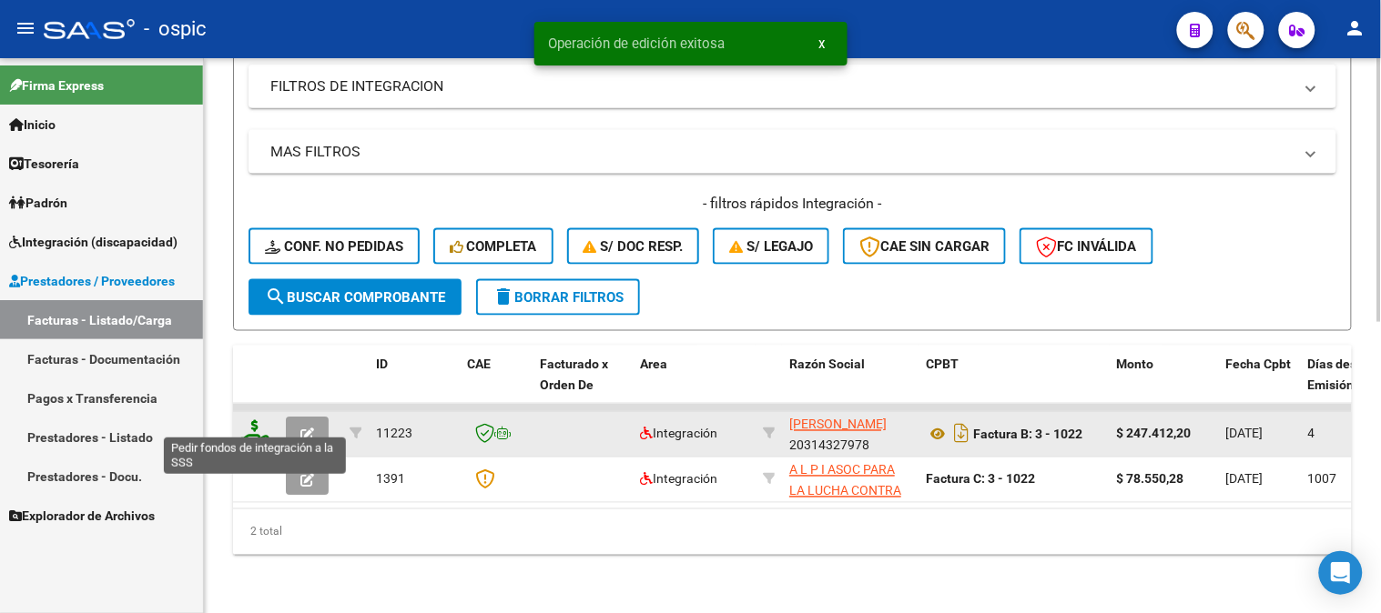
click at [253, 420] on icon at bounding box center [254, 432] width 29 height 25
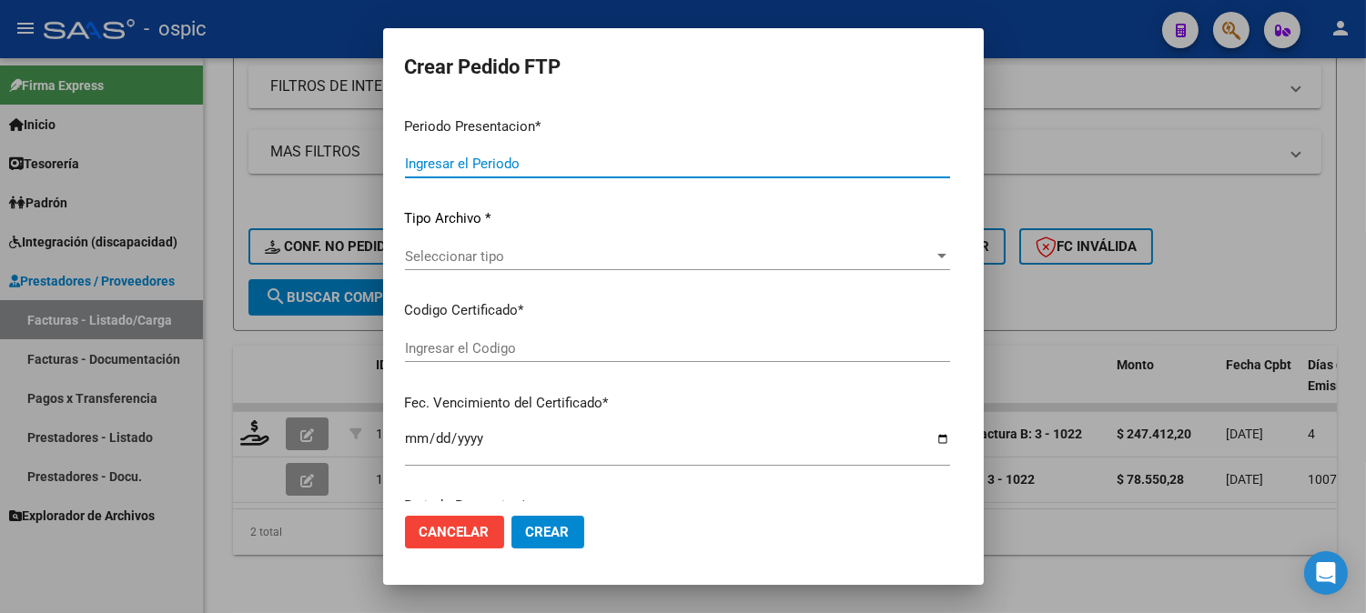
type input "202508"
type input "$ 247.412,20"
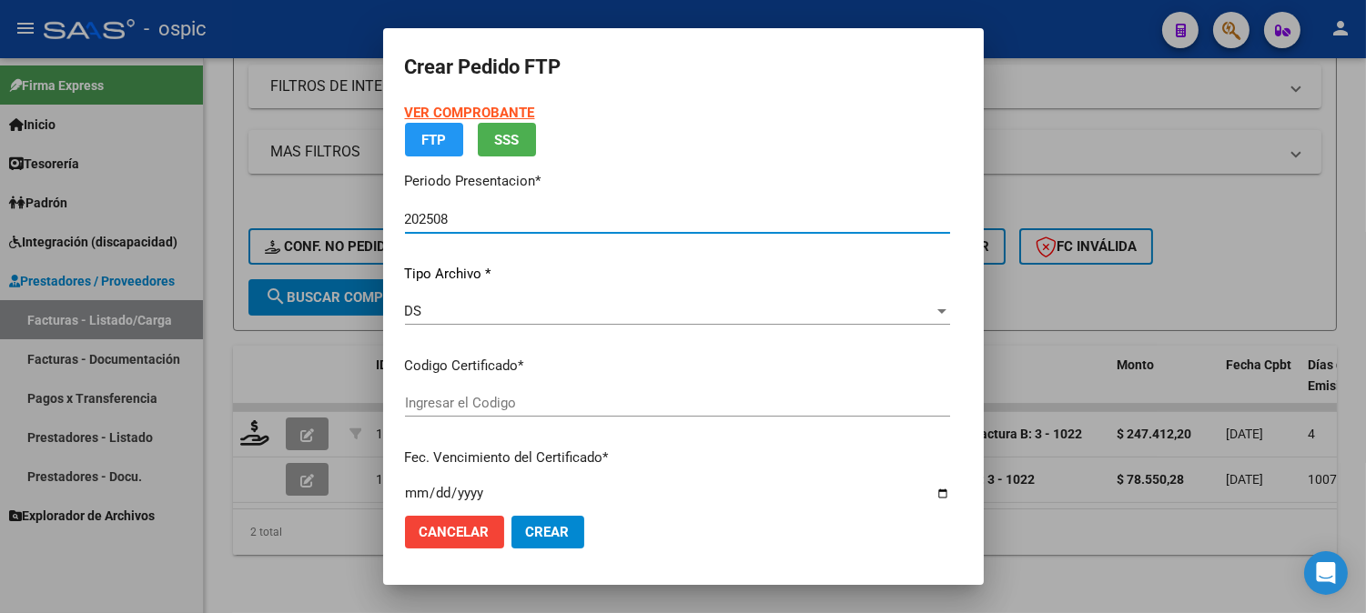
type input "7644796033"
type input "2027-08-31"
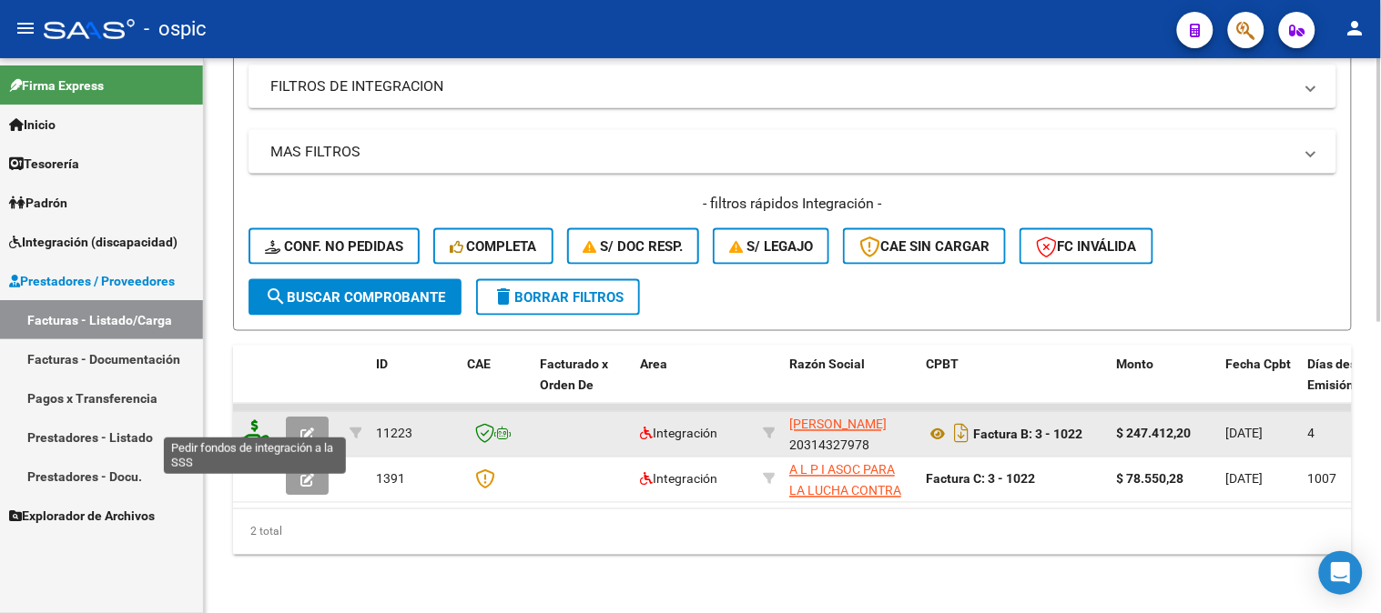
click at [249, 420] on icon at bounding box center [254, 432] width 29 height 25
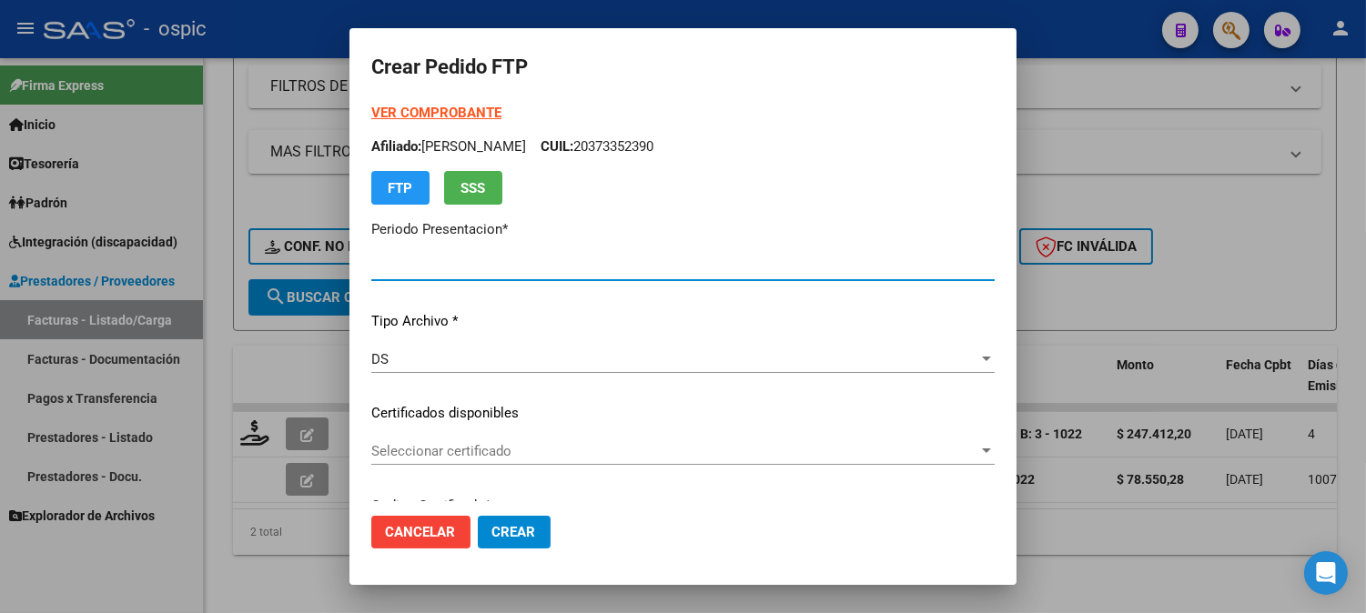
type input "202508"
type input "$ 247.412,20"
type input "7644796033"
type input "2027-08-31"
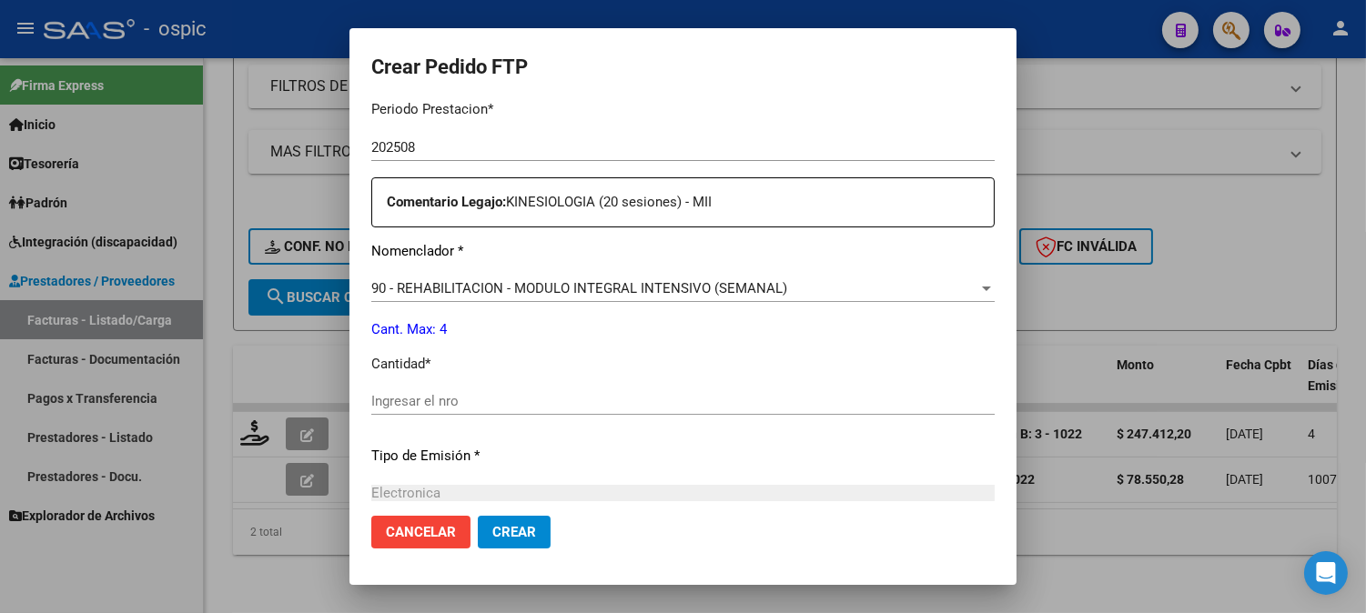
scroll to position [615, 0]
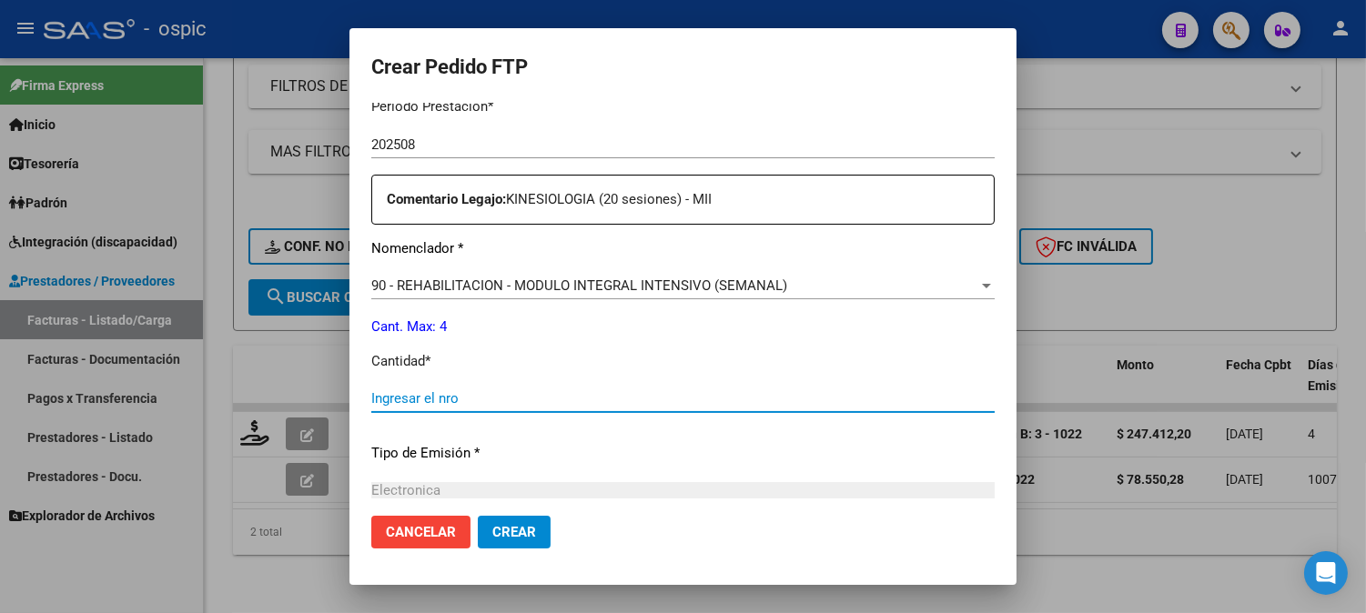
click at [735, 396] on input "Ingresar el nro" at bounding box center [682, 398] width 623 height 16
type input "4"
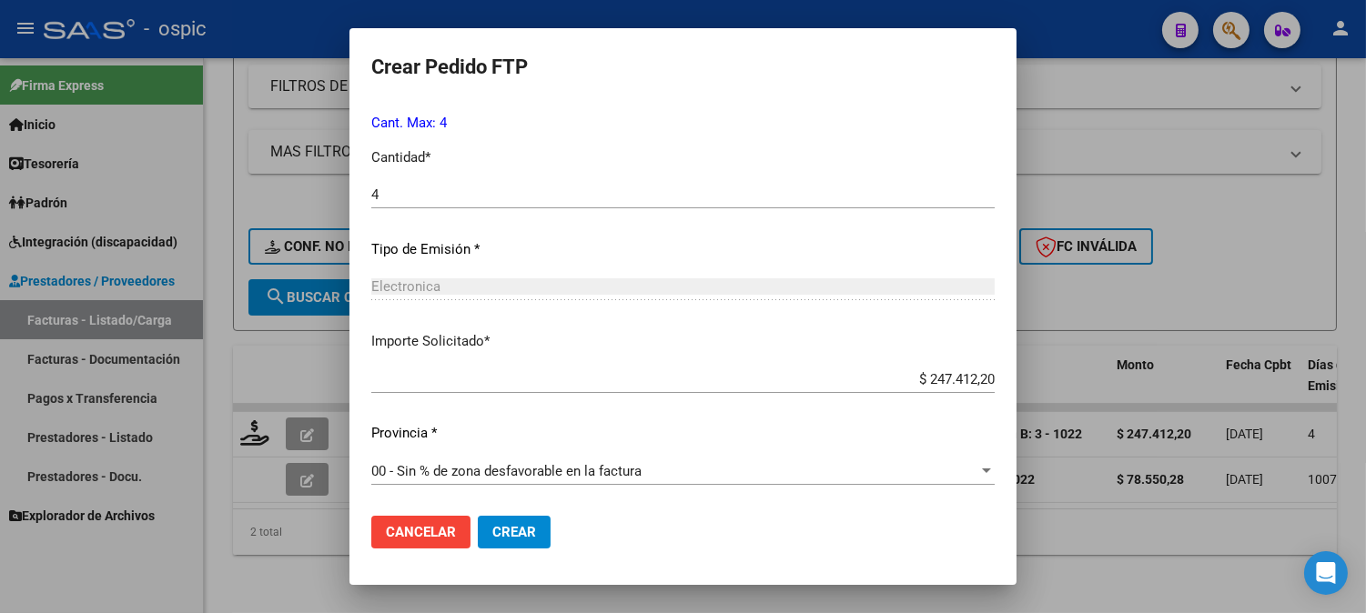
drag, startPoint x: 498, startPoint y: 535, endPoint x: 798, endPoint y: 413, distance: 324.1
click at [498, 534] on span "Crear" at bounding box center [514, 532] width 44 height 16
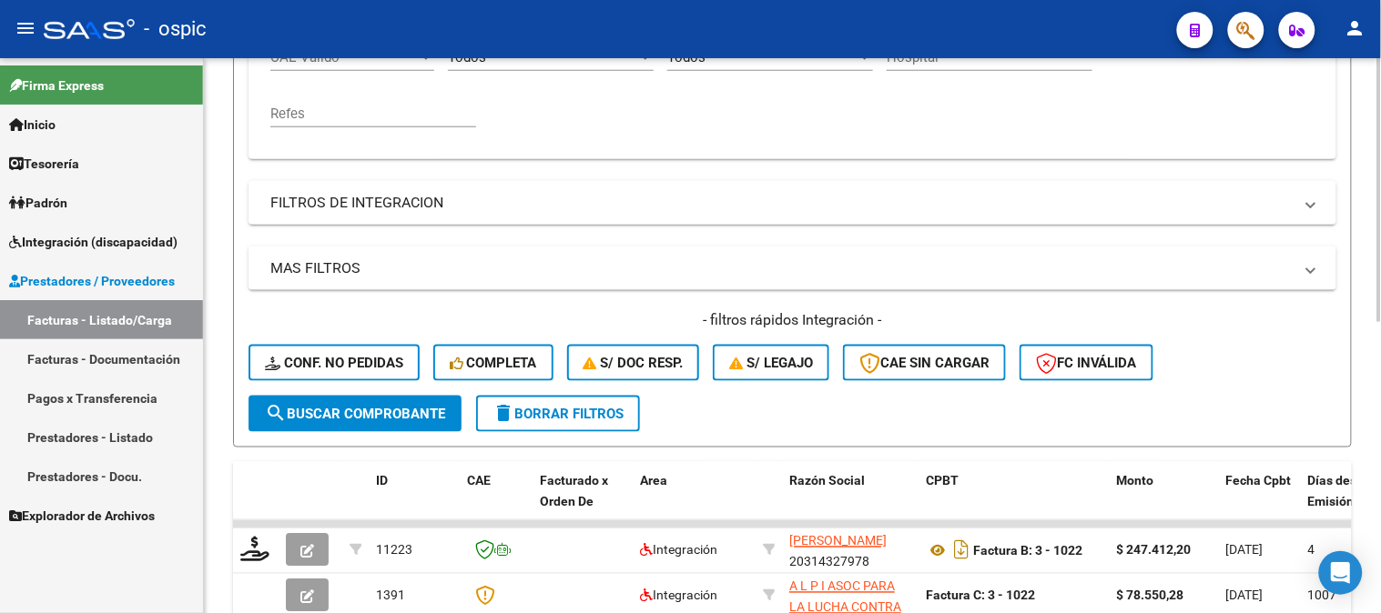
scroll to position [310, 0]
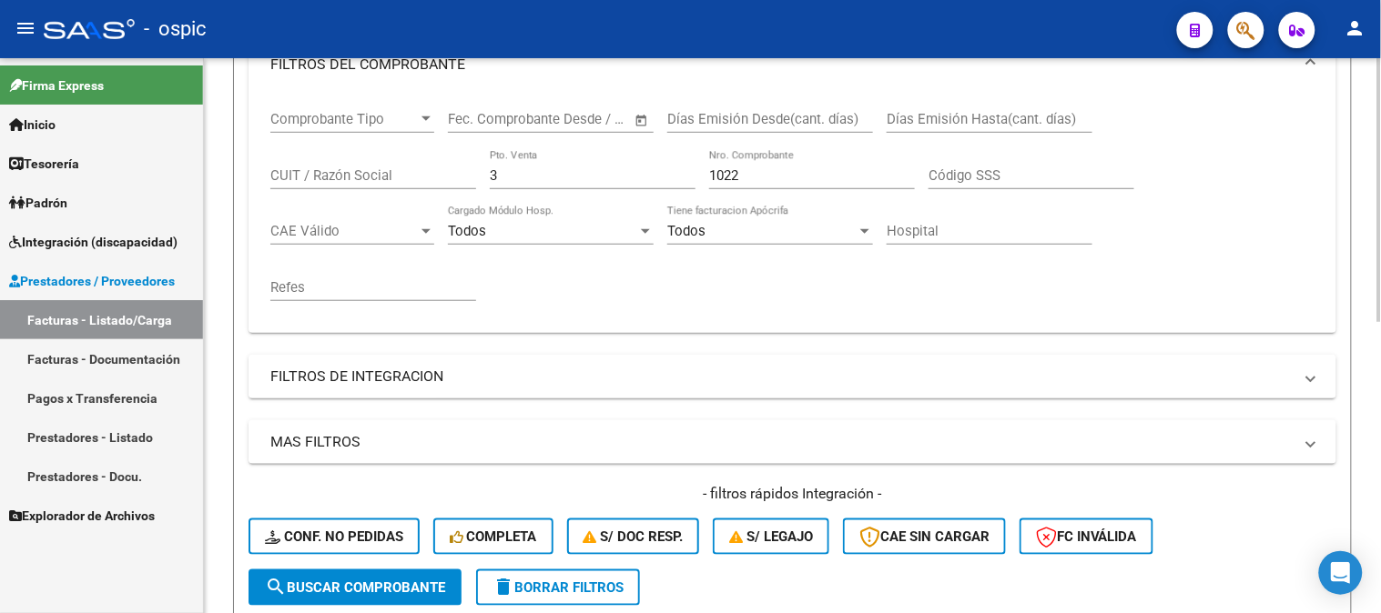
drag, startPoint x: 440, startPoint y: 174, endPoint x: 207, endPoint y: 174, distance: 233.9
click at [231, 174] on div "Video tutorial PRESTADORES -> Listado de CPBTs Emitidos por Prestadores / Prove…" at bounding box center [792, 326] width 1177 height 1156
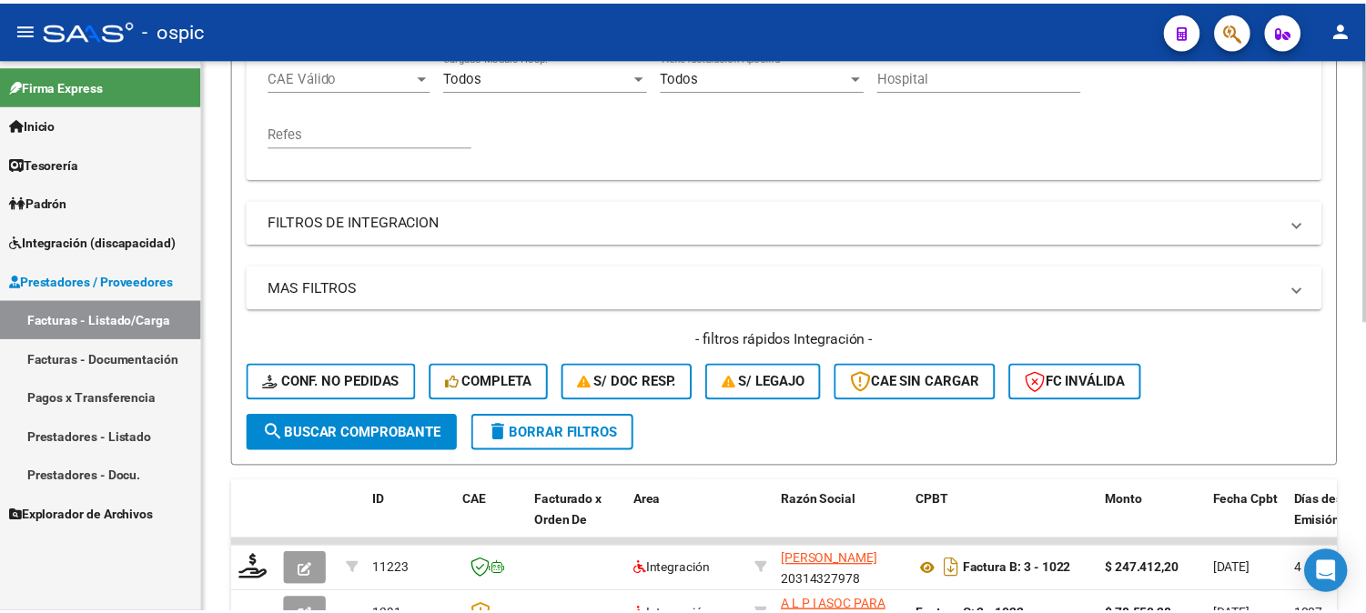
scroll to position [613, 0]
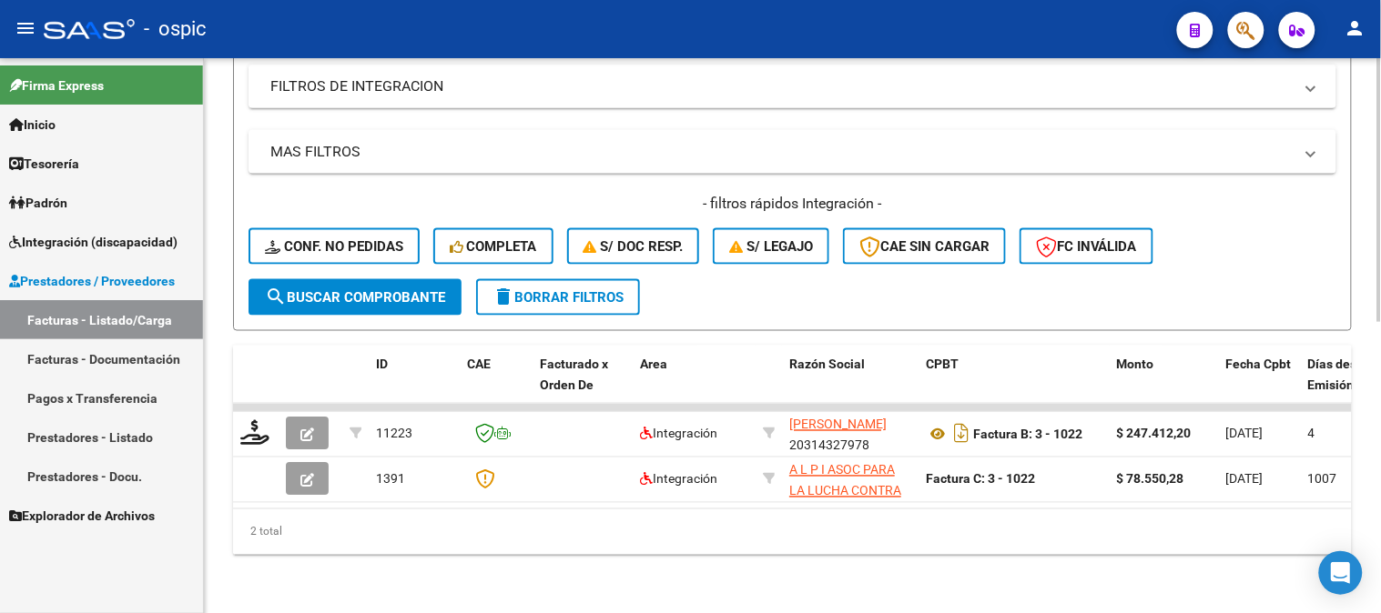
type input "1023"
click at [404, 289] on span "search Buscar Comprobante" at bounding box center [355, 297] width 180 height 16
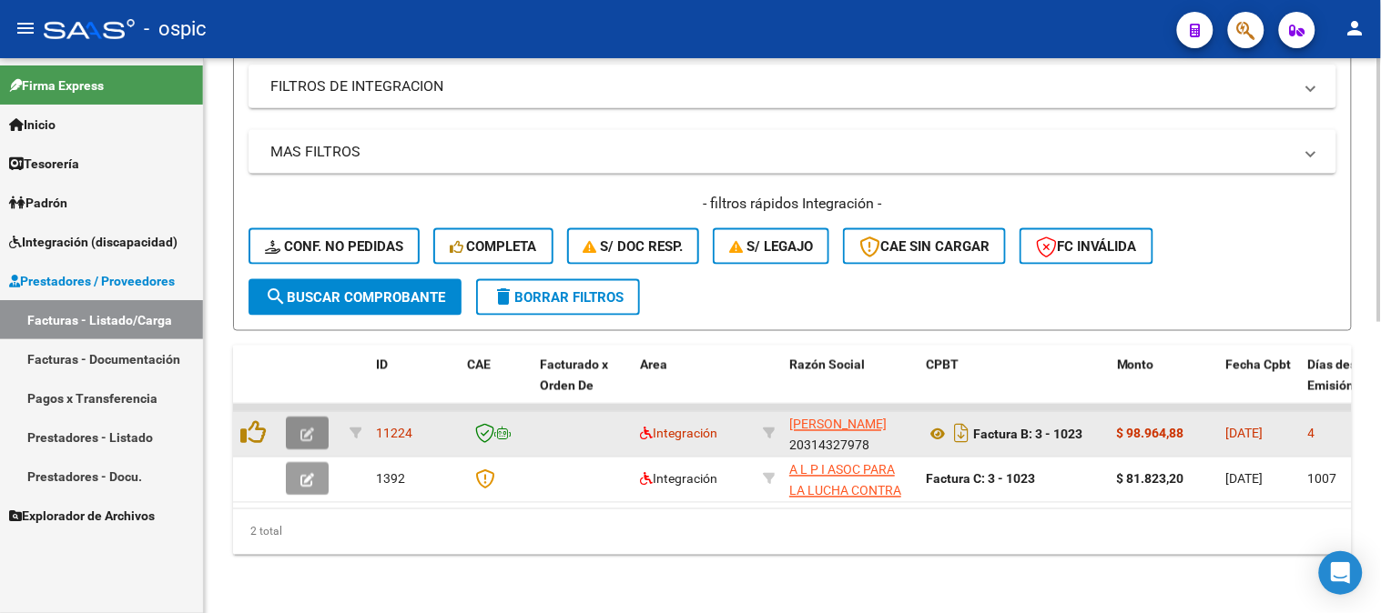
click at [310, 429] on icon "button" at bounding box center [307, 436] width 14 height 14
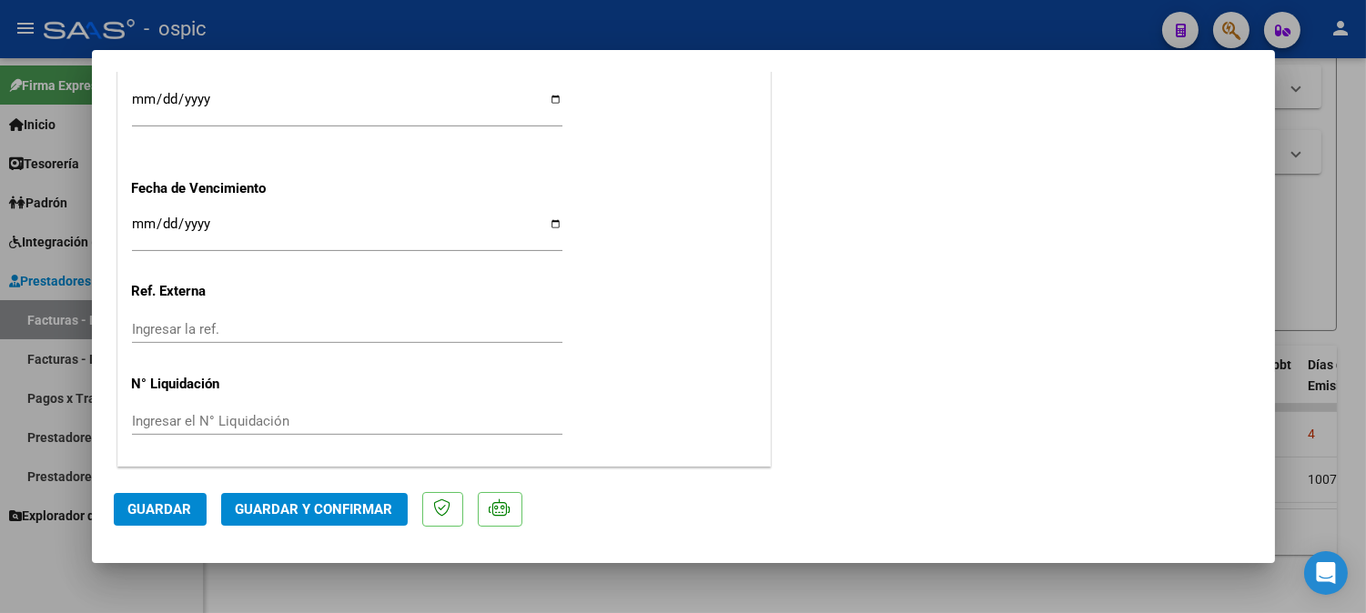
scroll to position [0, 0]
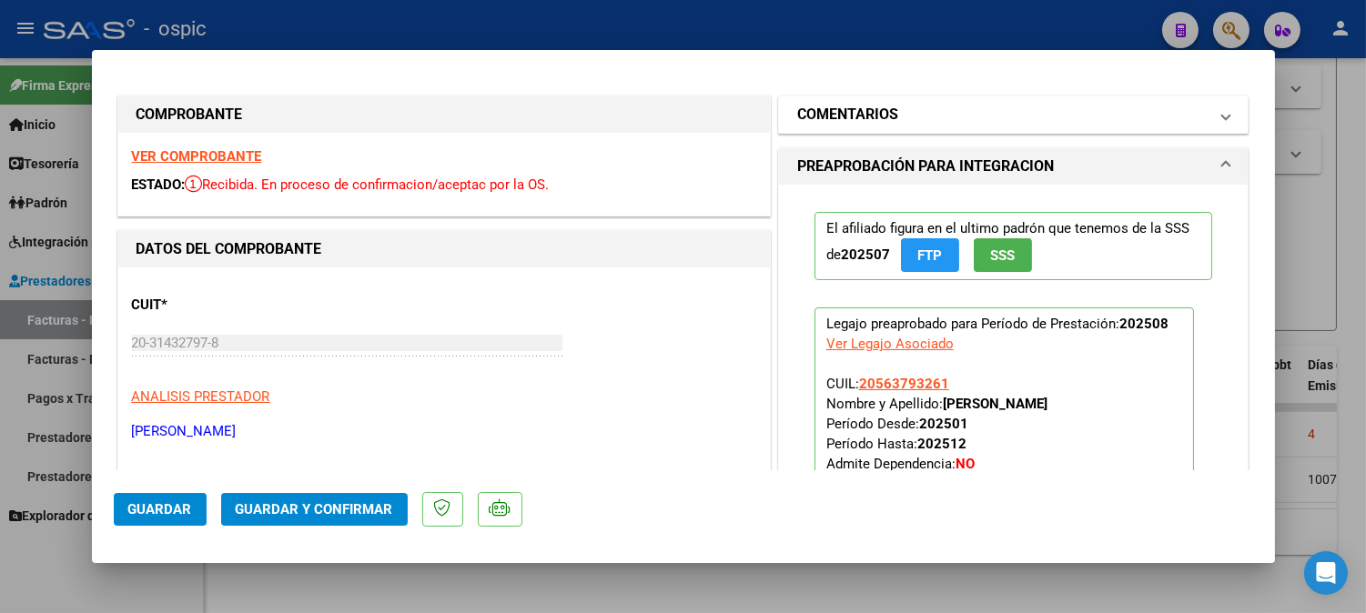
click at [962, 123] on mat-panel-title "COMENTARIOS" at bounding box center [1002, 115] width 411 height 22
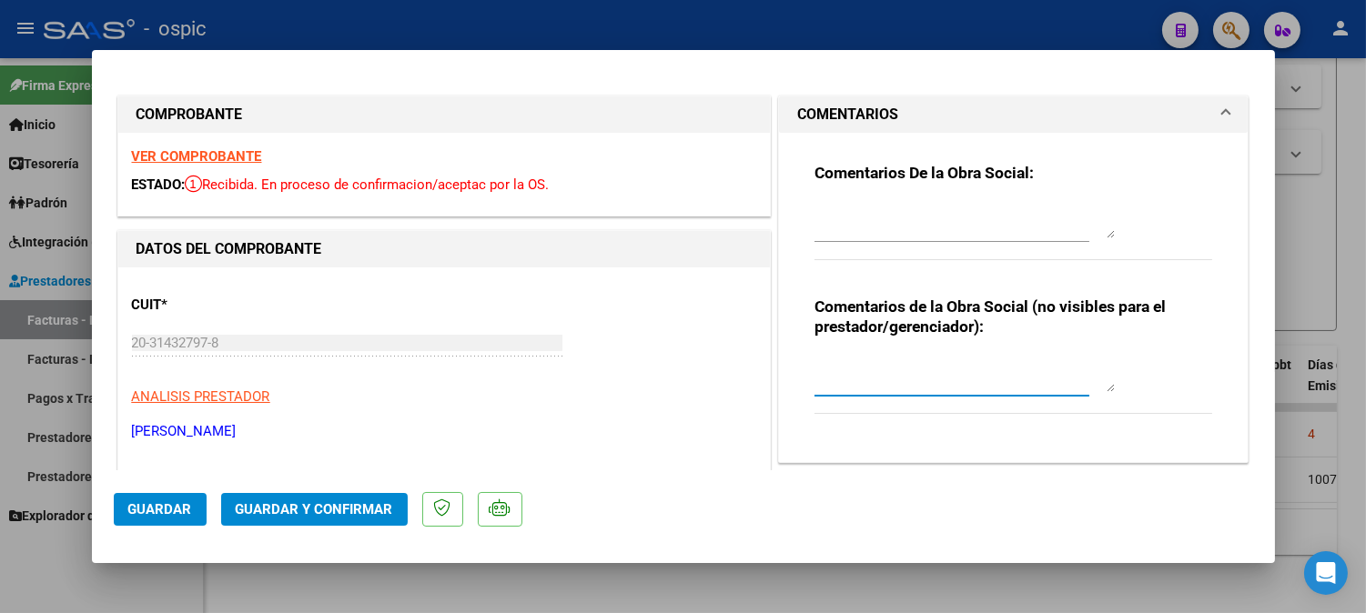
drag, startPoint x: 957, startPoint y: 373, endPoint x: 1380, endPoint y: 187, distance: 462.1
click at [967, 370] on textarea at bounding box center [965, 374] width 300 height 36
type textarea "KINESIO 8 SESIONES"
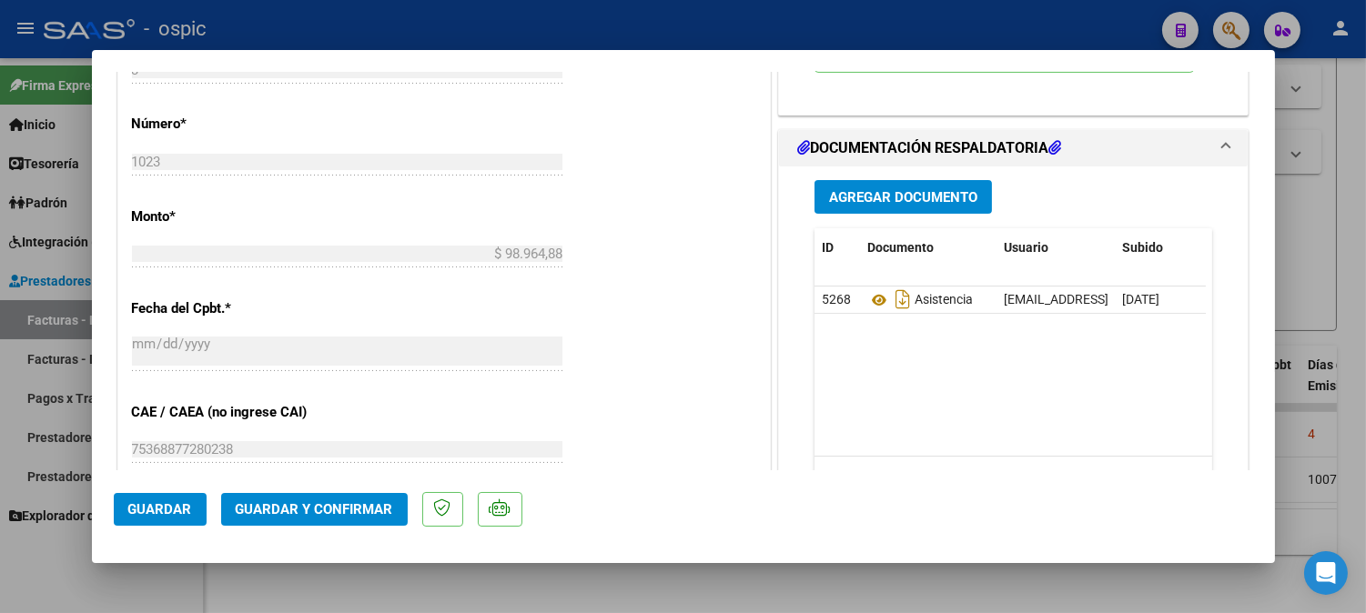
scroll to position [815, 0]
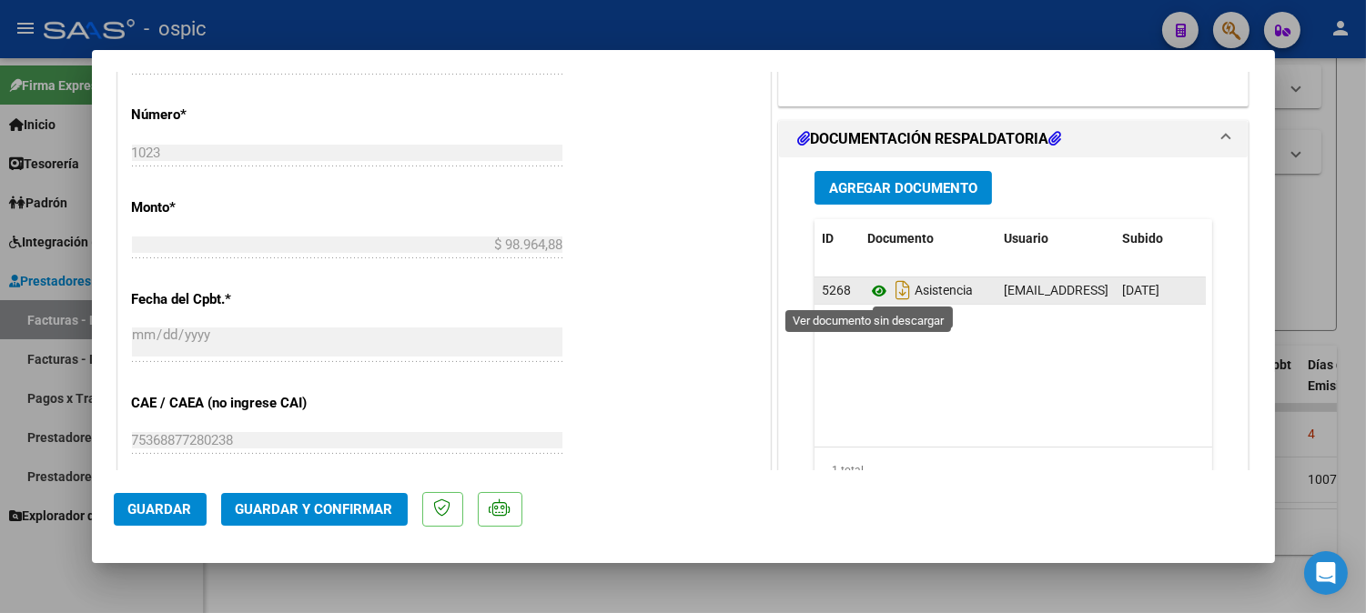
click at [871, 288] on icon at bounding box center [879, 291] width 24 height 22
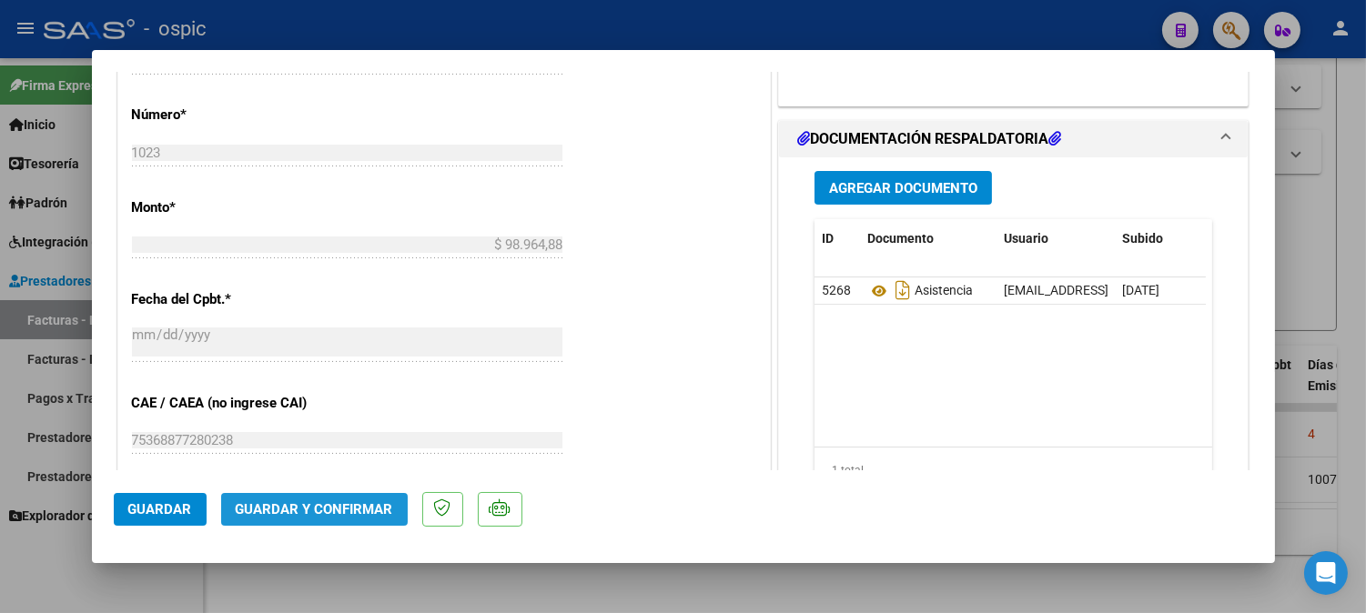
click at [344, 507] on span "Guardar y Confirmar" at bounding box center [314, 509] width 157 height 16
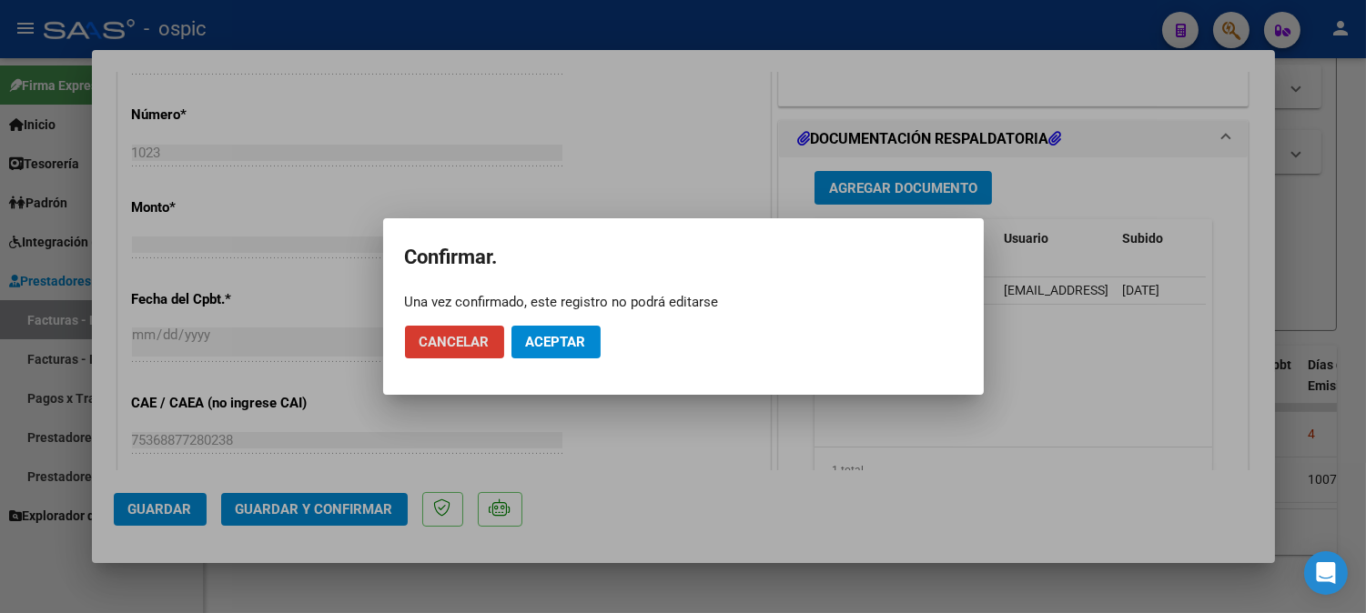
click at [520, 340] on button "Aceptar" at bounding box center [555, 342] width 89 height 33
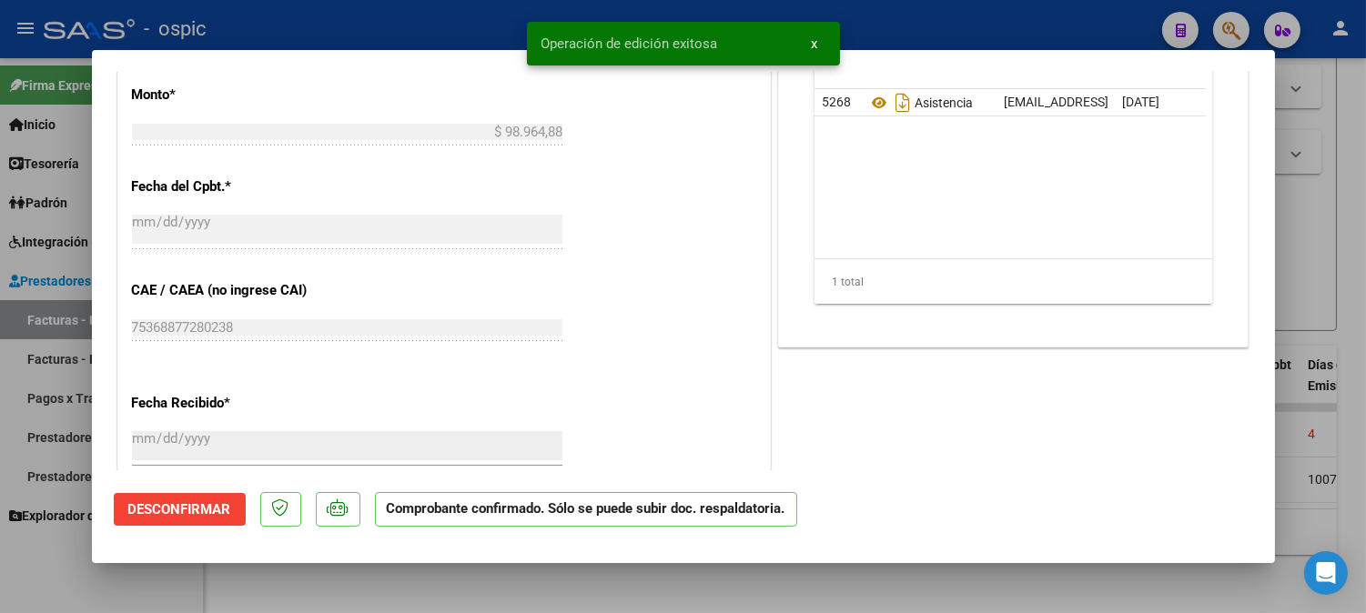
type input "$ 0,00"
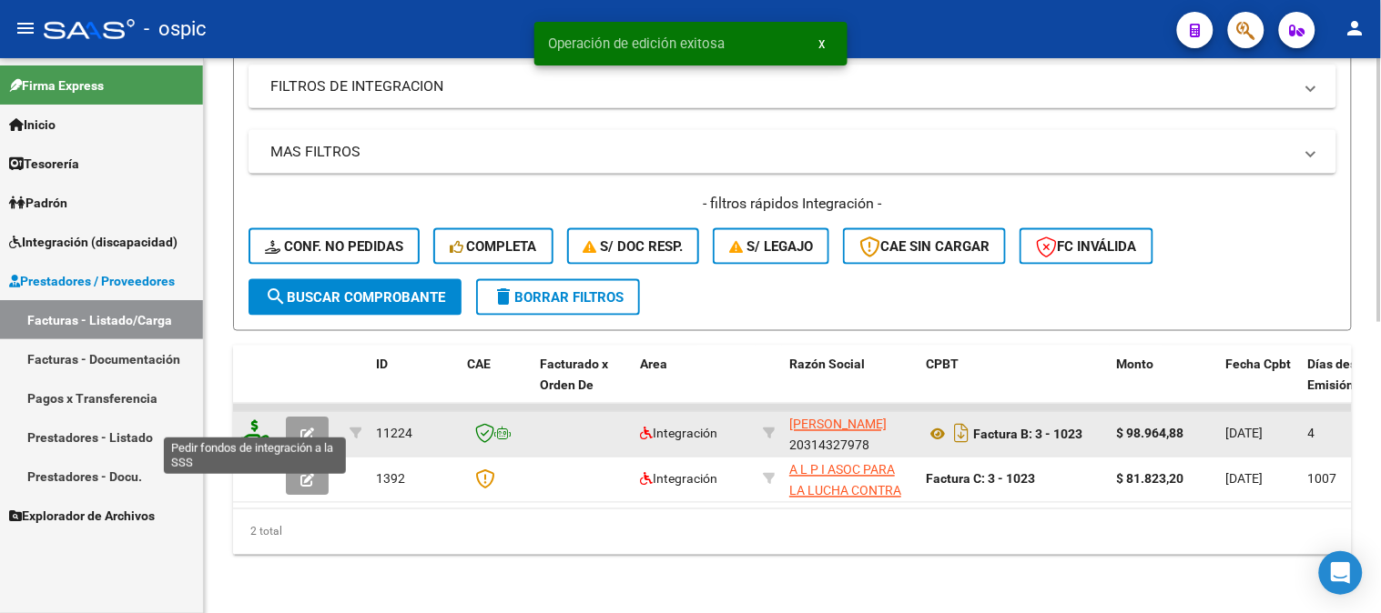
click at [257, 420] on icon at bounding box center [254, 432] width 29 height 25
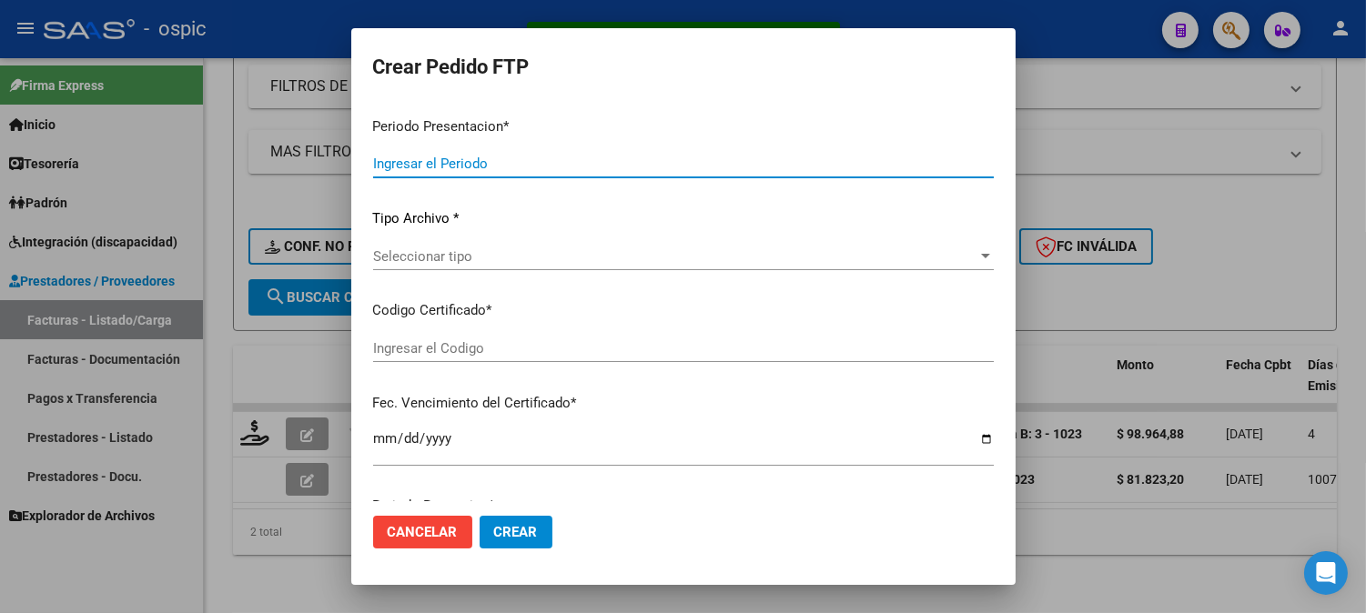
type input "202508"
type input "$ 98.964,88"
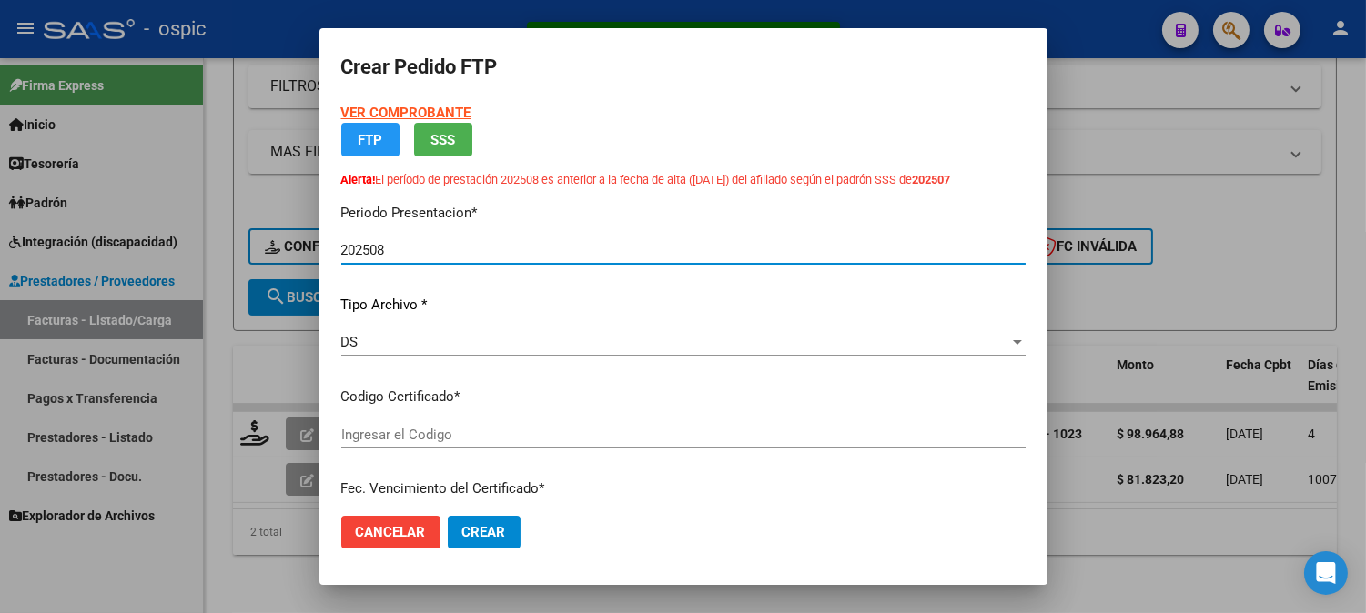
type input "0000000000000000000000000000003052327653"
type input "2029-03-01"
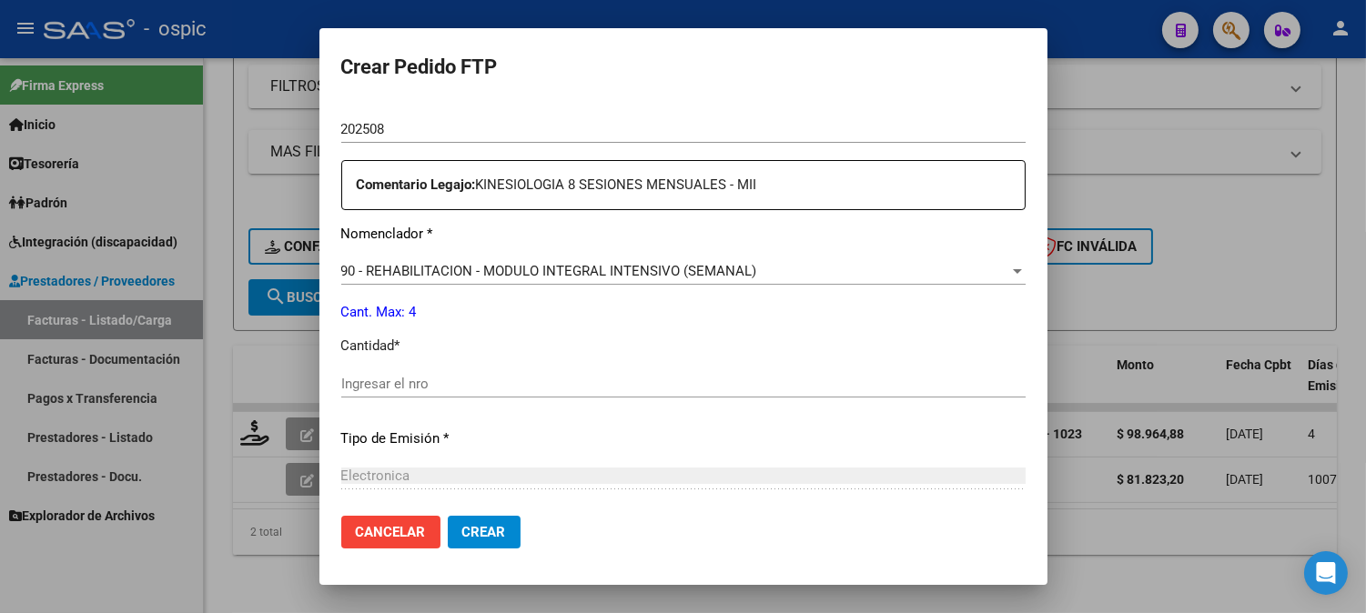
scroll to position [652, 0]
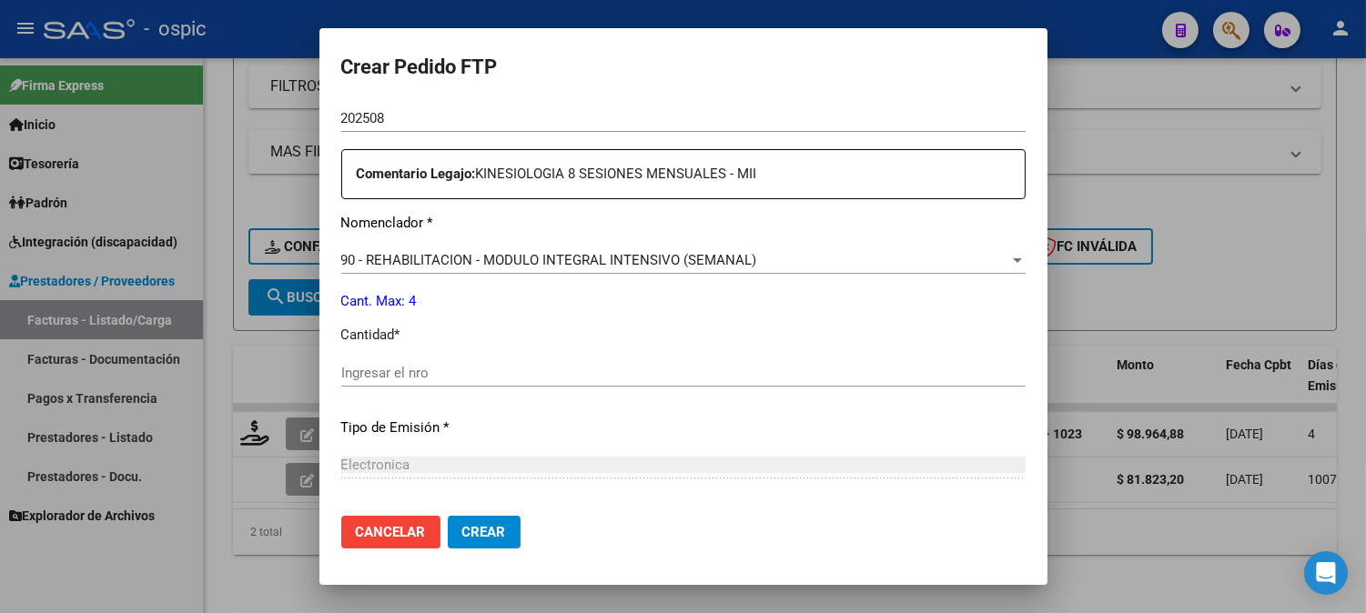
click at [672, 368] on input "Ingresar el nro" at bounding box center [683, 373] width 684 height 16
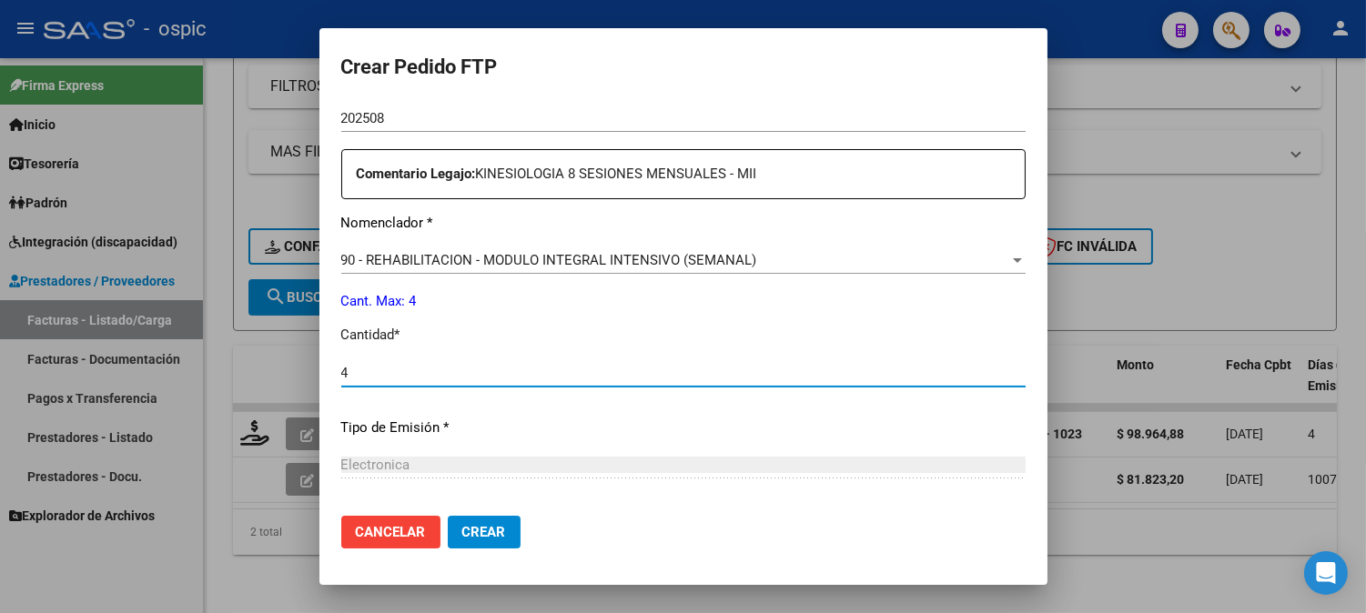
type input "4"
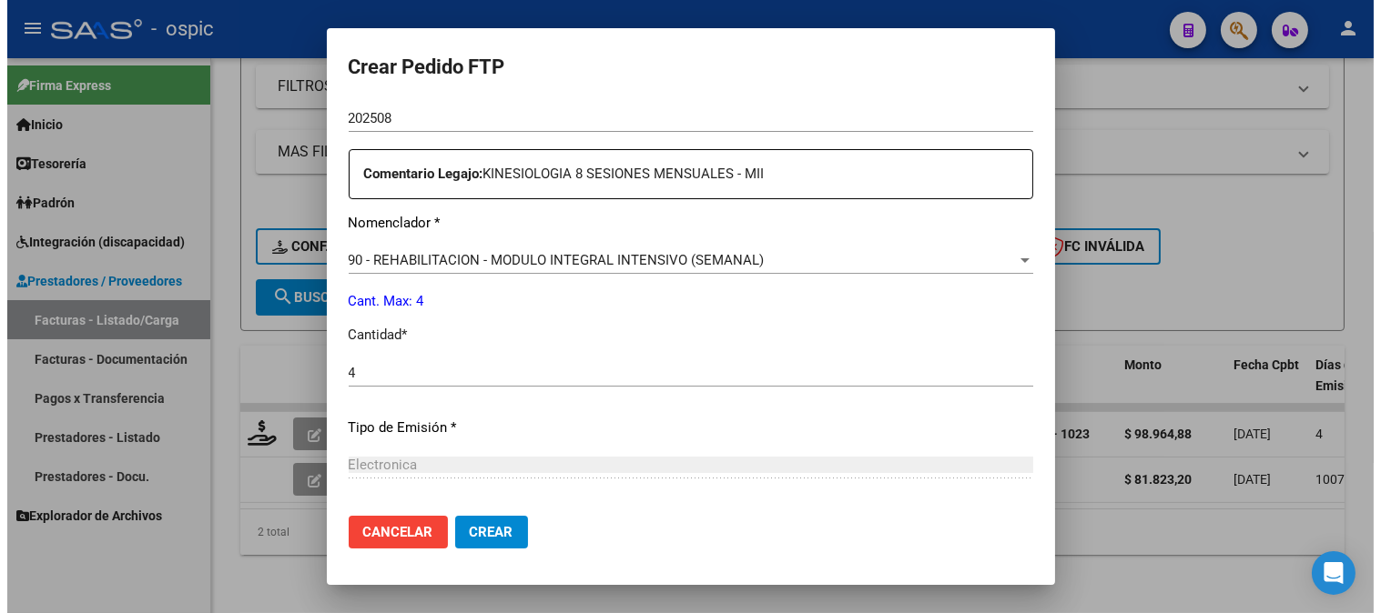
scroll to position [830, 0]
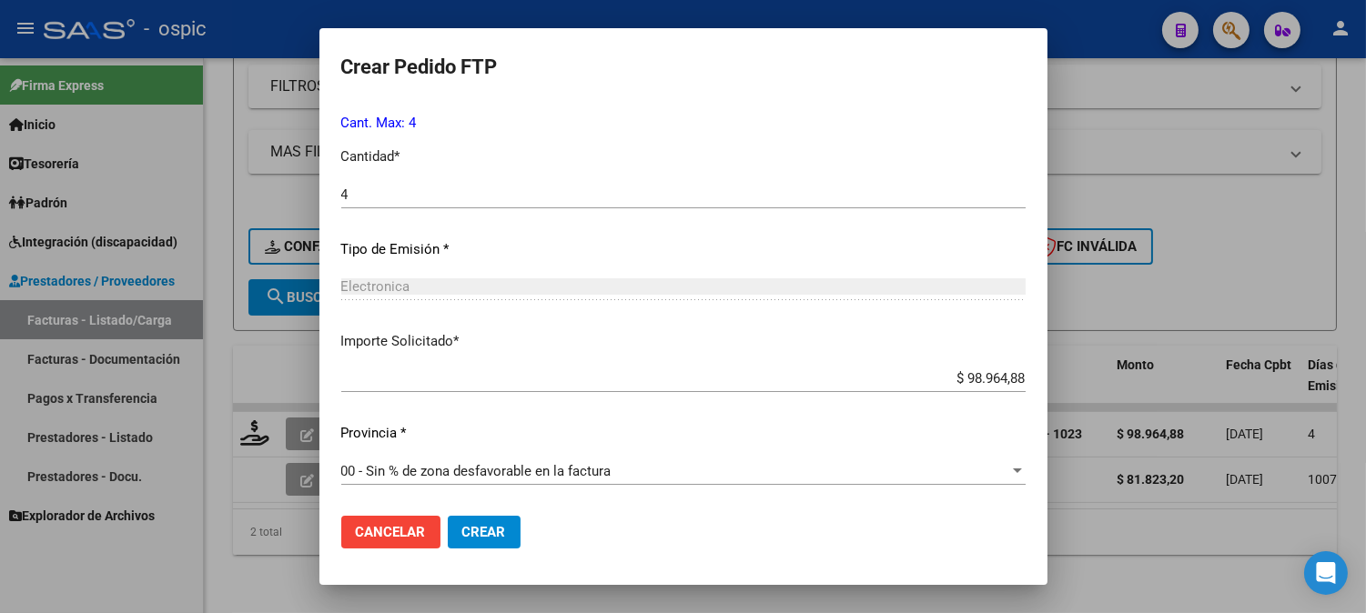
click at [476, 526] on span "Crear" at bounding box center [484, 532] width 44 height 16
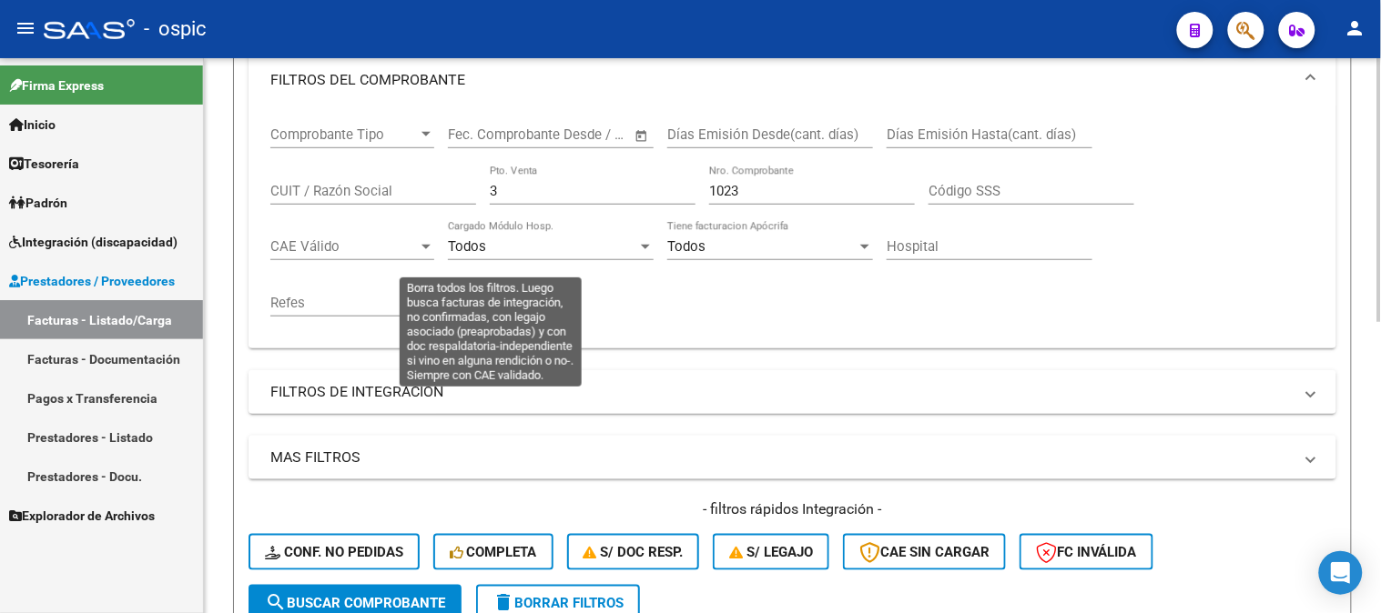
scroll to position [107, 0]
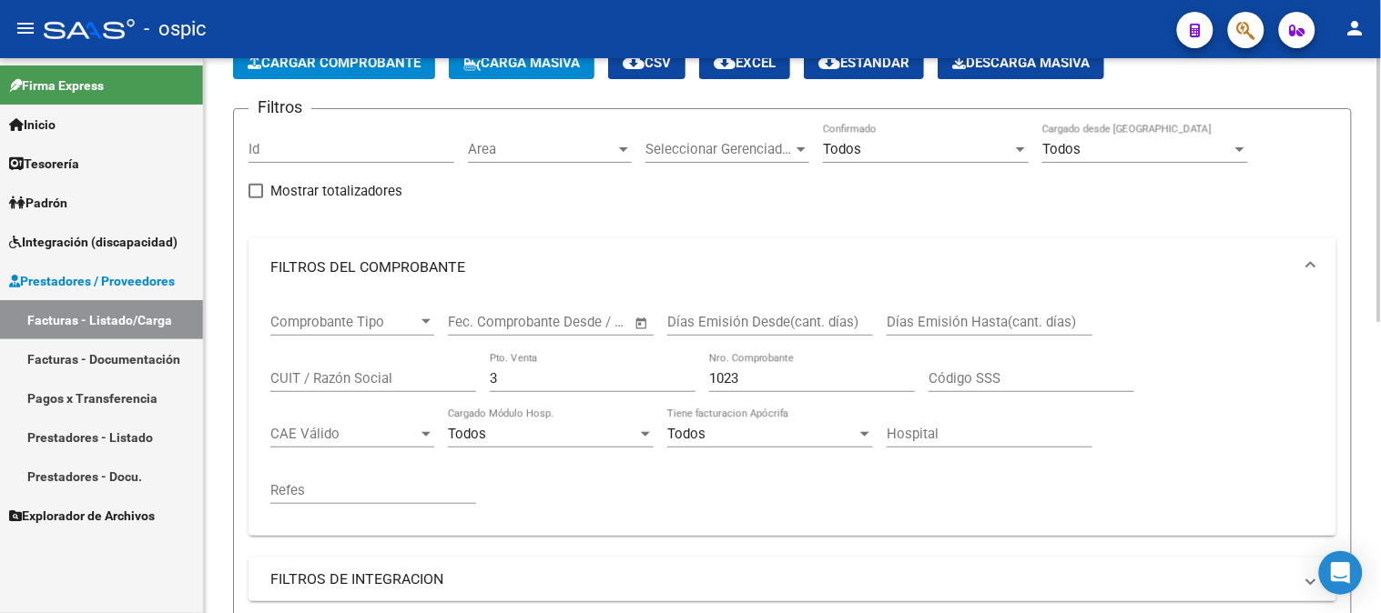
drag, startPoint x: 403, startPoint y: 379, endPoint x: 380, endPoint y: 379, distance: 23.7
click at [384, 379] on div "Comprobante Tipo Comprobante Tipo Fecha inicio – Fecha fin Fec. Comprobante Des…" at bounding box center [792, 409] width 1044 height 225
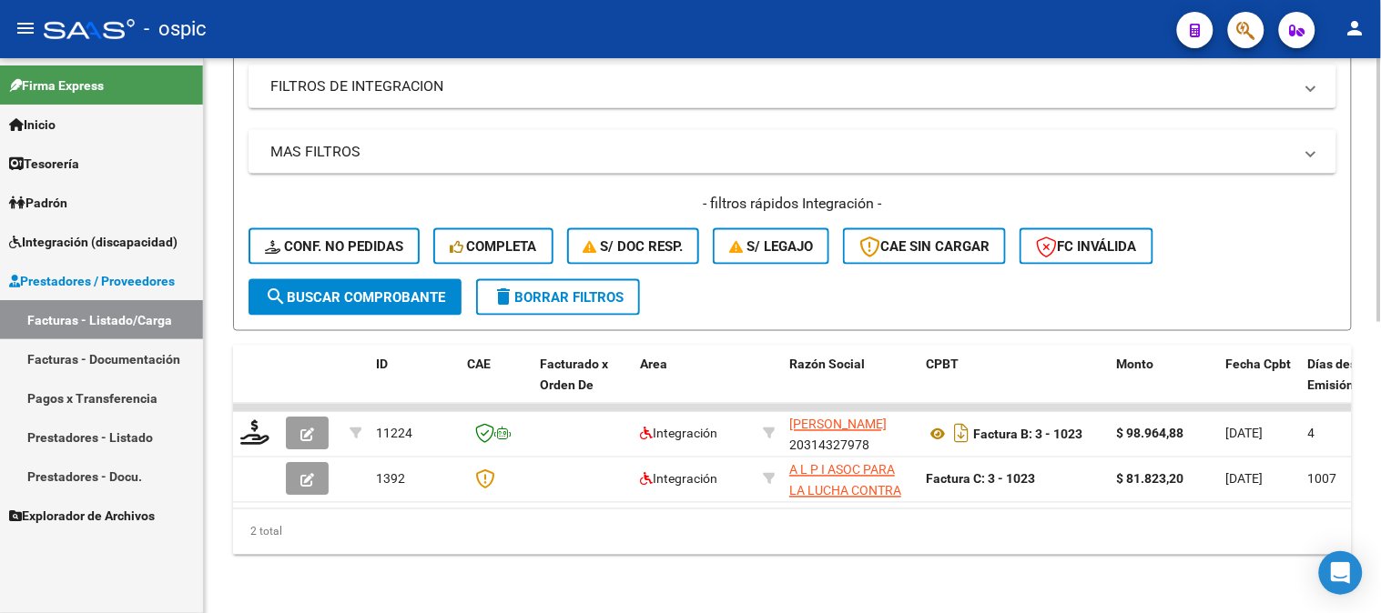
type input "1024"
click at [375, 292] on button "search Buscar Comprobante" at bounding box center [354, 297] width 213 height 36
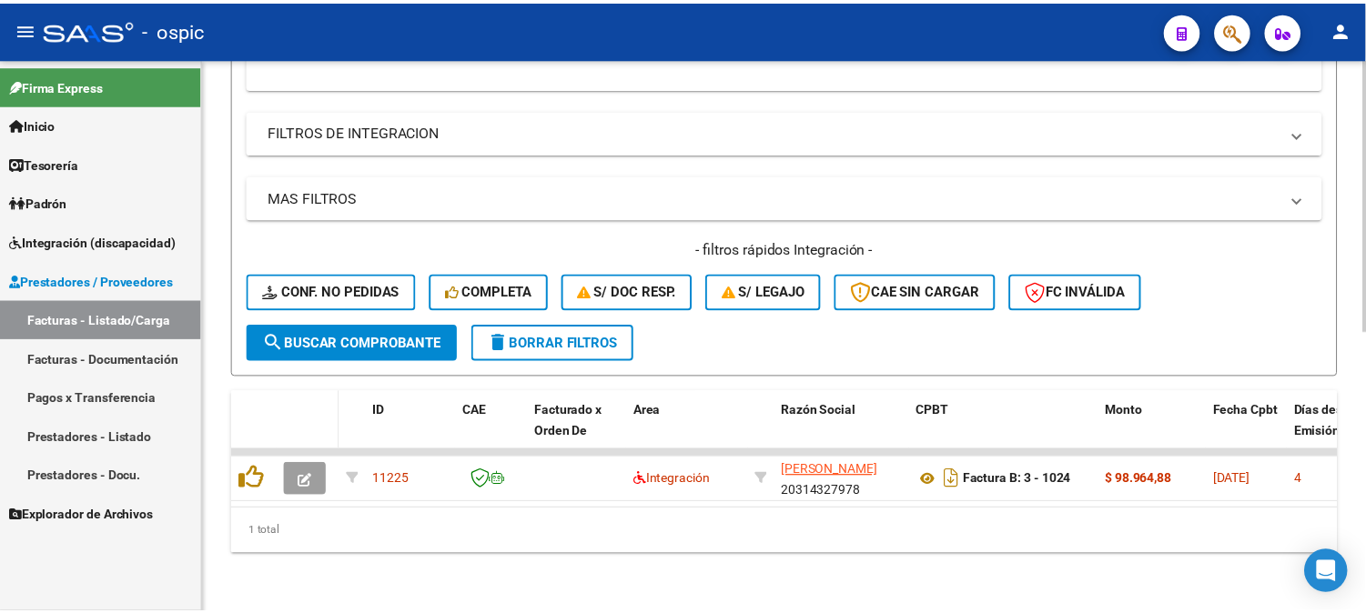
scroll to position [569, 0]
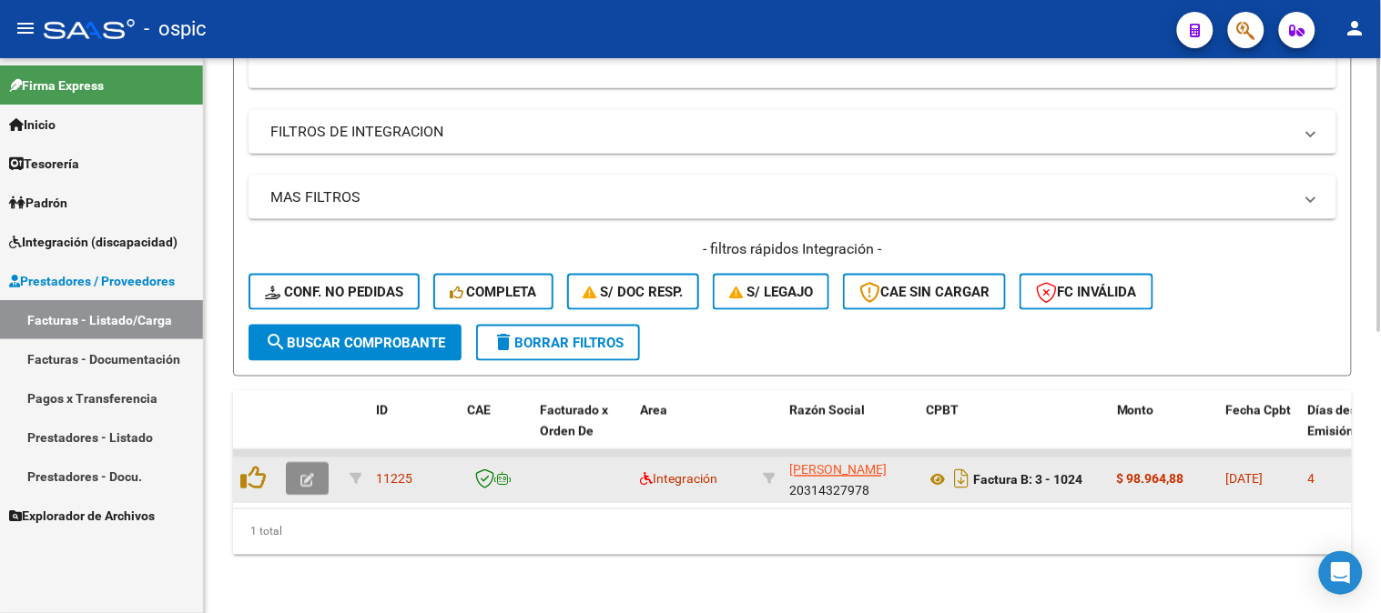
click at [306, 463] on button "button" at bounding box center [307, 479] width 43 height 33
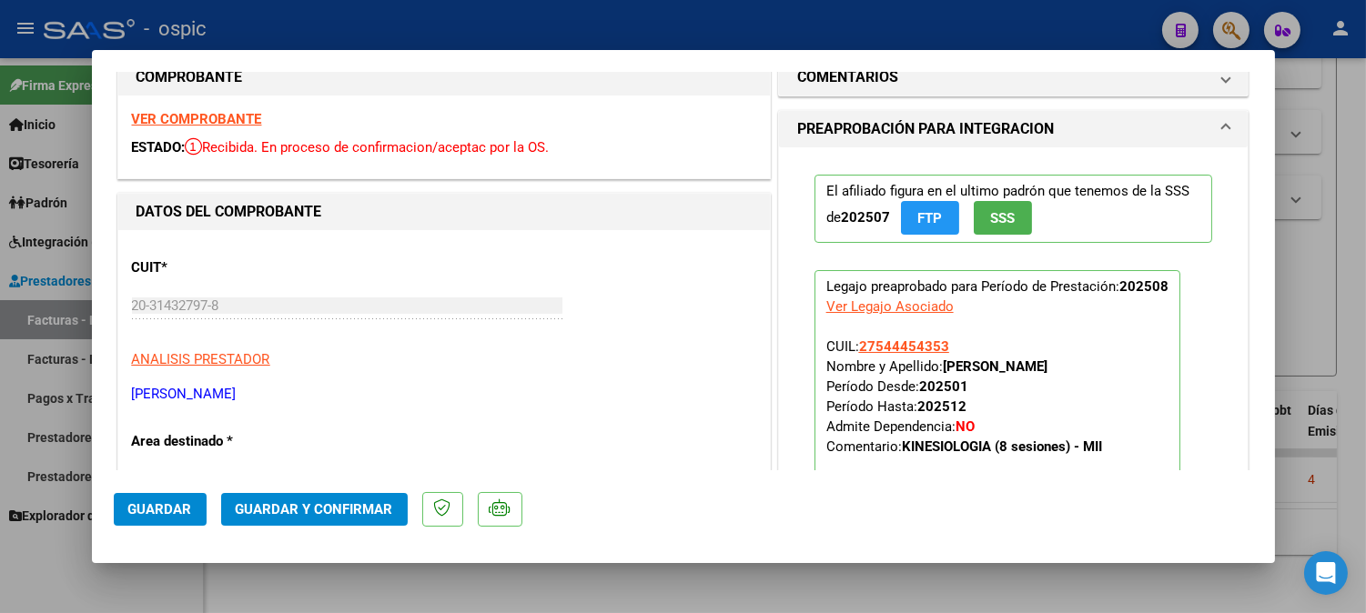
scroll to position [0, 0]
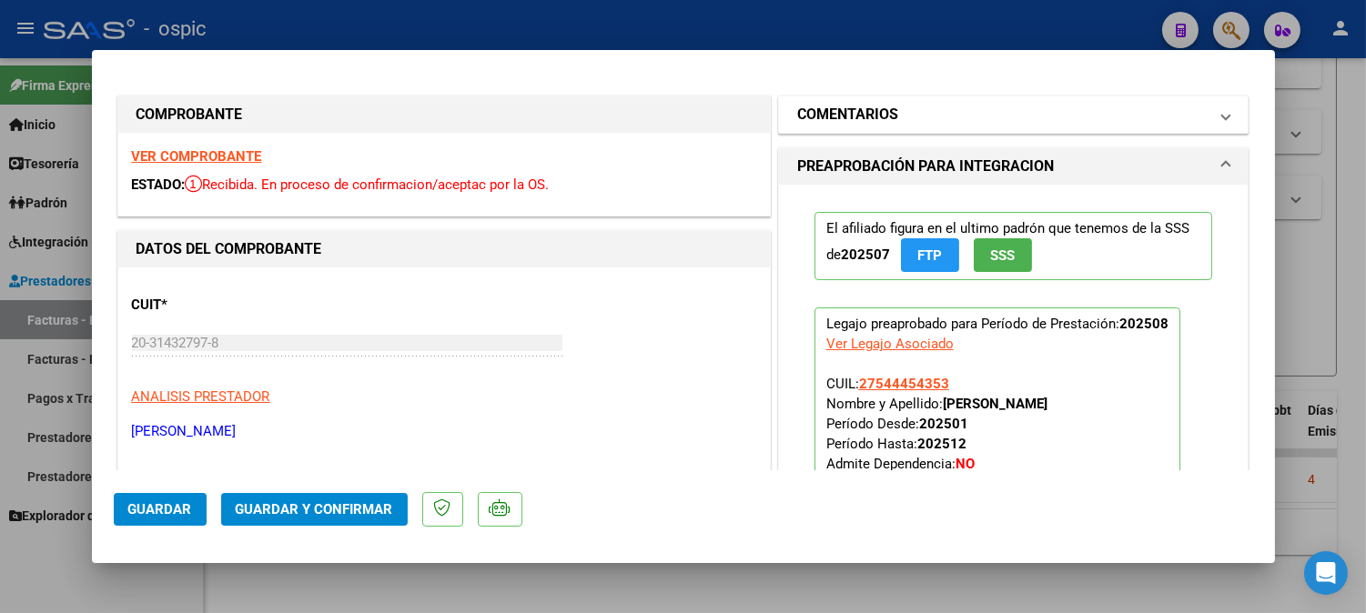
click at [975, 106] on mat-panel-title "COMENTARIOS" at bounding box center [1002, 115] width 411 height 22
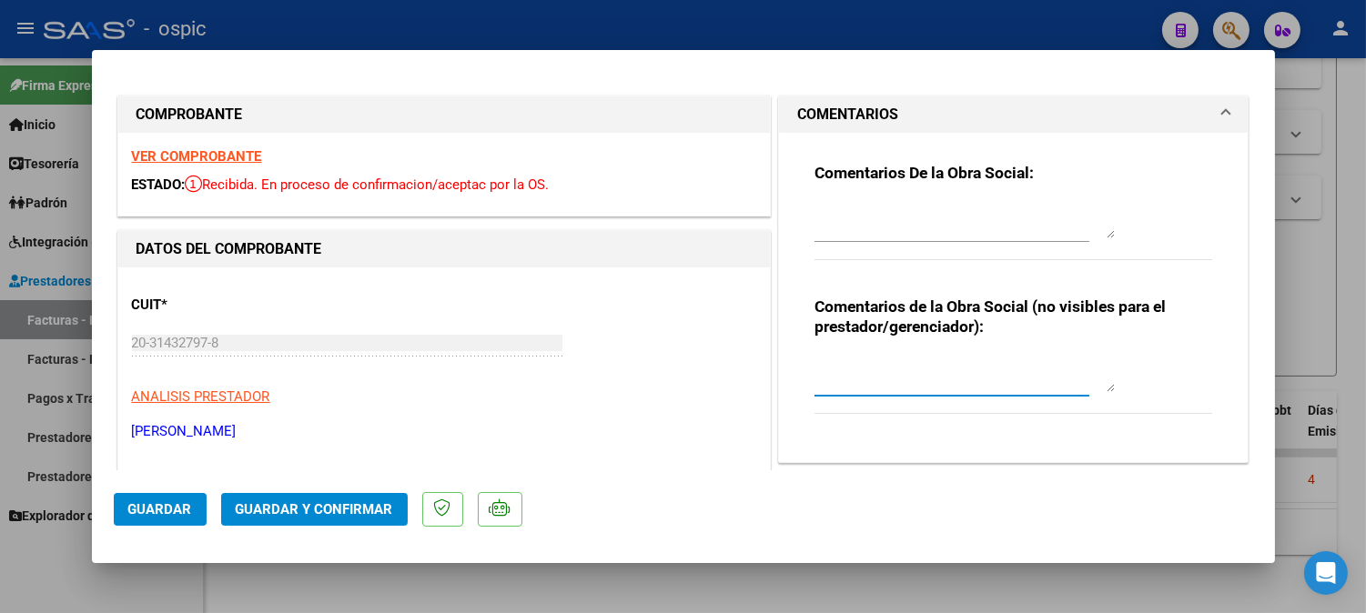
drag, startPoint x: 925, startPoint y: 362, endPoint x: 988, endPoint y: 370, distance: 64.1
click at [934, 362] on textarea at bounding box center [965, 374] width 300 height 36
type textarea "KINESIO 8 SESIONES"
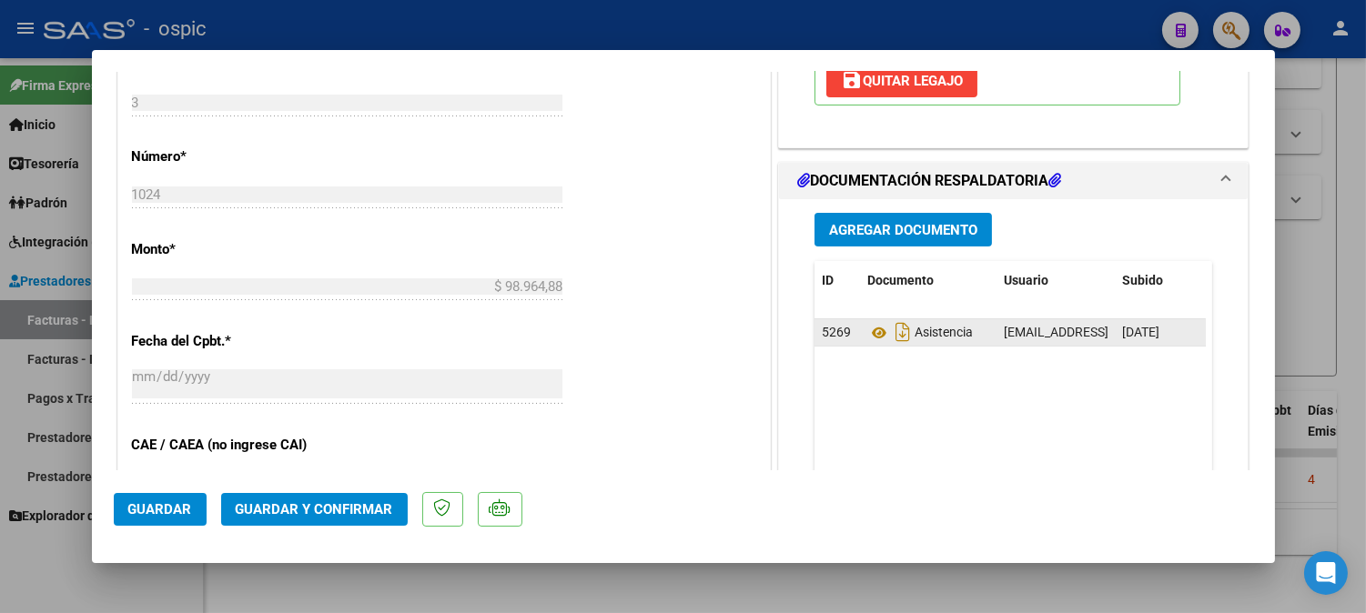
scroll to position [778, 0]
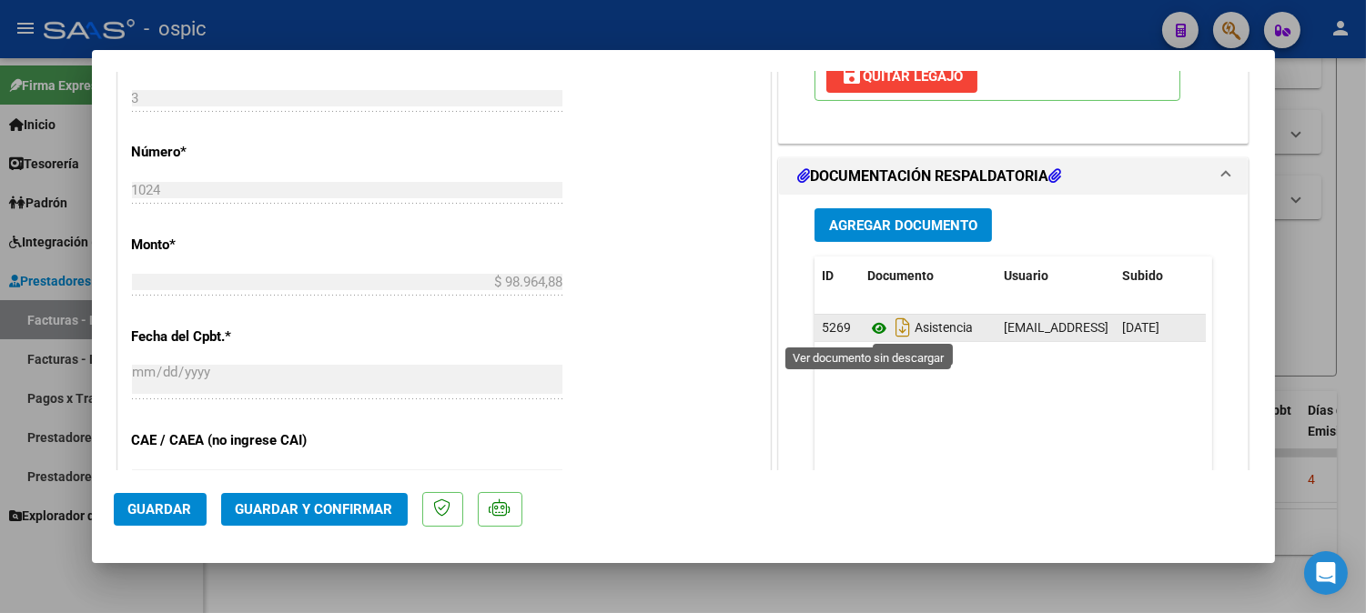
click at [869, 329] on icon at bounding box center [879, 329] width 24 height 22
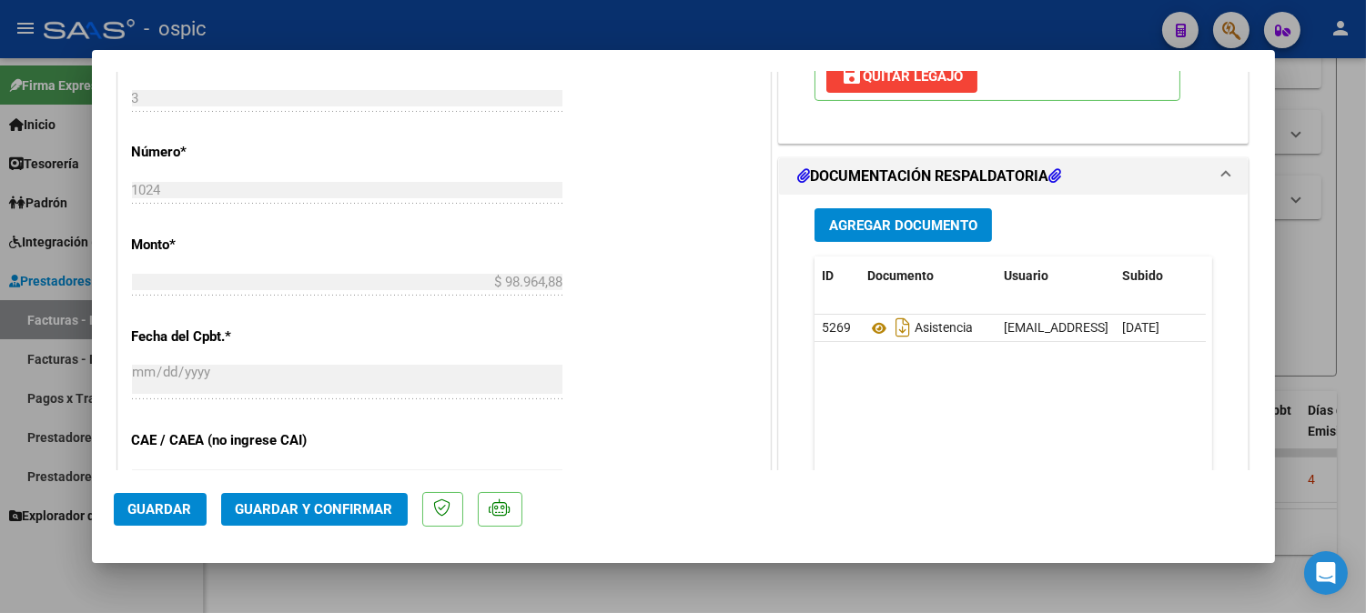
click at [339, 514] on span "Guardar y Confirmar" at bounding box center [314, 509] width 157 height 16
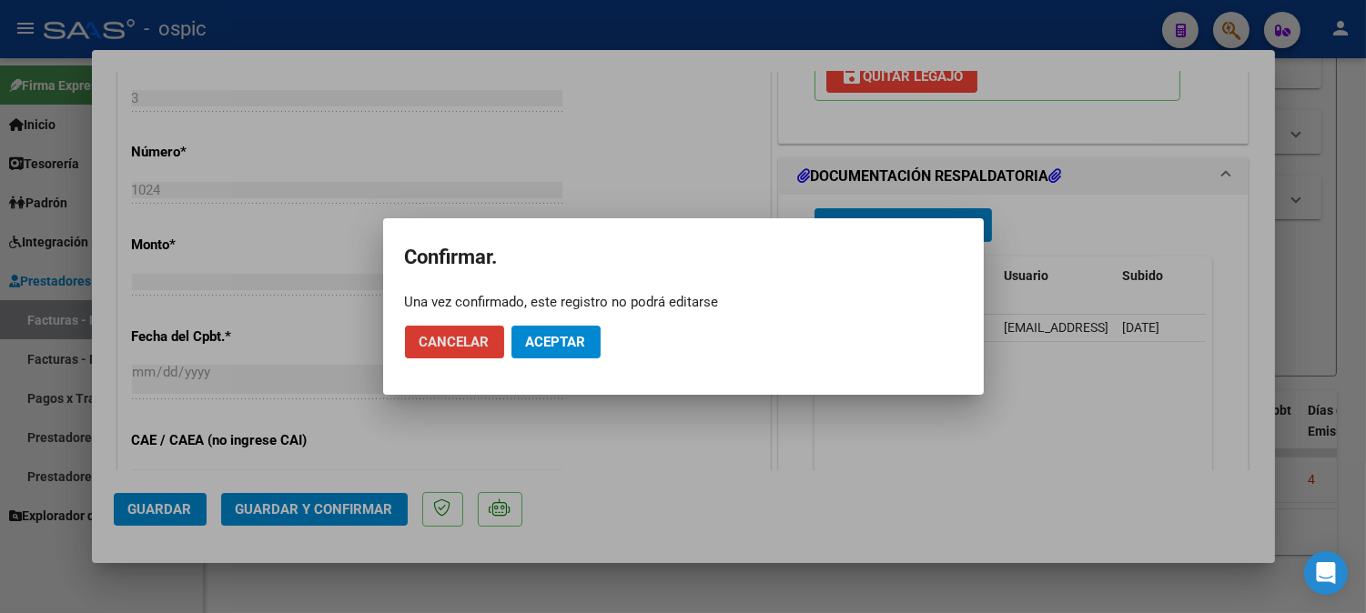
click at [572, 343] on span "Aceptar" at bounding box center [556, 342] width 60 height 16
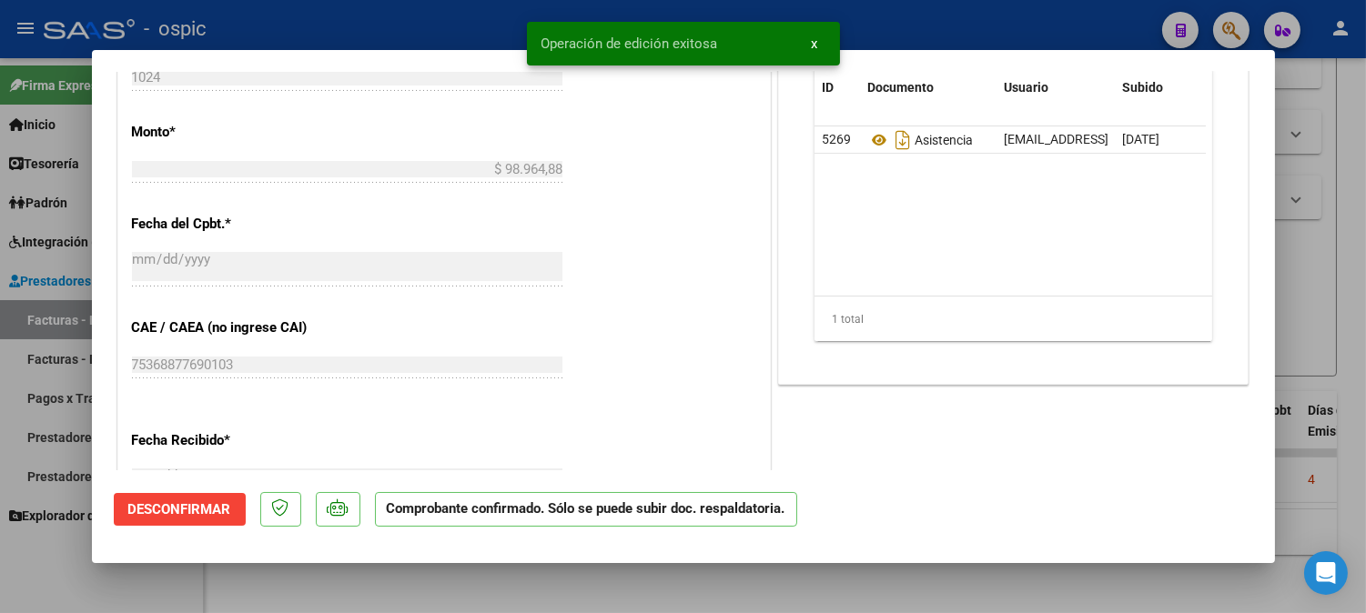
type input "$ 0,00"
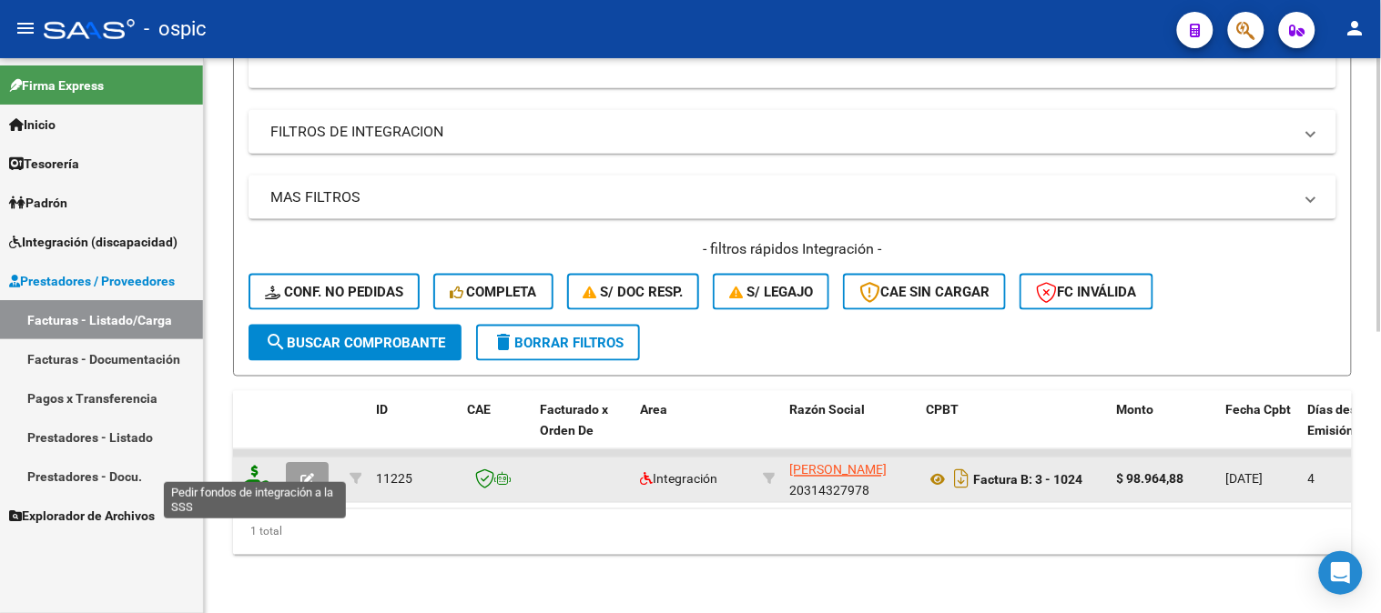
click at [253, 466] on icon at bounding box center [254, 478] width 29 height 25
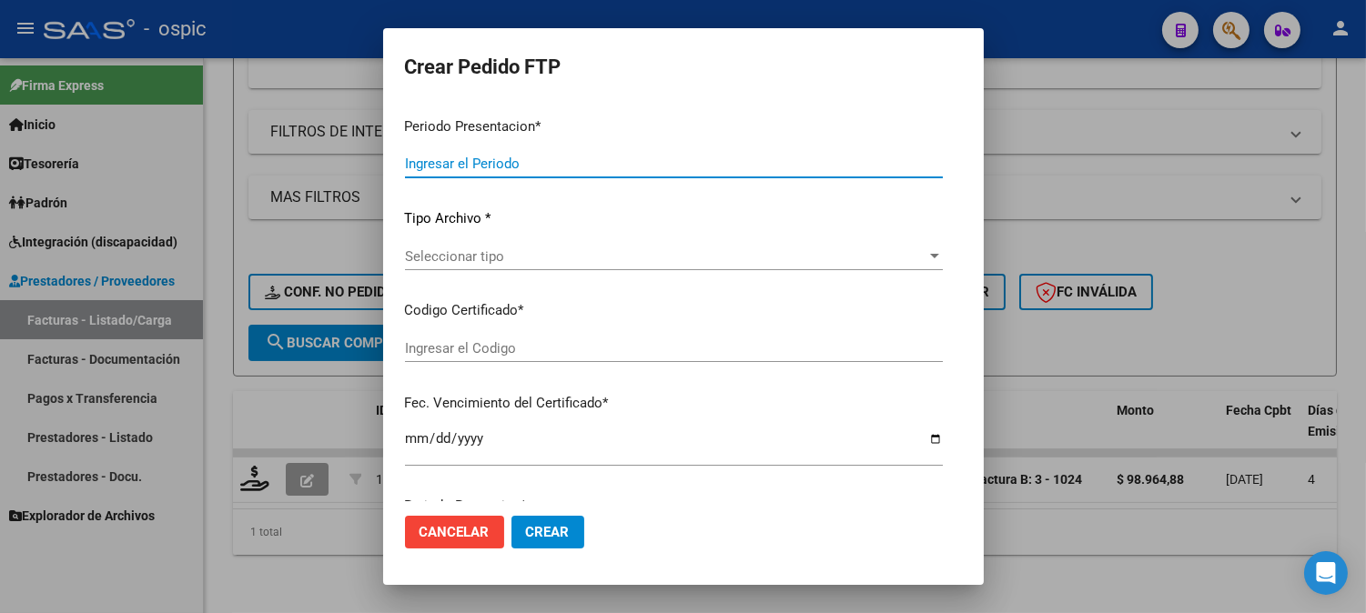
type input "202508"
type input "$ 98.964,88"
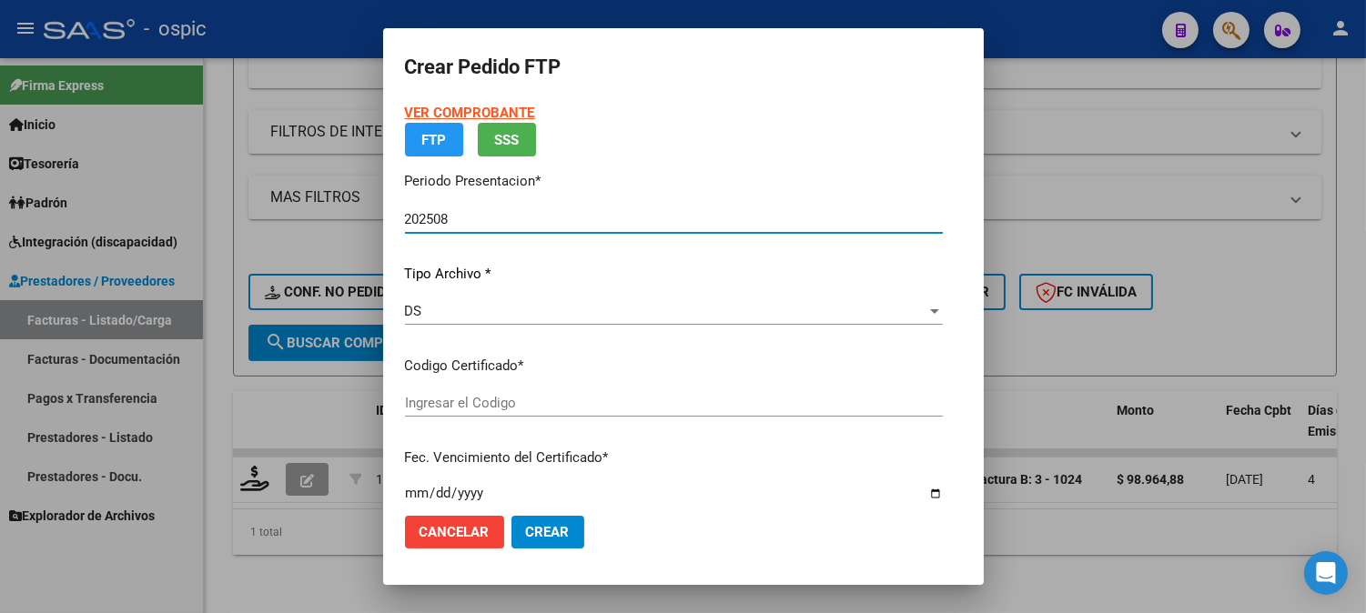
type input "0000000000000000000000000000001577214904"
type input "2028-07-01"
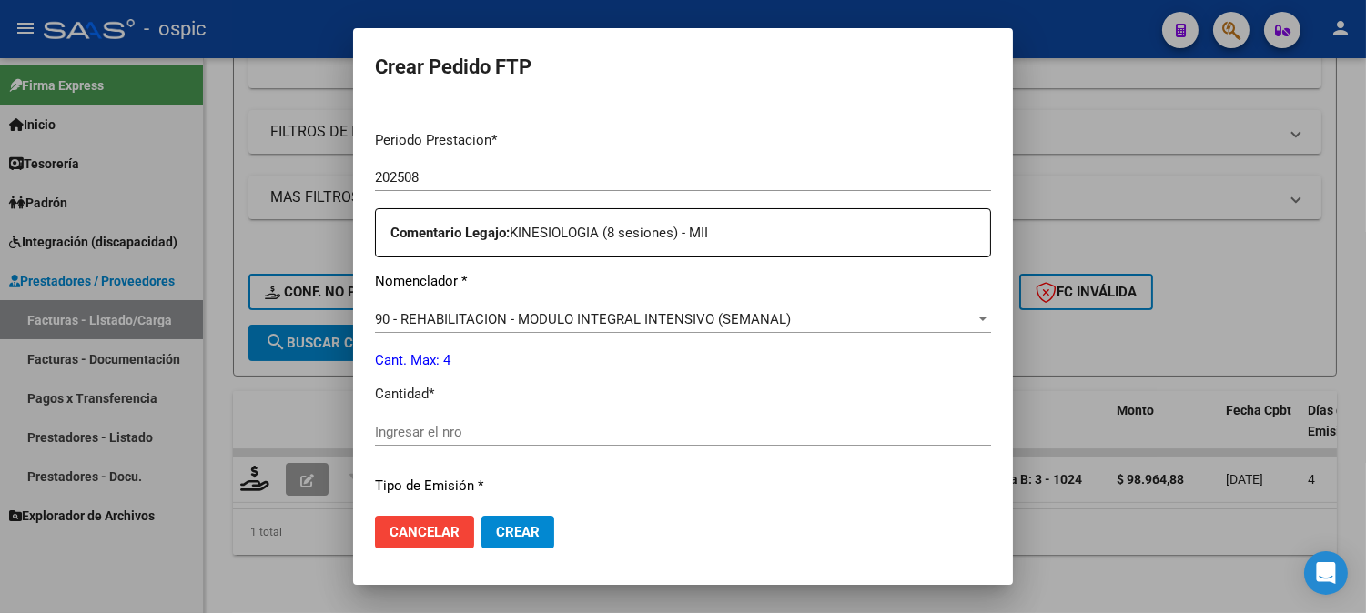
scroll to position [582, 0]
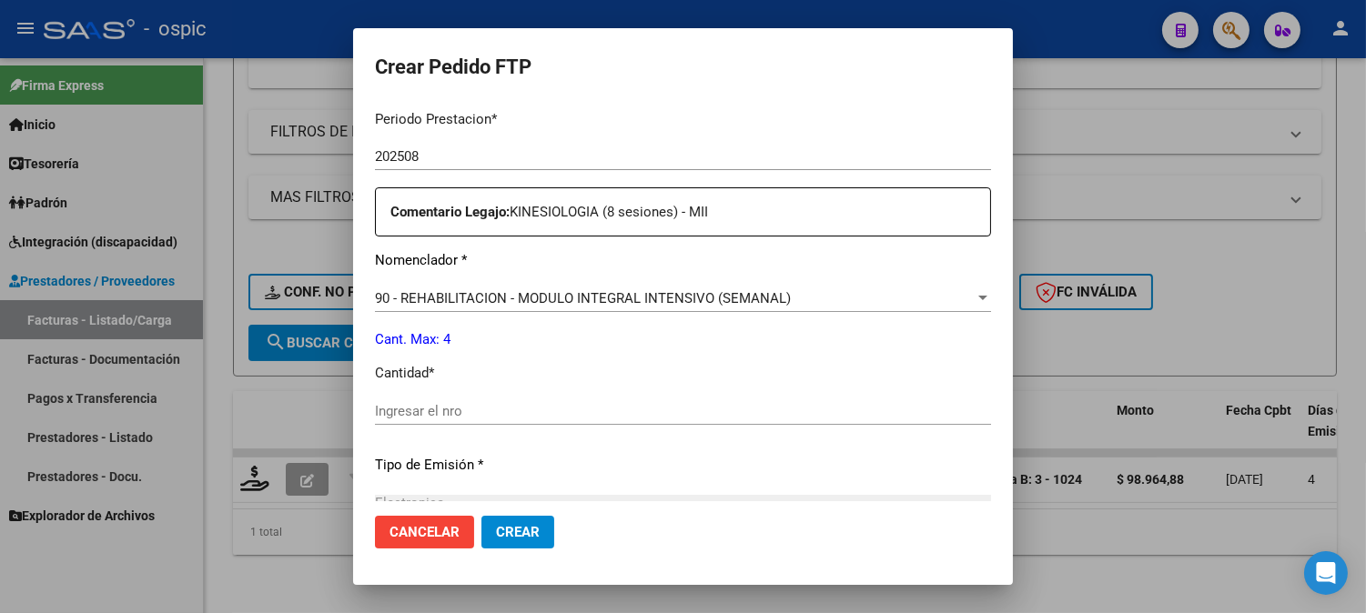
click at [614, 412] on input "Ingresar el nro" at bounding box center [683, 411] width 616 height 16
type input "4"
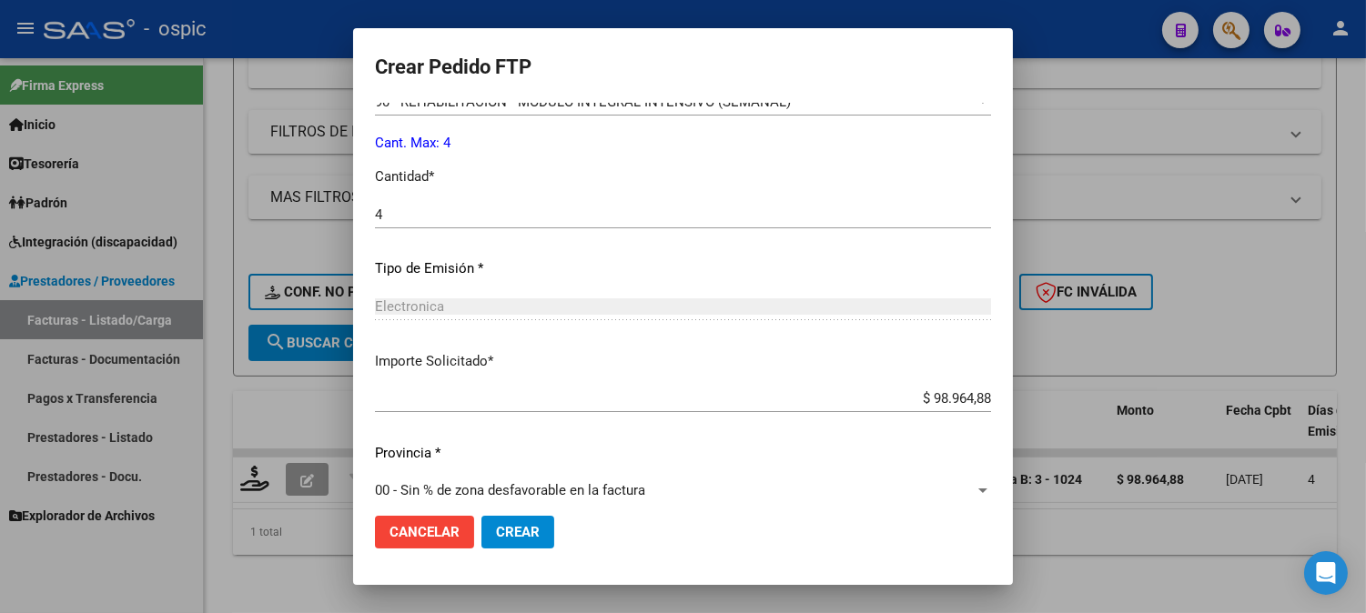
scroll to position [798, 0]
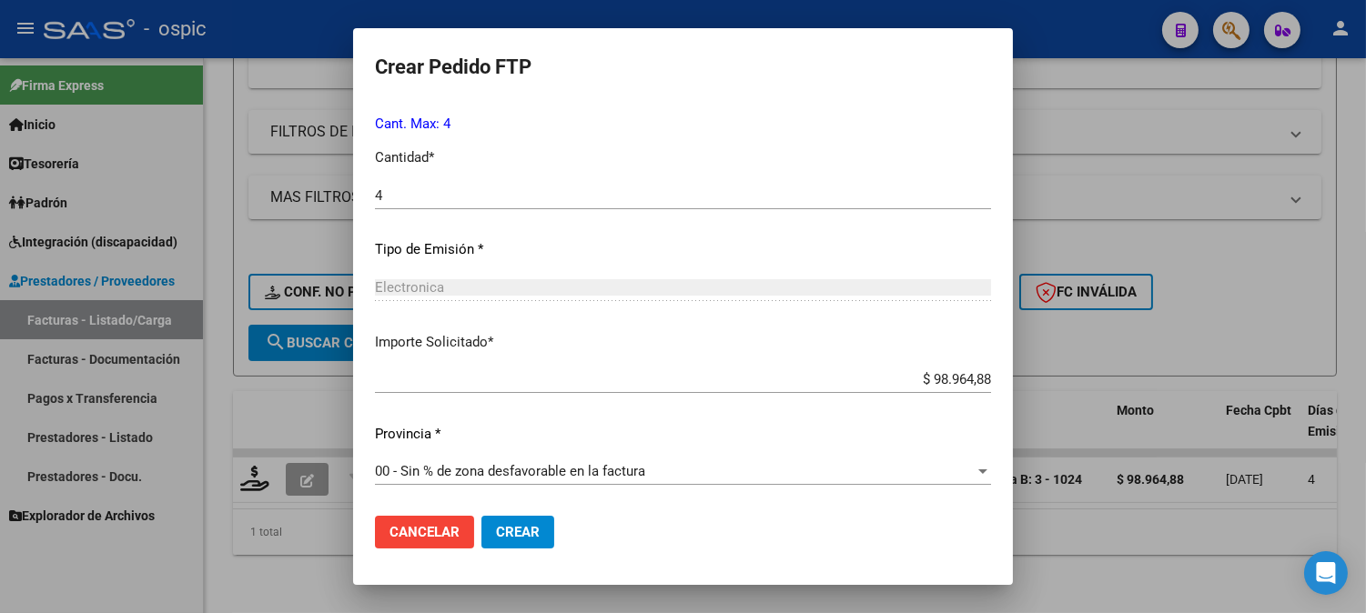
click at [496, 531] on span "Crear" at bounding box center [518, 532] width 44 height 16
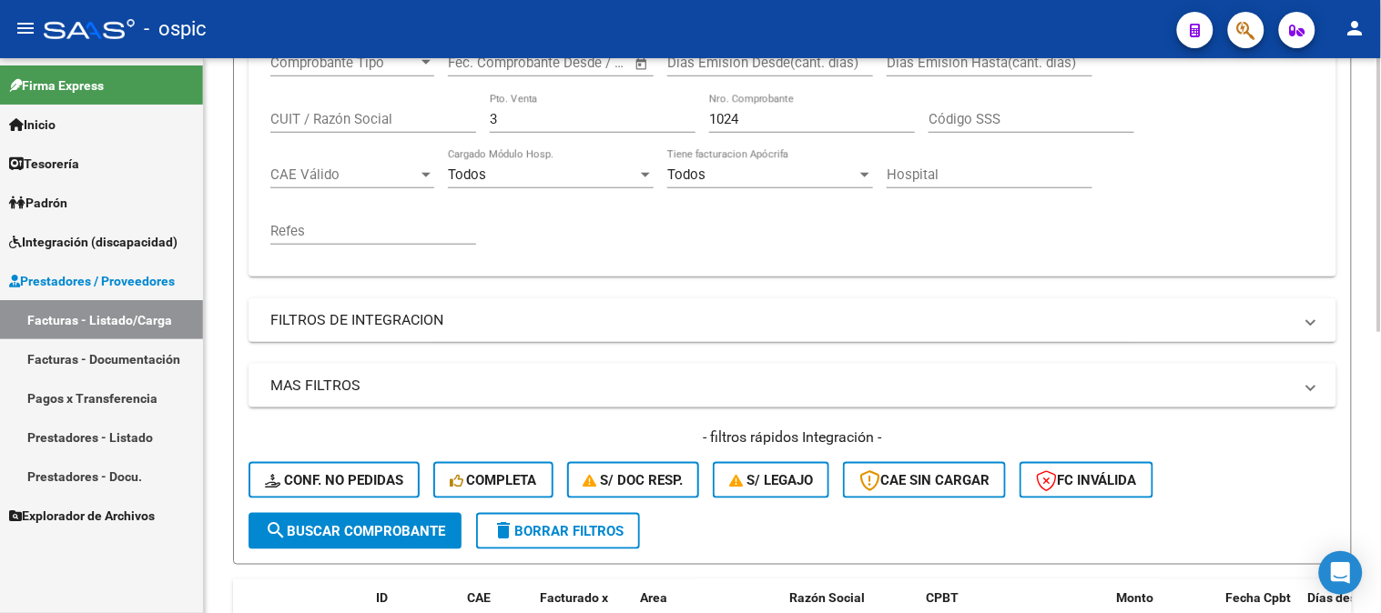
scroll to position [266, 0]
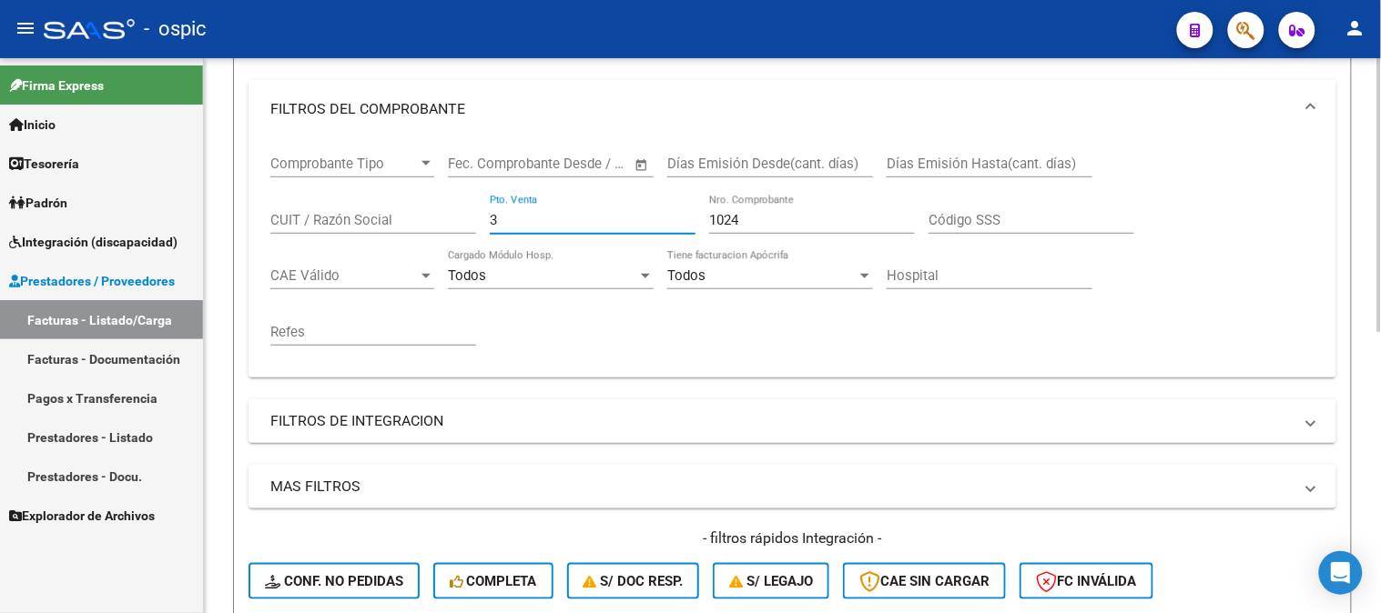
drag, startPoint x: 521, startPoint y: 221, endPoint x: 243, endPoint y: 201, distance: 278.3
click at [253, 201] on div "Comprobante Tipo Comprobante Tipo Fecha inicio – Fecha fin Fec. Comprobante Des…" at bounding box center [792, 257] width 1088 height 239
type input "1024"
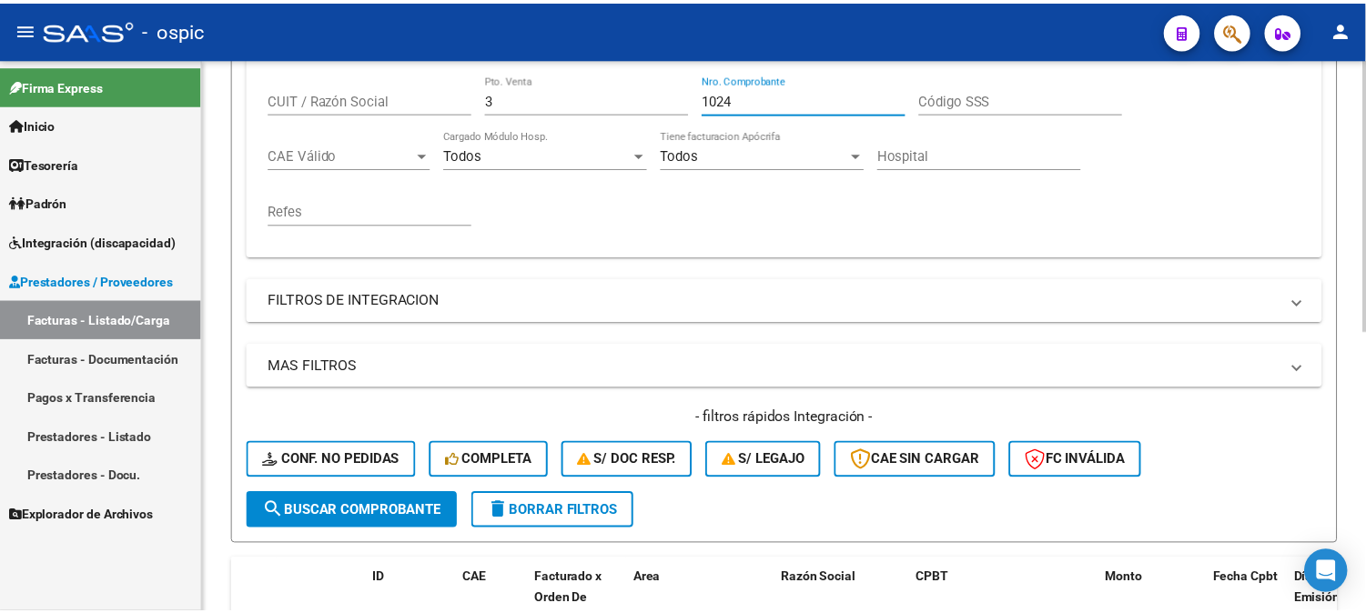
scroll to position [568, 0]
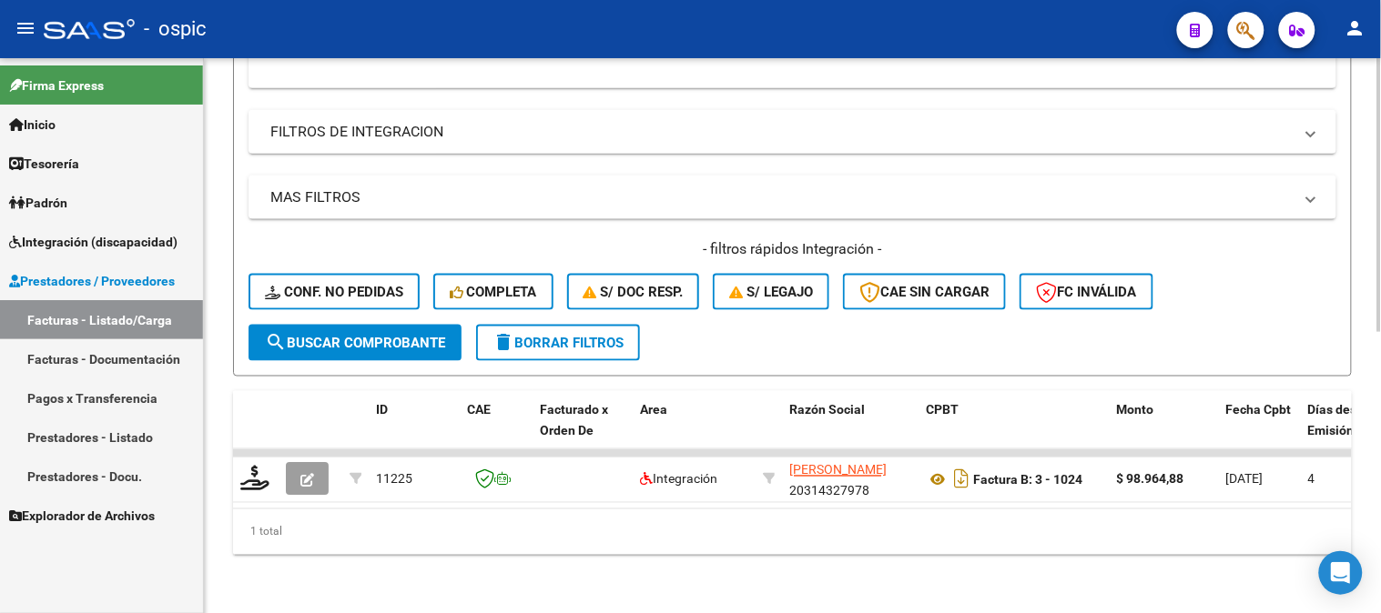
click at [350, 335] on span "search Buscar Comprobante" at bounding box center [355, 343] width 180 height 16
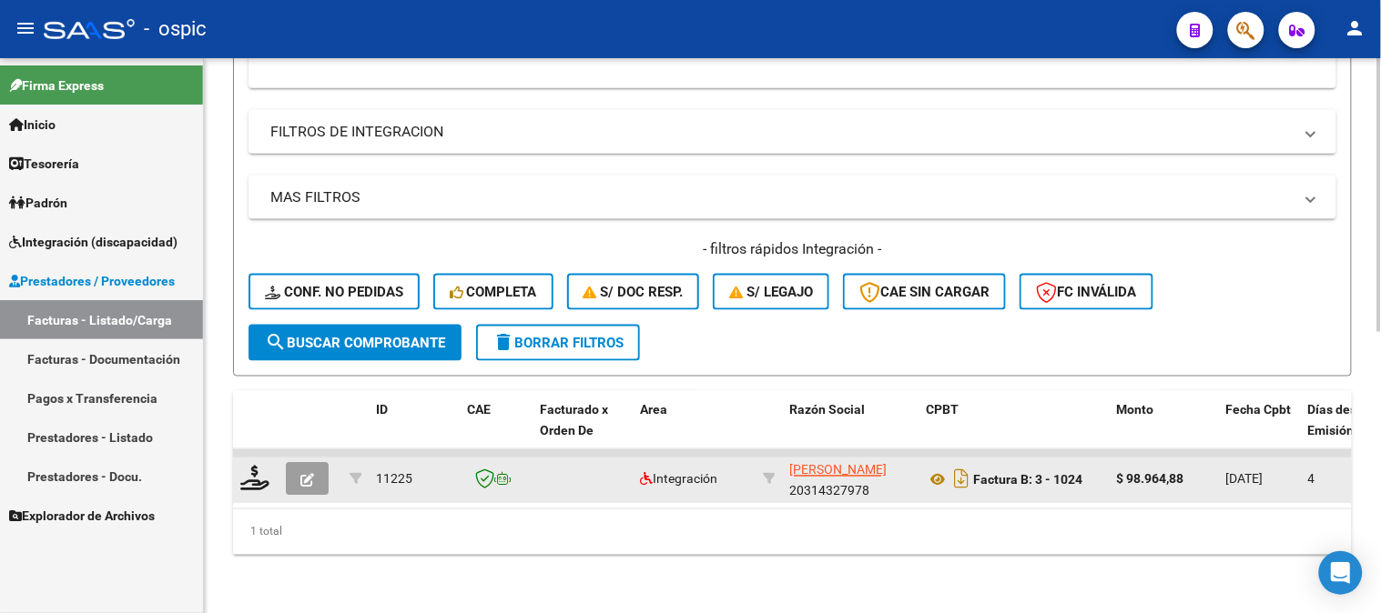
click at [311, 474] on icon "button" at bounding box center [307, 481] width 14 height 14
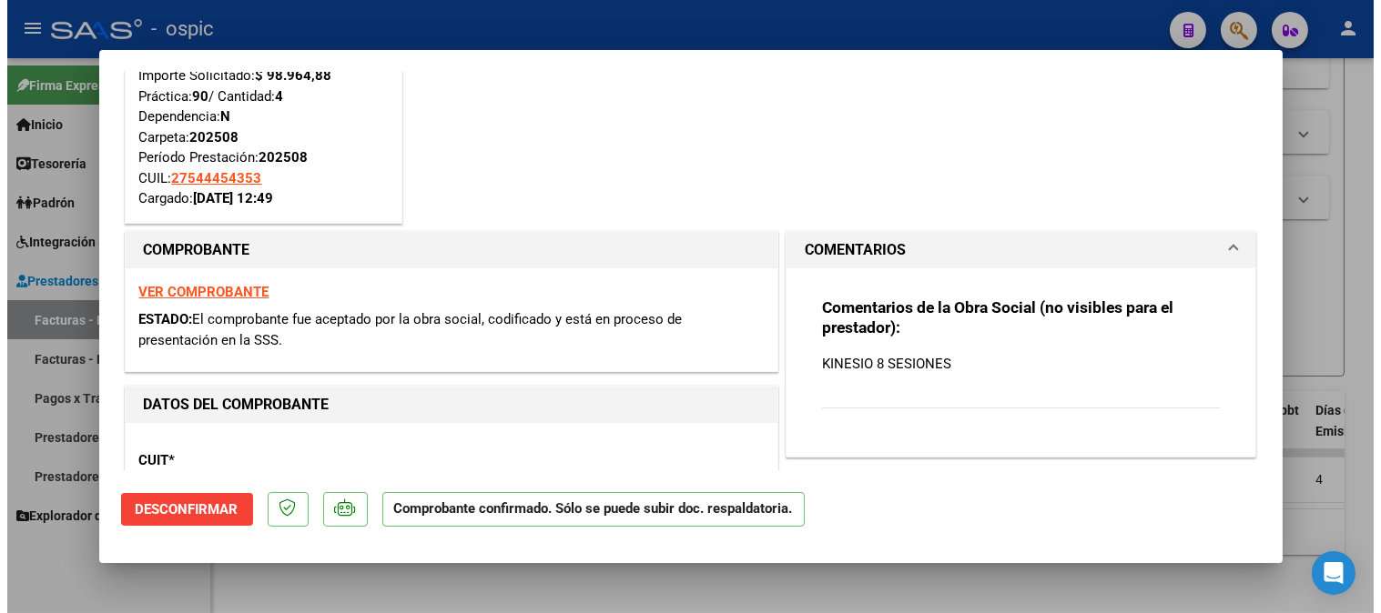
scroll to position [204, 0]
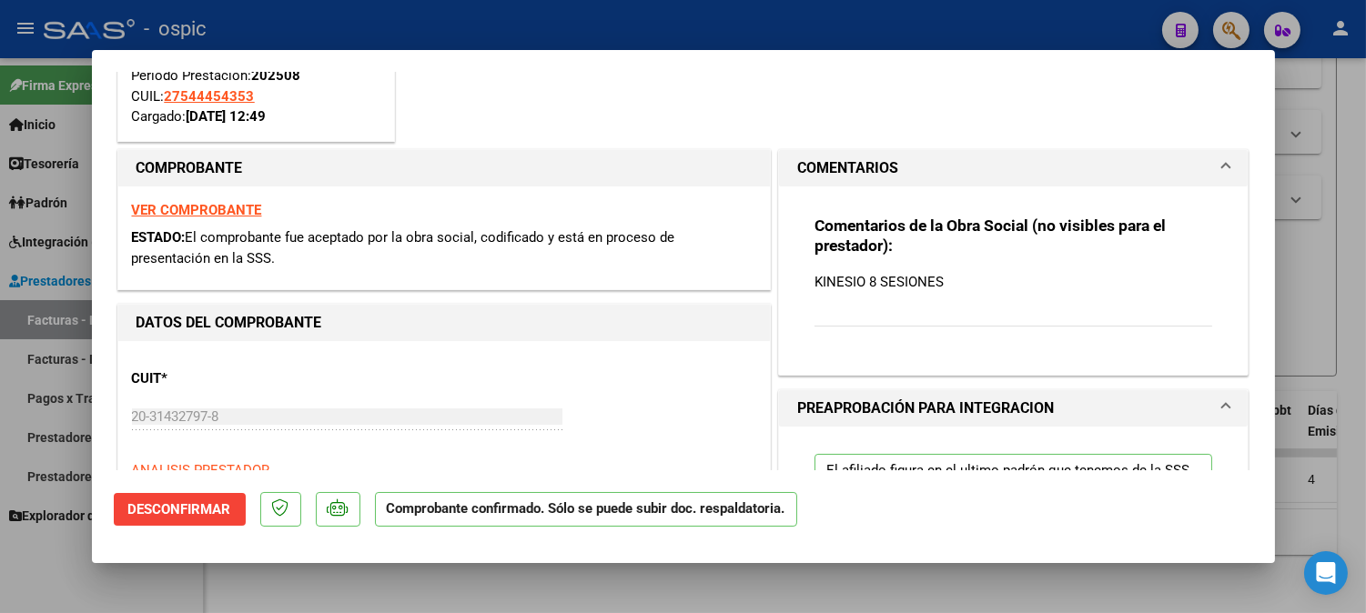
type input "$ 0,00"
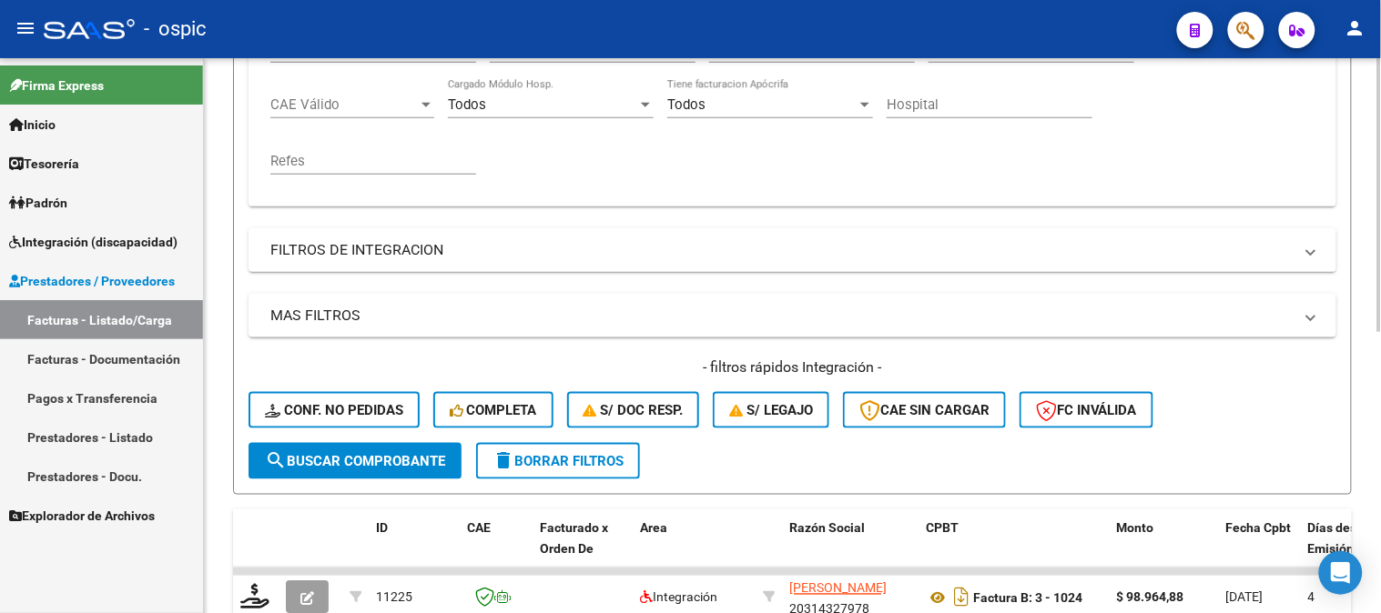
scroll to position [265, 0]
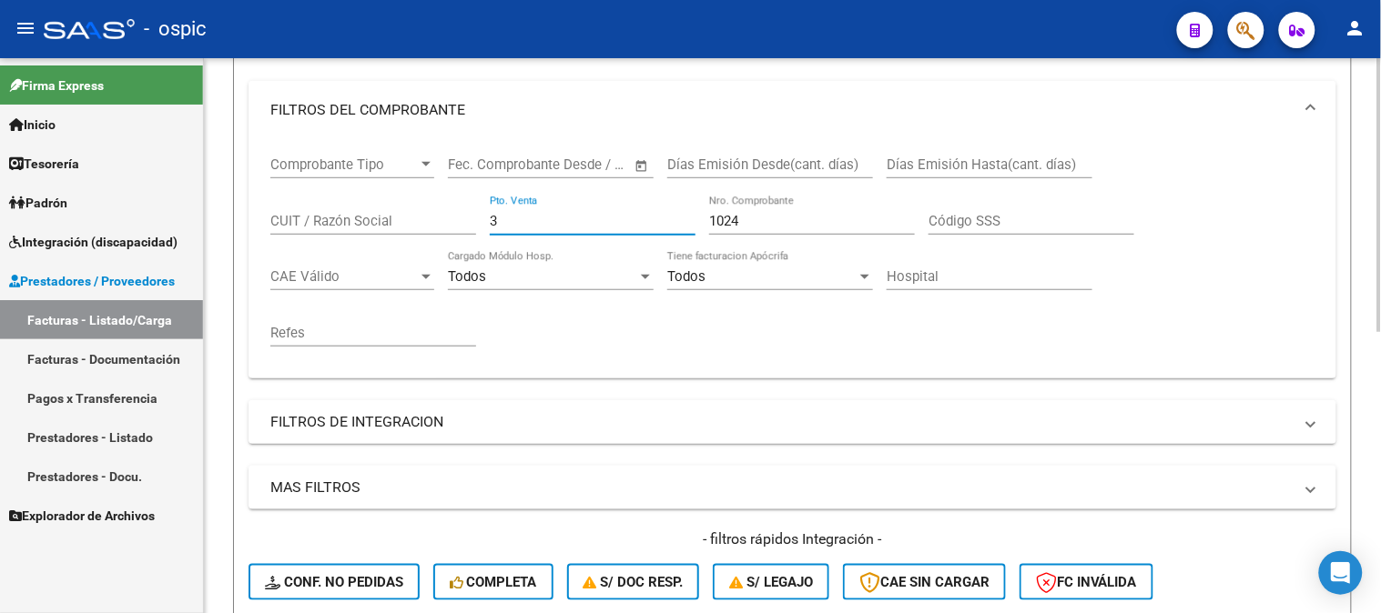
drag, startPoint x: 543, startPoint y: 225, endPoint x: 247, endPoint y: 202, distance: 297.6
click at [246, 203] on form "Filtros Id Area Area Seleccionar Gerenciador Seleccionar Gerenciador Todos Conf…" at bounding box center [792, 309] width 1119 height 716
type input "1"
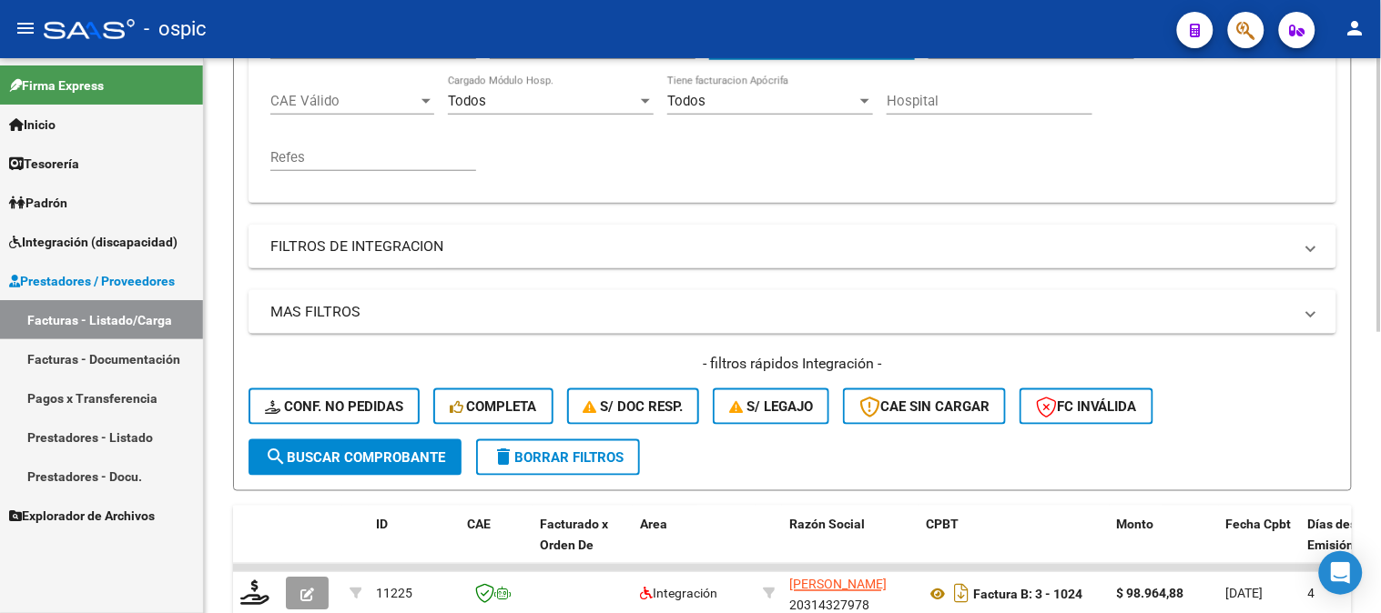
scroll to position [568, 0]
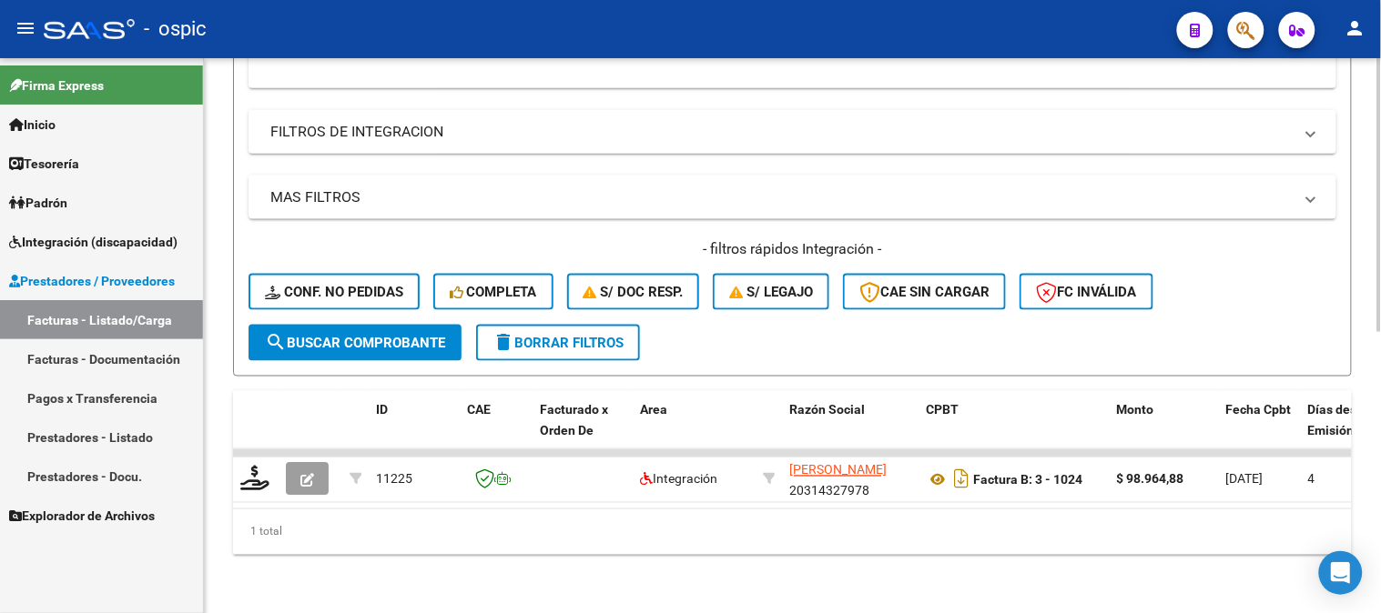
type input "154"
click at [346, 325] on button "search Buscar Comprobante" at bounding box center [354, 343] width 213 height 36
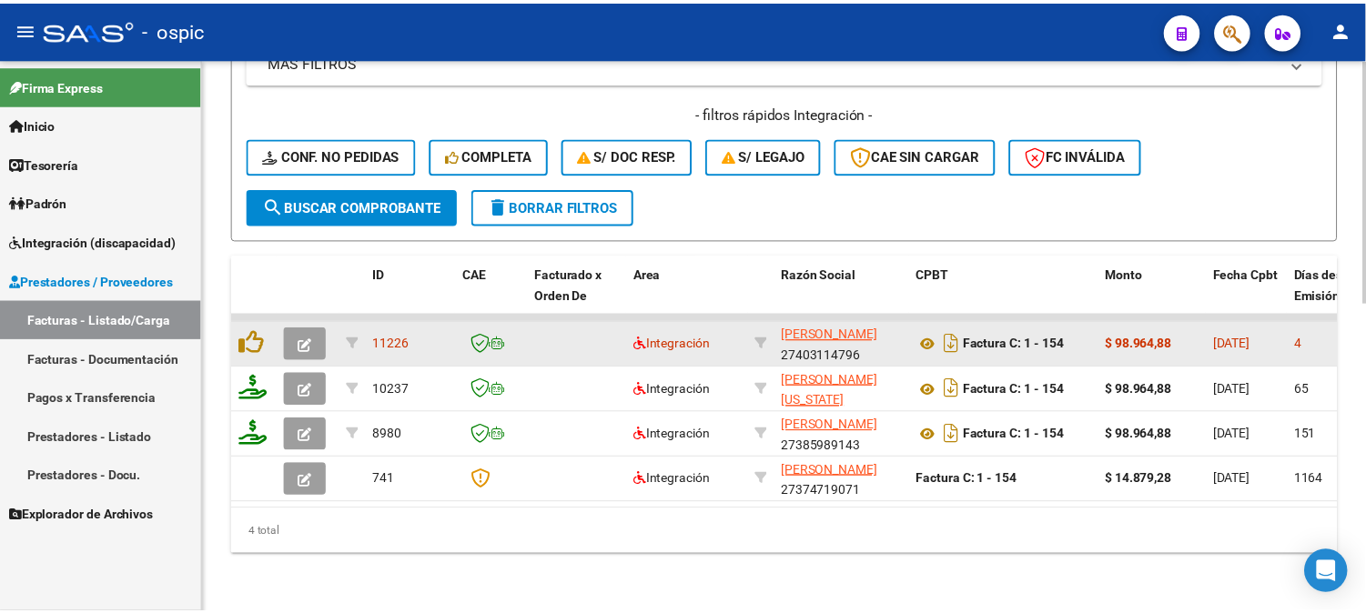
scroll to position [704, 0]
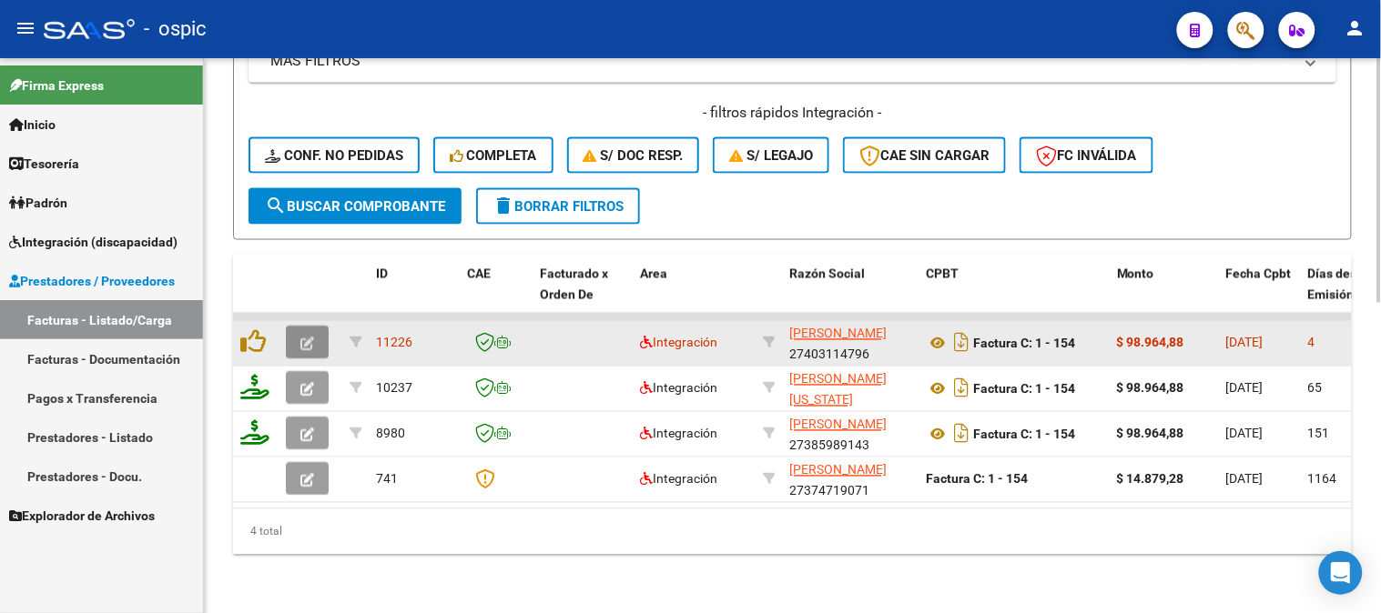
click at [321, 327] on button "button" at bounding box center [307, 343] width 43 height 33
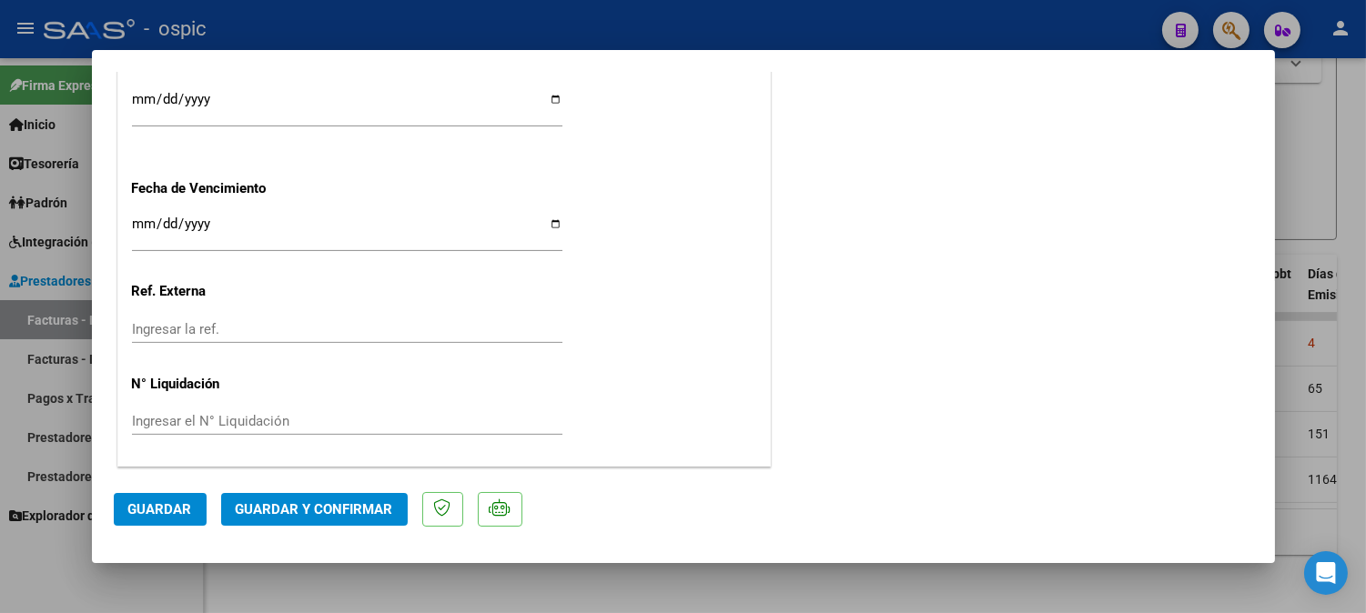
scroll to position [0, 0]
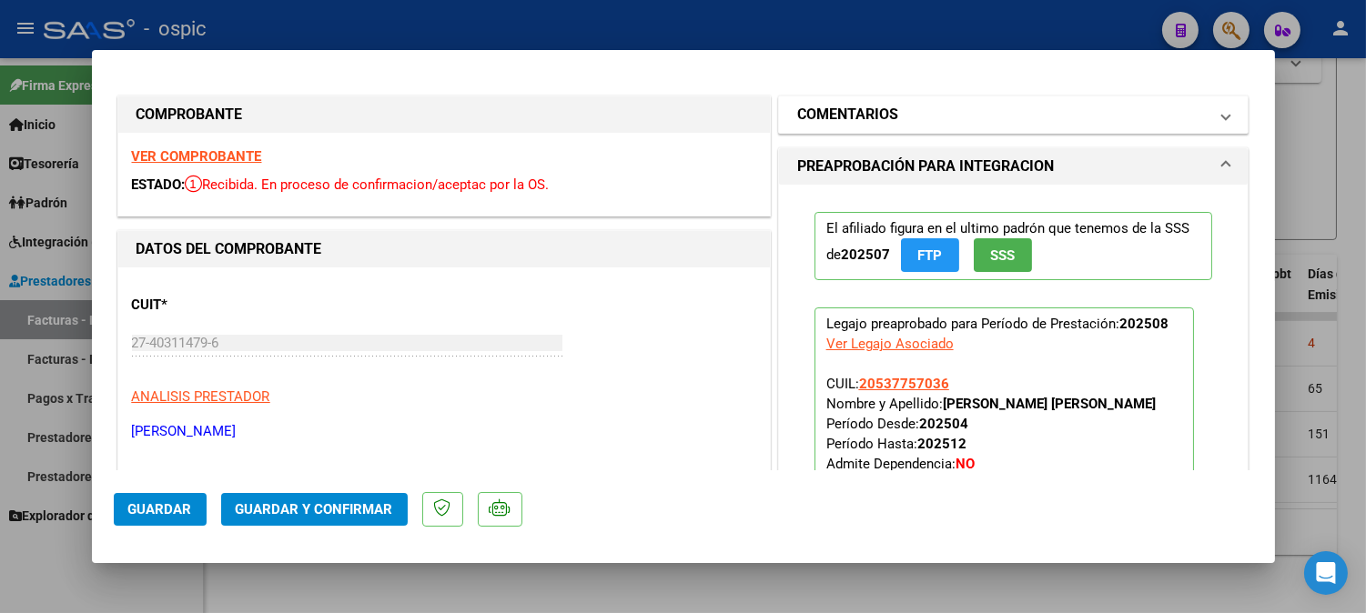
click at [897, 105] on mat-panel-title "COMENTARIOS" at bounding box center [1002, 115] width 411 height 22
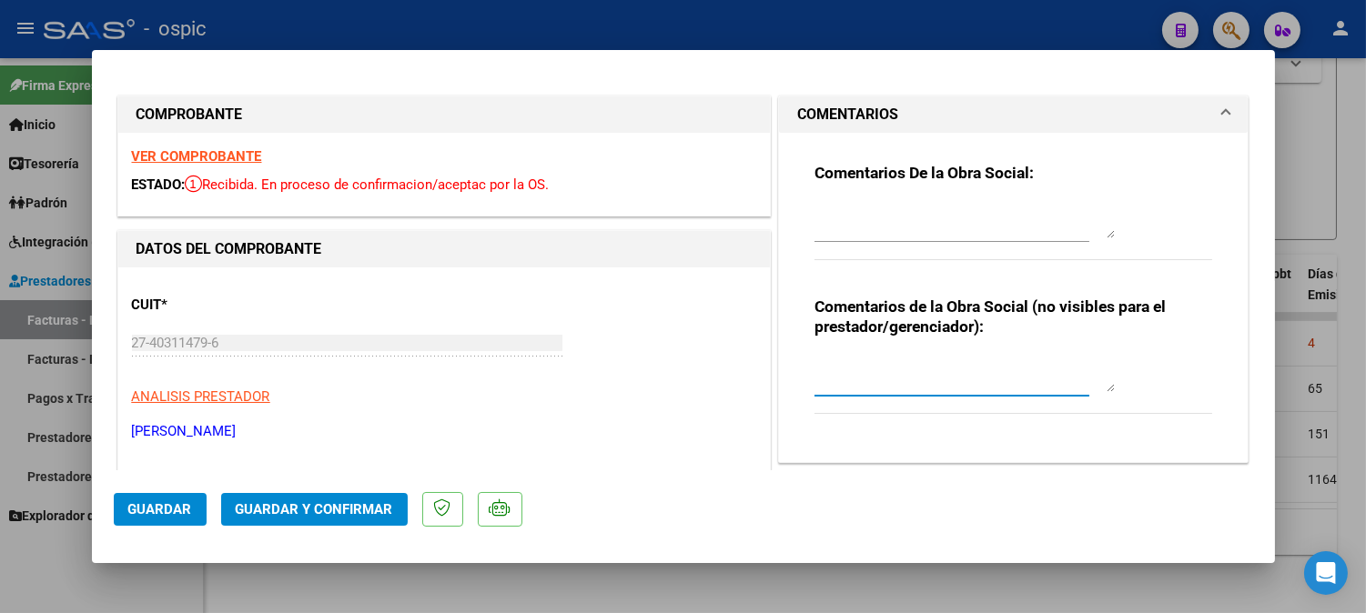
click at [936, 364] on textarea at bounding box center [965, 374] width 300 height 36
type textarea "KINESIO 8 SESIONES"
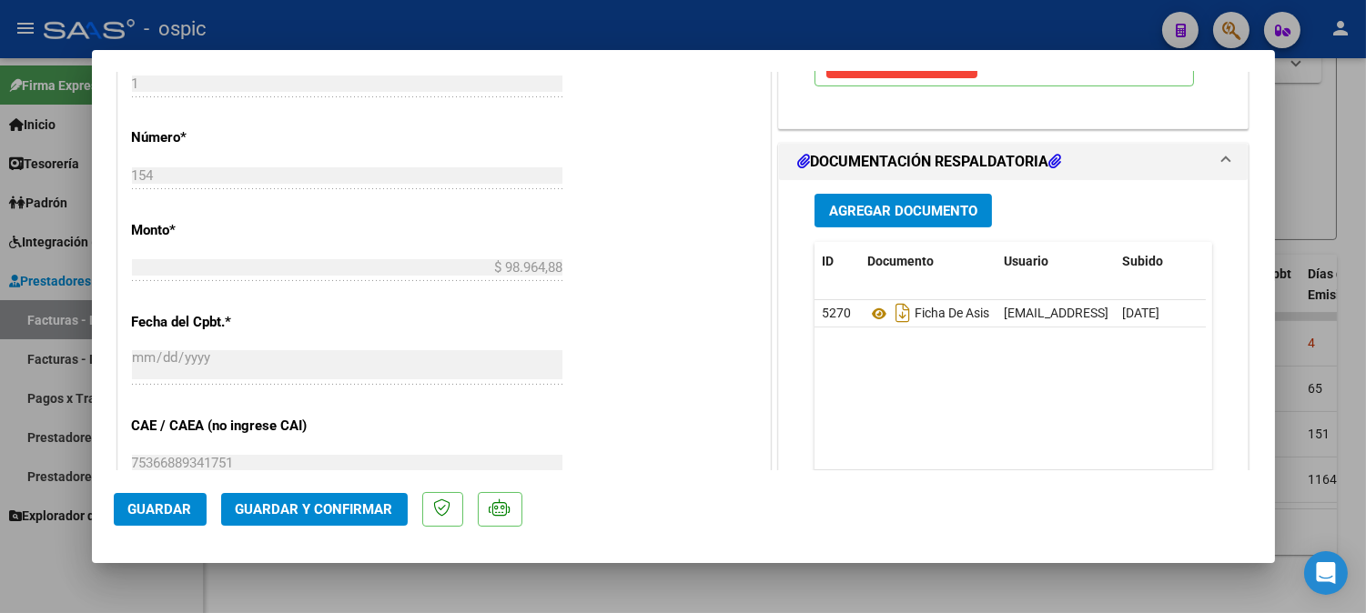
scroll to position [802, 0]
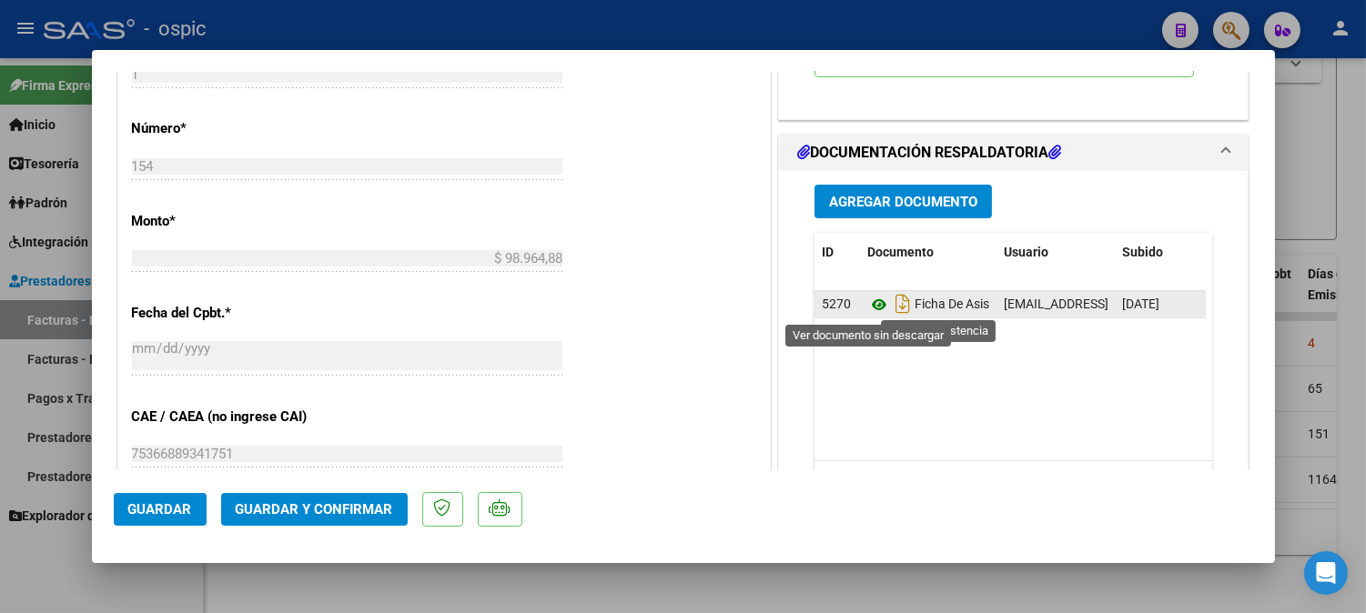
click at [871, 303] on icon at bounding box center [879, 305] width 24 height 22
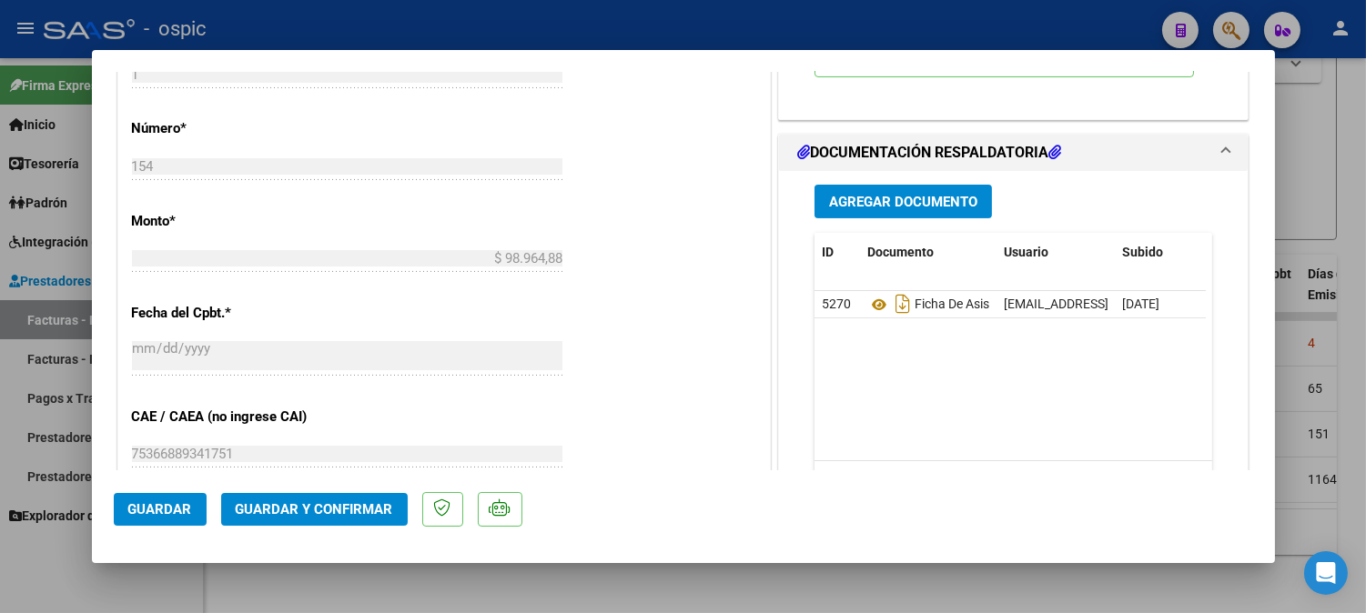
click at [370, 499] on button "Guardar y Confirmar" at bounding box center [314, 509] width 187 height 33
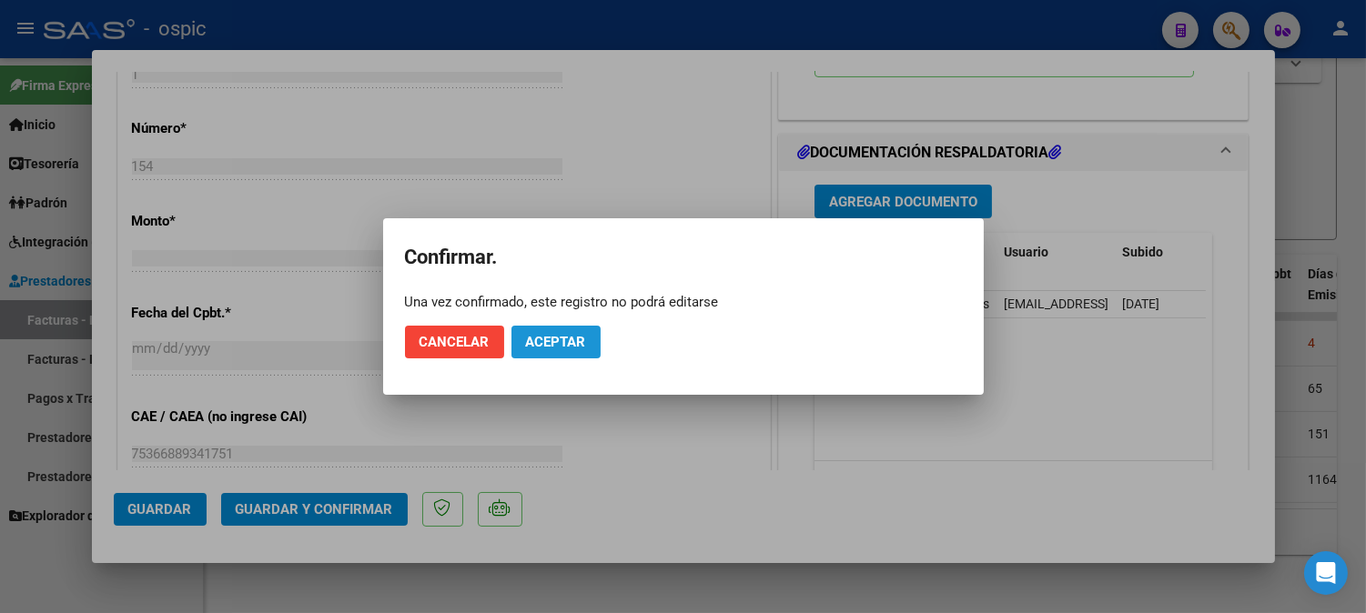
click at [562, 331] on button "Aceptar" at bounding box center [555, 342] width 89 height 33
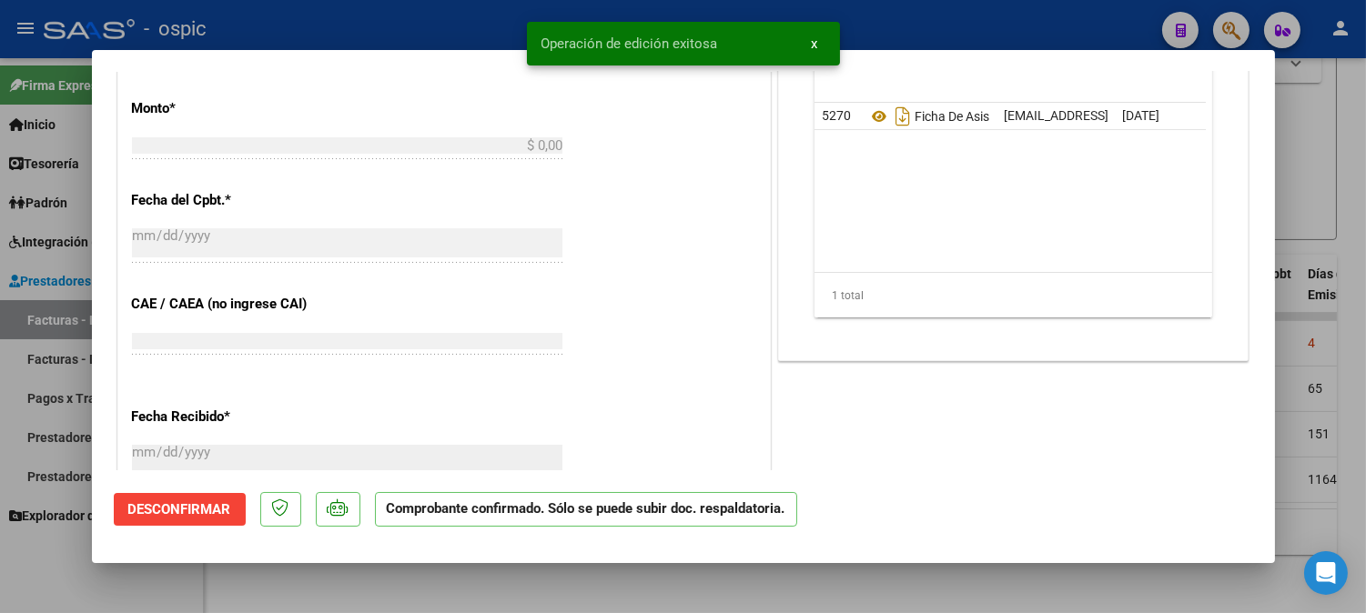
scroll to position [0, 0]
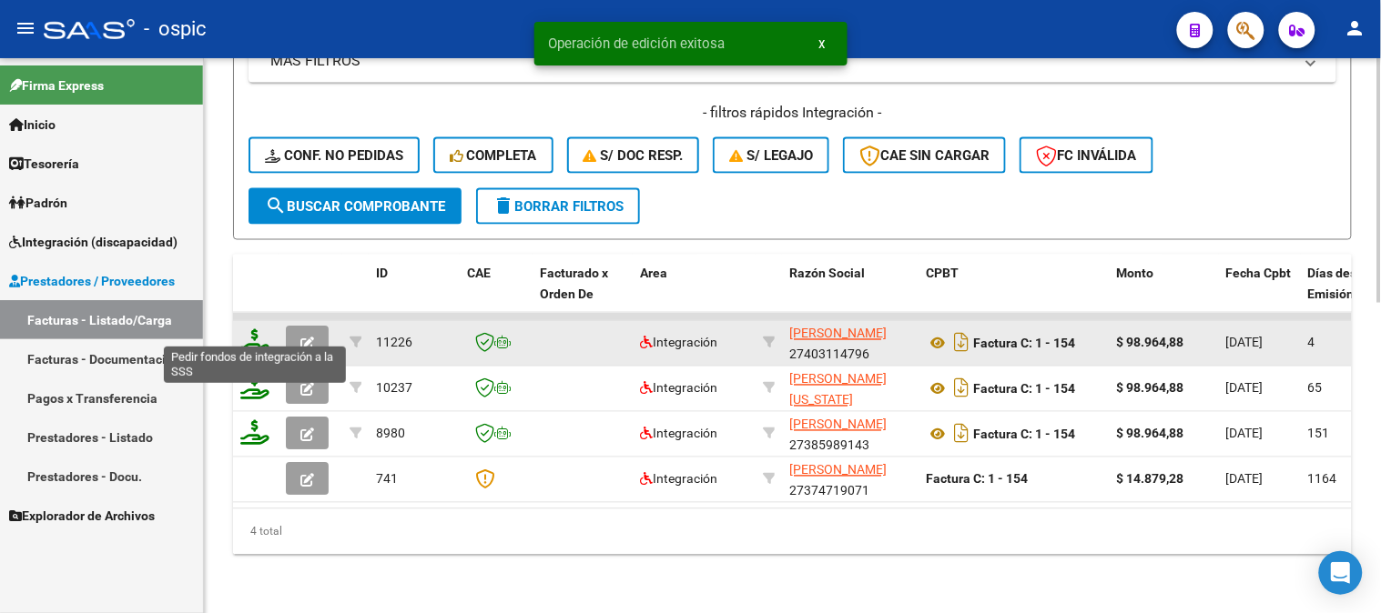
click at [255, 329] on icon at bounding box center [254, 341] width 29 height 25
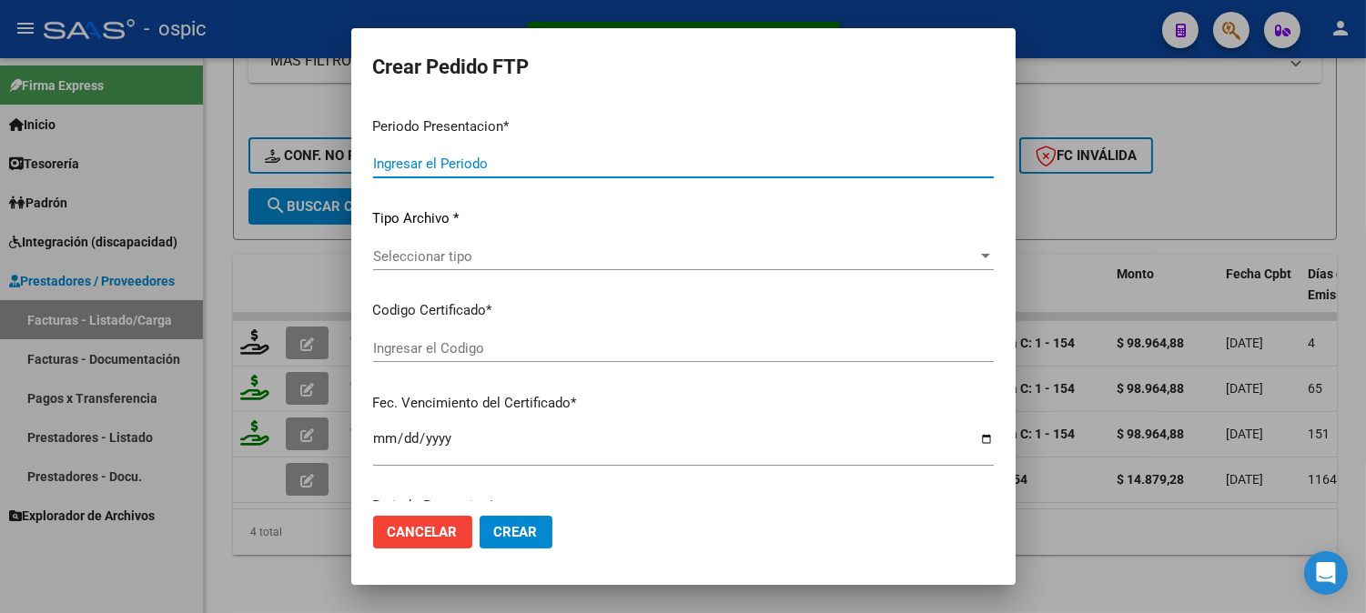
type input "202508"
type input "$ 98.964,88"
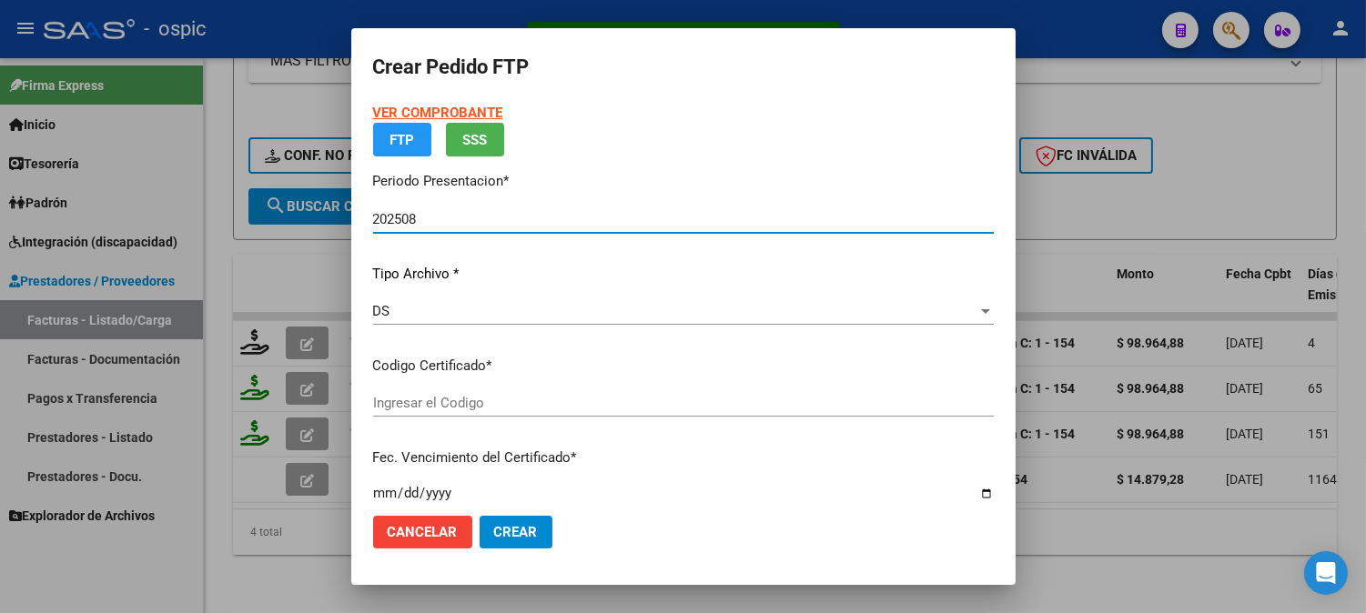
type input "3563719855"
type input "2026-09-16"
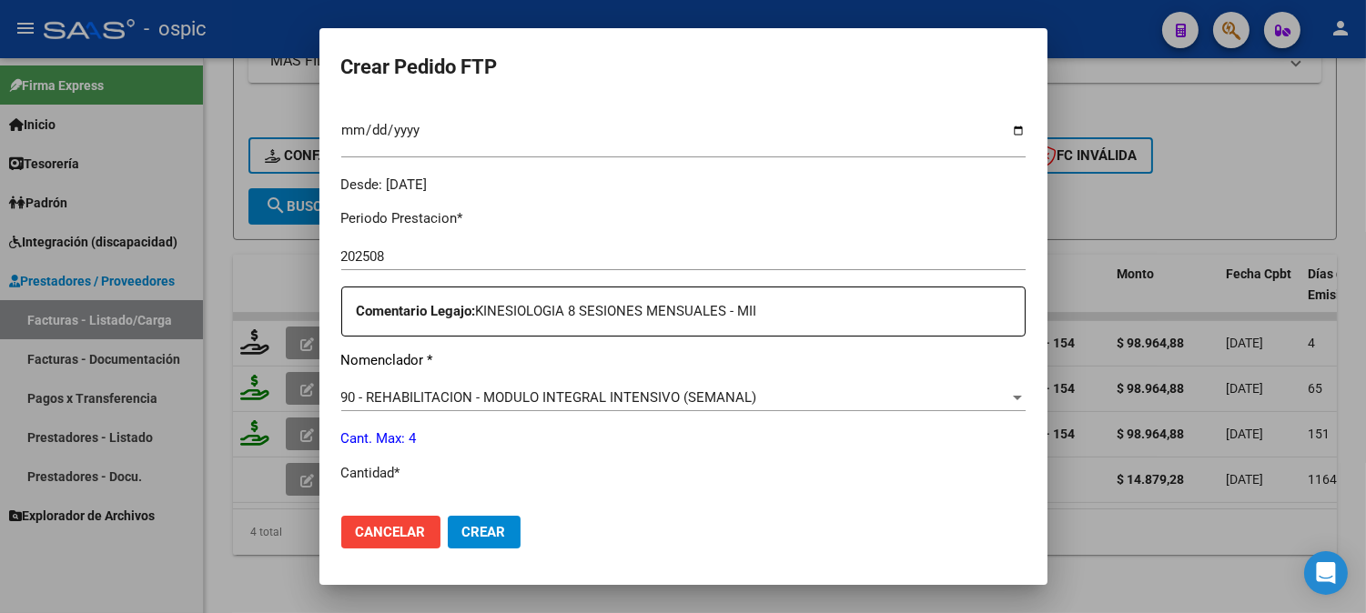
scroll to position [707, 0]
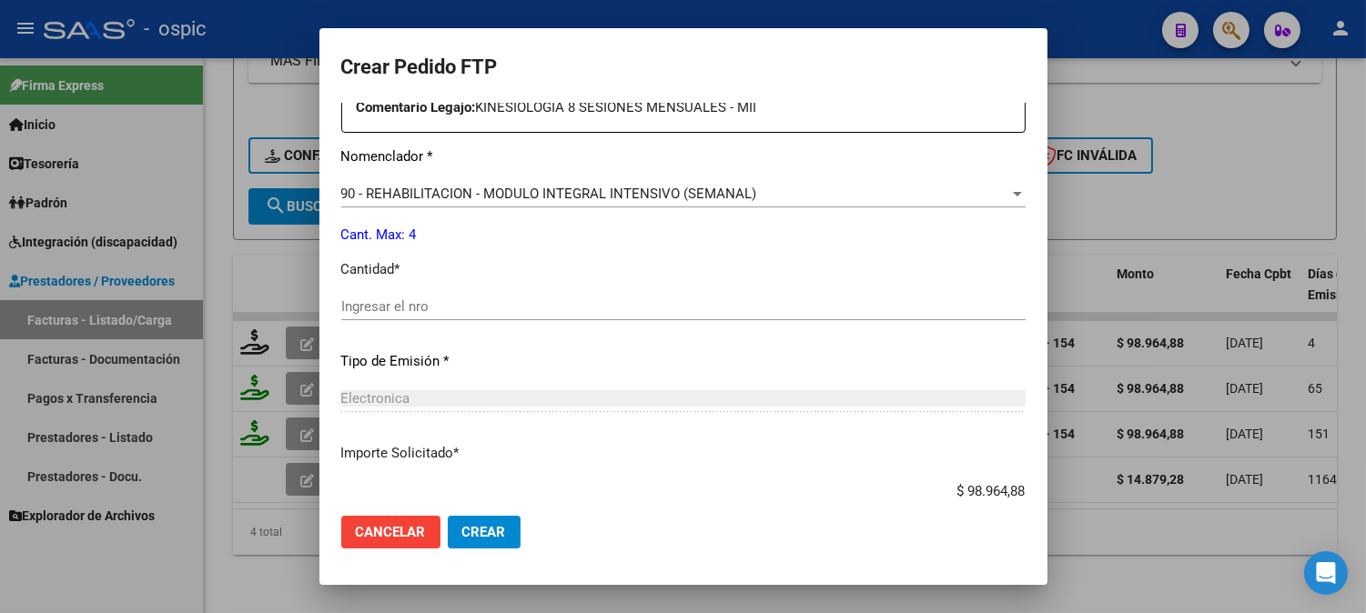
click at [622, 308] on input "Ingresar el nro" at bounding box center [683, 307] width 684 height 16
type input "4"
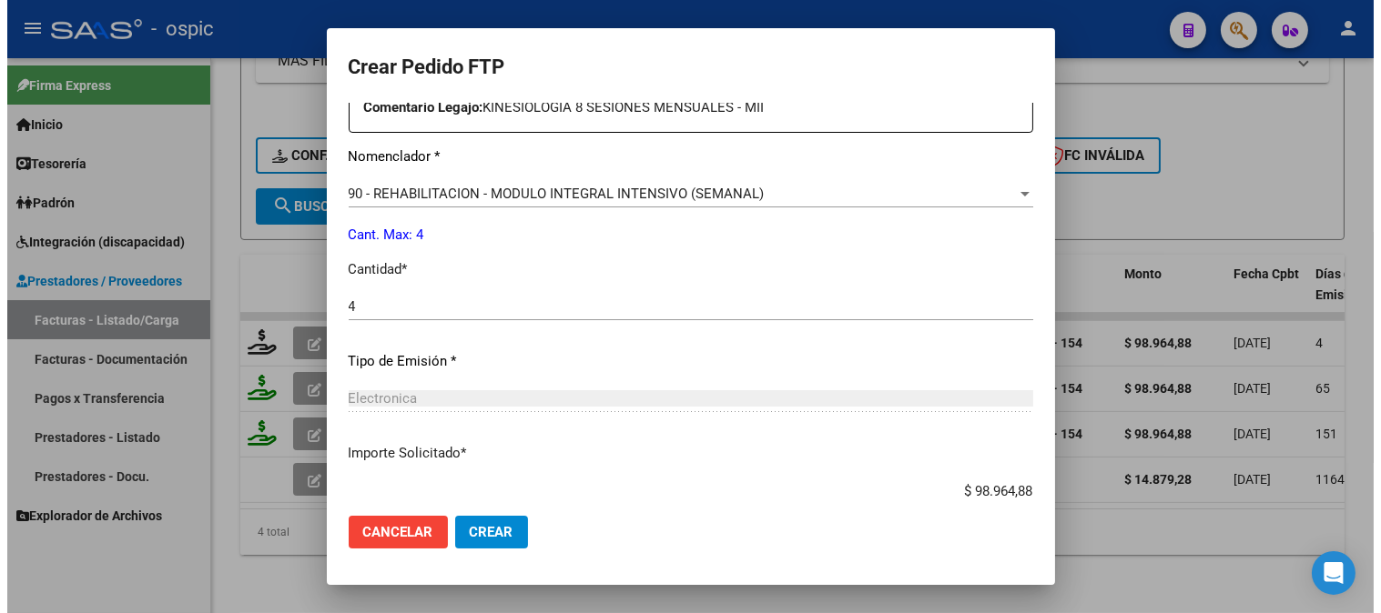
scroll to position [819, 0]
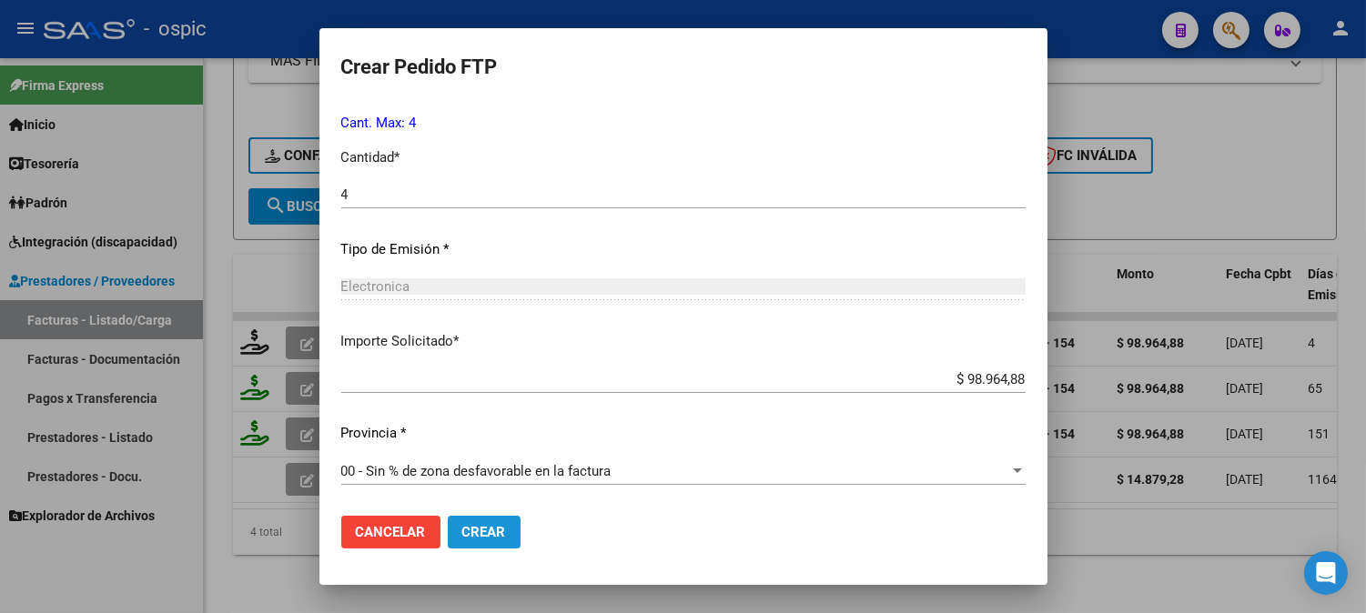
drag, startPoint x: 481, startPoint y: 531, endPoint x: 905, endPoint y: 503, distance: 425.0
click at [483, 529] on span "Crear" at bounding box center [484, 532] width 44 height 16
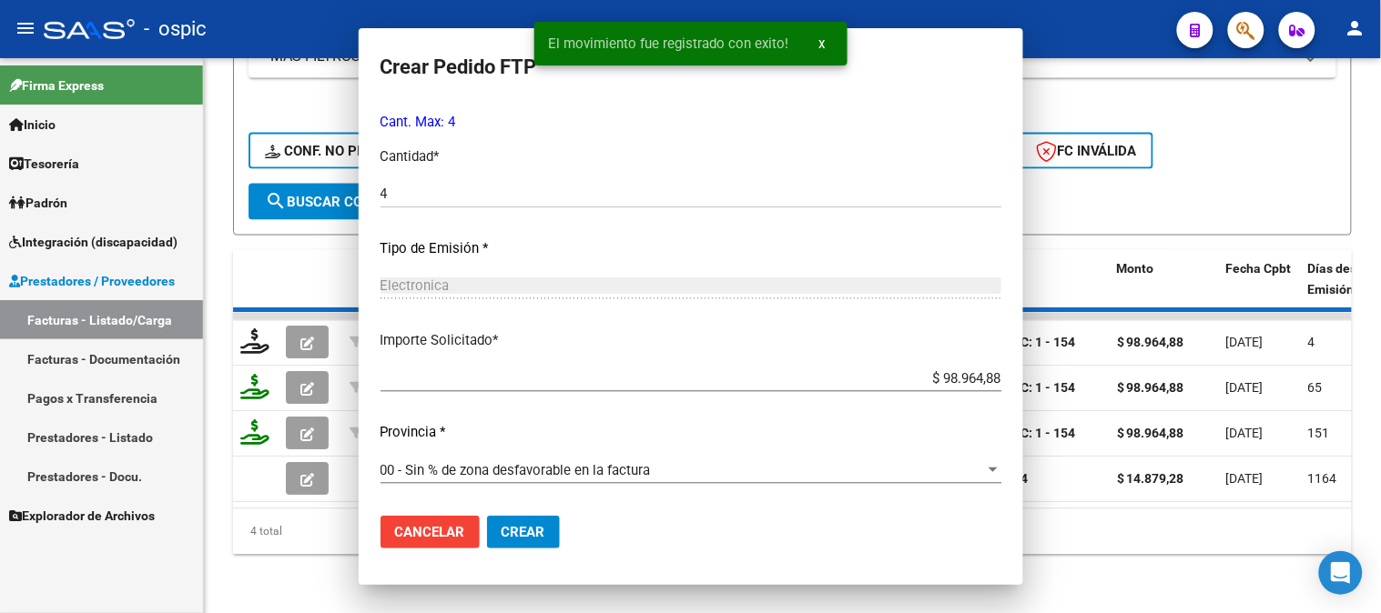
scroll to position [0, 0]
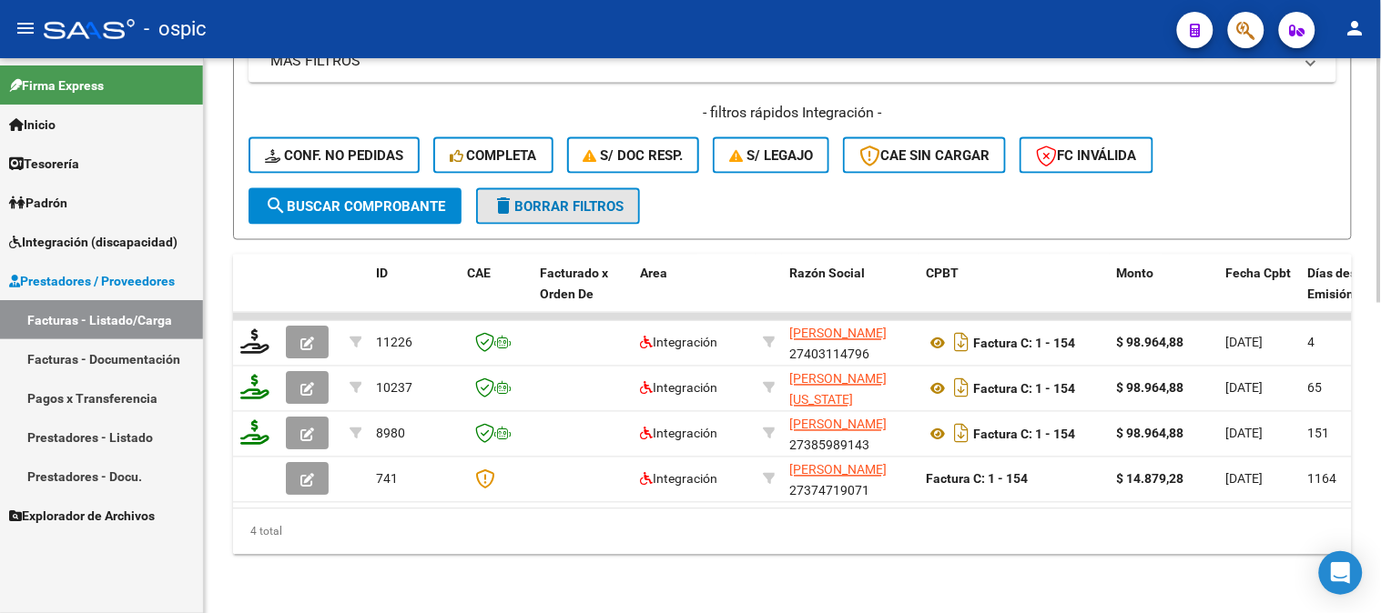
click at [586, 198] on span "delete Borrar Filtros" at bounding box center [557, 206] width 131 height 16
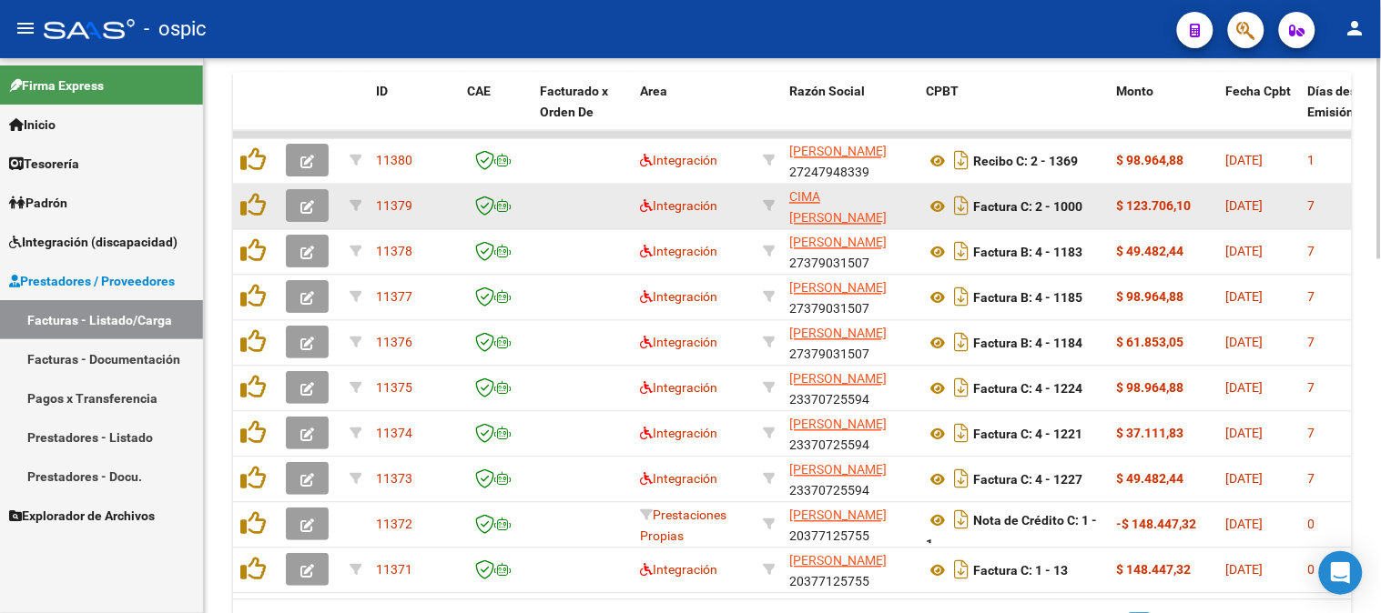
scroll to position [977, 0]
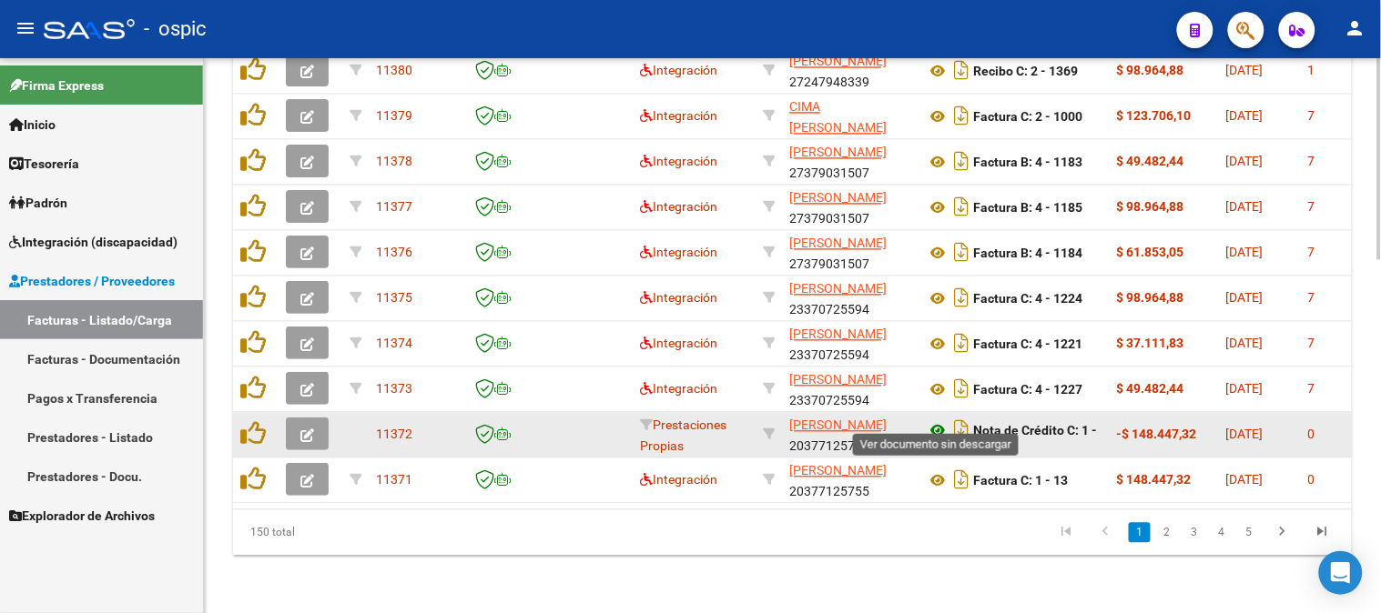
click at [939, 420] on icon at bounding box center [938, 431] width 24 height 22
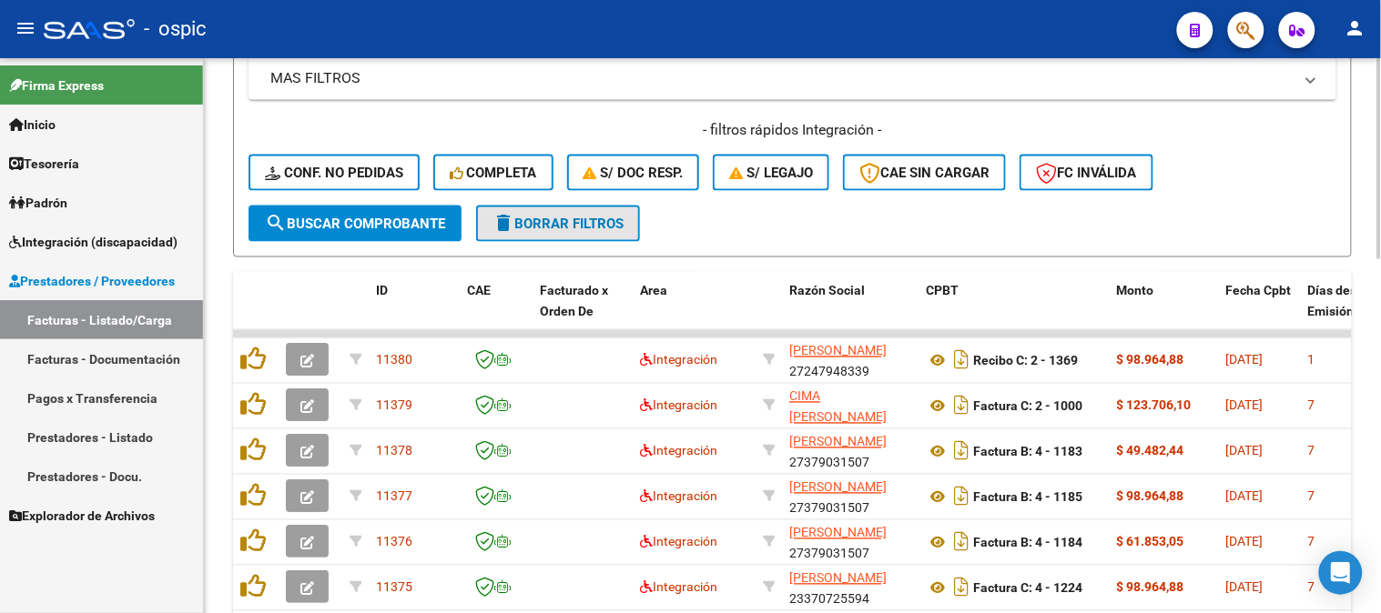
click at [569, 233] on button "delete Borrar Filtros" at bounding box center [558, 224] width 164 height 36
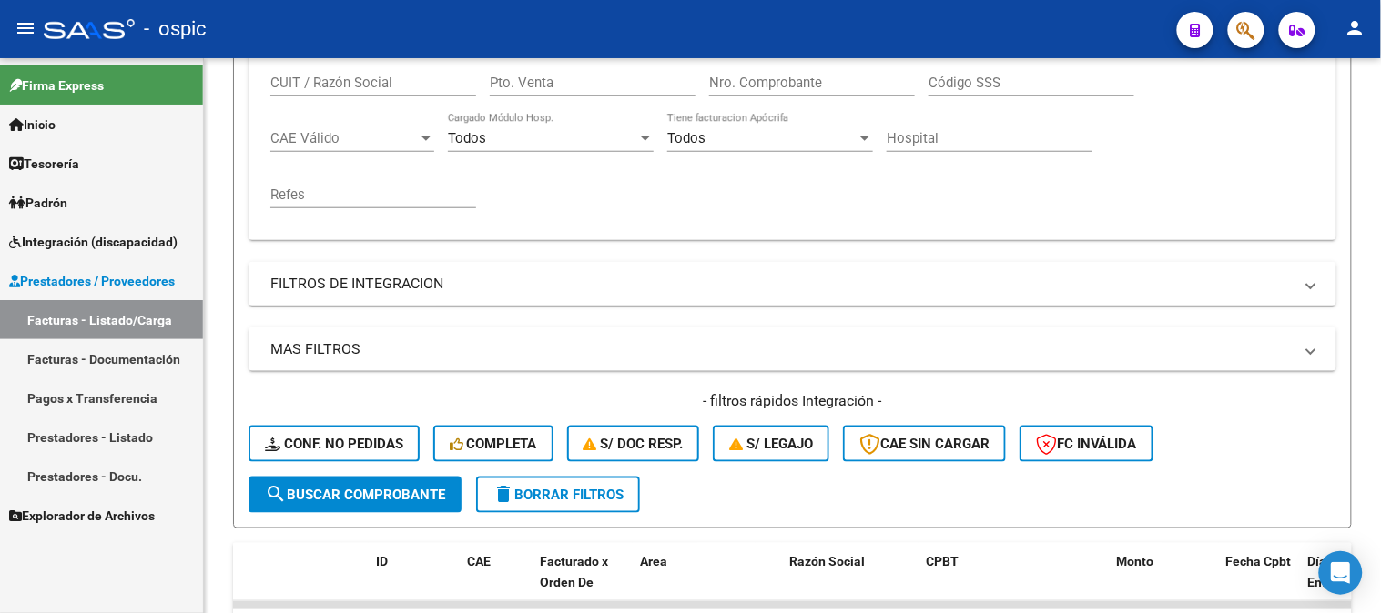
scroll to position [370, 0]
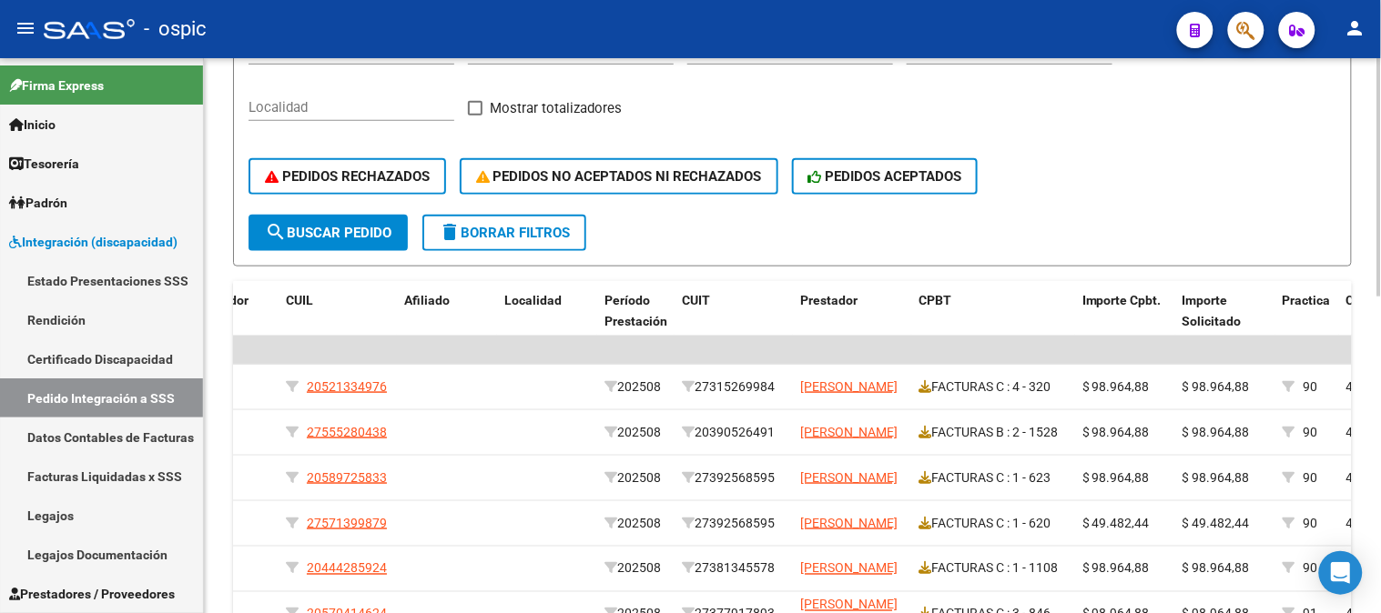
scroll to position [404, 0]
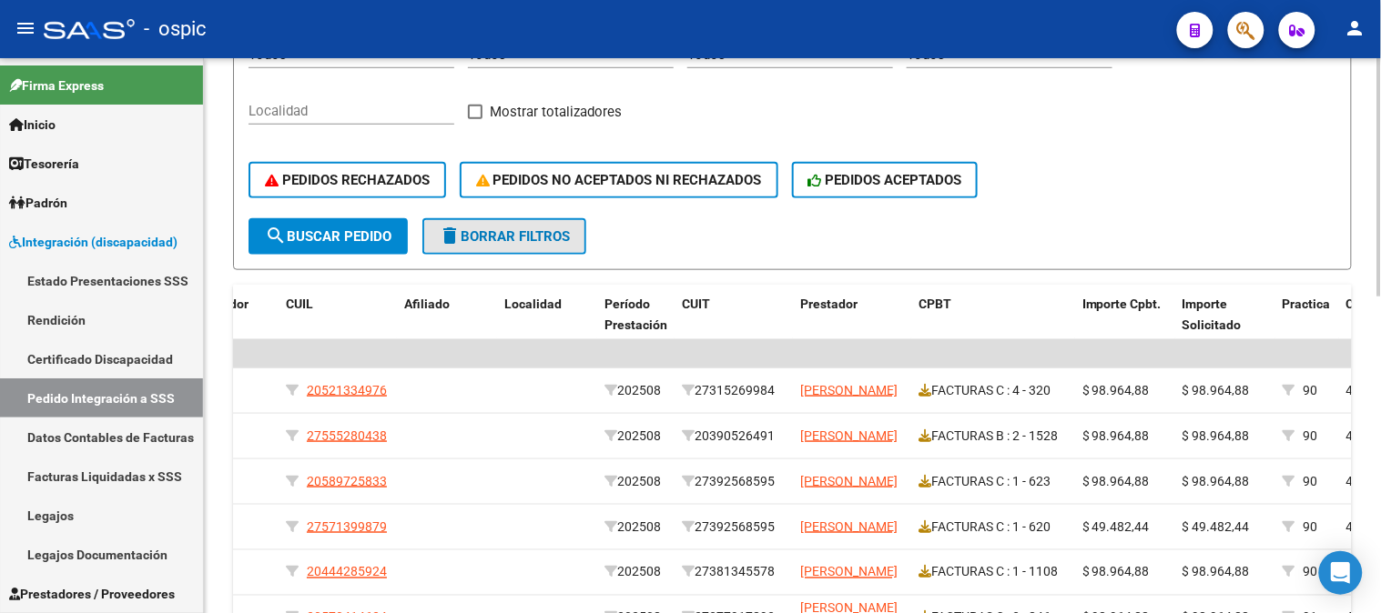
click at [516, 228] on span "delete Borrar Filtros" at bounding box center [504, 236] width 131 height 16
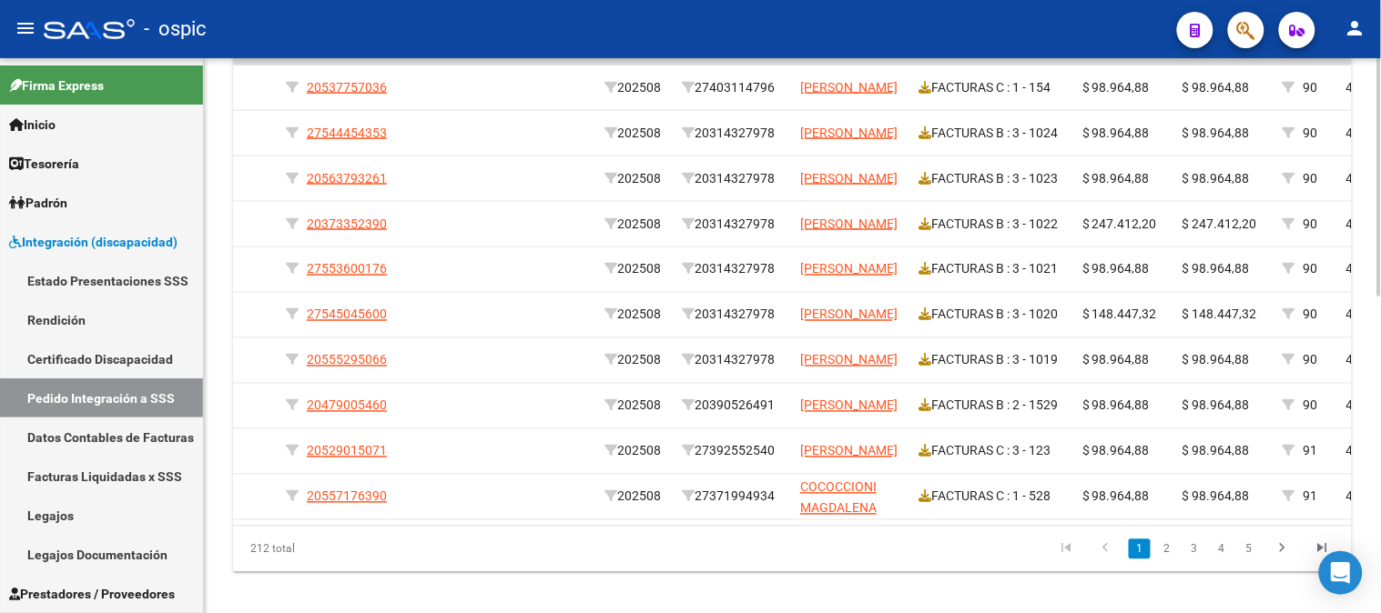
scroll to position [0, 574]
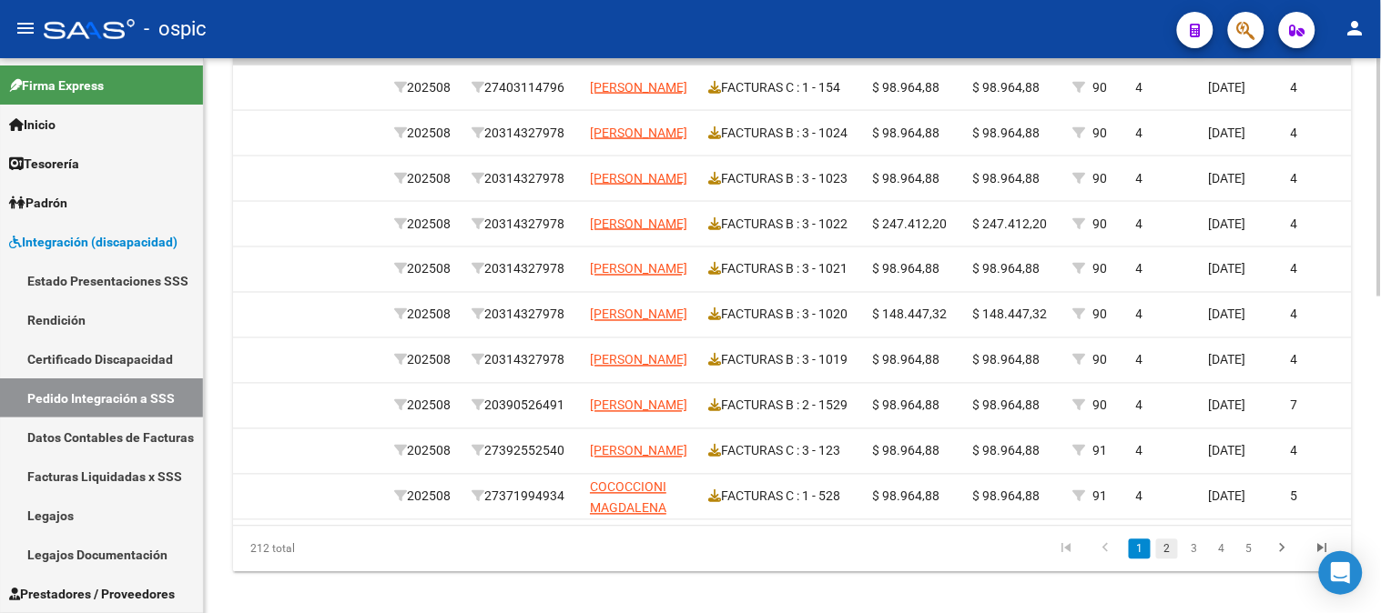
click at [1161, 556] on link "2" at bounding box center [1167, 550] width 22 height 20
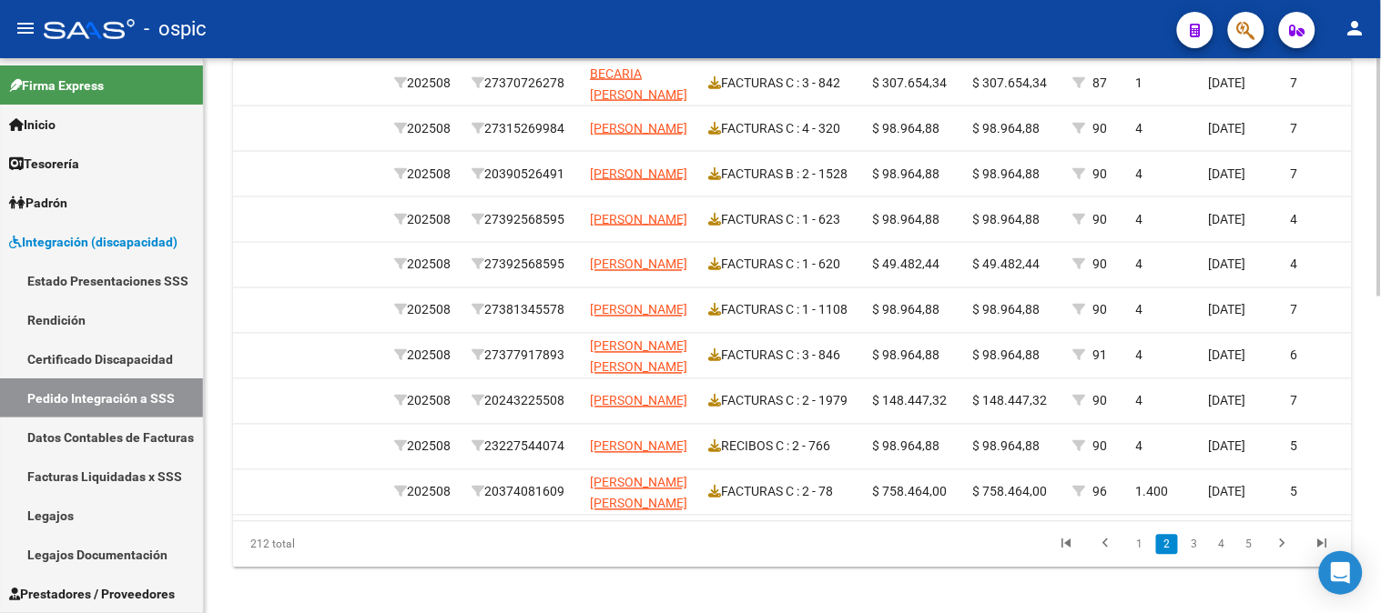
scroll to position [707, 0]
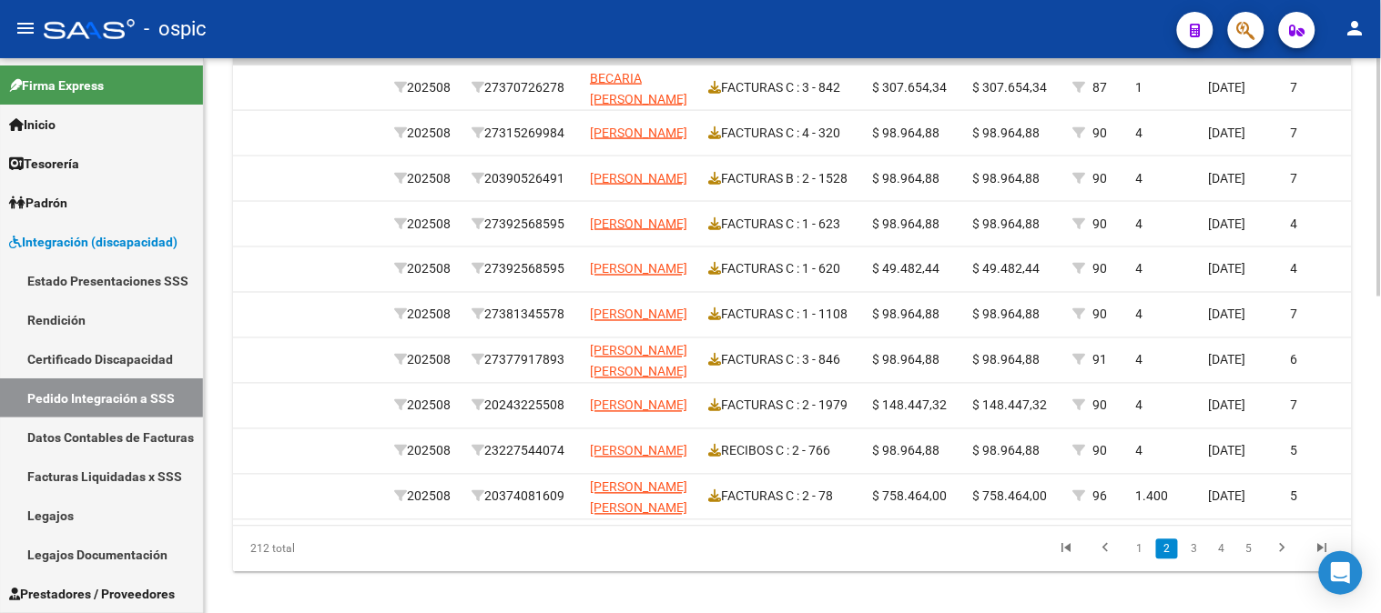
drag, startPoint x: 1102, startPoint y: 553, endPoint x: 1193, endPoint y: 546, distance: 91.3
click at [1103, 553] on icon "go to previous page" at bounding box center [1106, 552] width 24 height 22
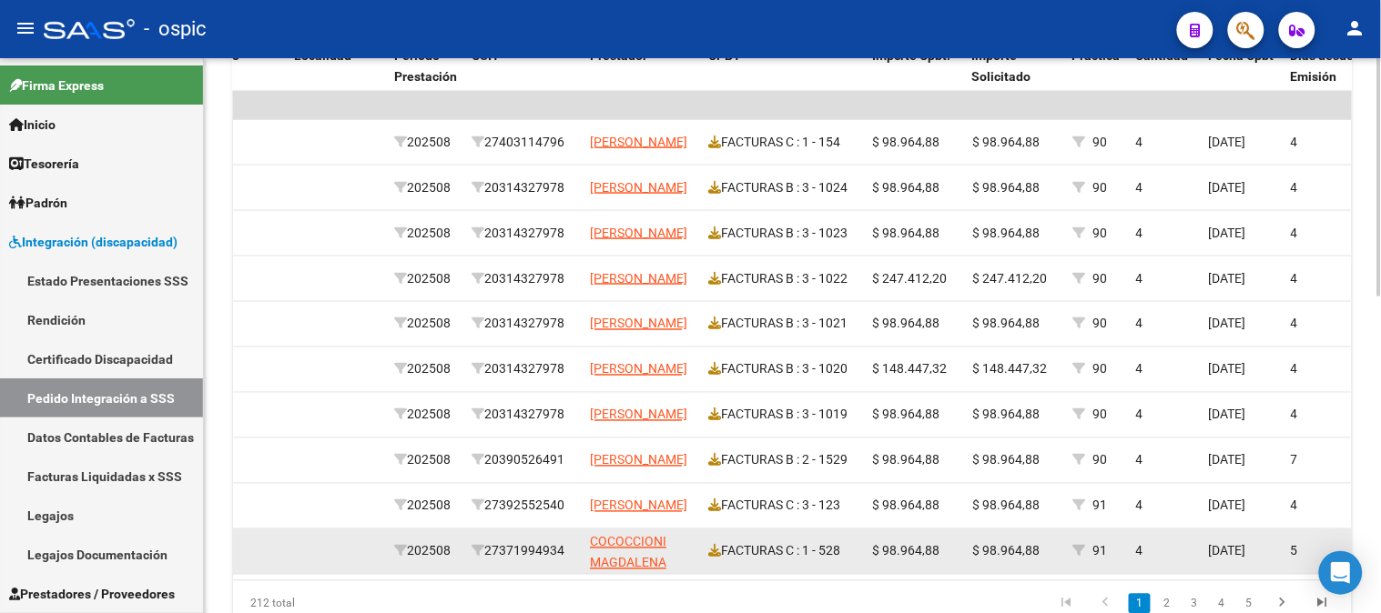
scroll to position [606, 0]
